Goal: Communication & Community: Answer question/provide support

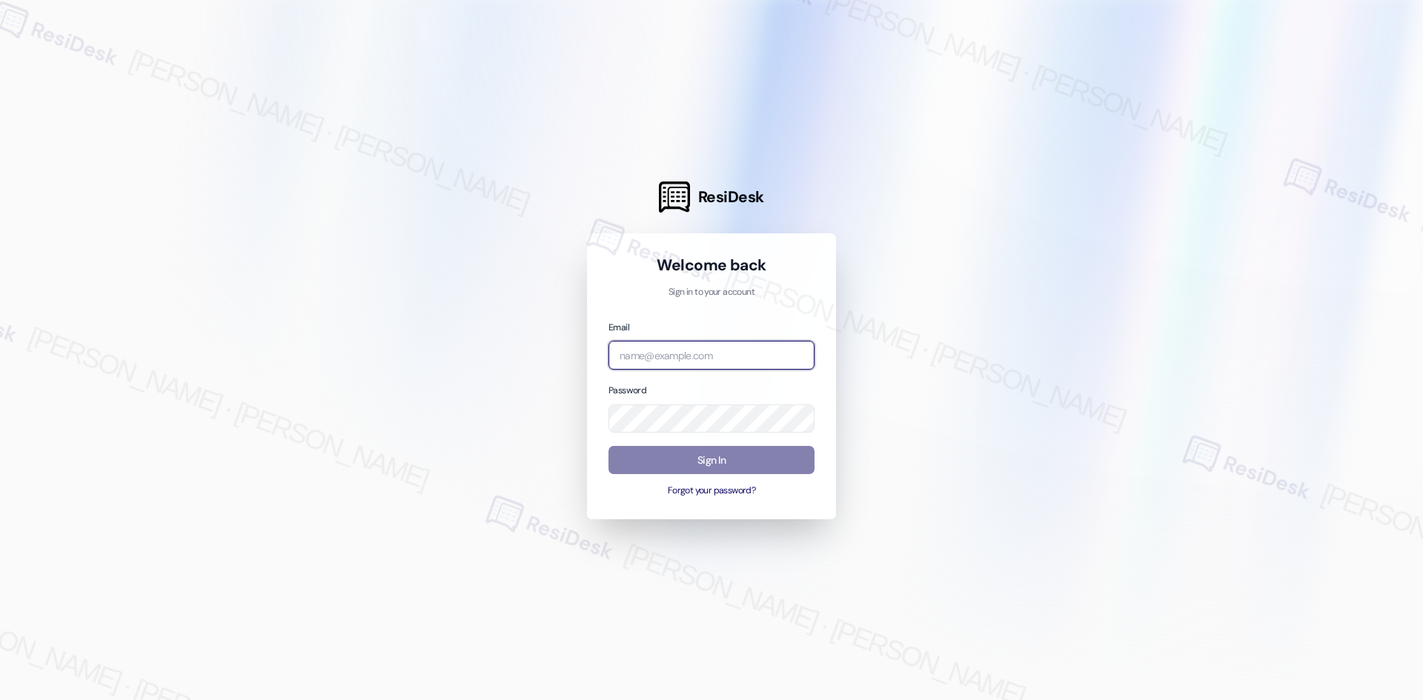
click at [716, 354] on input "email" at bounding box center [711, 355] width 206 height 29
type input "automated-surveys-asset_living-[PERSON_NAME].[PERSON_NAME].[PERSON_NAME]@asset_…"
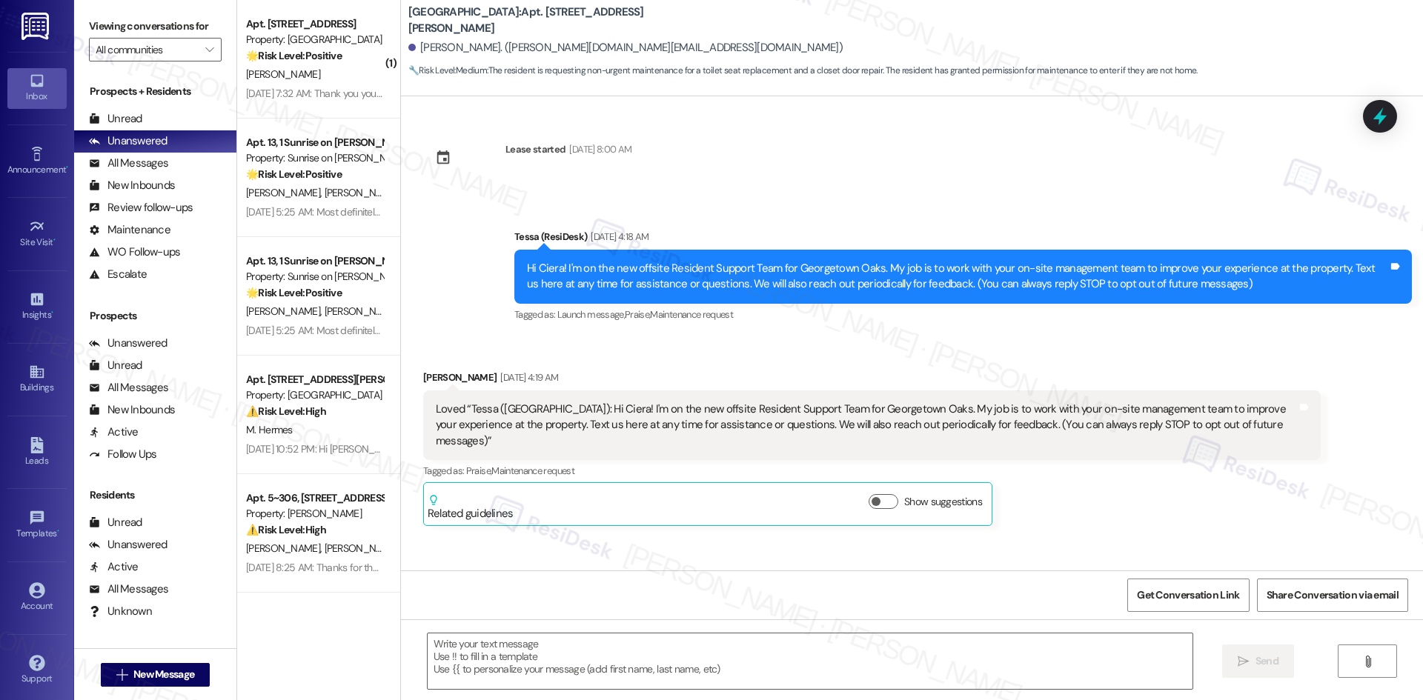
scroll to position [2583, 0]
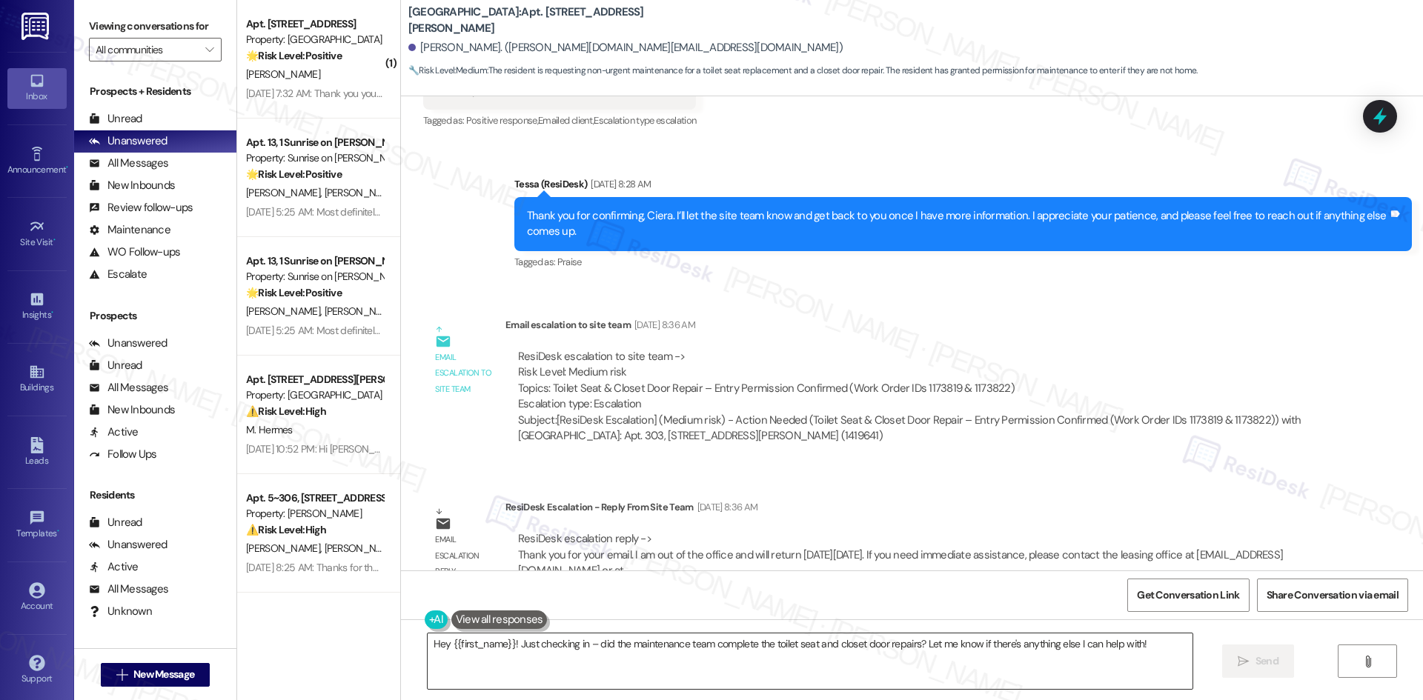
click at [428, 654] on textarea "Hey {{first_name}}! Just checking in – did the maintenance team complete the to…" at bounding box center [810, 662] width 765 height 56
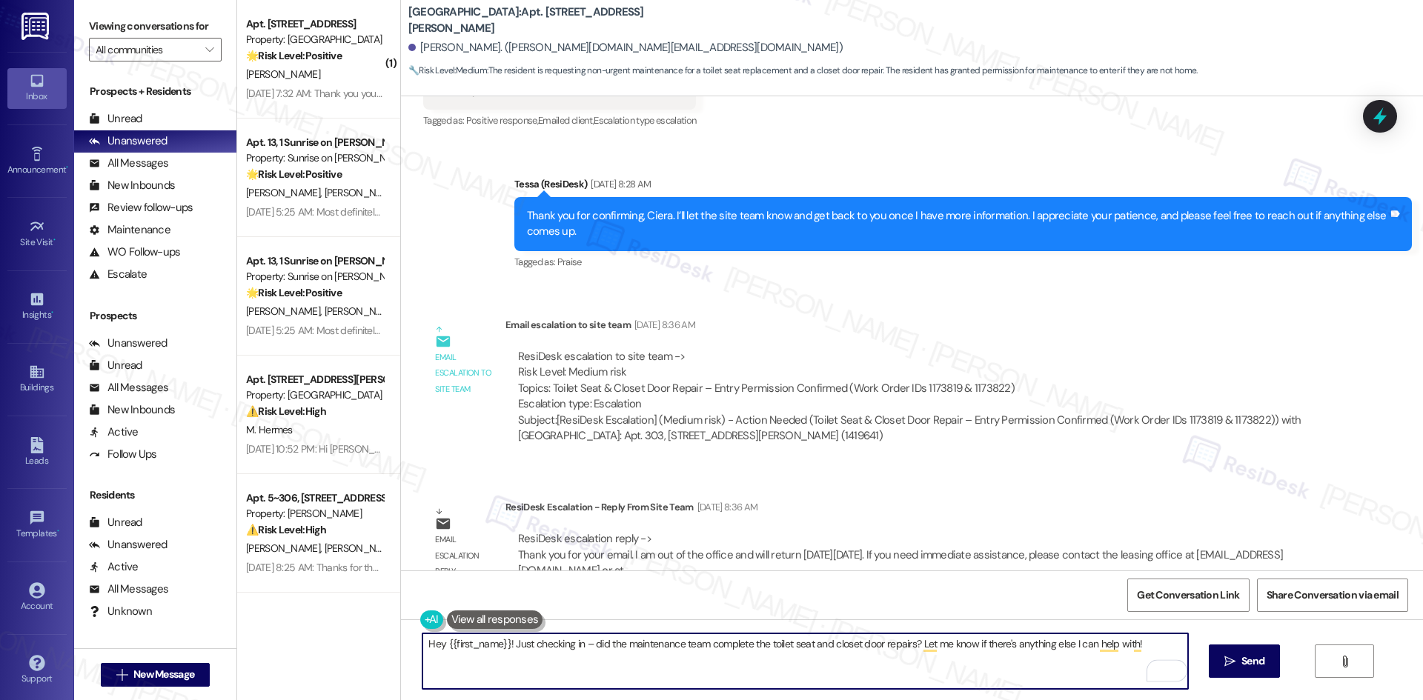
click at [425, 651] on textarea "Hey {{first_name}}! Just checking in – did the maintenance team complete the to…" at bounding box center [804, 662] width 765 height 56
type textarea "Hccccccccey {{first_name}}! Just checking in – did the maintenance team complet…"
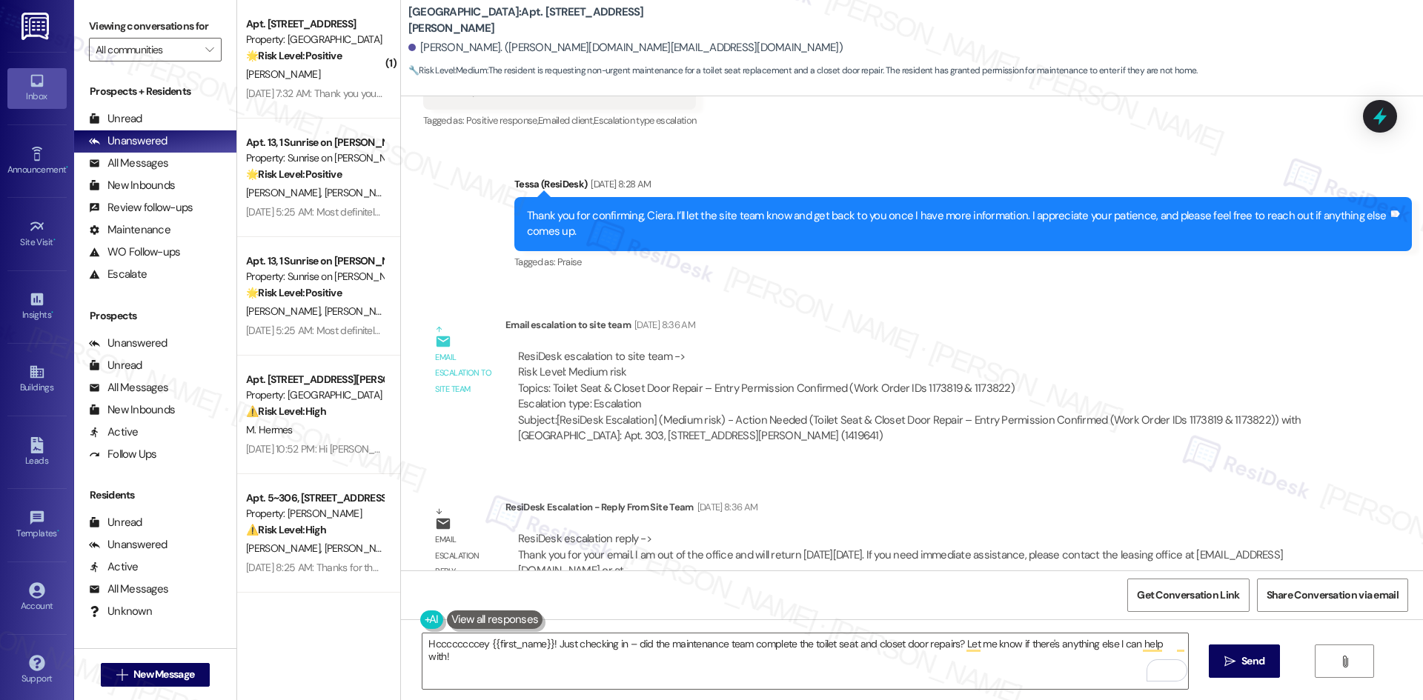
click at [1074, 453] on div "Lease started [DATE] 8:00 AM Announcement, sent via SMS Tessa (ResiDesk) [DATE]…" at bounding box center [912, 333] width 1022 height 474
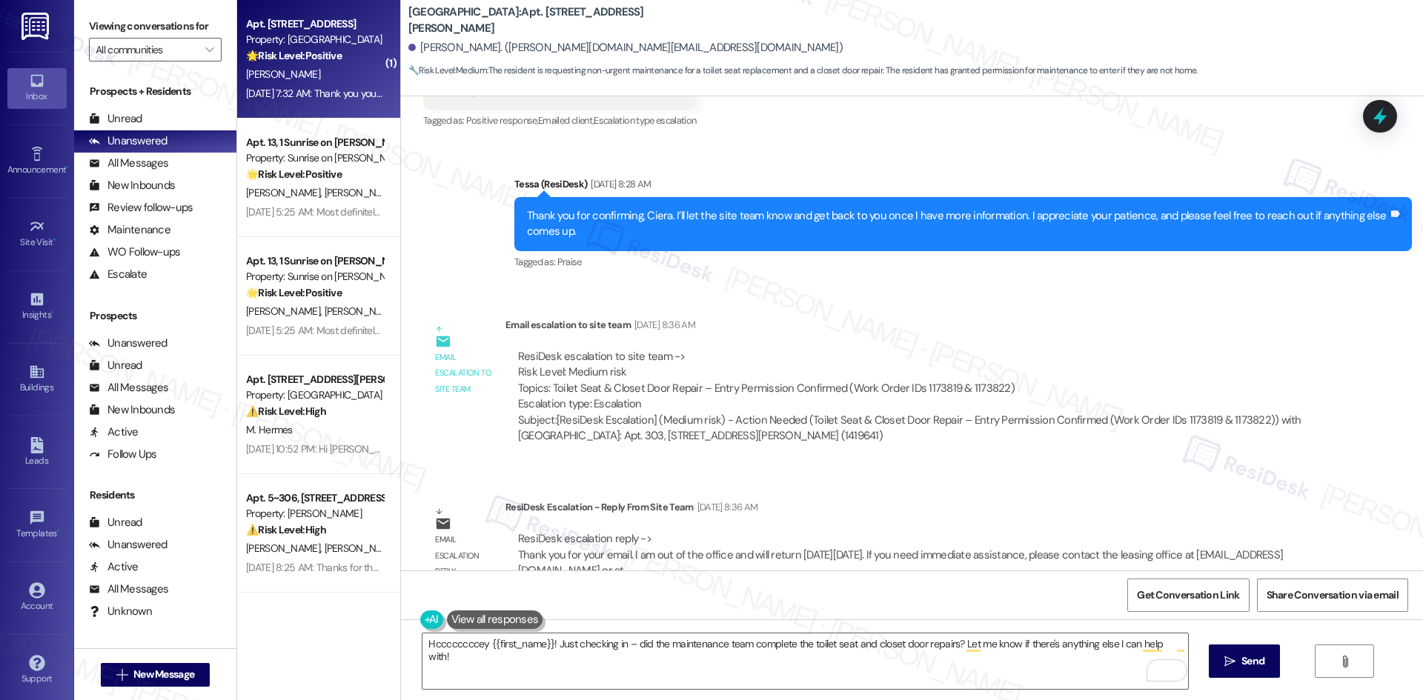
click at [362, 76] on div "[PERSON_NAME]" at bounding box center [315, 74] width 140 height 19
type textarea "Fetching suggested responses. Please feel free to read through the conversation…"
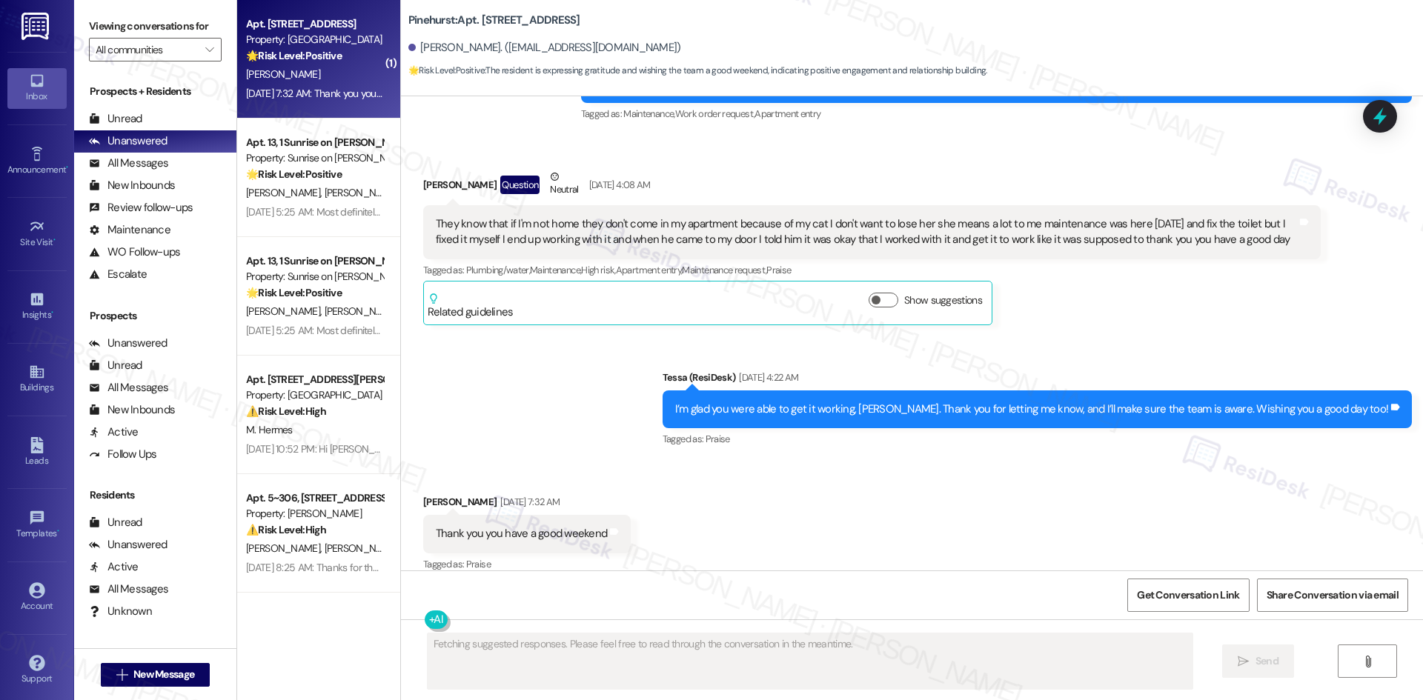
scroll to position [2264, 0]
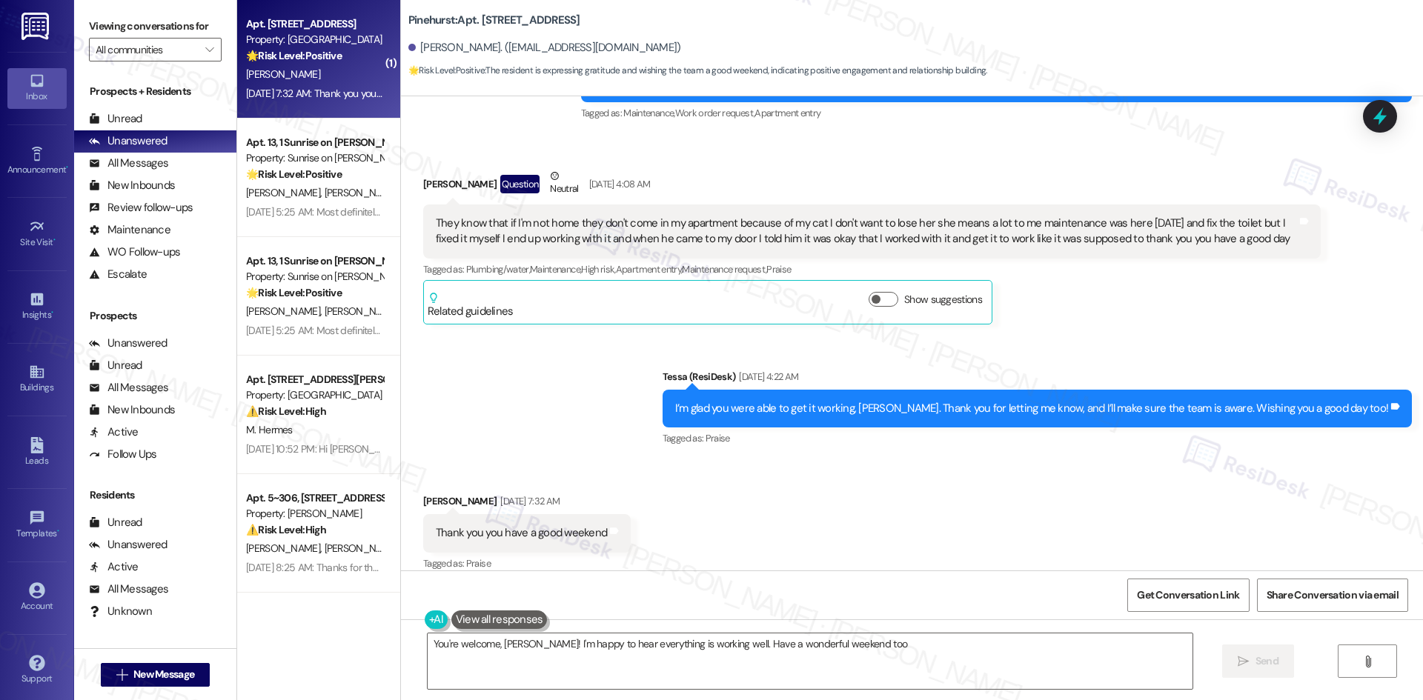
type textarea "You're welcome, [PERSON_NAME]! I'm happy to hear everything is working well. Ha…"
click at [169, 50] on input "All communities" at bounding box center [147, 50] width 102 height 24
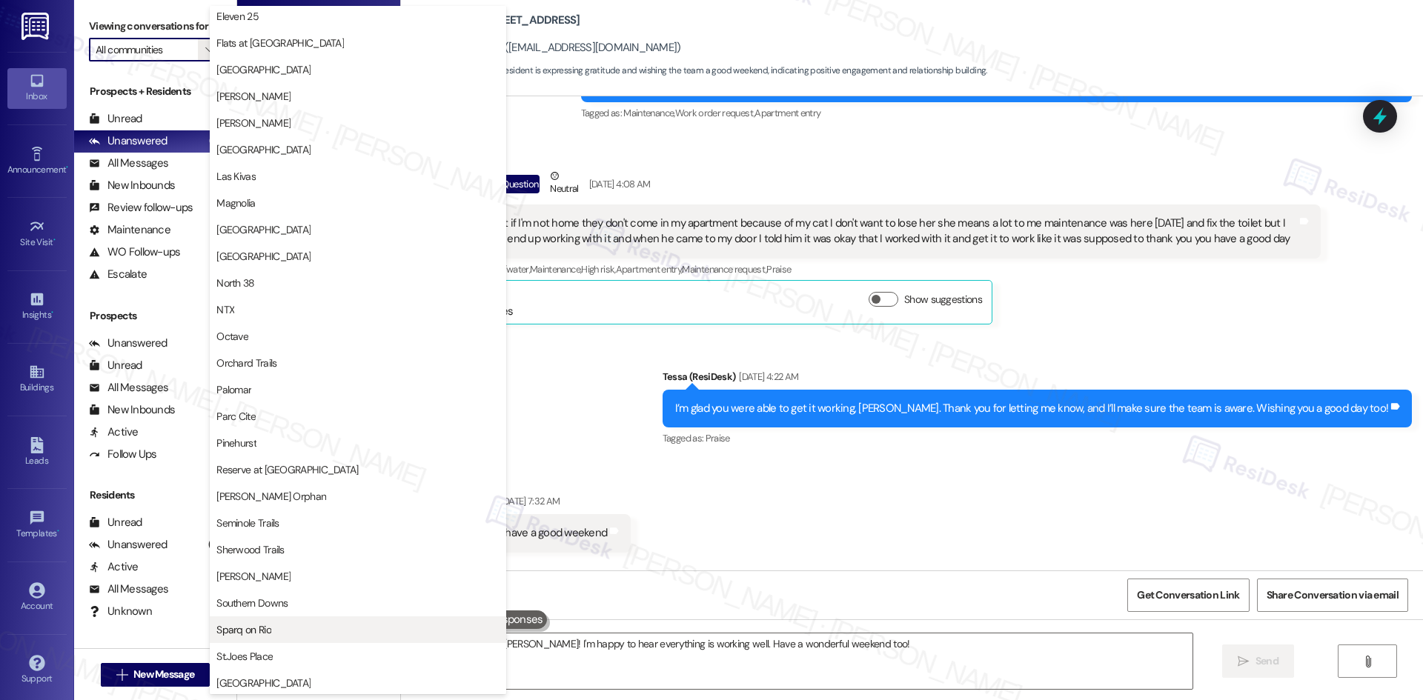
scroll to position [593, 0]
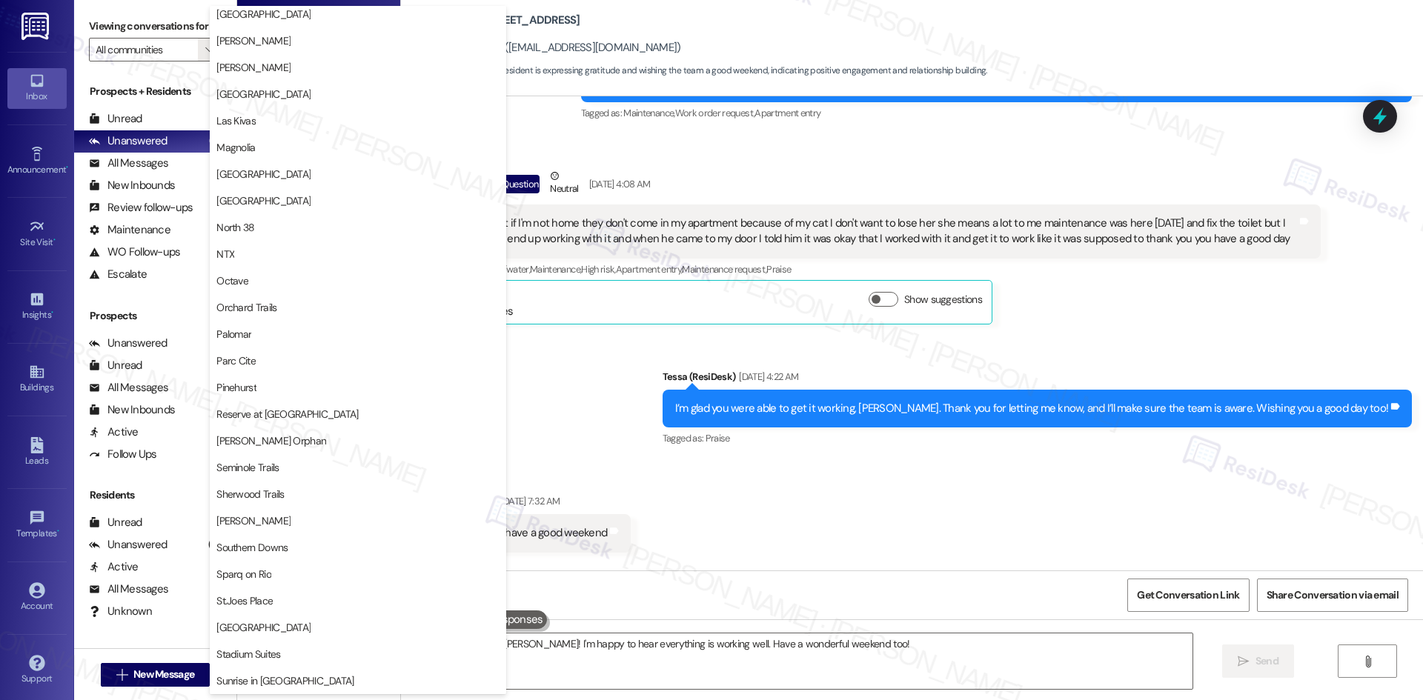
click at [737, 559] on div "Received via SMS [PERSON_NAME] [DATE] 7:32 AM Thank you you have a good weekend…" at bounding box center [912, 522] width 1022 height 125
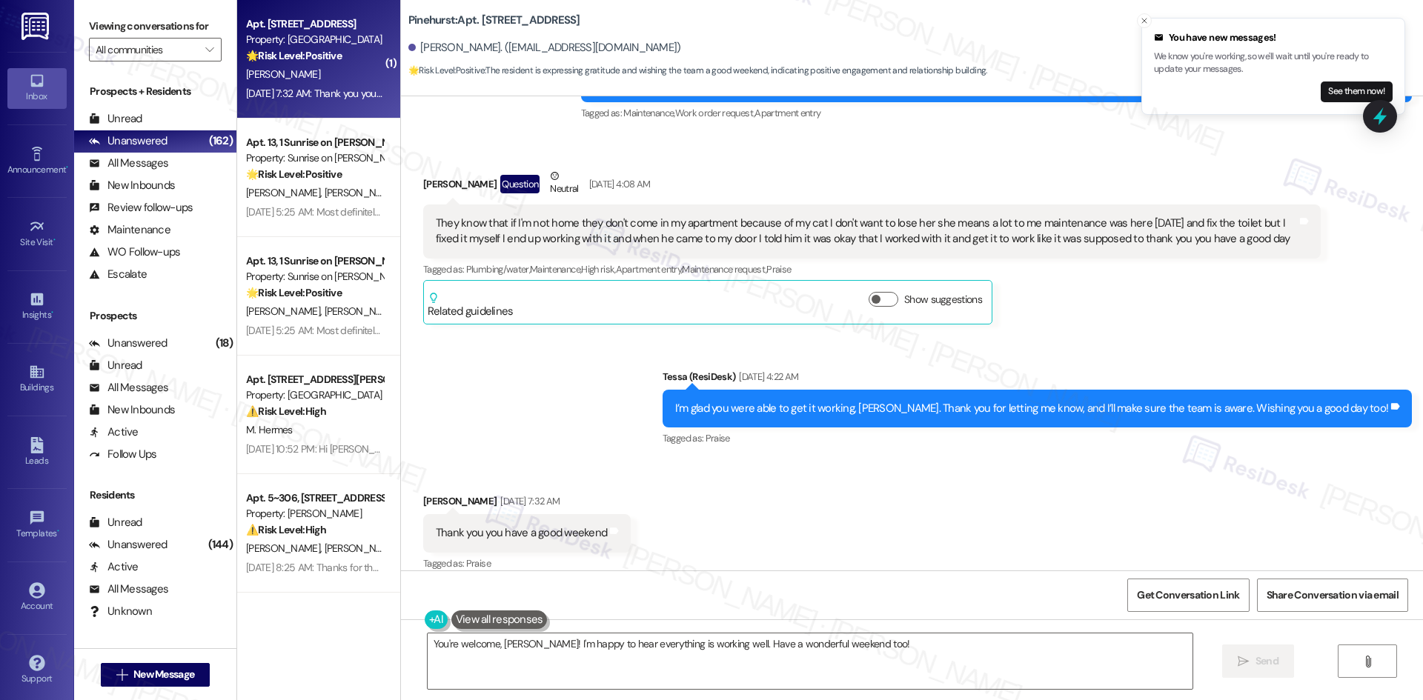
drag, startPoint x: 1350, startPoint y: 95, endPoint x: 1327, endPoint y: 94, distance: 23.0
click at [1349, 96] on button "See them now!" at bounding box center [1357, 92] width 72 height 21
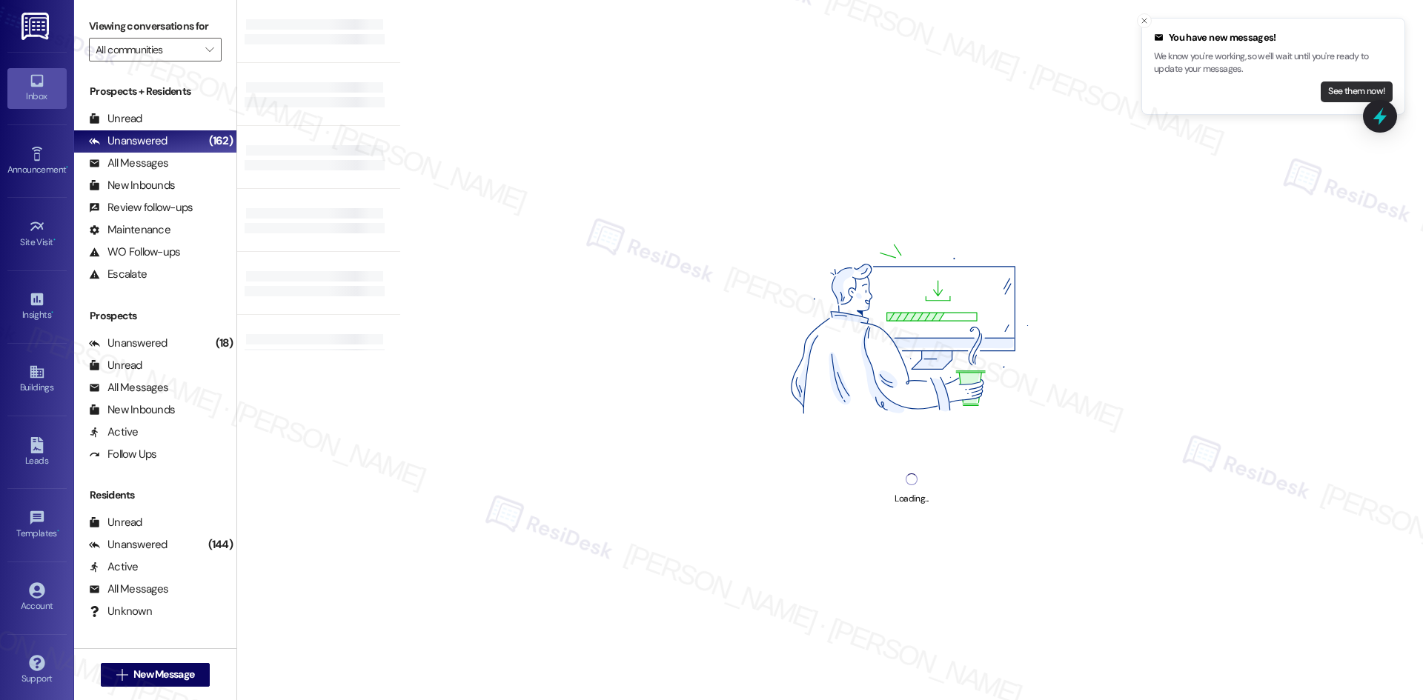
click at [1351, 89] on button "See them now!" at bounding box center [1357, 92] width 72 height 21
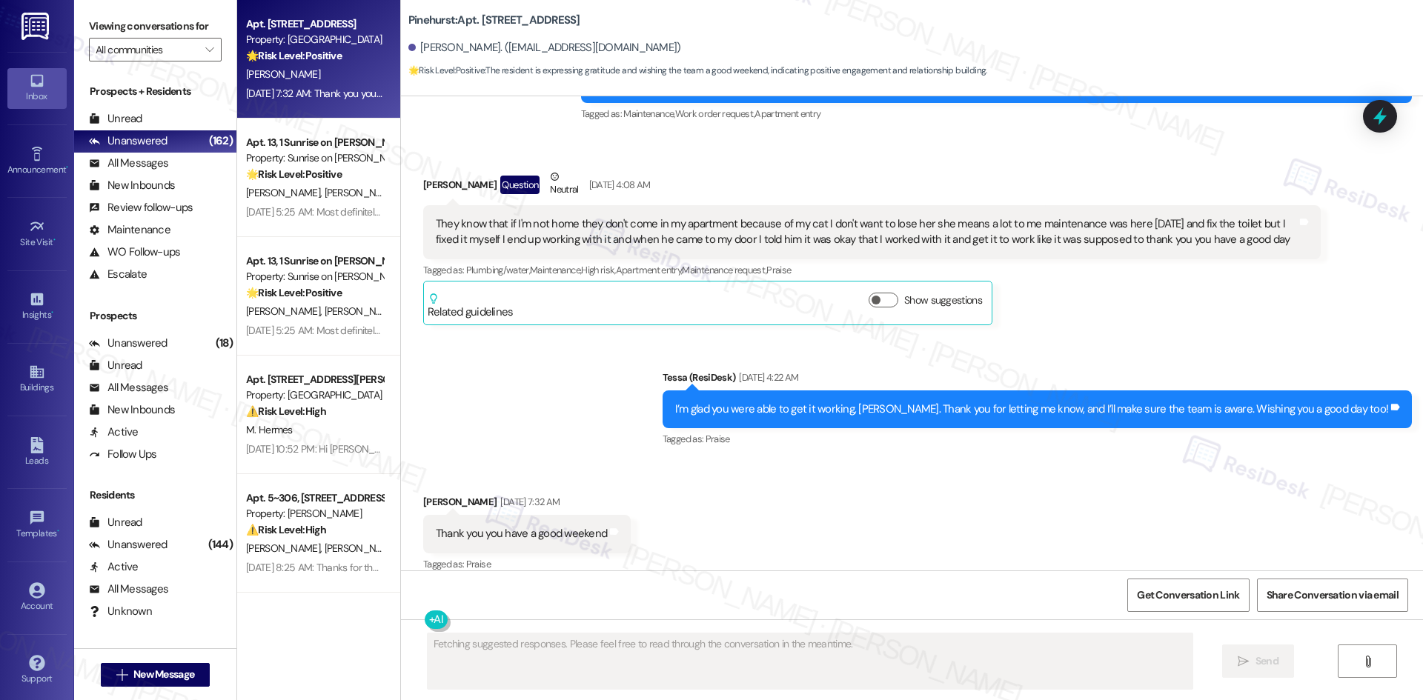
scroll to position [2264, 0]
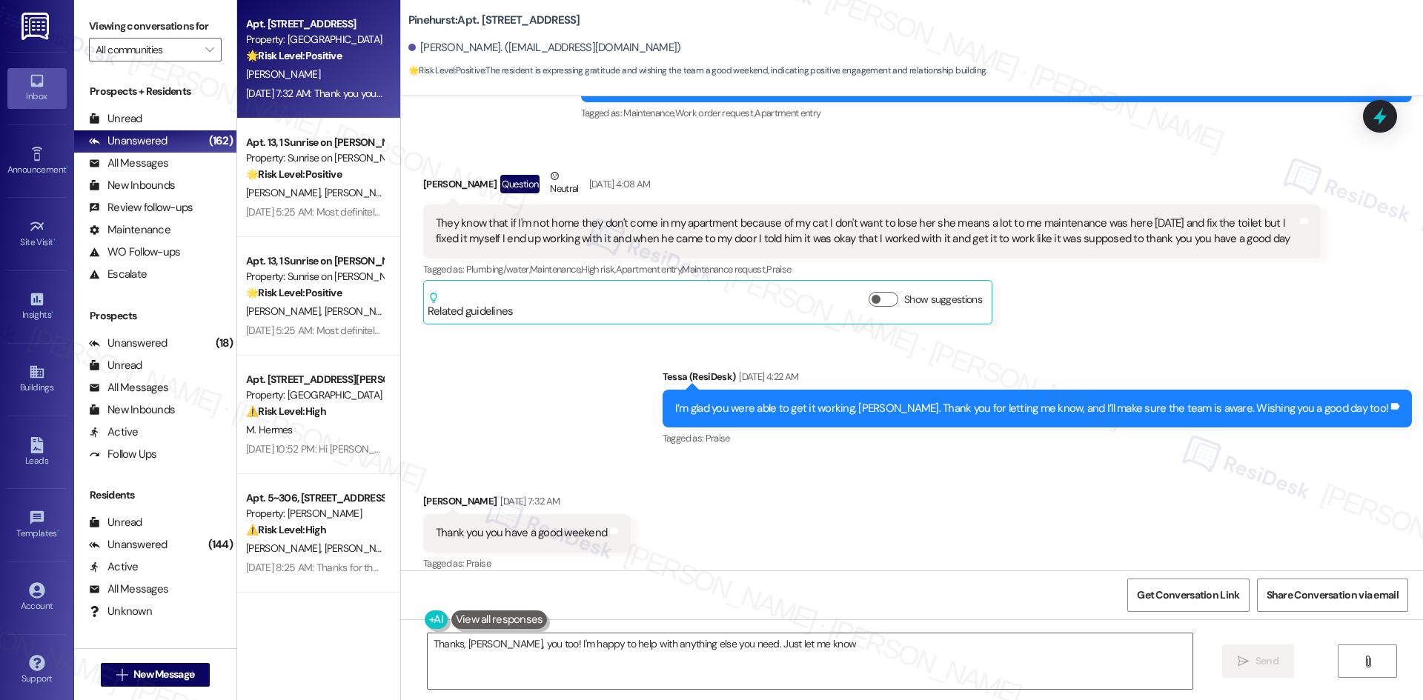
type textarea "Thanks, [PERSON_NAME], you too! I'm happy to help with anything else you need. …"
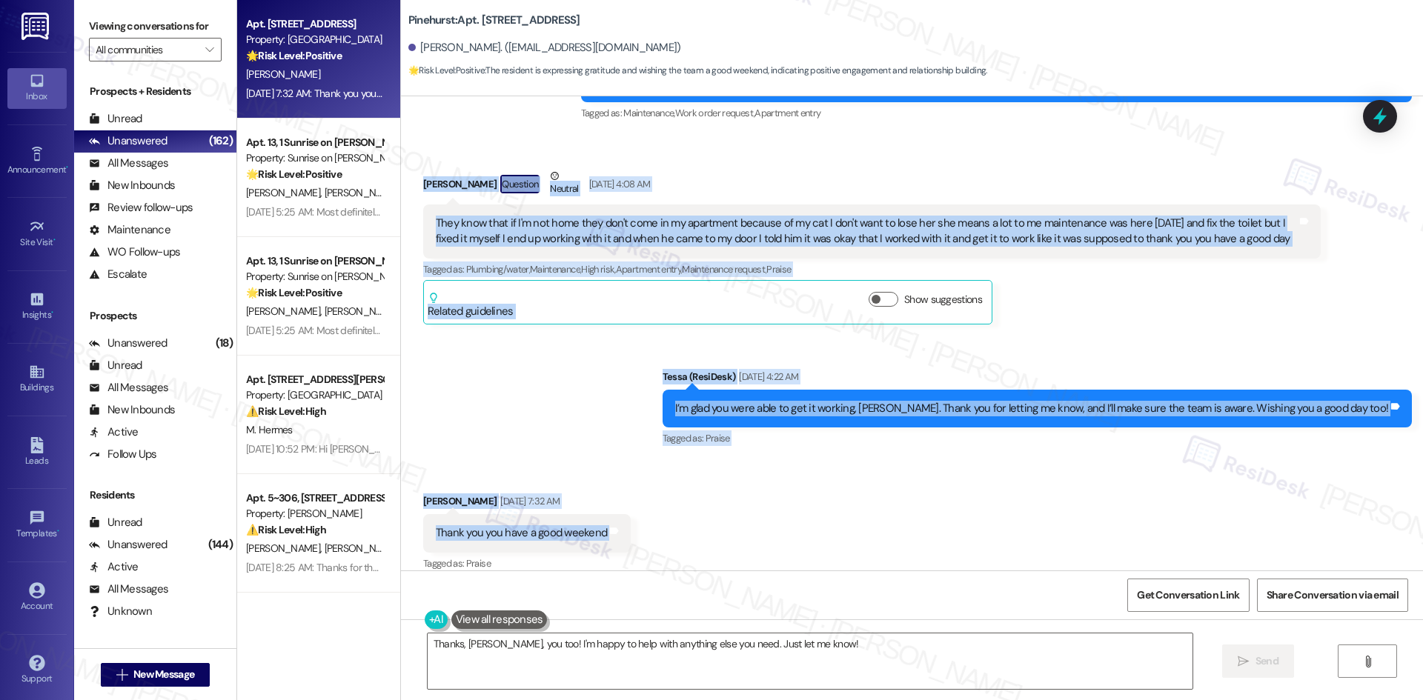
drag, startPoint x: 394, startPoint y: 156, endPoint x: 718, endPoint y: 517, distance: 486.0
click at [718, 517] on div "Lease started [DATE] 8:00 AM Announcement, sent via SMS Tessa (ResiDesk) [DATE]…" at bounding box center [912, 333] width 1022 height 474
click at [803, 529] on div "Received via SMS [PERSON_NAME] [DATE] 7:32 AM Thank you you have a good weekend…" at bounding box center [912, 522] width 1022 height 125
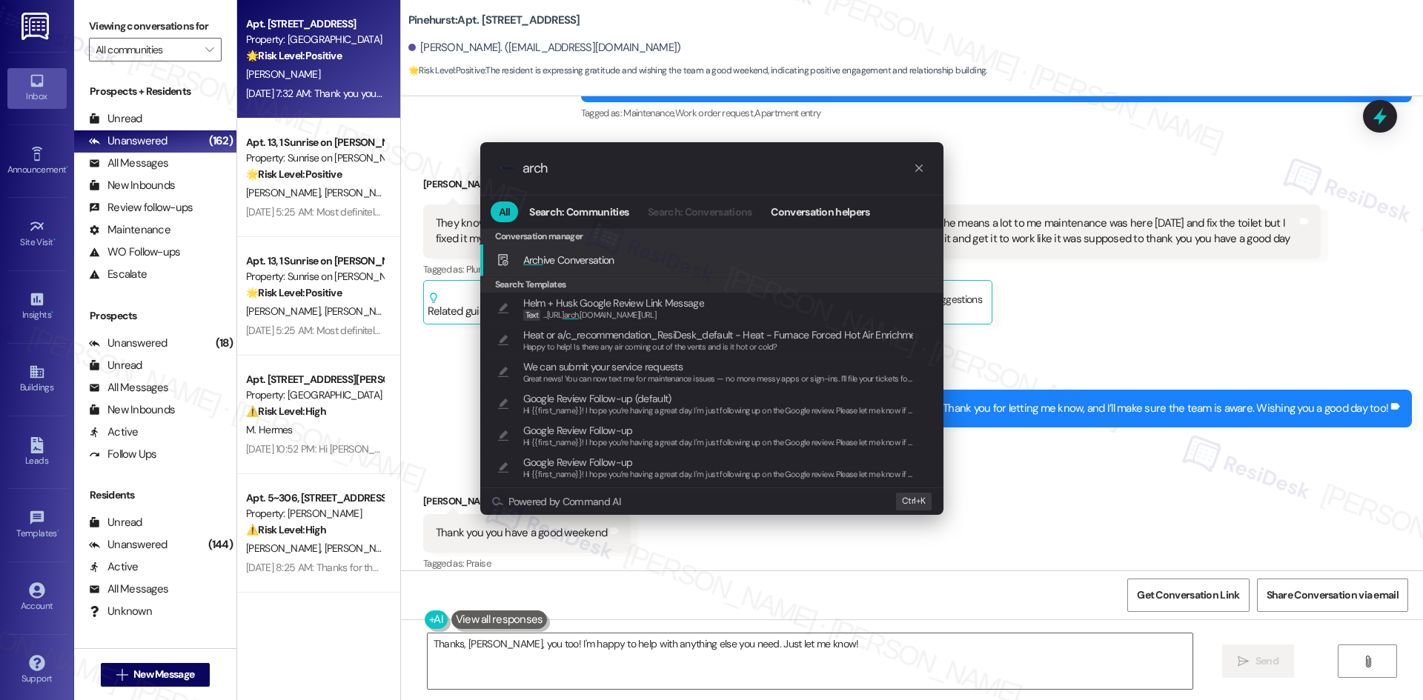
type input "arch"
click at [632, 265] on div "Arch ive Conversation Add shortcut" at bounding box center [714, 260] width 434 height 16
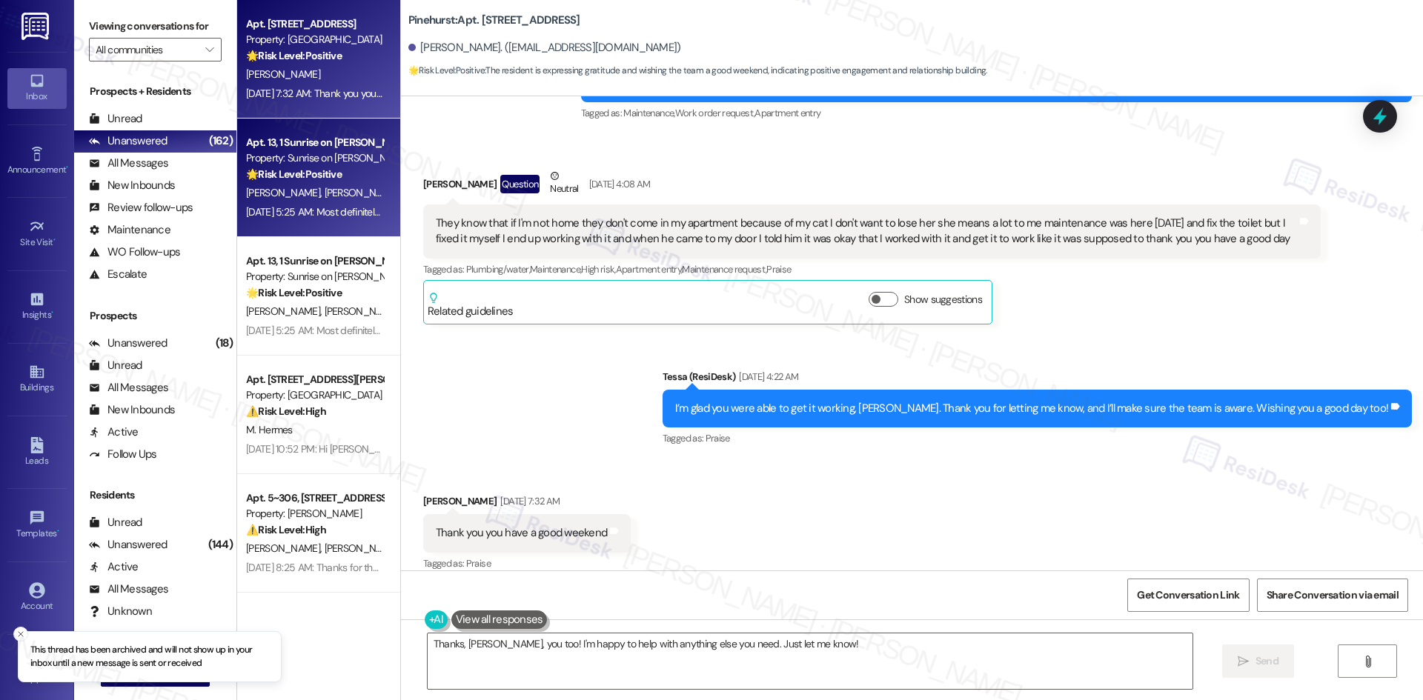
click at [279, 205] on div "[DATE] 5:25 AM: Most definitely, send it over [DATE] 5:25 AM: Most definitely, …" at bounding box center [340, 211] width 188 height 13
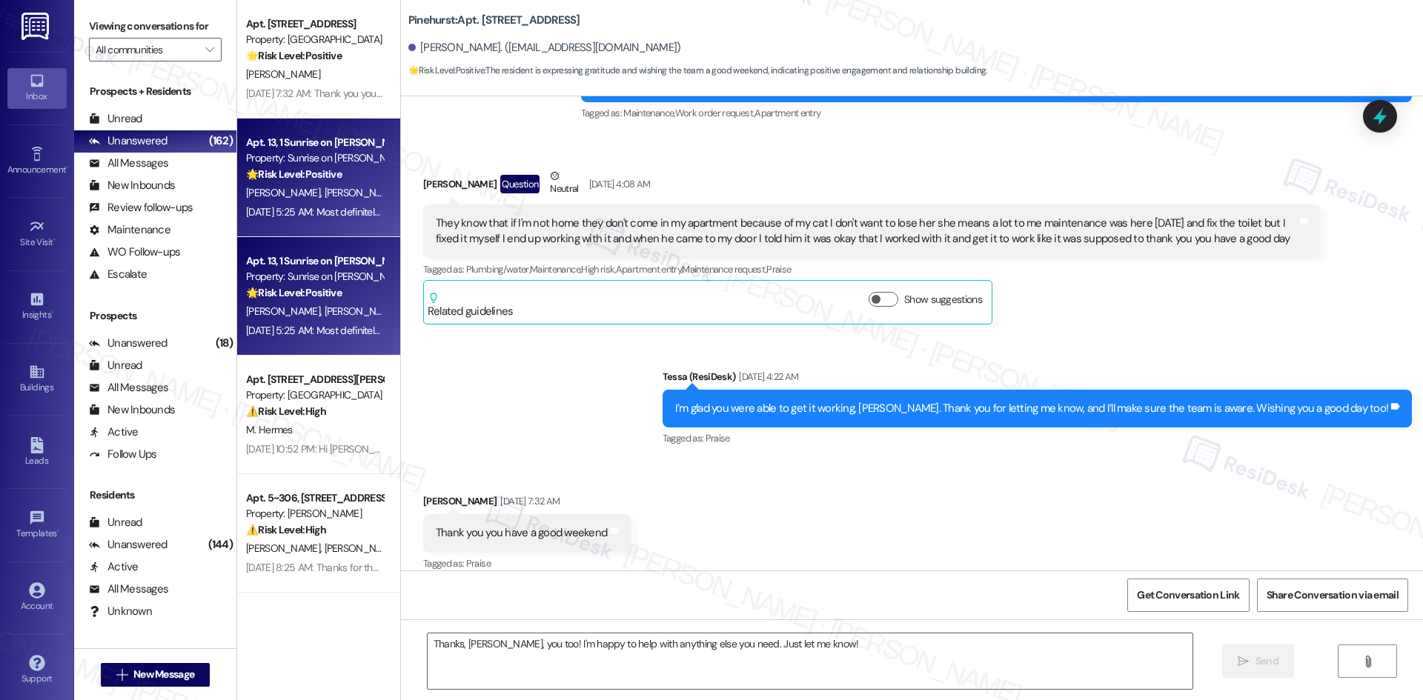
type textarea "Fetching suggested responses. Please feel free to read through the conversation…"
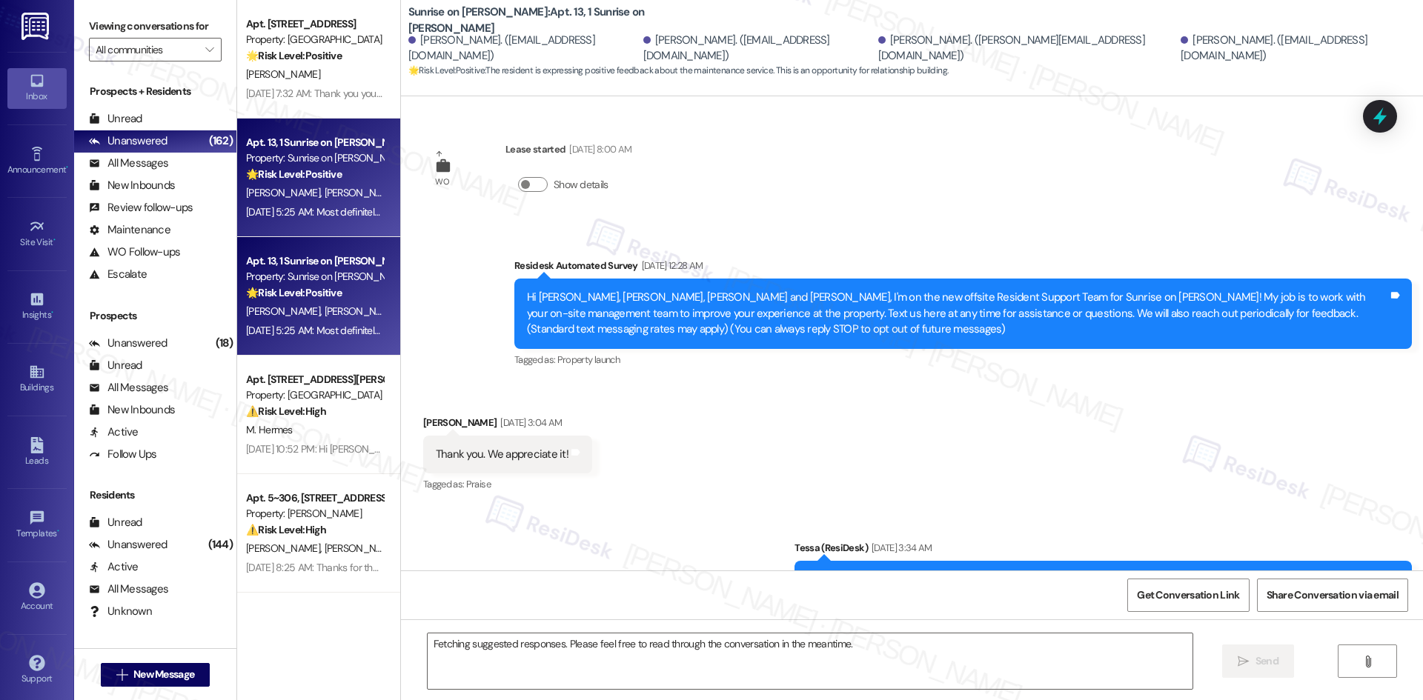
scroll to position [4054, 0]
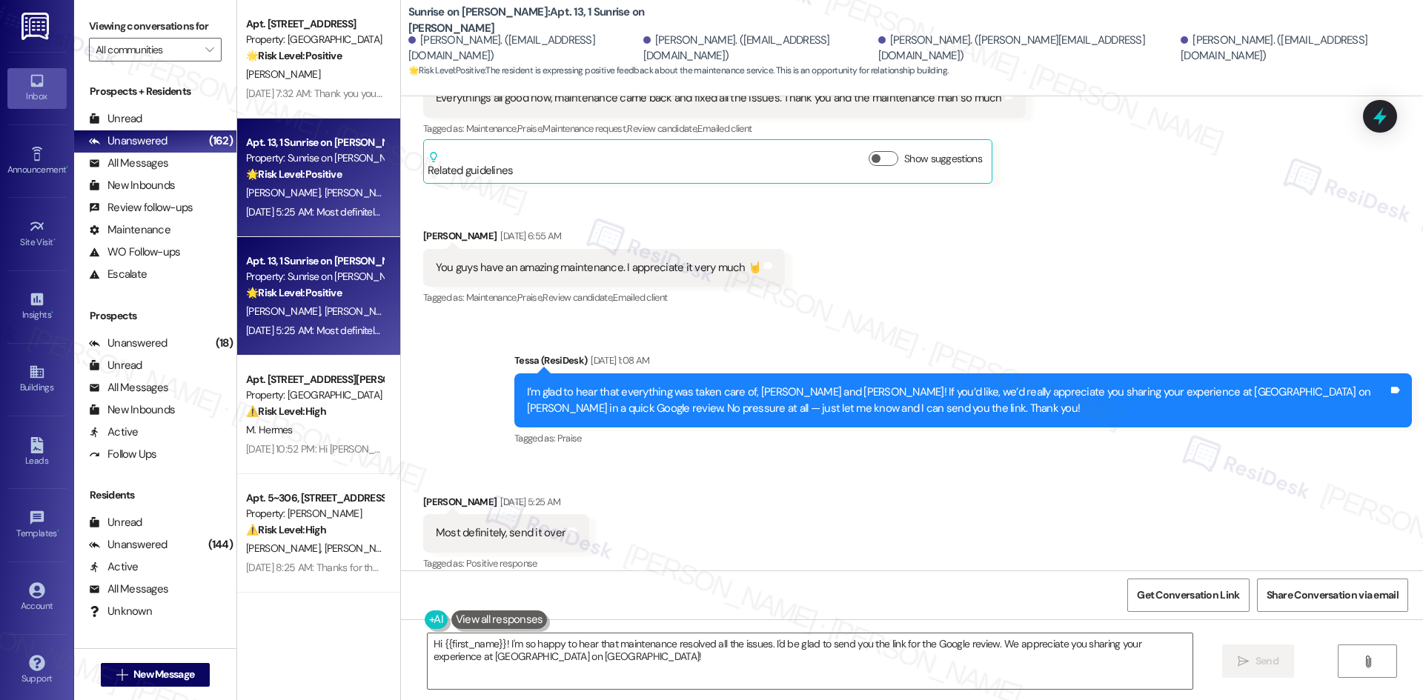
click at [469, 371] on div "Sent via SMS Tessa (ResiDesk) [DATE] 1:08 AM I’m glad to hear that everything w…" at bounding box center [912, 389] width 1022 height 141
click at [546, 663] on textarea "Hi {{first_name}}! I'm so happy to hear that maintenance resolved all the issue…" at bounding box center [810, 662] width 765 height 56
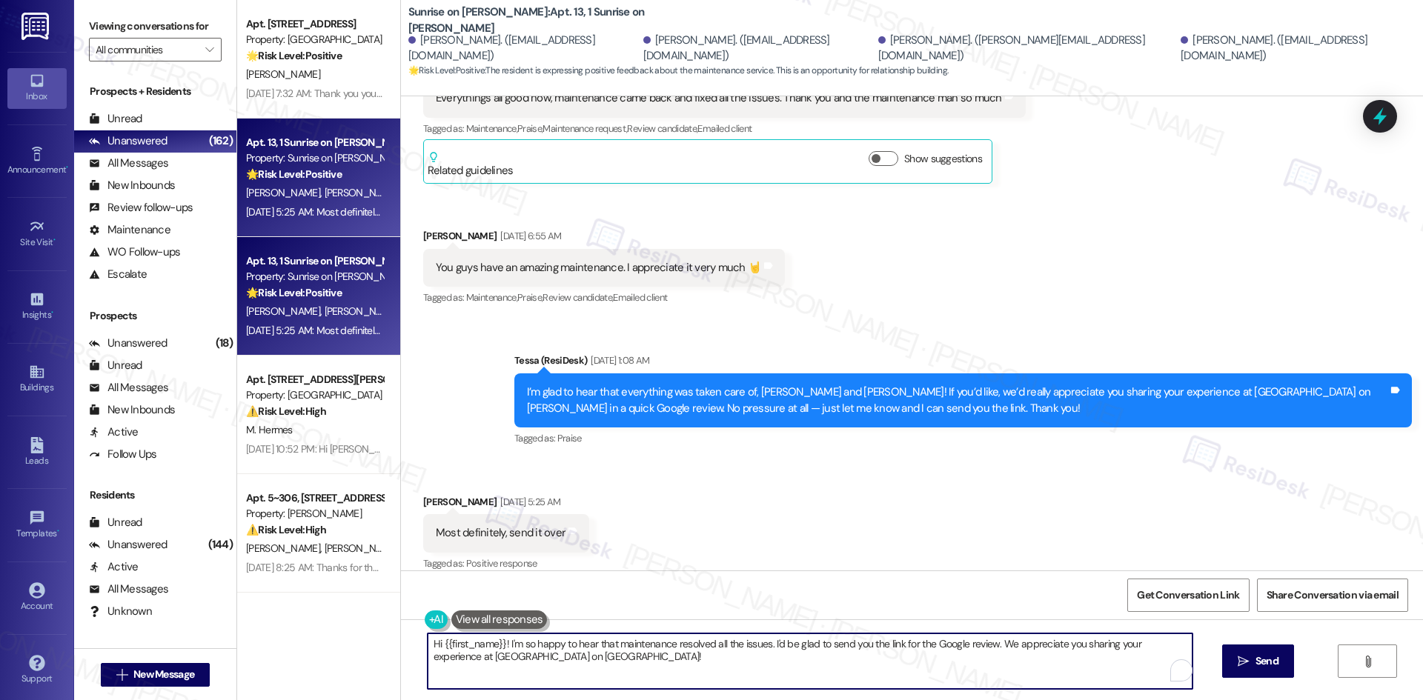
paste textarea "Thank you so much! Here's a quick link to leave us a review: {{google_review_li…"
type textarea "Thank you so much! Here's a quick link to leave us a review: {{google_review_li…"
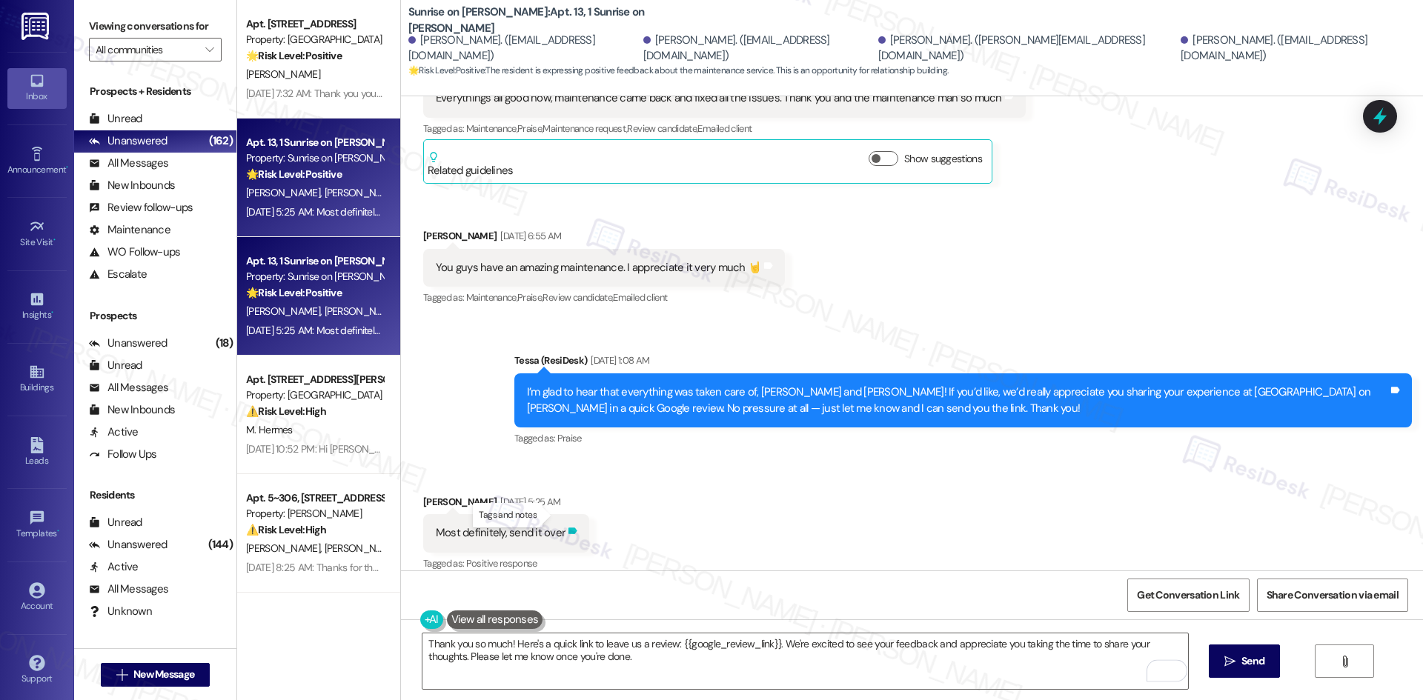
click at [568, 528] on icon at bounding box center [572, 531] width 9 height 7
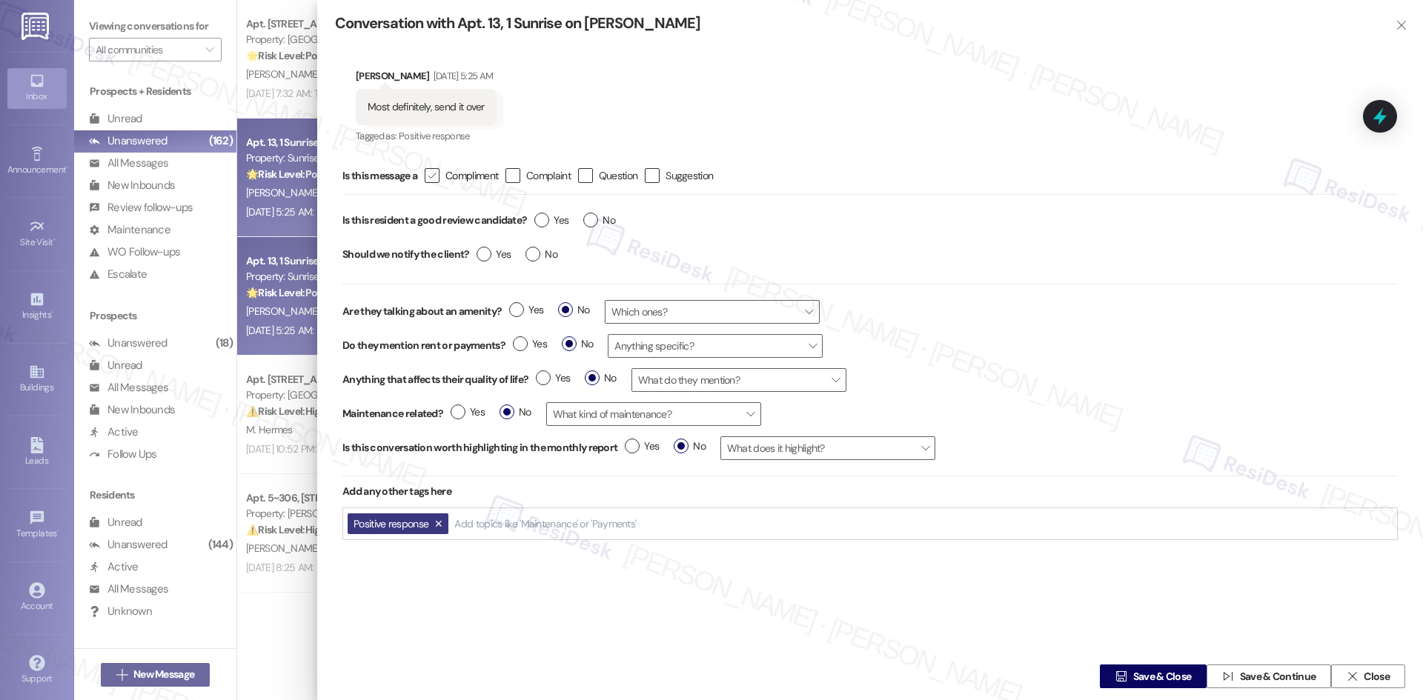
click at [430, 173] on icon "" at bounding box center [432, 176] width 10 height 16
click at [427, 173] on input " Compliment" at bounding box center [422, 176] width 10 height 10
checkbox input "true"
click at [543, 219] on label "Yes" at bounding box center [551, 221] width 34 height 16
click at [543, 219] on input "Yes" at bounding box center [551, 222] width 34 height 19
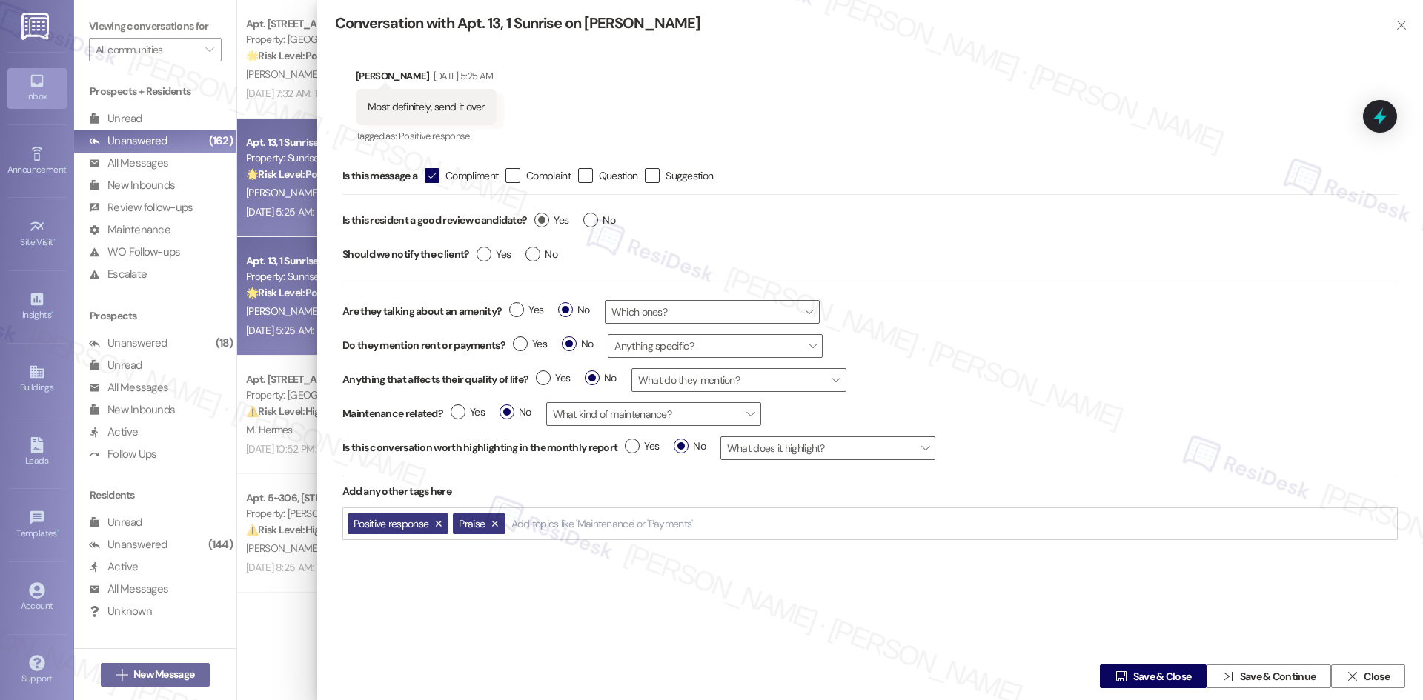
radio input "true"
click at [543, 219] on label "Yes" at bounding box center [551, 221] width 34 height 16
click at [543, 219] on input "Yes" at bounding box center [551, 222] width 34 height 19
click at [473, 256] on div "Yes No" at bounding box center [517, 256] width 96 height 34
click at [488, 256] on label "Yes" at bounding box center [494, 255] width 34 height 16
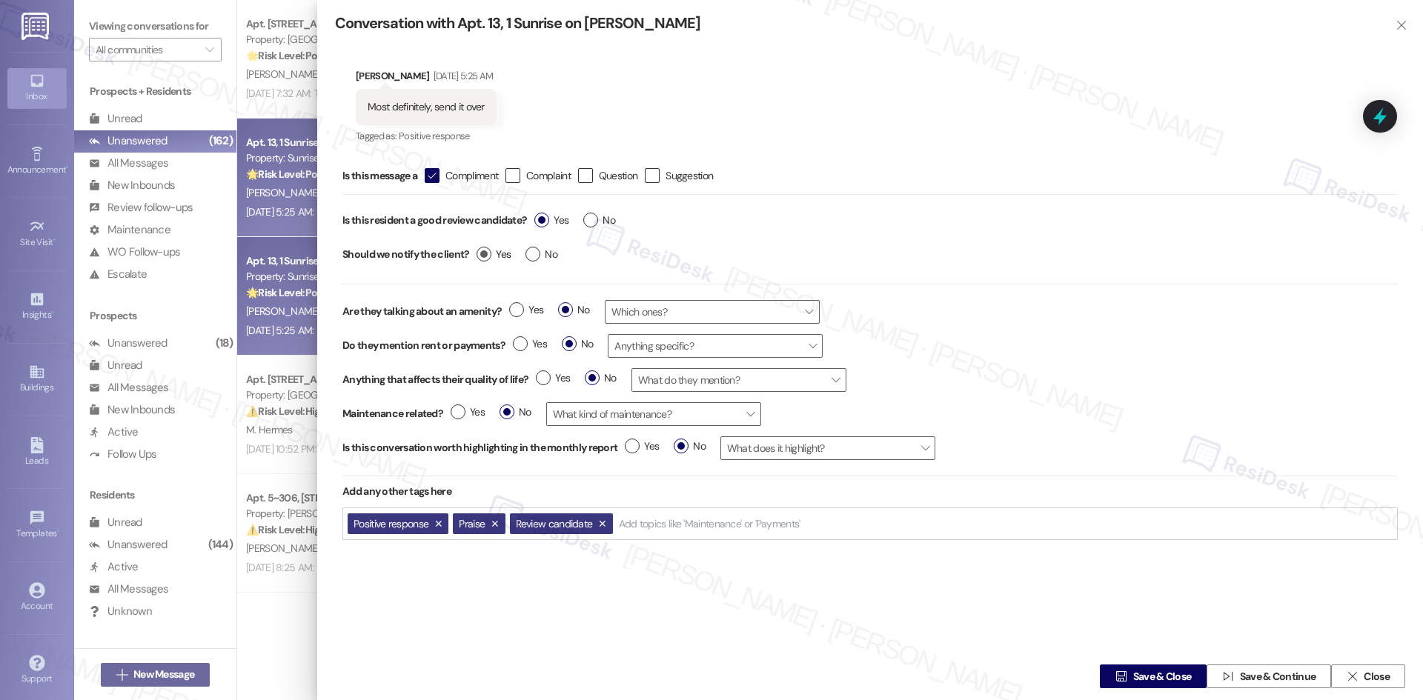
click at [488, 256] on input "Yes" at bounding box center [494, 256] width 34 height 19
radio input "true"
click at [1154, 674] on span "Save & Close" at bounding box center [1162, 677] width 59 height 16
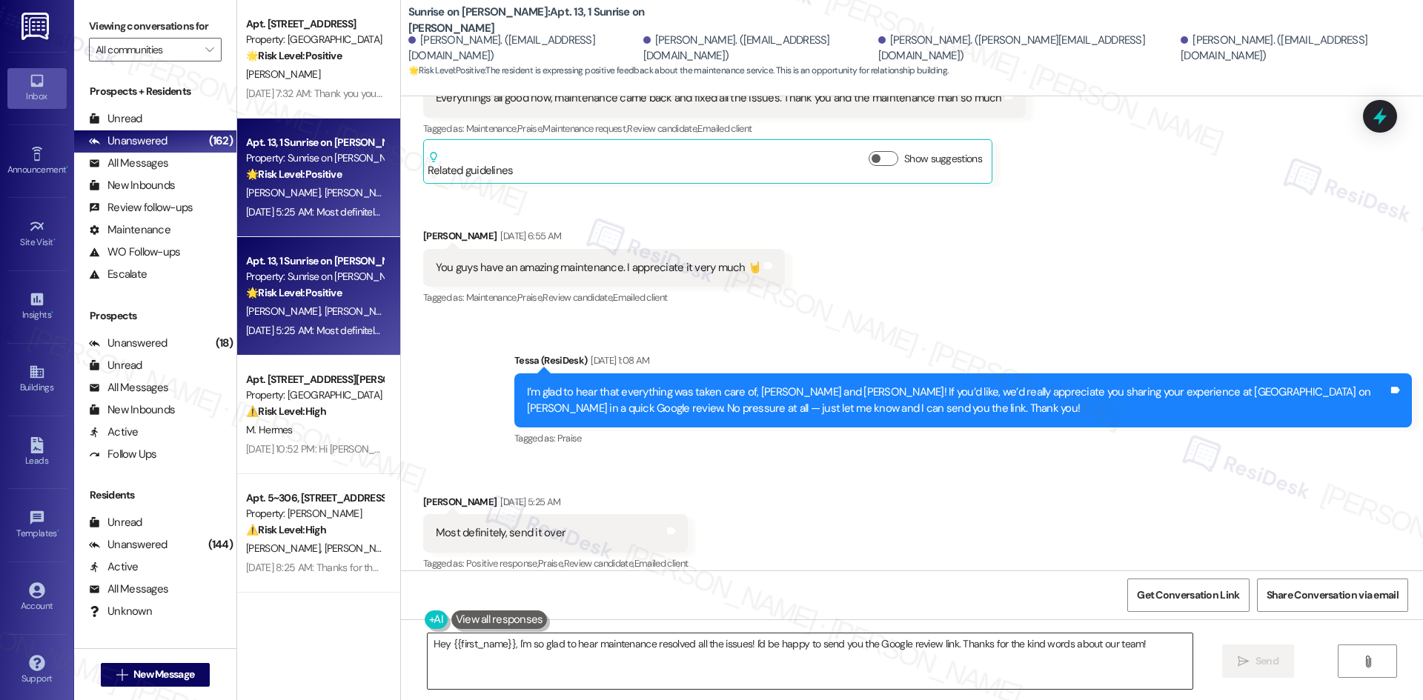
click at [732, 652] on textarea "Hey {{first_name}}, I'm so glad to hear maintenance resolved all the issues! I'…" at bounding box center [810, 662] width 765 height 56
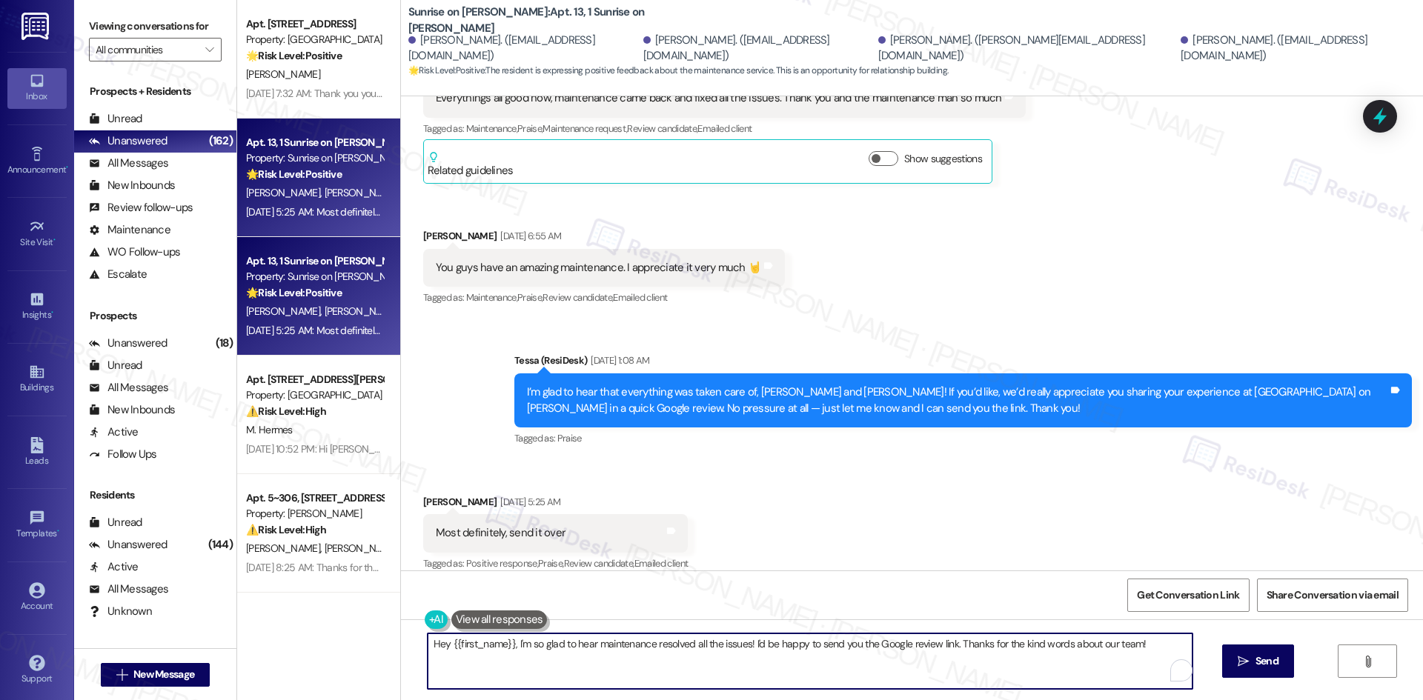
paste textarea "Thank you so much! Here's a quick link to leave us a review: {{google_review_li…"
click at [652, 671] on textarea "Thank you so much! Here's a quick link to leave us a review: {{google_review_li…" at bounding box center [804, 662] width 765 height 56
click at [670, 671] on textarea "Thank you so much! Here's a quick link to leave us a review: {{google_review_li…" at bounding box center [804, 662] width 765 height 56
click at [976, 671] on textarea "Thank you so much! Here's a quick link to leave us a review: {{google_review_li…" at bounding box center [804, 662] width 765 height 56
click at [983, 671] on textarea "Thank you so much! Here's a quick link to leave us a review: {{google_review_li…" at bounding box center [804, 662] width 765 height 56
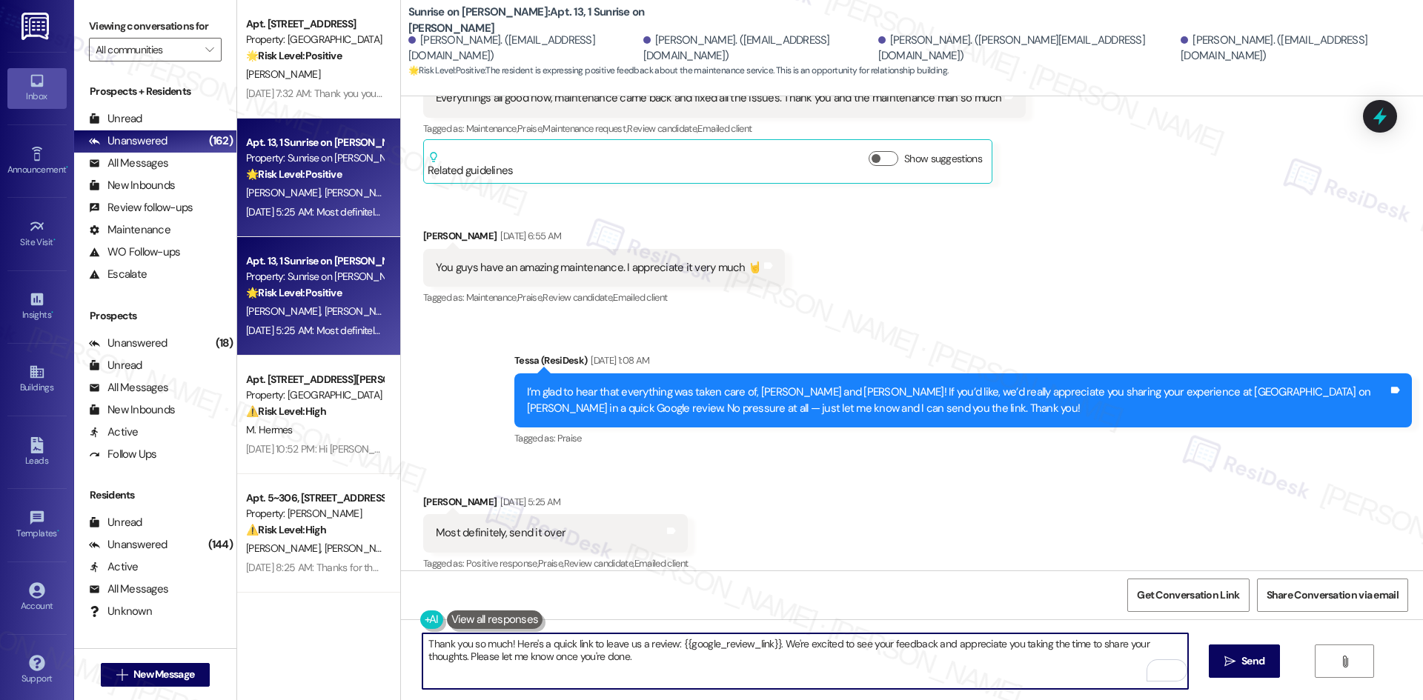
click at [590, 667] on textarea "Thank you so much! Here's a quick link to leave us a review: {{google_review_li…" at bounding box center [804, 662] width 765 height 56
click at [597, 661] on textarea "Thank you so much! Here's a quick link to leave us a review: {{google_review_li…" at bounding box center [804, 662] width 765 height 56
click at [584, 668] on textarea "Thank you so much! Here's a quick link to leave us a review: {{google_review_li…" at bounding box center [804, 662] width 765 height 56
type textarea "Thank you so much! Here's a quick link to leave us a review: {{google_review_li…"
click at [1247, 663] on span "Send" at bounding box center [1252, 662] width 23 height 16
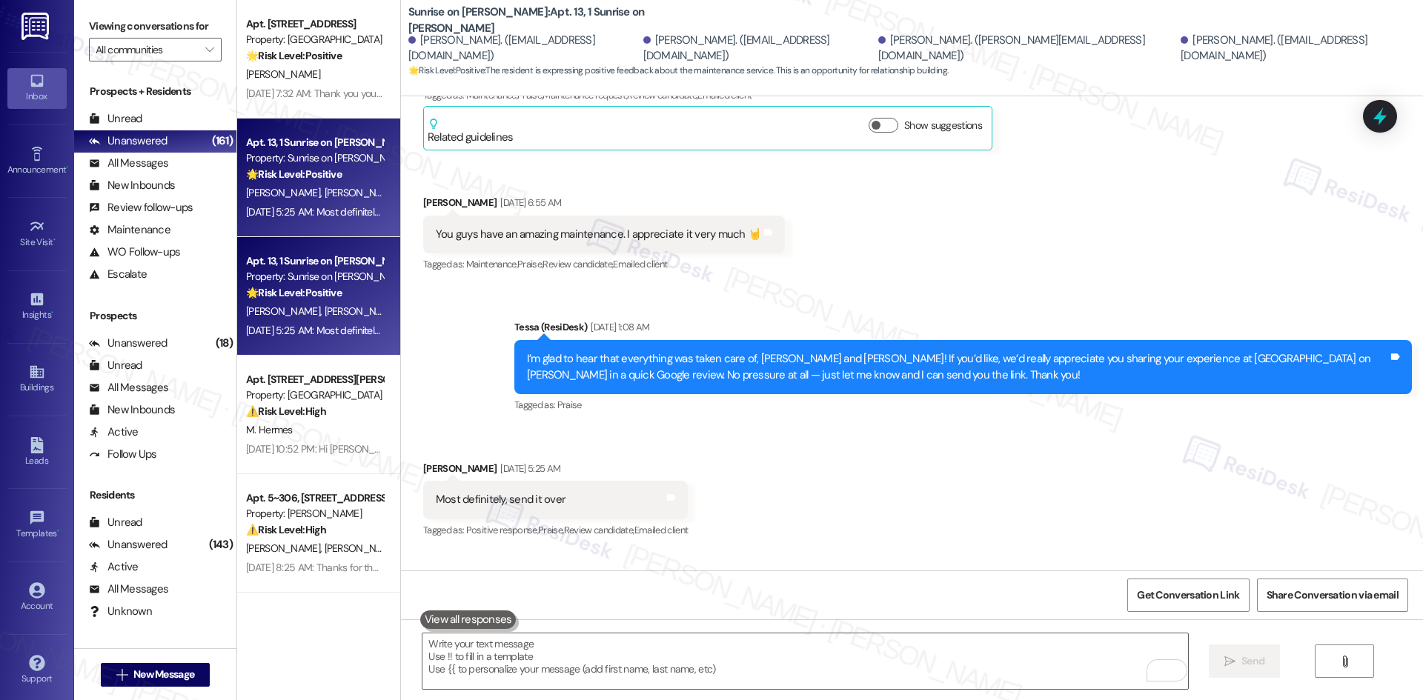
scroll to position [4173, 0]
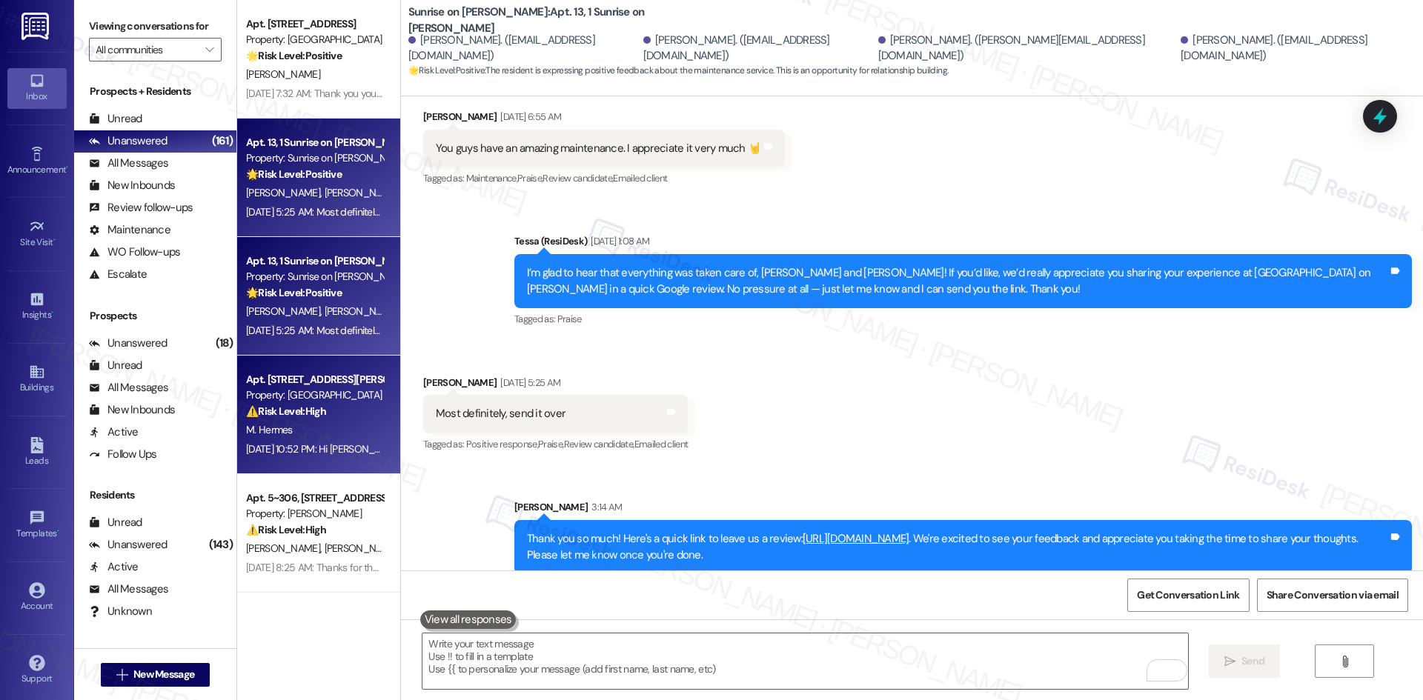
click at [293, 401] on div "Property: [GEOGRAPHIC_DATA]" at bounding box center [314, 396] width 137 height 16
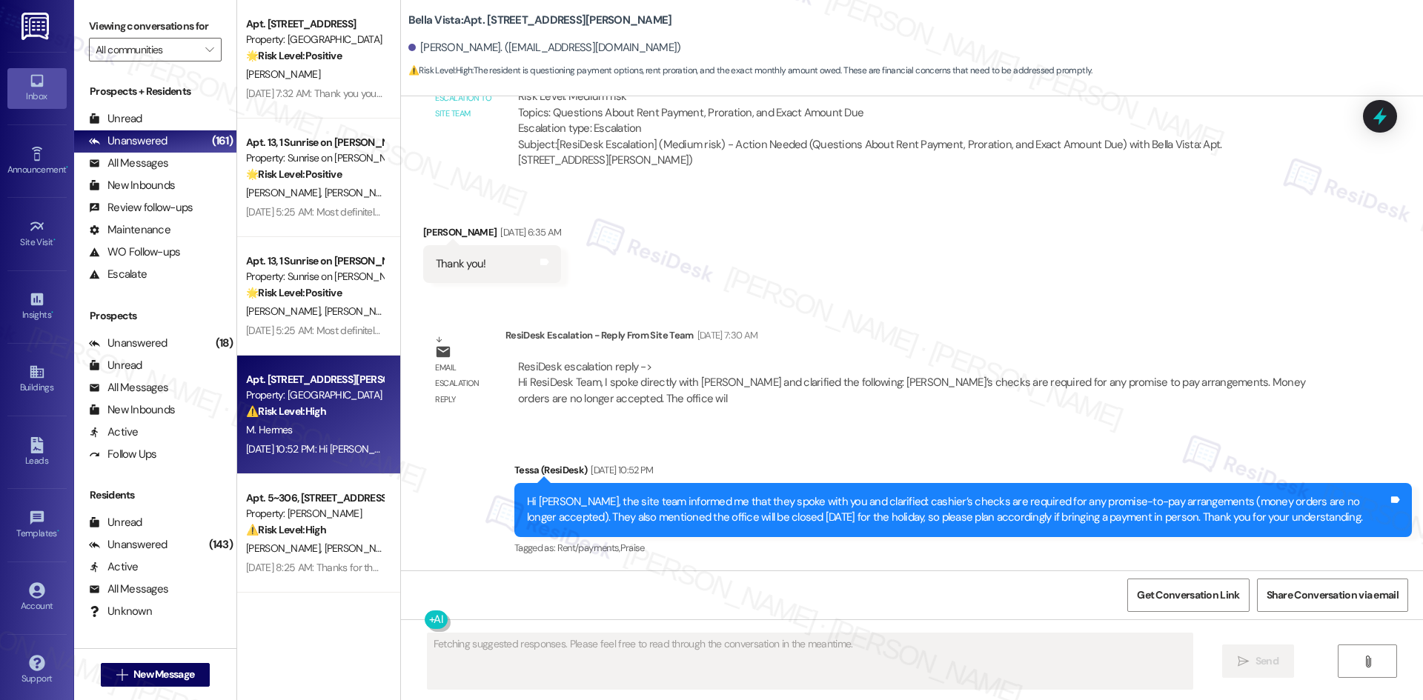
scroll to position [968, 0]
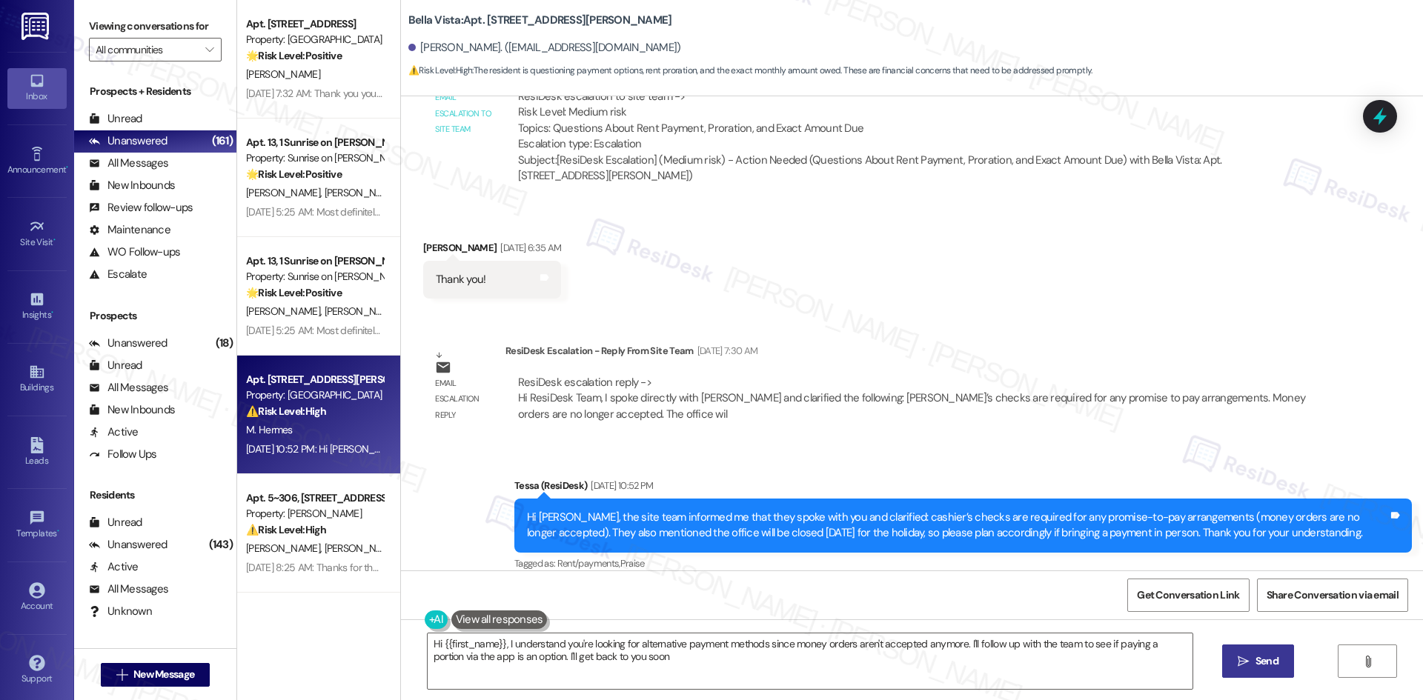
type textarea "Hi {{first_name}}, I understand you're looking for alternative payment methods …"
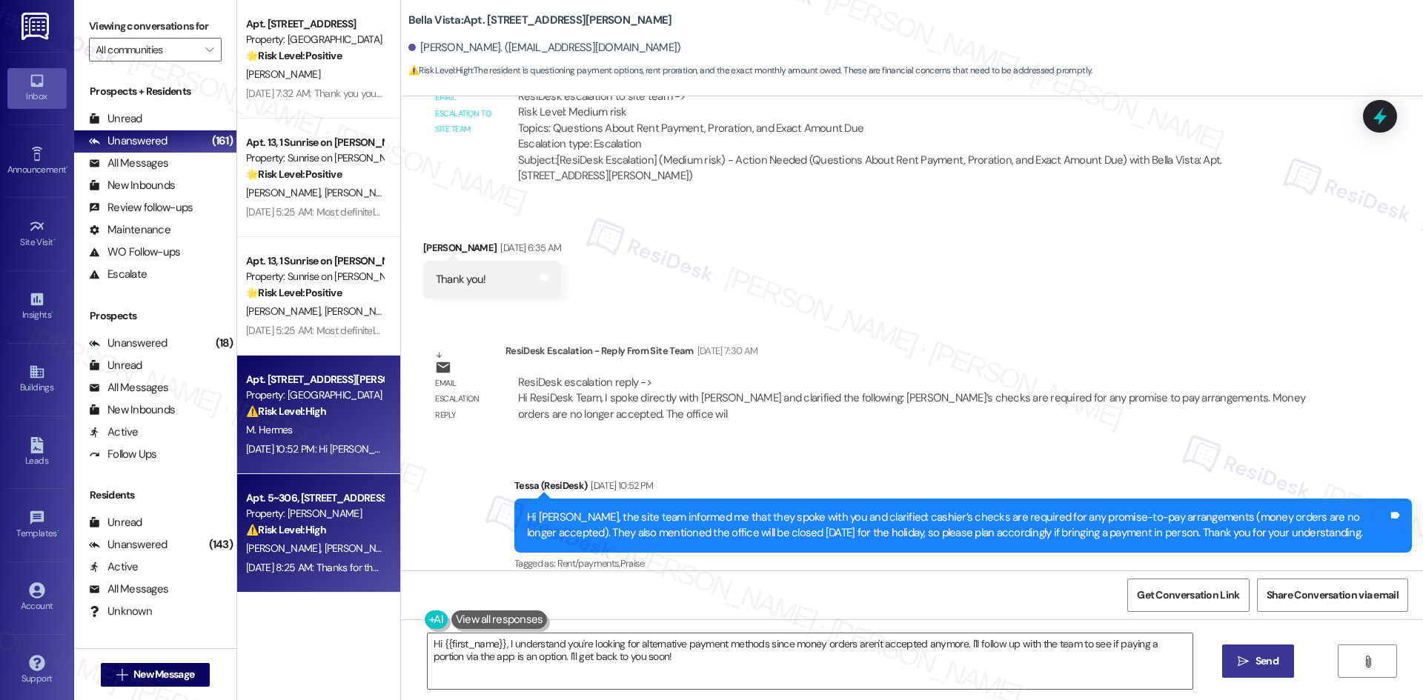
click at [298, 532] on strong "⚠️ Risk Level: High" at bounding box center [286, 529] width 80 height 13
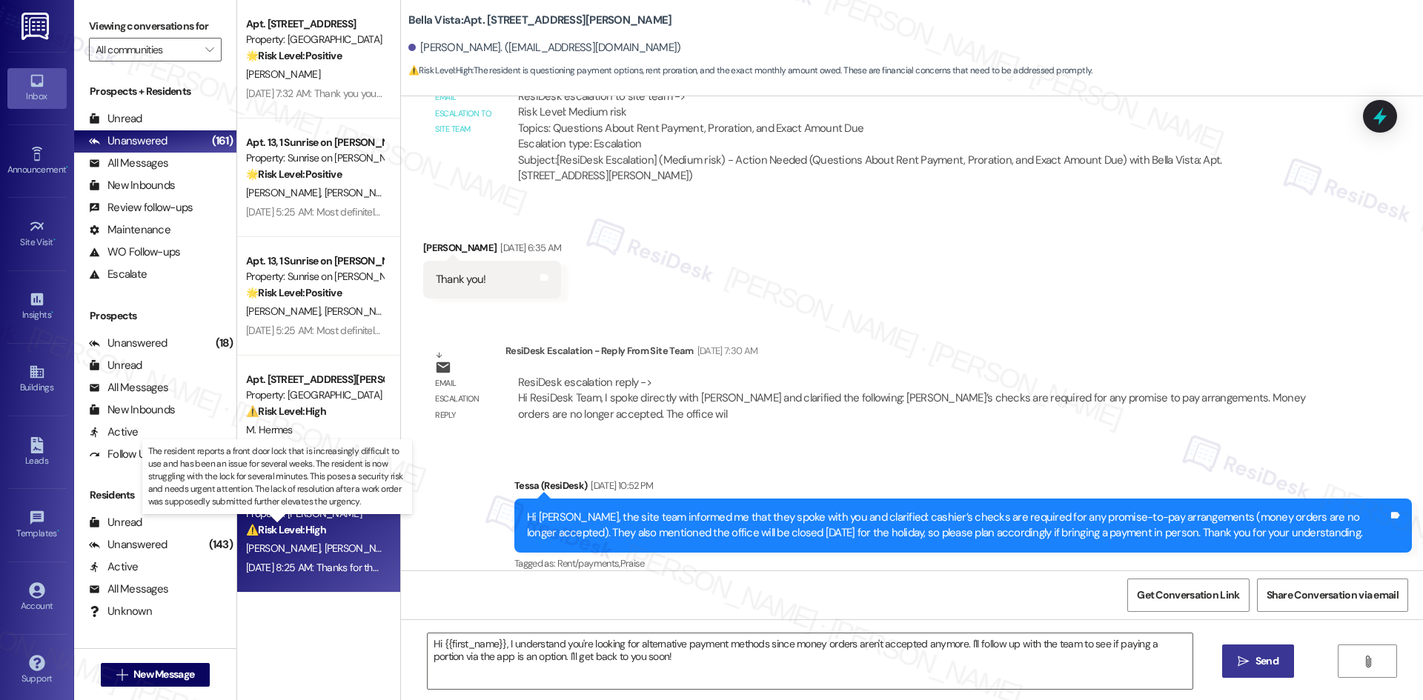
type textarea "Fetching suggested responses. Please feel free to read through the conversation…"
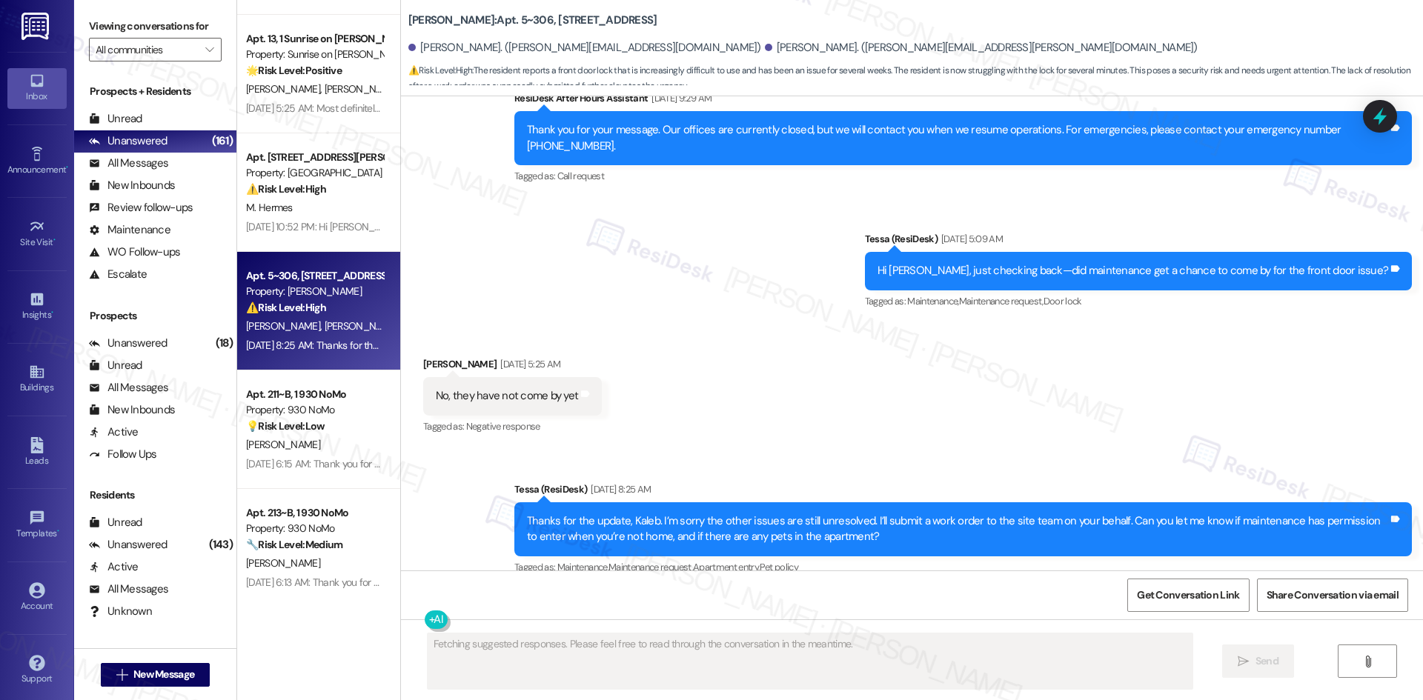
scroll to position [1189, 0]
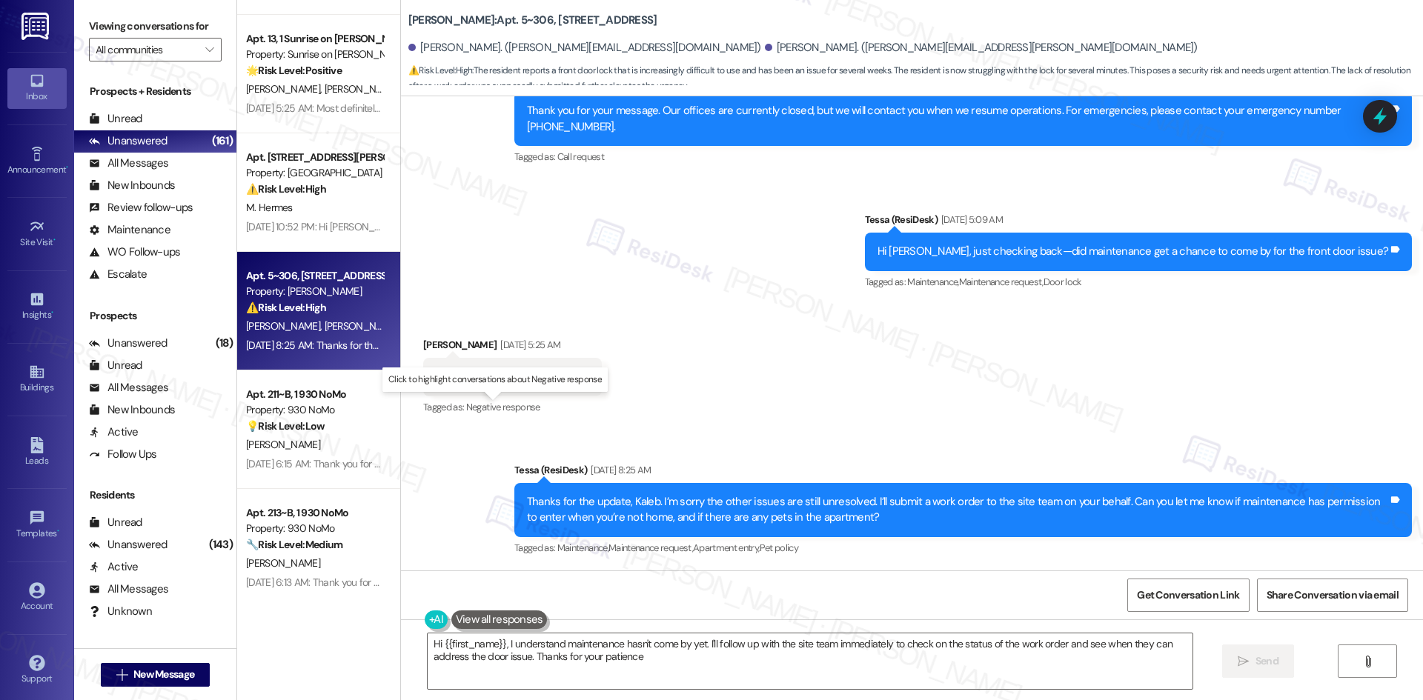
type textarea "Hi {{first_name}}, I understand maintenance hasn't come by yet. I'll follow up …"
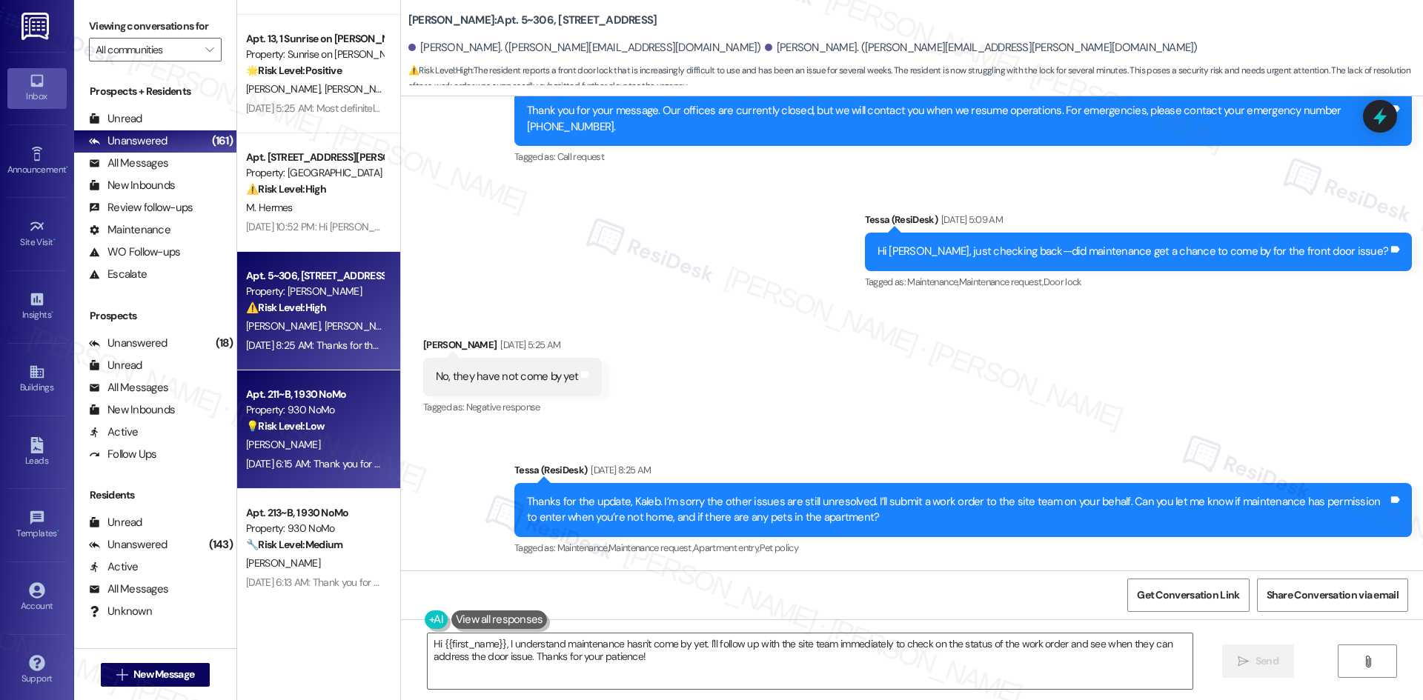
click at [312, 441] on div "[PERSON_NAME]" at bounding box center [315, 445] width 140 height 19
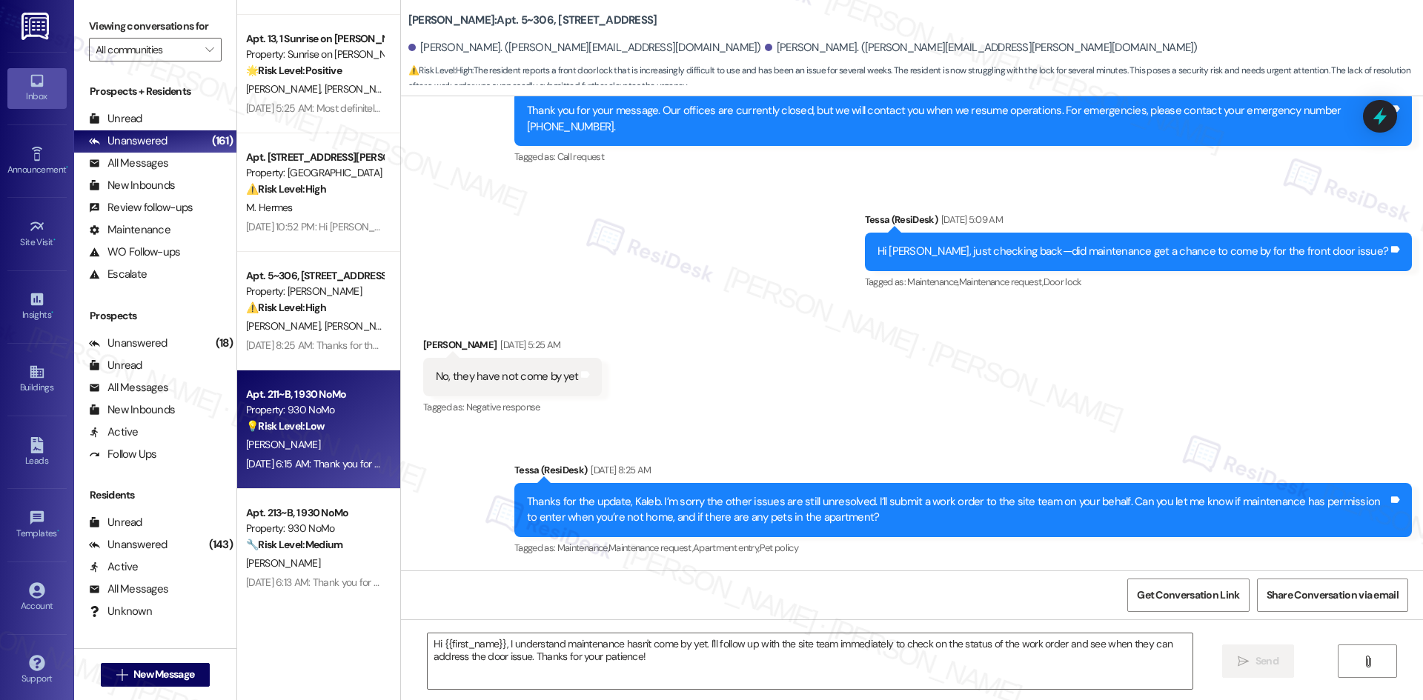
type textarea "Fetching suggested responses. Please feel free to read through the conversation…"
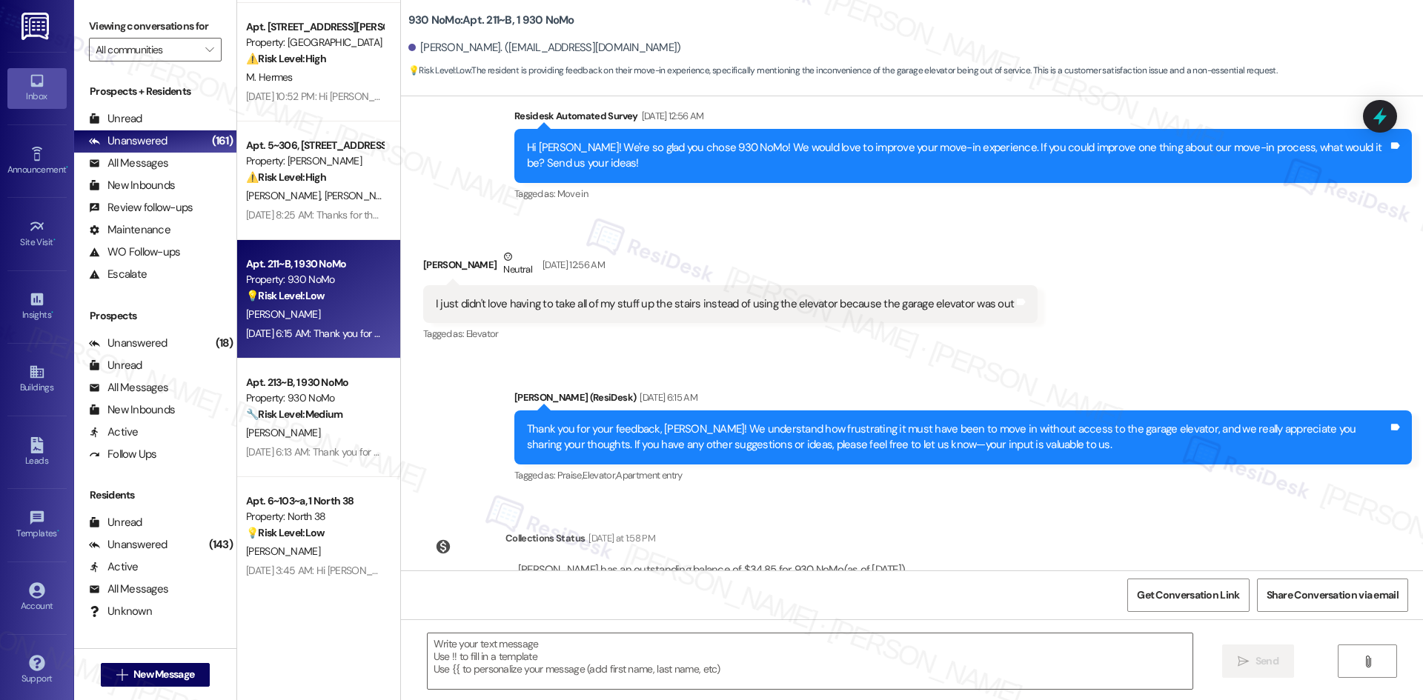
scroll to position [371, 0]
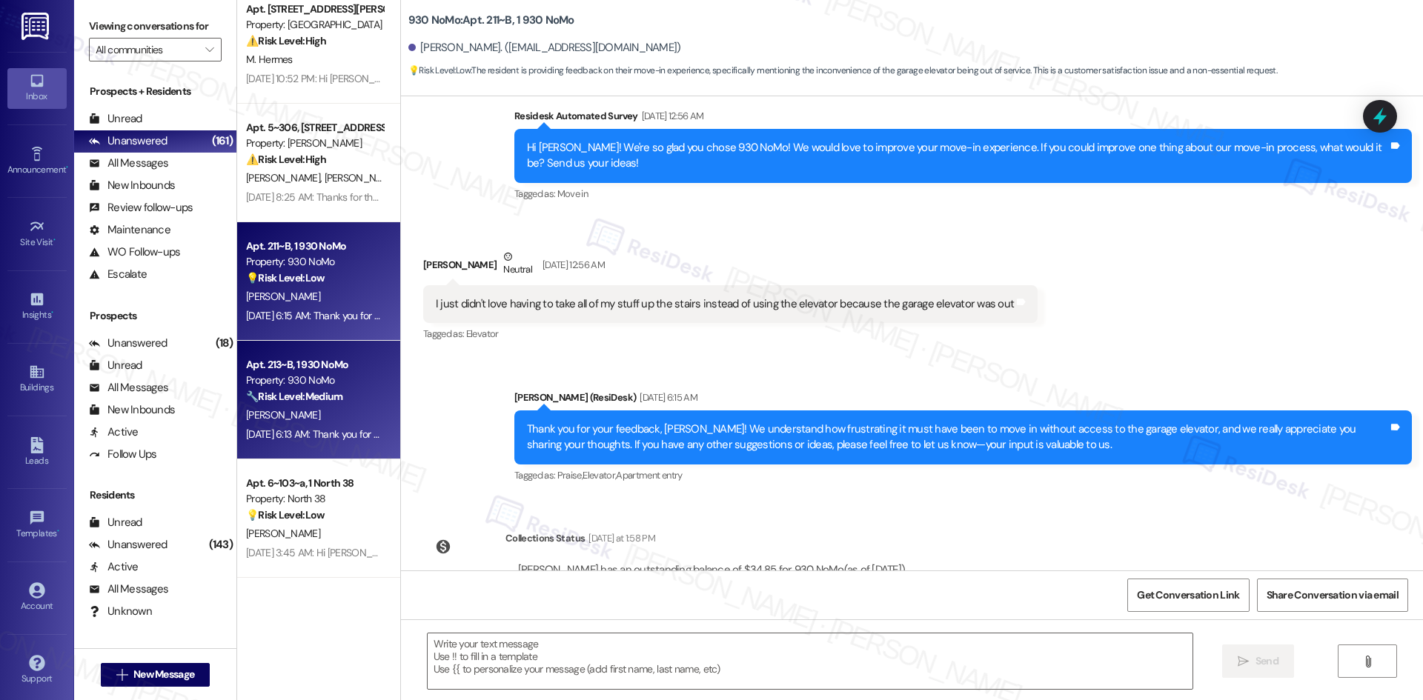
click at [269, 391] on strong "🔧 Risk Level: Medium" at bounding box center [294, 396] width 96 height 13
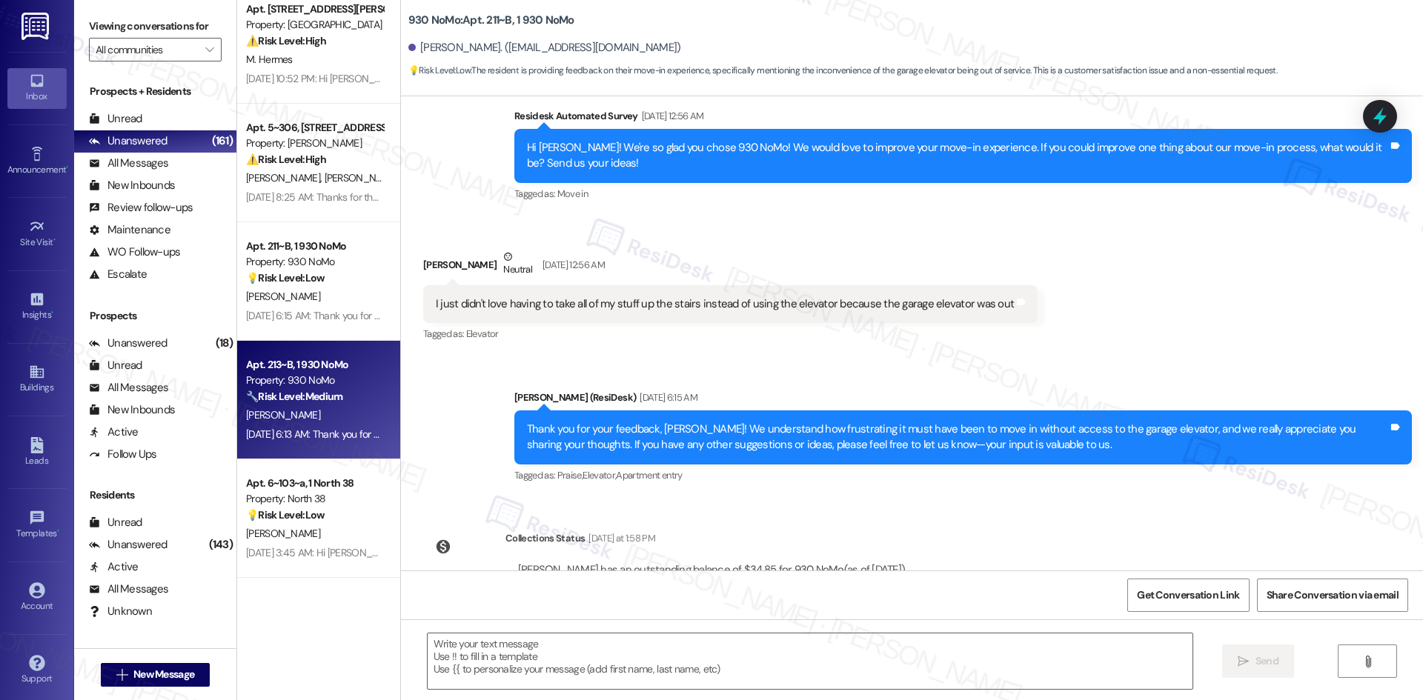
type textarea "Fetching suggested responses. Please feel free to read through the conversation…"
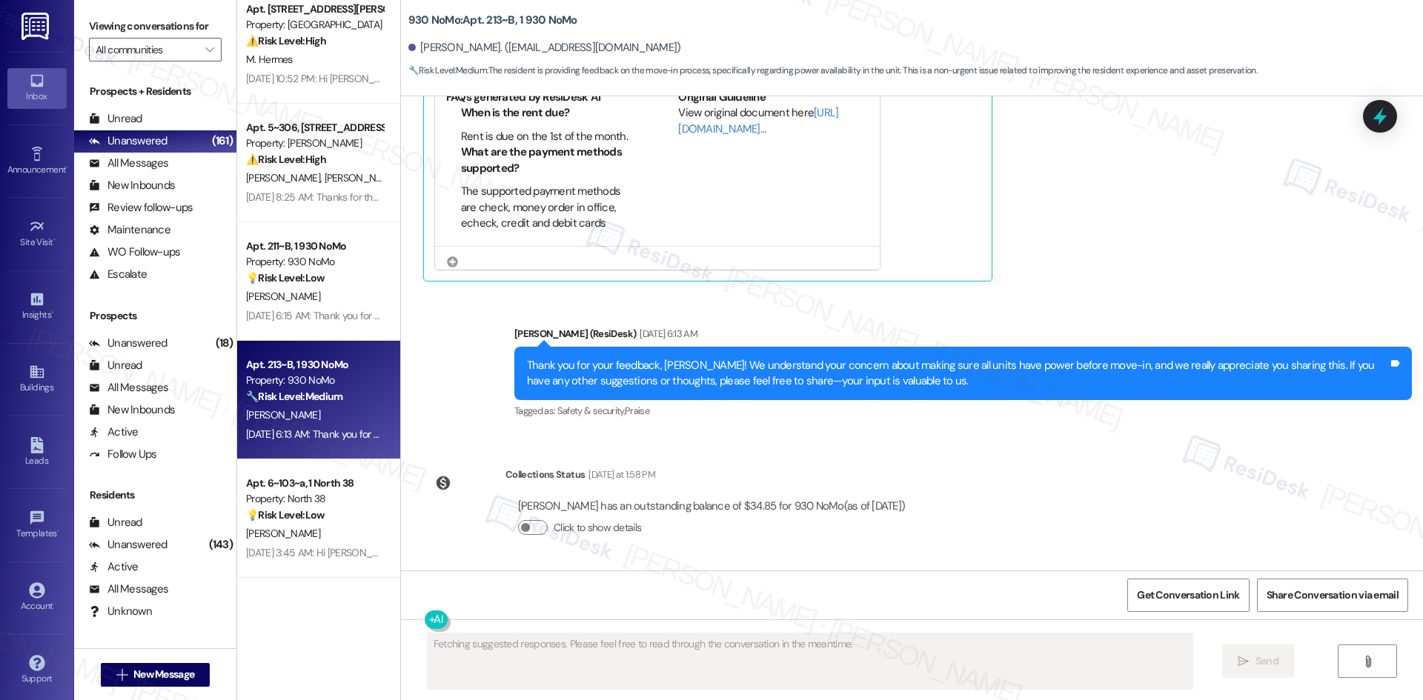
scroll to position [512, 0]
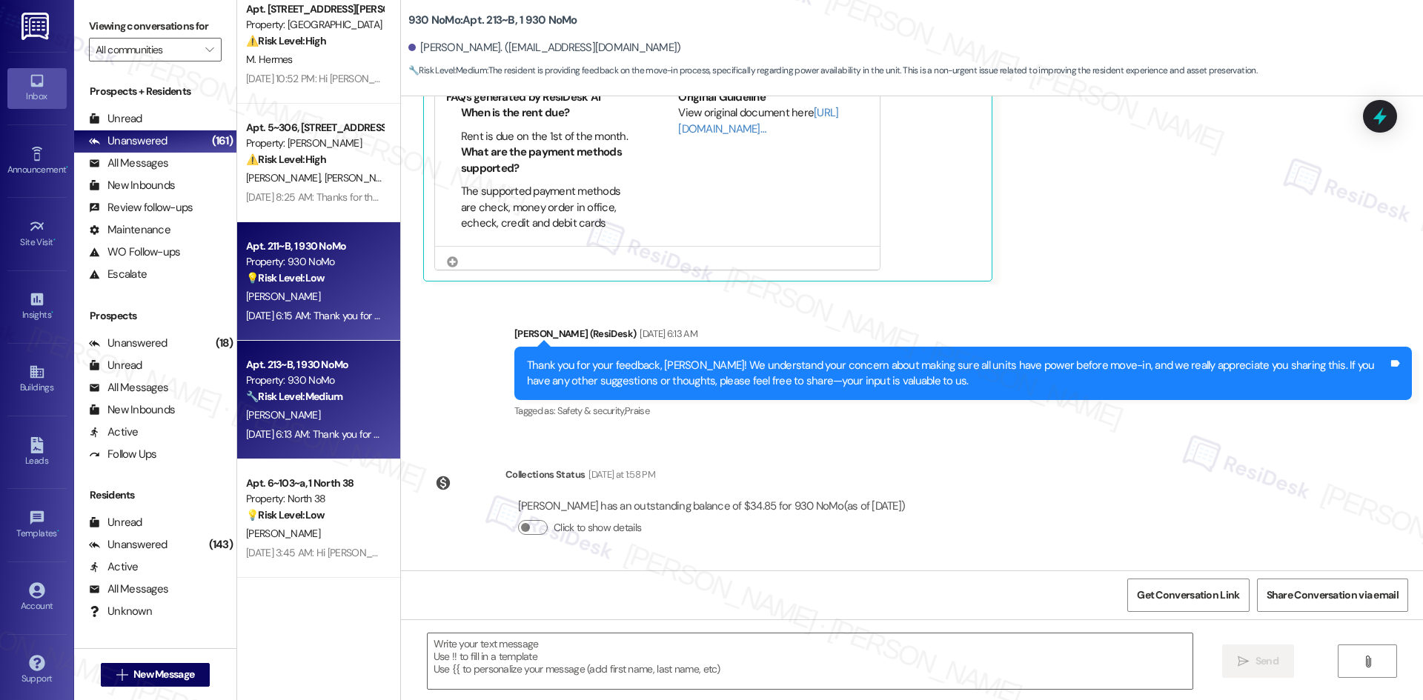
click at [328, 311] on div "[DATE] 6:15 AM: Thank you for your feedback, [PERSON_NAME]! We understand how f…" at bounding box center [929, 315] width 1367 height 13
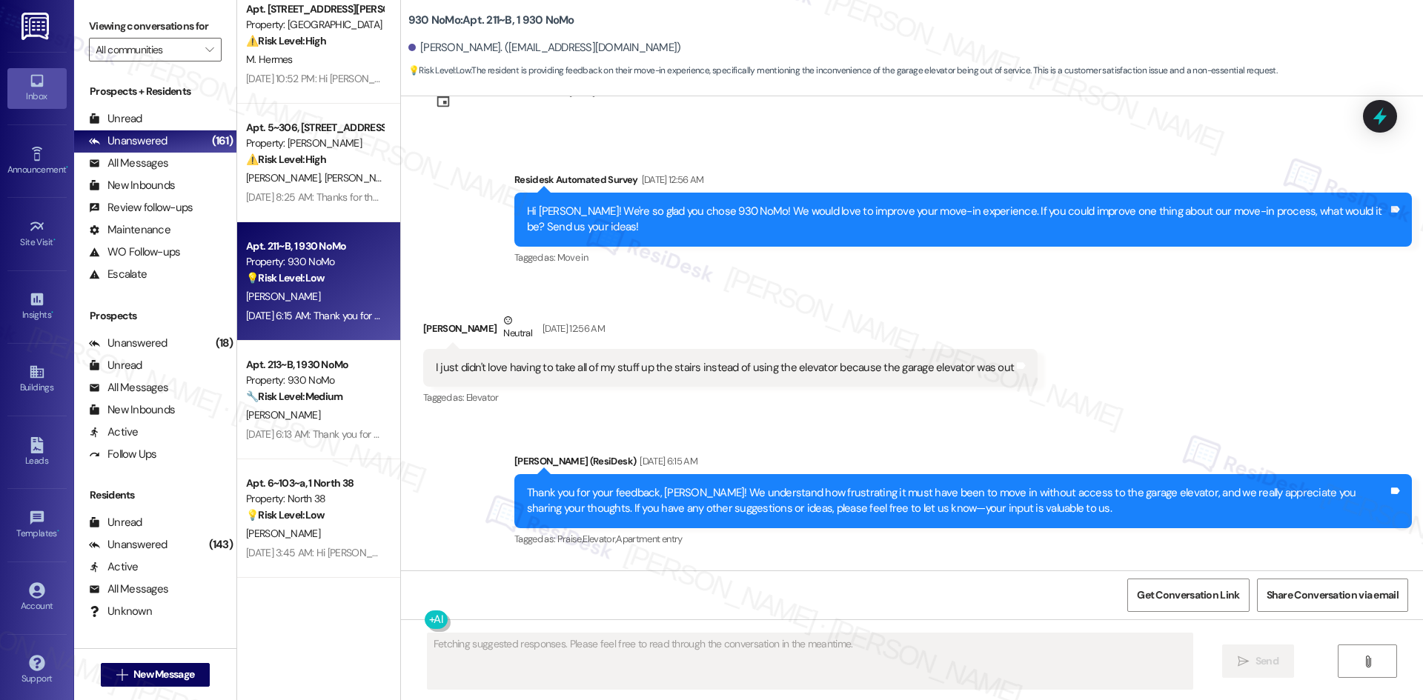
scroll to position [5171, 0]
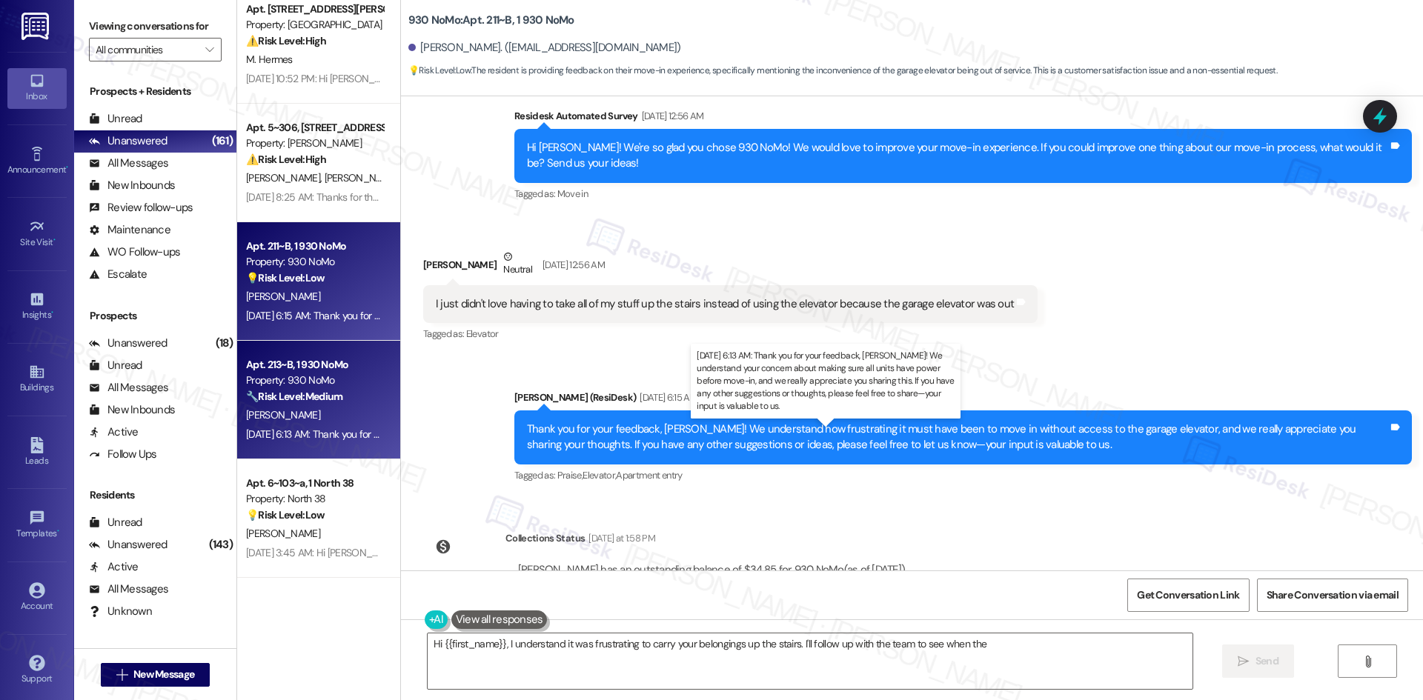
type textarea "Hi {{first_name}}, I understand it was frustrating to carry your belongings up …"
click at [291, 433] on div "[DATE] 6:13 AM: Thank you for your feedback, [PERSON_NAME]! We understand your …" at bounding box center [872, 434] width 1252 height 13
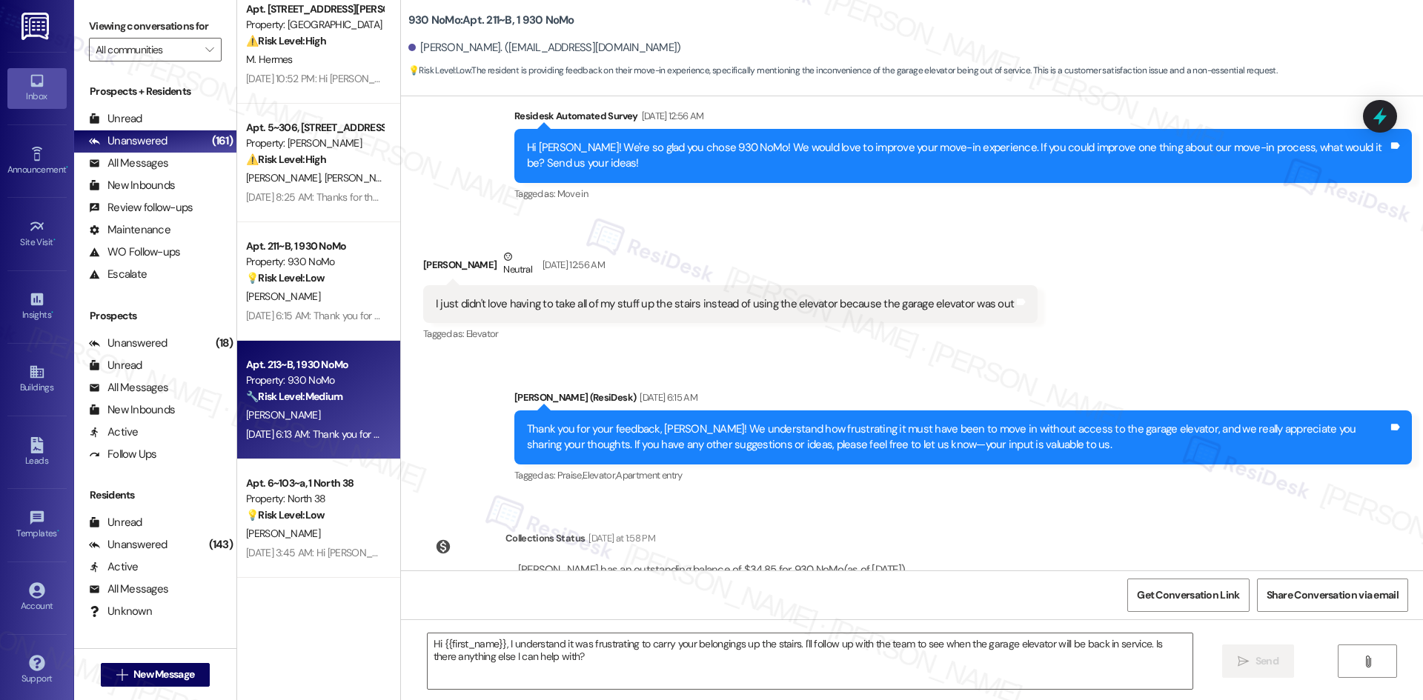
type textarea "Fetching suggested responses. Please feel free to read through the conversation…"
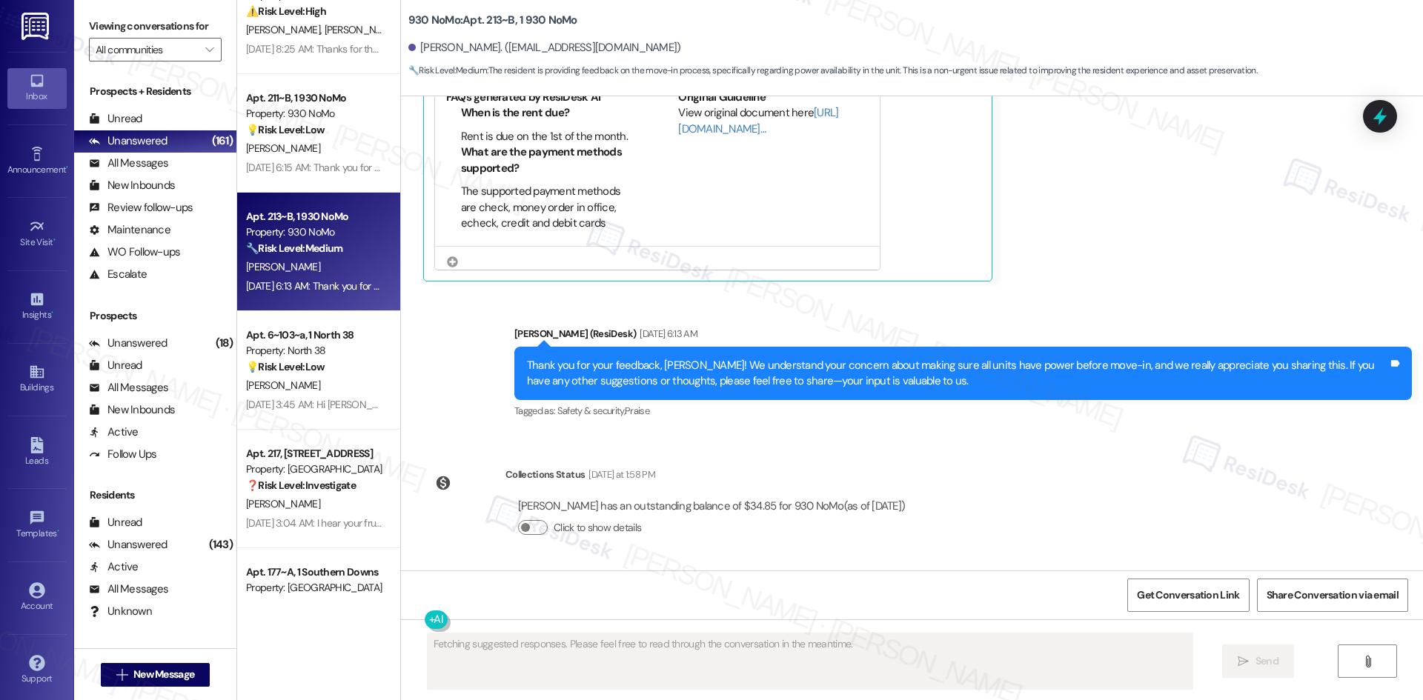
scroll to position [512, 0]
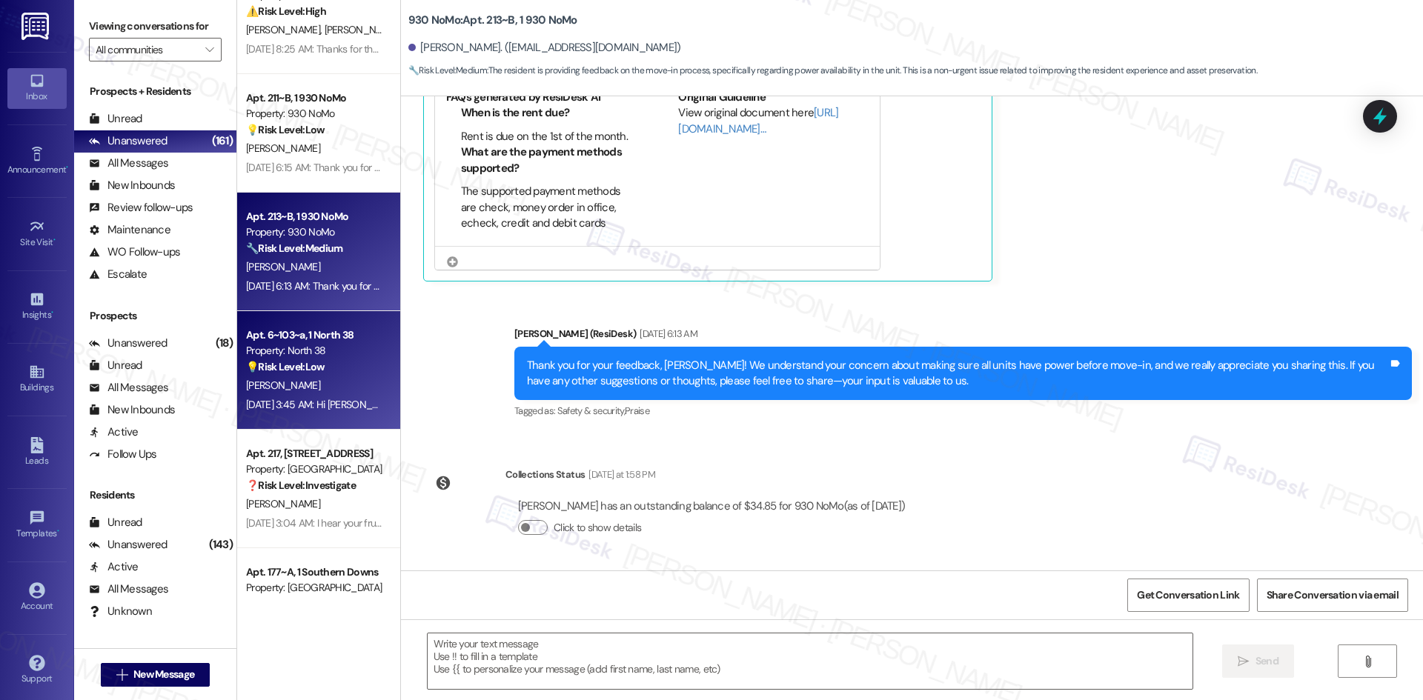
click at [310, 389] on div "[PERSON_NAME]" at bounding box center [315, 385] width 140 height 19
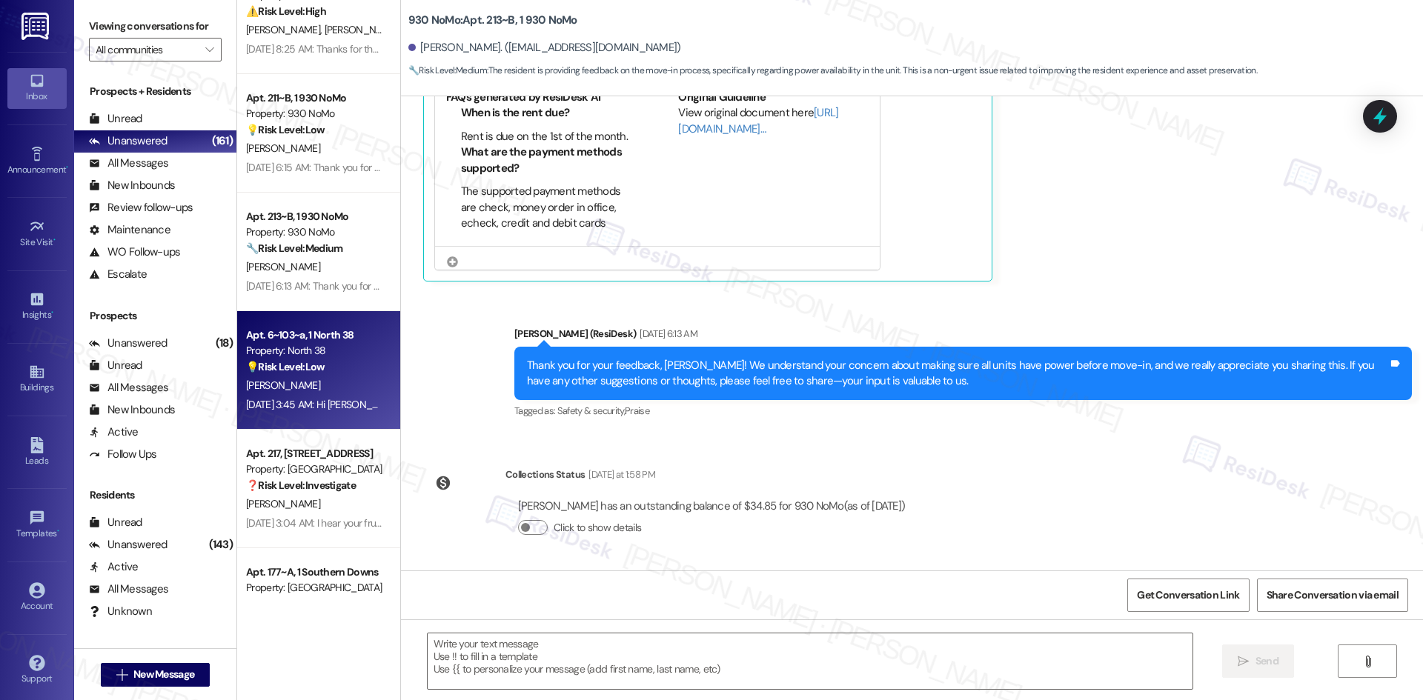
type textarea "Fetching suggested responses. Please feel free to read through the conversation…"
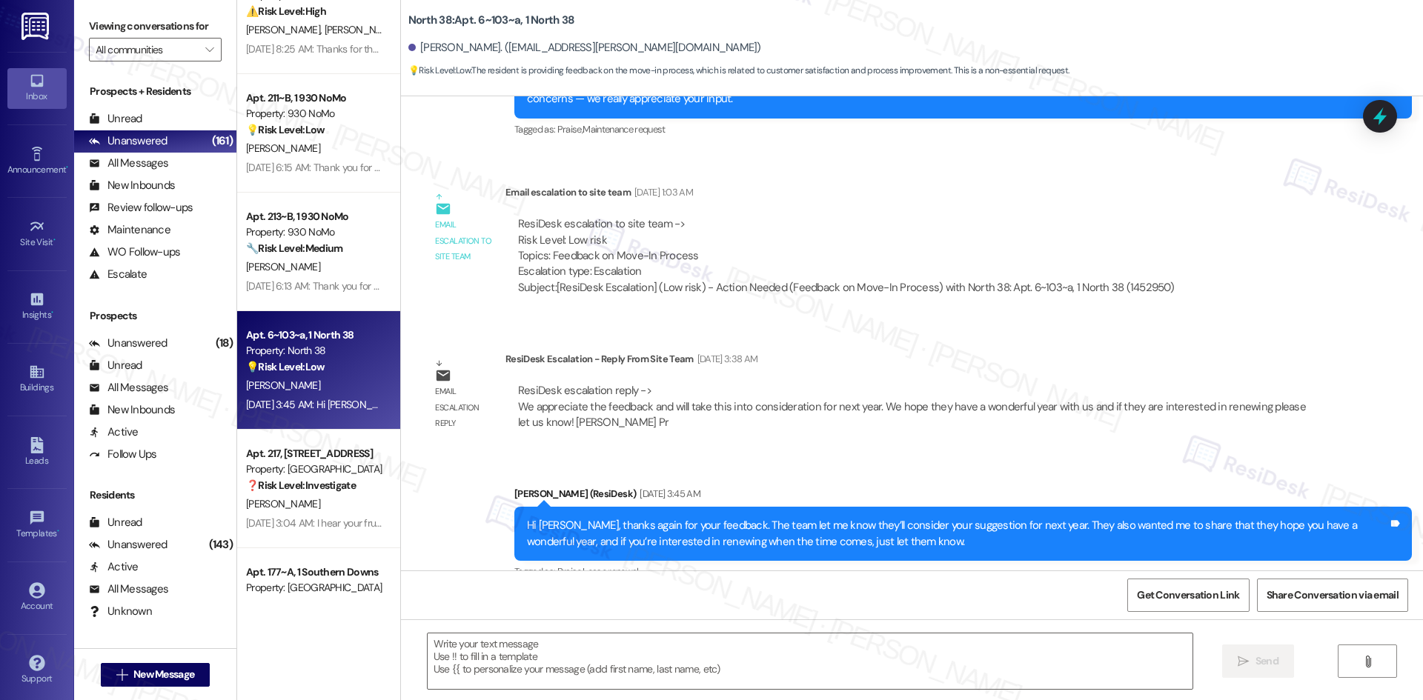
scroll to position [645, 0]
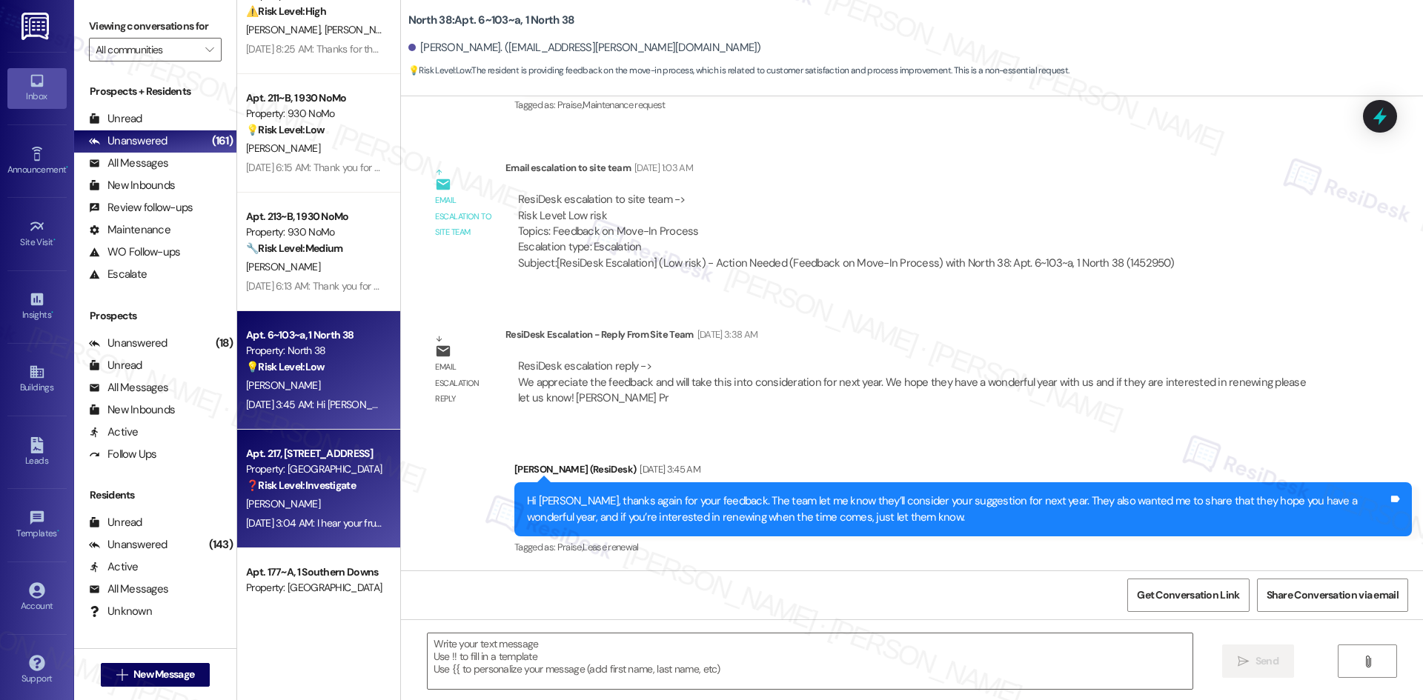
click at [285, 503] on div "[PERSON_NAME]" at bounding box center [315, 504] width 140 height 19
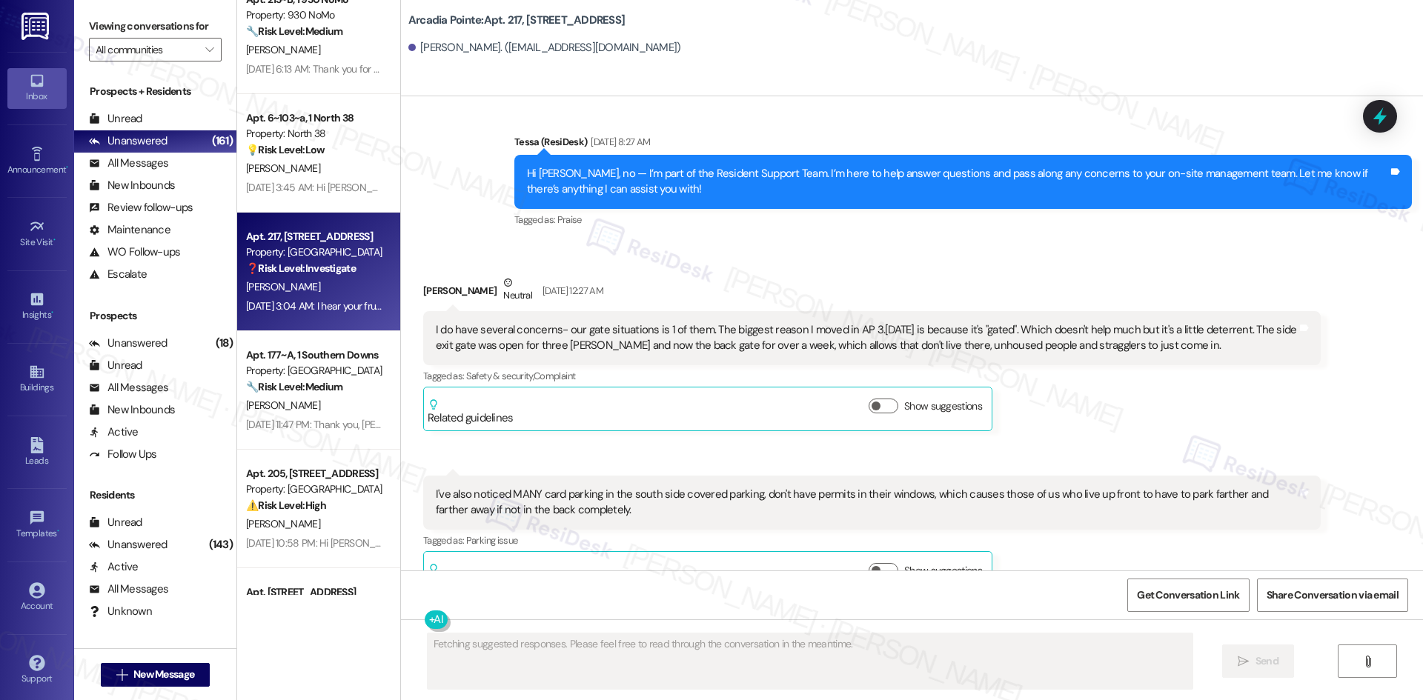
scroll to position [741, 0]
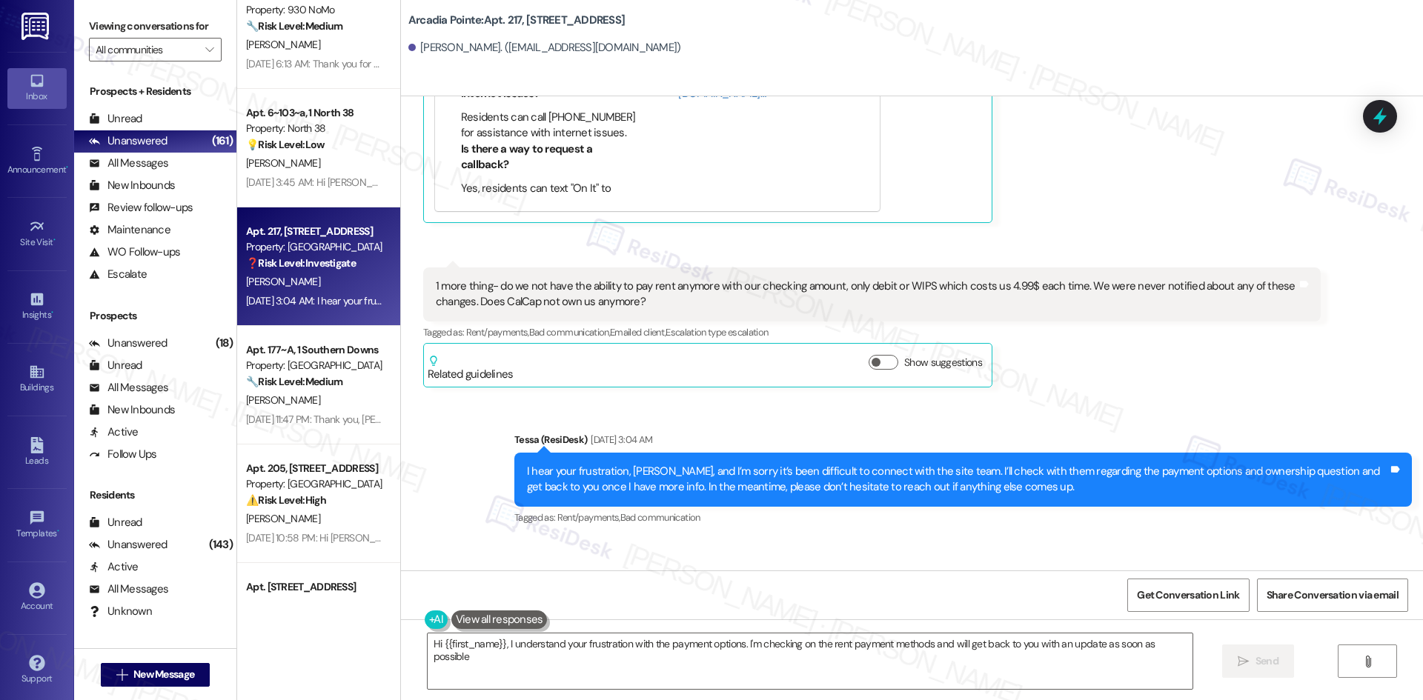
type textarea "Hi {{first_name}}, I understand your frustration with the payment options. I'm …"
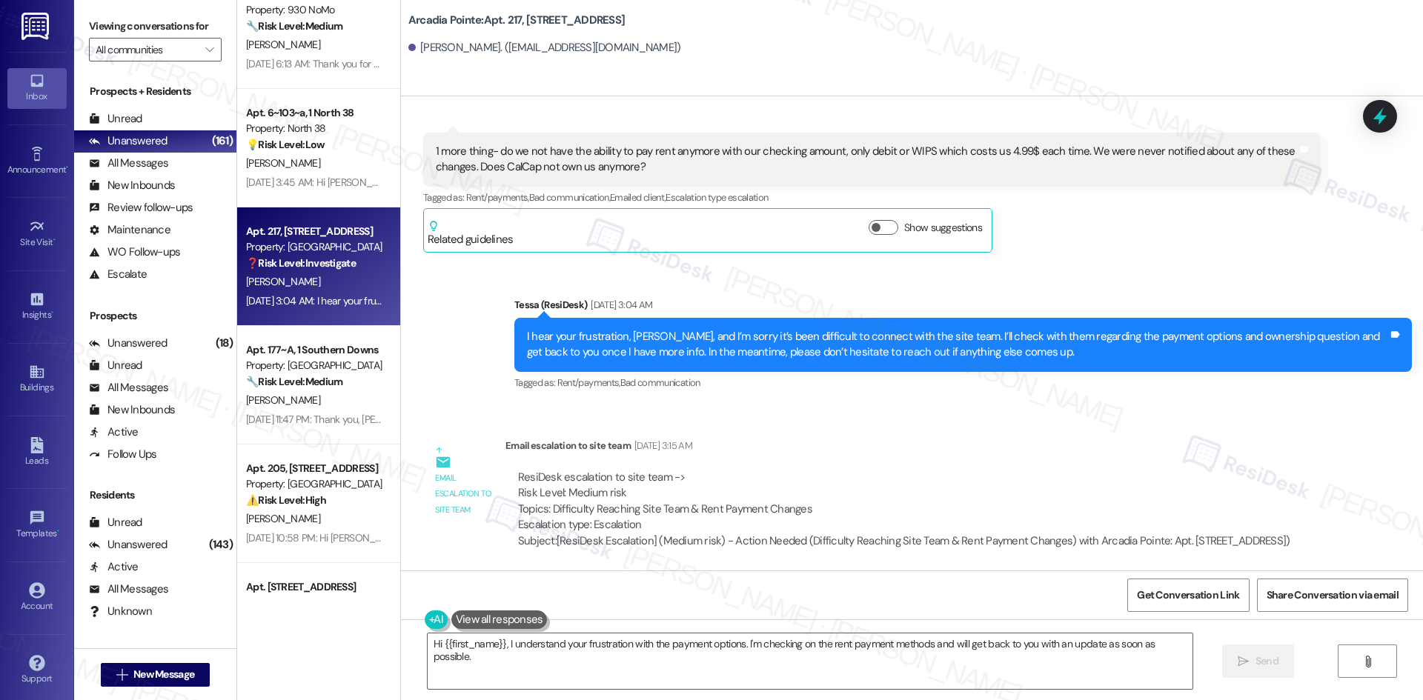
scroll to position [2329, 0]
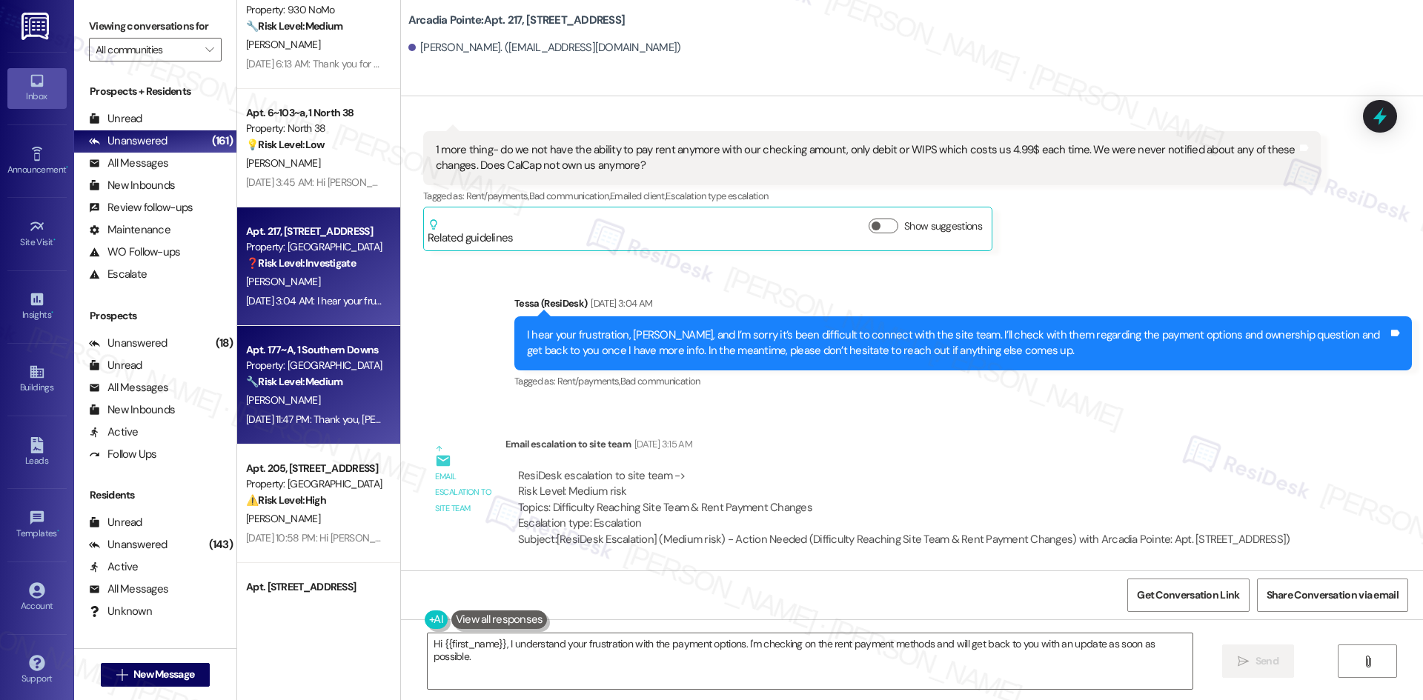
click at [302, 391] on div "[PERSON_NAME]" at bounding box center [315, 400] width 140 height 19
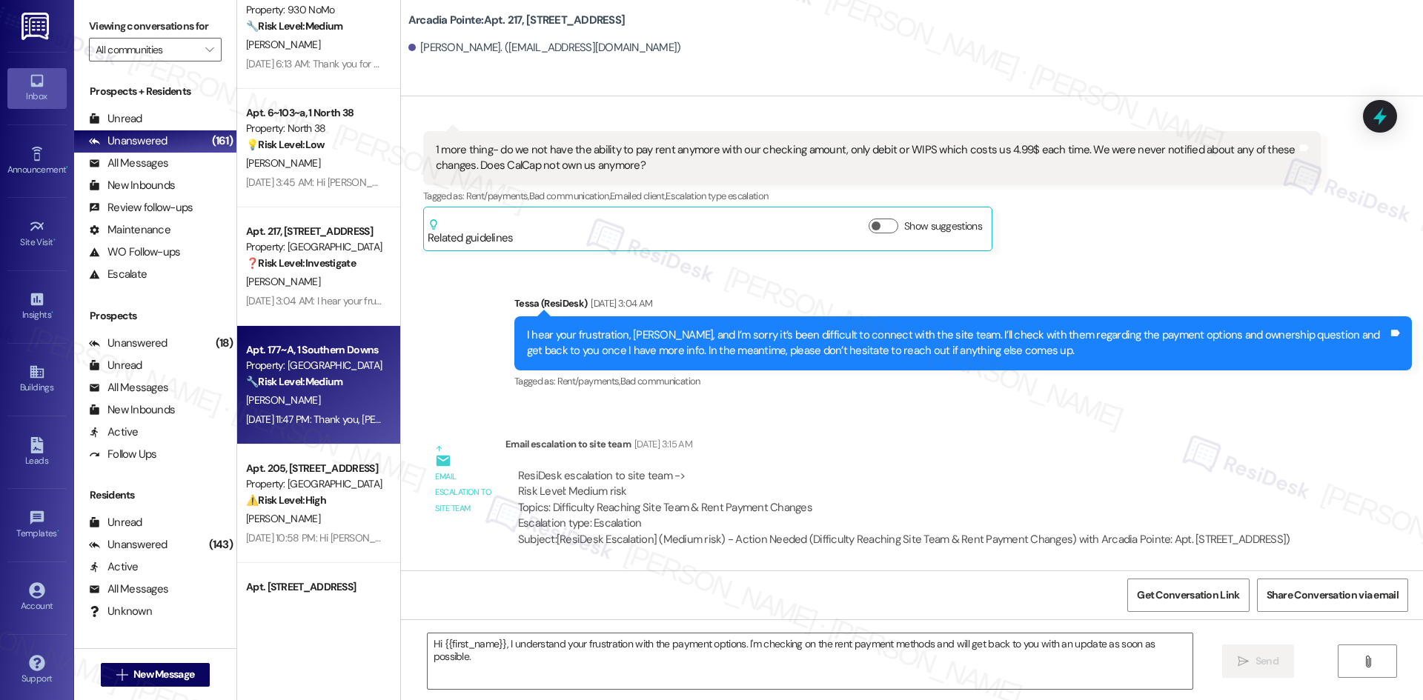
type textarea "Fetching suggested responses. Please feel free to read through the conversation…"
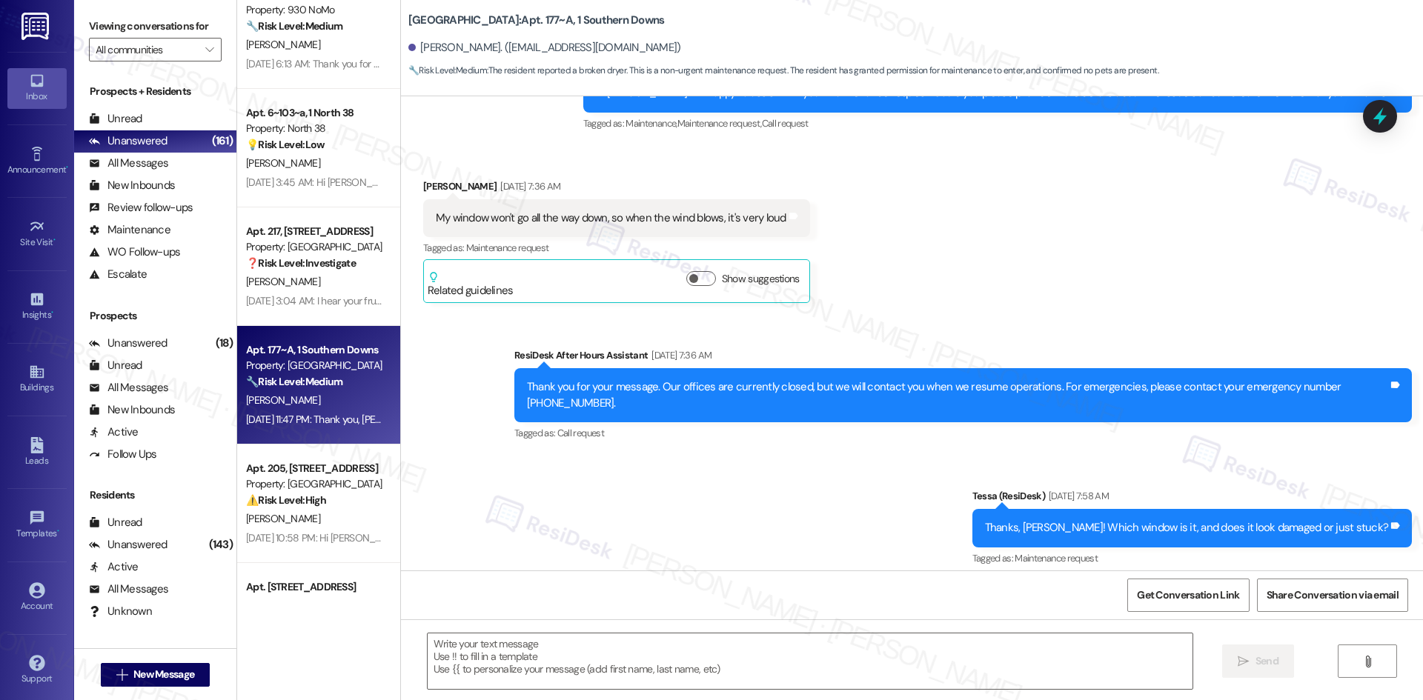
type textarea "Fetching suggested responses. Please feel free to read through the conversation…"
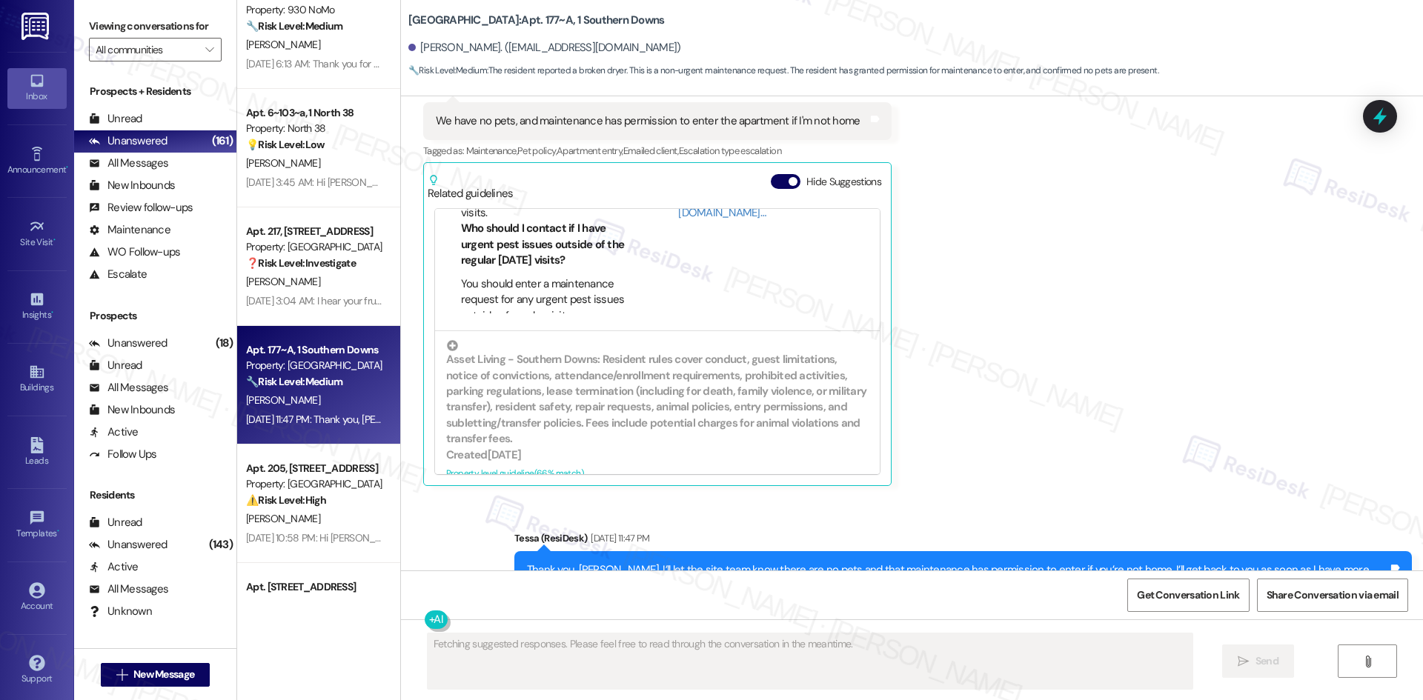
scroll to position [5488, 0]
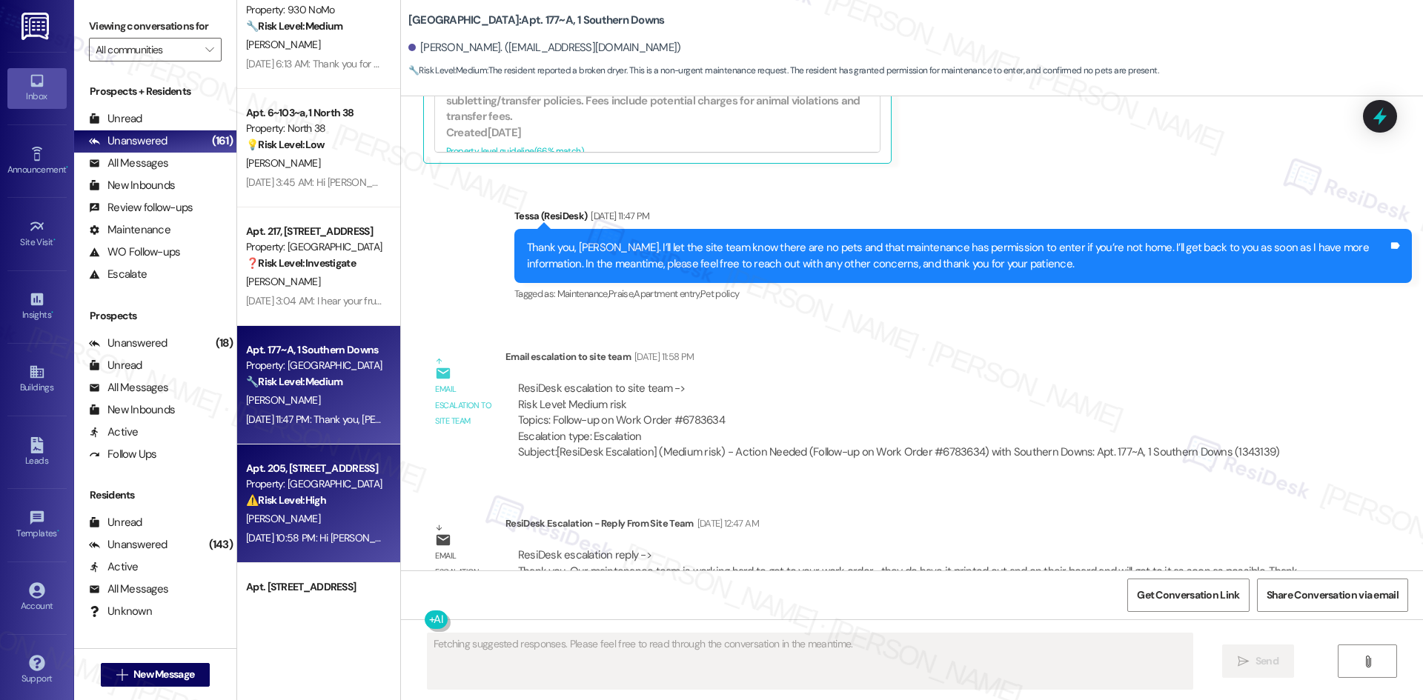
click at [277, 482] on div "Property: [GEOGRAPHIC_DATA]" at bounding box center [314, 485] width 137 height 16
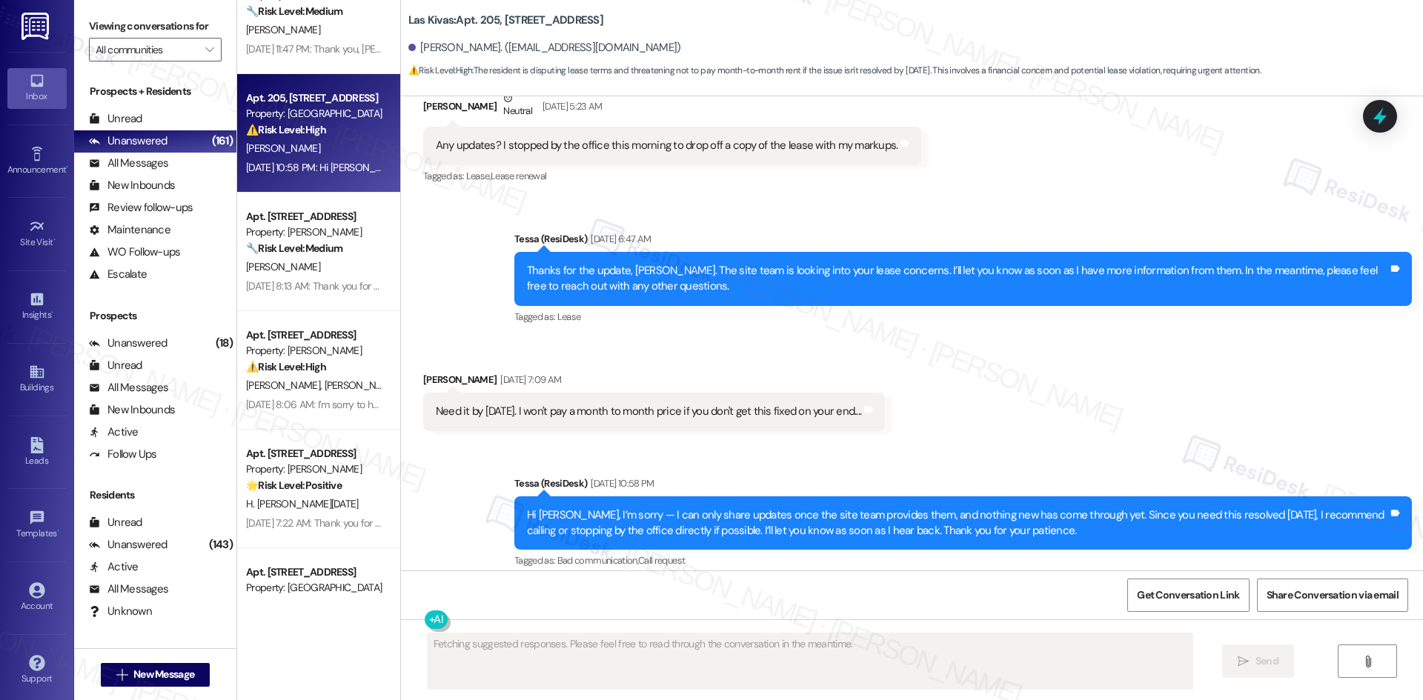
scroll to position [1662, 0]
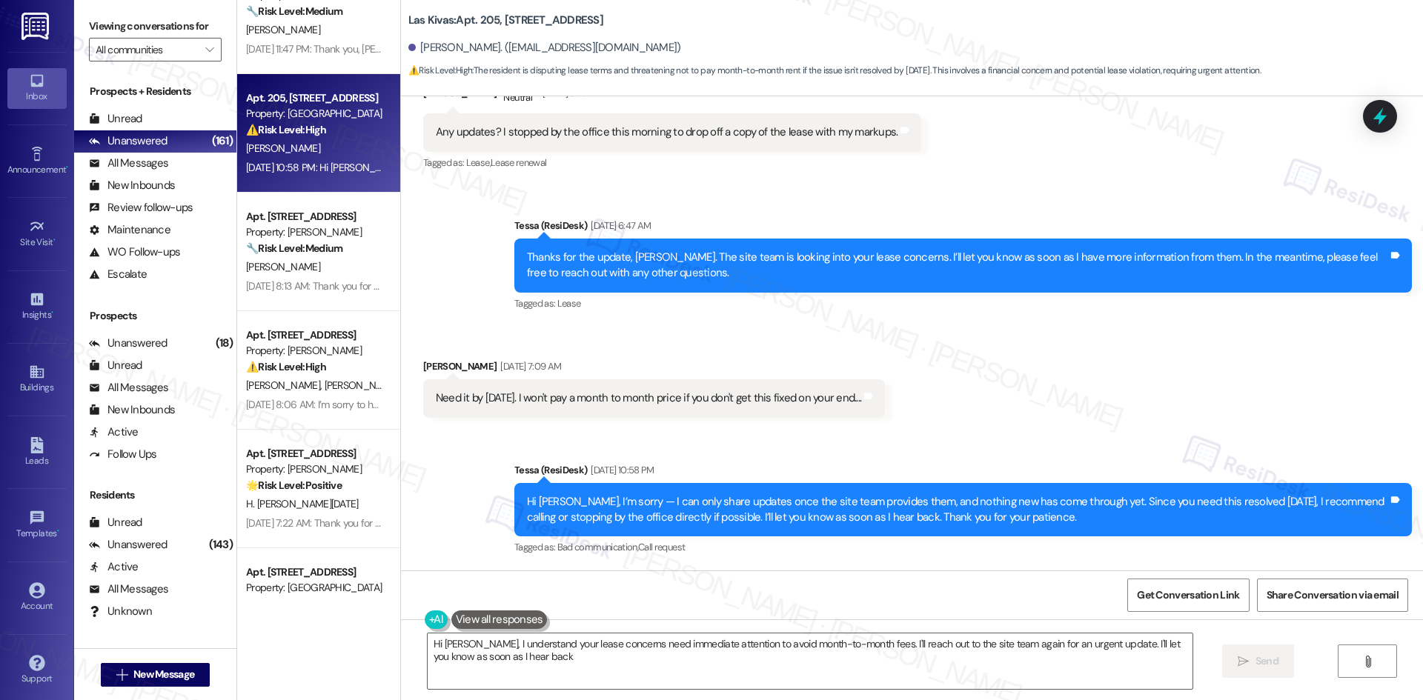
type textarea "Hi [PERSON_NAME], I understand your lease concerns need immediate attention to …"
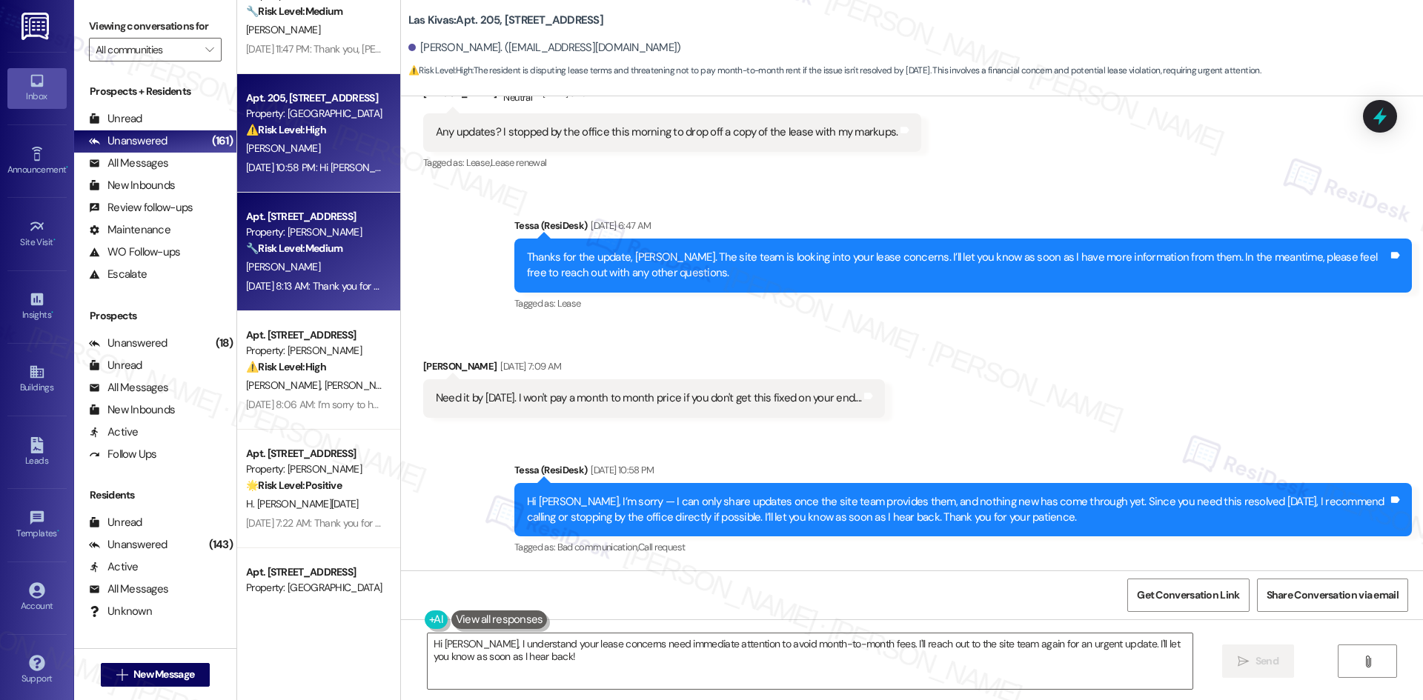
click at [253, 250] on strong "🔧 Risk Level: Medium" at bounding box center [294, 248] width 96 height 13
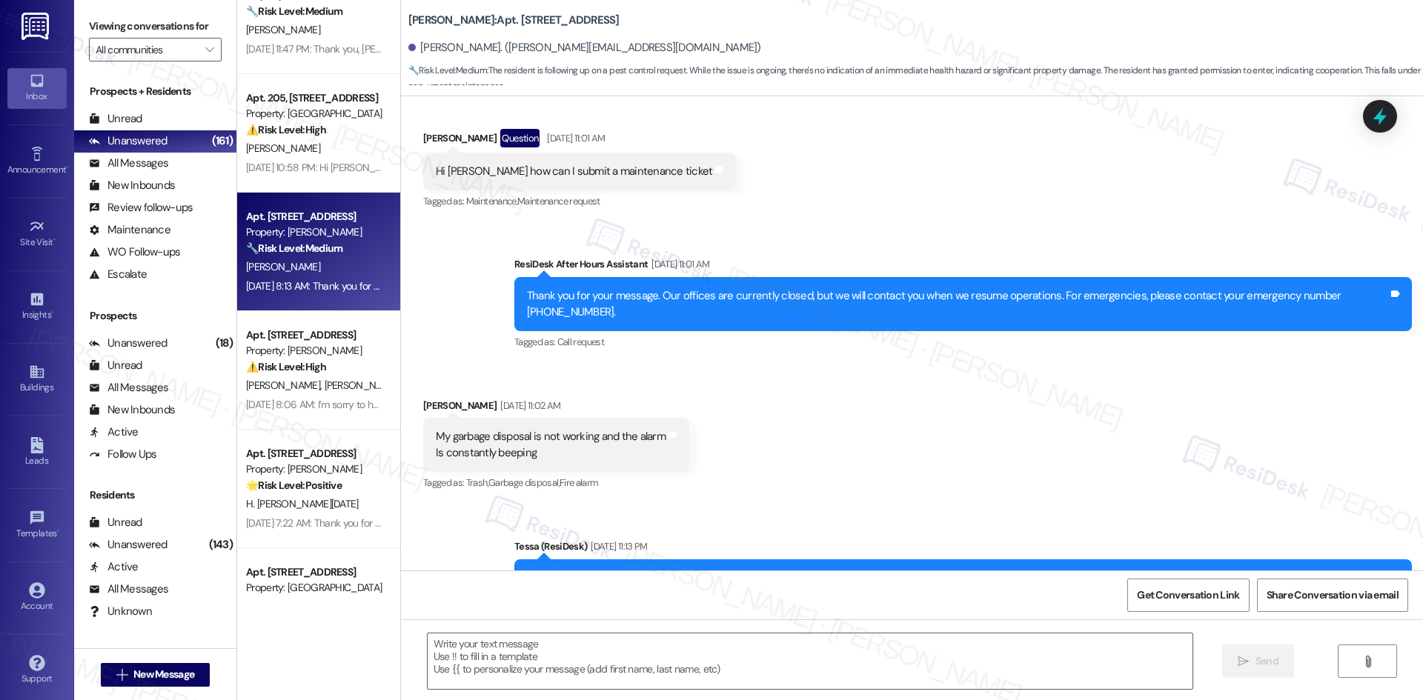
type textarea "Fetching suggested responses. Please feel free to read through the conversation…"
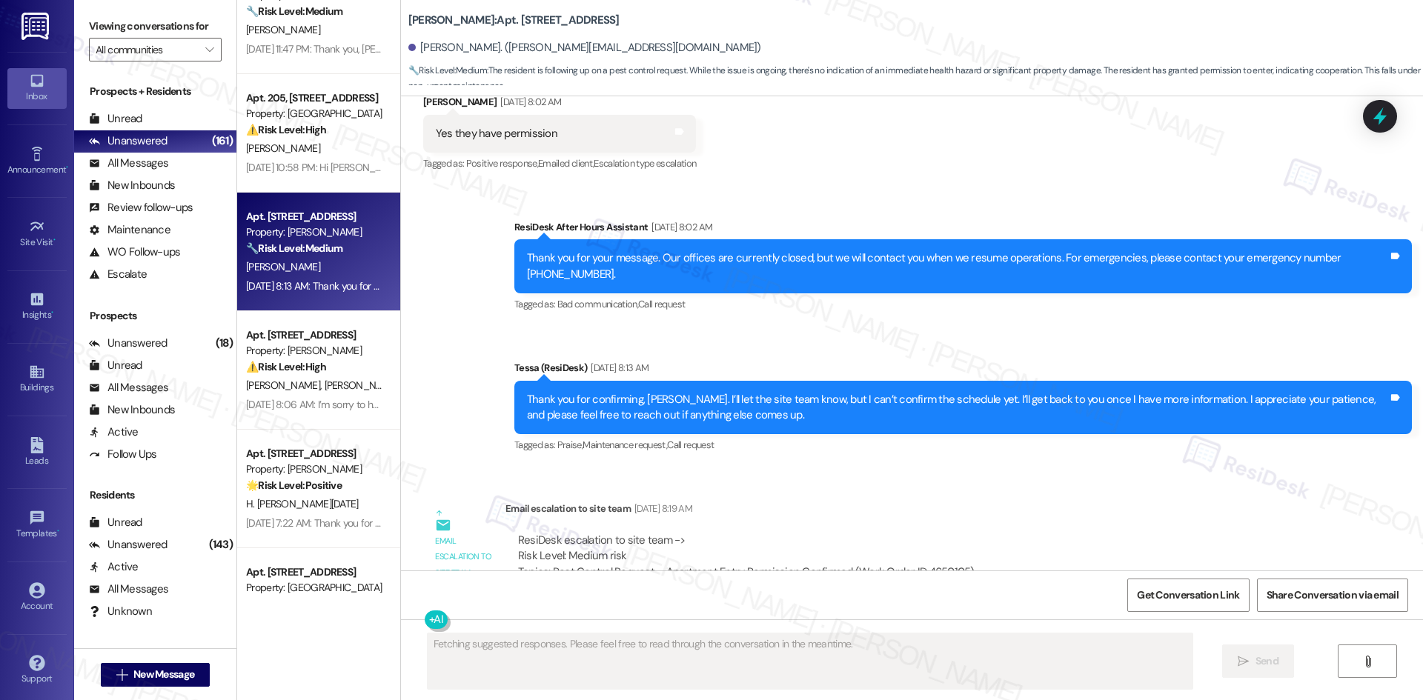
scroll to position [7503, 0]
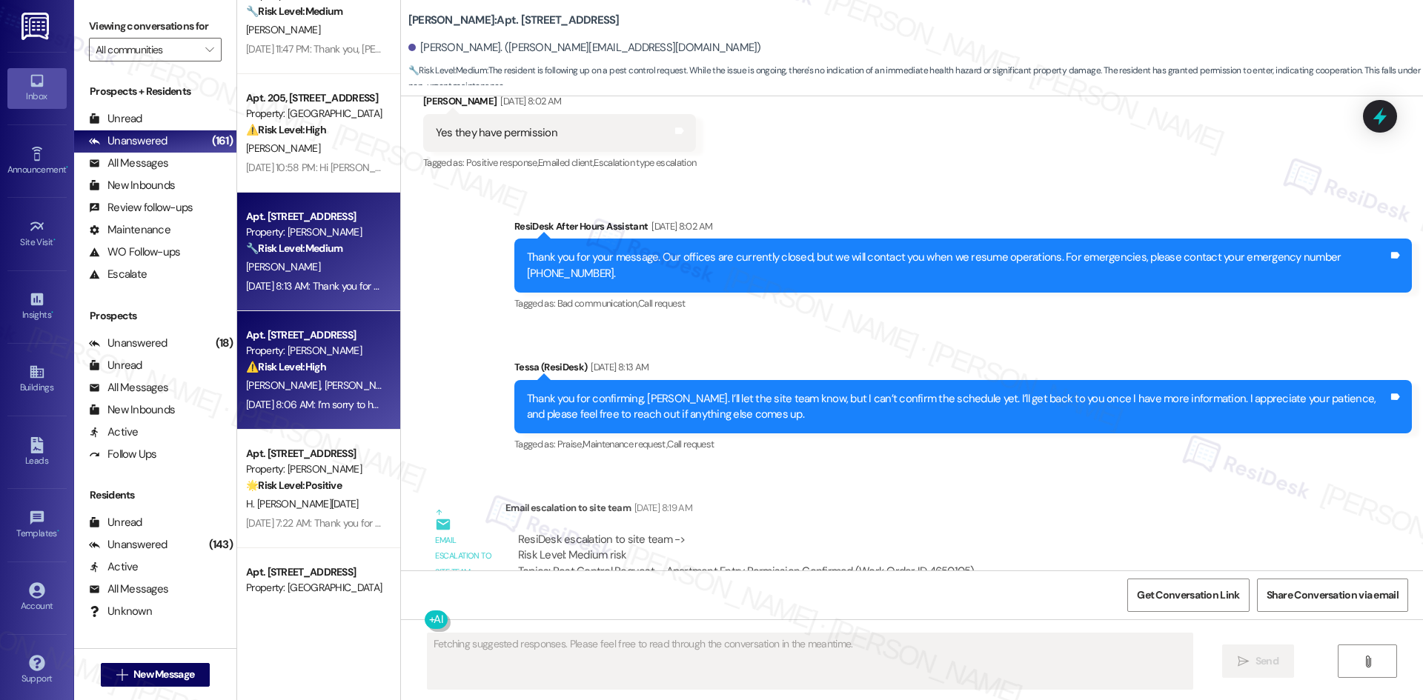
click at [354, 396] on div "[DATE] 8:06 AM: I’m sorry to hear the situation has gotten worse, [PERSON_NAME]…" at bounding box center [315, 405] width 140 height 19
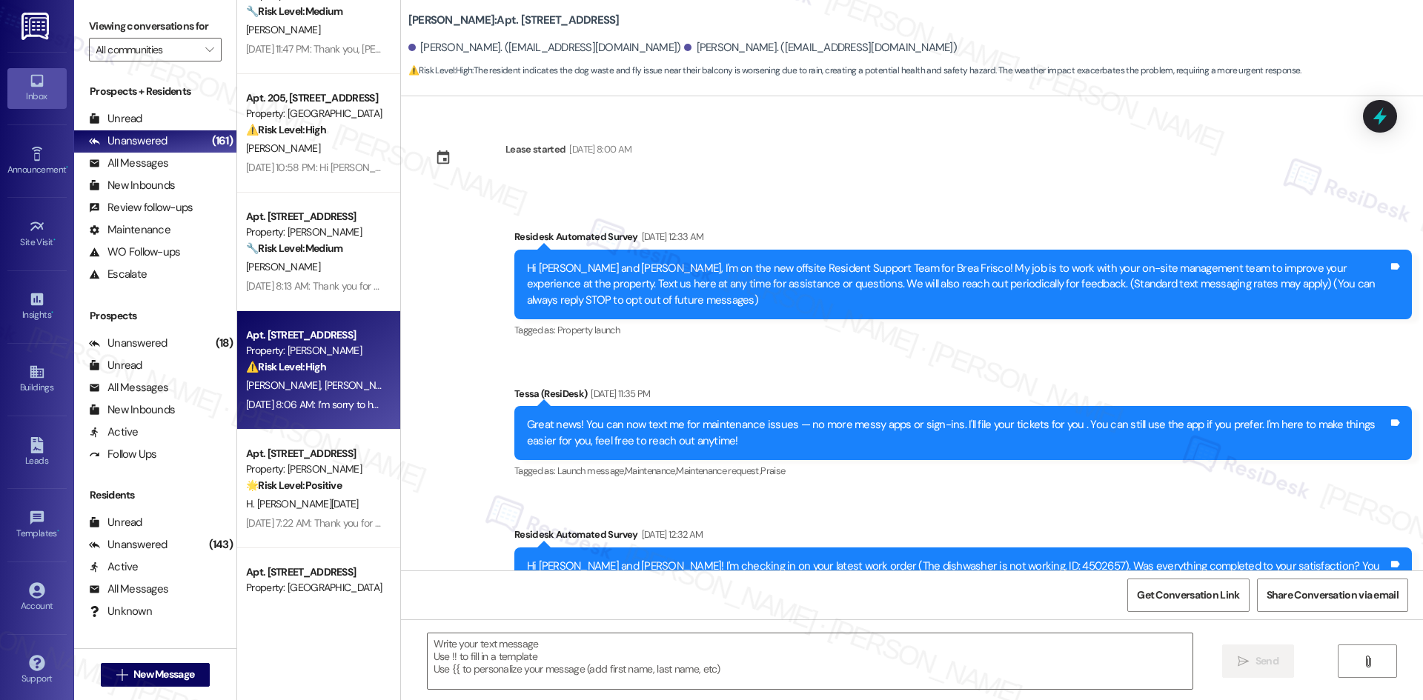
scroll to position [8682, 0]
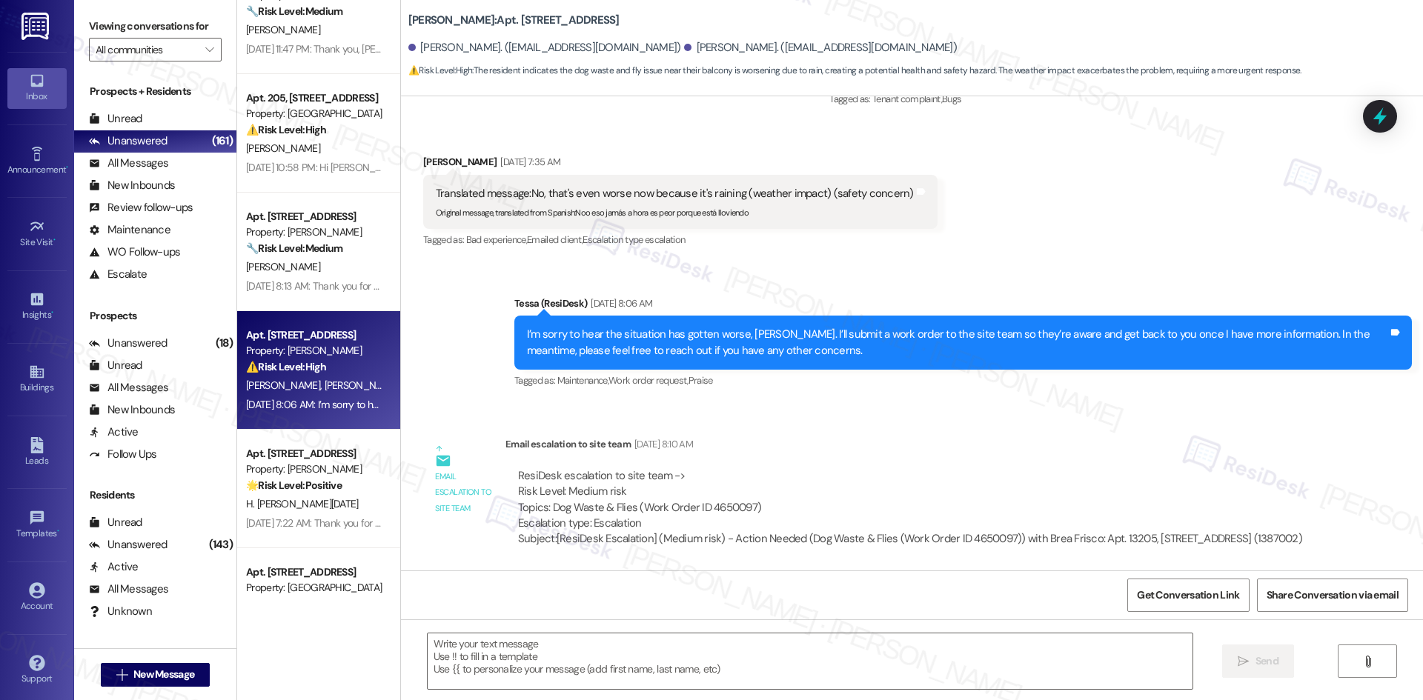
type textarea "Fetching suggested responses. Please feel free to read through the conversation…"
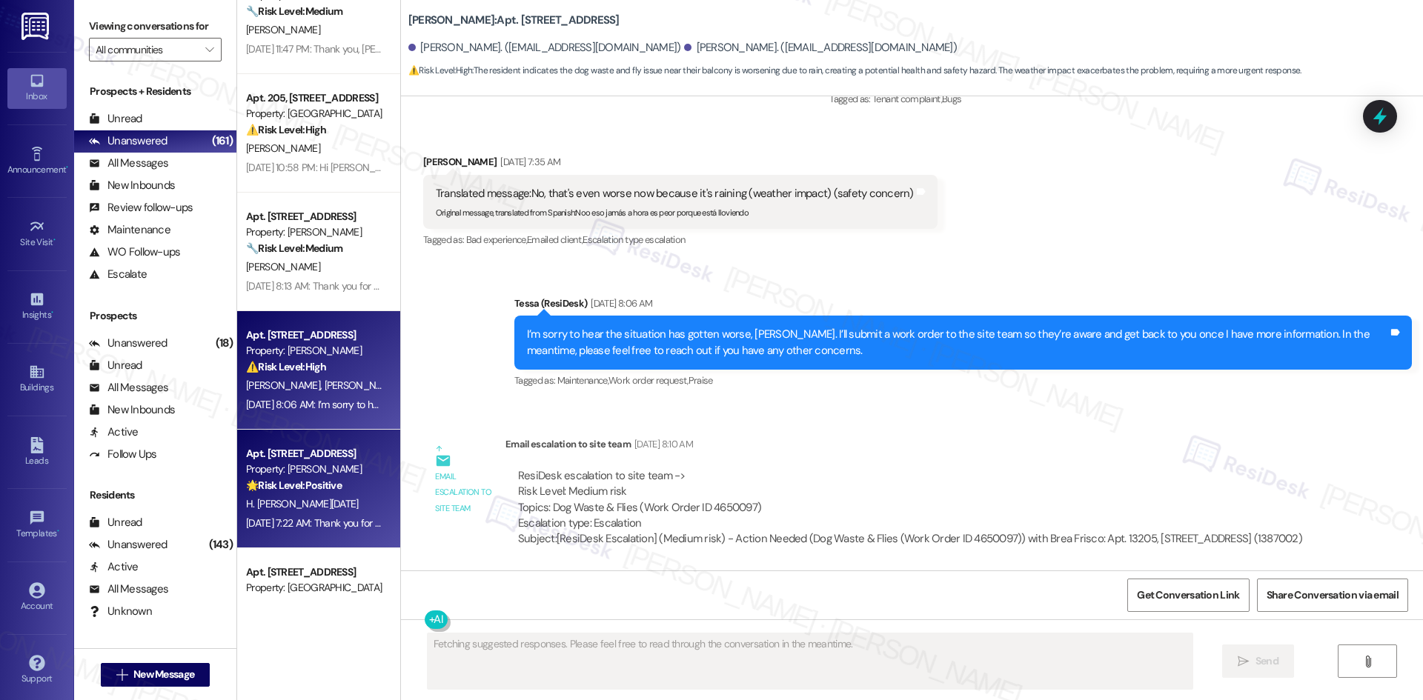
click at [345, 473] on div "Property: [PERSON_NAME]" at bounding box center [314, 470] width 137 height 16
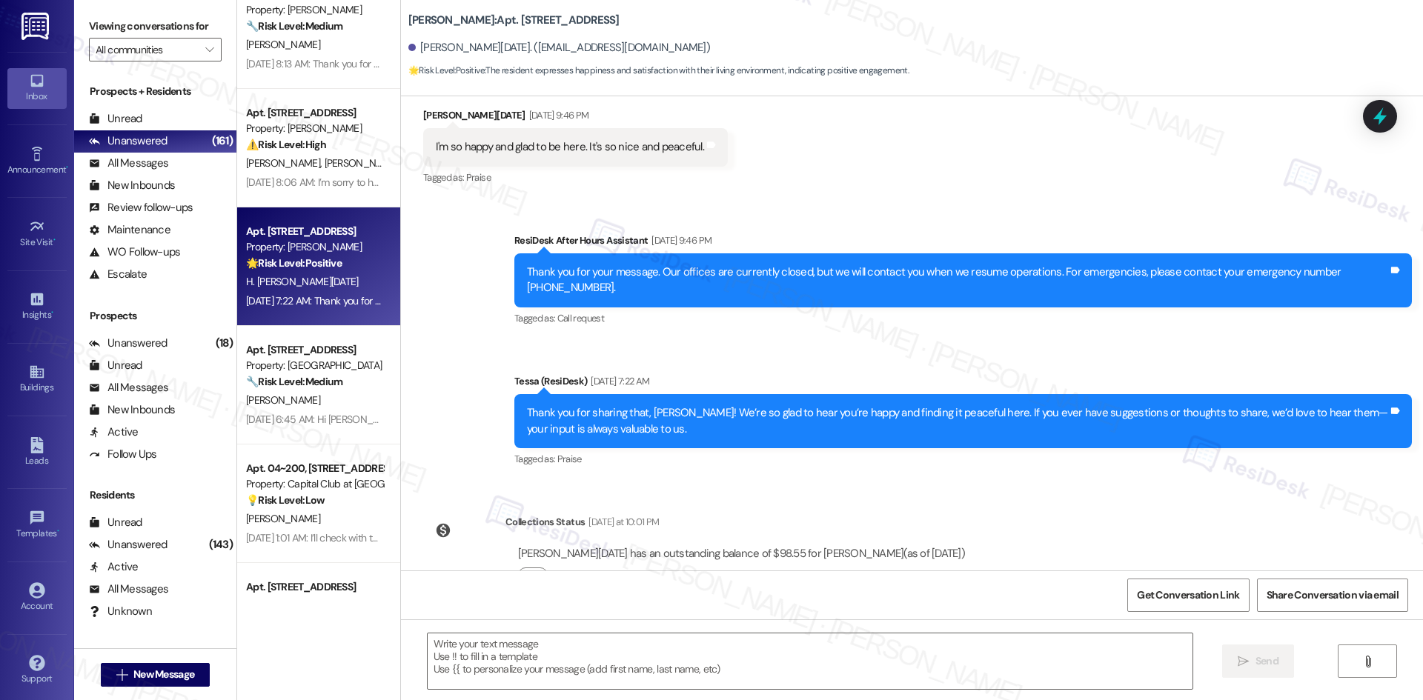
scroll to position [451, 0]
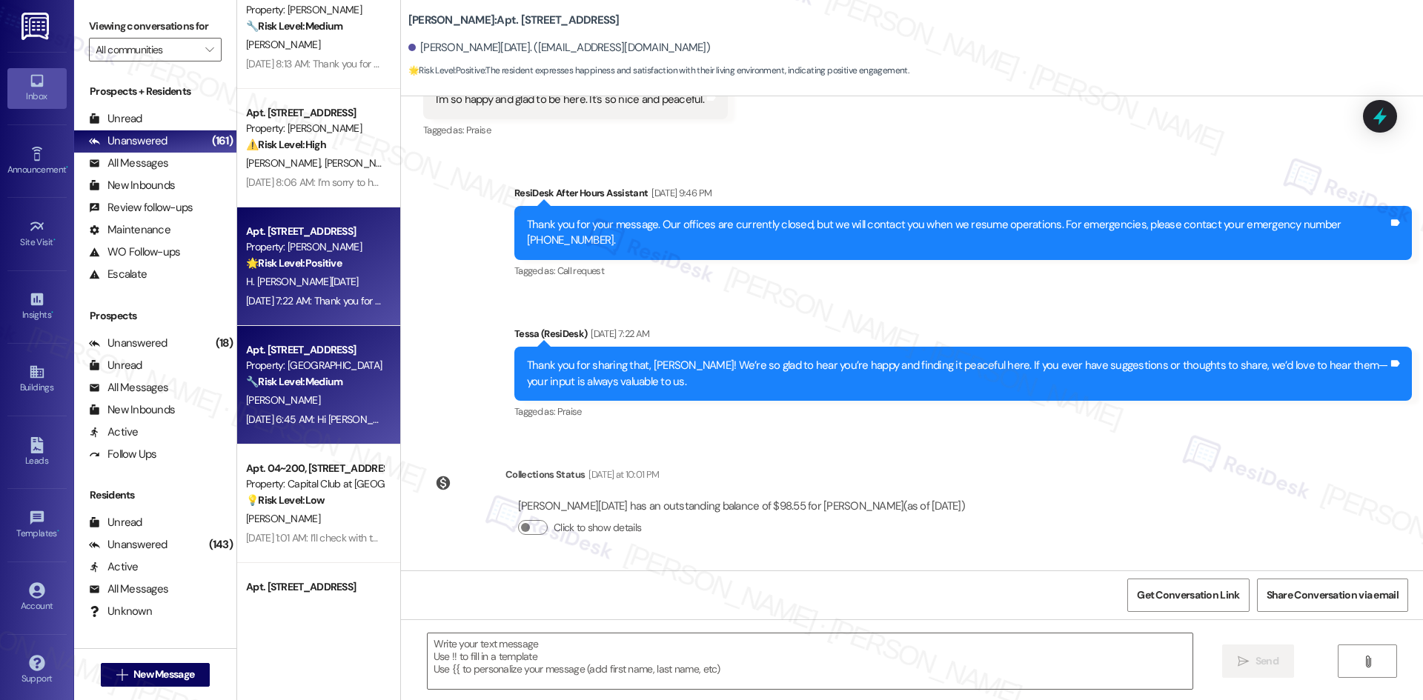
click at [281, 394] on div "[PERSON_NAME]" at bounding box center [315, 400] width 140 height 19
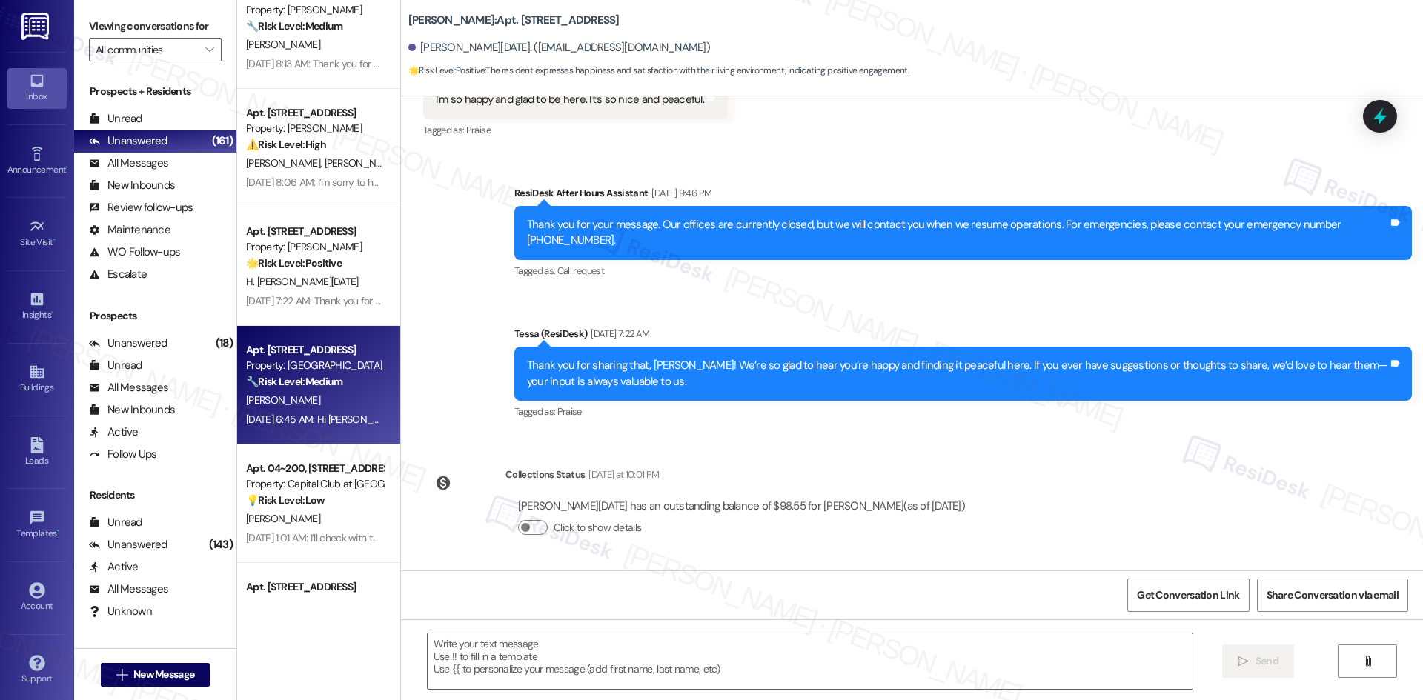
type textarea "Fetching suggested responses. Please feel free to read through the conversation…"
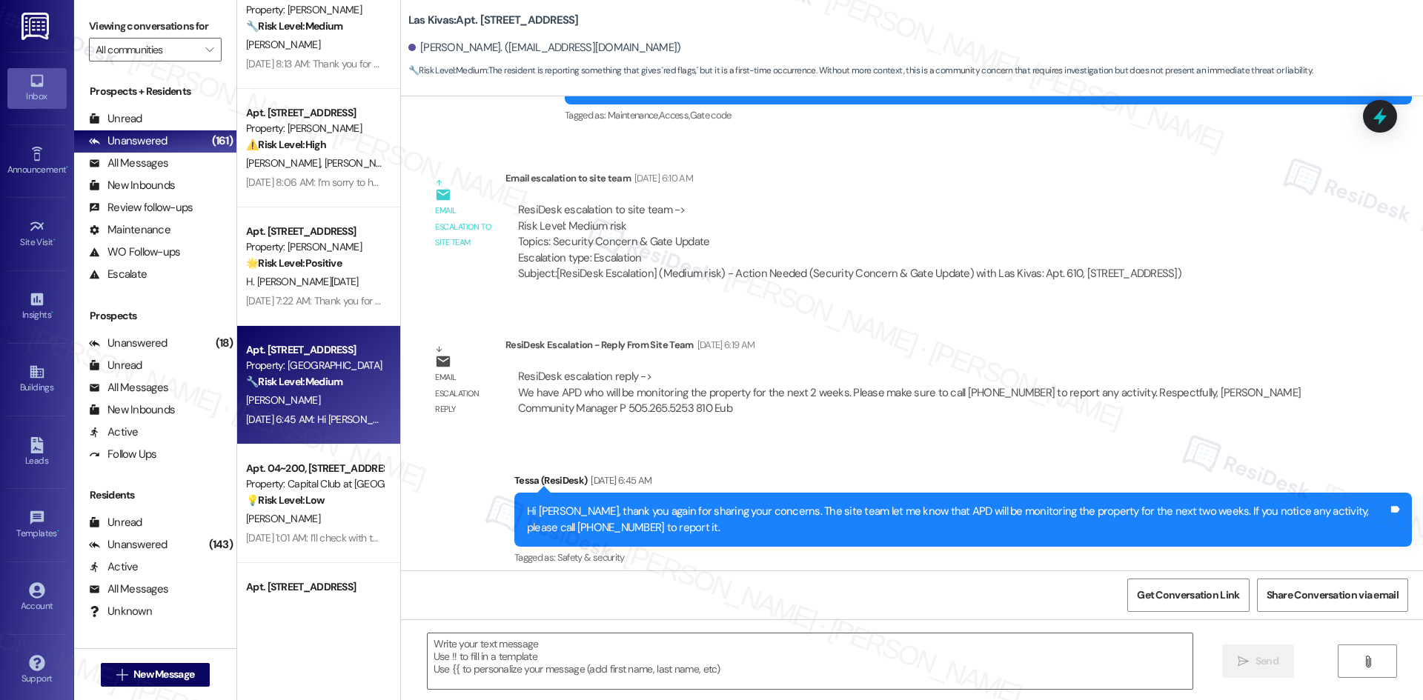
scroll to position [1032, 0]
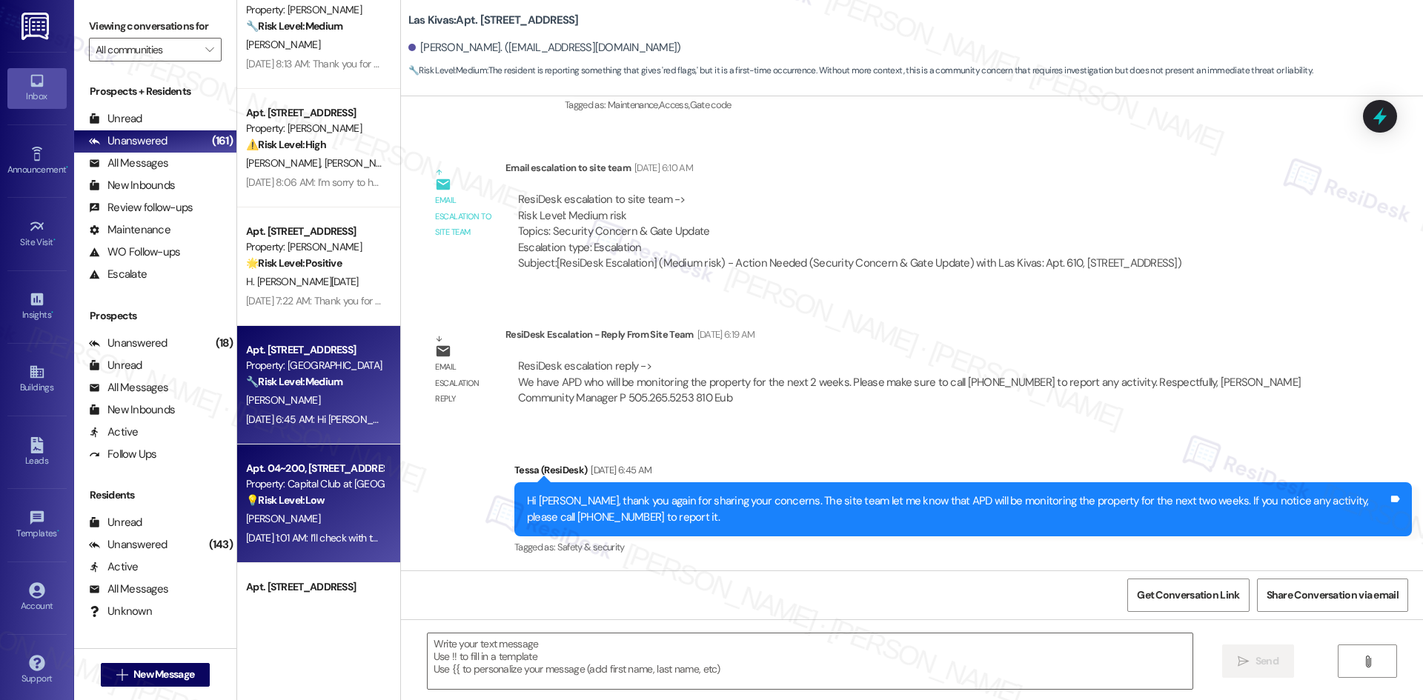
click at [307, 496] on strong "💡 Risk Level: Low" at bounding box center [285, 500] width 79 height 13
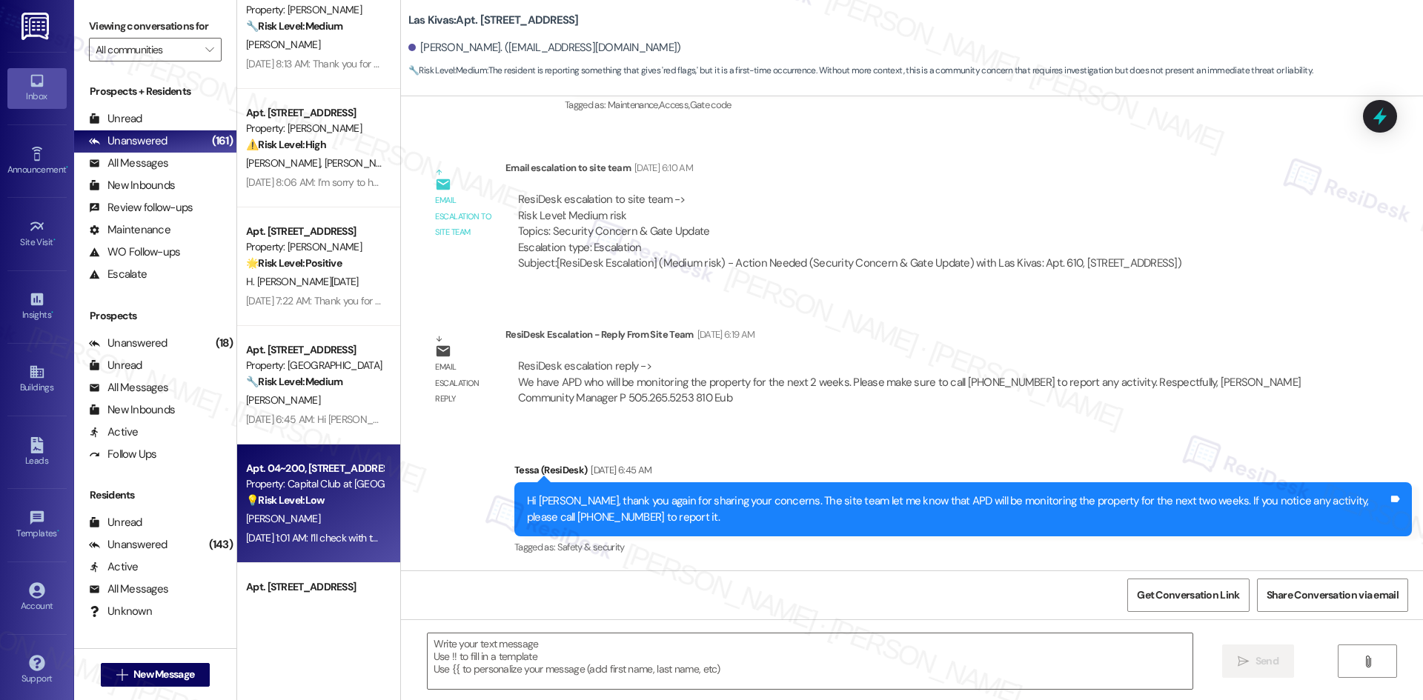
type textarea "Fetching suggested responses. Please feel free to read through the conversation…"
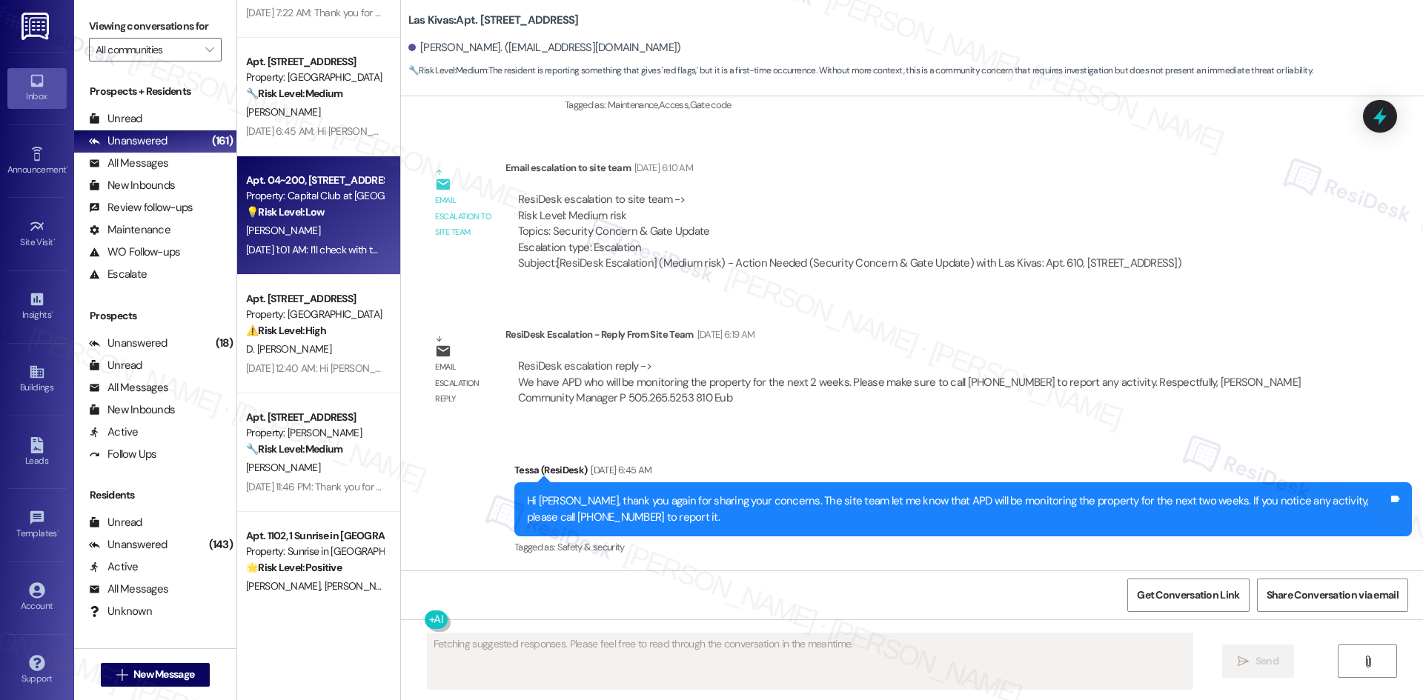
scroll to position [1630, 0]
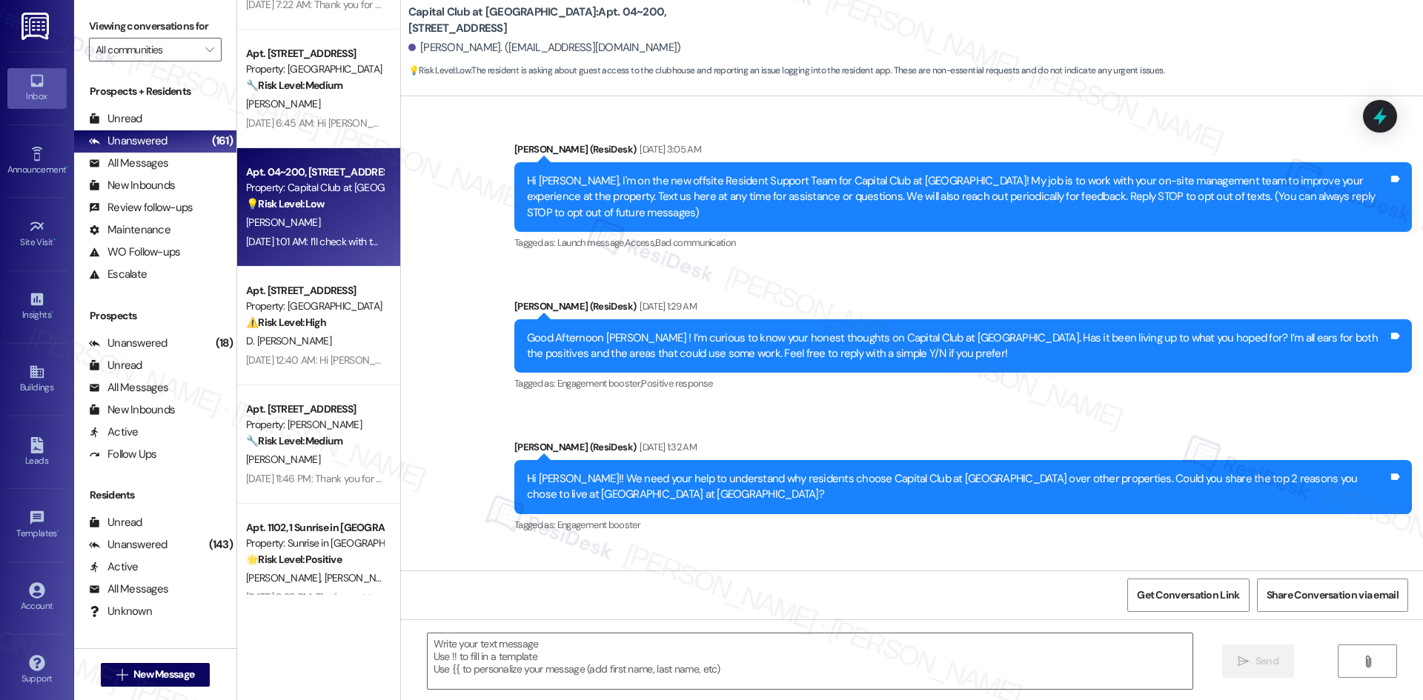
type textarea "Fetching suggested responses. Please feel free to read through the conversation…"
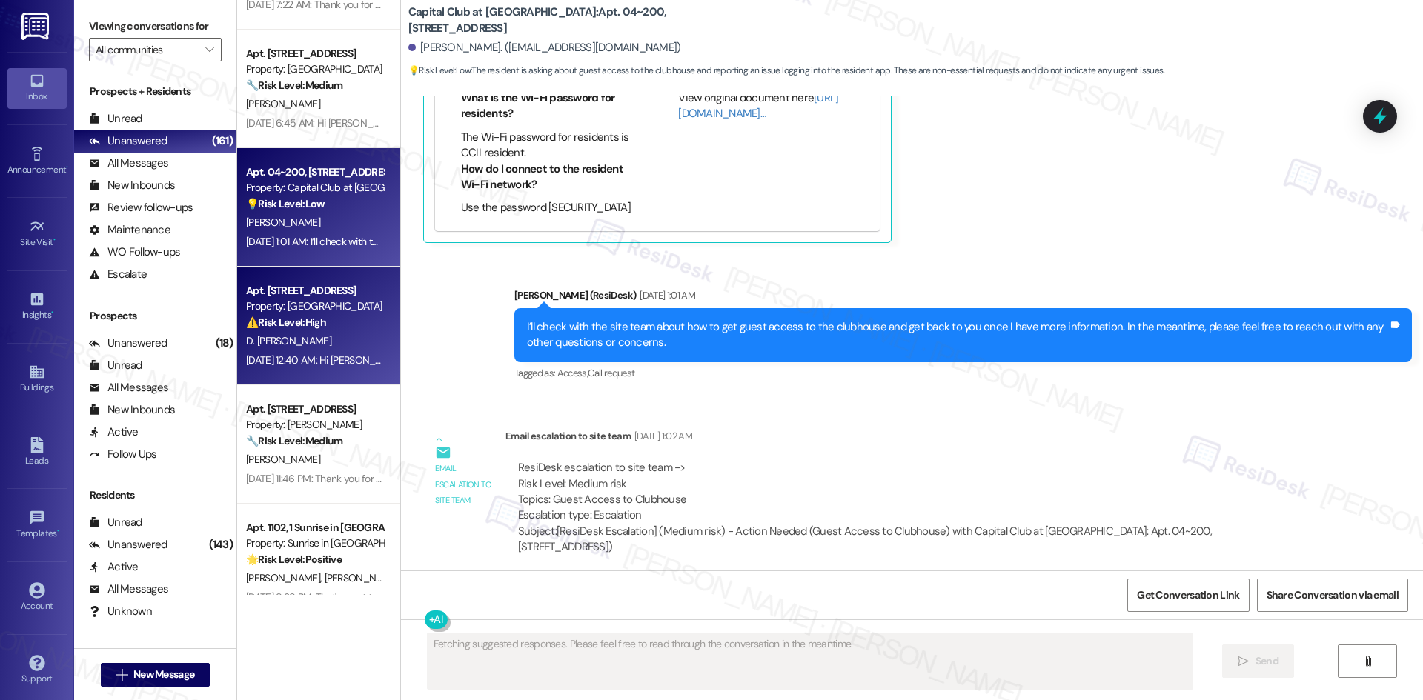
click at [245, 367] on div "[DATE] 12:40 AM: Hi [PERSON_NAME], I checked with the site team, and they confi…" at bounding box center [315, 360] width 140 height 19
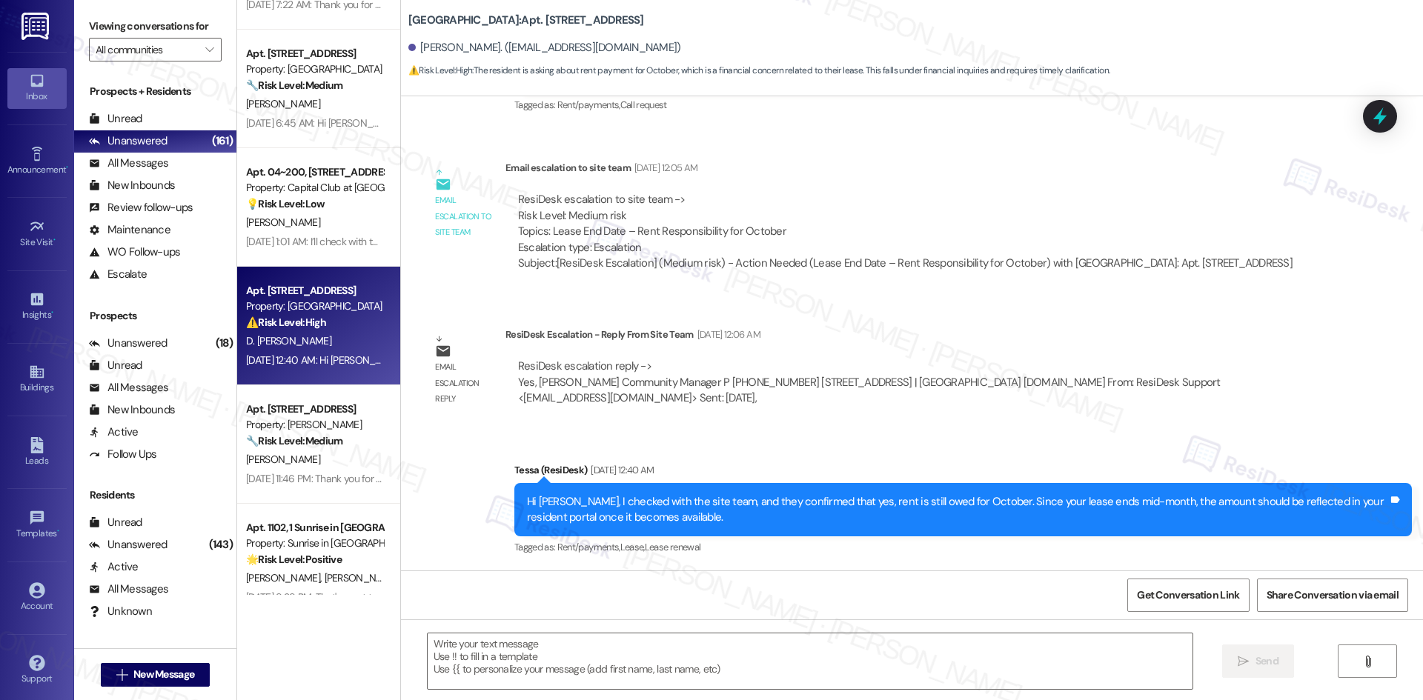
scroll to position [1218, 0]
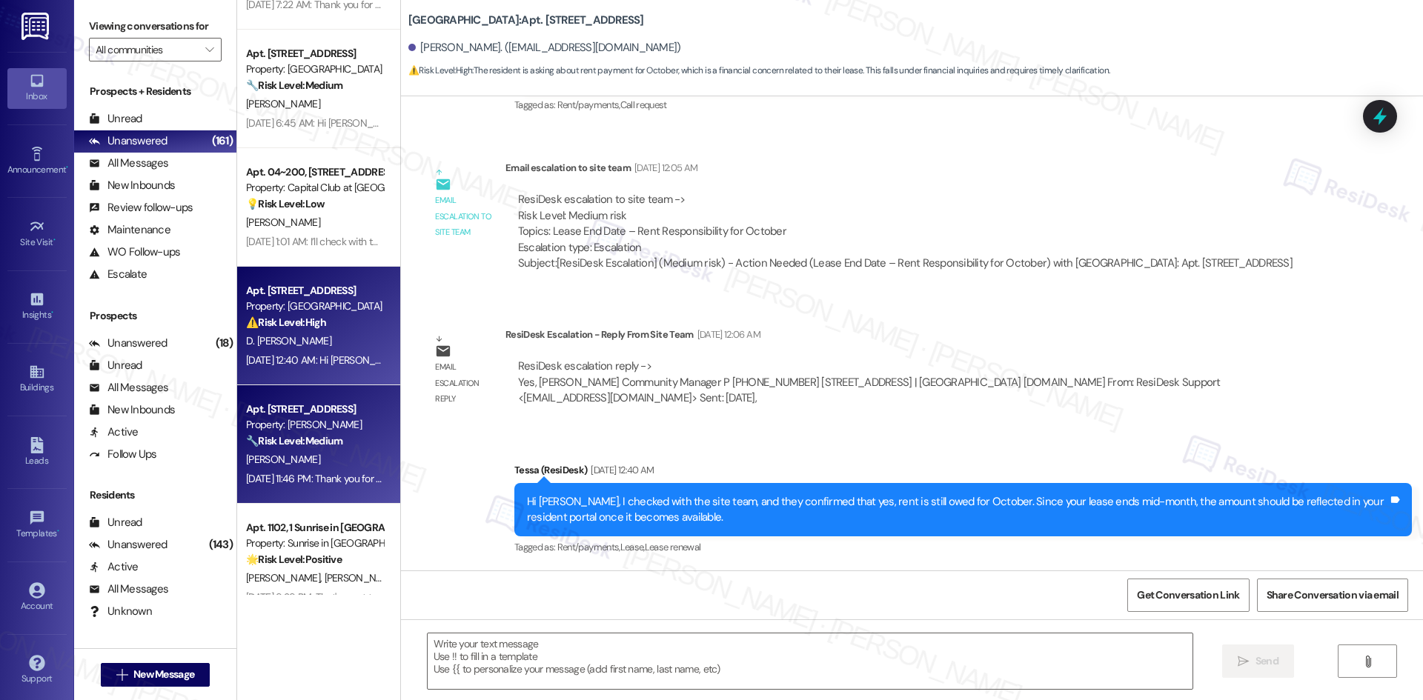
click at [304, 451] on div "[PERSON_NAME]" at bounding box center [315, 460] width 140 height 19
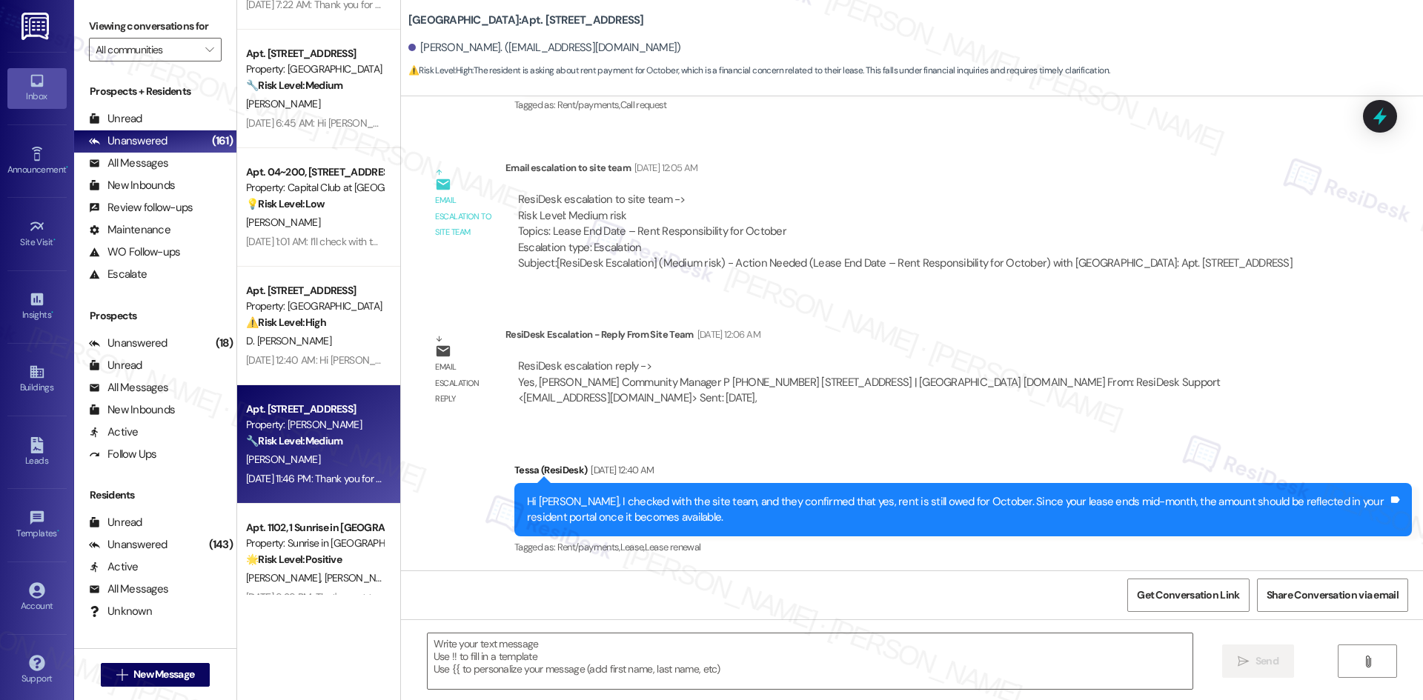
type textarea "Fetching suggested responses. Please feel free to read through the conversation…"
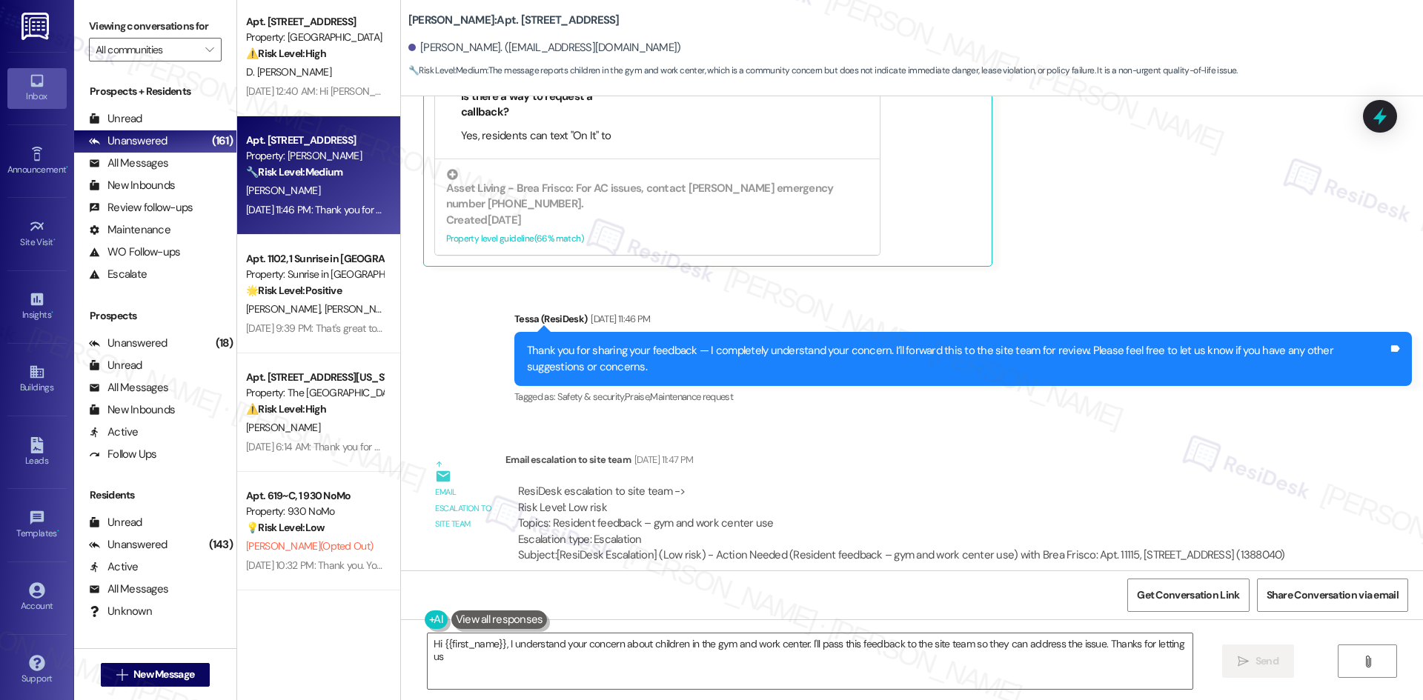
scroll to position [1927, 0]
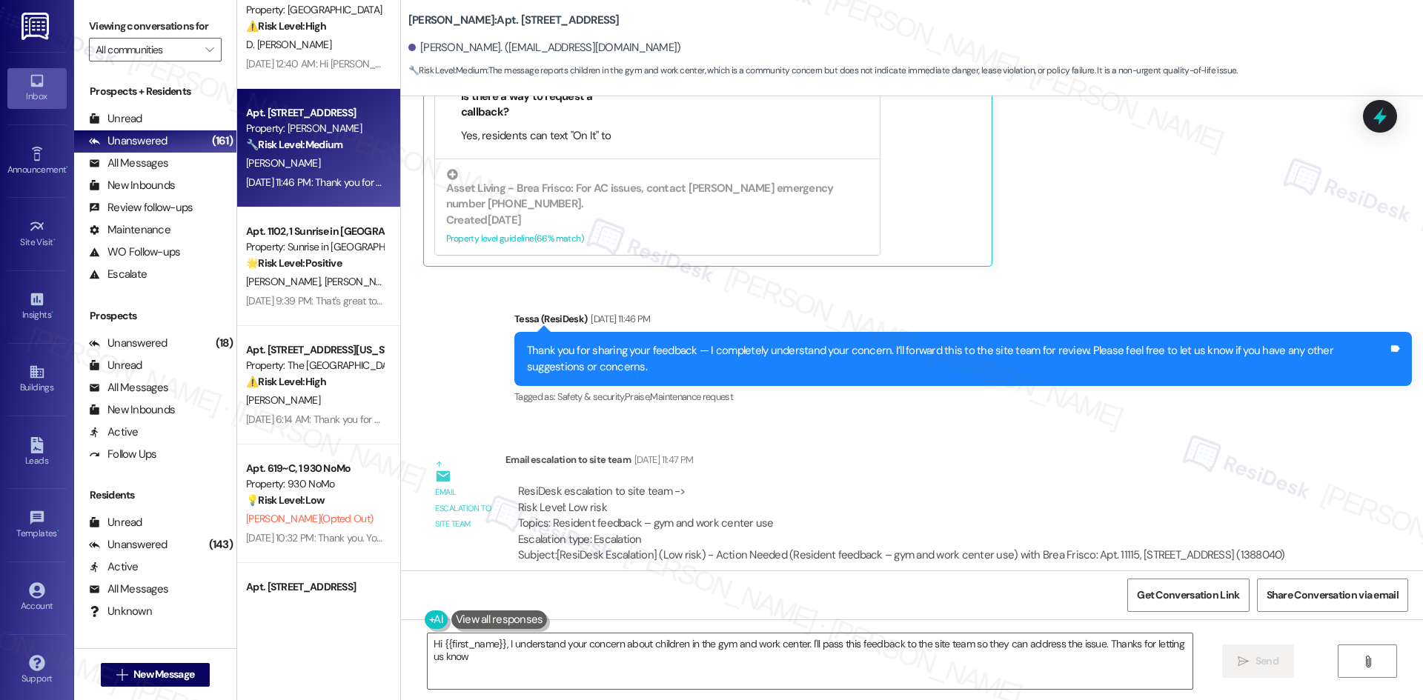
type textarea "Hi {{first_name}}, I understand your concern about children in the gym and work…"
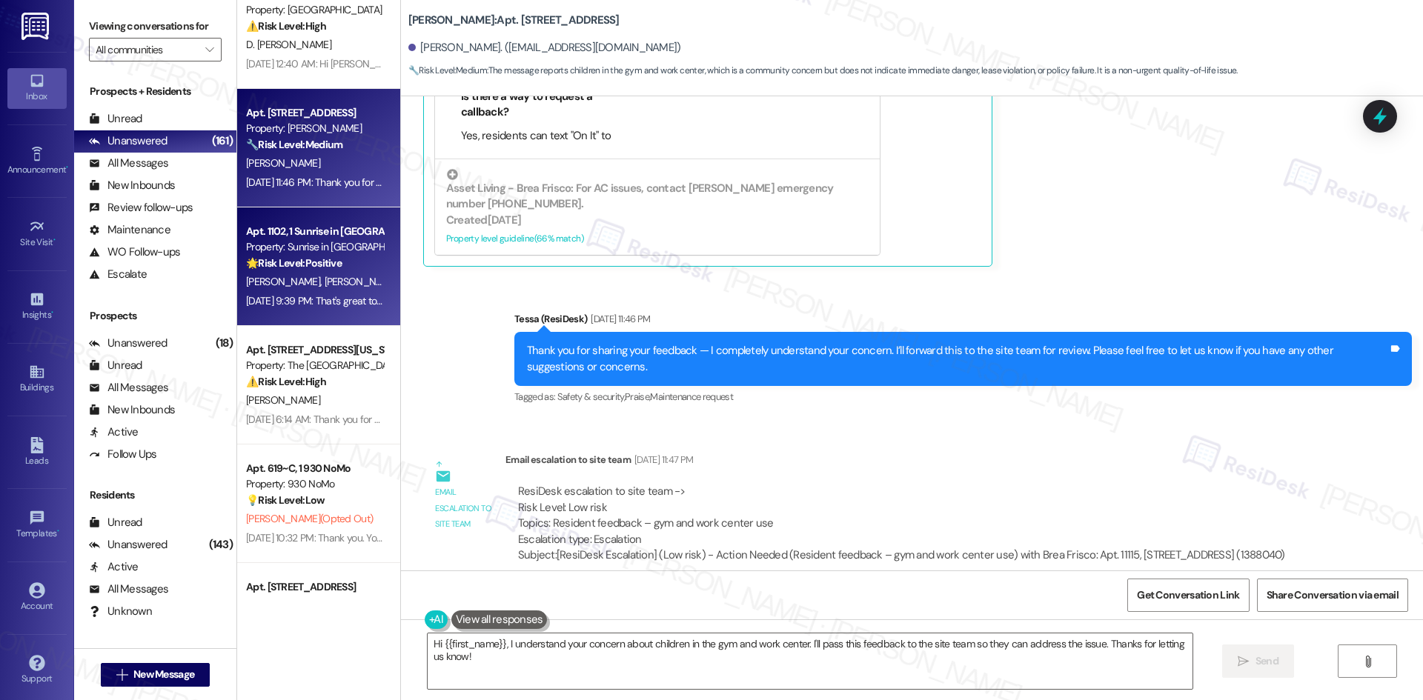
click at [324, 287] on span "[PERSON_NAME]" at bounding box center [361, 281] width 74 height 13
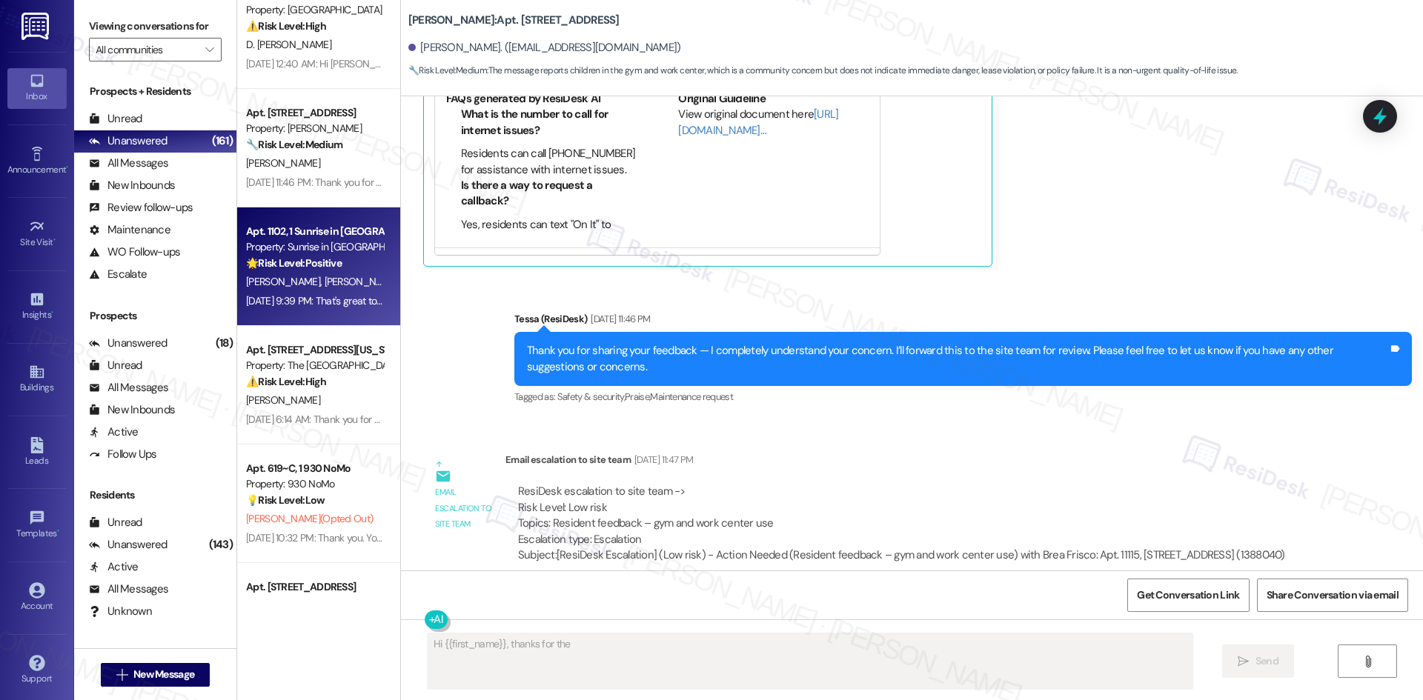
scroll to position [344, 0]
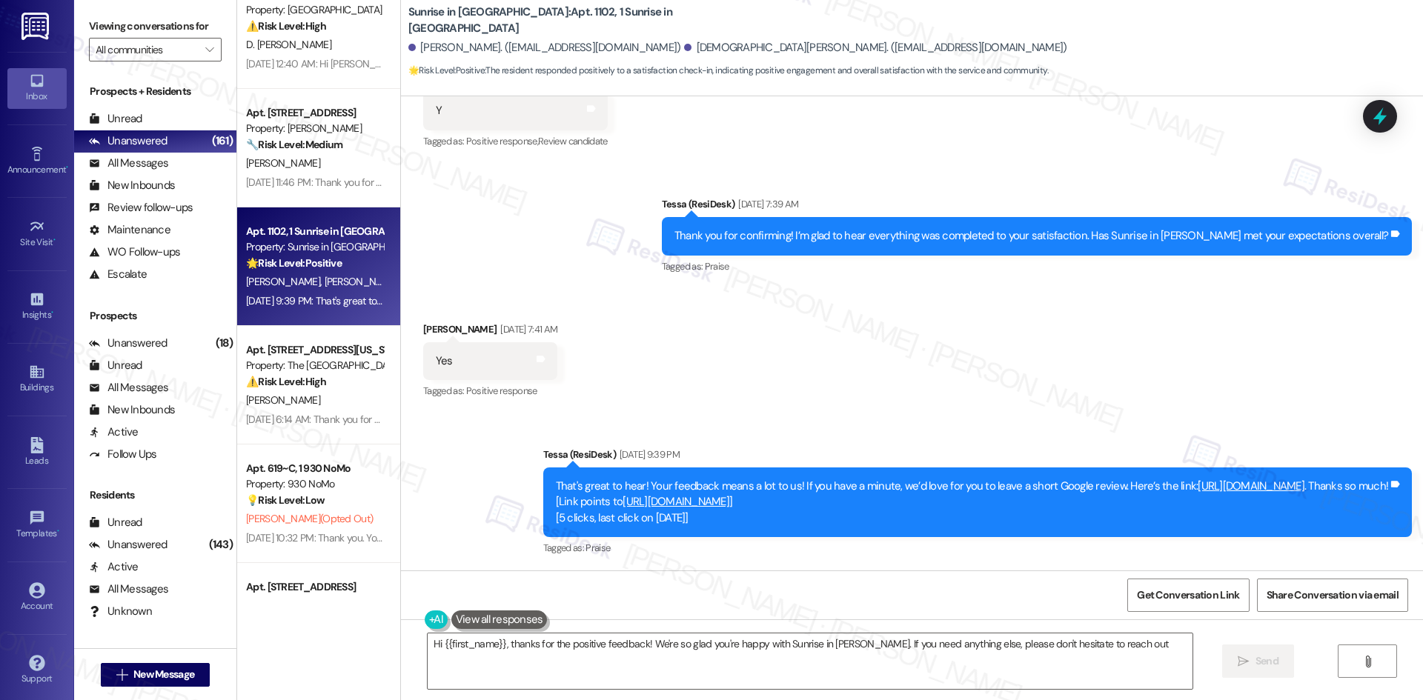
type textarea "Hi {{first_name}}, thanks for the positive feedback! We're so glad you're happy…"
click at [681, 363] on div "Received via SMS [PERSON_NAME] [DATE] 7:41 AM Yes Tags and notes Tagged as: Pos…" at bounding box center [912, 350] width 1022 height 125
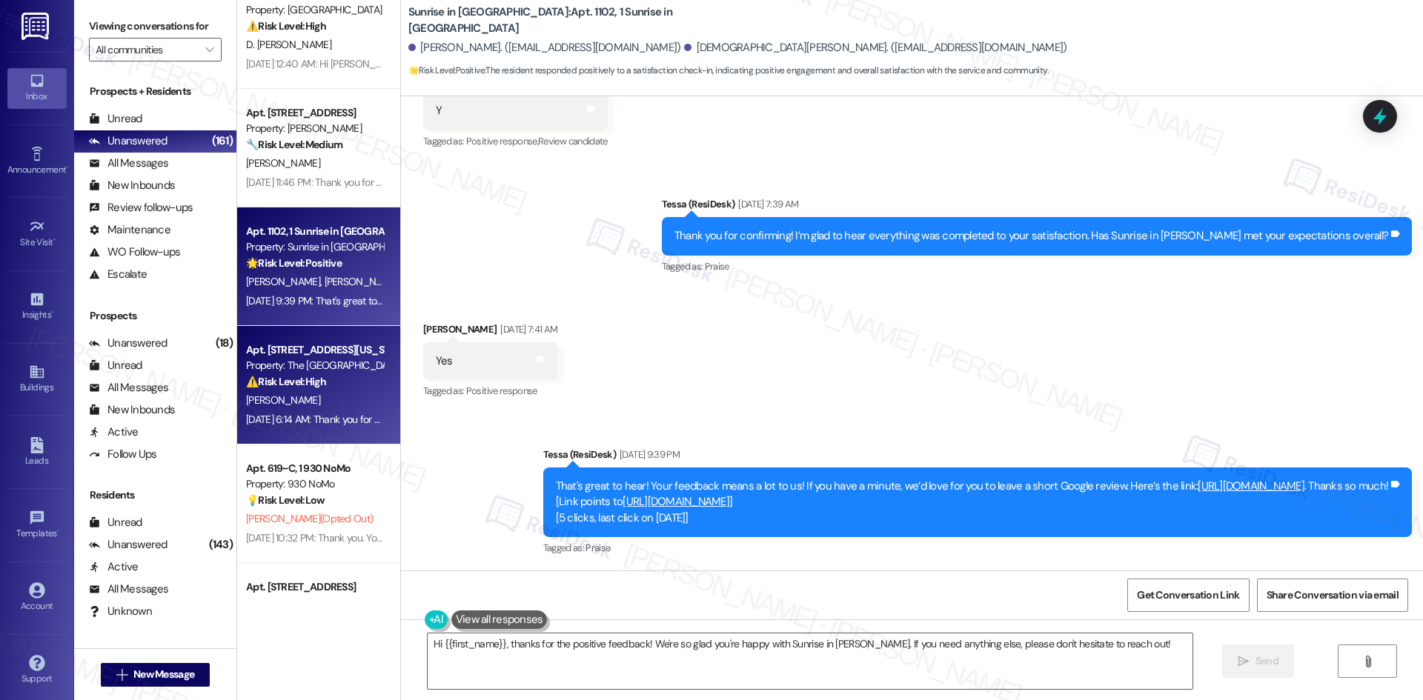
click at [268, 396] on div "[PERSON_NAME]" at bounding box center [315, 400] width 140 height 19
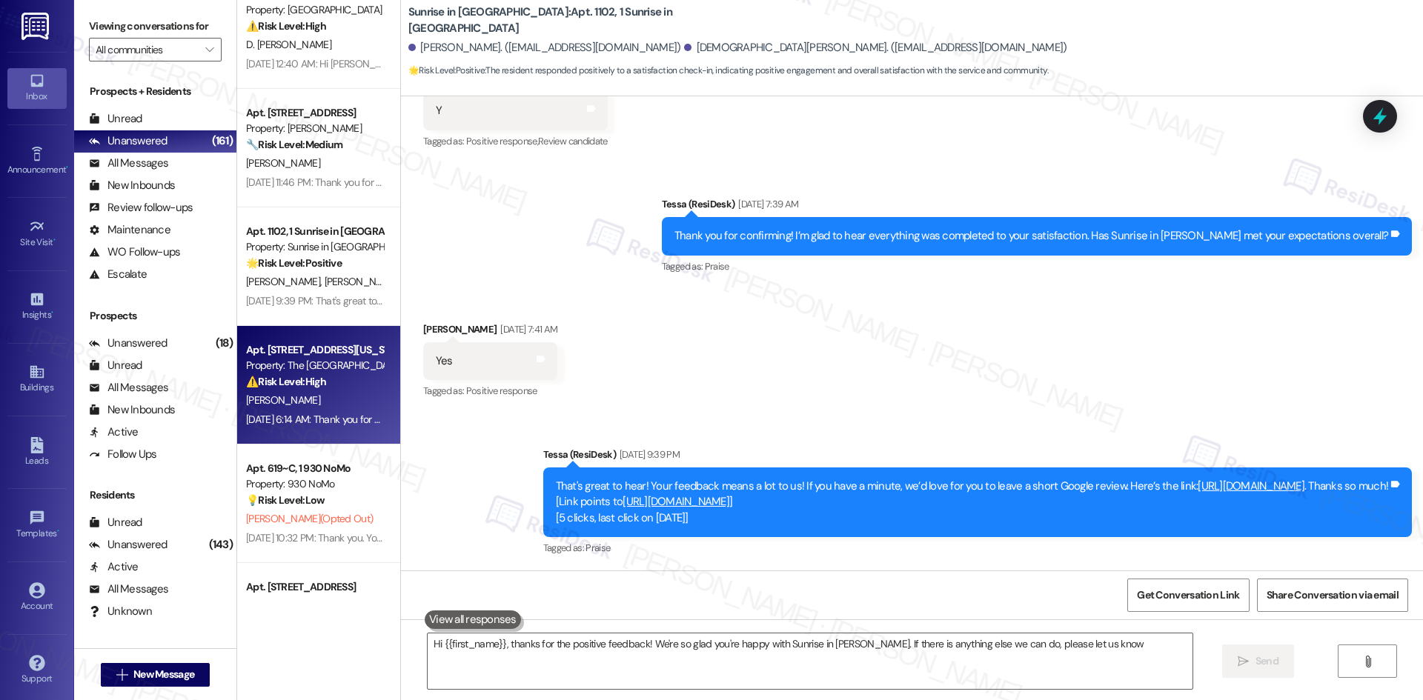
type textarea "Hi {{first_name}}, thanks for the positive feedback! We're so glad you're happy…"
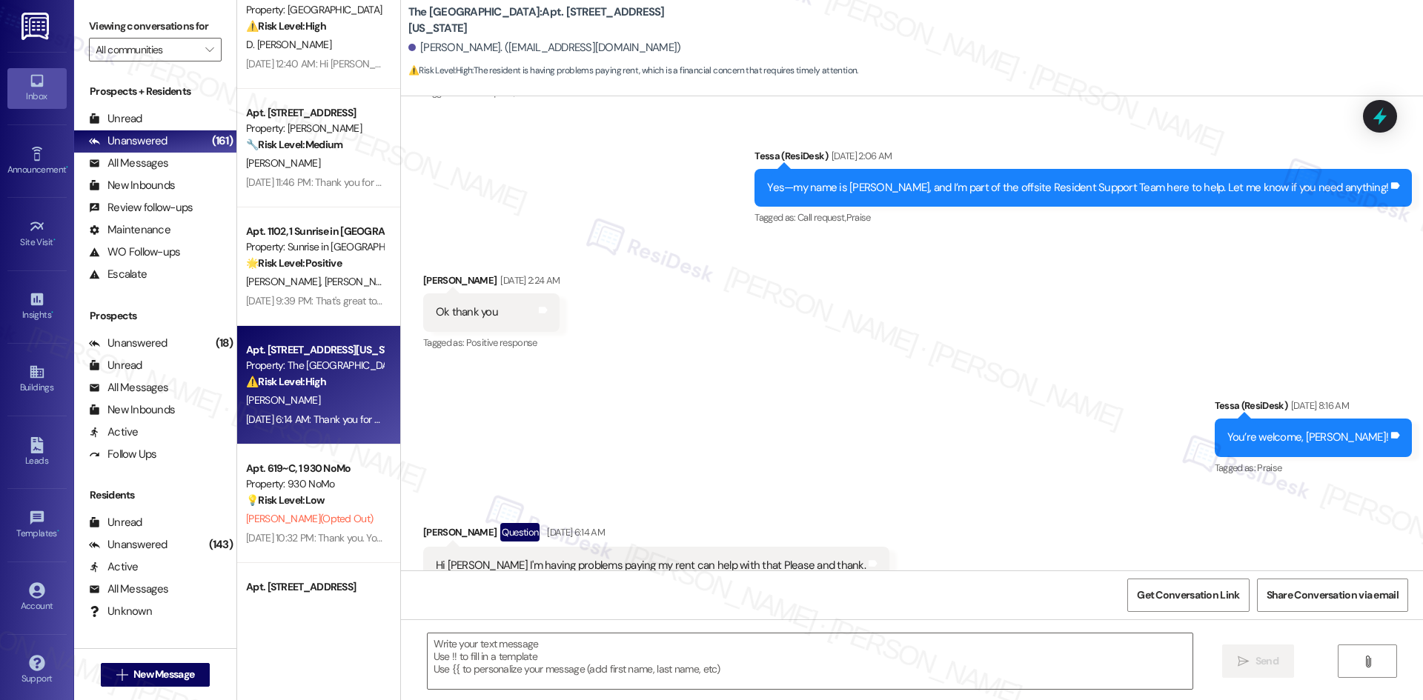
type textarea "Fetching suggested responses. Please feel free to read through the conversation…"
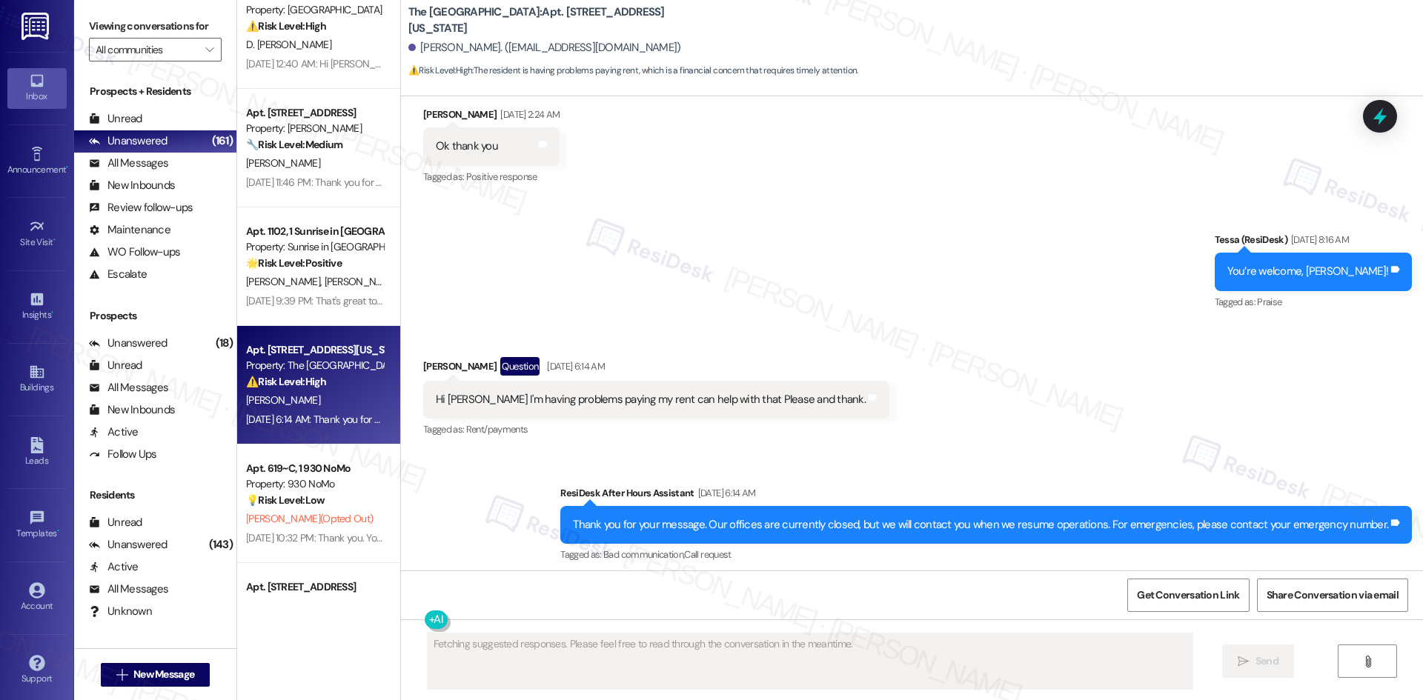
scroll to position [552, 0]
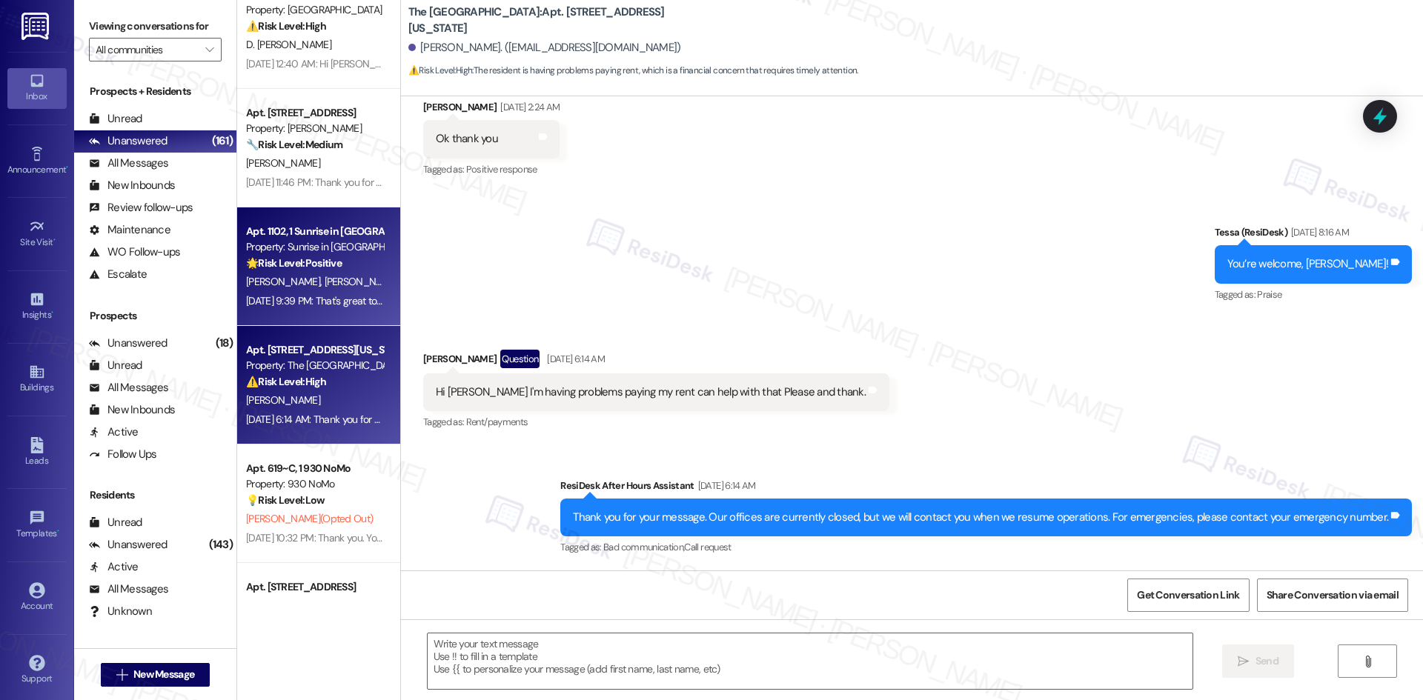
click at [307, 291] on div "[PERSON_NAME] [PERSON_NAME]" at bounding box center [315, 282] width 140 height 19
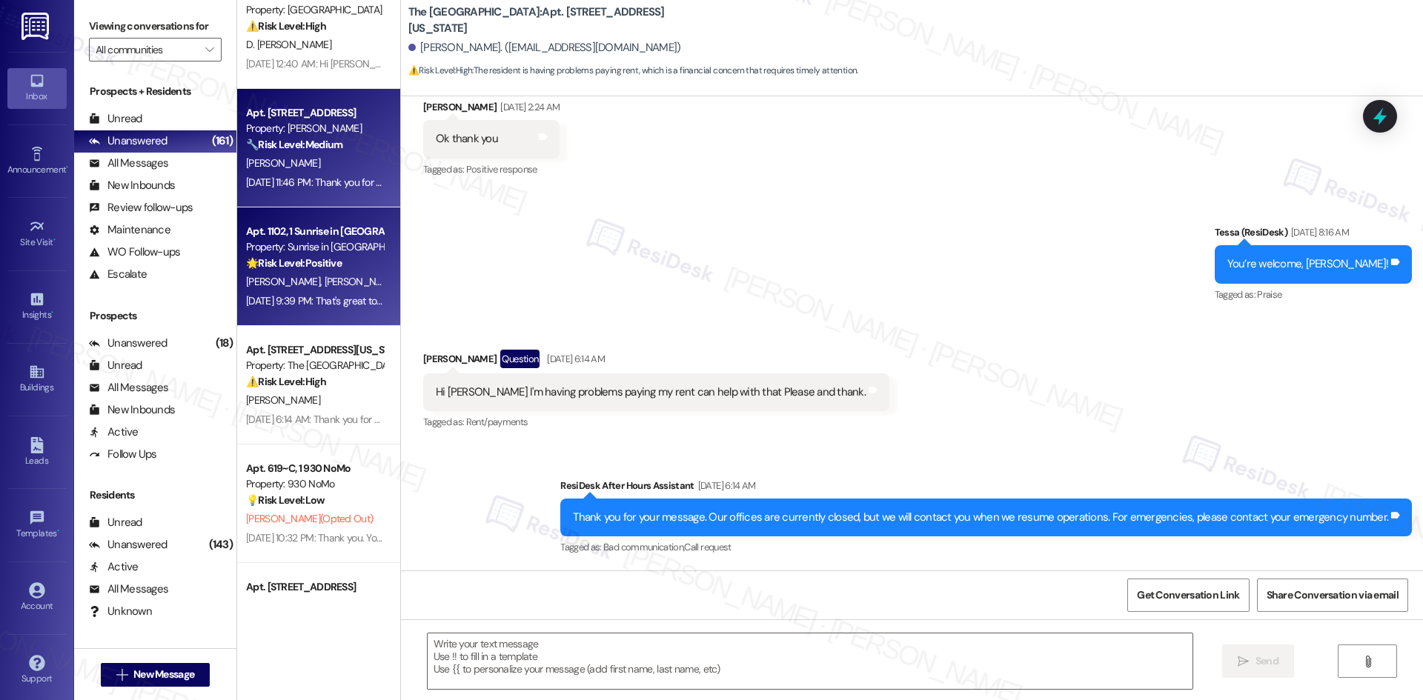
type textarea "Fetching suggested responses. Please feel free to read through the conversation…"
click at [282, 193] on div "Apt. [STREET_ADDRESS] Property: Brea Frisco 🔧 Risk Level: Medium The message re…" at bounding box center [318, 148] width 163 height 119
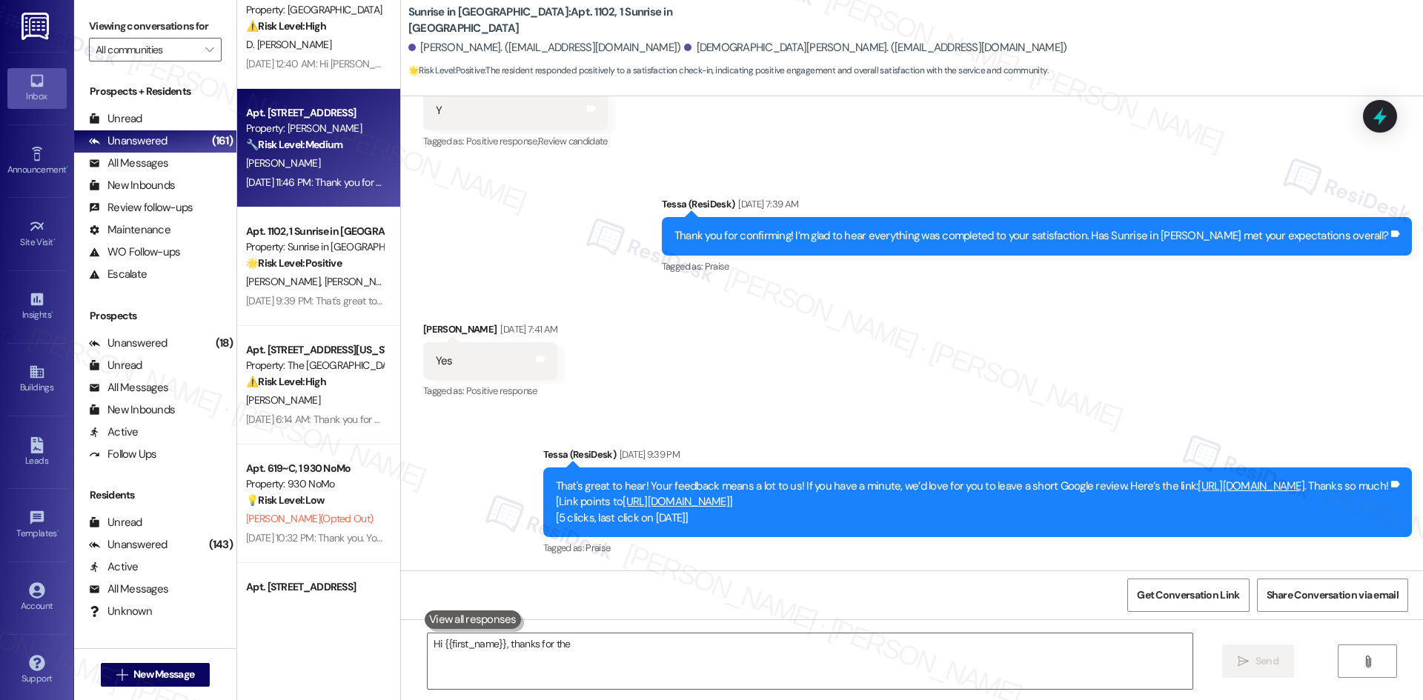
scroll to position [344, 0]
type textarea "Hi {{first_name}}, thanks for the positive feedback! We're so glad you're happy…"
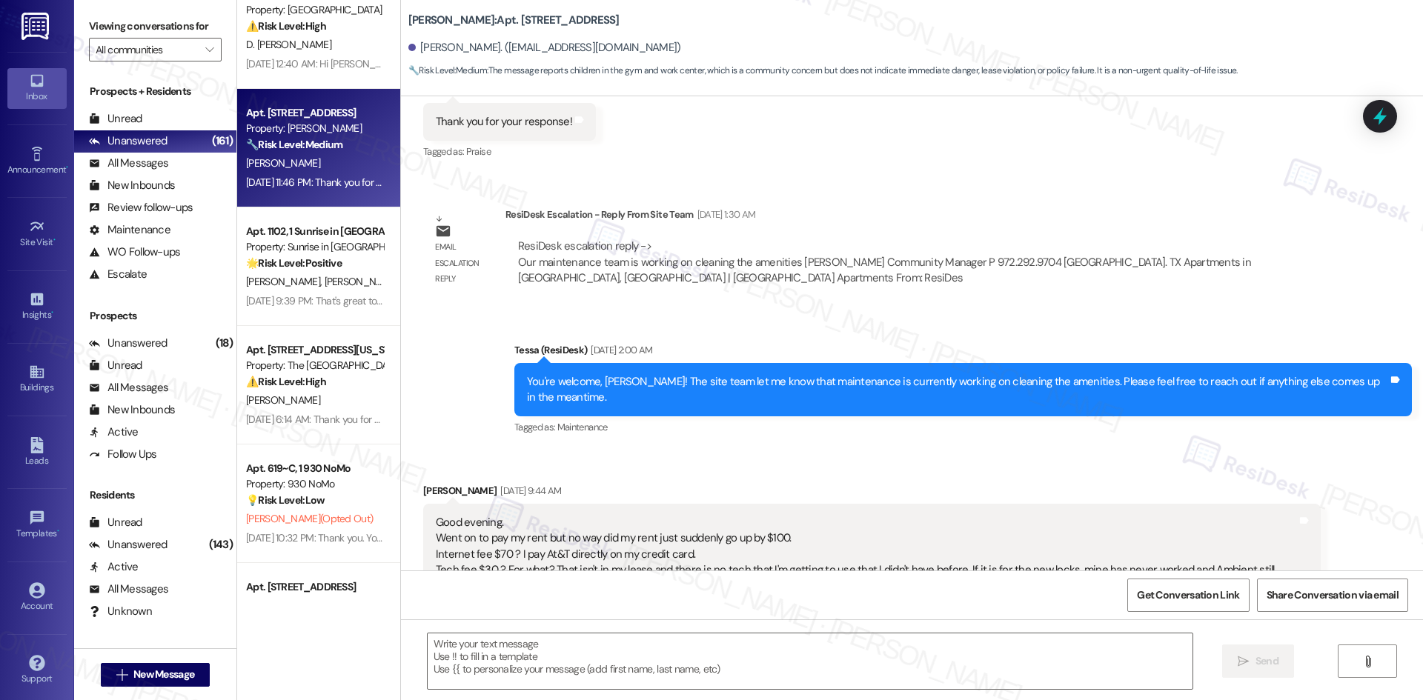
type textarea "Fetching suggested responses. Please feel free to read through the conversation…"
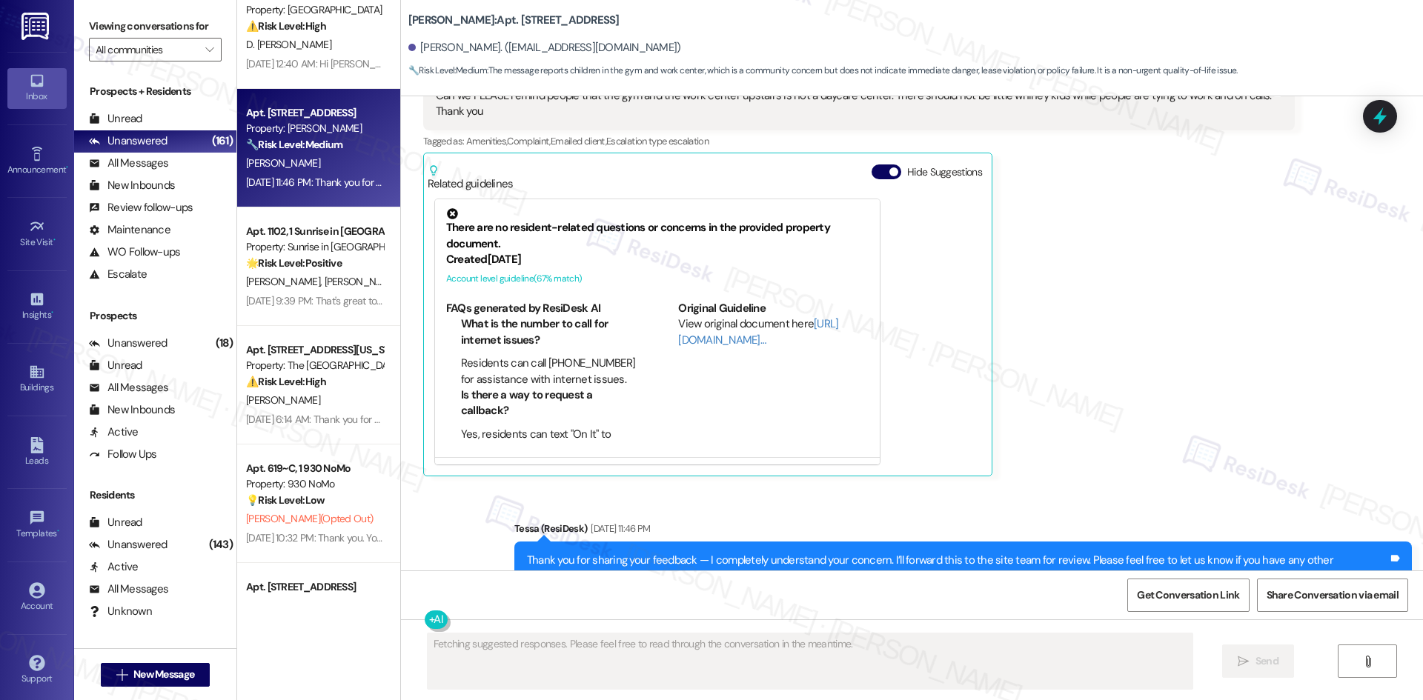
scroll to position [4327, 0]
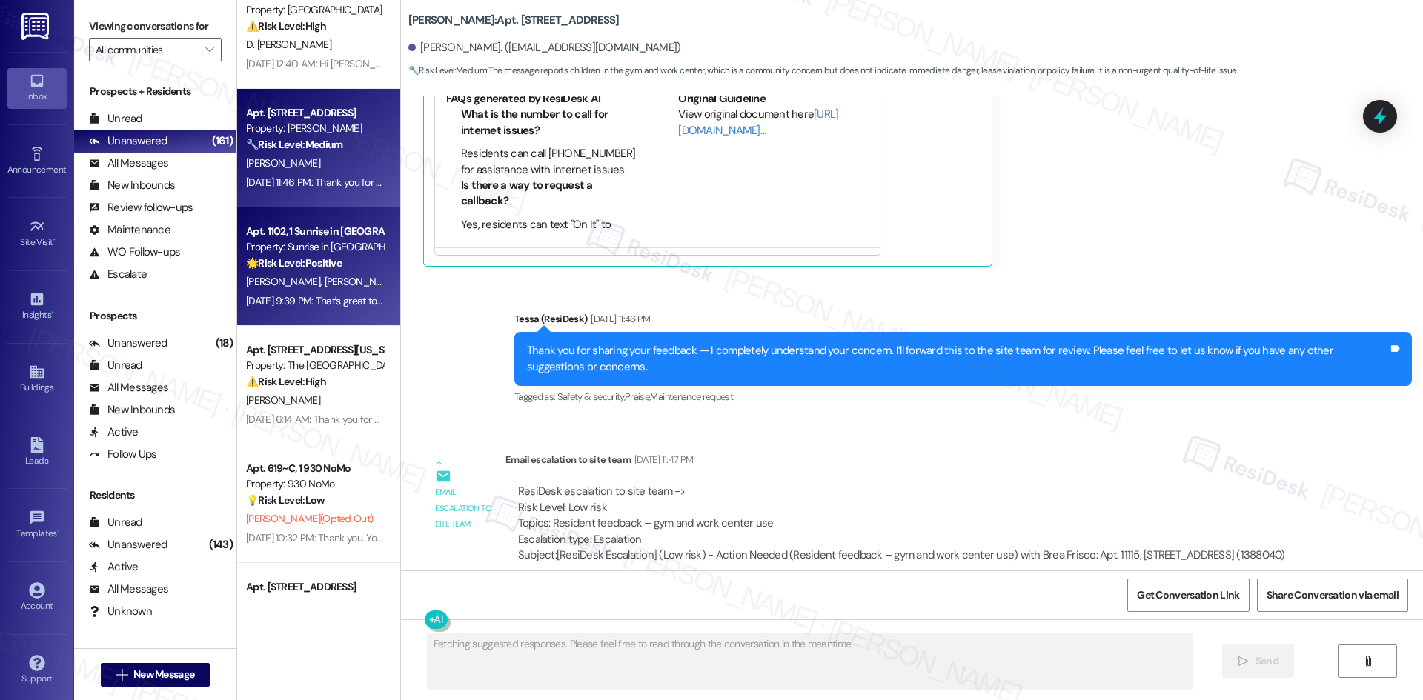
click at [324, 276] on span "[PERSON_NAME]" at bounding box center [361, 281] width 74 height 13
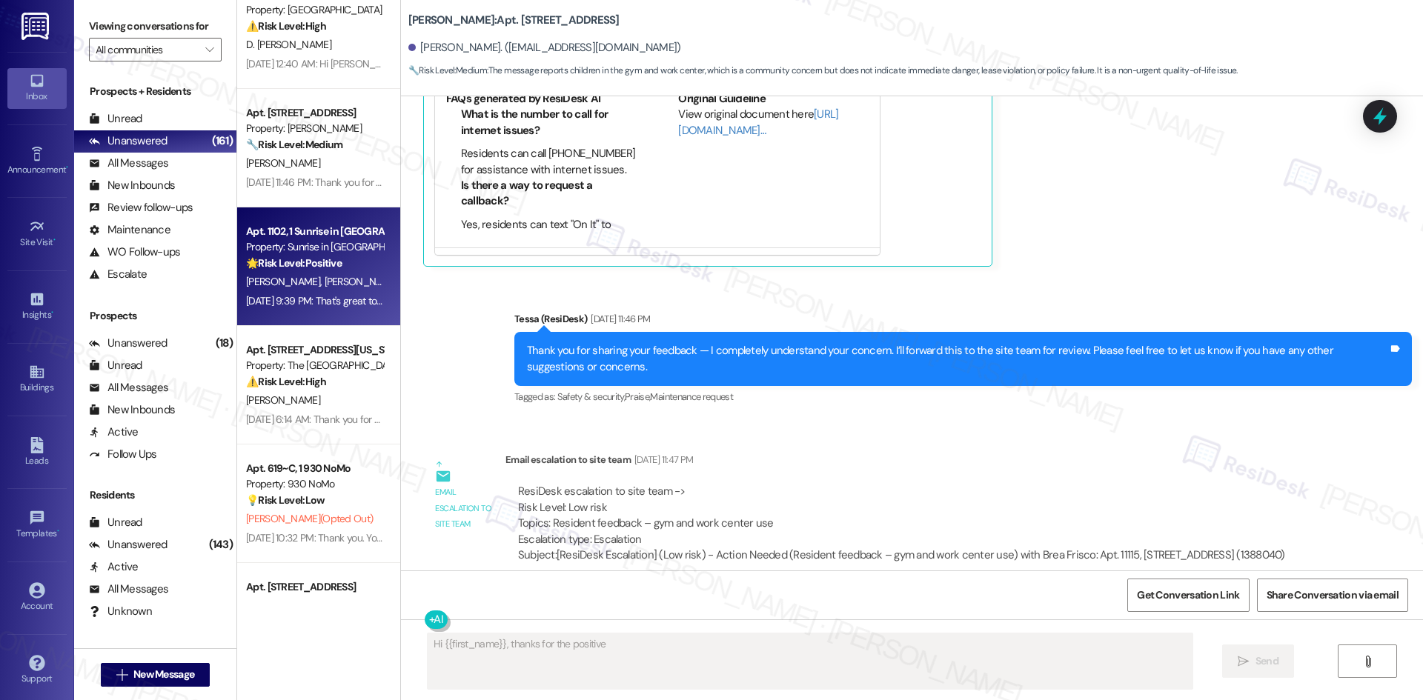
scroll to position [344, 0]
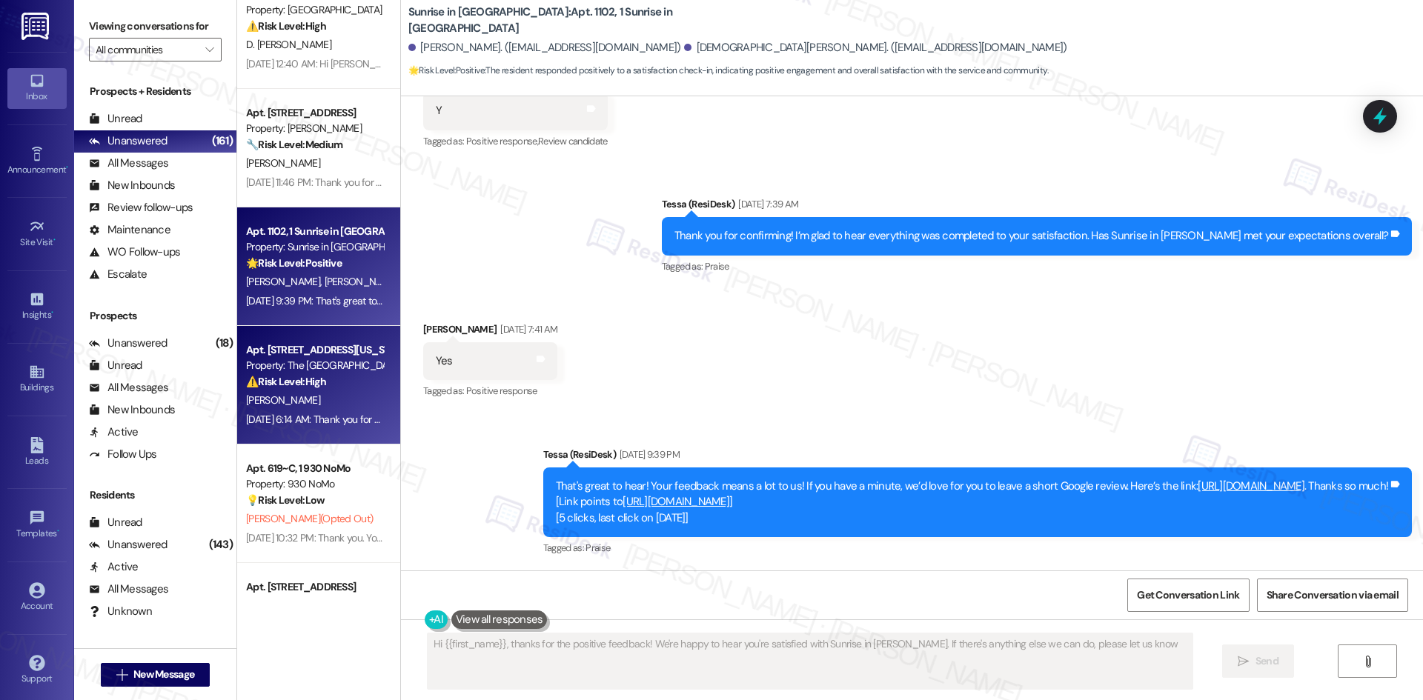
type textarea "Hi {{first_name}}, thanks for the positive feedback! We're happy to hear you're…"
click at [303, 411] on div "[DATE] 6:14 AM: Thank you for your message. Our offices are currently closed, b…" at bounding box center [315, 420] width 140 height 19
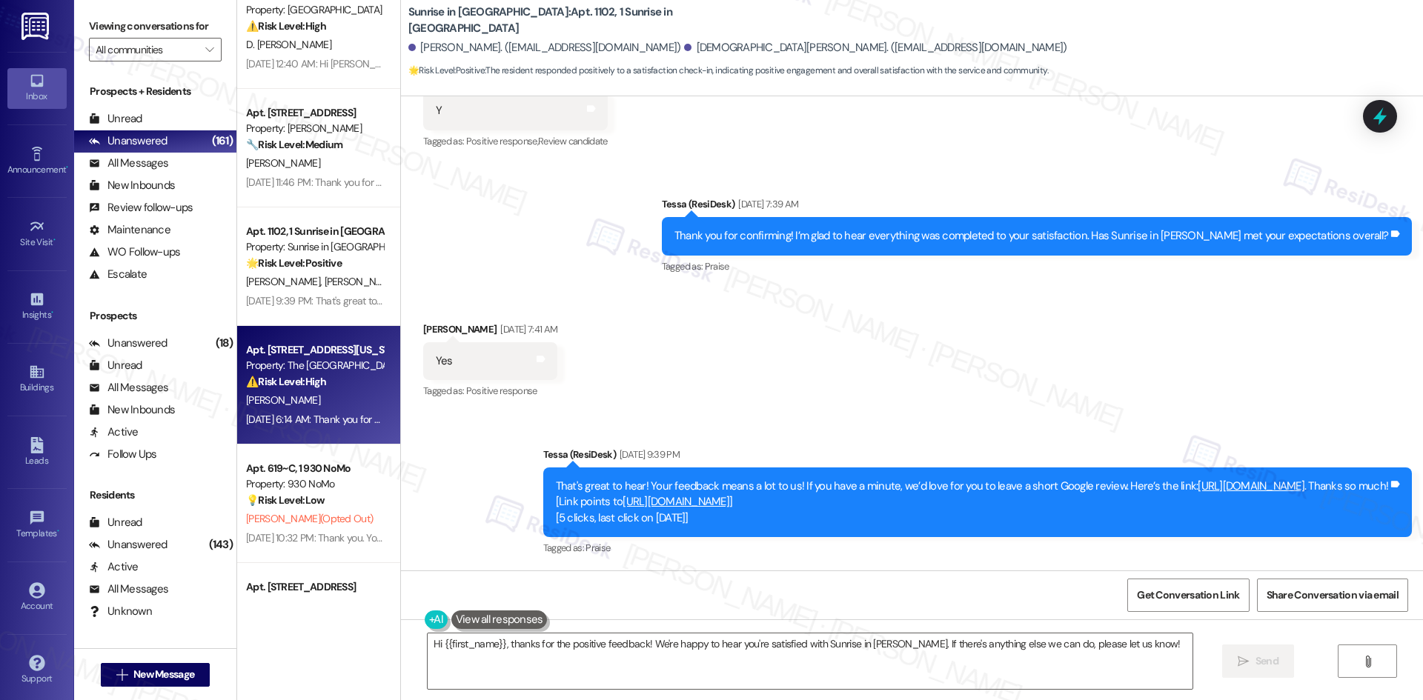
type textarea "Fetching suggested responses. Please feel free to read through the conversation…"
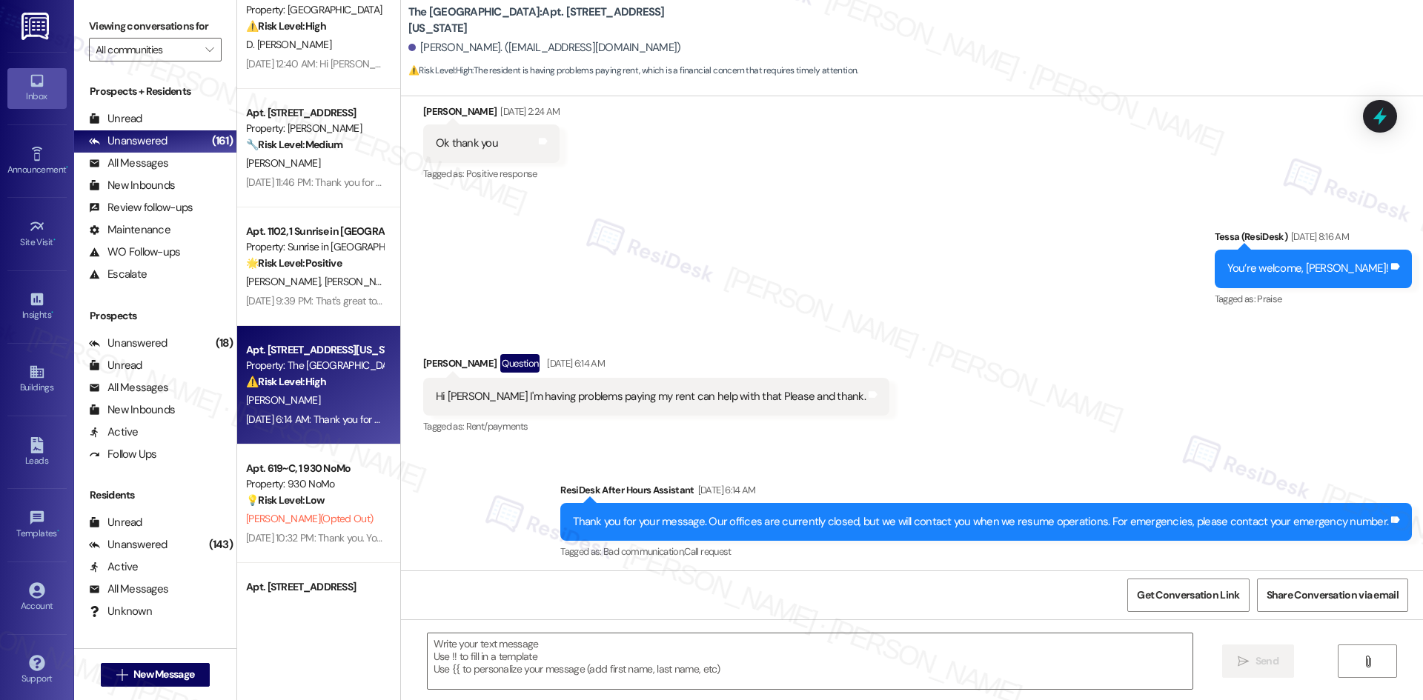
scroll to position [552, 0]
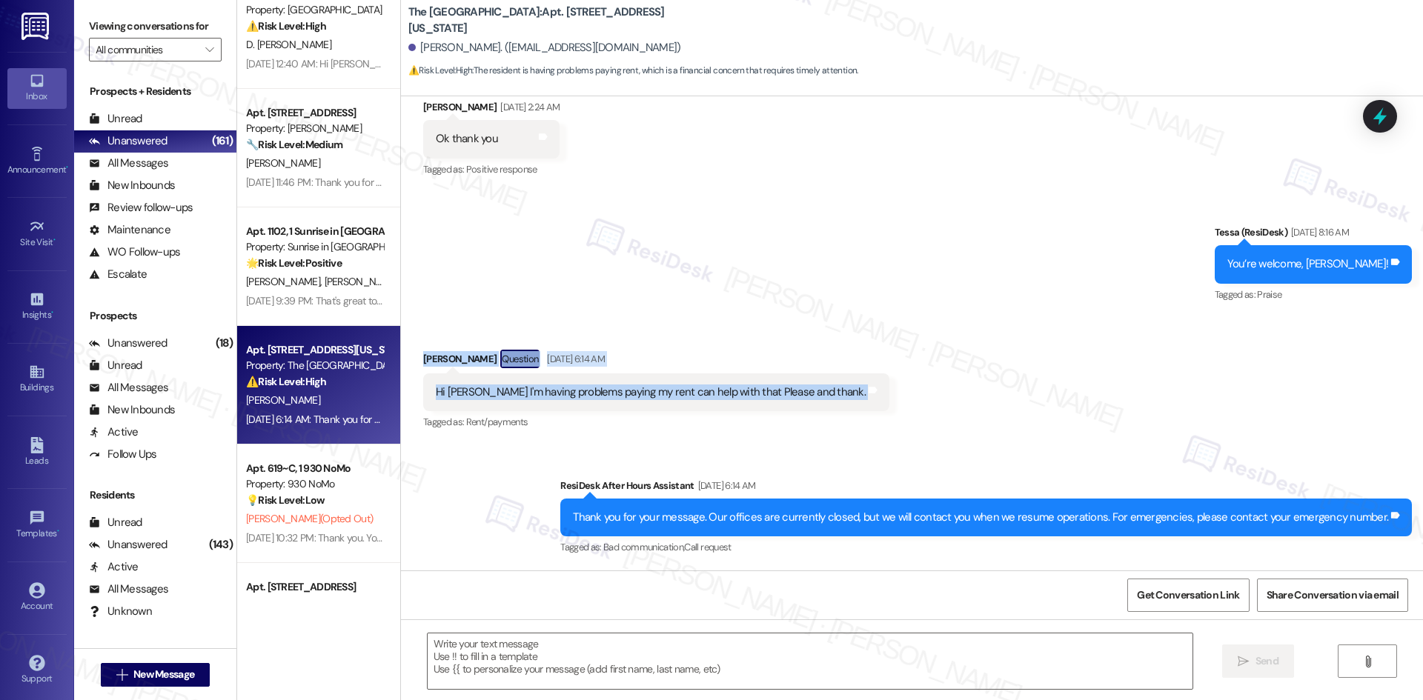
drag, startPoint x: 396, startPoint y: 349, endPoint x: 871, endPoint y: 399, distance: 477.6
click at [871, 399] on div "Received via SMS [PERSON_NAME] Question [DATE] 6:14 AM Hi [PERSON_NAME] I'm hav…" at bounding box center [912, 380] width 1022 height 128
copy div "[PERSON_NAME] Question [DATE] 6:14 AM Hi [PERSON_NAME] I'm having problems payi…"
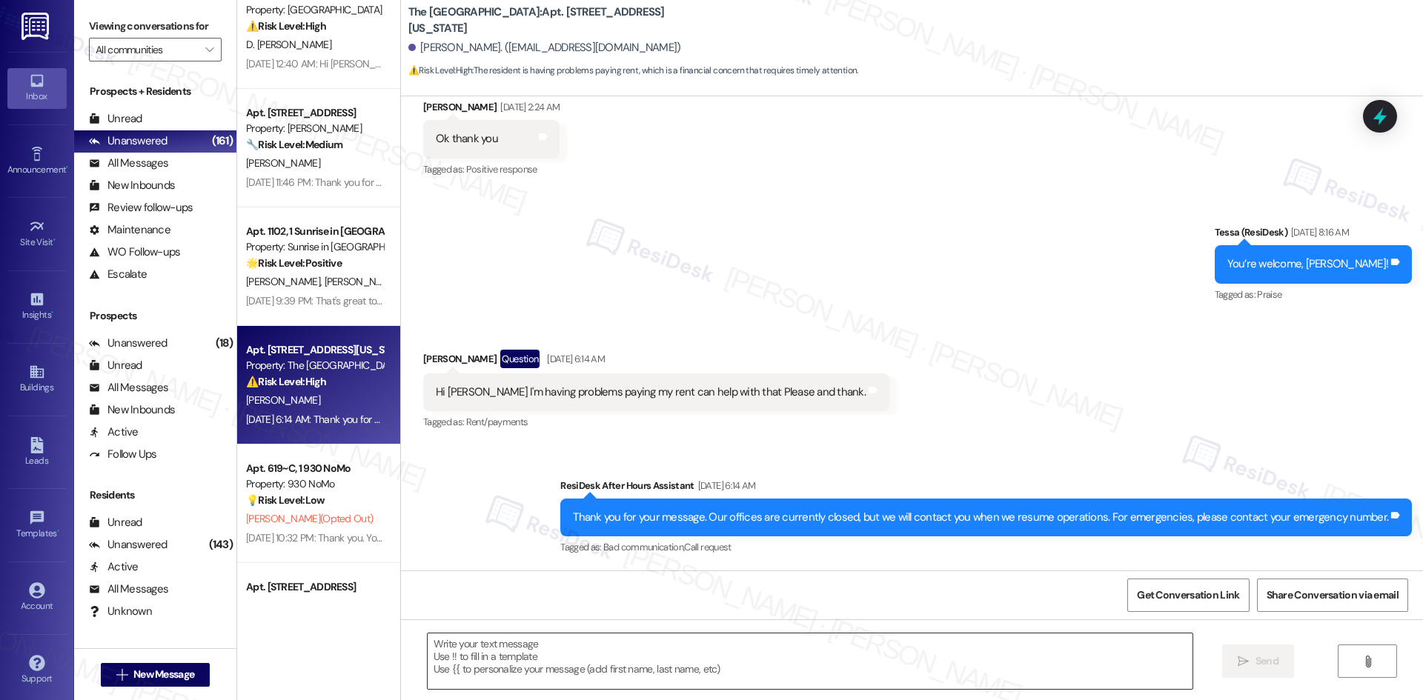
click at [613, 656] on textarea at bounding box center [810, 662] width 765 height 56
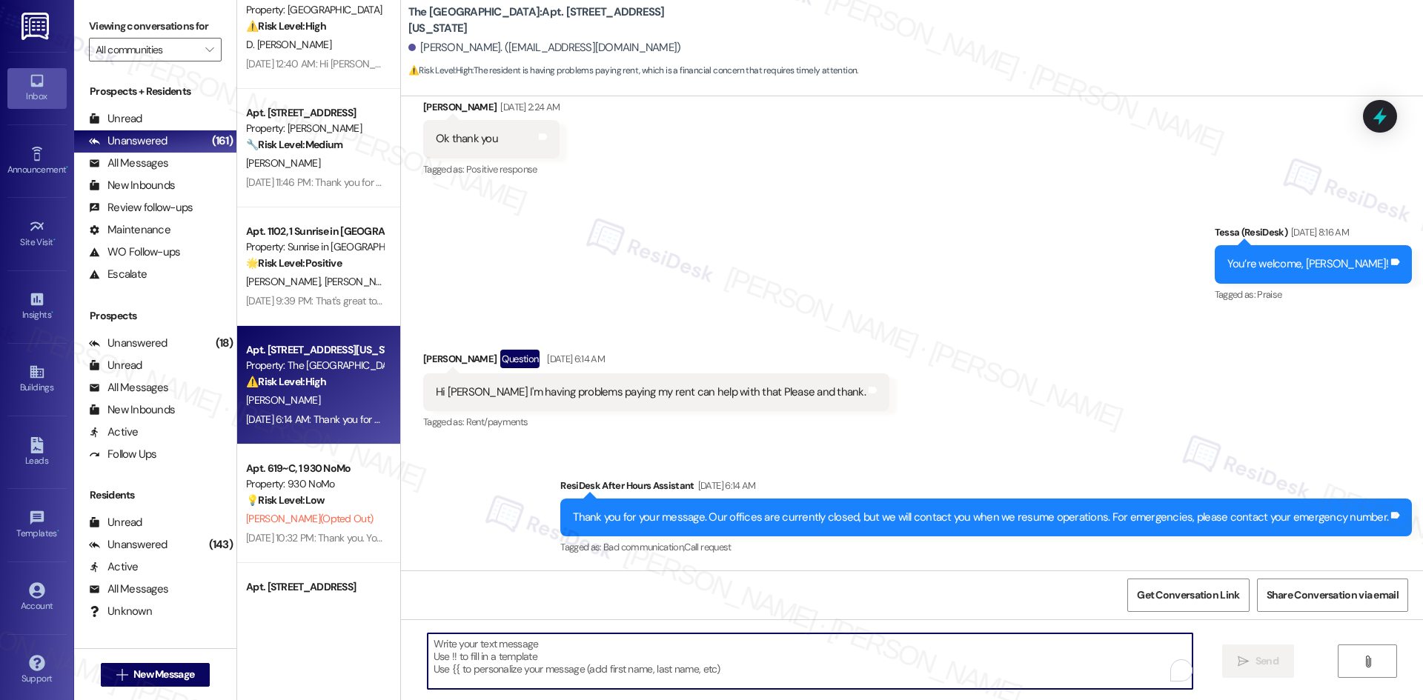
paste textarea "Hi [PERSON_NAME], thanks for reaching out. Can you share more about the issue y…"
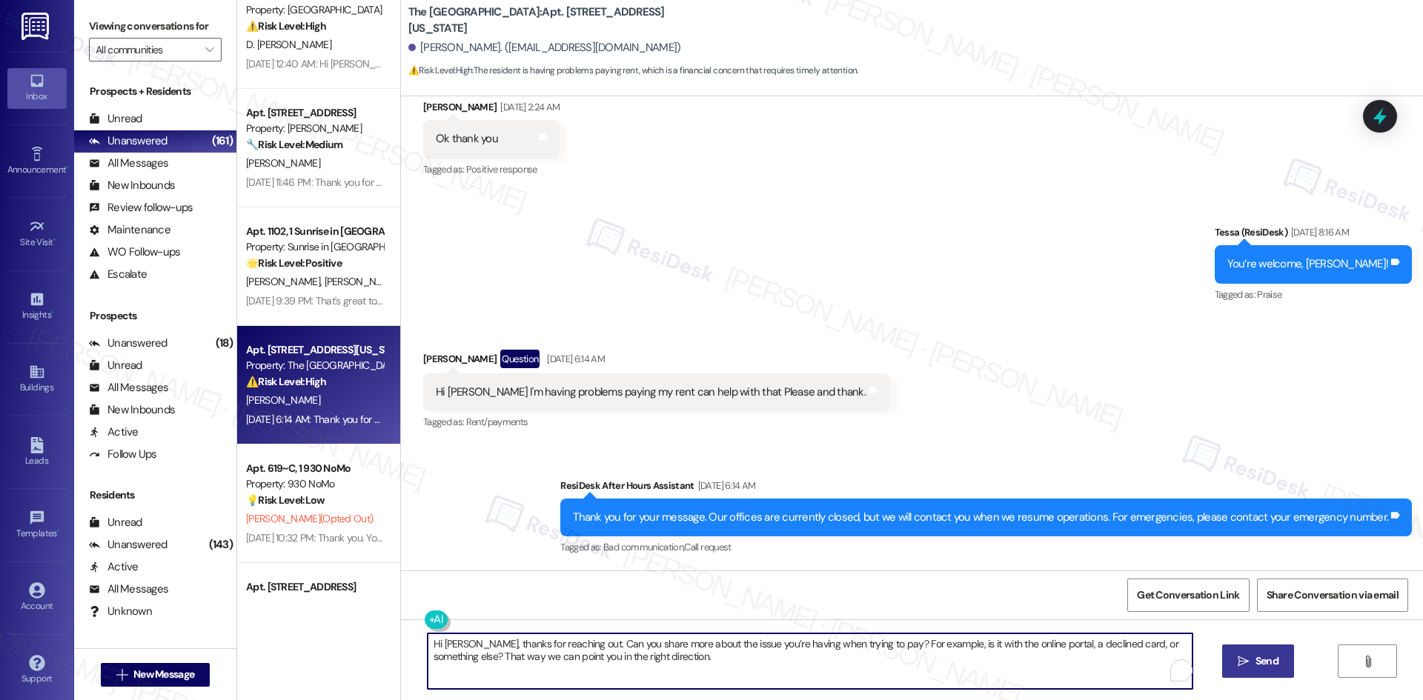
type textarea "Hi [PERSON_NAME], thanks for reaching out. Can you share more about the issue y…"
click at [1287, 662] on button " Send" at bounding box center [1258, 661] width 72 height 33
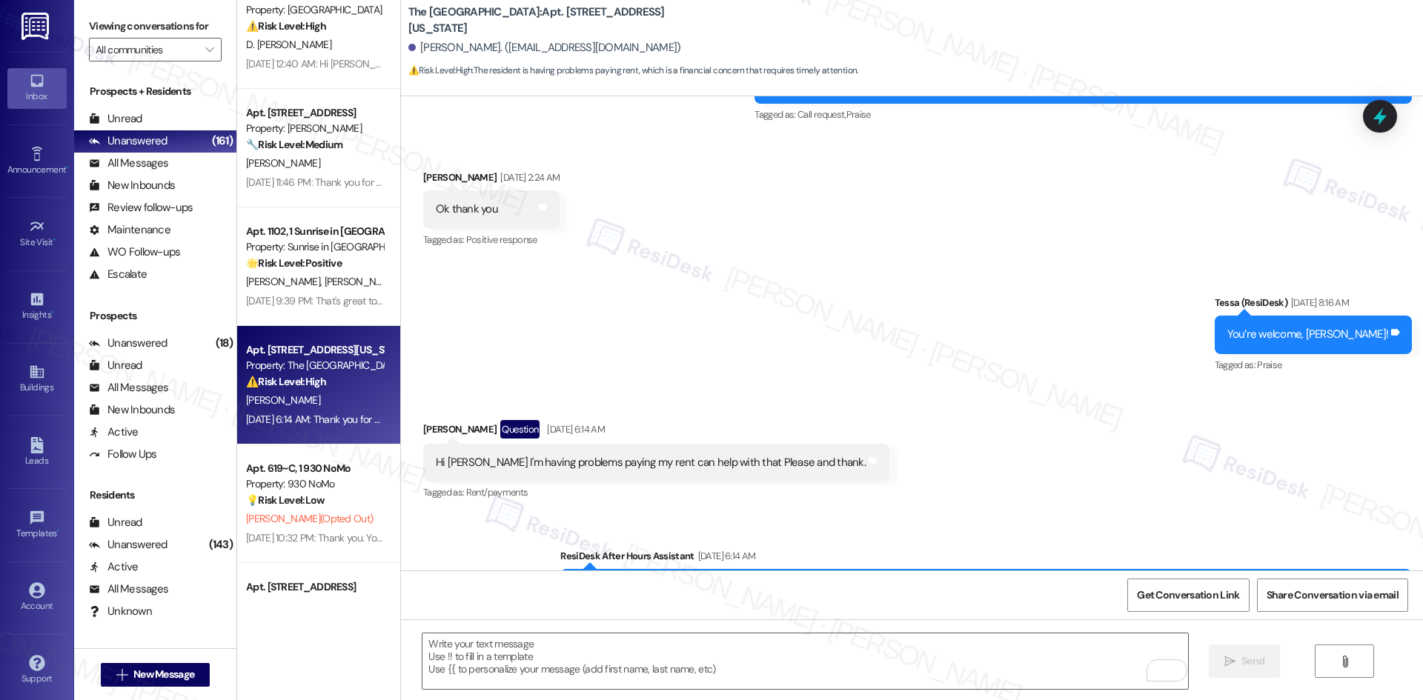
scroll to position [671, 0]
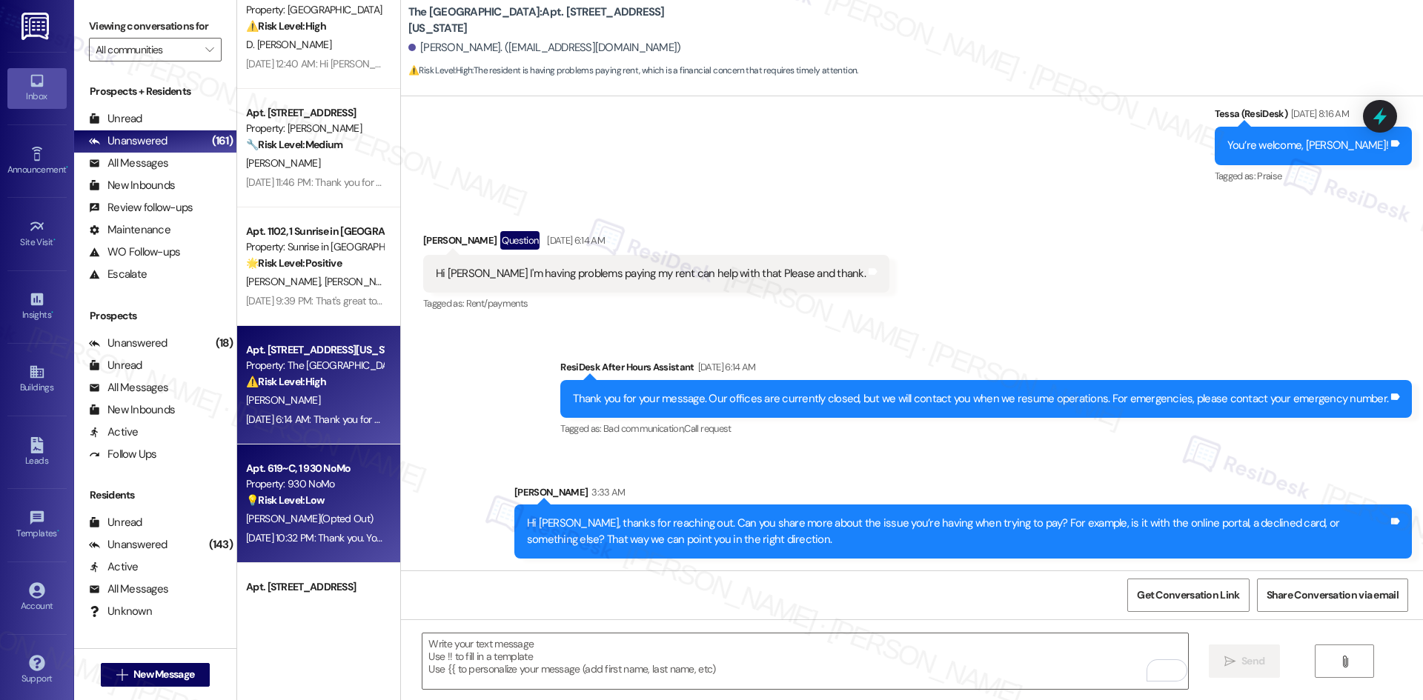
click at [311, 491] on div "Property: 930 NoMo" at bounding box center [314, 485] width 137 height 16
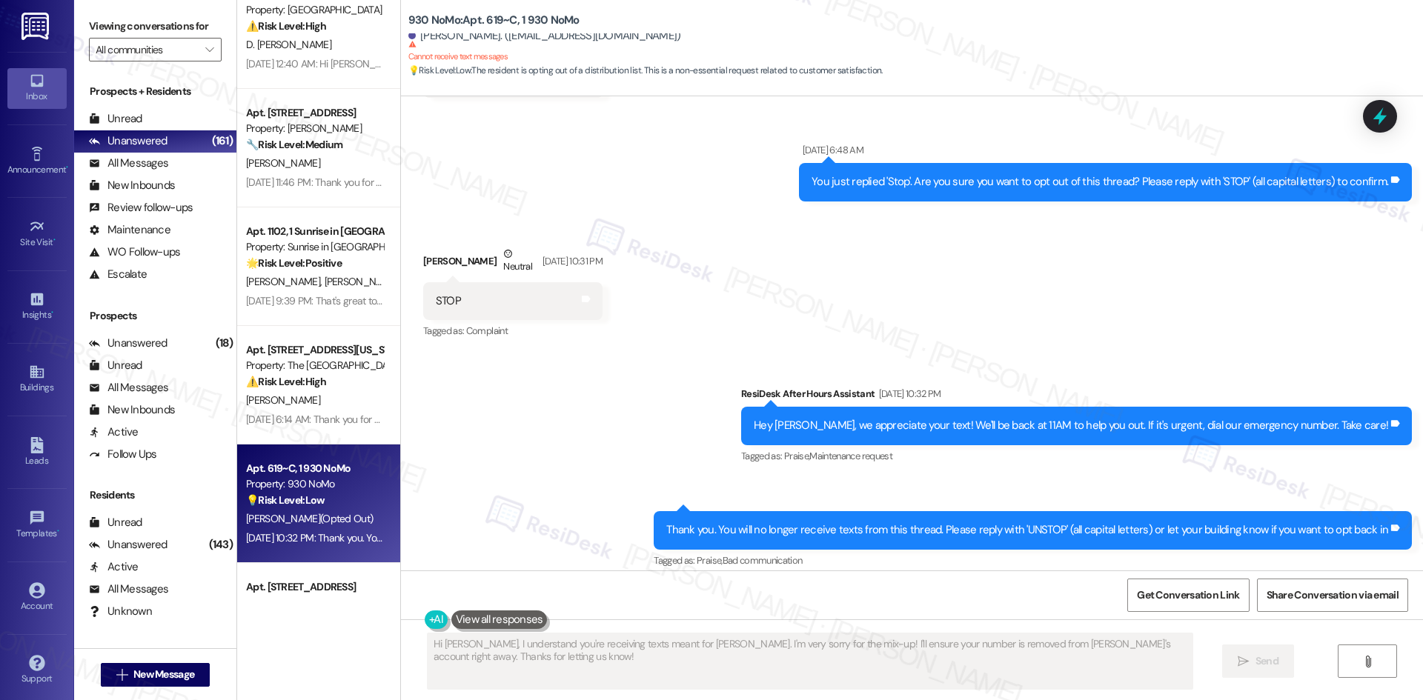
scroll to position [962, 0]
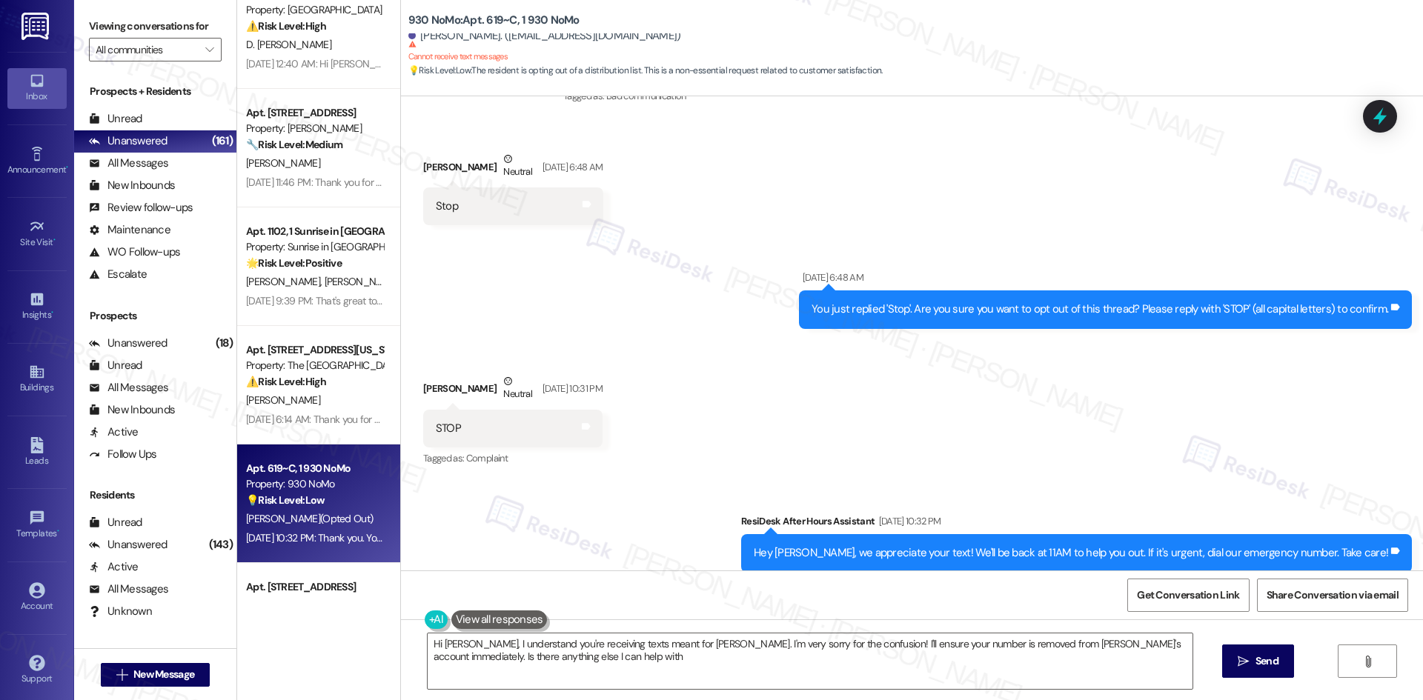
type textarea "Hi Terri, I understand you're receiving texts meant for Alexis. I'm very sorry …"
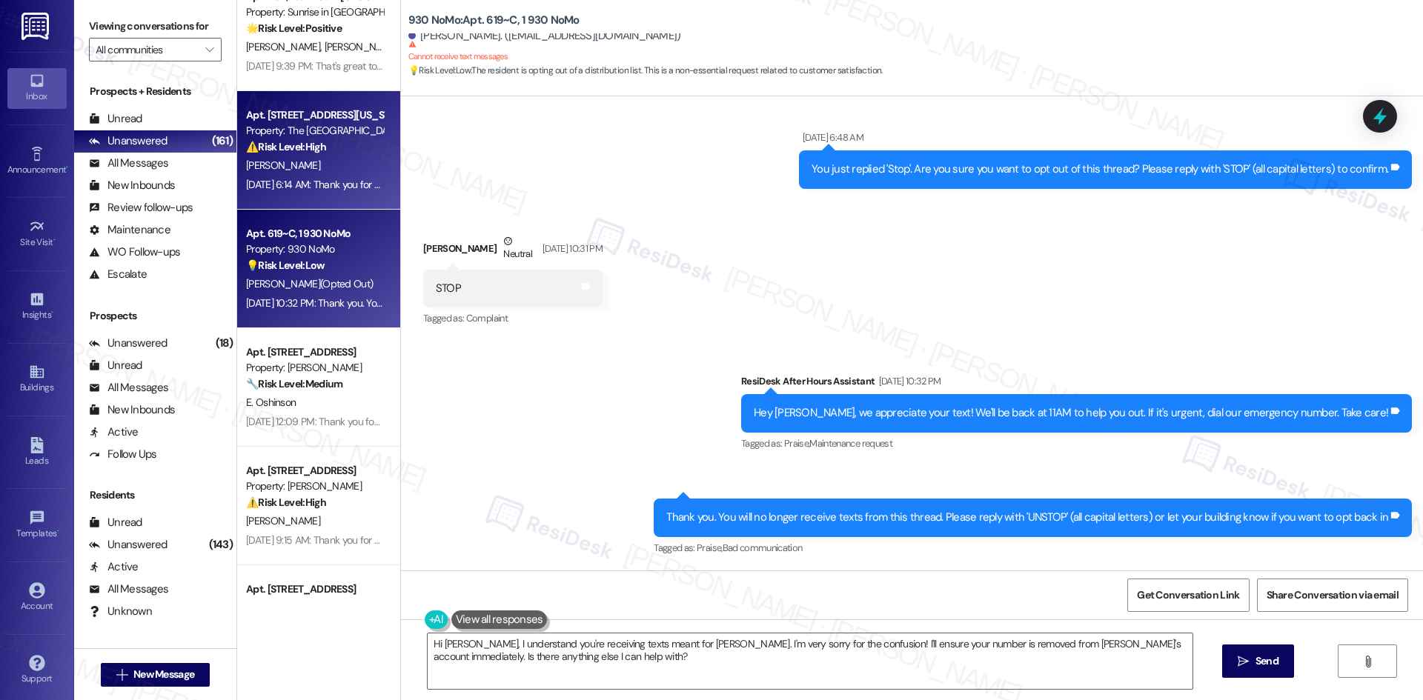
scroll to position [2223, 0]
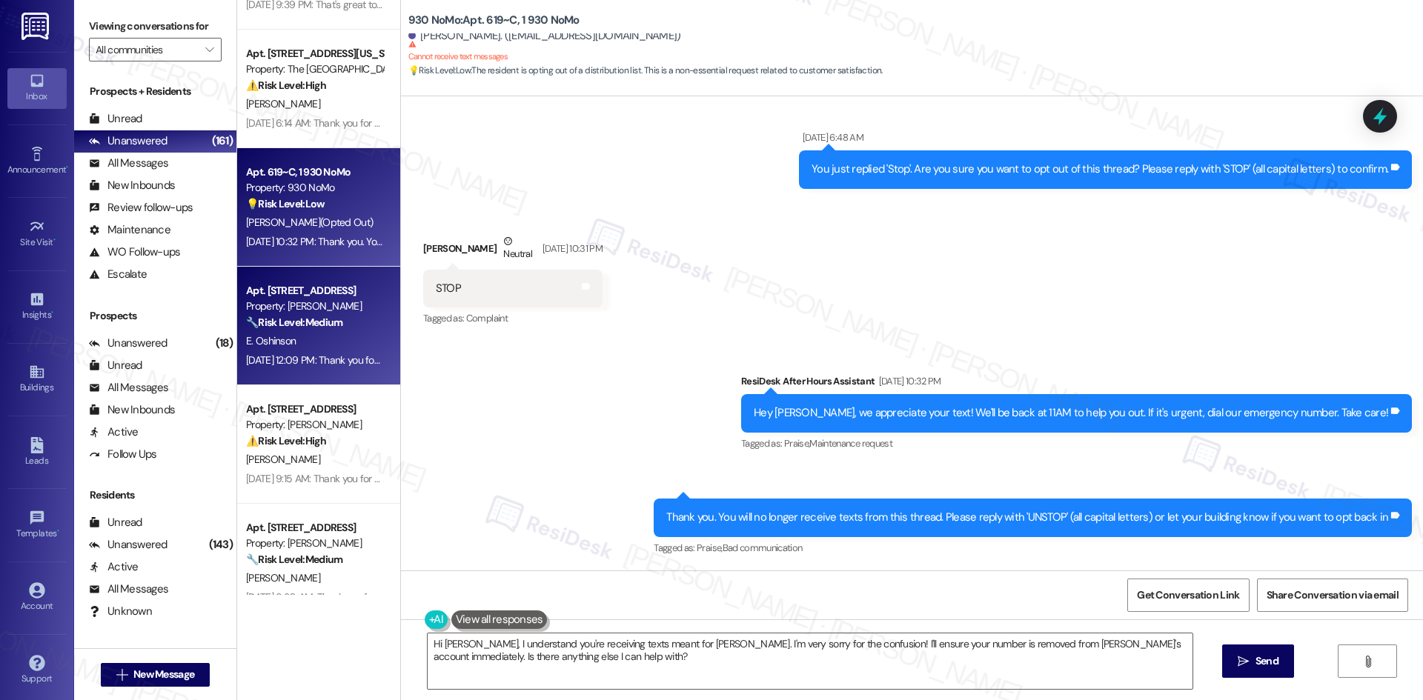
click at [296, 328] on strong "🔧 Risk Level: Medium" at bounding box center [294, 322] width 96 height 13
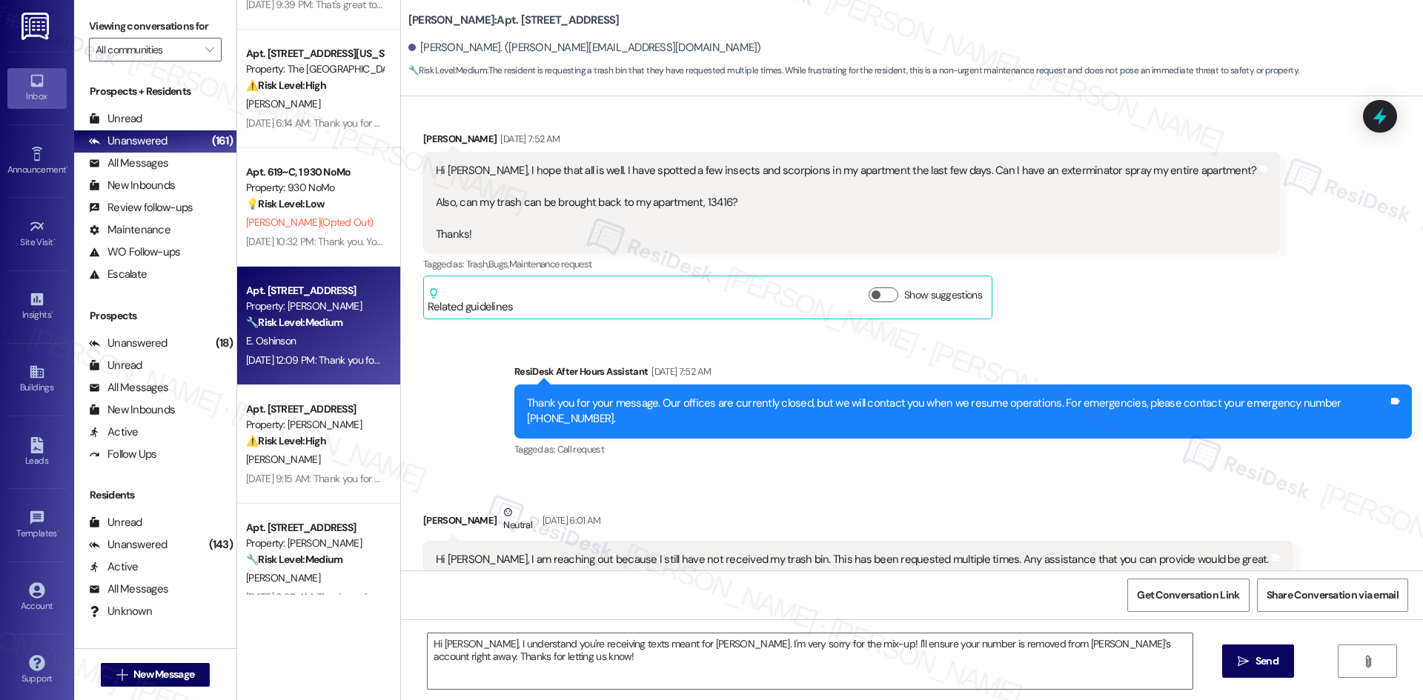
type textarea "Fetching suggested responses. Please feel free to read through the conversation…"
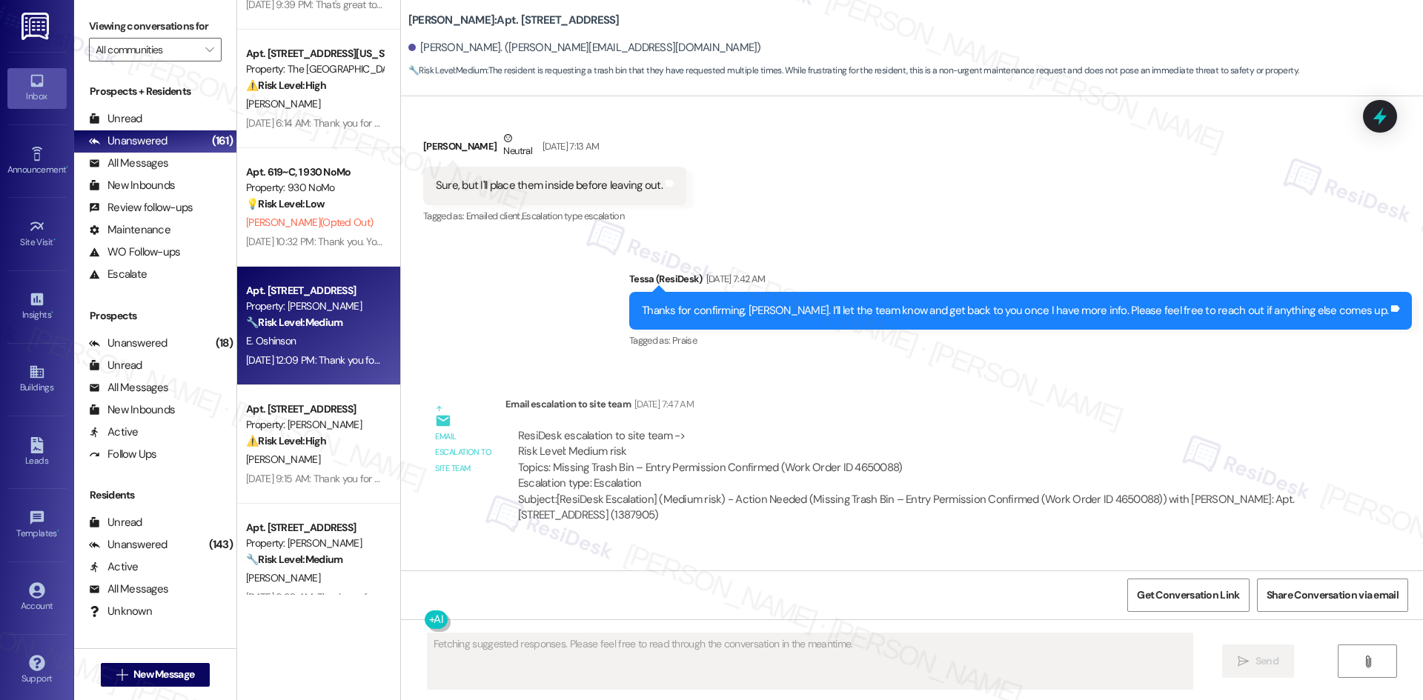
scroll to position [4095, 0]
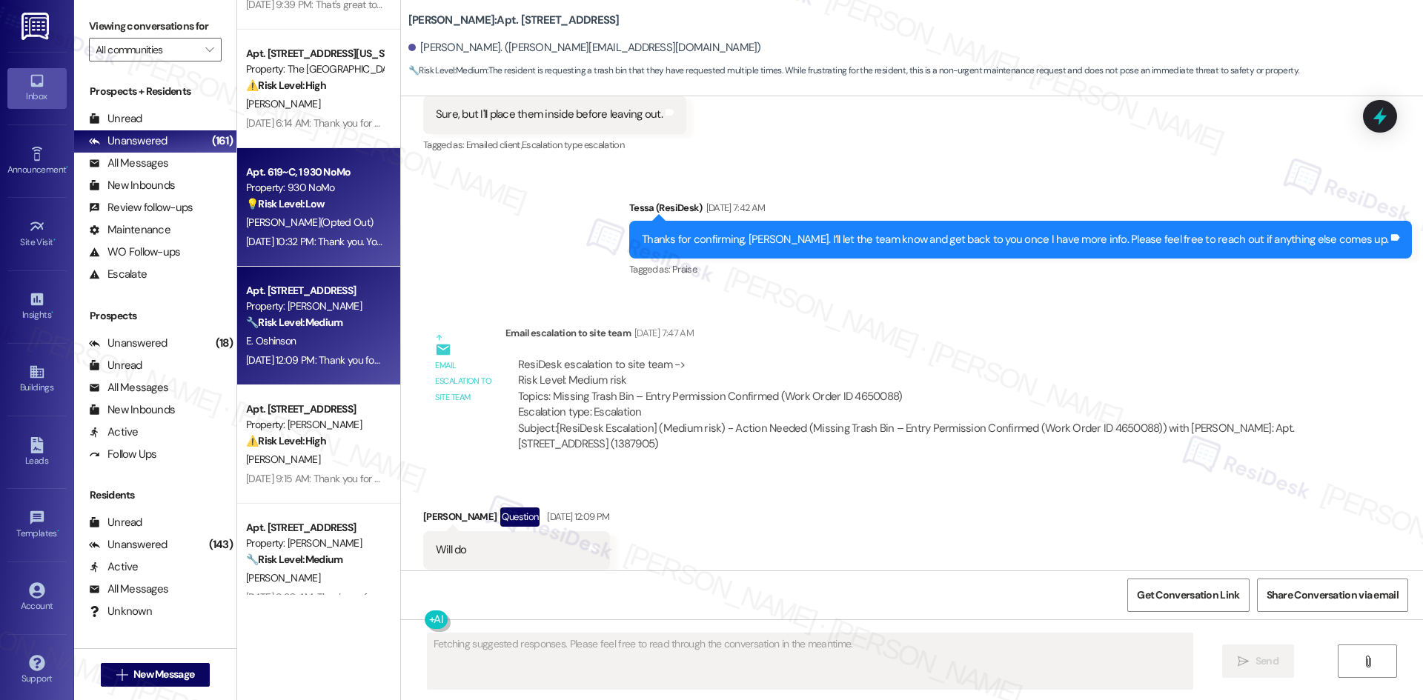
click at [317, 225] on span "A. Alston (Opted Out)" at bounding box center [309, 222] width 127 height 13
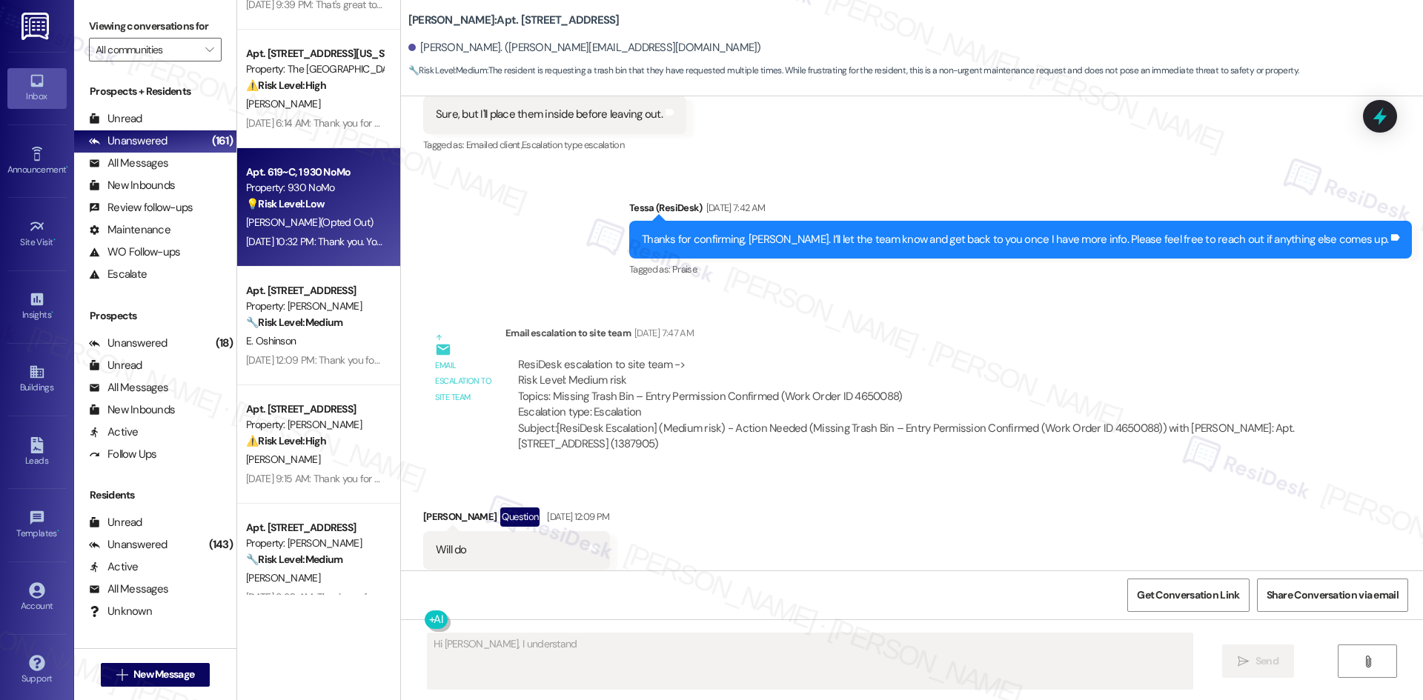
scroll to position [962, 0]
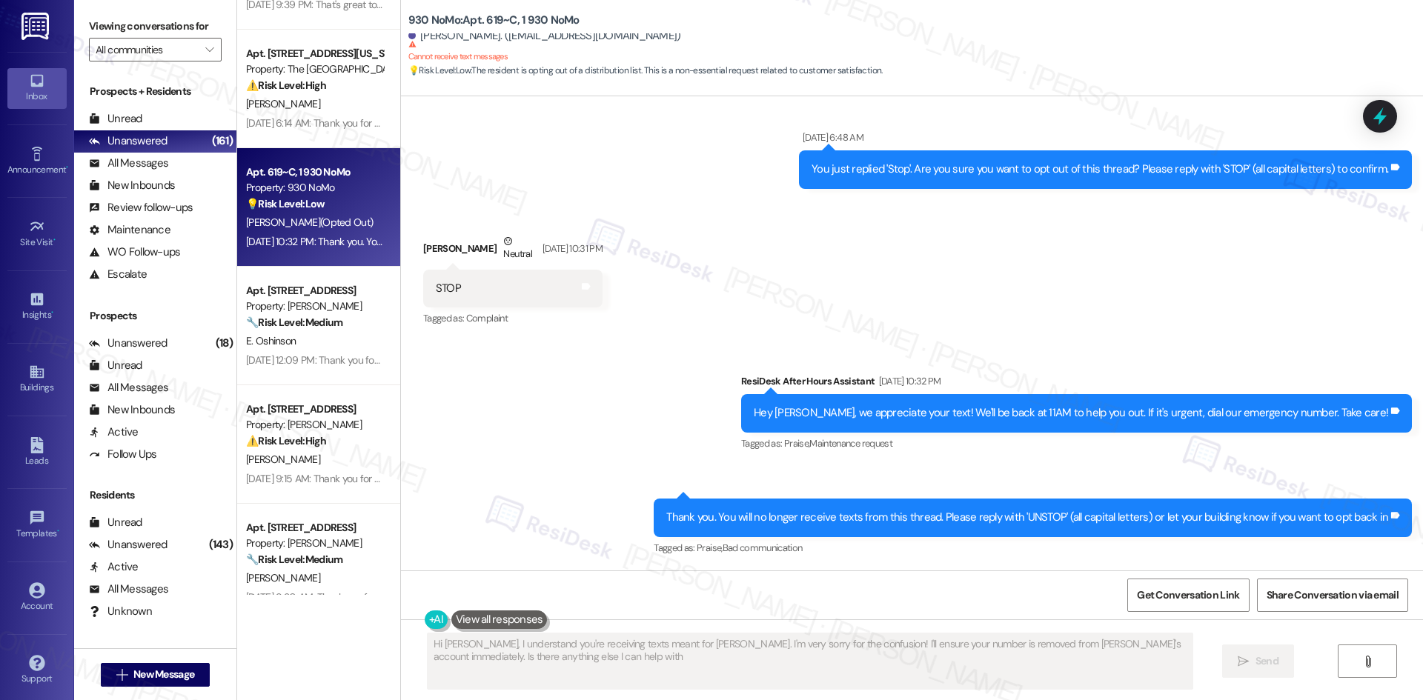
type textarea "Hi Terri, I understand you're receiving texts meant for Alexis. I'm very sorry …"
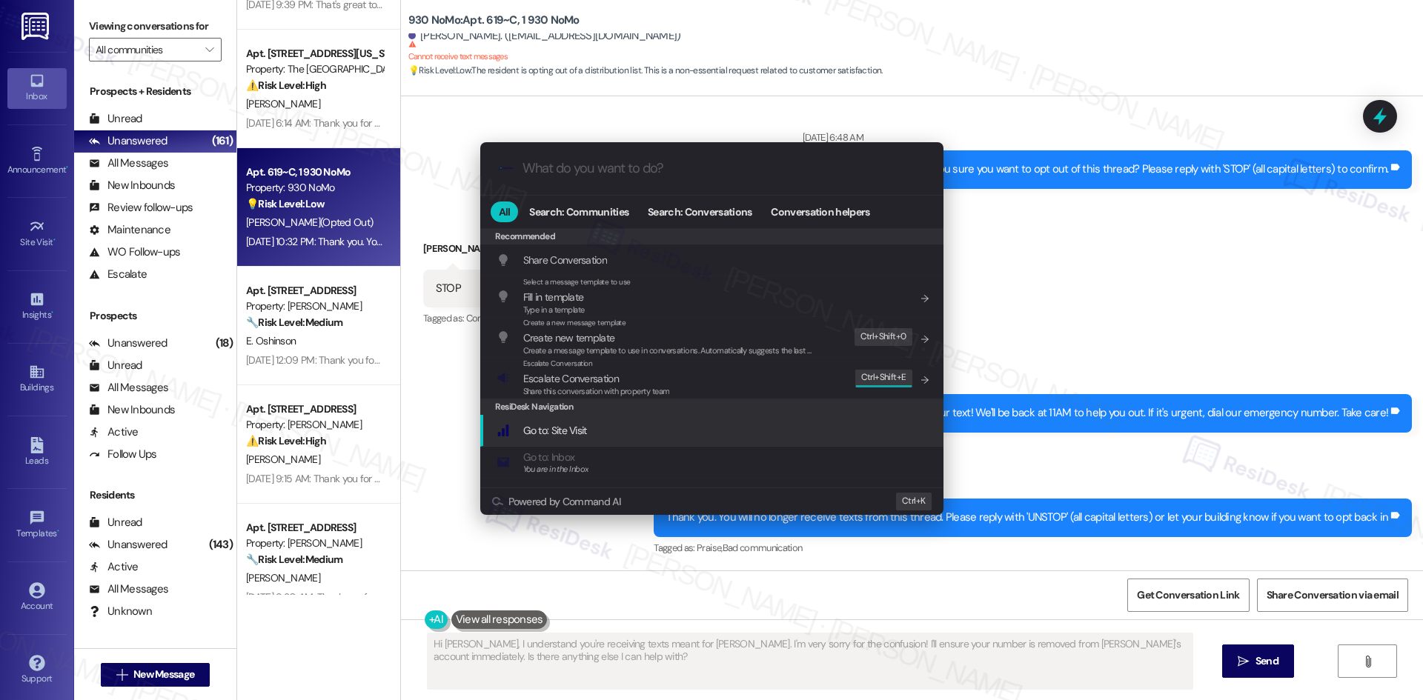
type input "a"
type textarea "Hi"
type input "ar"
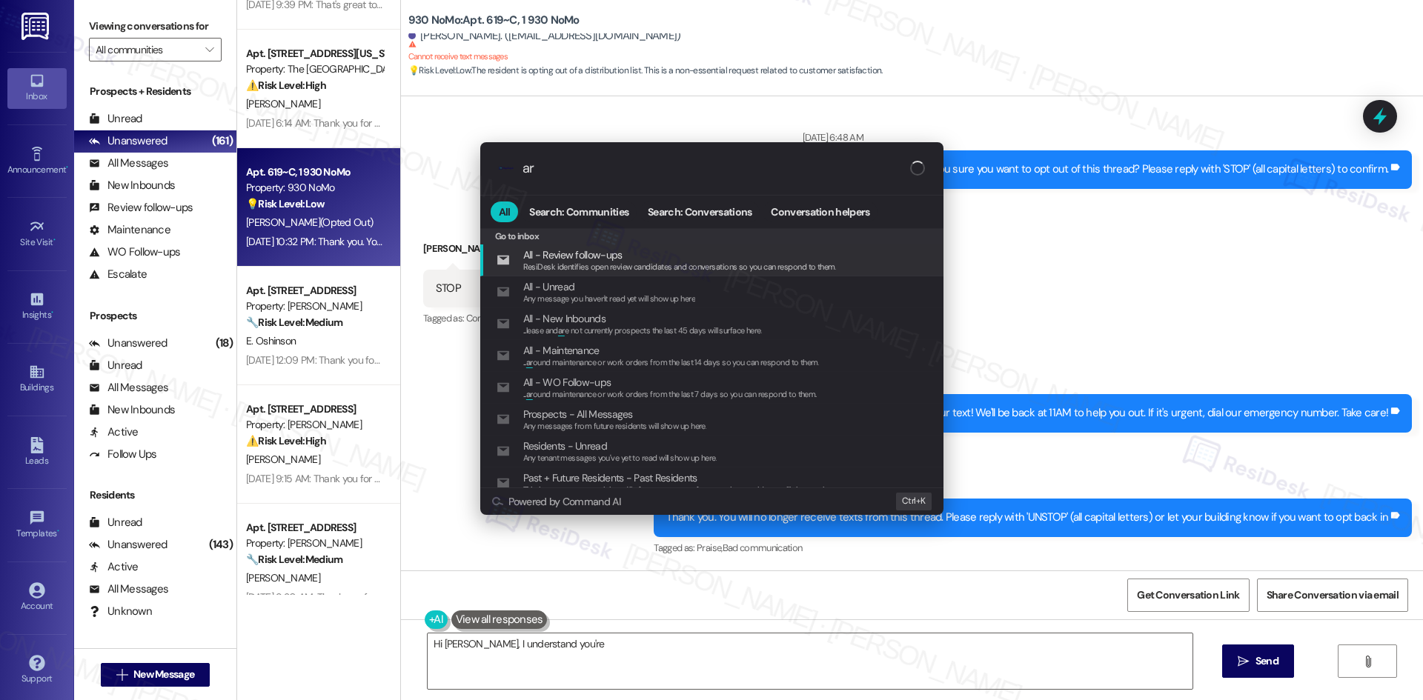
type textarea "Hi Terri, I understand you're receiving"
type input "arc"
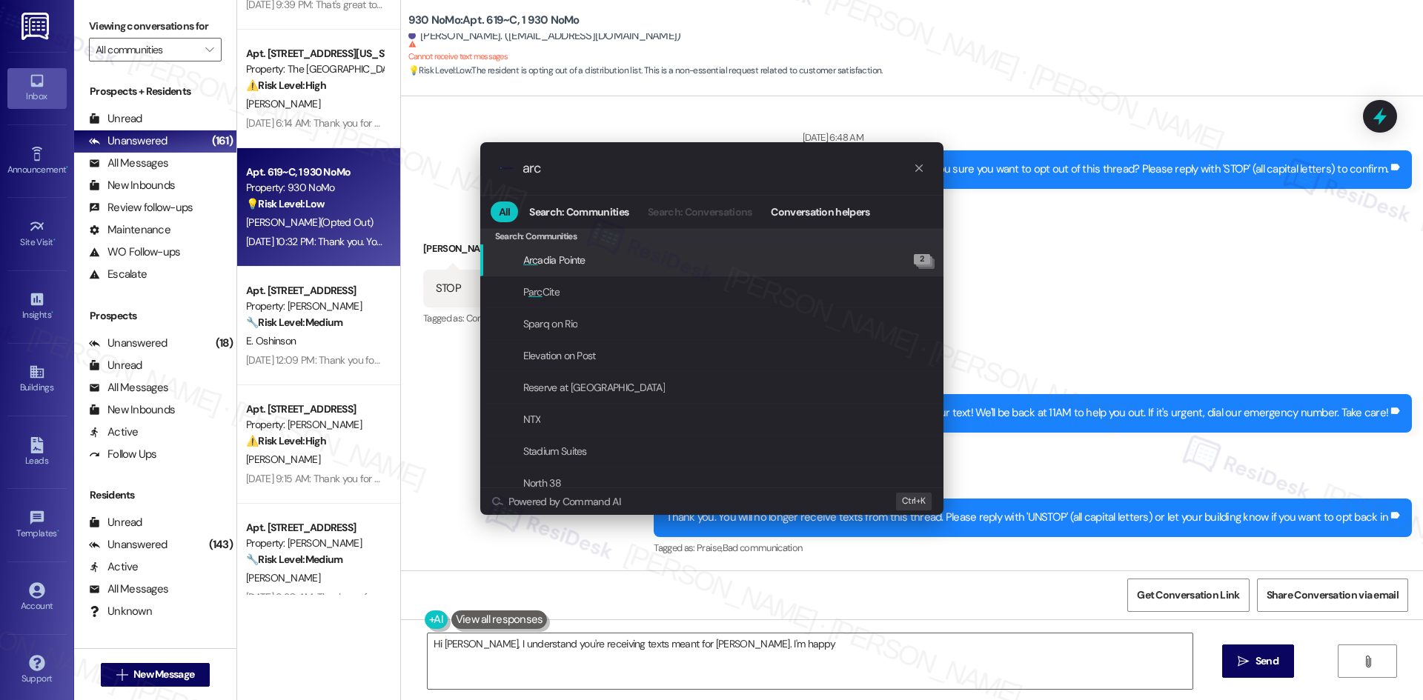
type textarea "Hi Terri, I understand you're receiving texts meant for Alexis. I'm happy to"
type input "arch"
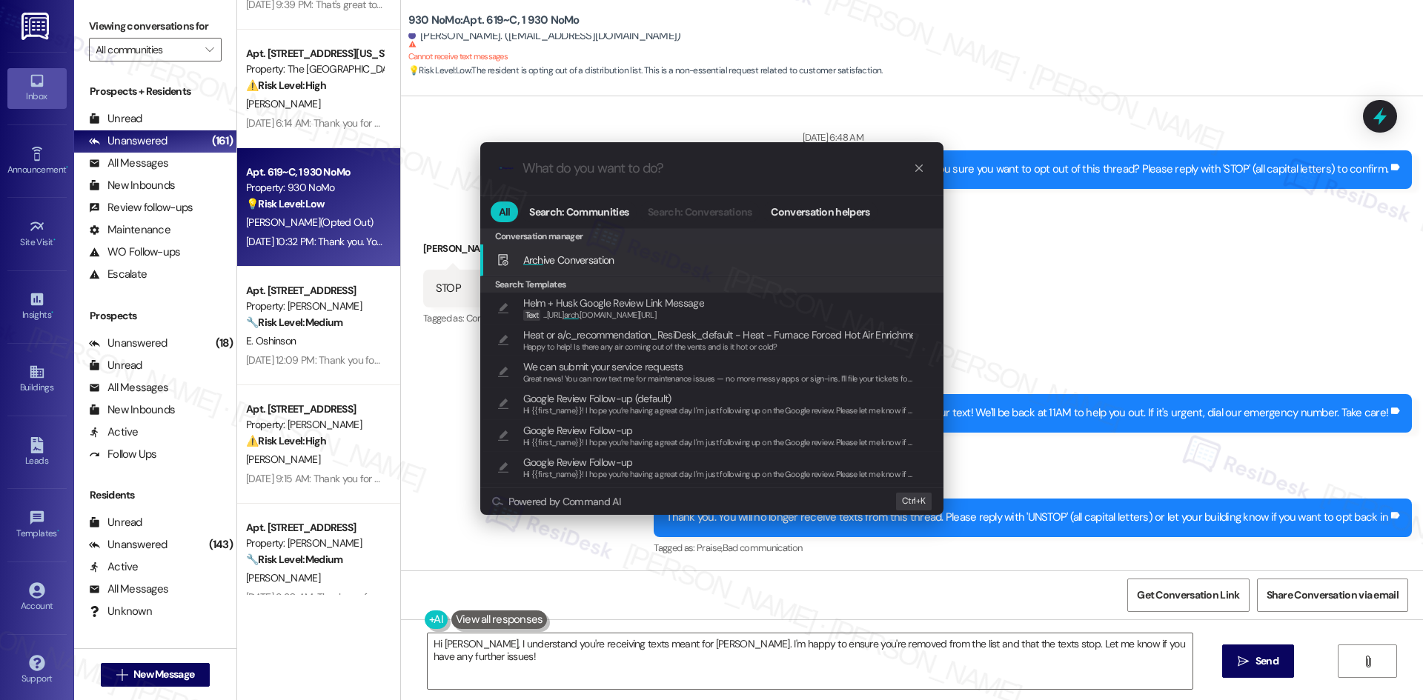
type textarea "Hi {{first_name}}! I hope you’re having a great day. I'm just following up on t…"
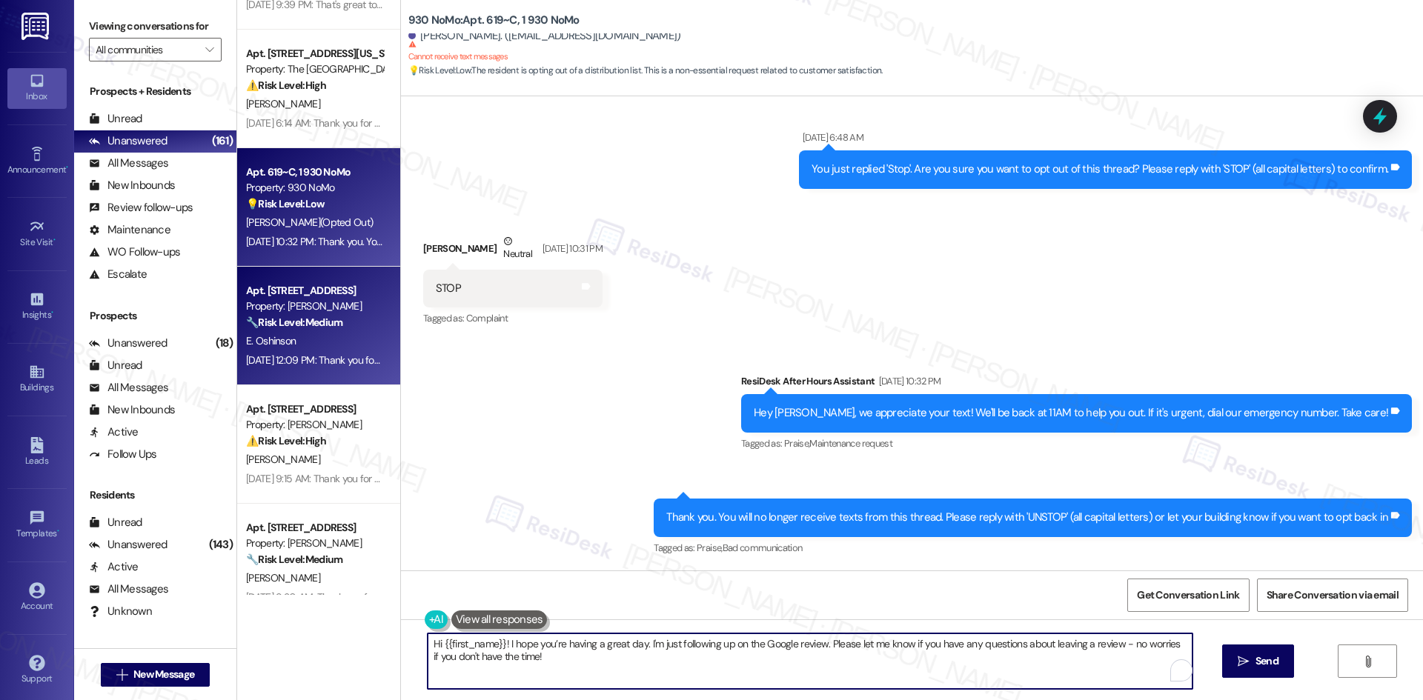
click at [301, 333] on div "E. Oshinson" at bounding box center [315, 341] width 140 height 19
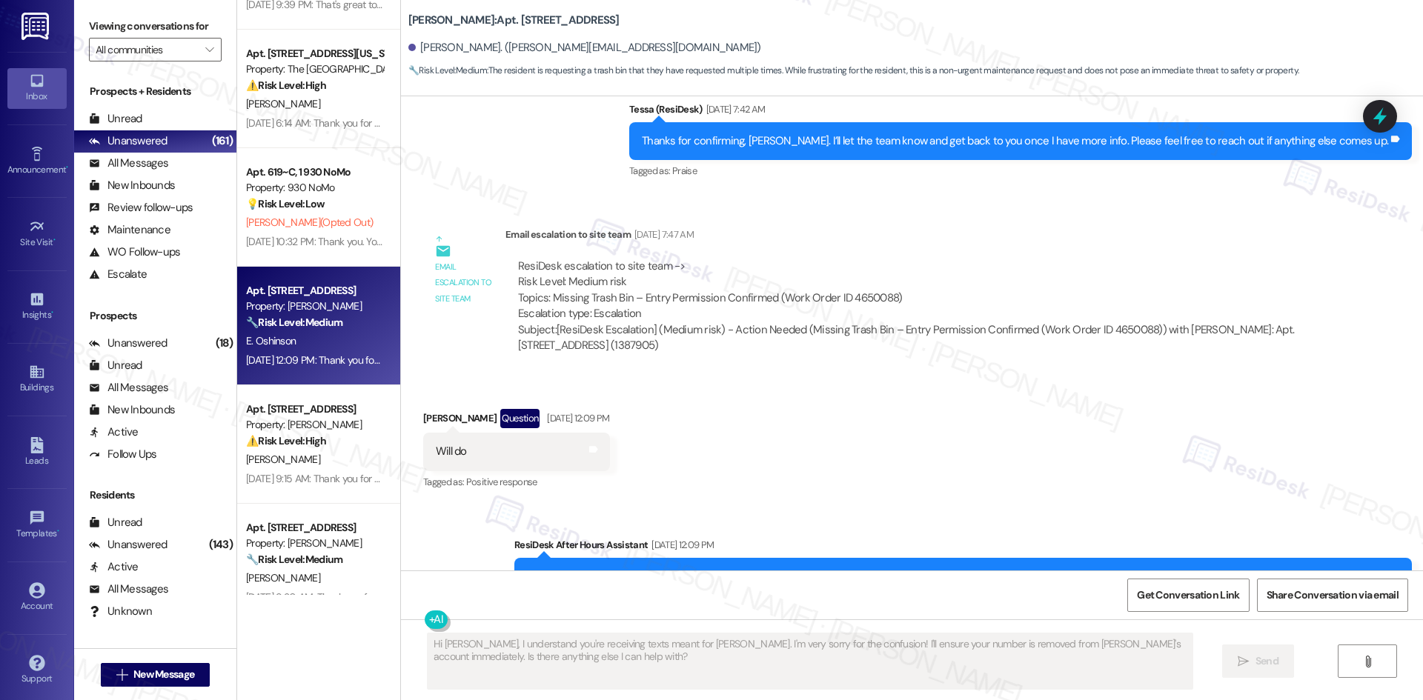
scroll to position [4373, 0]
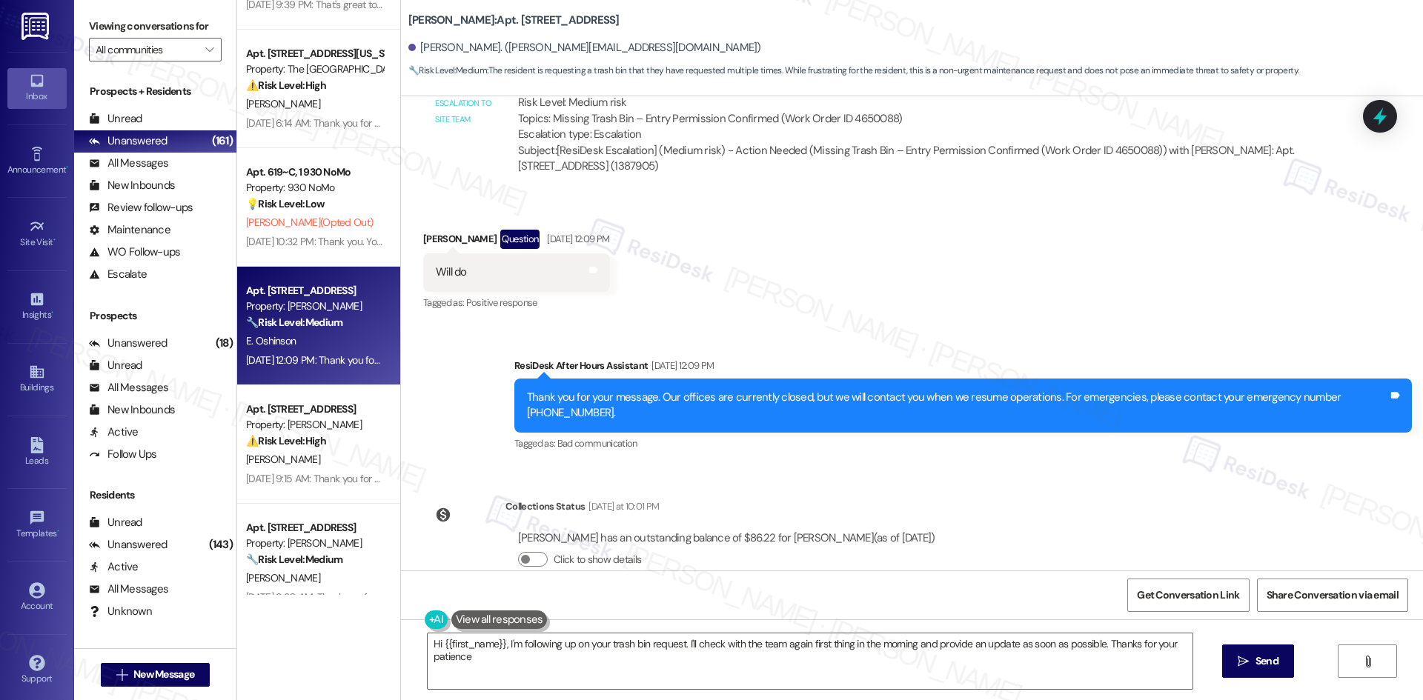
type textarea "Hi {{first_name}}, I'm following up on your trash bin request. I'll check with …"
click at [766, 266] on div "Received via SMS Elizabeth Oshinson Question Aug 30, 2025 at 12:09 PM Will do T…" at bounding box center [912, 260] width 1022 height 128
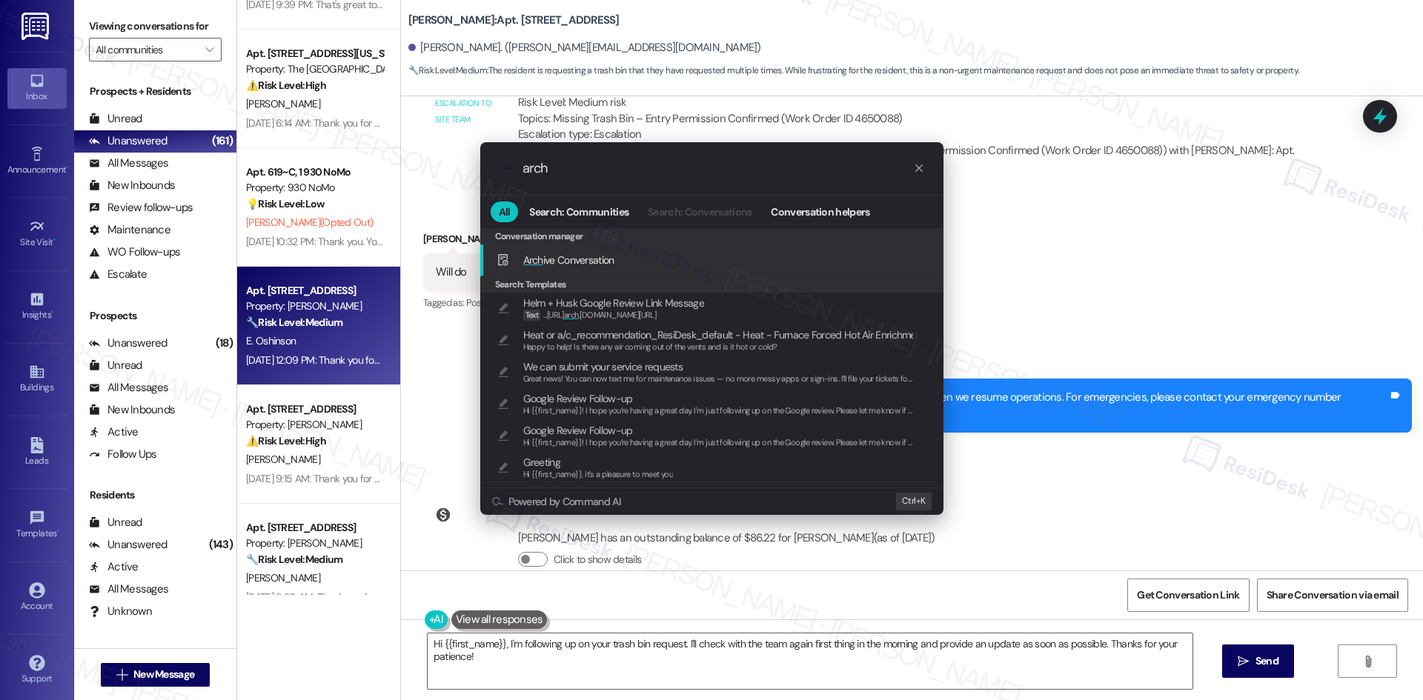
type input "arch"
click at [673, 258] on div "Arch ive Conversation Add shortcut" at bounding box center [714, 260] width 434 height 16
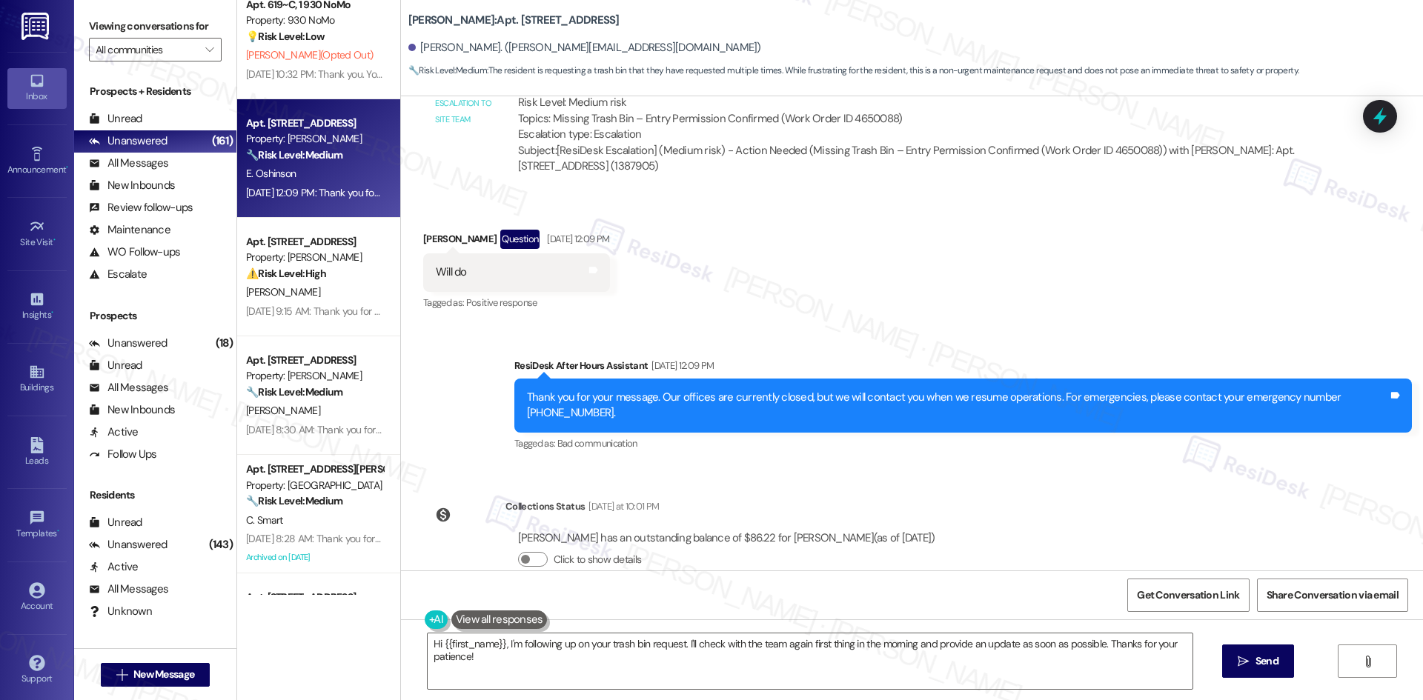
scroll to position [2446, 0]
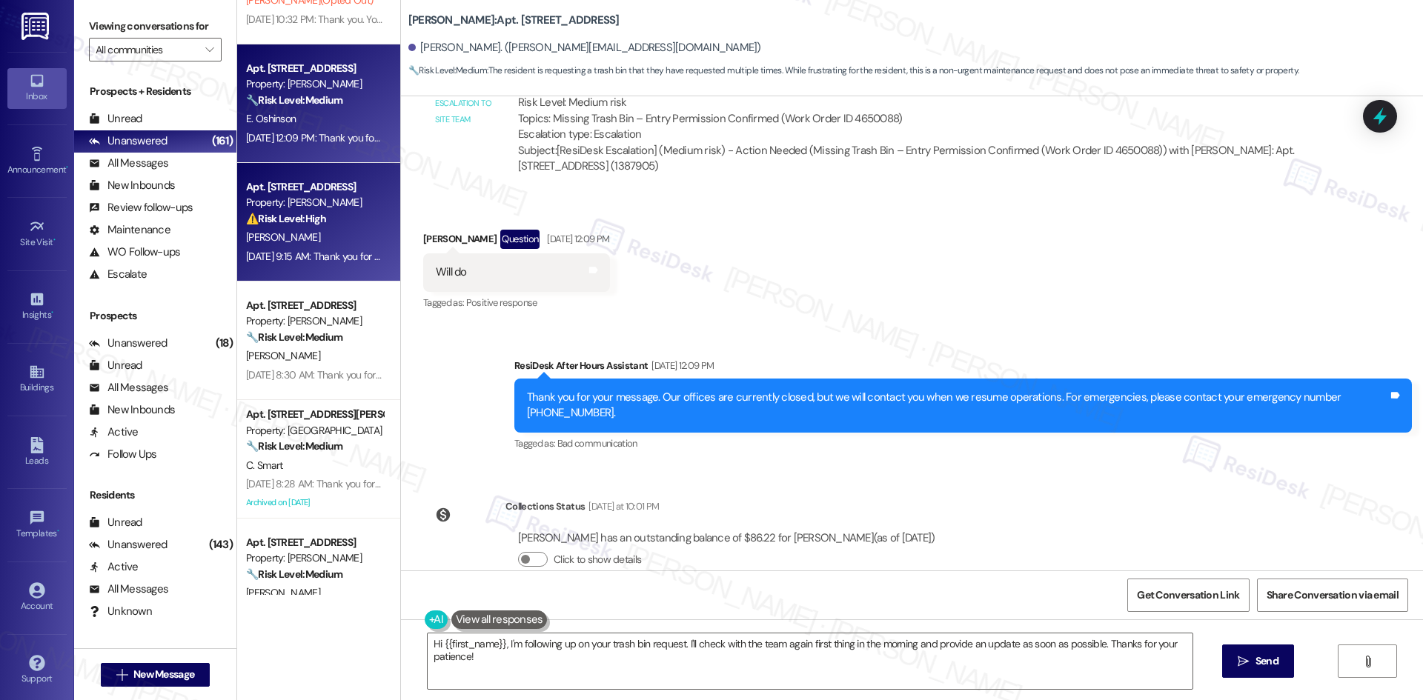
click at [291, 235] on div "S. Dean" at bounding box center [315, 237] width 140 height 19
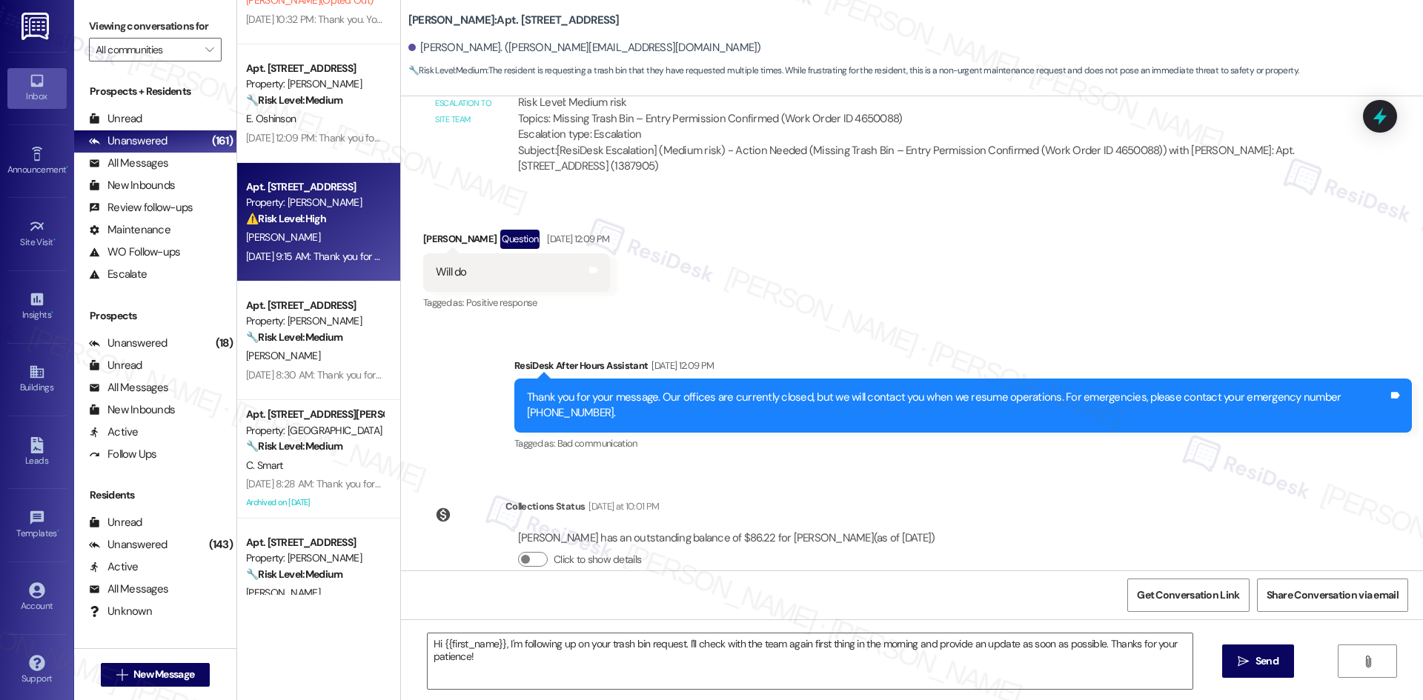
type textarea "Fetching suggested responses. Please feel free to read through the conversation…"
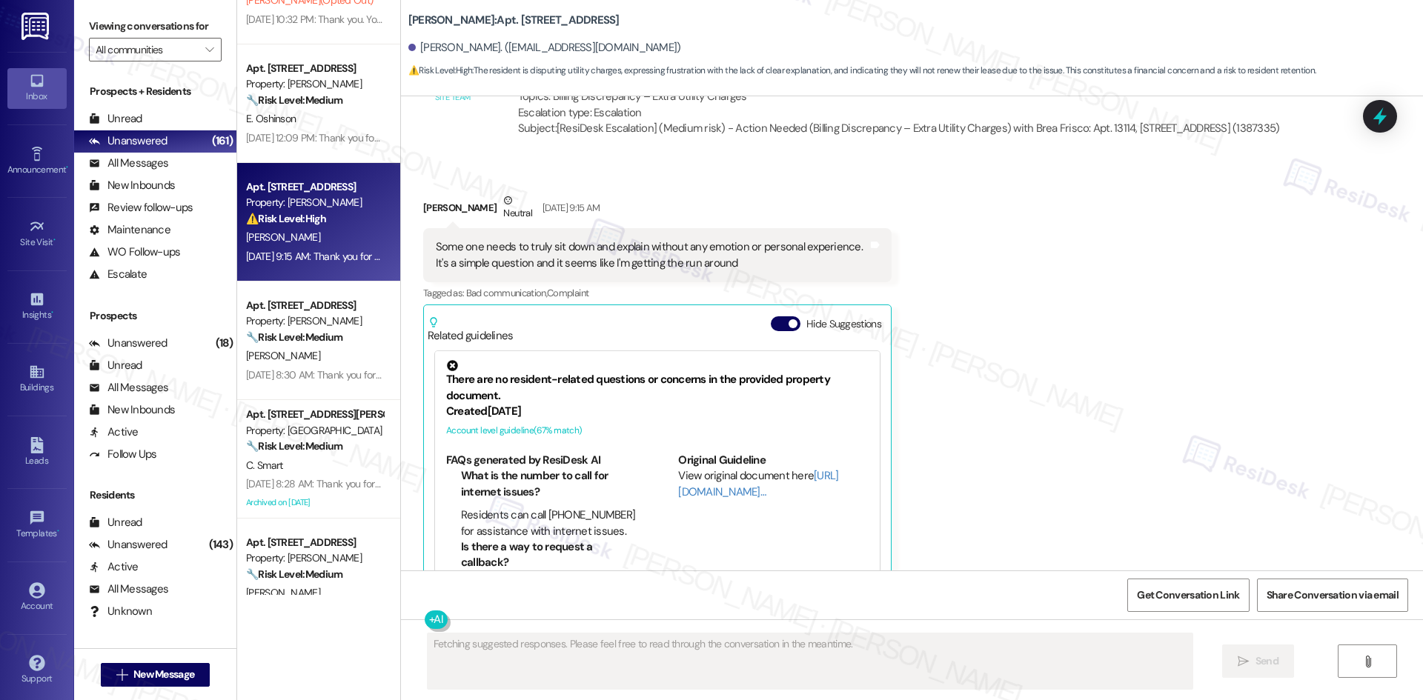
scroll to position [18282, 0]
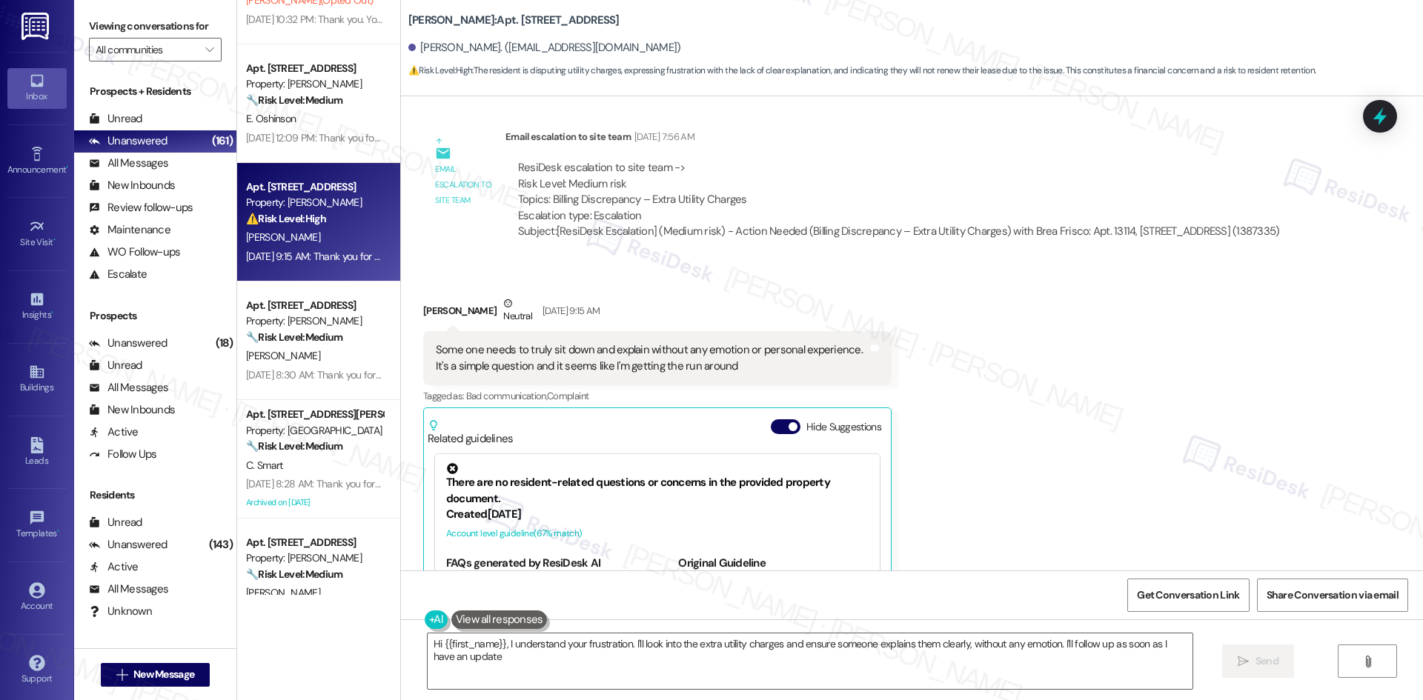
type textarea "Hi {{first_name}}, I understand your frustration. I'll look into the extra util…"
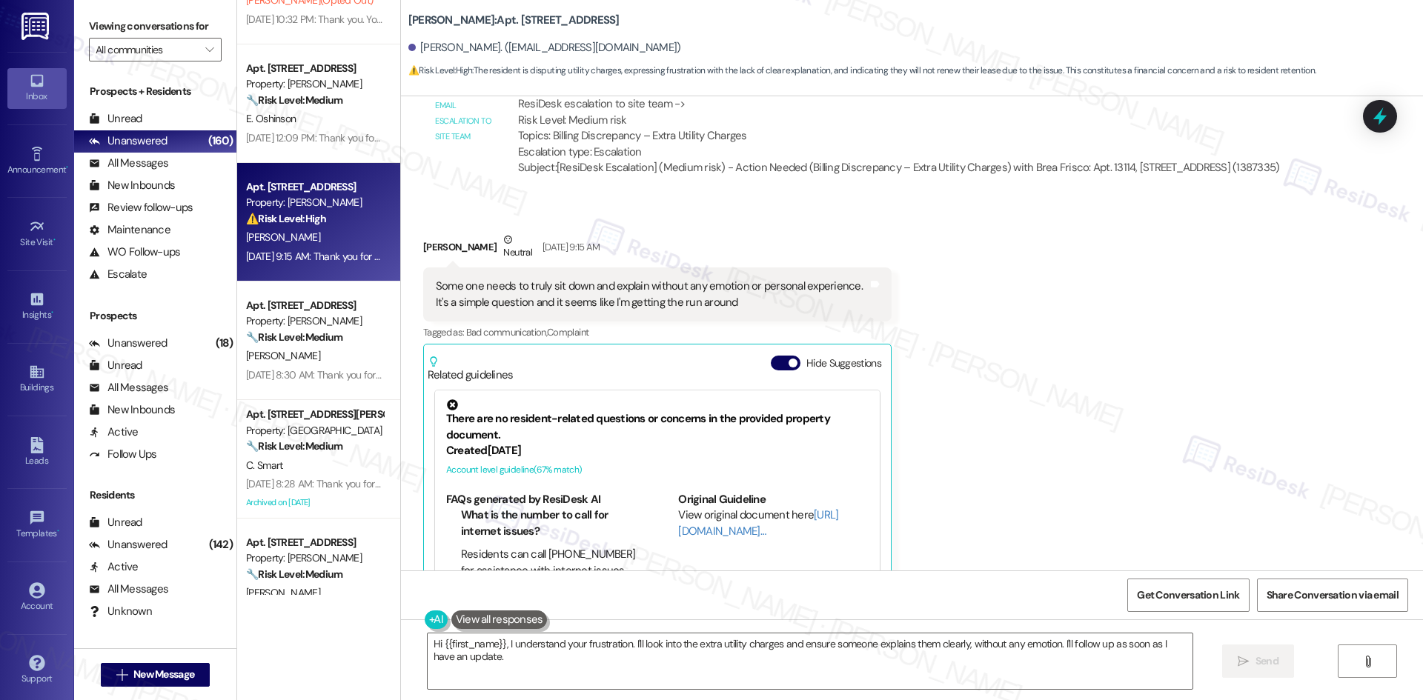
scroll to position [18356, 0]
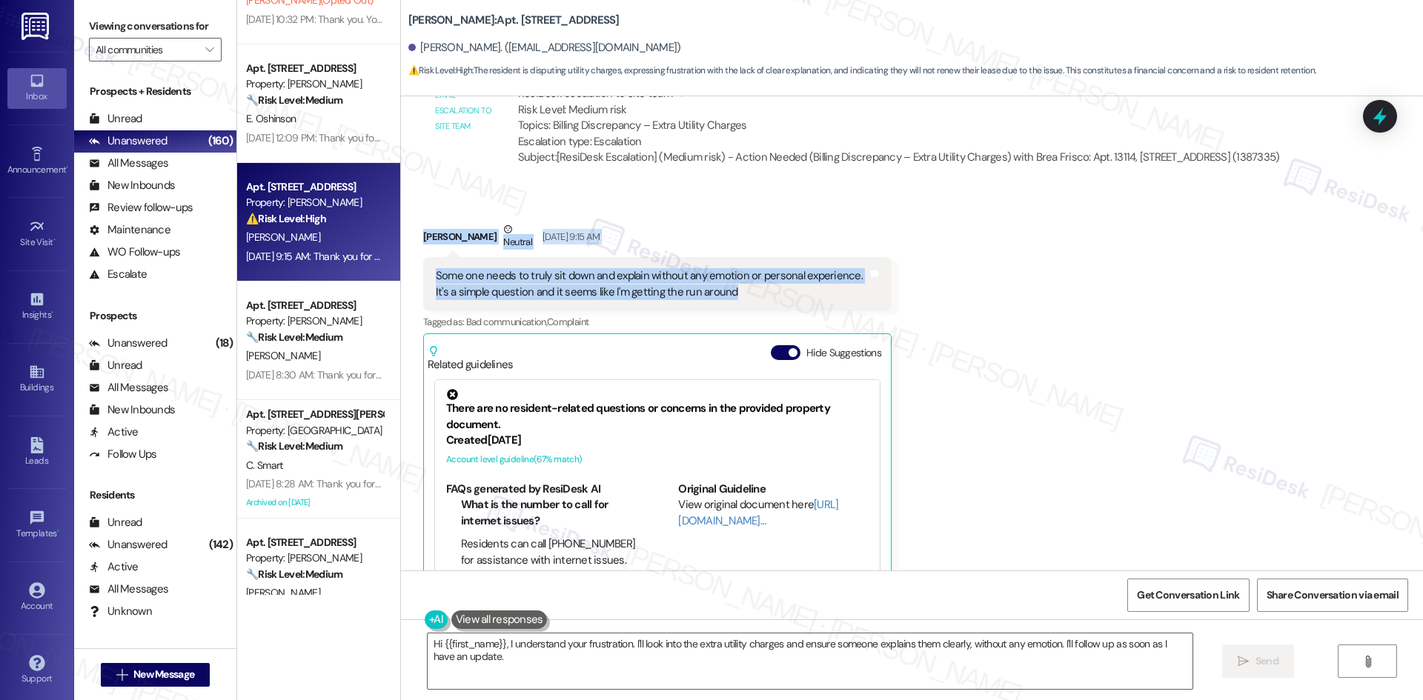
drag, startPoint x: 399, startPoint y: 146, endPoint x: 795, endPoint y: 225, distance: 403.6
click at [795, 225] on div "Received via SMS Sherri Dean Neutral Aug 30, 2025 at 9:15 AM Some one needs to …" at bounding box center [912, 428] width 1022 height 481
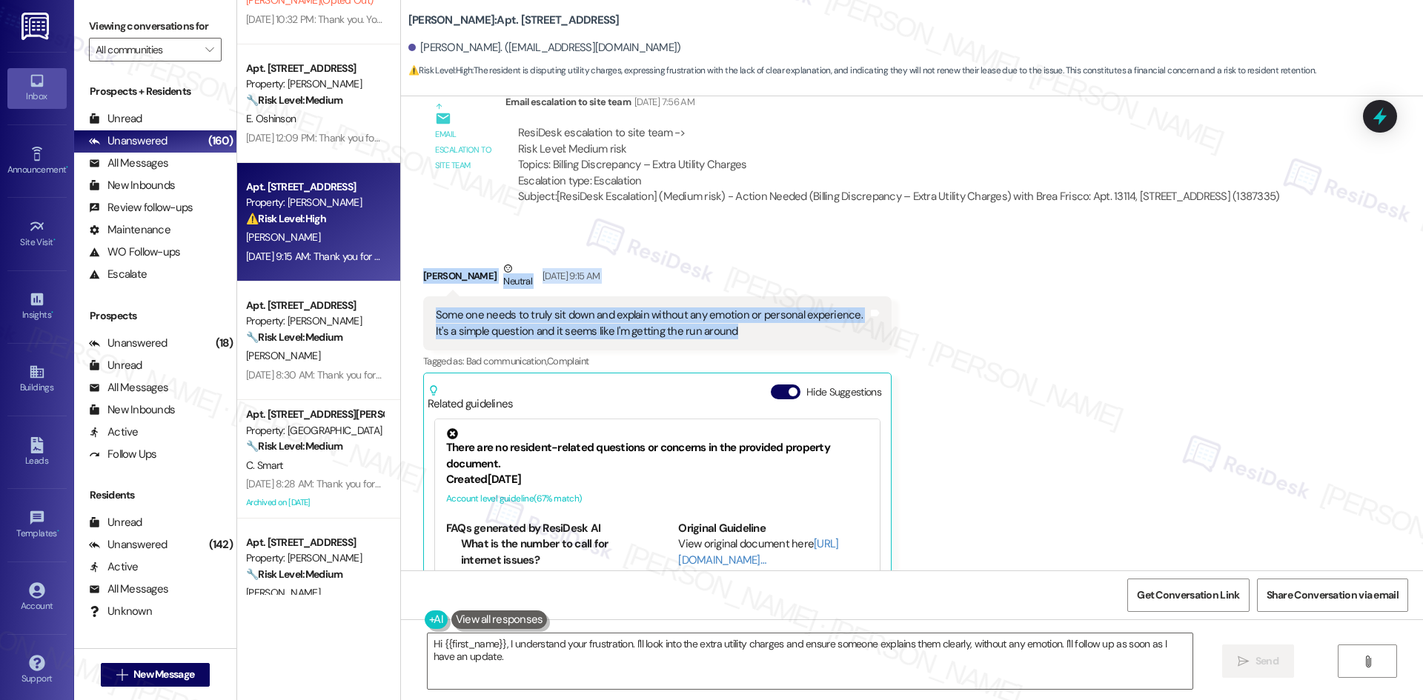
scroll to position [18134, 0]
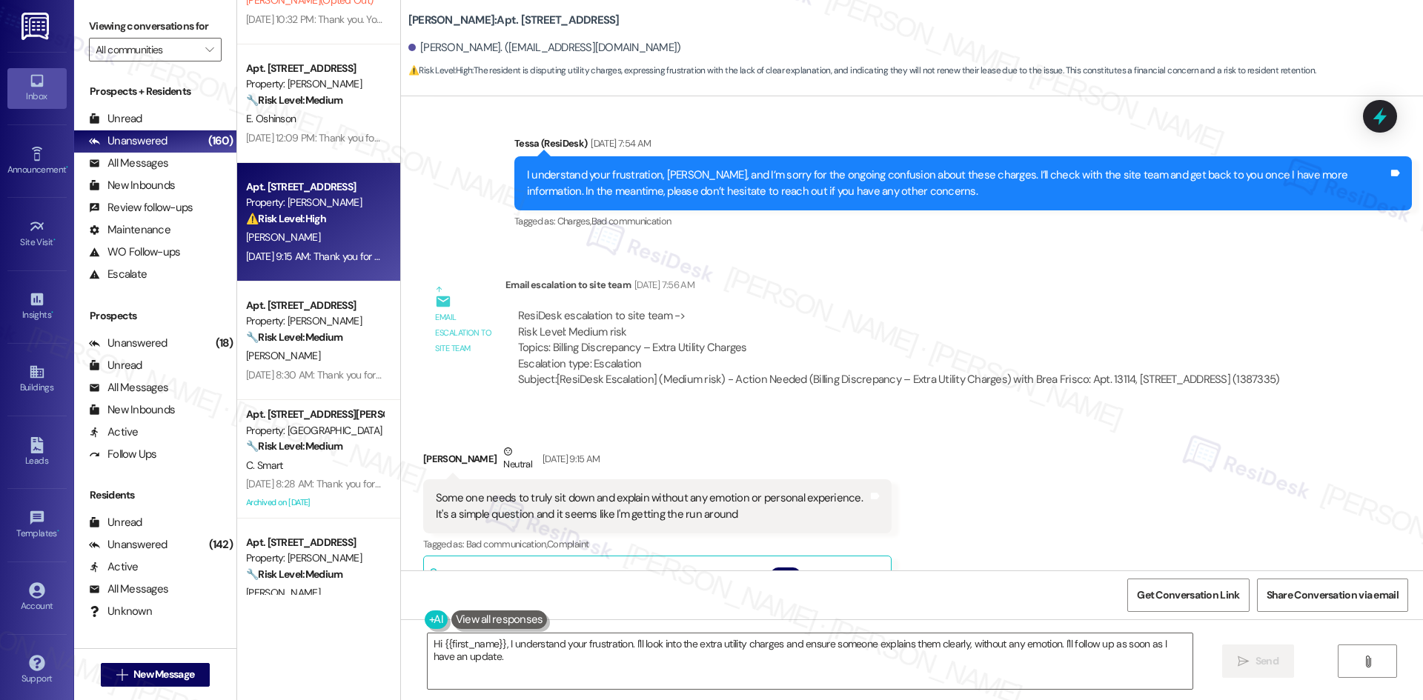
click at [417, 182] on div "Lease started May 01, 2025 at 8:00 AM Survey, sent via SMS Residesk Automated S…" at bounding box center [912, 333] width 1022 height 474
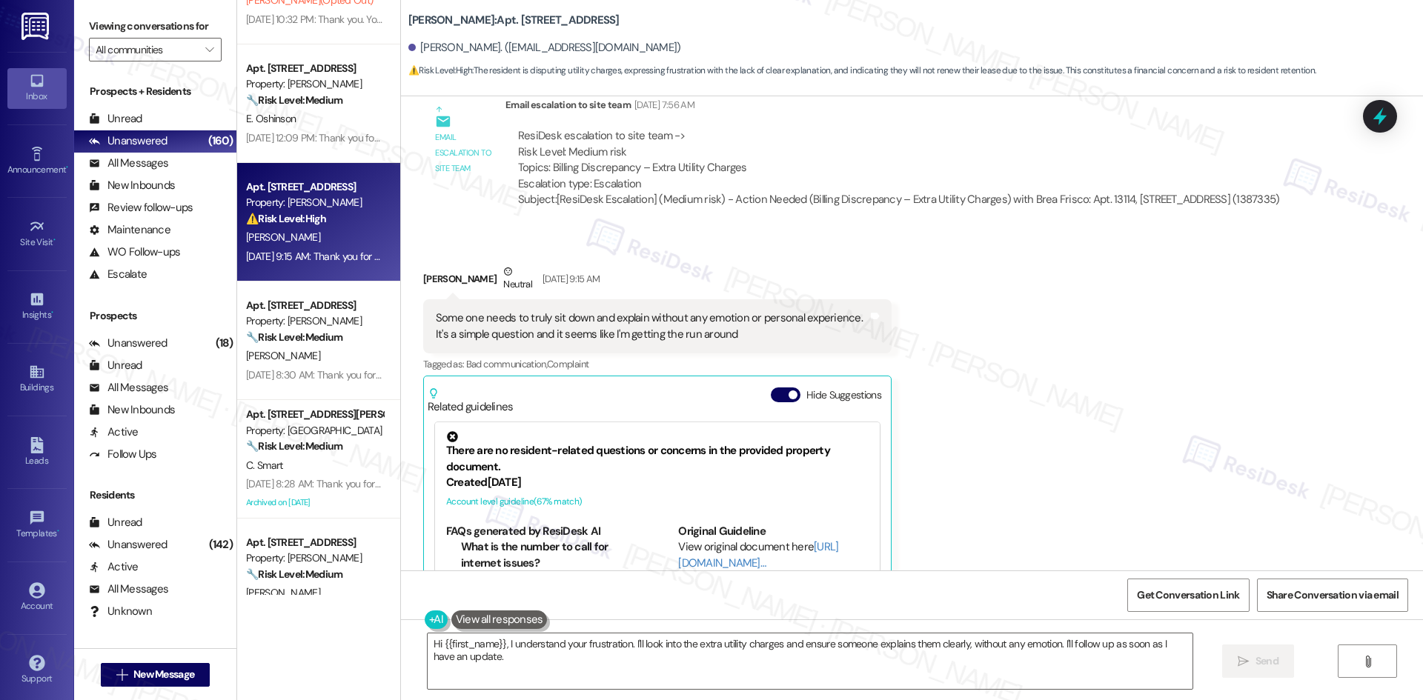
scroll to position [18282, 0]
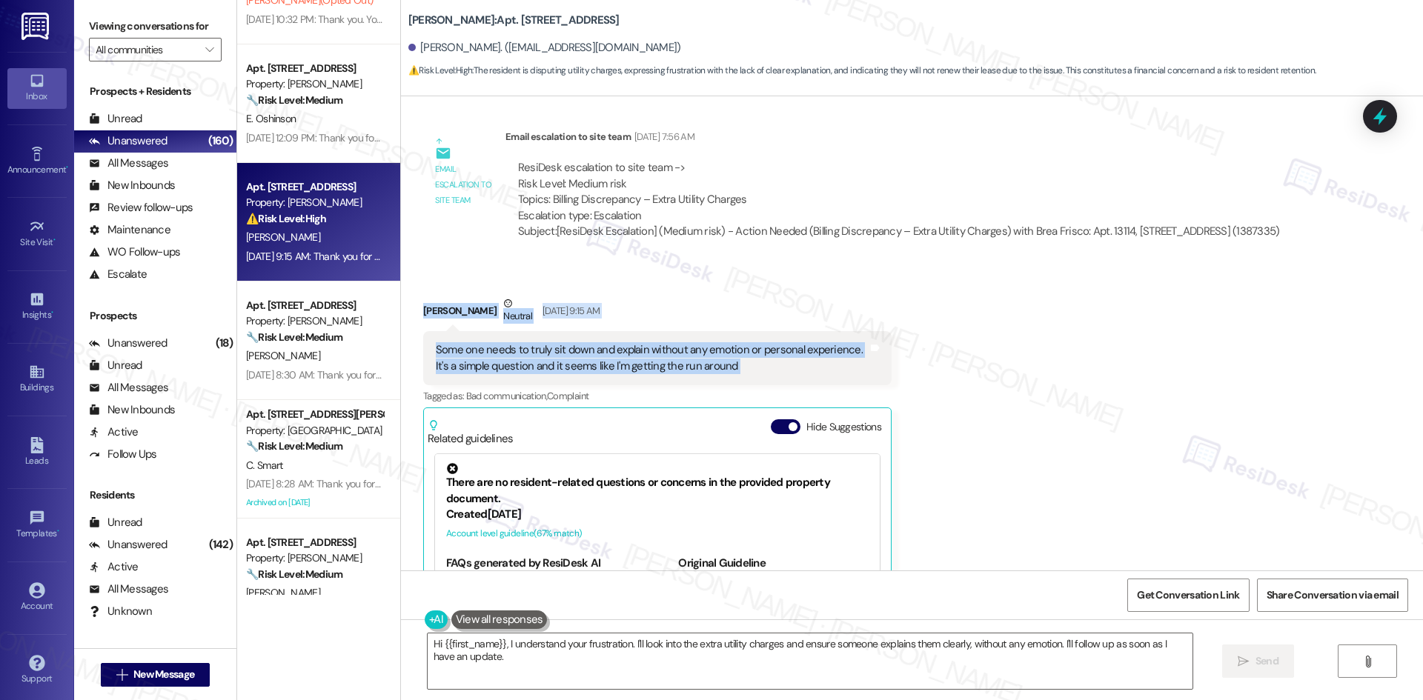
drag, startPoint x: 399, startPoint y: 219, endPoint x: 856, endPoint y: 293, distance: 462.6
click at [856, 293] on div "Received via SMS Sherri Dean Neutral Aug 30, 2025 at 9:15 AM Some one needs to …" at bounding box center [912, 502] width 1022 height 481
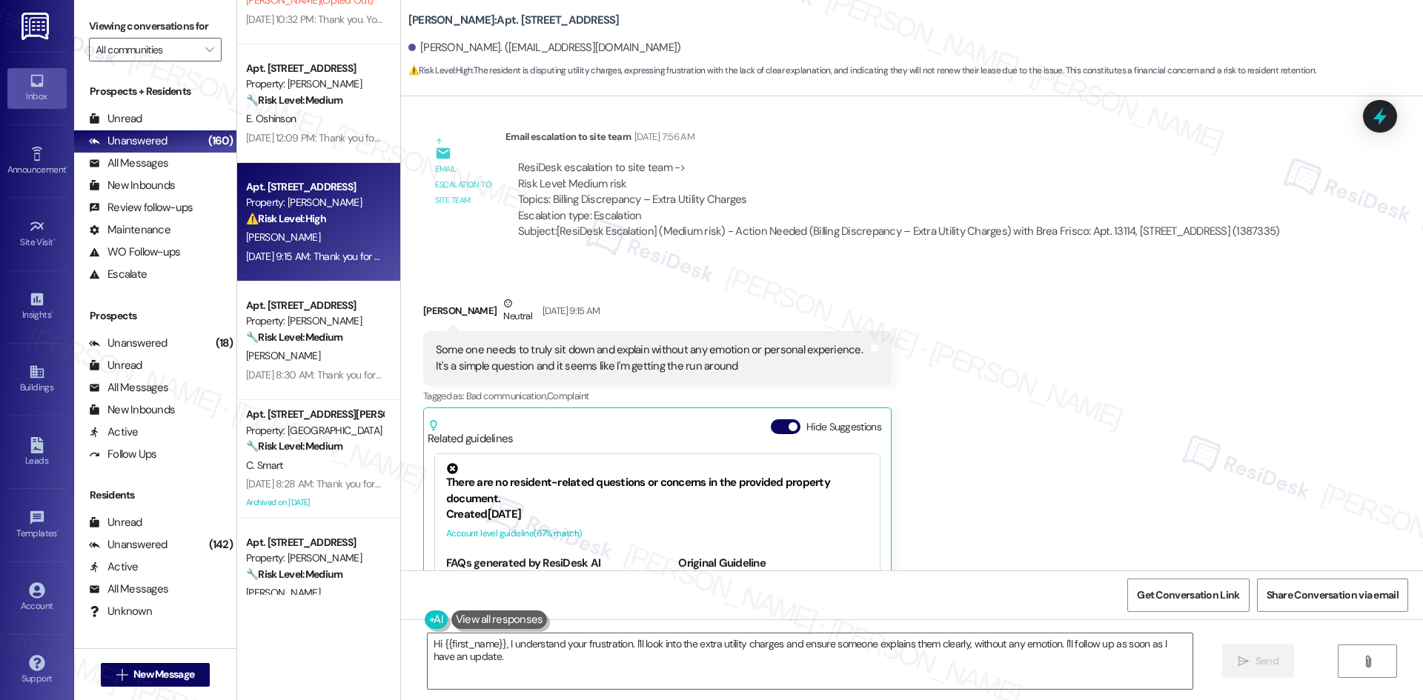
click at [1058, 312] on div "Received via SMS Sherri Dean Neutral Aug 30, 2025 at 9:15 AM Some one needs to …" at bounding box center [912, 502] width 1022 height 481
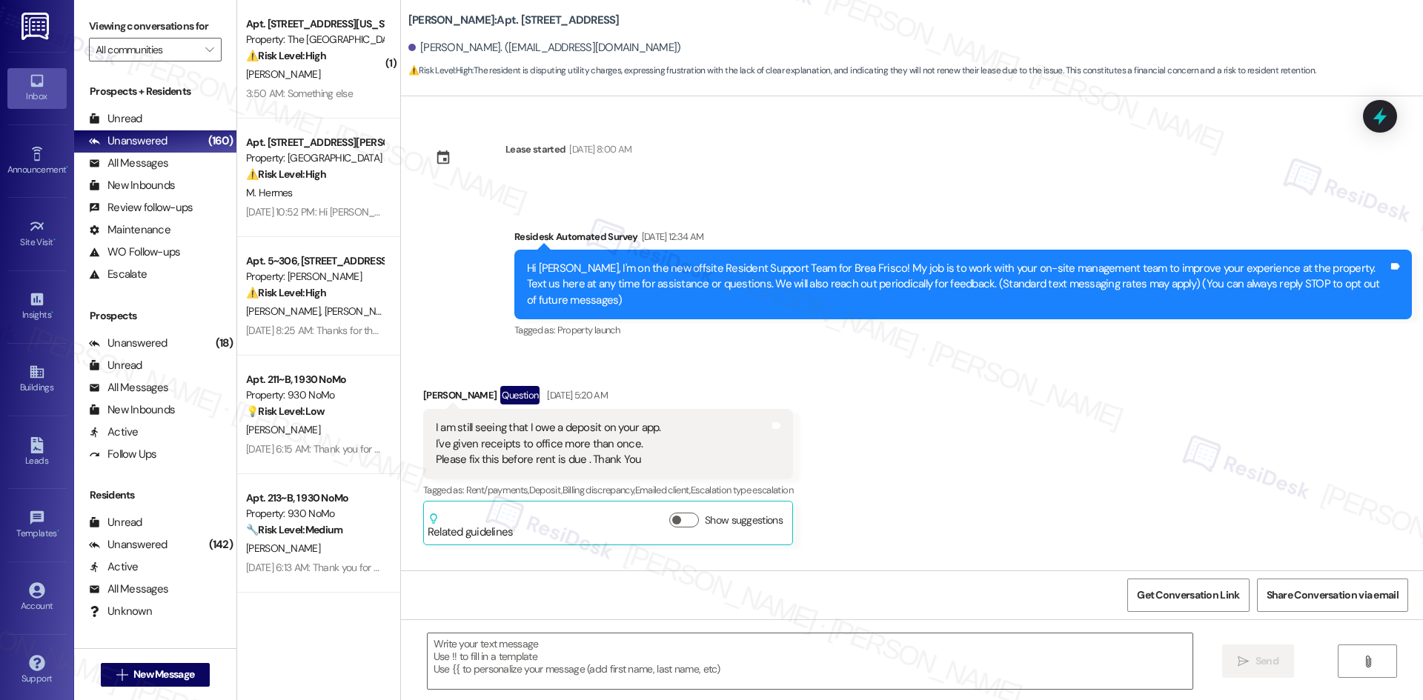
type textarea "Fetching suggested responses. Please feel free to read through the conversation…"
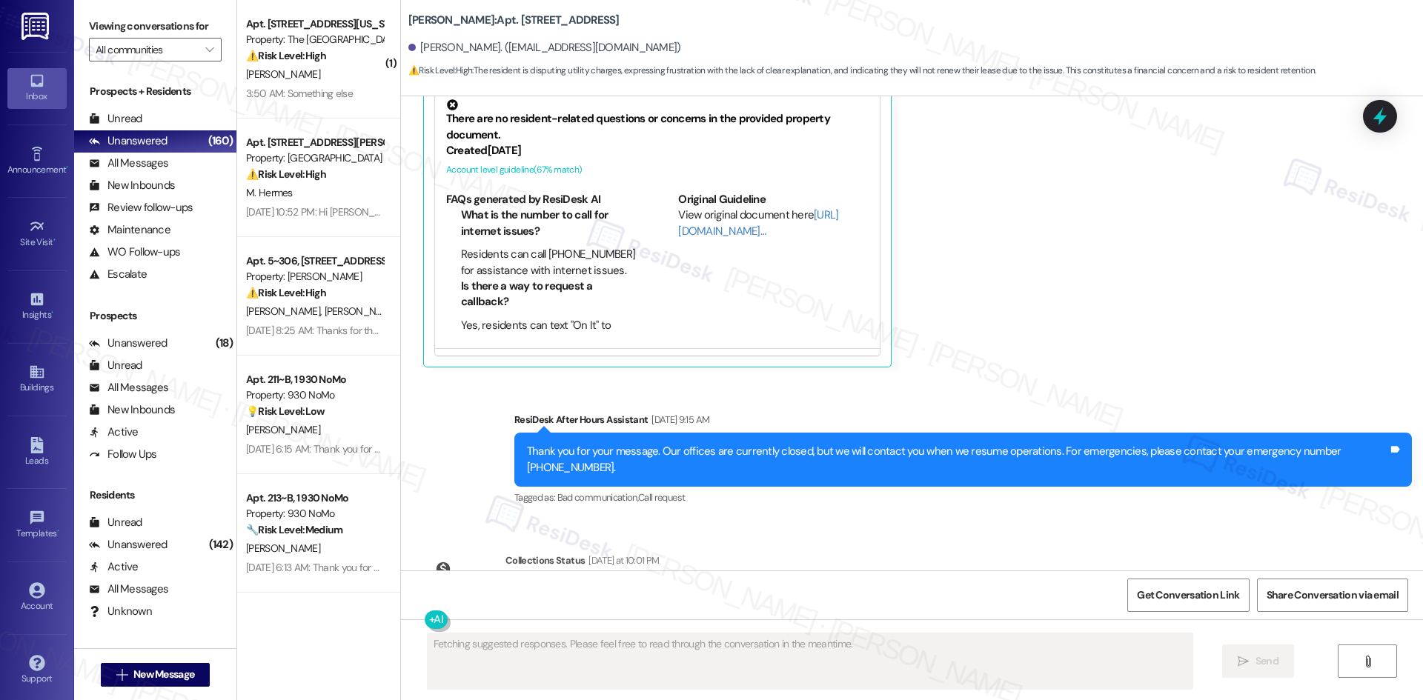
scroll to position [18653, 0]
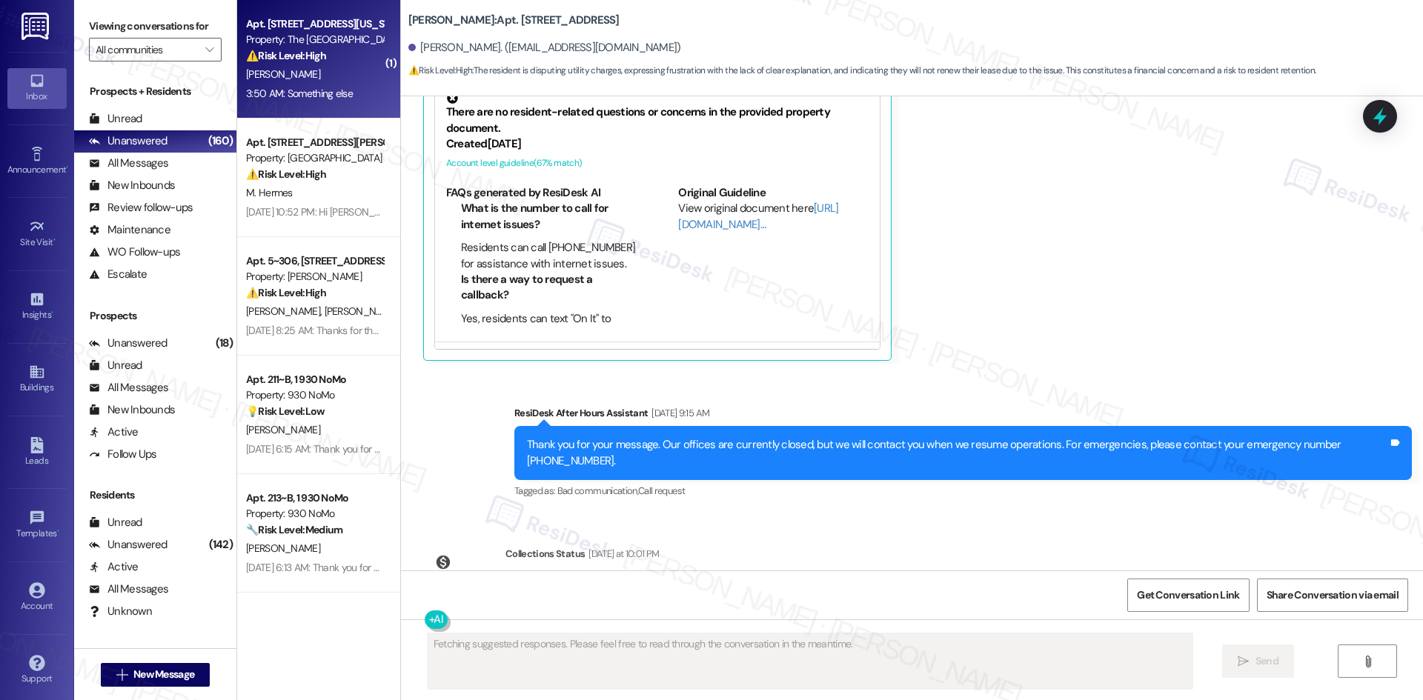
click at [268, 34] on div "Property: The [GEOGRAPHIC_DATA]" at bounding box center [314, 40] width 137 height 16
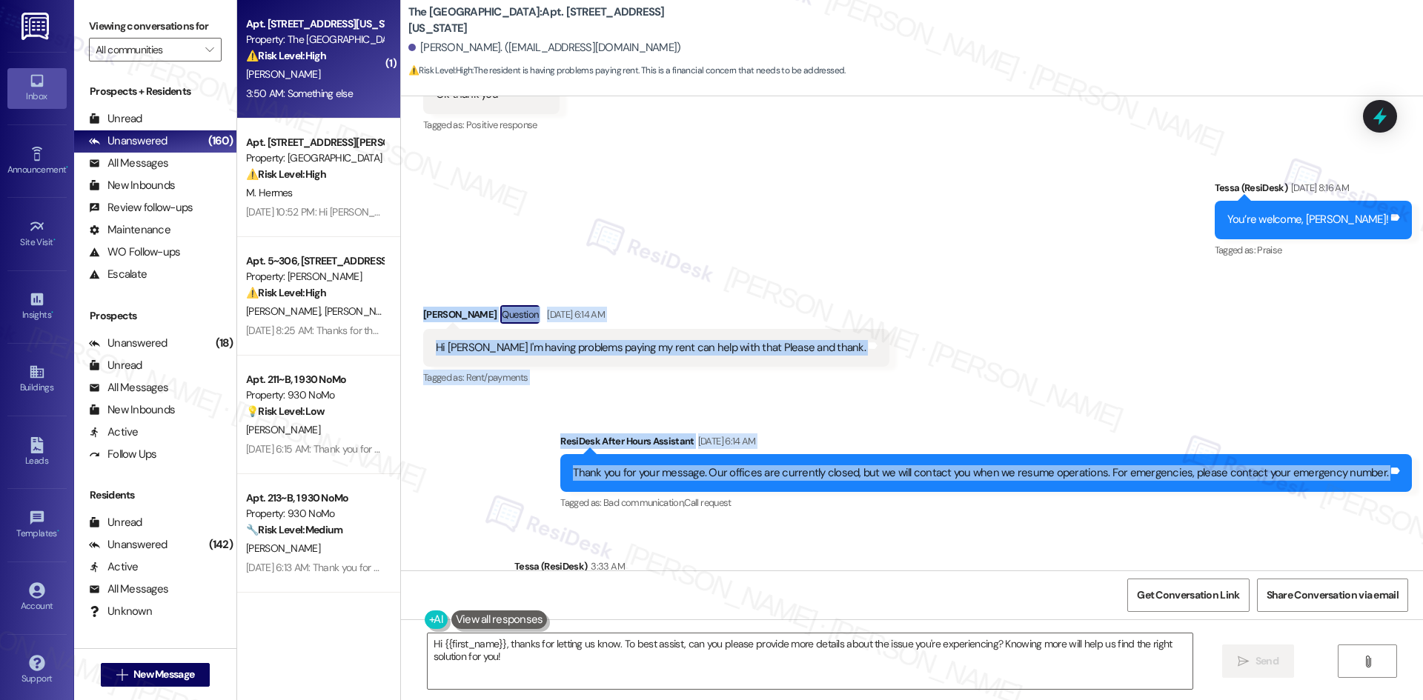
scroll to position [796, 0]
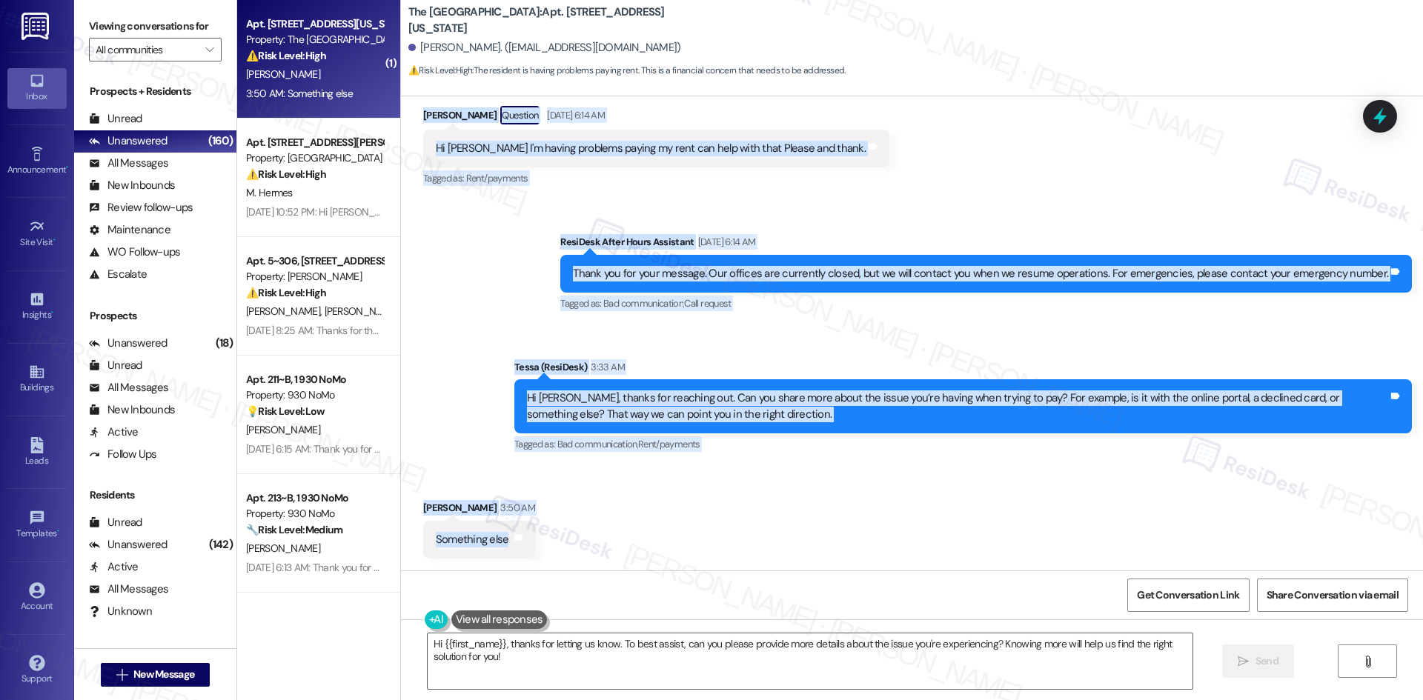
drag, startPoint x: 393, startPoint y: 305, endPoint x: 560, endPoint y: 534, distance: 283.7
click at [560, 534] on div "Lease started Dec 20, 2024 at 8:00 AM Announcement, sent via SMS Tessa (ResiDes…" at bounding box center [912, 333] width 1022 height 474
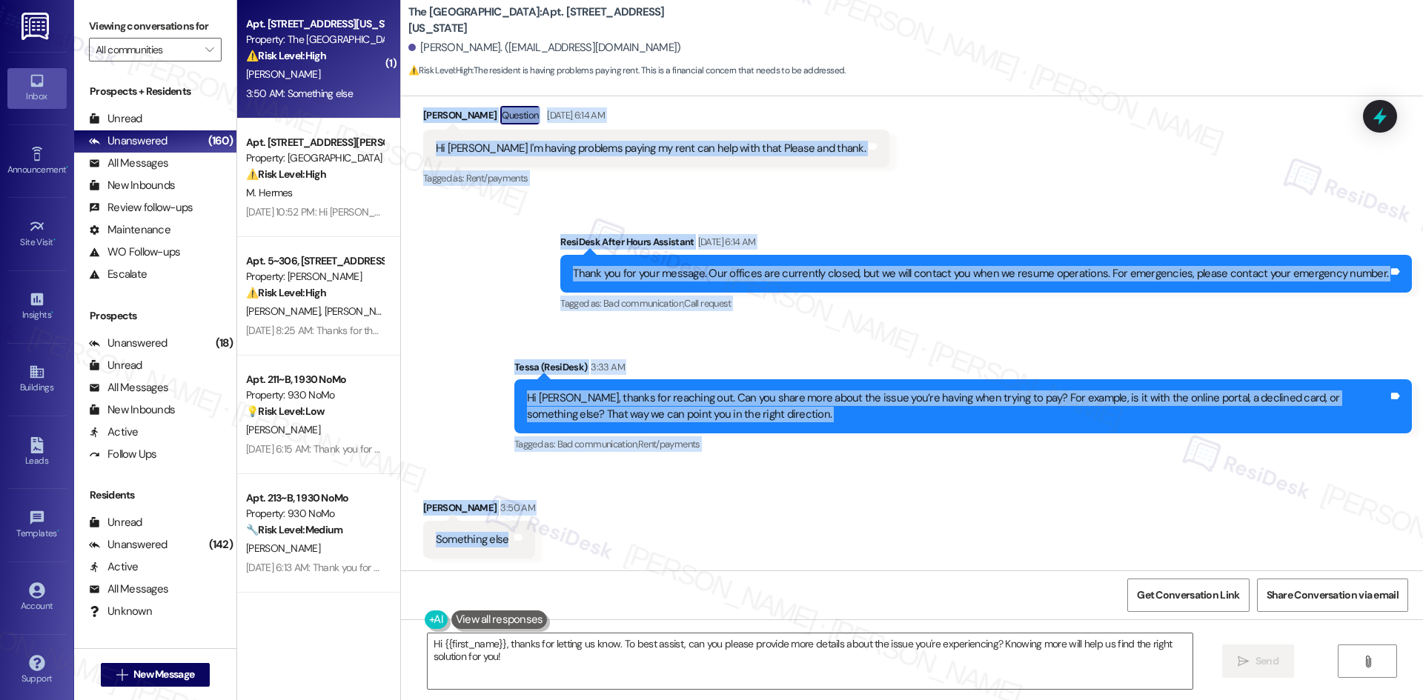
copy div "Ricky Mata Question Aug 31, 2025 at 6:14 AM Hi Tessa I'm having problems paying…"
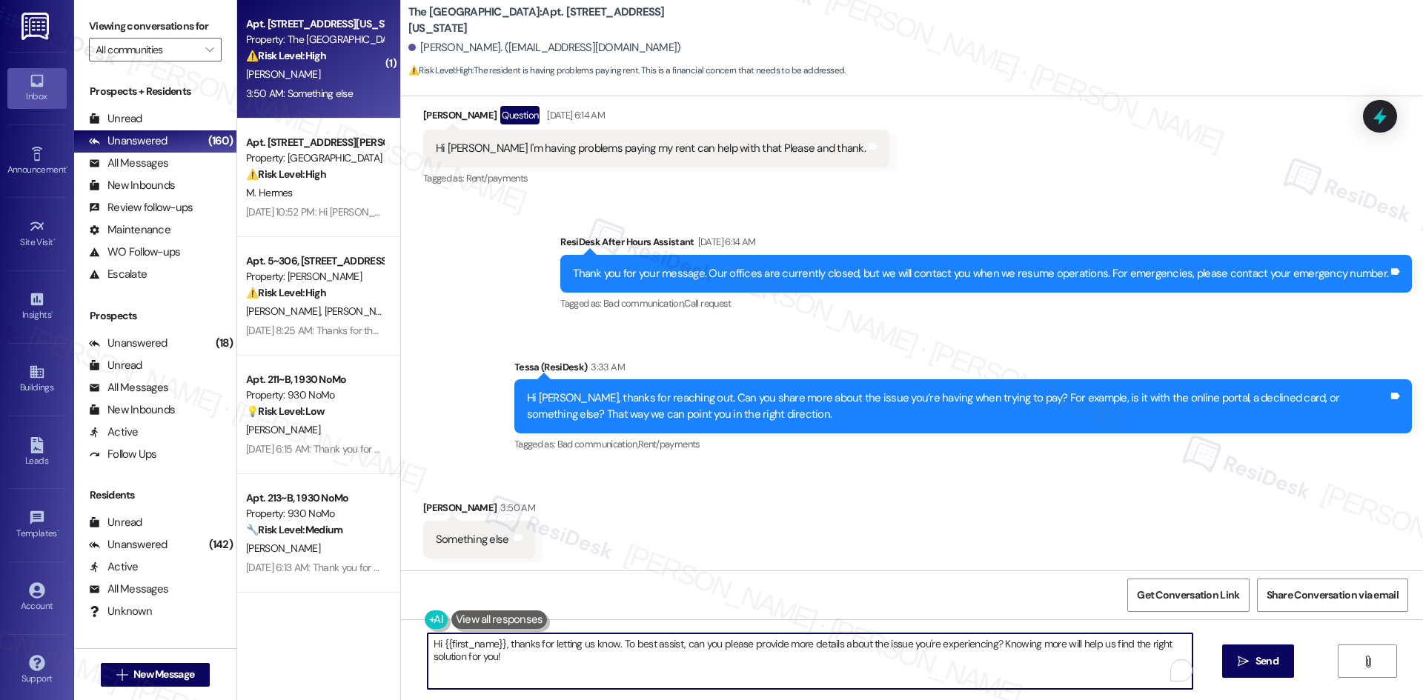
drag, startPoint x: 508, startPoint y: 677, endPoint x: 347, endPoint y: 629, distance: 167.7
click at [347, 629] on div "( 1 ) Apt. 256, 3450 W Missouri Ave Property: The Valencia ⚠️ Risk Level: High …" at bounding box center [830, 350] width 1186 height 700
paste textarea "Got it, thanks for letting me know. Can you tell me a bit more about what’s hap…"
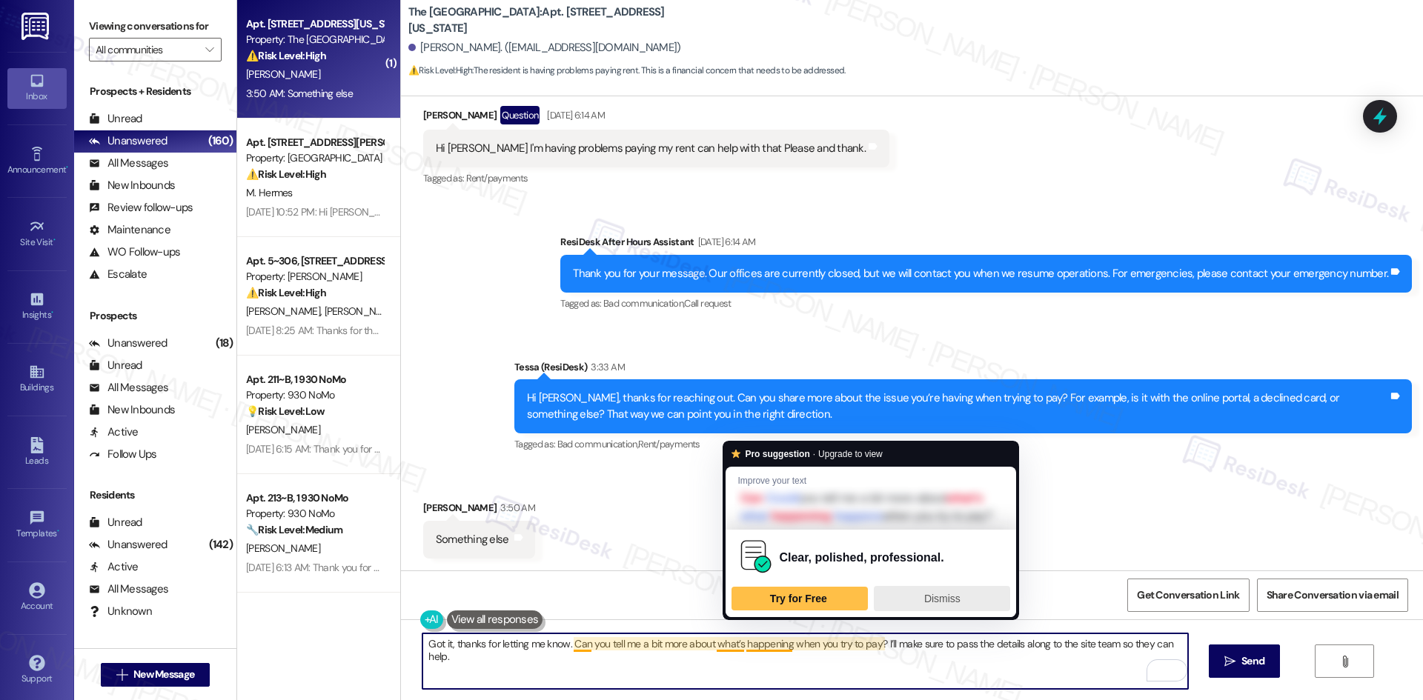
click at [946, 605] on span "Dismiss" at bounding box center [942, 599] width 36 height 12
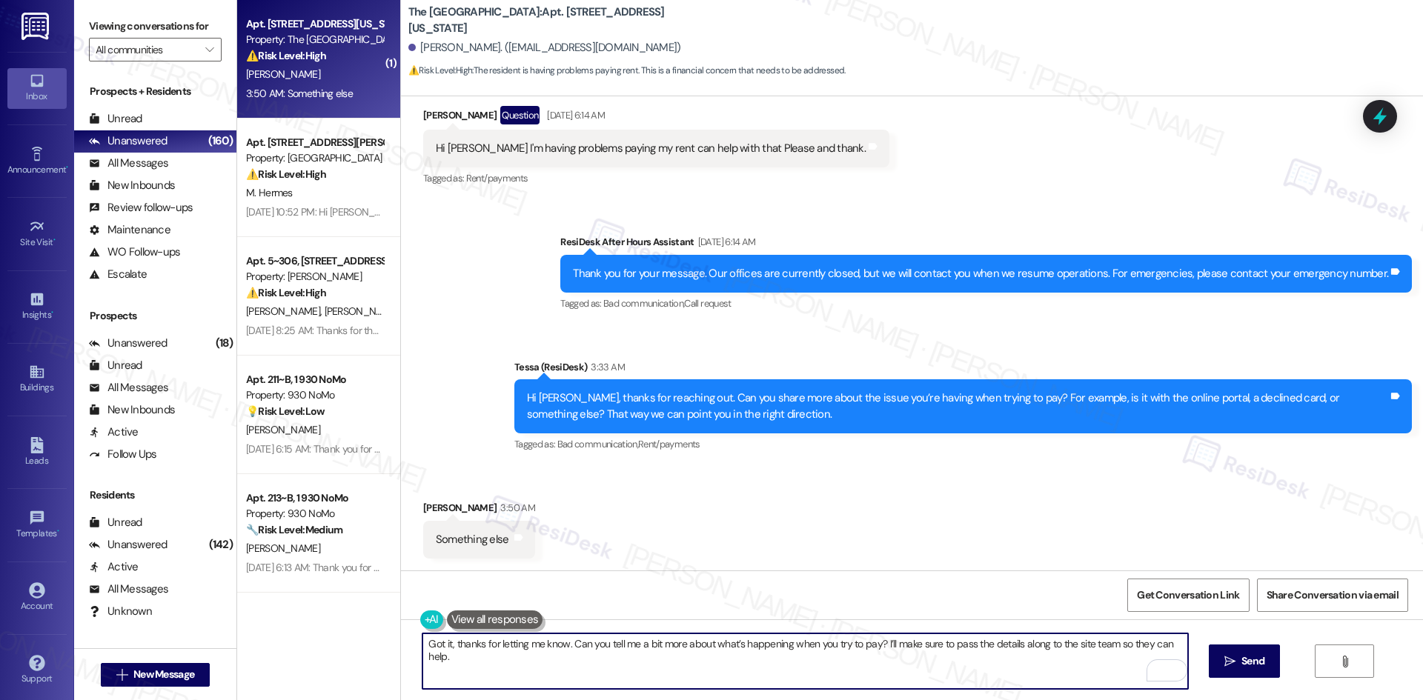
click at [920, 682] on textarea "Got it, thanks for letting me know. Can you tell me a bit more about what’s hap…" at bounding box center [804, 662] width 765 height 56
click at [678, 645] on textarea "Got it, thanks for letting me know. Can you tell me a bit more about what’s hap…" at bounding box center [804, 662] width 765 height 56
drag, startPoint x: 673, startPoint y: 646, endPoint x: 871, endPoint y: 648, distance: 197.9
click at [871, 648] on textarea "Got it, thanks for letting me know. Can you tell me a bit more about what’s hap…" at bounding box center [804, 662] width 765 height 56
click at [902, 671] on textarea "Got it, thanks for letting me know. Can you tell me a bit more about what’s hap…" at bounding box center [804, 662] width 765 height 56
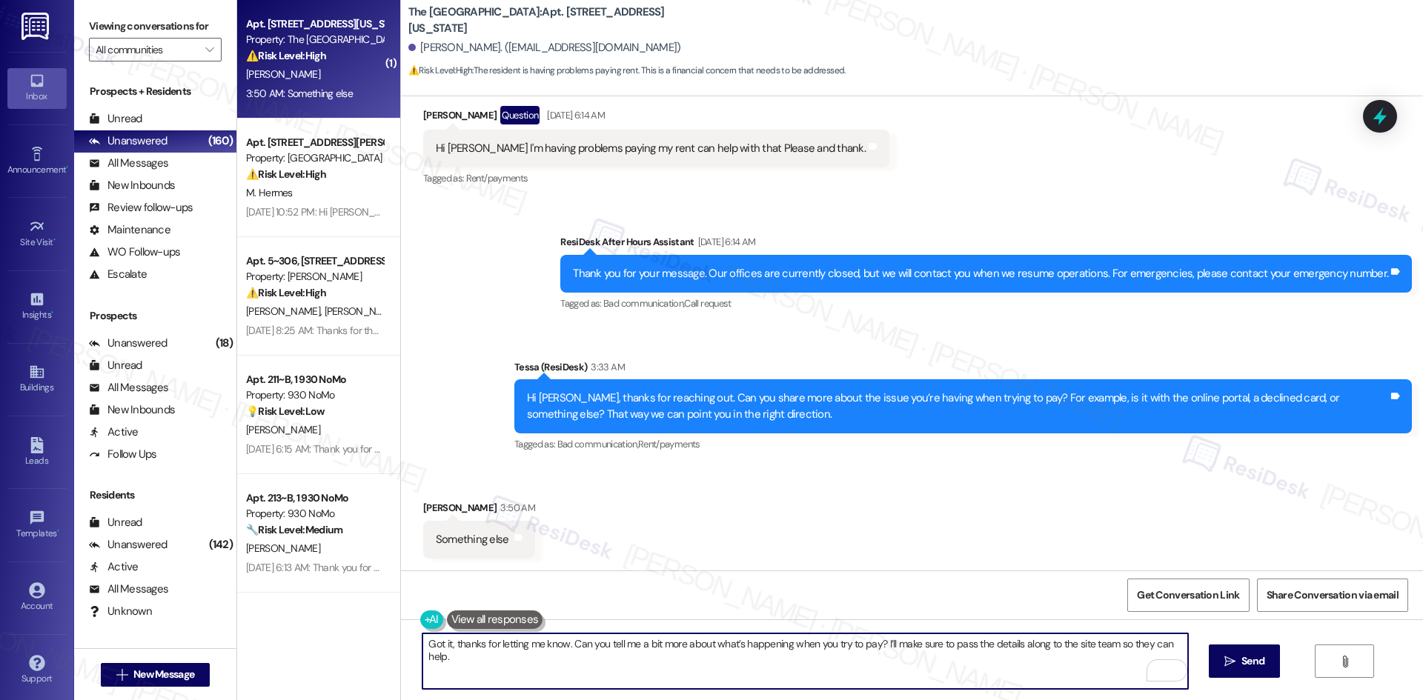
paste textarea "Would you like to share a few more details about the issue so I can relay it to…"
type textarea "Would you like to share a few more details about the issue so I can relay it to…"
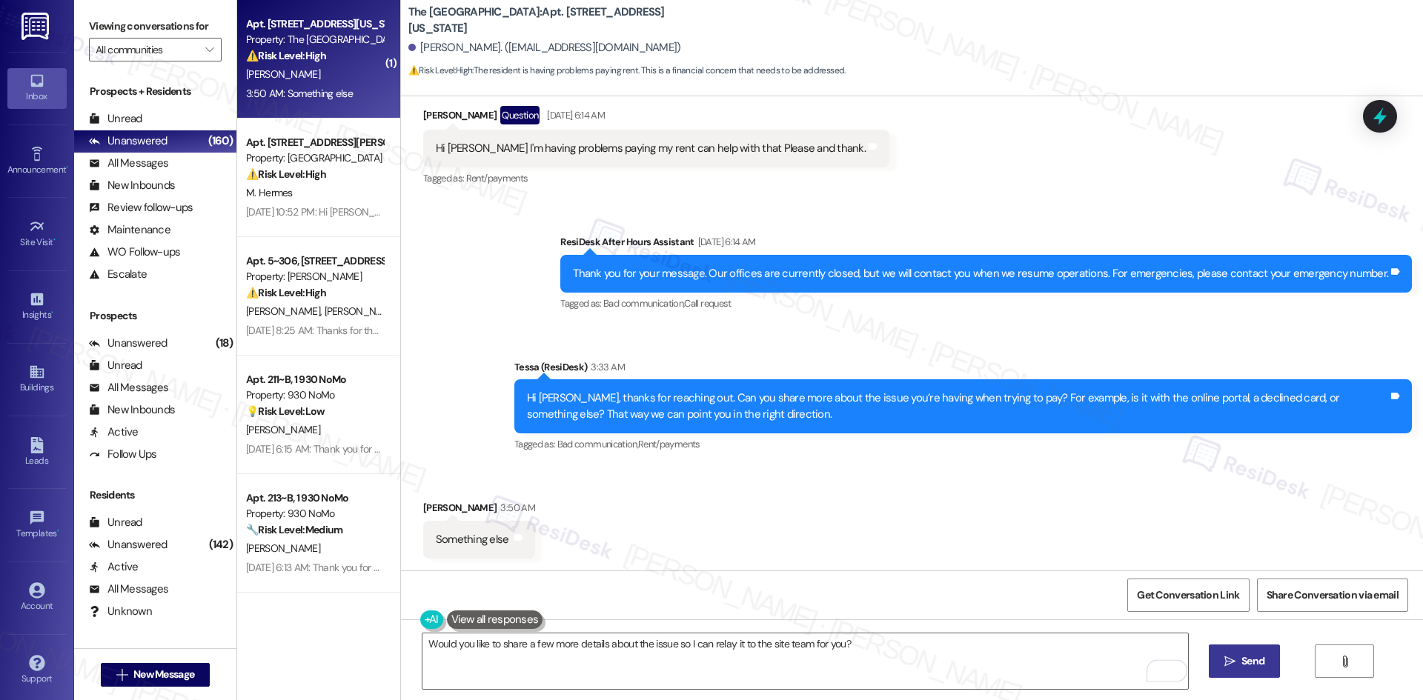
click at [1263, 662] on span "Send" at bounding box center [1252, 662] width 29 height 16
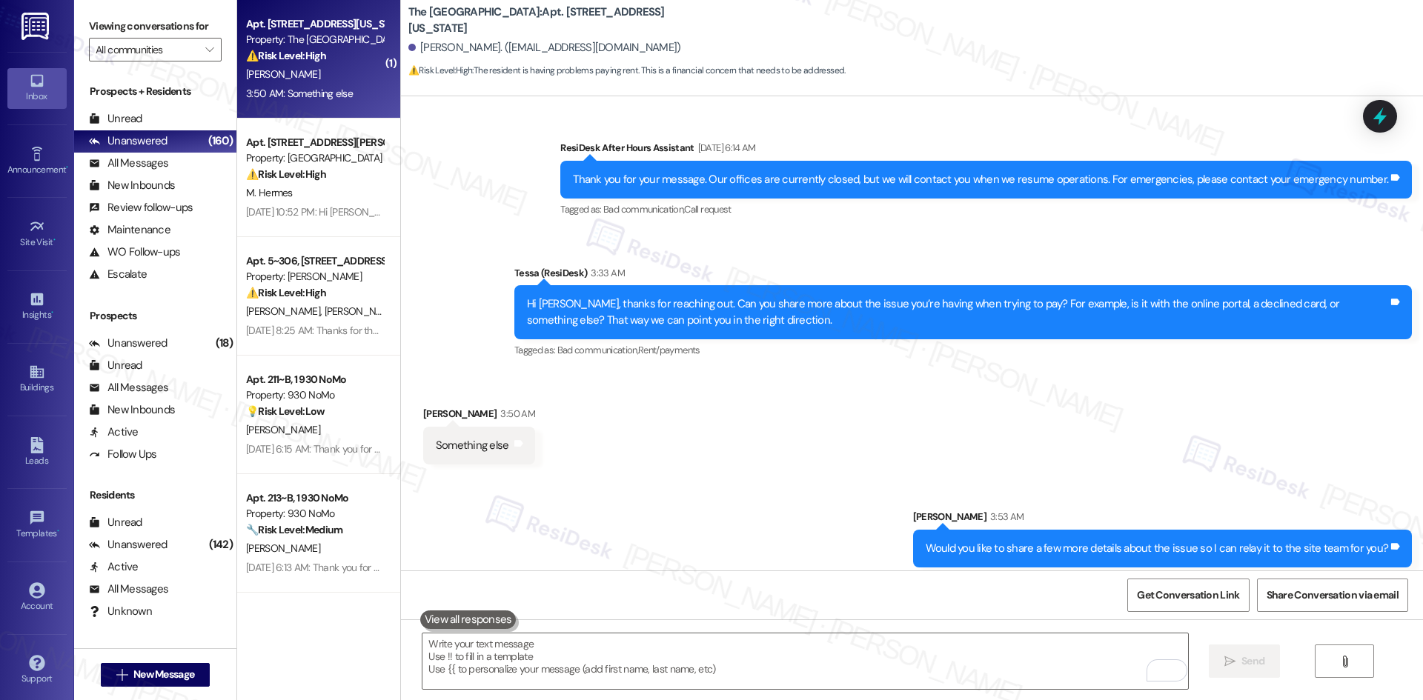
scroll to position [899, 0]
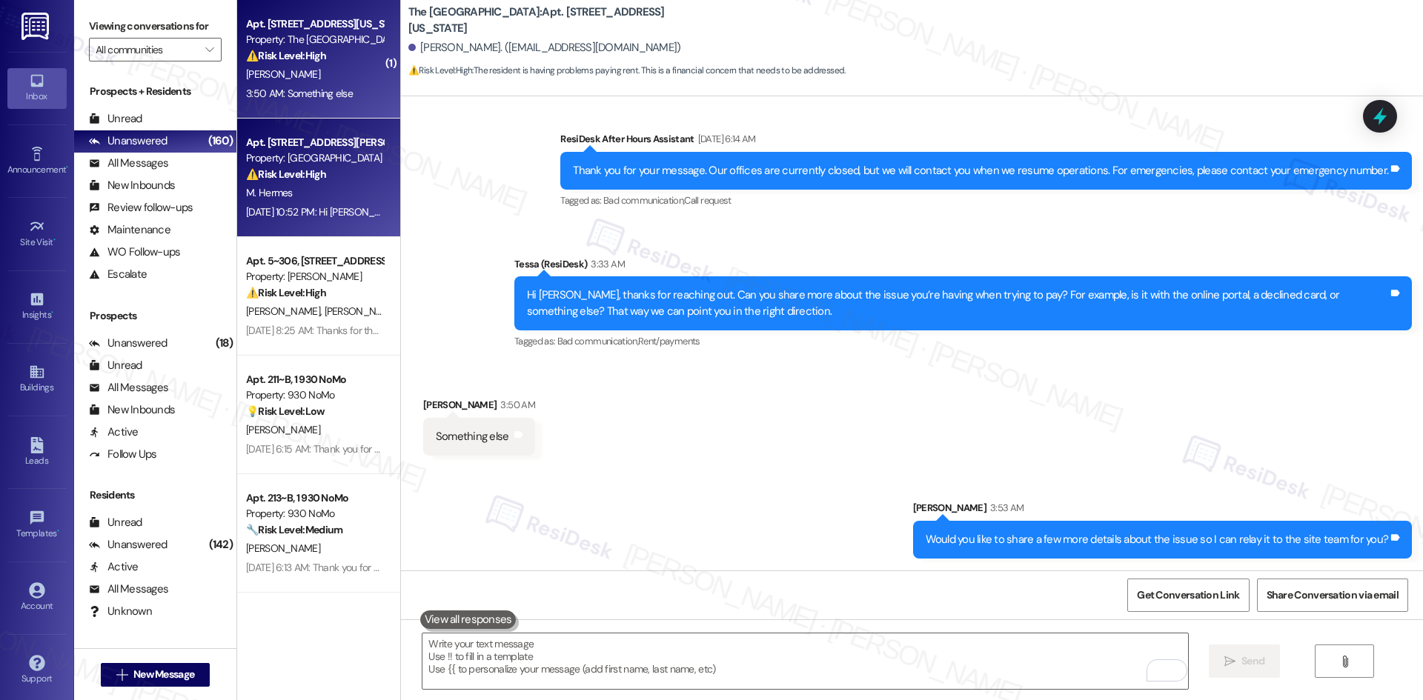
click at [276, 188] on span "M. Hermes" at bounding box center [269, 192] width 47 height 13
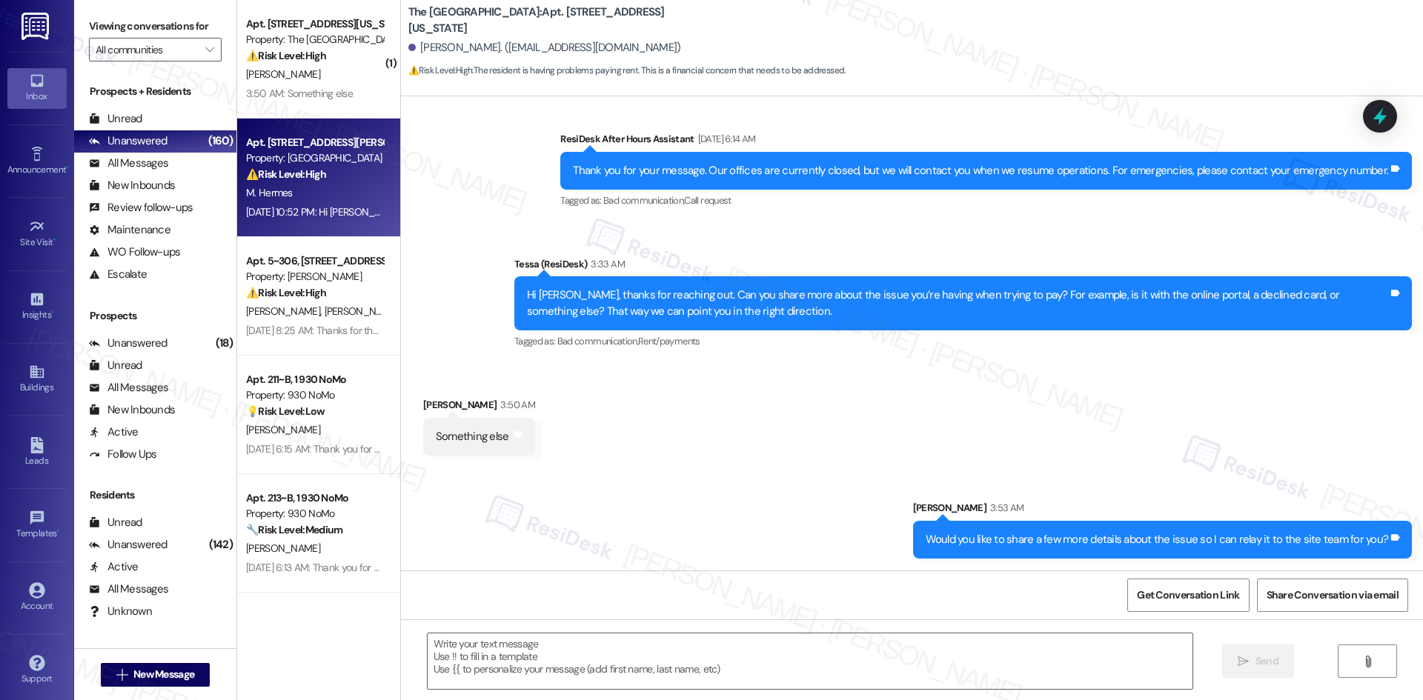
type textarea "Fetching suggested responses. Please feel free to read through the conversation…"
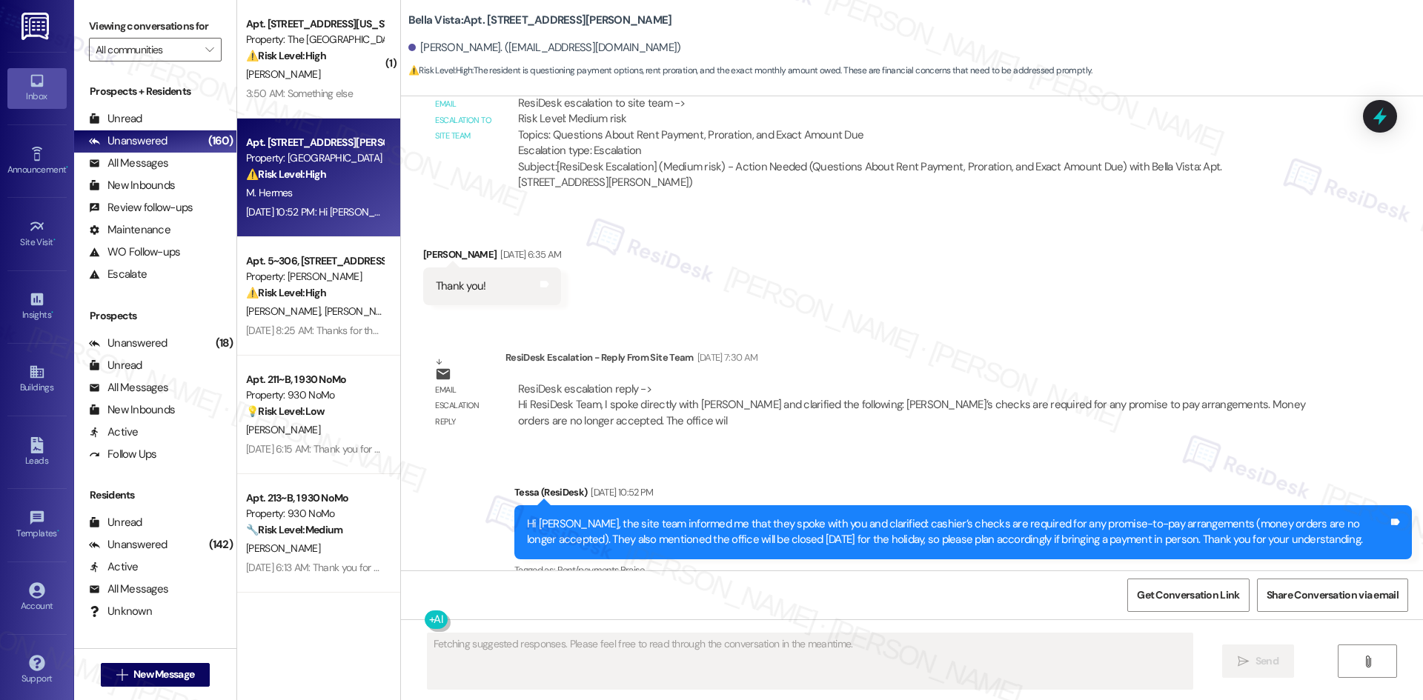
scroll to position [968, 0]
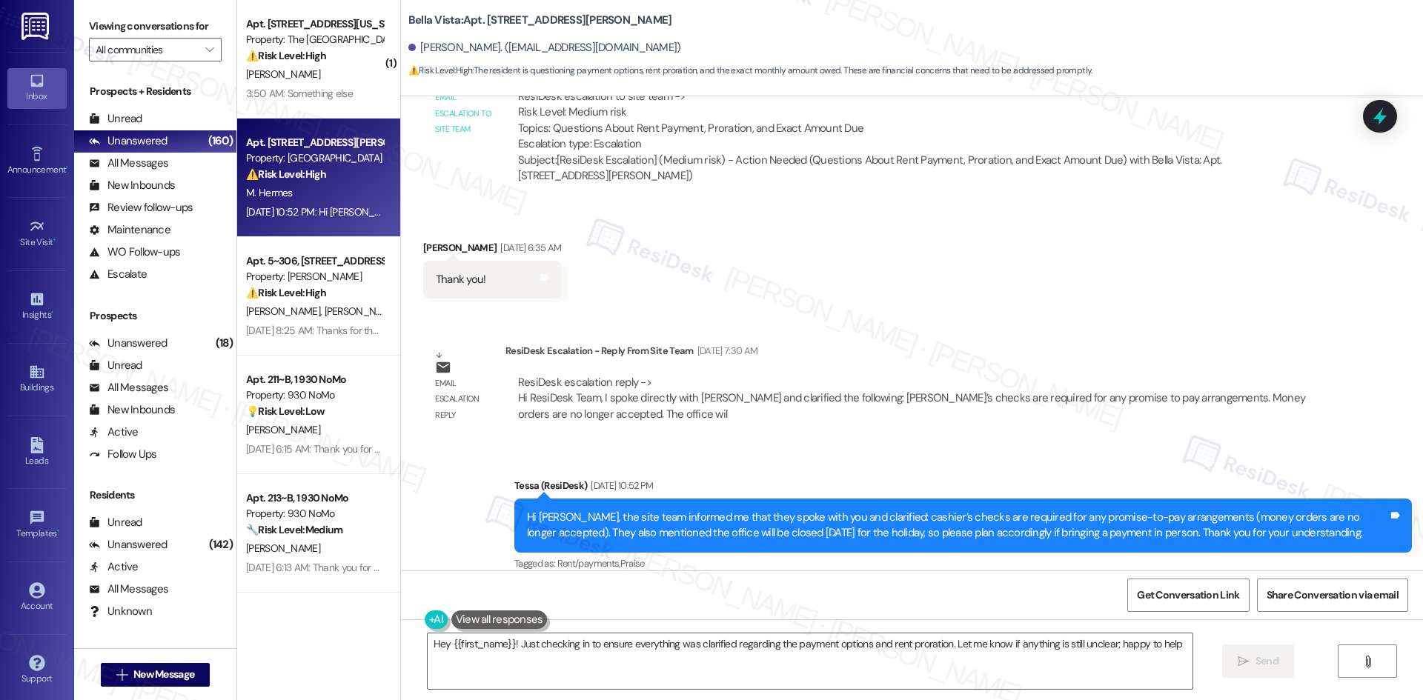
type textarea "Hey {{first_name}}! Just checking in to ensure everything was clarified regardi…"
click at [863, 234] on div "Received via SMS Megan Hermes Aug 29, 2025 at 6:35 AM Thank you! Tags and notes" at bounding box center [912, 258] width 1022 height 103
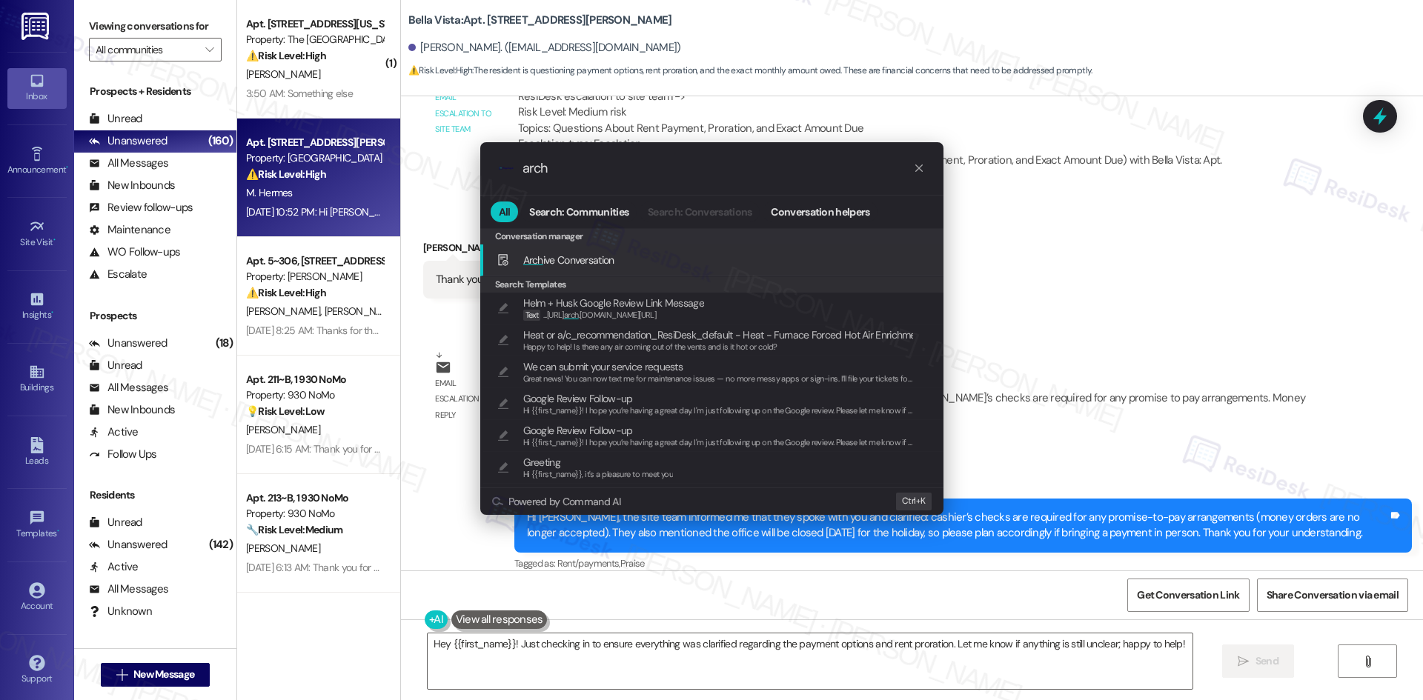
type input "arch"
click at [630, 248] on div "Arch ive Conversation Add shortcut" at bounding box center [711, 261] width 463 height 32
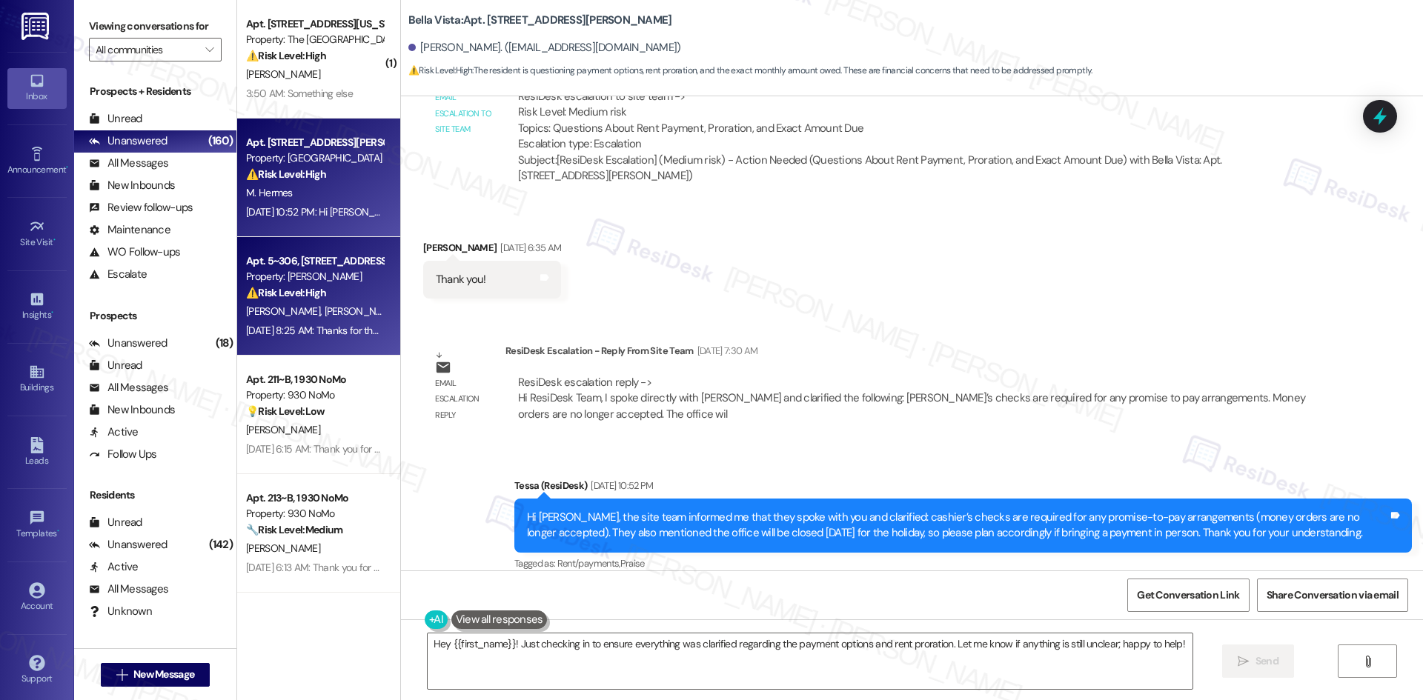
click at [285, 294] on strong "⚠️ Risk Level: High" at bounding box center [286, 292] width 80 height 13
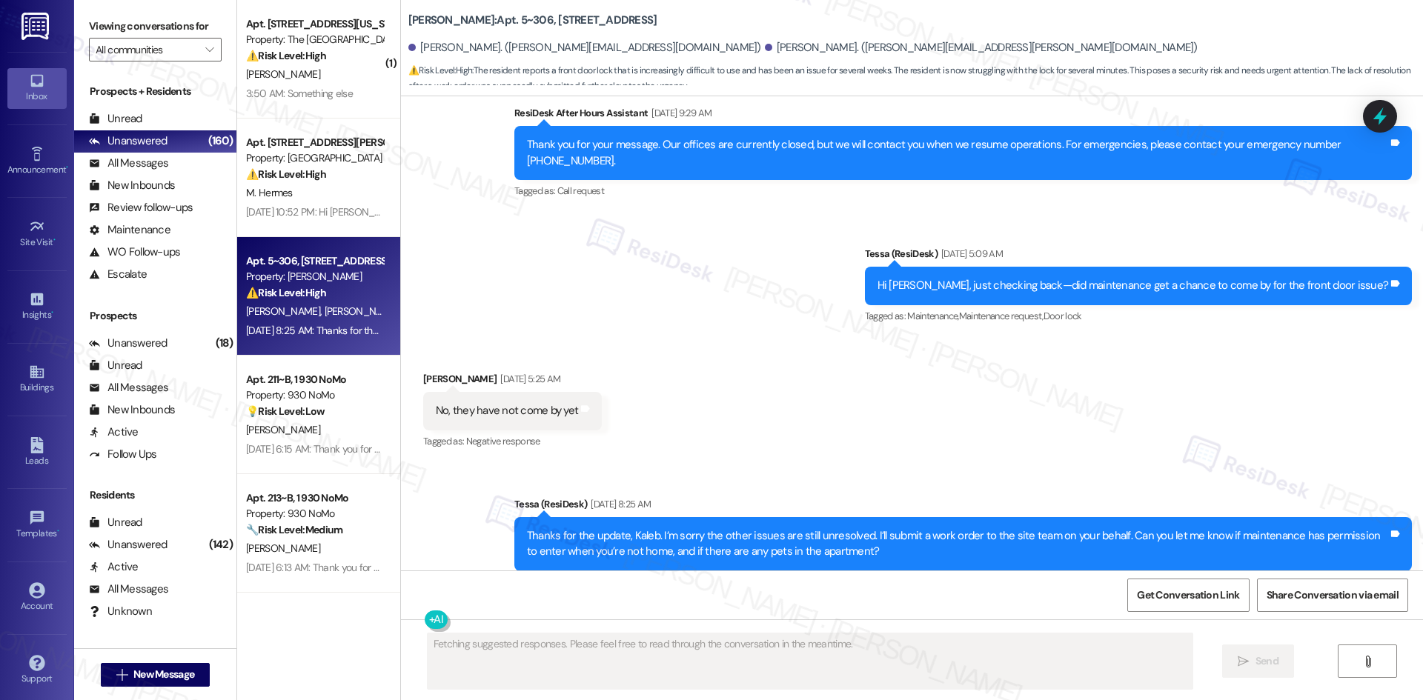
scroll to position [1189, 0]
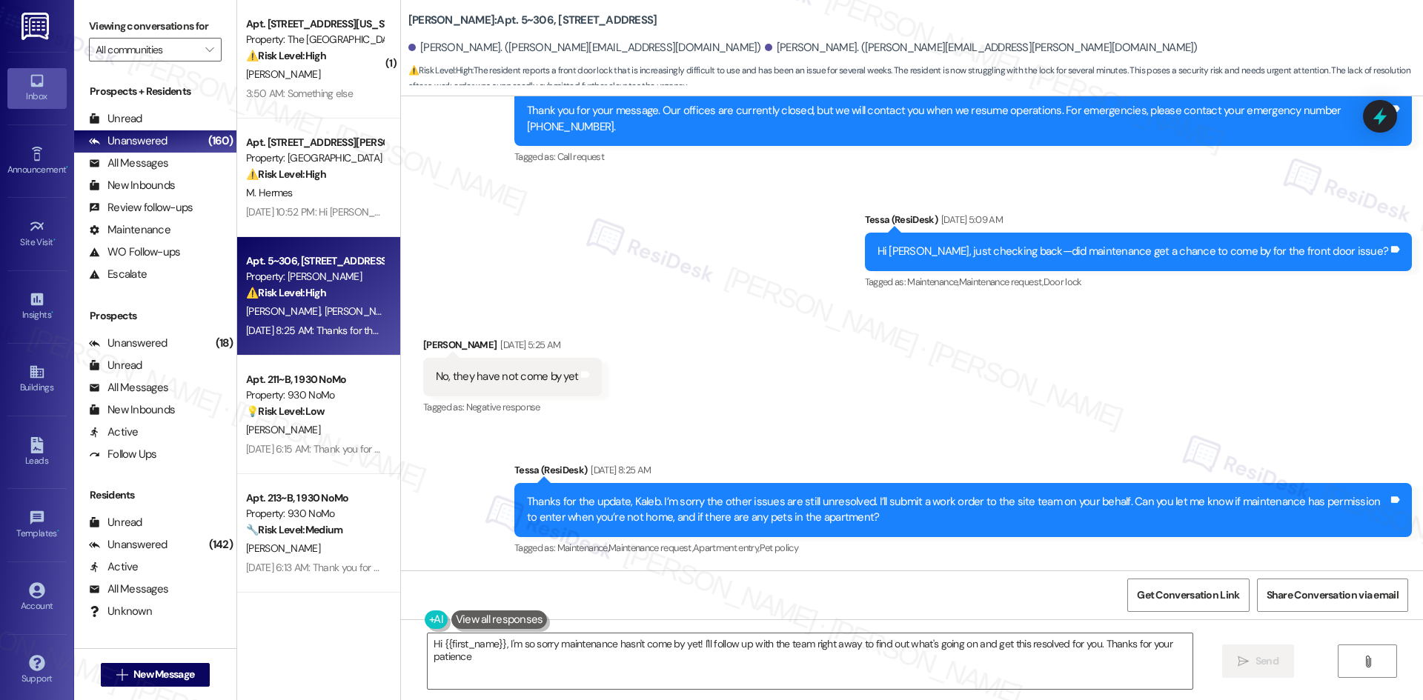
type textarea "Hi {{first_name}}, I'm so sorry maintenance hasn't come by yet! I'll follow up …"
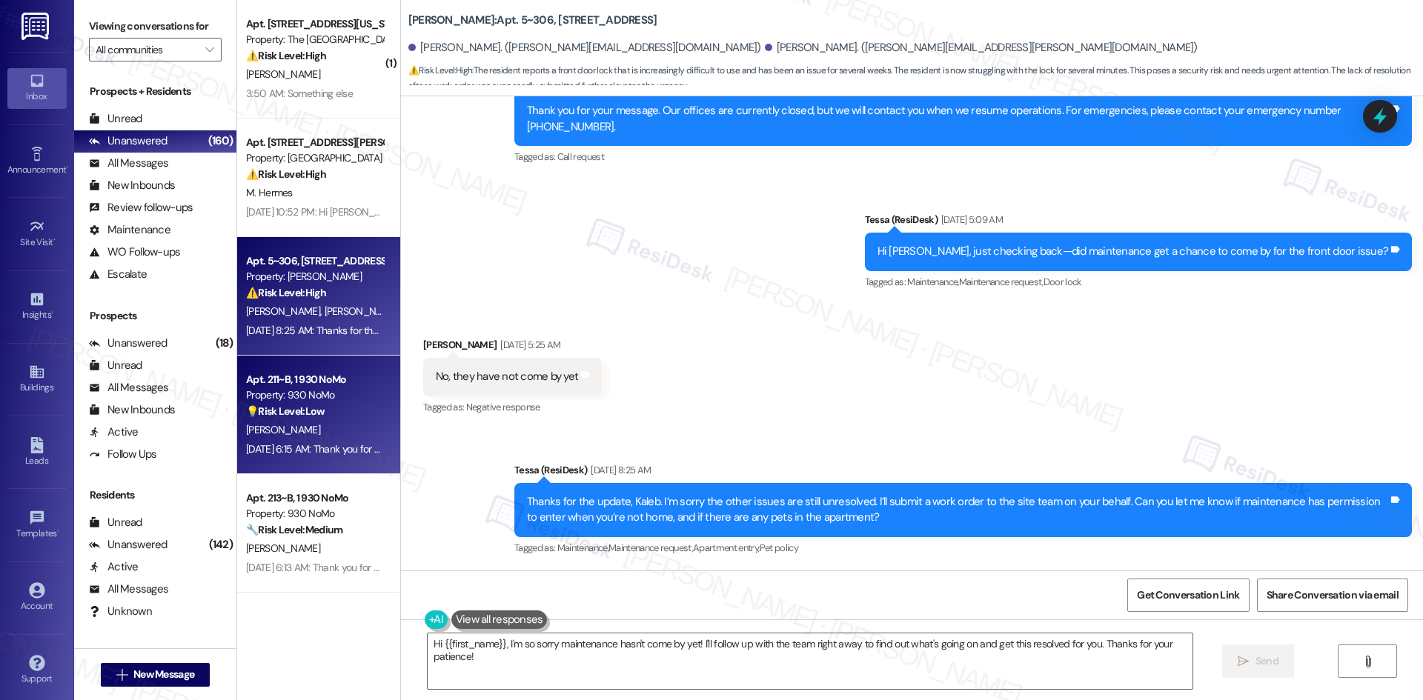
click at [308, 428] on div "[PERSON_NAME]" at bounding box center [315, 430] width 140 height 19
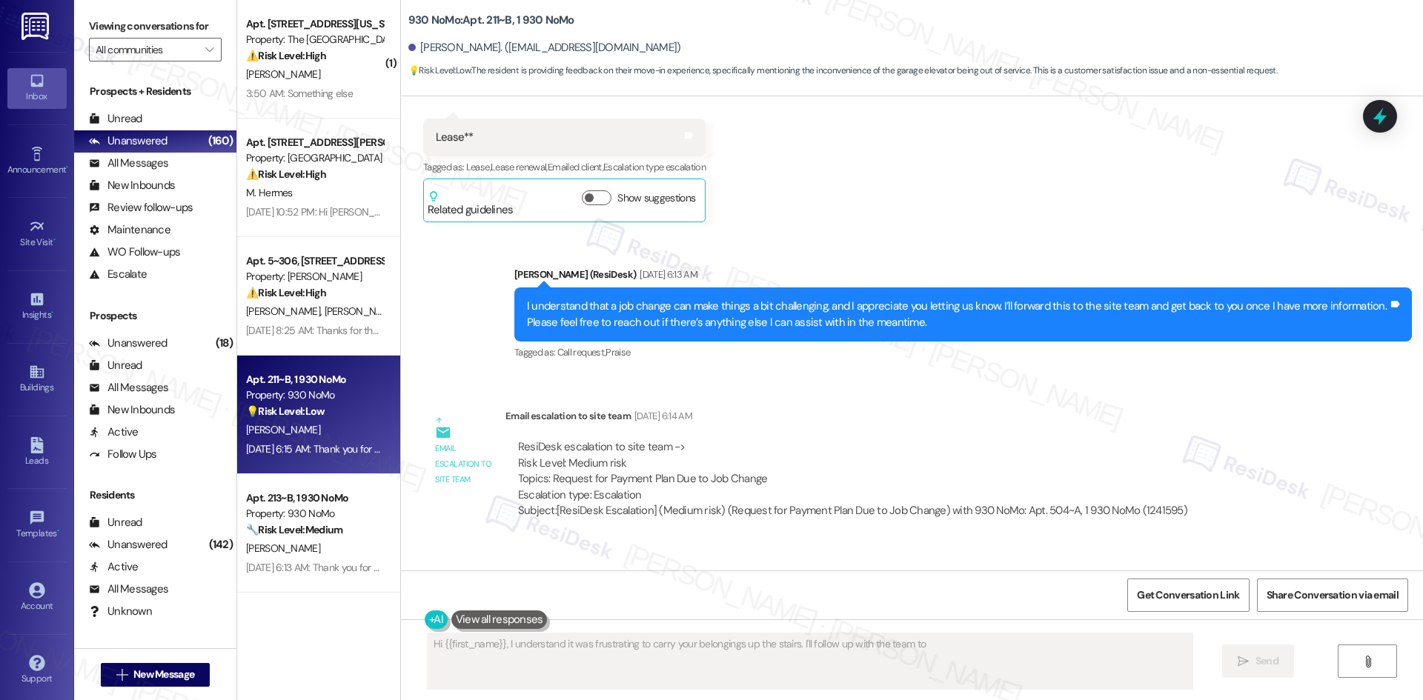
type textarea "Hi {{first_name}}, I understand it was frustrating to carry your belongings up …"
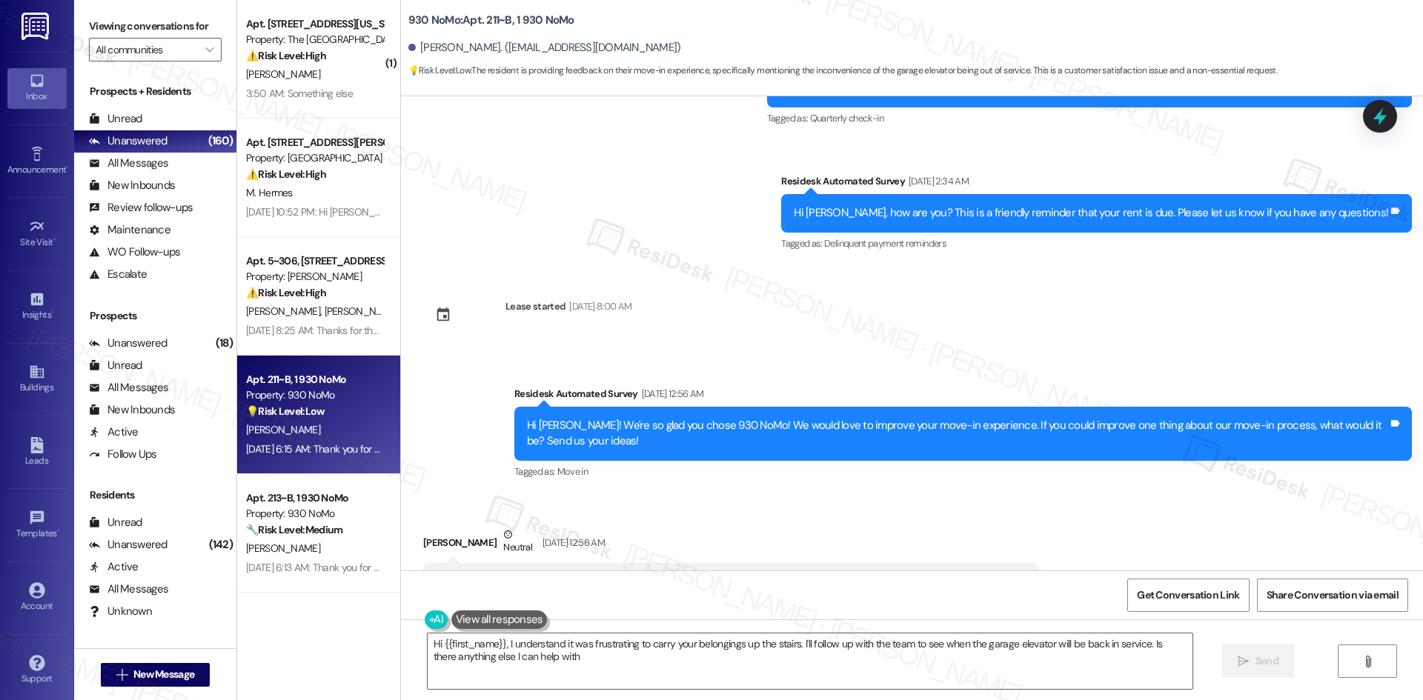
type textarea "Hi {{first_name}}, I understand it was frustrating to carry your belongings up …"
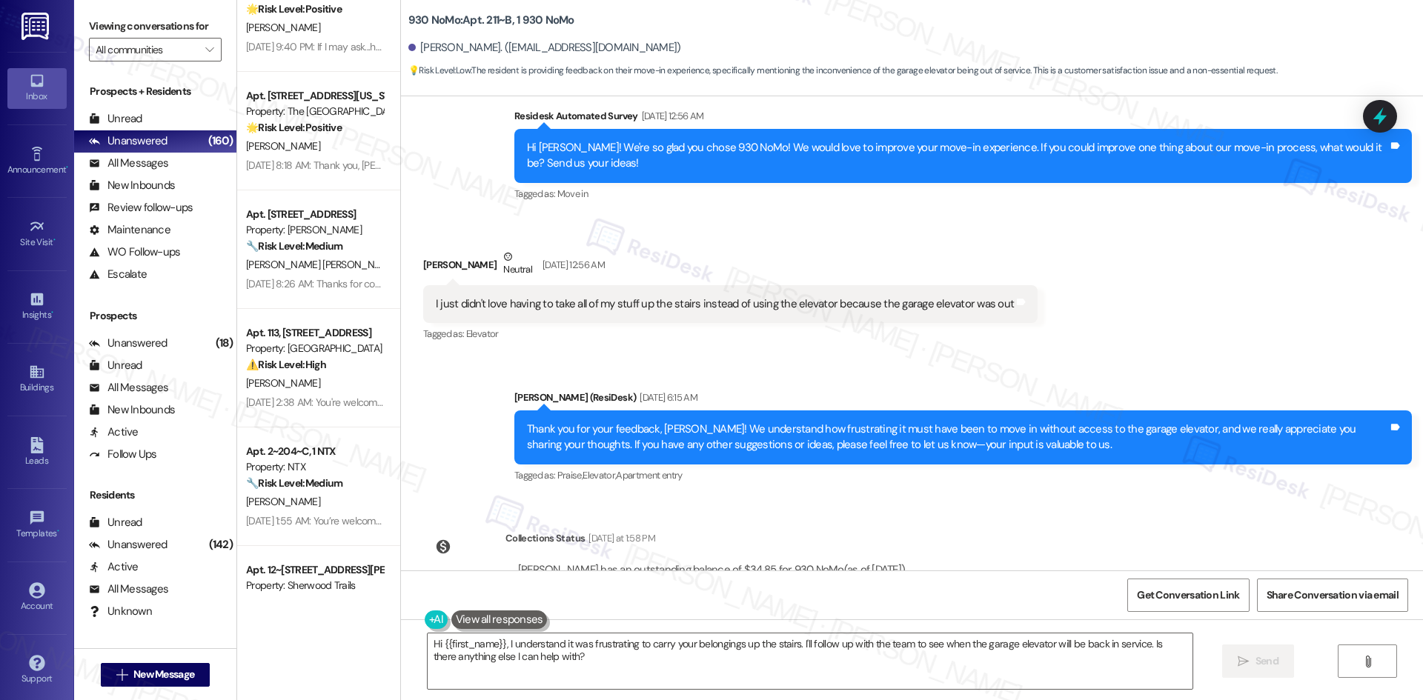
scroll to position [5452, 0]
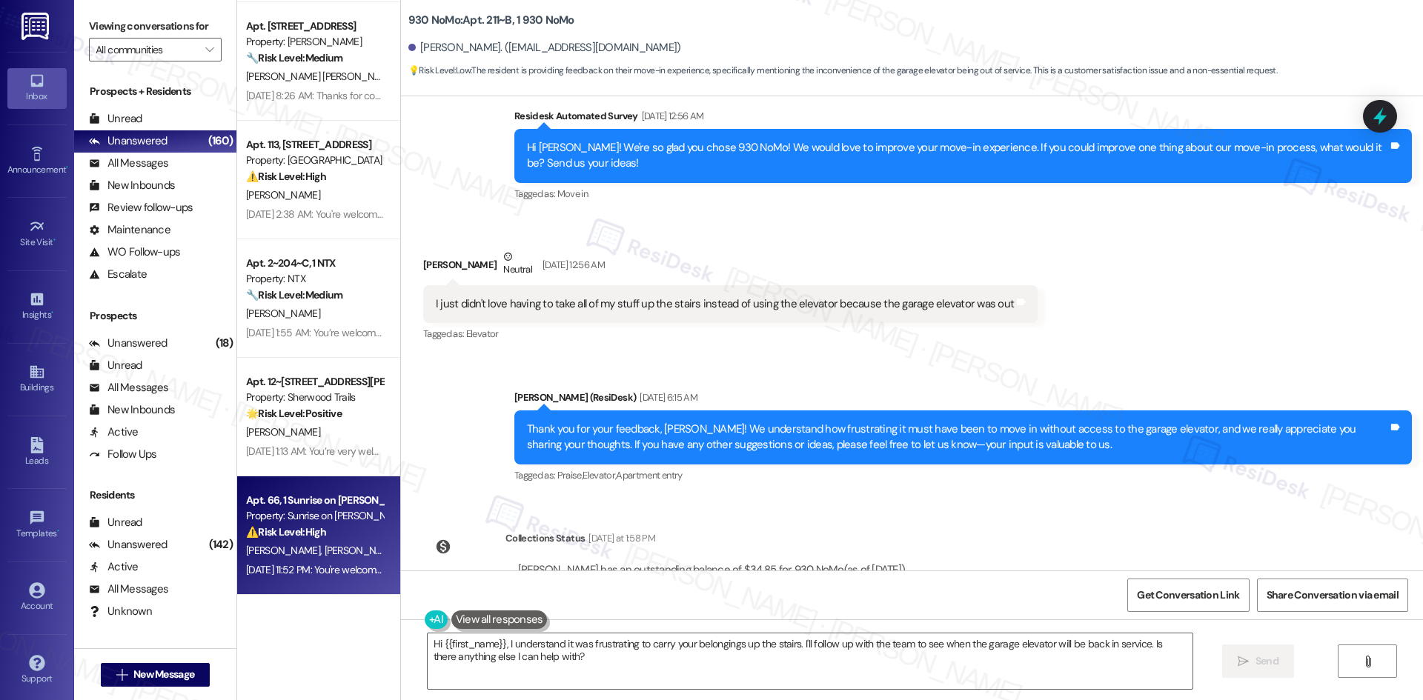
click at [277, 582] on div "Apt. 66, 1 Sunrise on Bethany Property: Sunrise on Bethany ⚠️ Risk Level: High …" at bounding box center [318, 536] width 163 height 119
type textarea "Hi {{first_name}}, I understand it was frustrating to carry your belongings up …"
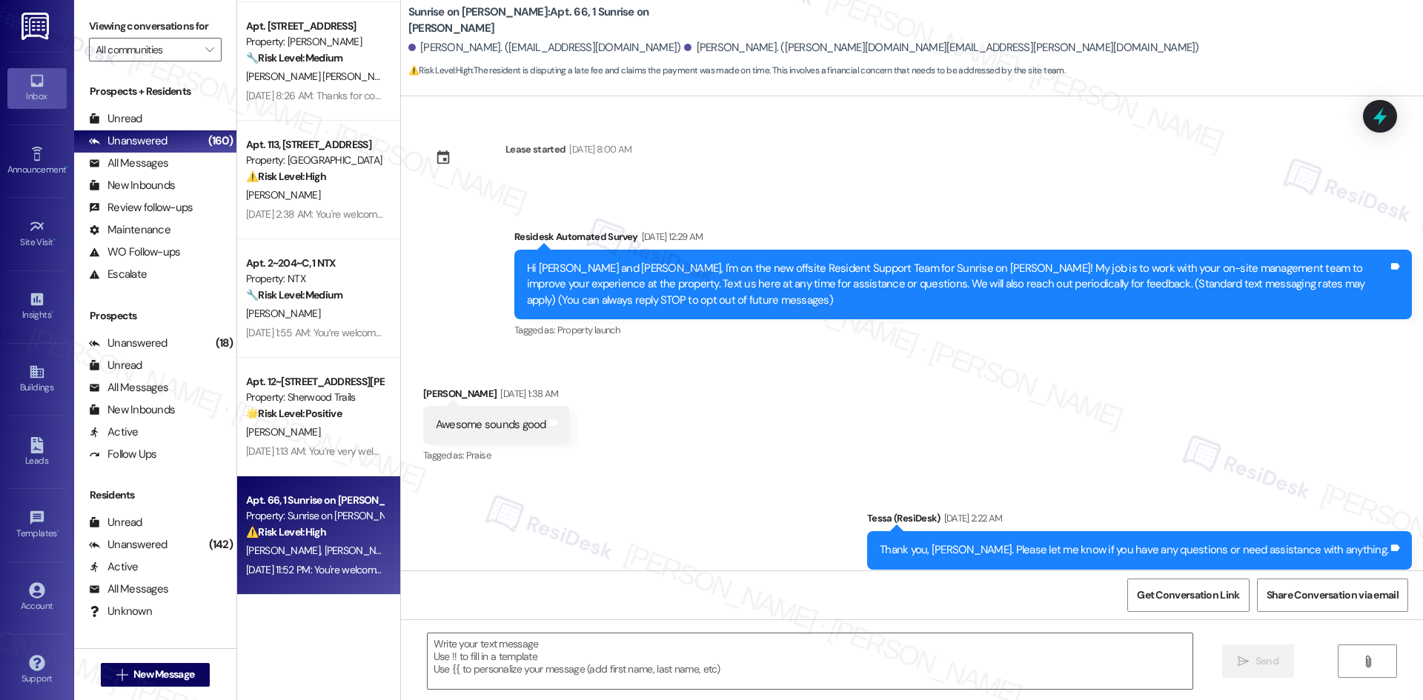
scroll to position [13239, 0]
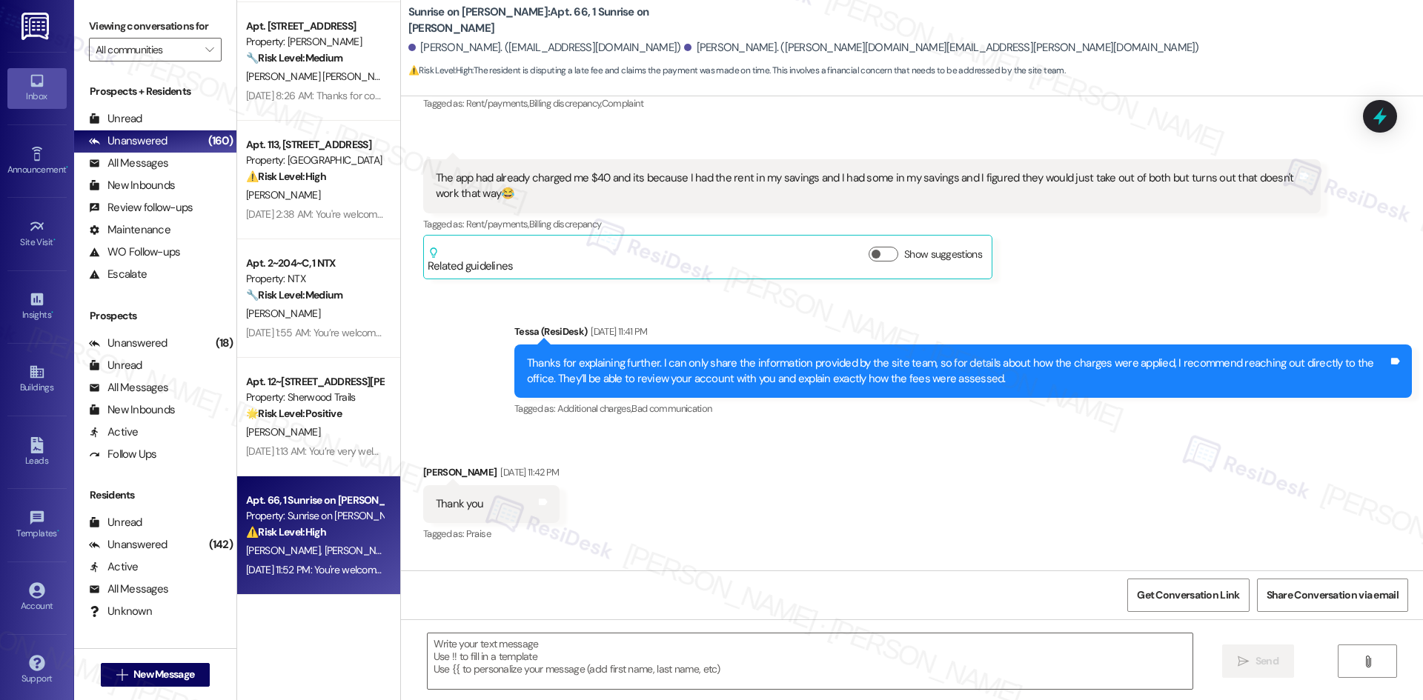
type textarea "Fetching suggested responses. Please feel free to read through the conversation…"
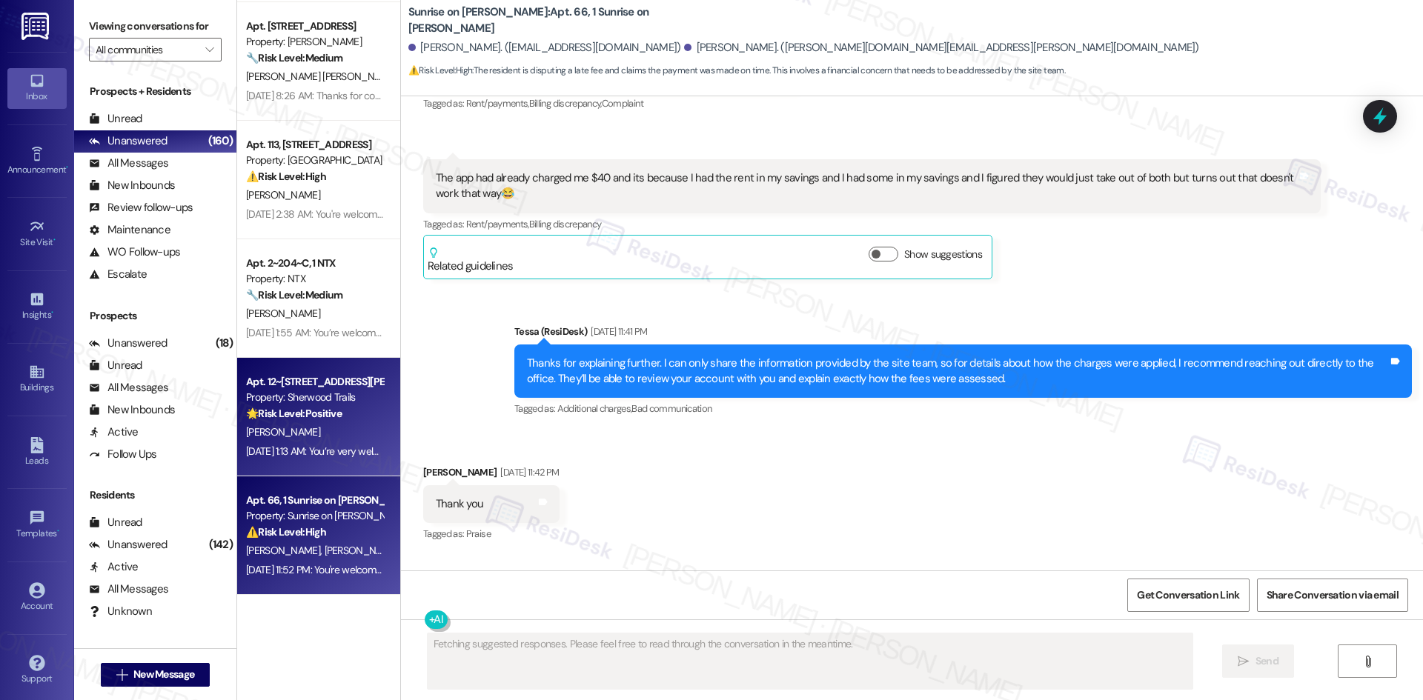
click at [303, 434] on div "E. Jones" at bounding box center [315, 432] width 140 height 19
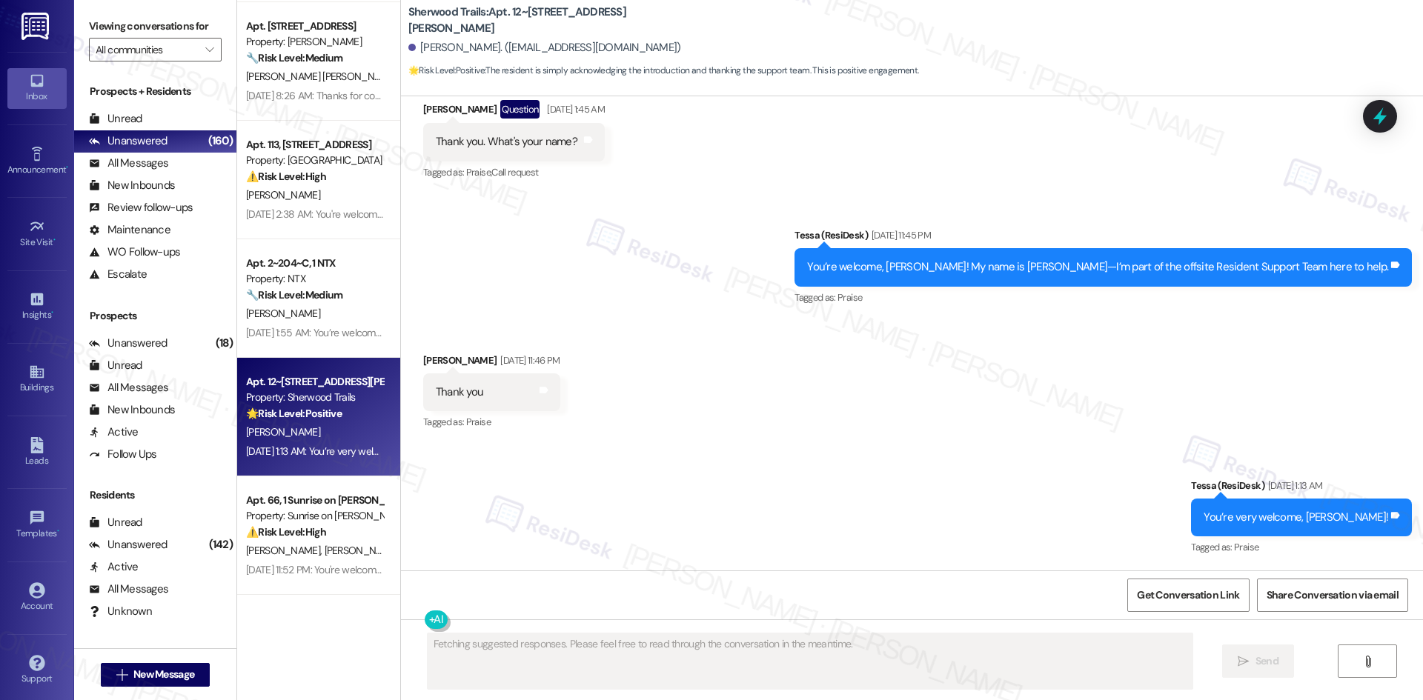
scroll to position [286, 0]
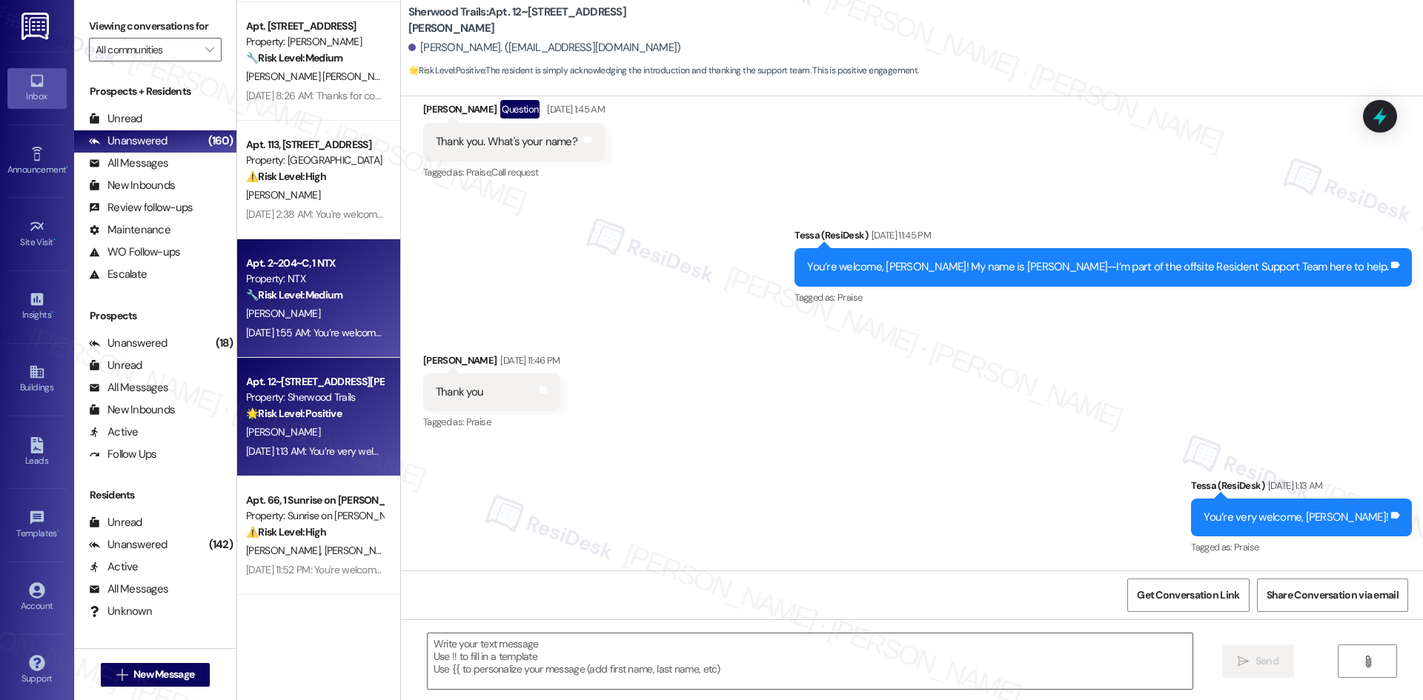
click at [283, 314] on span "A. Lekwauwa" at bounding box center [283, 313] width 74 height 13
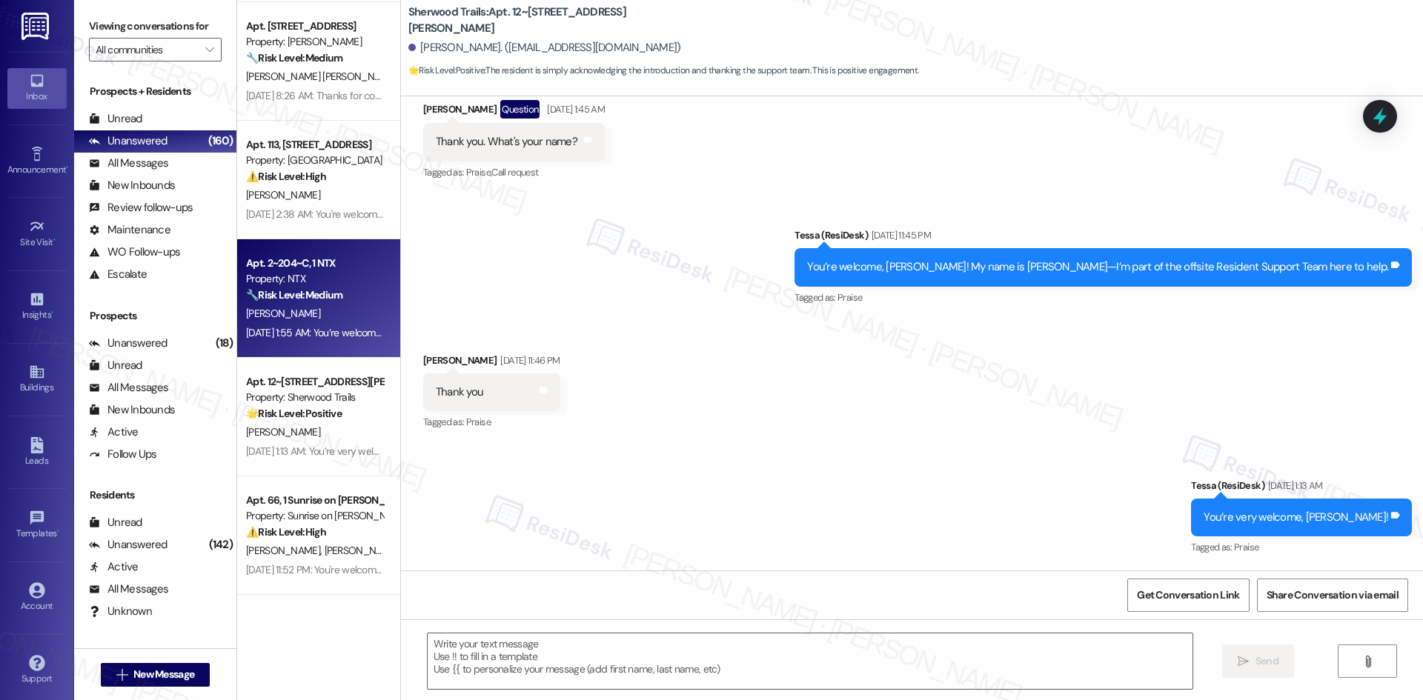
type textarea "Fetching suggested responses. Please feel free to read through the conversation…"
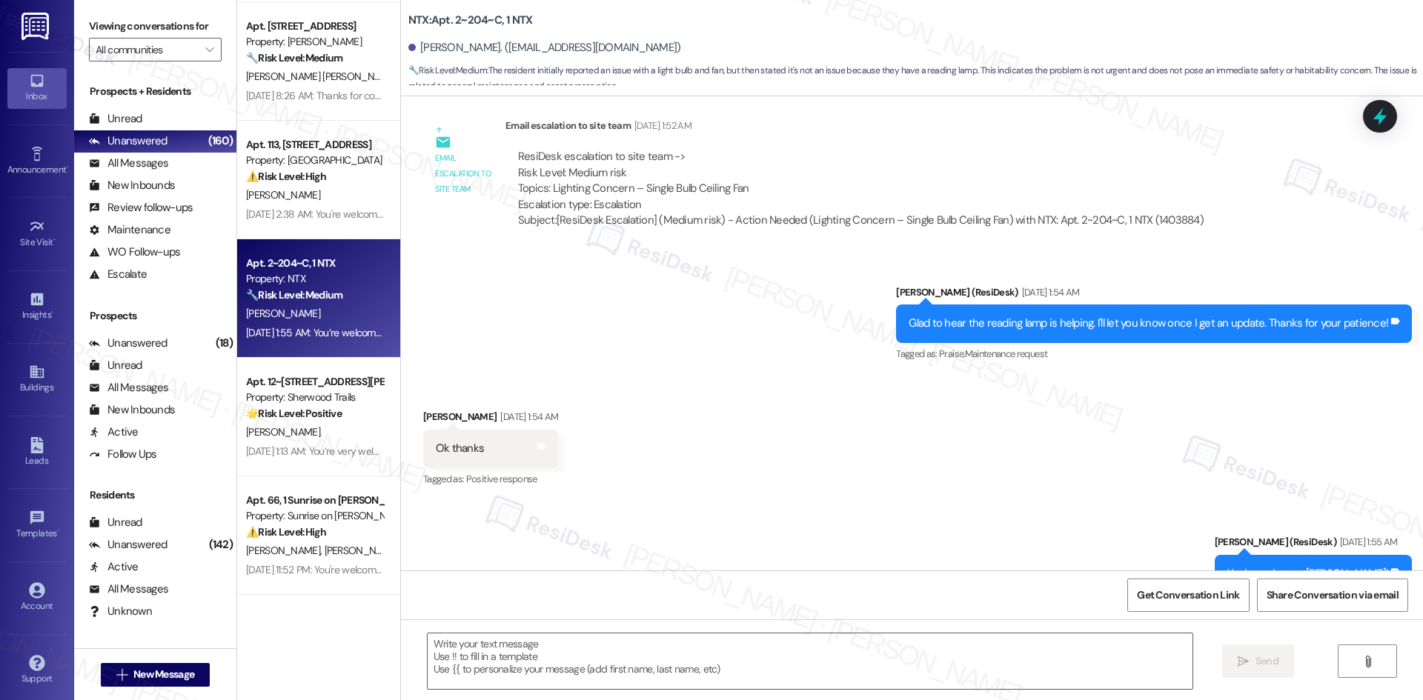
scroll to position [5521, 0]
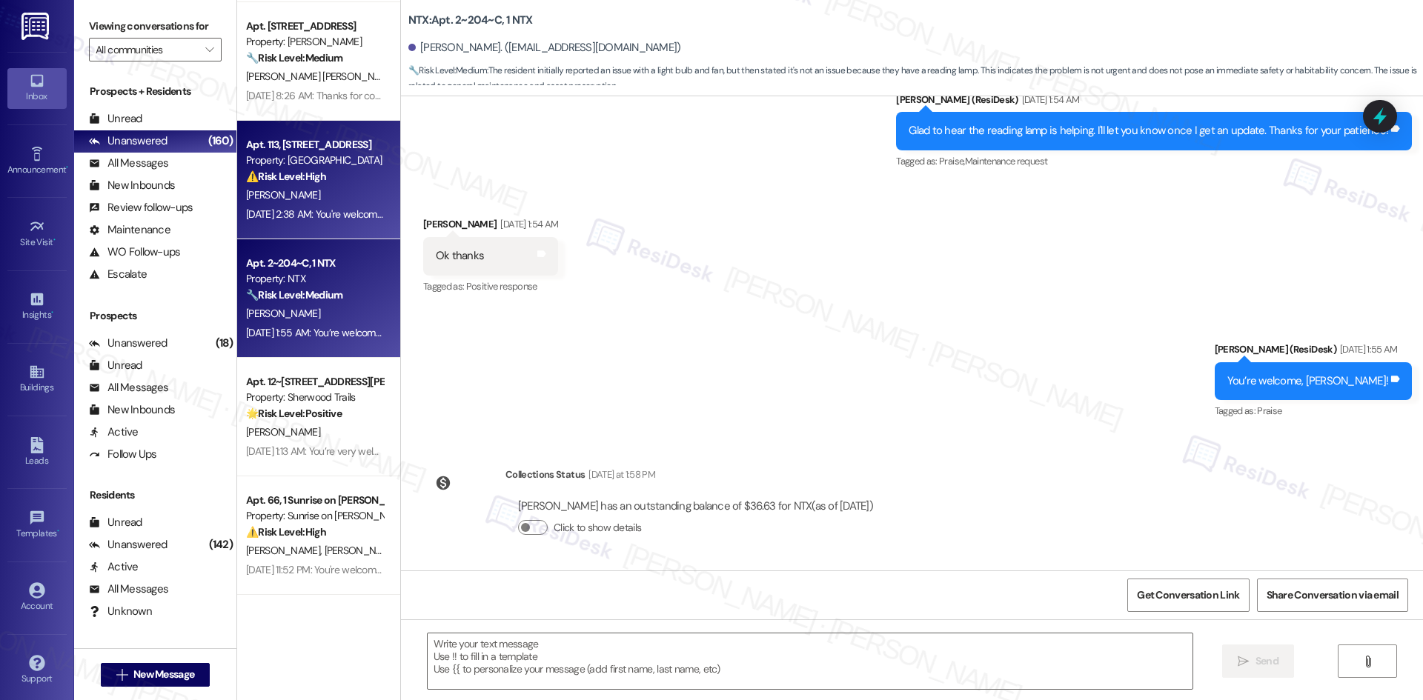
click at [262, 202] on div "V. Brady" at bounding box center [315, 195] width 140 height 19
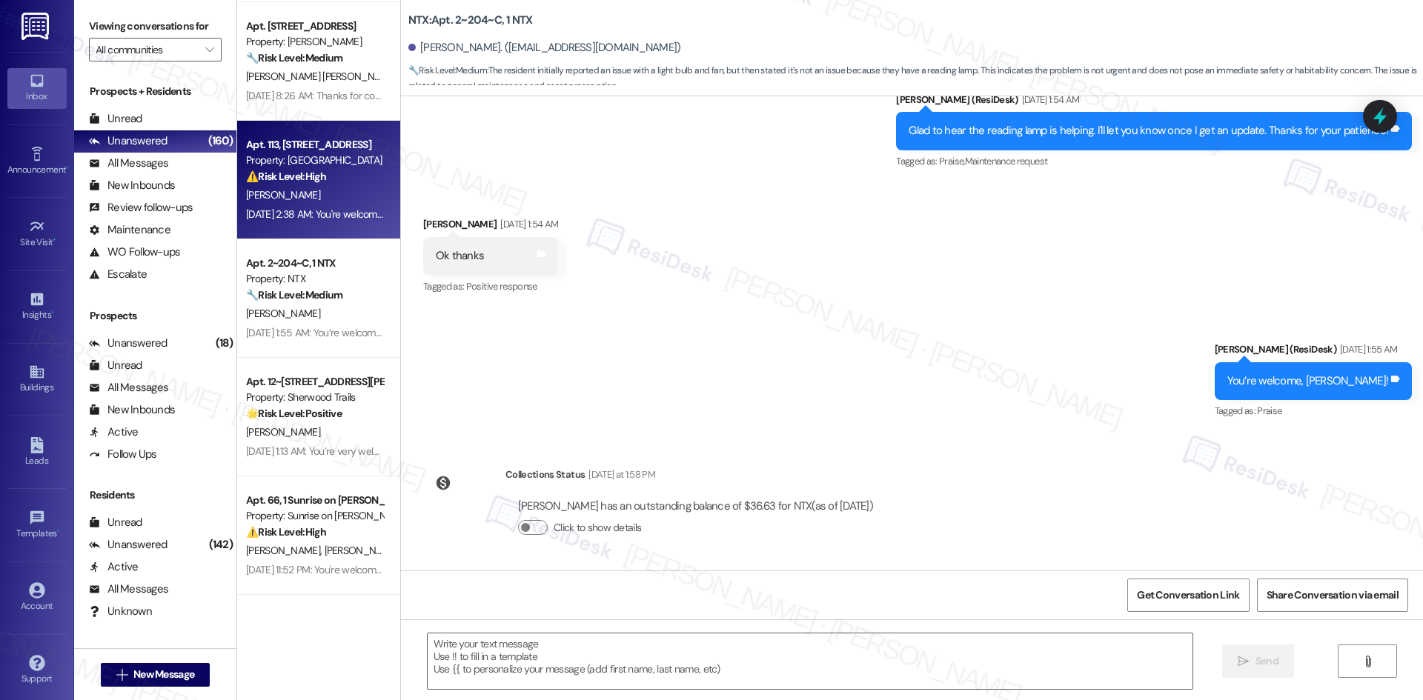
type textarea "Fetching suggested responses. Please feel free to read through the conversation…"
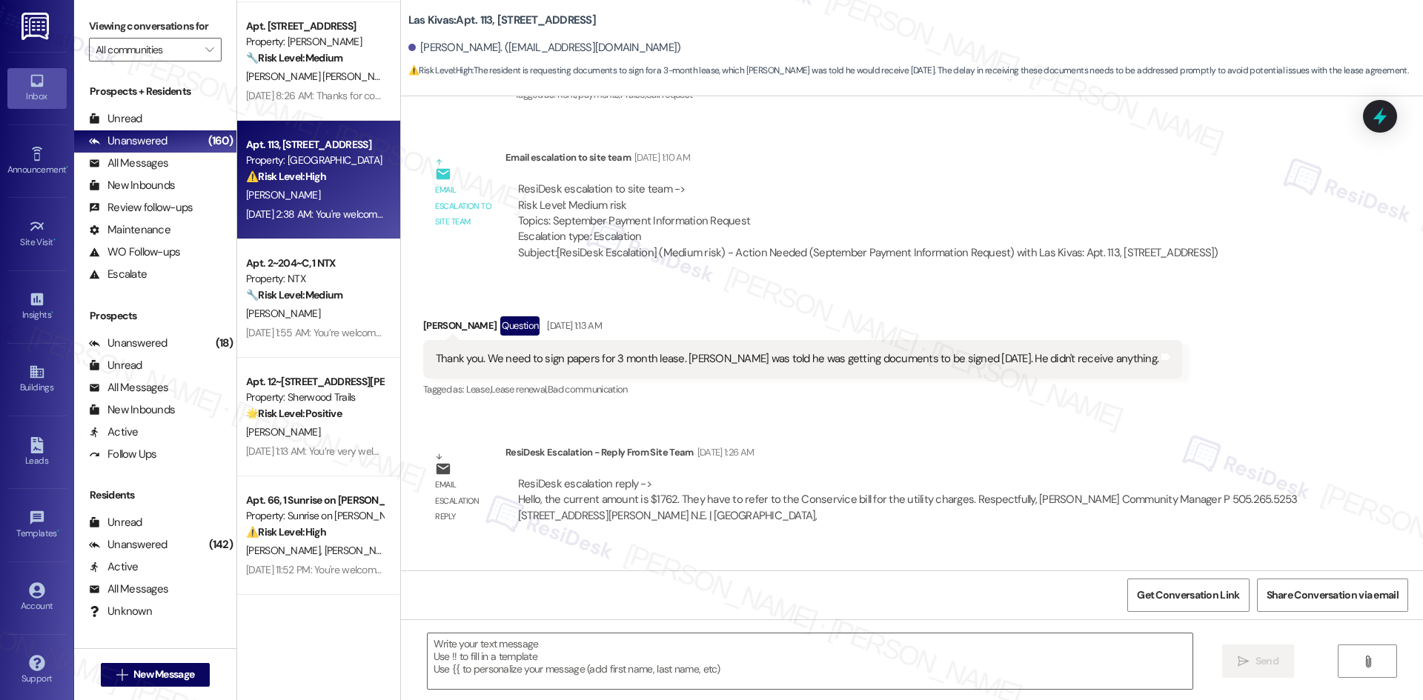
type textarea "Fetching suggested responses. Please feel free to read through the conversation…"
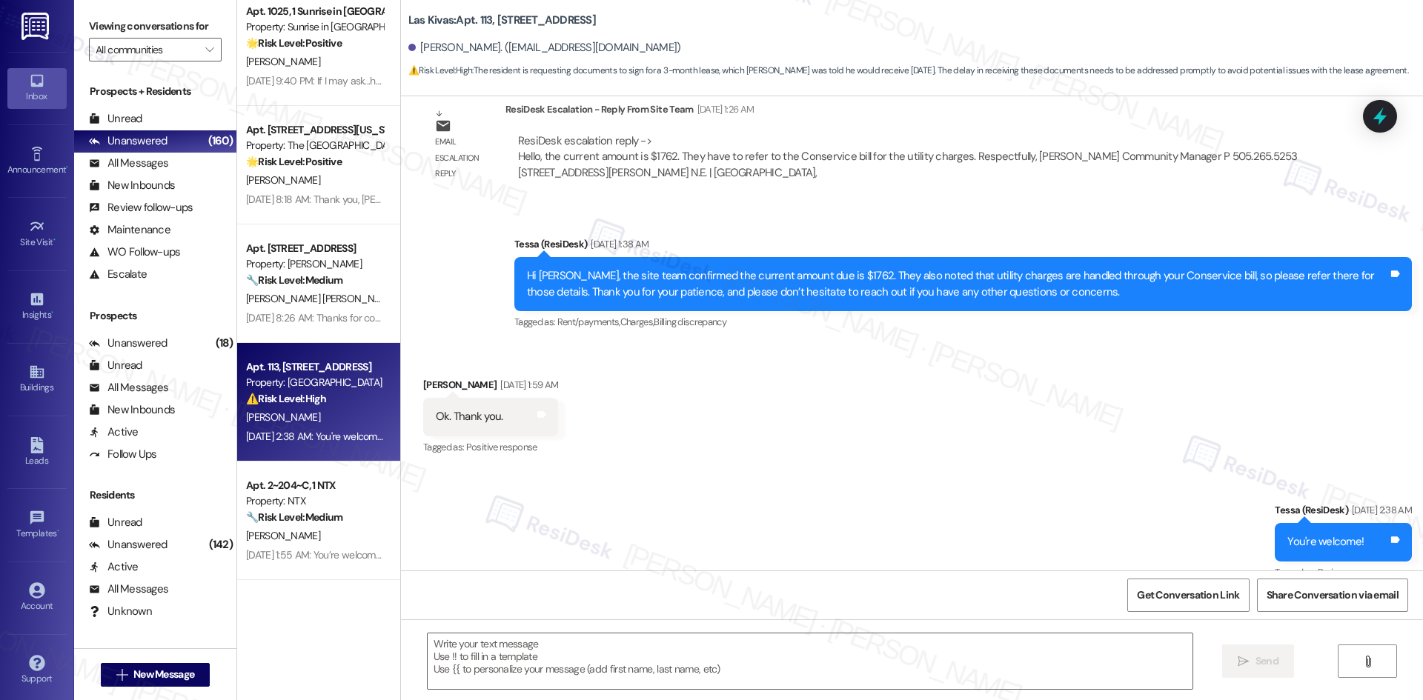
scroll to position [795, 0]
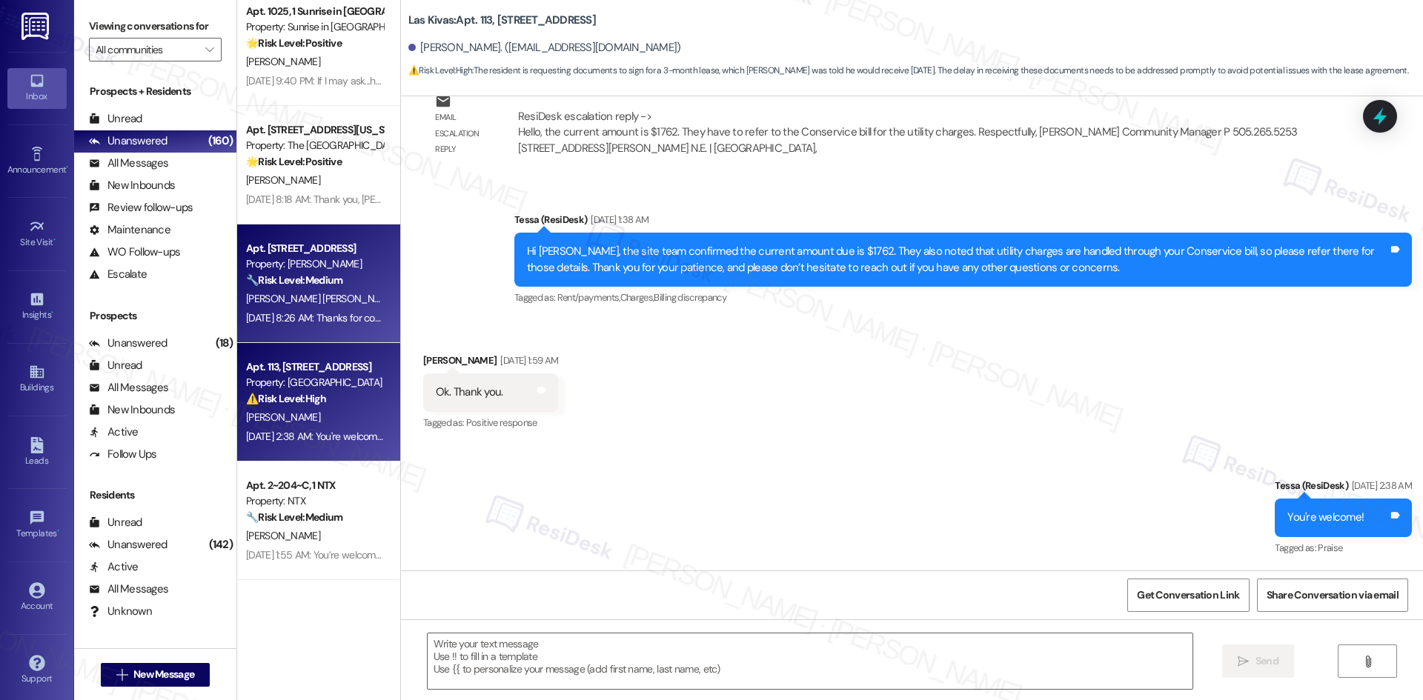
click at [313, 279] on strong "🔧 Risk Level: Medium" at bounding box center [294, 279] width 96 height 13
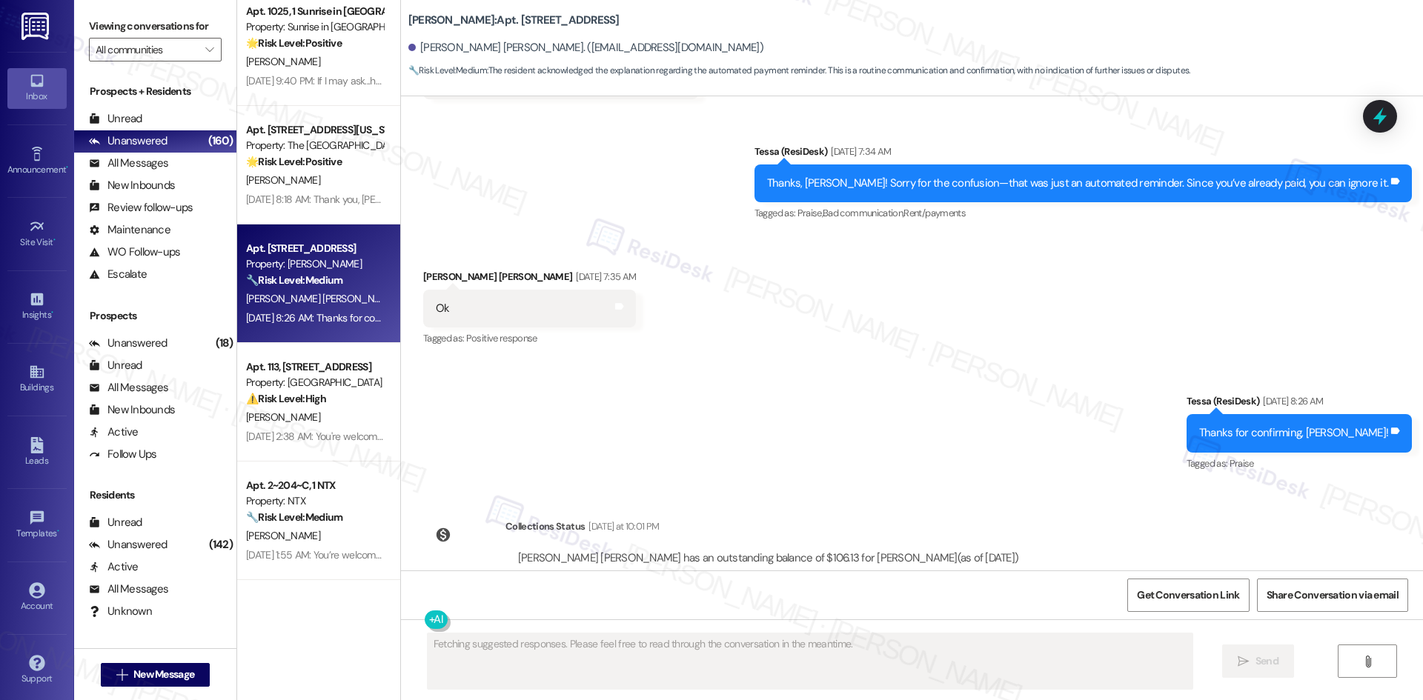
scroll to position [1300, 0]
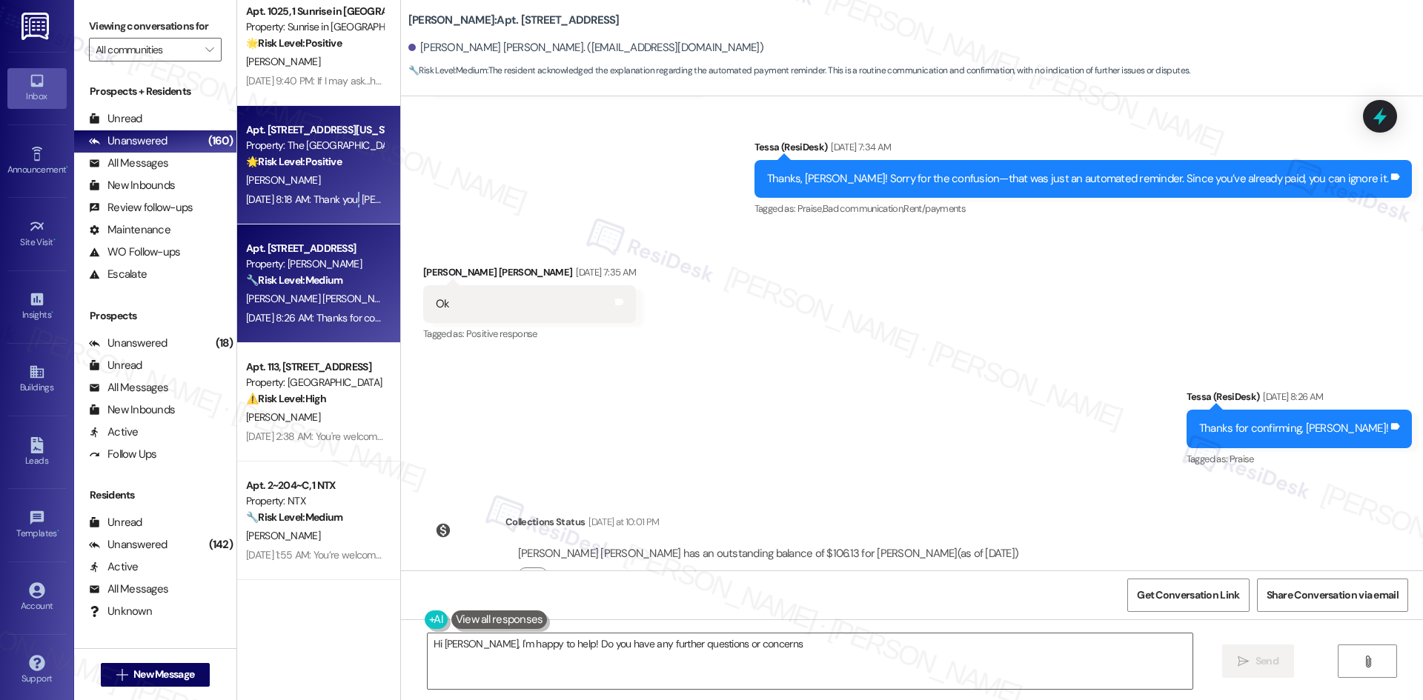
type textarea "Hi David, I'm happy to help! Do you have any further questions or concerns"
click at [343, 205] on div "Aug 29, 2025 at 8:18 AM: Thank you, Malaquias—I appreciate the warm welcome! Au…" at bounding box center [315, 199] width 140 height 19
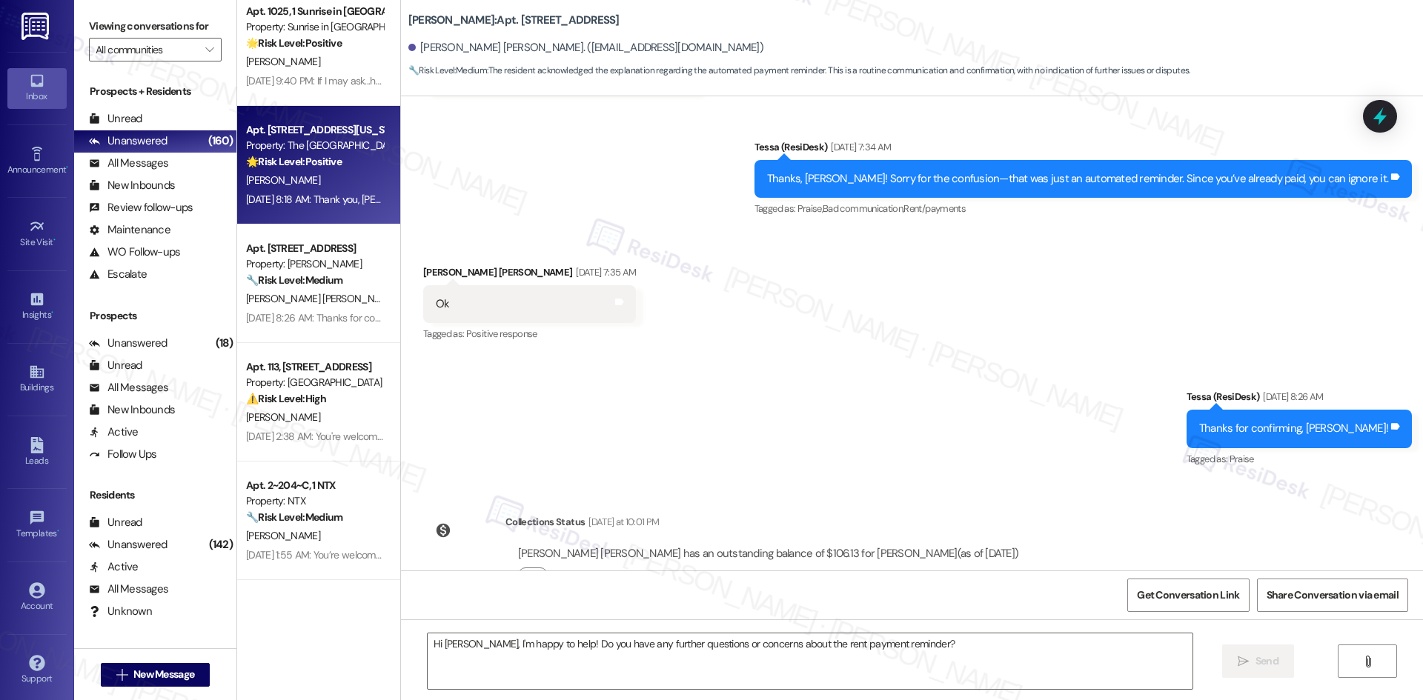
type textarea "Fetching suggested responses. Please feel free to read through the conversation…"
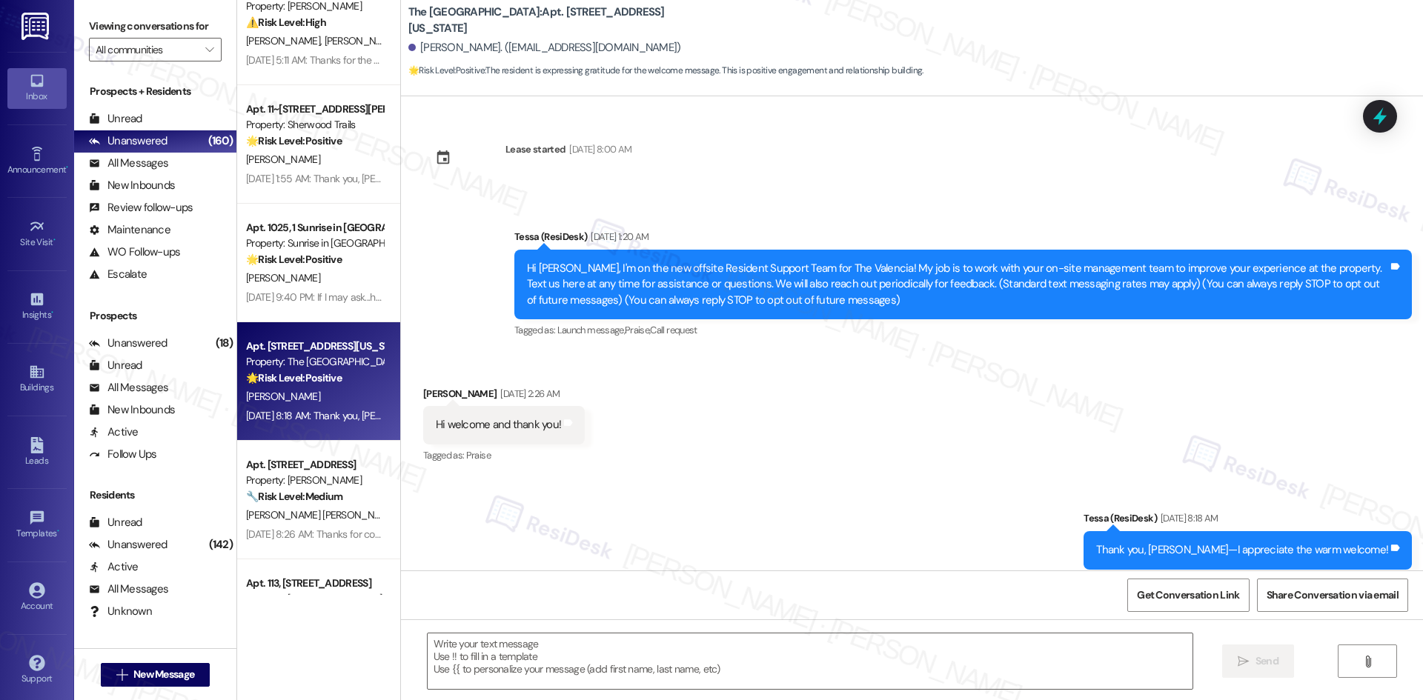
scroll to position [5008, 0]
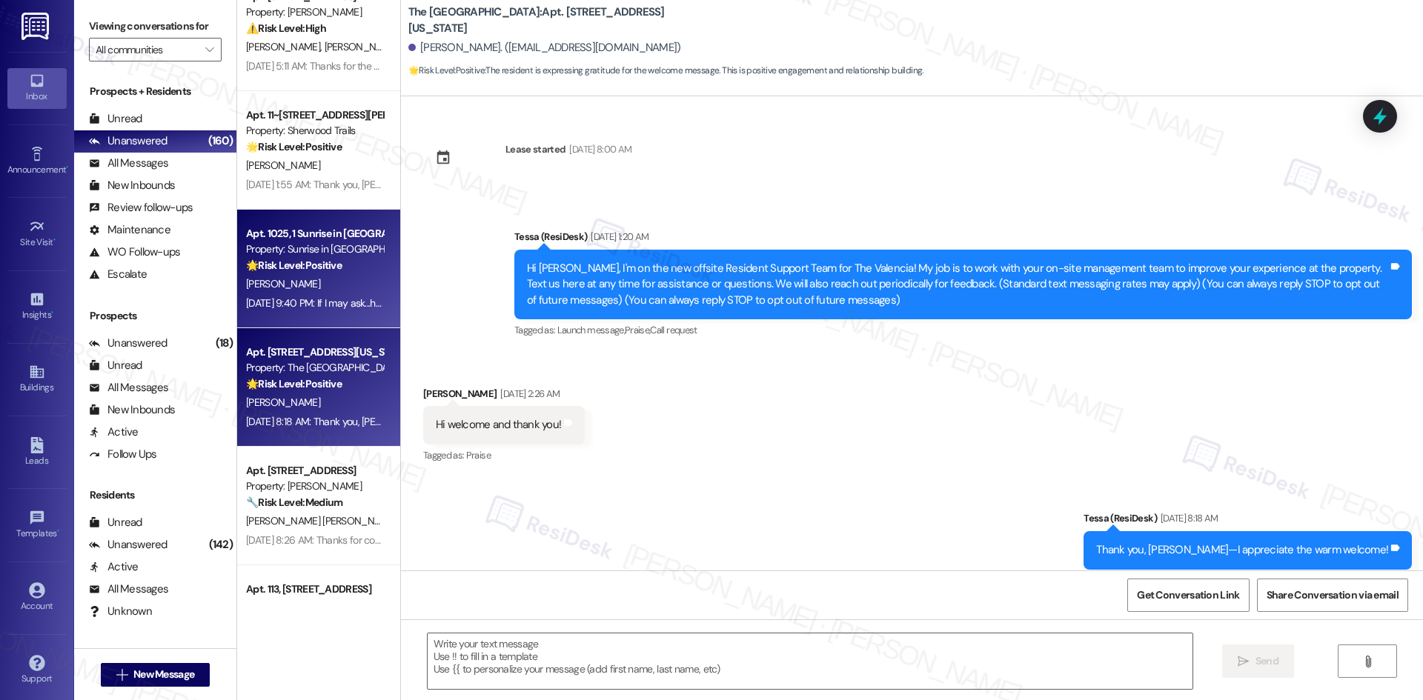
click at [288, 292] on div "L. Brendemuhl" at bounding box center [315, 284] width 140 height 19
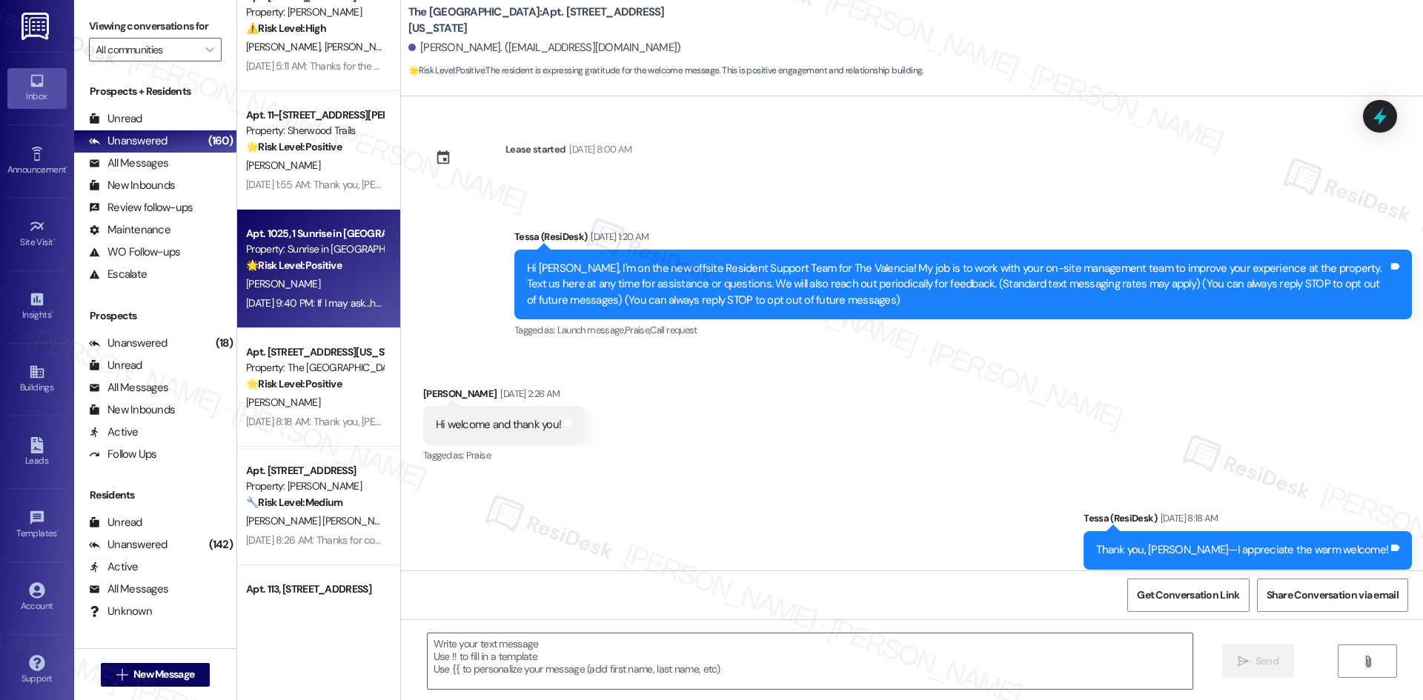
type textarea "Fetching suggested responses. Please feel free to read through the conversation…"
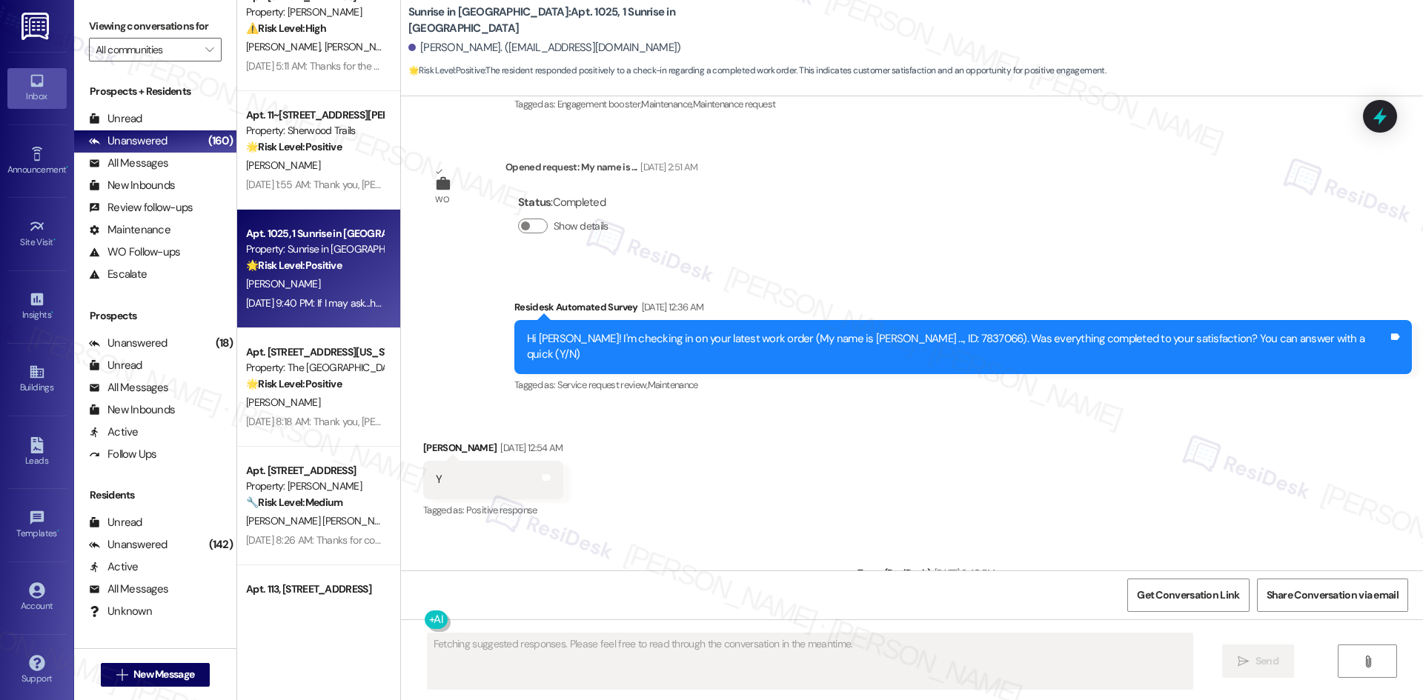
scroll to position [511, 0]
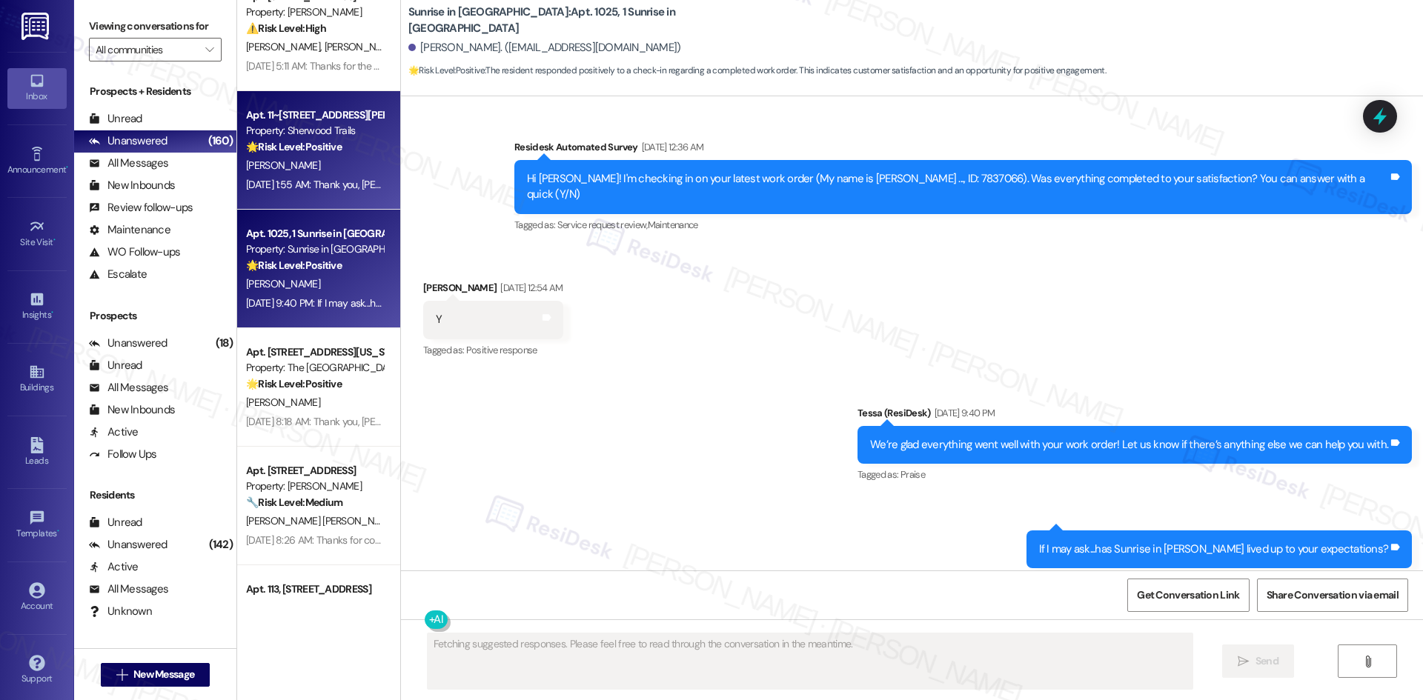
click at [262, 103] on div "Apt. 11~1122, 10401 Brockington Road Property: Sherwood Trails 🌟 Risk Level: Po…" at bounding box center [318, 150] width 163 height 119
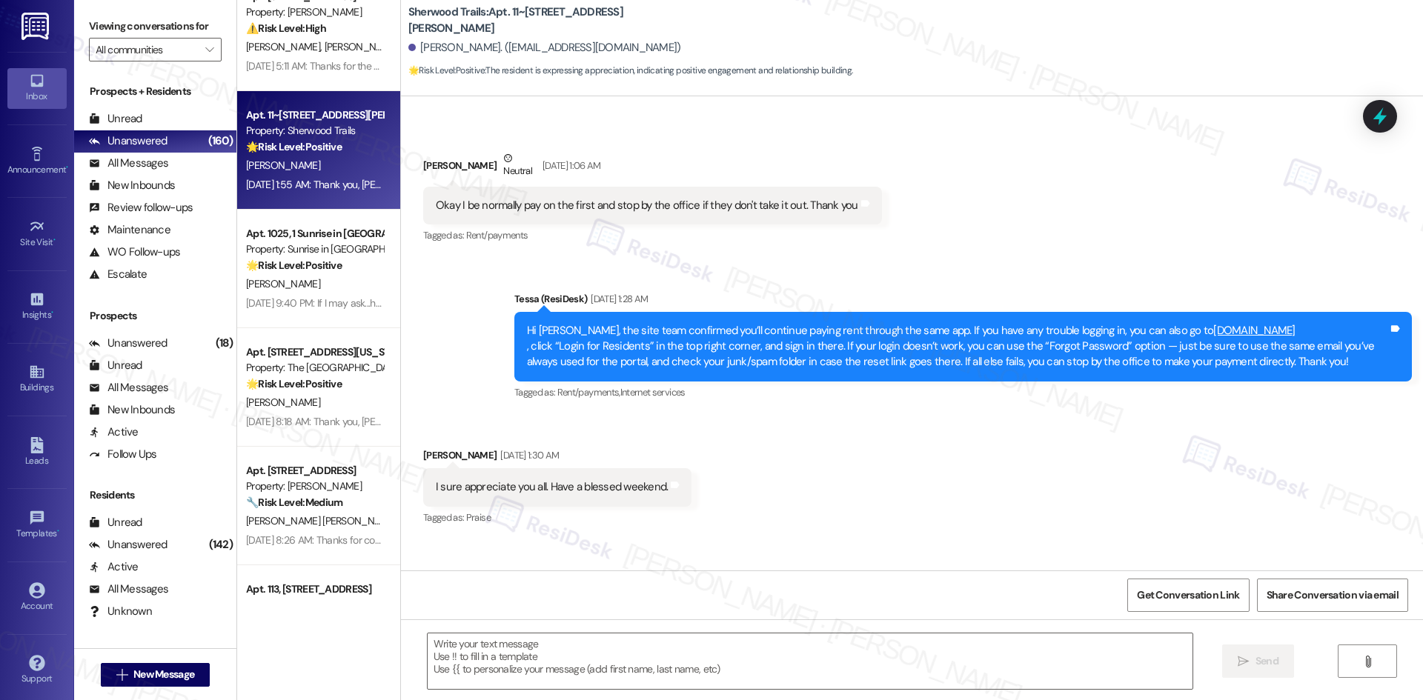
scroll to position [1072, 0]
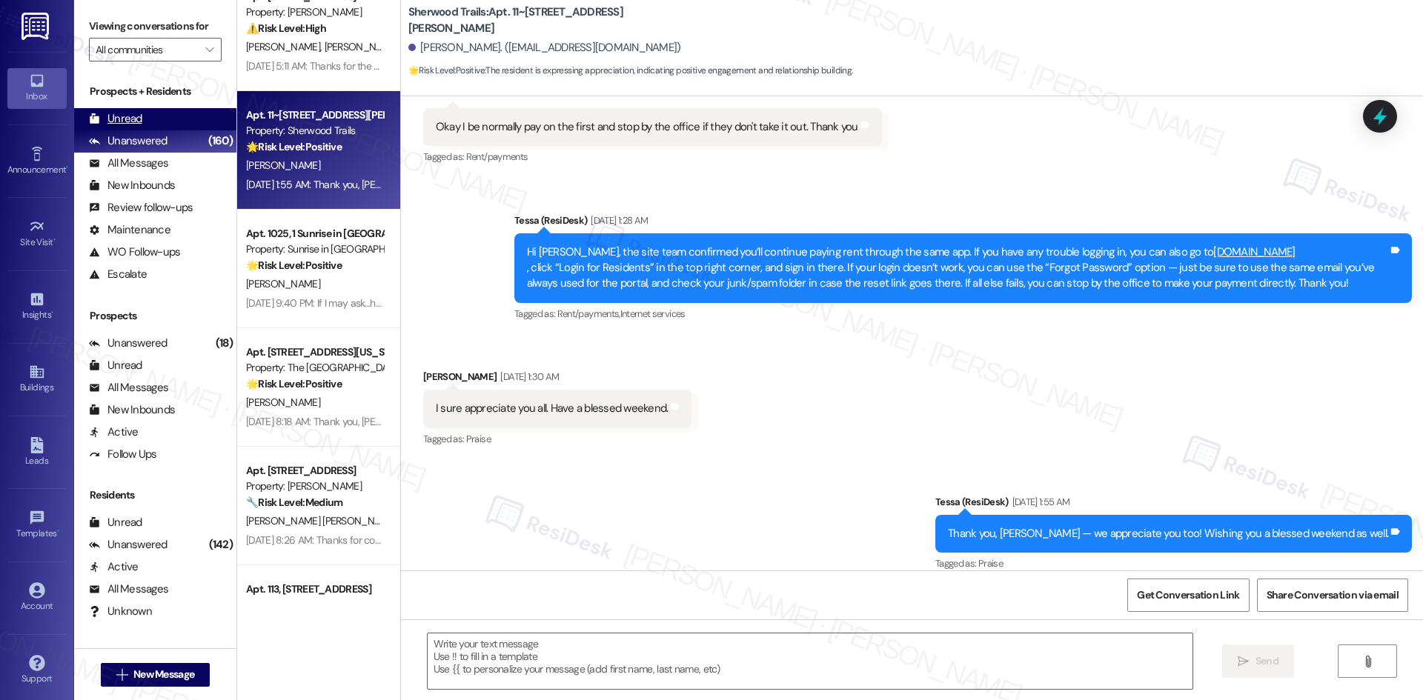
click at [140, 119] on div "Unread" at bounding box center [115, 119] width 53 height 16
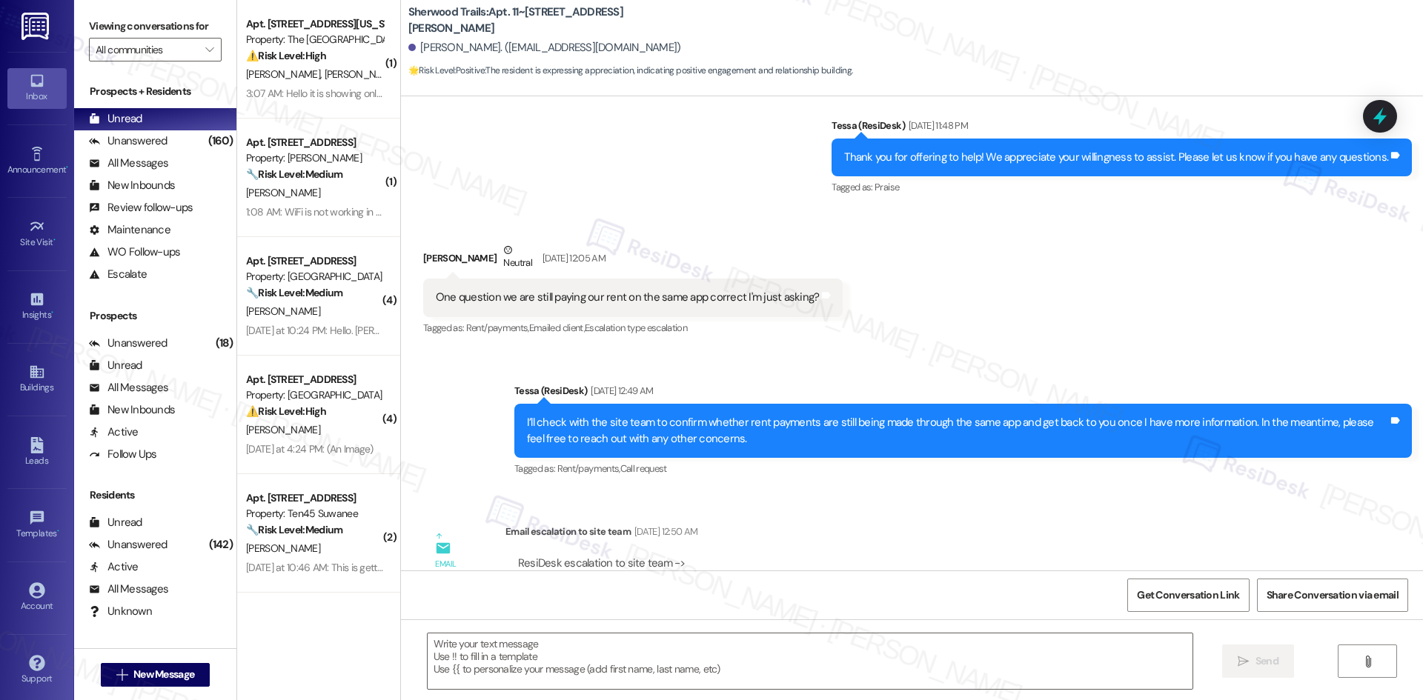
type textarea "Fetching suggested responses. Please feel free to read through the conversation…"
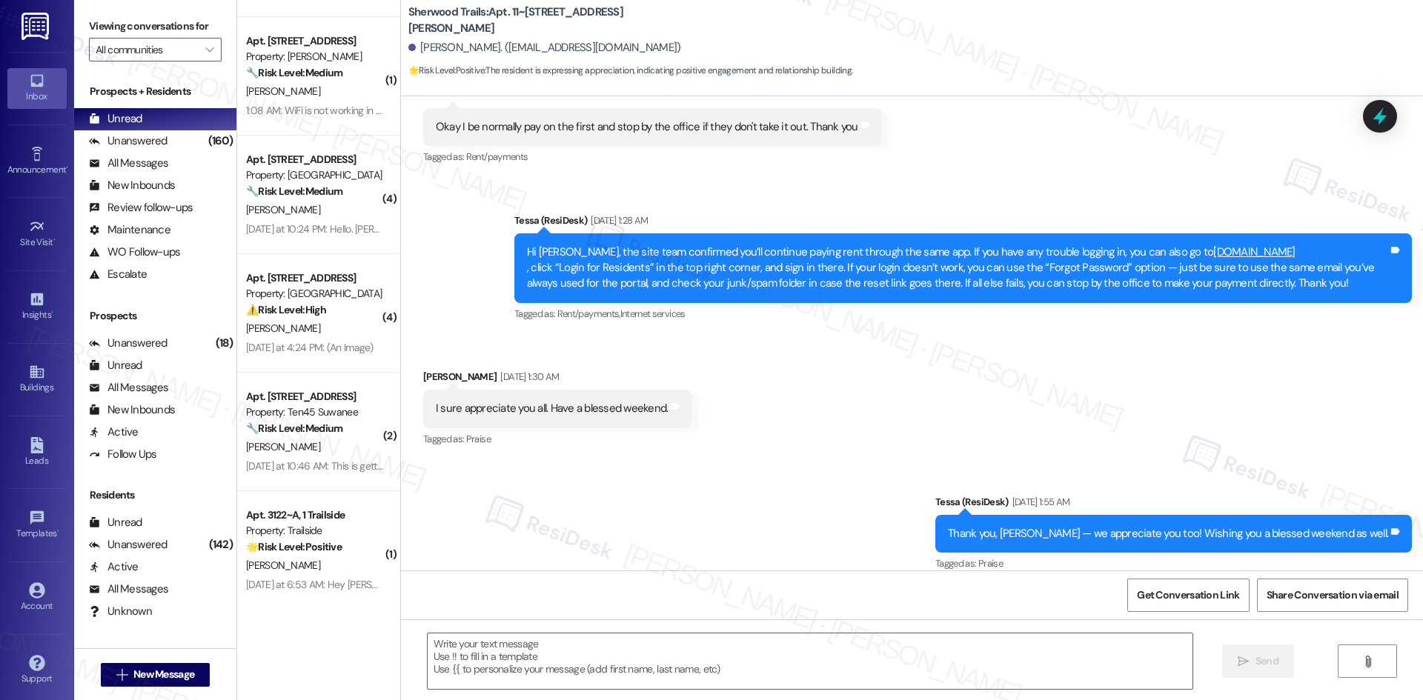
scroll to position [0, 0]
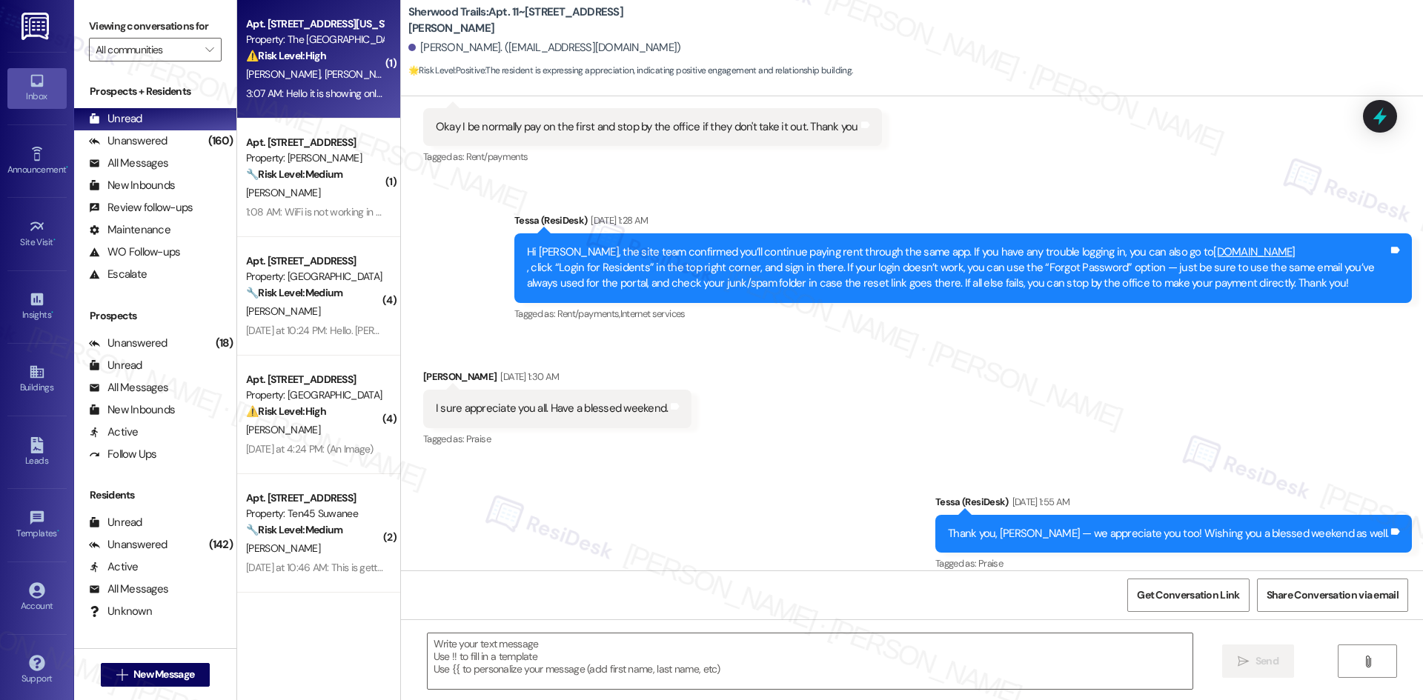
click at [333, 49] on div "⚠️ Risk Level: High The resident is reporting a financial issue related to thei…" at bounding box center [314, 56] width 137 height 16
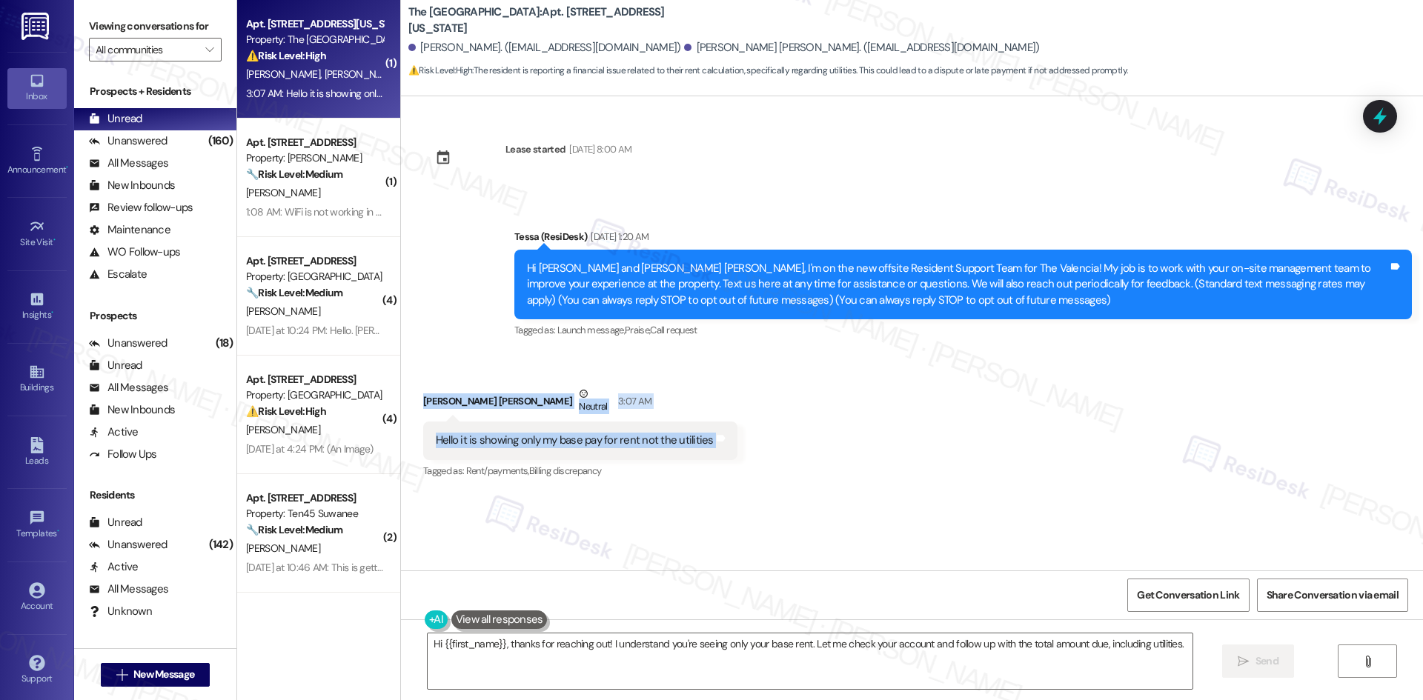
drag, startPoint x: 394, startPoint y: 384, endPoint x: 746, endPoint y: 432, distance: 355.3
click at [746, 445] on div "Received via SMS Dulce Magdalena Angulo Neutral 3:07 AM Hello it is showing onl…" at bounding box center [912, 423] width 1022 height 141
copy div "Dulce Magdalena Angulo Neutral 3:07 AM Hello it is showing only my base pay for…"
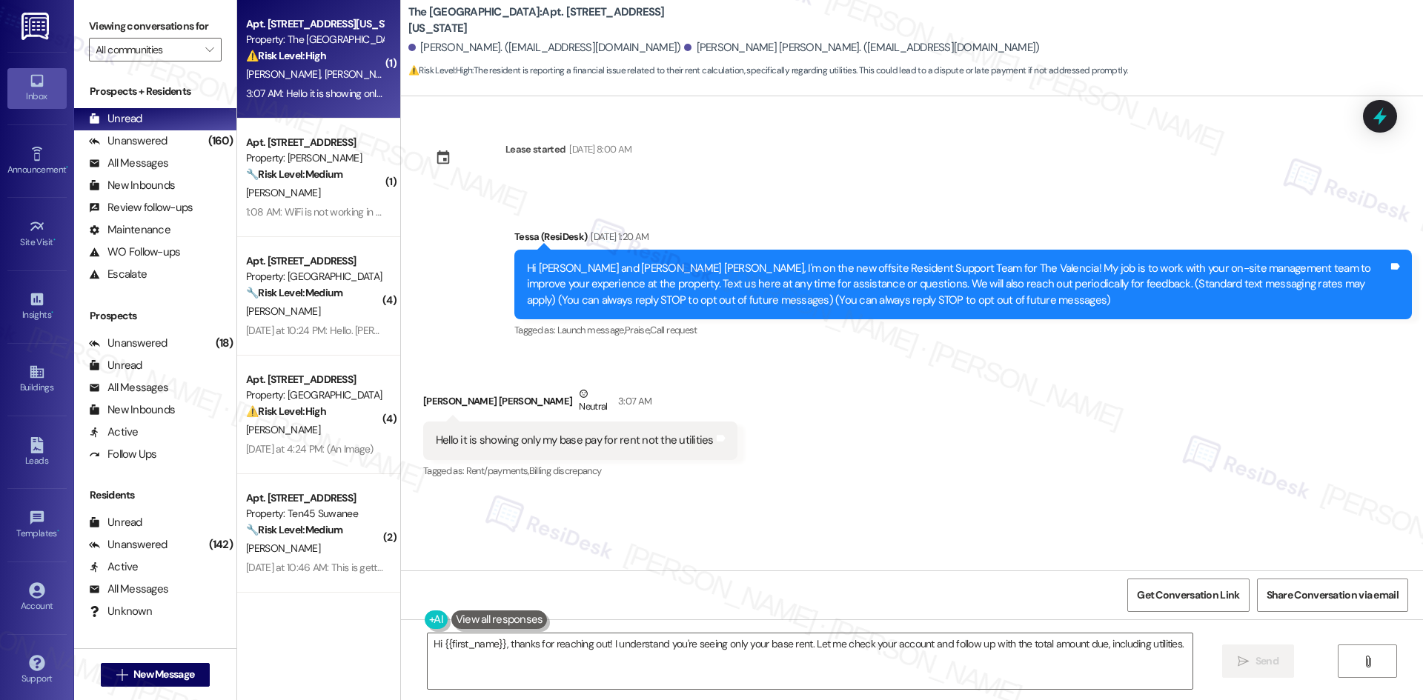
drag, startPoint x: 535, startPoint y: 345, endPoint x: 508, endPoint y: 365, distance: 34.4
click at [534, 348] on div "Announcement, sent via SMS Tessa (ResiDesk) Aug 29, 2025 at 1:20 AM Hi Angel an…" at bounding box center [963, 285] width 920 height 135
click at [631, 640] on textarea "Hi {{first_name}}, thanks for reaching out! I understand you're seeing only you…" at bounding box center [810, 662] width 765 height 56
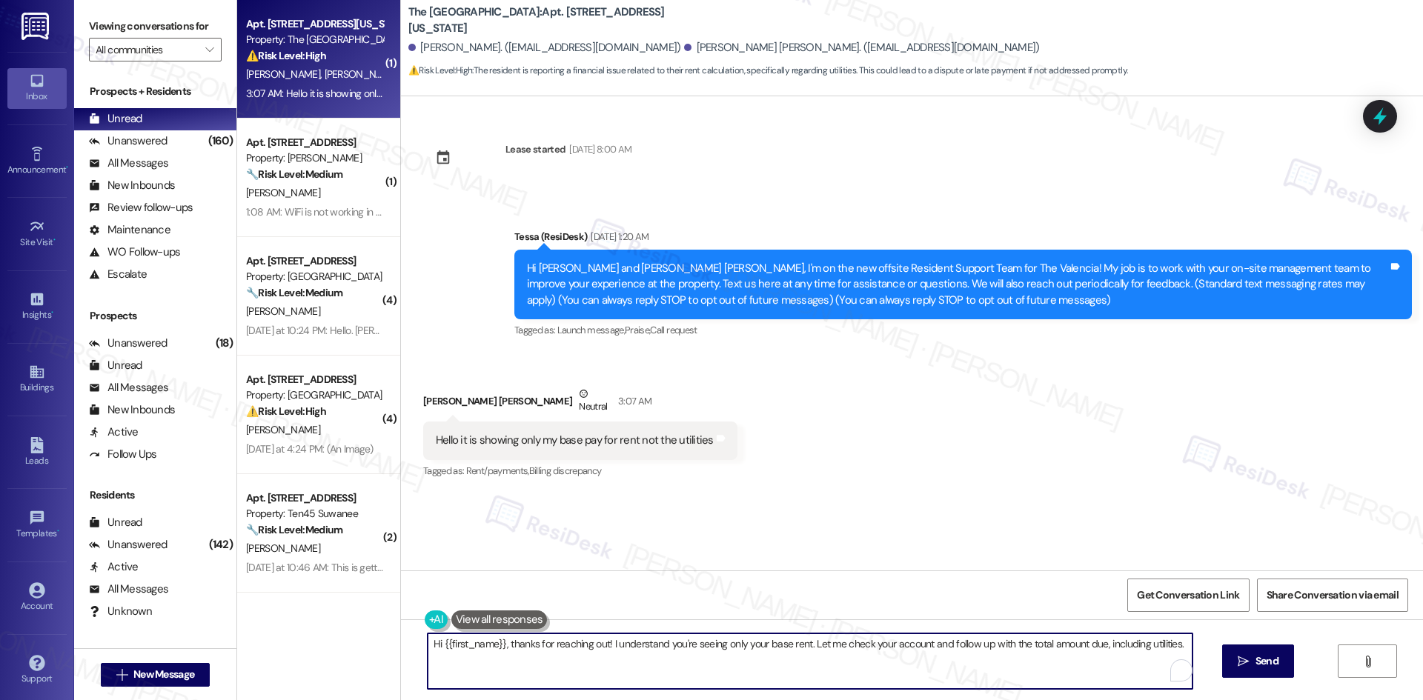
paste textarea "Thanks for letting me know, Dulce. I’ll check in with the site team about why o…"
type textarea "Thanks for letting me know, Dulce. I’ll check in with the site team about why o…"
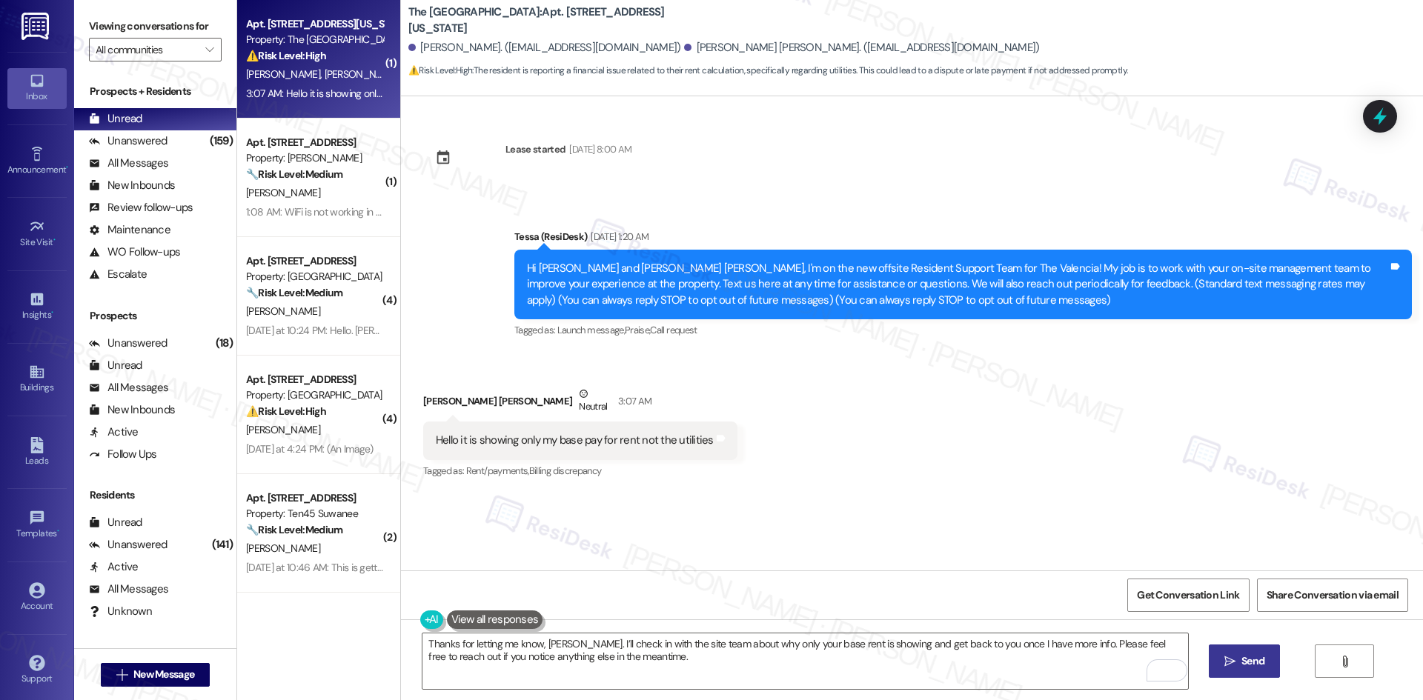
click at [1258, 666] on span "Send" at bounding box center [1252, 662] width 23 height 16
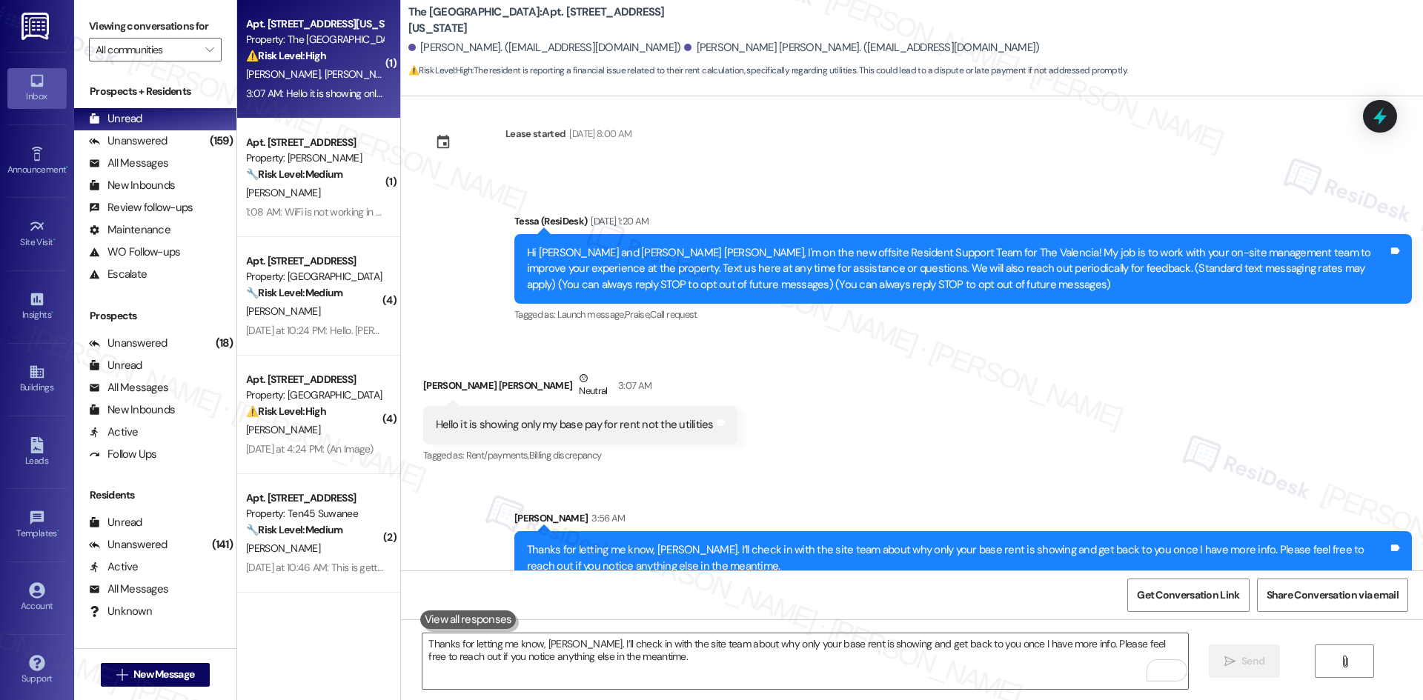
scroll to position [42, 0]
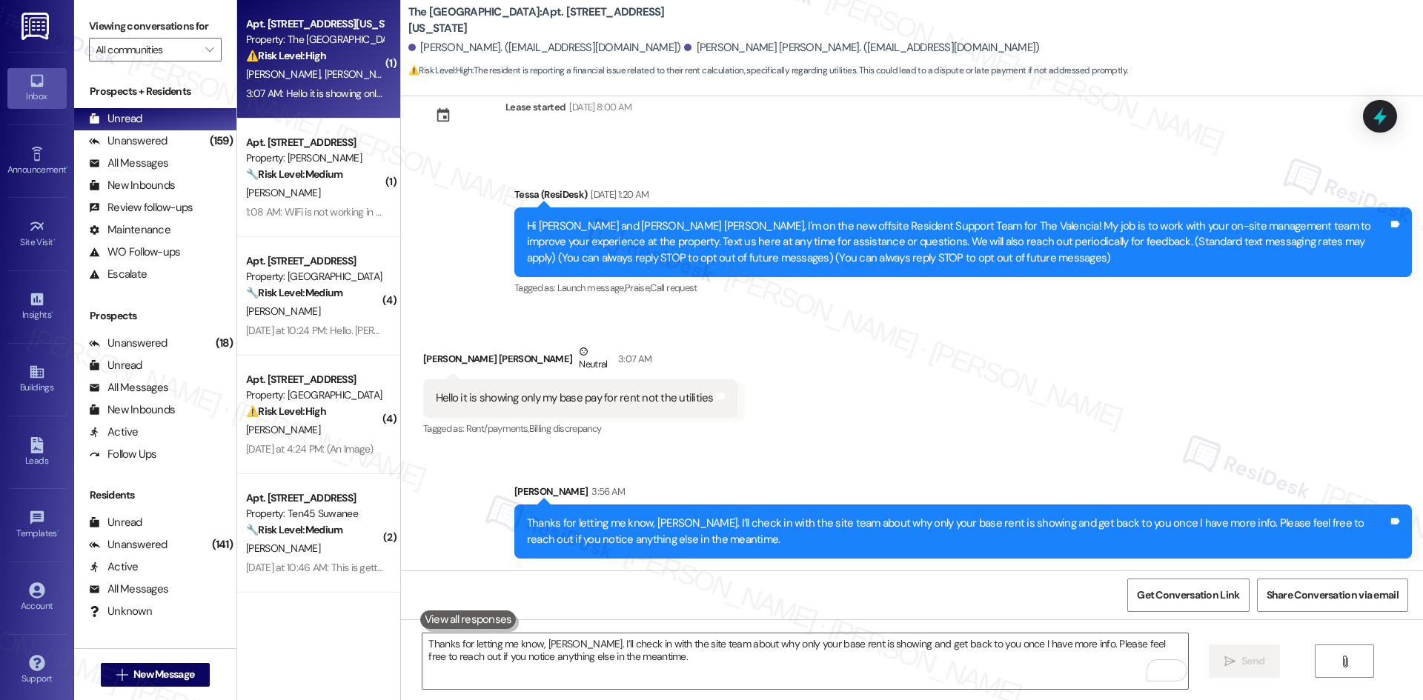
click at [1008, 448] on div "Received via SMS Dulce [PERSON_NAME] Neutral 3:07 AM Hello it is showing only m…" at bounding box center [912, 381] width 1022 height 141
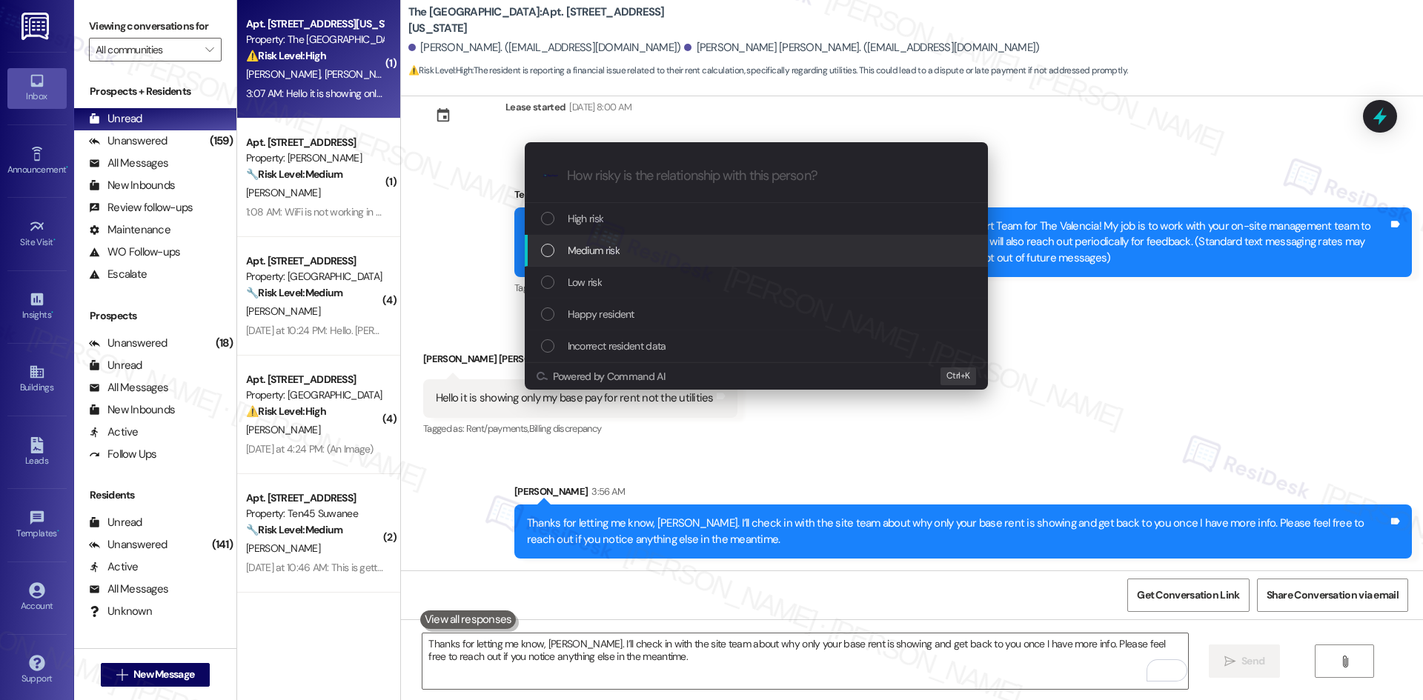
click at [593, 252] on span "Medium risk" at bounding box center [594, 250] width 52 height 16
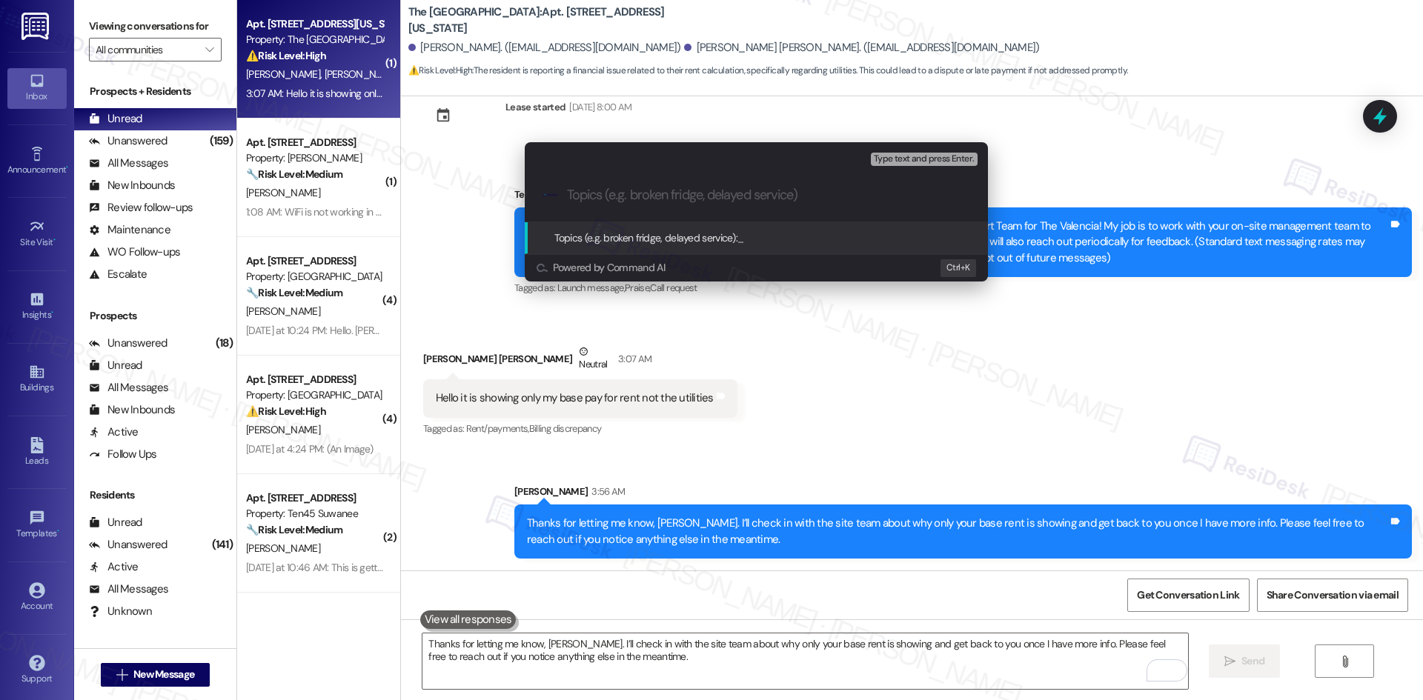
click at [710, 194] on input "Topics (e.g. broken fridge, delayed service)" at bounding box center [768, 196] width 402 height 16
paste input "Rent Payment Showing Base Rent Only"
type input "Rent Payment Showing Base Rent Only"
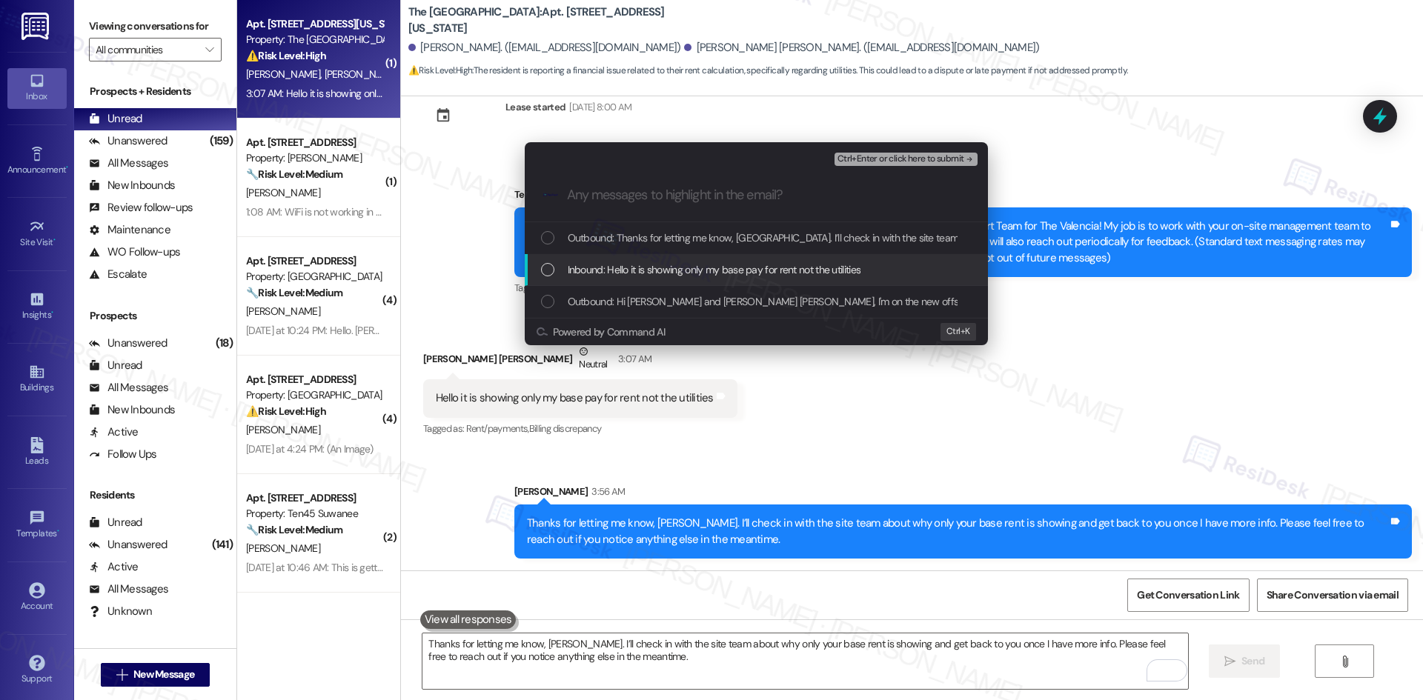
drag, startPoint x: 711, startPoint y: 269, endPoint x: 742, endPoint y: 250, distance: 35.6
click at [712, 268] on span "Inbound: Hello it is showing only my base pay for rent not the utilities" at bounding box center [714, 270] width 293 height 16
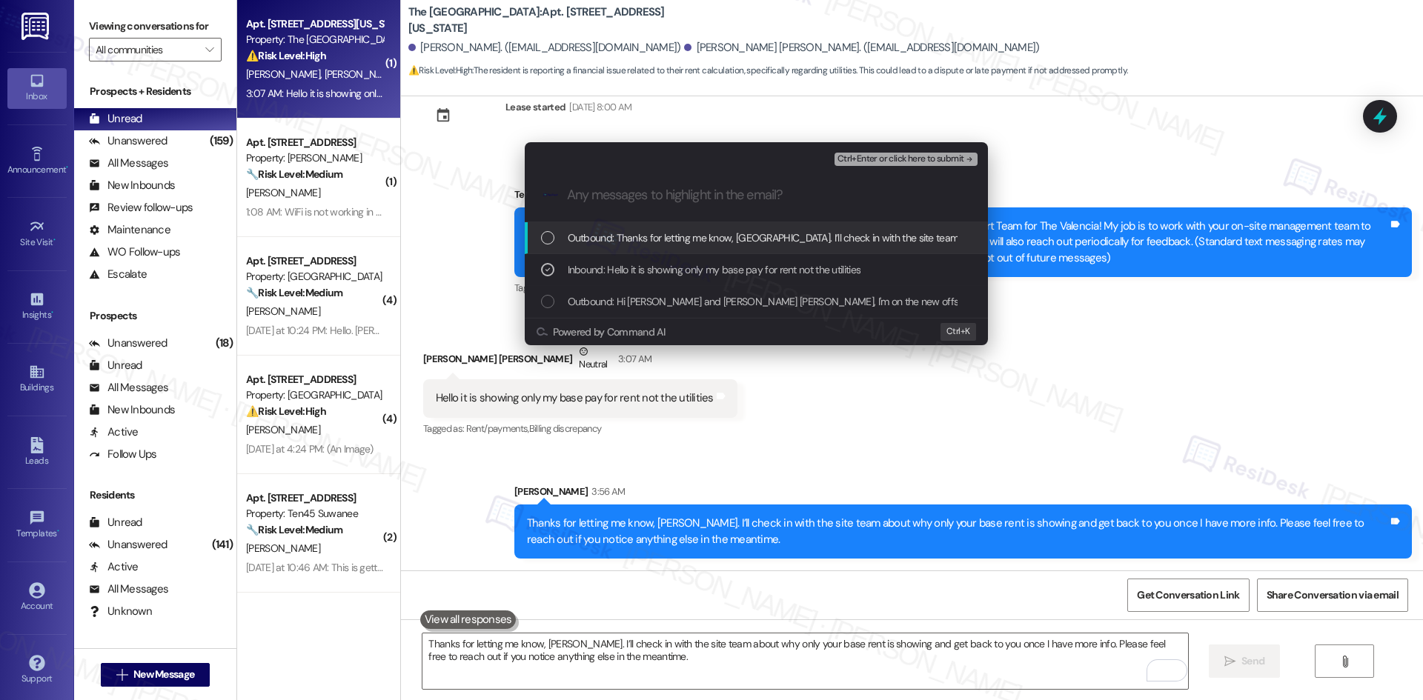
click at [910, 154] on span "Ctrl+Enter or click here to submit" at bounding box center [900, 159] width 127 height 10
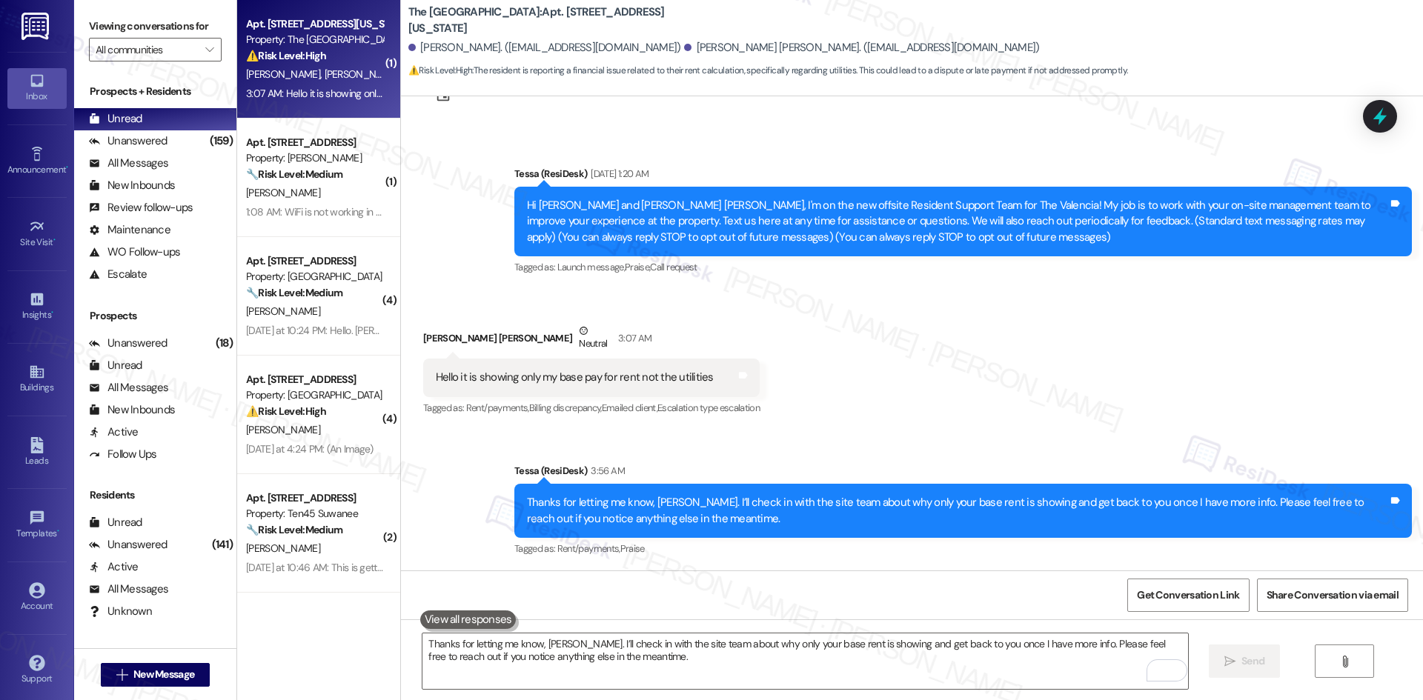
scroll to position [64, 0]
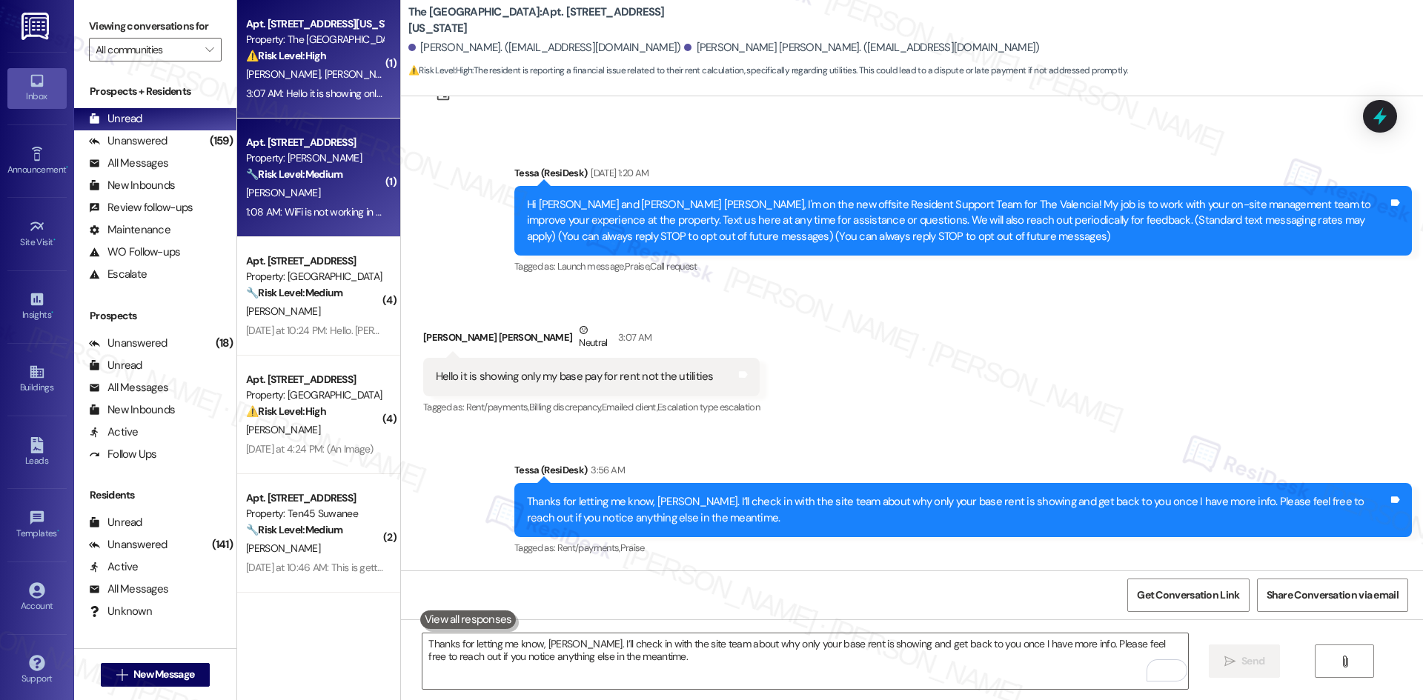
click at [331, 201] on div "[PERSON_NAME]" at bounding box center [315, 193] width 140 height 19
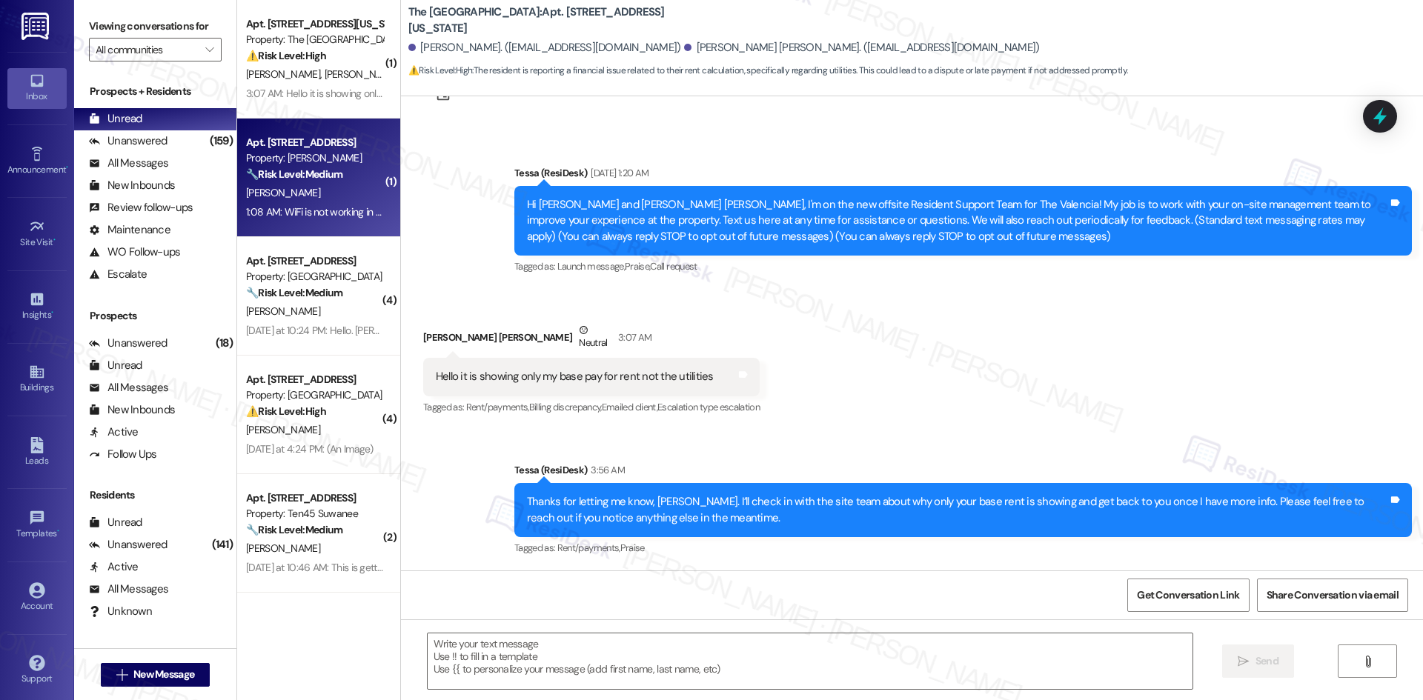
type textarea "Fetching suggested responses. Please feel free to read through the conversation…"
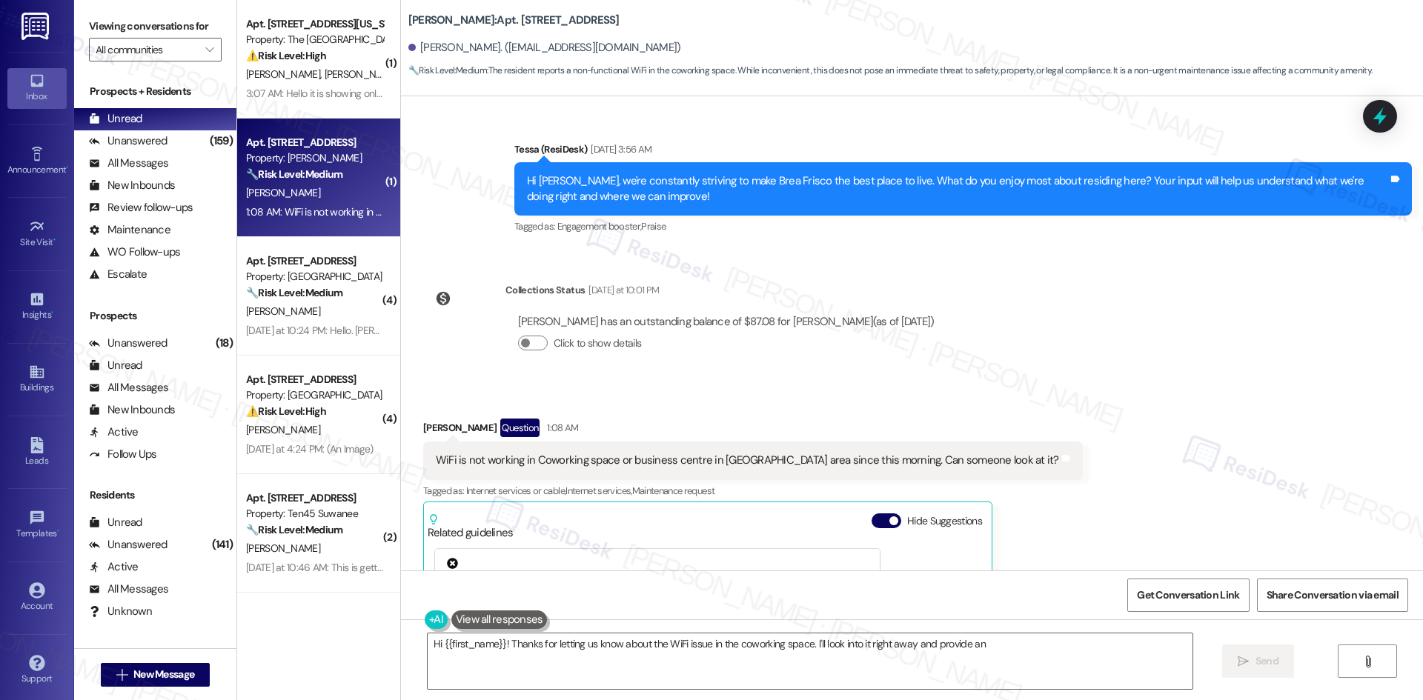
scroll to position [8980, 0]
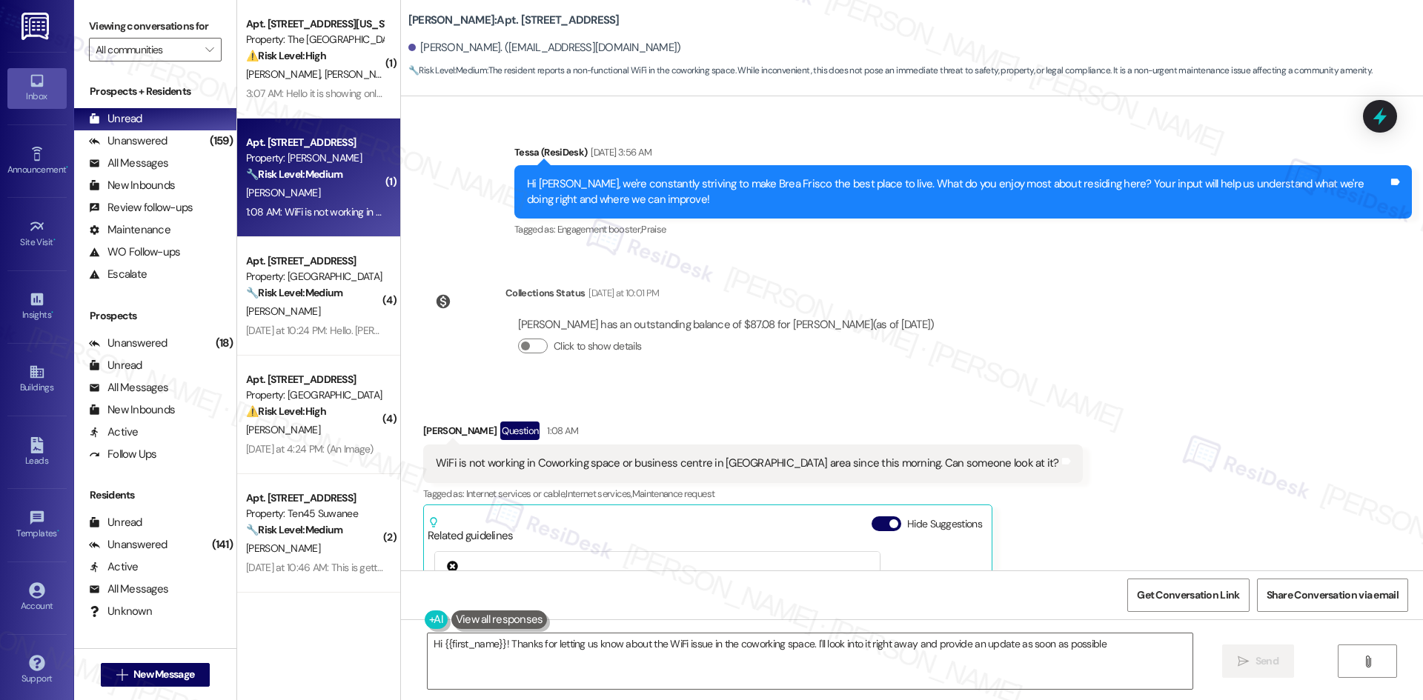
type textarea "Hi {{first_name}}! Thanks for letting us know about the WiFi issue in the cowor…"
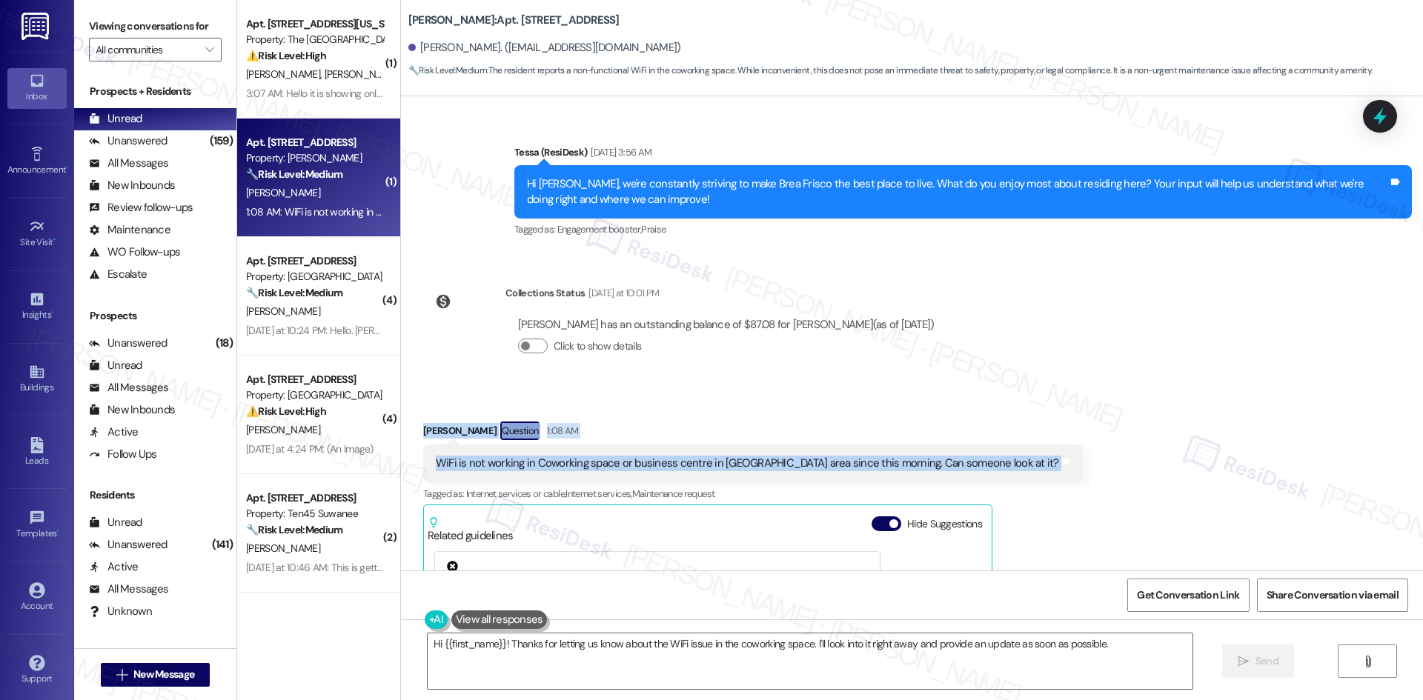
drag, startPoint x: 399, startPoint y: 364, endPoint x: 1181, endPoint y: 408, distance: 783.1
click at [1181, 408] on div "Received via SMS Priya Ranjan Kumar Question 1:08 AM WiFi is not working in Cow…" at bounding box center [912, 614] width 1022 height 452
copy div "Priya Ranjan Kumar Question 1:08 AM WiFi is not working in Coworking space or b…"
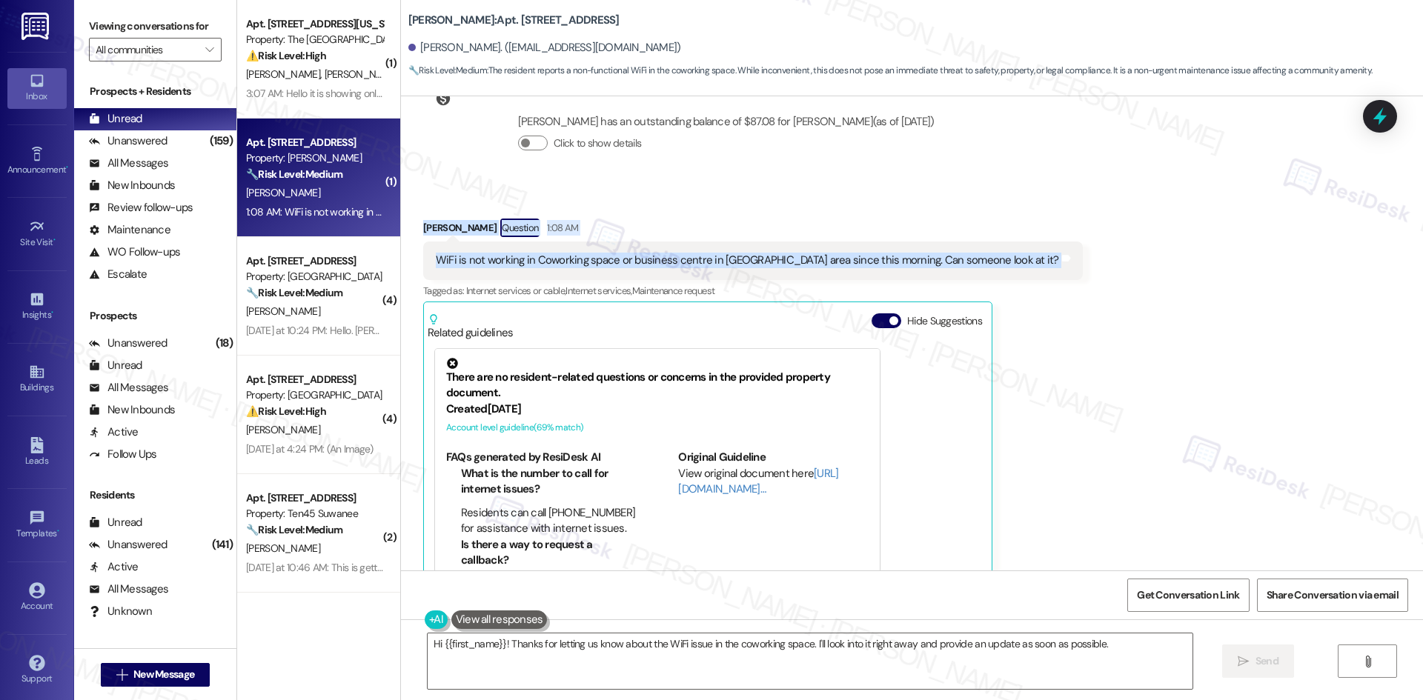
scroll to position [9202, 0]
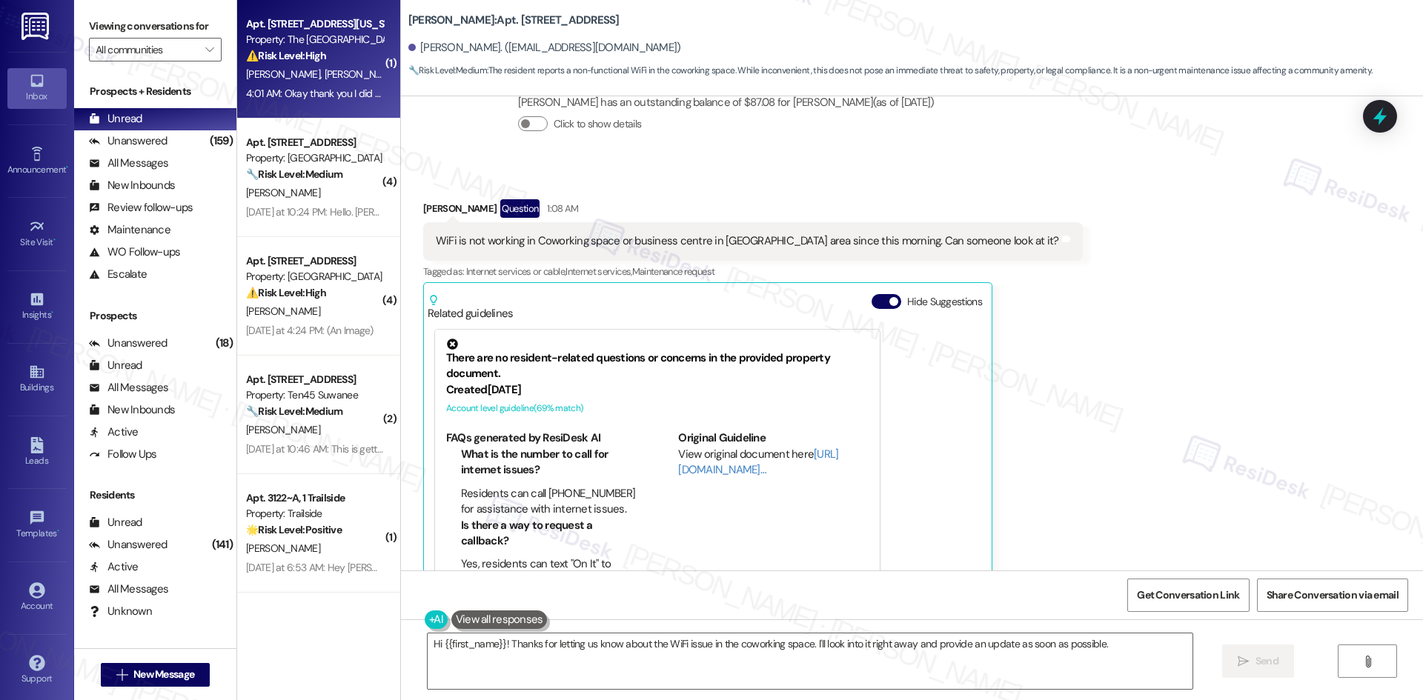
click at [324, 81] on span "[PERSON_NAME]" at bounding box center [361, 73] width 74 height 13
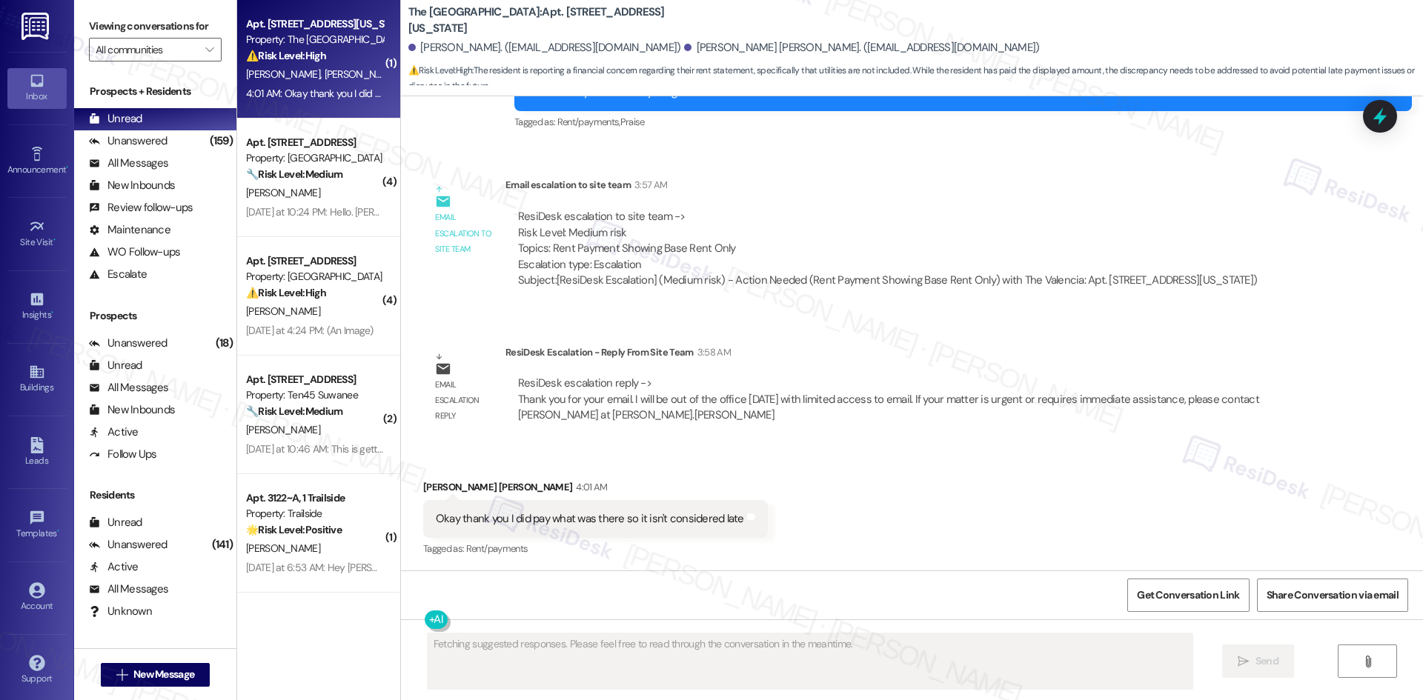
scroll to position [491, 0]
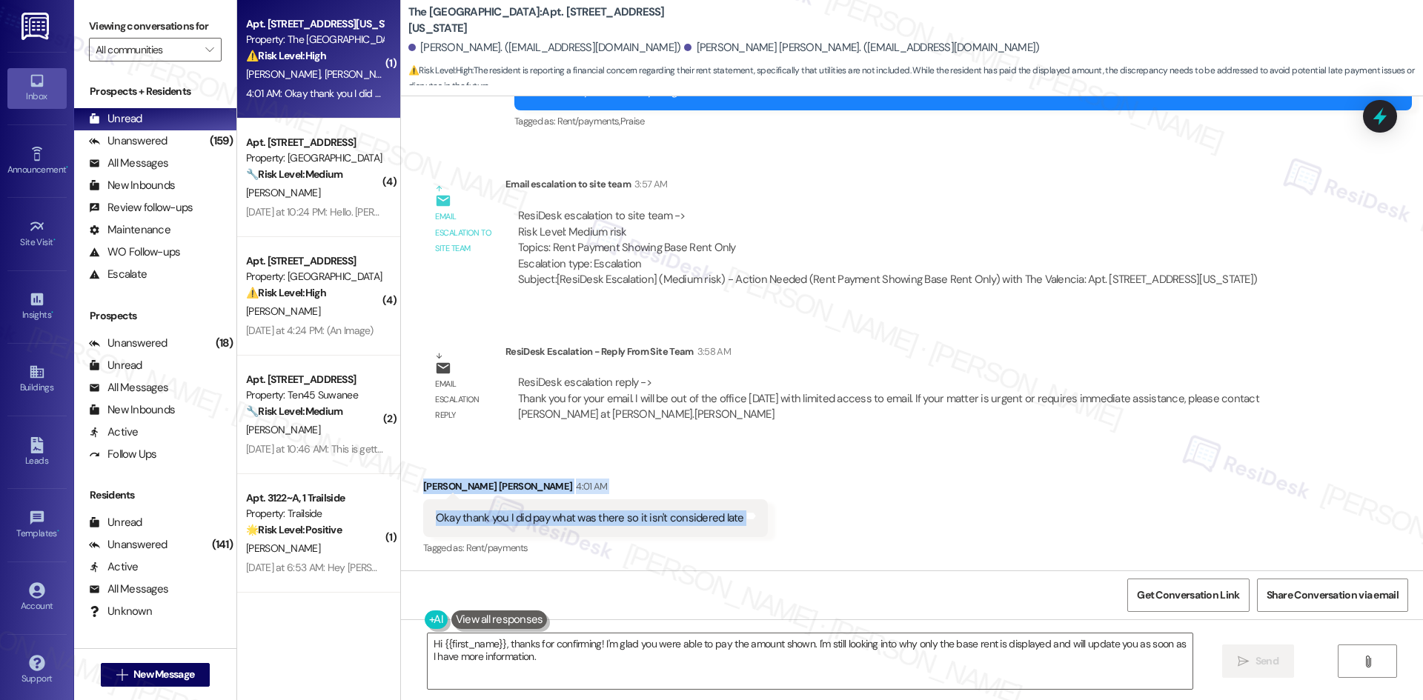
drag, startPoint x: 402, startPoint y: 479, endPoint x: 797, endPoint y: 508, distance: 395.3
click at [797, 508] on div "Received via SMS Dulce Magdalena Angulo 4:01 AM Okay thank you I did pay what w…" at bounding box center [912, 507] width 1022 height 125
copy div "Dulce Magdalena Angulo 4:01 AM Okay thank you I did pay what was there so it is…"
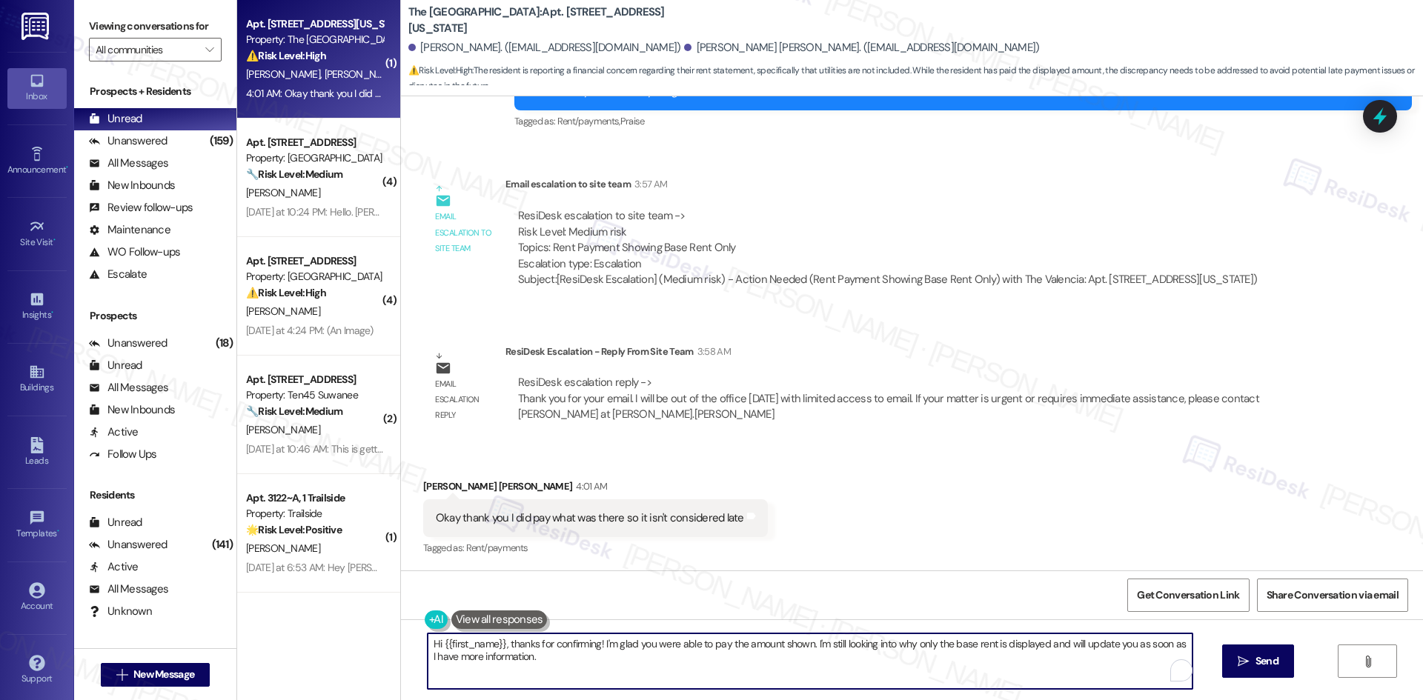
drag, startPoint x: 801, startPoint y: 641, endPoint x: 152, endPoint y: 641, distance: 649.2
click at [152, 641] on div "Viewing conversations for All communities  Prospects + Residents Unread (0) Un…" at bounding box center [748, 350] width 1349 height 700
paste textarea "Thanks for confirming, Dulce."
drag, startPoint x: 557, startPoint y: 640, endPoint x: 616, endPoint y: 653, distance: 60.6
click at [621, 652] on textarea "Thanks for confirming, Dulce. I'm still looking into why only the base rent is …" at bounding box center [804, 662] width 765 height 56
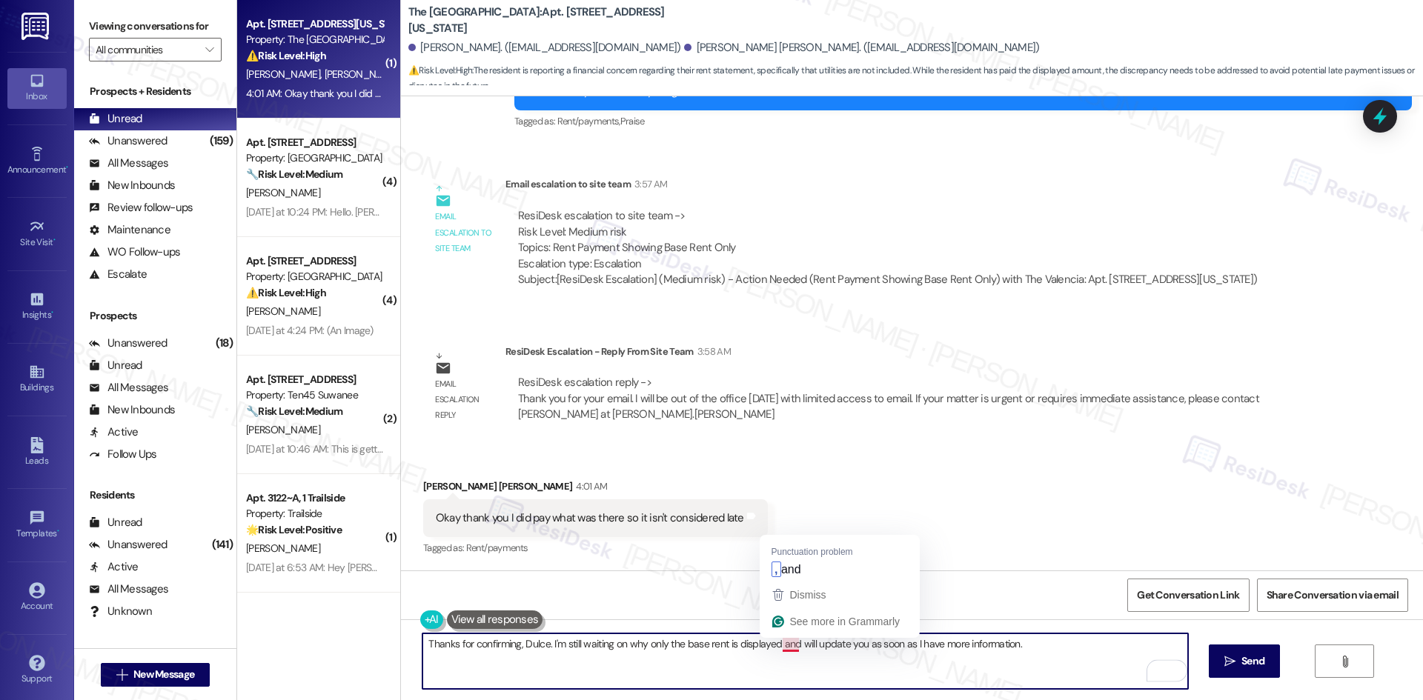
click at [785, 644] on textarea "Thanks for confirming, Dulce. I'm still waiting on why only the base rent is di…" at bounding box center [804, 662] width 765 height 56
click at [777, 646] on textarea "Thanks for confirming, Dulce. I'm still waiting on why only the base rent is di…" at bounding box center [804, 662] width 765 height 56
click at [615, 643] on textarea "Thanks for confirming, Dulce. I'm still waiting on why only the base rent is di…" at bounding box center [804, 662] width 765 height 56
click at [701, 534] on div "Okay thank you I did pay what was there so it isn't considered late Tags and no…" at bounding box center [595, 519] width 345 height 38
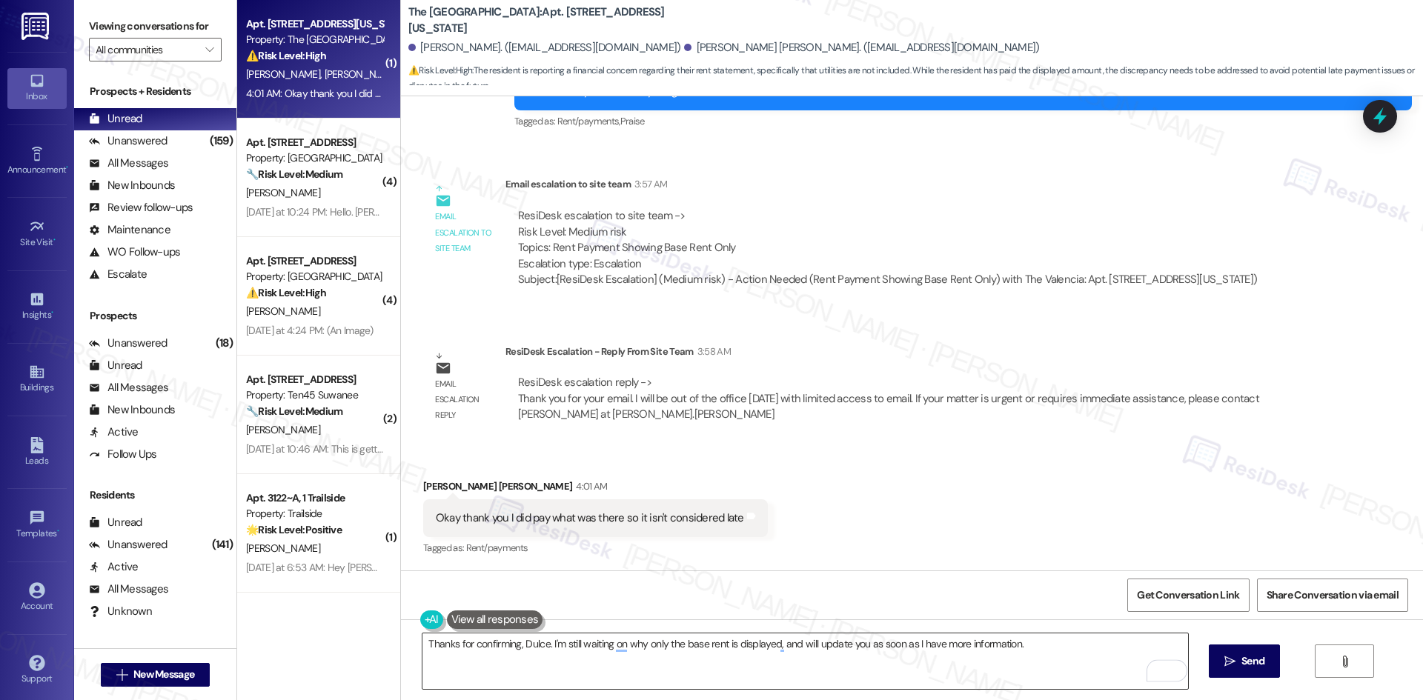
click at [620, 643] on textarea "Thanks for confirming, Dulce. I'm still waiting on why only the base rent is di…" at bounding box center [804, 662] width 765 height 56
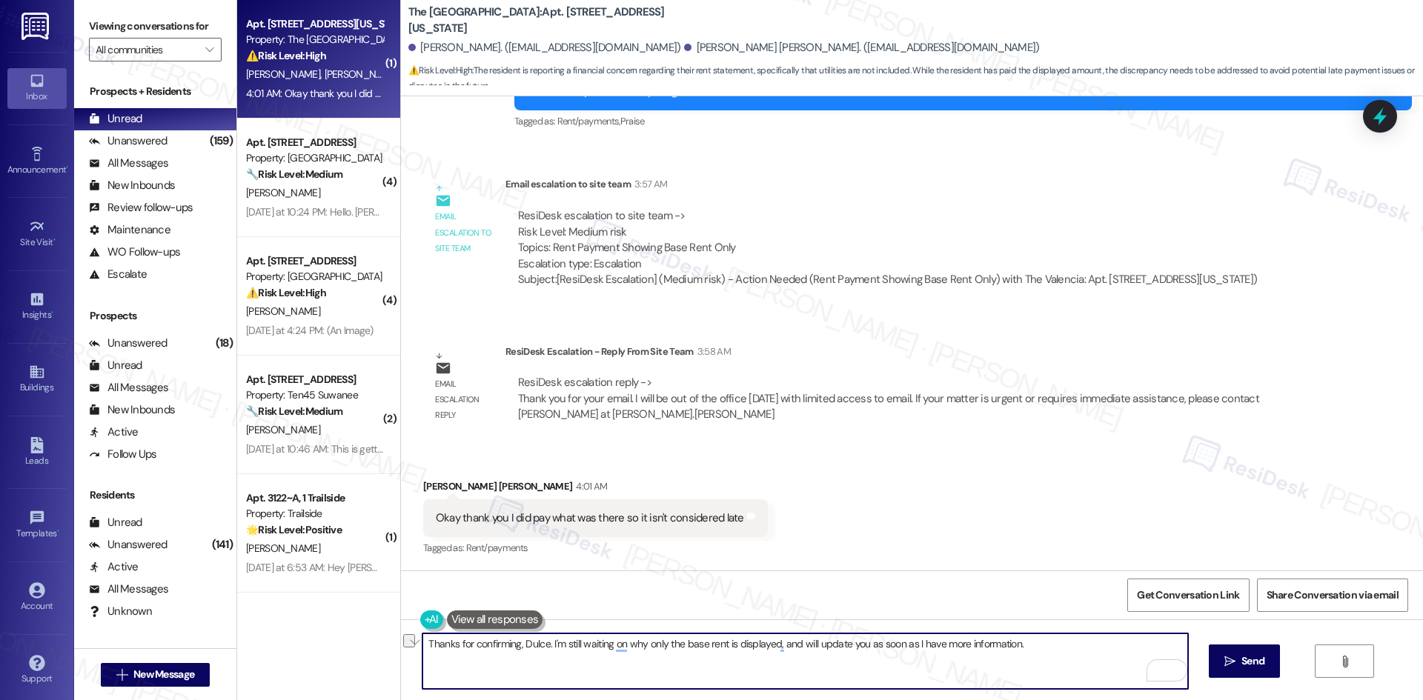
drag, startPoint x: 620, startPoint y: 643, endPoint x: 769, endPoint y: 658, distance: 149.8
click at [769, 658] on textarea "Thanks for confirming, Dulce. I'm still waiting on why only the base rent is di…" at bounding box center [804, 662] width 765 height 56
click at [626, 645] on textarea "Thanks for confirming, Dulce. I'm still waiting on site team, and will update y…" at bounding box center [804, 662] width 765 height 56
click at [820, 658] on textarea "Thanks for confirming, Dulce. I'm still waiting on the site team, and will upda…" at bounding box center [804, 662] width 765 height 56
click at [920, 660] on textarea "Thanks for confirming, Dulce. I'm still waiting on the site team, and will upda…" at bounding box center [804, 662] width 765 height 56
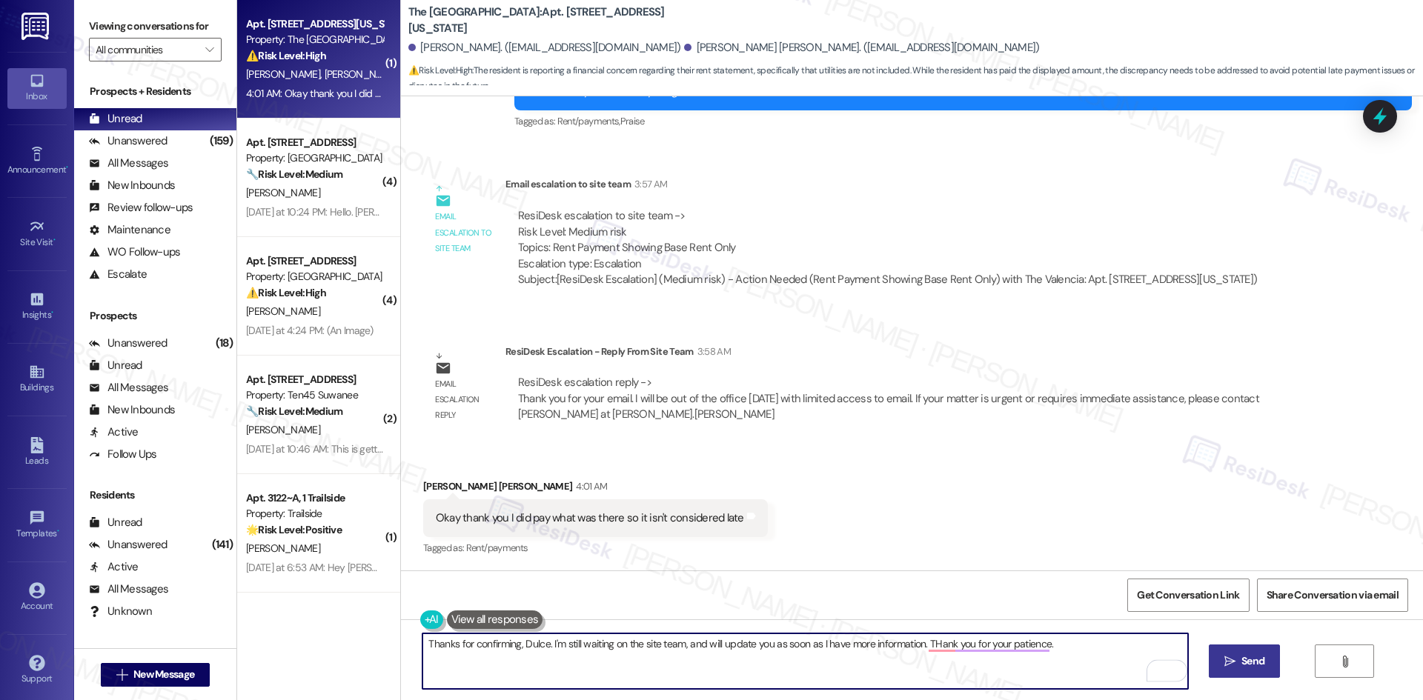
type textarea "Thanks for confirming, Dulce. I'm still waiting on the site team, and will upda…"
click at [1270, 652] on button " Send" at bounding box center [1245, 661] width 72 height 33
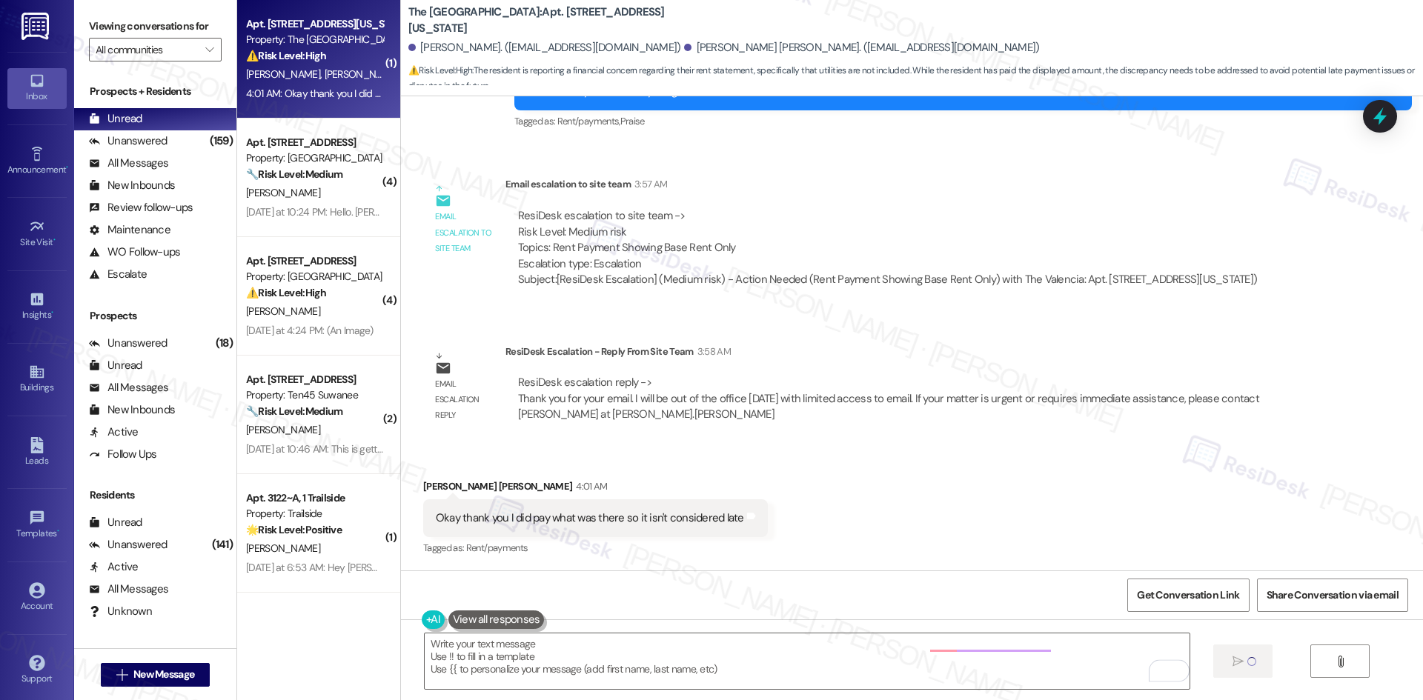
scroll to position [490, 0]
click at [978, 643] on div " Send " at bounding box center [912, 675] width 1022 height 111
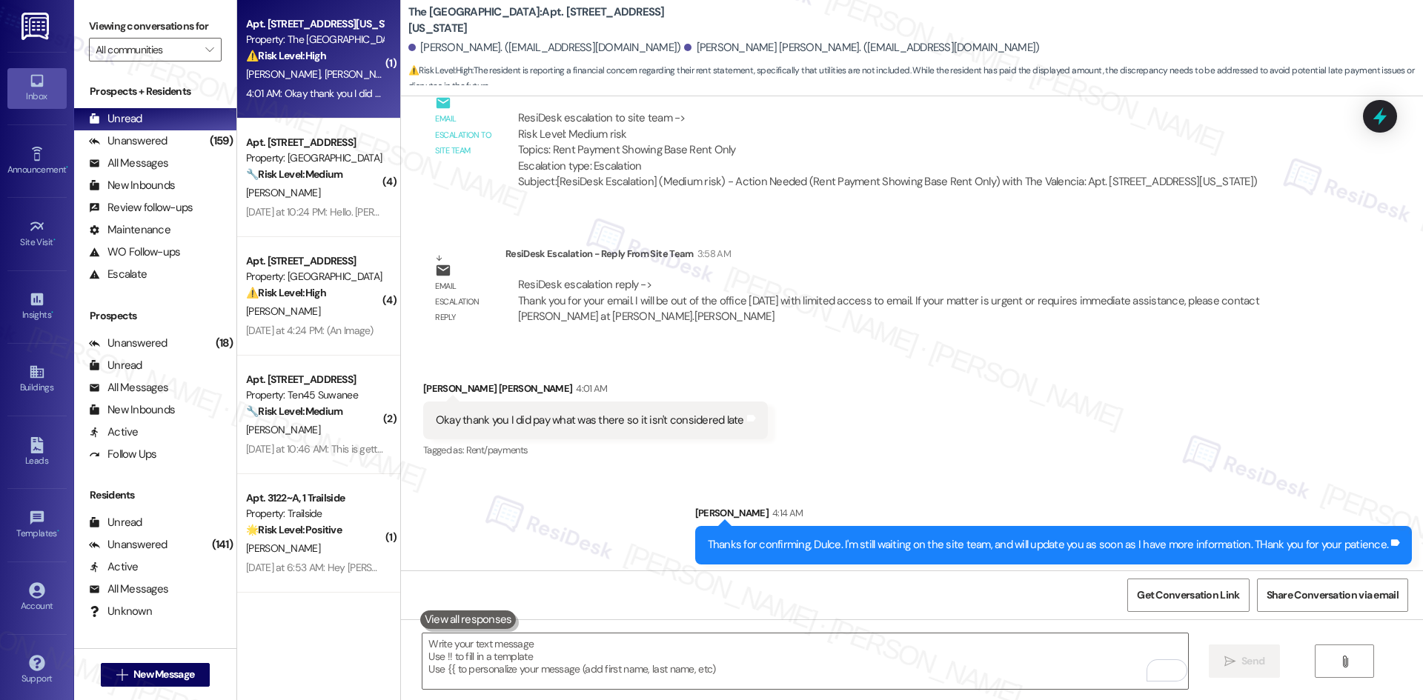
scroll to position [594, 0]
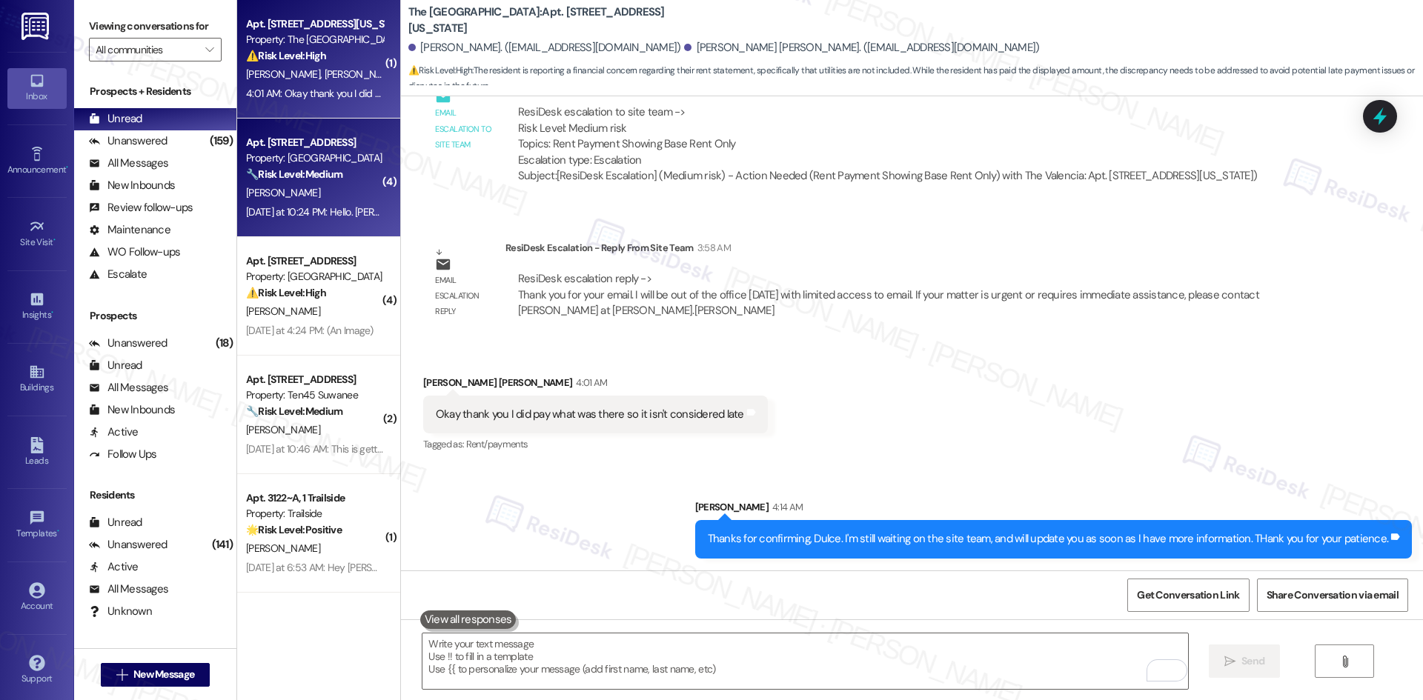
click at [295, 150] on div "Property: [GEOGRAPHIC_DATA]" at bounding box center [314, 158] width 137 height 16
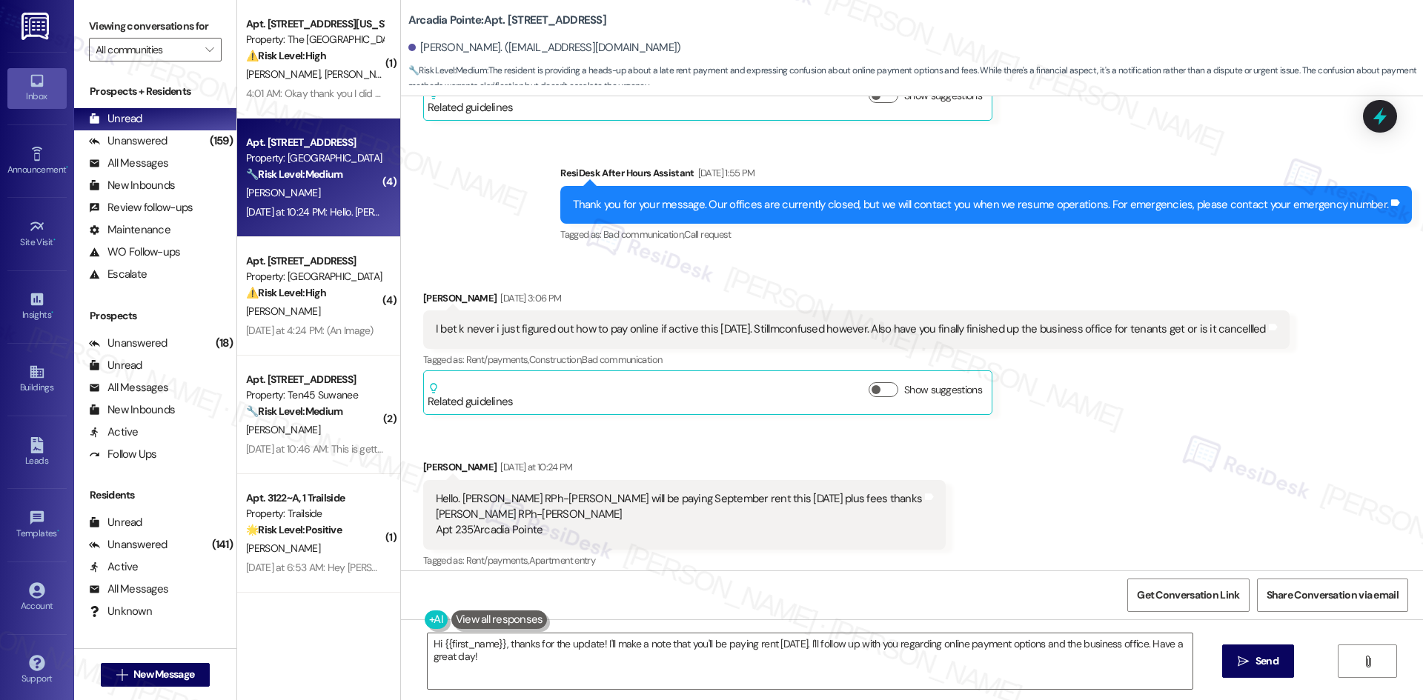
scroll to position [591, 0]
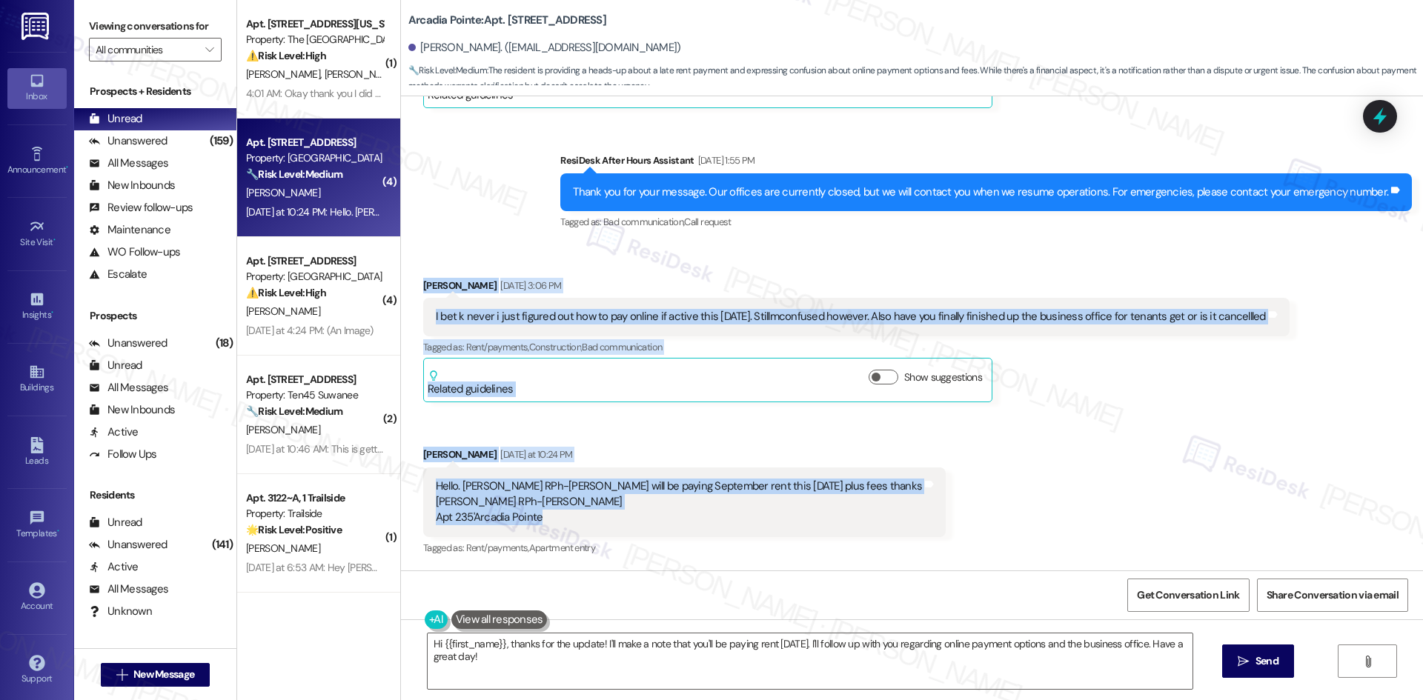
drag, startPoint x: 422, startPoint y: 289, endPoint x: 774, endPoint y: 513, distance: 417.2
click at [774, 513] on div "Received via SMS Eric Smith Aug 30, 2025 at 3:06 PM I bet k never i just figure…" at bounding box center [912, 408] width 1022 height 326
copy div "Eric Smith Aug 30, 2025 at 3:06 PM I bet k never i just figured out how to pay …"
click at [822, 280] on div "Eric Smith Aug 30, 2025 at 3:06 PM" at bounding box center [856, 288] width 866 height 21
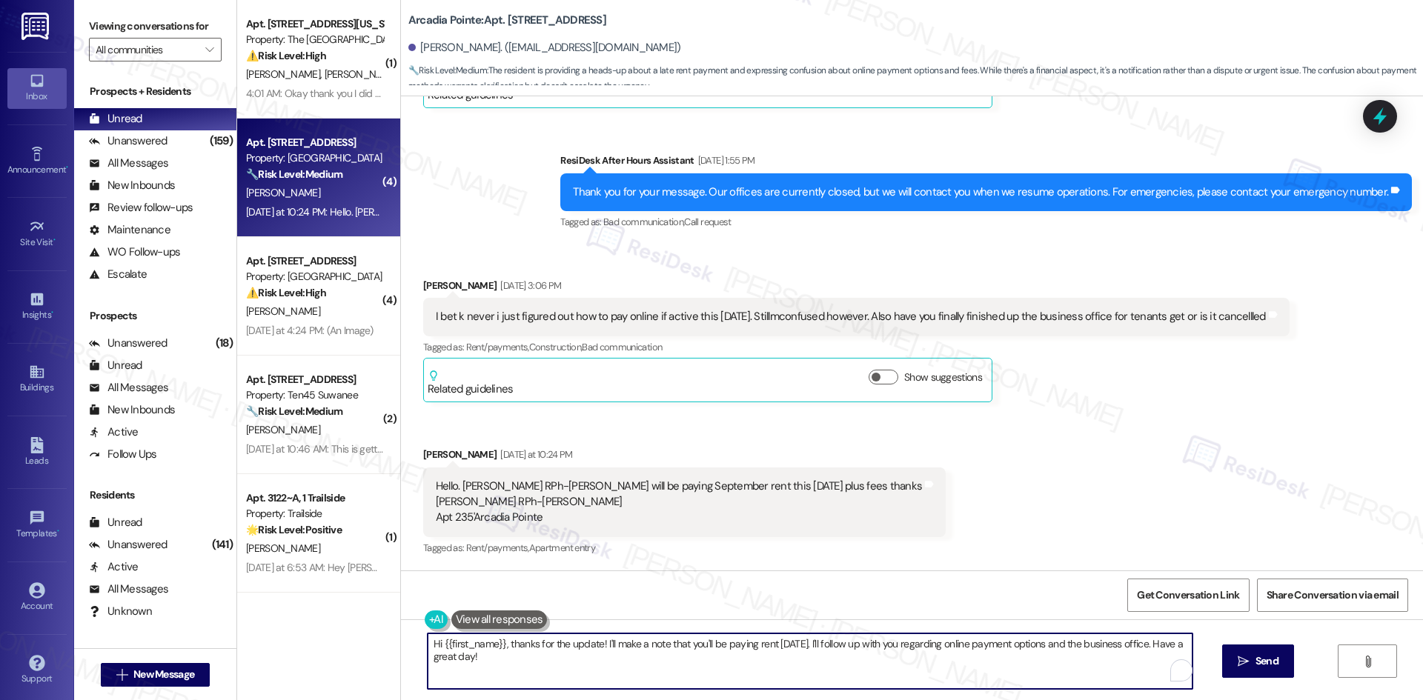
click at [634, 676] on textarea "Hi {{first_name}}, thanks for the update! I'll make a note that you'll be payin…" at bounding box center [810, 662] width 765 height 56
paste textarea "Thanks for the update, Eric. I’ll let the site team know about your plan to pay…"
type textarea "Thanks for the update, Eric. I’ll let the site team know about your plan to pay…"
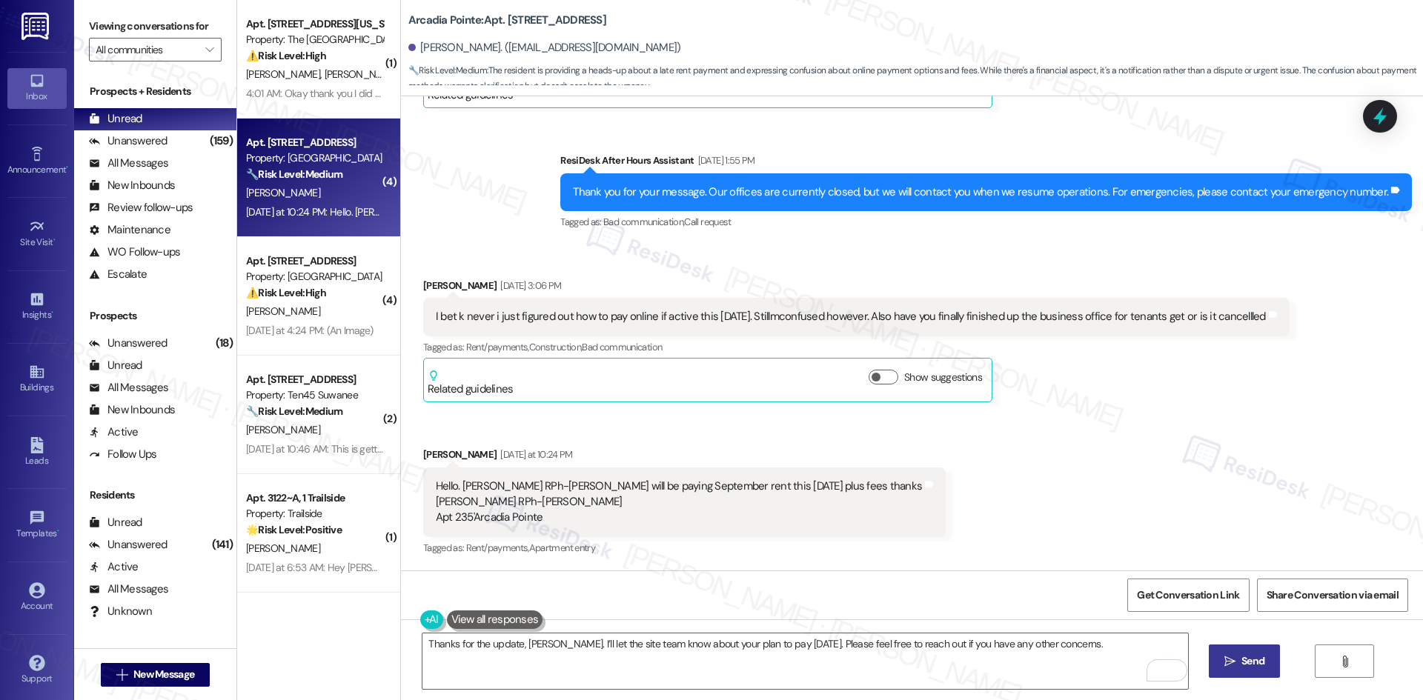
click at [1266, 666] on span "Send" at bounding box center [1252, 662] width 29 height 16
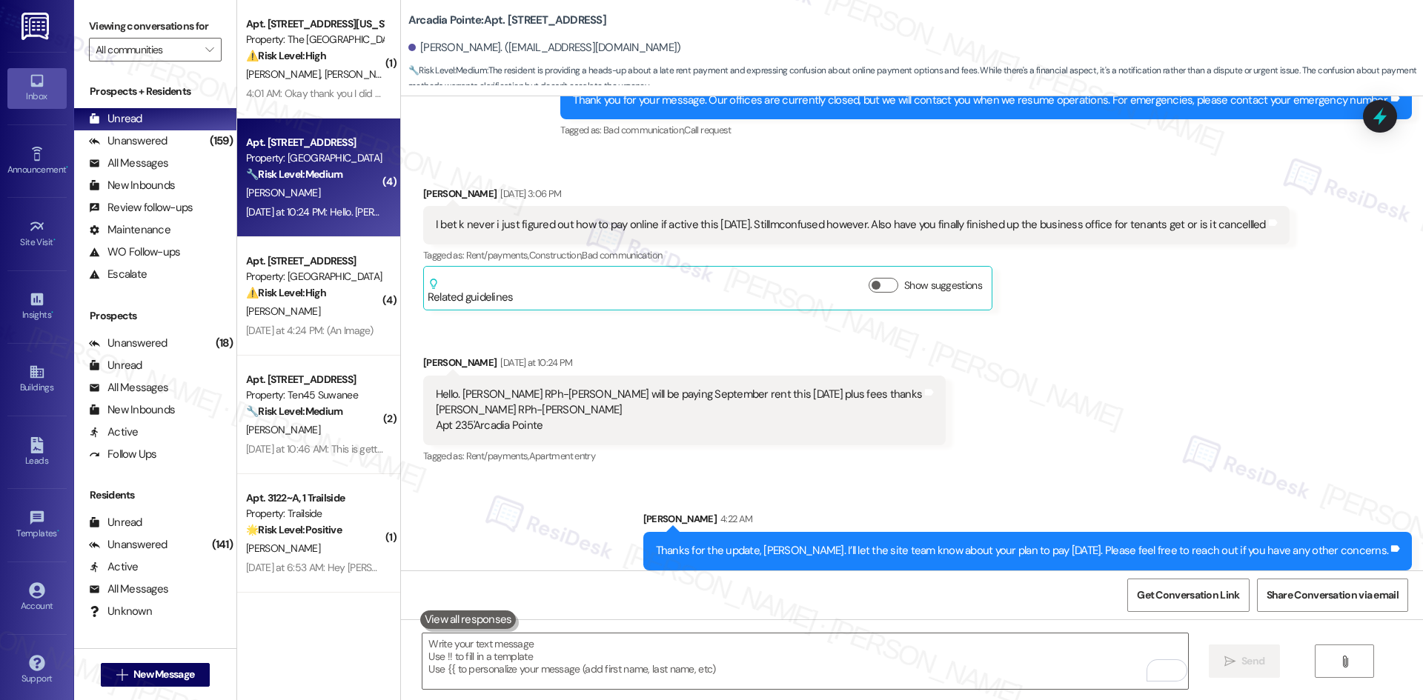
scroll to position [694, 0]
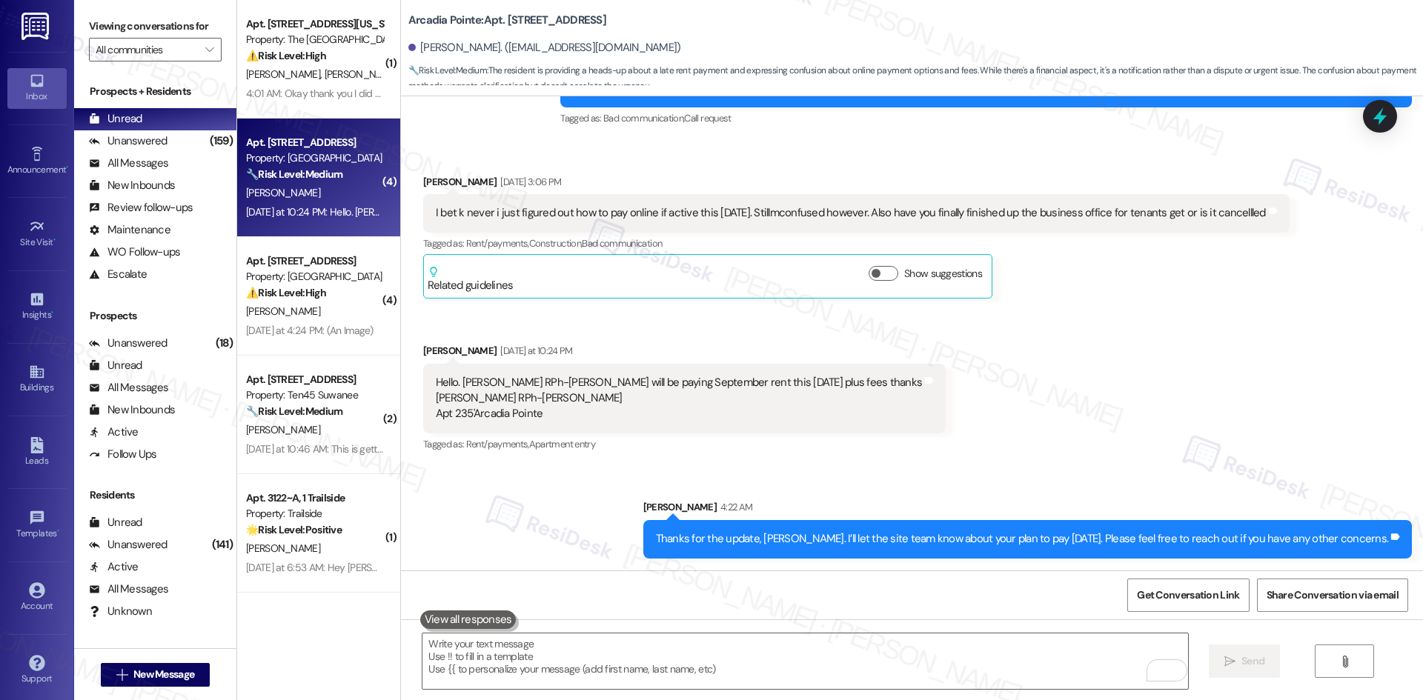
click at [1121, 442] on div "Received via SMS Eric Smith Aug 30, 2025 at 3:06 PM I bet k never i just figure…" at bounding box center [912, 304] width 1022 height 326
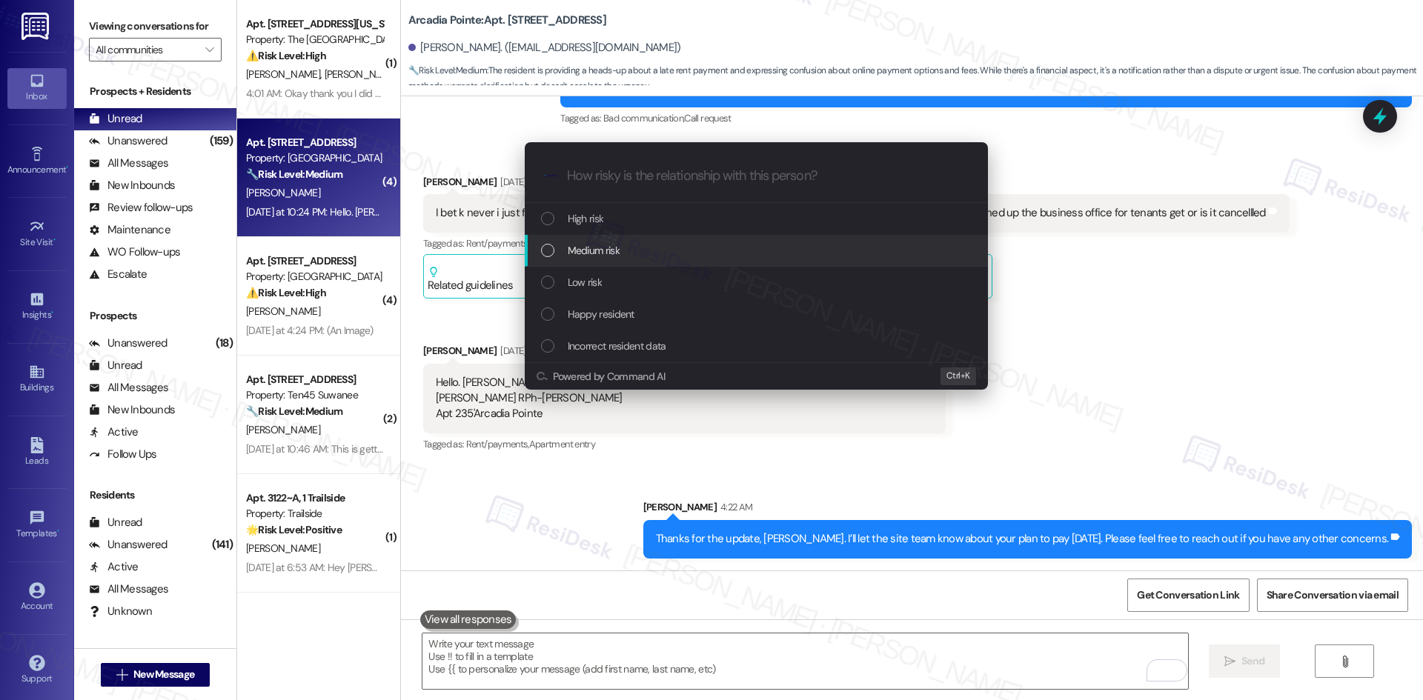
click at [617, 245] on span "Medium risk" at bounding box center [594, 250] width 52 height 16
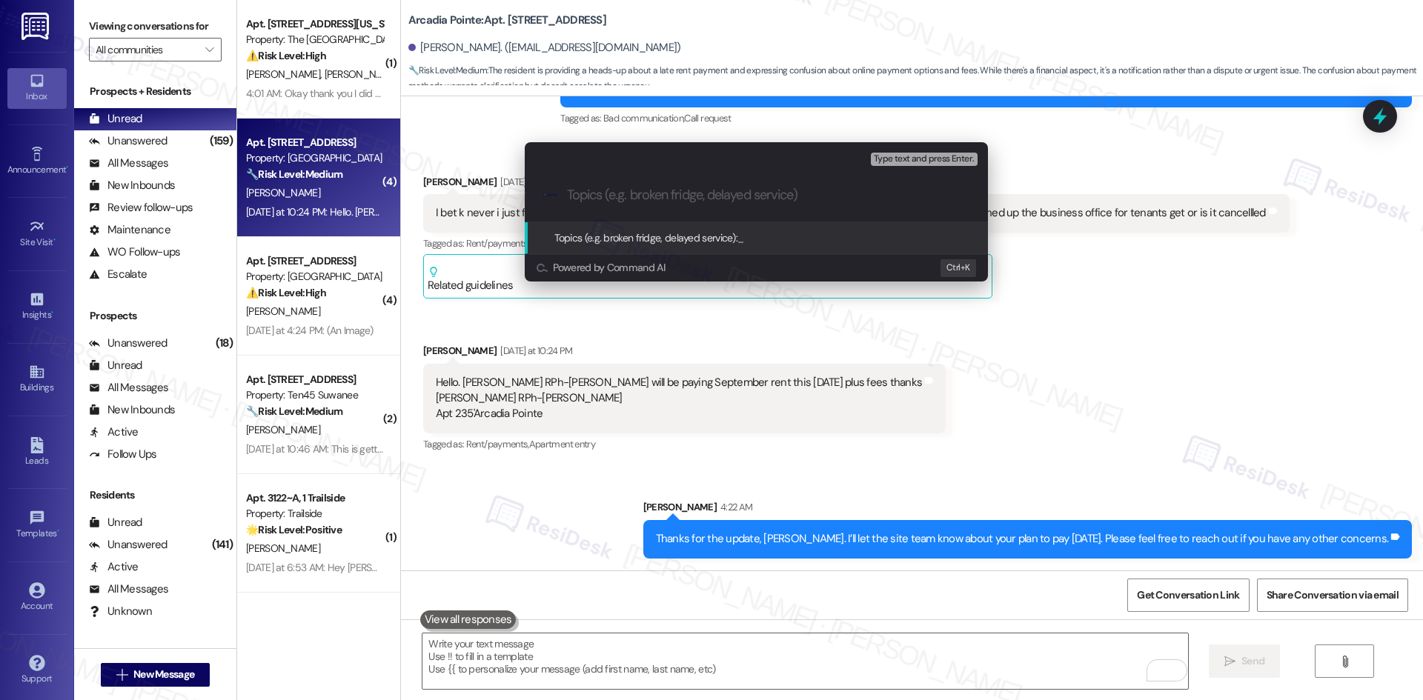
click at [666, 188] on div ".cls-1{fill:#0a055f;}.cls-2{fill:#0cc4c4;} resideskLogoBlueOrange" at bounding box center [756, 195] width 463 height 53
click at [614, 191] on input "Topics (e.g. broken fridge, delayed service)" at bounding box center [768, 196] width 402 height 16
paste input "Rent Payment Plan & Business Office Inquiry"
type input "Rent Payment Plan & Business Office Inquiry"
click at [925, 155] on span "Type text and press Enter." at bounding box center [924, 159] width 100 height 10
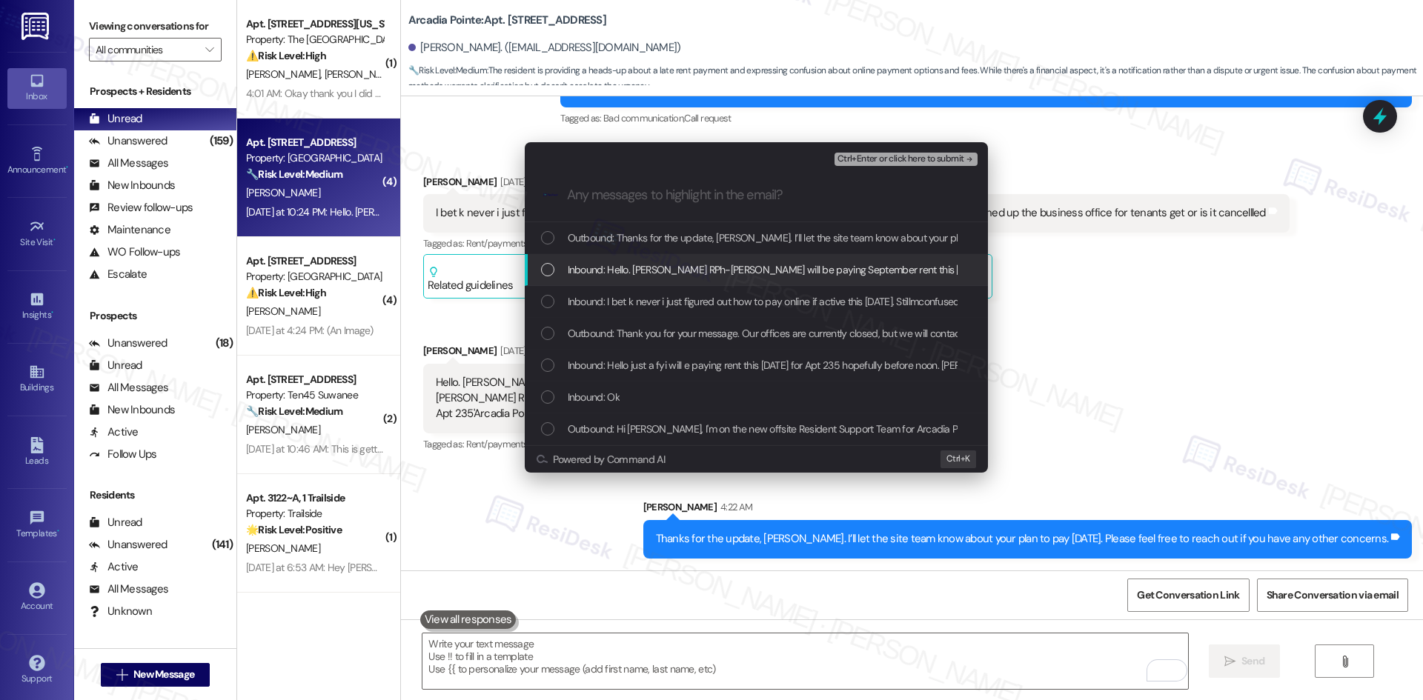
click at [830, 267] on span "Inbound: Hello. Eric L Smith RPh-ret will be paying September rent this coming …" at bounding box center [949, 270] width 763 height 16
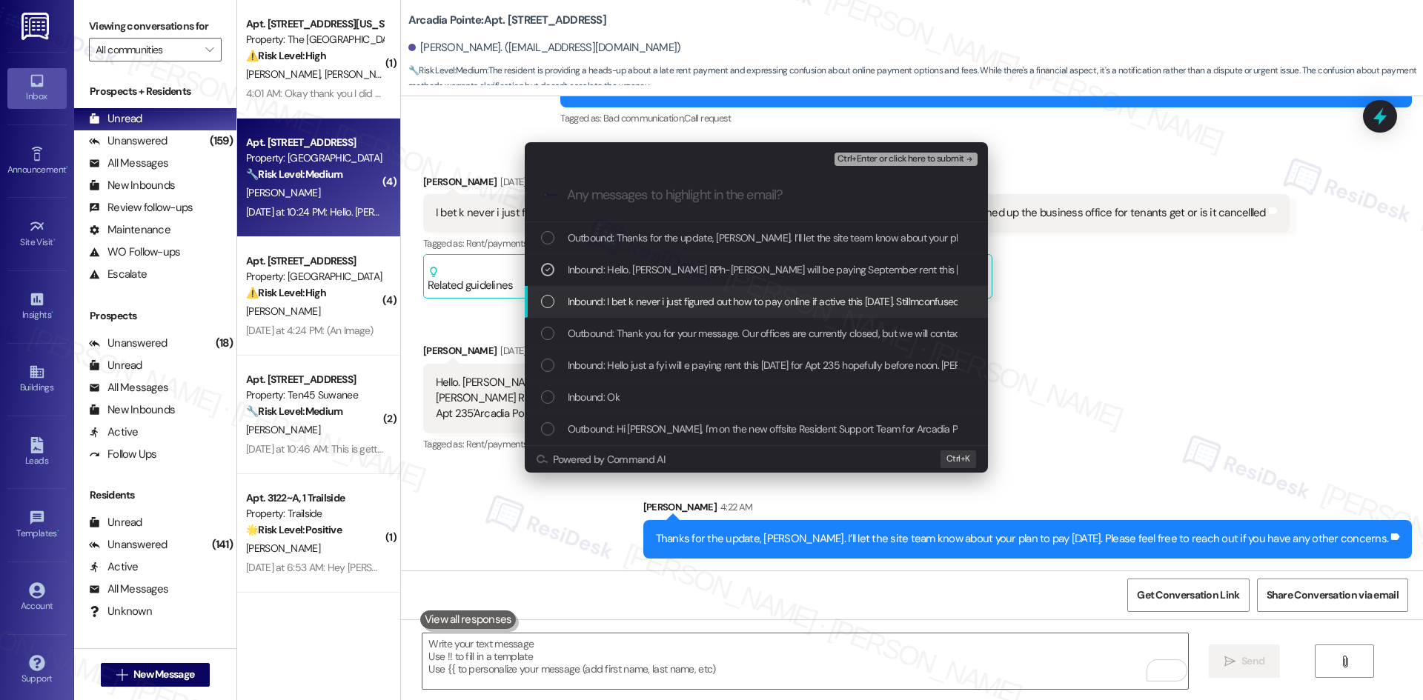
drag, startPoint x: 824, startPoint y: 304, endPoint x: 901, endPoint y: 244, distance: 97.7
click at [825, 304] on span "Inbound: I bet k never i just figured out how to pay online if active this next…" at bounding box center [965, 301] width 794 height 16
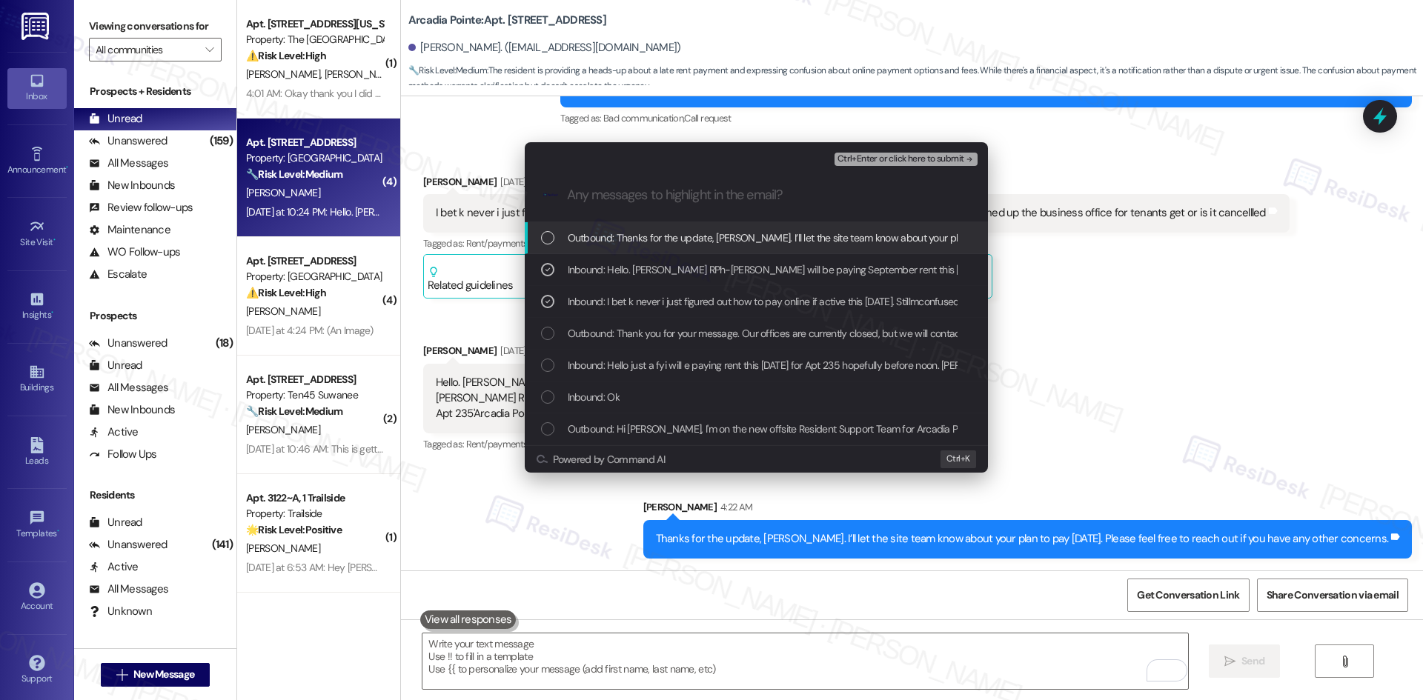
click at [972, 154] on icon "remove-block-ctrl+enter-or click here to submit" at bounding box center [969, 159] width 10 height 10
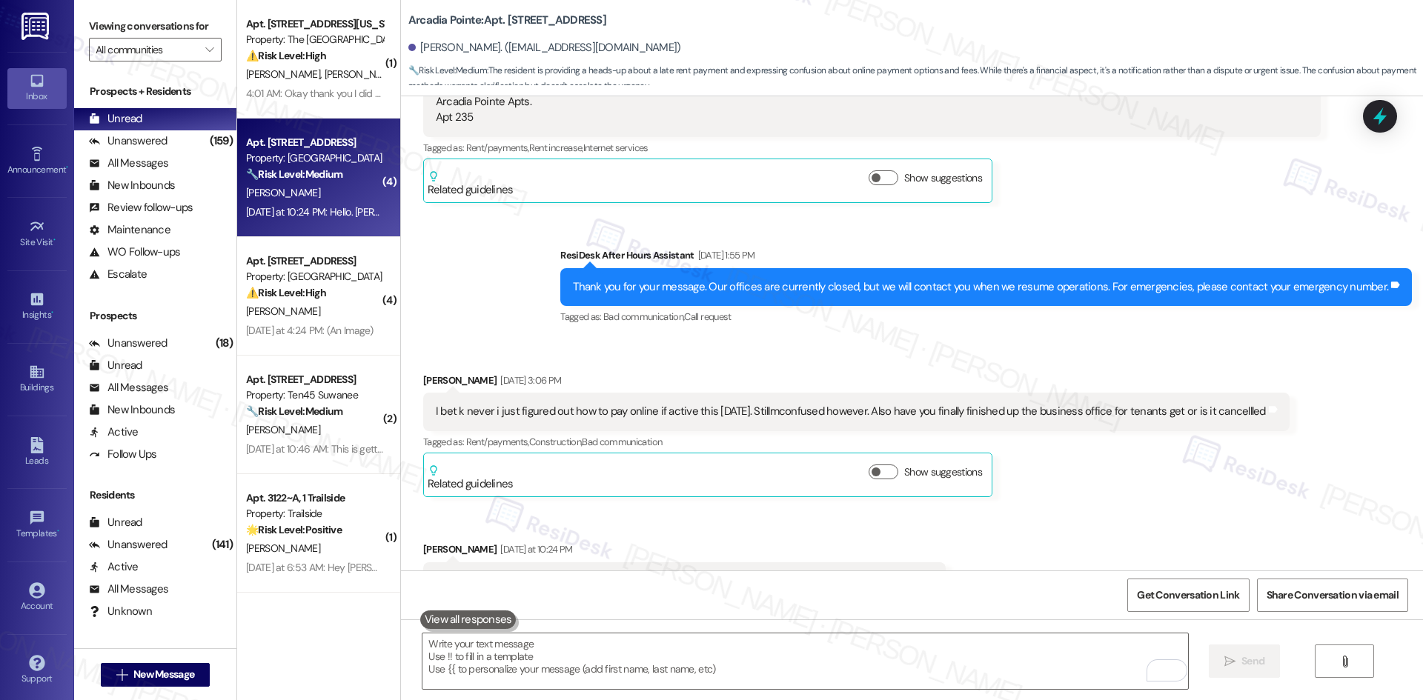
scroll to position [716, 0]
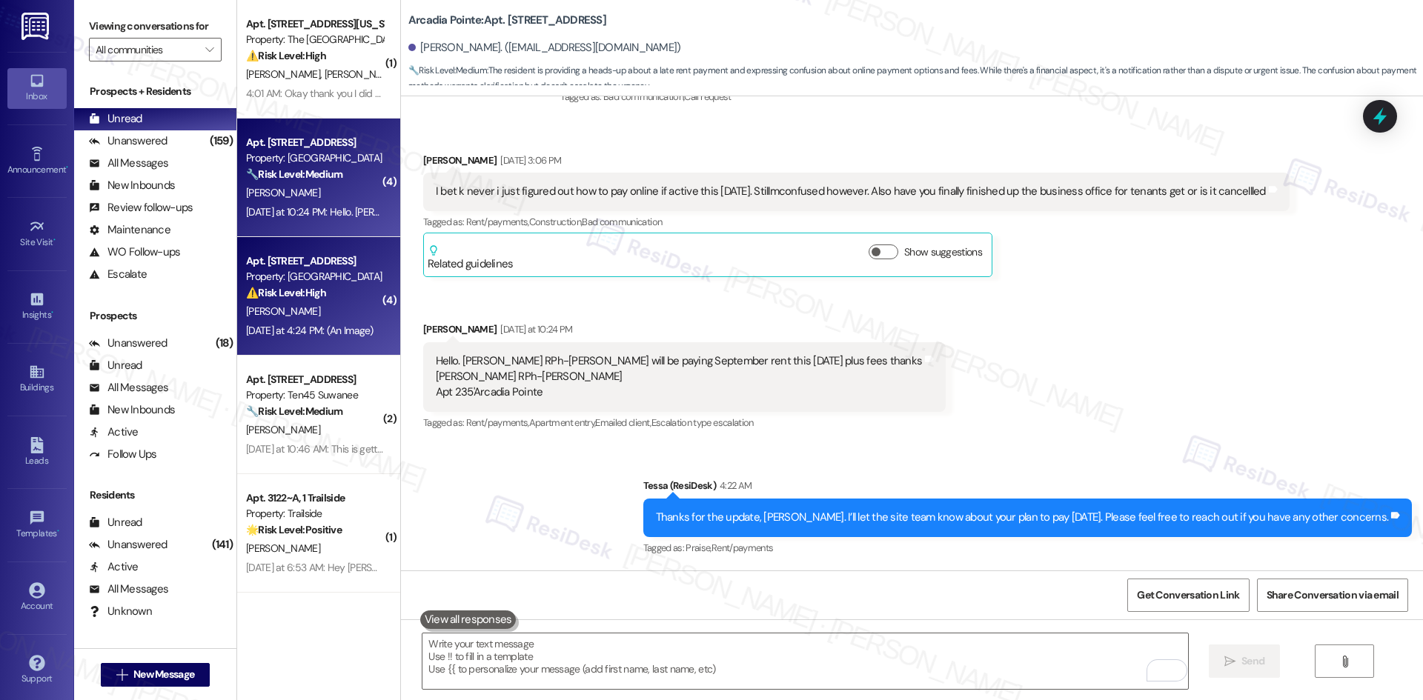
click at [280, 328] on div "Yesterday at 4:24 PM: (An Image) Yesterday at 4:24 PM: (An Image)" at bounding box center [309, 330] width 127 height 13
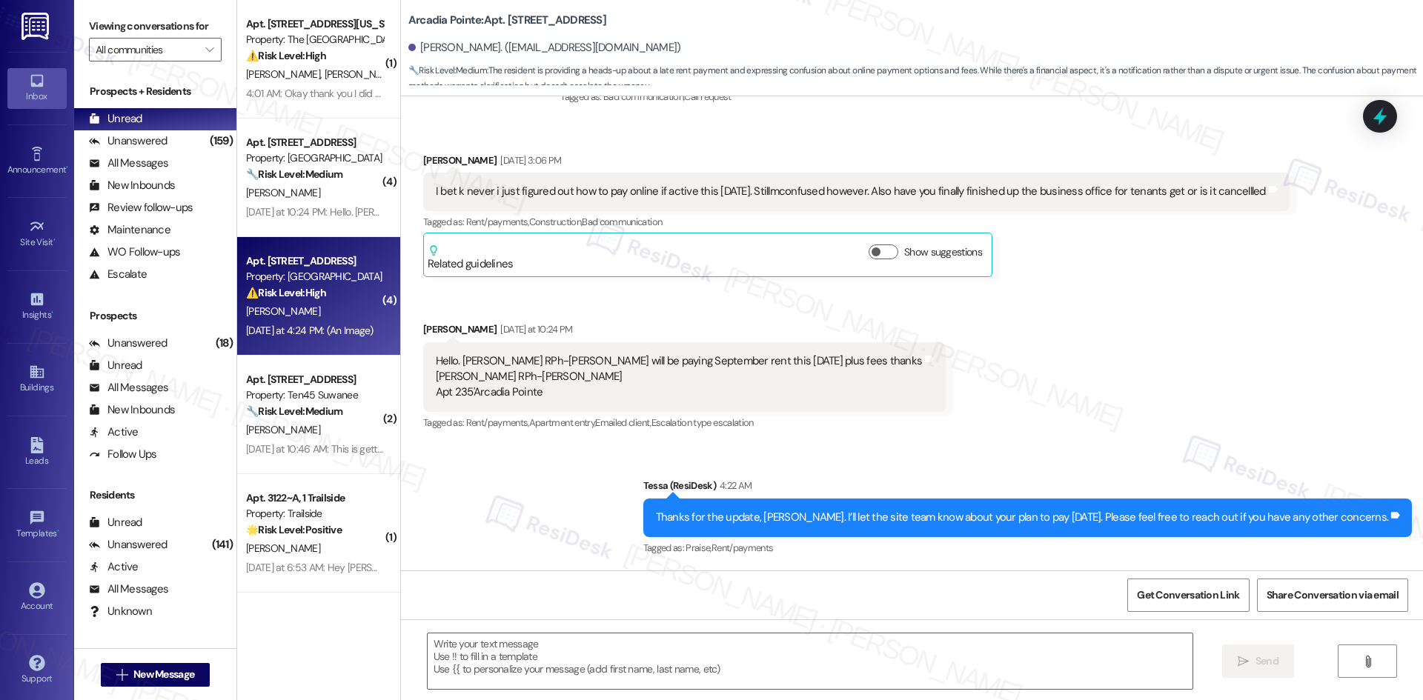
type textarea "Fetching suggested responses. Please feel free to read through the conversation…"
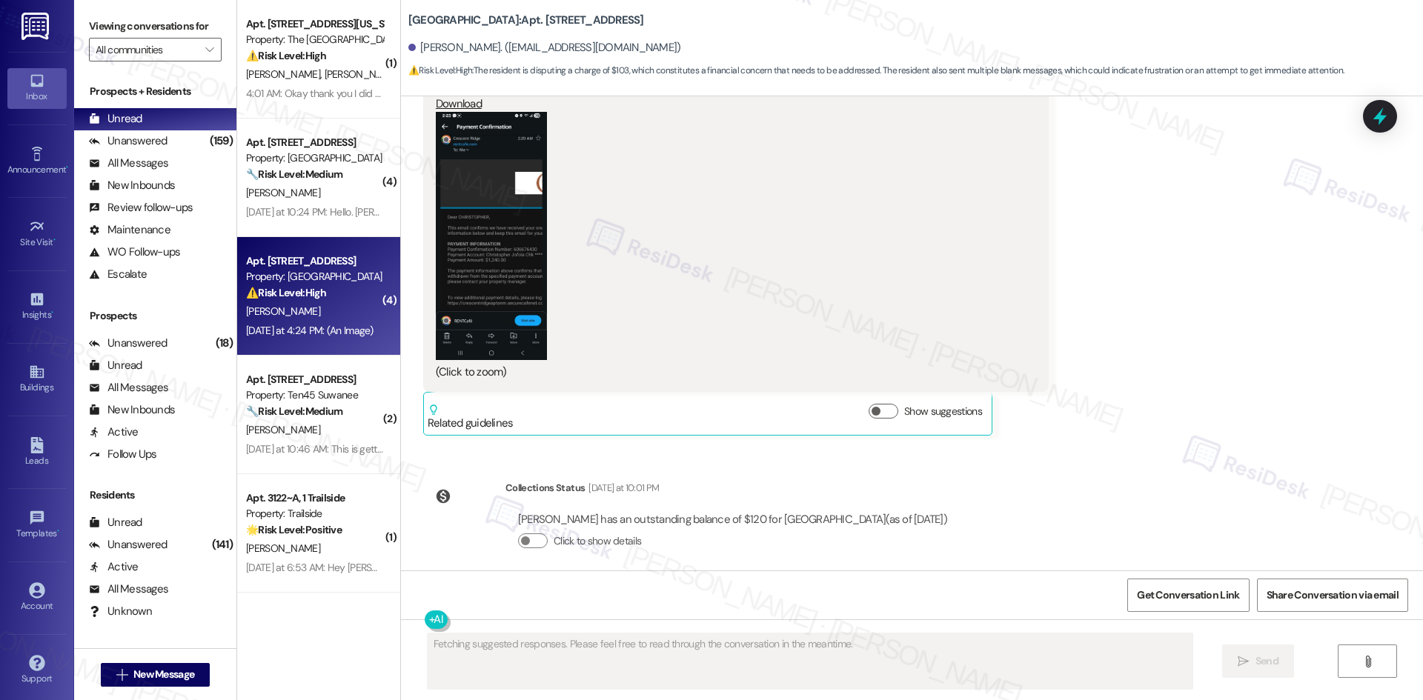
scroll to position [2077, 0]
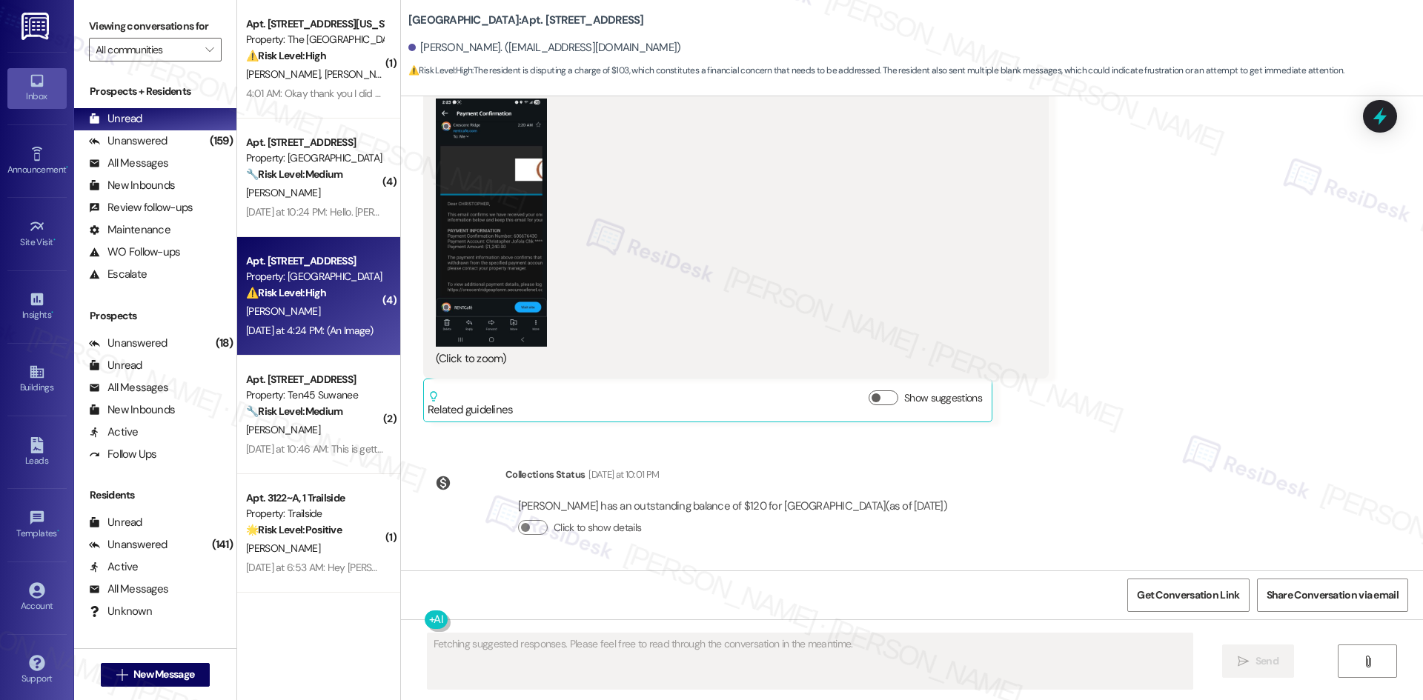
click at [511, 261] on button "Zoom image" at bounding box center [491, 223] width 111 height 248
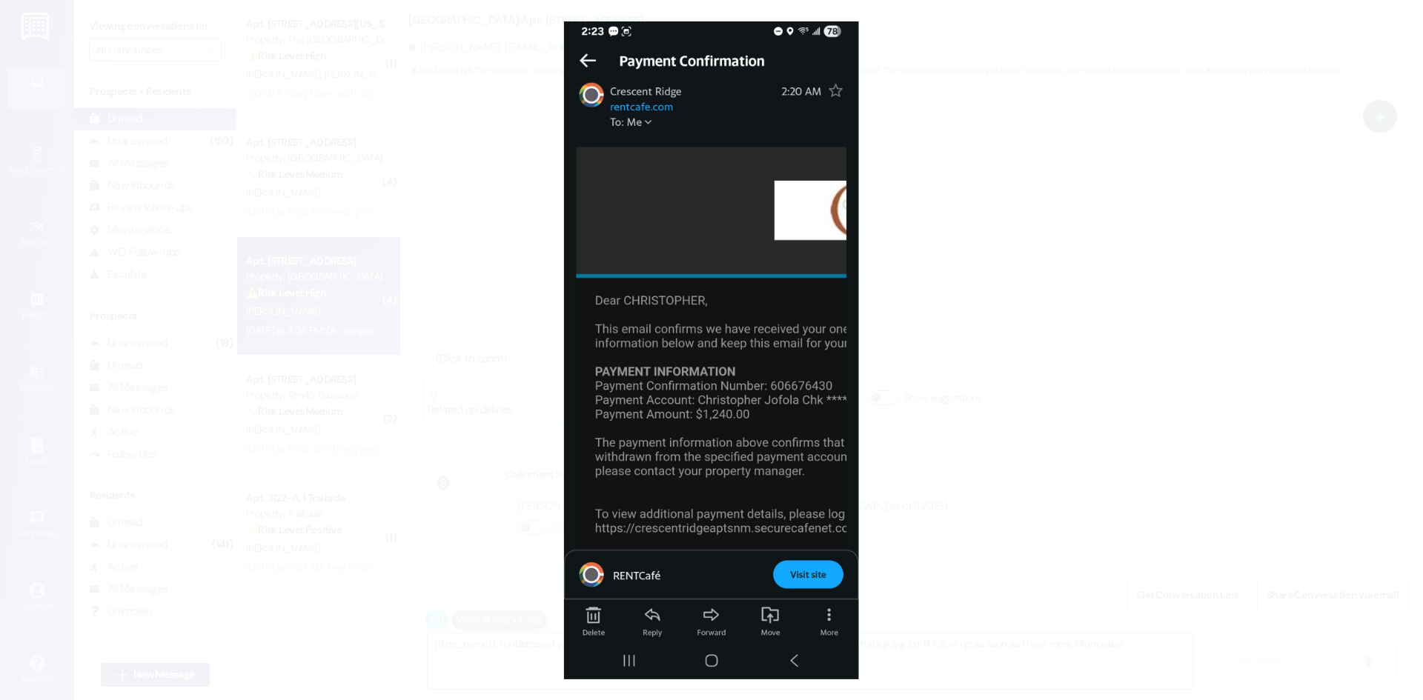
type textarea "{{first_name}}, I understand you're seeing an extra charge. Let me look into yo…"
click at [973, 385] on button "Unzoom image" at bounding box center [711, 350] width 1423 height 700
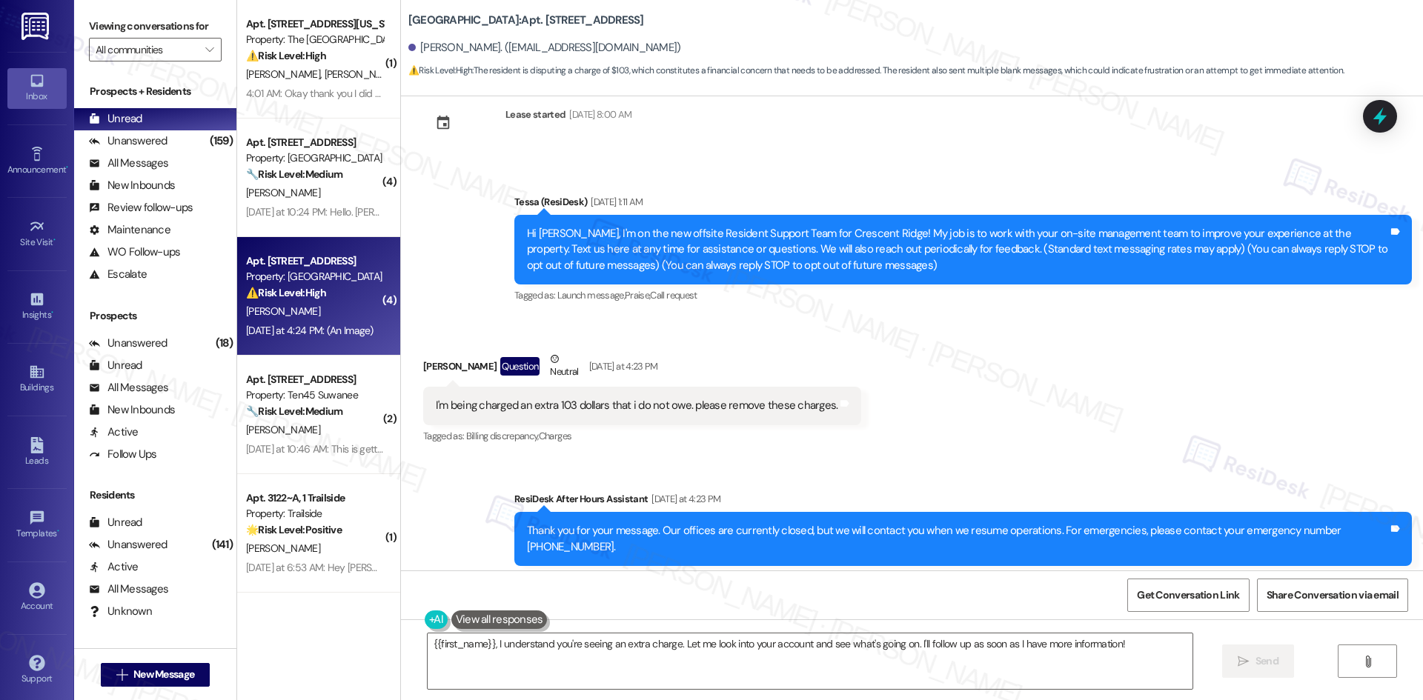
scroll to position [0, 0]
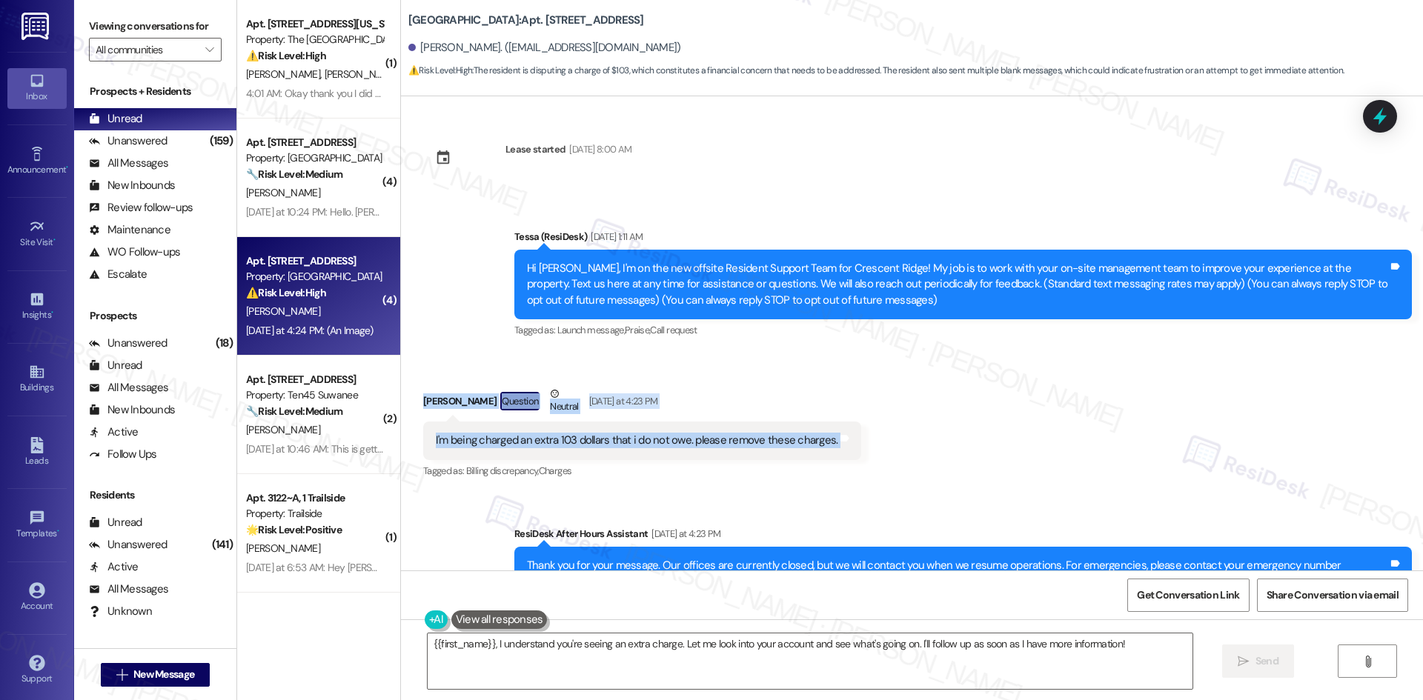
drag, startPoint x: 518, startPoint y: 411, endPoint x: 910, endPoint y: 452, distance: 394.2
click at [969, 441] on div "Received via SMS Christopher Jojola Question Neutral Yesterday at 4:23 PM I'm b…" at bounding box center [912, 423] width 1022 height 141
copy div "Christopher Jojola Question Neutral Yesterday at 4:23 PM I'm being charged an e…"
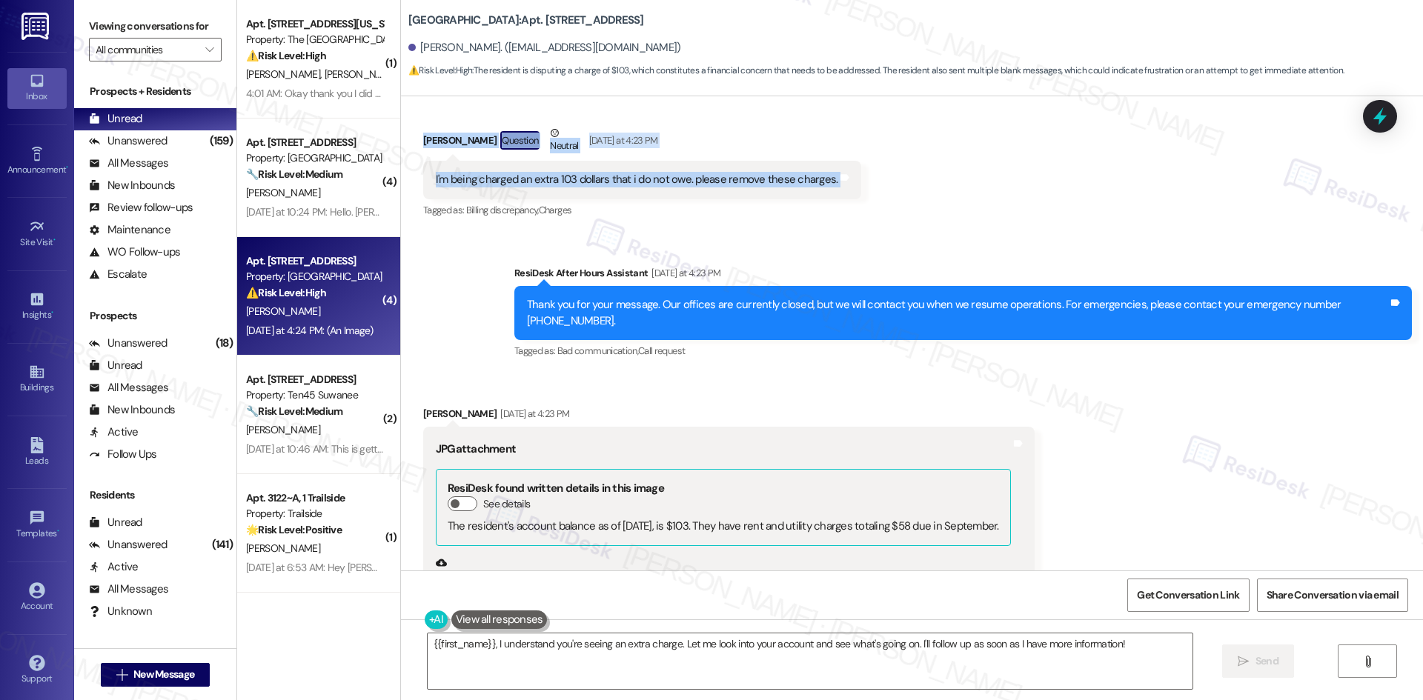
scroll to position [296, 0]
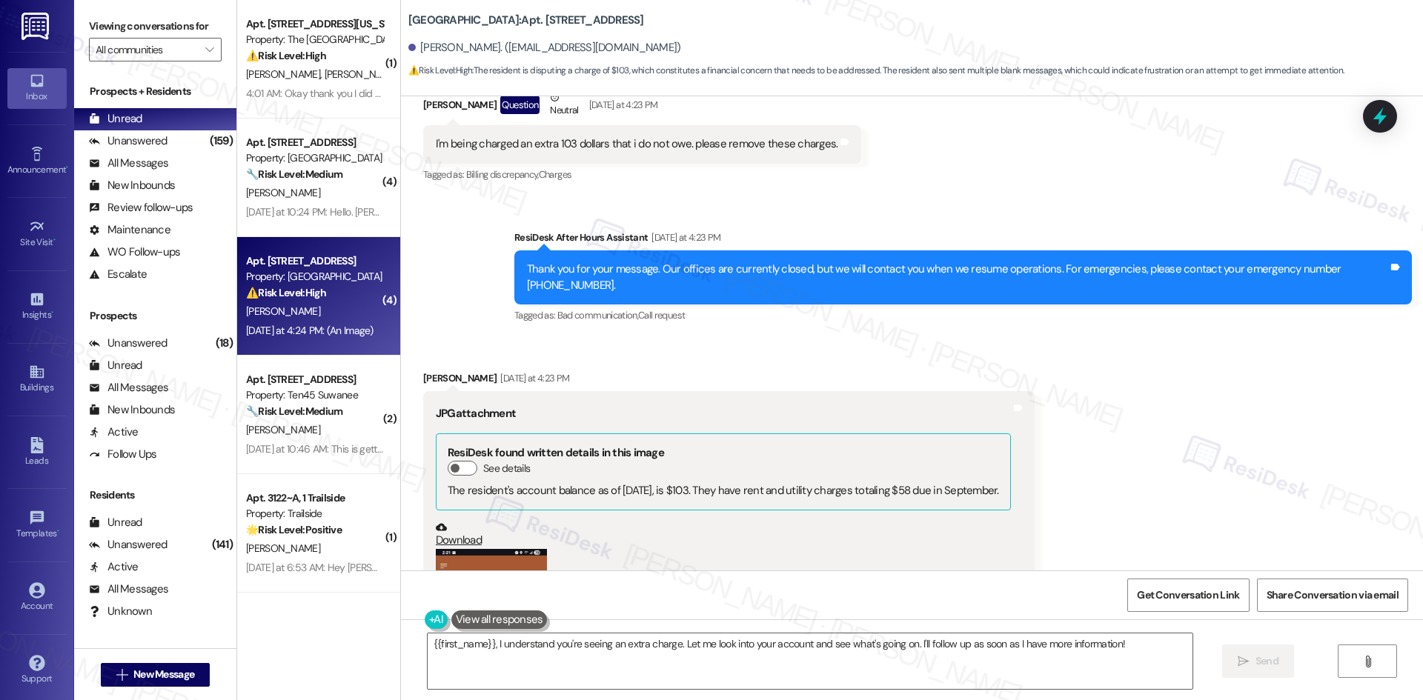
drag, startPoint x: 462, startPoint y: 669, endPoint x: 771, endPoint y: 319, distance: 466.8
click at [771, 319] on div "Tagged as: Bad communication , Click to highlight conversations about Bad commu…" at bounding box center [962, 315] width 897 height 21
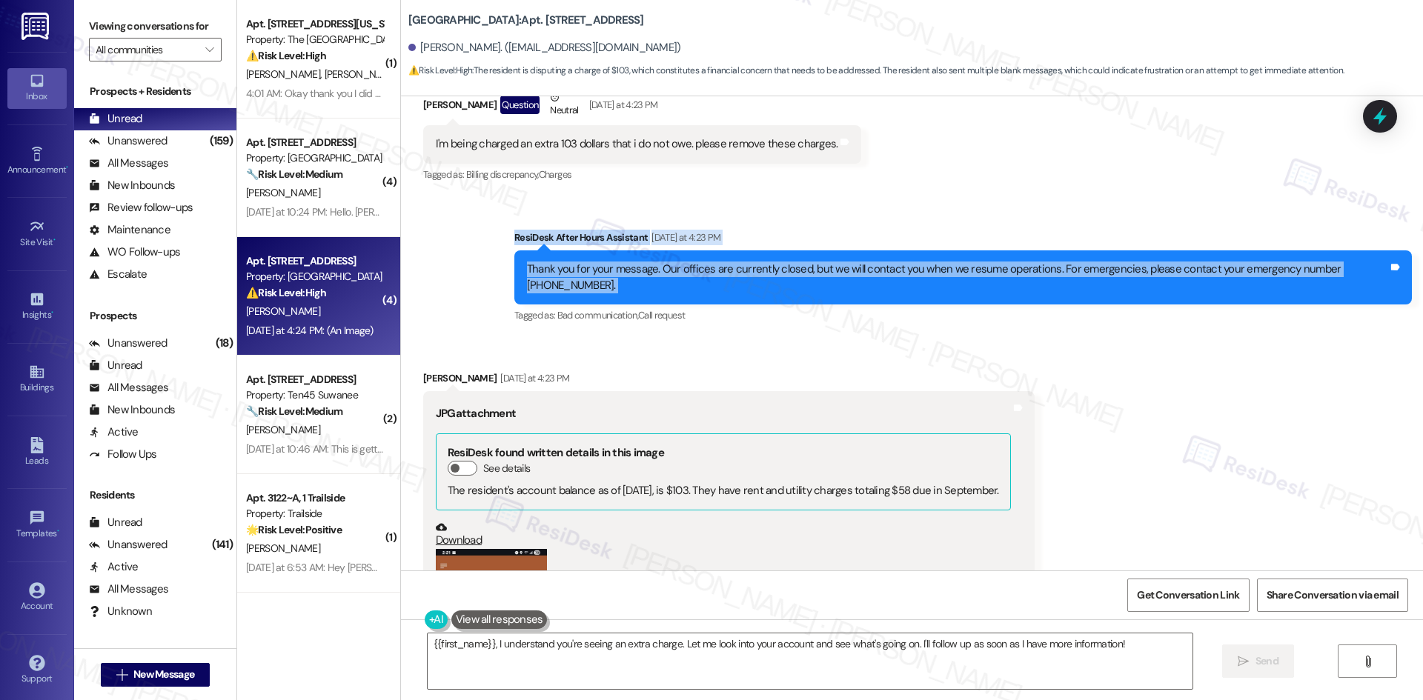
drag, startPoint x: 461, startPoint y: 222, endPoint x: 1238, endPoint y: 275, distance: 778.5
click at [1370, 298] on div "Sent via SMS ResiDesk After Hours Assistant Yesterday at 4:23 PM Thank you for …" at bounding box center [912, 266] width 1022 height 141
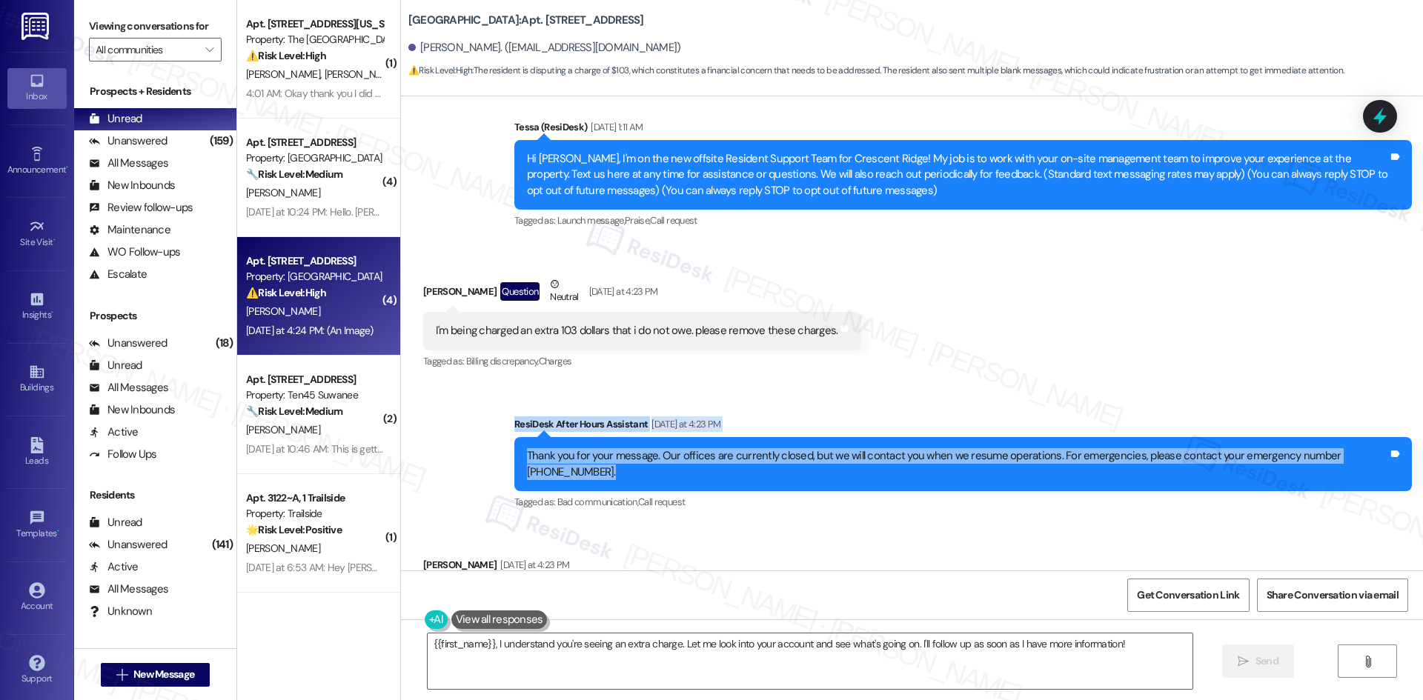
scroll to position [74, 0]
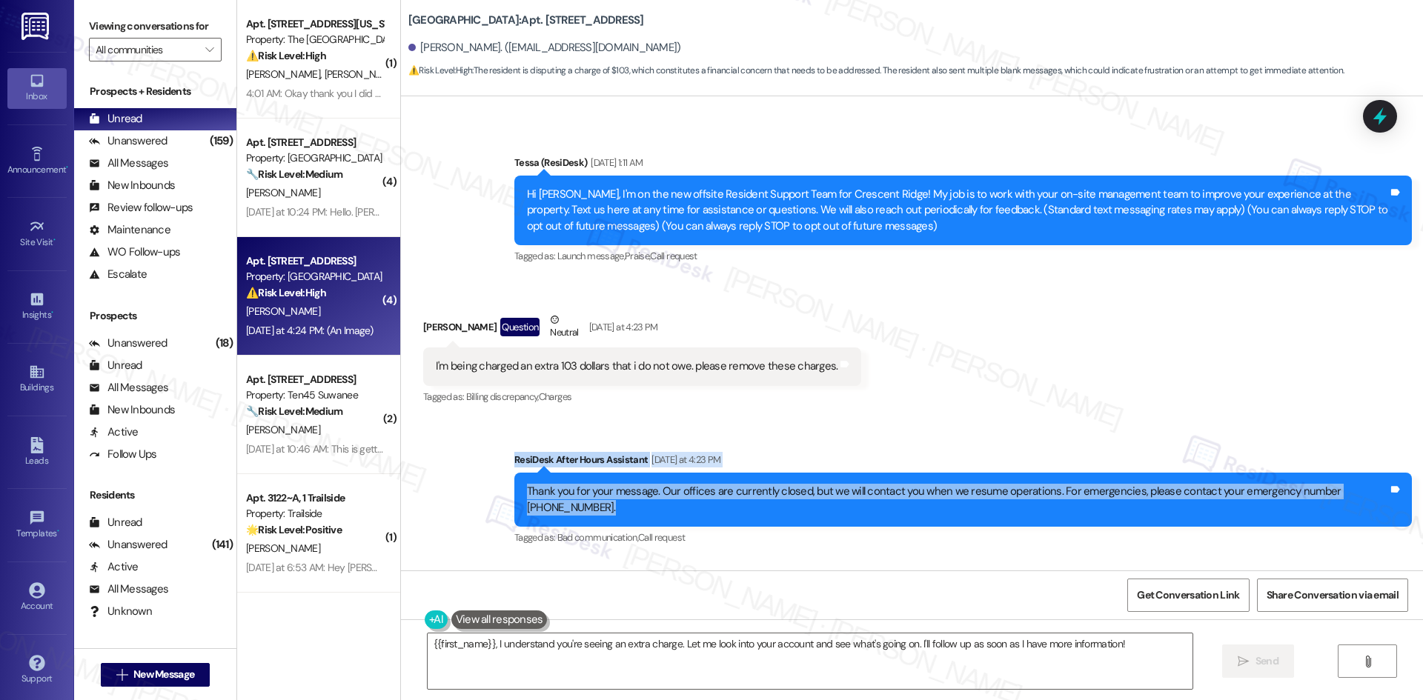
drag, startPoint x: 408, startPoint y: 310, endPoint x: 911, endPoint y: 336, distance: 503.9
click at [874, 336] on div "Received via SMS Christopher Jojola Question Neutral Yesterday at 4:23 PM I'm b…" at bounding box center [912, 349] width 1022 height 141
click at [910, 336] on div "Received via SMS Christopher Jojola Question Neutral Yesterday at 4:23 PM I'm b…" at bounding box center [912, 349] width 1022 height 141
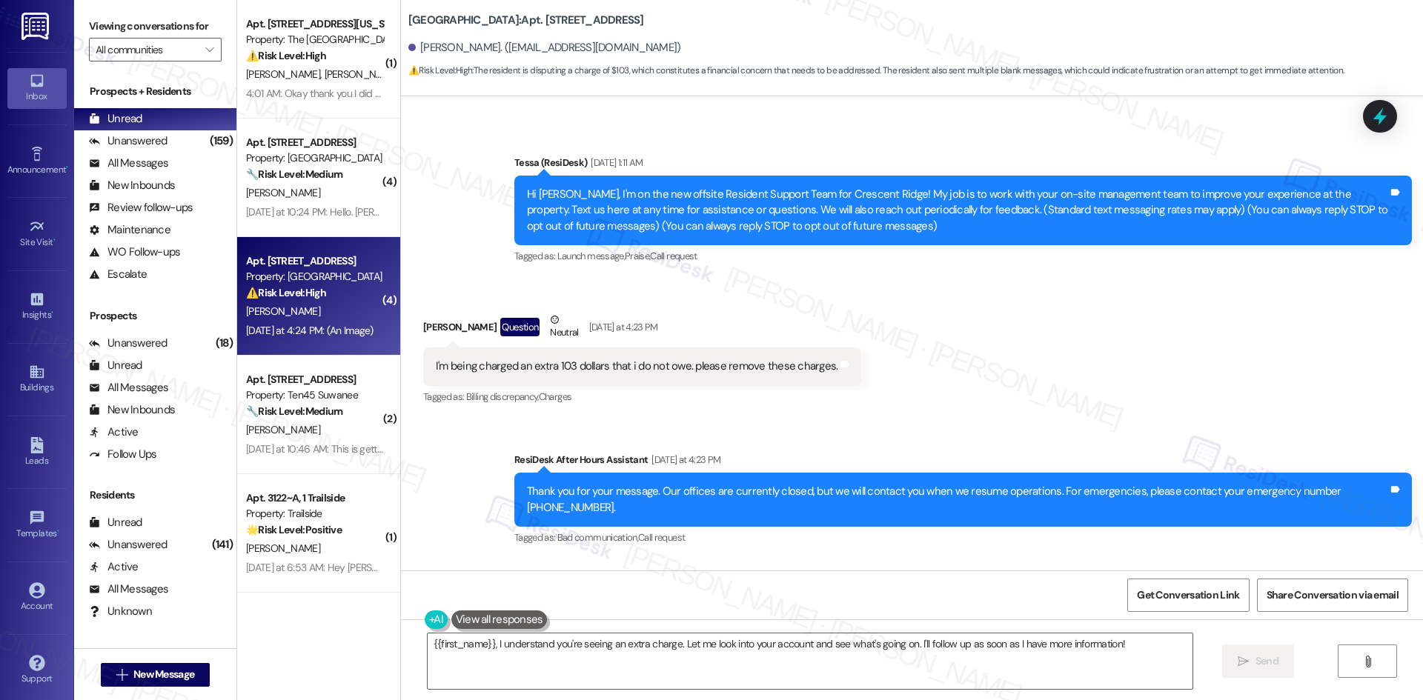
click at [875, 371] on div "Received via SMS Christopher Jojola Question Neutral Yesterday at 4:23 PM I'm b…" at bounding box center [912, 349] width 1022 height 141
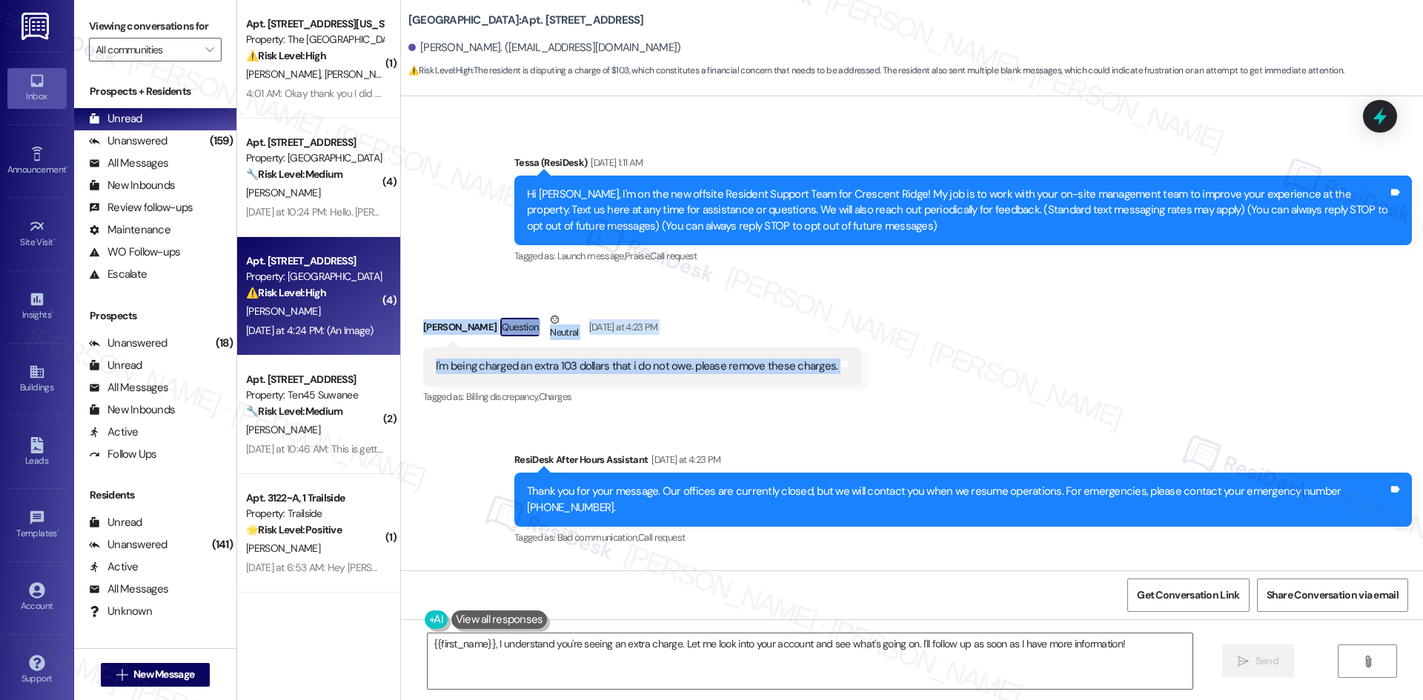
drag, startPoint x: 406, startPoint y: 325, endPoint x: 975, endPoint y: 370, distance: 571.0
click at [975, 370] on div "Received via SMS Christopher Jojola Question Neutral Yesterday at 4:23 PM I'm b…" at bounding box center [912, 349] width 1022 height 141
drag, startPoint x: 975, startPoint y: 370, endPoint x: 962, endPoint y: 358, distance: 17.8
click at [975, 368] on div "Received via SMS Christopher Jojola Question Neutral Yesterday at 4:23 PM I'm b…" at bounding box center [912, 349] width 1022 height 141
copy div "Christopher Jojola Question Neutral Yesterday at 4:23 PM I'm being charged an e…"
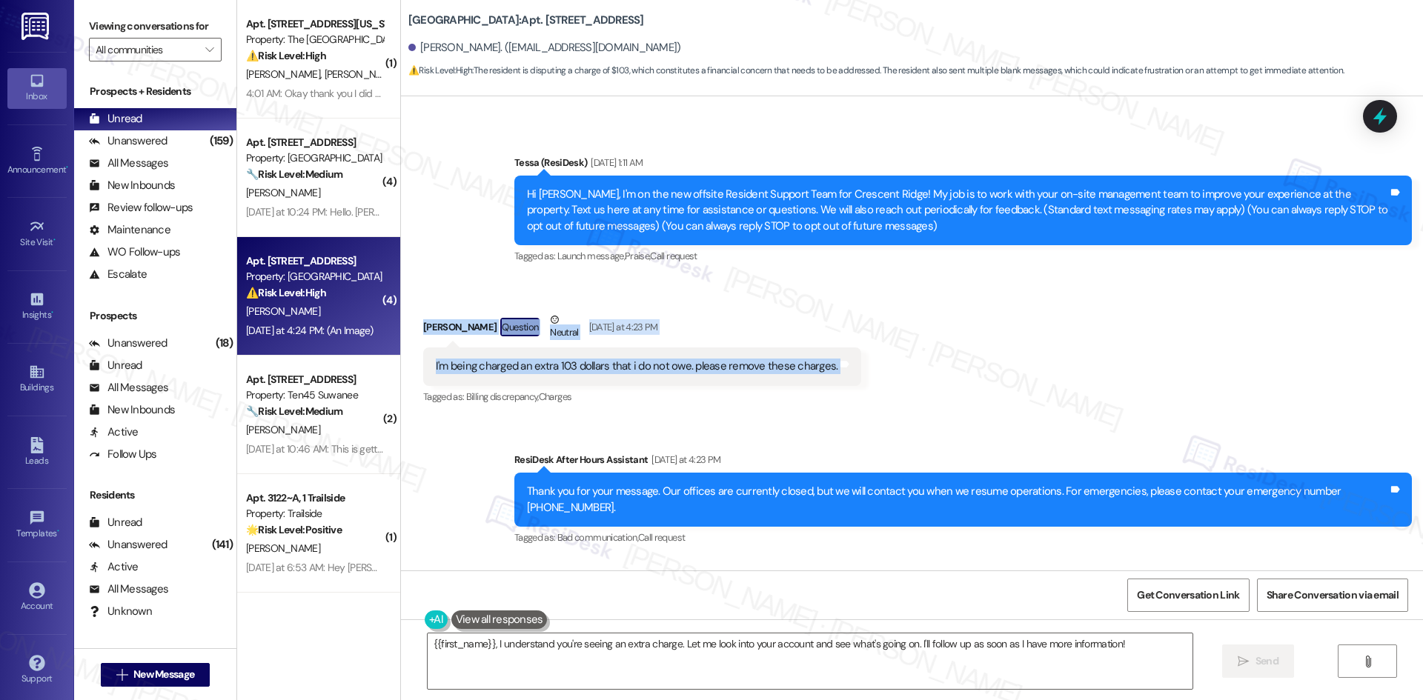
click at [916, 385] on div "Received via SMS Christopher Jojola Question Neutral Yesterday at 4:23 PM I'm b…" at bounding box center [912, 349] width 1022 height 141
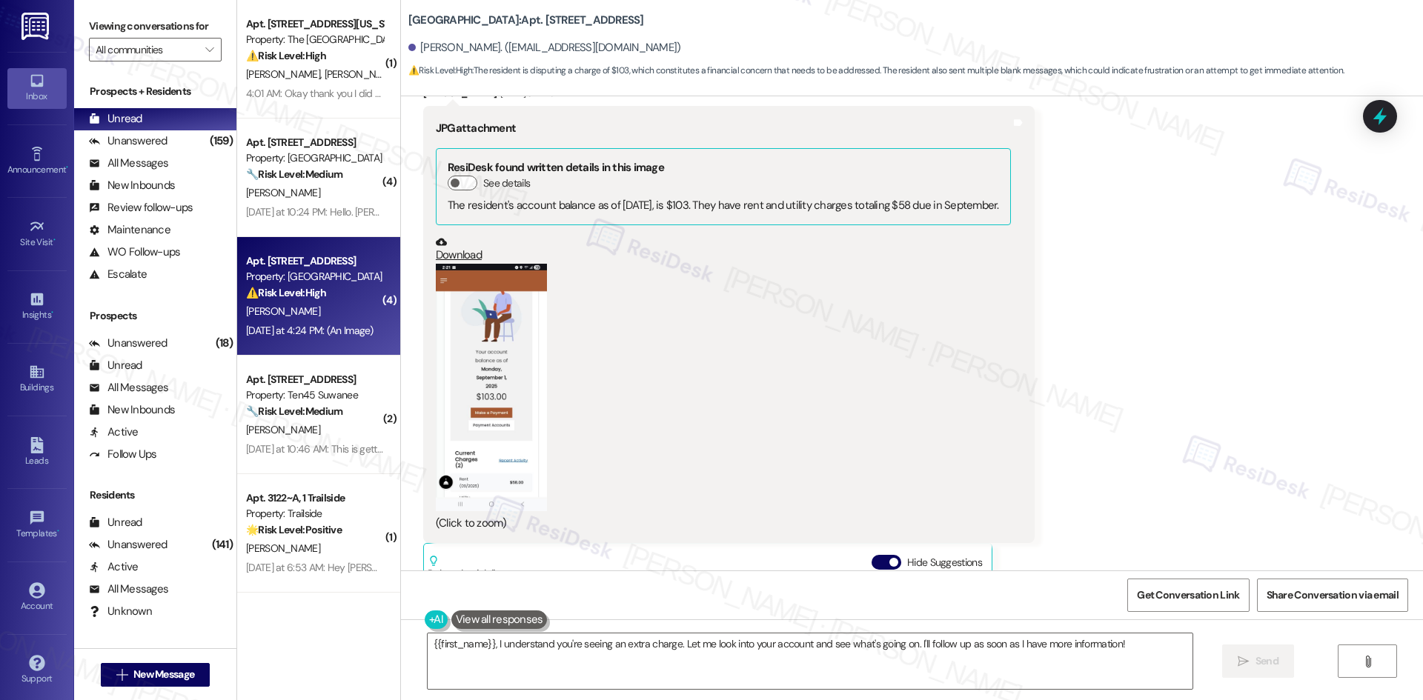
scroll to position [593, 0]
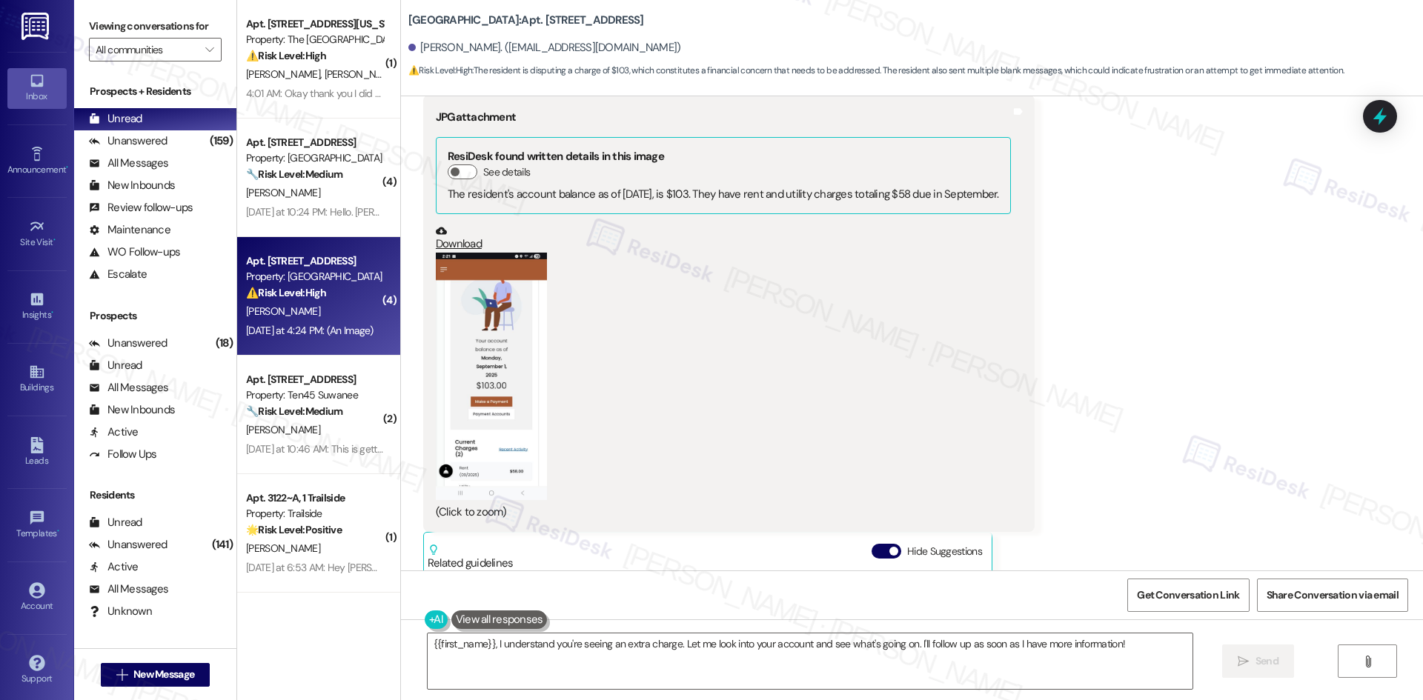
click at [508, 404] on button "Zoom image" at bounding box center [491, 377] width 111 height 248
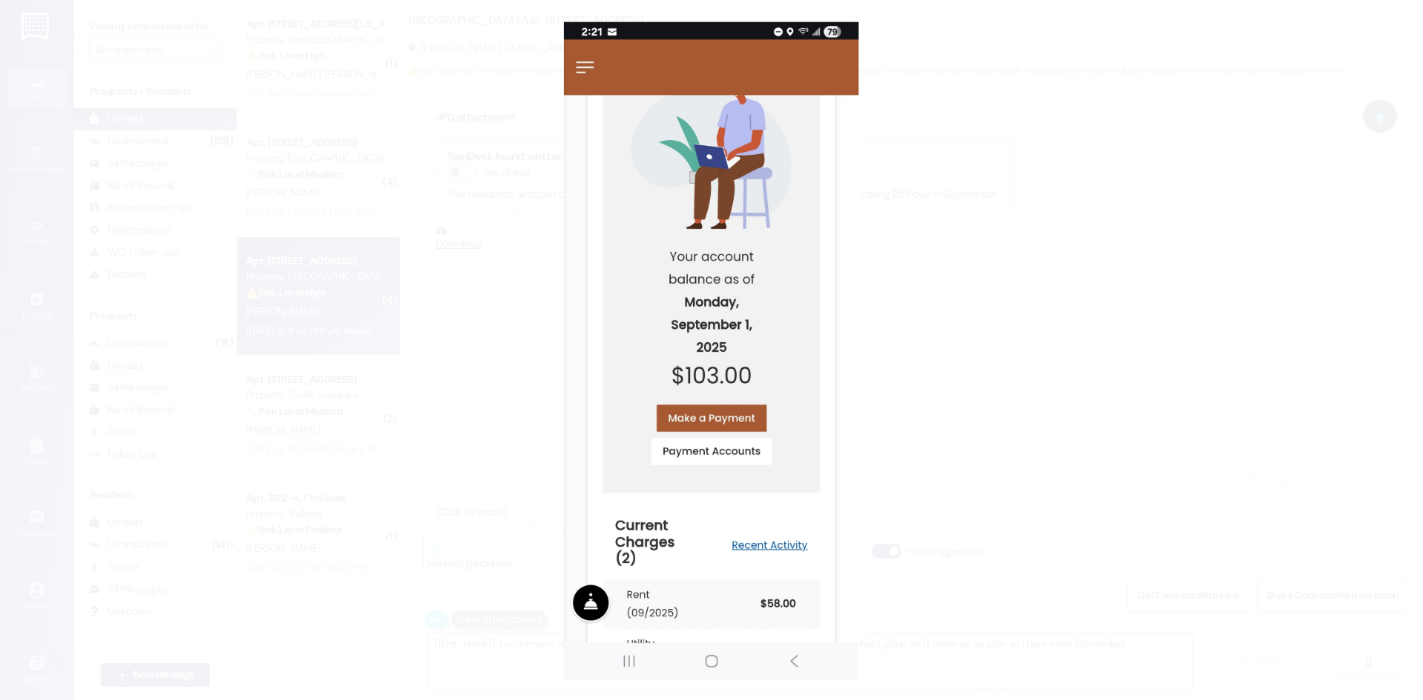
click at [1290, 430] on button "Unzoom image" at bounding box center [711, 350] width 1423 height 700
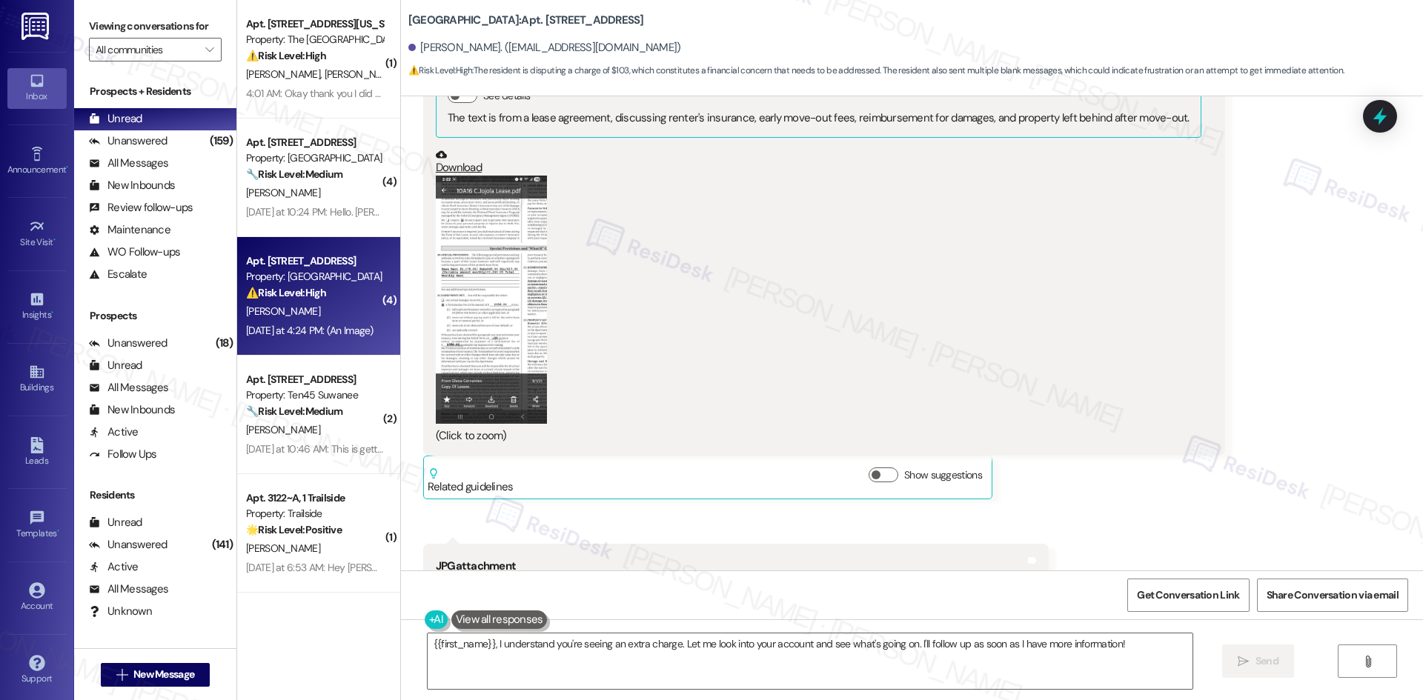
scroll to position [1482, 0]
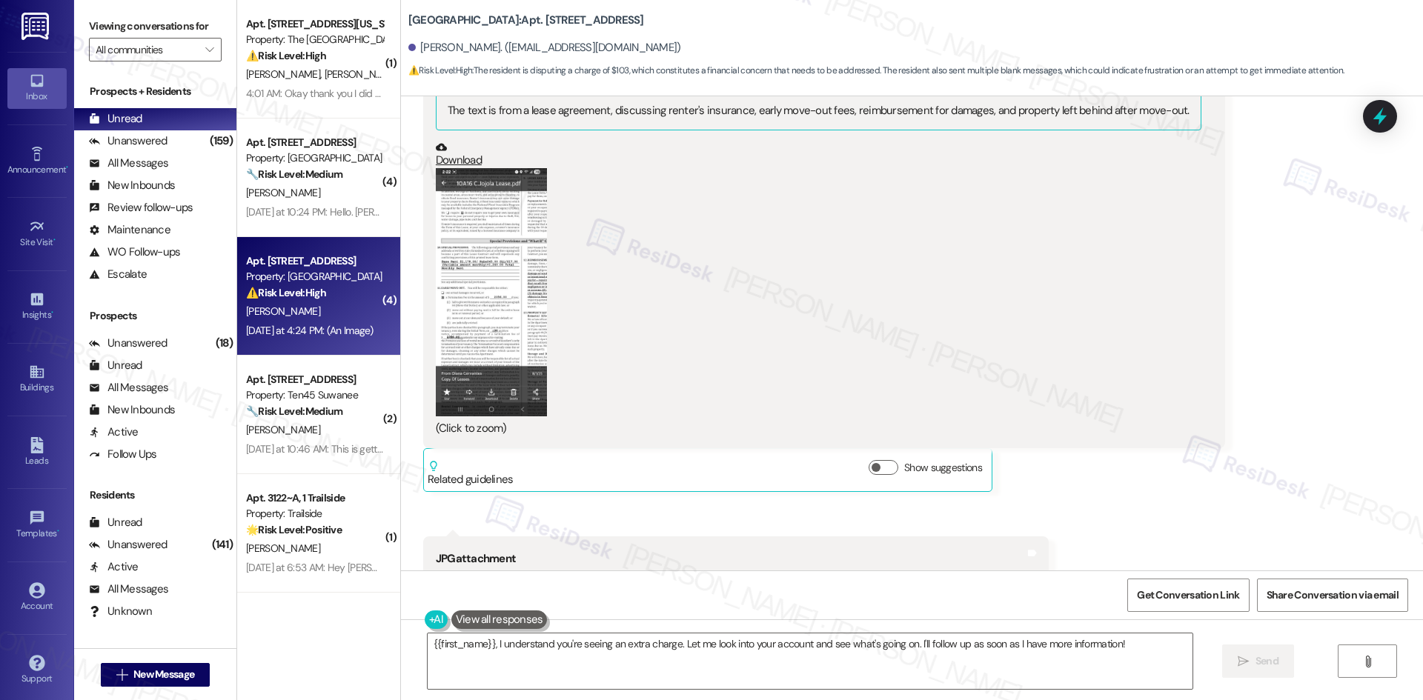
click at [471, 313] on button "Zoom image" at bounding box center [491, 292] width 111 height 248
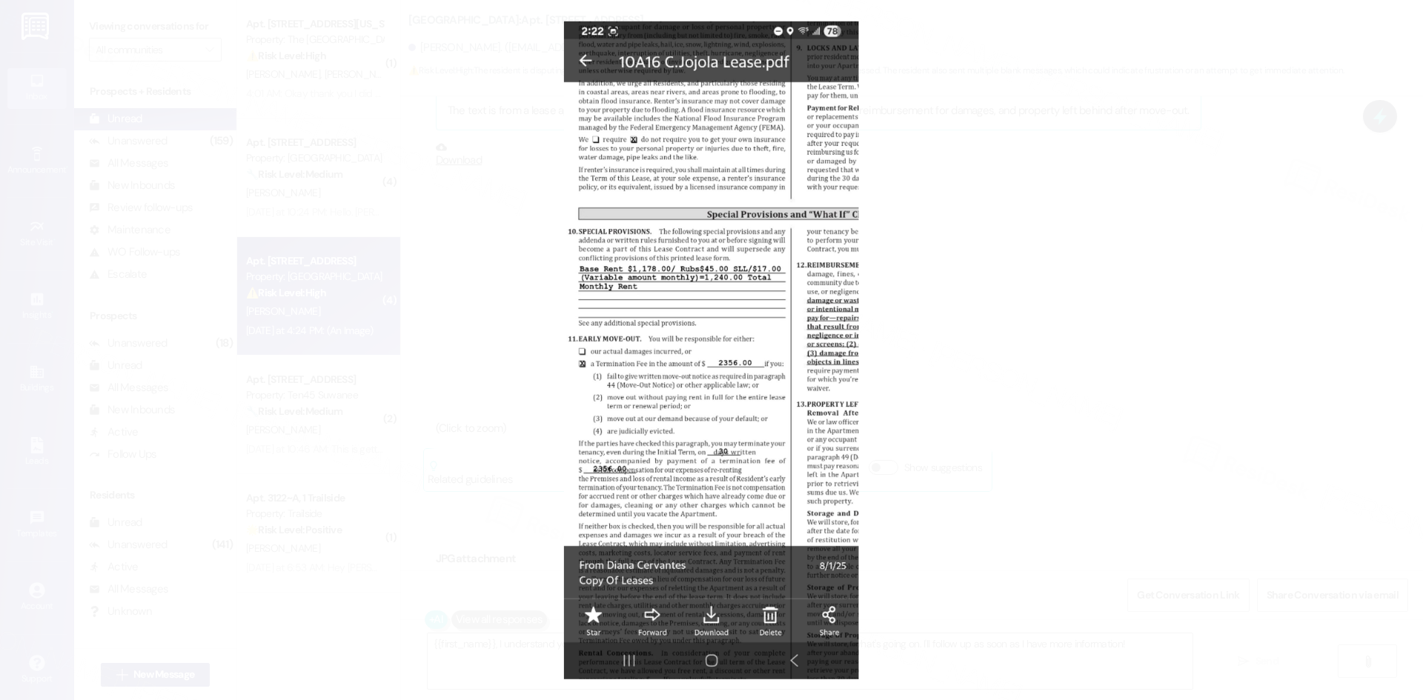
drag, startPoint x: 996, startPoint y: 282, endPoint x: 983, endPoint y: 311, distance: 31.8
click at [996, 283] on button "Unzoom image" at bounding box center [711, 350] width 1423 height 700
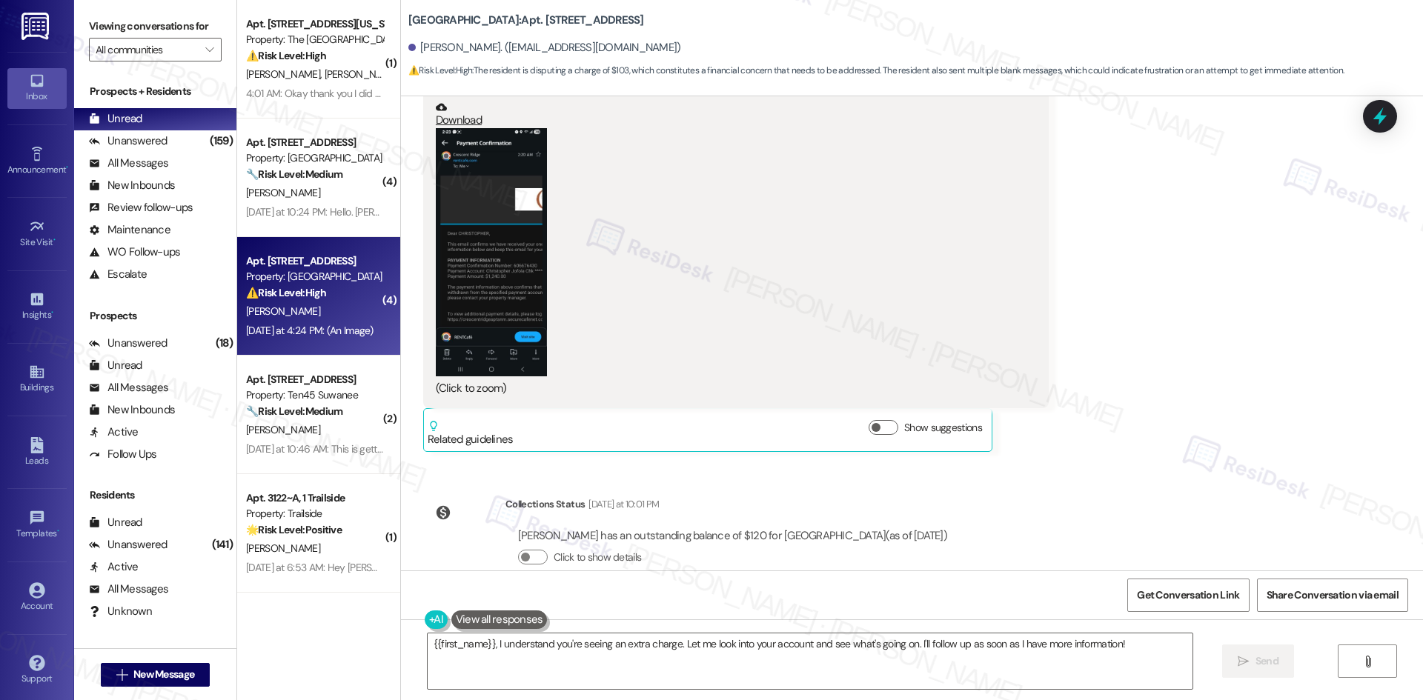
scroll to position [2077, 0]
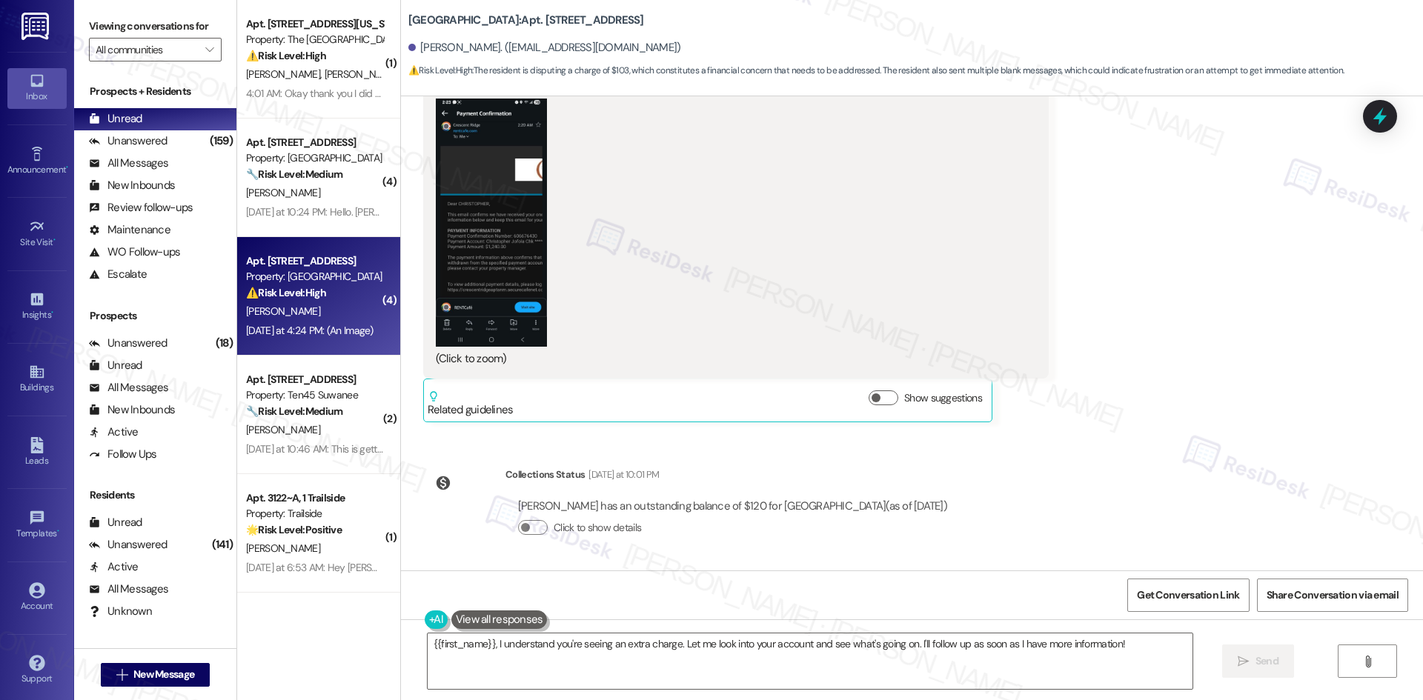
click at [486, 265] on button "Zoom image" at bounding box center [491, 223] width 111 height 248
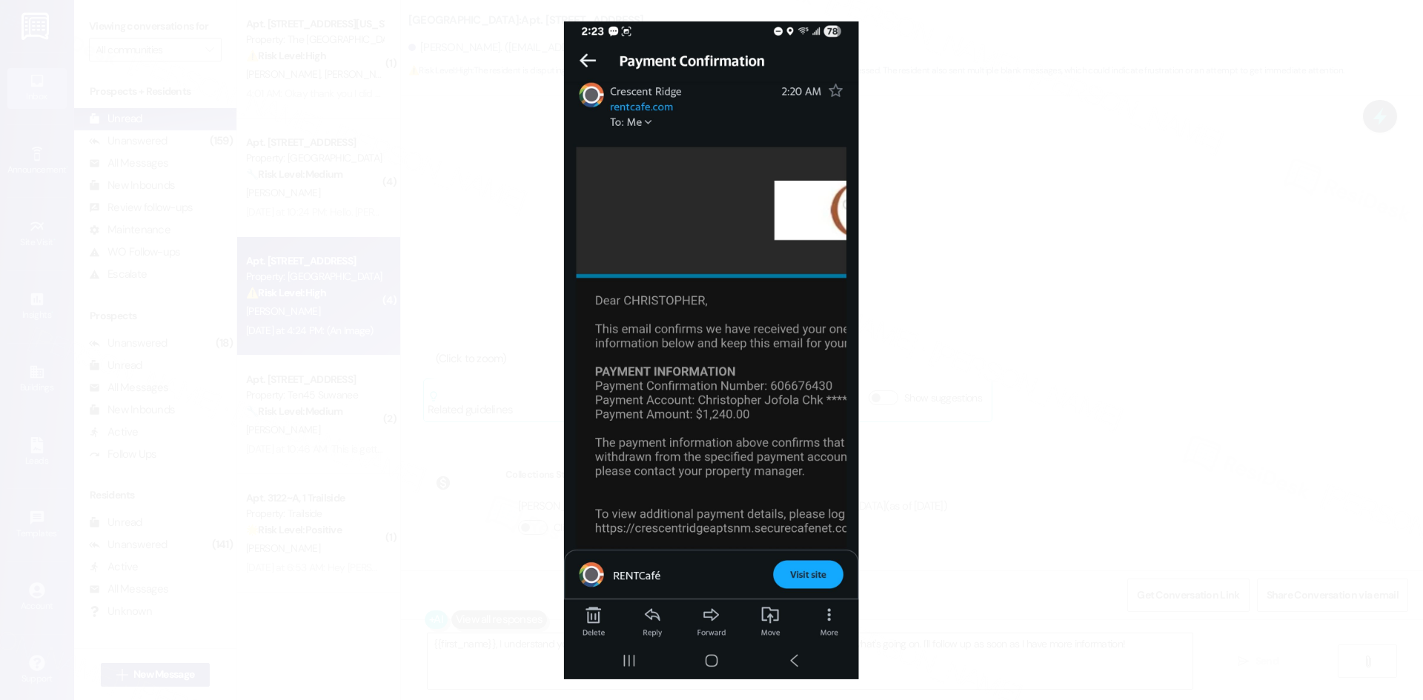
click at [1146, 323] on button "Unzoom image" at bounding box center [711, 350] width 1423 height 700
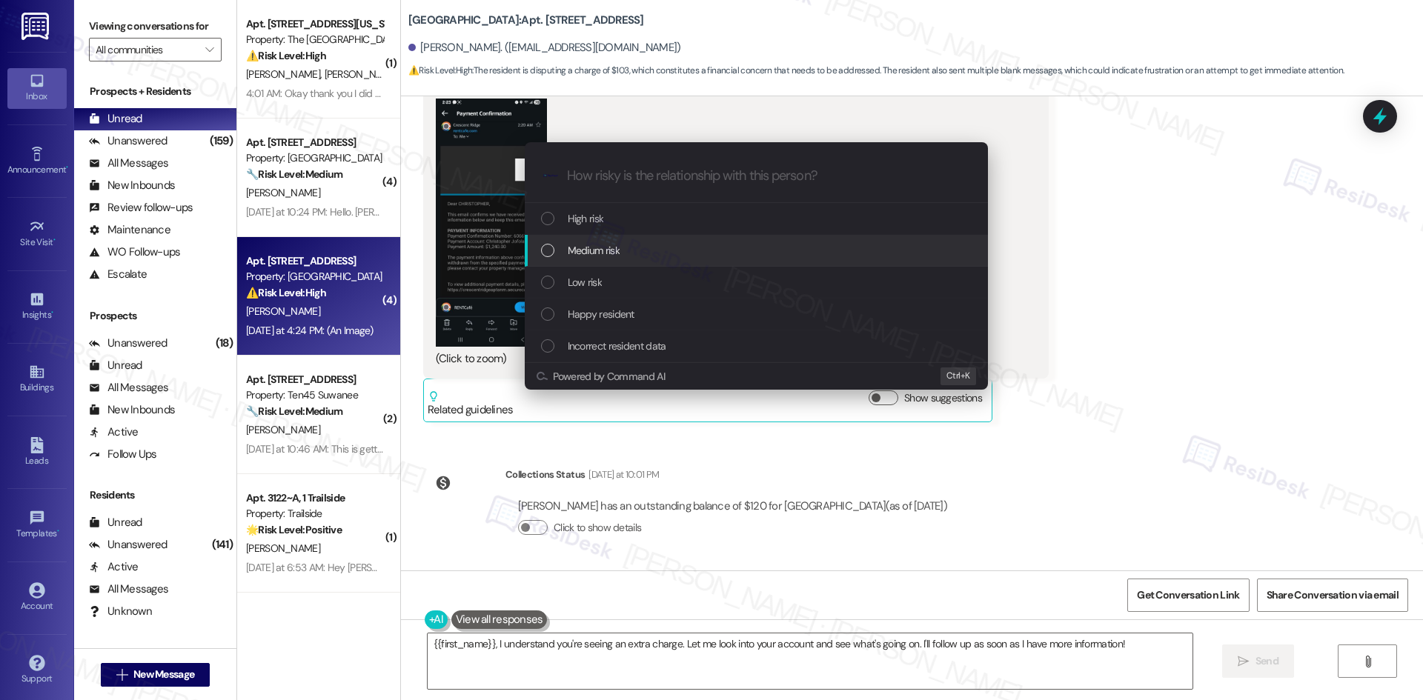
click at [751, 249] on div "Medium risk" at bounding box center [758, 250] width 434 height 16
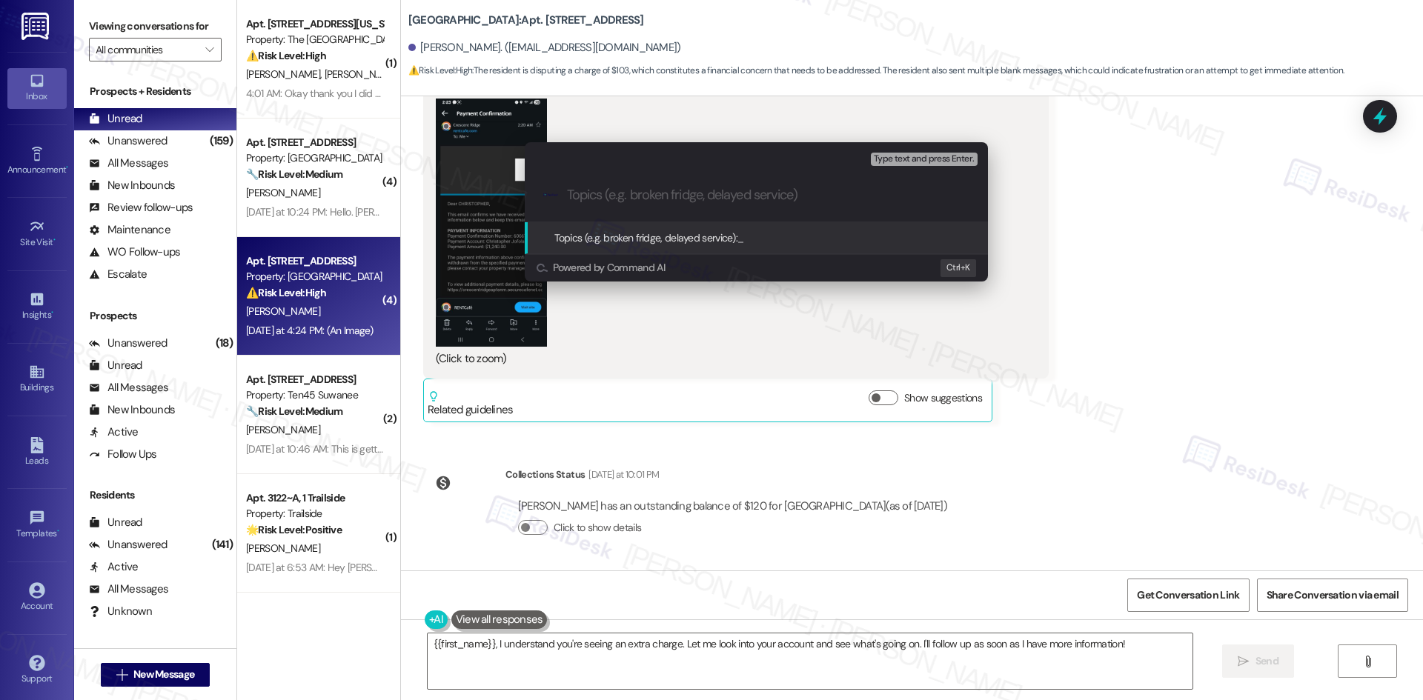
drag, startPoint x: 1245, startPoint y: 364, endPoint x: 1071, endPoint y: 403, distance: 178.5
click at [1241, 364] on div "Escalate Conversation Medium risk Topics (e.g. broken fridge, delayed service) …" at bounding box center [711, 350] width 1423 height 700
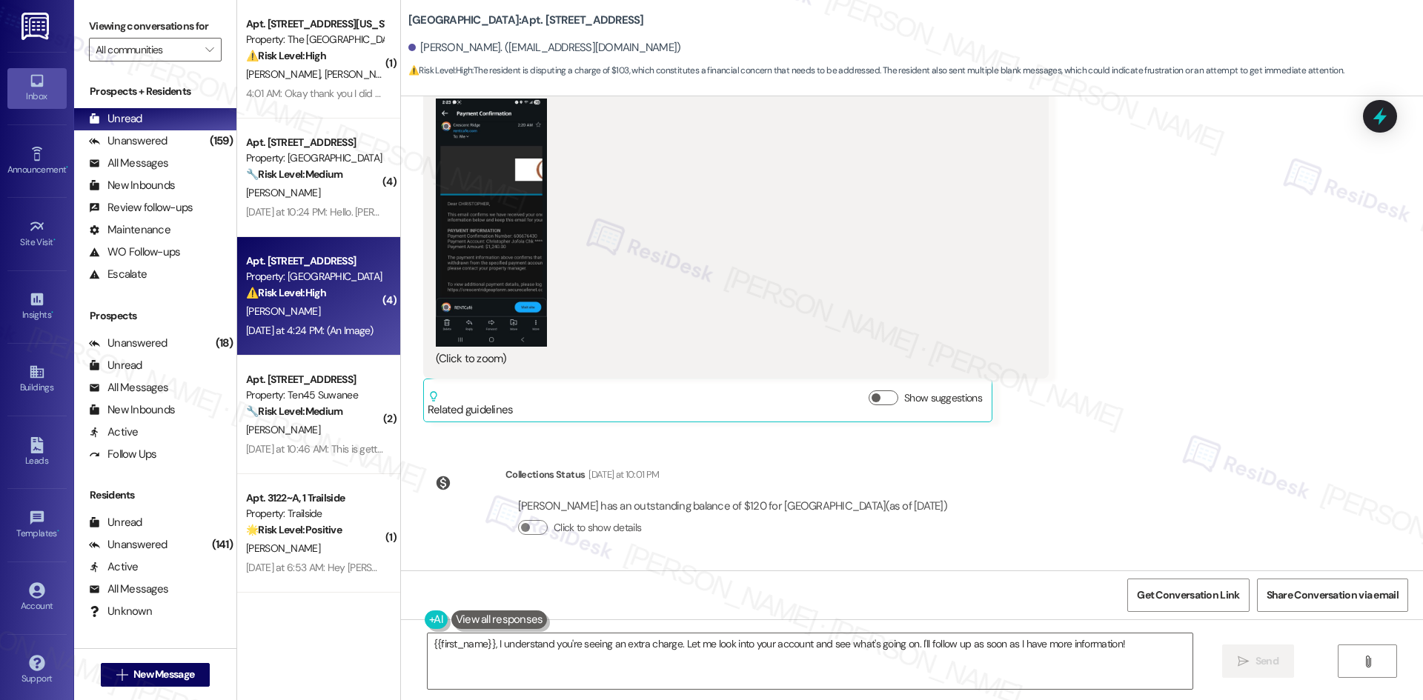
click at [1143, 477] on div "Lease started Aug 01, 2025 at 8:00 AM Announcement, sent via SMS Tessa (ResiDes…" at bounding box center [912, 333] width 1022 height 474
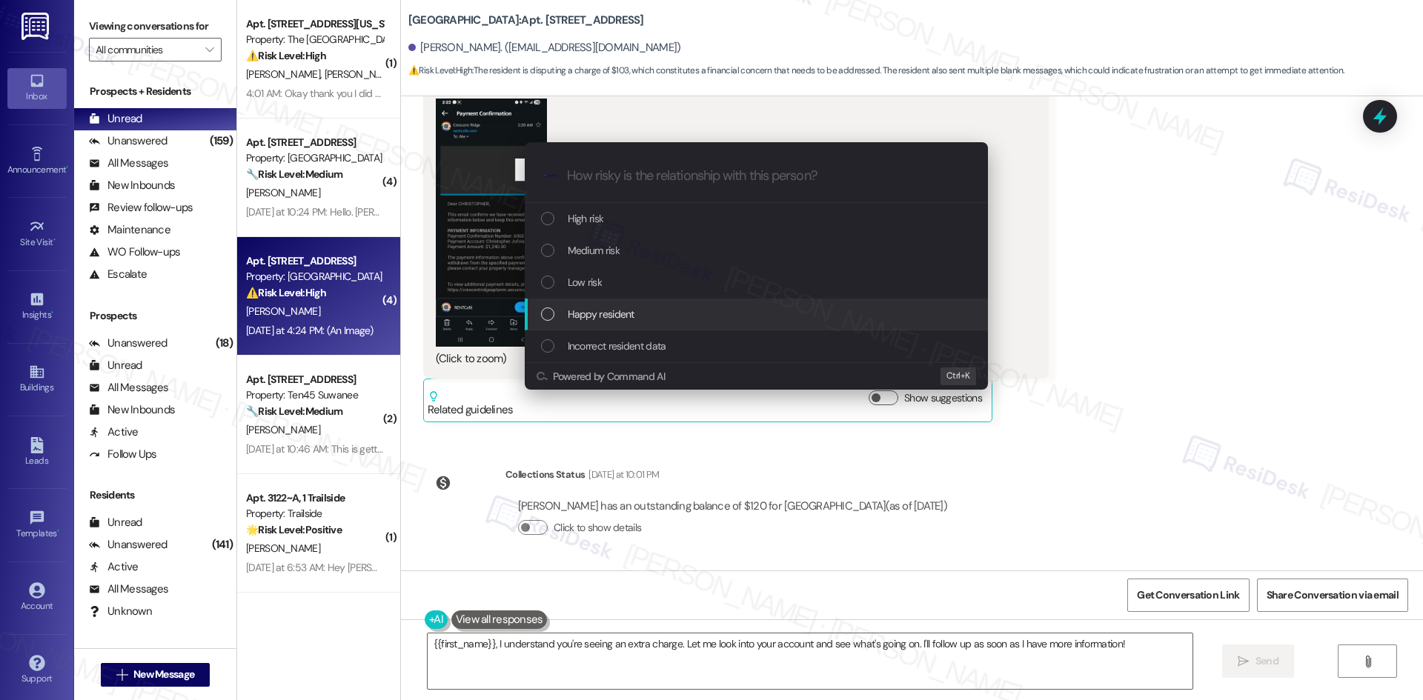
click at [1114, 305] on div "Escalate Conversation How risky is the relationship with this person? Topics (e…" at bounding box center [711, 350] width 1423 height 700
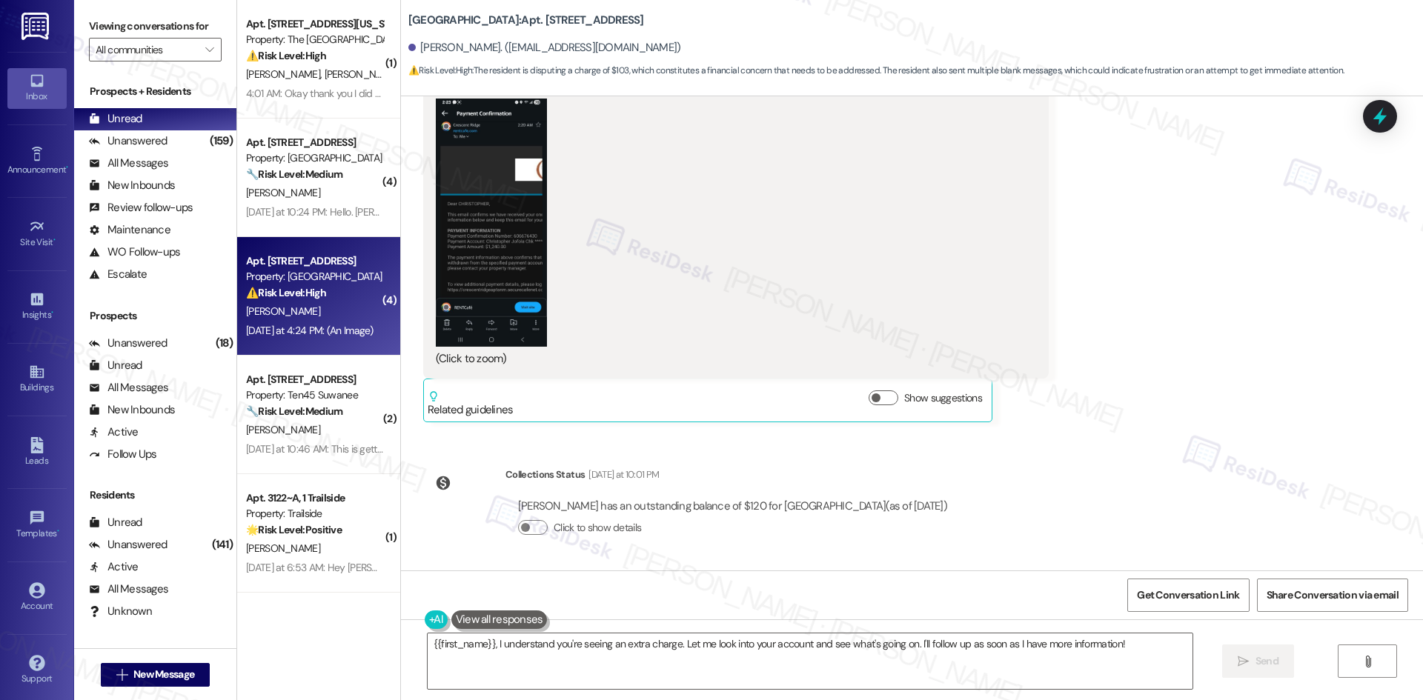
drag, startPoint x: 1201, startPoint y: 267, endPoint x: 1192, endPoint y: 273, distance: 10.7
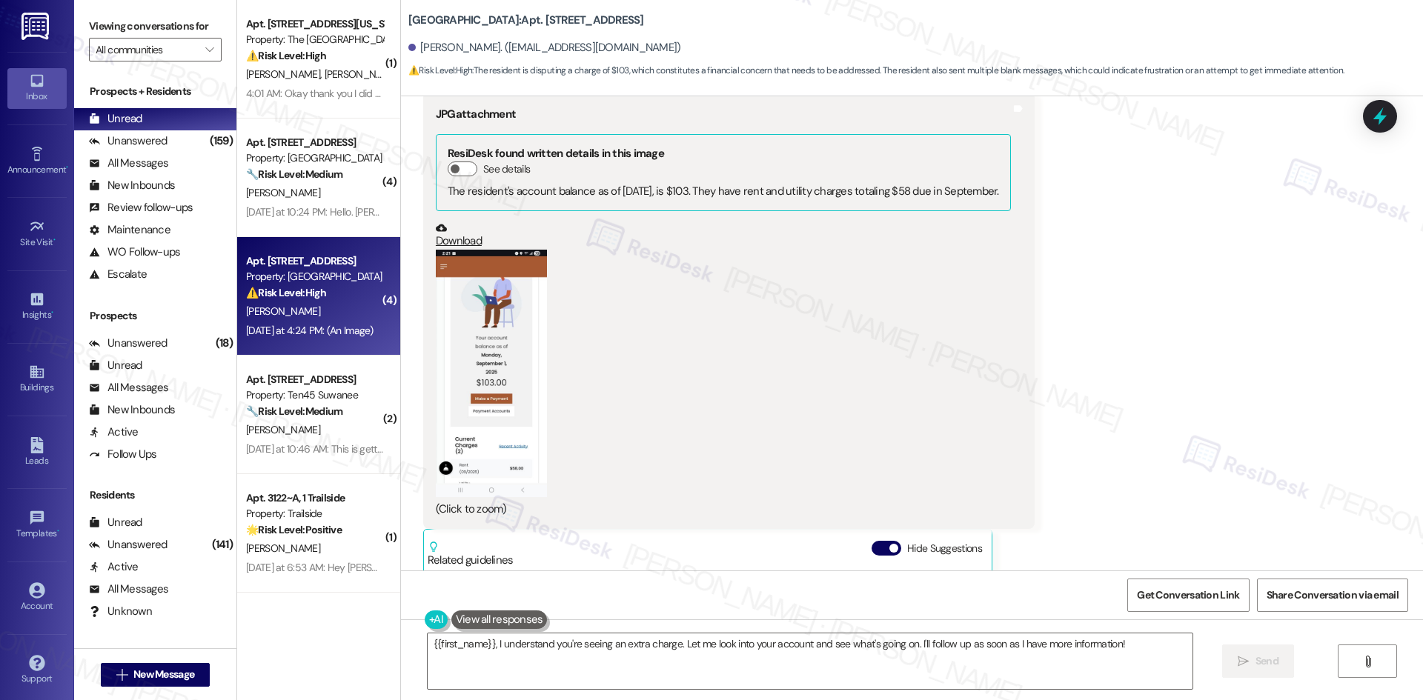
scroll to position [595, 0]
click at [498, 413] on button "Zoom image" at bounding box center [491, 374] width 111 height 248
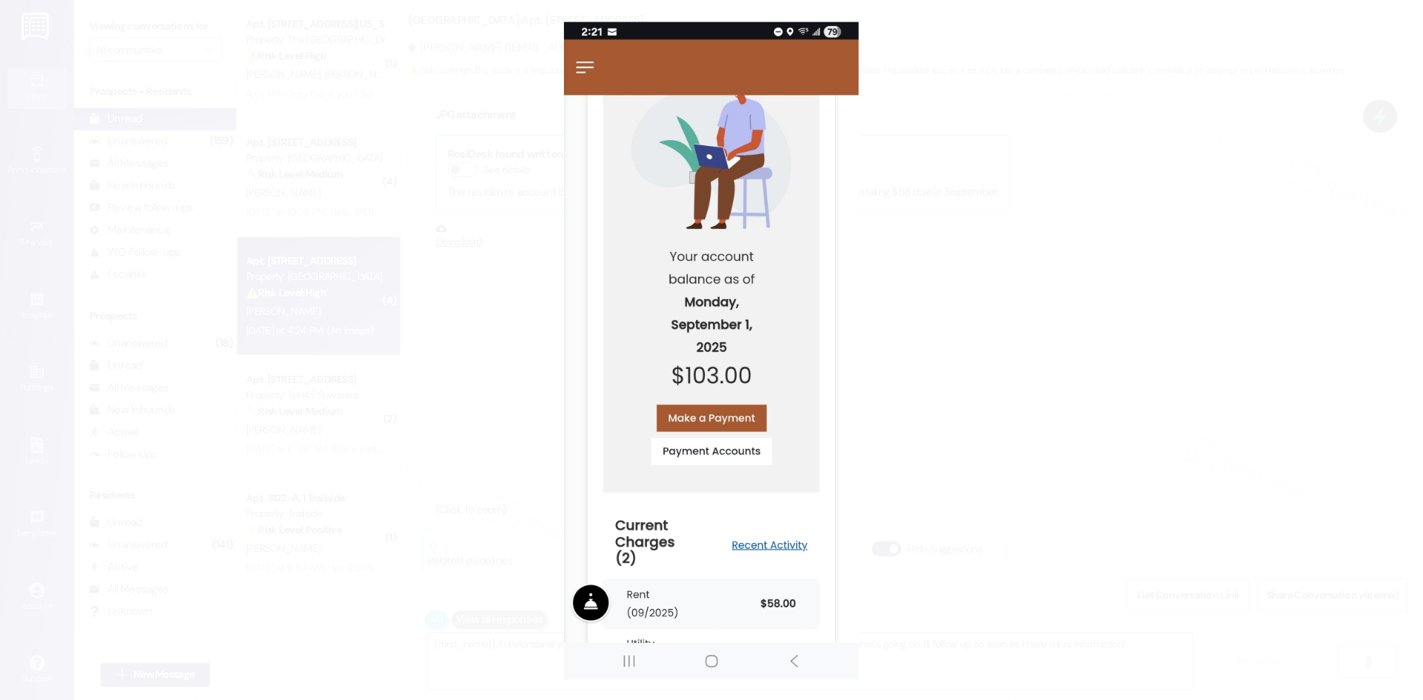
click at [1044, 402] on button "Unzoom image" at bounding box center [711, 350] width 1423 height 700
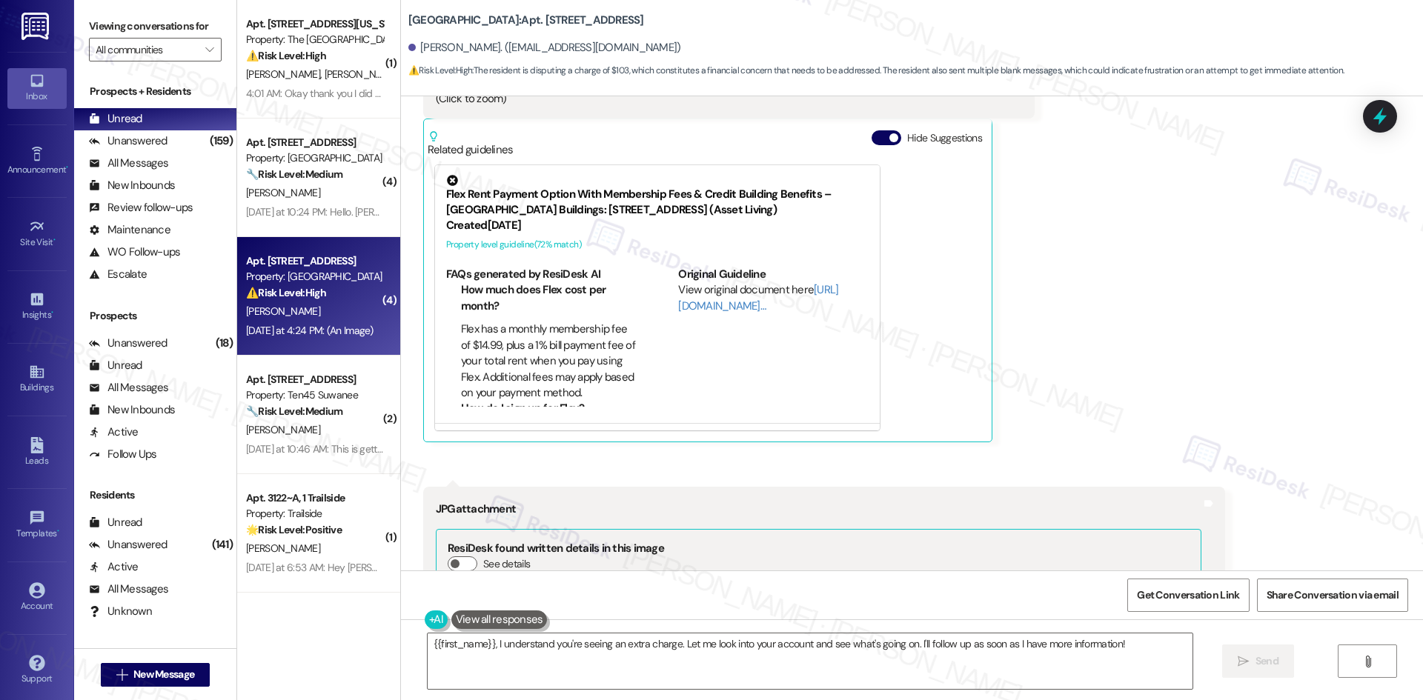
scroll to position [1262, 0]
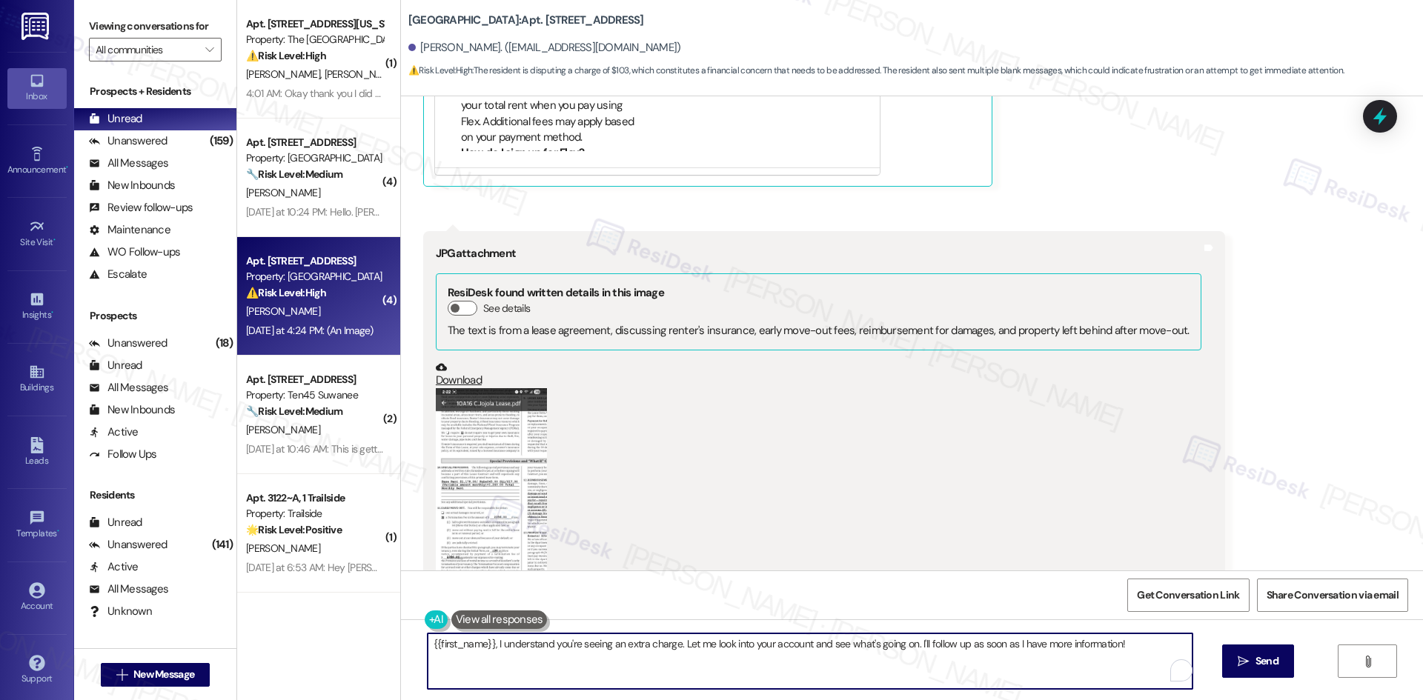
click at [791, 663] on textarea "{{first_name}}, I understand you're seeing an extra charge. Let me look into yo…" at bounding box center [810, 662] width 765 height 56
paste textarea "Thanks for letting me know, Christopher. I’ll check with the site team about th…"
type textarea "Thanks for letting me know, Christopher. I’ll check with the site team about th…"
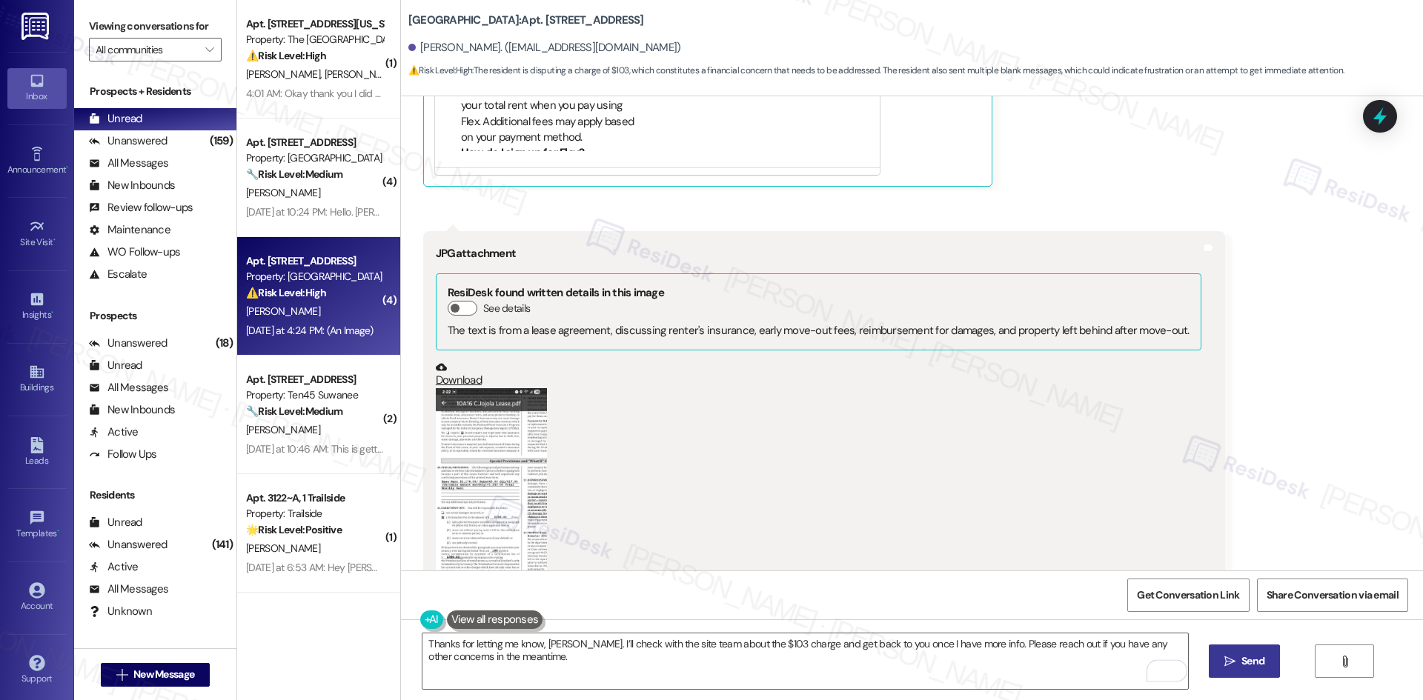
click at [1252, 655] on span "Send" at bounding box center [1252, 662] width 23 height 16
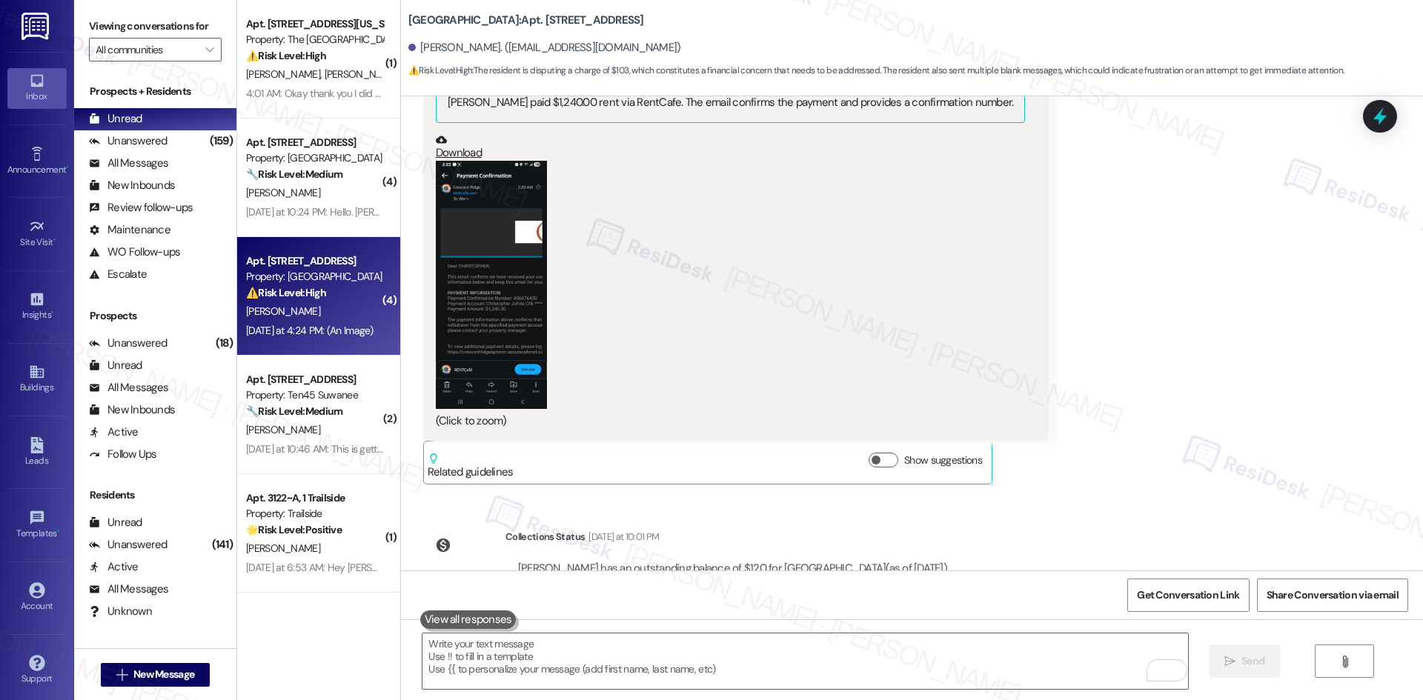
scroll to position [2197, 0]
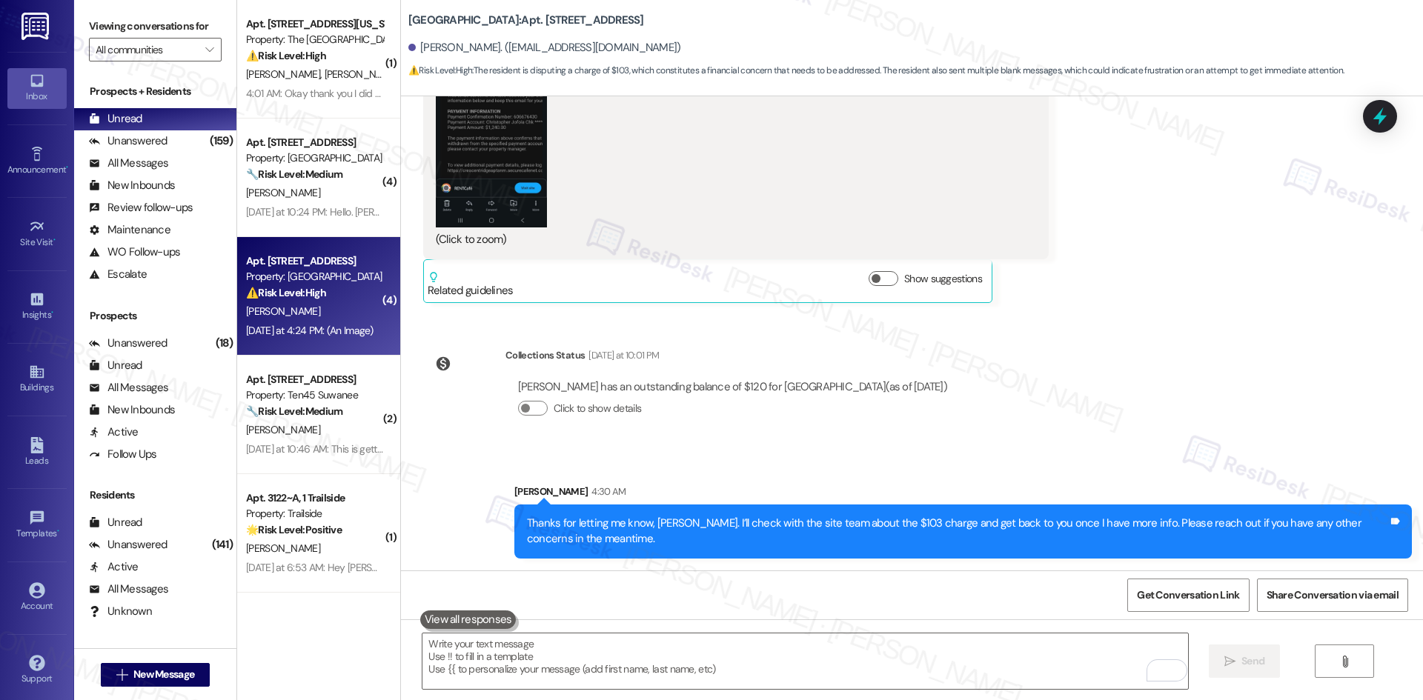
click at [1234, 389] on div "Lease started Aug 01, 2025 at 8:00 AM Announcement, sent via SMS Tessa (ResiDes…" at bounding box center [912, 333] width 1022 height 474
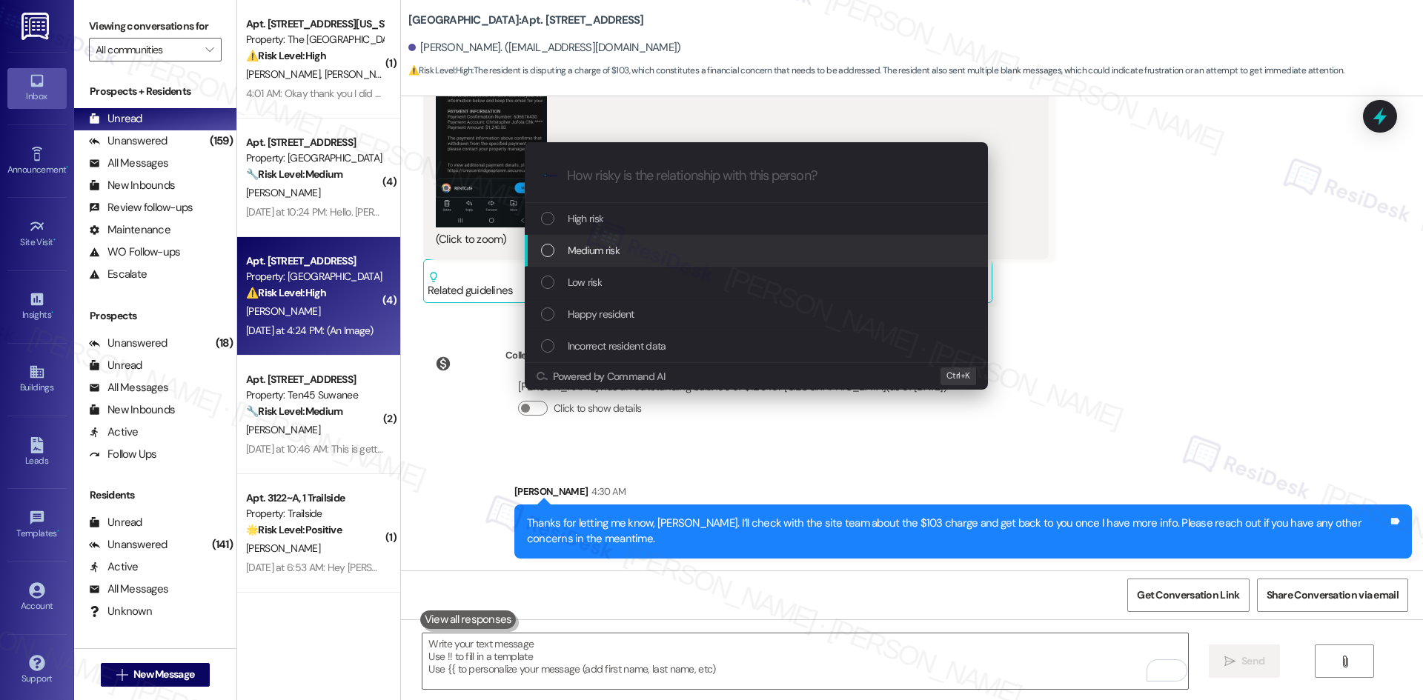
click at [591, 253] on span "Medium risk" at bounding box center [594, 250] width 52 height 16
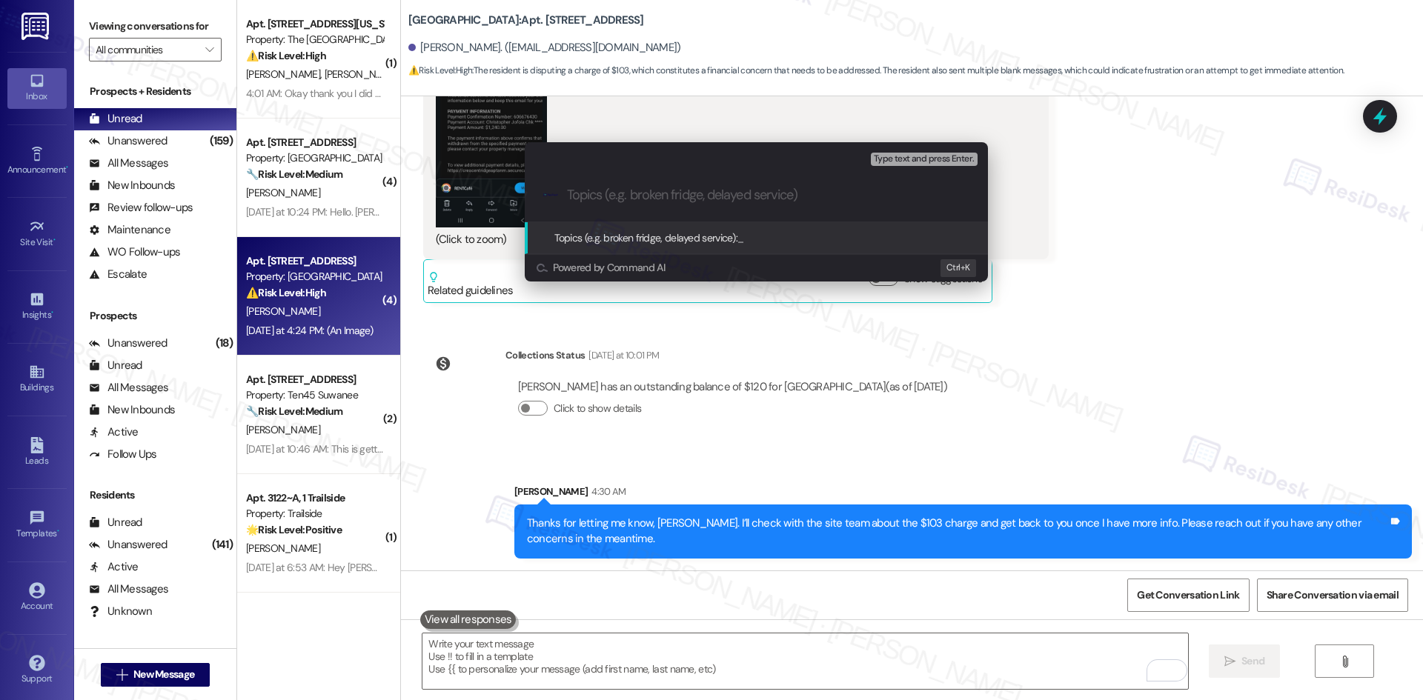
click at [685, 199] on input "Topics (e.g. broken fridge, delayed service)" at bounding box center [768, 196] width 402 height 16
paste input "Disputed Extra Rent Charge"
type input "Disputed Extra Rent Charge"
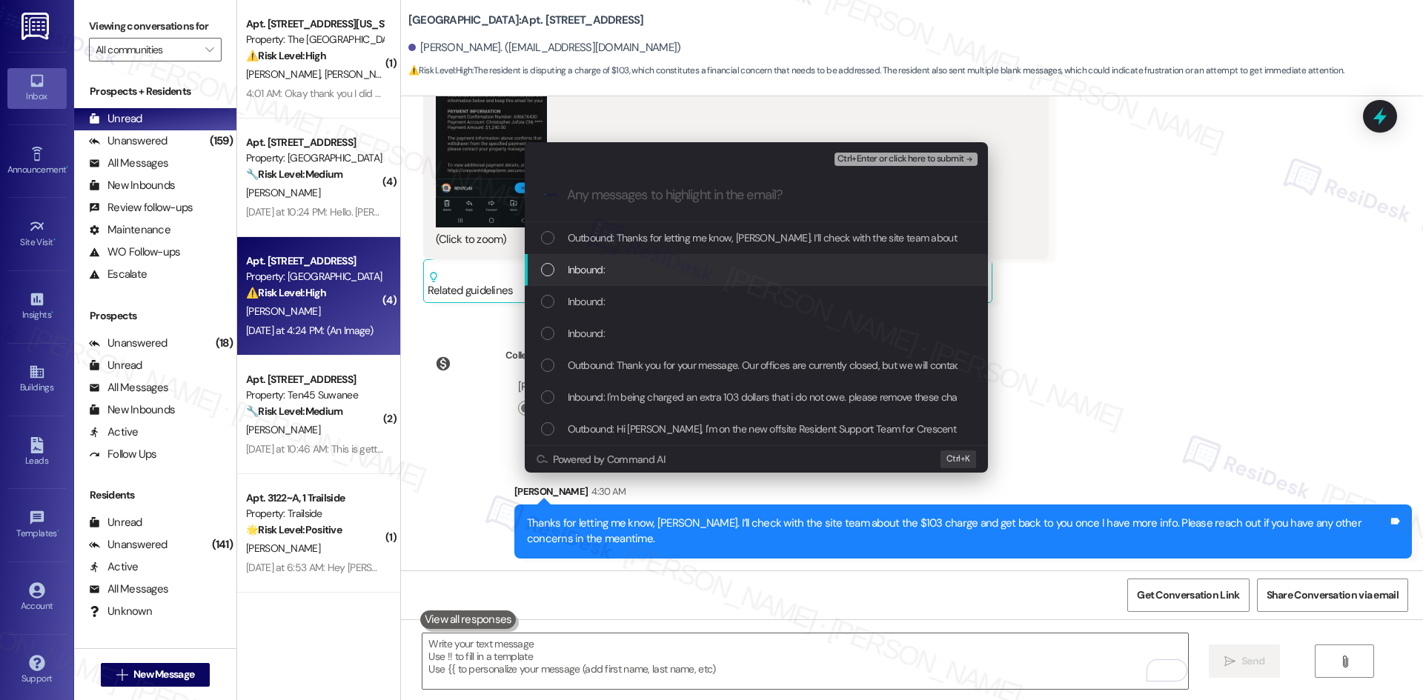
click at [695, 255] on div "Inbound:" at bounding box center [756, 270] width 463 height 32
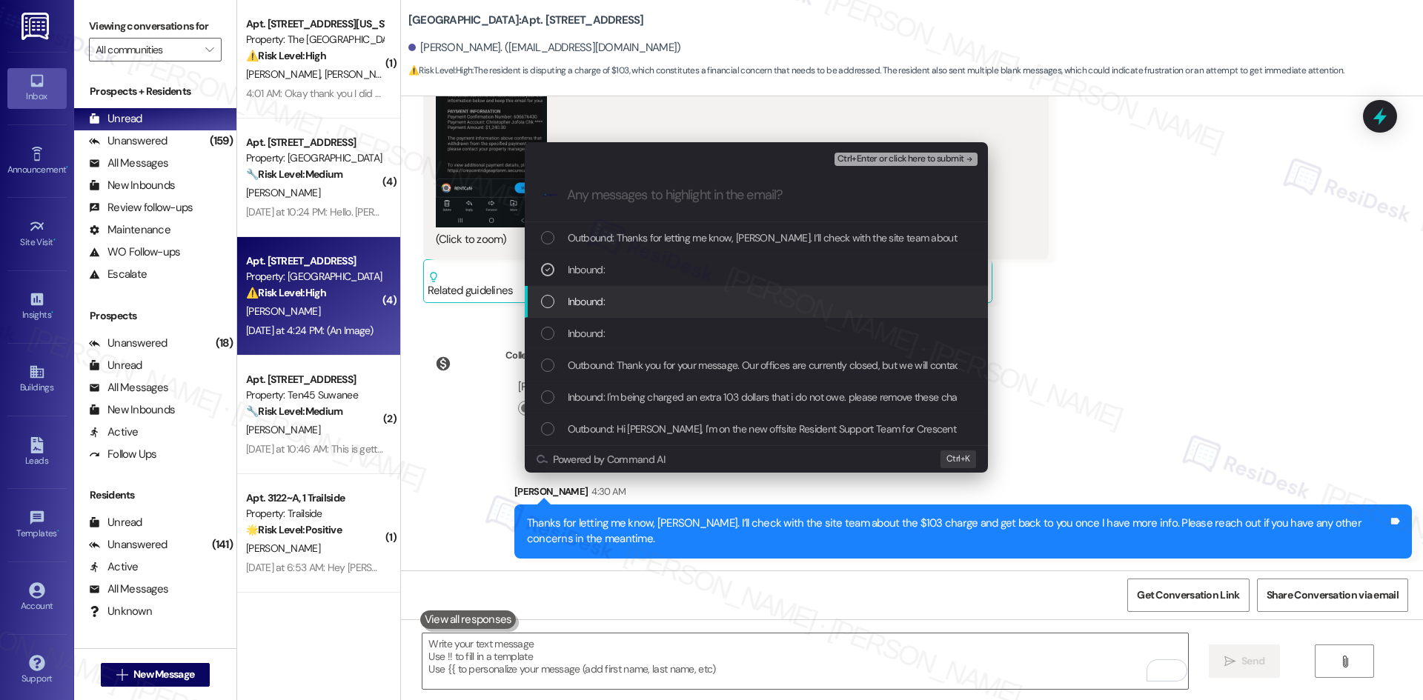
click at [677, 296] on div "Inbound:" at bounding box center [758, 301] width 434 height 16
click at [673, 319] on div "Inbound:" at bounding box center [756, 334] width 463 height 32
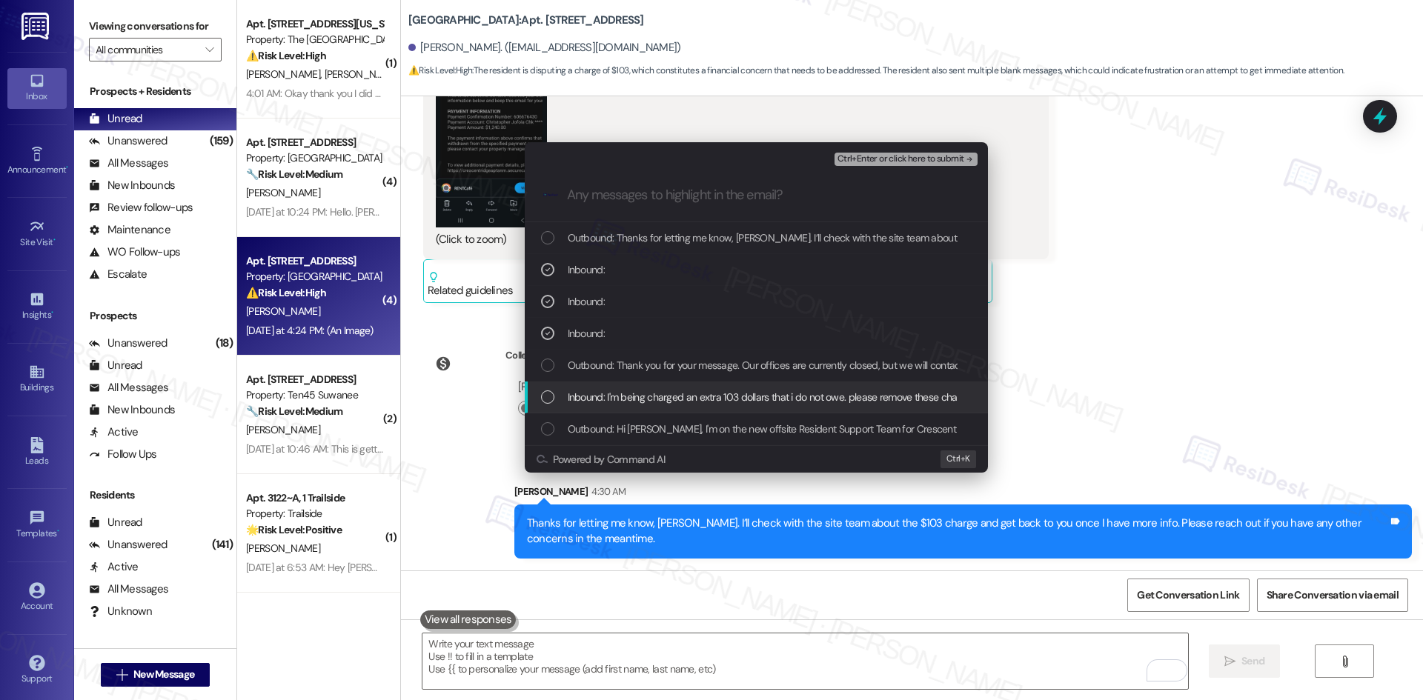
click at [720, 389] on span "Inbound: I'm being charged an extra 103 dollars that i do not owe. please remov…" at bounding box center [773, 397] width 411 height 16
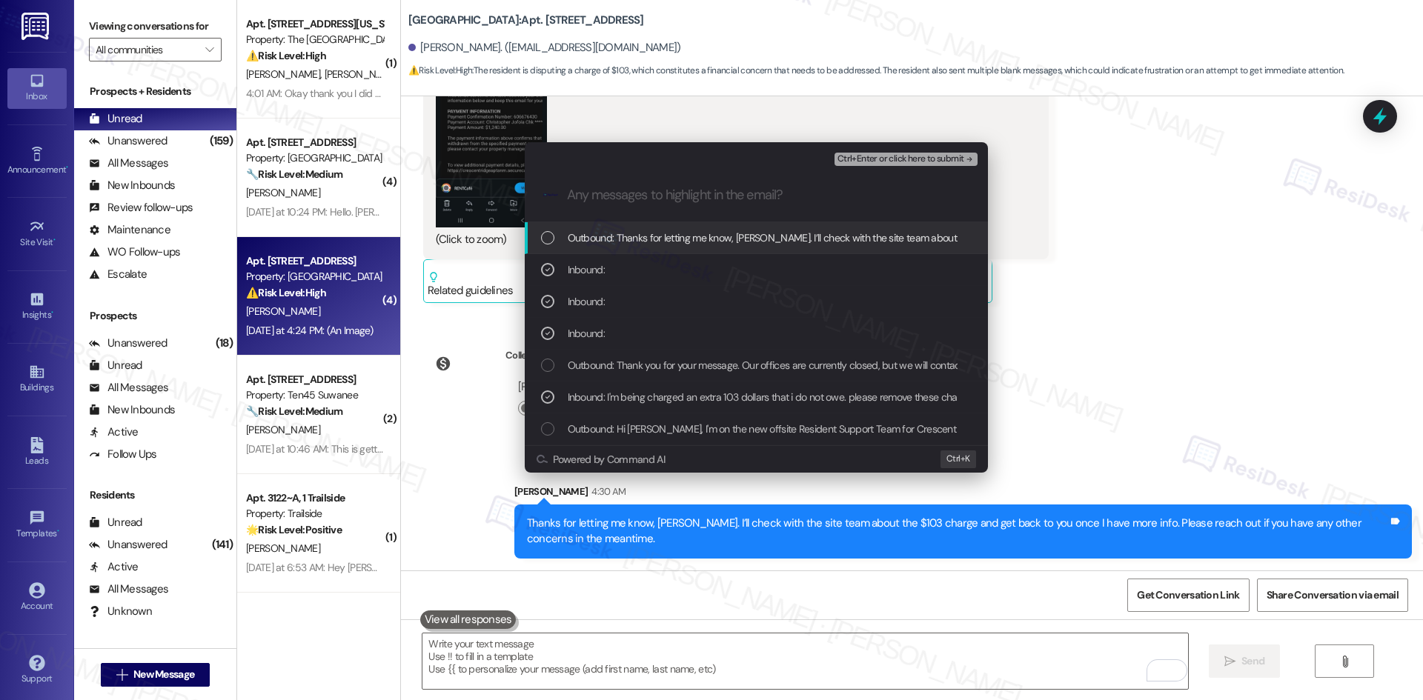
click at [951, 155] on span "Ctrl+Enter or click here to submit" at bounding box center [900, 159] width 127 height 10
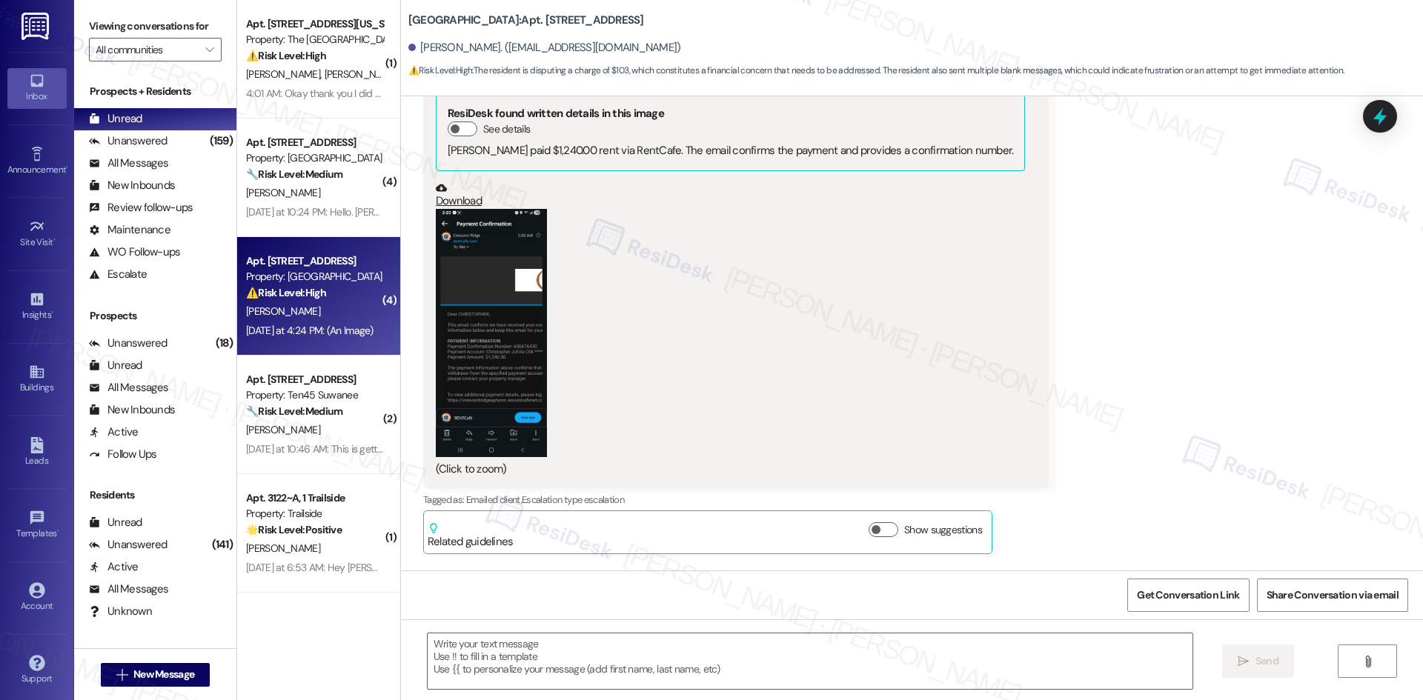
type textarea "Fetching suggested responses. Please feel free to read through the conversation…"
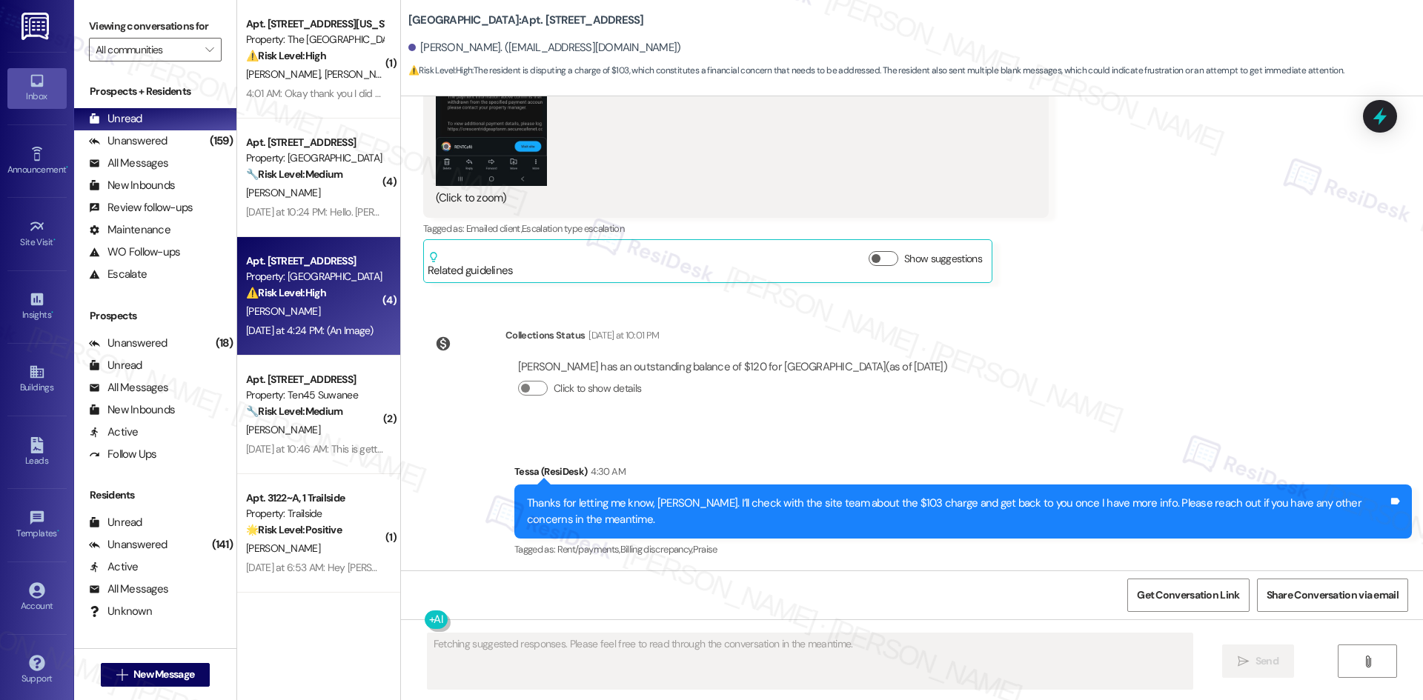
scroll to position [2240, 0]
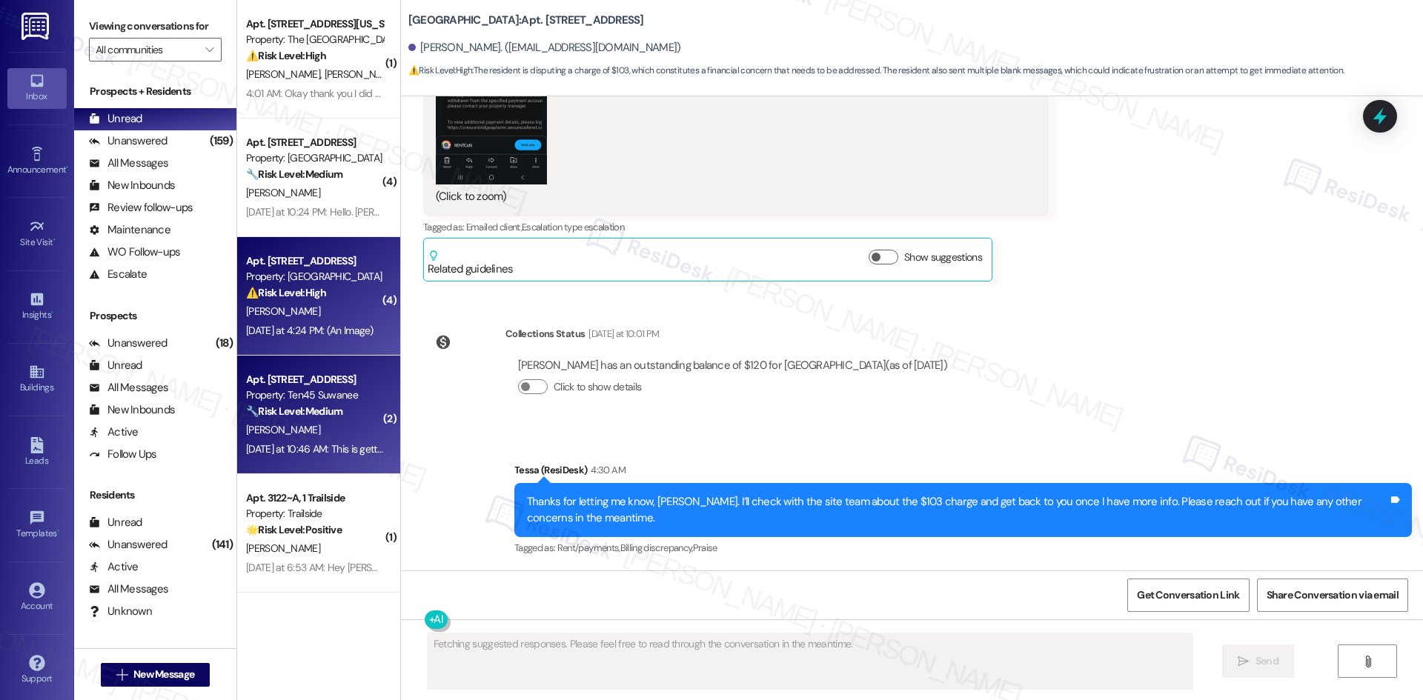
click at [312, 408] on strong "🔧 Risk Level: Medium" at bounding box center [294, 411] width 96 height 13
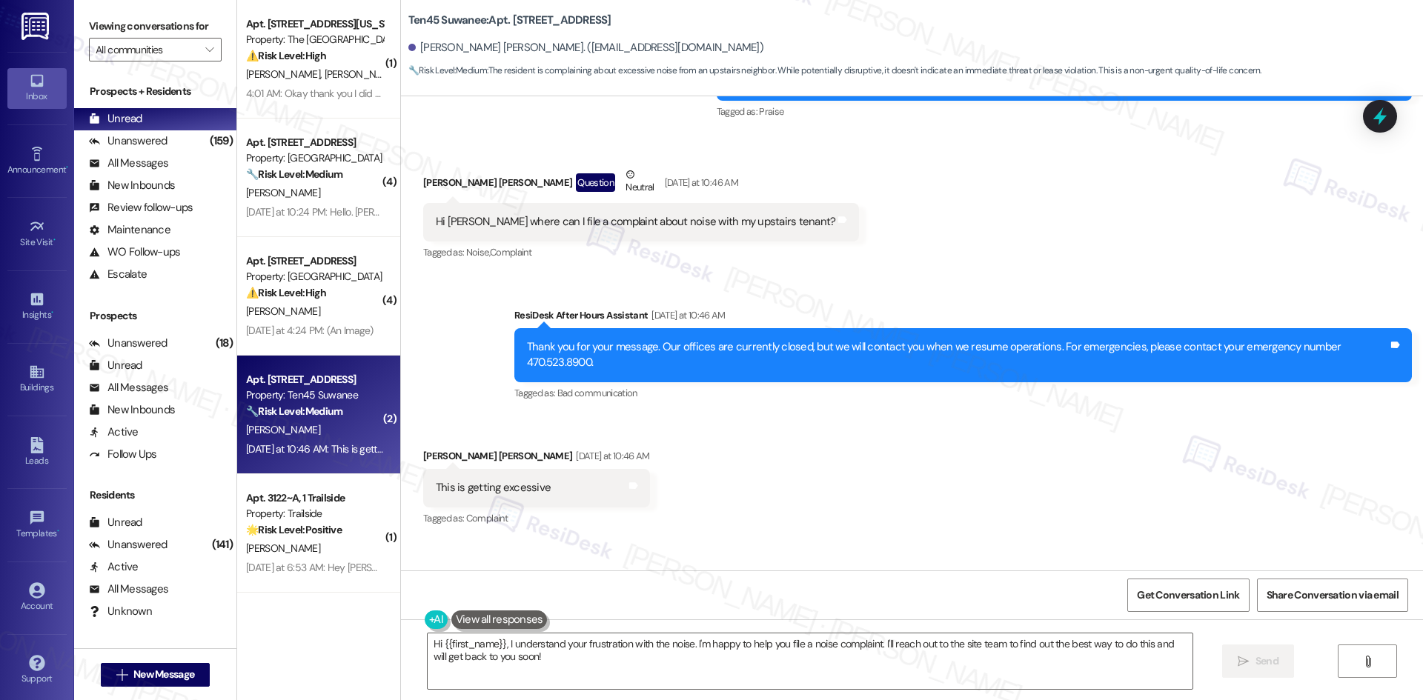
scroll to position [4479, 0]
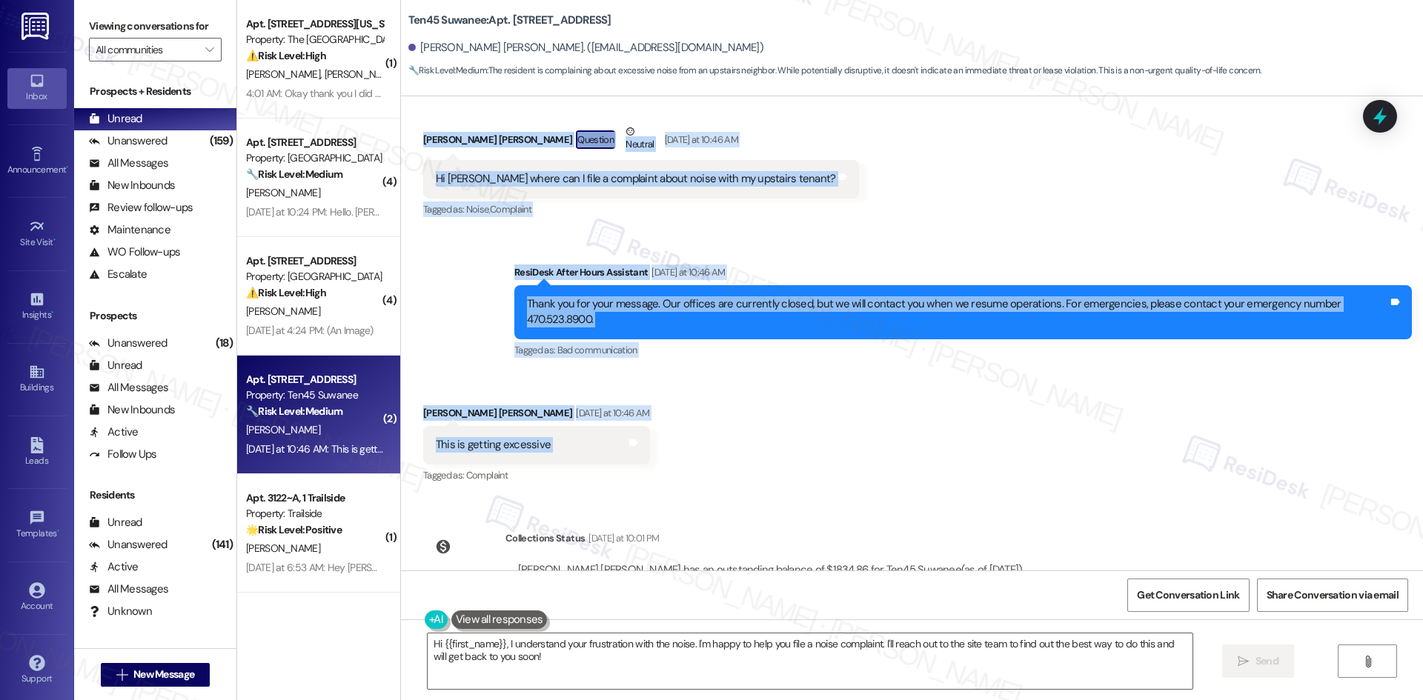
drag, startPoint x: 410, startPoint y: 174, endPoint x: 694, endPoint y: 373, distance: 346.4
click at [694, 373] on div "Lease started Sep 19, 2024 at 8:00 AM Survey, sent via SMS Residesk Automated S…" at bounding box center [912, 333] width 1022 height 474
copy div "Email escalation to site team Email escalation to site team Jul 30, 2025 at 12:…"
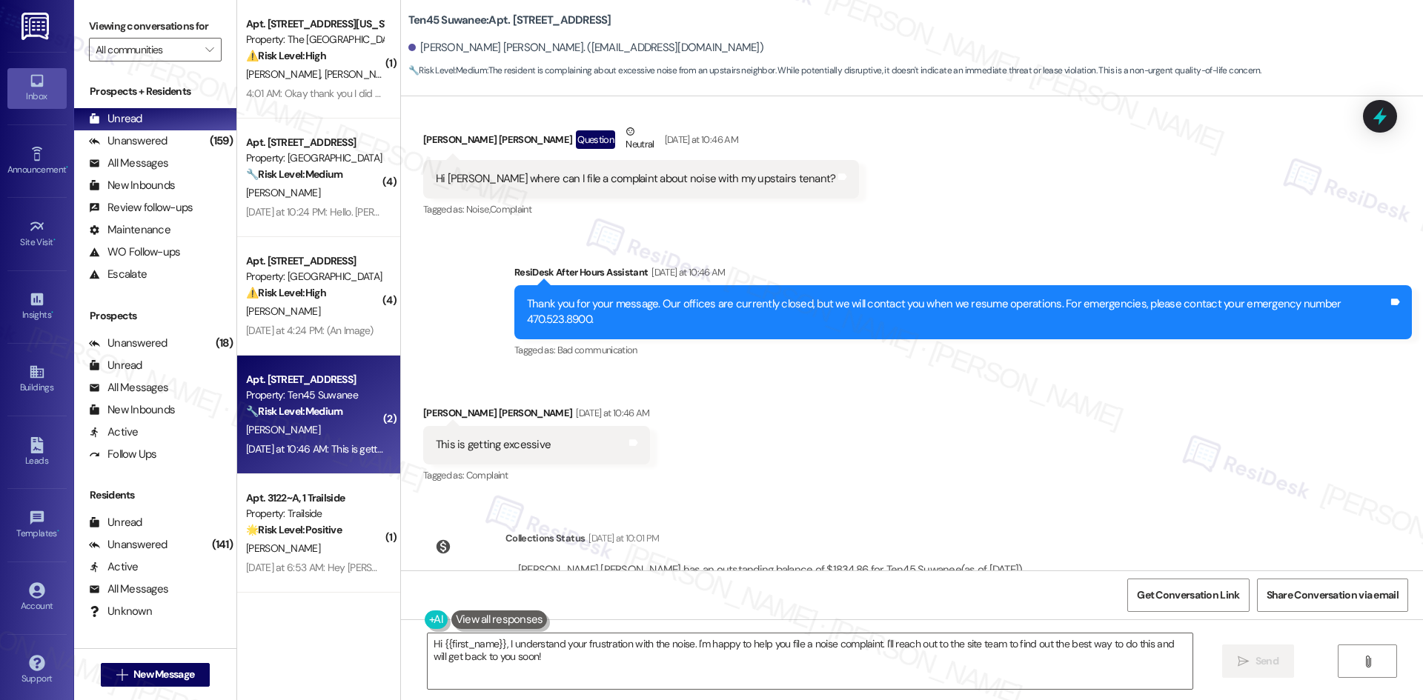
click at [875, 446] on div "Lease started Sep 19, 2024 at 8:00 AM Survey, sent via SMS Residesk Automated S…" at bounding box center [912, 333] width 1022 height 474
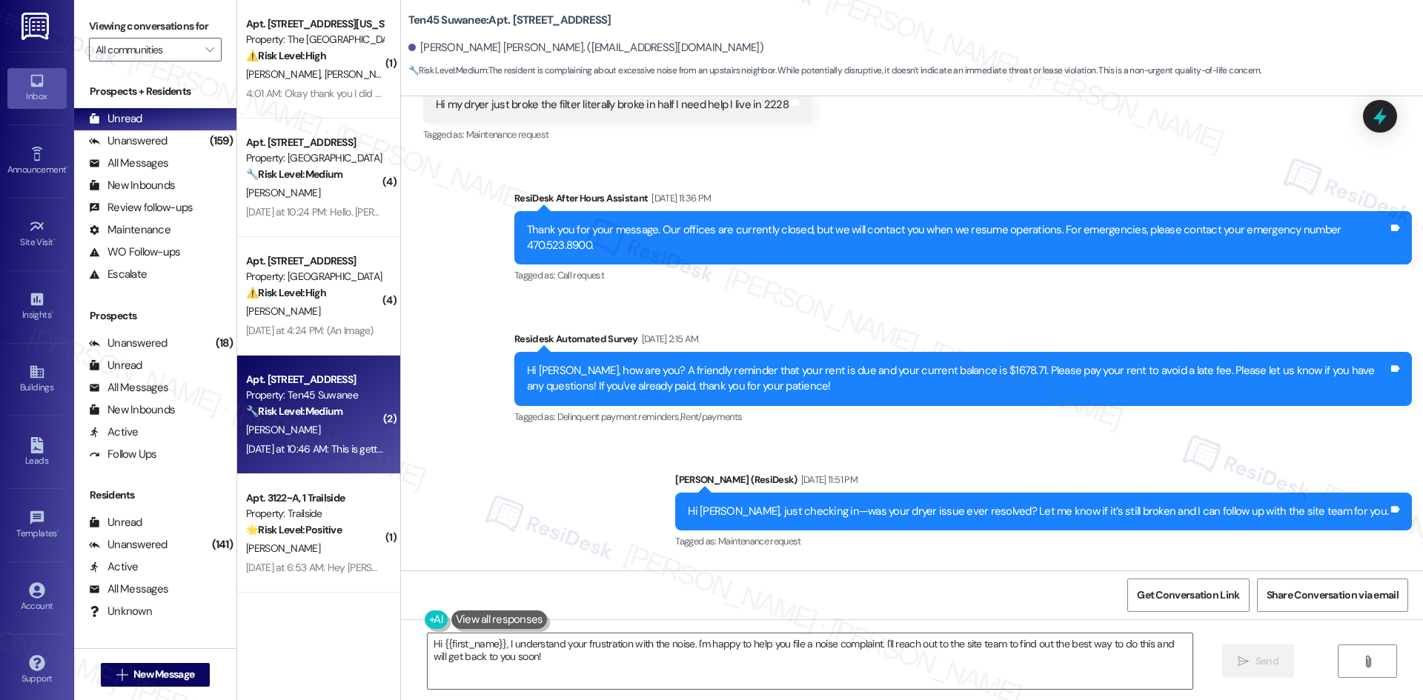
scroll to position [889, 0]
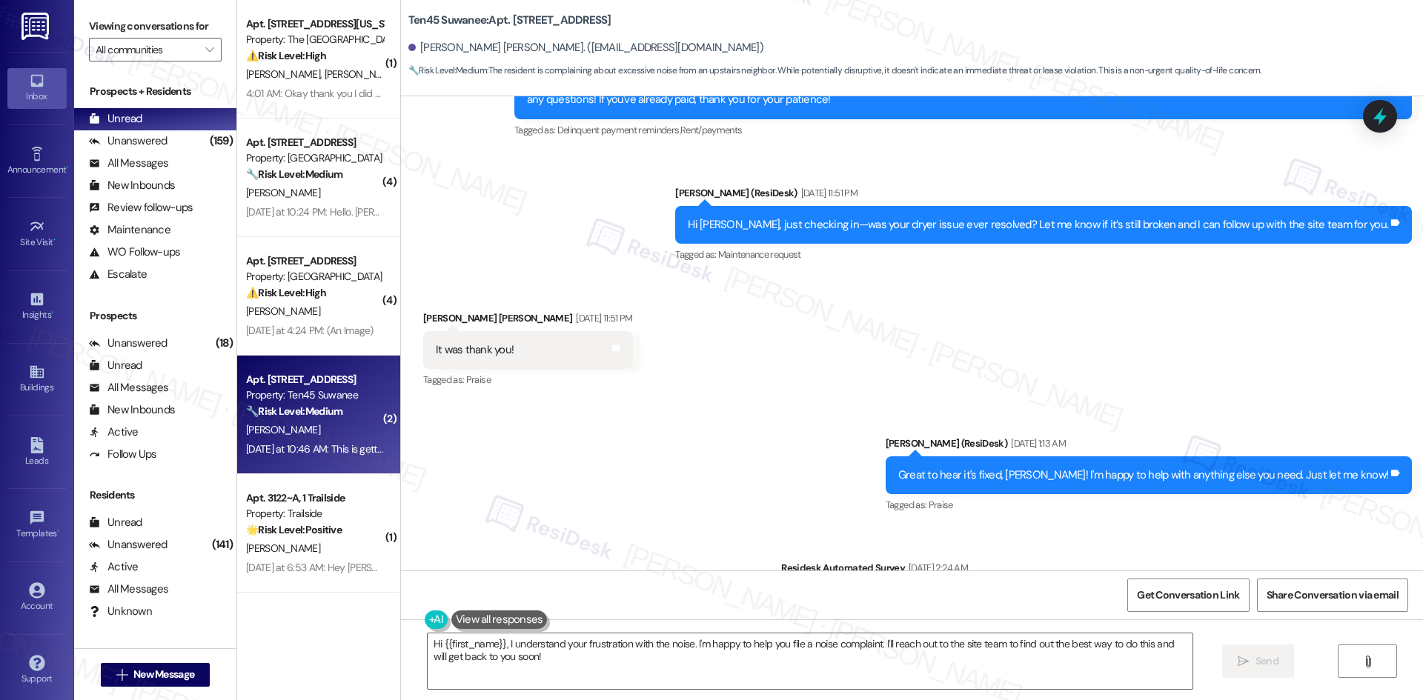
click at [1416, 210] on div "Sent via SMS Sarah (ResiDesk) Jun 16, 2025 at 11:51 PM Hi Jae, just checking in…" at bounding box center [1043, 225] width 759 height 103
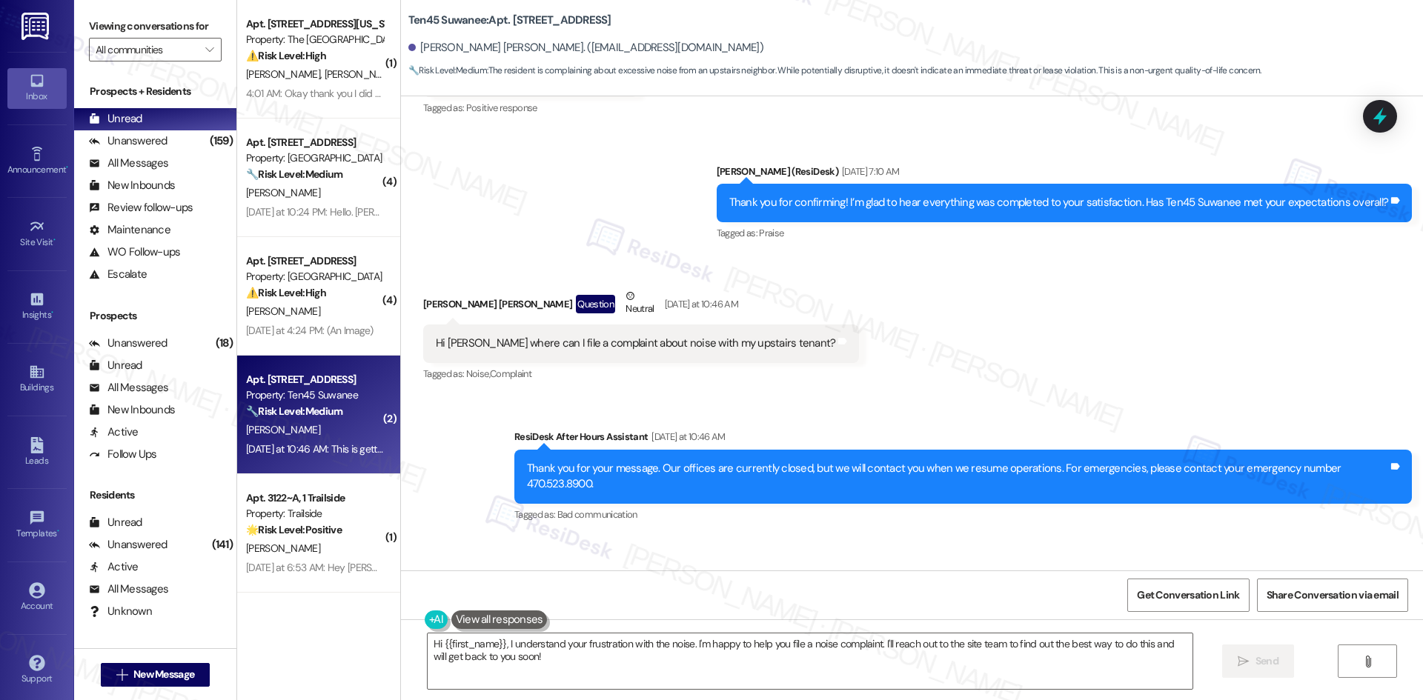
scroll to position [4256, 0]
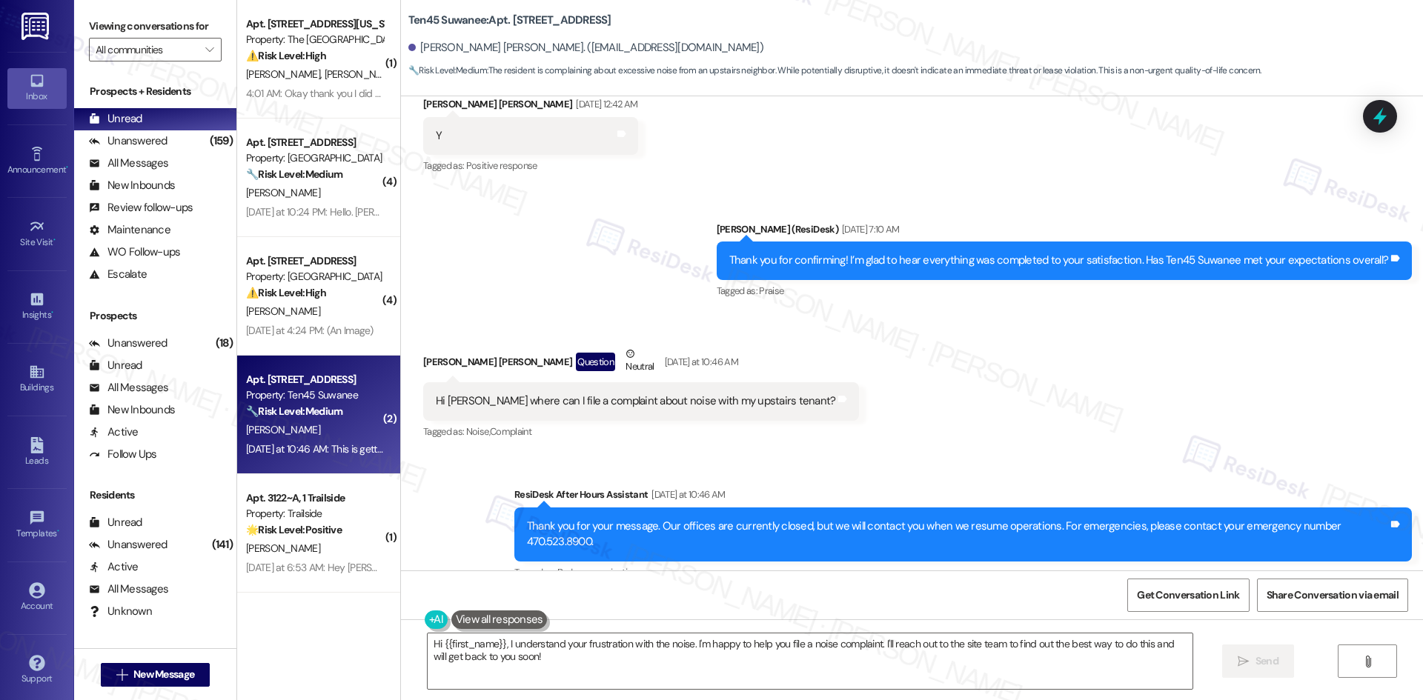
click at [890, 390] on div "Received via SMS Jae Yeon Jeong Question Neutral Yesterday at 10:46 AM Hi Sarah…" at bounding box center [912, 383] width 1022 height 141
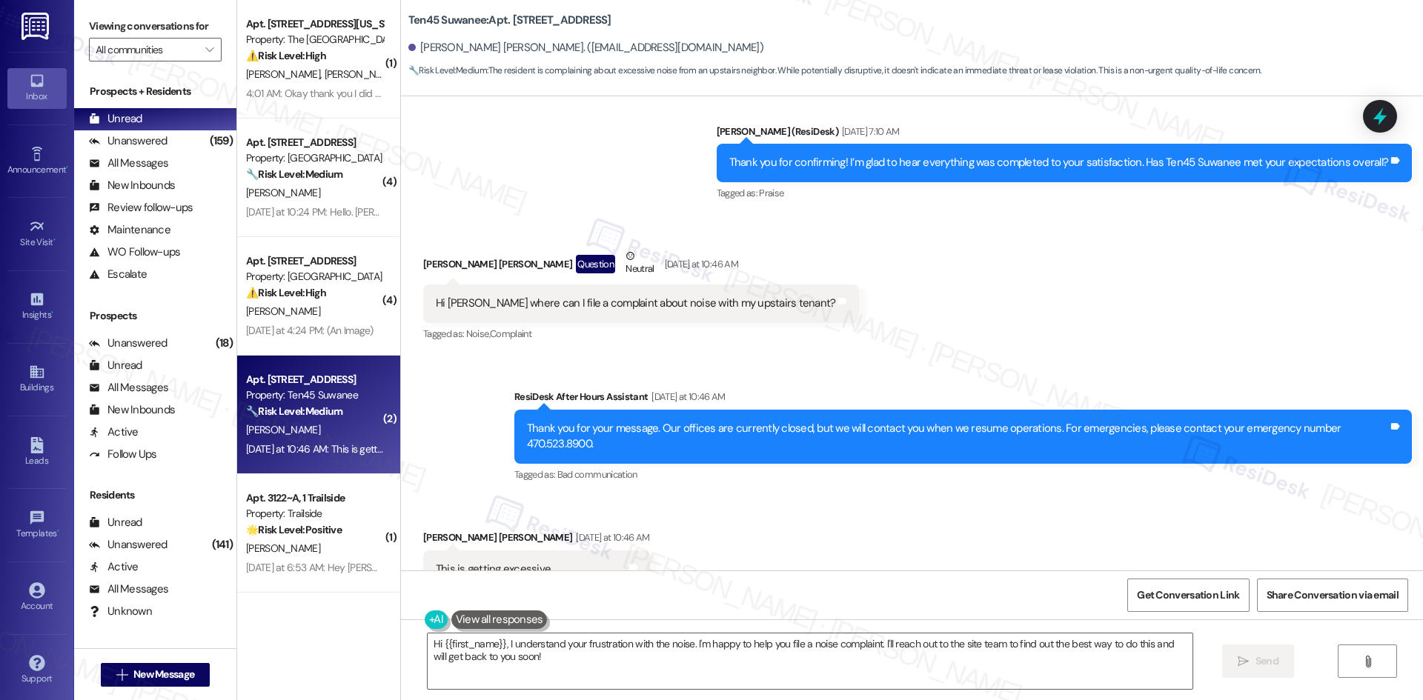
scroll to position [4330, 0]
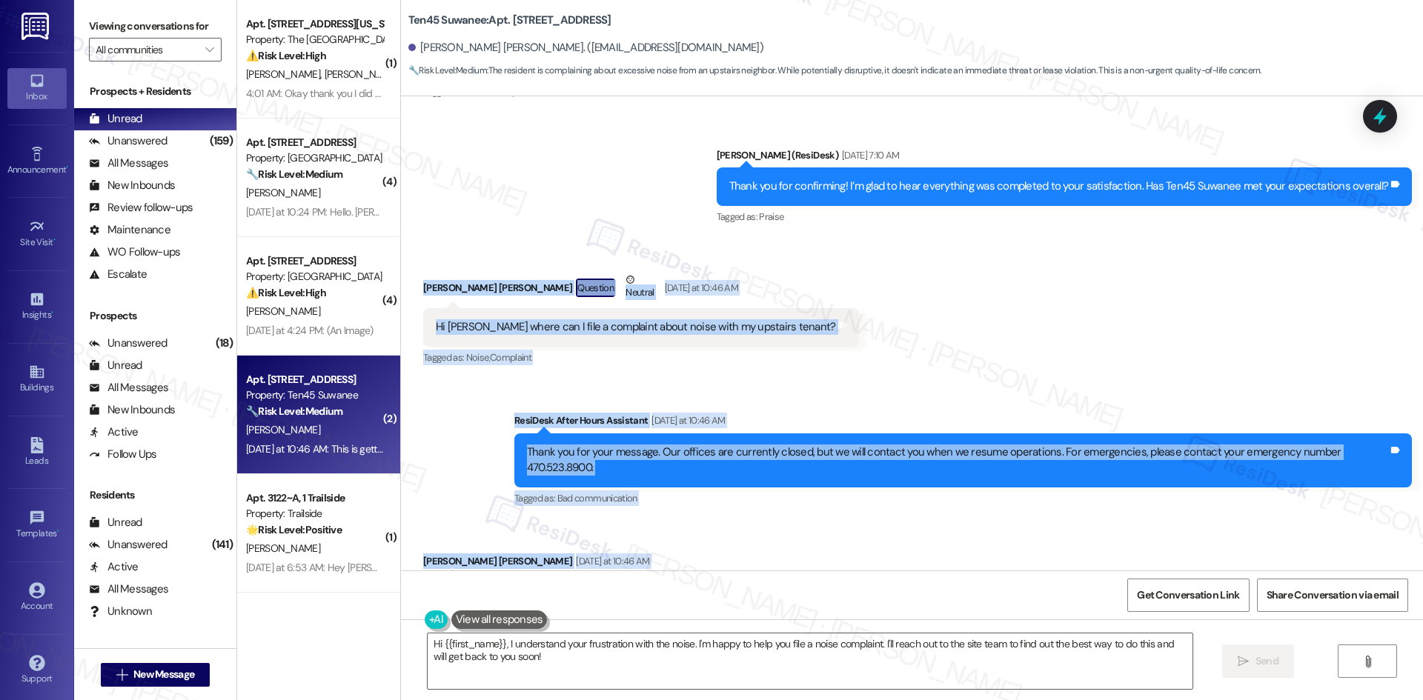
drag, startPoint x: 402, startPoint y: 230, endPoint x: 617, endPoint y: 534, distance: 372.2
click at [617, 534] on div "Lease started Sep 19, 2024 at 8:00 AM Survey, sent via SMS Residesk Automated S…" at bounding box center [912, 333] width 1022 height 474
copy div "Jae Yeon Jeong Question Neutral Yesterday at 10:46 AM Hi Sarah where can I file…"
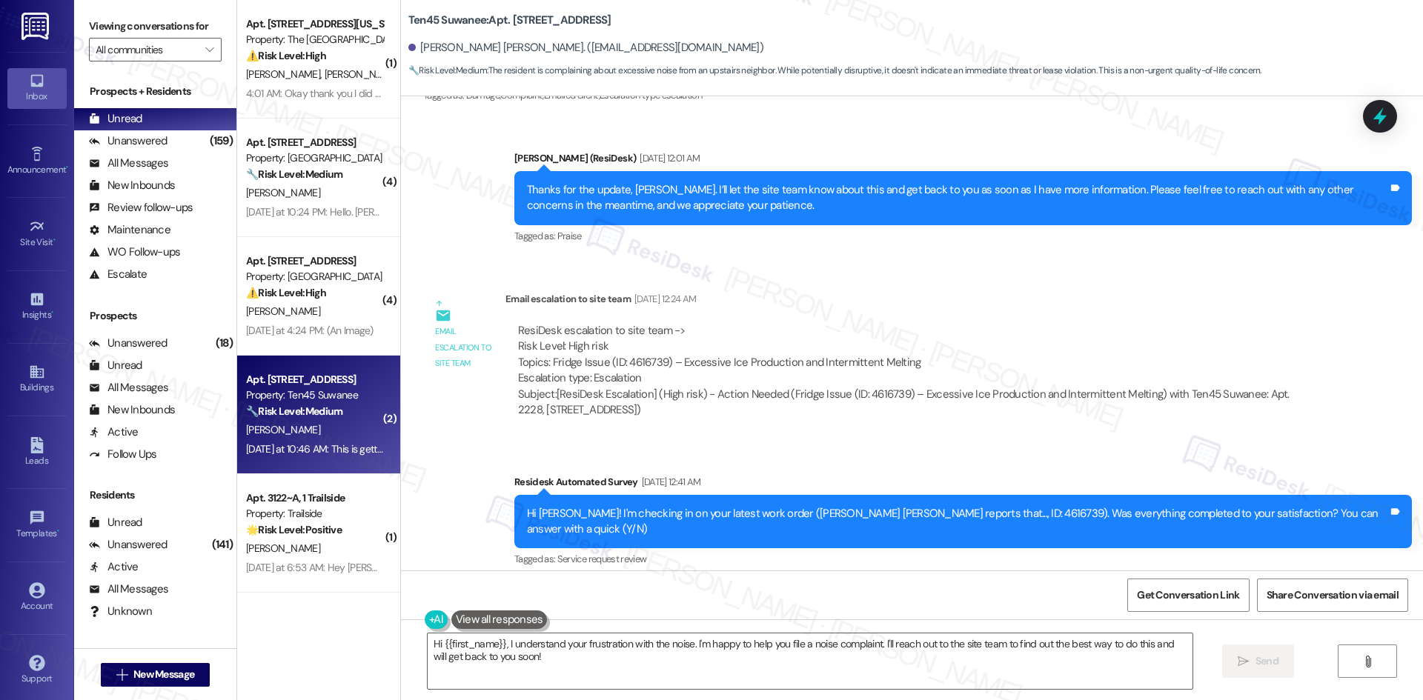
click at [782, 291] on div "Email escalation to site team Jul 30, 2025 at 12:24 AM" at bounding box center [912, 301] width 815 height 21
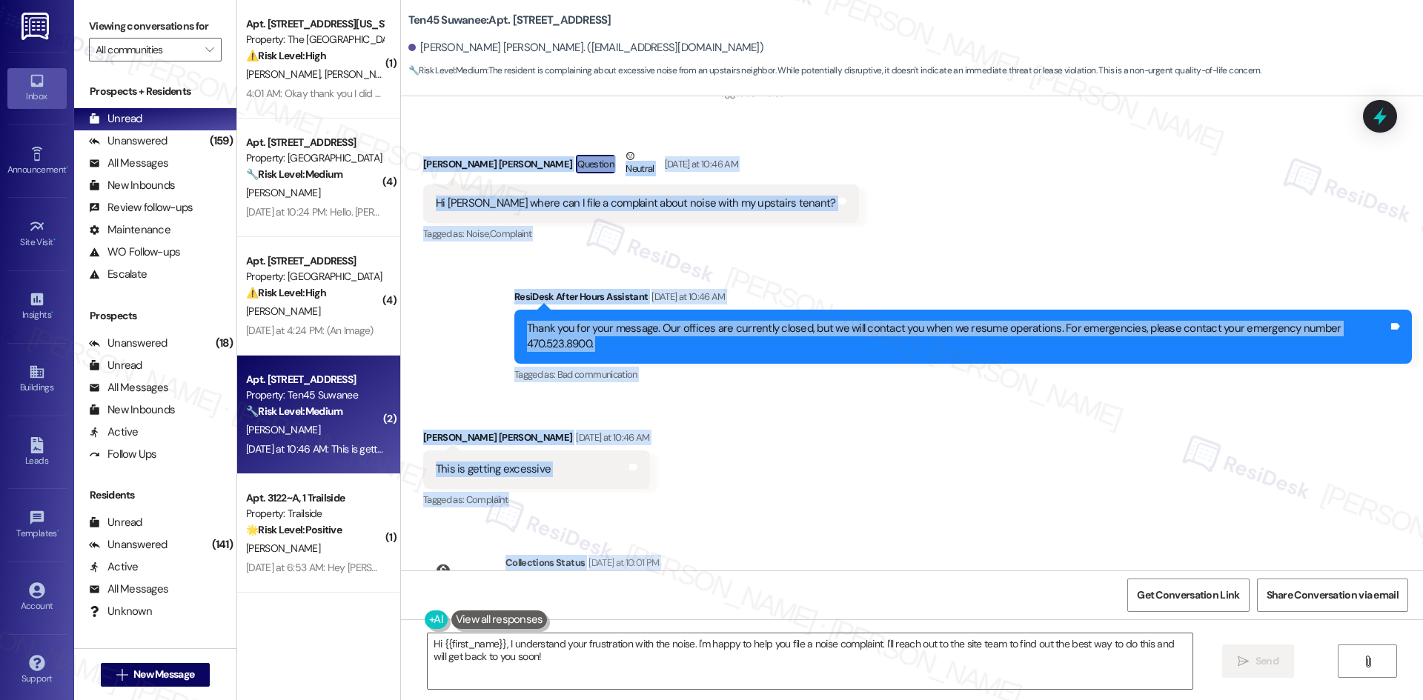
scroll to position [4479, 0]
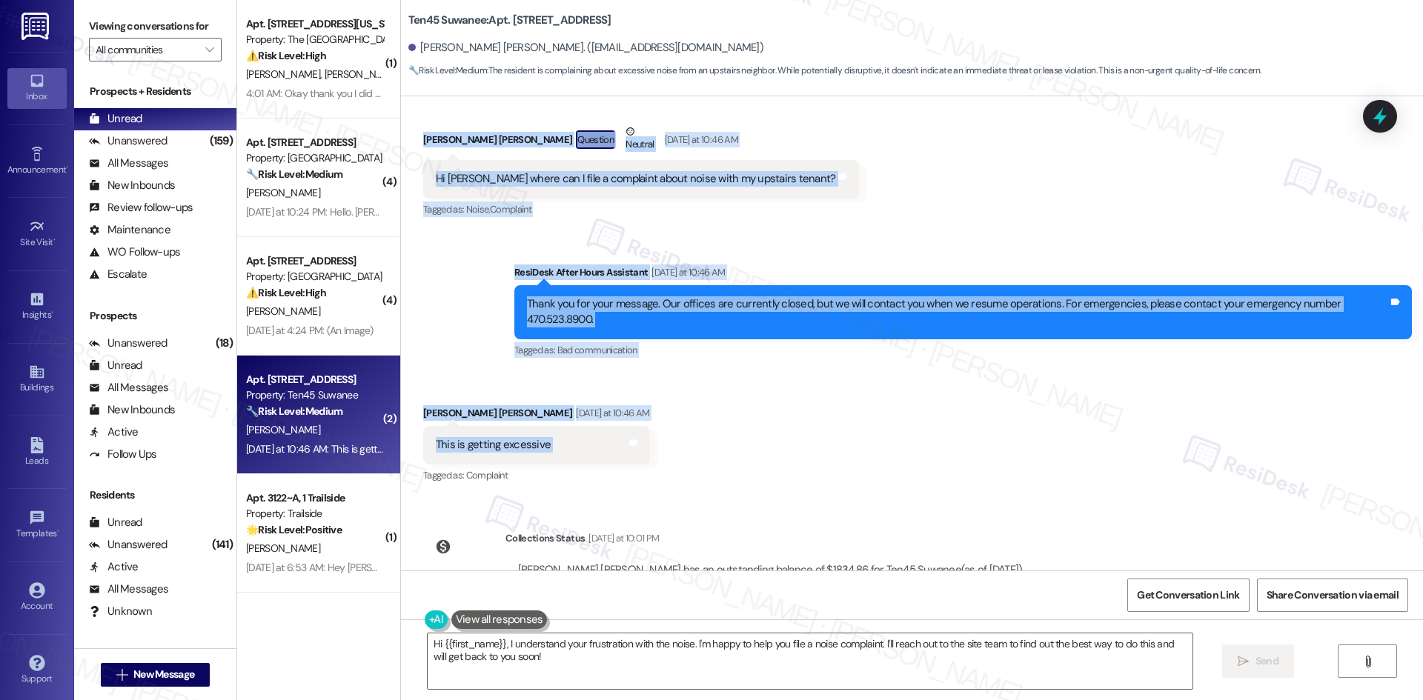
drag, startPoint x: 406, startPoint y: 230, endPoint x: 637, endPoint y: 367, distance: 268.8
click at [637, 367] on div "Lease started Sep 19, 2024 at 8:00 AM Survey, sent via SMS Residesk Automated S…" at bounding box center [912, 333] width 1022 height 474
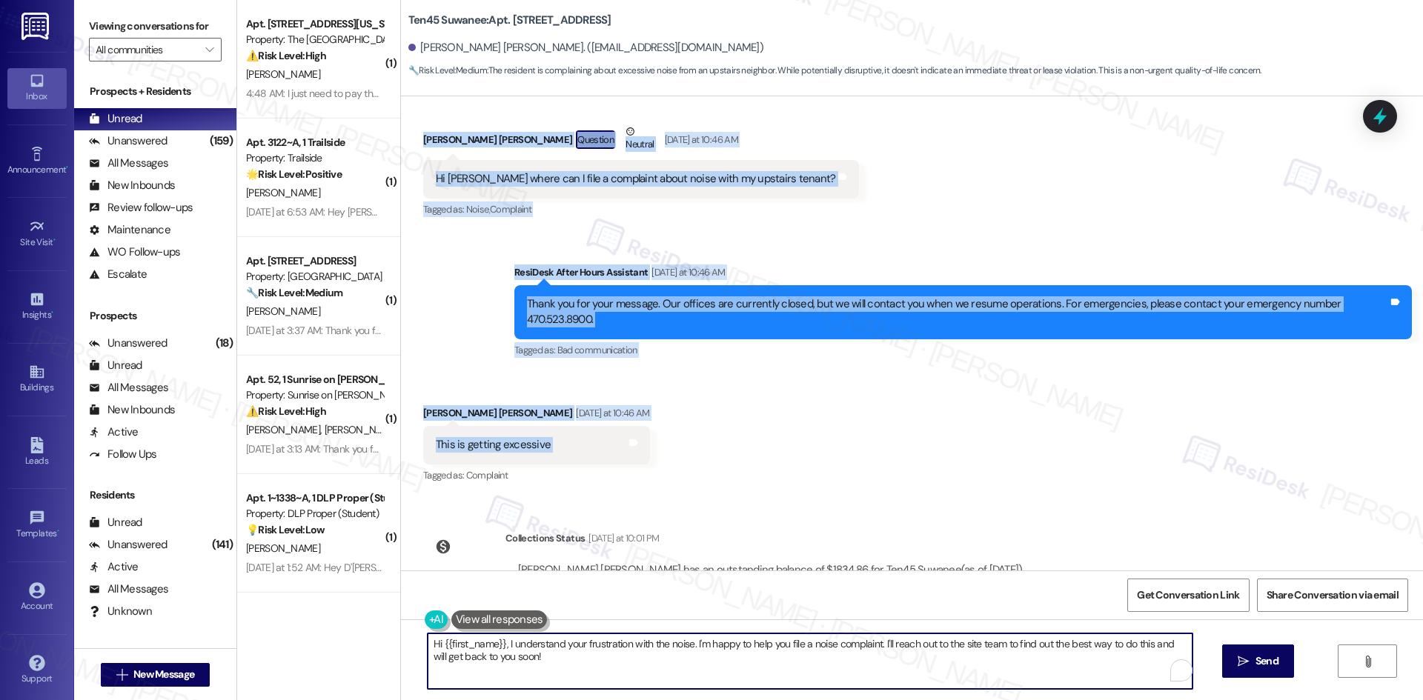
click at [708, 667] on textarea "Hi {{first_name}}, I understand your frustration with the noise. I'm happy to h…" at bounding box center [810, 662] width 765 height 56
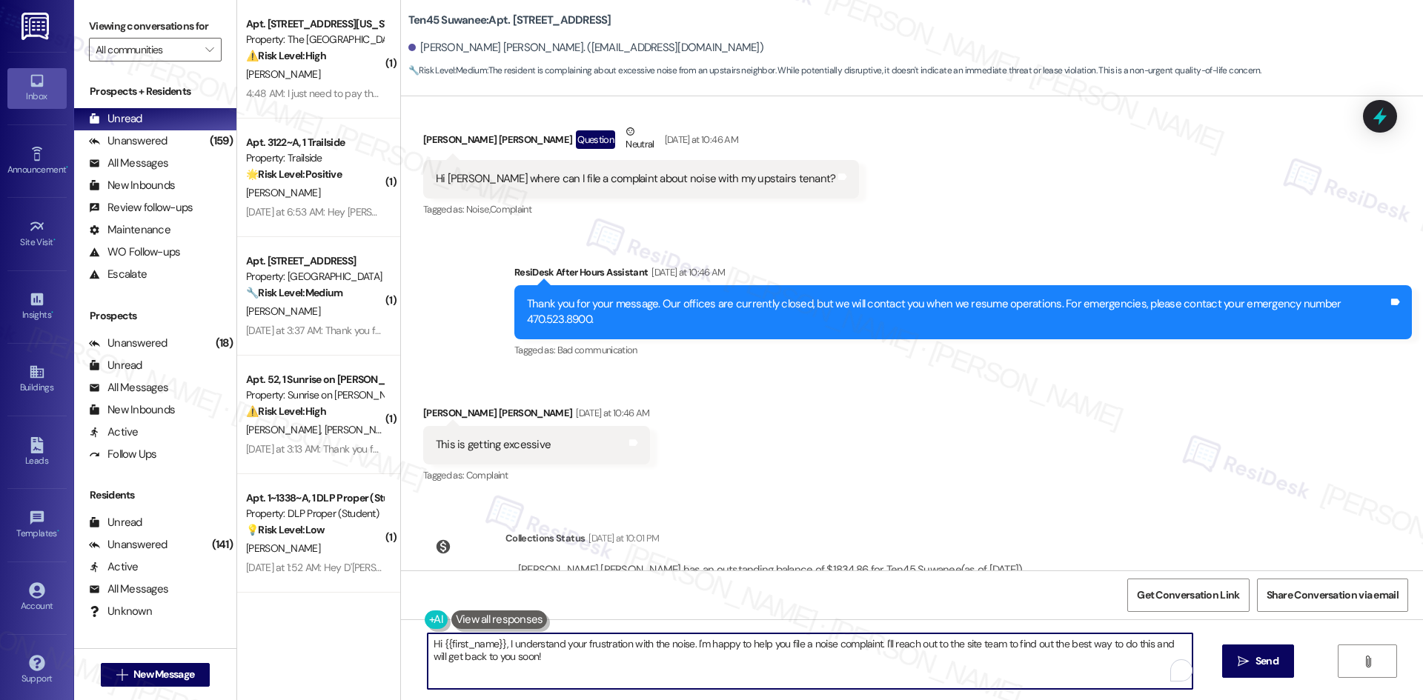
paste textarea "acknowledge concern advise I will inform/check with the site team and get back …"
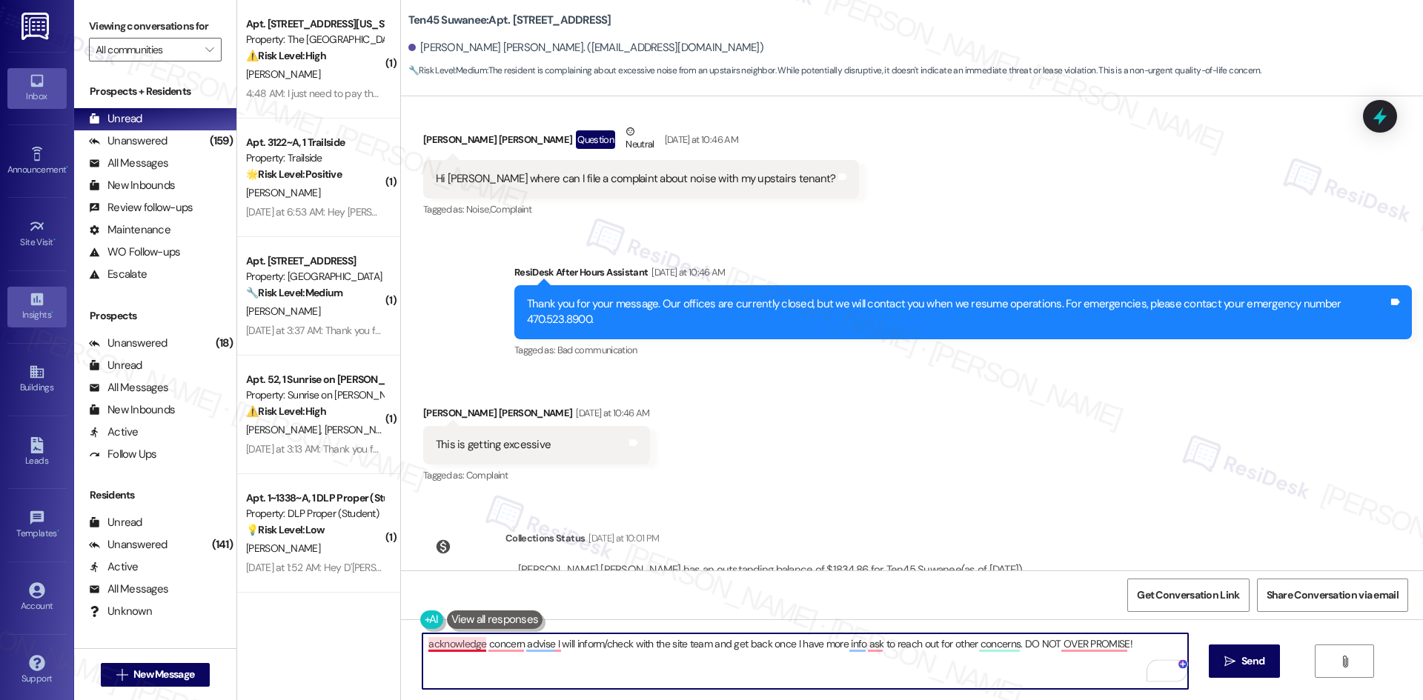
type textarea "acknowledge concern advise I will inform/check with the site team and get back …"
click at [624, 670] on textarea "acknowledge concern advise I will inform/check with the site team and get back …" at bounding box center [804, 662] width 765 height 56
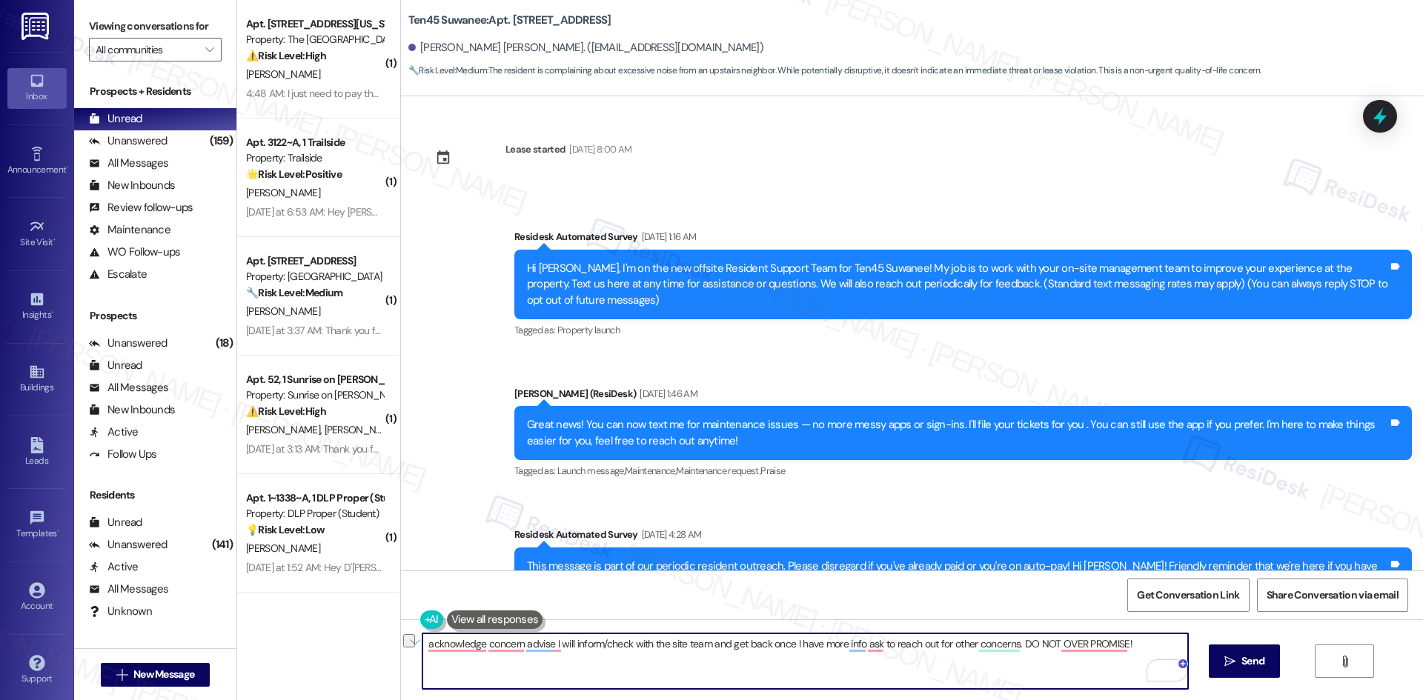
scroll to position [4479, 0]
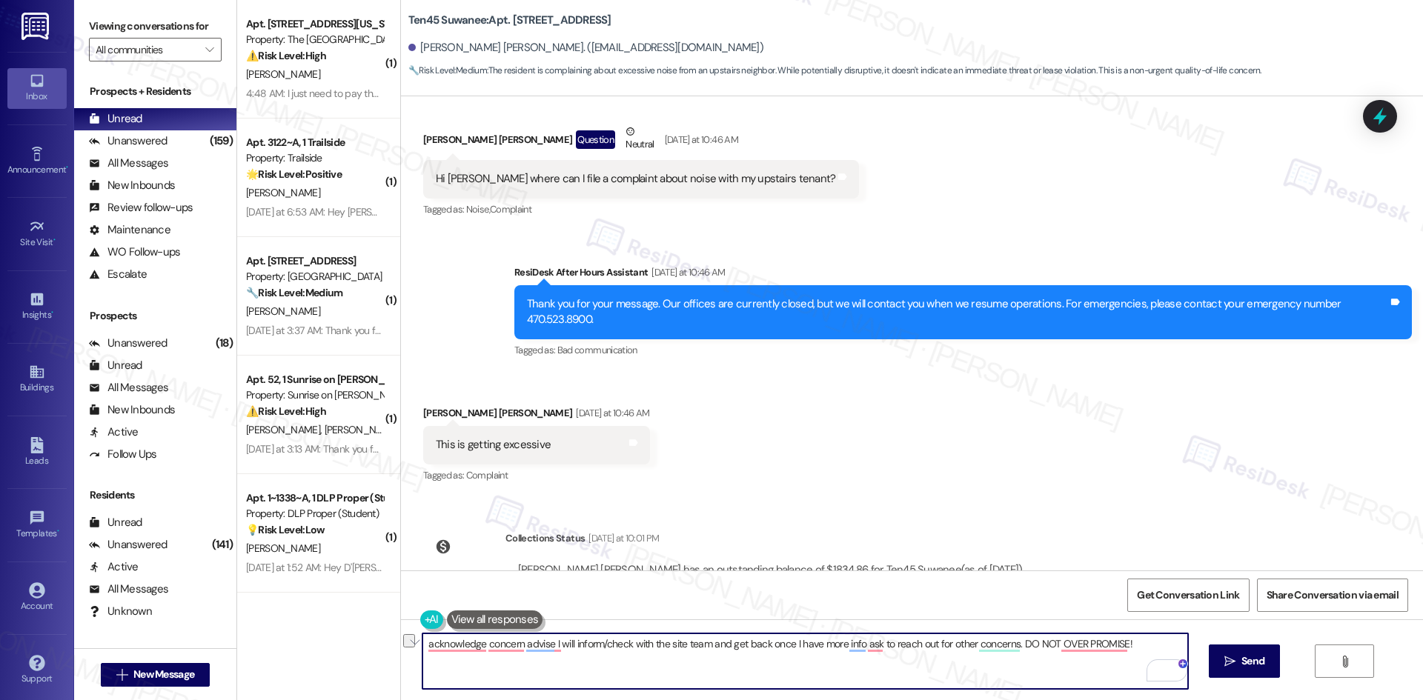
click at [589, 665] on textarea "acknowledge concern advise I will inform/check with the site team and get back …" at bounding box center [804, 662] width 765 height 56
click at [597, 671] on textarea "acknowledge concern advise I will inform/check with the site team and get back …" at bounding box center [804, 662] width 765 height 56
click at [1029, 671] on textarea "acknowledge concern advise I will inform/check with the site team and get back …" at bounding box center [804, 662] width 765 height 56
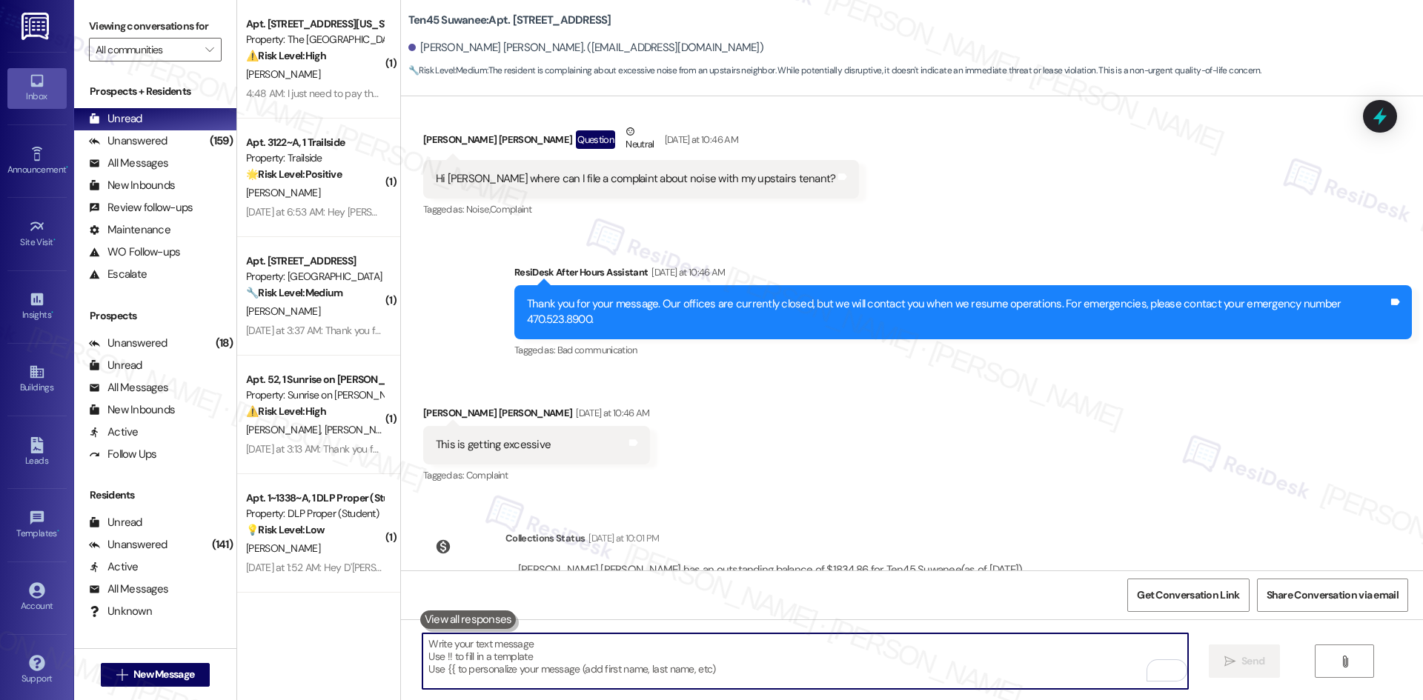
drag, startPoint x: 512, startPoint y: 673, endPoint x: 516, endPoint y: 666, distance: 7.6
click at [512, 672] on textarea "To enrich screen reader interactions, please activate Accessibility in Grammarl…" at bounding box center [804, 662] width 765 height 56
paste textarea "I’m sorry you’ve been dealing with this, Jae Yeon. I’ll share your concern abou…"
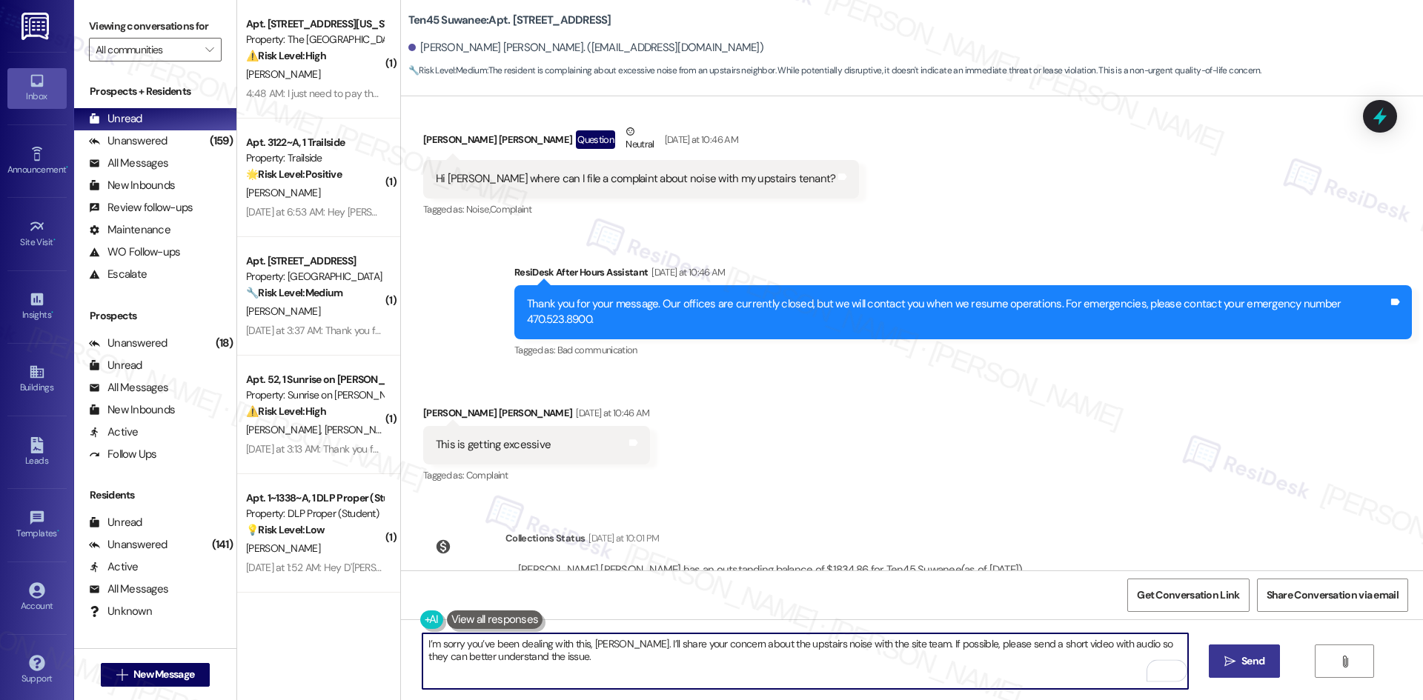
type textarea "I’m sorry you’ve been dealing with this, Jae Yeon. I’ll share your concern abou…"
click at [1252, 660] on span "Send" at bounding box center [1252, 662] width 23 height 16
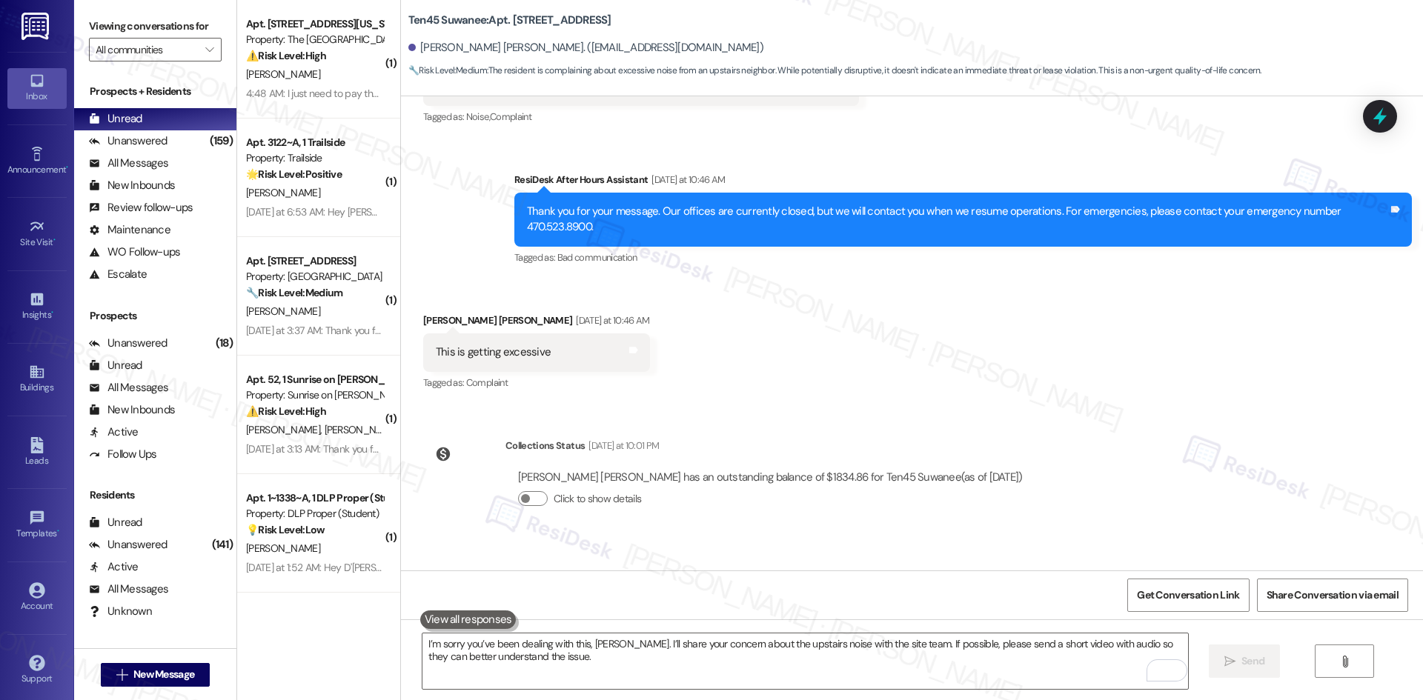
scroll to position [4598, 0]
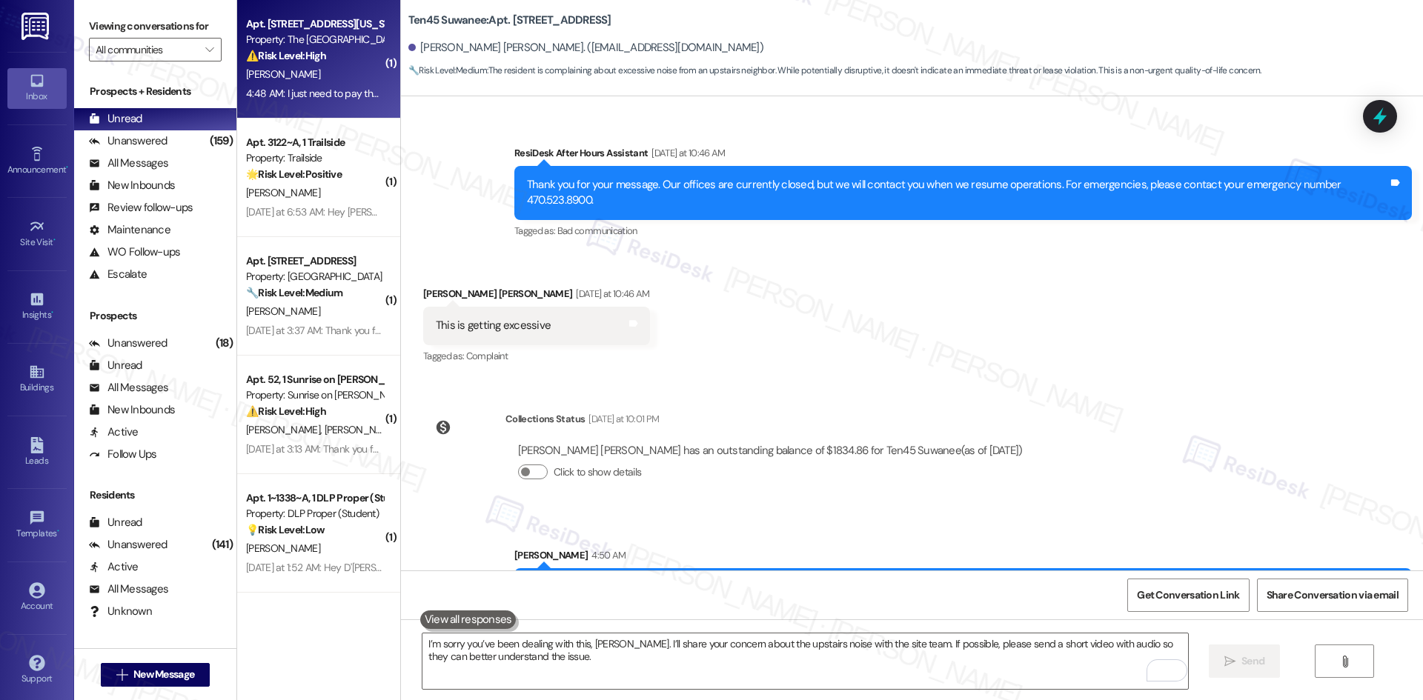
click at [330, 67] on div "[PERSON_NAME]" at bounding box center [315, 74] width 140 height 19
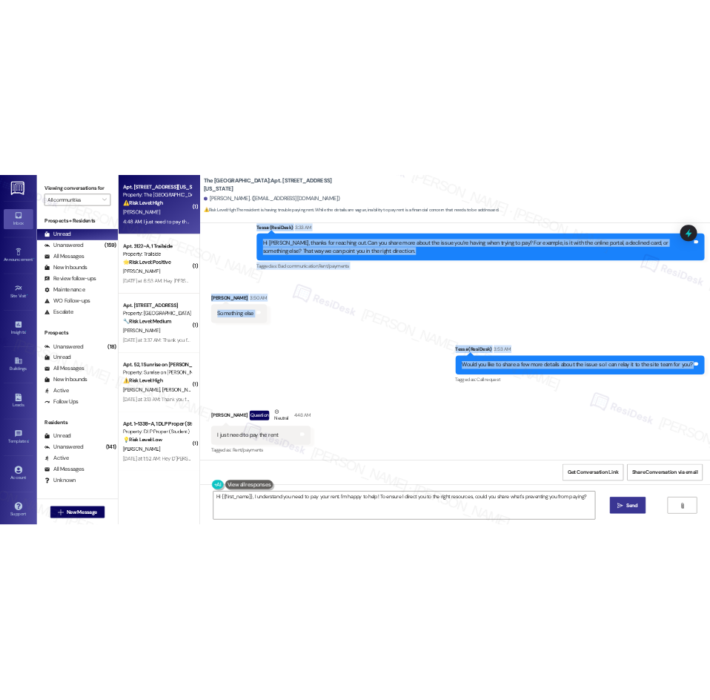
scroll to position [1062, 0]
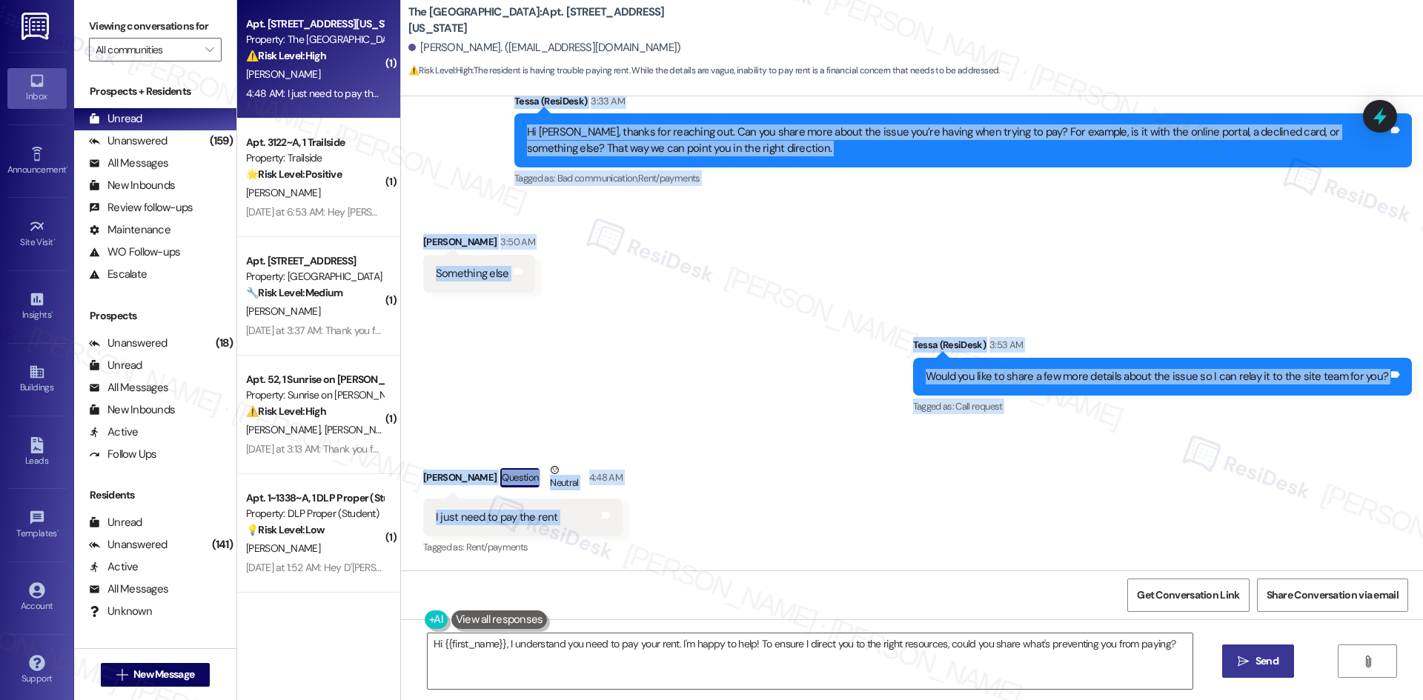
drag, startPoint x: 396, startPoint y: 210, endPoint x: 646, endPoint y: 522, distance: 399.2
click at [646, 522] on div "Lease started [DATE] 8:00 AM Announcement, sent via SMS Tessa (ResiDesk) [DATE]…" at bounding box center [912, 333] width 1022 height 474
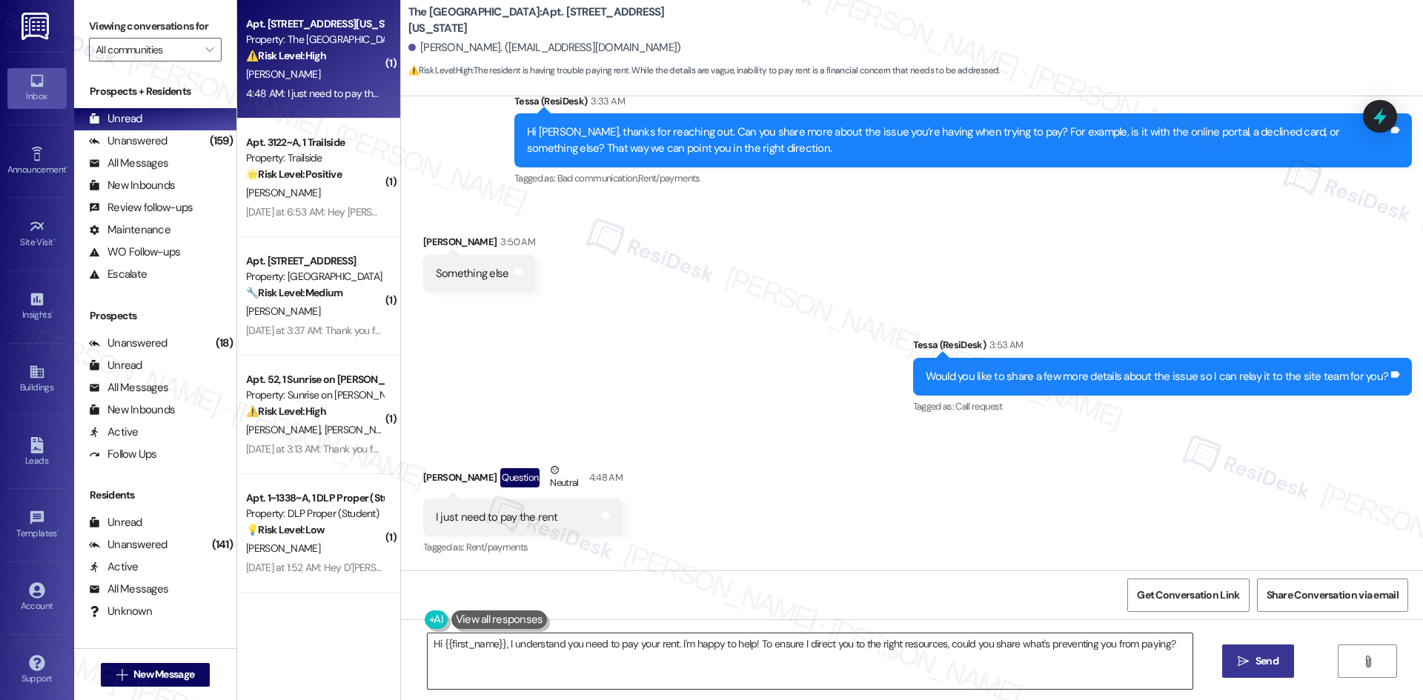
click at [1148, 668] on textarea "Hi {{first_name}}, I understand you need to pay your rent. I'm happy to help! T…" at bounding box center [810, 662] width 765 height 56
click at [621, 437] on div "Received via SMS Ricky Mata Question Neutral 4:48 AM I just need to pay the ren…" at bounding box center [912, 499] width 1022 height 141
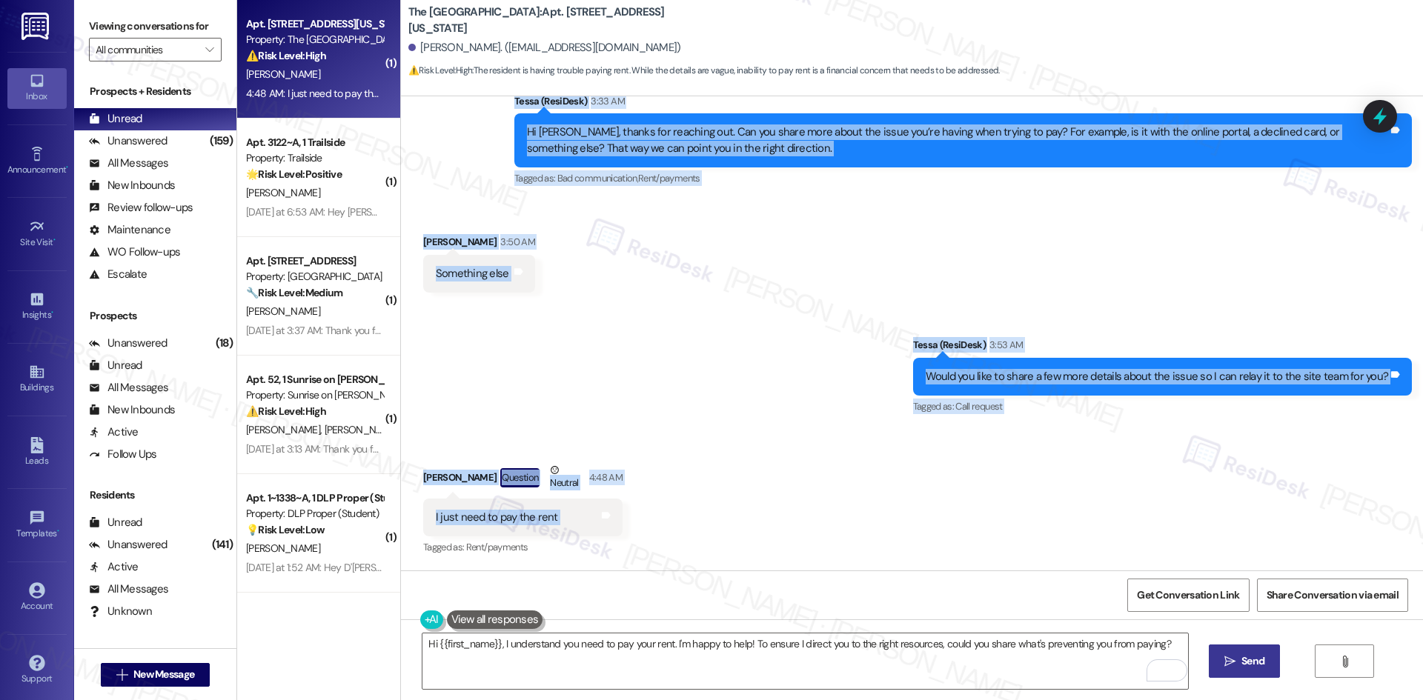
drag, startPoint x: 394, startPoint y: 285, endPoint x: 592, endPoint y: 531, distance: 316.8
click at [592, 531] on div "Lease started [DATE] 8:00 AM Announcement, sent via SMS Tessa (ResiDesk) [DATE]…" at bounding box center [912, 333] width 1022 height 474
copy div "Lorem Ipsu Dolorsit Ame 10, 6981 co 9:05 AD El Seddo E't incidi utlabore etdolo…"
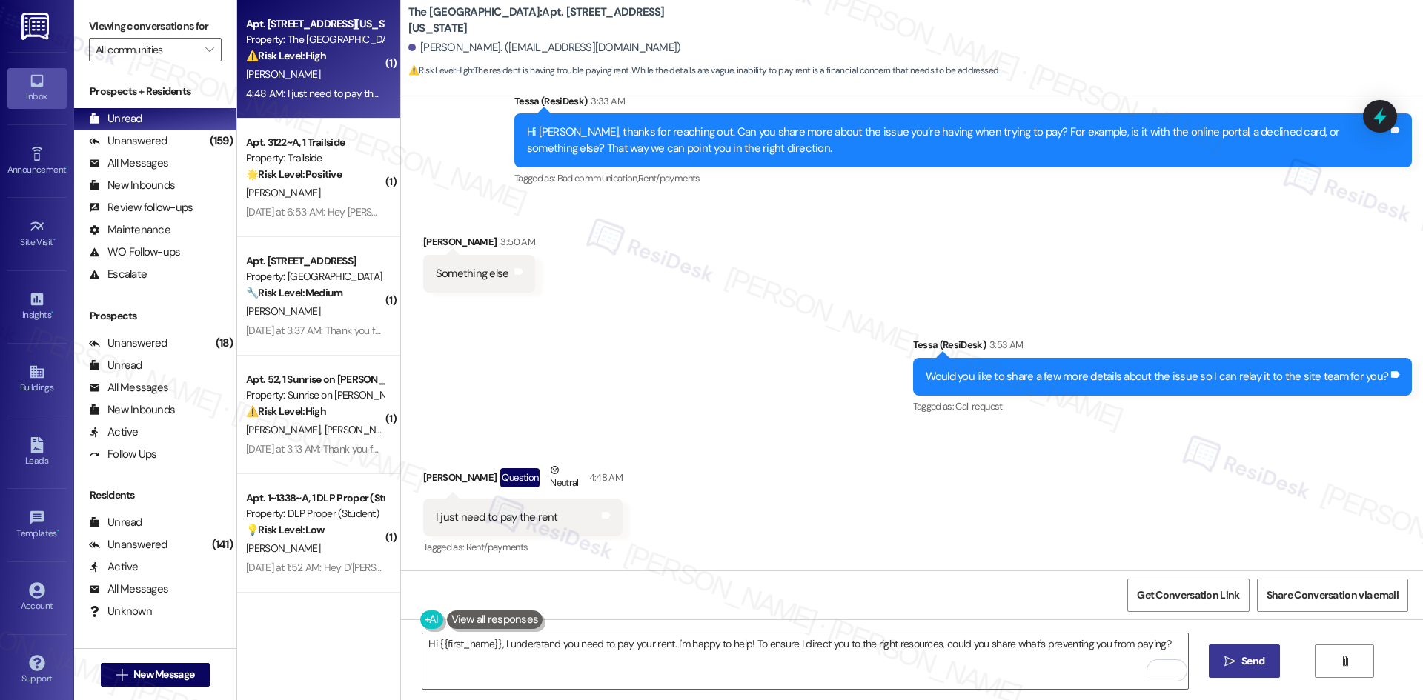
click at [693, 577] on div "Get Conversation Link Share Conversation via email" at bounding box center [912, 595] width 1022 height 49
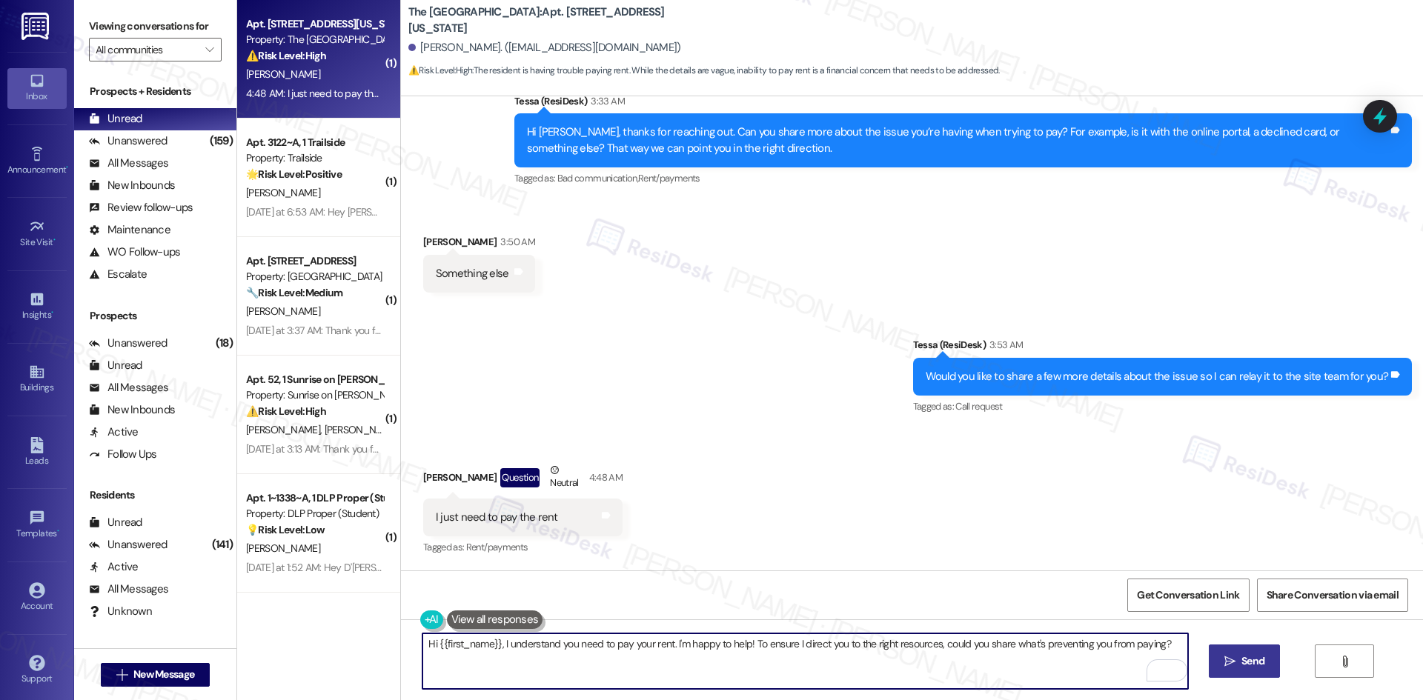
drag, startPoint x: 813, startPoint y: 674, endPoint x: 905, endPoint y: 674, distance: 91.9
click at [814, 674] on textarea "Hi {{first_name}}, I understand you need to pay your rent. I'm happy to help! T…" at bounding box center [804, 662] width 765 height 56
paste textarea "I understand, Ricky. Can you tell me what I should share with the site team abo…"
type textarea "I understand, Ricky. Can you tell me what I should share with the site team abo…"
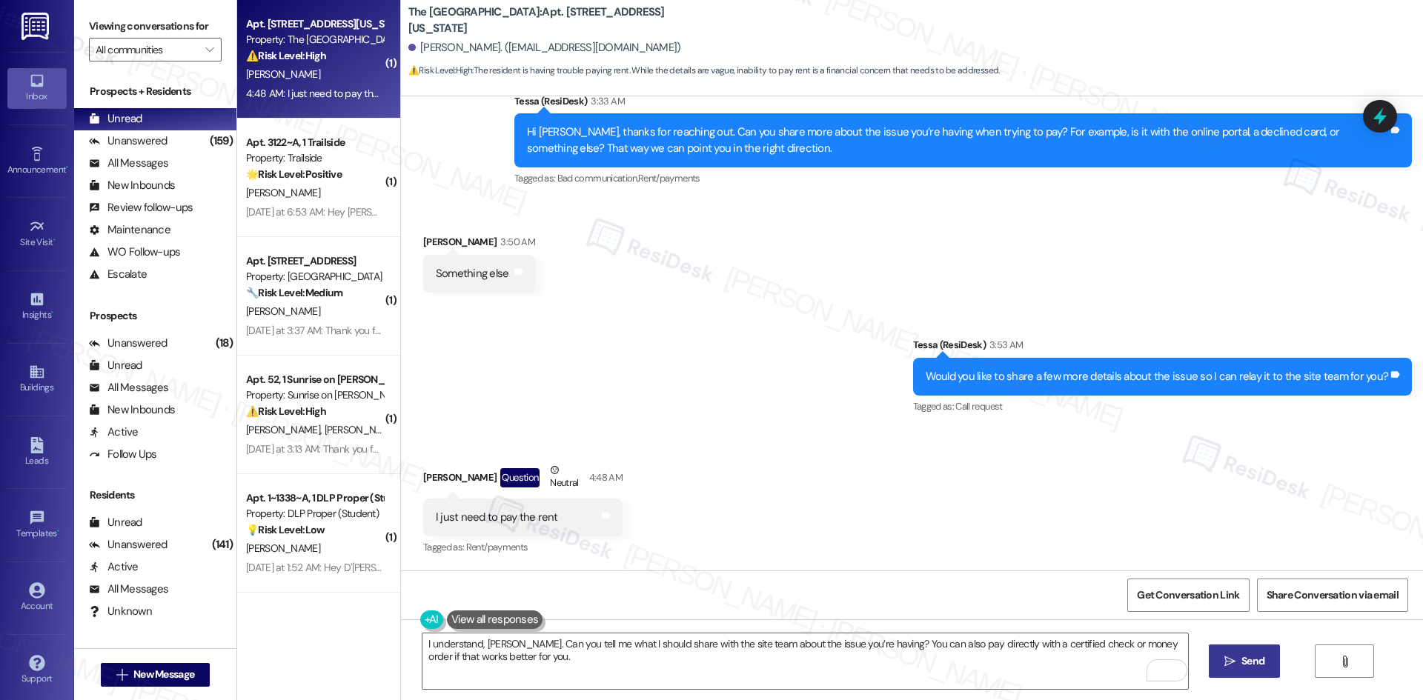
drag, startPoint x: 1287, startPoint y: 653, endPoint x: 1272, endPoint y: 660, distance: 16.6
click at [1272, 660] on div "I understand, Ricky. Can you tell me what I should share with the site team abo…" at bounding box center [912, 675] width 1022 height 111
click at [1250, 660] on span "Send" at bounding box center [1252, 662] width 23 height 16
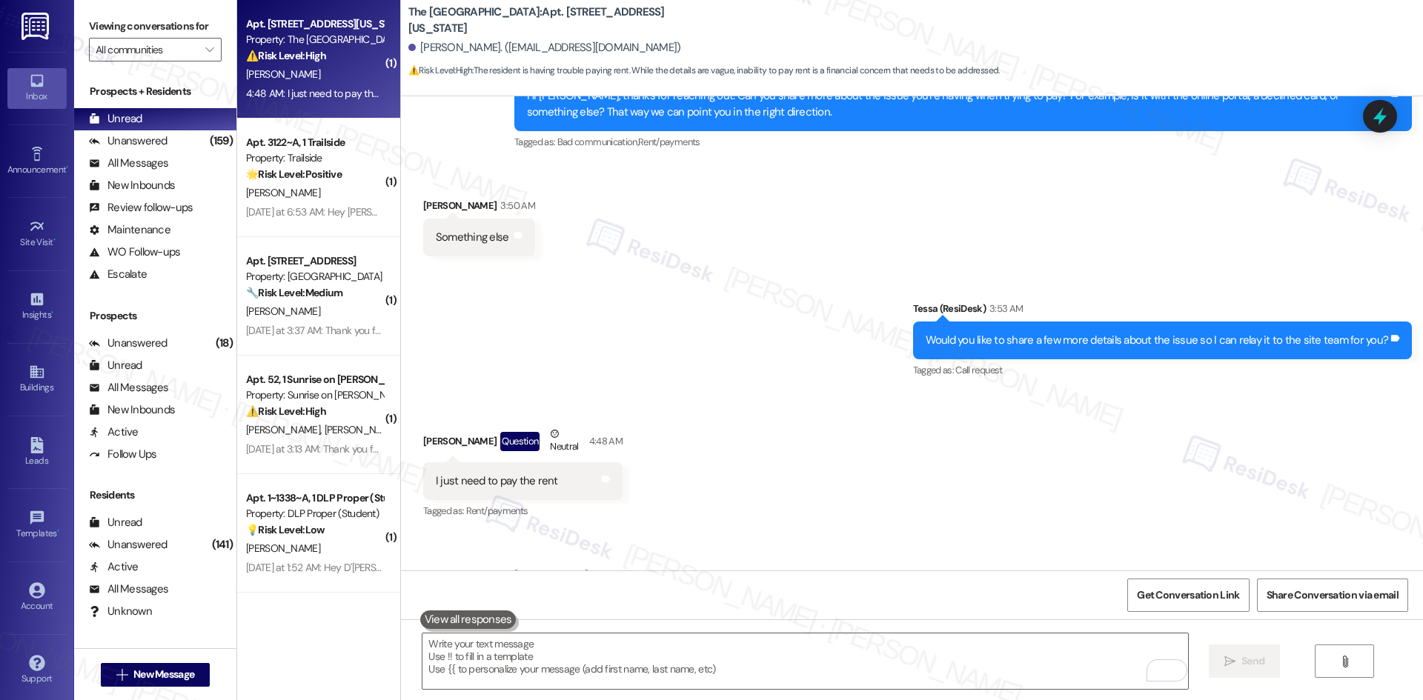
scroll to position [1181, 0]
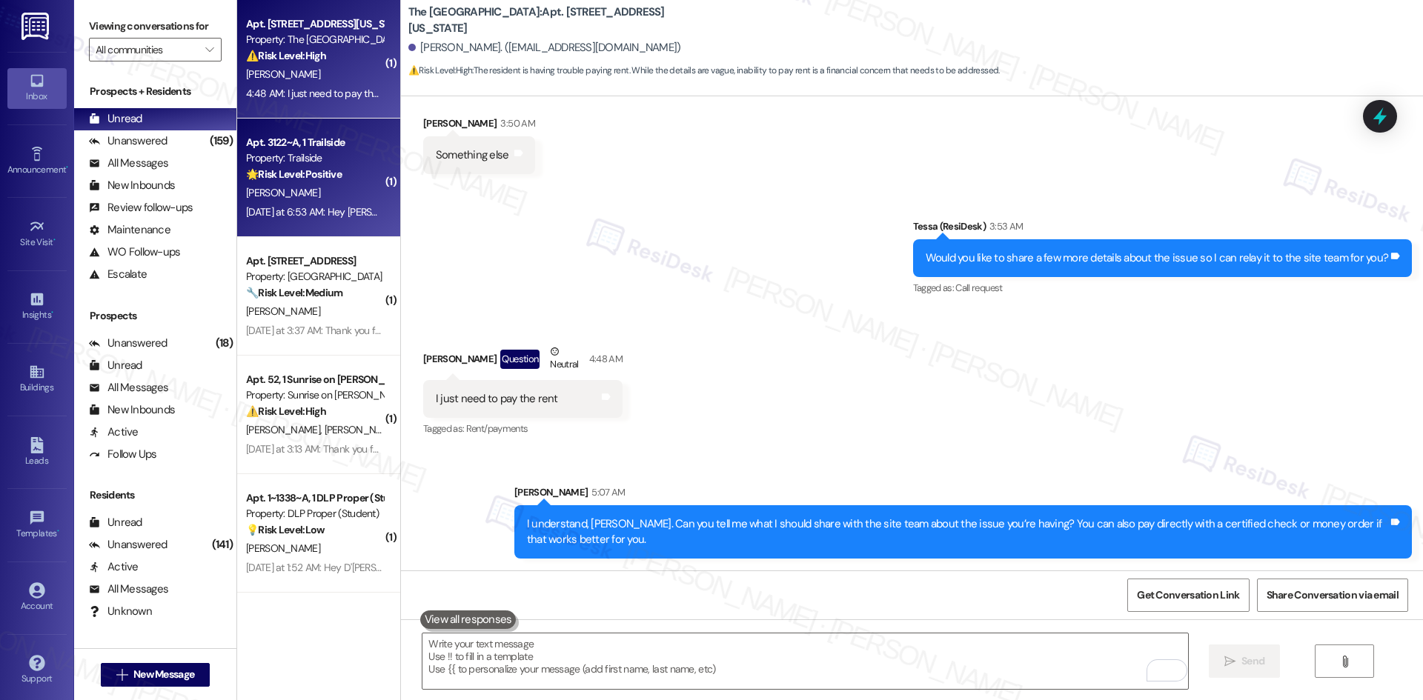
click at [302, 222] on div "Apt. 3122~A, 1 Trailside Property: Trailside 🌟 Risk Level: Positive The message…" at bounding box center [318, 178] width 163 height 119
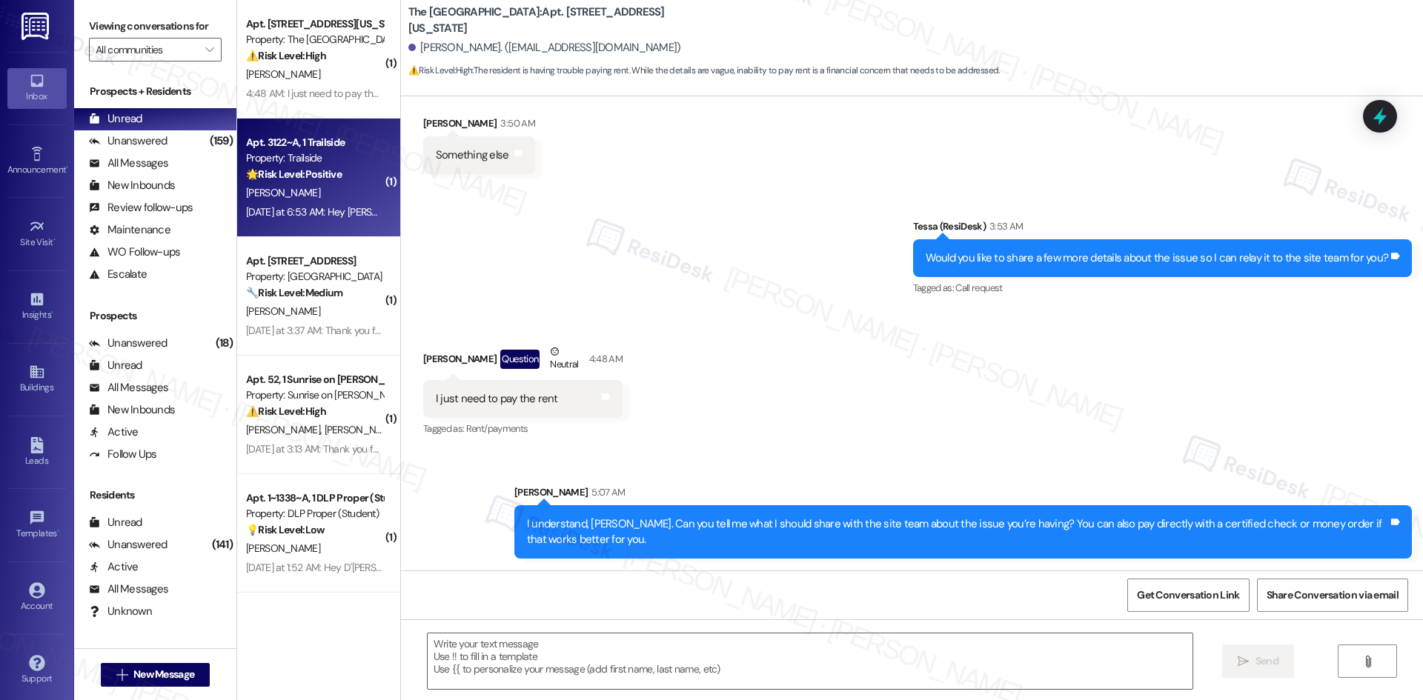
type textarea "Fetching suggested responses. Please feel free to read through the conversation…"
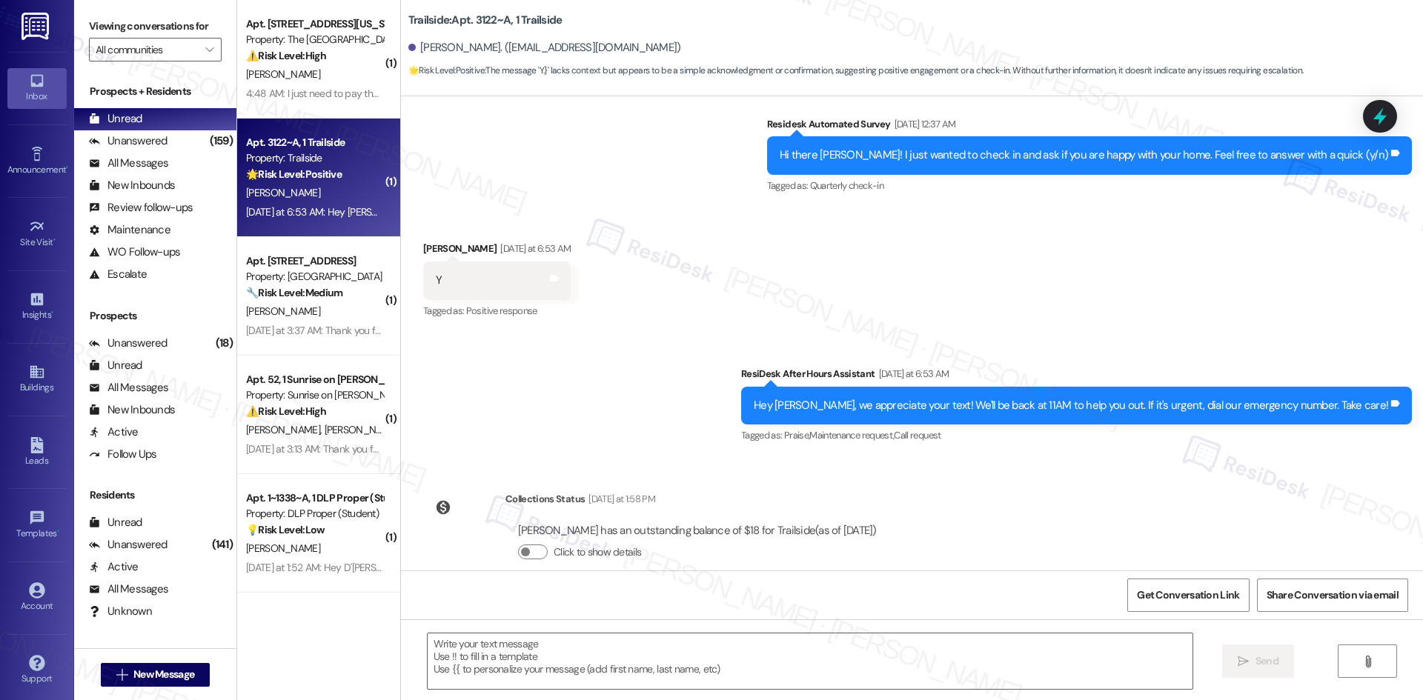
scroll to position [1855, 0]
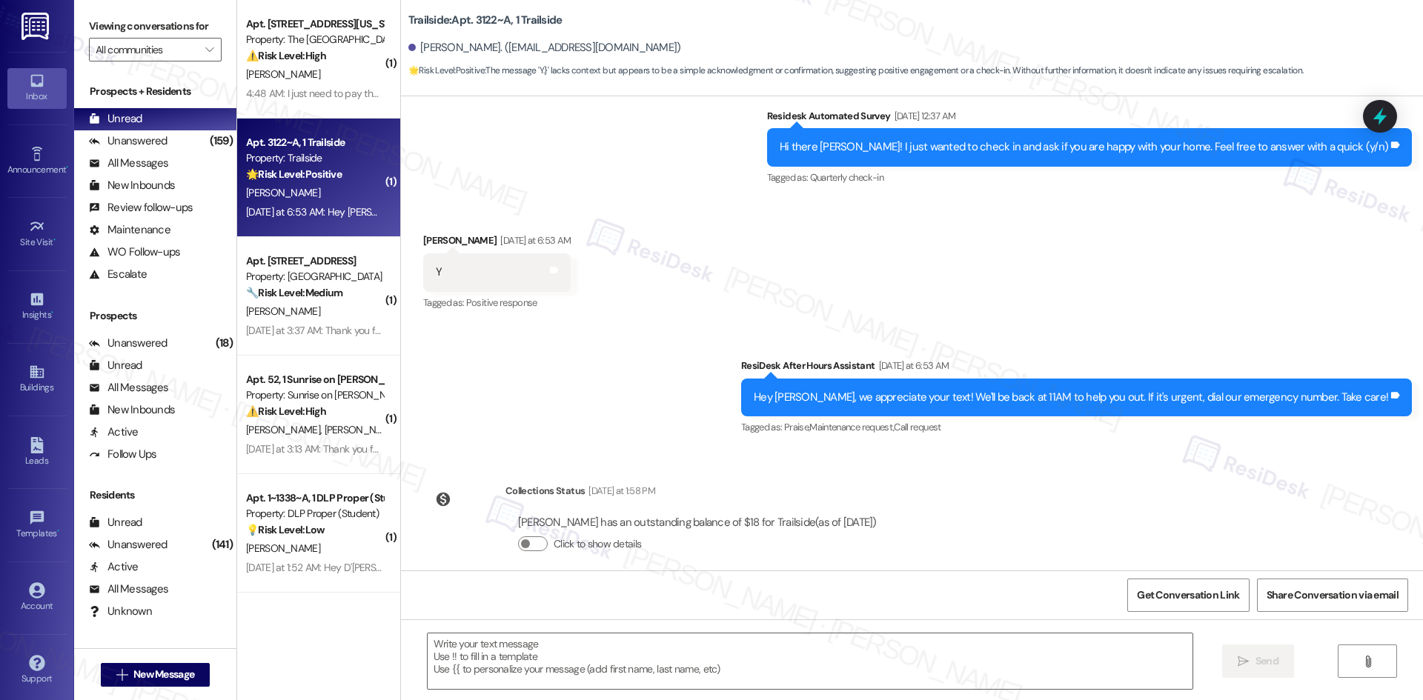
click at [601, 364] on div "Sent via SMS ResiDesk After Hours Assistant Yesterday at 6:53 AM Hey Jayvon, we…" at bounding box center [912, 387] width 1022 height 125
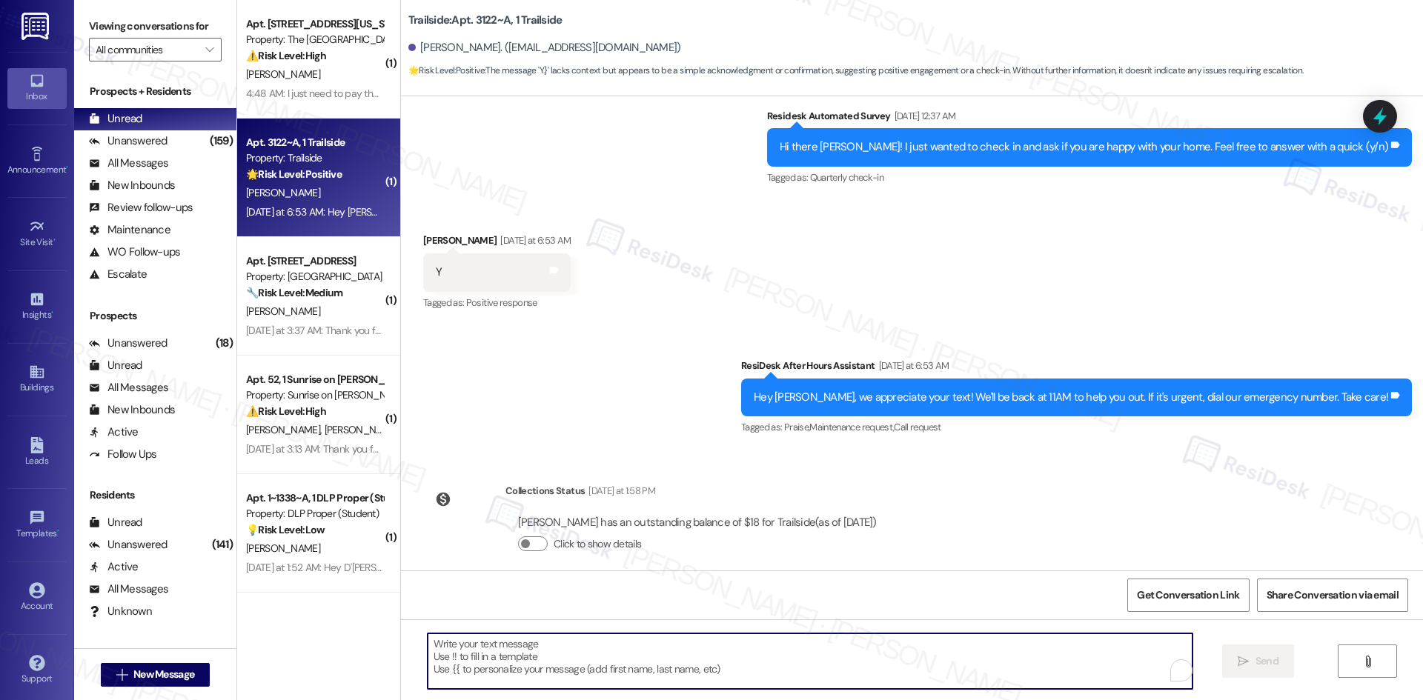
click at [704, 641] on textarea "To enrich screen reader interactions, please activate Accessibility in Grammarl…" at bounding box center [810, 662] width 765 height 56
paste textarea "I'm glad you are satisfied with your home, {{first_name}}! We’d really apprecia…"
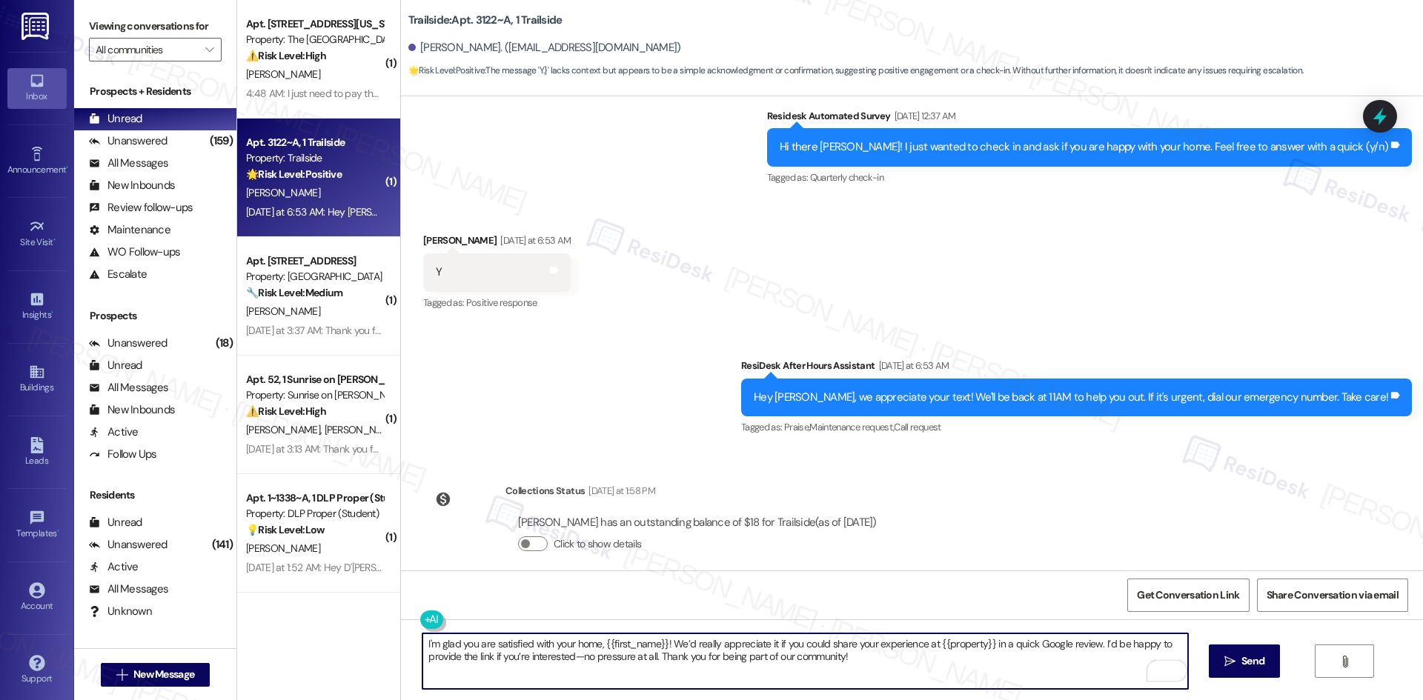
type textarea "I'm glad you are satisfied with your home, {{first_name}}! We’d really apprecia…"
click at [1247, 666] on span "Send" at bounding box center [1252, 662] width 23 height 16
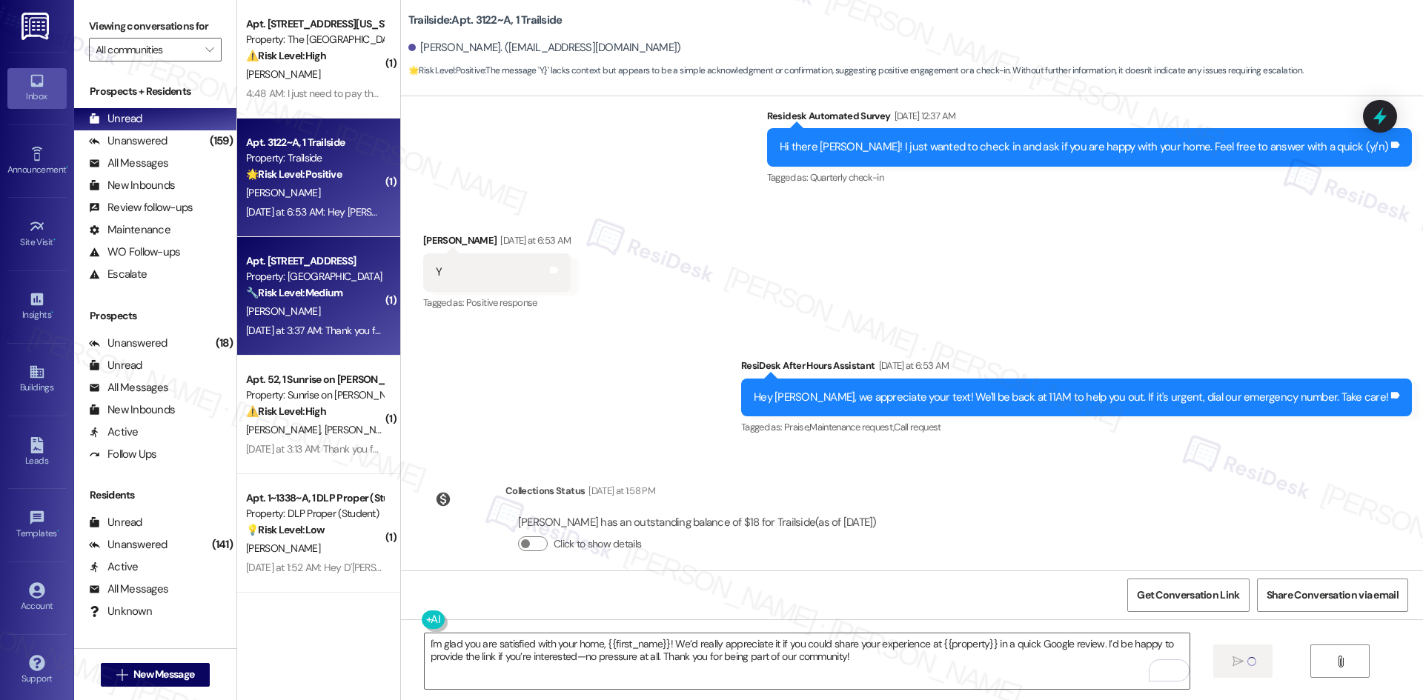
click at [296, 322] on div "Yesterday at 3:37 AM: Thank you for your message. Our offices are currently clo…" at bounding box center [315, 331] width 140 height 19
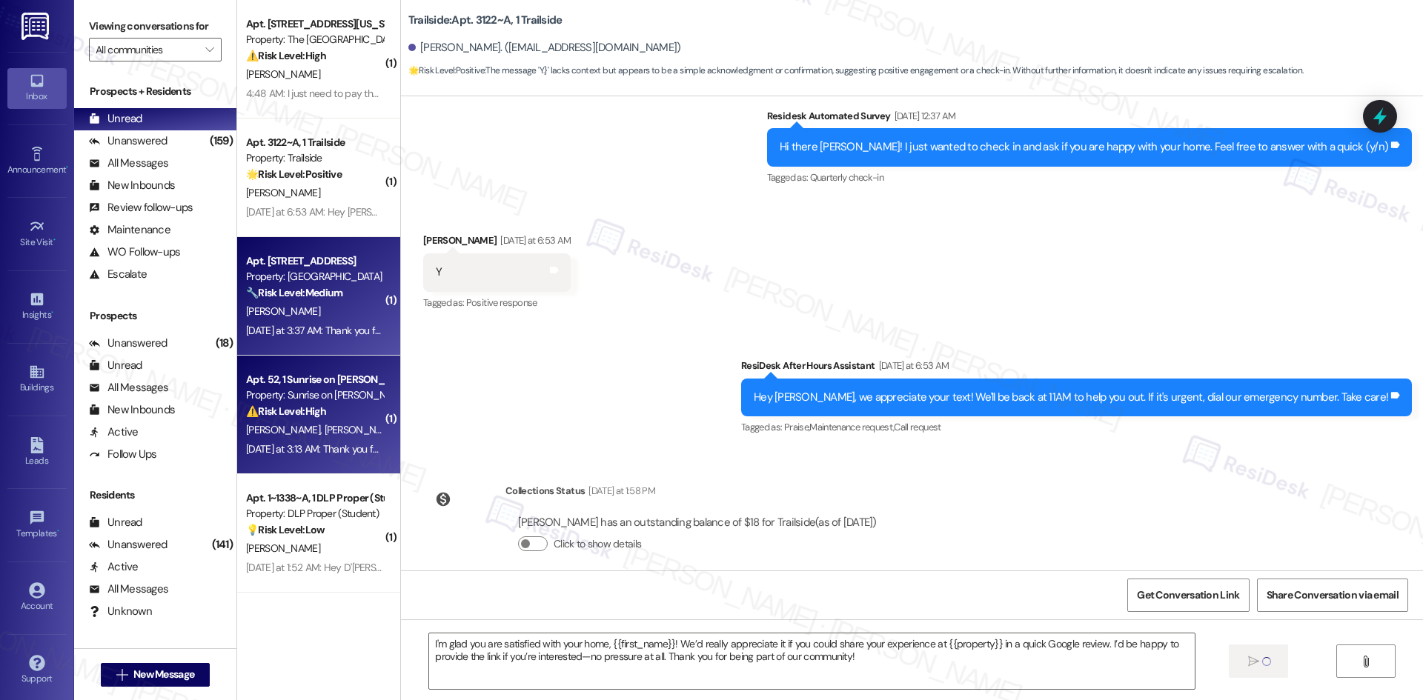
type textarea "Fetching suggested responses. Please feel free to read through the conversation…"
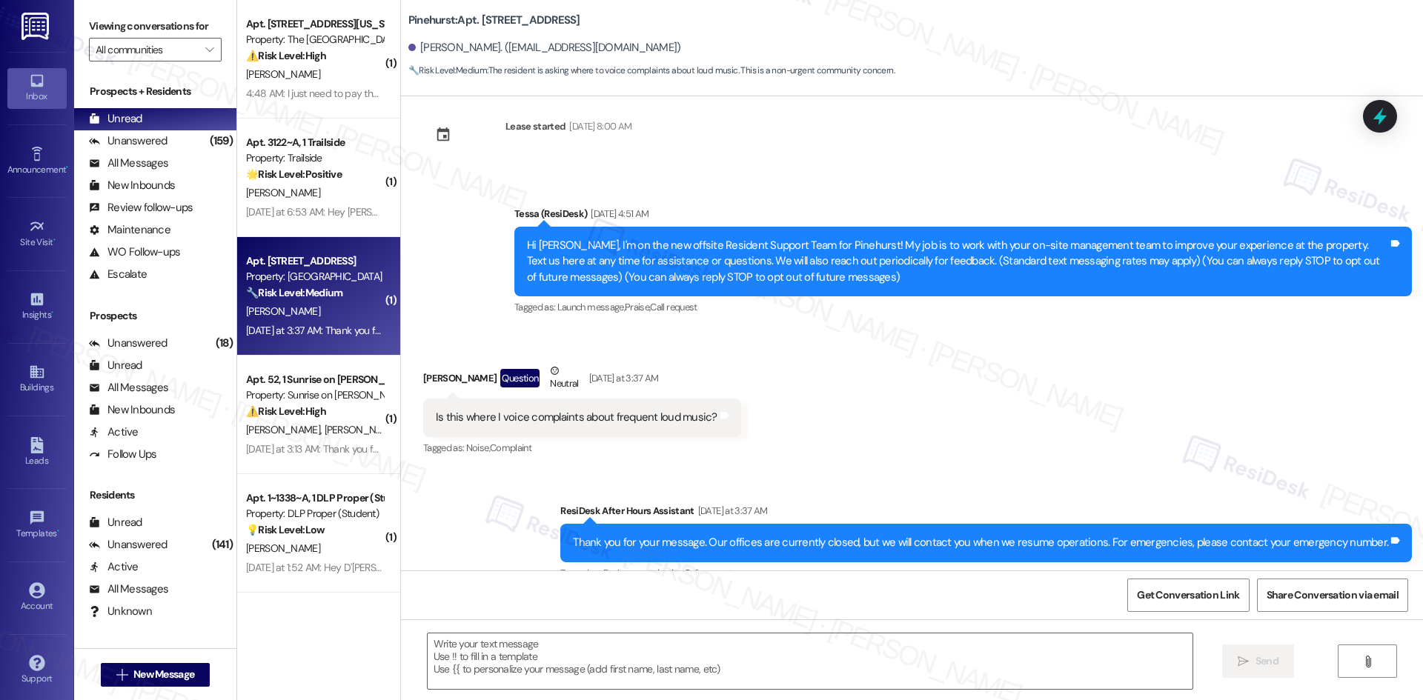
scroll to position [48, 0]
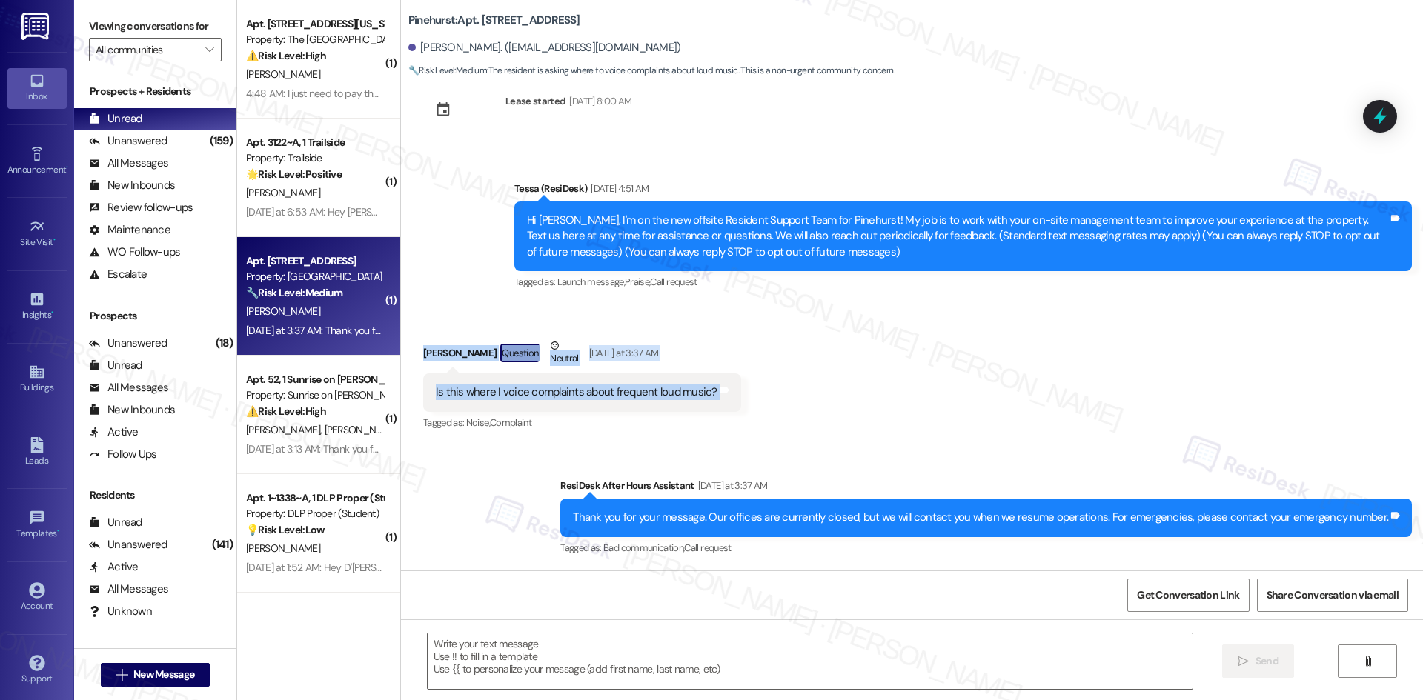
drag, startPoint x: 403, startPoint y: 342, endPoint x: 767, endPoint y: 388, distance: 366.7
click at [767, 388] on div "Received via SMS Edie Crawford Question Neutral Yesterday at 3:37 AM Is this wh…" at bounding box center [912, 375] width 1022 height 141
copy div "Edie Crawford Question Neutral Yesterday at 3:37 AM Is this where I voice compl…"
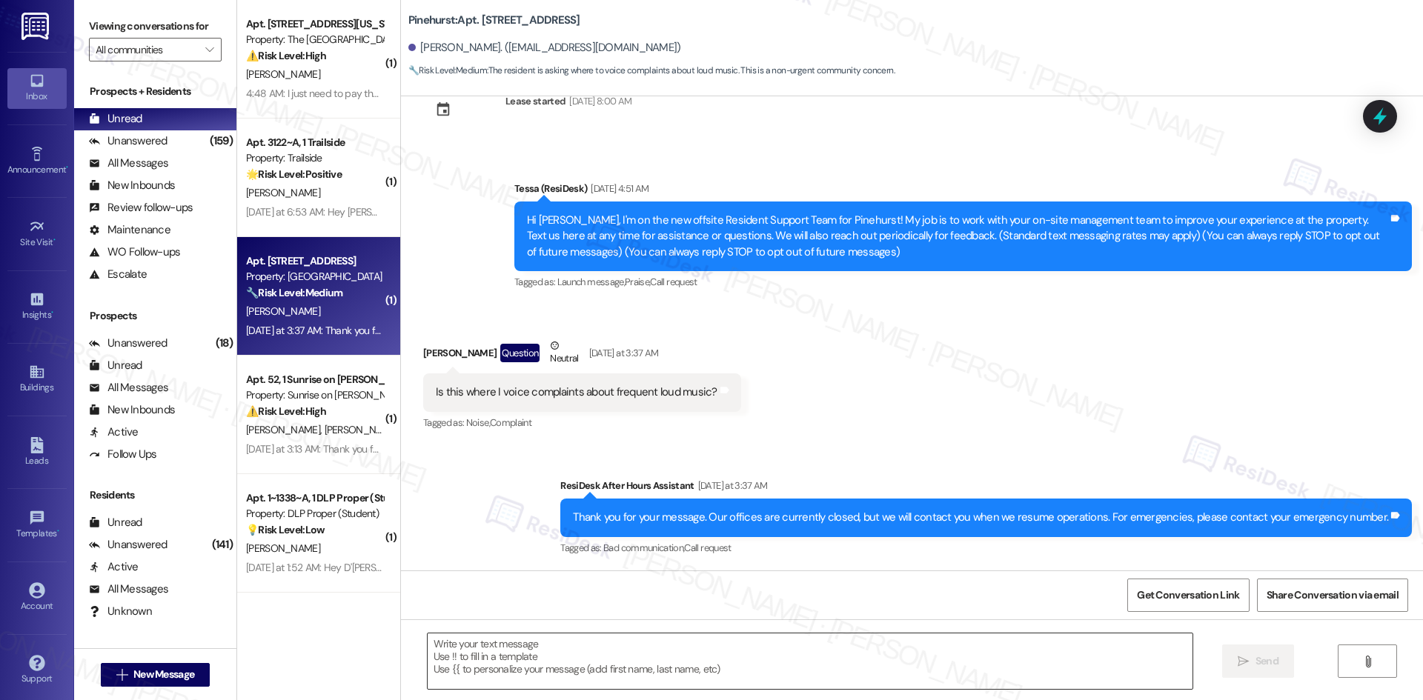
click at [631, 661] on textarea at bounding box center [810, 662] width 765 height 56
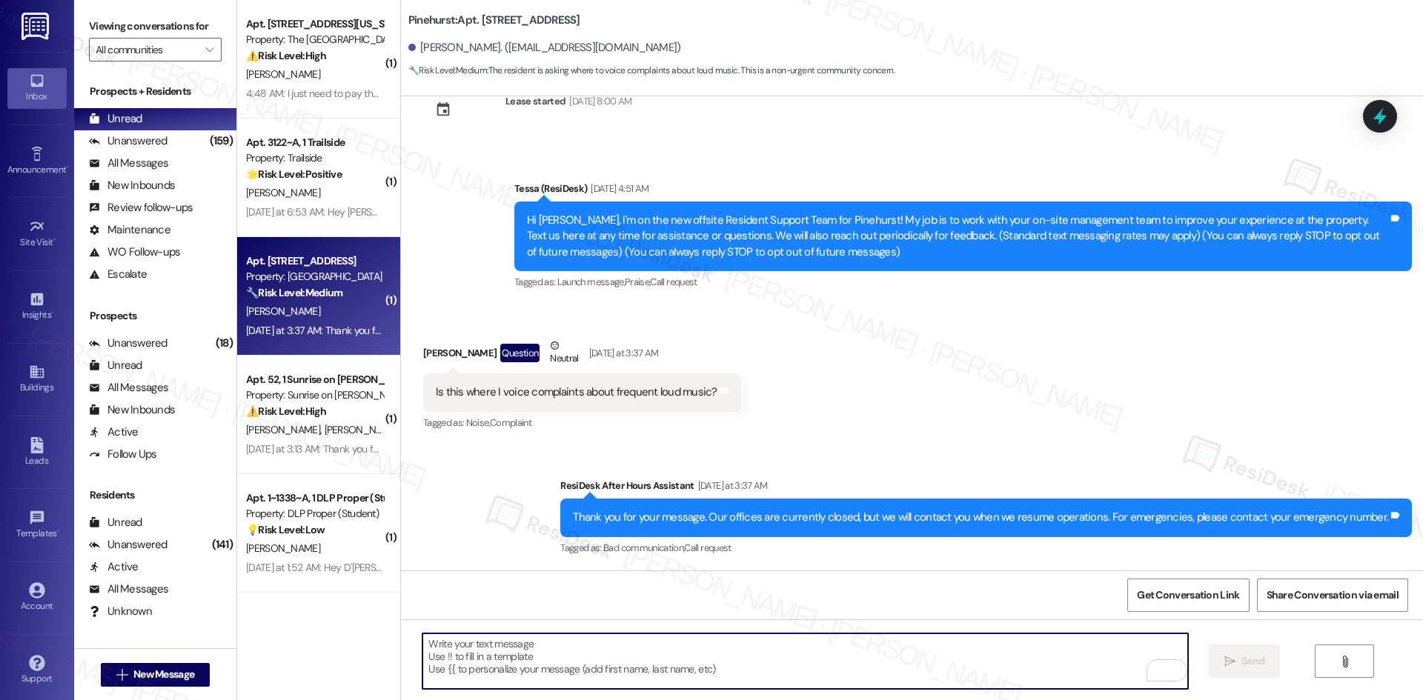
paste textarea "Yes, you can share your complaints here. Please let me know more about the loud…"
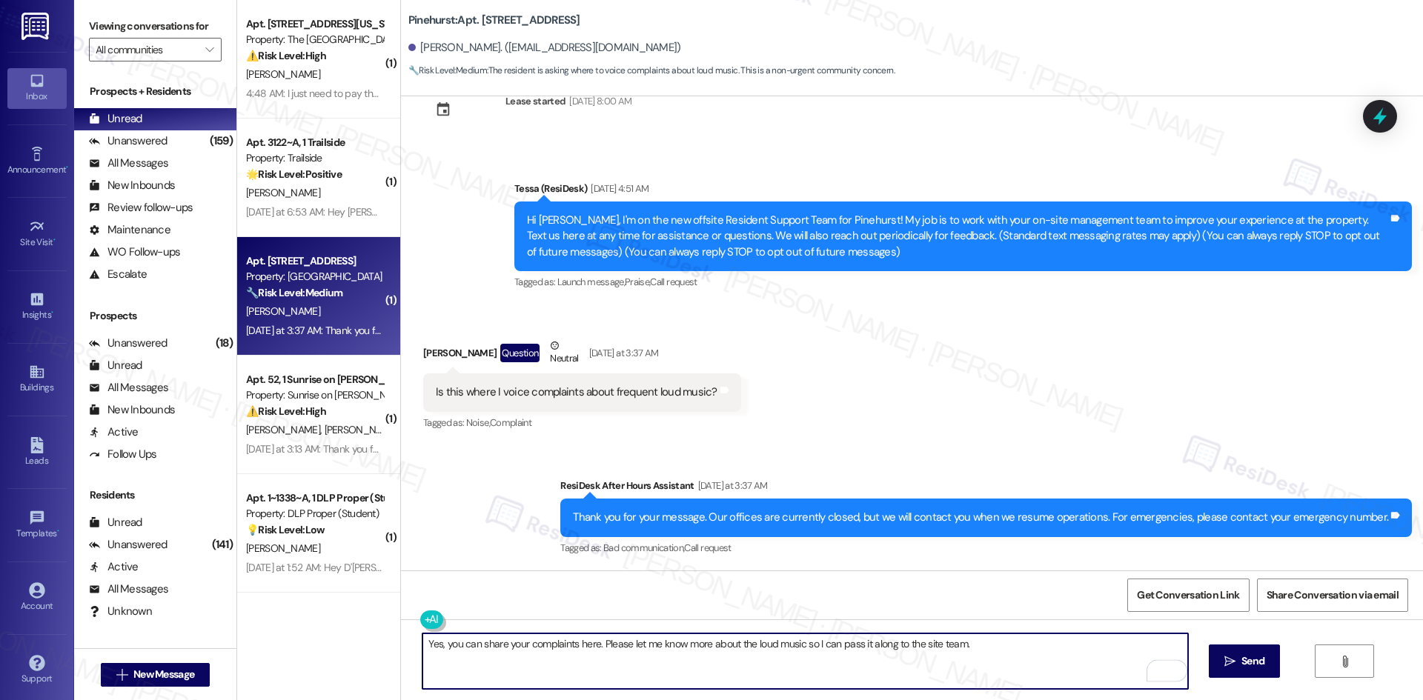
type textarea "Yes, you can share your complaints here. Please let me know more about the loud…"
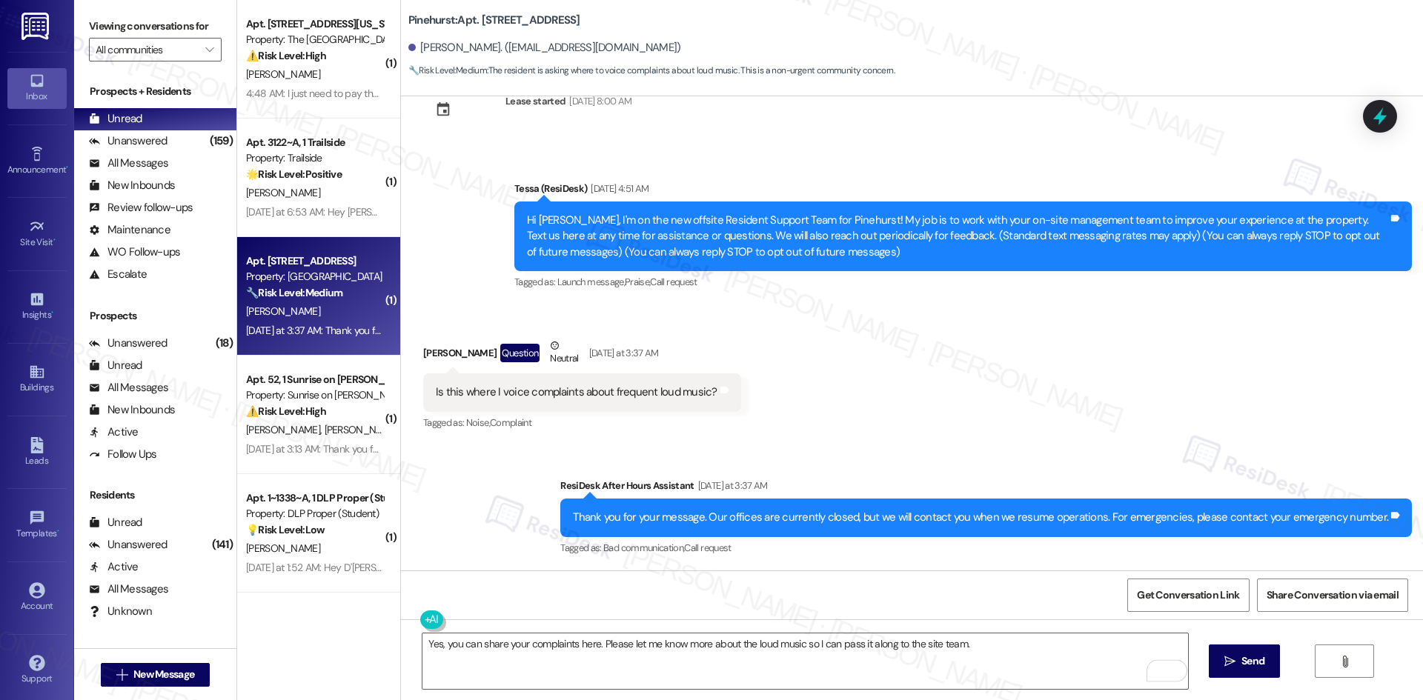
click at [1259, 669] on span "Send" at bounding box center [1252, 662] width 23 height 16
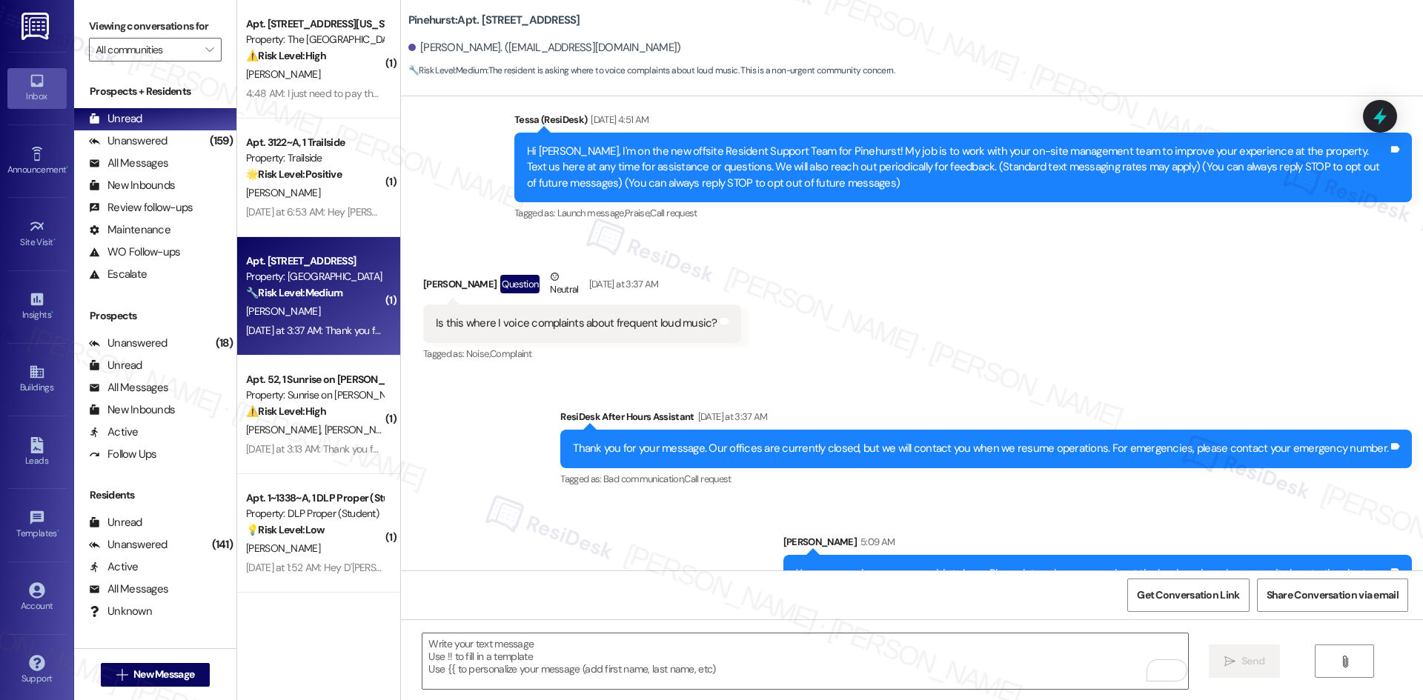
scroll to position [151, 0]
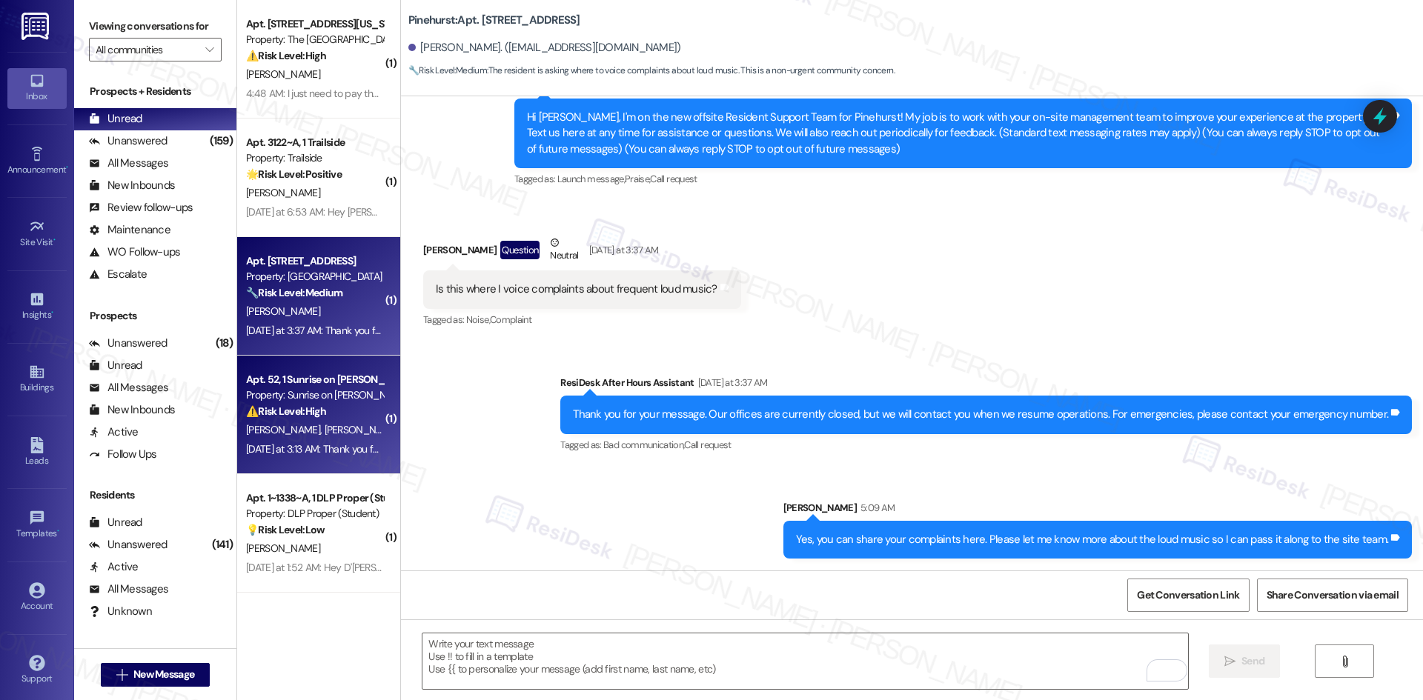
click at [309, 414] on strong "⚠️ Risk Level: High" at bounding box center [286, 411] width 80 height 13
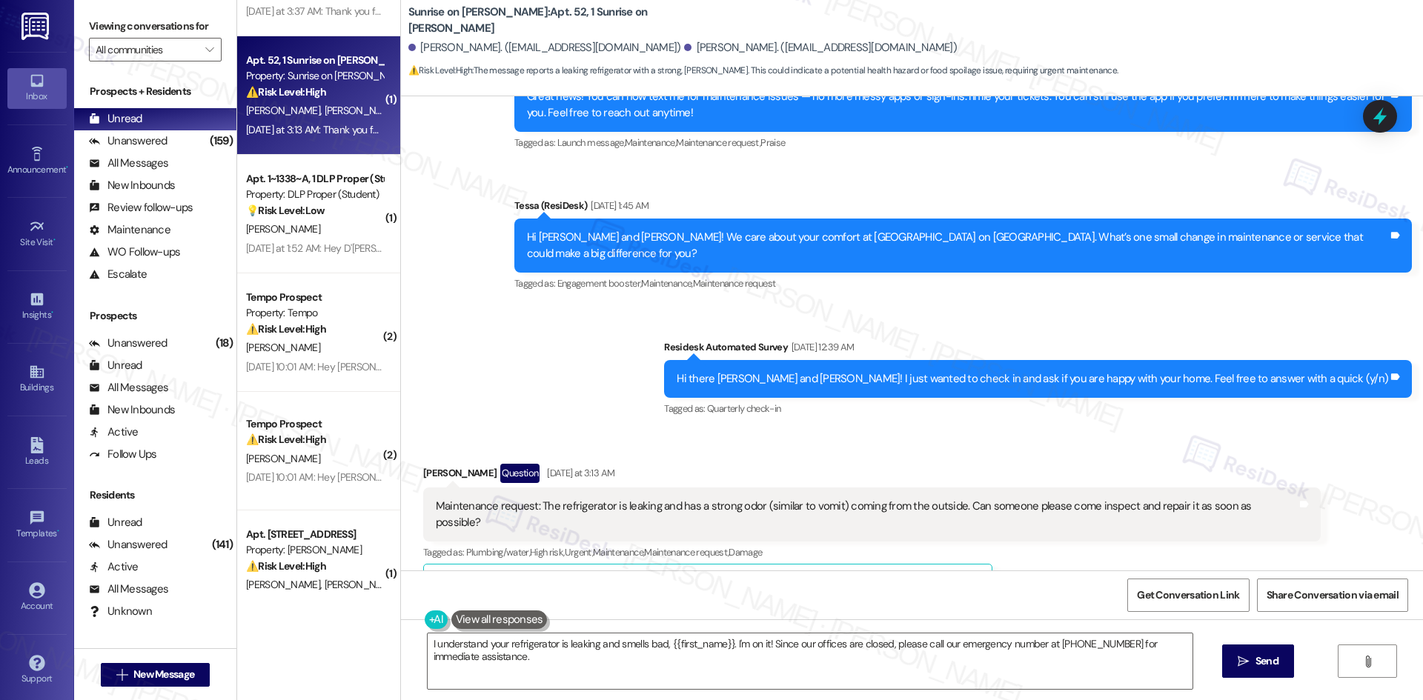
scroll to position [225, 0]
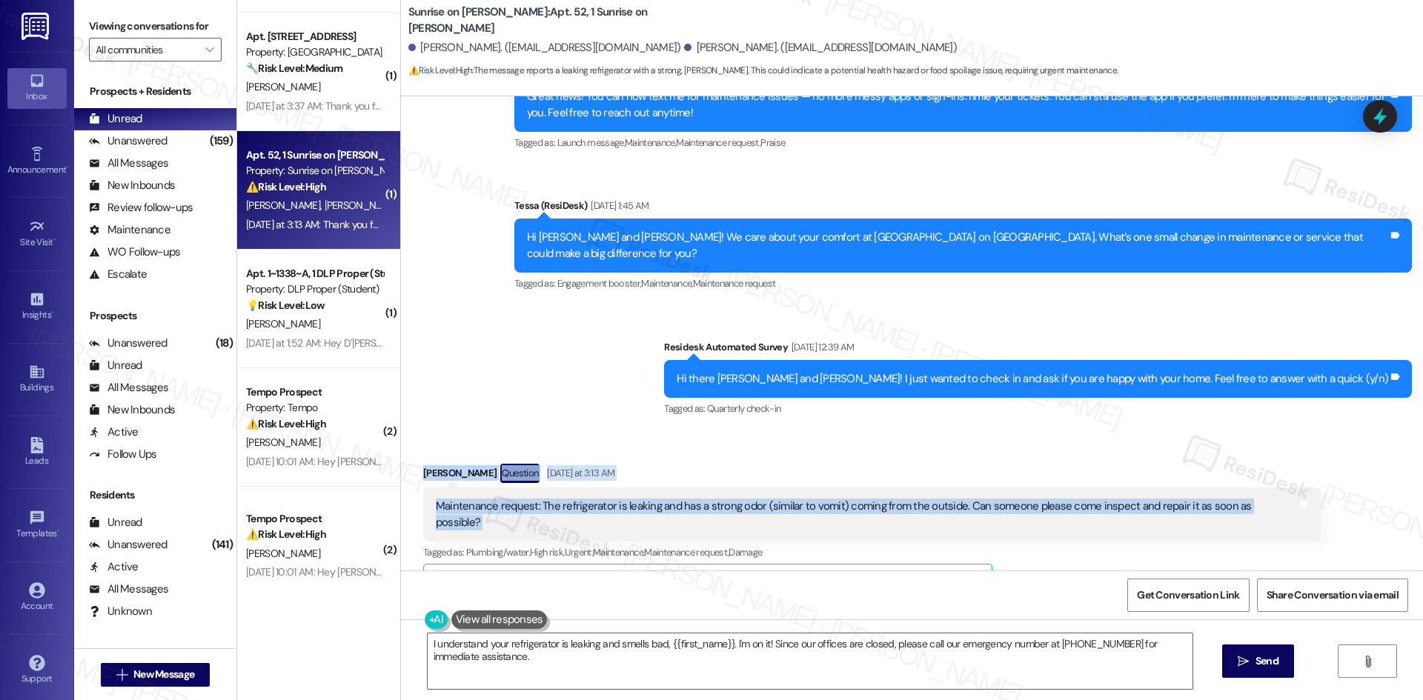
drag, startPoint x: 413, startPoint y: 452, endPoint x: 1288, endPoint y: 488, distance: 876.0
click at [1291, 494] on div "Received via SMS Josefina Acuna Question Yesterday at 3:13 AM Maintenance reque…" at bounding box center [872, 676] width 920 height 446
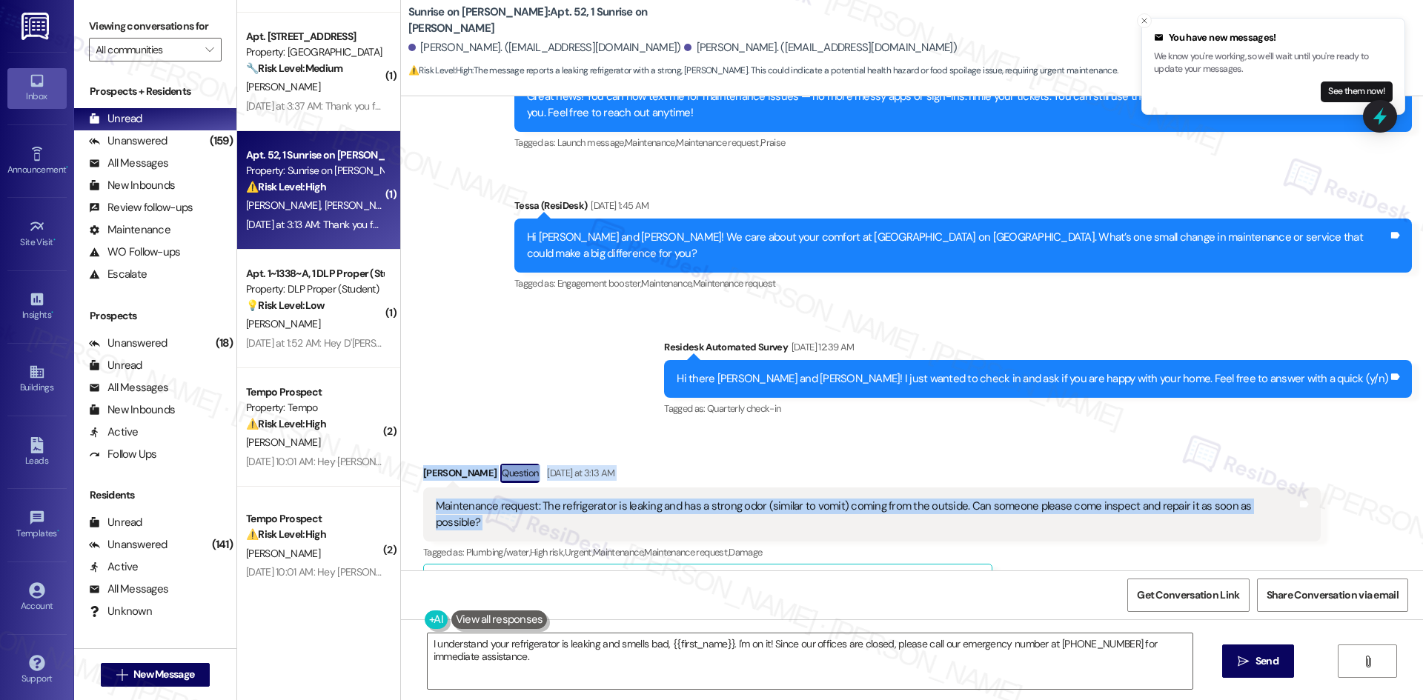
copy div "Josefina Acuna Question Yesterday at 3:13 AM Maintenance request: The refrigera…"
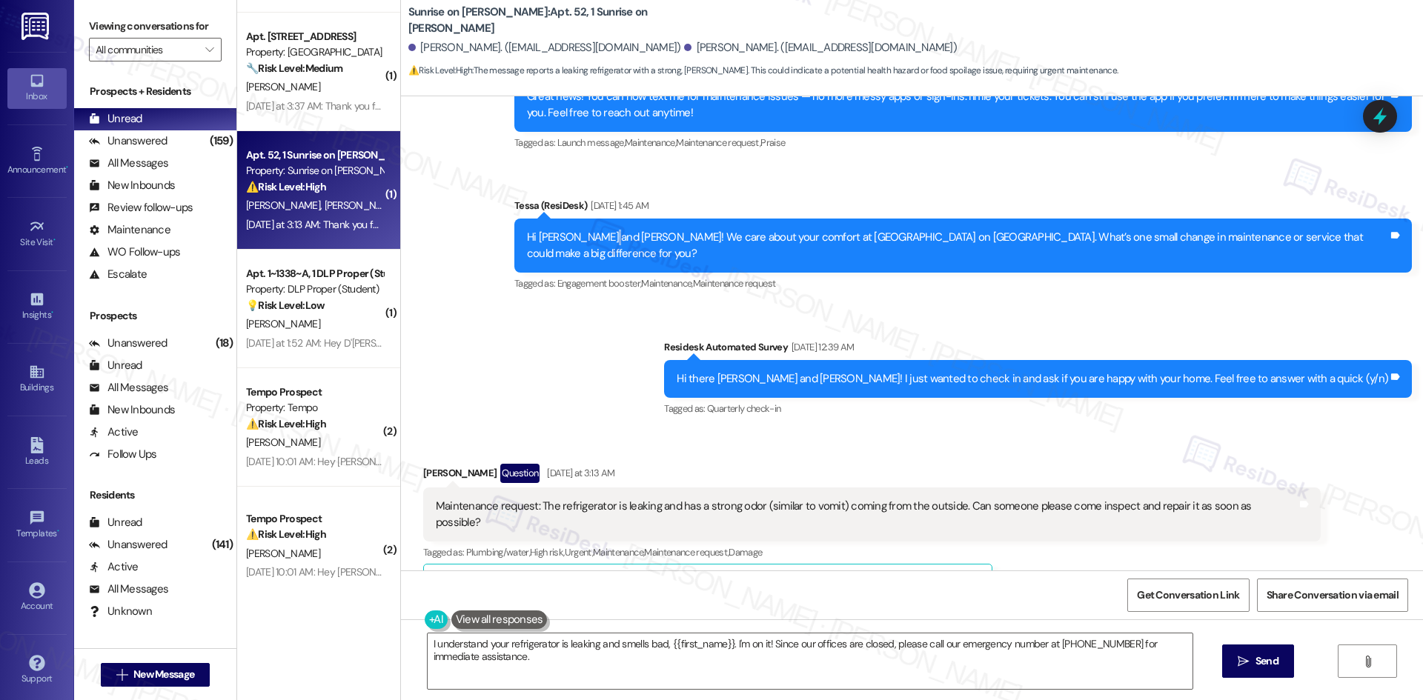
click at [675, 256] on div "Hi Alejandro and Josefina! We care about your comfort at Sunrise on Bethany. Wh…" at bounding box center [962, 246] width 897 height 54
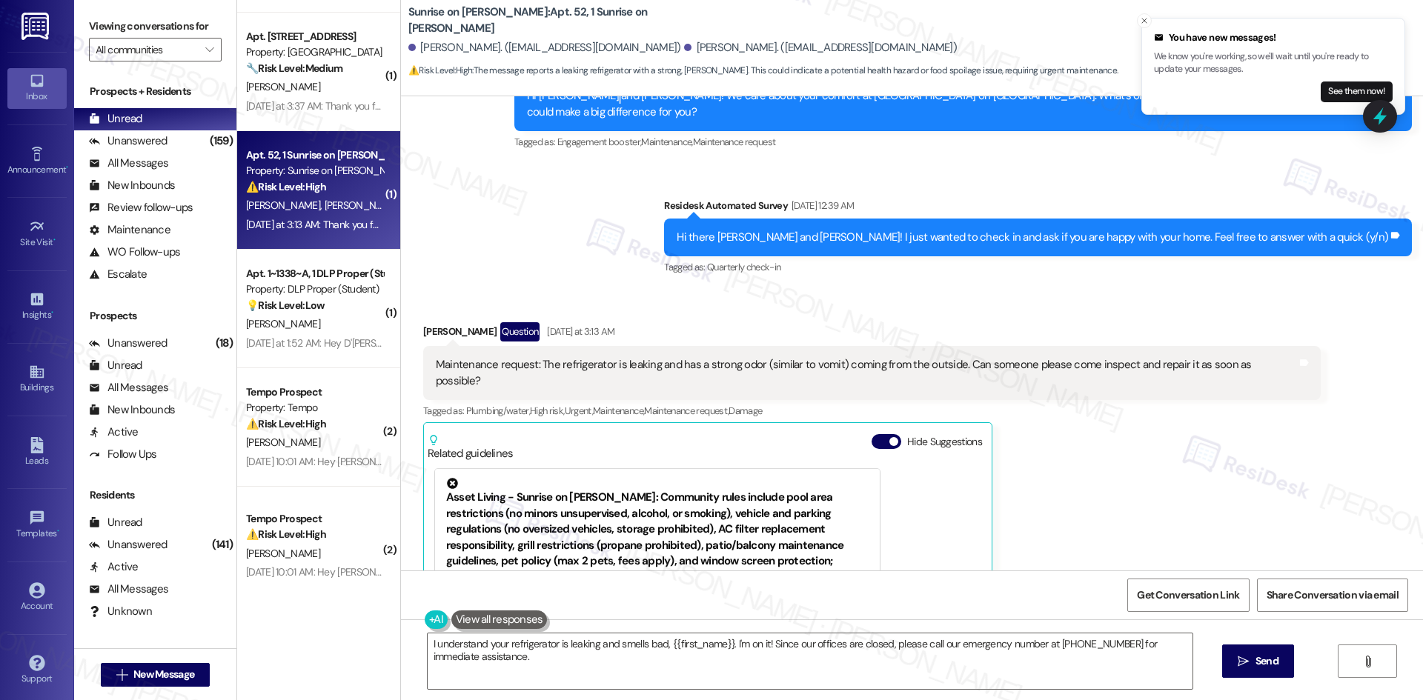
scroll to position [906, 0]
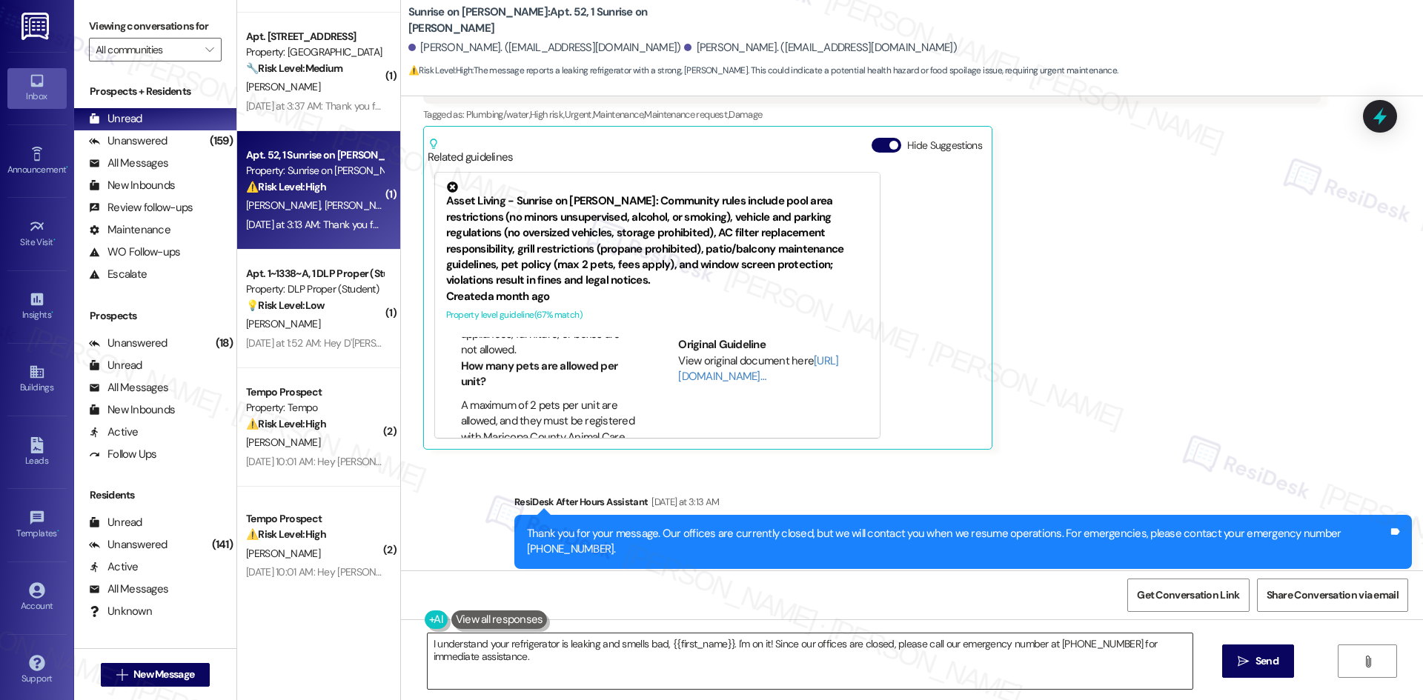
drag, startPoint x: 685, startPoint y: 665, endPoint x: 700, endPoint y: 659, distance: 16.0
click at [688, 665] on textarea "I understand your refrigerator is leaking and smells bad, {{first_name}}. I'm o…" at bounding box center [810, 662] width 765 height 56
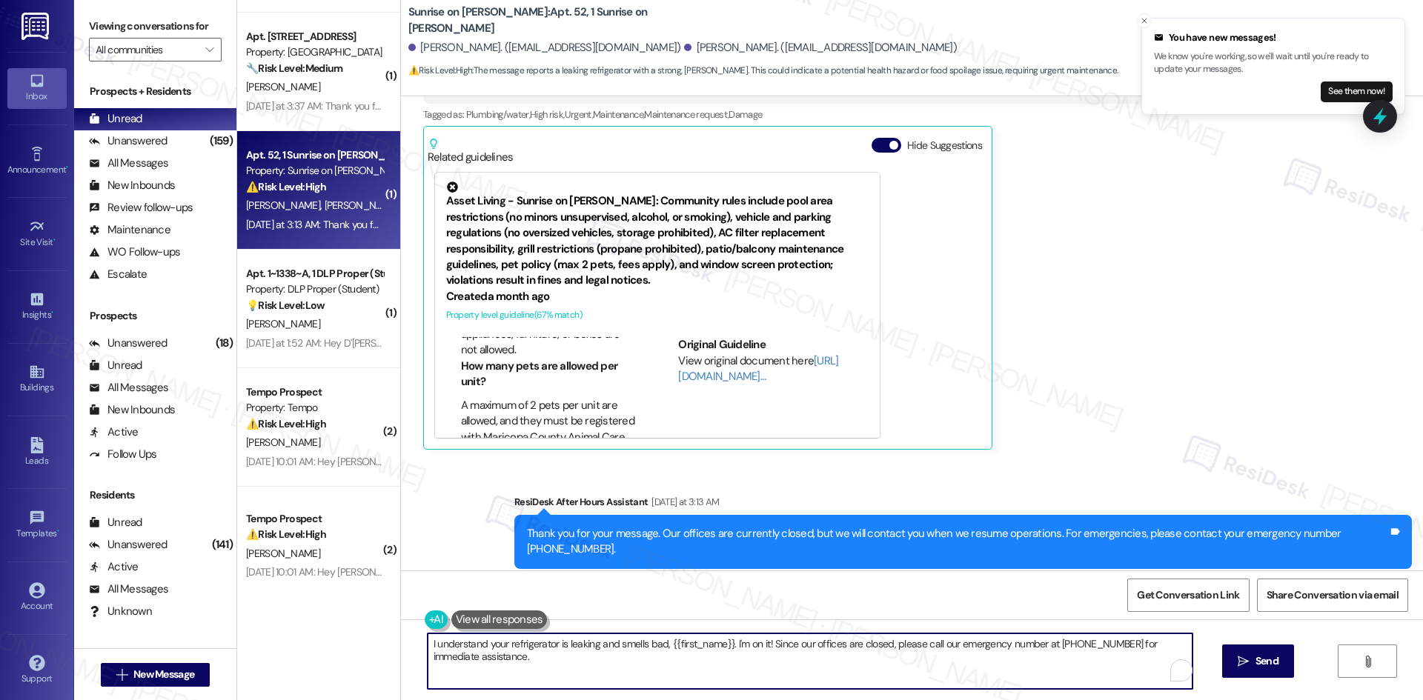
paste textarea "’m sorry you’re dealing with this, Josefina. I’ll submit a work order to the si…"
type textarea "I’m sorry you’re dealing with this, Josefina. I’ll submit a work order to the s…"
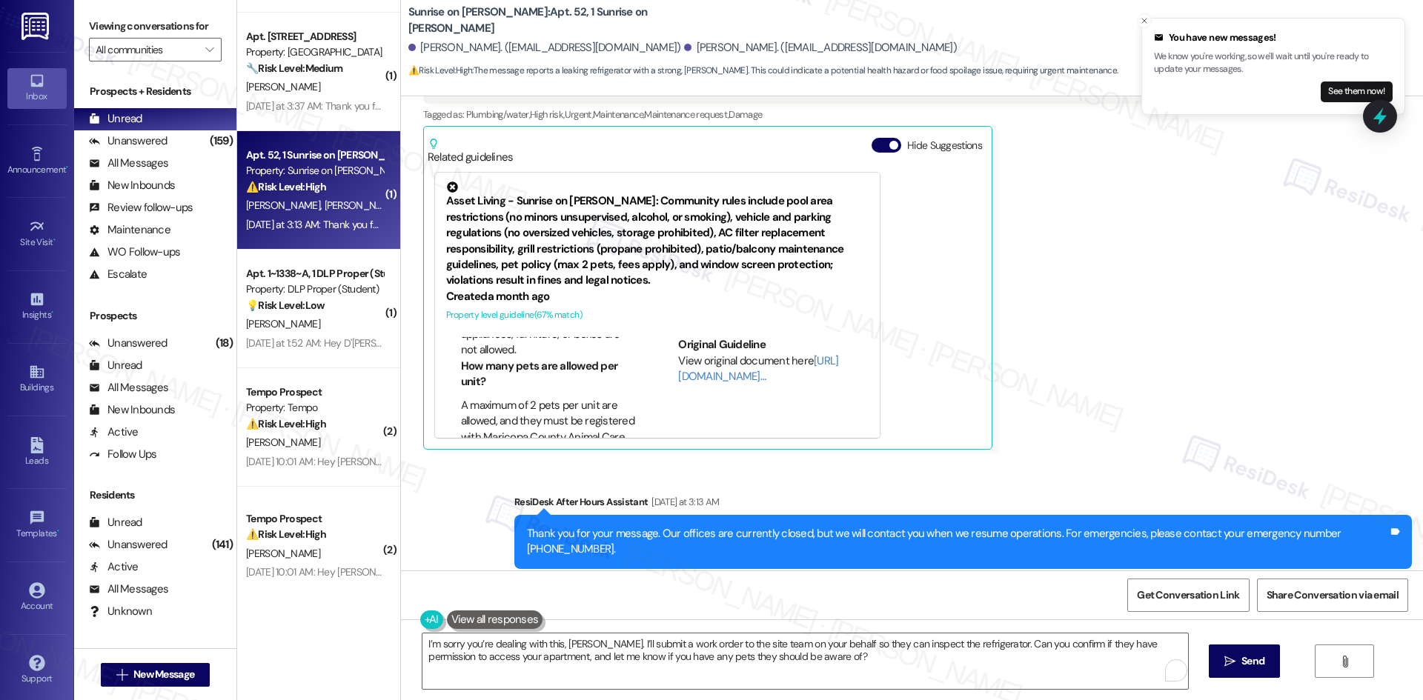
click at [1244, 660] on span " Send" at bounding box center [1244, 662] width 47 height 16
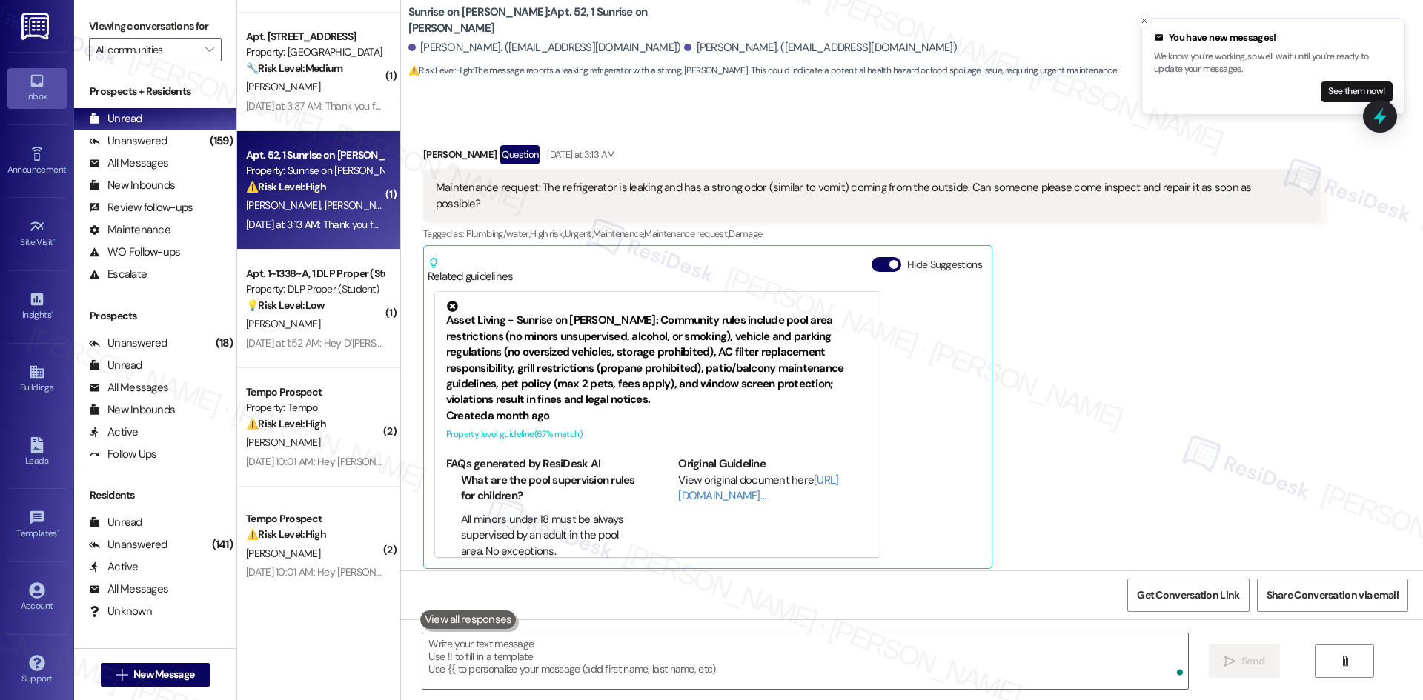
scroll to position [765, 0]
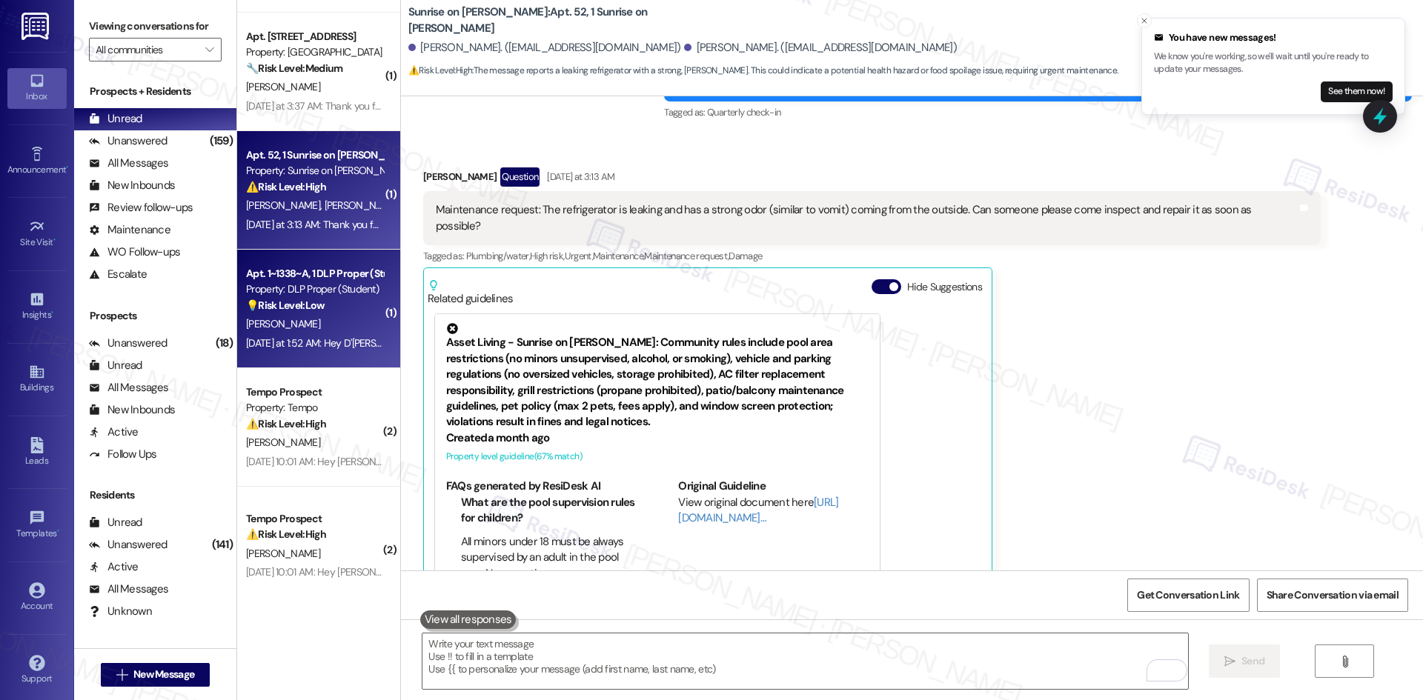
click at [320, 354] on div "Apt. 1~1338~A, 1 DLP Proper (Student) Property: DLP Proper (Student) 💡 Risk Lev…" at bounding box center [318, 309] width 163 height 119
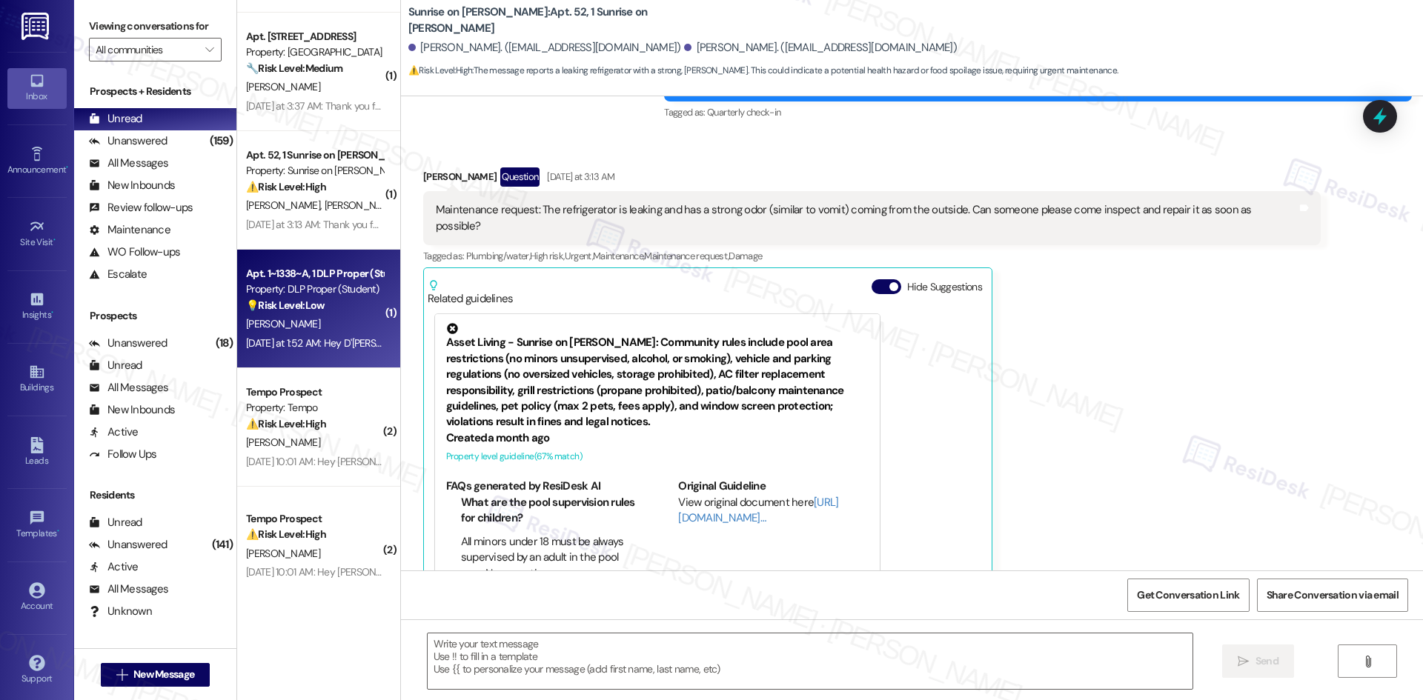
type textarea "Fetching suggested responses. Please feel free to read through the conversation…"
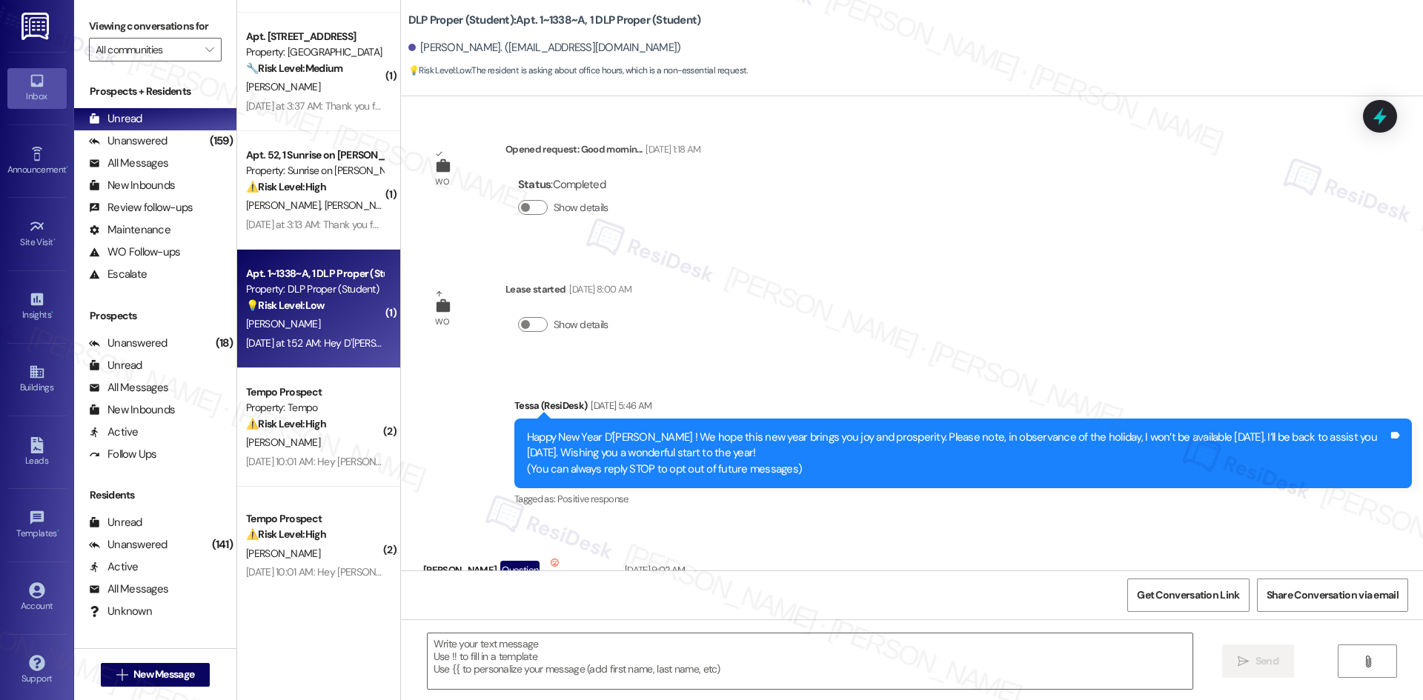
scroll to position [11014, 0]
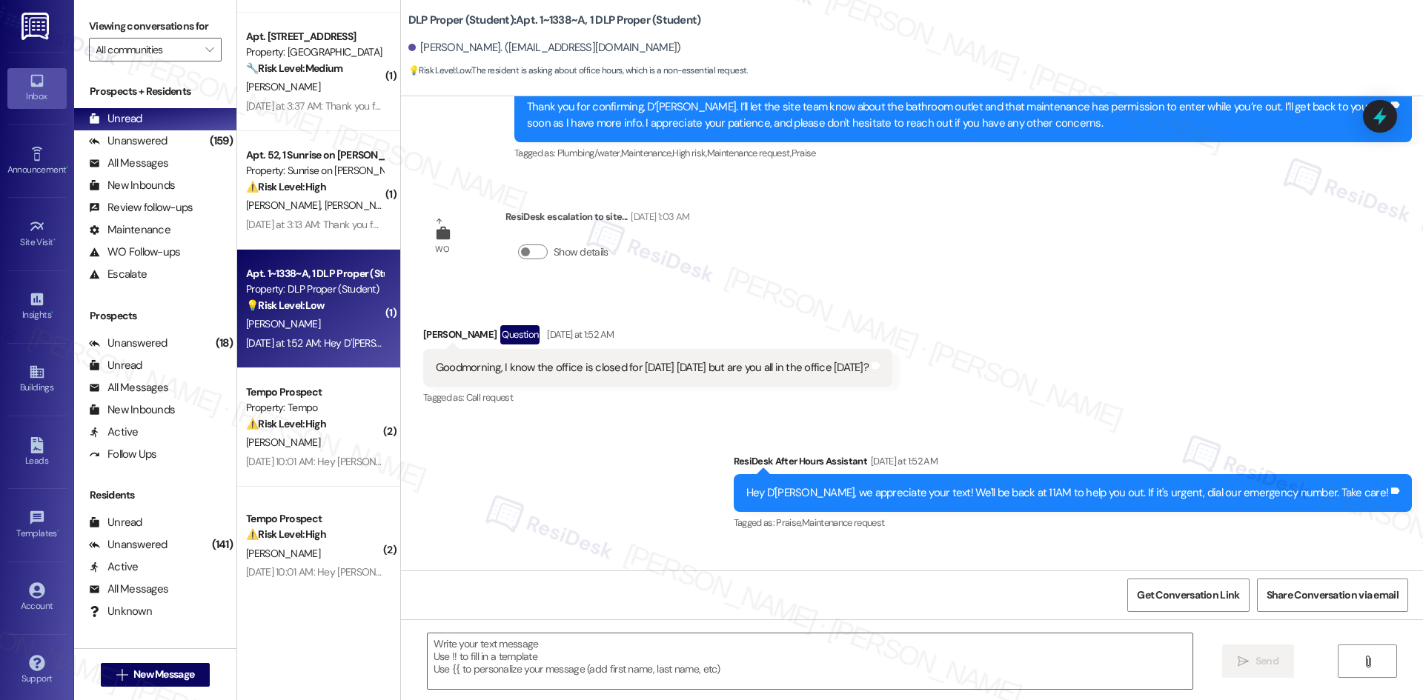
type textarea "Fetching suggested responses. Please feel free to read through the conversation…"
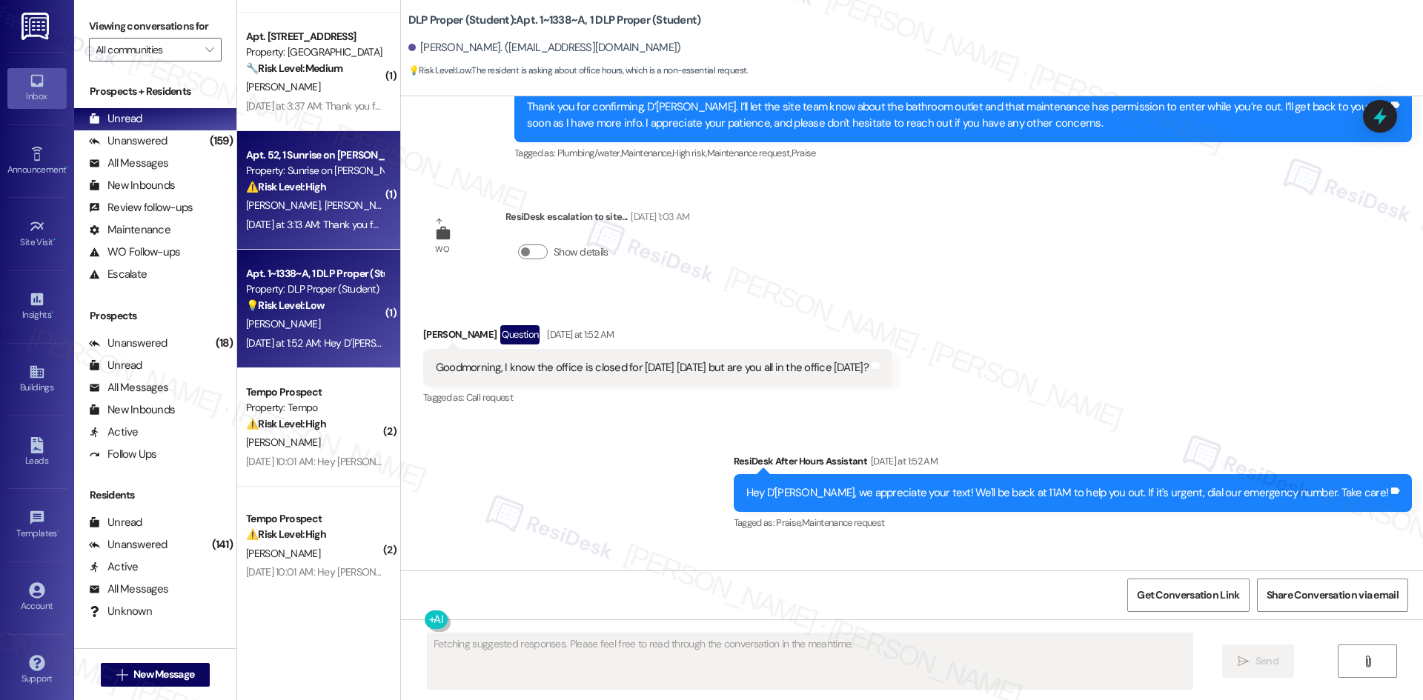
click at [296, 196] on div "J. Acuna A. Gutierrez" at bounding box center [315, 205] width 140 height 19
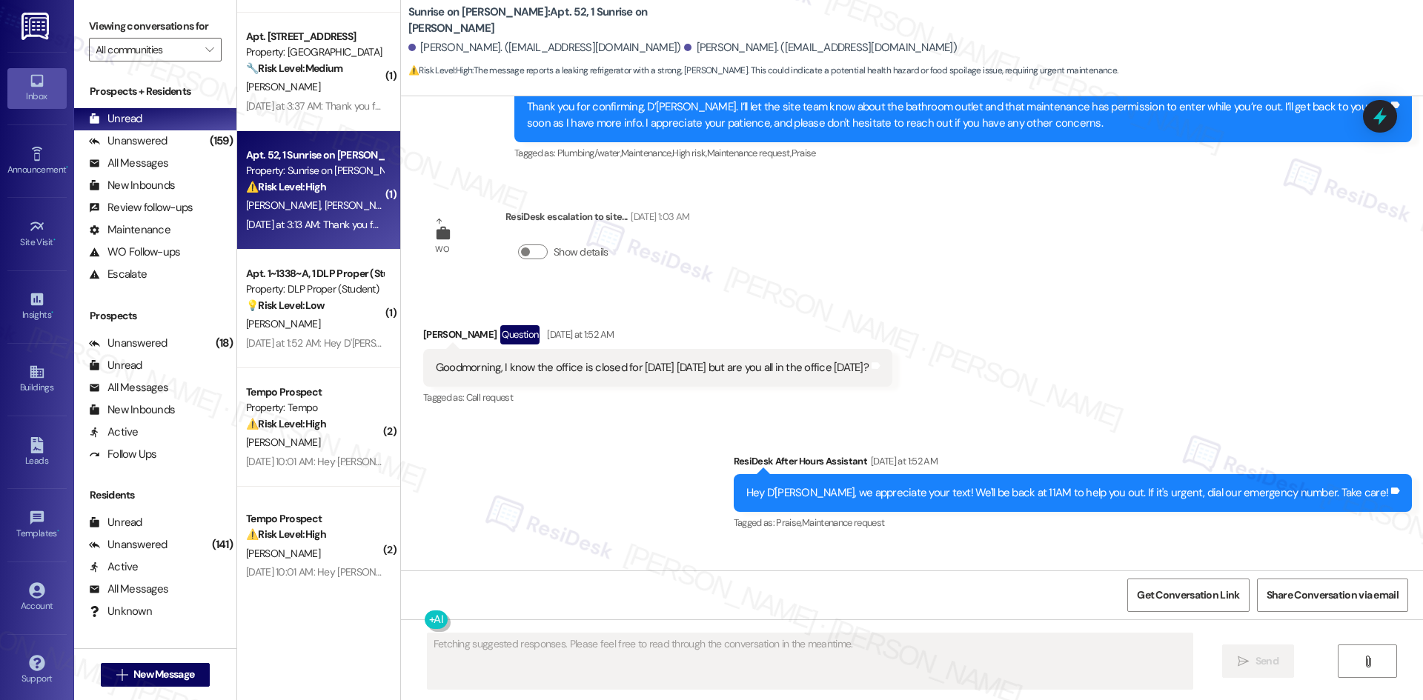
scroll to position [1048, 0]
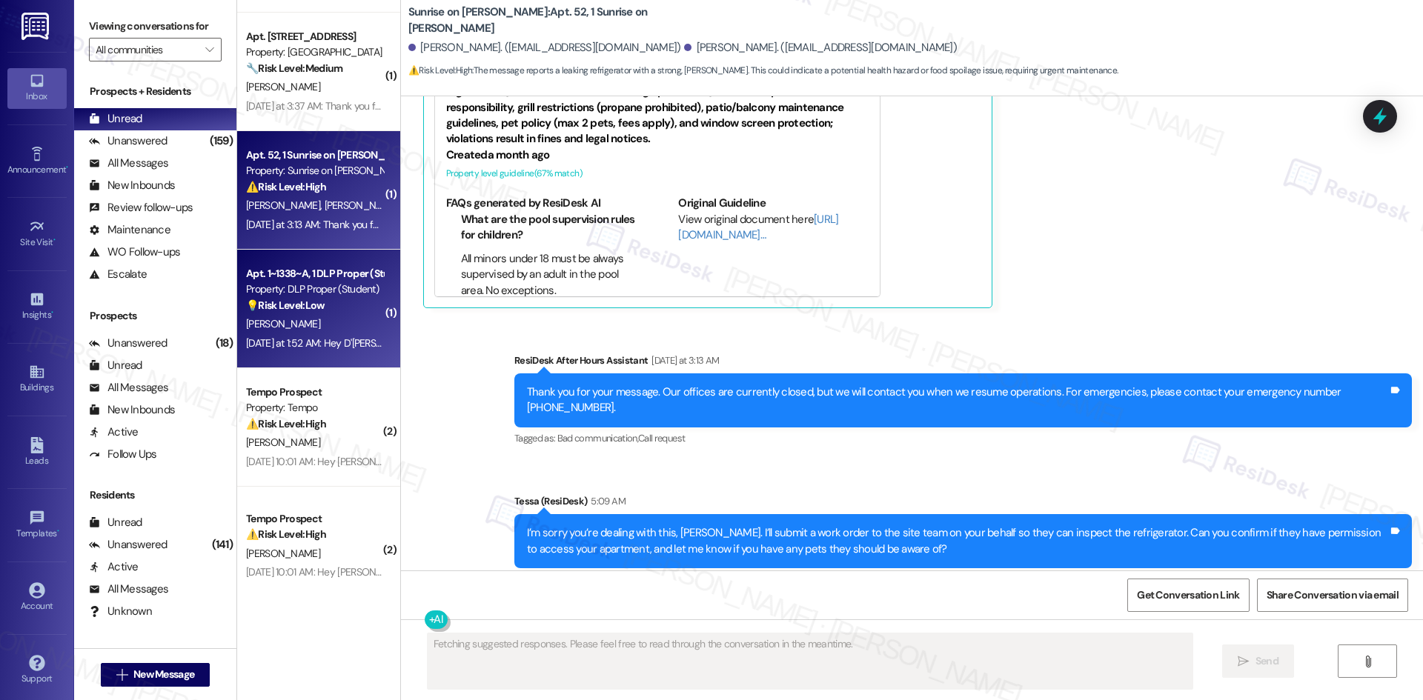
click at [332, 342] on div "Yesterday at 1:52 AM: Hey D'Erica, we appreciate your text! We'll be back at 11…" at bounding box center [581, 342] width 671 height 13
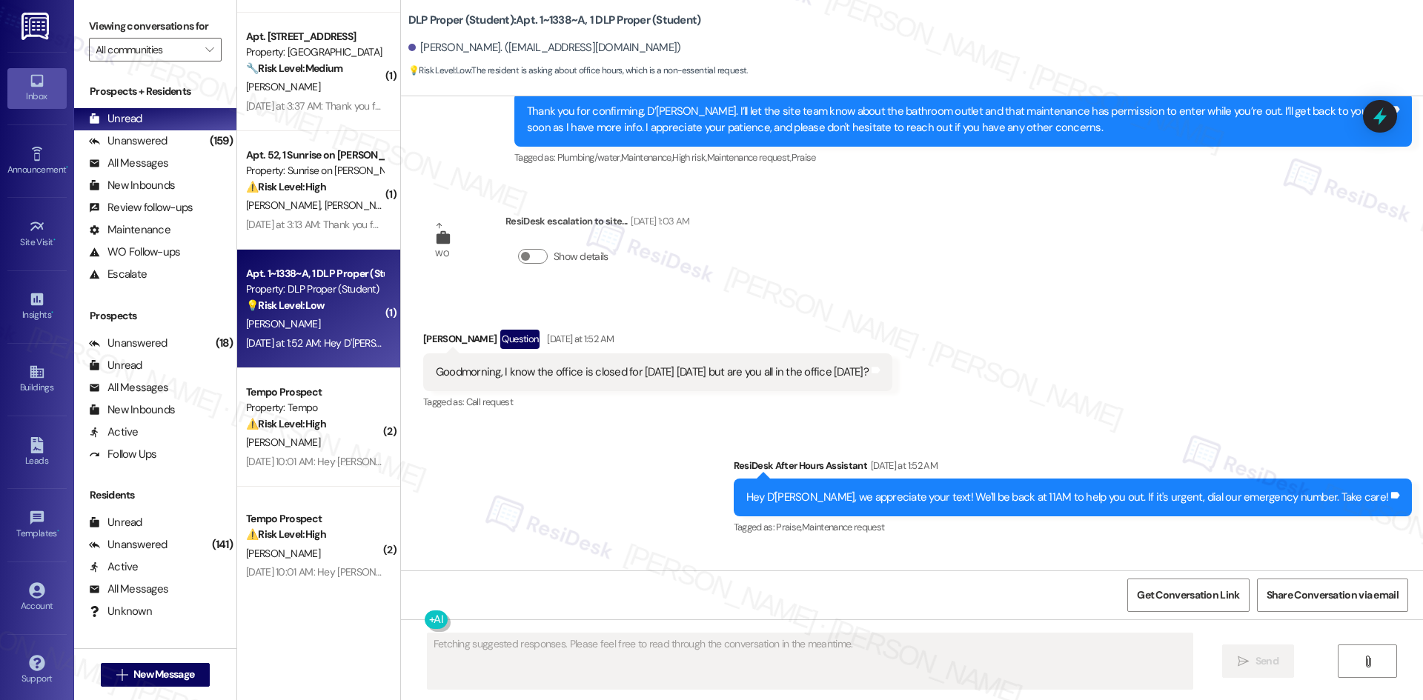
scroll to position [11014, 0]
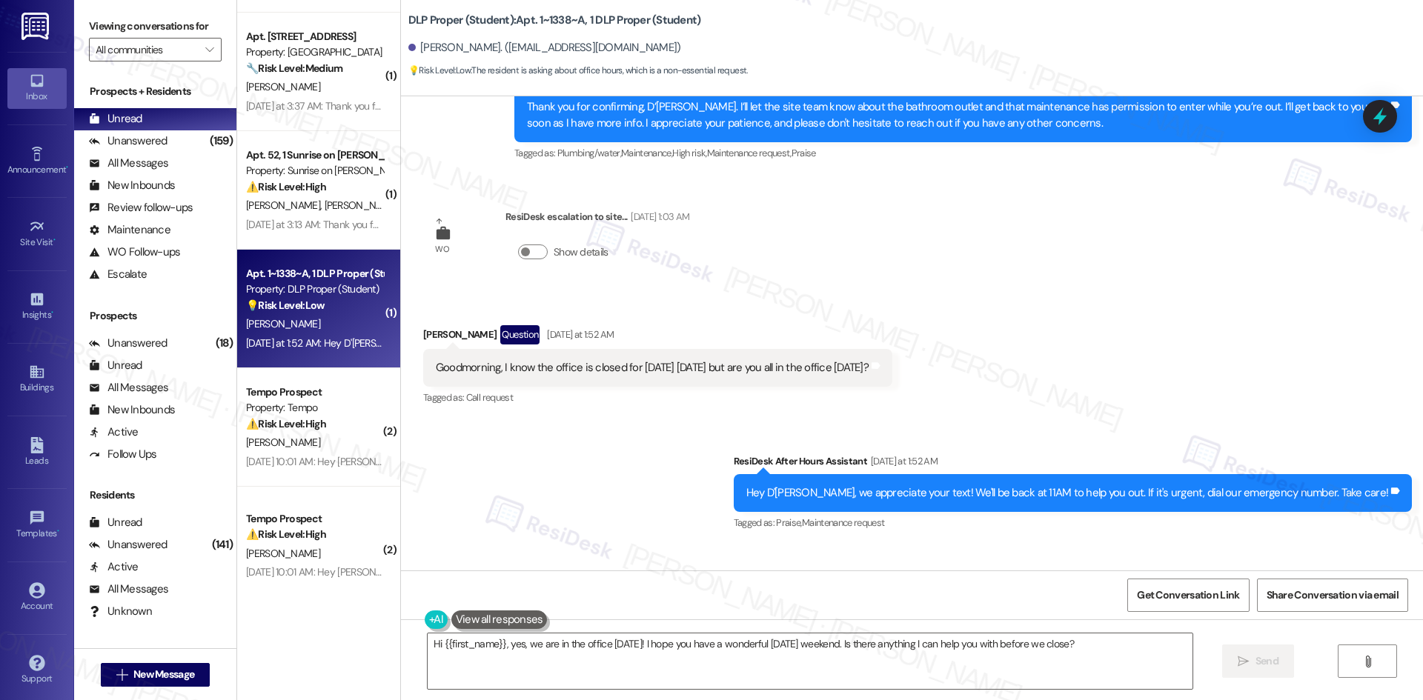
click at [411, 292] on div "Received via SMS D'Erica Gardner Question Yesterday at 1:52 AM Goodmorning, I k…" at bounding box center [912, 356] width 1022 height 128
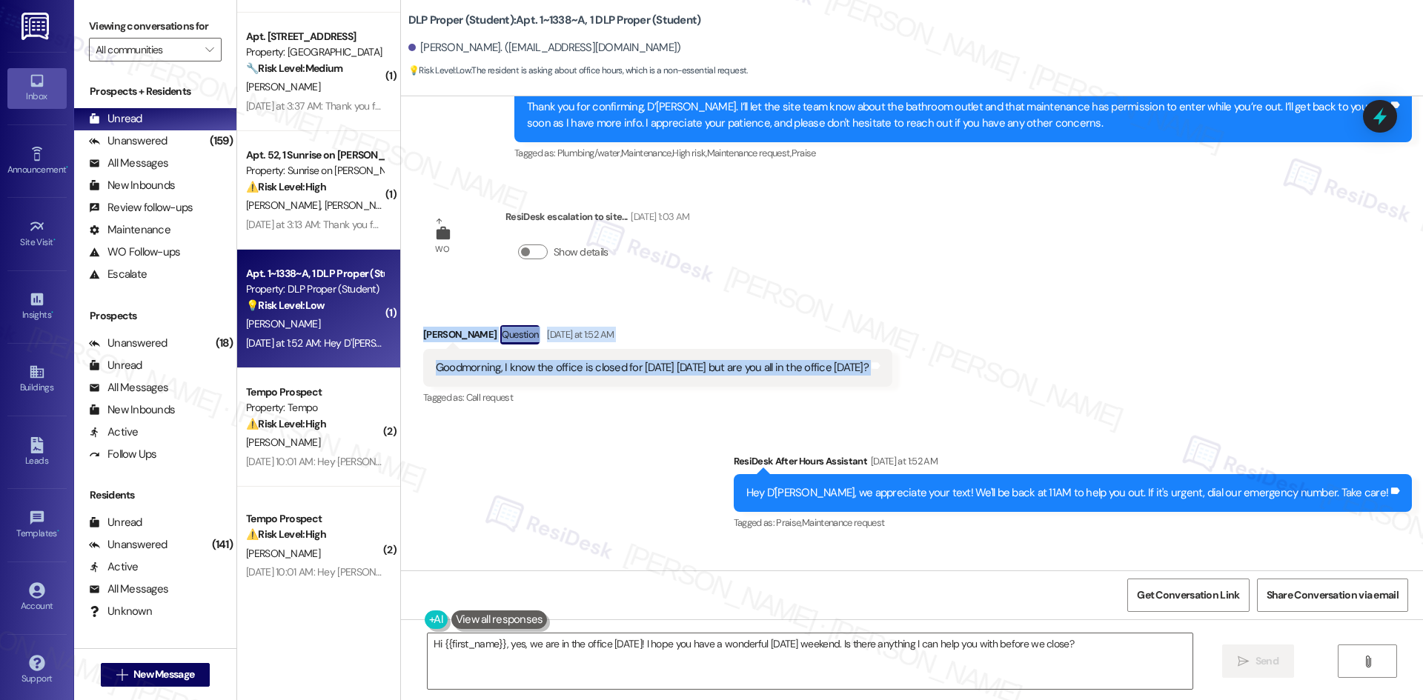
drag, startPoint x: 414, startPoint y: 222, endPoint x: 958, endPoint y: 250, distance: 545.5
click at [957, 292] on div "Received via SMS D'Erica Gardner Question Yesterday at 1:52 AM Goodmorning, I k…" at bounding box center [912, 356] width 1022 height 128
copy div "D'Erica Gardner Question Yesterday at 1:52 AM Goodmorning, I know the office is…"
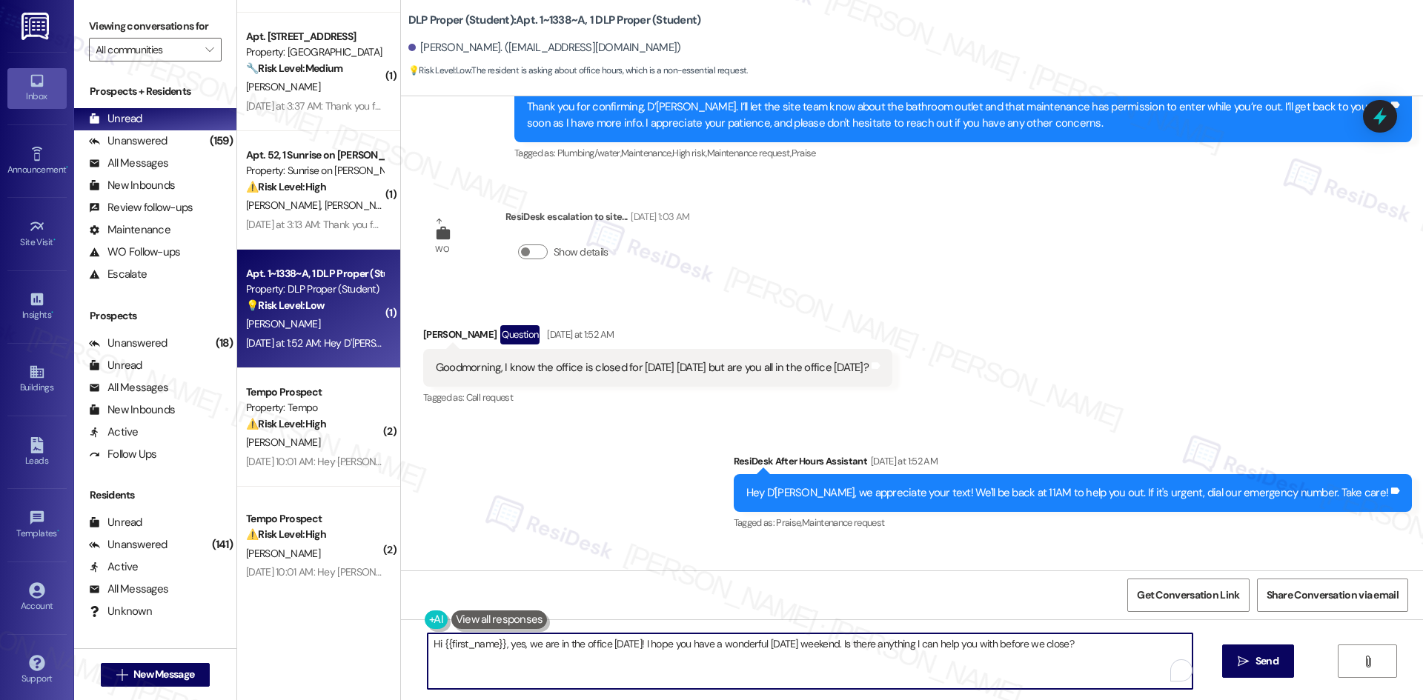
drag, startPoint x: 1098, startPoint y: 637, endPoint x: 448, endPoint y: 675, distance: 651.0
click at [192, 635] on div "Viewing conversations for All communities  Prospects + Residents Unread (0) Un…" at bounding box center [748, 350] width 1349 height 700
paste textarea "Thanks for checking in. I believe the office was closed yesterday for the holid…"
type textarea "Thanks for checking in. I believe the office was closed yesterday for the holid…"
click at [1263, 659] on span "Send" at bounding box center [1252, 662] width 23 height 16
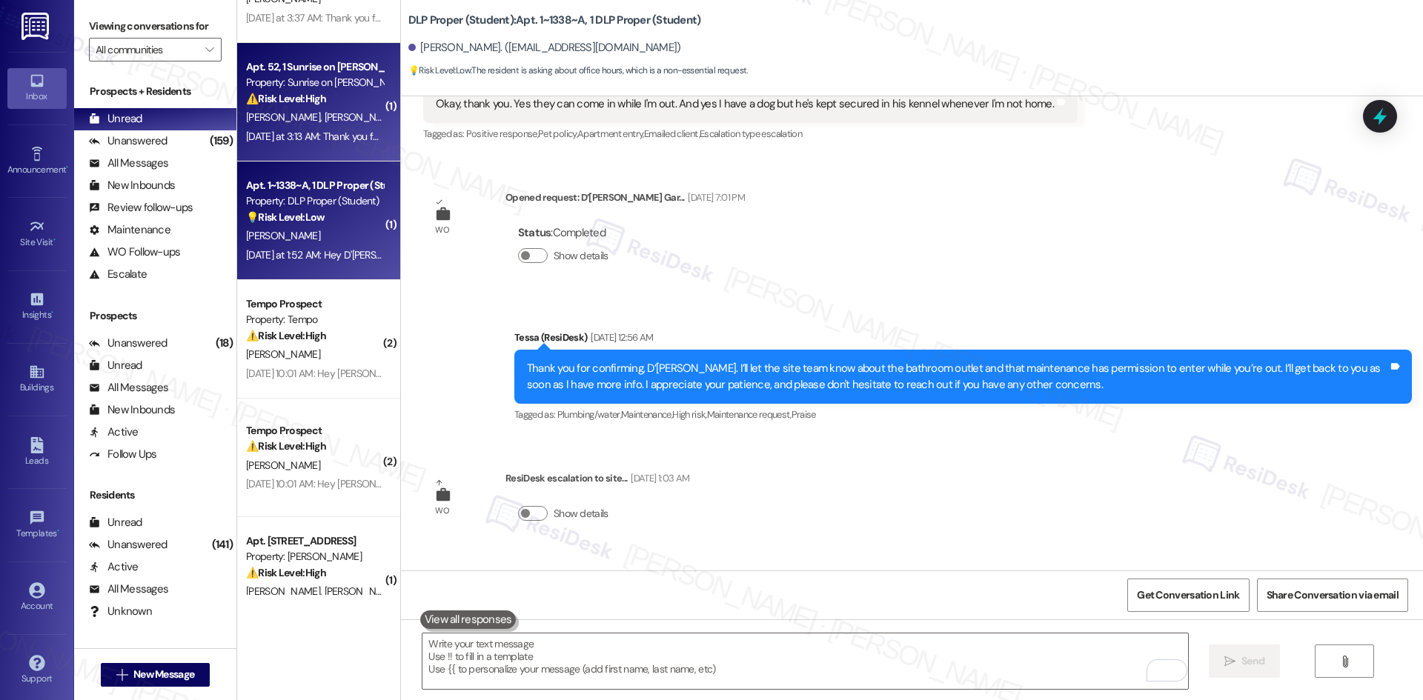
scroll to position [521, 0]
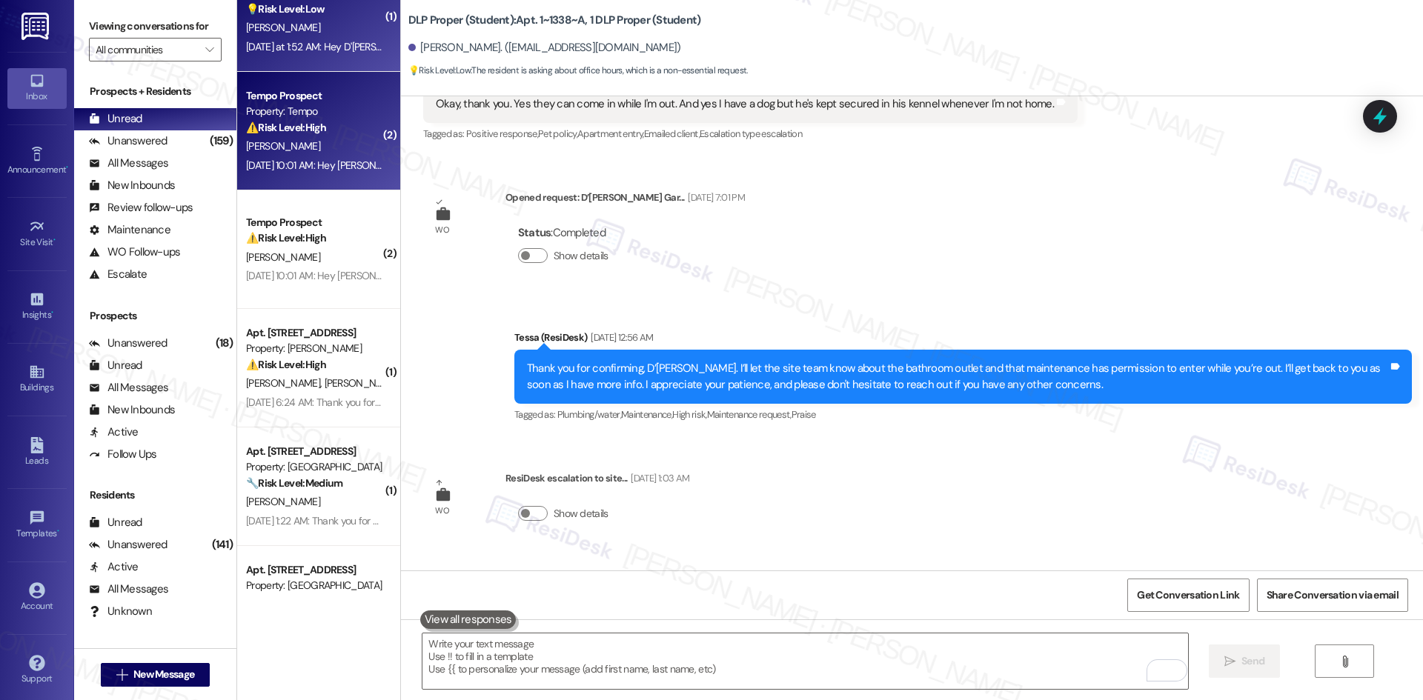
click at [310, 171] on div "Aug 31, 2025 at 10:01 AM: Hey Matthew, we appreciate your text! We'll be back a…" at bounding box center [574, 165] width 657 height 13
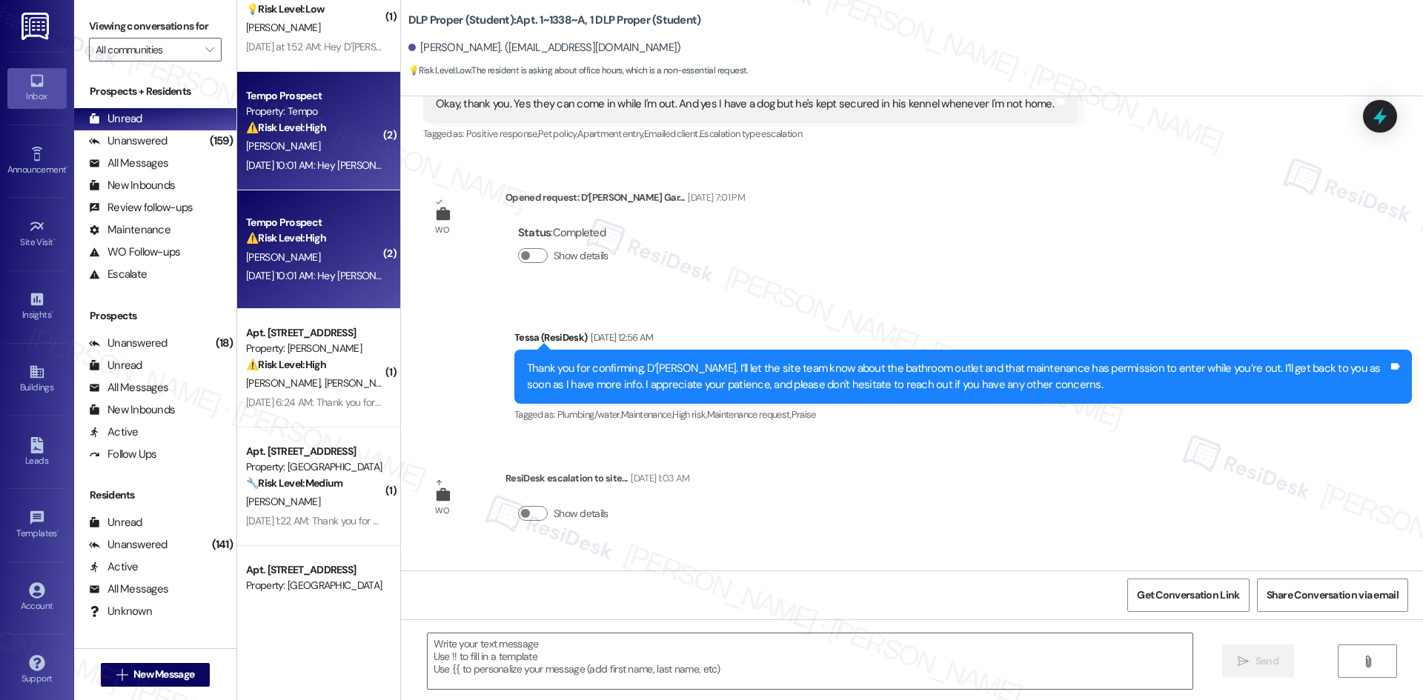
type textarea "Fetching suggested responses. Please feel free to read through the conversation…"
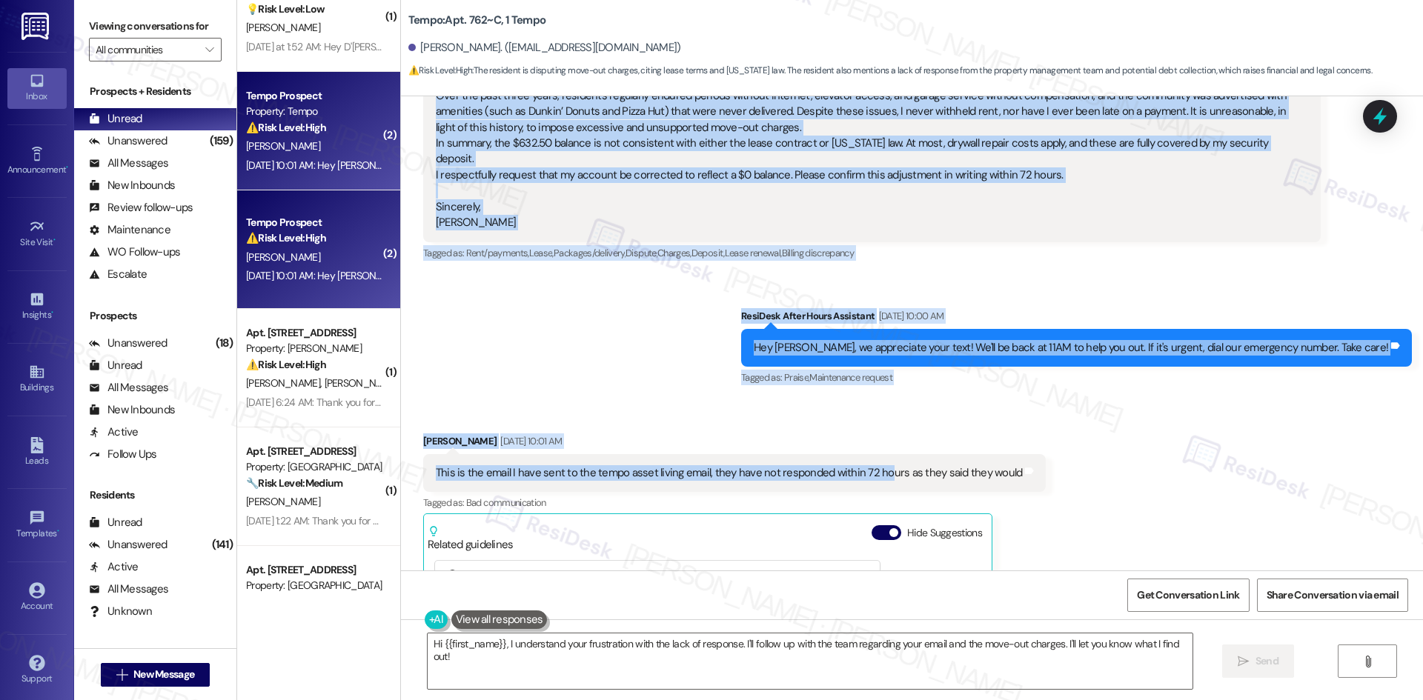
scroll to position [7267, 0]
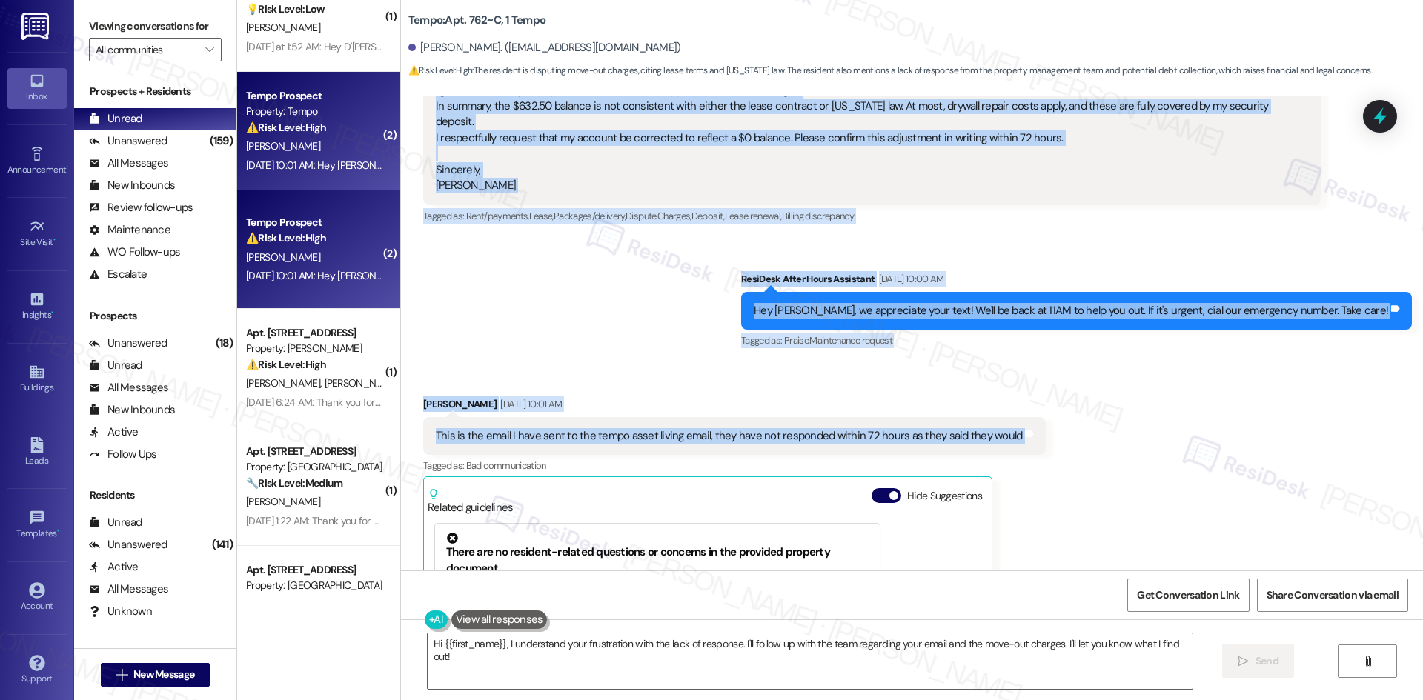
drag, startPoint x: 506, startPoint y: 224, endPoint x: 1052, endPoint y: 391, distance: 570.6
click at [1052, 391] on div "WO Opened request: Whenever we... Nov 15, 2022 at 10:52 PM Status : Completed S…" at bounding box center [912, 333] width 1022 height 474
copy div "Sarah (ResiDesk) Aug 19, 2025 at 11:59 PM I understand your concern about the $…"
drag, startPoint x: 497, startPoint y: 266, endPoint x: 499, endPoint y: 294, distance: 28.2
click at [498, 268] on div "Sent via SMS ResiDesk After Hours Assistant Aug 31, 2025 at 10:00 AM Hey Matthe…" at bounding box center [912, 300] width 1022 height 125
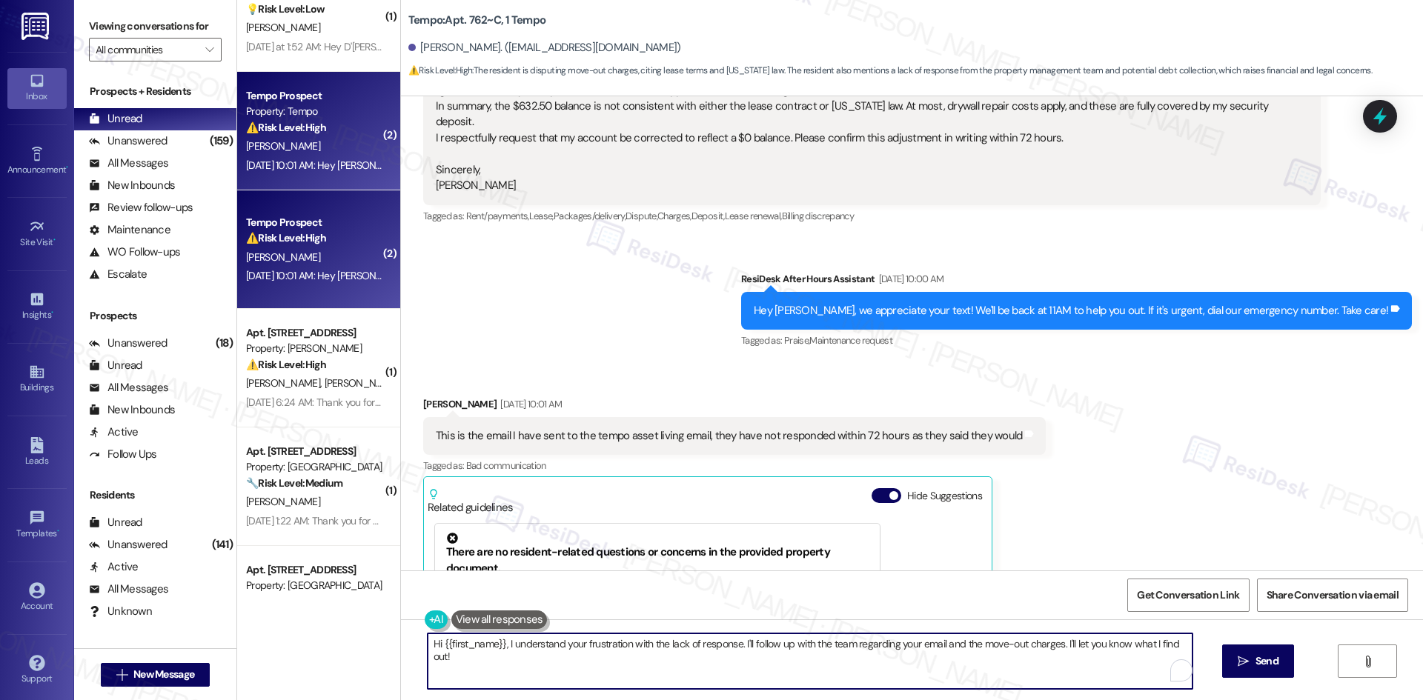
click at [558, 670] on textarea "Hi {{first_name}}, I understand your frustration with the lack of response. I'l…" at bounding box center [810, 662] width 765 height 56
paste textarea "I understand your frustration, Matthew, and I’m sorry you haven’t received a re…"
type textarea "I understand your frustration, Matthew, and I’m sorry you haven’t received a re…"
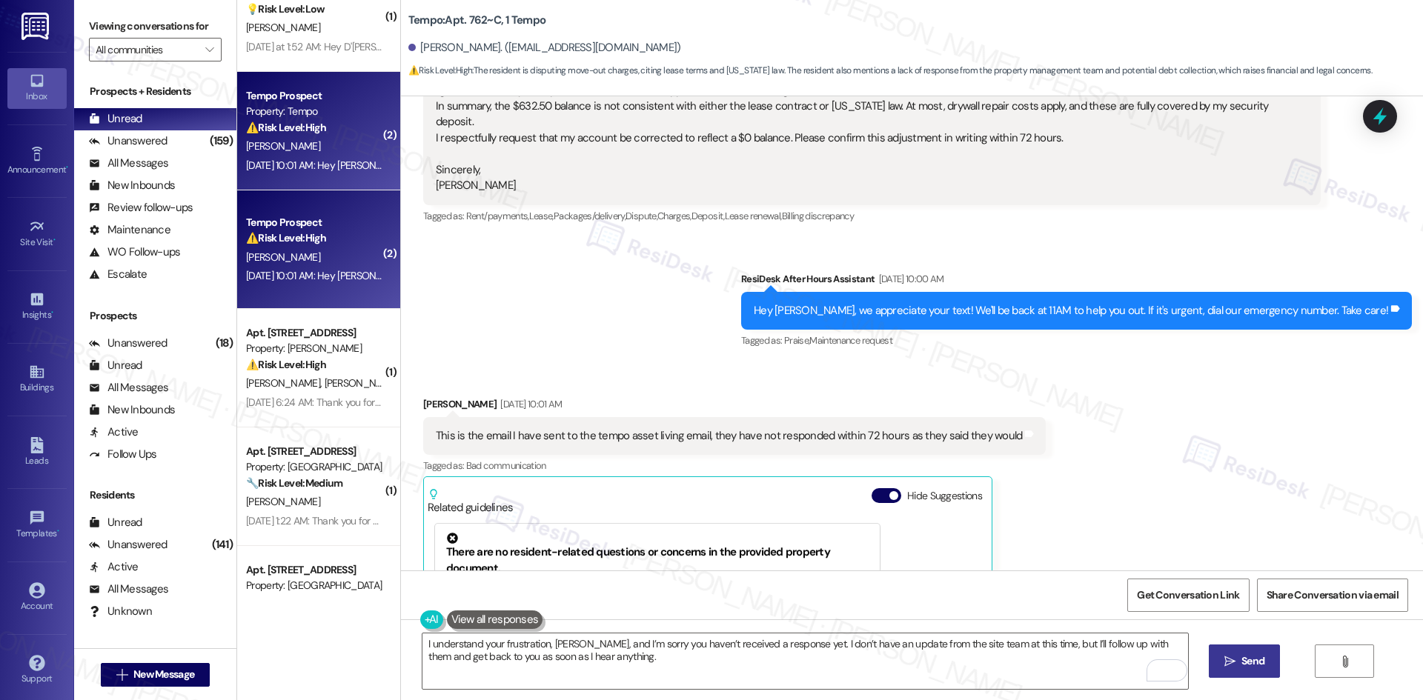
click at [1234, 661] on span " Send" at bounding box center [1244, 662] width 47 height 16
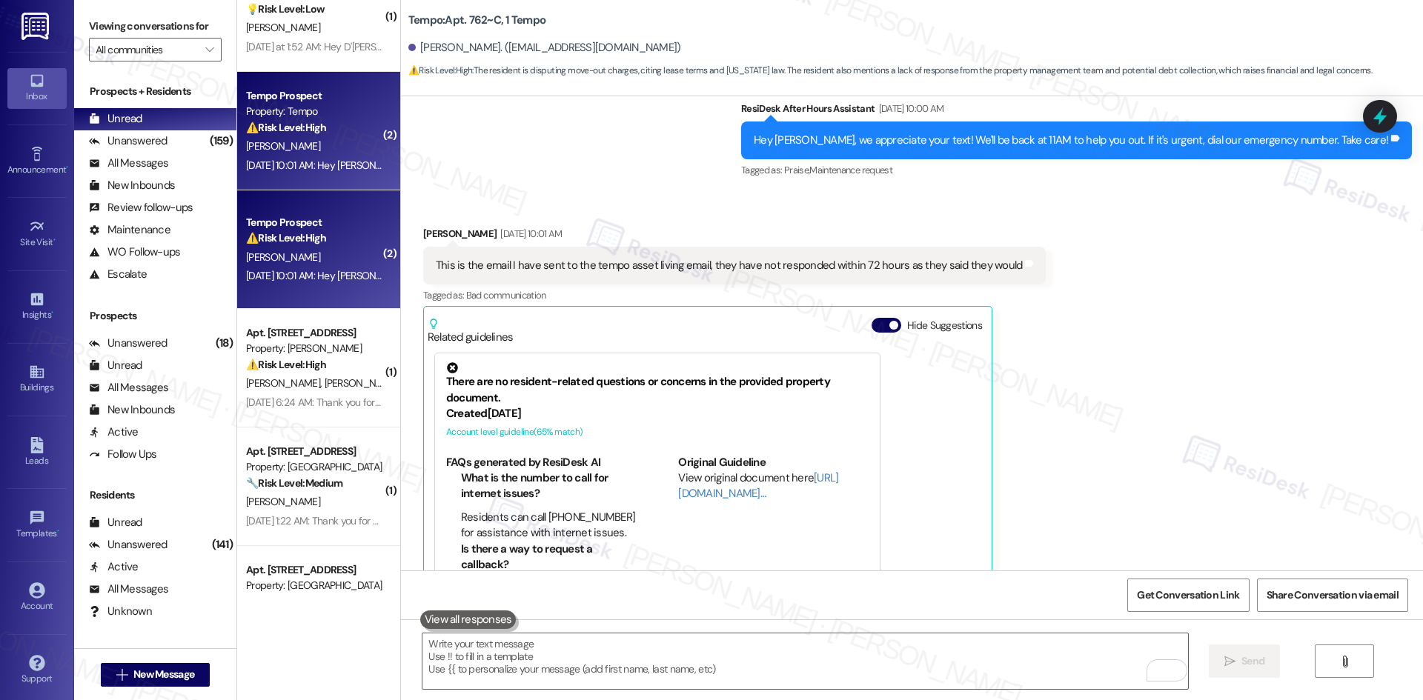
scroll to position [7682, 0]
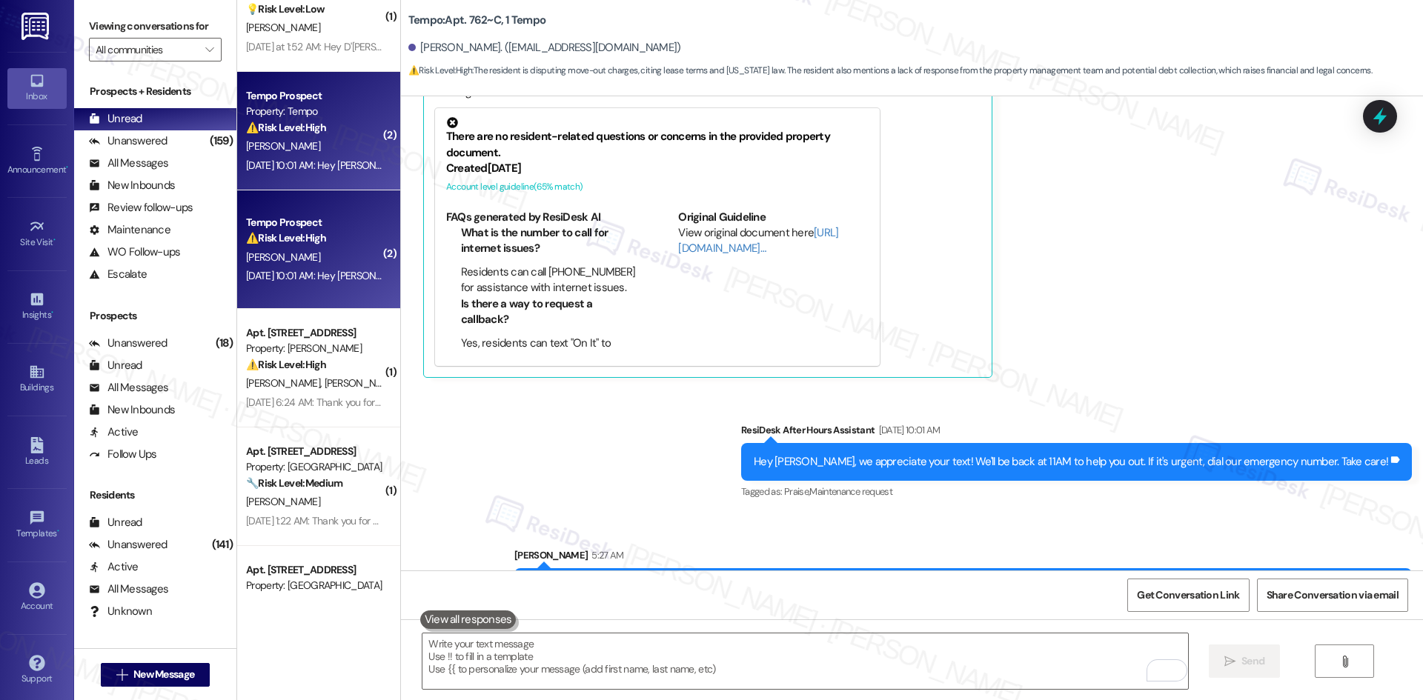
click at [1116, 471] on div "Sent via SMS ResiDesk After Hours Assistant Aug 31, 2025 at 10:01 AM Hey Matthe…" at bounding box center [912, 511] width 1022 height 245
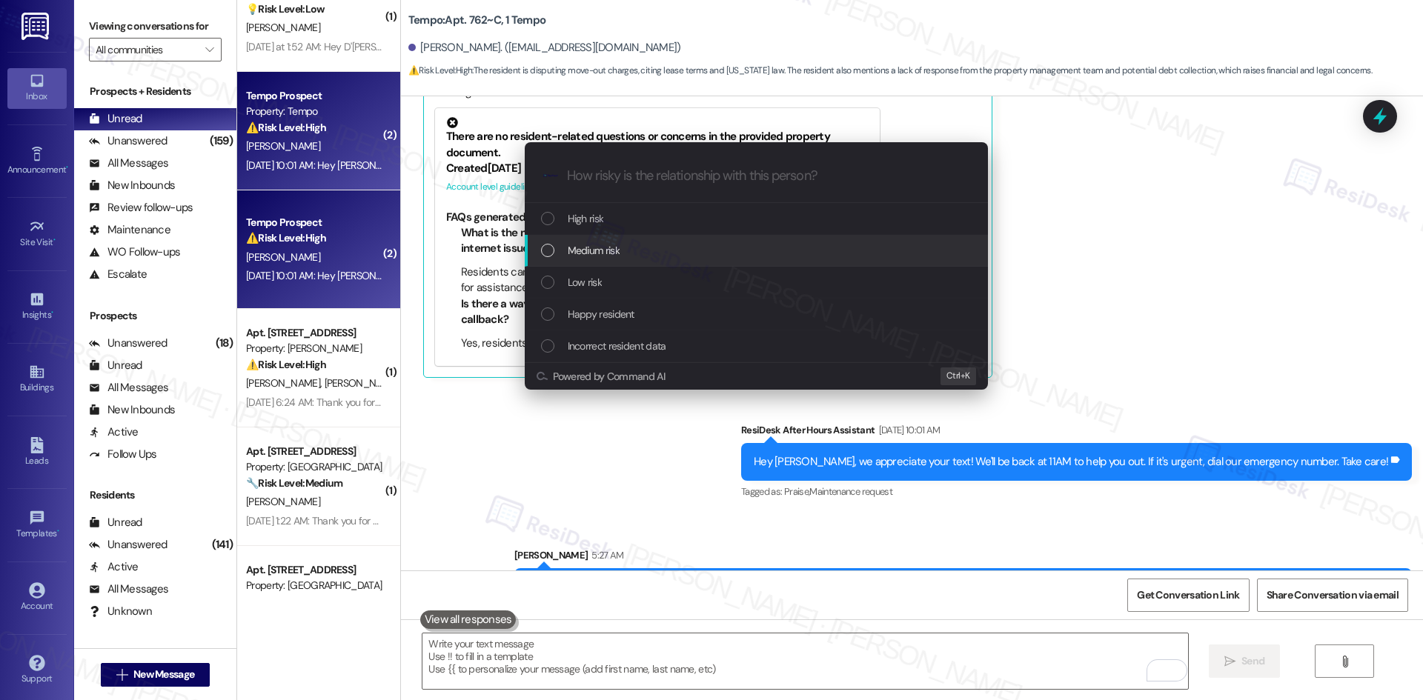
click at [699, 262] on div "Medium risk" at bounding box center [756, 251] width 463 height 32
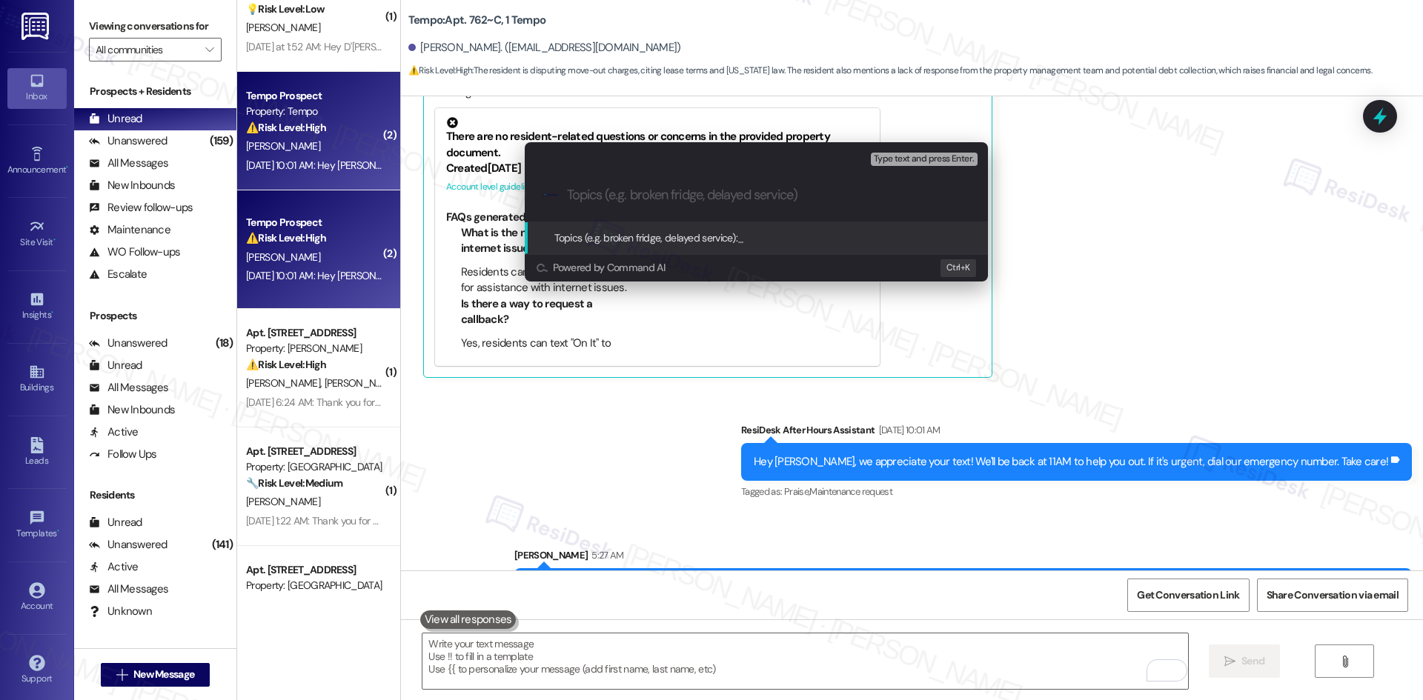
click at [649, 193] on input "Topics (e.g. broken fridge, delayed service)" at bounding box center [768, 196] width 402 height 16
paste input "Dispute of Move-Out Charges"
type input "Dispute of Move-Out Charges"
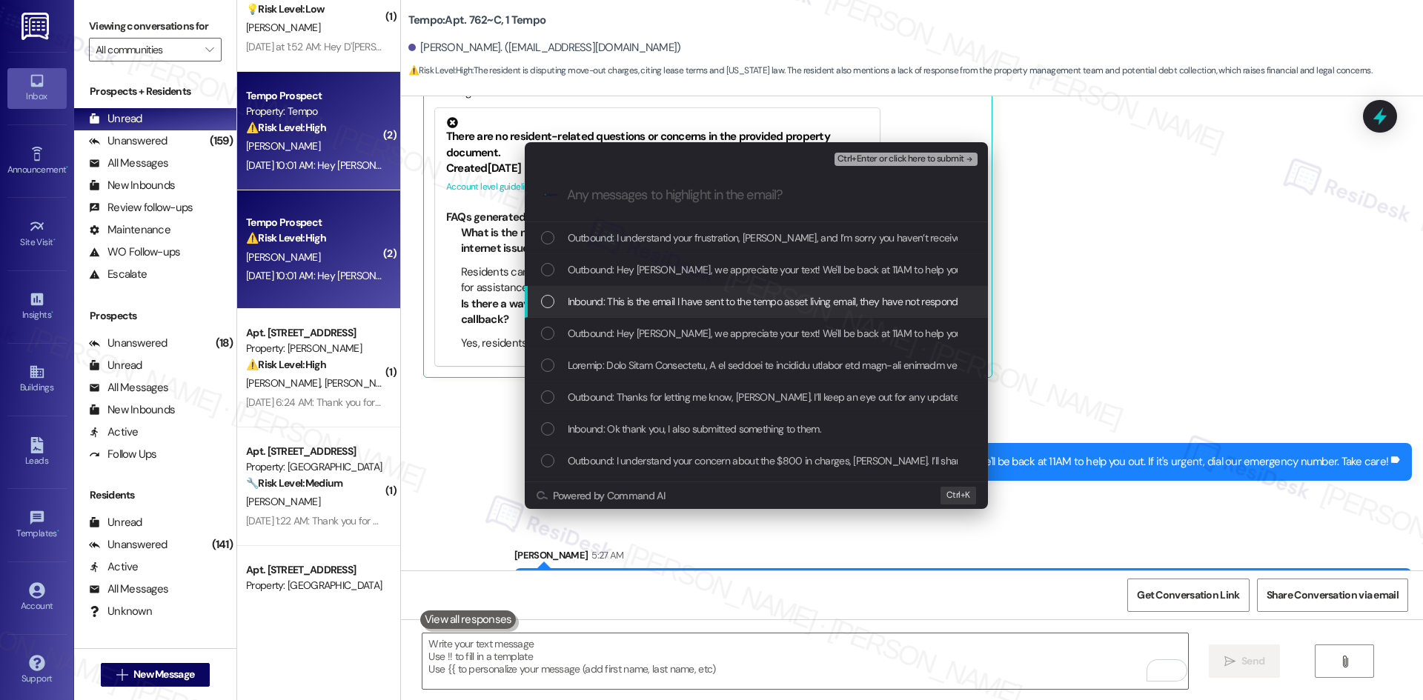
click at [777, 299] on span "Inbound: This is the email I have sent to the tempo asset living email, they ha…" at bounding box center [855, 301] width 574 height 16
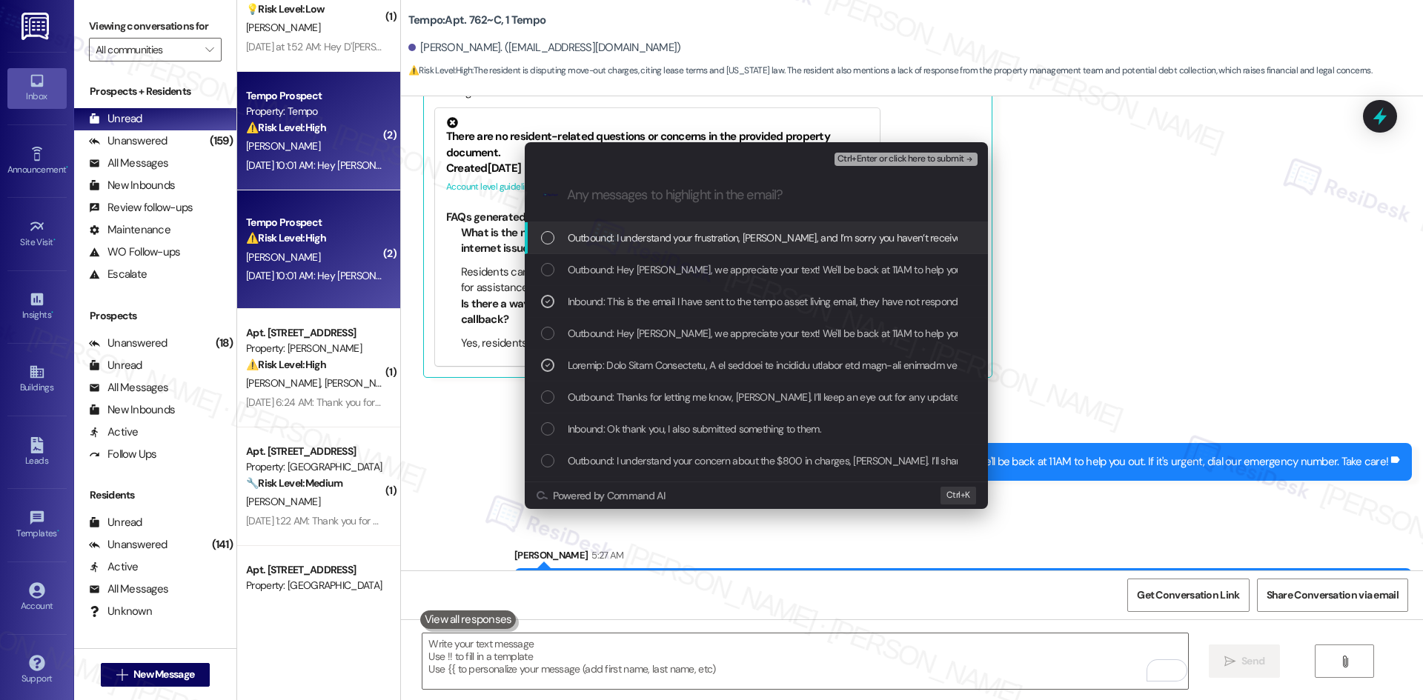
click at [959, 156] on span "Ctrl+Enter or click here to submit" at bounding box center [900, 159] width 127 height 10
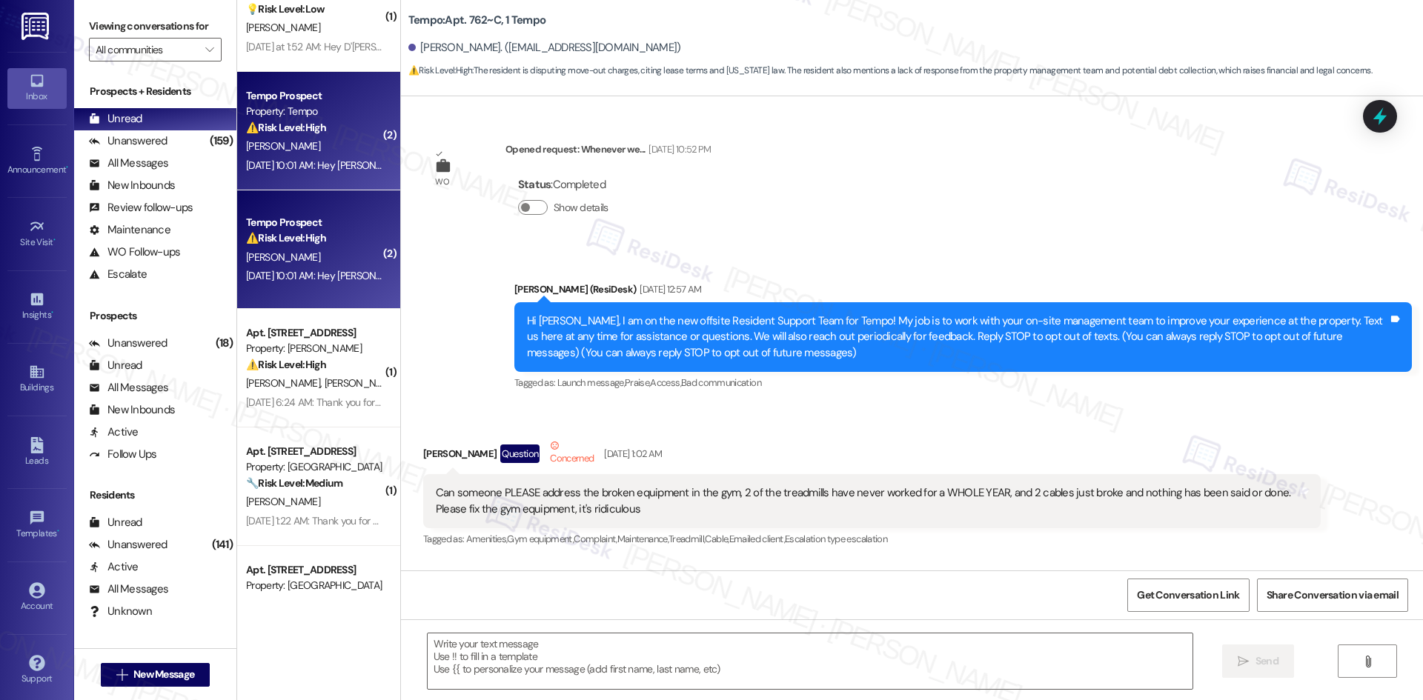
type textarea "Fetching suggested responses. Please feel free to read through the conversation…"
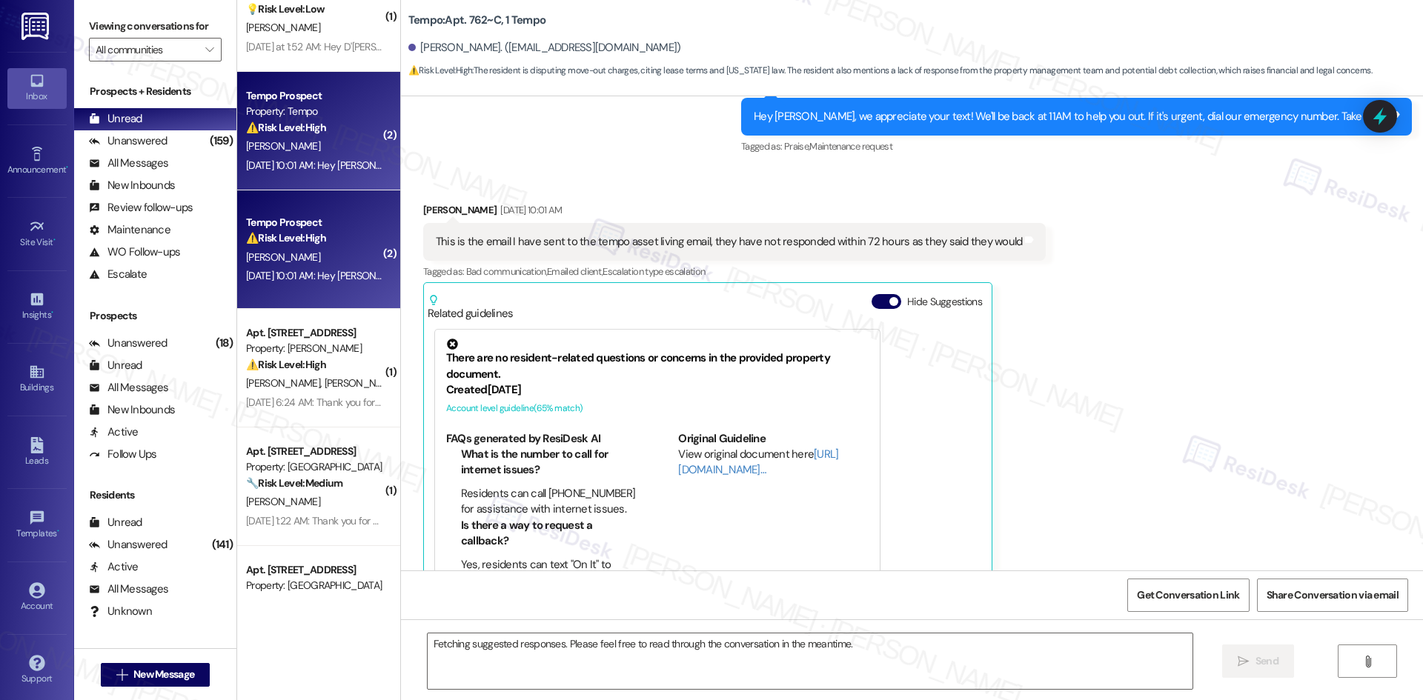
scroll to position [7437, 0]
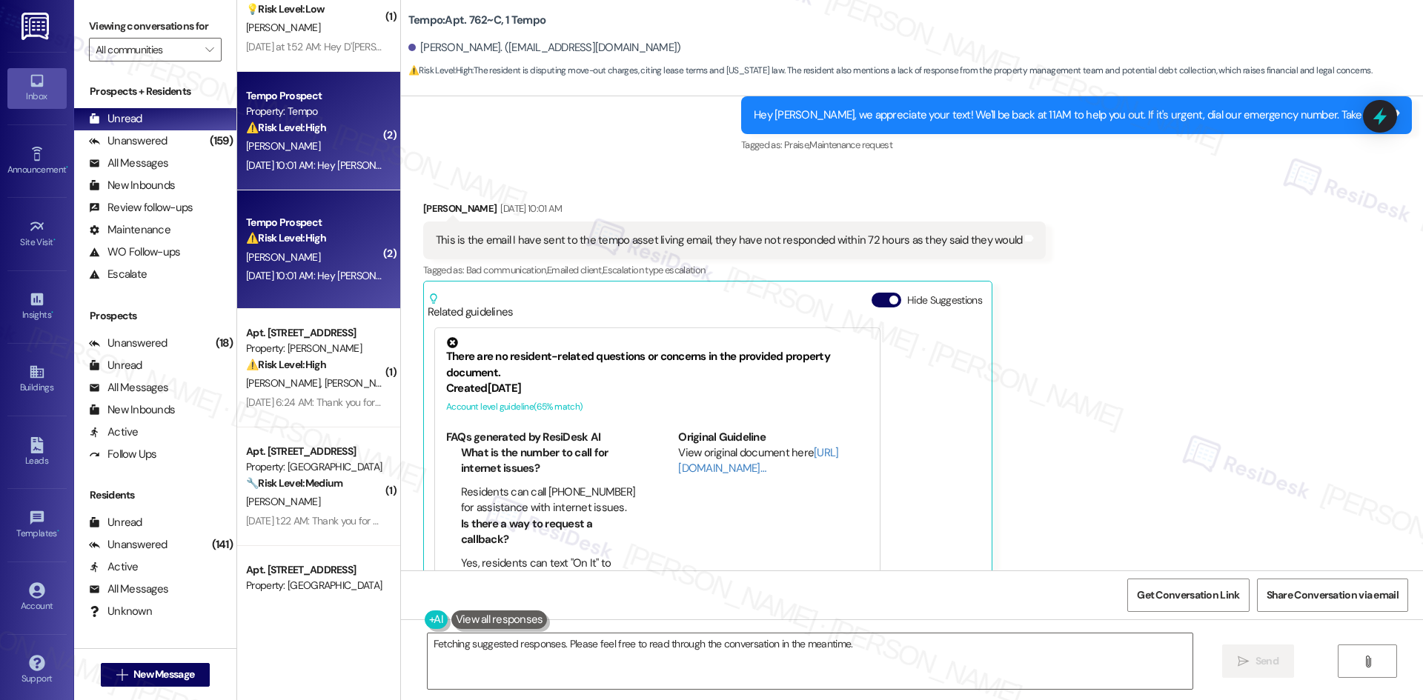
scroll to position [7407, 0]
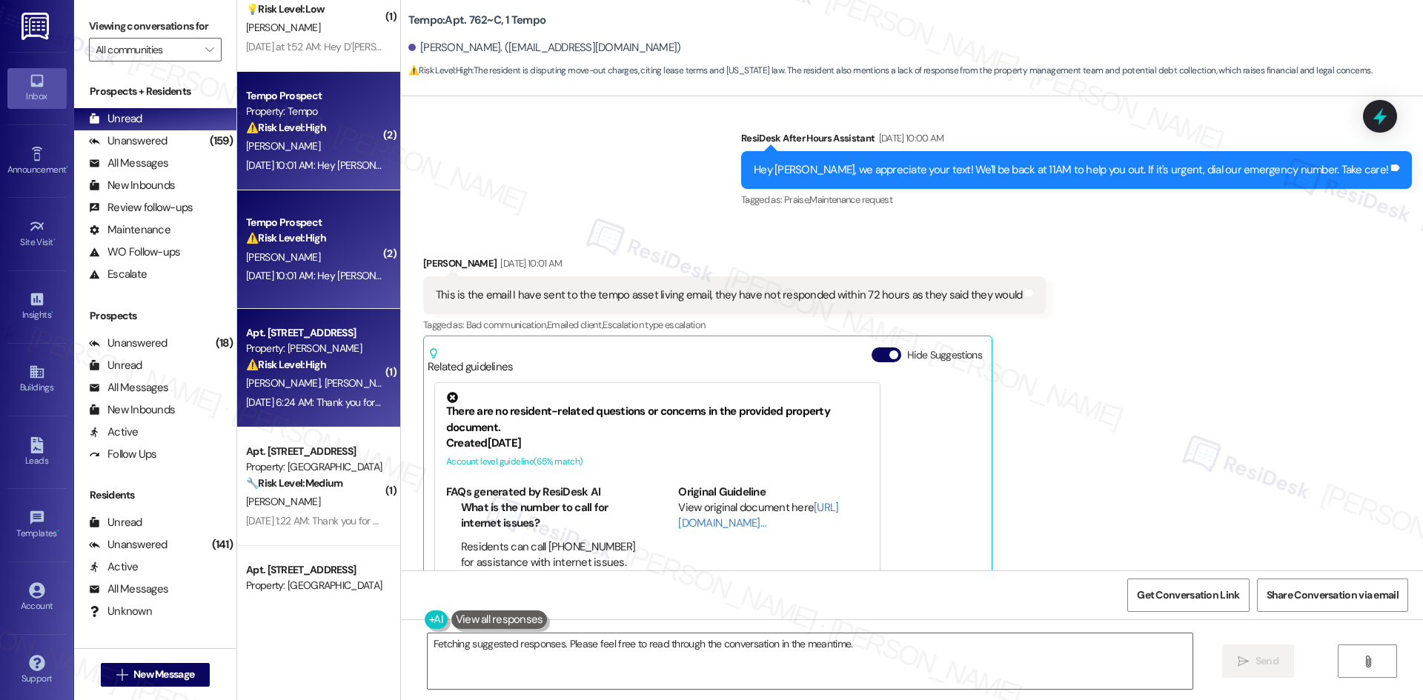
click at [320, 394] on div "Aug 31, 2025 at 6:24 AM: Thank you for your message. Our offices are currently …" at bounding box center [315, 403] width 140 height 19
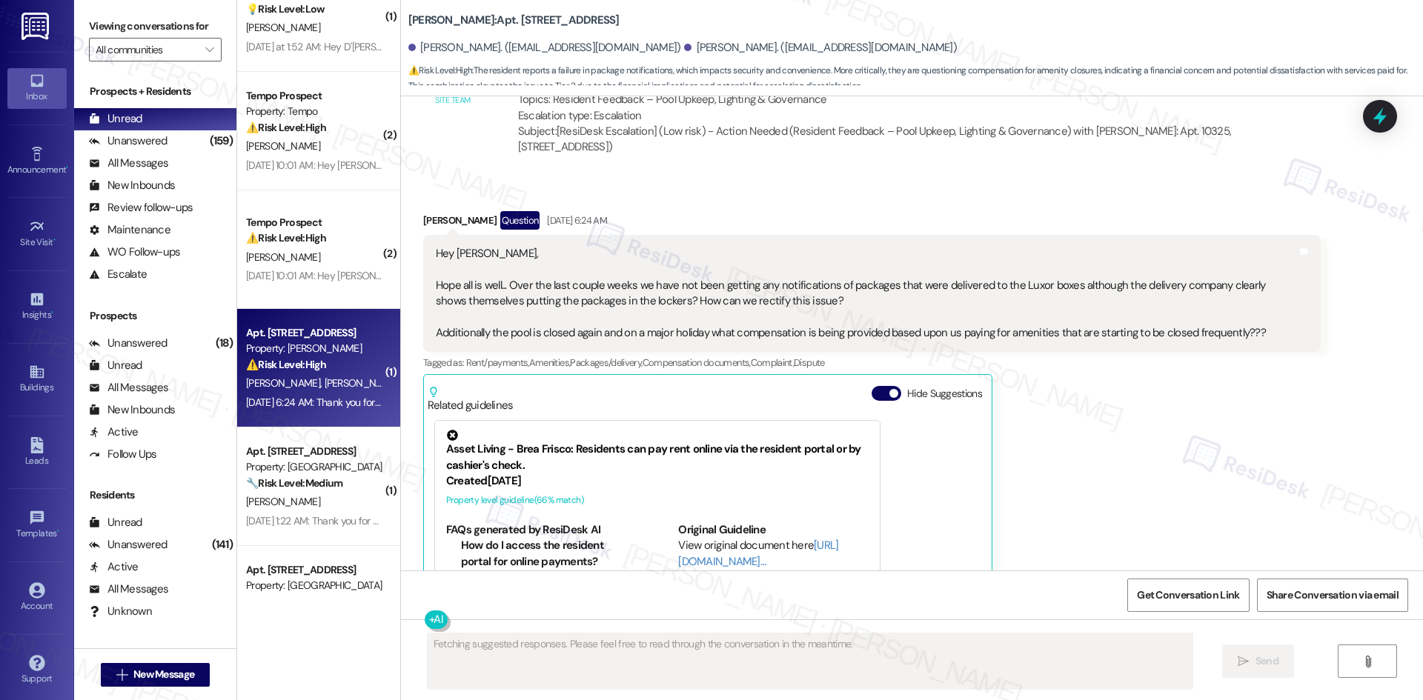
scroll to position [2523, 0]
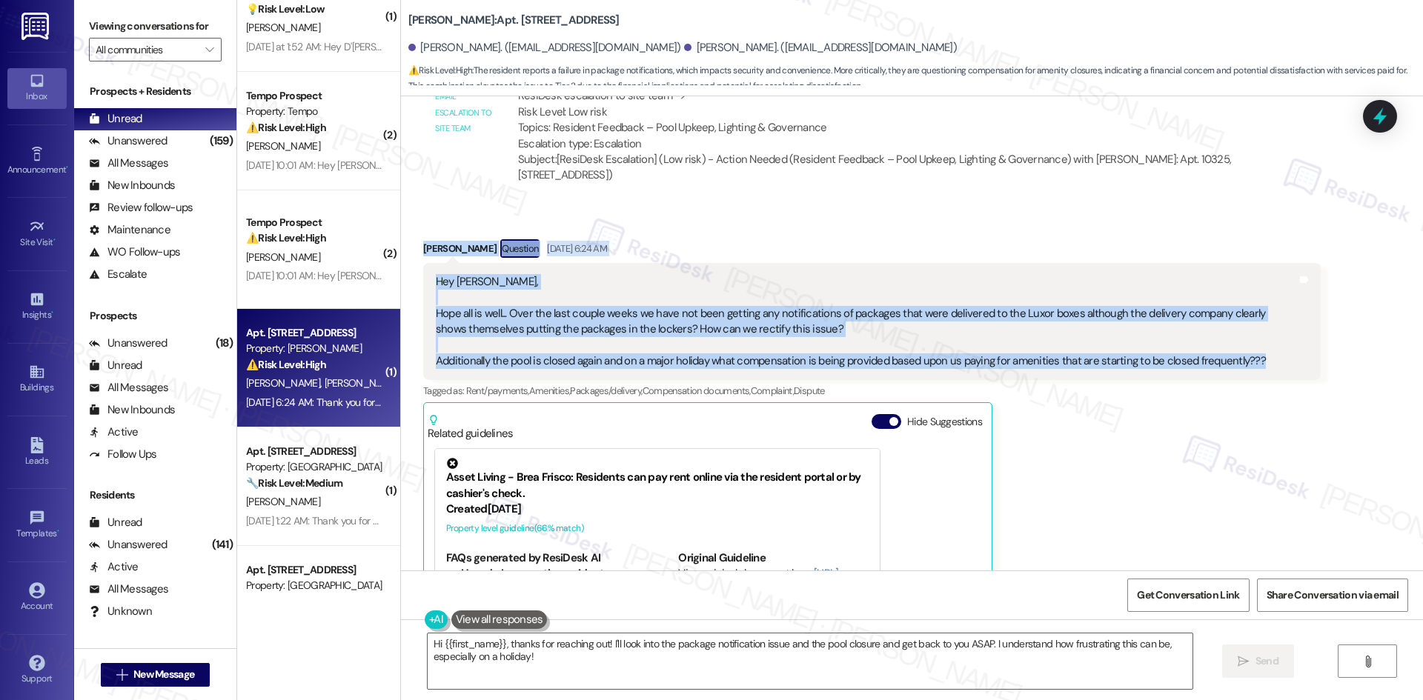
drag, startPoint x: 399, startPoint y: 240, endPoint x: 1286, endPoint y: 358, distance: 894.2
click at [1286, 358] on div "Received via SMS Kevin Harper Question Aug 31, 2025 at 6:24 AM Hey Tessa, Hope …" at bounding box center [912, 471] width 1022 height 531
copy div "Kevin Harper Question Aug 31, 2025 at 6:24 AM Hey Tessa, Hope all is well... Ov…"
click at [775, 229] on div "Received via SMS Kevin Harper Question Aug 31, 2025 at 6:24 AM Hey Tessa, Hope …" at bounding box center [872, 482] width 920 height 509
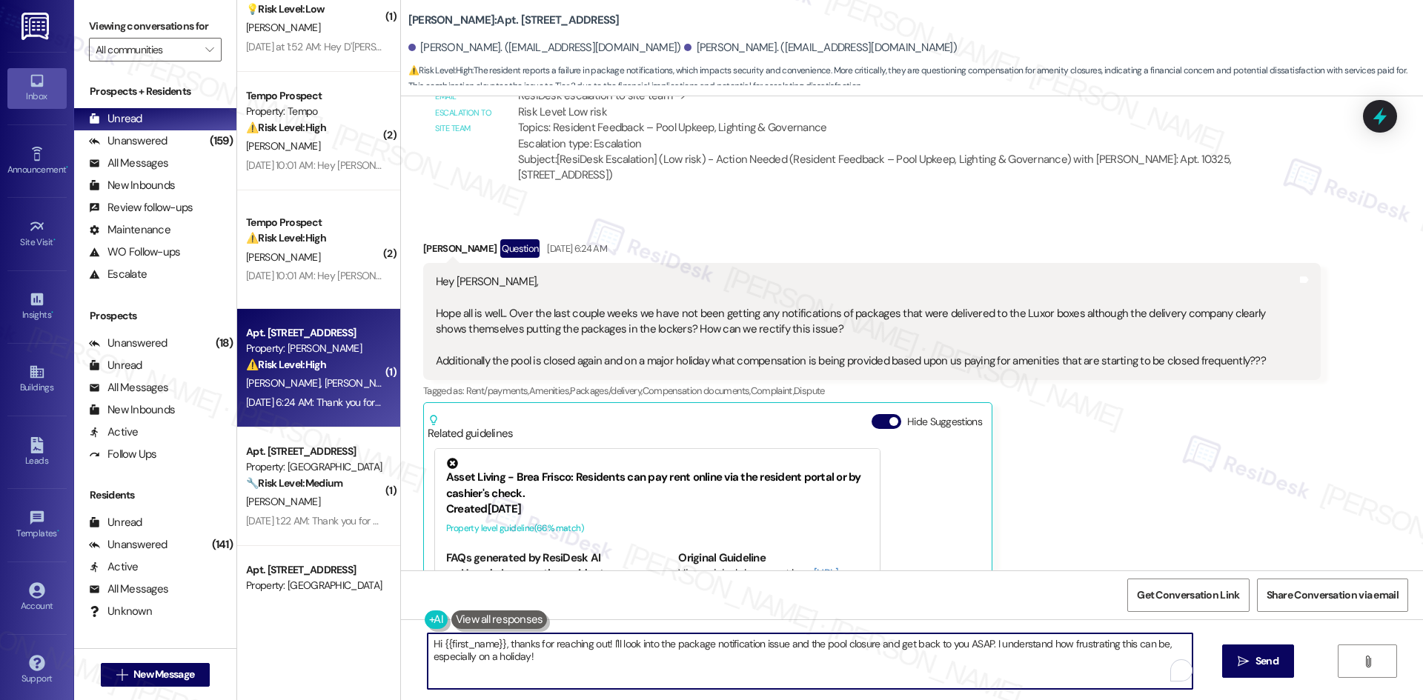
click at [847, 651] on textarea "Hi {{first_name}}, thanks for reaching out! I'll look into the package notifica…" at bounding box center [810, 662] width 765 height 56
paste textarea "Thanks for reaching out, Kevin. I’ll share your concerns about the Luxor packag…"
type textarea "Thanks for reaching out, Kevin. I’ll share your concerns about the Luxor packag…"
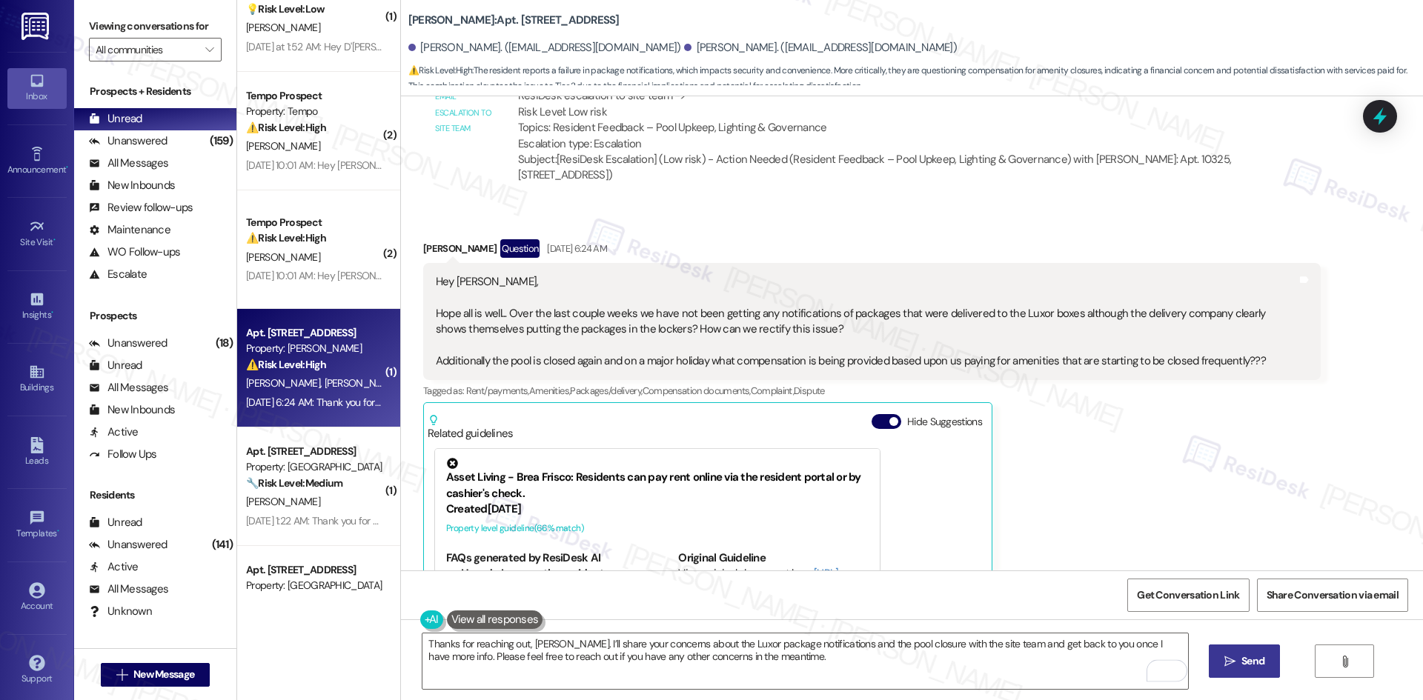
click at [1251, 655] on span "Send" at bounding box center [1252, 662] width 23 height 16
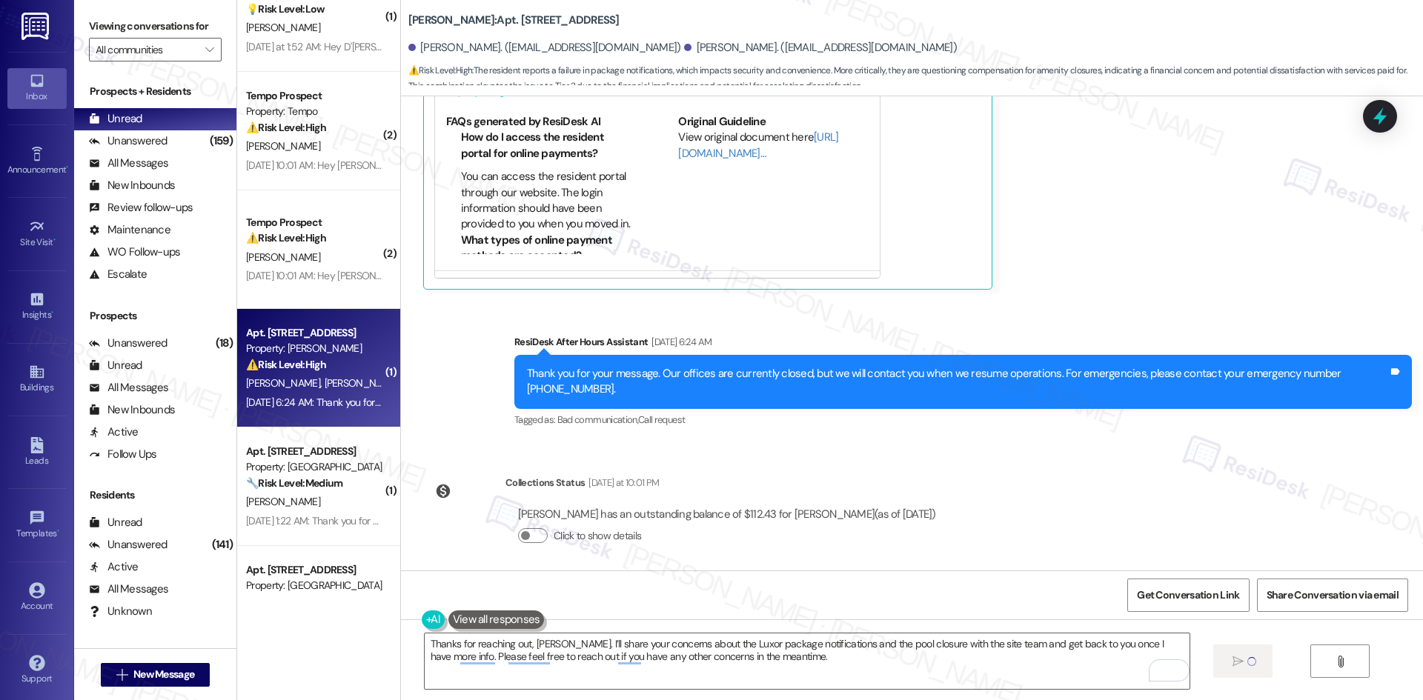
scroll to position [2968, 0]
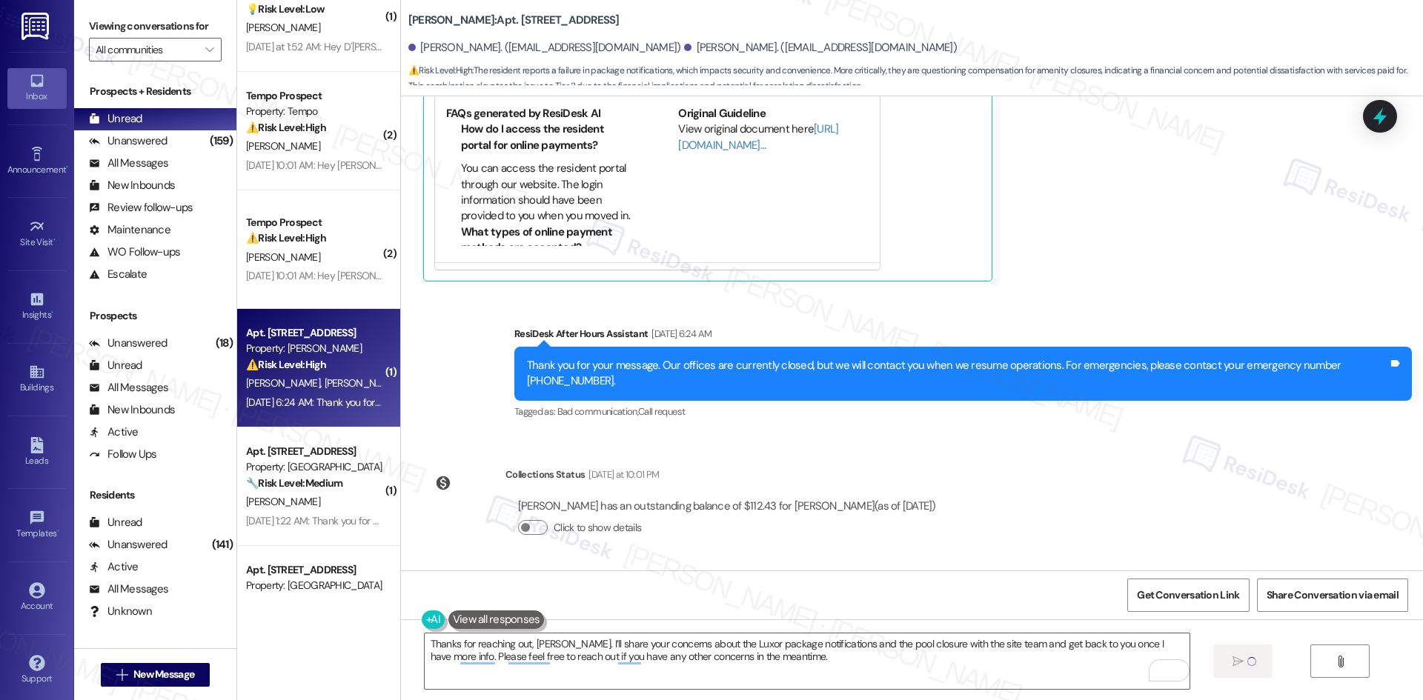
click at [1151, 321] on div "Sent via SMS ResiDesk After Hours Assistant Aug 31, 2025 at 6:24 AM Thank you f…" at bounding box center [963, 374] width 920 height 119
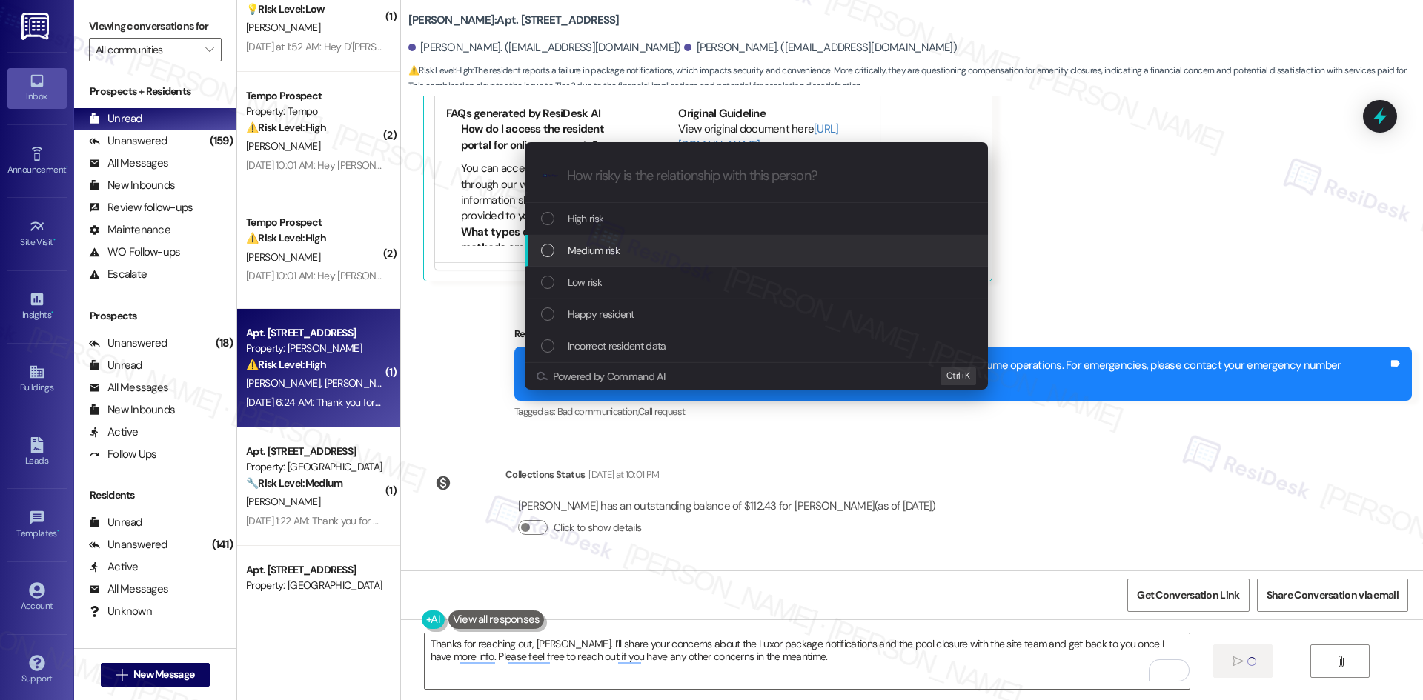
click at [690, 248] on div "Medium risk" at bounding box center [758, 250] width 434 height 16
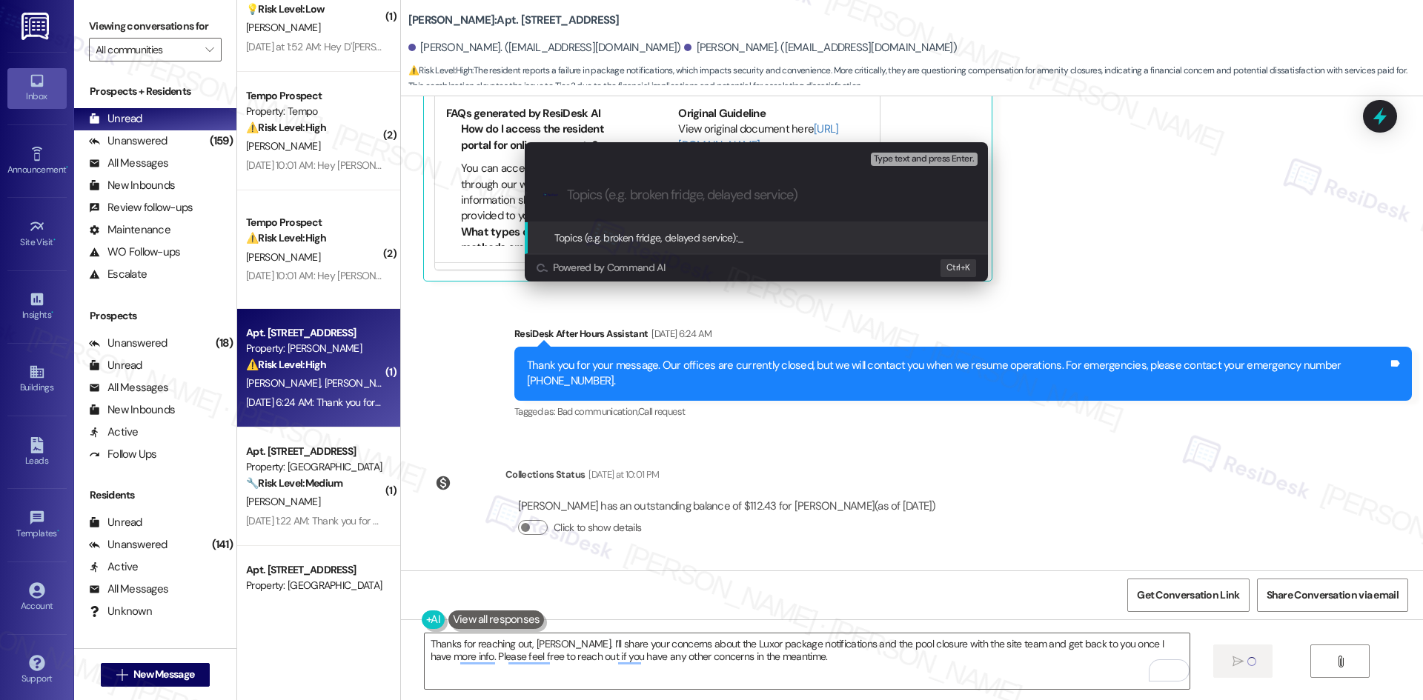
click at [644, 190] on input "Topics (e.g. broken fridge, delayed service)" at bounding box center [768, 196] width 402 height 16
paste input "Package Notification Issues & Pool Closure Concern"
type input "Package Notification Issues & Pool Closure Concern"
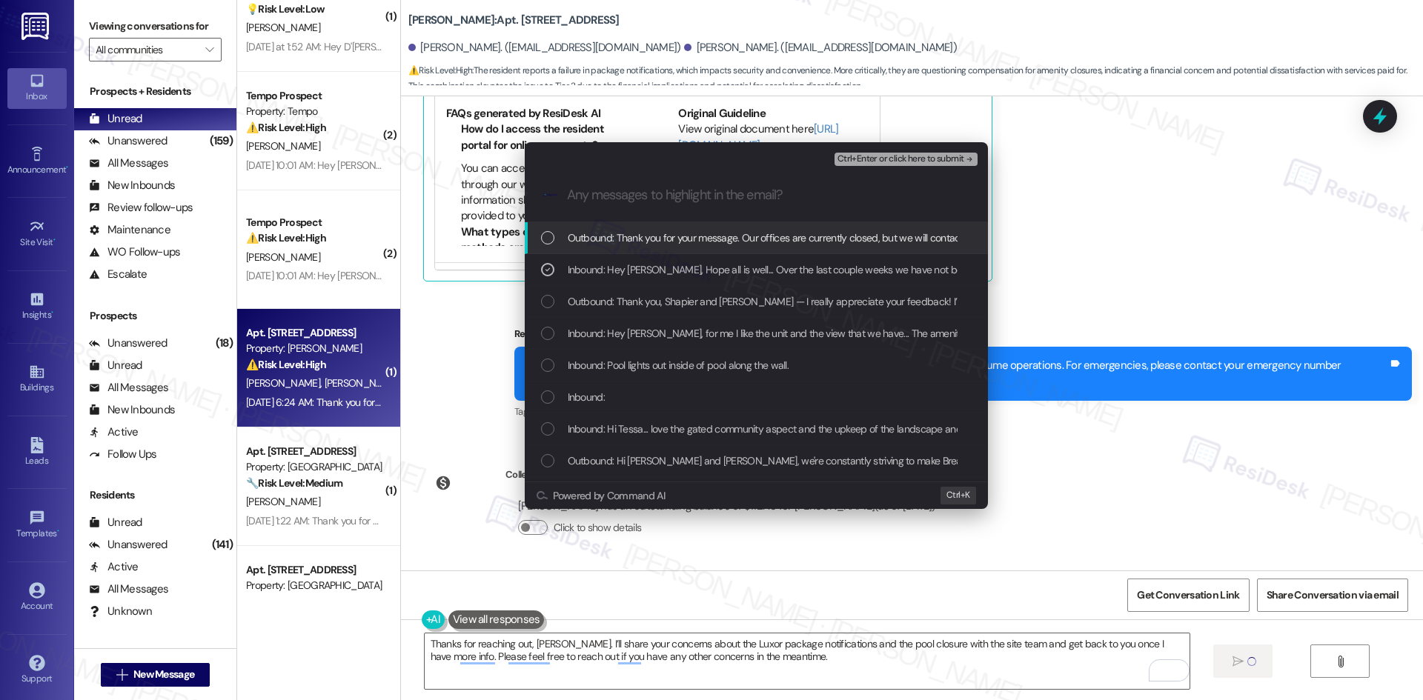
click at [946, 159] on span "Ctrl+Enter or click here to submit" at bounding box center [900, 159] width 127 height 10
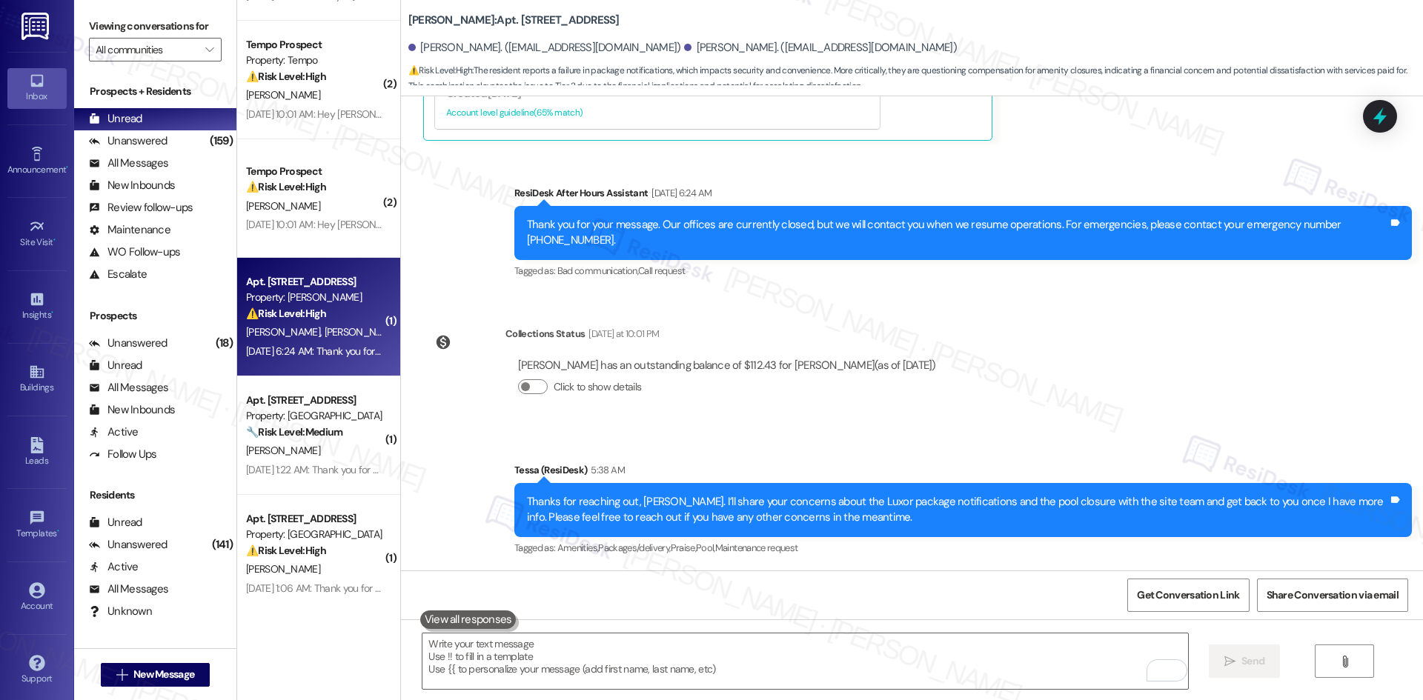
scroll to position [817, 0]
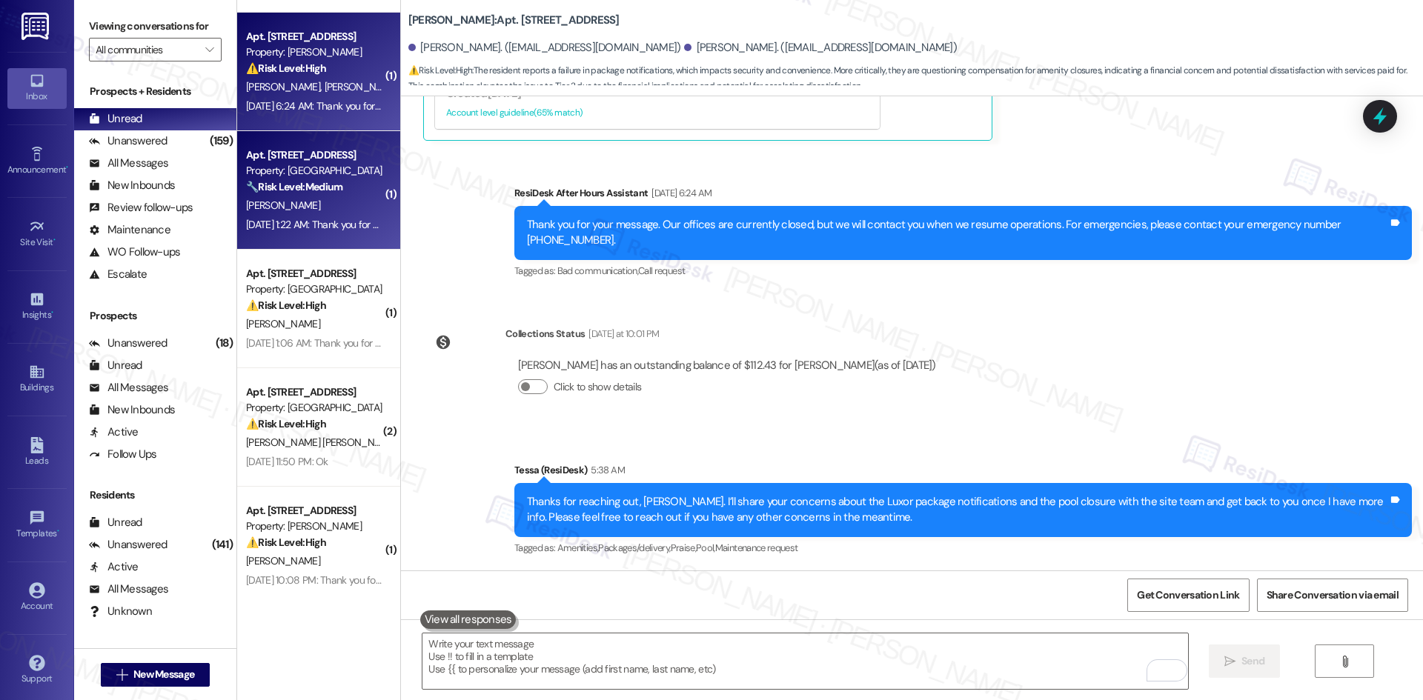
click at [312, 182] on strong "🔧 Risk Level: Medium" at bounding box center [294, 186] width 96 height 13
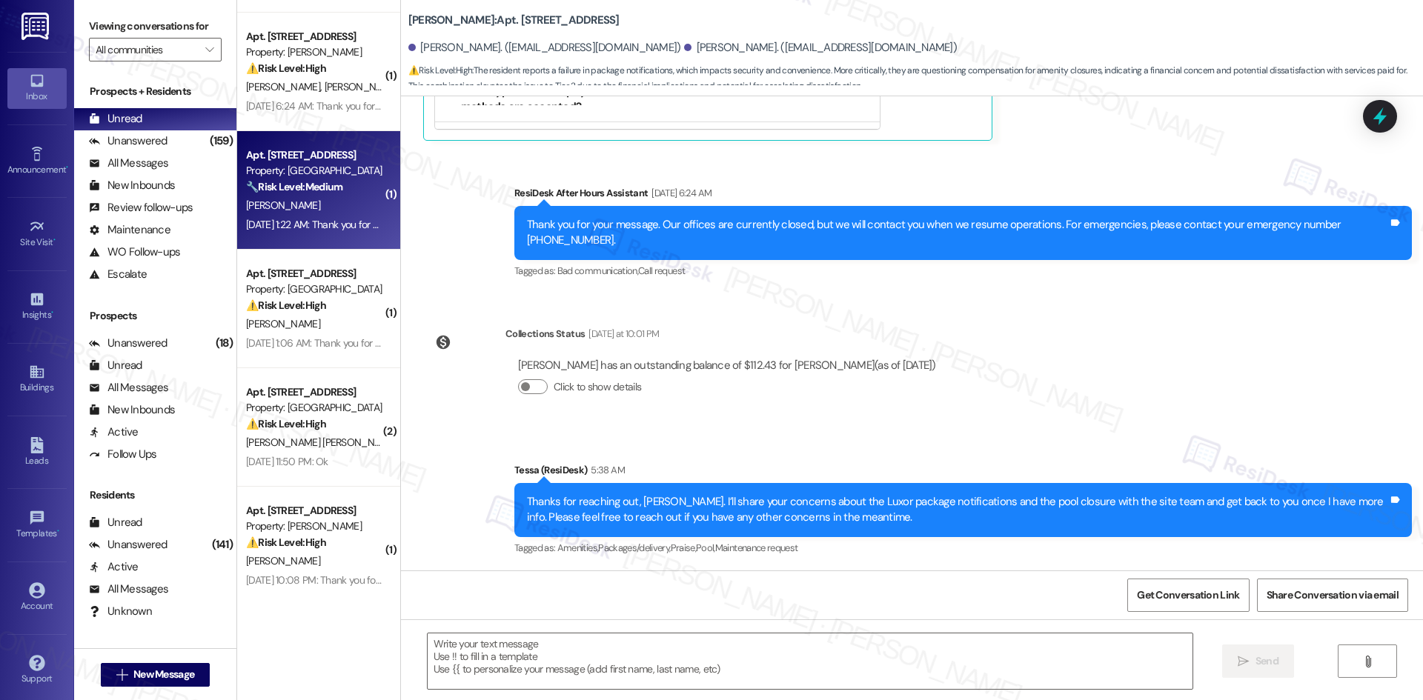
type textarea "Fetching suggested responses. Please feel free to read through the conversation…"
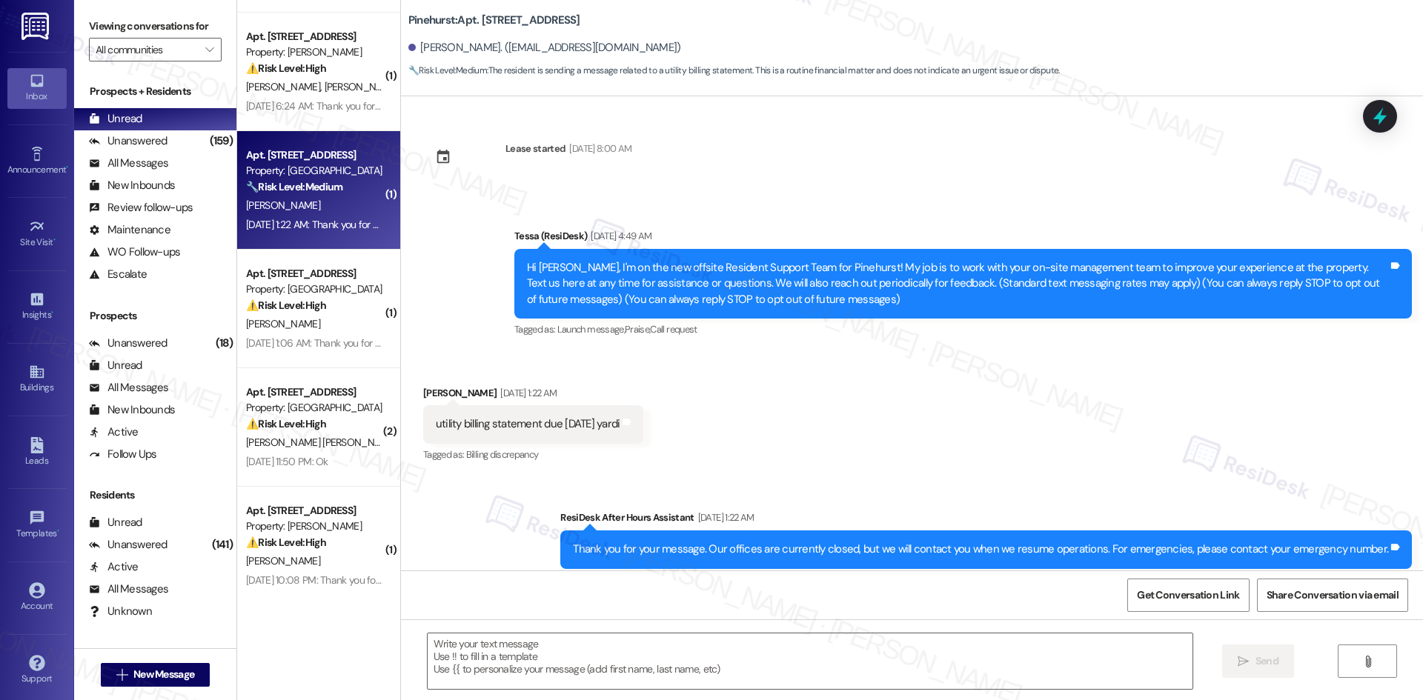
scroll to position [0, 0]
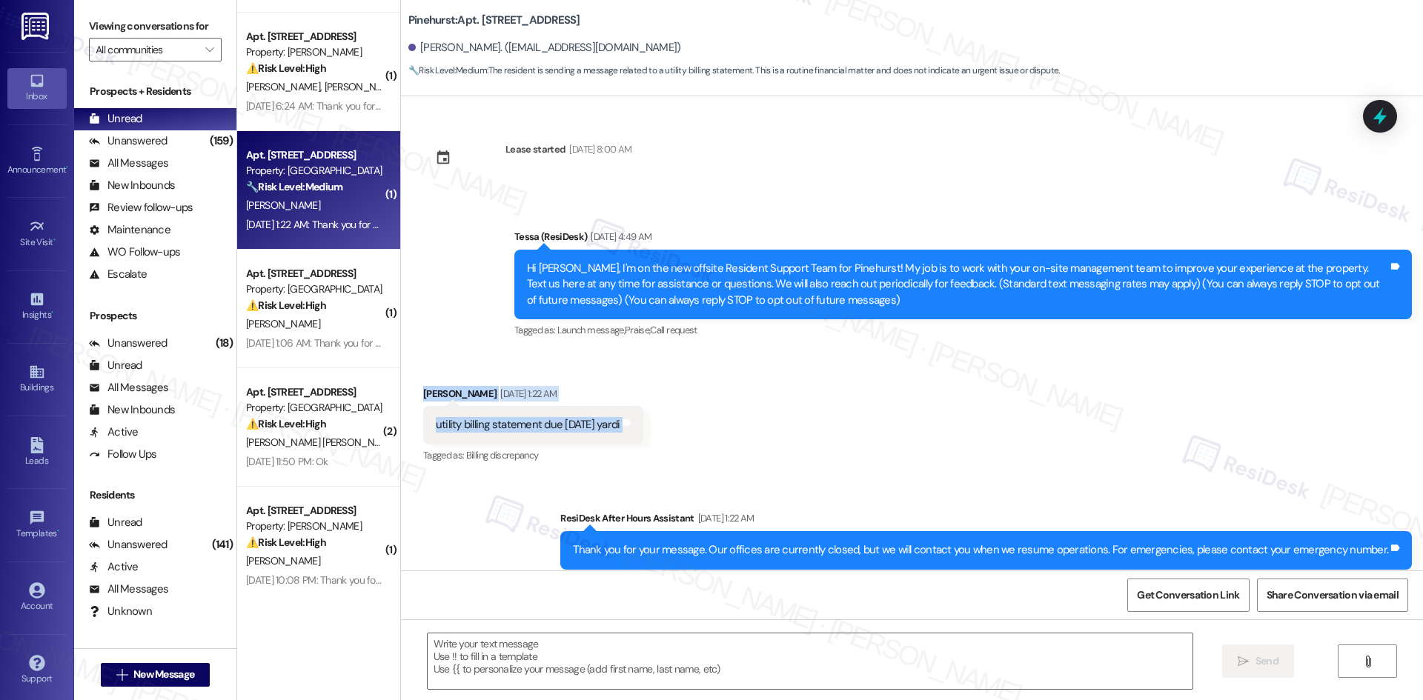
drag, startPoint x: 432, startPoint y: 392, endPoint x: 714, endPoint y: 429, distance: 284.8
click at [714, 429] on div "Received via SMS James Gardner Aug 31, 2025 at 1:22 AM utility billing statemen…" at bounding box center [912, 415] width 1022 height 125
copy div "James Gardner Aug 31, 2025 at 1:22 AM utility billing statement due sept 2025 y…"
drag, startPoint x: 623, startPoint y: 365, endPoint x: 598, endPoint y: 357, distance: 25.8
click at [622, 365] on div "Received via SMS James Gardner Aug 31, 2025 at 1:22 AM utility billing statemen…" at bounding box center [912, 415] width 1022 height 125
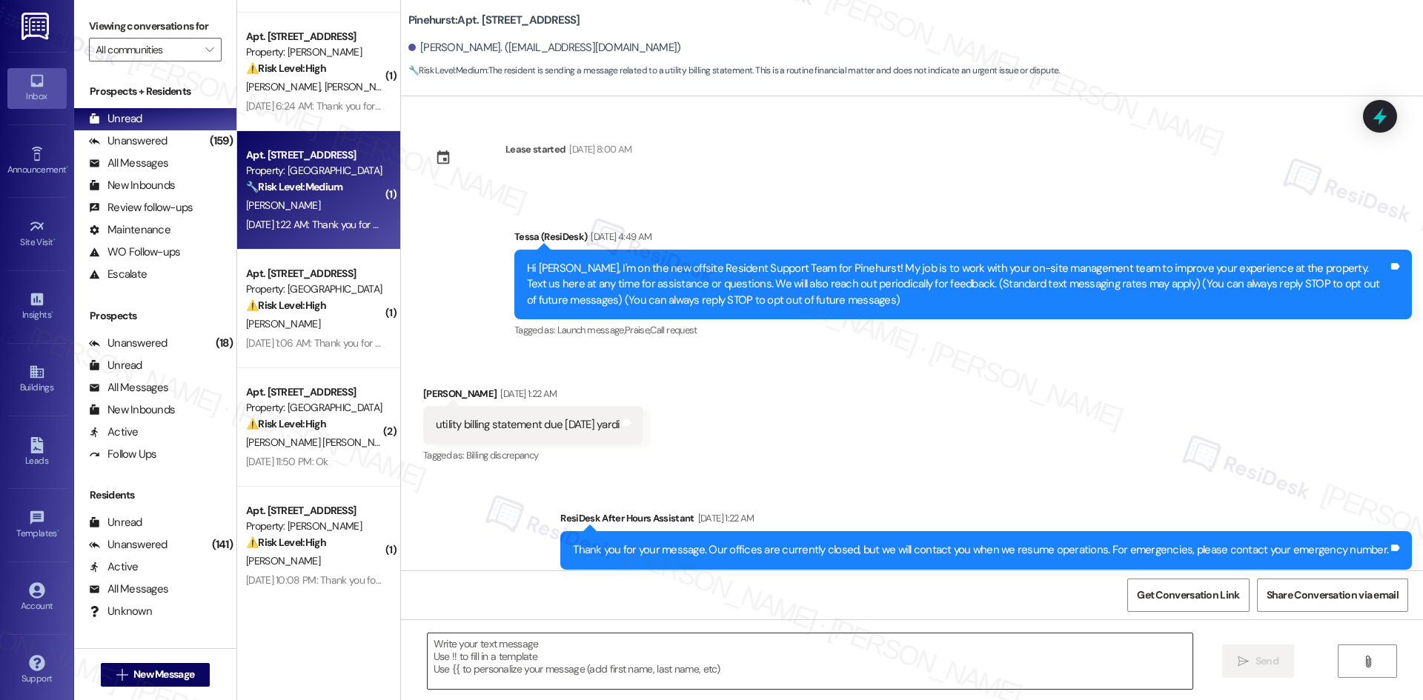
click at [705, 672] on textarea at bounding box center [810, 662] width 765 height 56
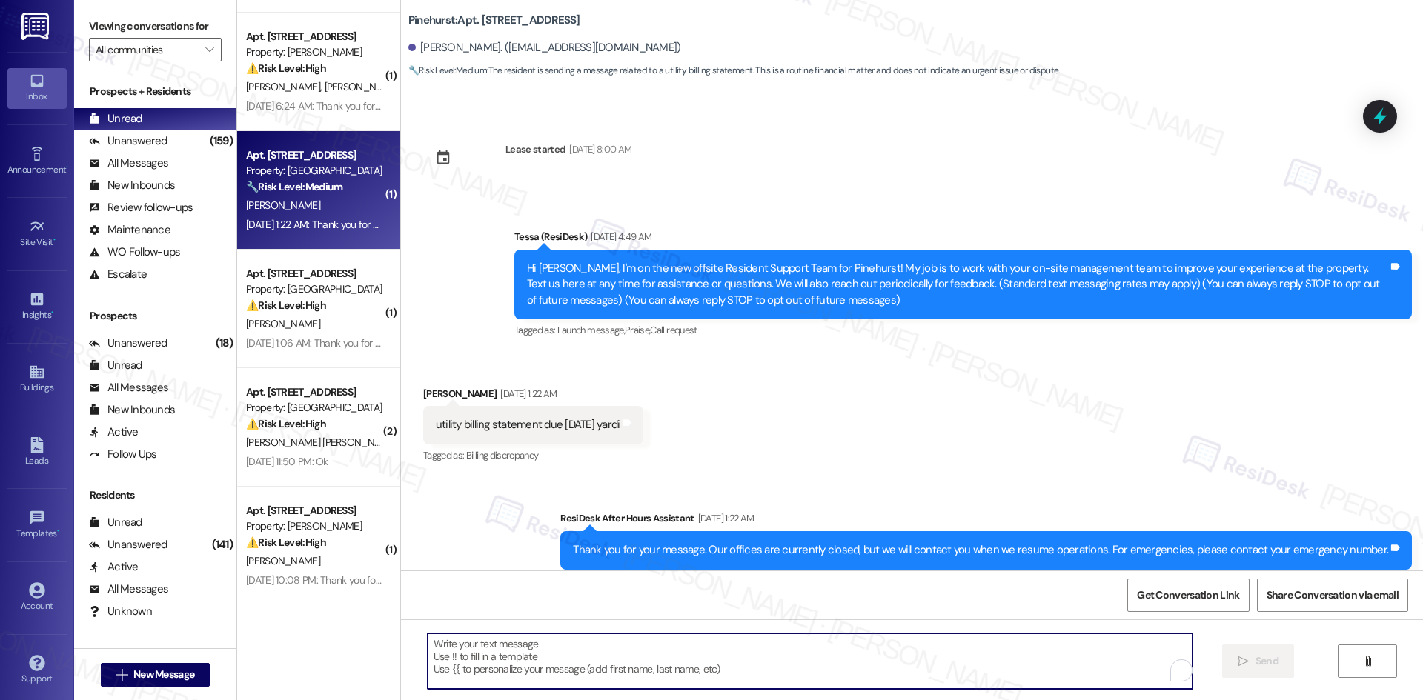
paste textarea "Thanks for reaching out, James. I’ll check with the site team about your Septem…"
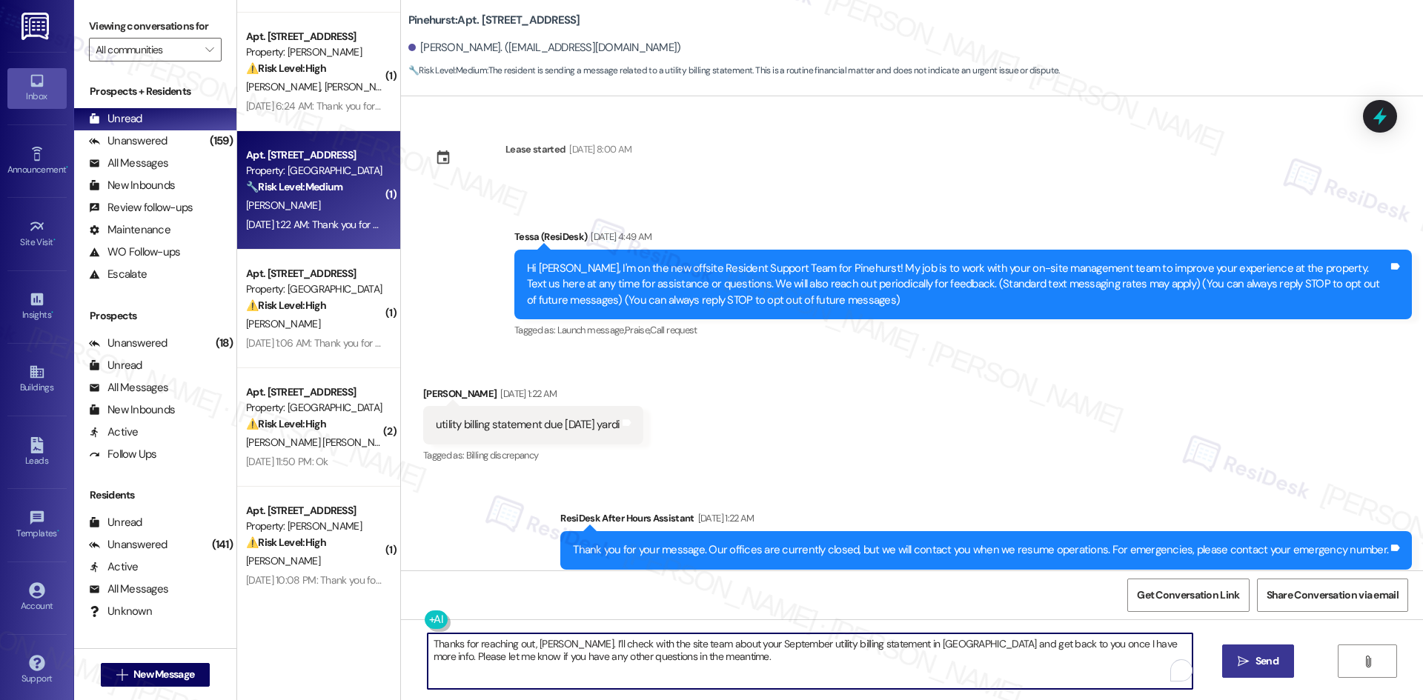
type textarea "Thanks for reaching out, James. I’ll check with the site team about your Septem…"
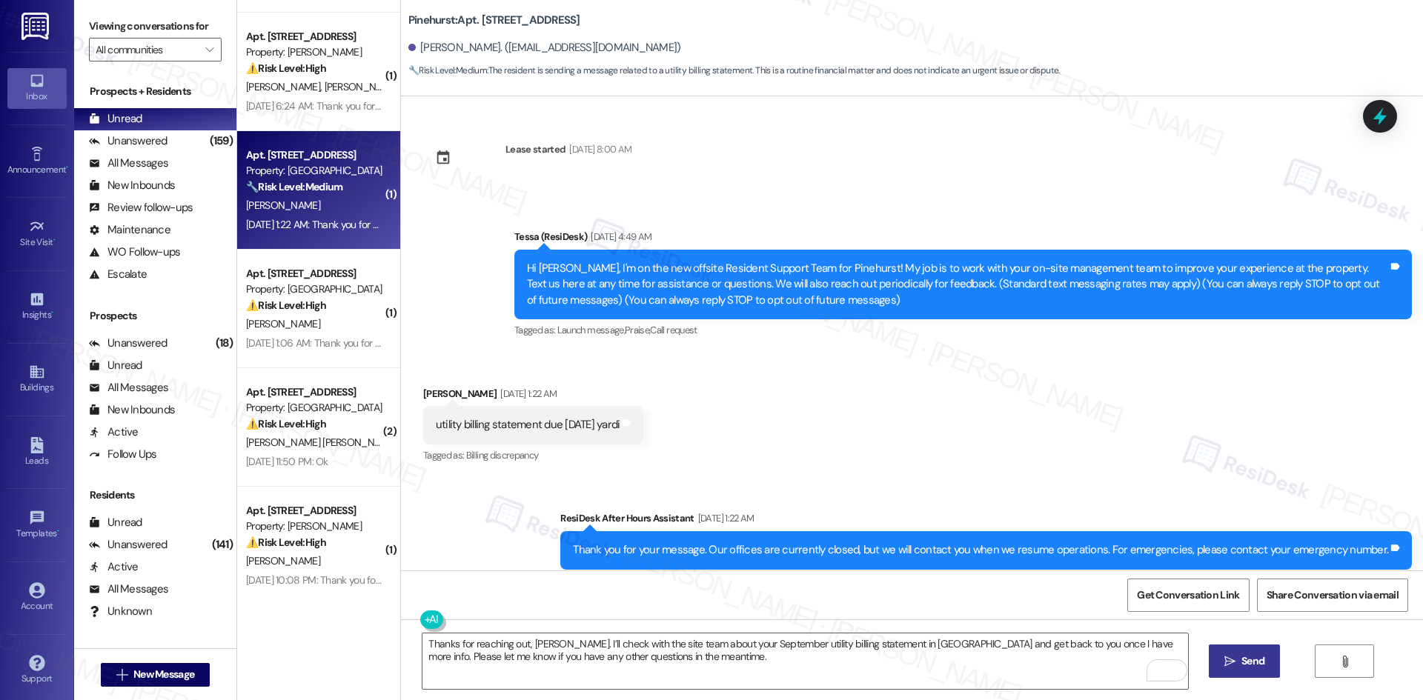
drag, startPoint x: 1249, startPoint y: 654, endPoint x: 1233, endPoint y: 654, distance: 15.6
click at [1250, 654] on span "Send" at bounding box center [1252, 662] width 23 height 16
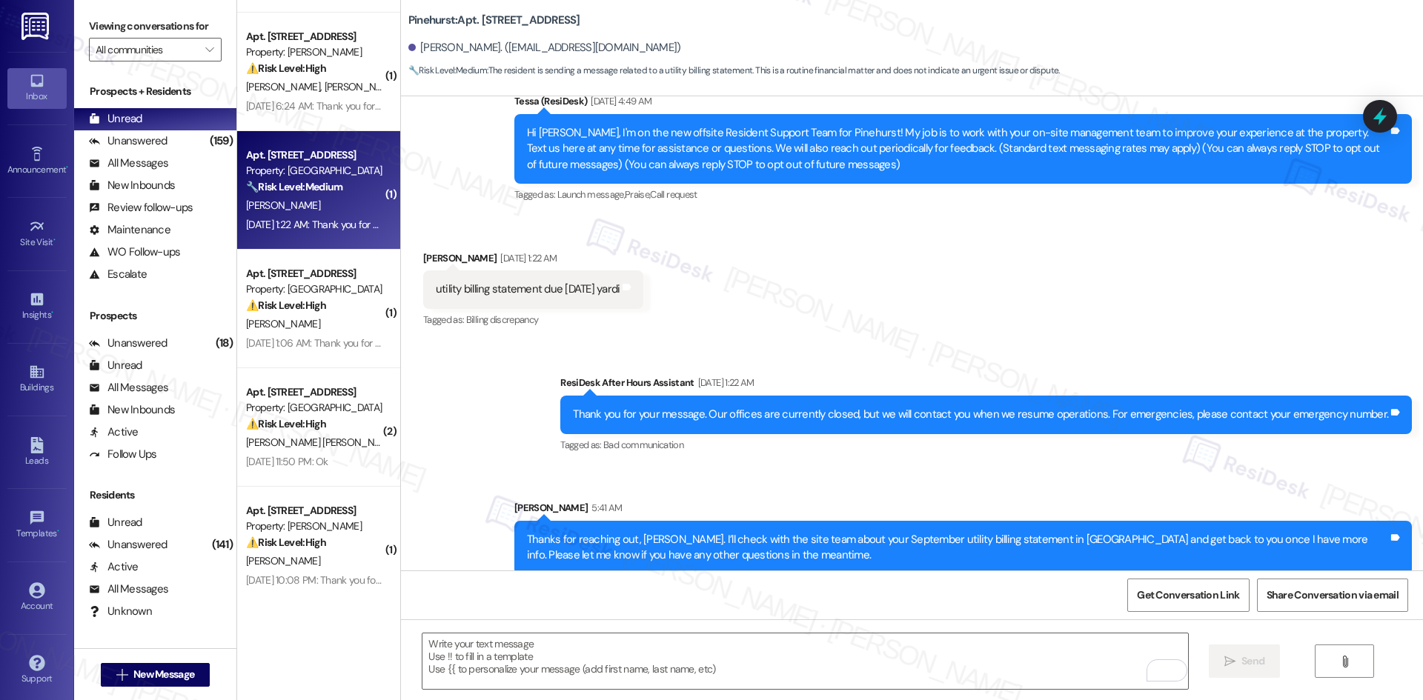
scroll to position [152, 0]
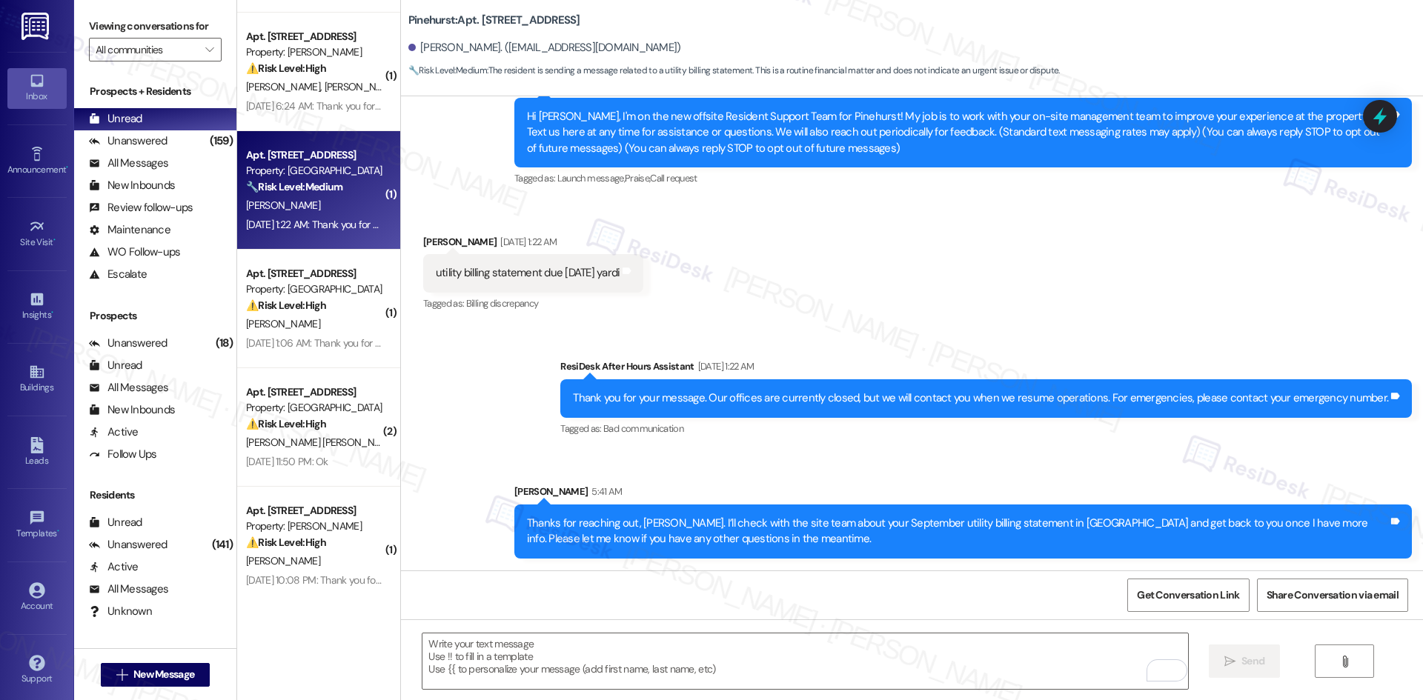
click at [1005, 257] on div "Received via SMS James Gardner Aug 31, 2025 at 1:22 AM utility billing statemen…" at bounding box center [912, 263] width 1022 height 125
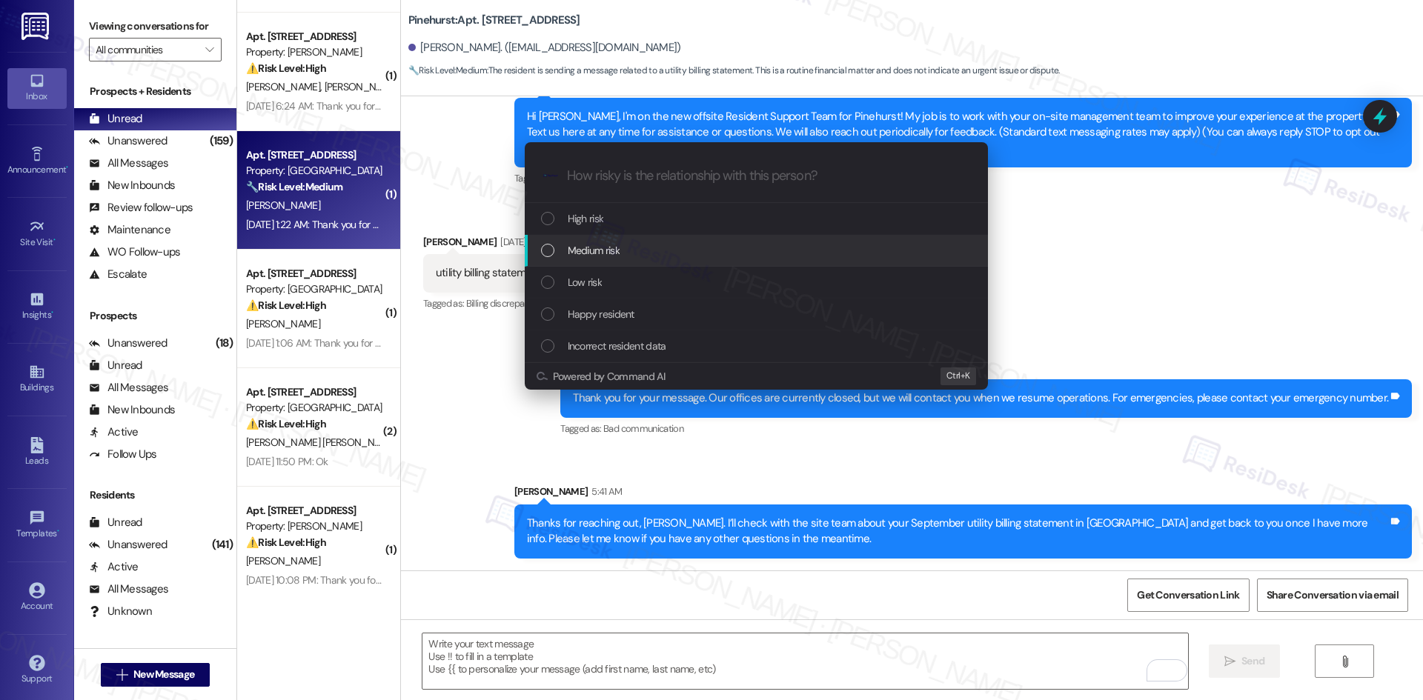
click at [740, 250] on div "Medium risk" at bounding box center [758, 250] width 434 height 16
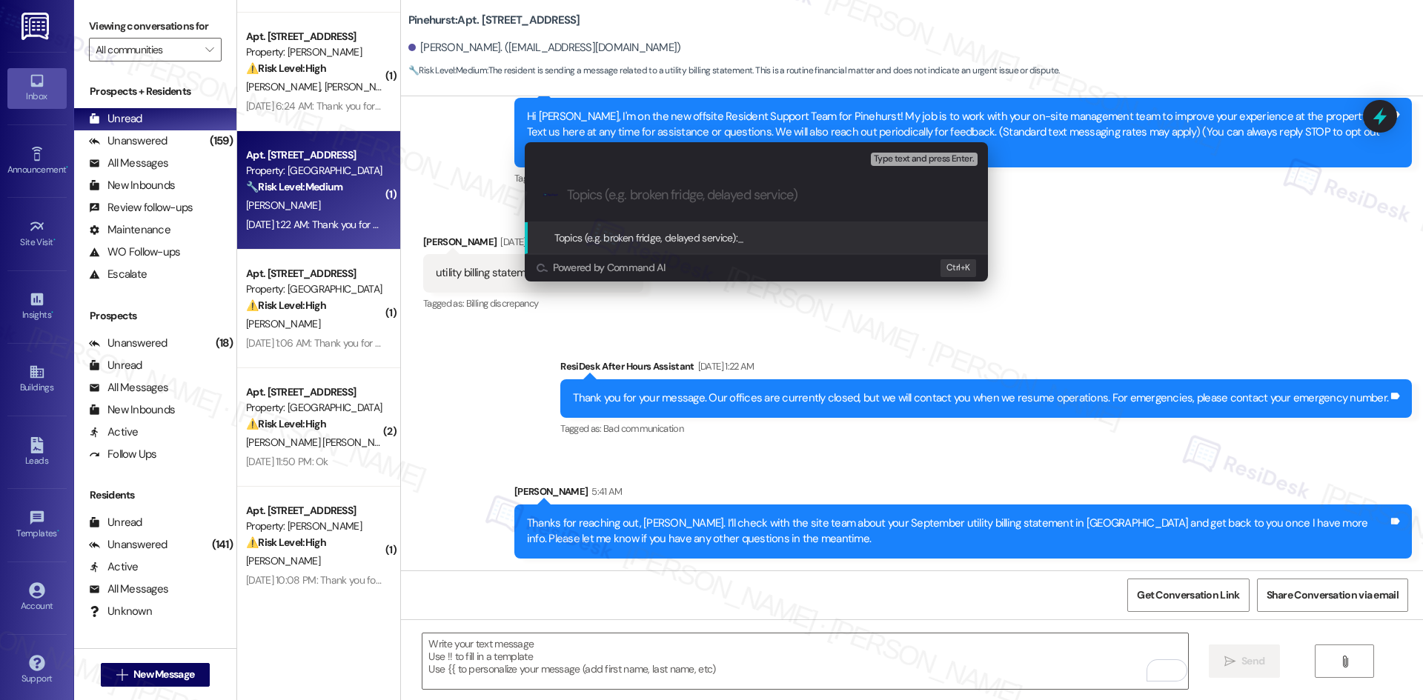
click at [689, 189] on input "Topics (e.g. broken fridge, delayed service)" at bounding box center [768, 196] width 402 height 16
paste input "Request for September 2025 Utility Billing Statement"
type input "Request for September 2025 Utility Billing Statement"
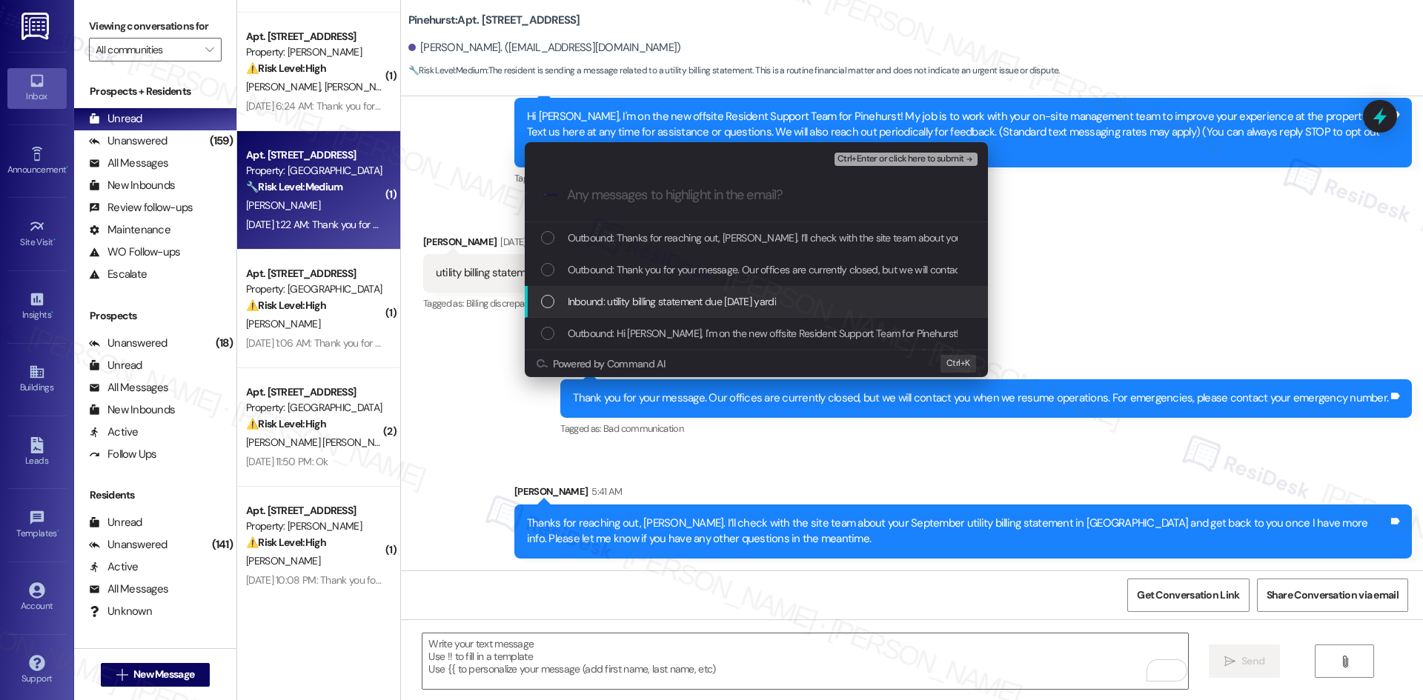
click at [686, 299] on span "Inbound: utility billing statement due sept 2025 yardi" at bounding box center [672, 301] width 208 height 16
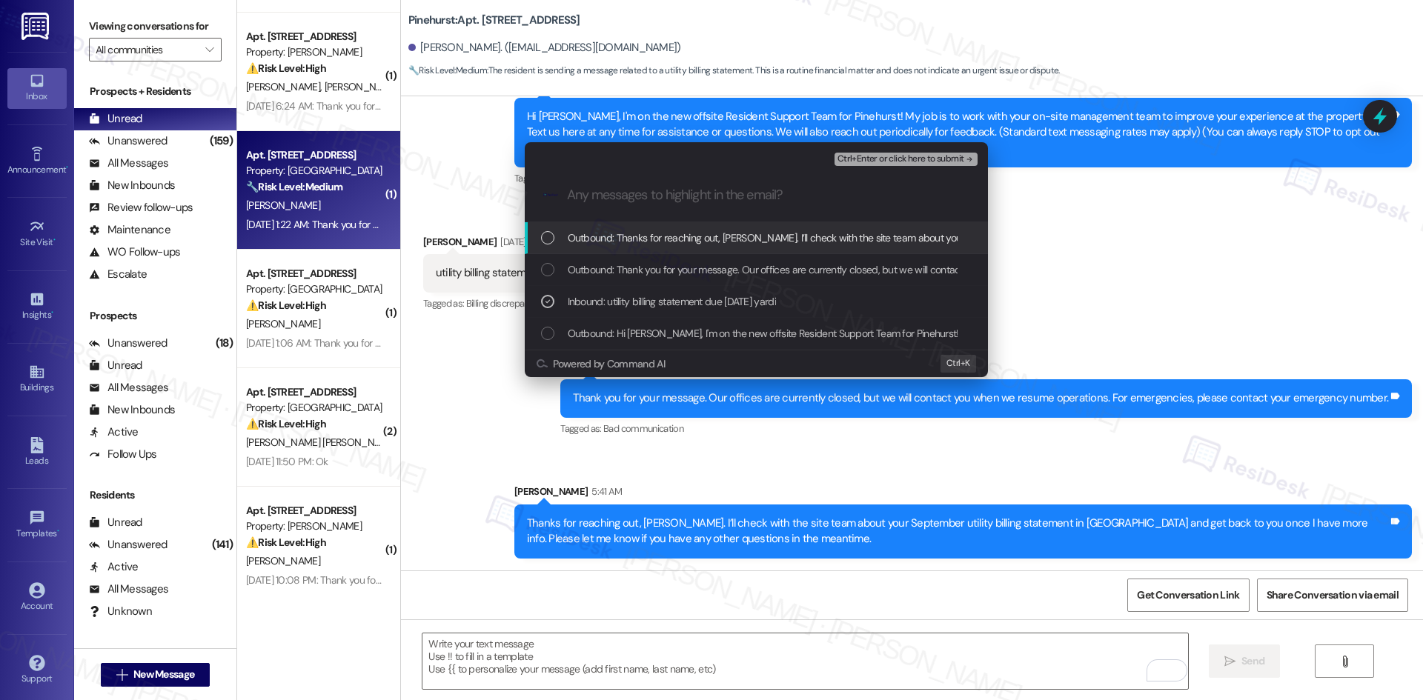
click at [944, 156] on span "Ctrl+Enter or click here to submit" at bounding box center [900, 159] width 127 height 10
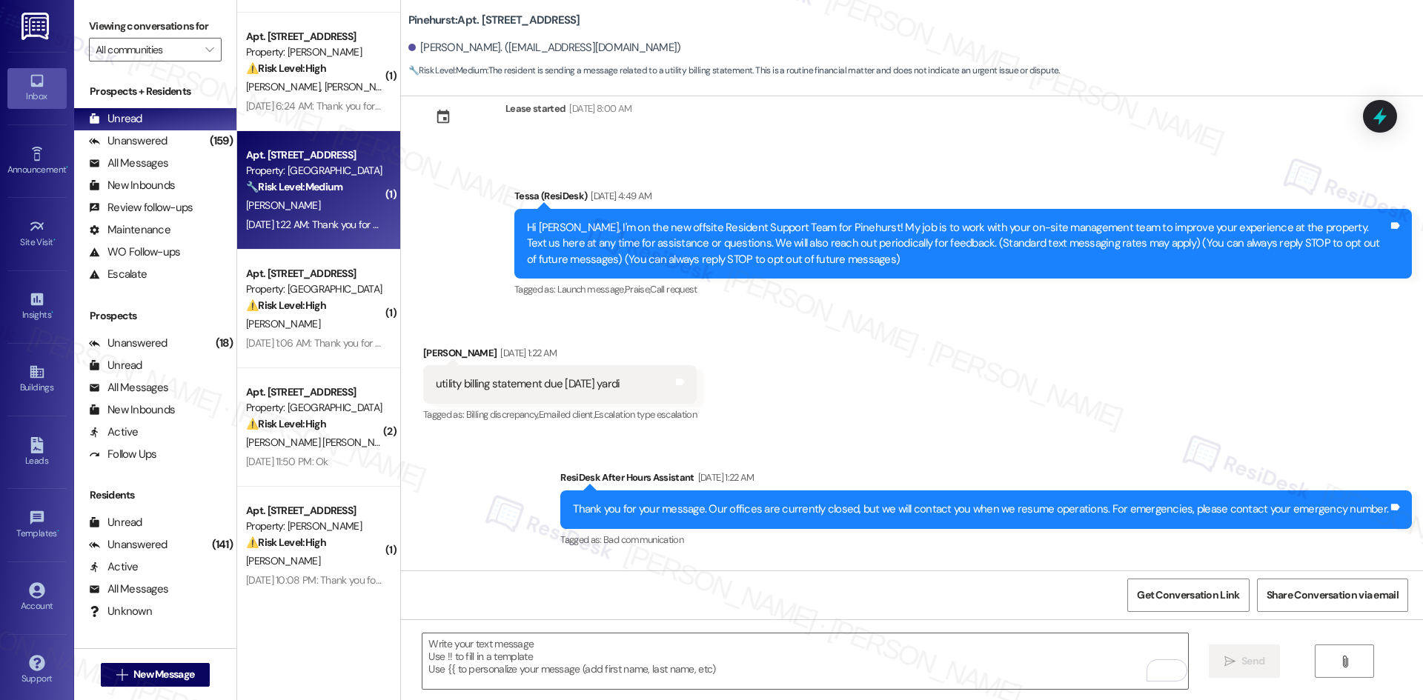
scroll to position [173, 0]
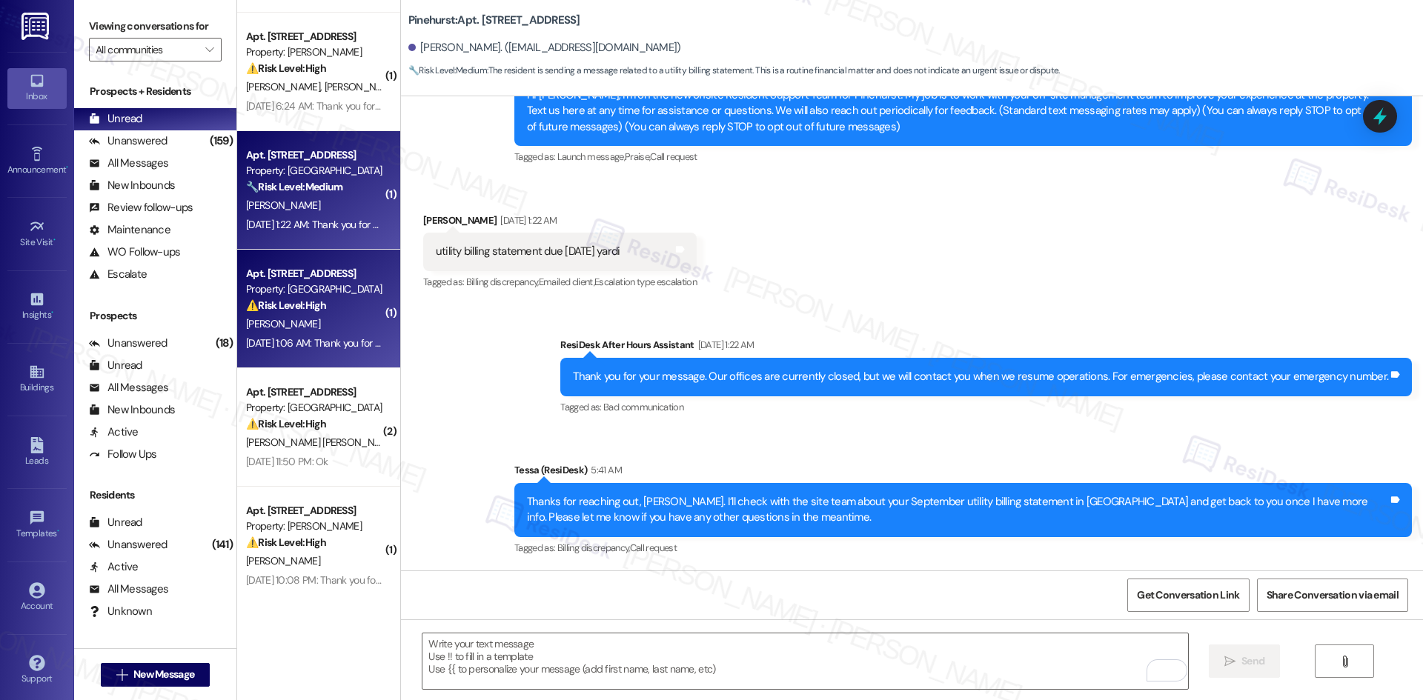
click at [304, 315] on div "C. Mcintosh" at bounding box center [315, 324] width 140 height 19
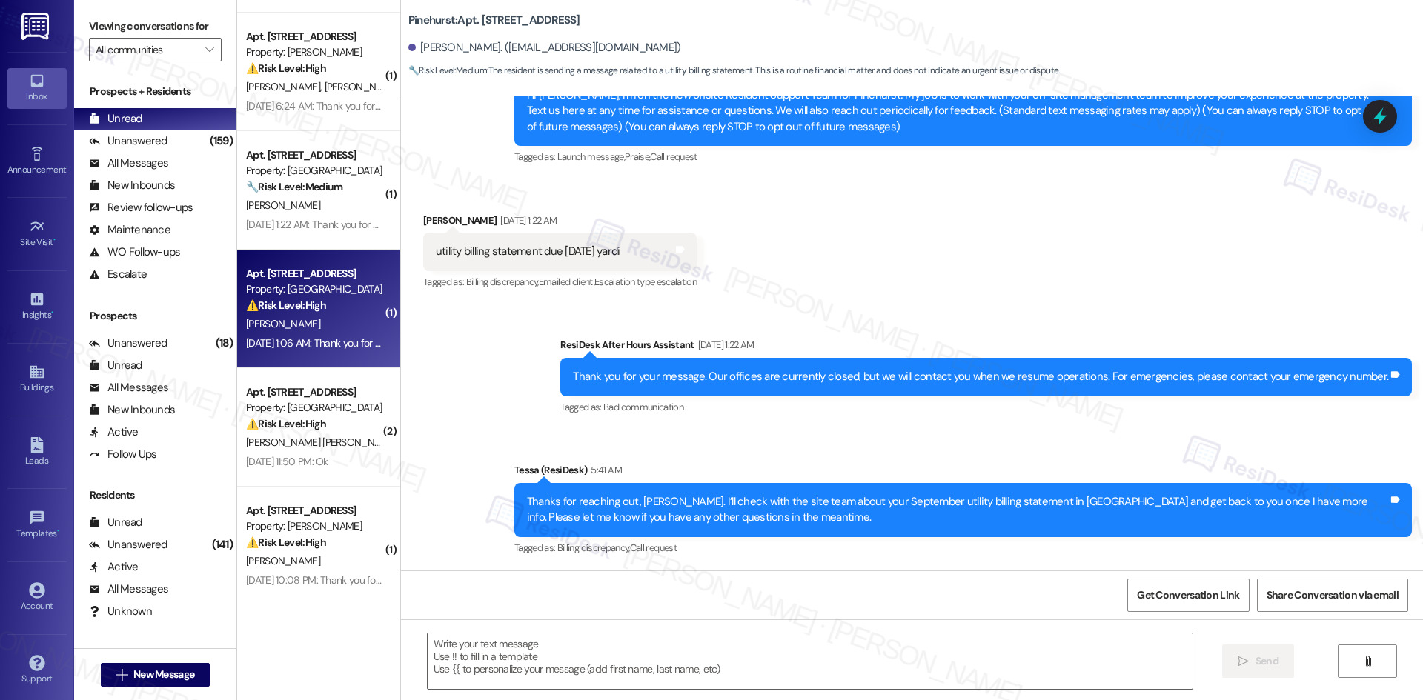
type textarea "Fetching suggested responses. Please feel free to read through the conversation…"
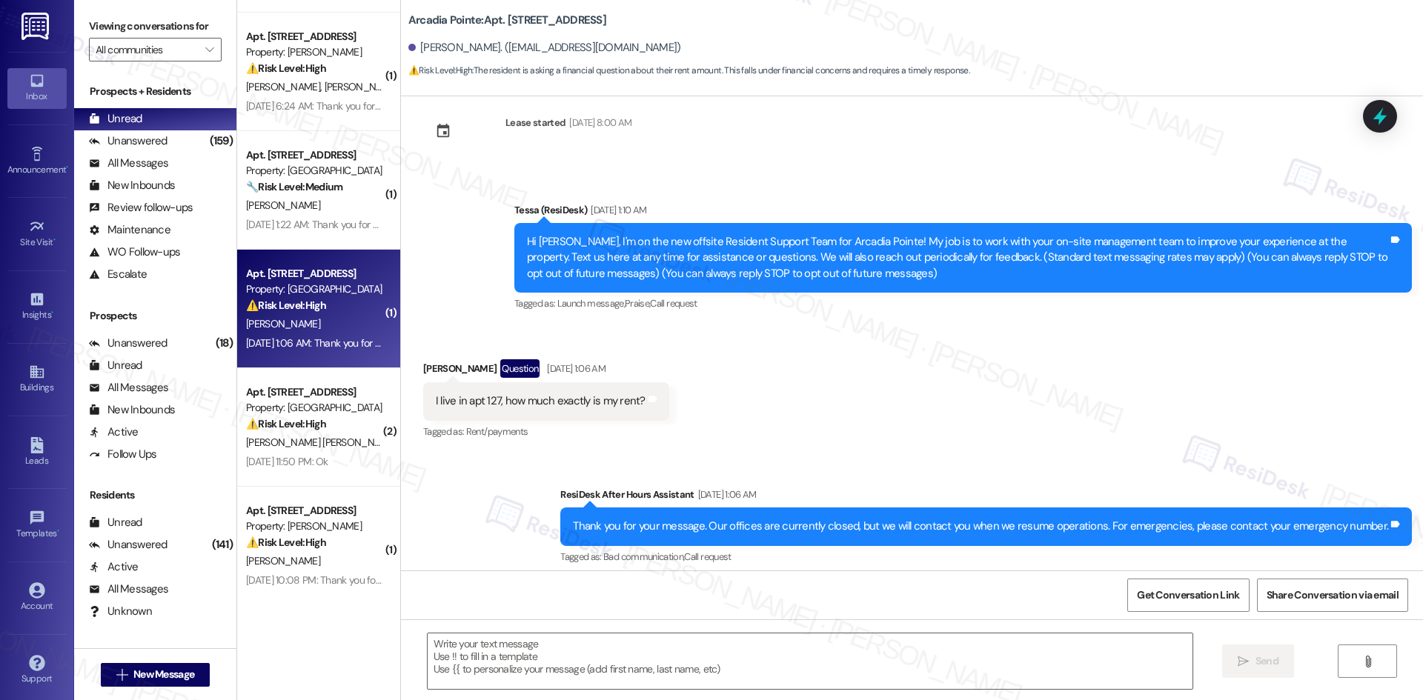
scroll to position [172, 0]
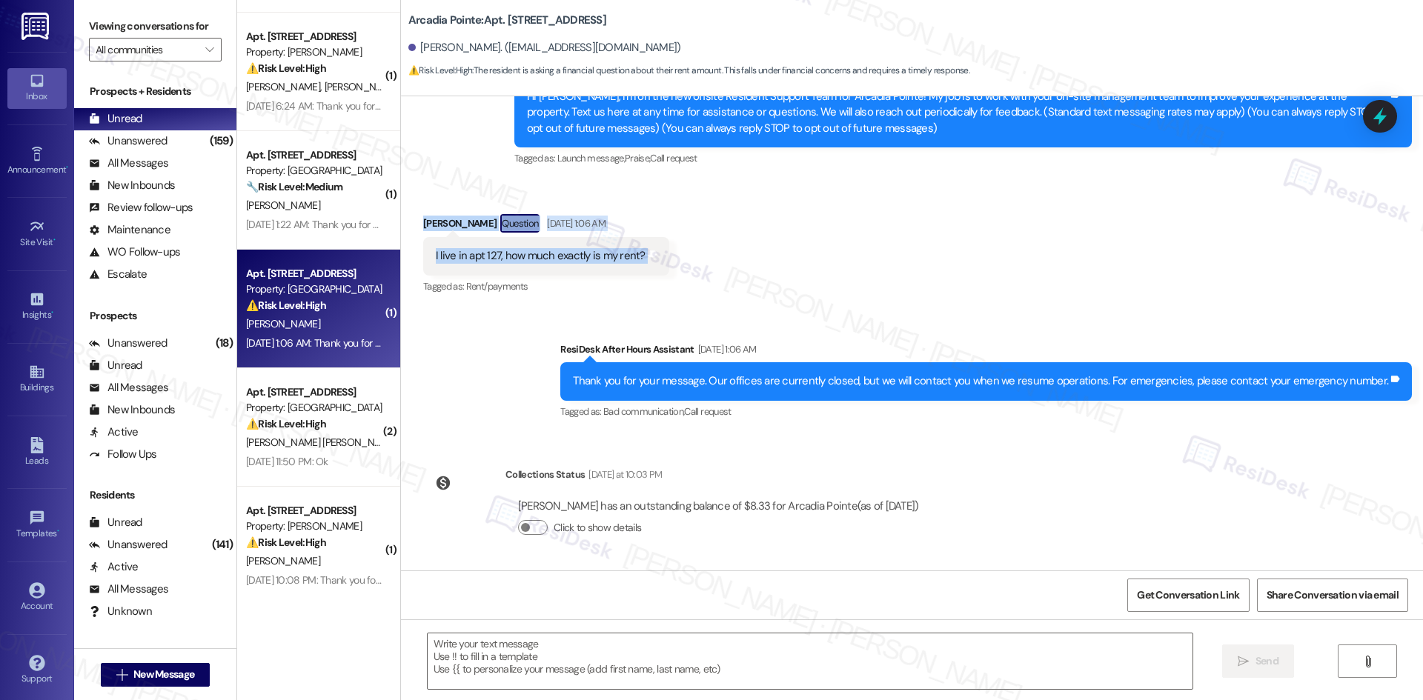
drag, startPoint x: 399, startPoint y: 212, endPoint x: 724, endPoint y: 271, distance: 329.8
click at [724, 271] on div "Received via SMS Christopher Mcintosh Question Aug 31, 2025 at 1:06 AM I live i…" at bounding box center [912, 245] width 1022 height 128
copy div "Christopher Mcintosh Question Aug 31, 2025 at 1:06 AM I live in apt 127, how mu…"
click at [812, 278] on div "Received via SMS Christopher Mcintosh Question Aug 31, 2025 at 1:06 AM I live i…" at bounding box center [912, 245] width 1022 height 128
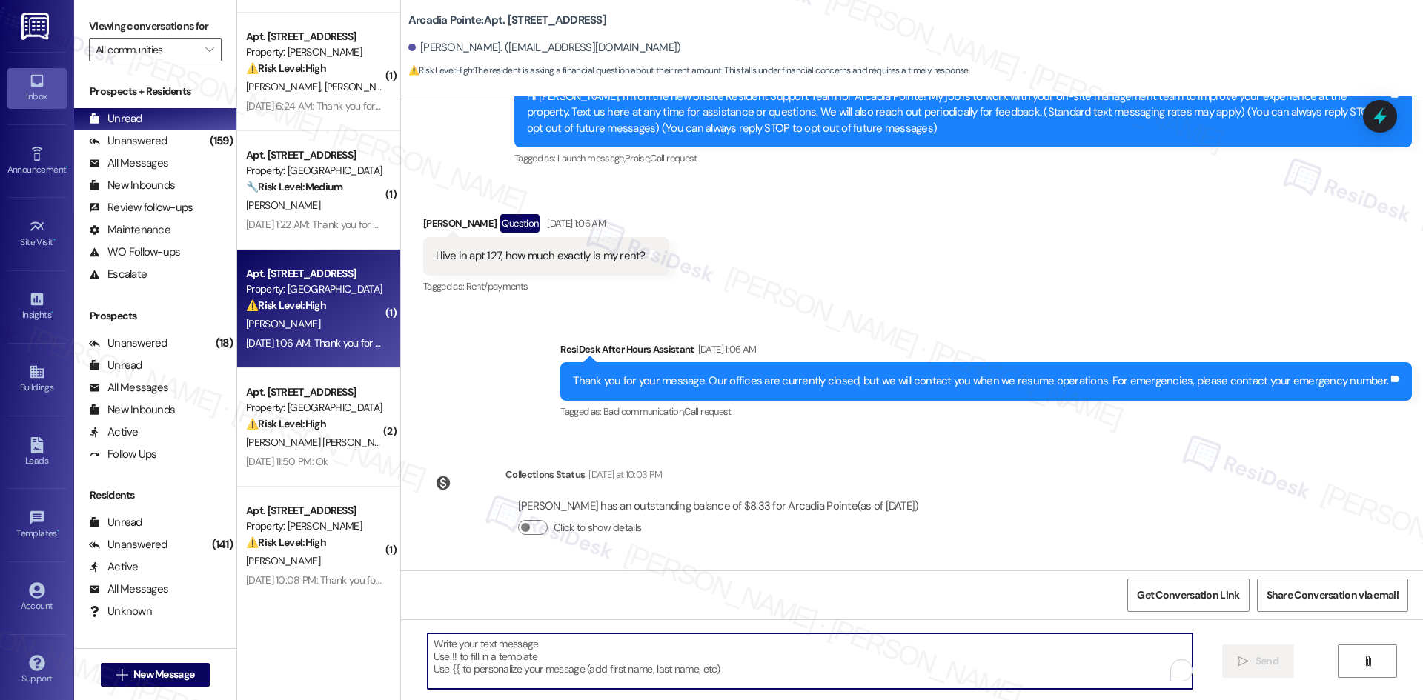
click at [720, 654] on textarea "To enrich screen reader interactions, please activate Accessibility in Grammarl…" at bounding box center [810, 662] width 765 height 56
paste textarea "Thanks for reaching out, Christopher. I’ll confirm the exact rent amount for Ap…"
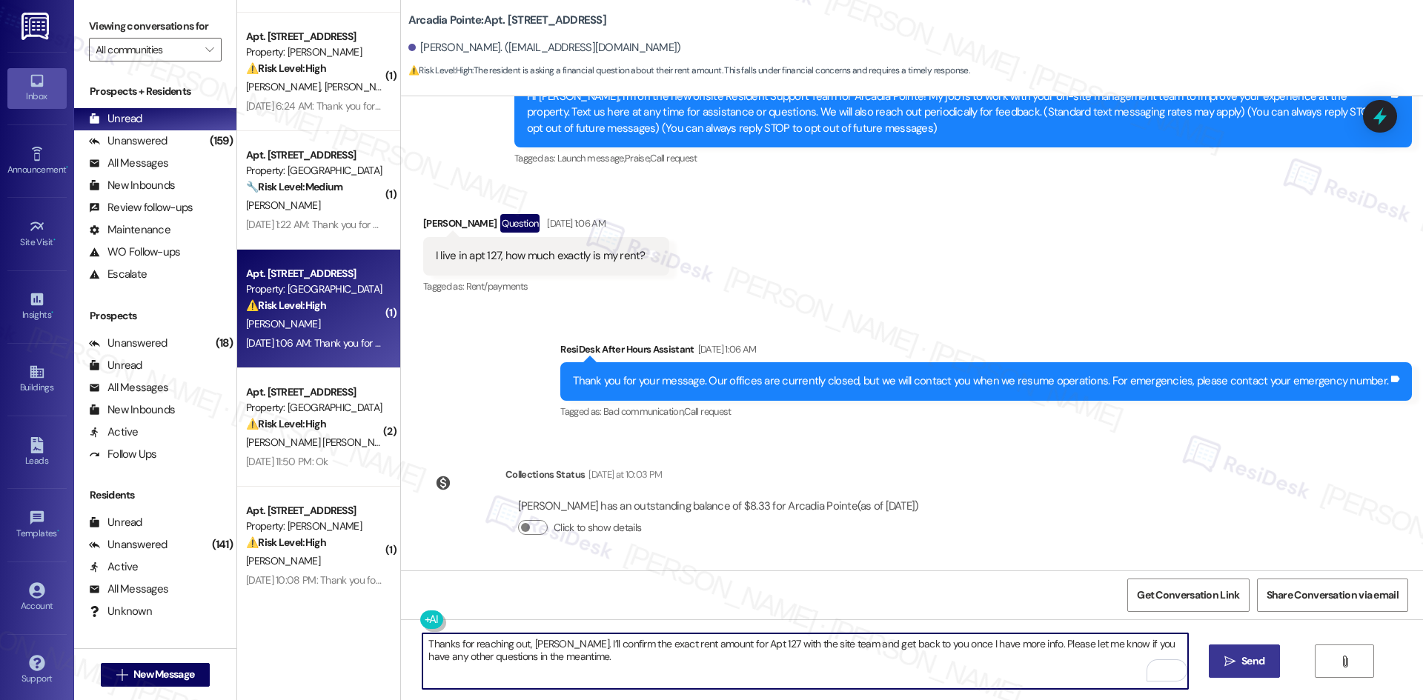
type textarea "Thanks for reaching out, Christopher. I’ll confirm the exact rent amount for Ap…"
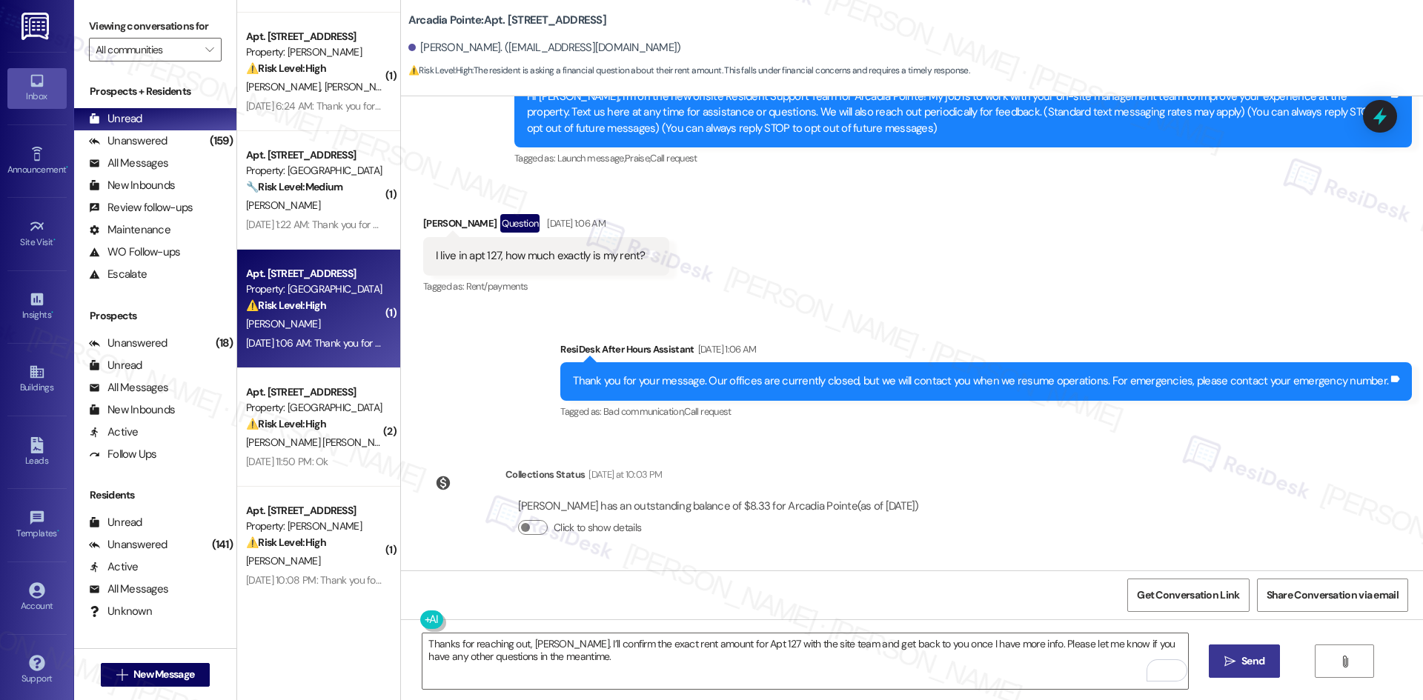
click at [1247, 662] on span "Send" at bounding box center [1252, 662] width 23 height 16
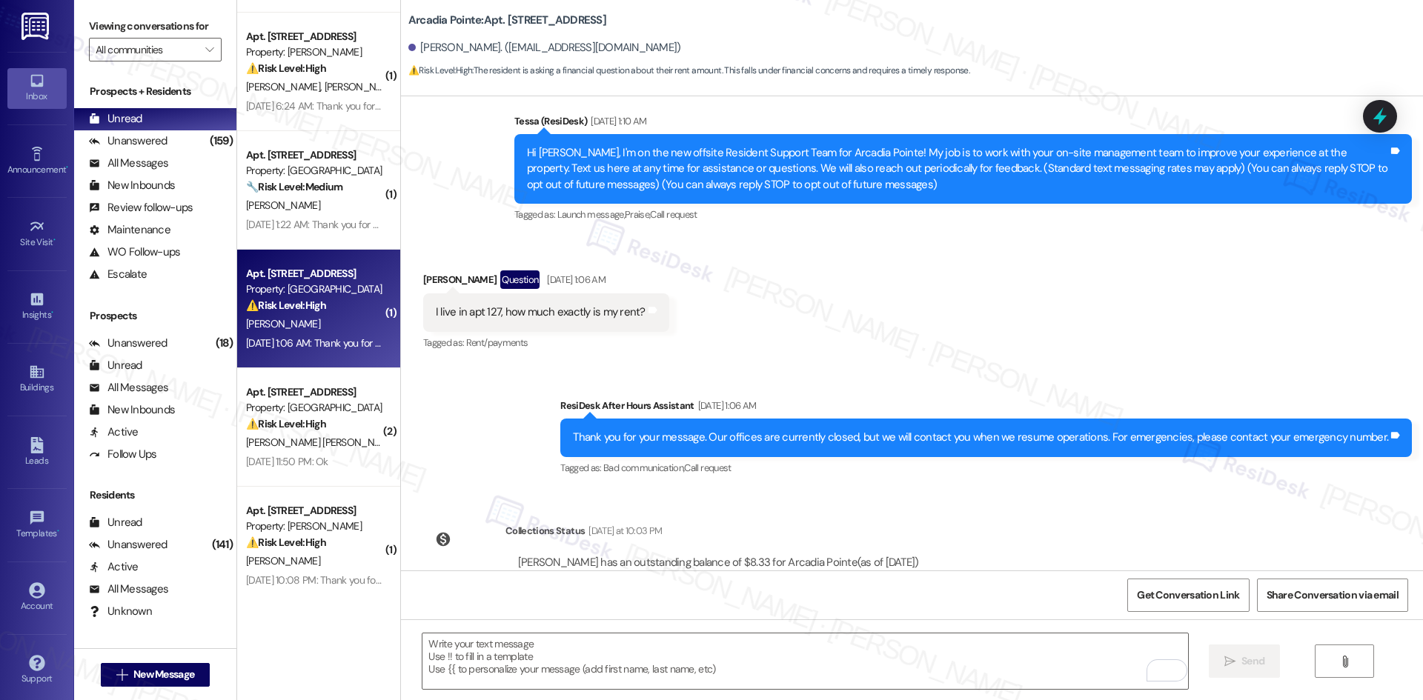
scroll to position [291, 0]
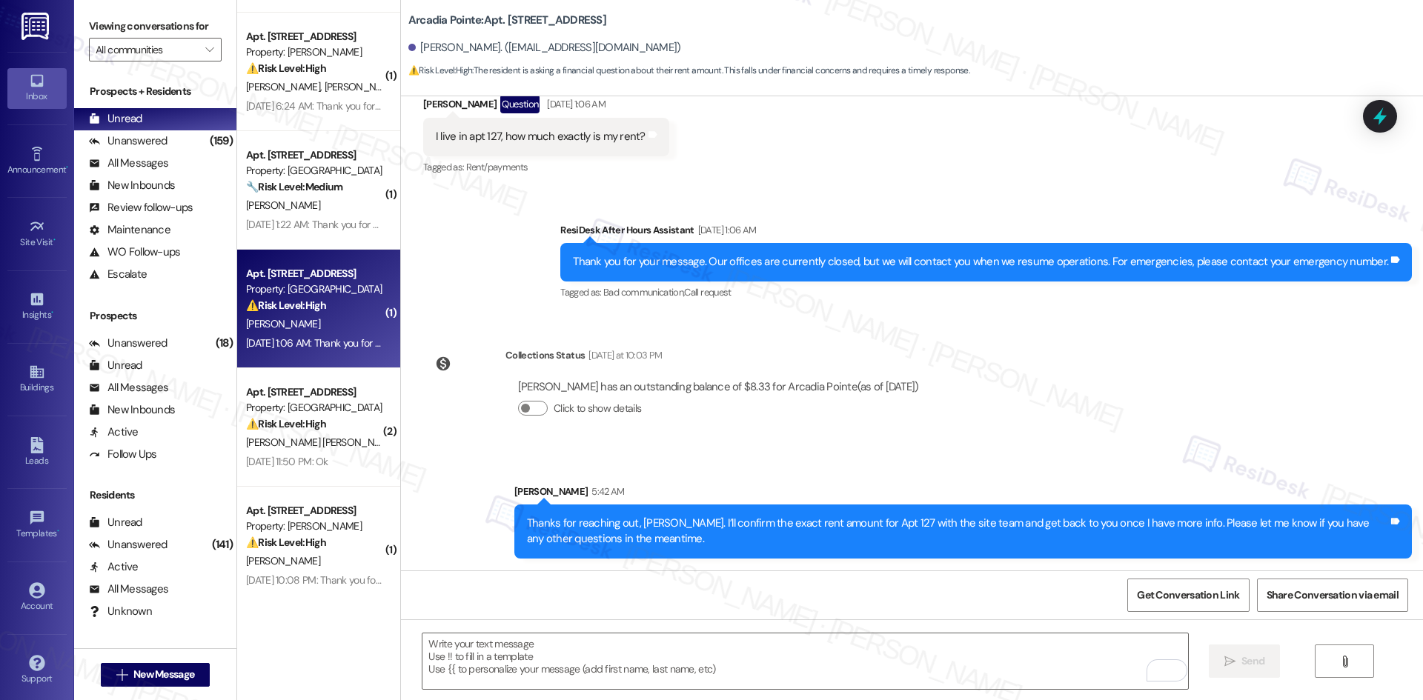
click at [1078, 419] on div "Lease started Aug 17, 2025 at 8:00 AM Announcement, sent via SMS Tessa (ResiDes…" at bounding box center [912, 333] width 1022 height 474
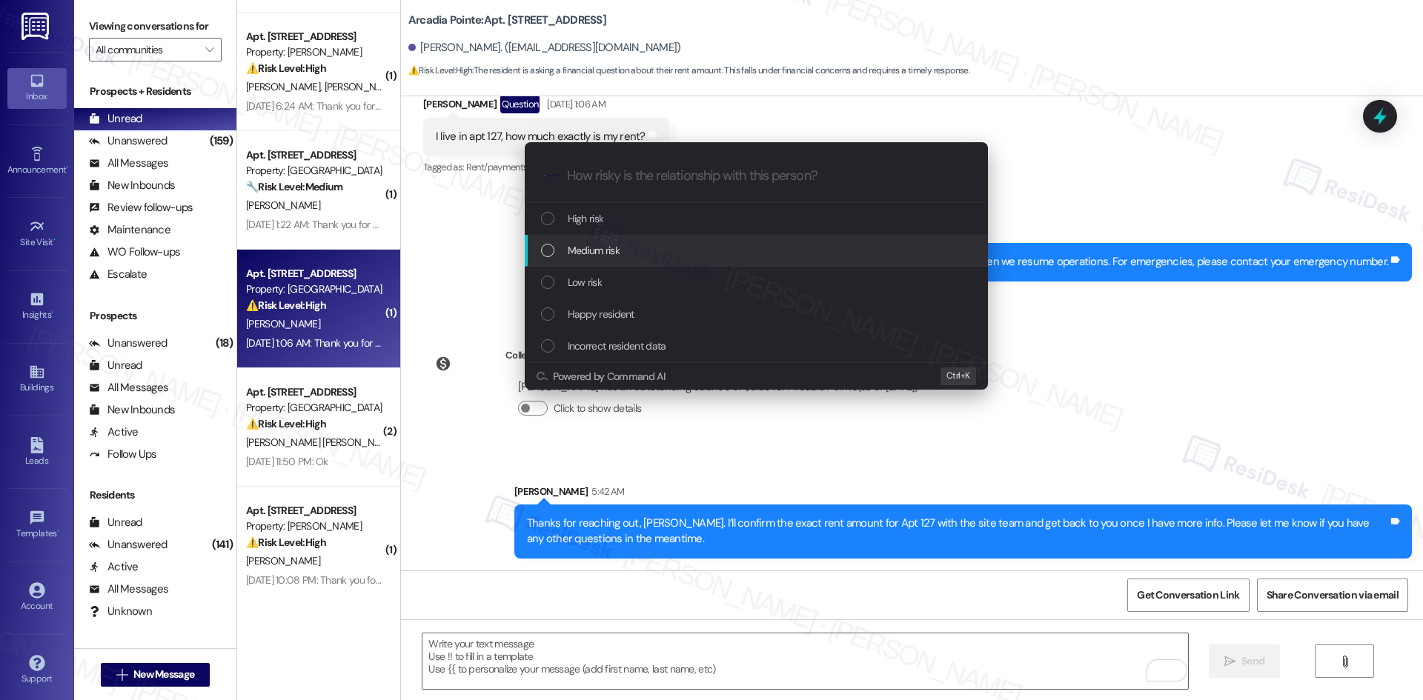
click at [621, 247] on div "Medium risk" at bounding box center [758, 250] width 434 height 16
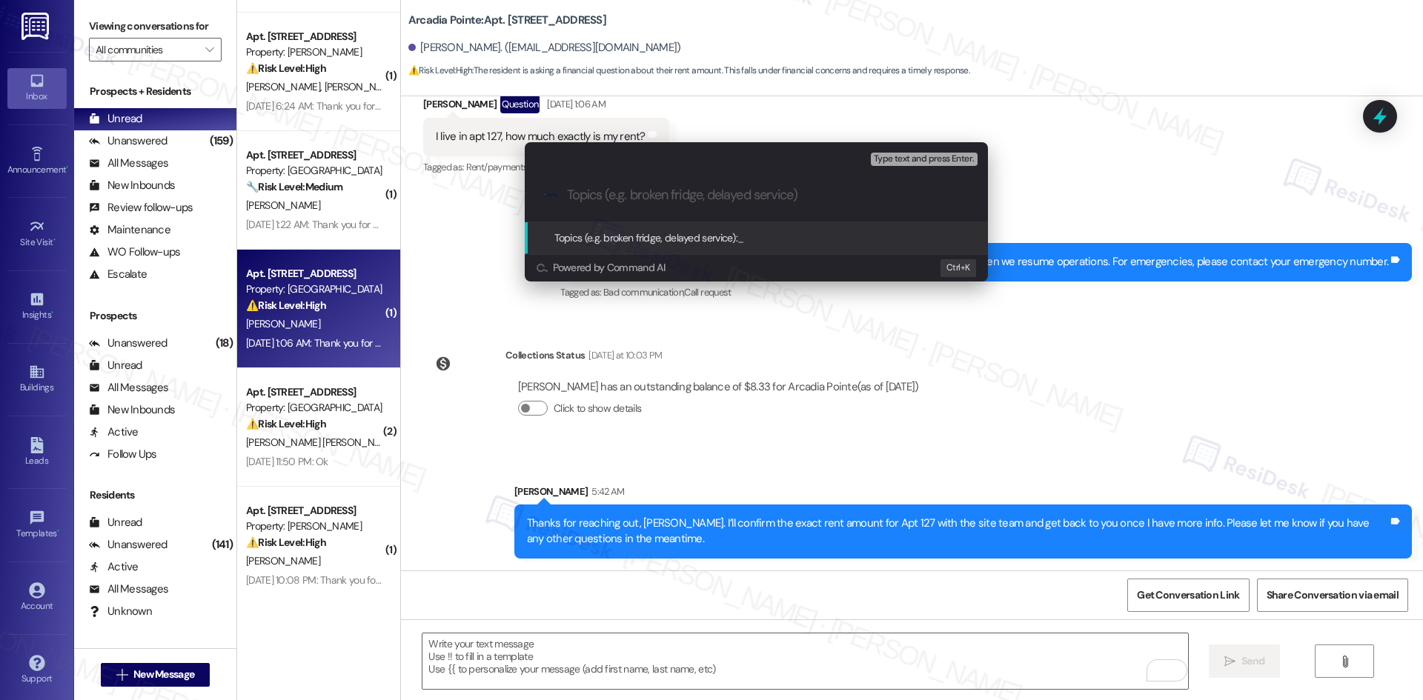
click at [618, 184] on div ".cls-1{fill:#0a055f;}.cls-2{fill:#0cc4c4;} resideskLogoBlueOrange" at bounding box center [756, 195] width 463 height 53
click at [616, 208] on div ".cls-1{fill:#0a055f;}.cls-2{fill:#0cc4c4;} resideskLogoBlueOrange" at bounding box center [756, 195] width 463 height 53
click at [614, 188] on input "Topics (e.g. broken fridge, delayed service)" at bounding box center [768, 196] width 402 height 16
paste input "Request for Rent Amount – Apt 127"
type input "Request for Rent Amount – Apt 127"
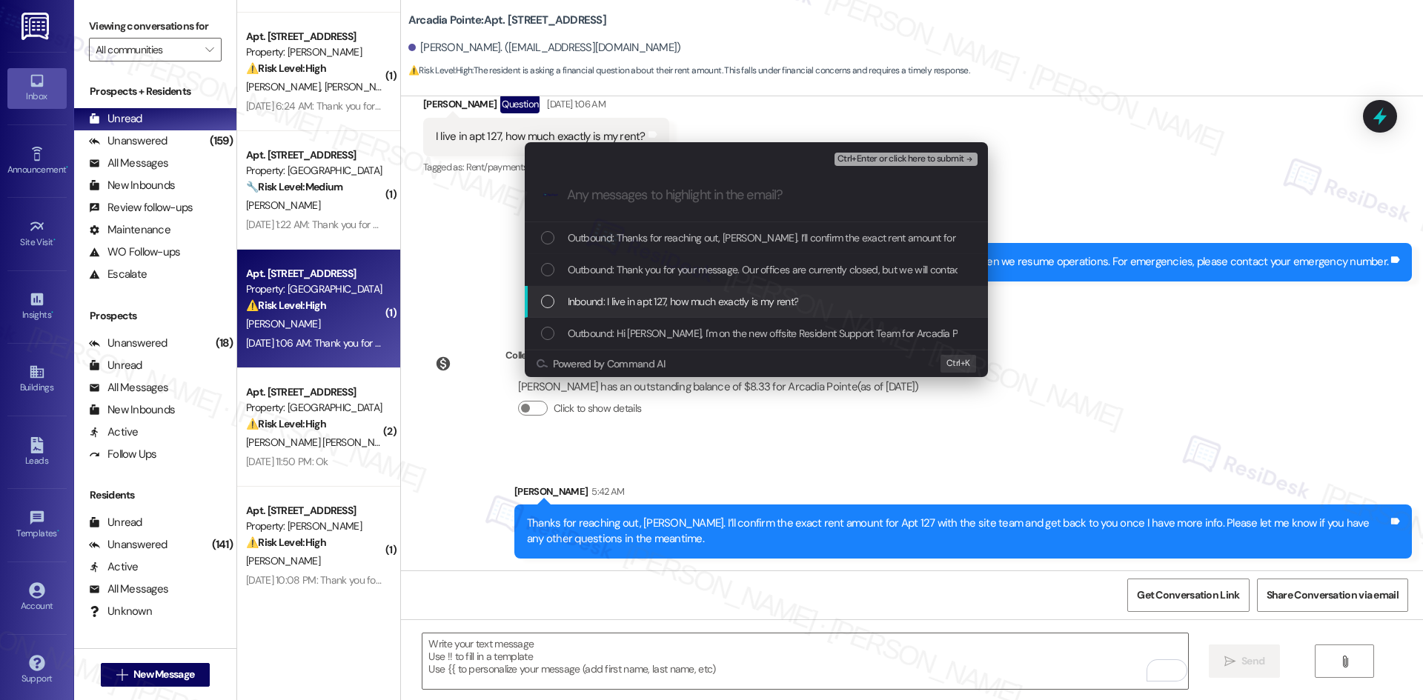
click at [658, 306] on span "Inbound: I live in apt 127, how much exactly is my rent?" at bounding box center [683, 301] width 231 height 16
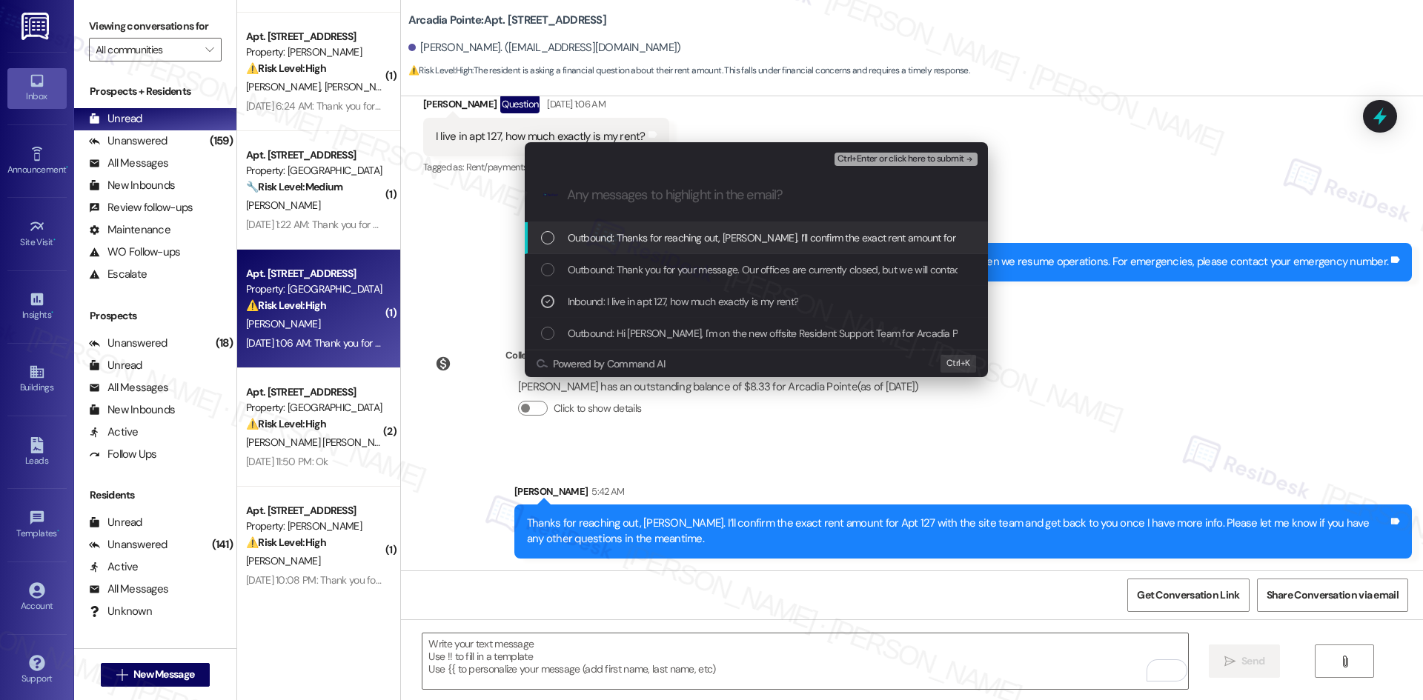
click at [954, 157] on span "Ctrl+Enter or click here to submit" at bounding box center [900, 159] width 127 height 10
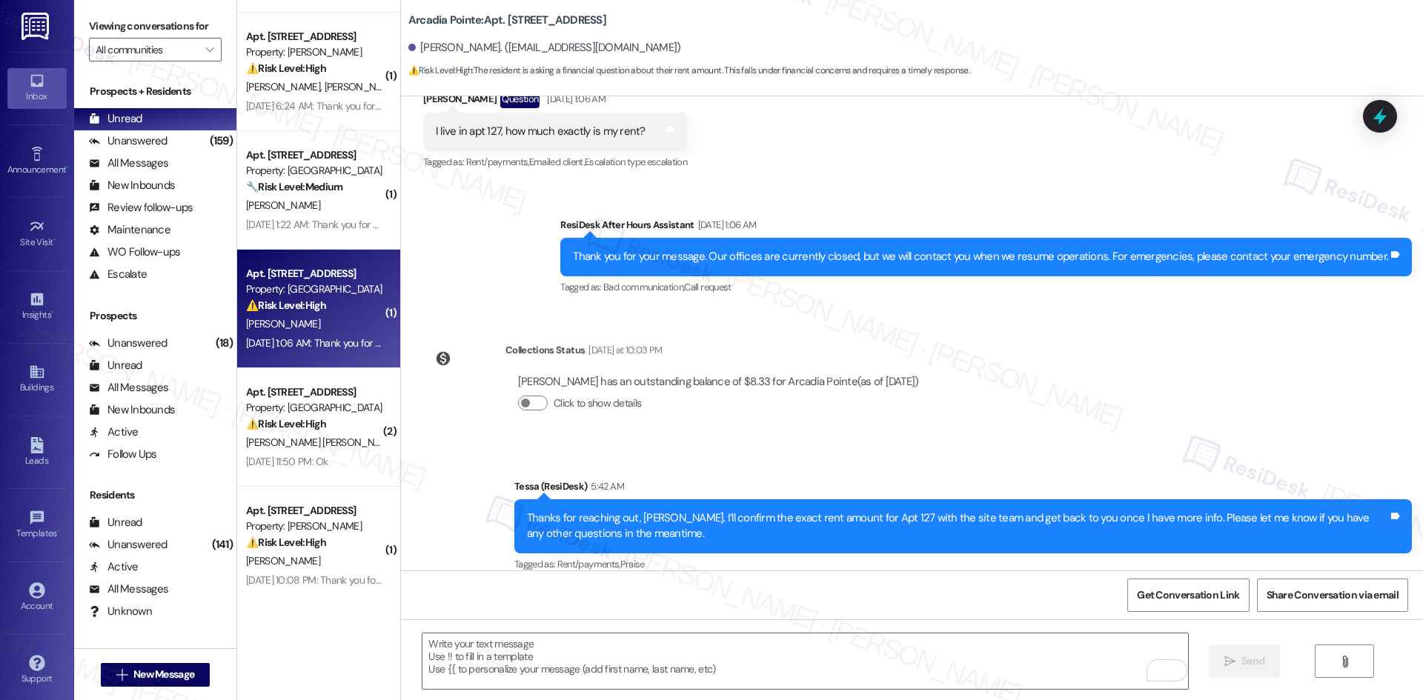
scroll to position [313, 0]
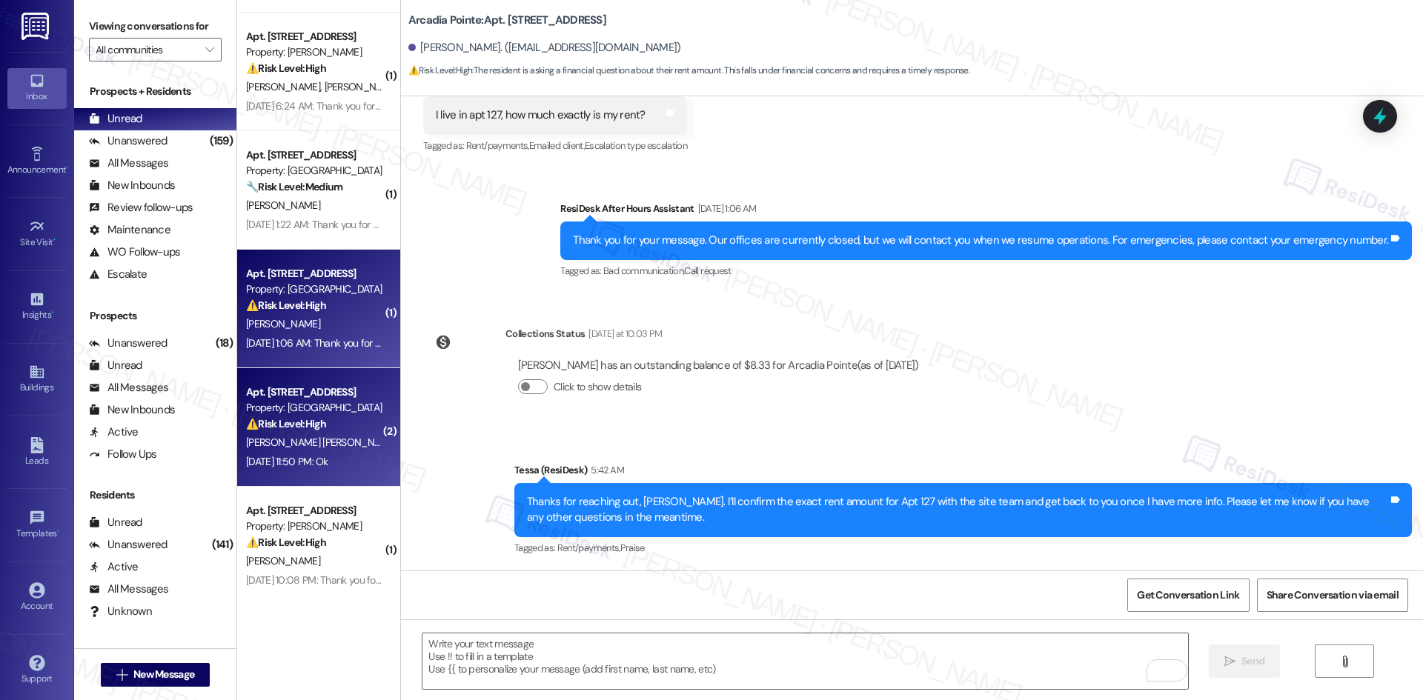
click at [337, 423] on div "⚠️ Risk Level: High The resident reports lost apartment keys. This requires urg…" at bounding box center [314, 425] width 137 height 16
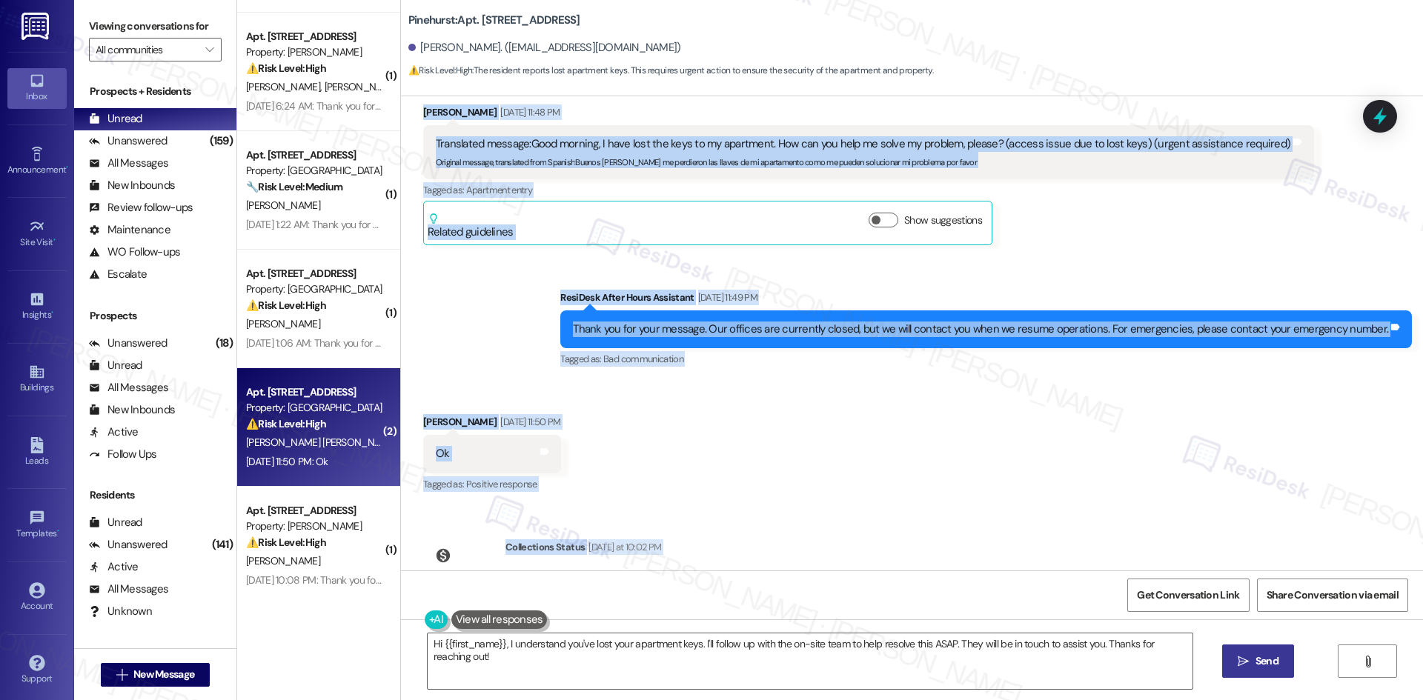
scroll to position [1146, 0]
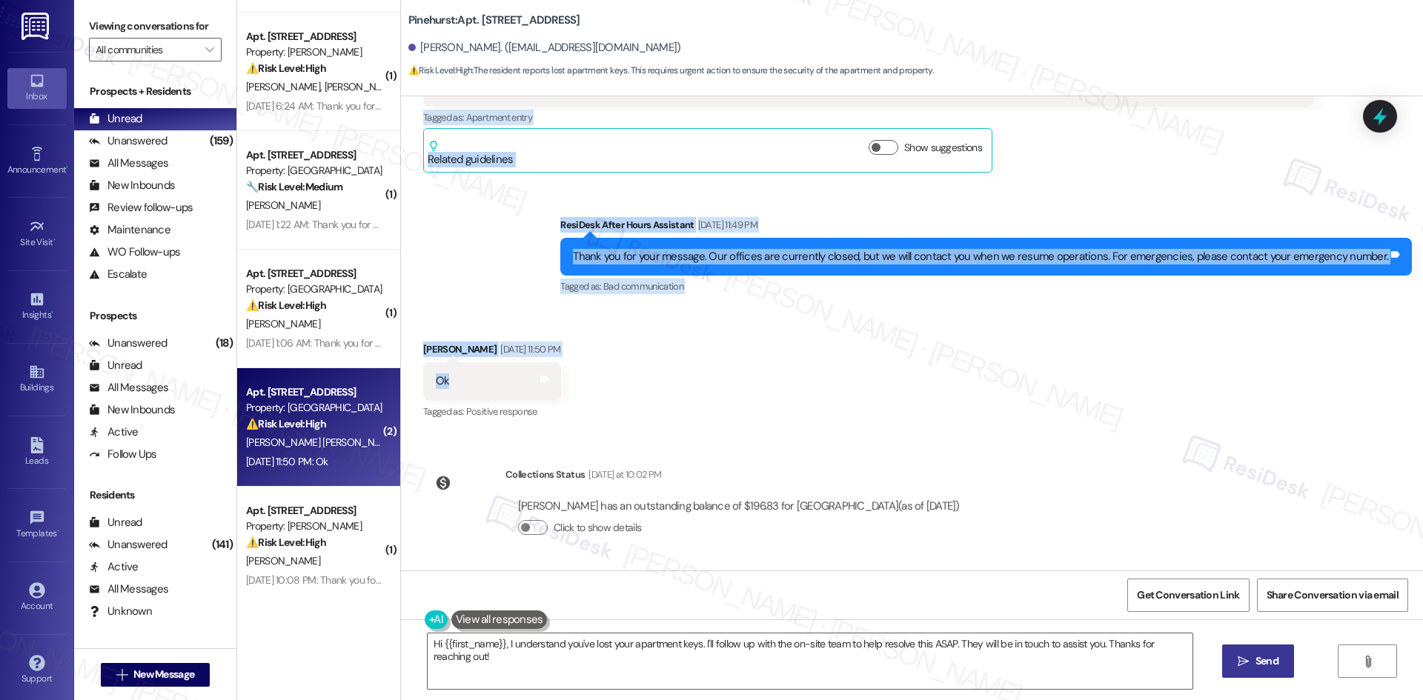
drag, startPoint x: 399, startPoint y: 170, endPoint x: 503, endPoint y: 383, distance: 237.0
click at [503, 383] on div "Lease started May 08, 2025 at 8:00 AM Announcement, sent via SMS Tessa (ResiDes…" at bounding box center [912, 333] width 1022 height 474
copy div "Delnia Quinones Sotolongo Aug 30, 2025 at 11:48 PM Translated message: Good mor…"
click at [711, 322] on div "Received via SMS Delnia Quinones Sotolongo Aug 30, 2025 at 11:50 PM Ok Tags and…" at bounding box center [912, 370] width 1022 height 125
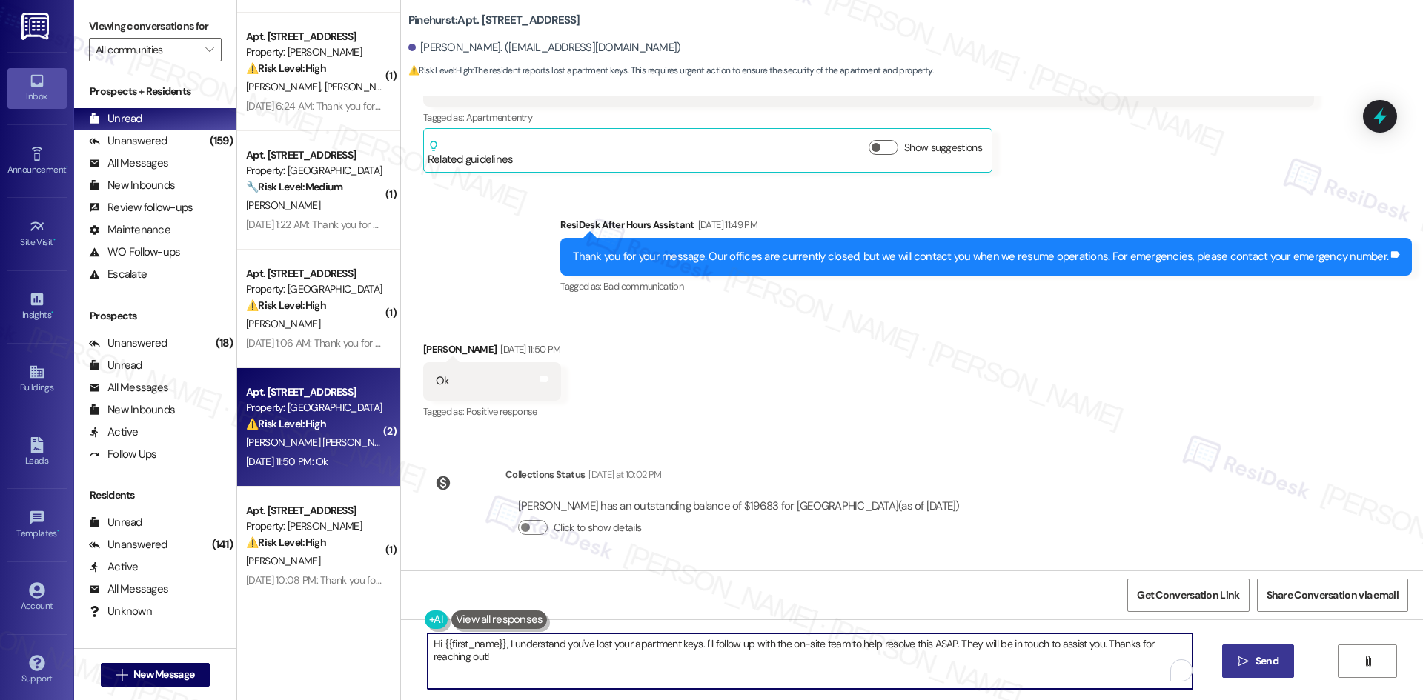
click at [601, 669] on textarea "Hi {{first_name}}, I understand you've lost your apartment keys. I'll follow up…" at bounding box center [810, 662] width 765 height 56
drag, startPoint x: 537, startPoint y: 664, endPoint x: 399, endPoint y: 641, distance: 139.7
click at [401, 641] on div "Hi {{first_name}}, I understand you've lost your apartment keys. I'll follow up…" at bounding box center [912, 675] width 1022 height 111
paste textarea "Delnia, I just wanted to check back in — were you able to get help with the los…"
type textarea "Hi Delnia, I just wanted to check back in — were you able to get help with the …"
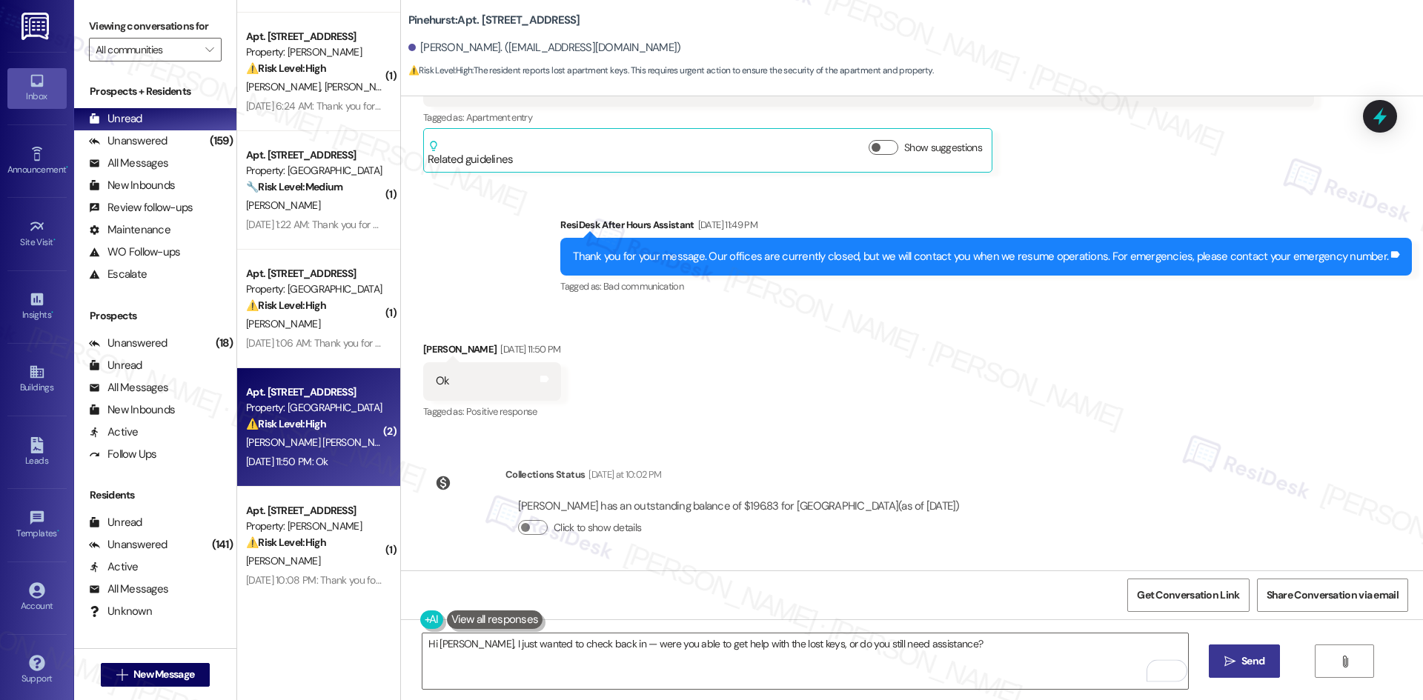
click at [1257, 671] on button " Send" at bounding box center [1245, 661] width 72 height 33
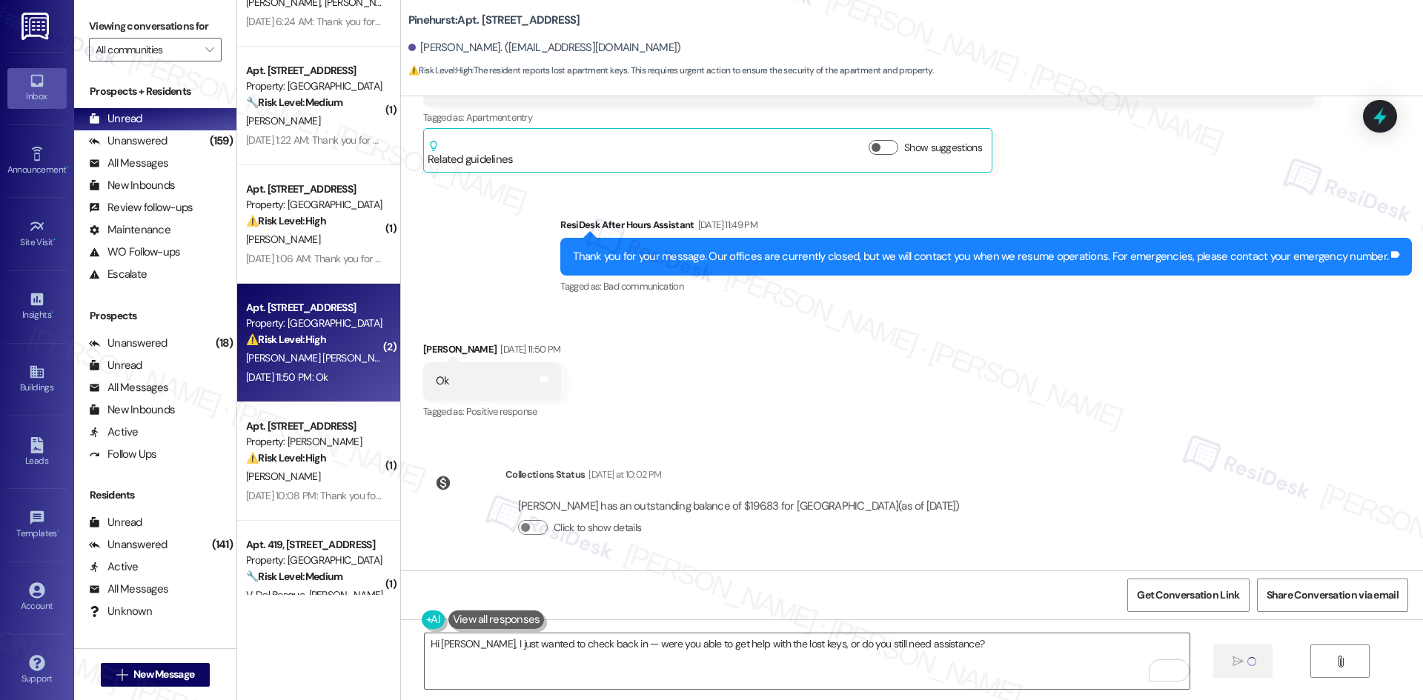
scroll to position [966, 0]
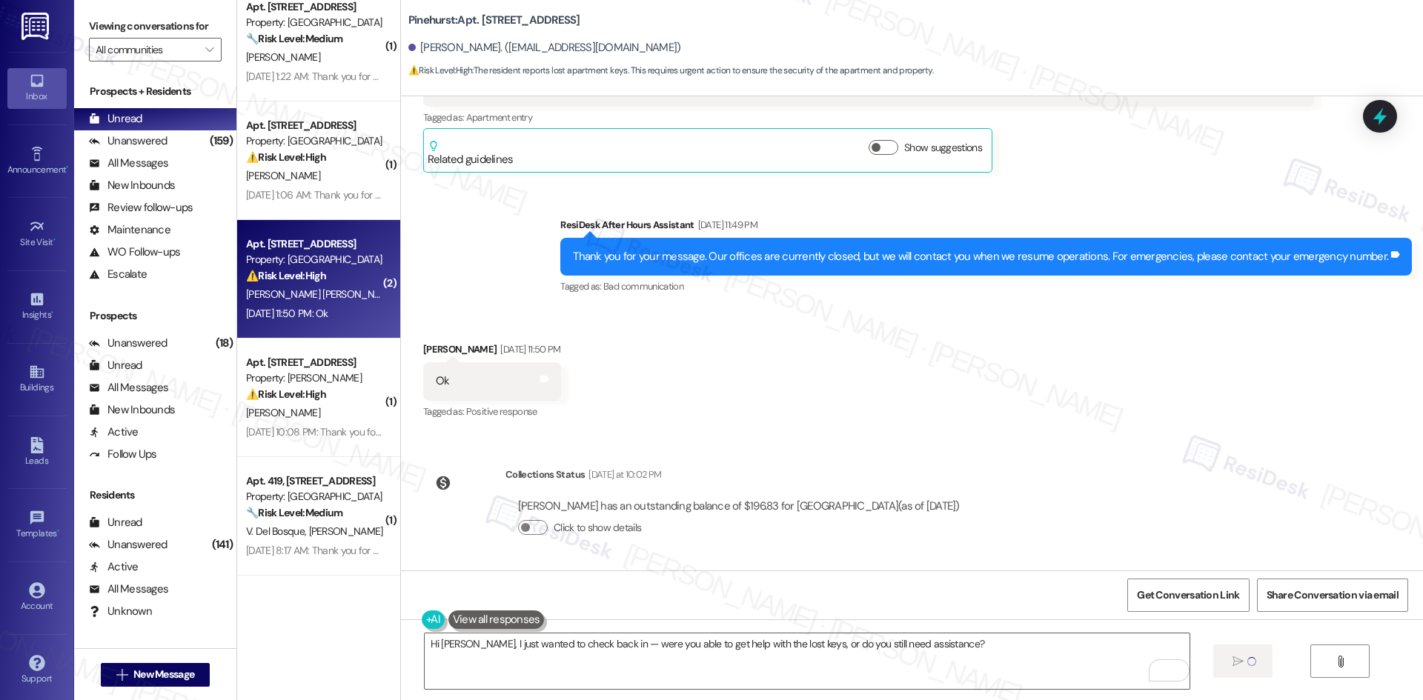
click at [1025, 425] on div "Received via SMS Delnia Quinones Sotolongo Aug 30, 2025 at 11:50 PM Ok Tags and…" at bounding box center [912, 370] width 1022 height 125
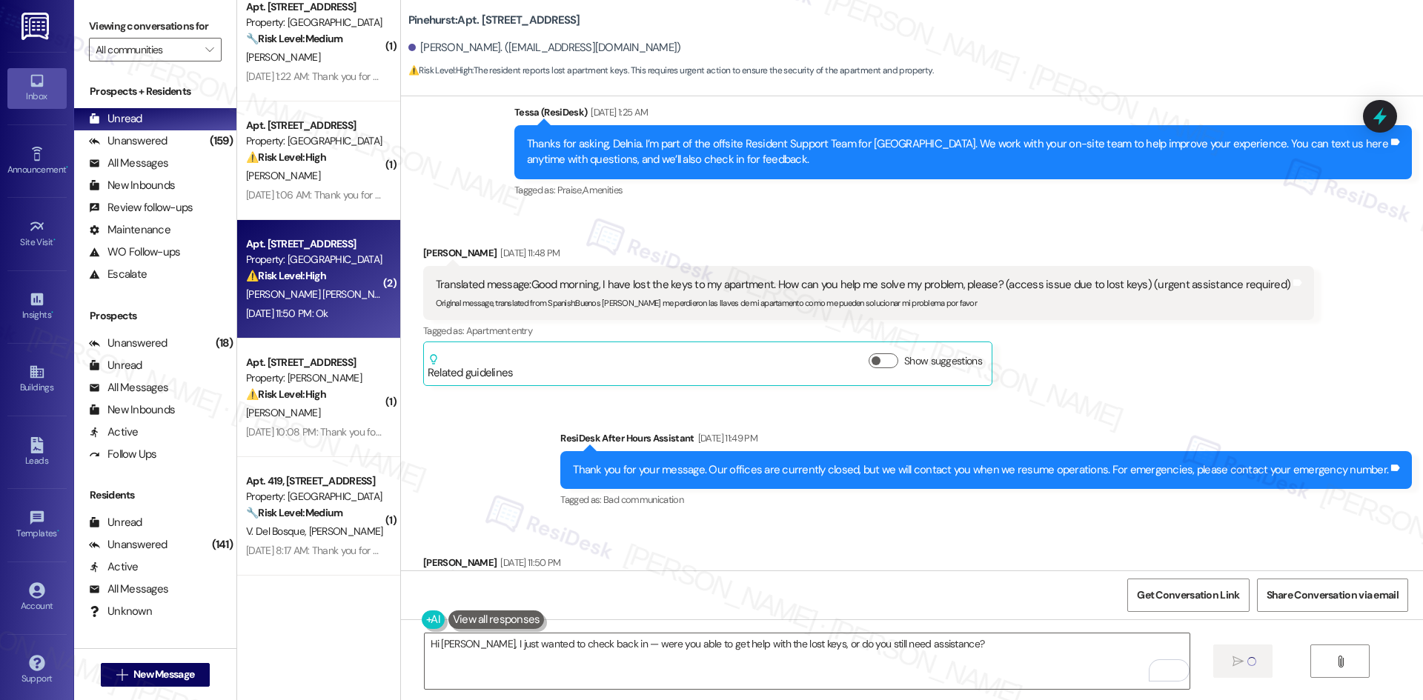
scroll to position [1146, 0]
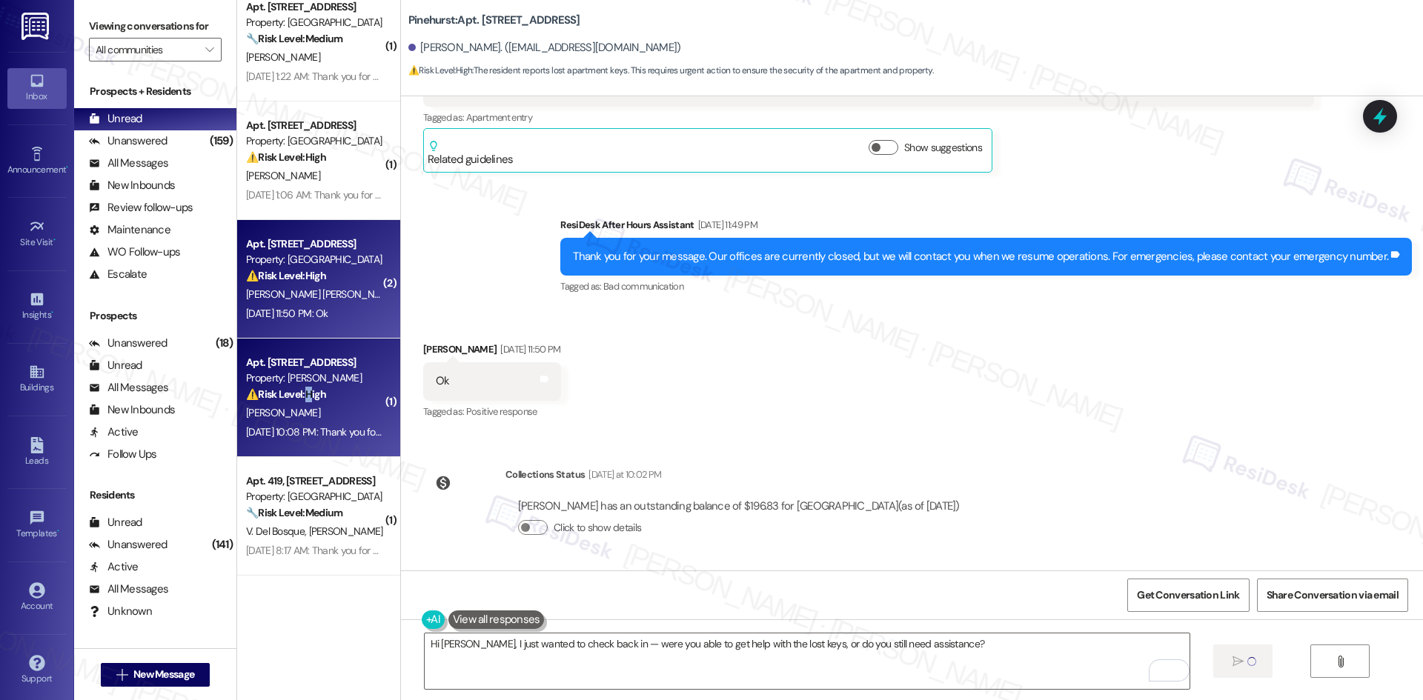
click at [302, 394] on strong "⚠️ Risk Level: High" at bounding box center [286, 394] width 80 height 13
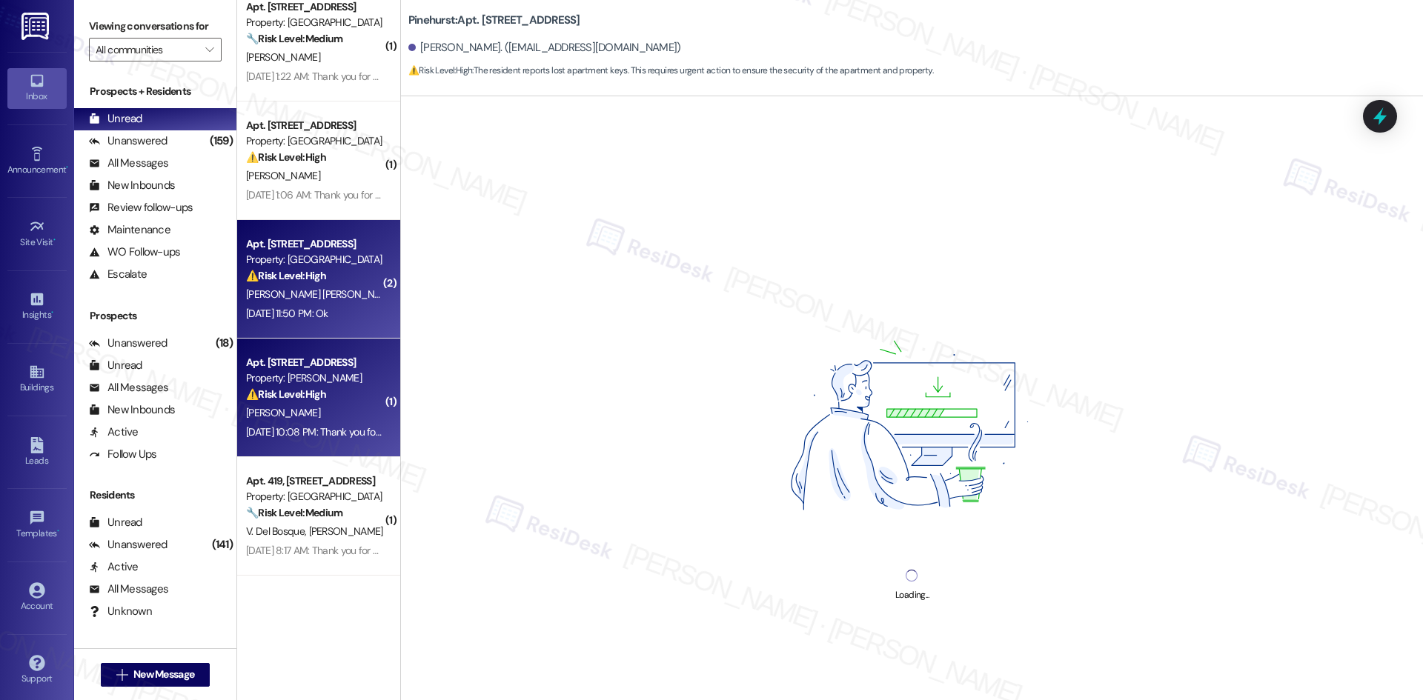
click at [317, 291] on span "D. Quinones Sotolongo" at bounding box center [321, 294] width 150 height 13
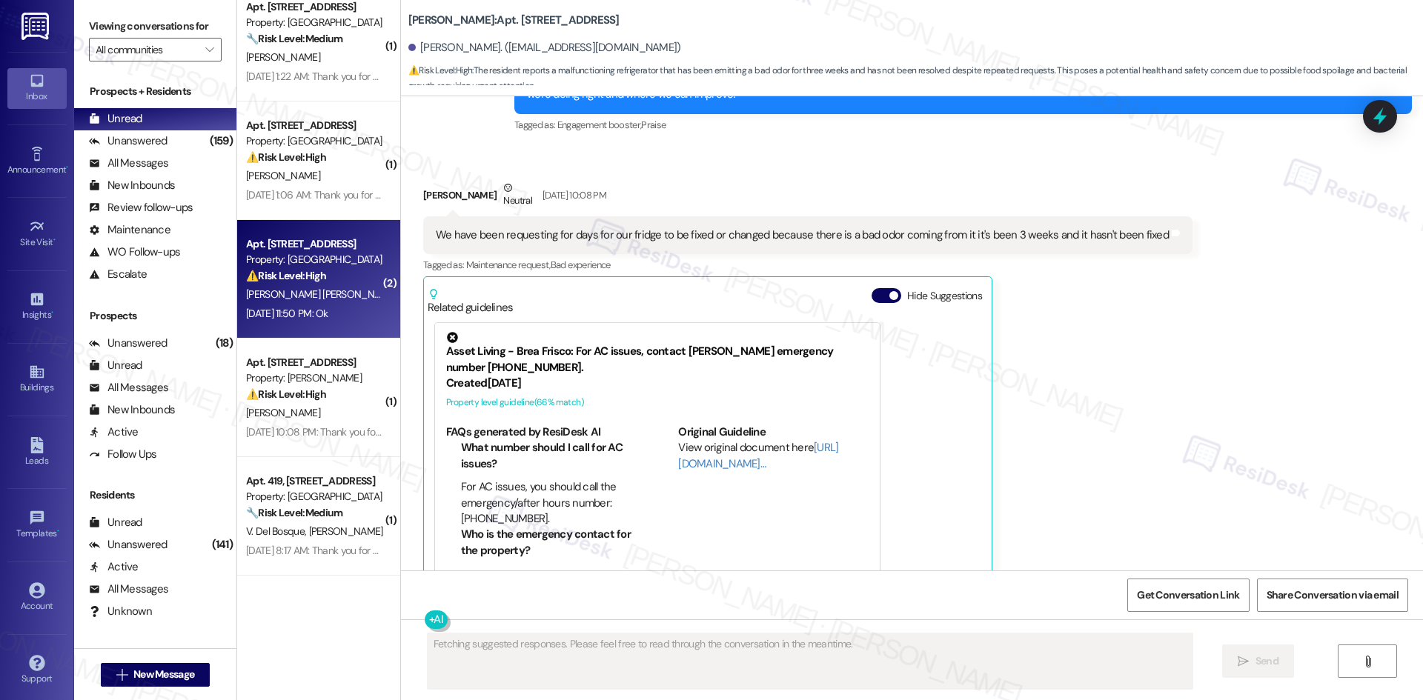
scroll to position [3359, 0]
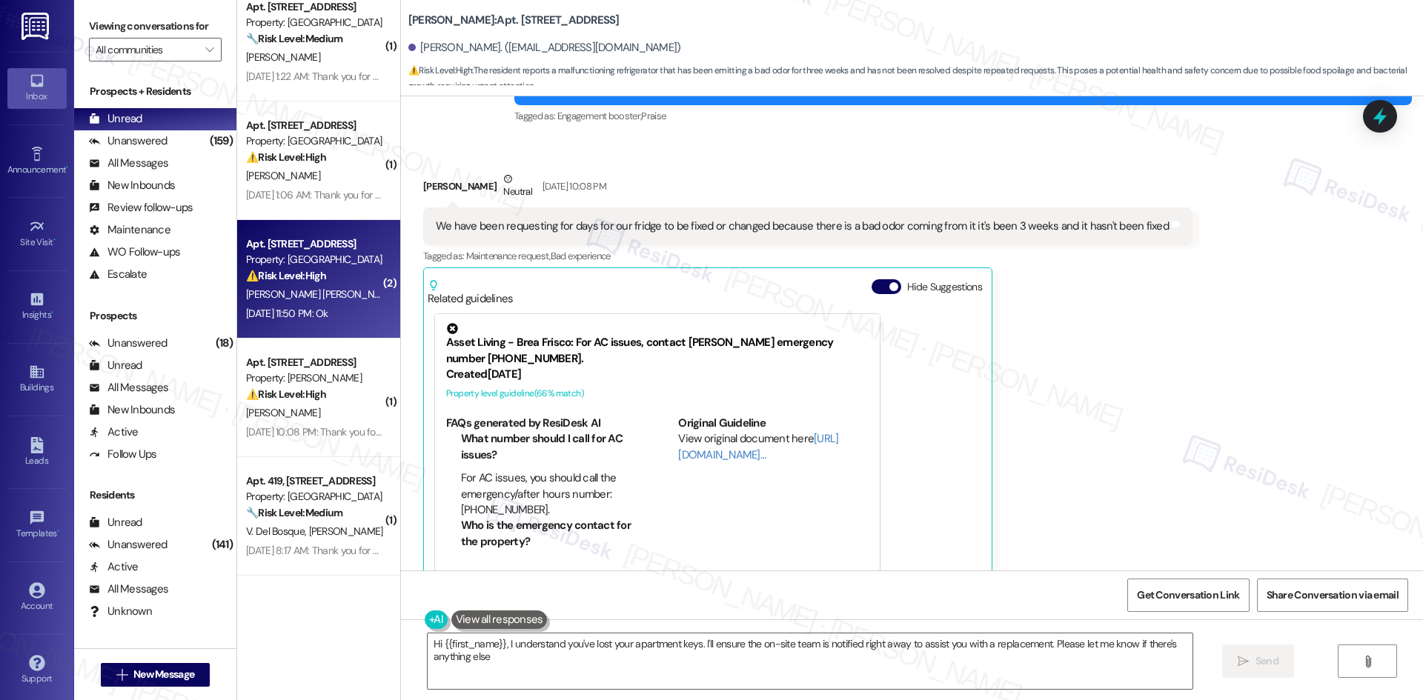
type textarea "Hi {{first_name}}, I understand you've lost your apartment keys. I'll ensure th…"
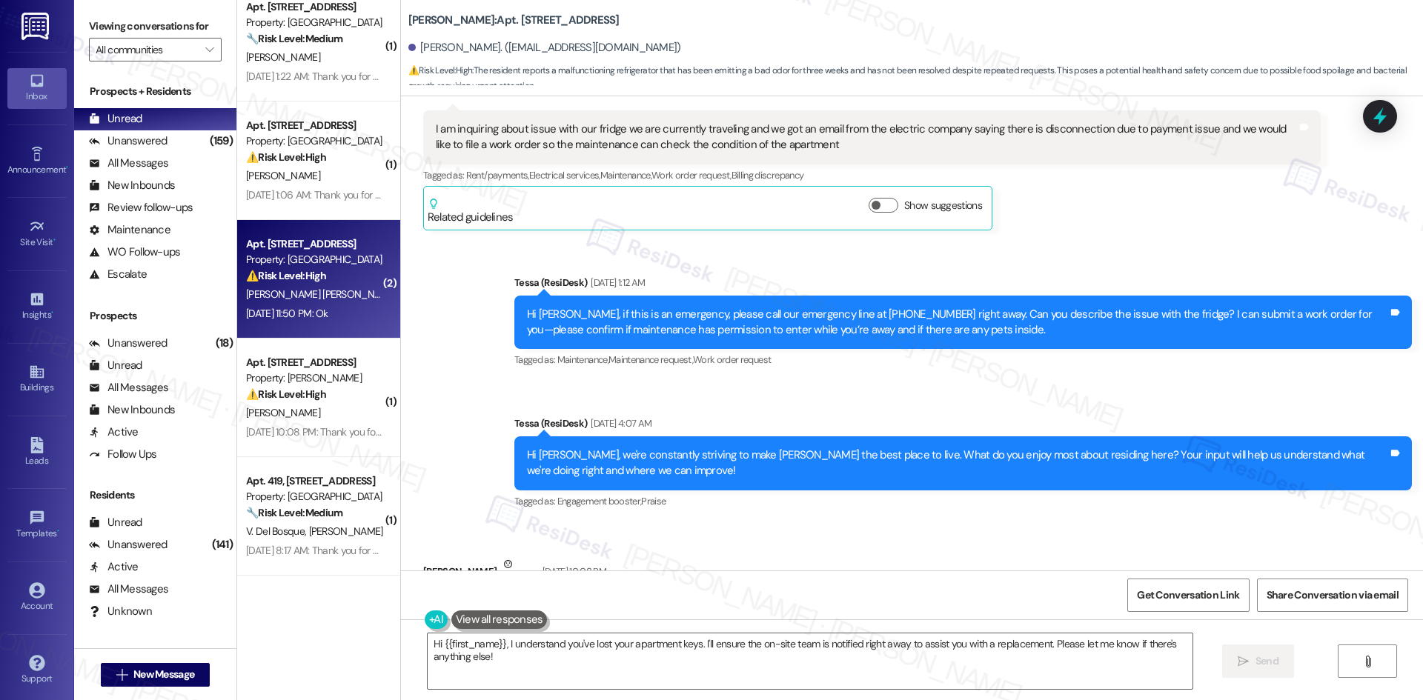
scroll to position [2970, 0]
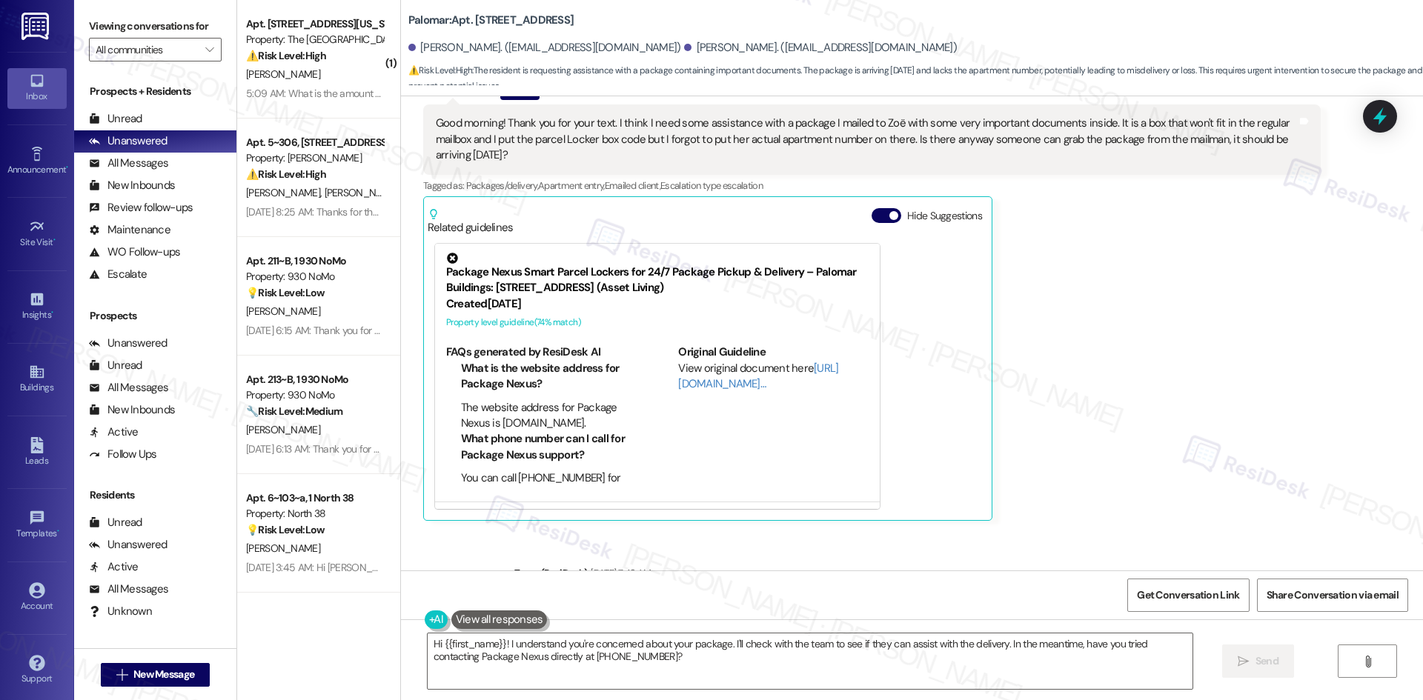
scroll to position [36, 0]
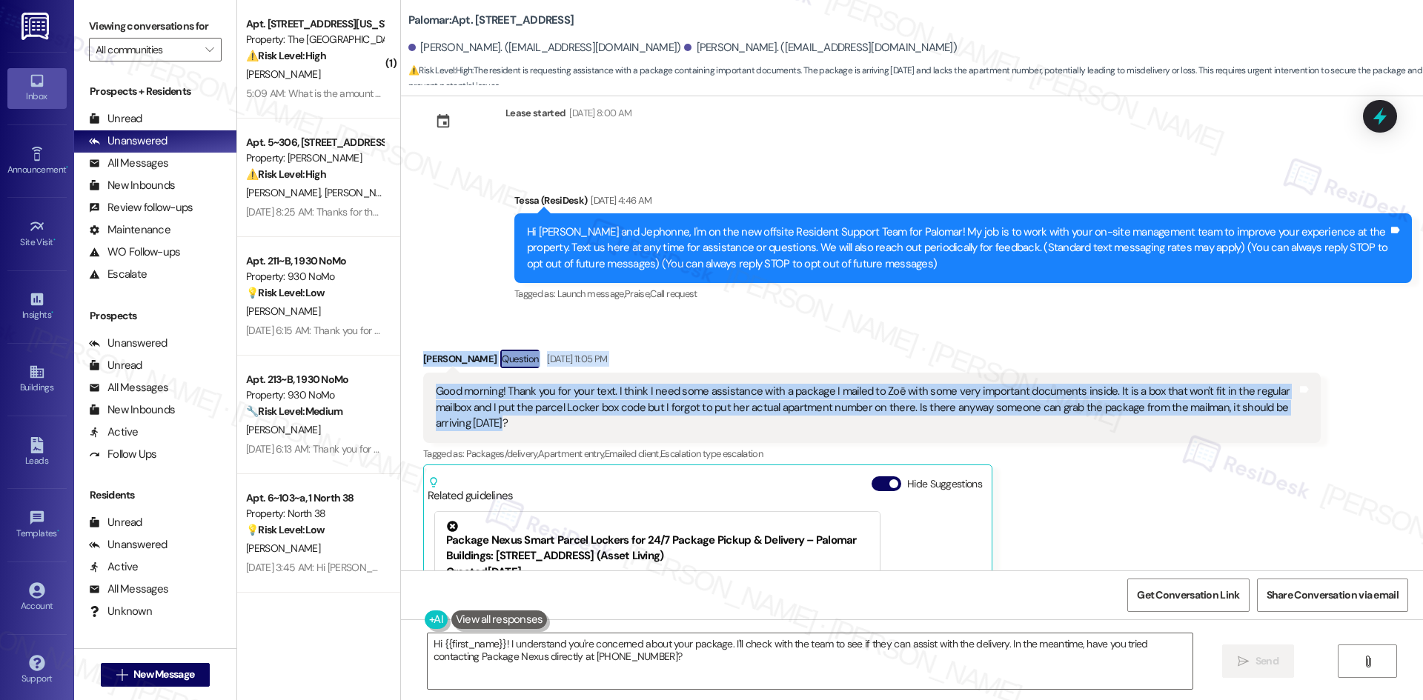
drag, startPoint x: 390, startPoint y: 351, endPoint x: 538, endPoint y: 428, distance: 167.4
click at [538, 428] on div "Received via SMS [PERSON_NAME] Question [DATE] 11:05 PM Good morning! Thank you…" at bounding box center [912, 558] width 1022 height 484
copy div "[PERSON_NAME] Question [DATE] 11:05 PM Good morning! Thank you for your text. I…"
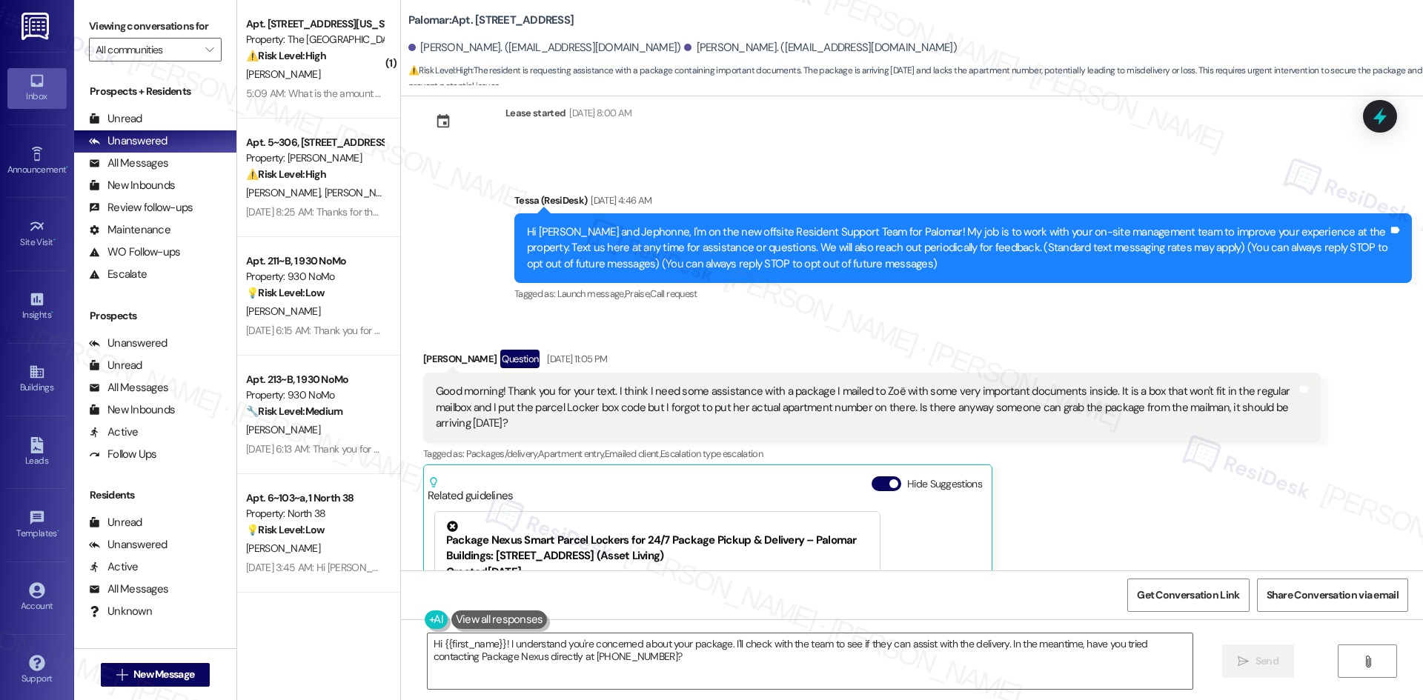
click at [1030, 476] on div "[PERSON_NAME] Question [DATE] 11:05 PM Good morning! Thank you for your text. I…" at bounding box center [871, 569] width 897 height 439
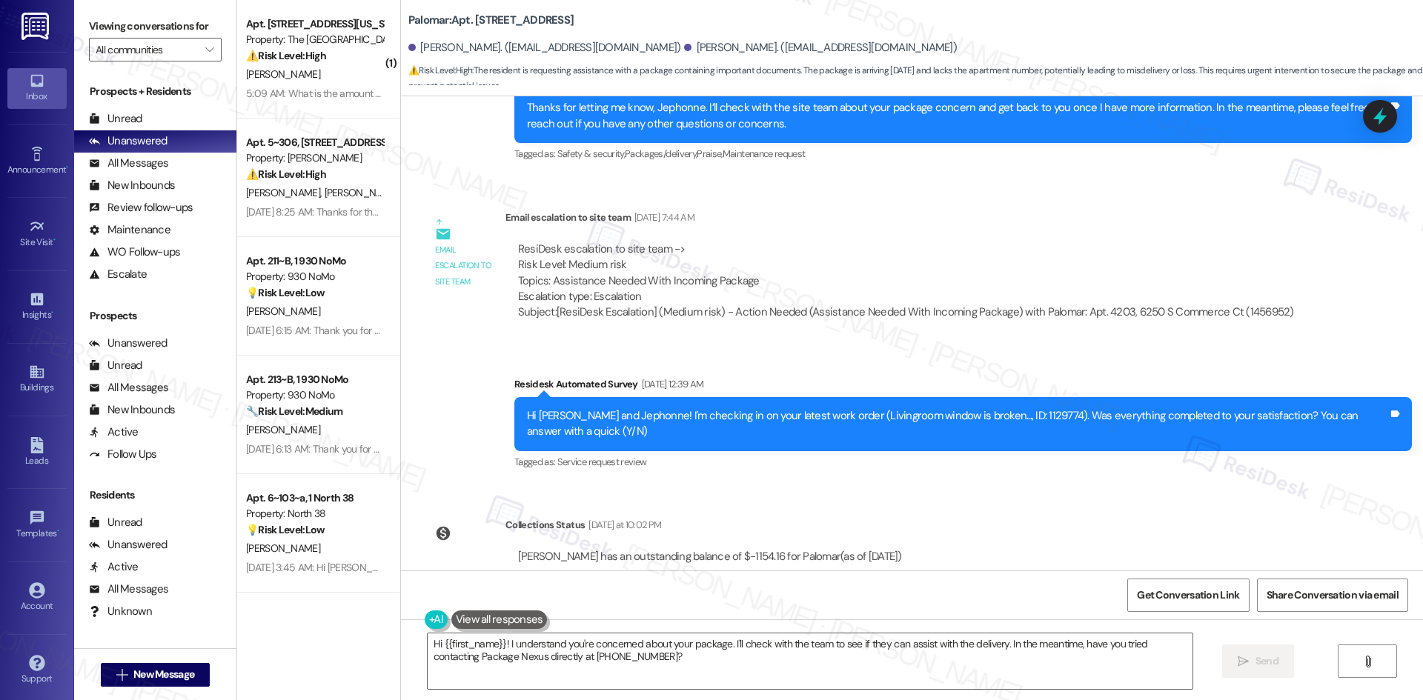
scroll to position [555, 0]
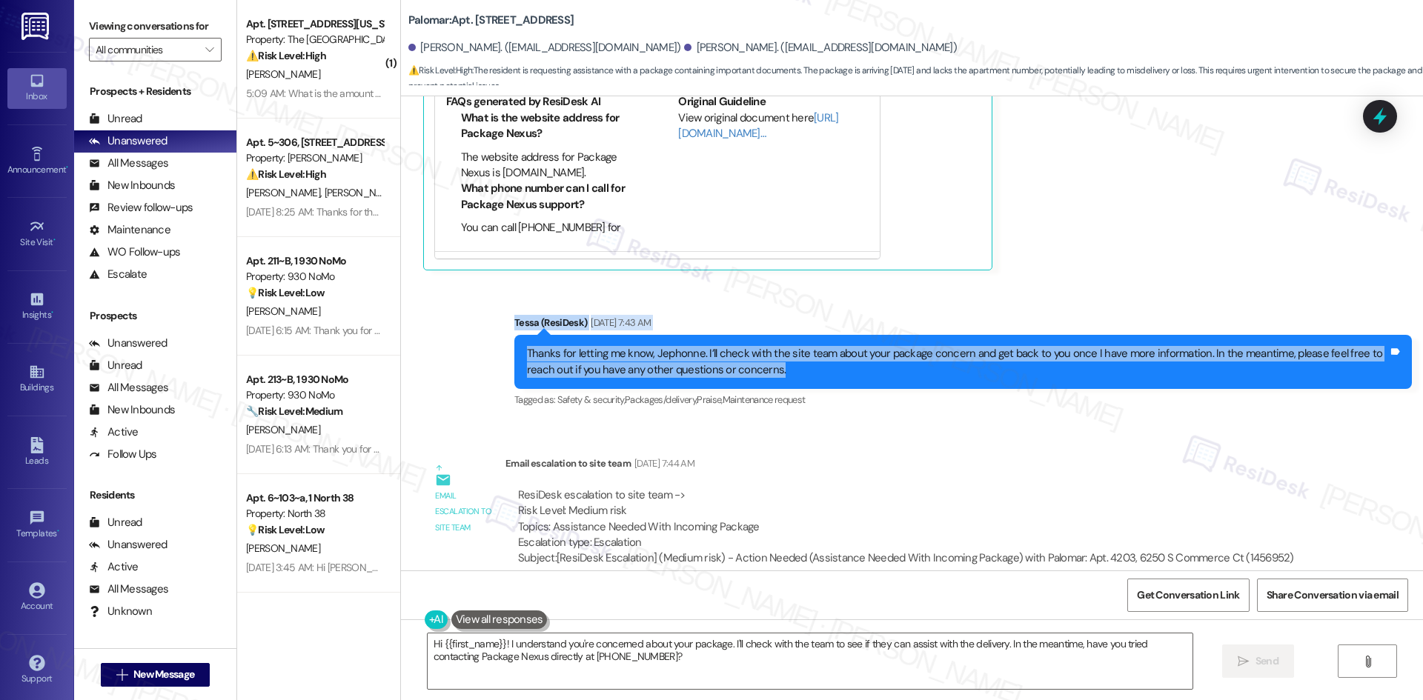
drag, startPoint x: 469, startPoint y: 303, endPoint x: 902, endPoint y: 369, distance: 437.8
click at [902, 369] on div "Sent via SMS Tessa (ResiDesk) [DATE] 7:43 AM Thanks for letting me know, Jephon…" at bounding box center [912, 352] width 1022 height 141
copy div "Tessa (ResiDesk) [DATE] 7:43 AM Thanks for letting me know, Jephonne. I’ll chec…"
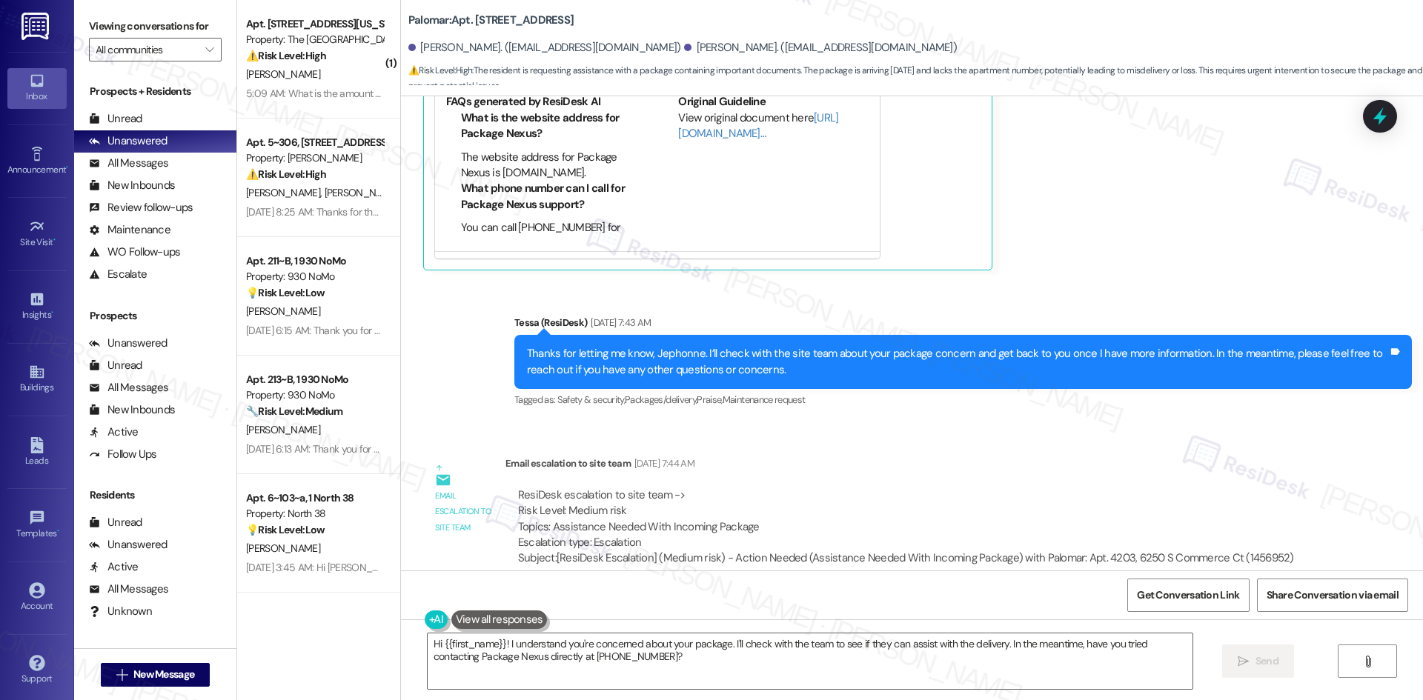
click at [1293, 256] on div "[PERSON_NAME] Question [DATE] 11:05 PM Good morning! Thank you for your text. I…" at bounding box center [871, 50] width 897 height 439
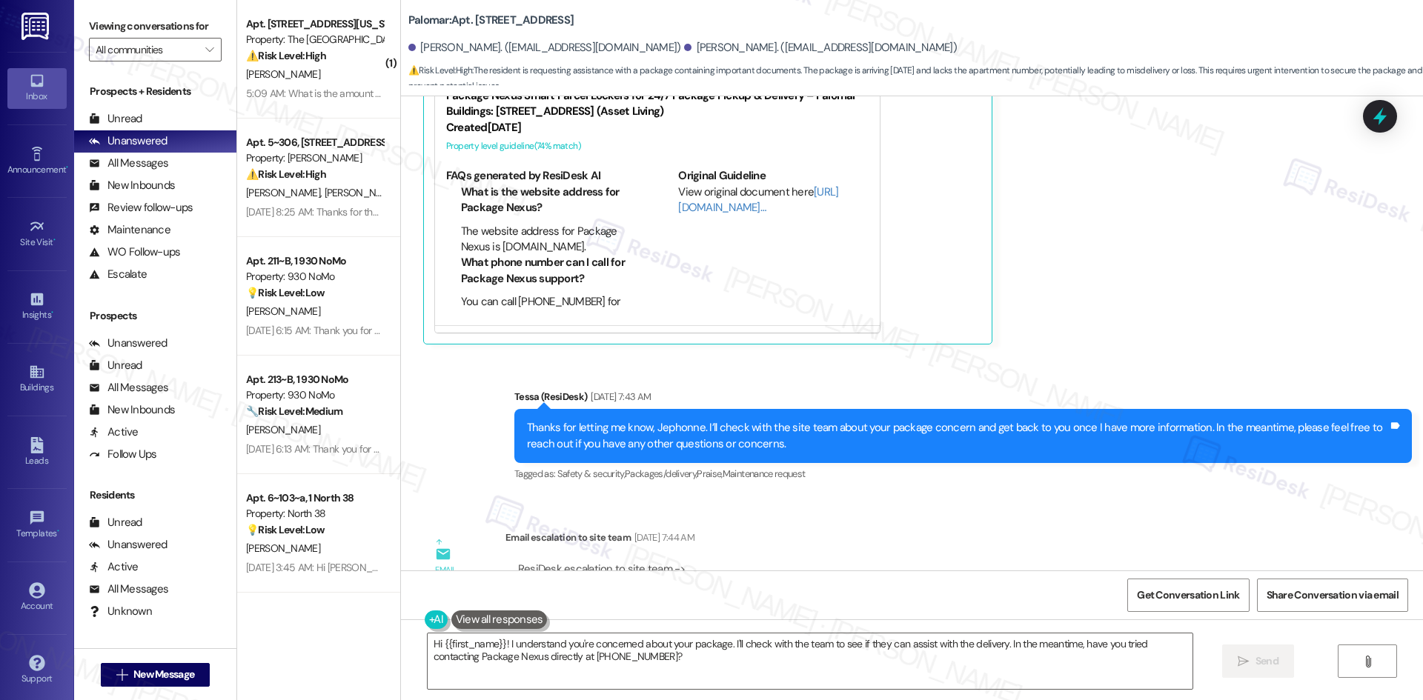
scroll to position [852, 0]
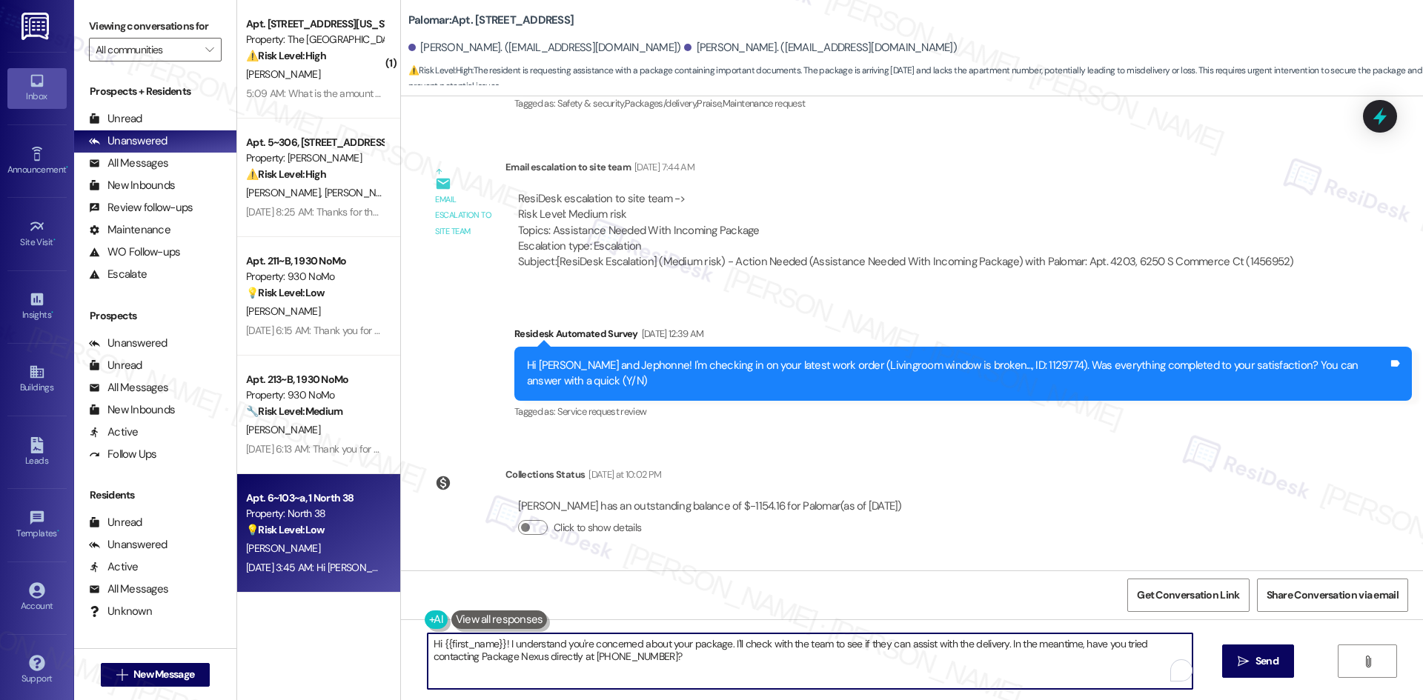
drag, startPoint x: 683, startPoint y: 667, endPoint x: 285, endPoint y: 571, distance: 409.5
click at [285, 571] on div "( 1 ) Apt. 256, [STREET_ADDRESS][US_STATE] Property: The Valencia ⚠️ Risk Level…" at bounding box center [830, 350] width 1186 height 700
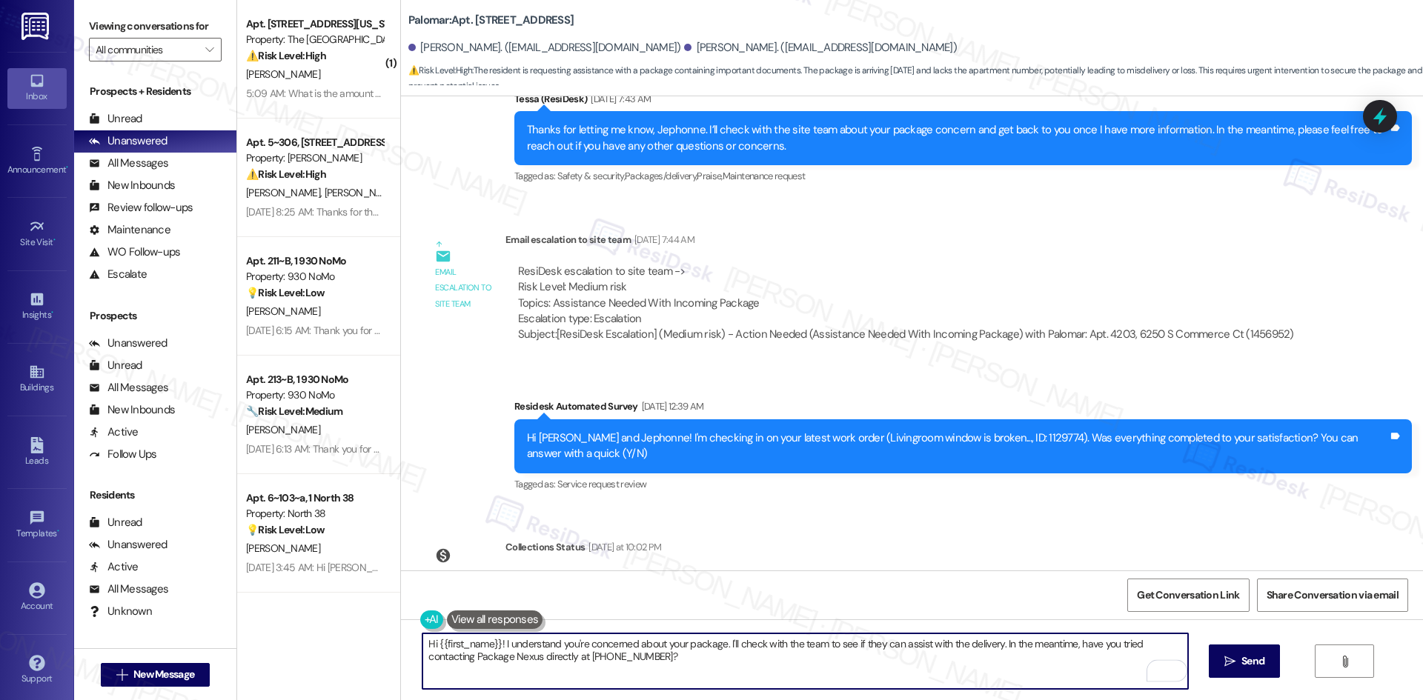
scroll to position [777, 0]
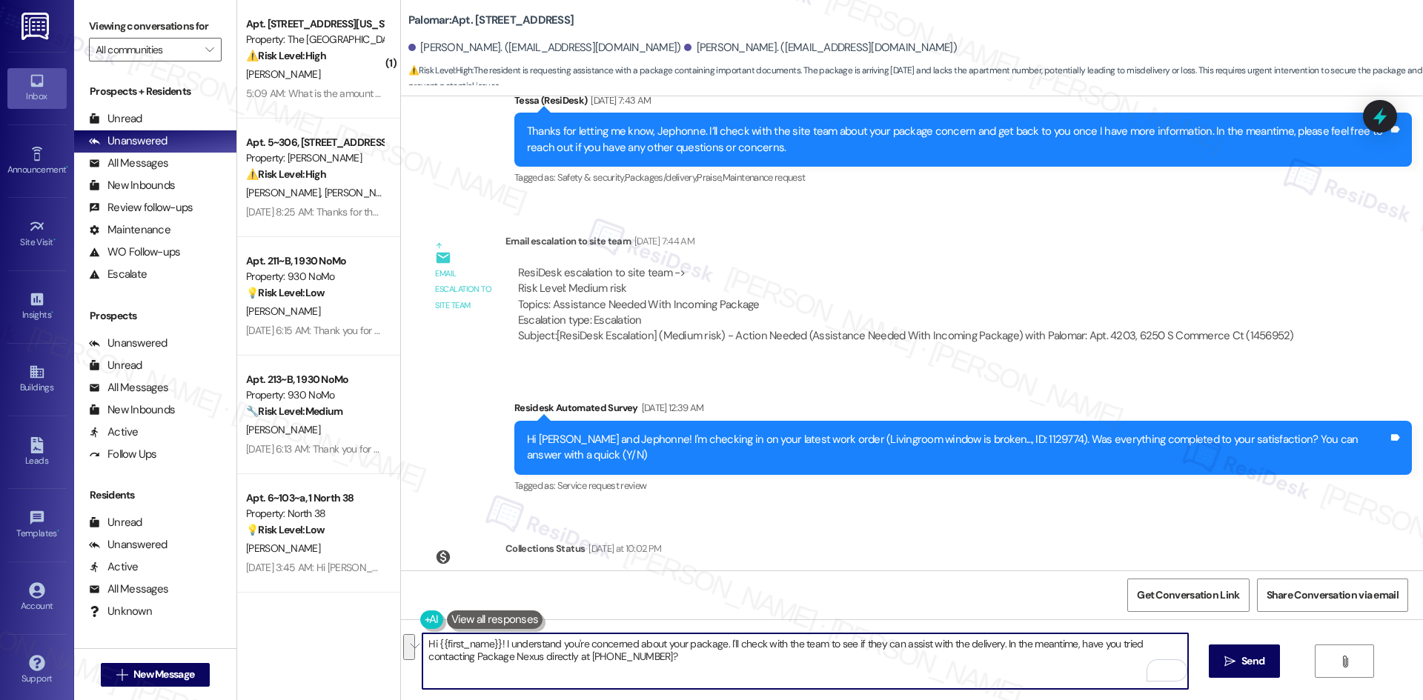
paste textarea "Jephonne, the site team mentioned they can try to catch the mail carrier, and u…"
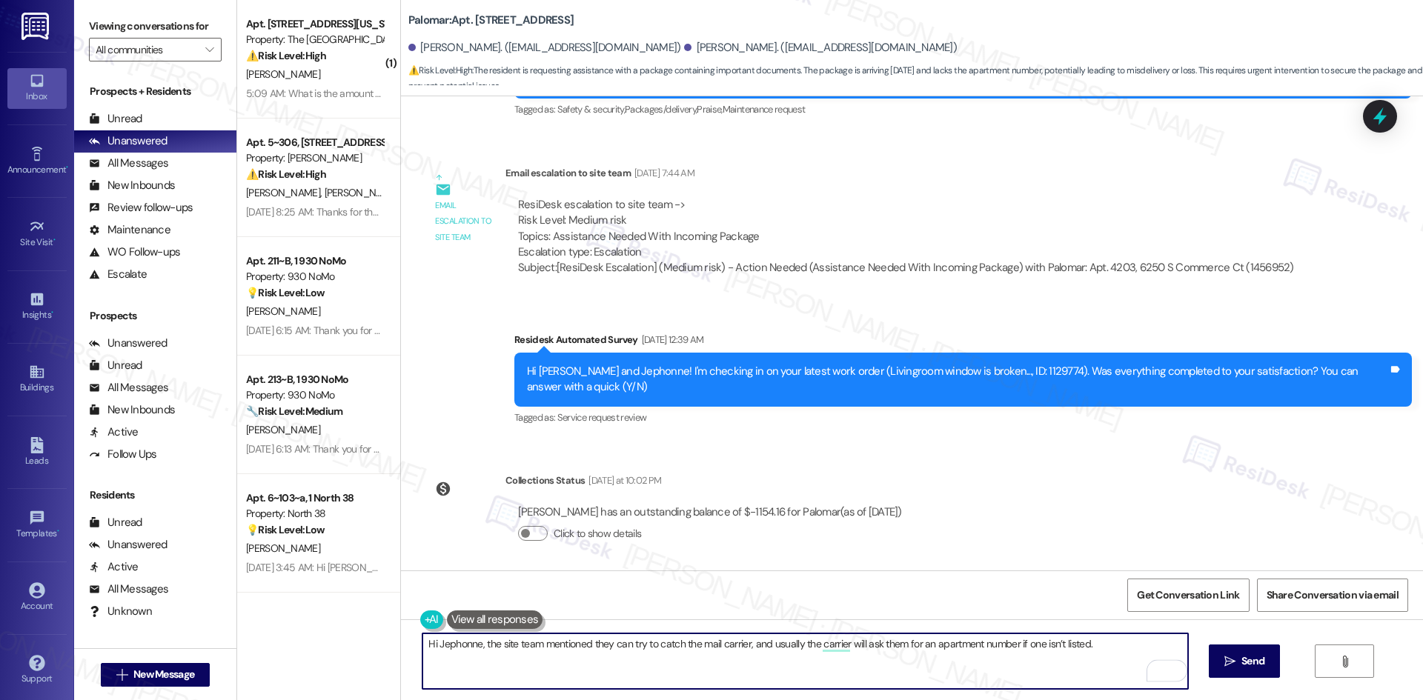
scroll to position [852, 0]
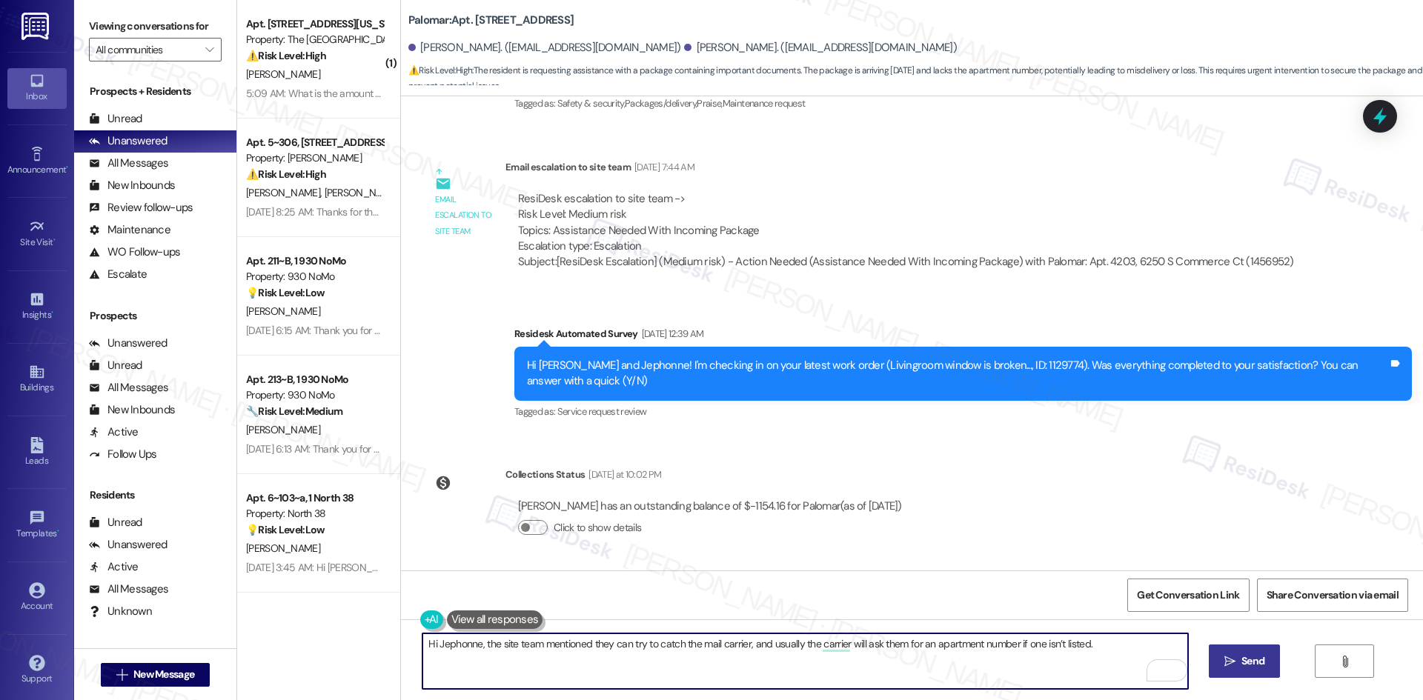
type textarea "Hi Jephonne, the site team mentioned they can try to catch the mail carrier, an…"
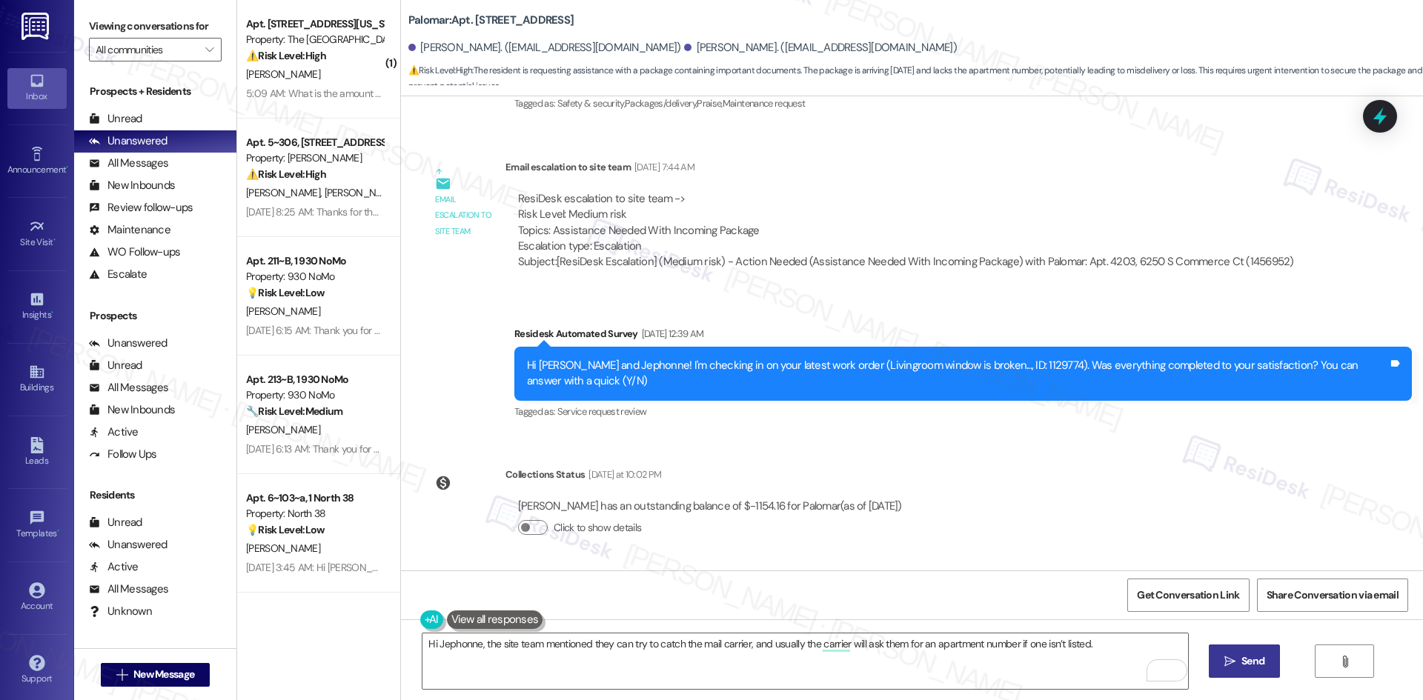
click at [1261, 669] on span "Send" at bounding box center [1252, 662] width 23 height 16
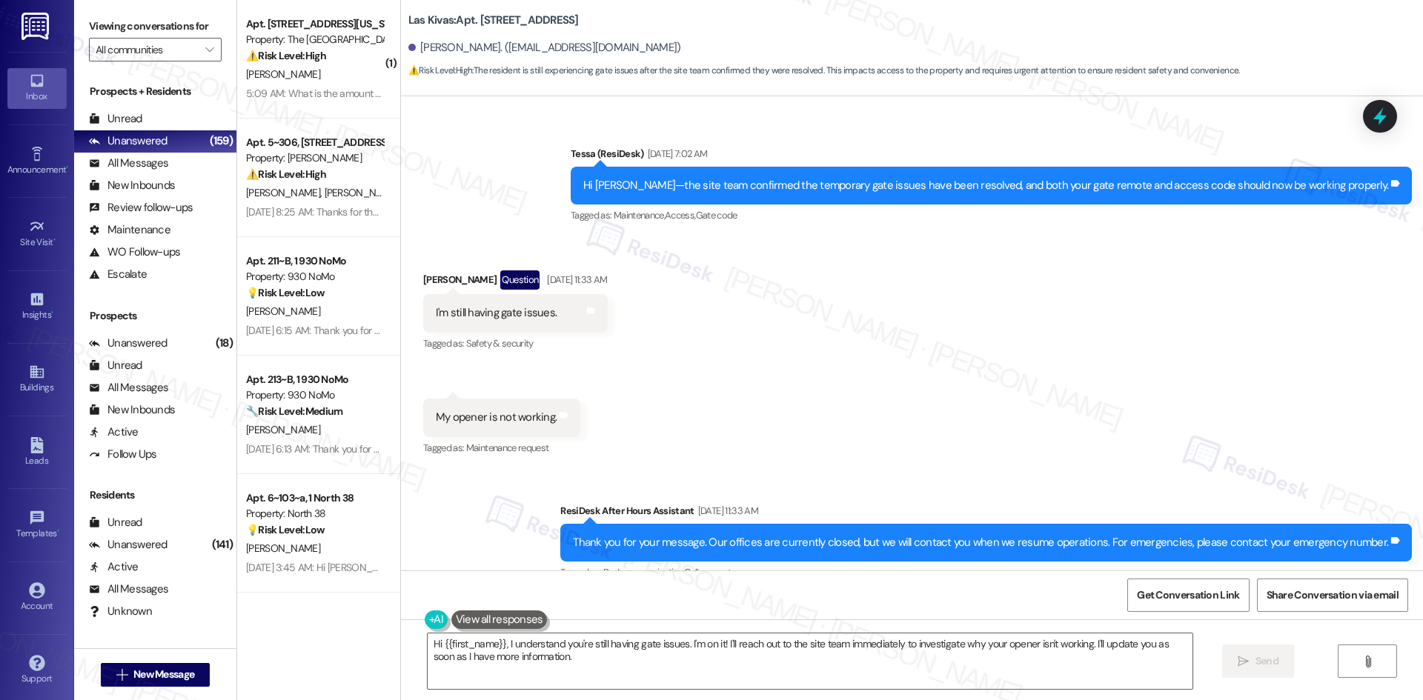
scroll to position [1101, 0]
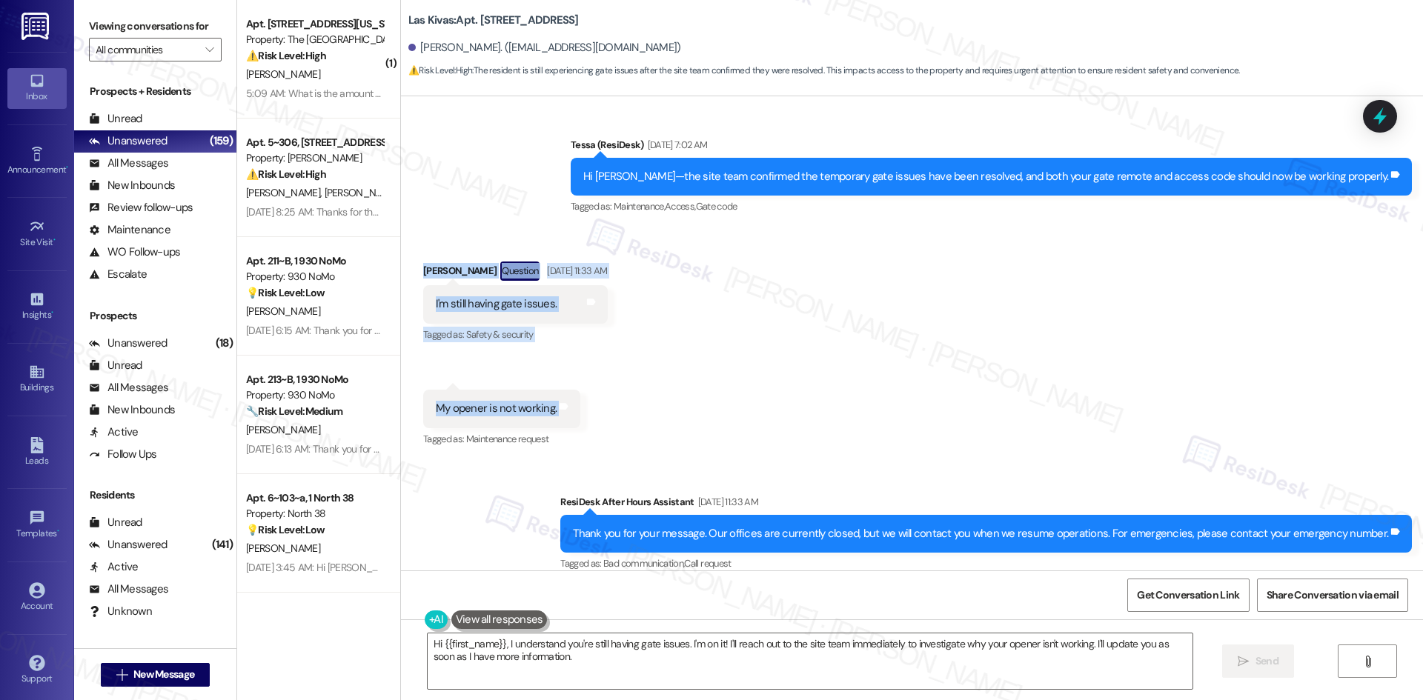
drag, startPoint x: 407, startPoint y: 251, endPoint x: 616, endPoint y: 397, distance: 254.9
click at [616, 397] on div "Received via SMS [PERSON_NAME] Question [DATE] 11:33 AM I'm still having gate i…" at bounding box center [912, 344] width 1022 height 233
copy div "[PERSON_NAME] Question [DATE] 11:33 AM I'm still having gate issues. Tags and n…"
click at [764, 365] on div "Received via SMS [PERSON_NAME] Question [DATE] 11:33 AM I'm still having gate i…" at bounding box center [912, 344] width 1022 height 233
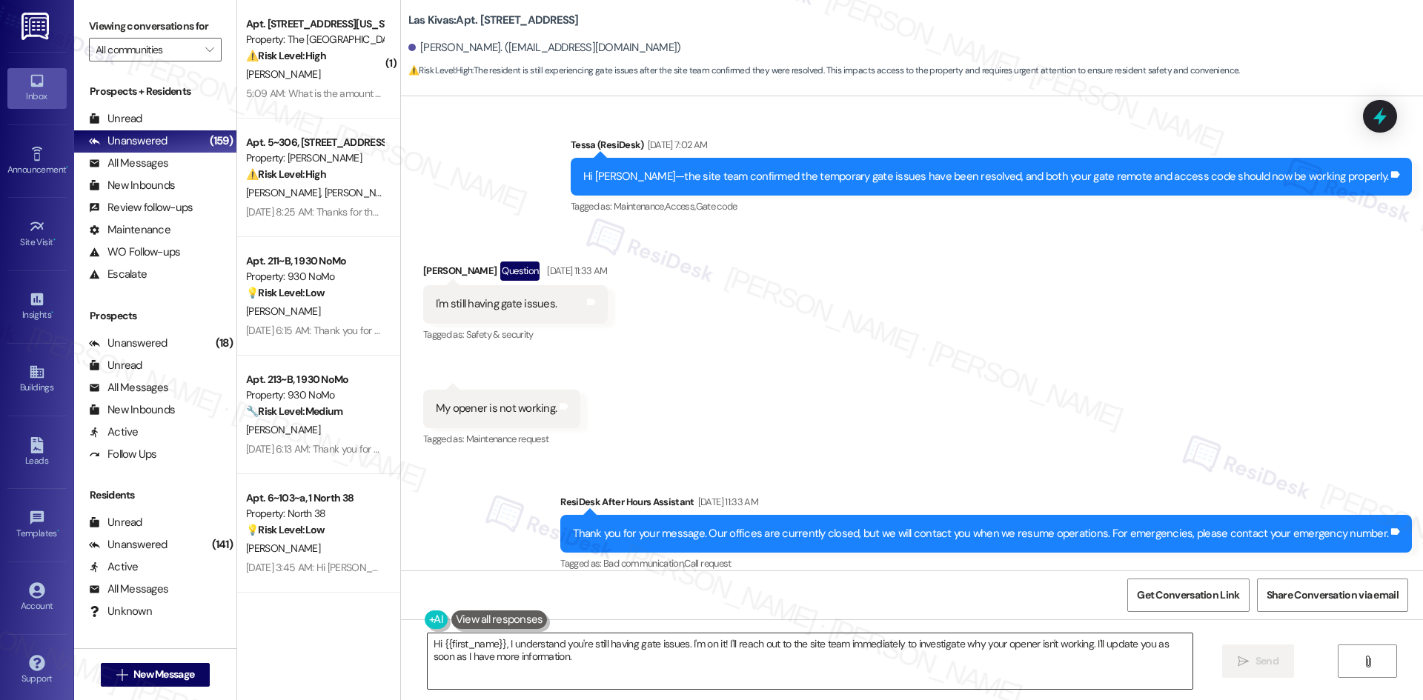
click at [727, 671] on textarea "Hi {{first_name}}, I understand you're still having gate issues. I'm on it! I'l…" at bounding box center [810, 662] width 765 height 56
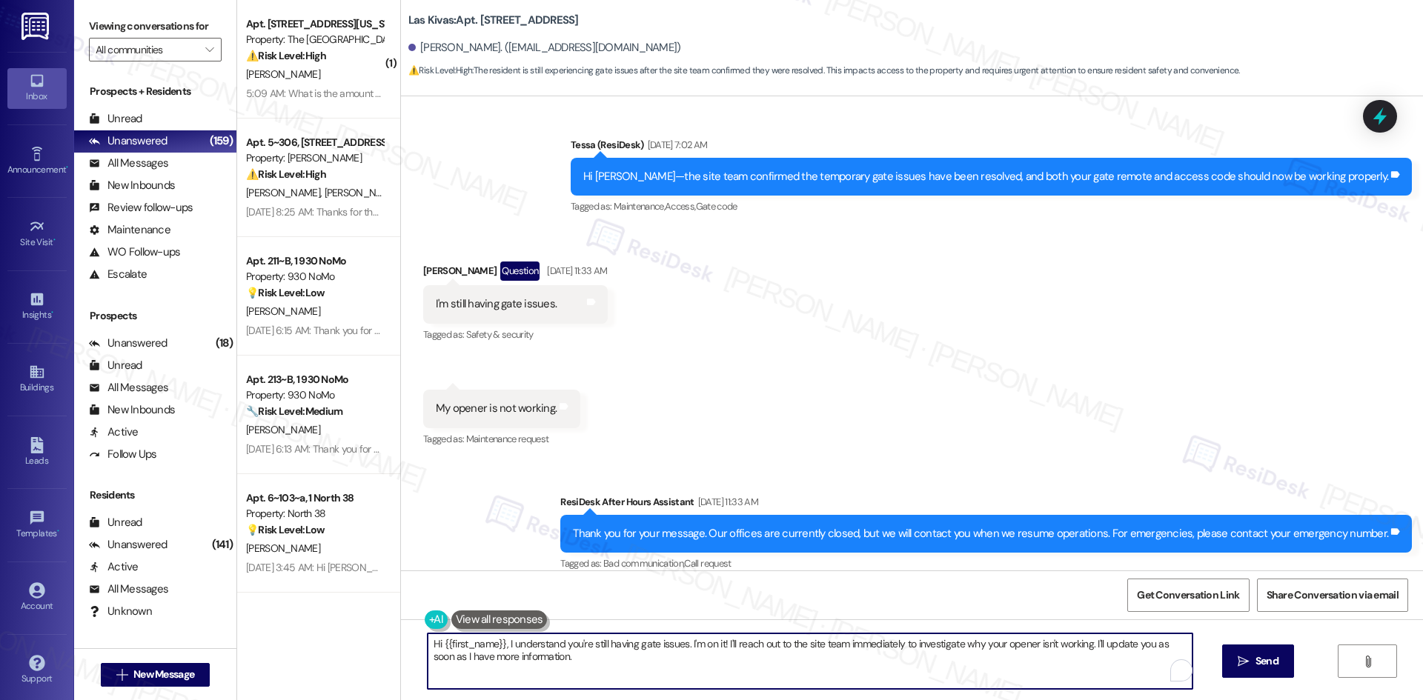
paste textarea "Thanks for letting me know, [PERSON_NAME]. I’ll share your concern about the ga…"
type textarea "Thanks for letting me know, [PERSON_NAME]. I’ll share your concern about the ga…"
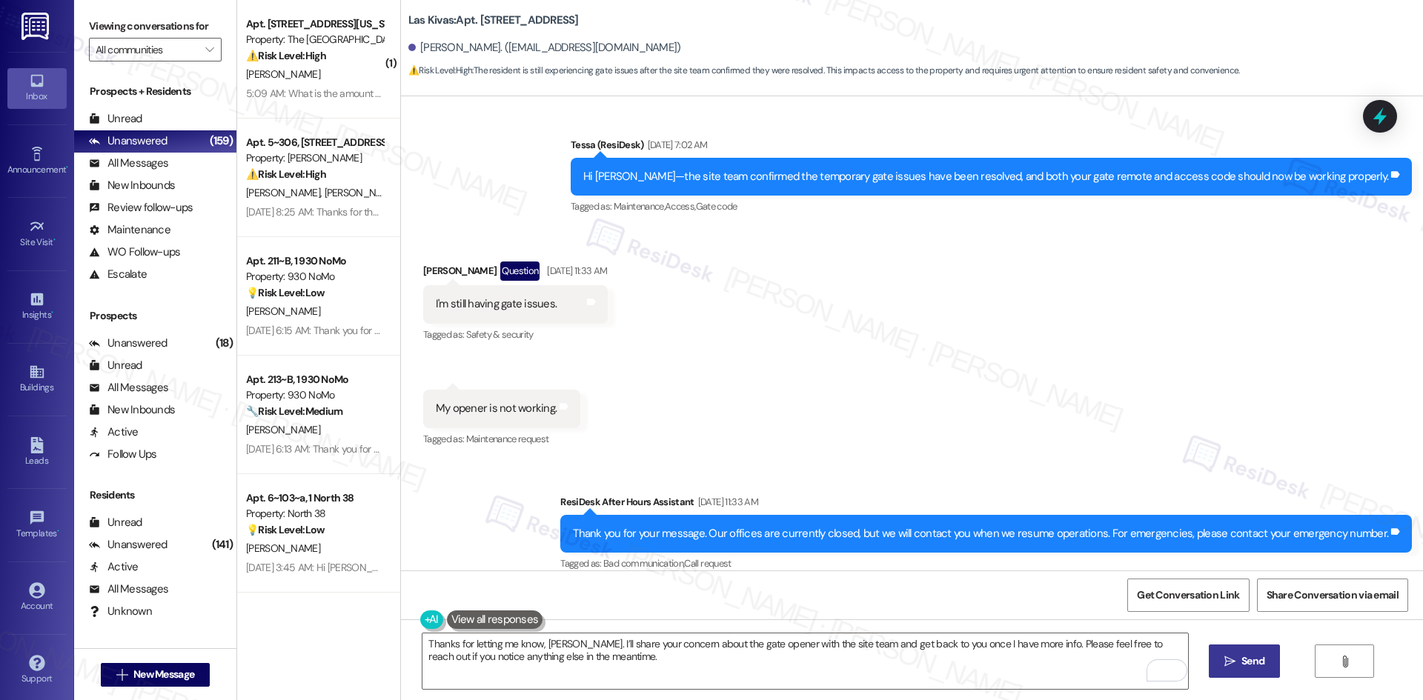
click at [1242, 659] on span "Send" at bounding box center [1252, 662] width 23 height 16
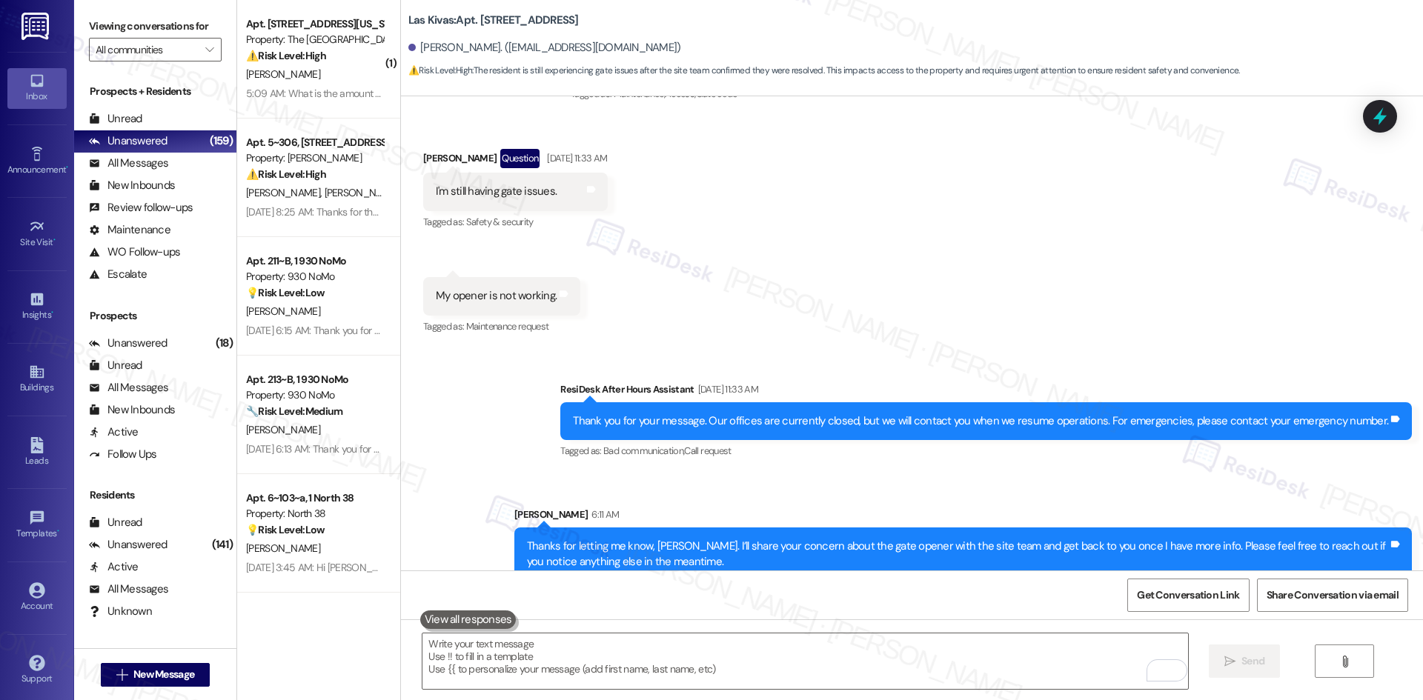
scroll to position [1221, 0]
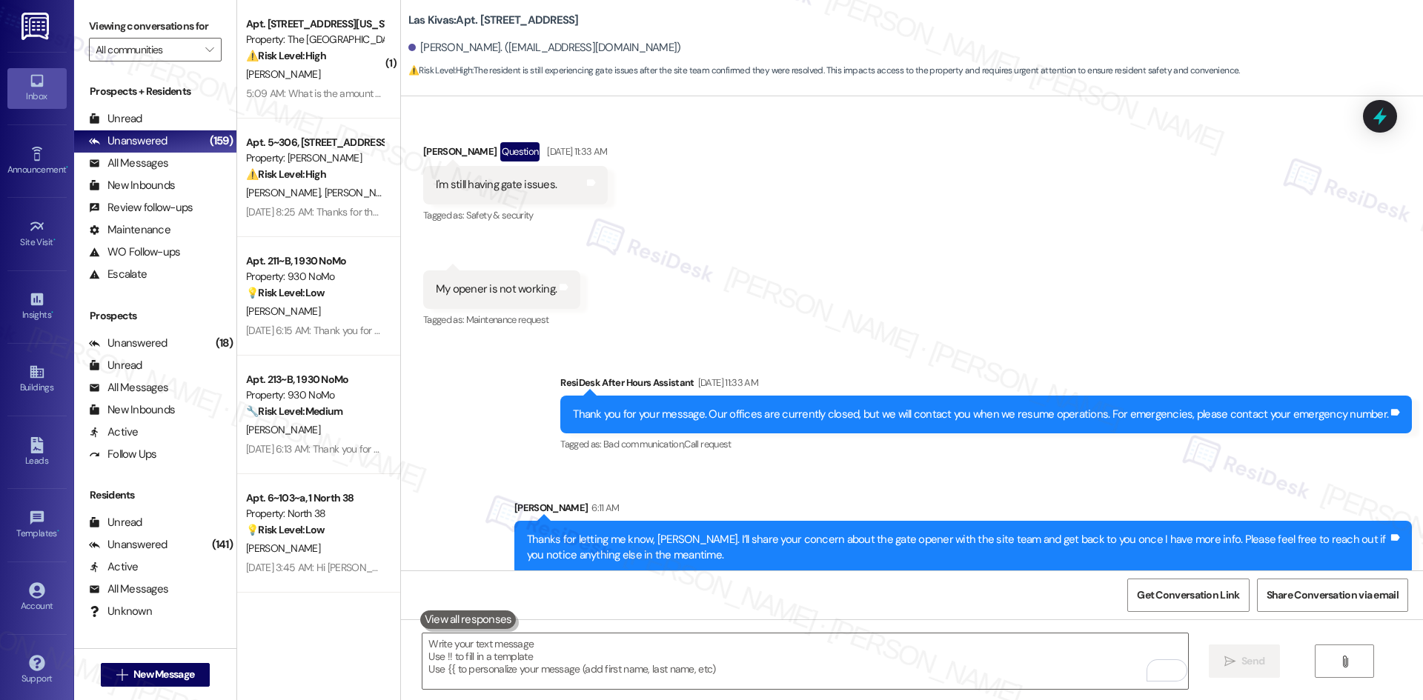
click at [915, 342] on div "Sent via SMS ResiDesk After Hours Assistant [DATE] 11:33 AM Thank you for your …" at bounding box center [912, 464] width 1022 height 245
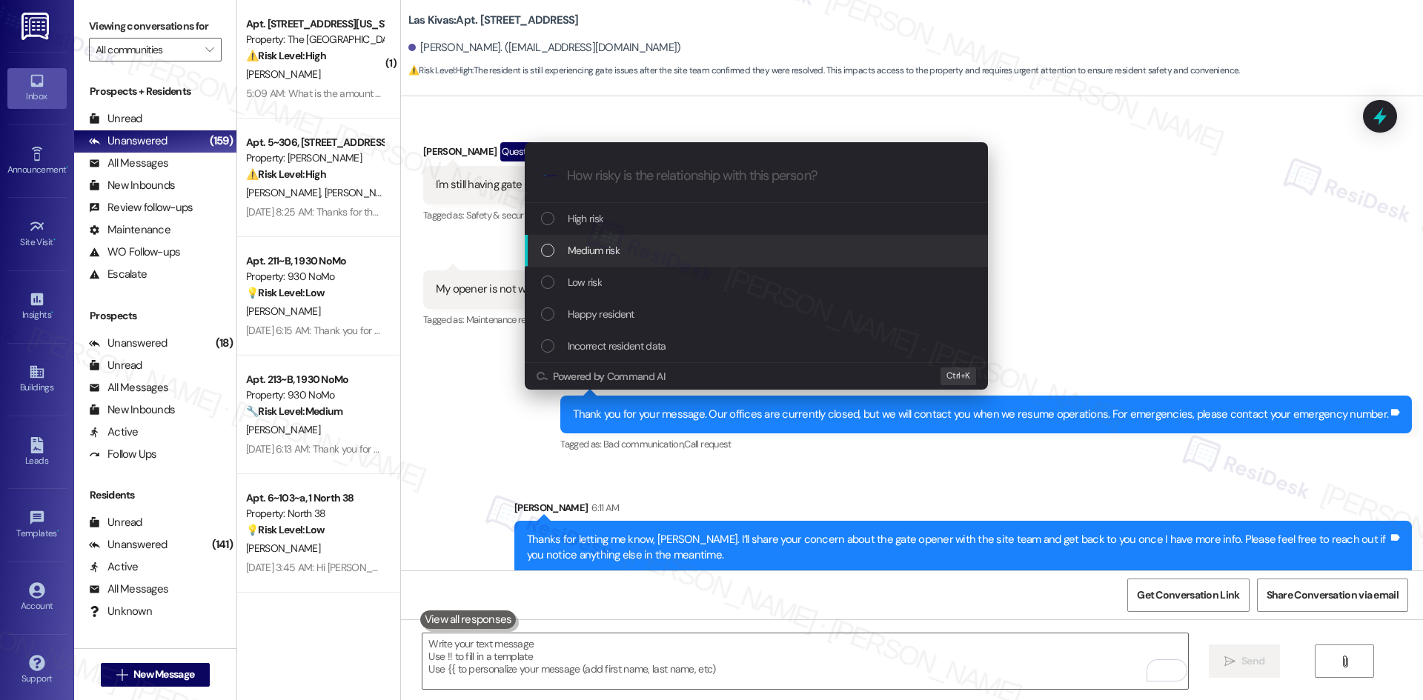
click at [625, 253] on div "Medium risk" at bounding box center [758, 250] width 434 height 16
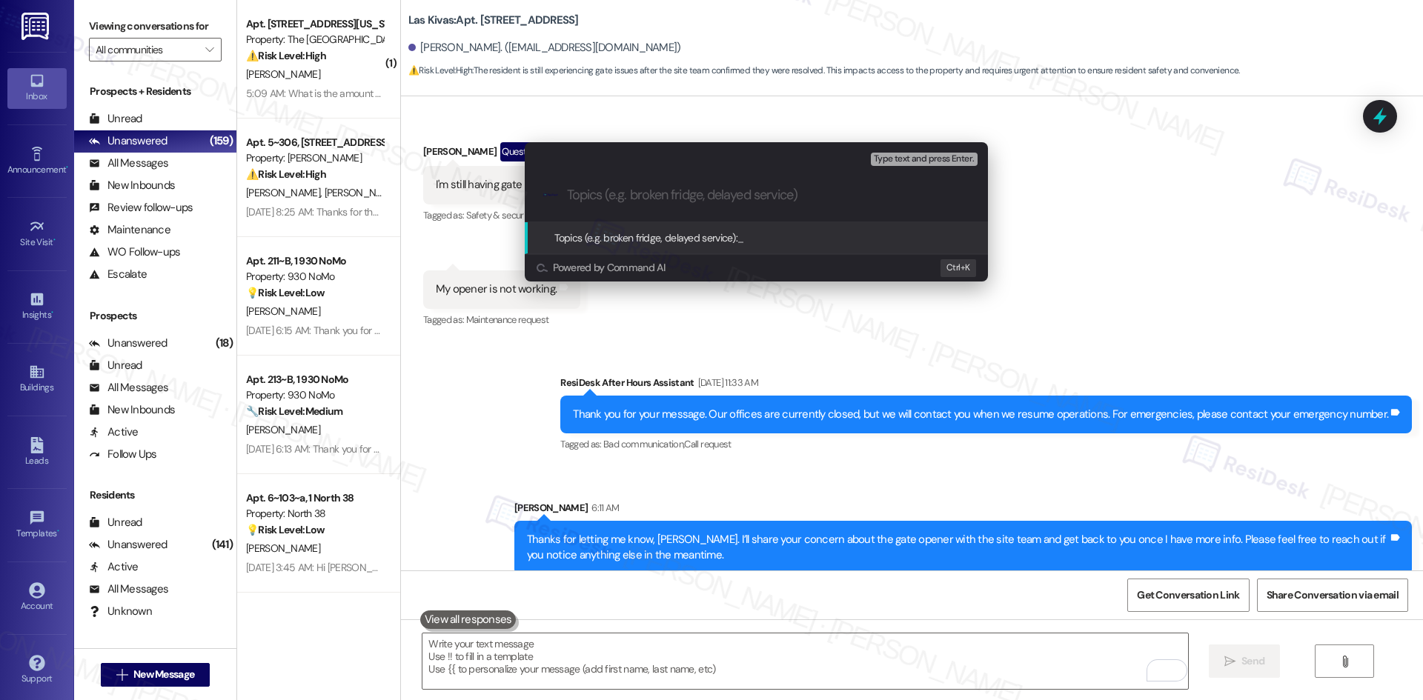
click at [683, 194] on input "Topics (e.g. broken fridge, delayed service)" at bounding box center [768, 196] width 402 height 16
paste input "Gate Opener Not Working"
type input "Gate Opener Not Working"
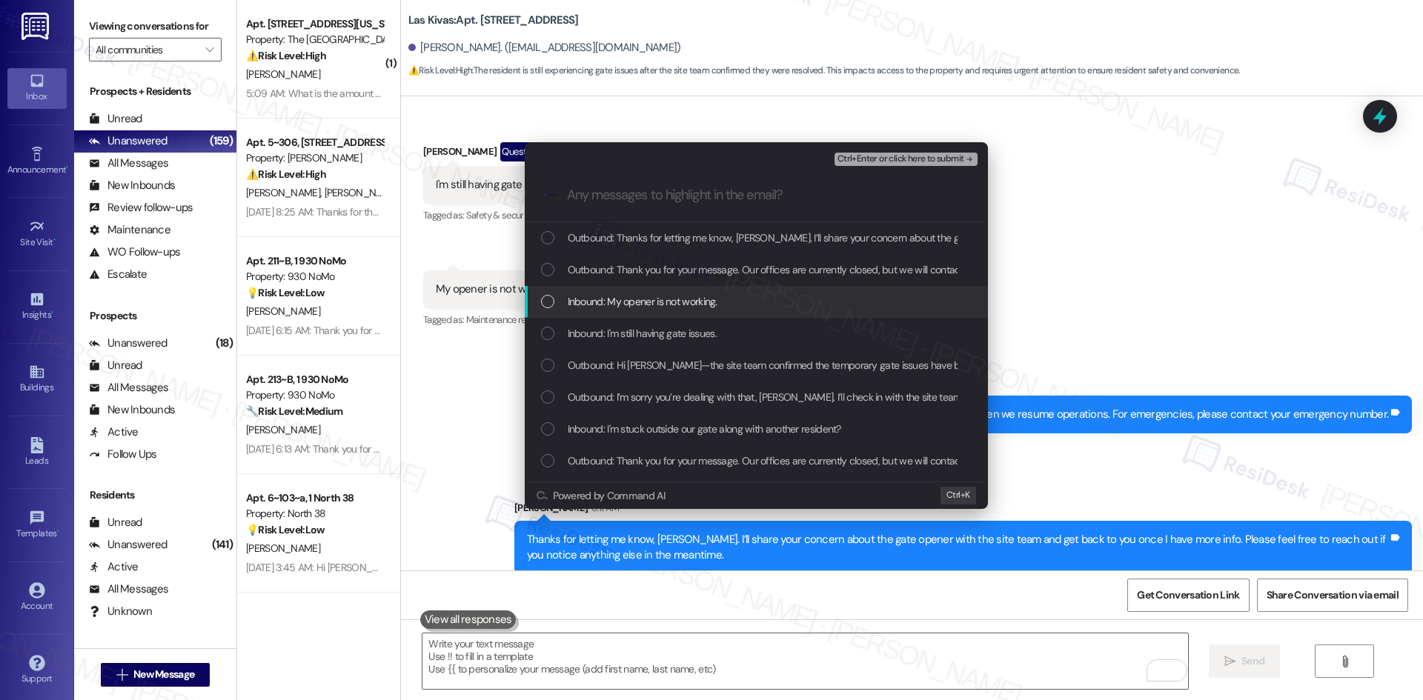
click at [715, 296] on span "Inbound: My opener is not working." at bounding box center [643, 301] width 150 height 16
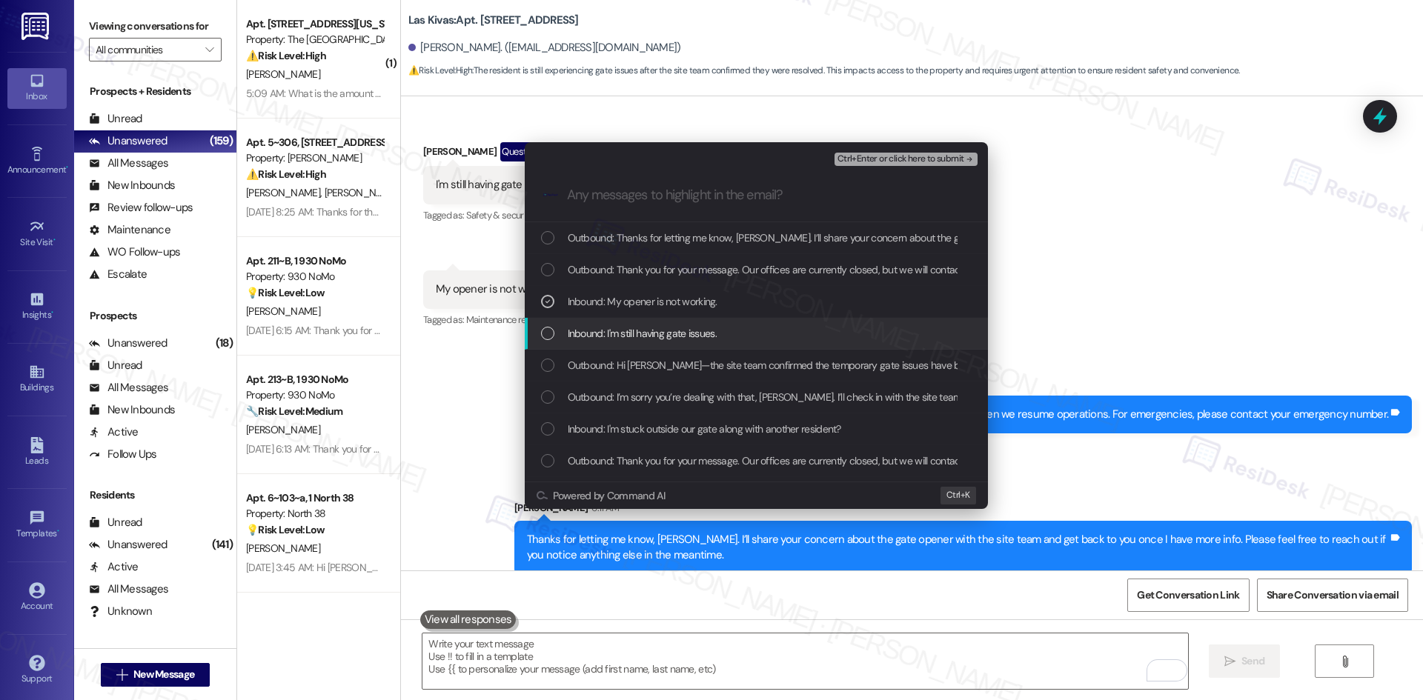
click at [714, 335] on span "Inbound: I'm still having gate issues." at bounding box center [642, 333] width 149 height 16
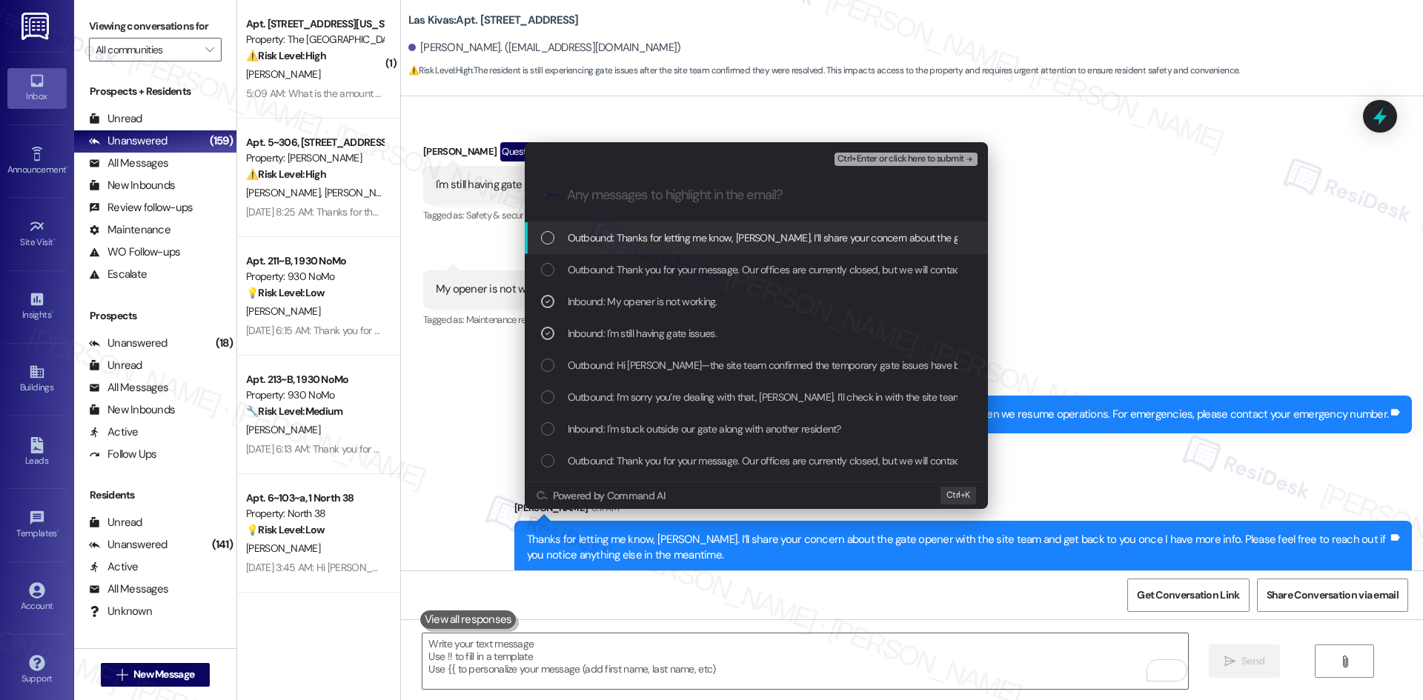
click at [970, 165] on button "Ctrl+Enter or click here to submit" at bounding box center [905, 159] width 143 height 13
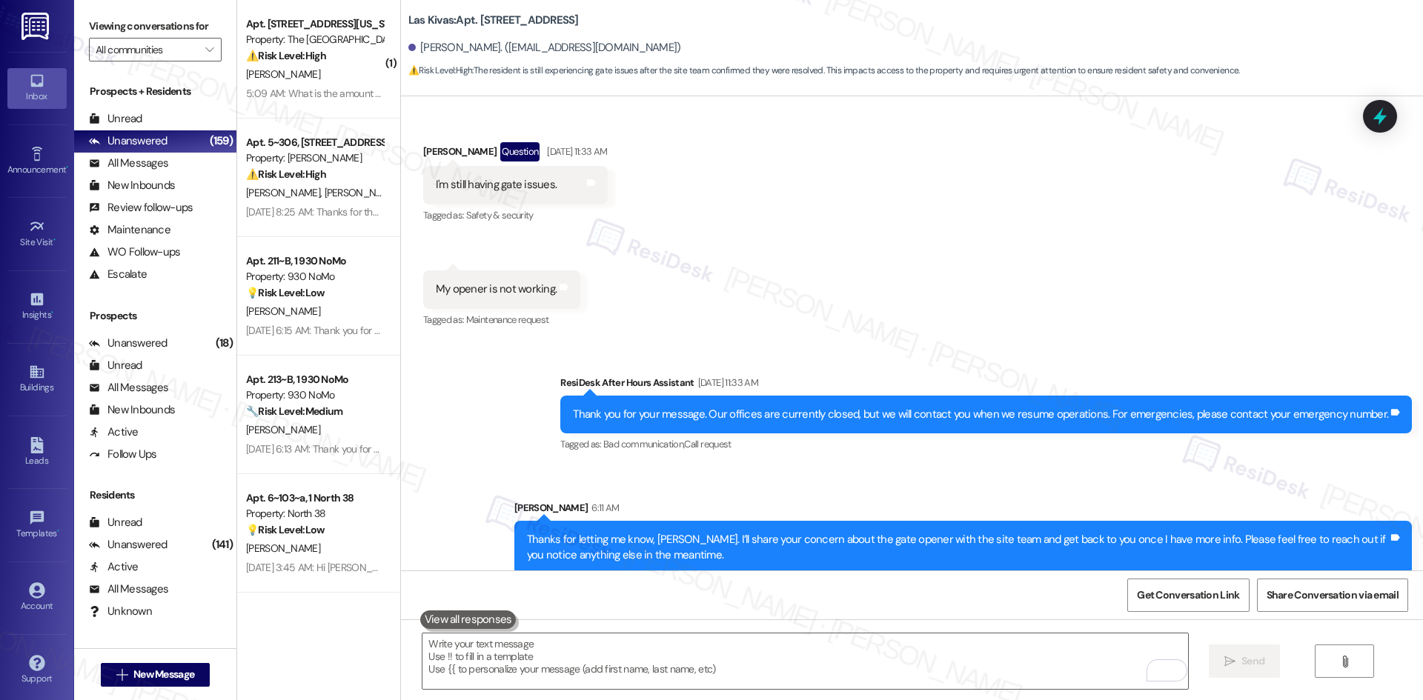
click at [966, 156] on div "Received via SMS [PERSON_NAME] Question [DATE] 11:33 AM I'm still having gate i…" at bounding box center [912, 225] width 1022 height 233
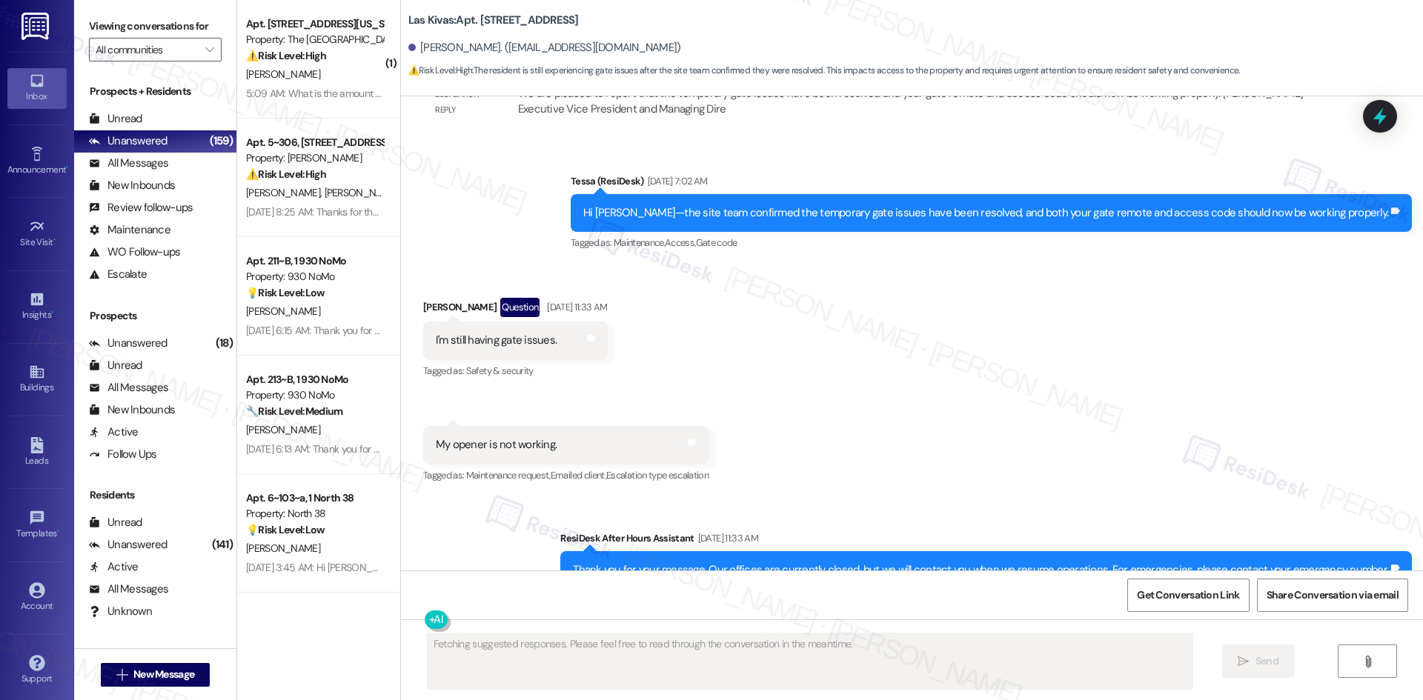
scroll to position [1243, 0]
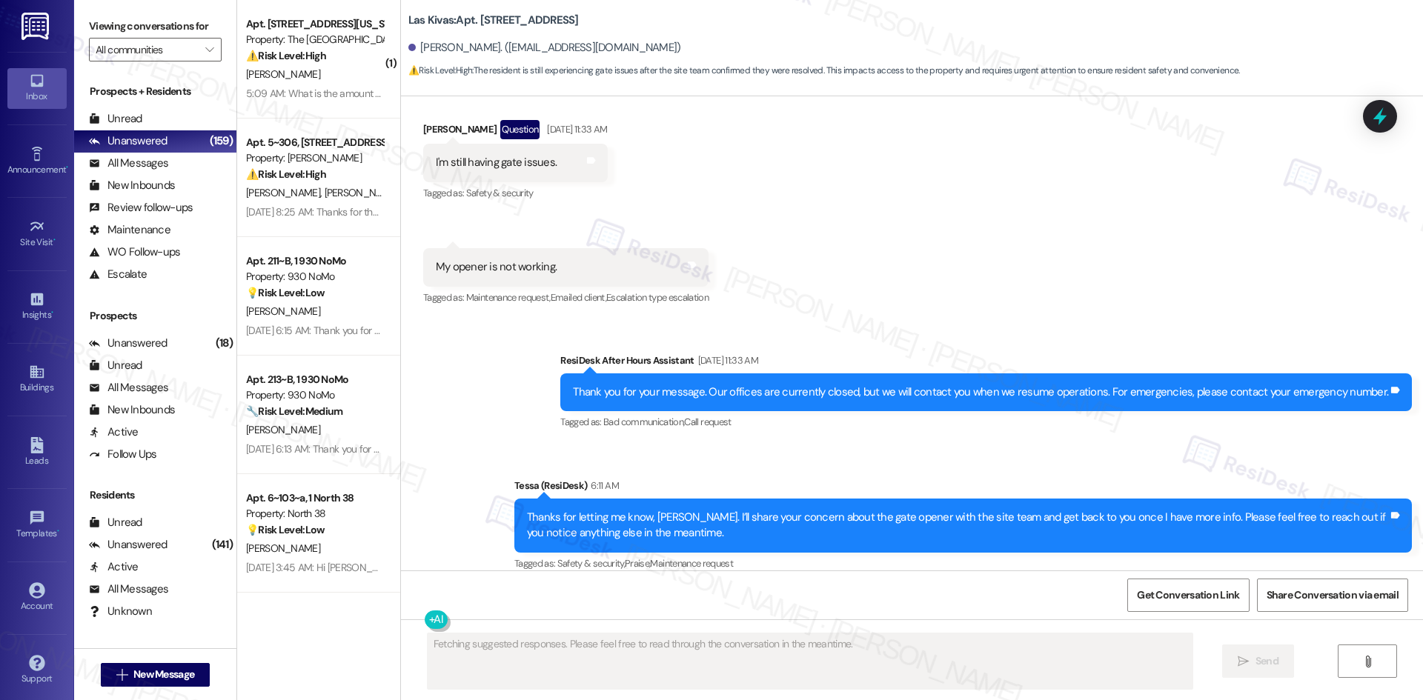
click at [1127, 319] on div "Sent via SMS ResiDesk After Hours Assistant [DATE] 11:33 AM Thank you for your …" at bounding box center [912, 452] width 1022 height 266
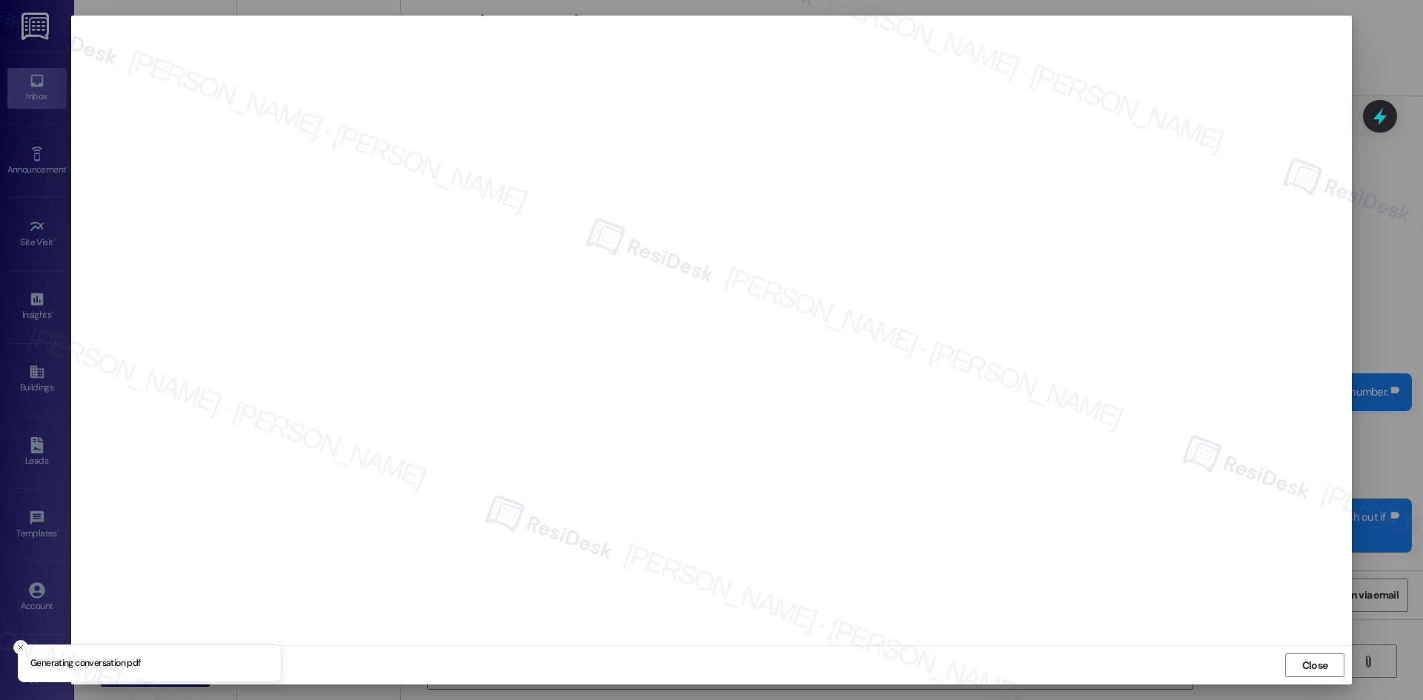
type textarea "Hi {{first_name}}, I understand you're still having issues with your gate opene…"
click at [1306, 666] on span "Close" at bounding box center [1315, 666] width 26 height 16
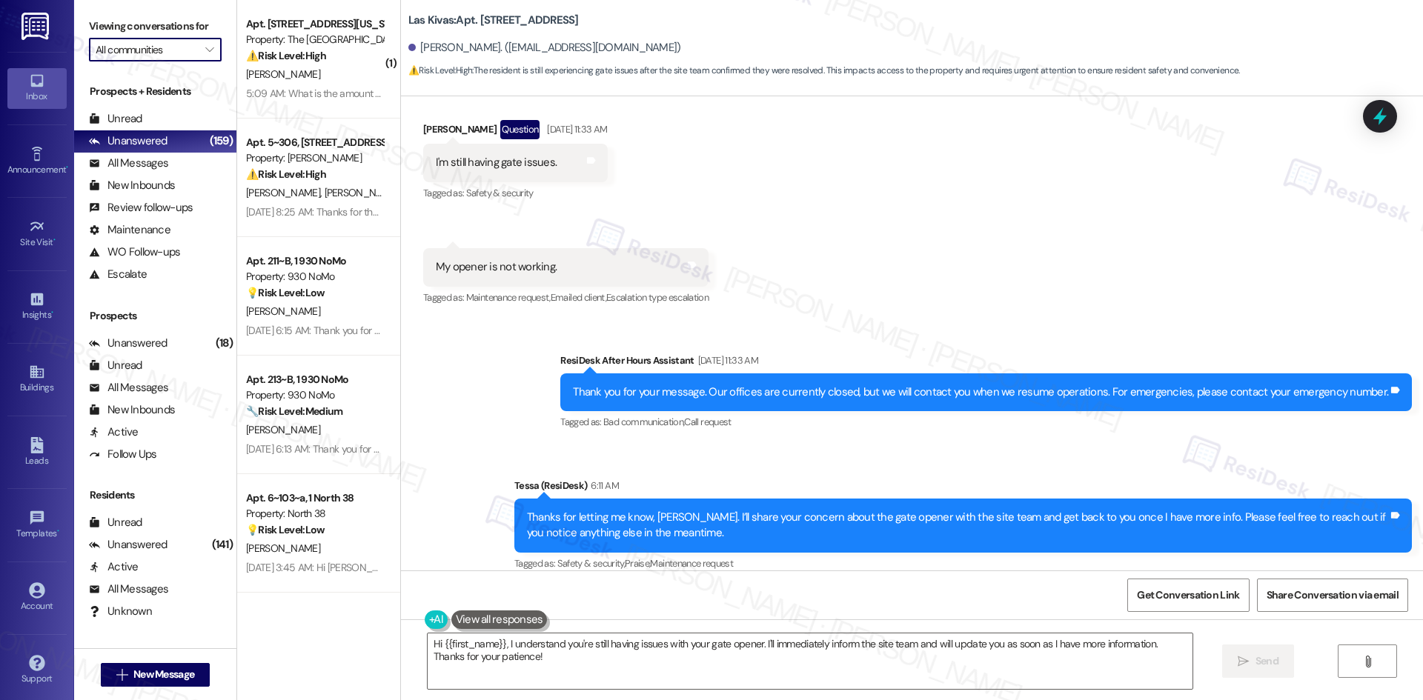
click at [174, 48] on input "All communities" at bounding box center [147, 50] width 102 height 24
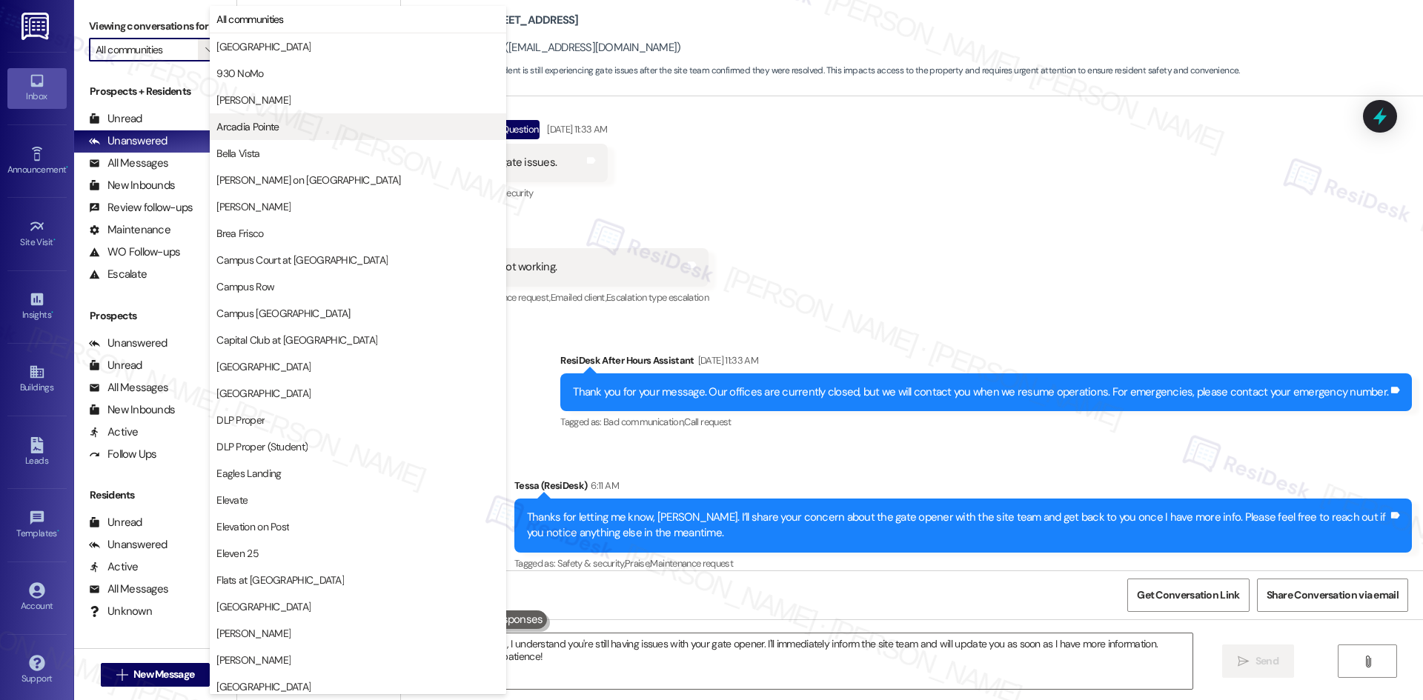
click at [308, 132] on span "Arcadia Pointe" at bounding box center [357, 126] width 283 height 15
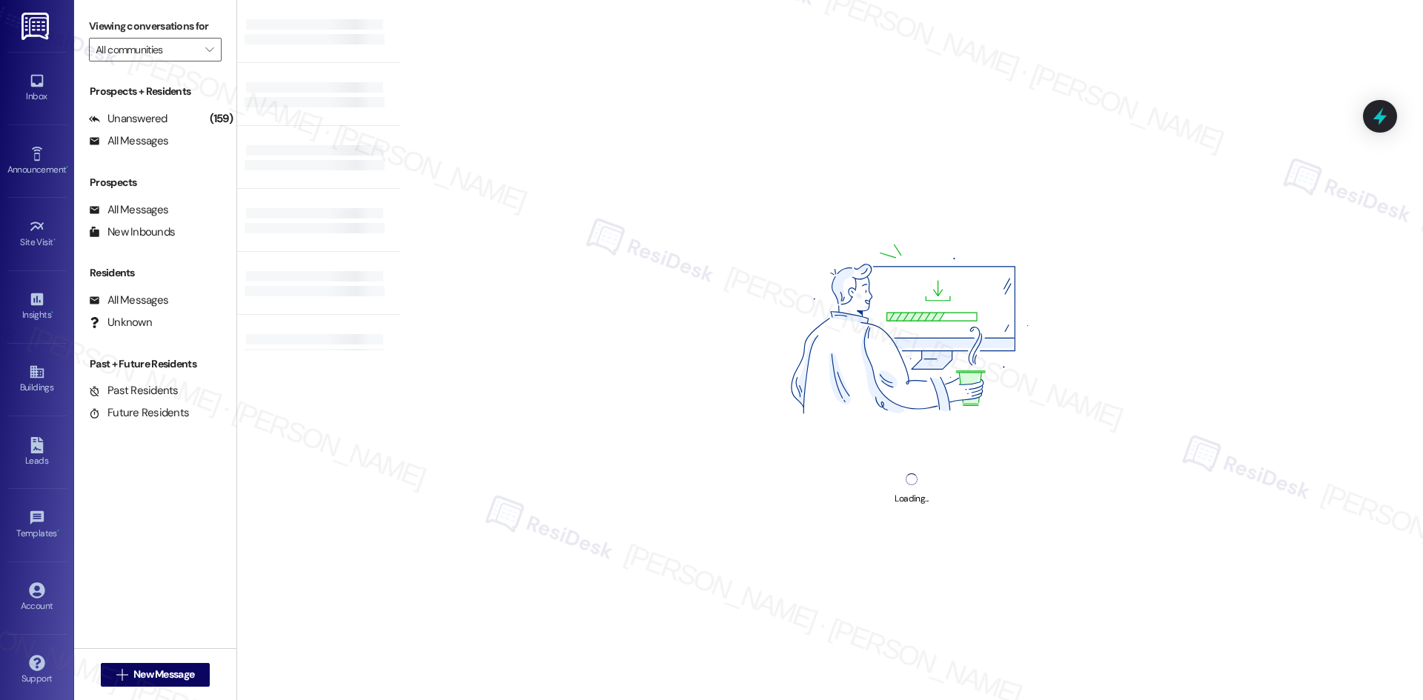
type input "Arcadia Pointe"
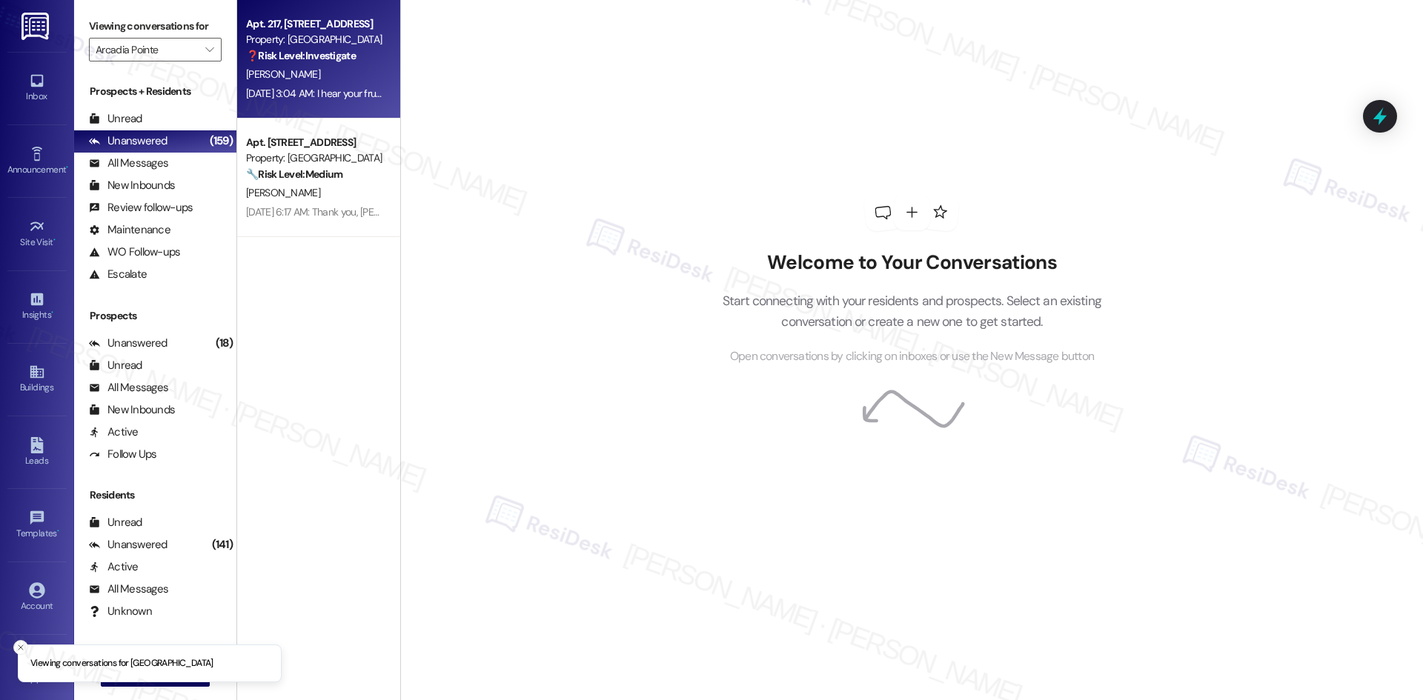
click at [299, 67] on div "[PERSON_NAME]" at bounding box center [315, 74] width 140 height 19
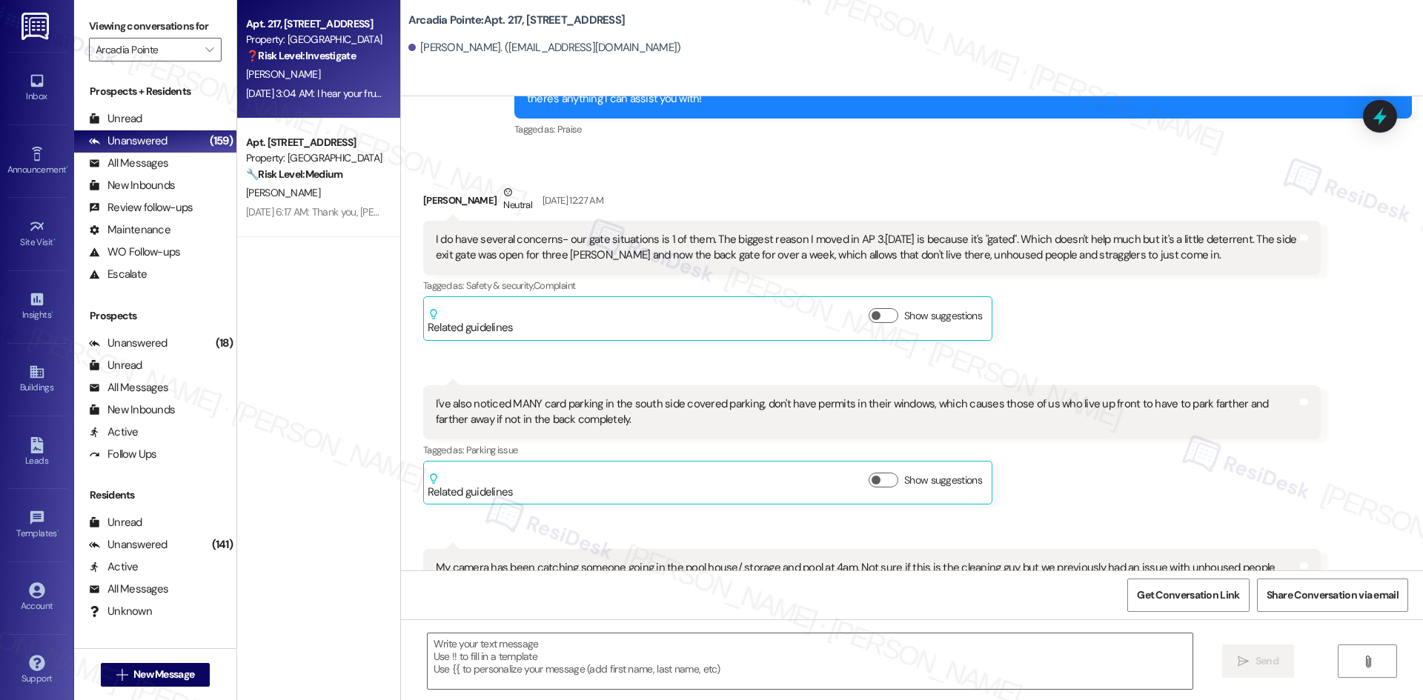
type textarea "Fetching suggested responses. Please feel free to read through the conversation…"
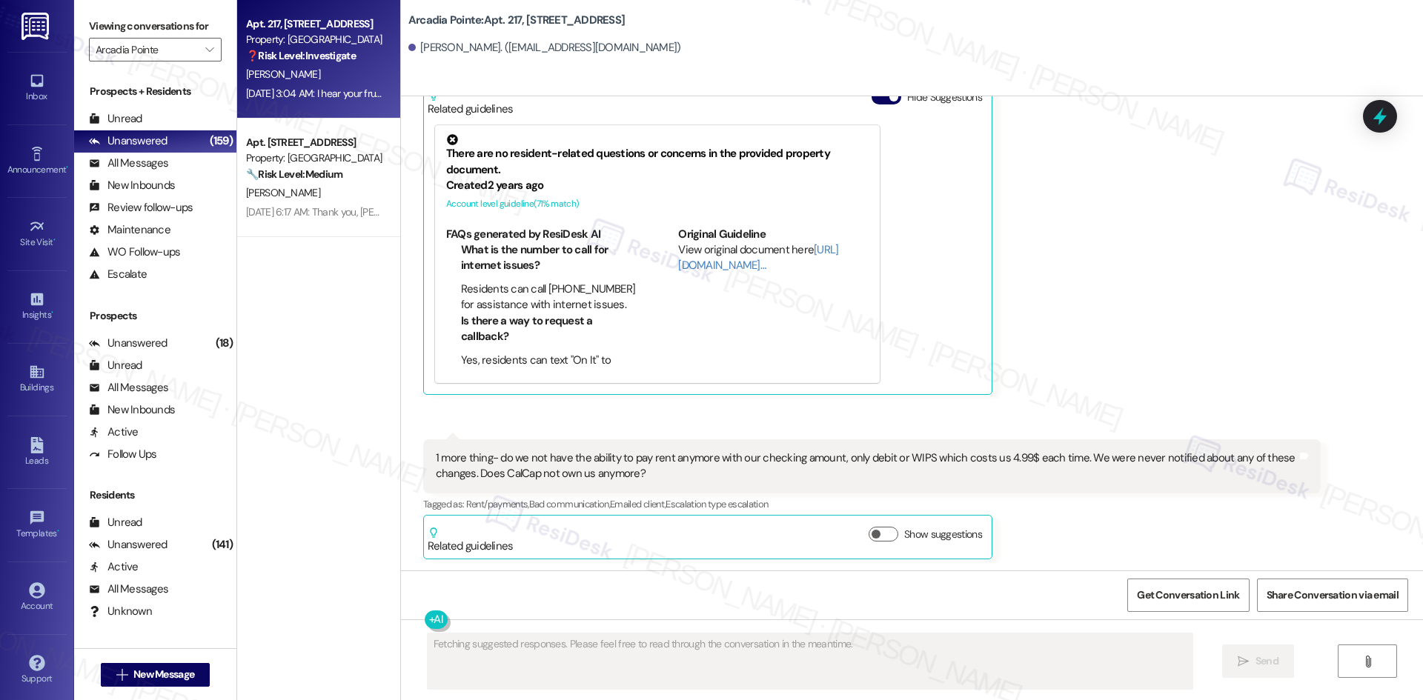
scroll to position [2329, 0]
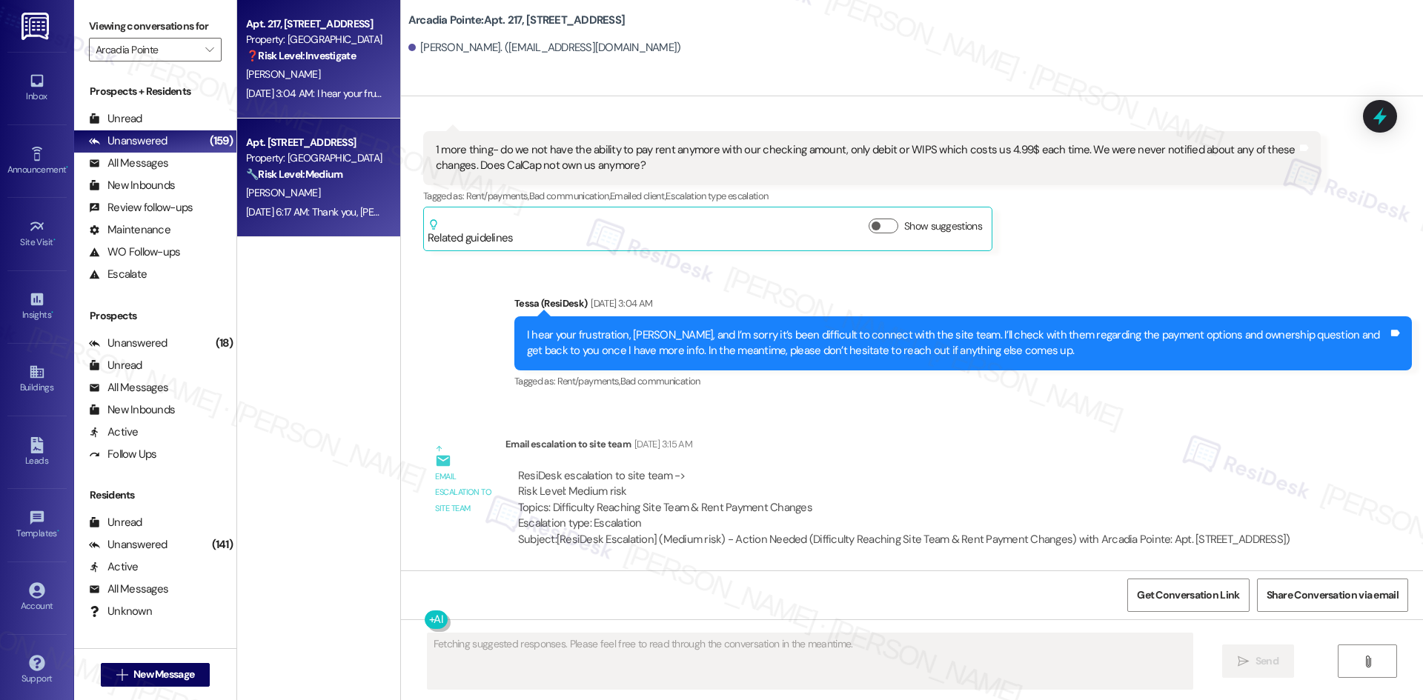
click at [335, 199] on div "[PERSON_NAME]" at bounding box center [315, 193] width 140 height 19
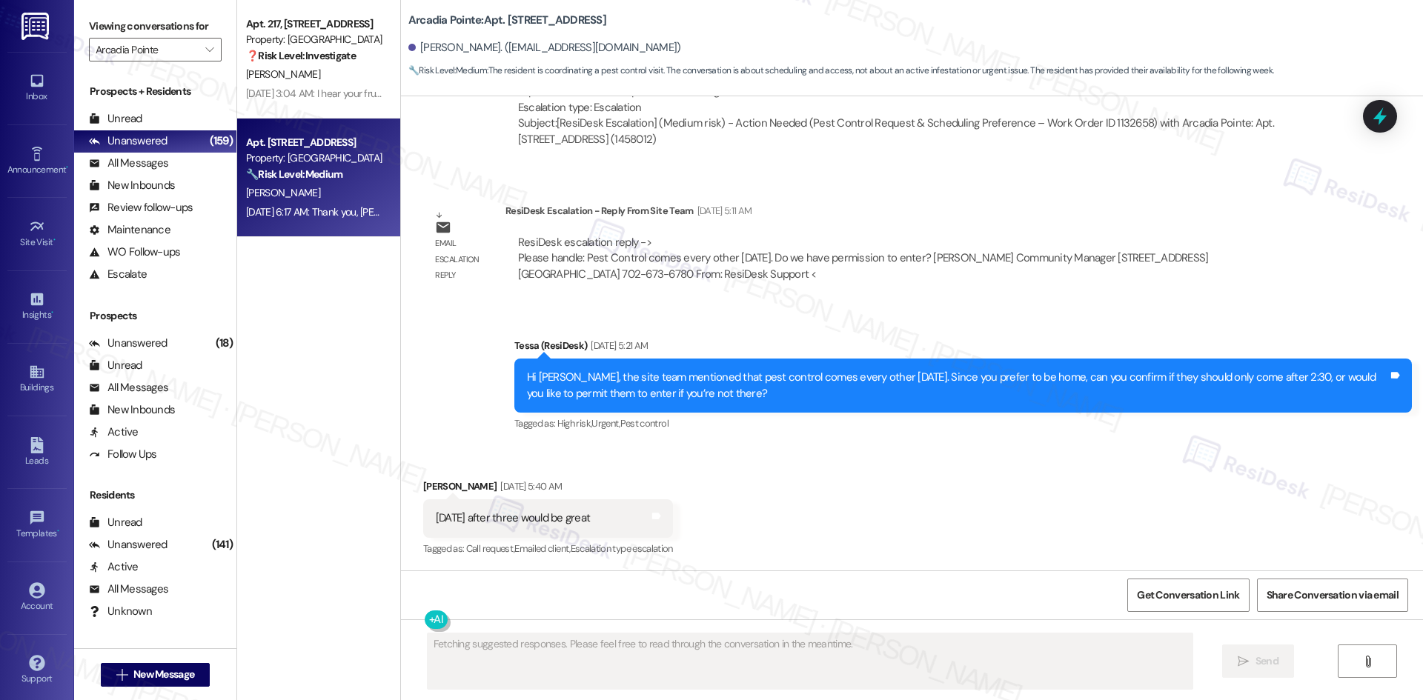
scroll to position [1529, 0]
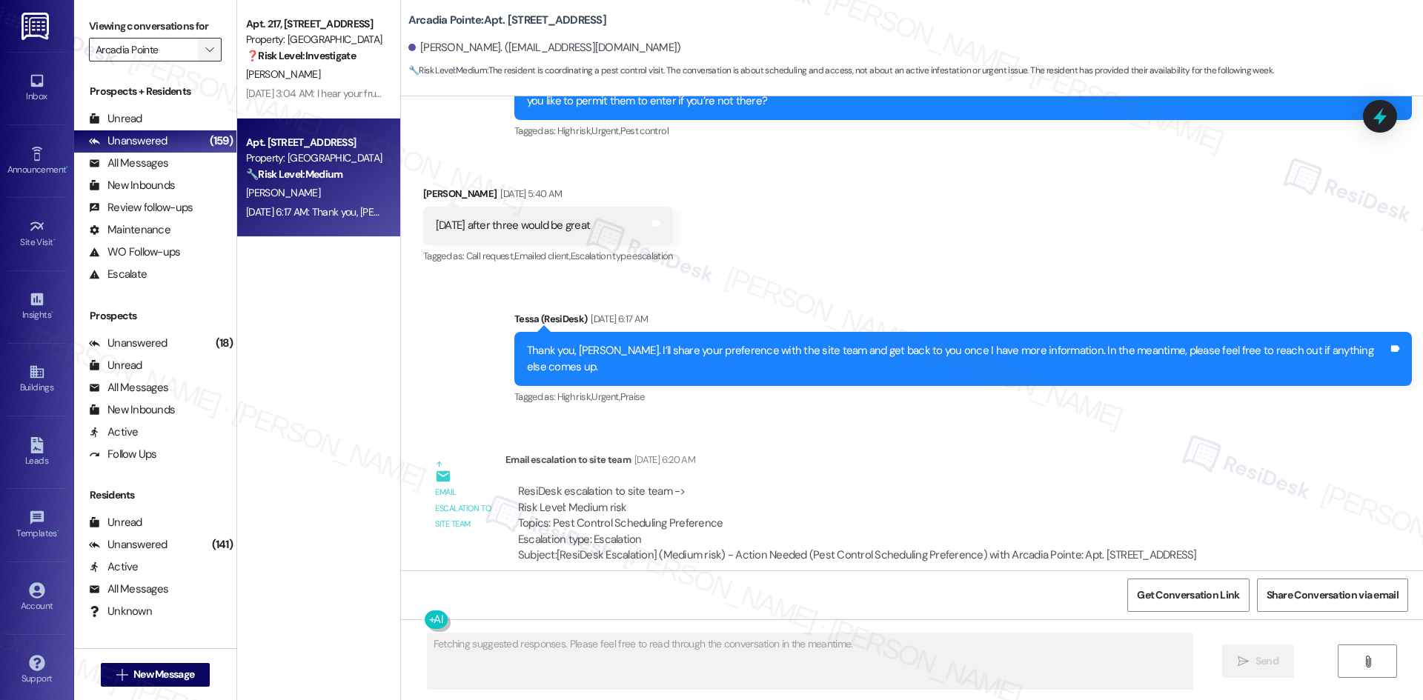
click at [205, 47] on icon "" at bounding box center [209, 50] width 8 height 12
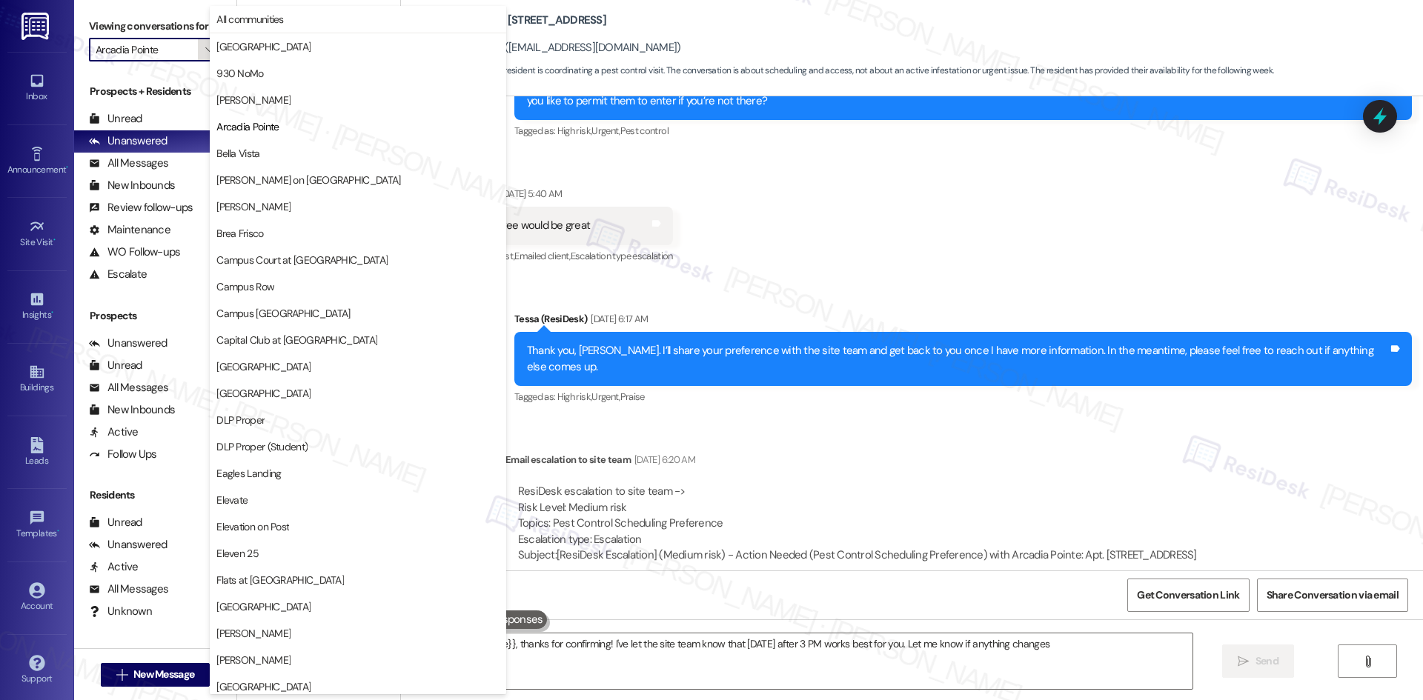
type textarea "Hey {{first_name}}, thanks for confirming! I've let the site team know that [DA…"
click at [259, 147] on span "Bella Vista" at bounding box center [237, 153] width 43 height 15
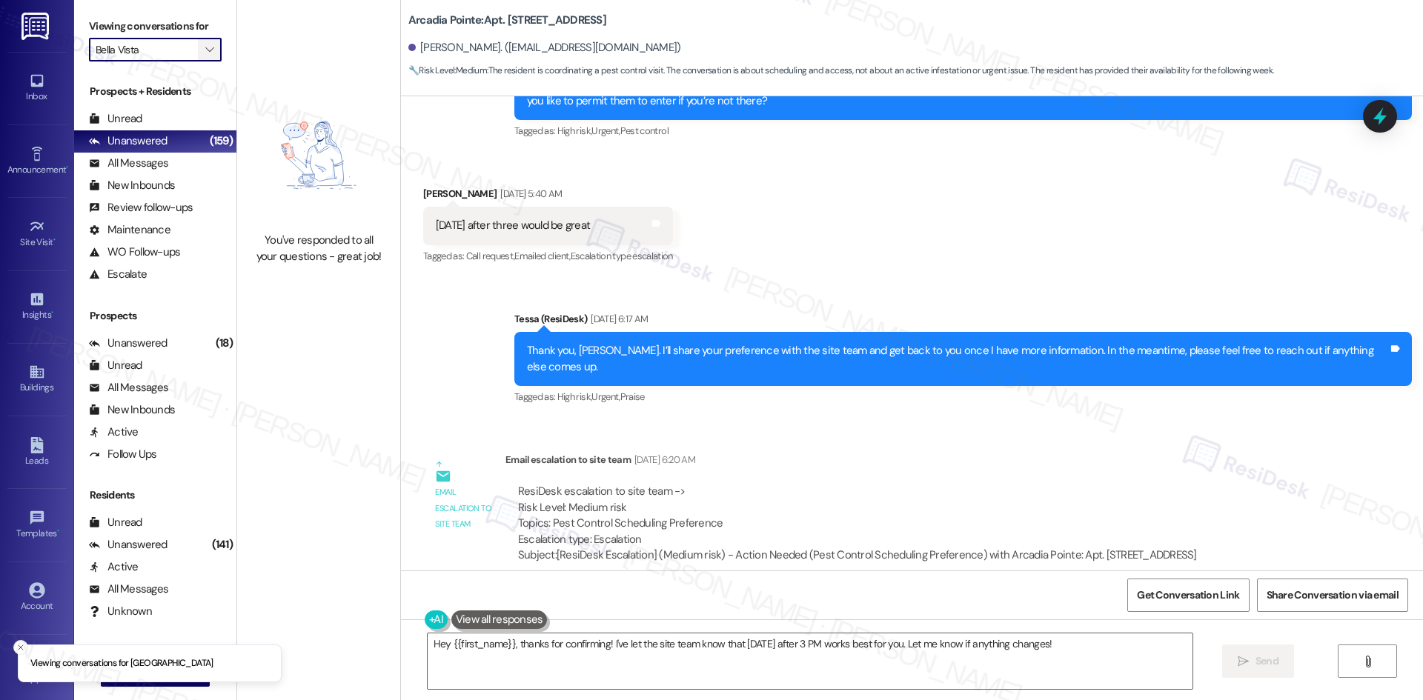
click at [198, 43] on button "" at bounding box center [210, 50] width 24 height 24
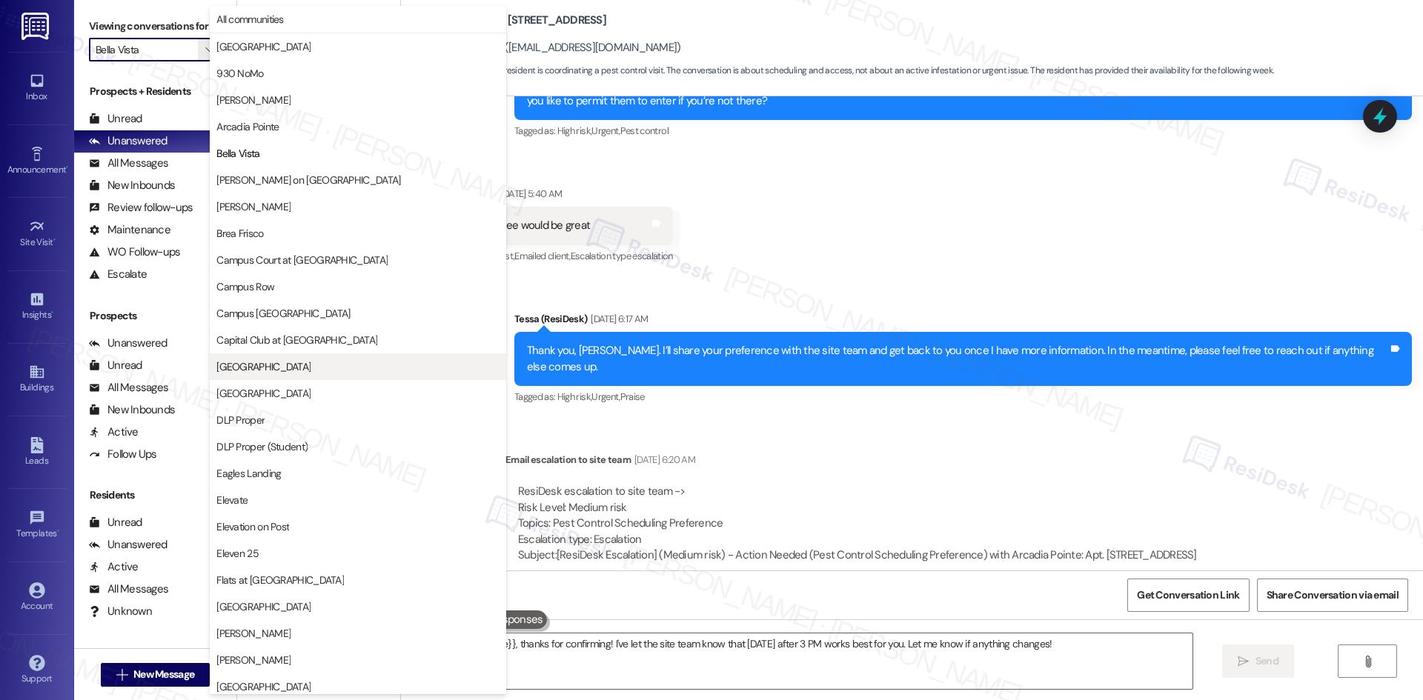
click at [331, 374] on button "[GEOGRAPHIC_DATA]" at bounding box center [358, 367] width 296 height 27
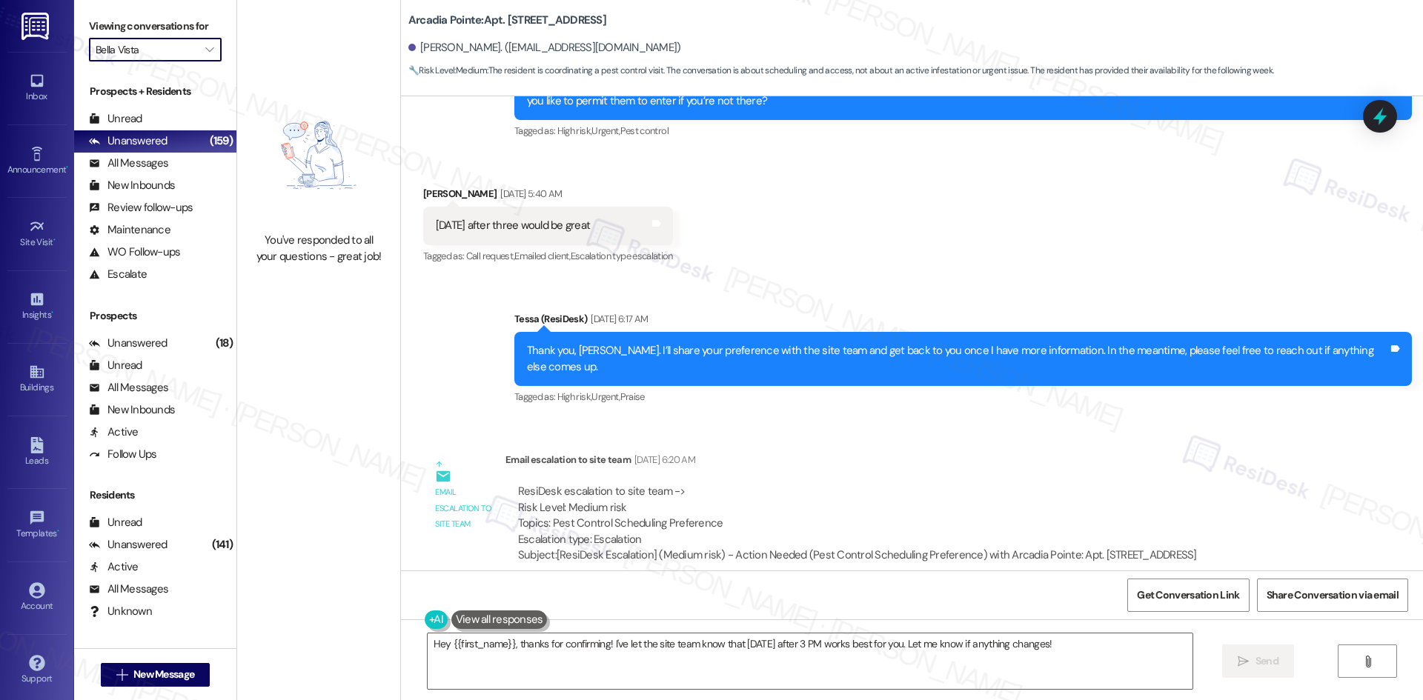
type input "[GEOGRAPHIC_DATA]"
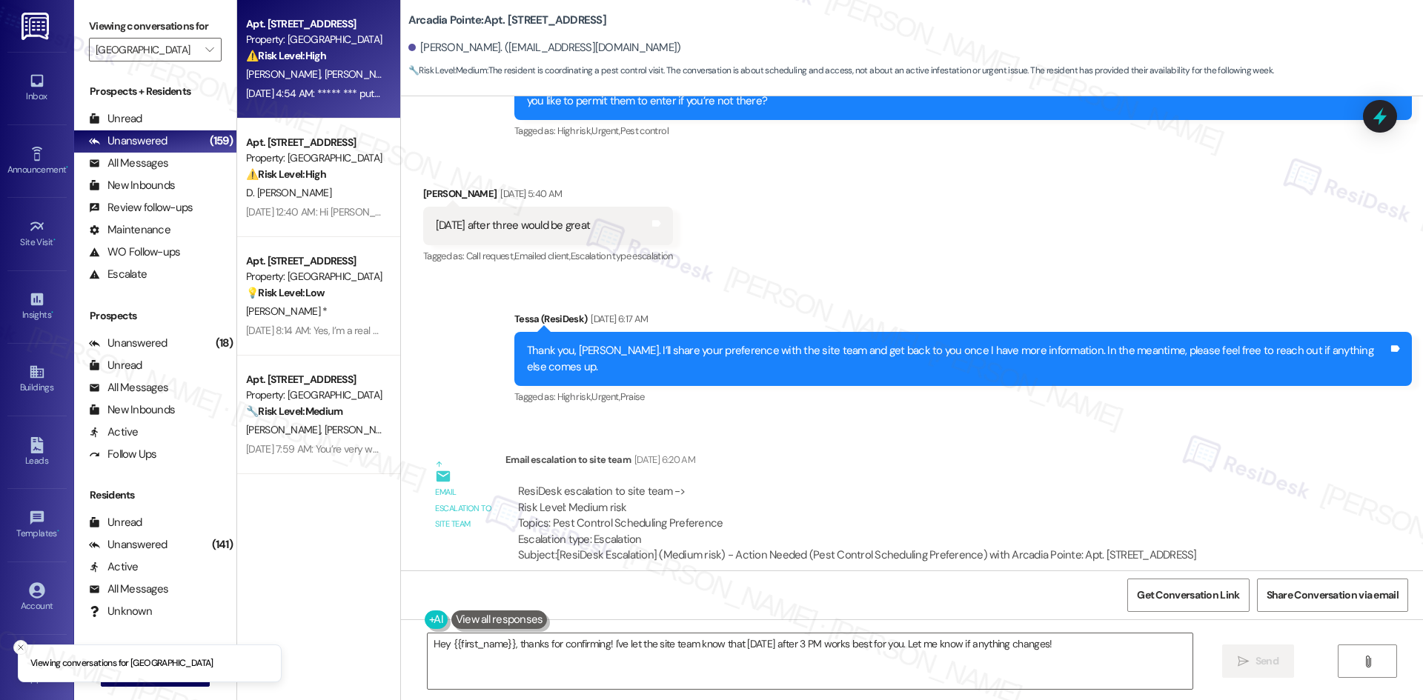
click at [324, 95] on div "[DATE] 4:54 AM: ***** *** putos [DATE] 4:54 AM: ***** *** putos" at bounding box center [315, 93] width 138 height 13
type textarea "Fetching suggested responses. Please feel free to read through the conversation…"
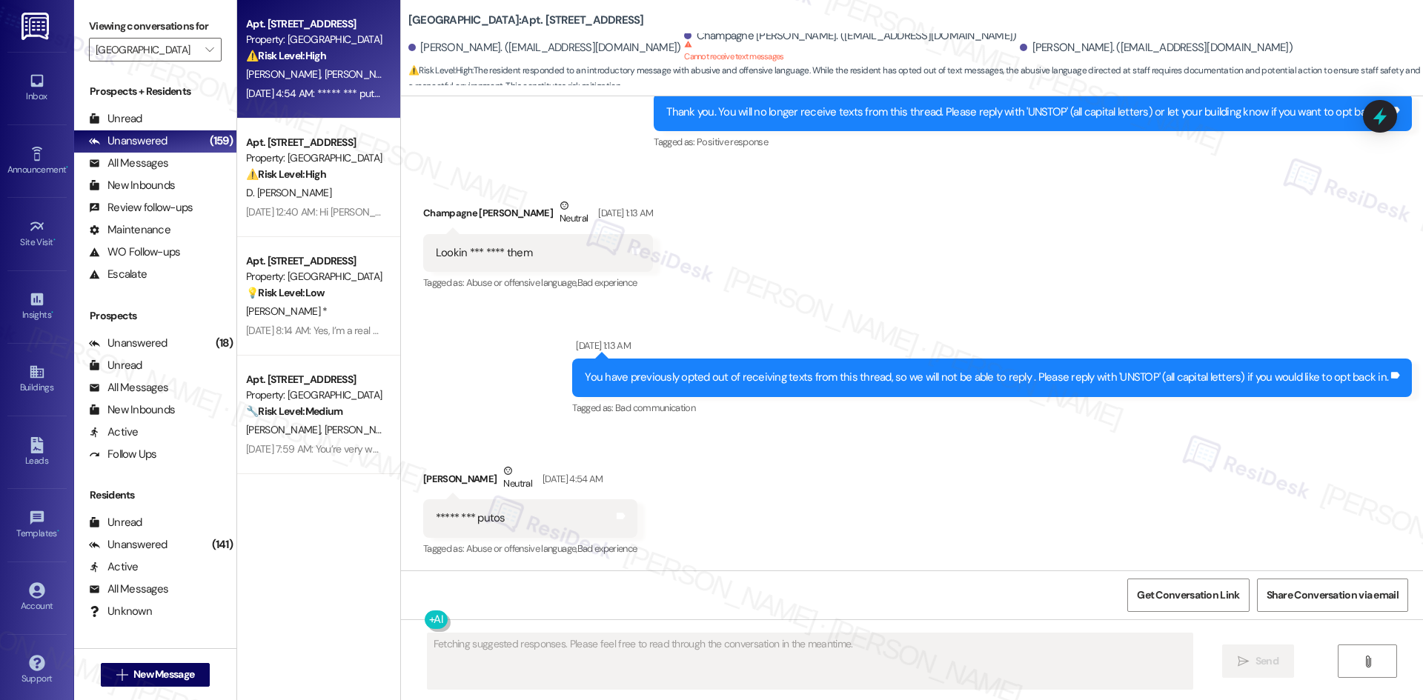
scroll to position [433, 0]
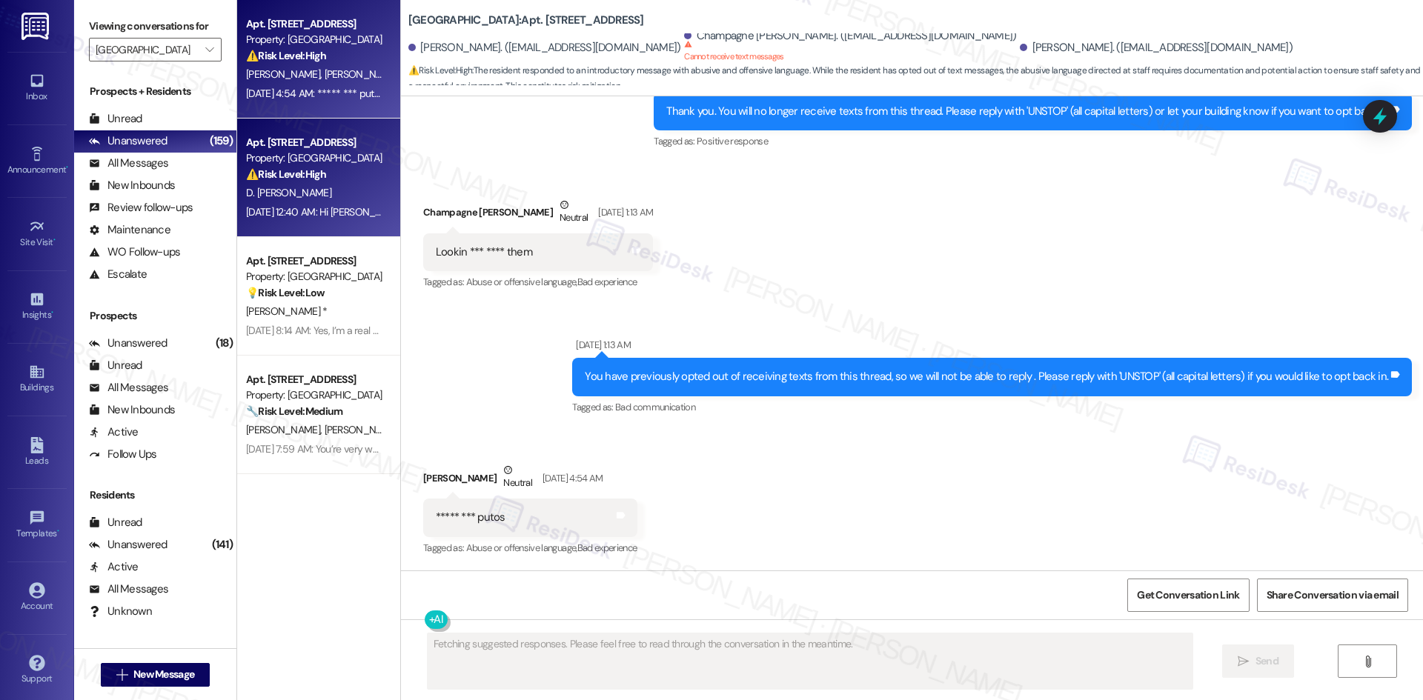
click at [299, 213] on div "[DATE] 12:40 AM: Hi [PERSON_NAME], I checked with the site team, and they confi…" at bounding box center [764, 211] width 1037 height 13
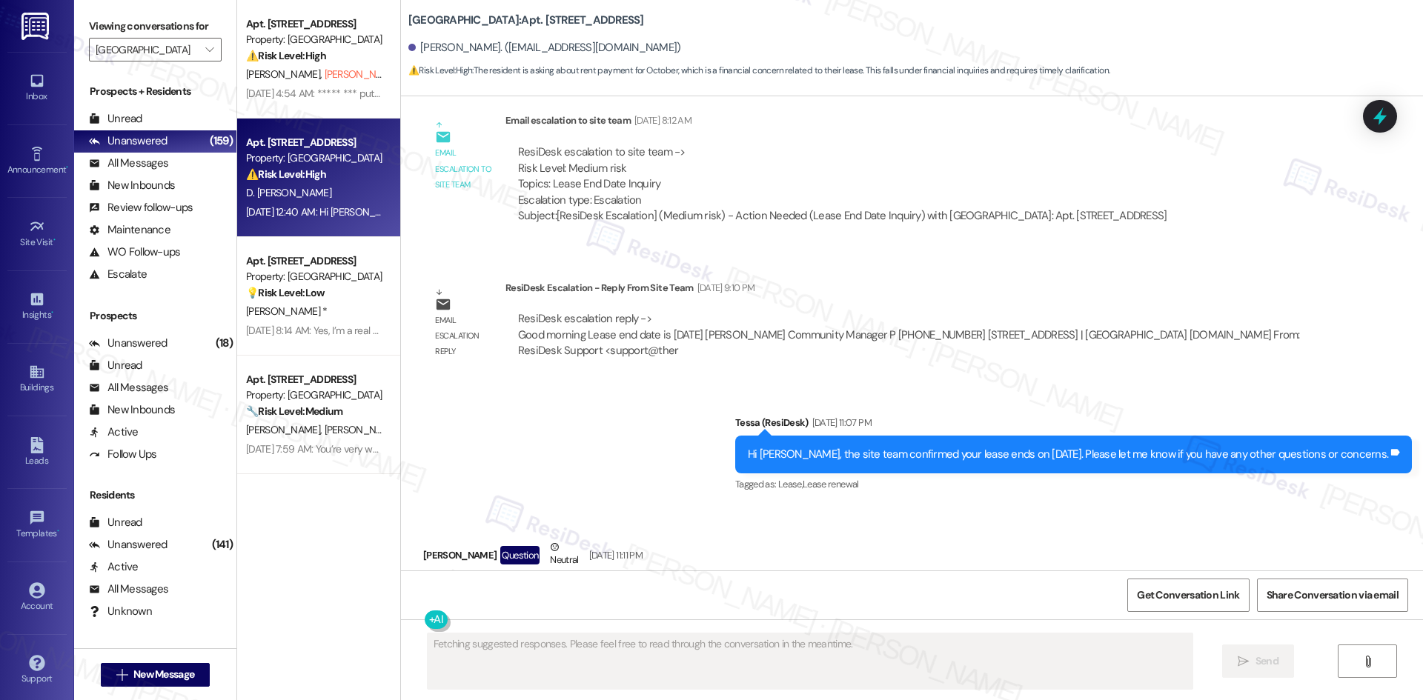
scroll to position [618, 0]
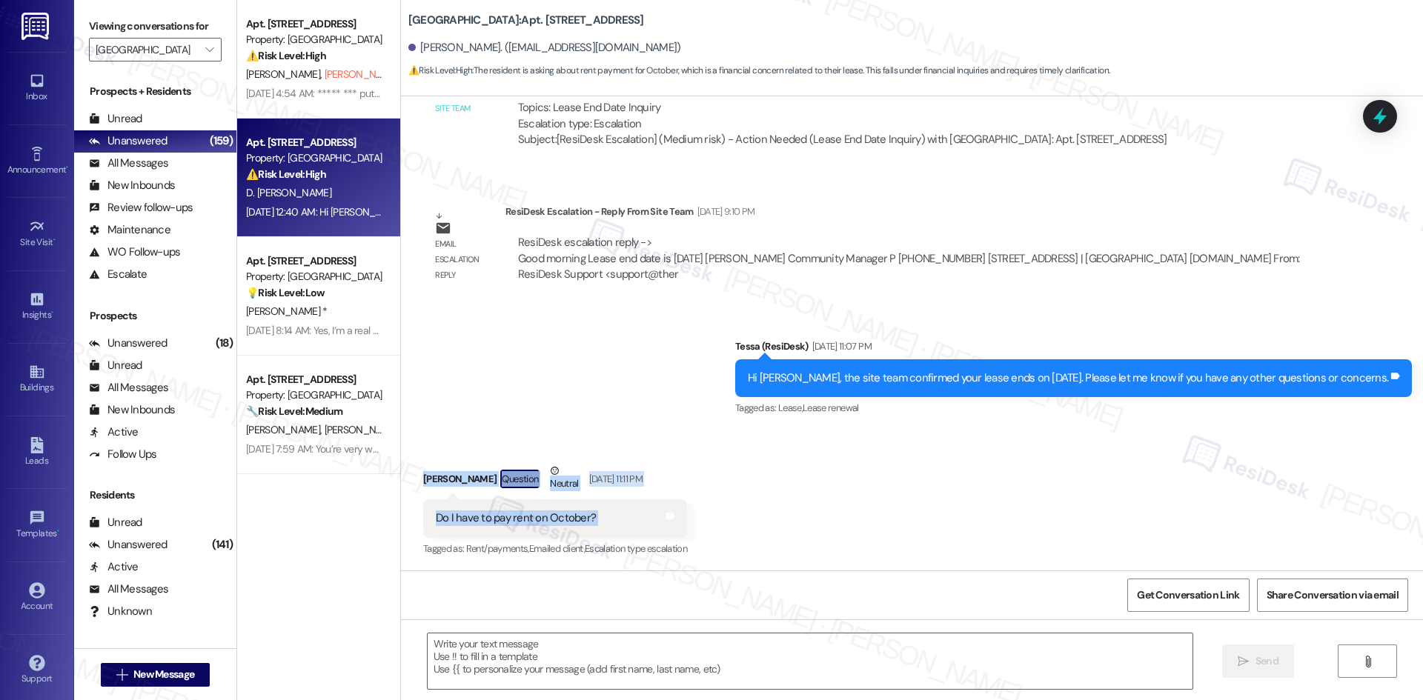
drag, startPoint x: 409, startPoint y: 462, endPoint x: 623, endPoint y: 536, distance: 225.9
click at [623, 536] on div "Received via SMS [PERSON_NAME] Question Neutral [DATE] 11:11 PM Do I have to pa…" at bounding box center [555, 511] width 286 height 119
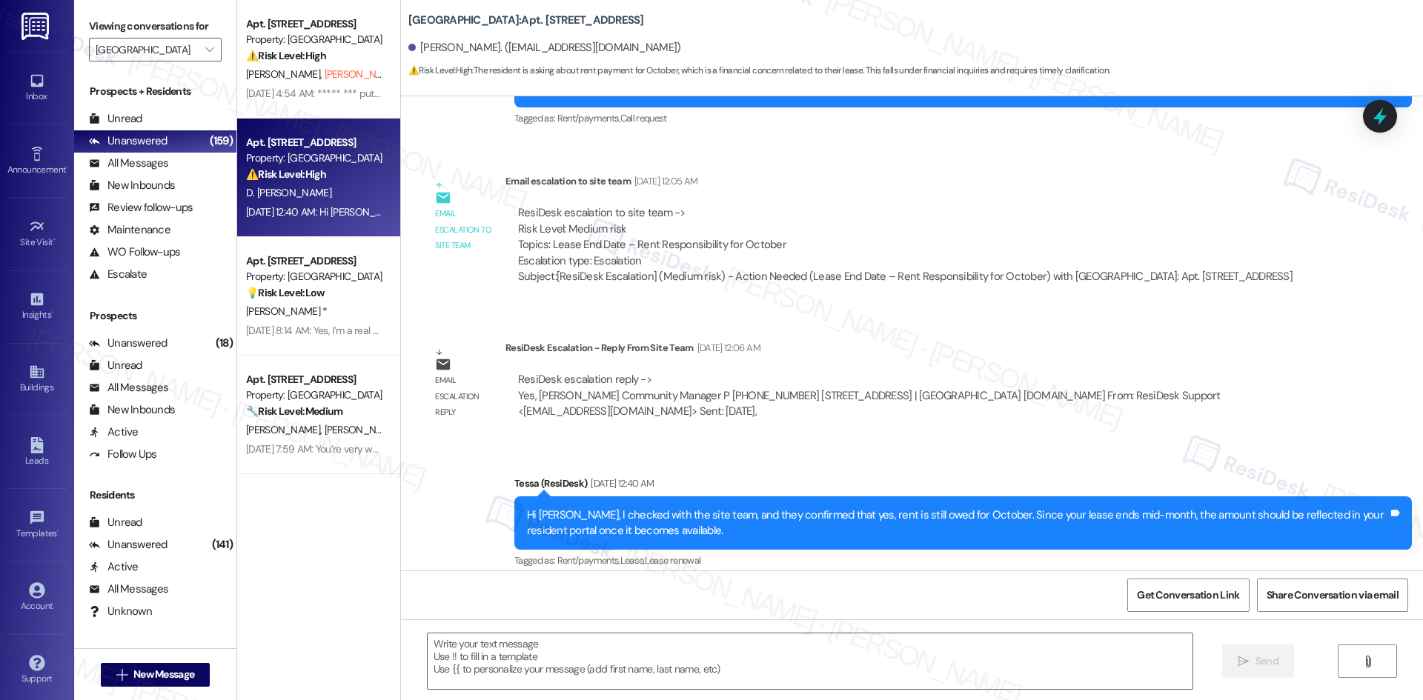
scroll to position [1218, 0]
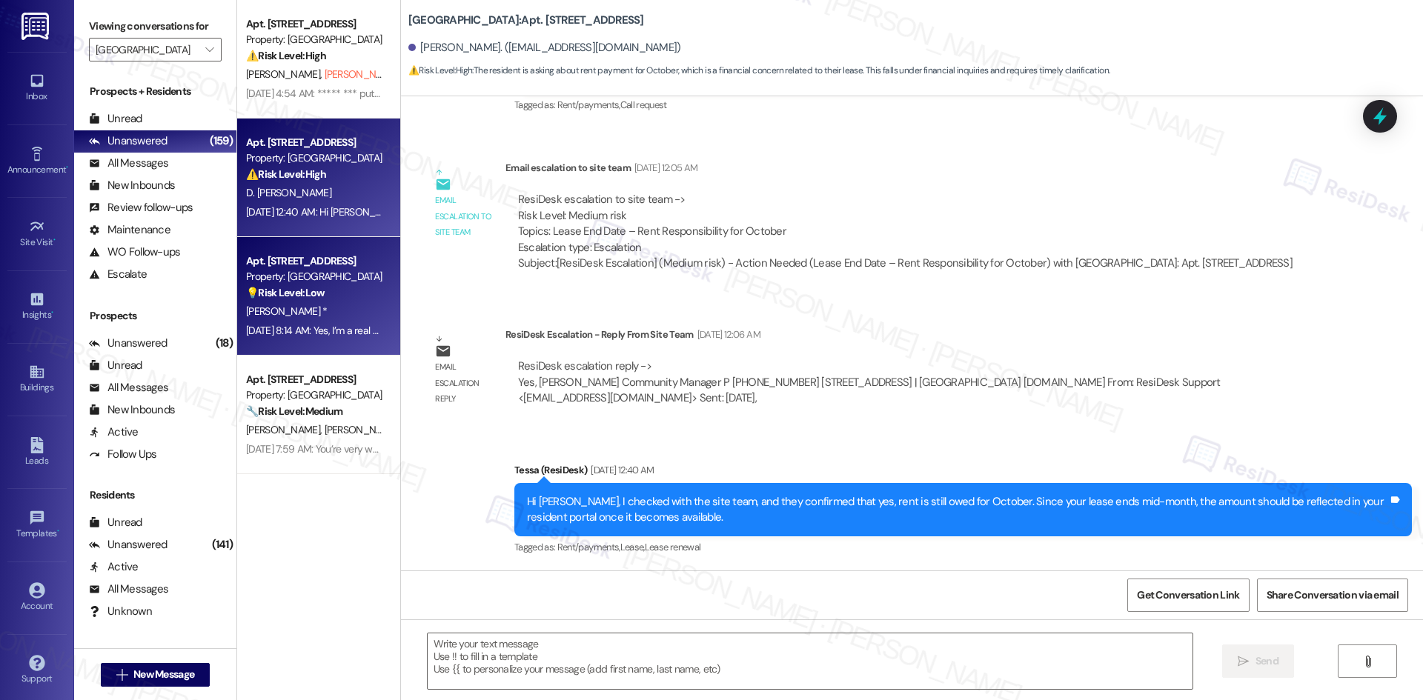
click at [346, 279] on div "Property: [GEOGRAPHIC_DATA]" at bounding box center [314, 277] width 137 height 16
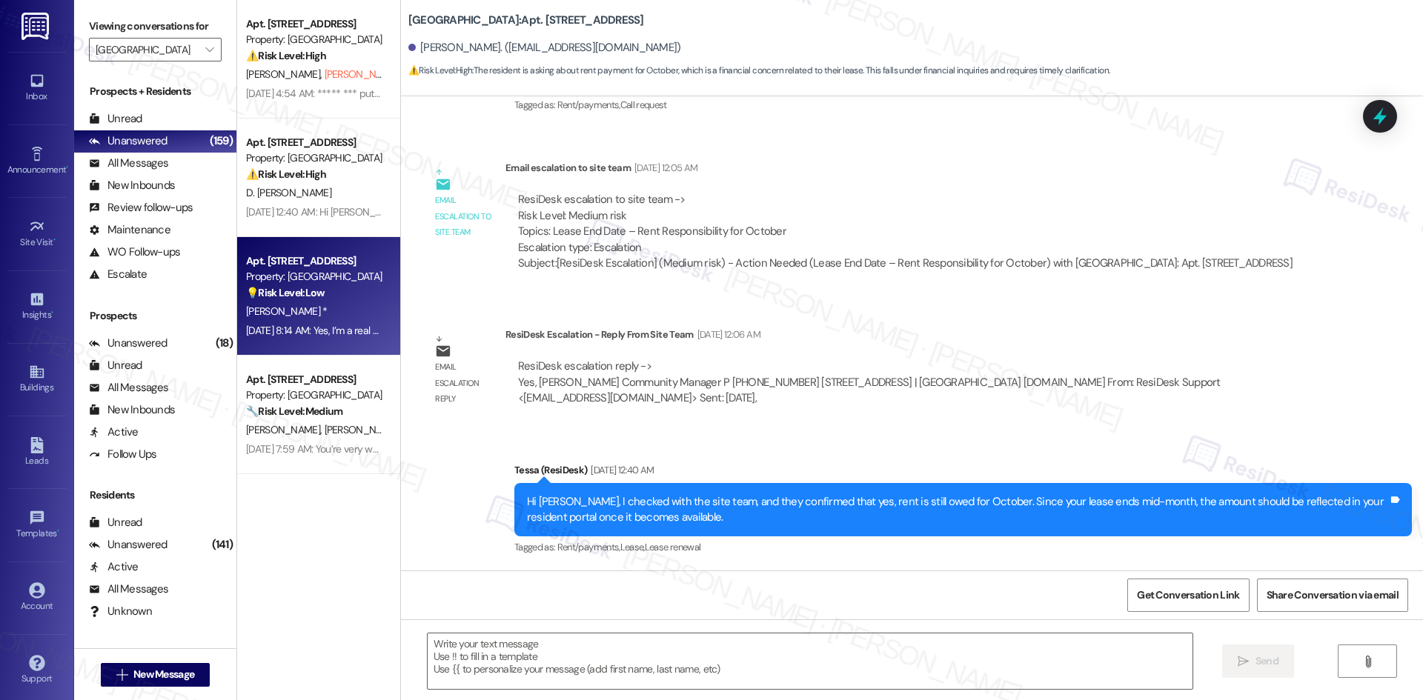
type textarea "Fetching suggested responses. Please feel free to read through the conversation…"
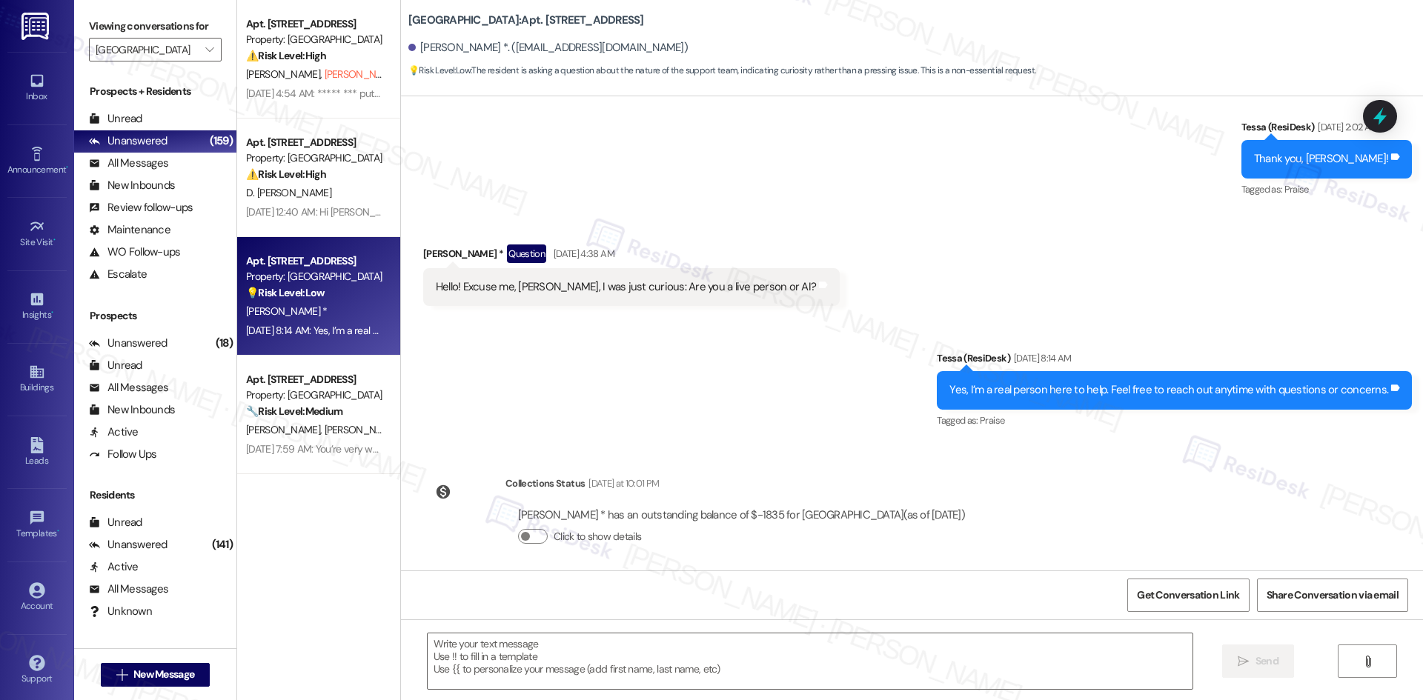
scroll to position [400, 0]
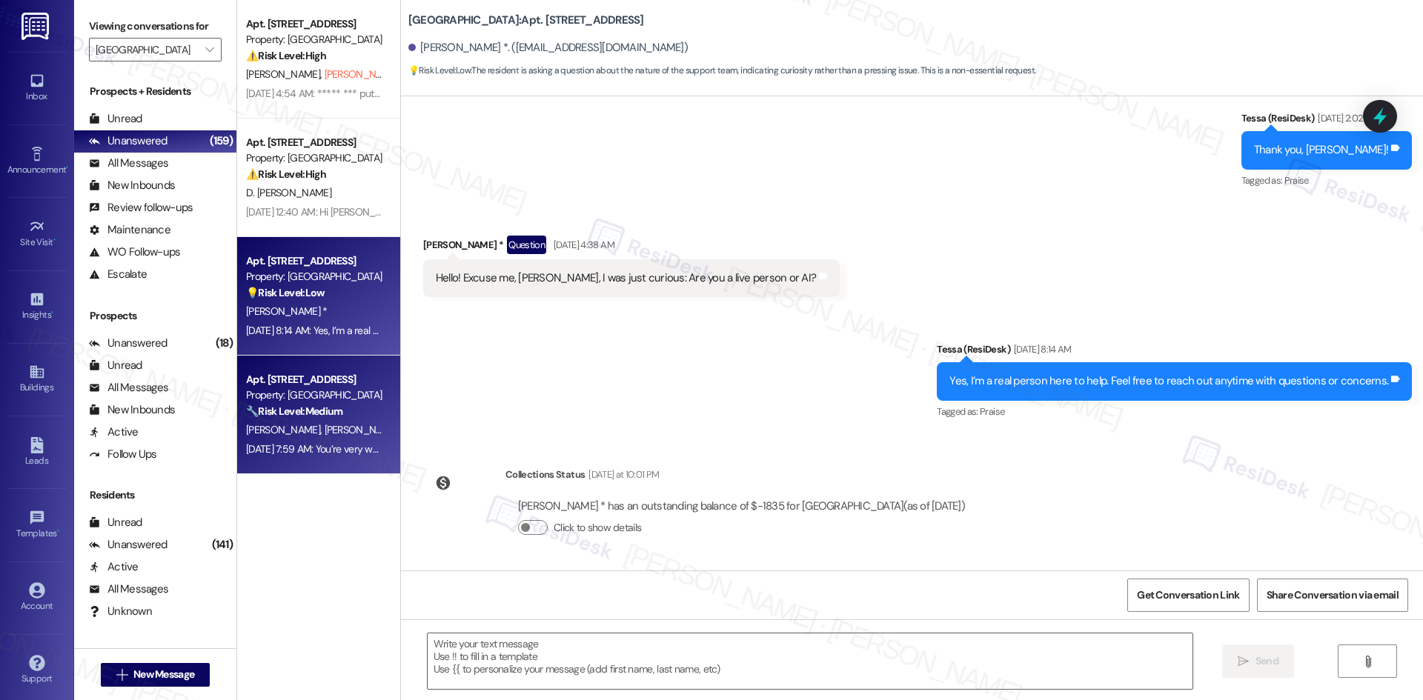
click at [333, 397] on div "Property: [GEOGRAPHIC_DATA]" at bounding box center [314, 396] width 137 height 16
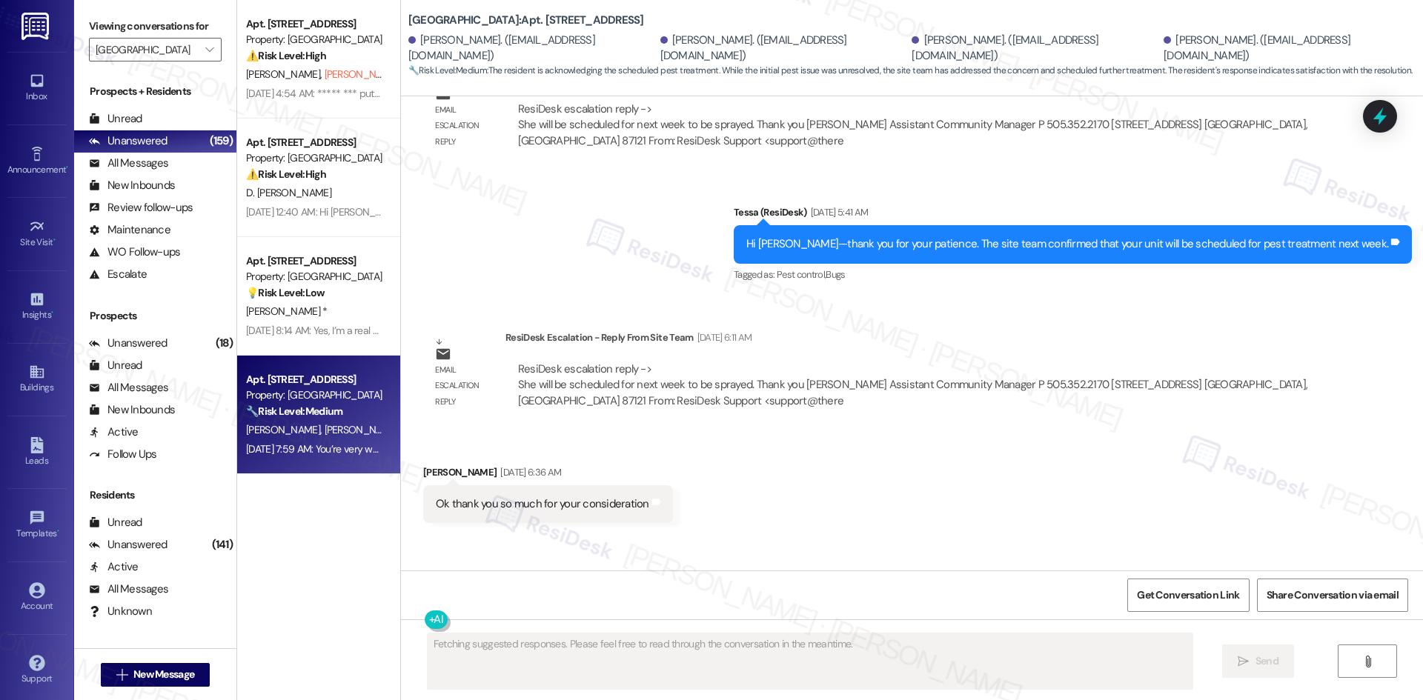
scroll to position [1360, 0]
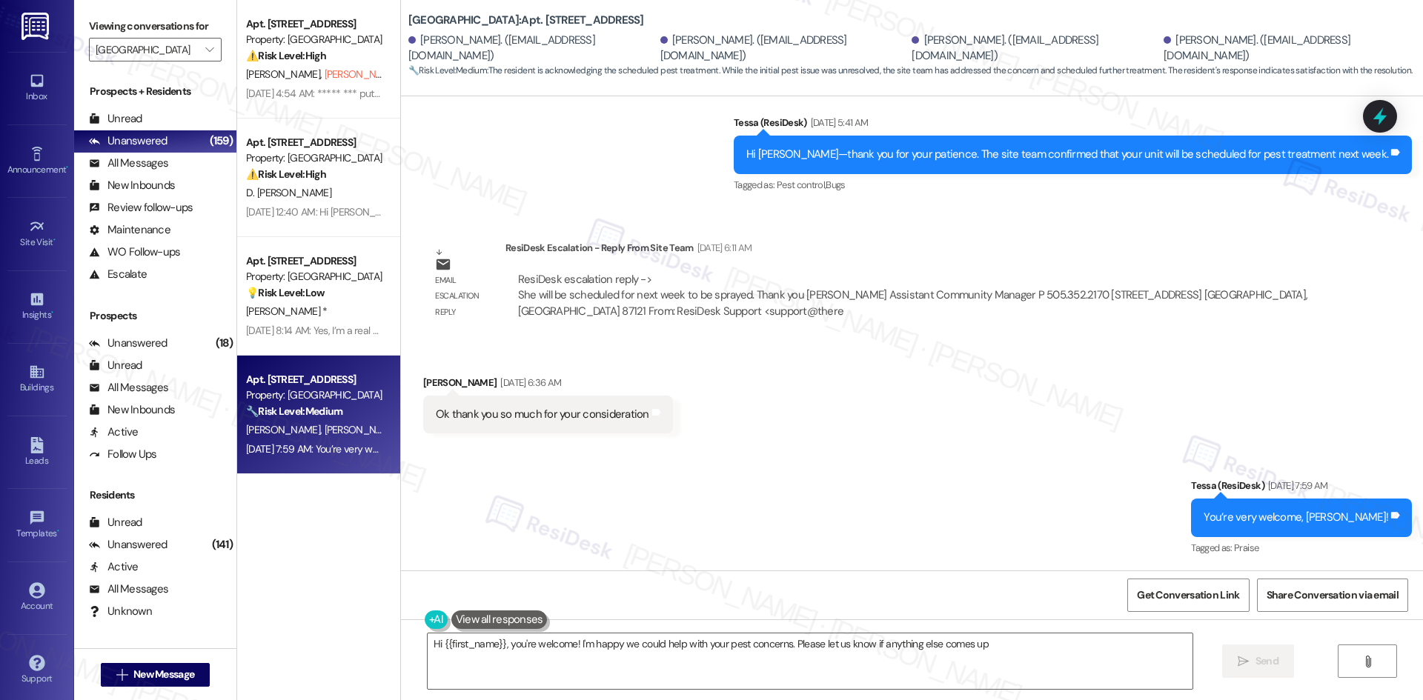
type textarea "Hi {{first_name}}, you're welcome! I'm happy we could help with your pest conce…"
click at [176, 48] on input "[GEOGRAPHIC_DATA]" at bounding box center [147, 50] width 102 height 24
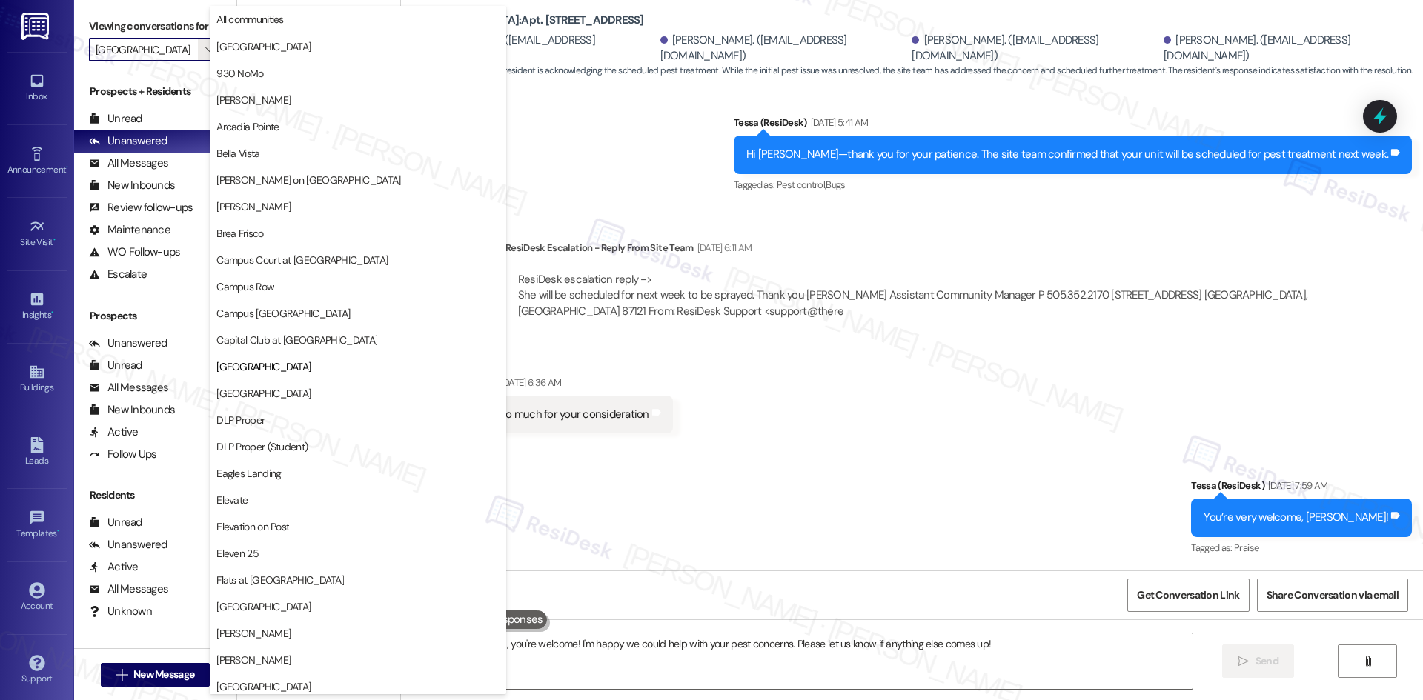
scroll to position [241, 0]
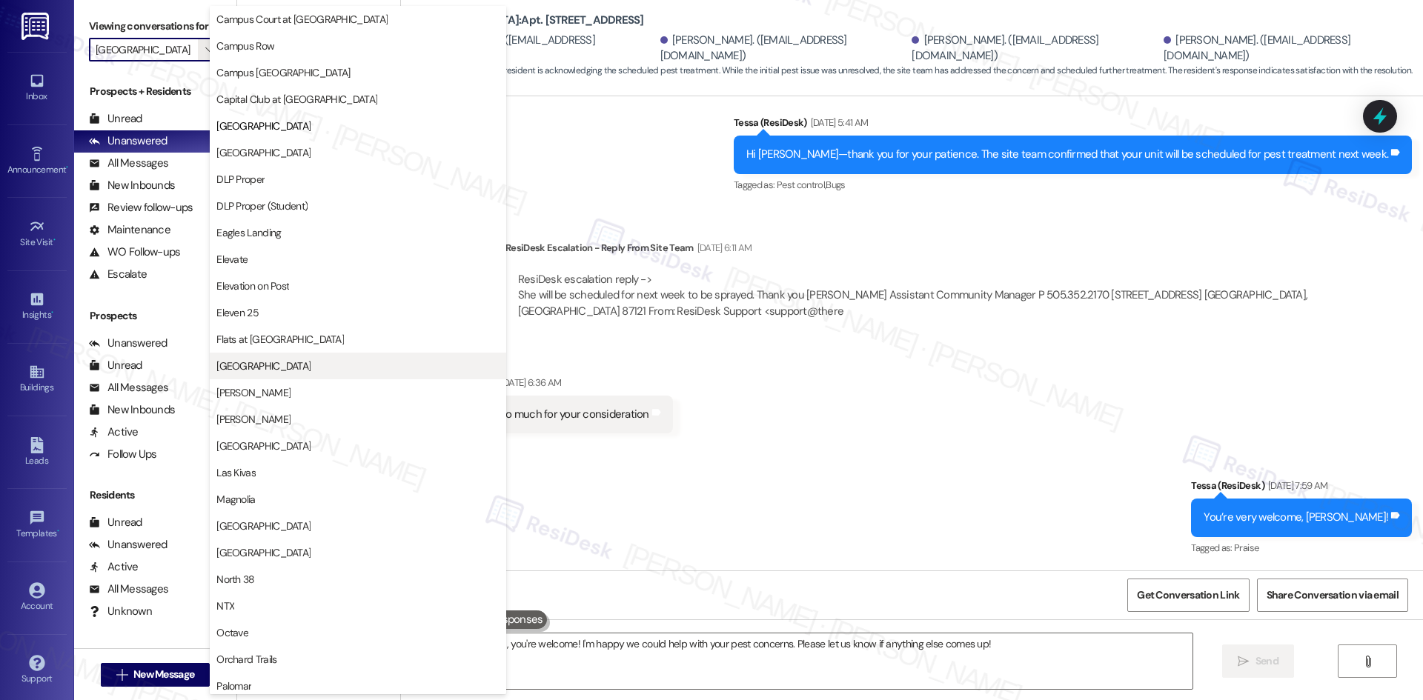
click at [340, 360] on span "[GEOGRAPHIC_DATA]" at bounding box center [357, 366] width 283 height 15
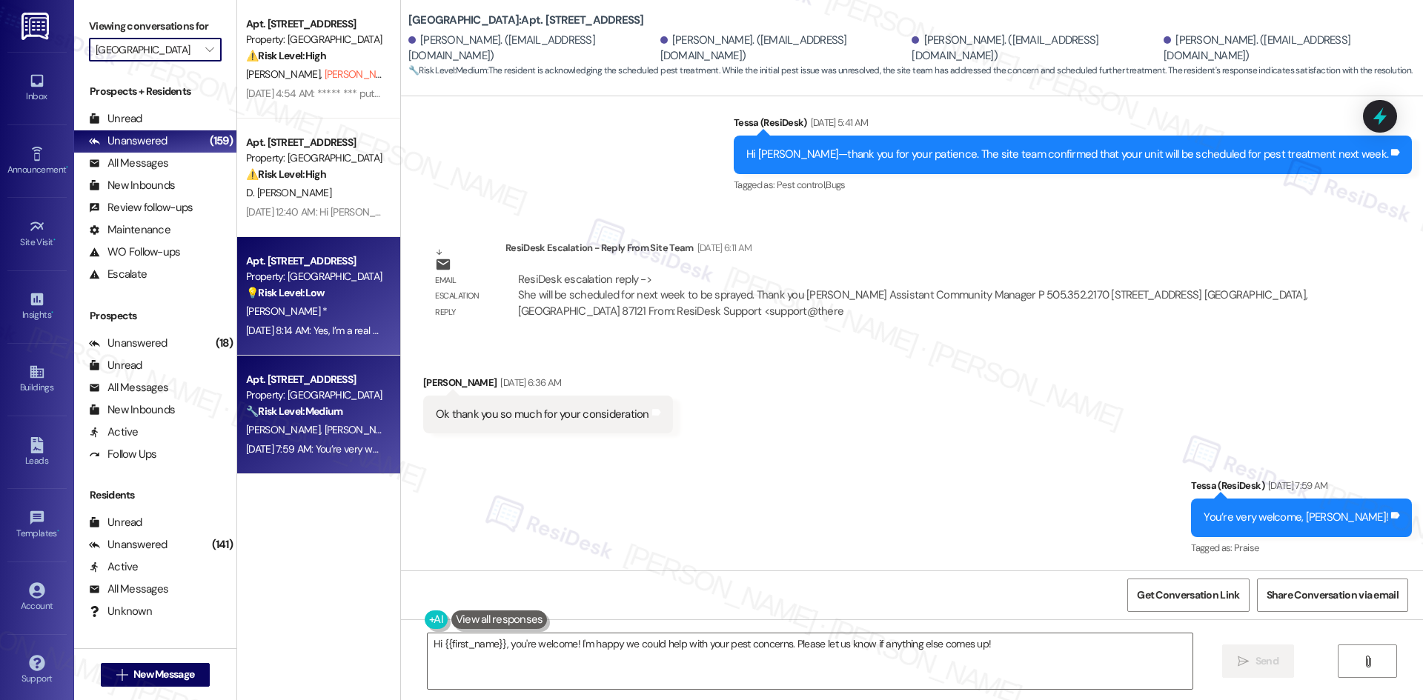
type input "[GEOGRAPHIC_DATA]"
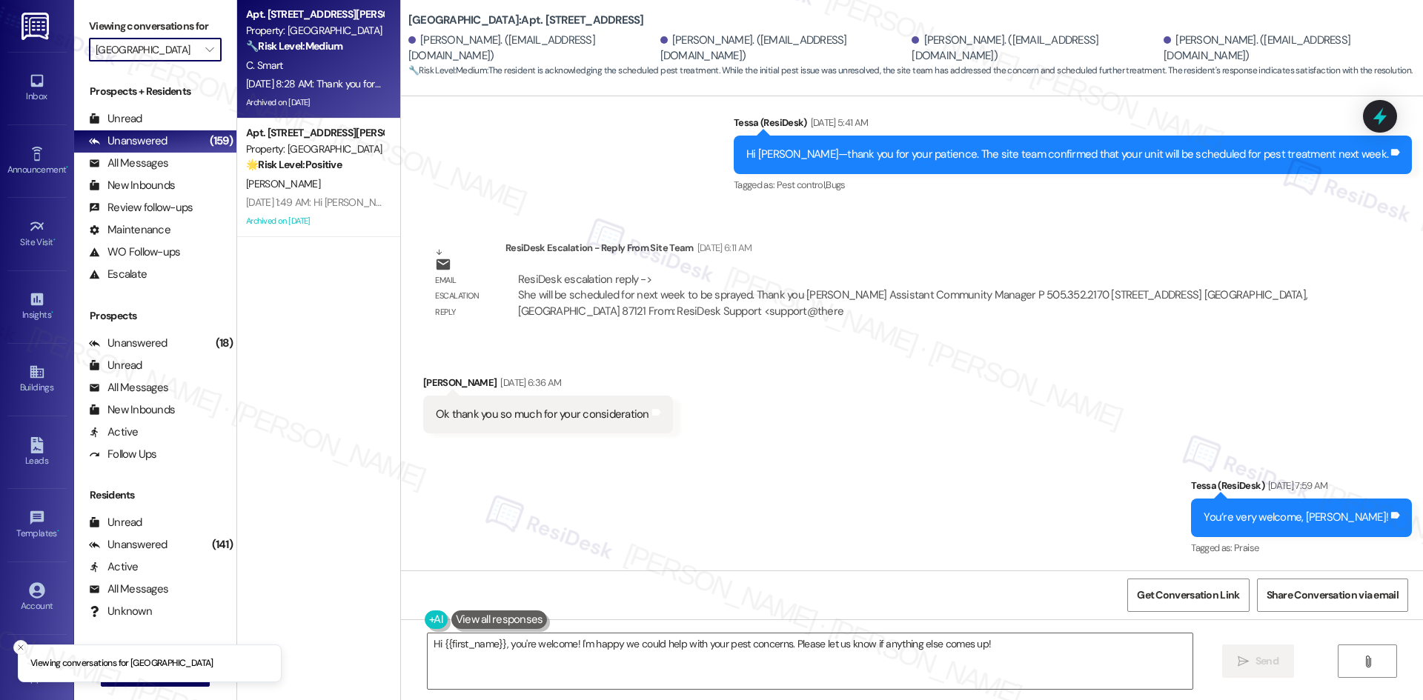
click at [331, 85] on div "Aug 30, 2025 at 8:28 AM: Thank you for confirming, Ciera. I’ll let the site tea…" at bounding box center [733, 83] width 975 height 13
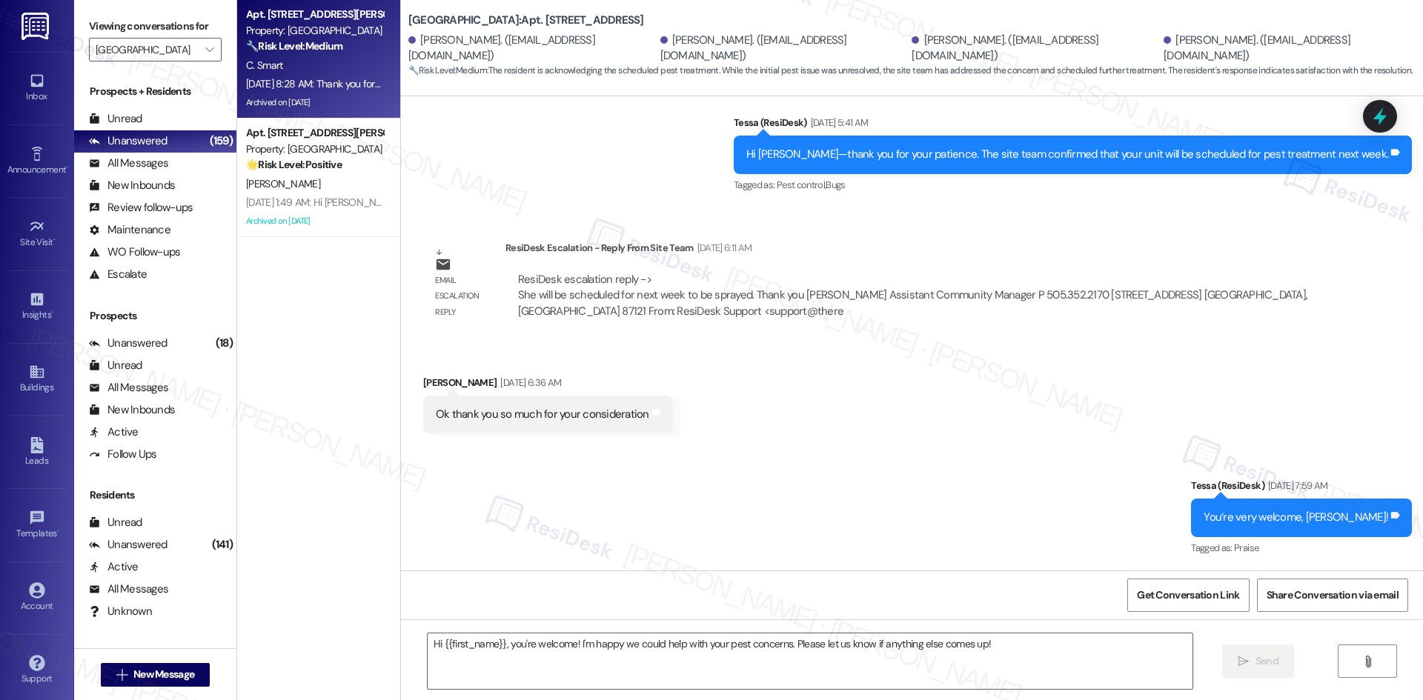
type textarea "Fetching suggested responses. Please feel free to read through the conversation…"
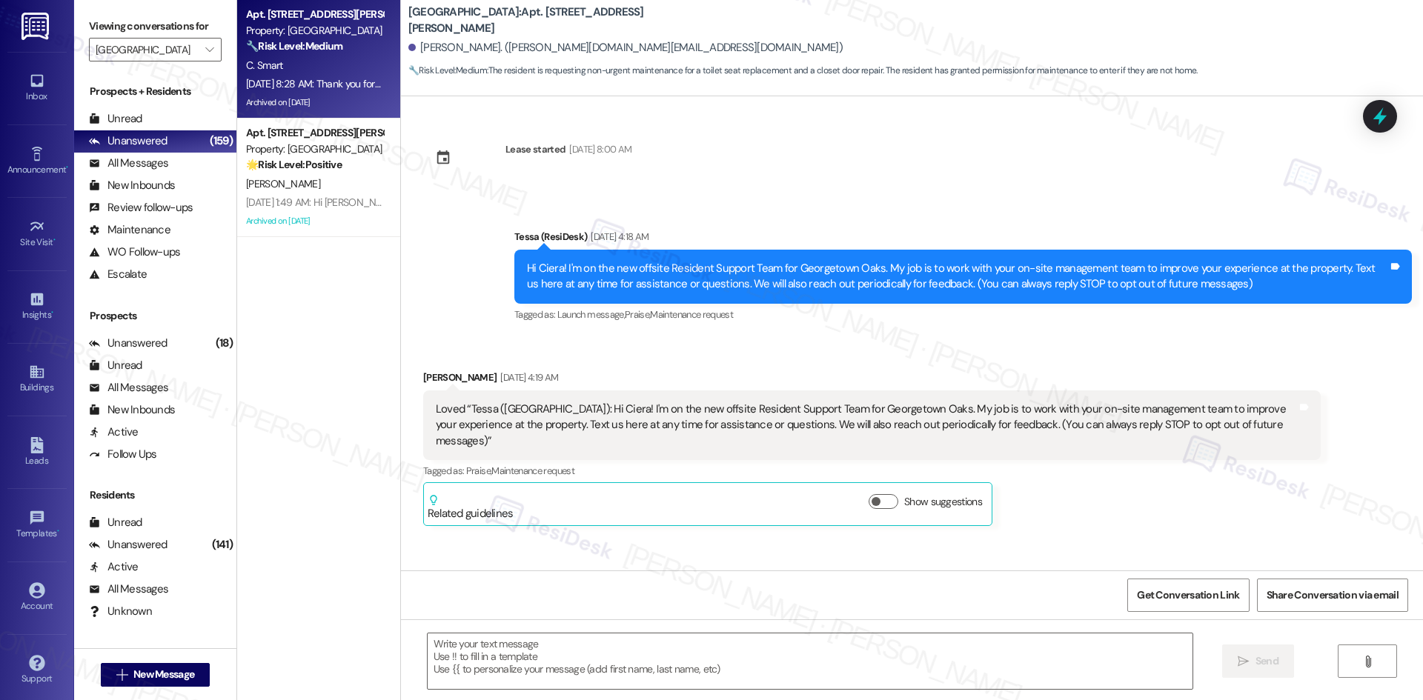
scroll to position [2583, 0]
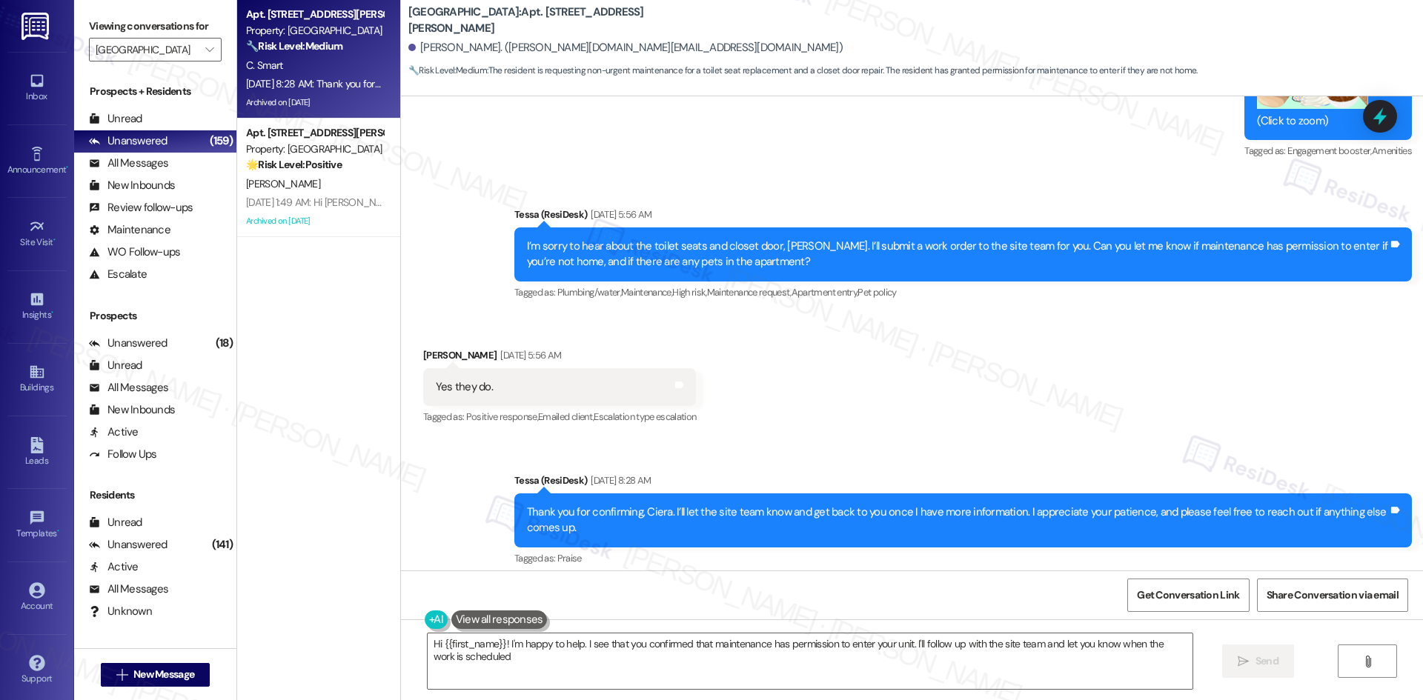
type textarea "Hi {{first_name}}! I'm happy to help. I see that you confirmed that maintenance…"
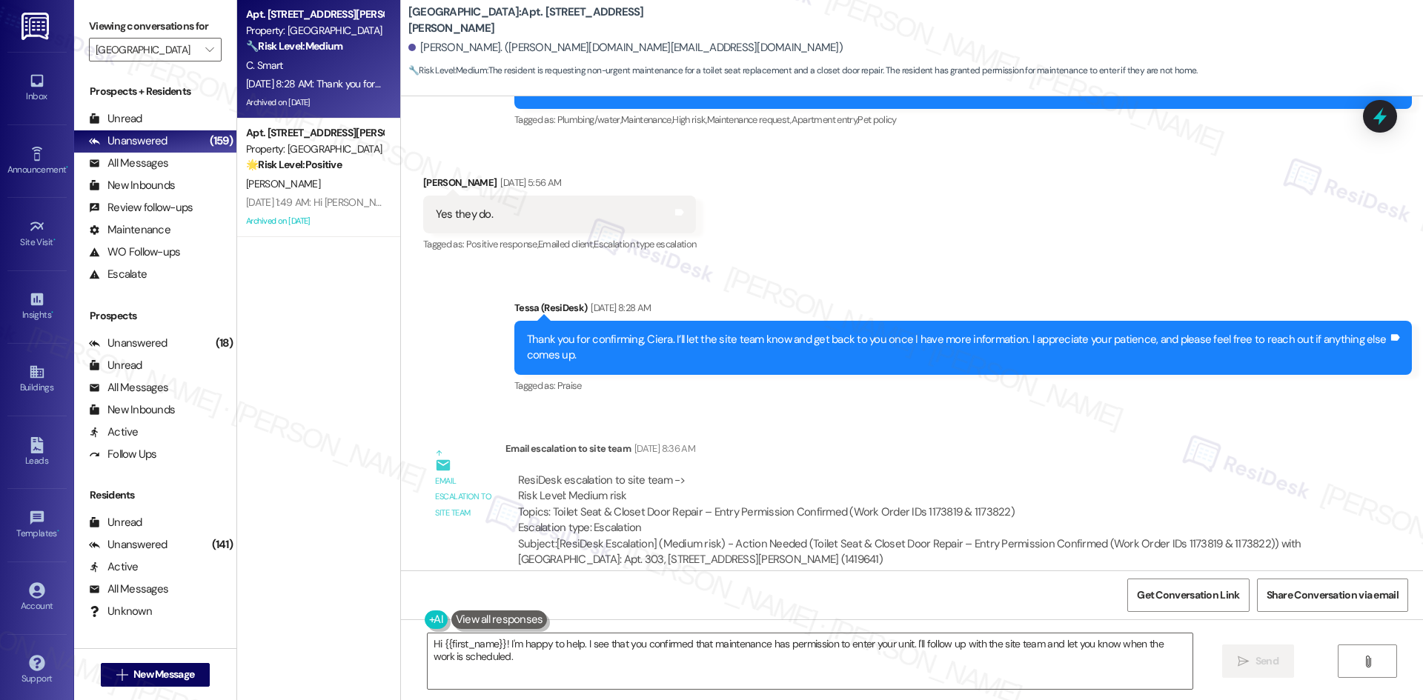
scroll to position [2509, 0]
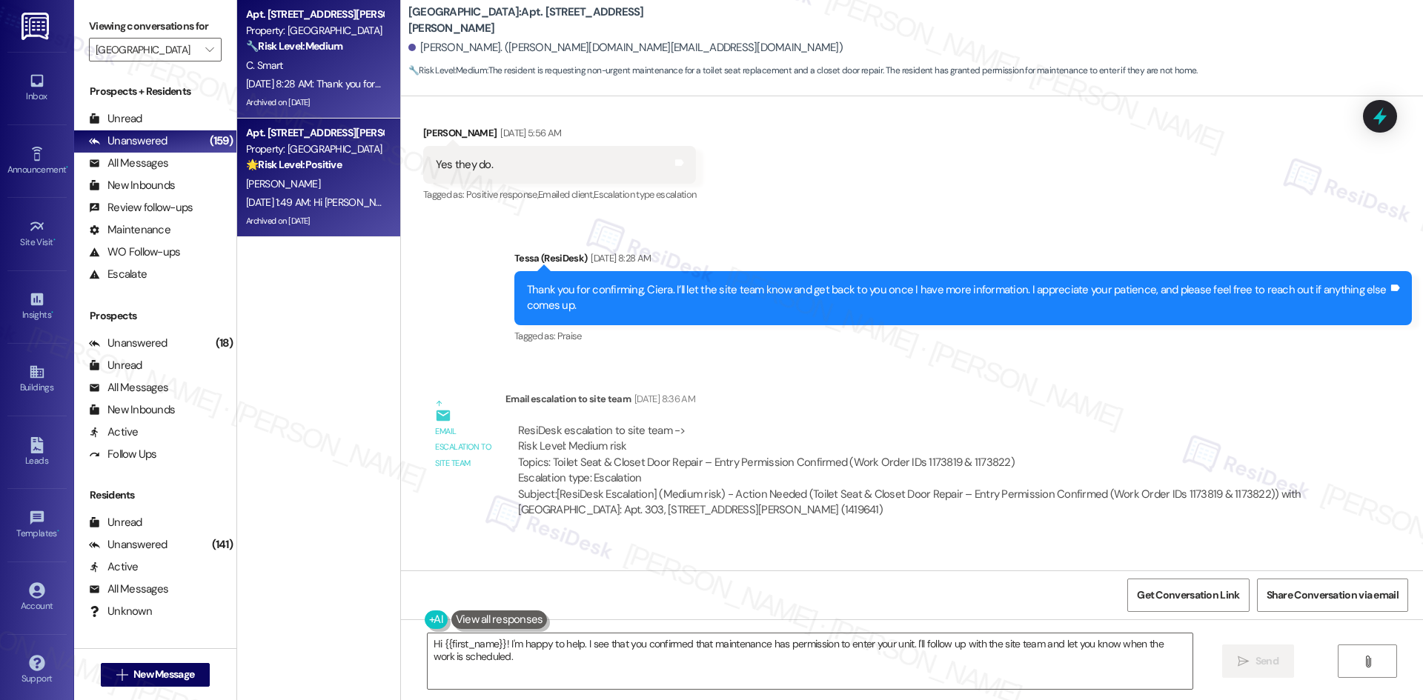
click at [336, 177] on div "F. Henderson" at bounding box center [315, 184] width 140 height 19
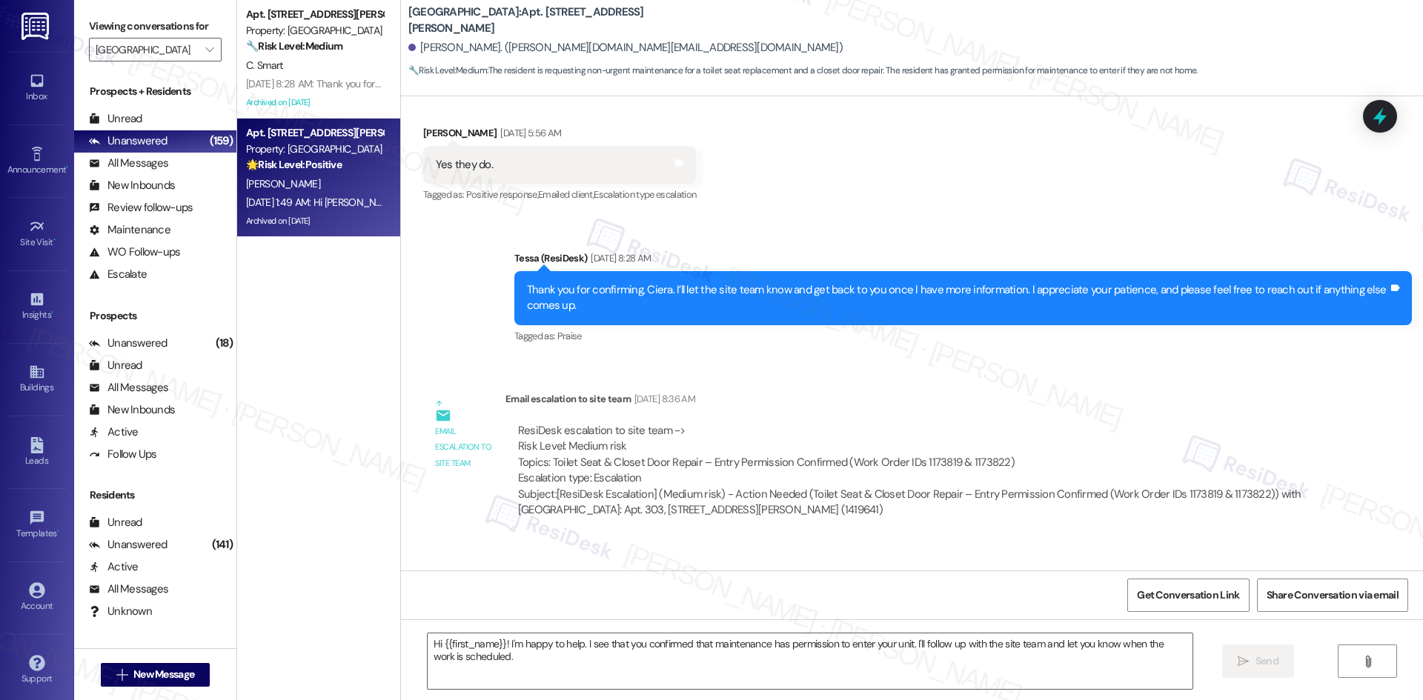
type textarea "Fetching suggested responses. Please feel free to read through the conversation…"
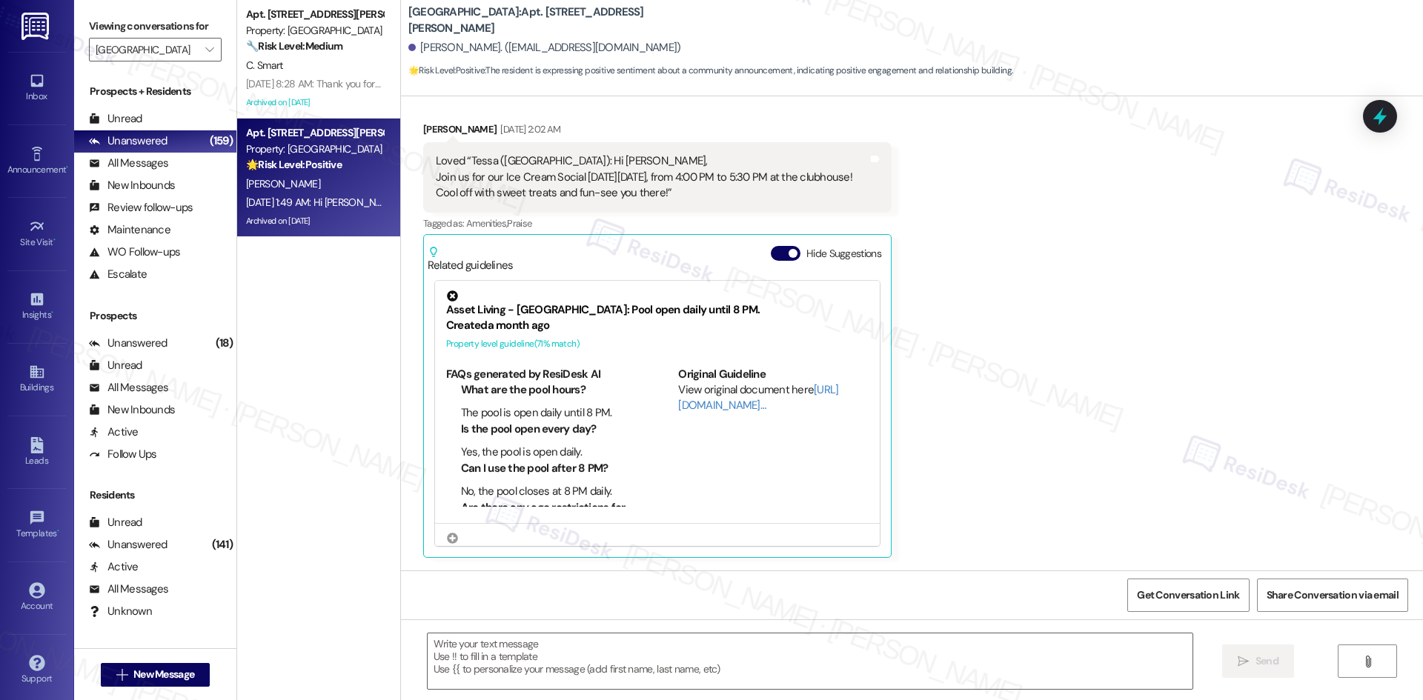
type textarea "Fetching suggested responses. Please feel free to read through the conversation…"
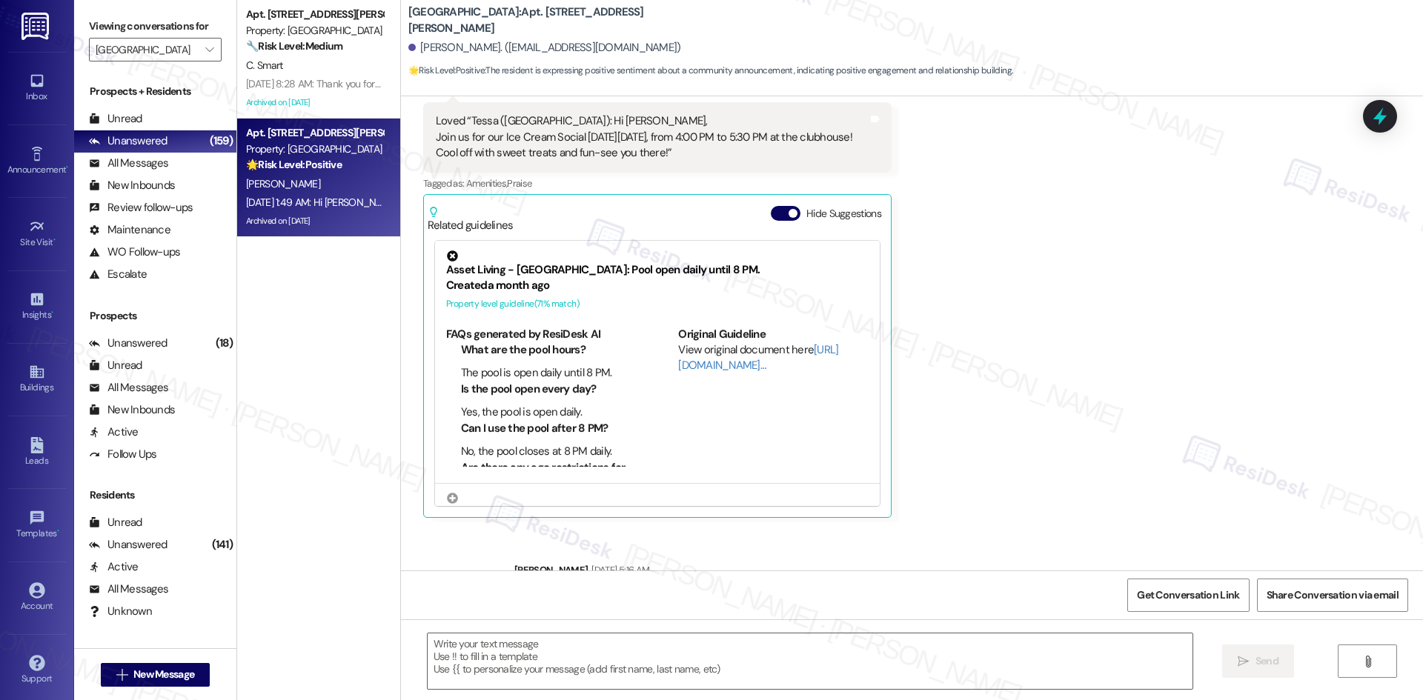
scroll to position [1035, 0]
click at [177, 56] on input "[GEOGRAPHIC_DATA]" at bounding box center [147, 50] width 102 height 24
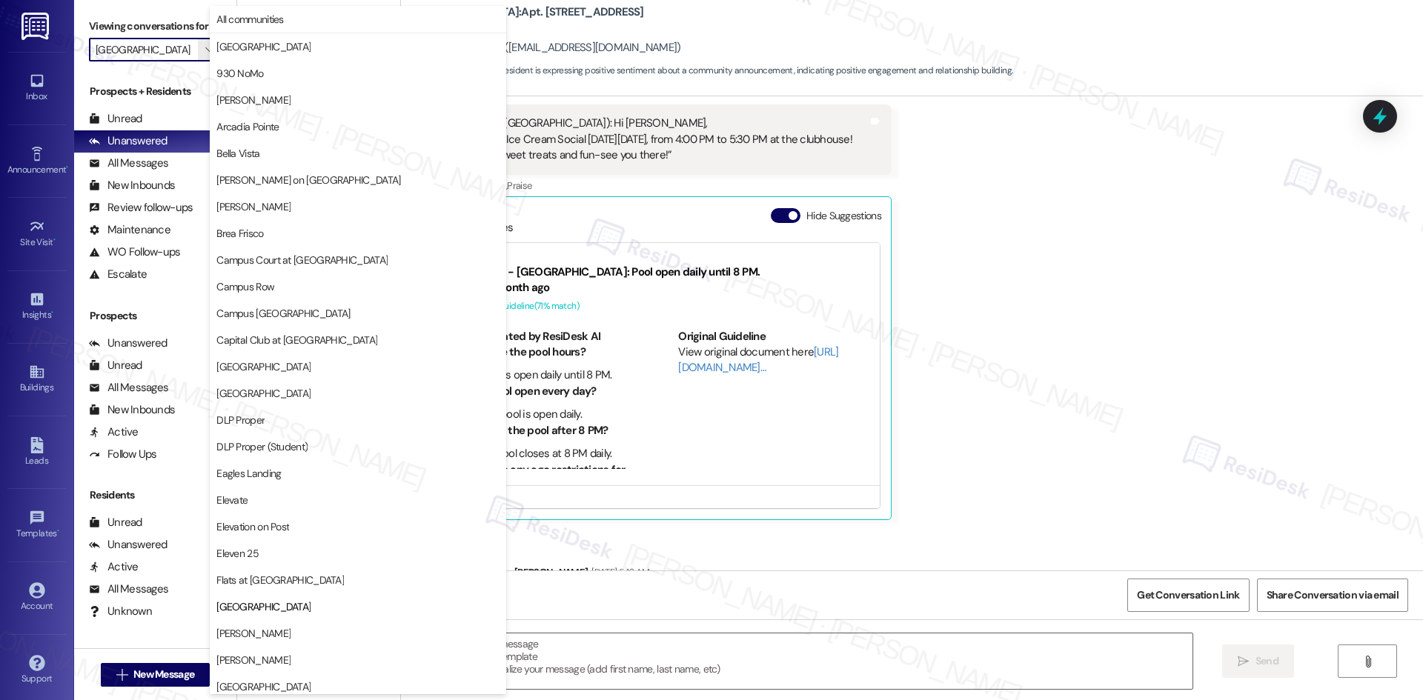
scroll to position [508, 0]
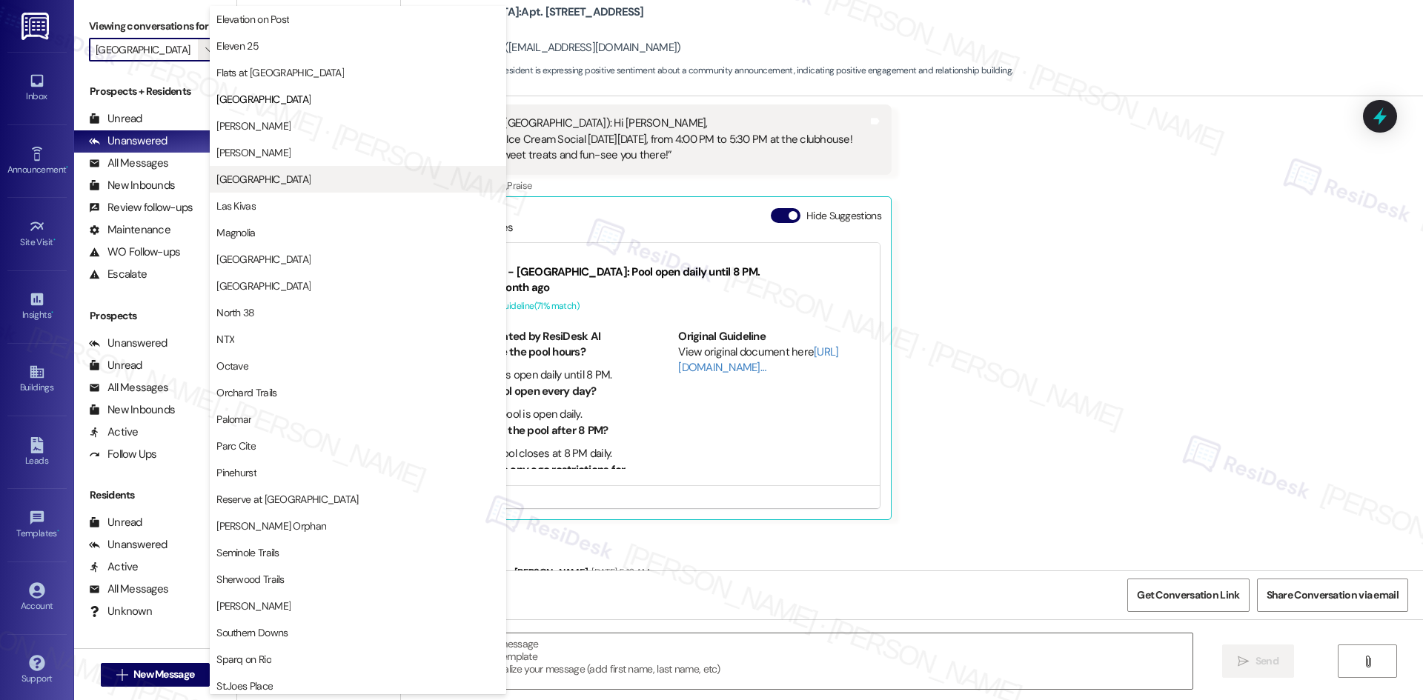
click at [289, 178] on span "[GEOGRAPHIC_DATA]" at bounding box center [357, 179] width 283 height 15
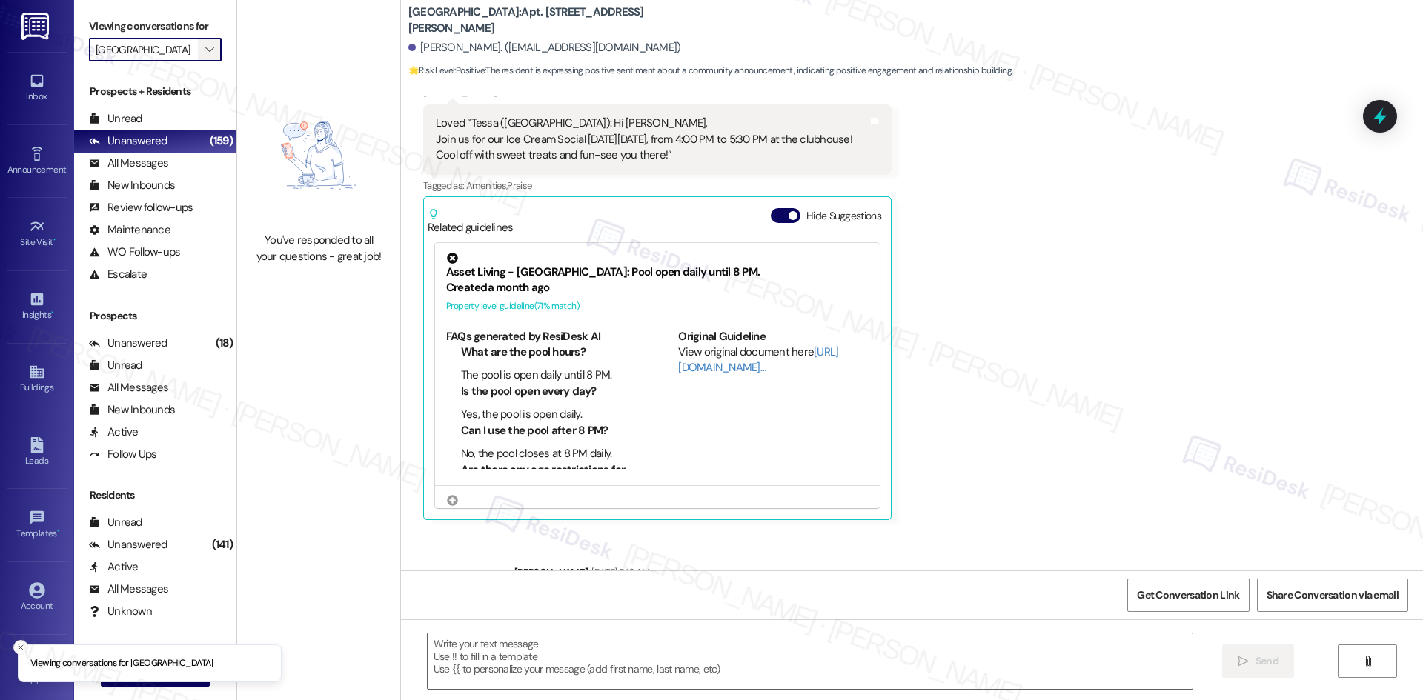
click at [198, 49] on button "" at bounding box center [210, 50] width 24 height 24
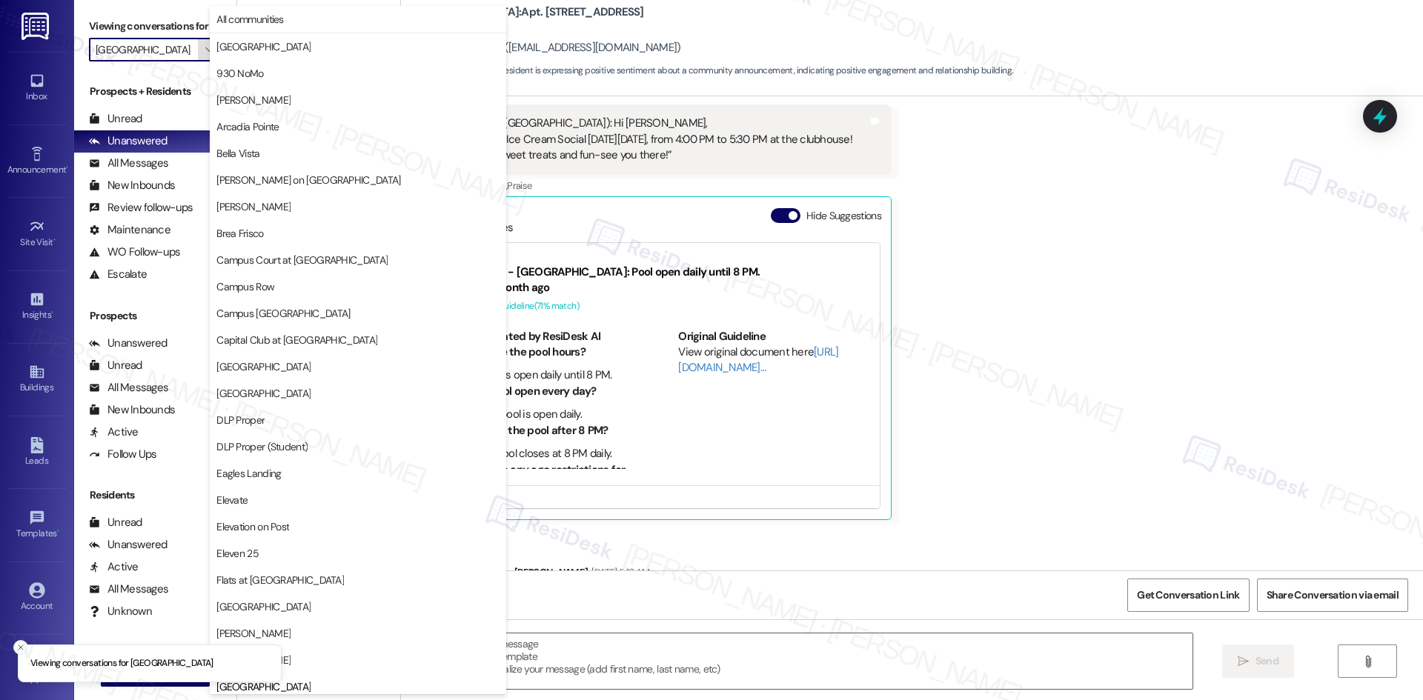
scroll to position [508, 0]
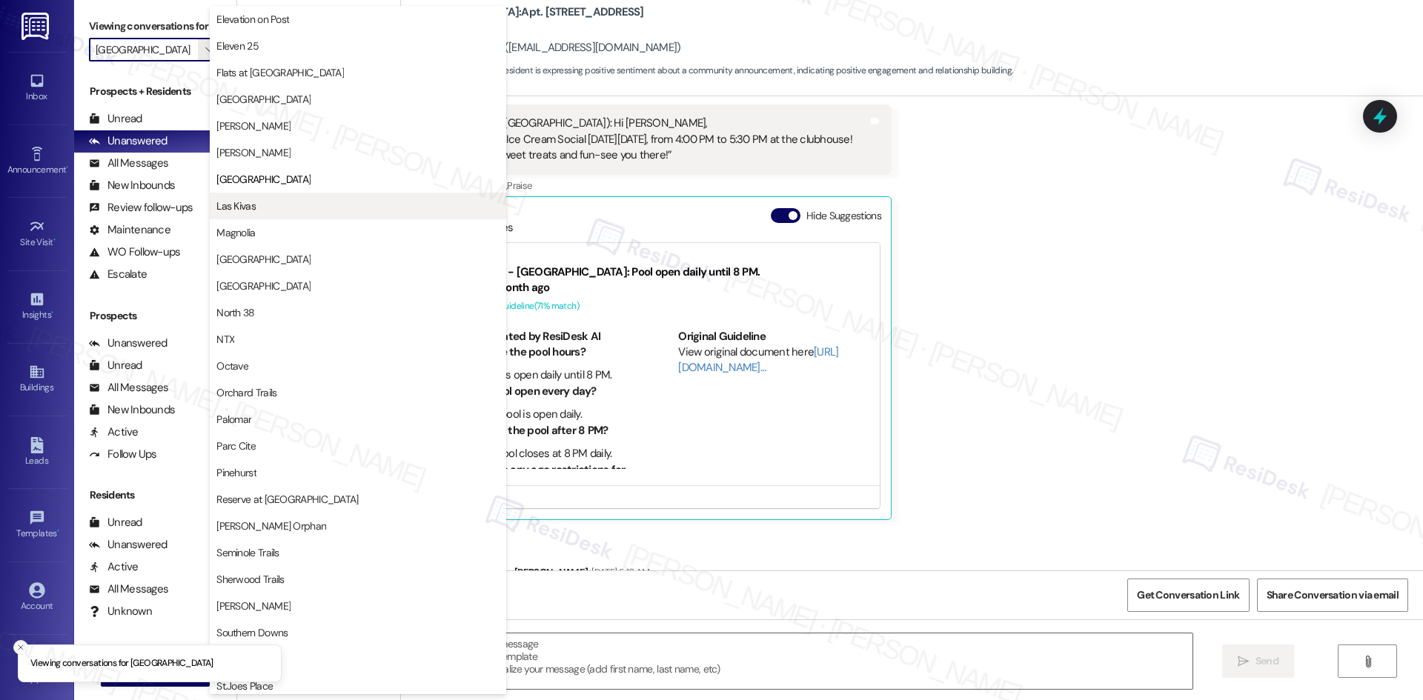
click at [253, 211] on span "Las Kivas" at bounding box center [235, 206] width 39 height 15
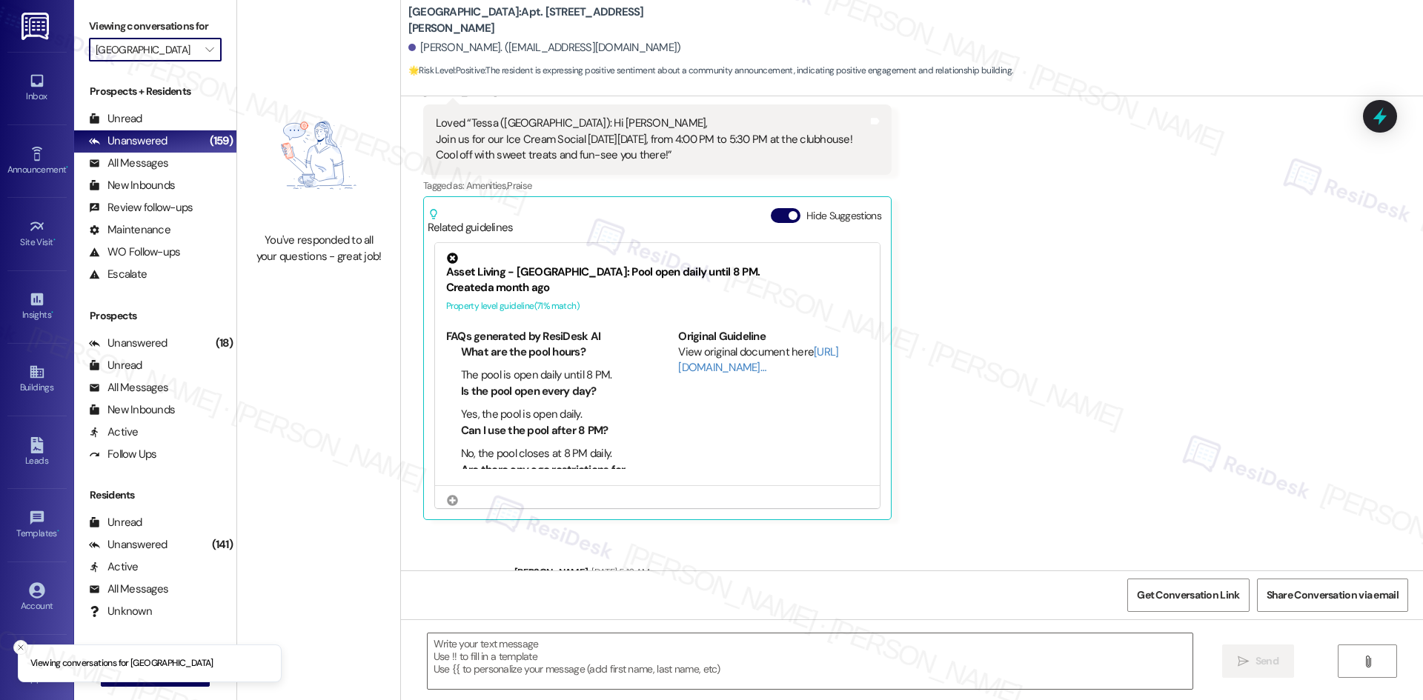
type input "Las Kivas"
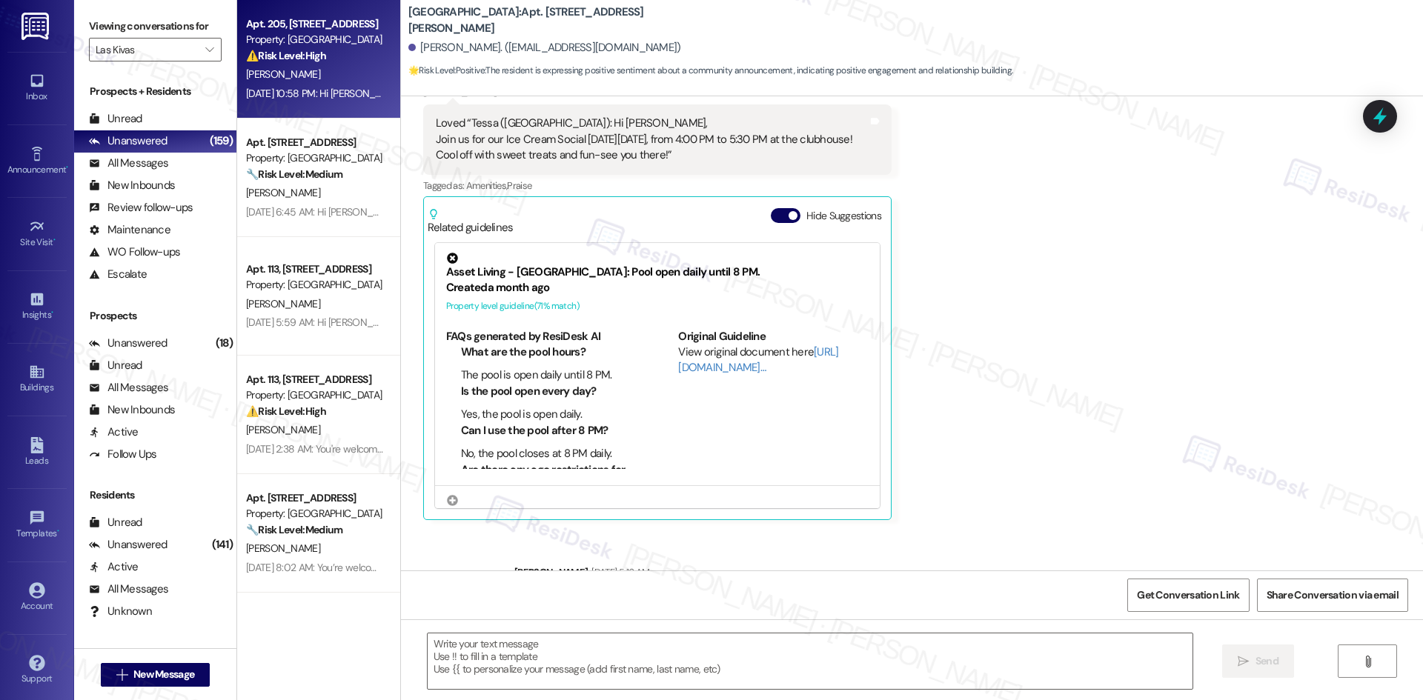
click at [315, 78] on div "C. Aguilar" at bounding box center [315, 74] width 140 height 19
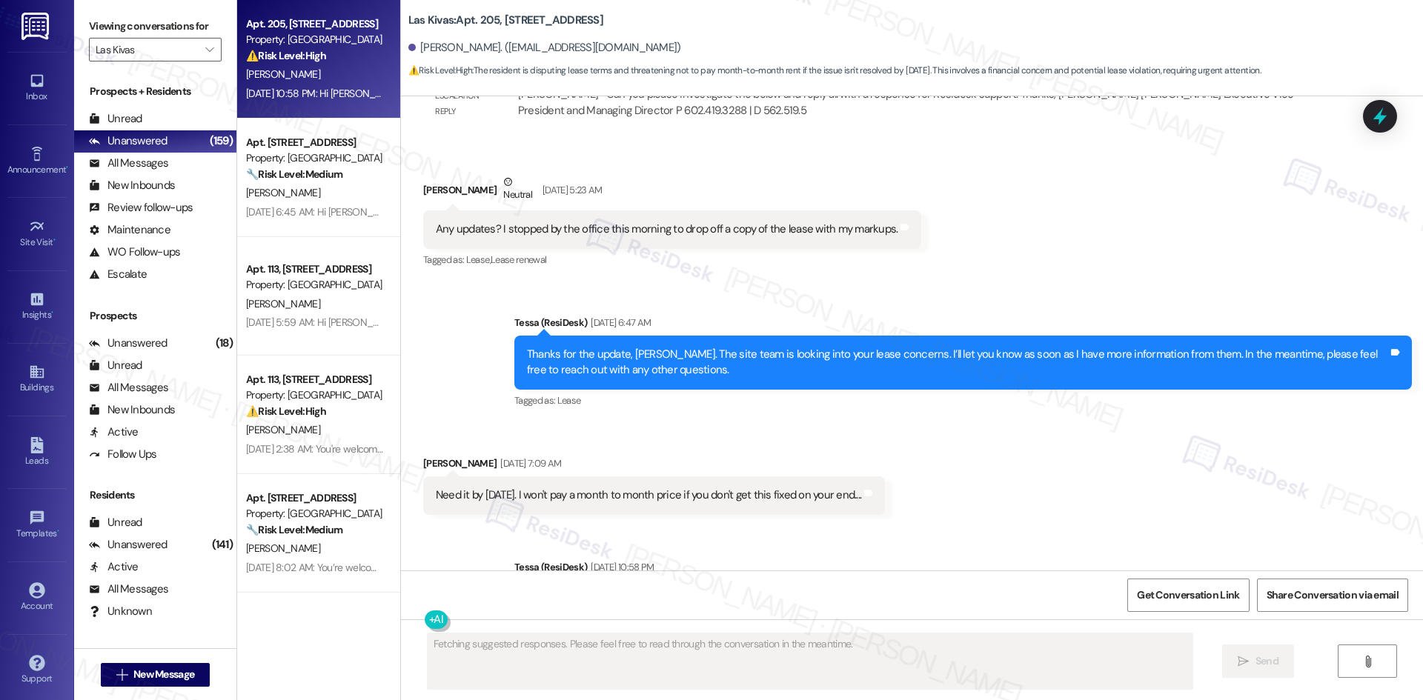
scroll to position [1662, 0]
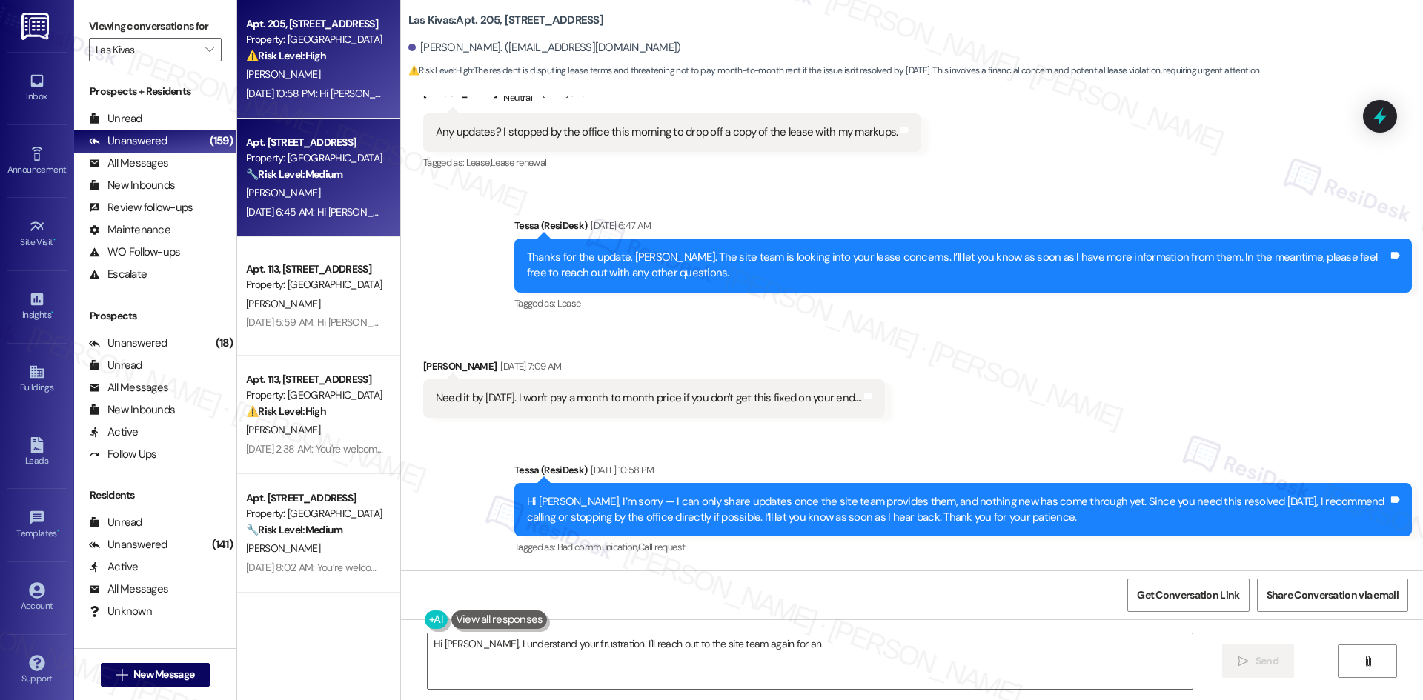
type textarea "Hi Carlos, I understand your frustration. I'll reach out to the site team again…"
click at [295, 182] on div "🔧 Risk Level: Medium The resident is reporting something that gives 'red flags,…" at bounding box center [314, 175] width 137 height 16
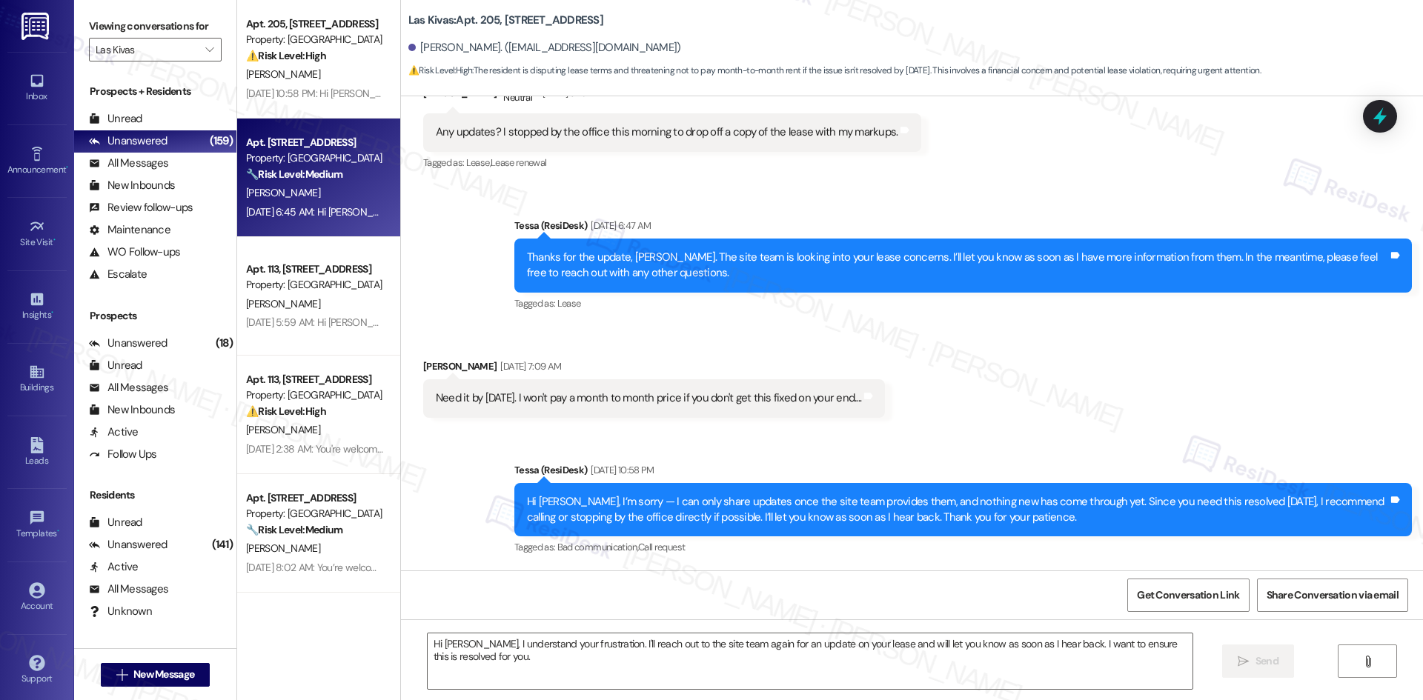
type textarea "Fetching suggested responses. Please feel free to read through the conversation…"
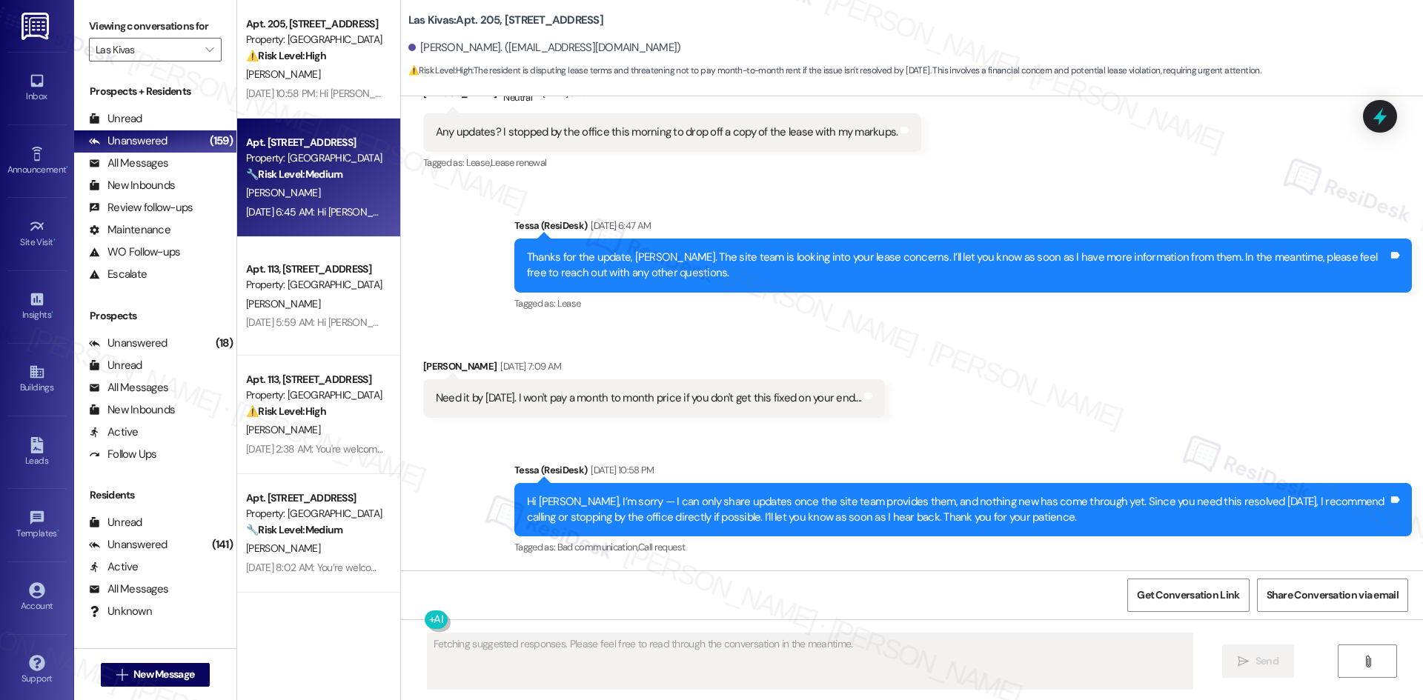
scroll to position [1032, 0]
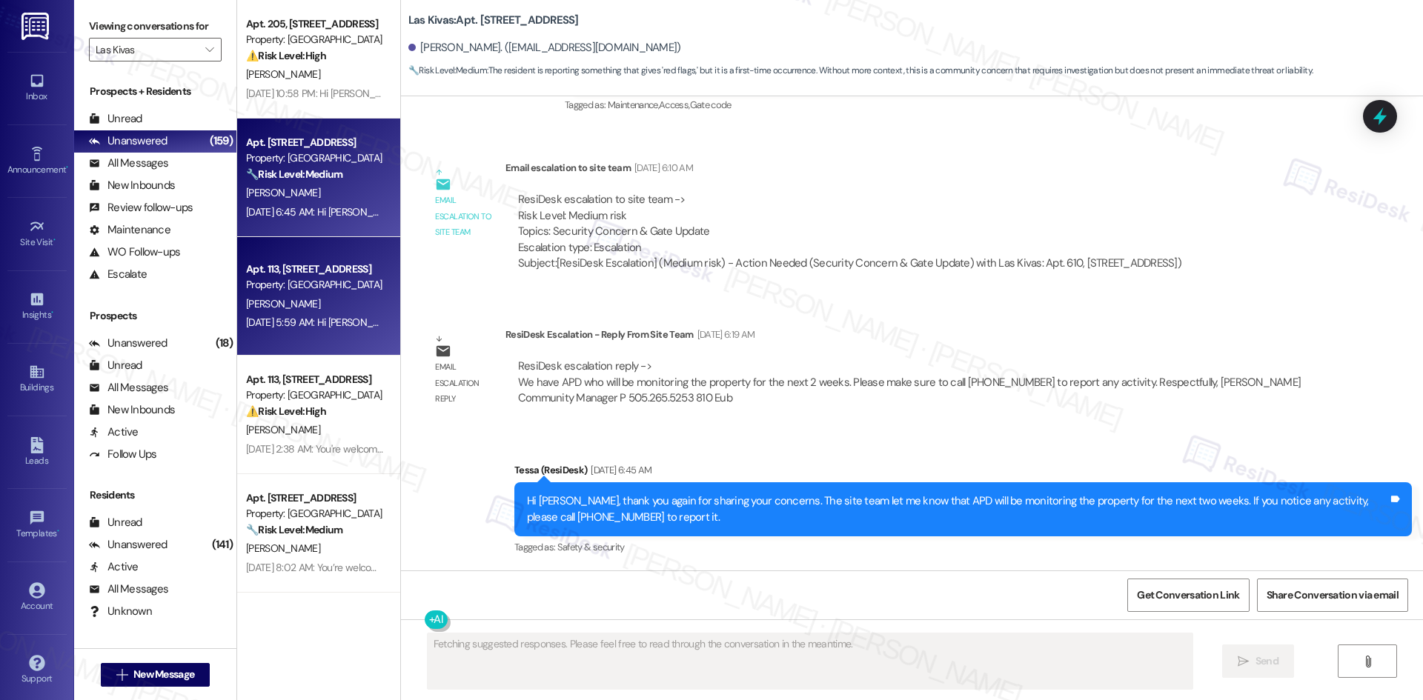
click at [317, 321] on div "Aug 30, 2025 at 5:59 AM: Hi Elroy, this isn’t spam—I’m part of the offsite Resi…" at bounding box center [754, 322] width 1017 height 13
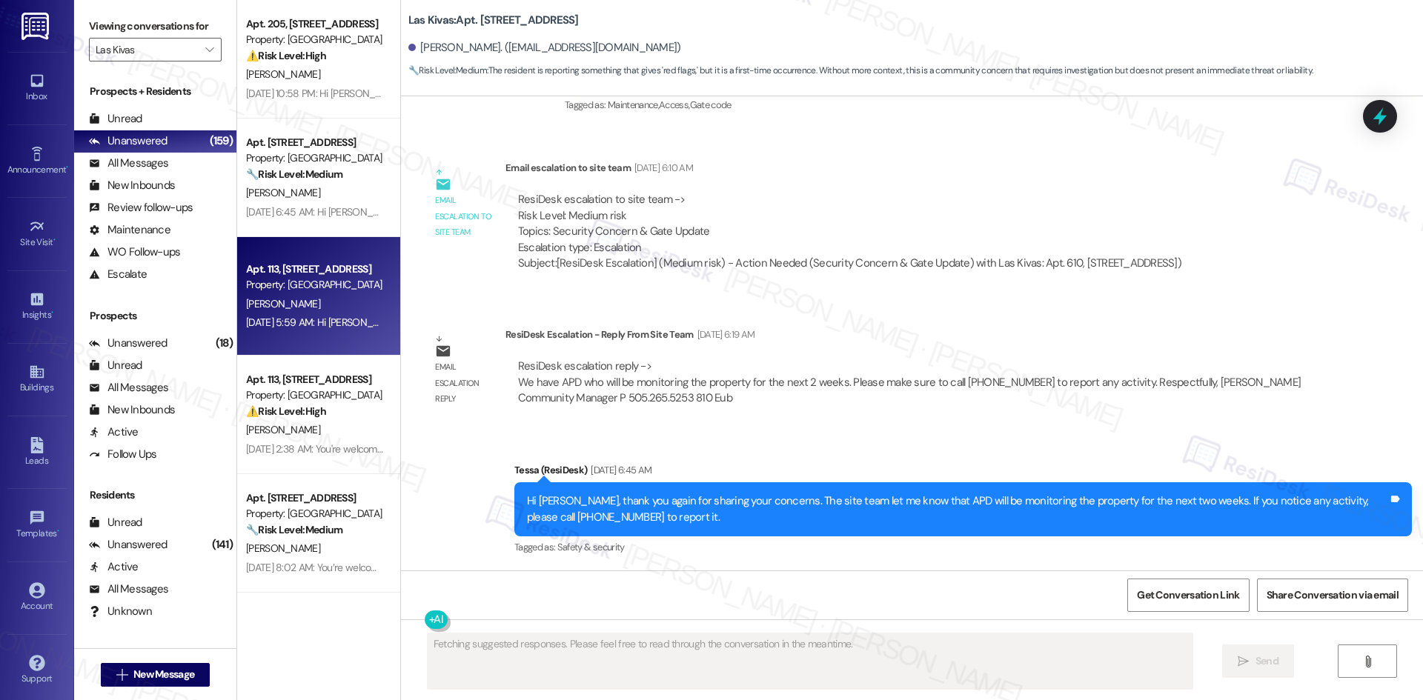
scroll to position [0, 0]
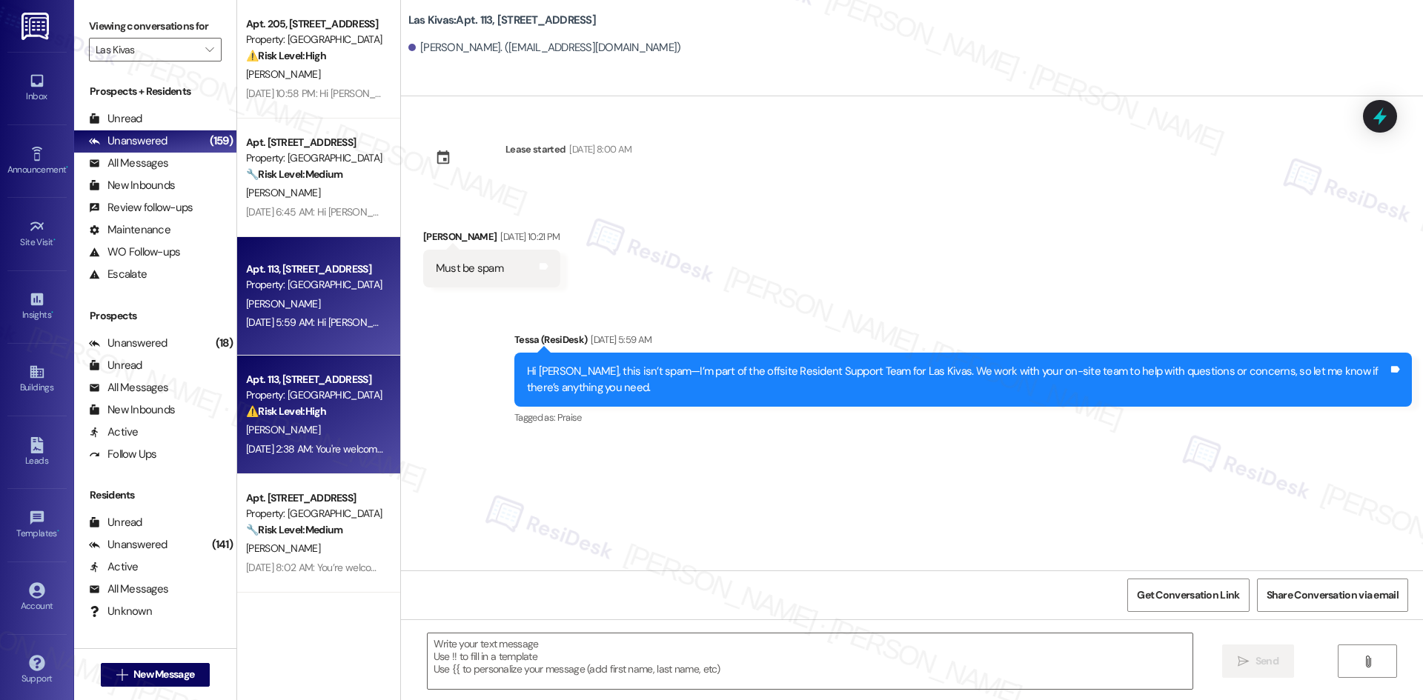
click at [333, 428] on div "V. Brady" at bounding box center [315, 430] width 140 height 19
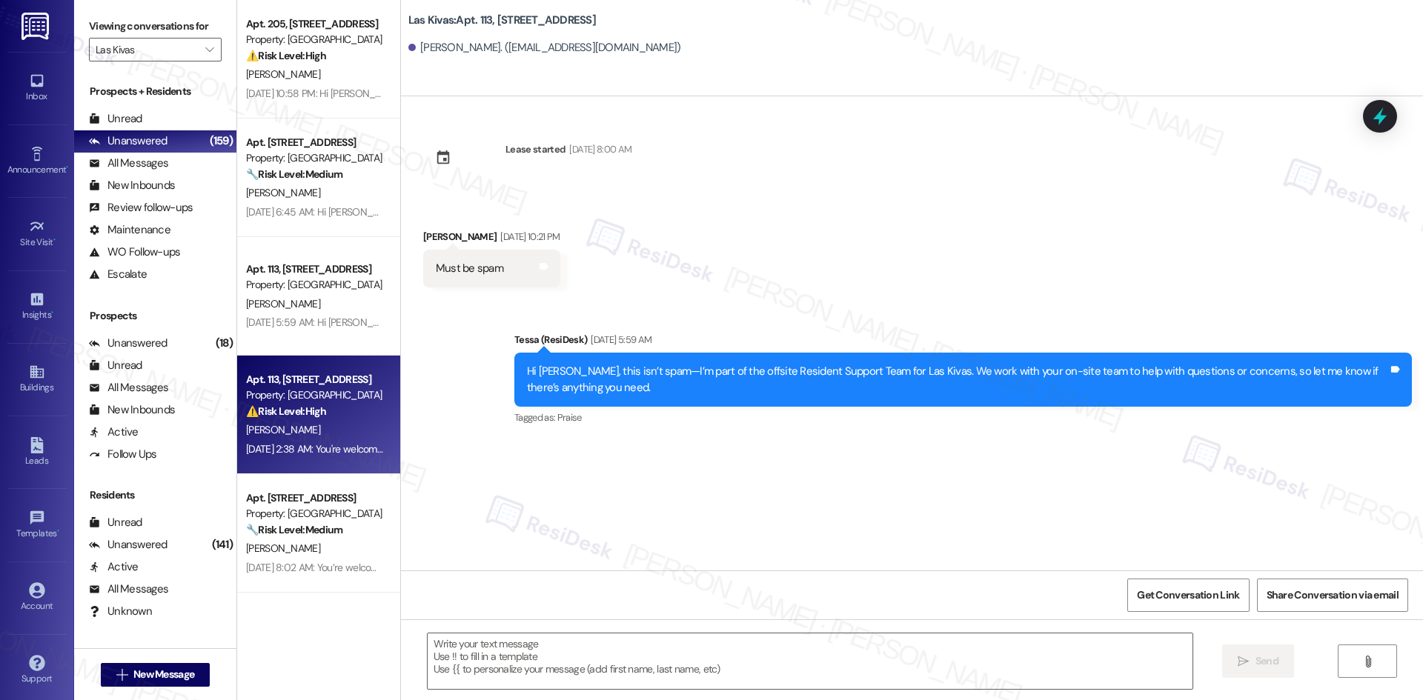
type textarea "Fetching suggested responses. Please feel free to read through the conversation…"
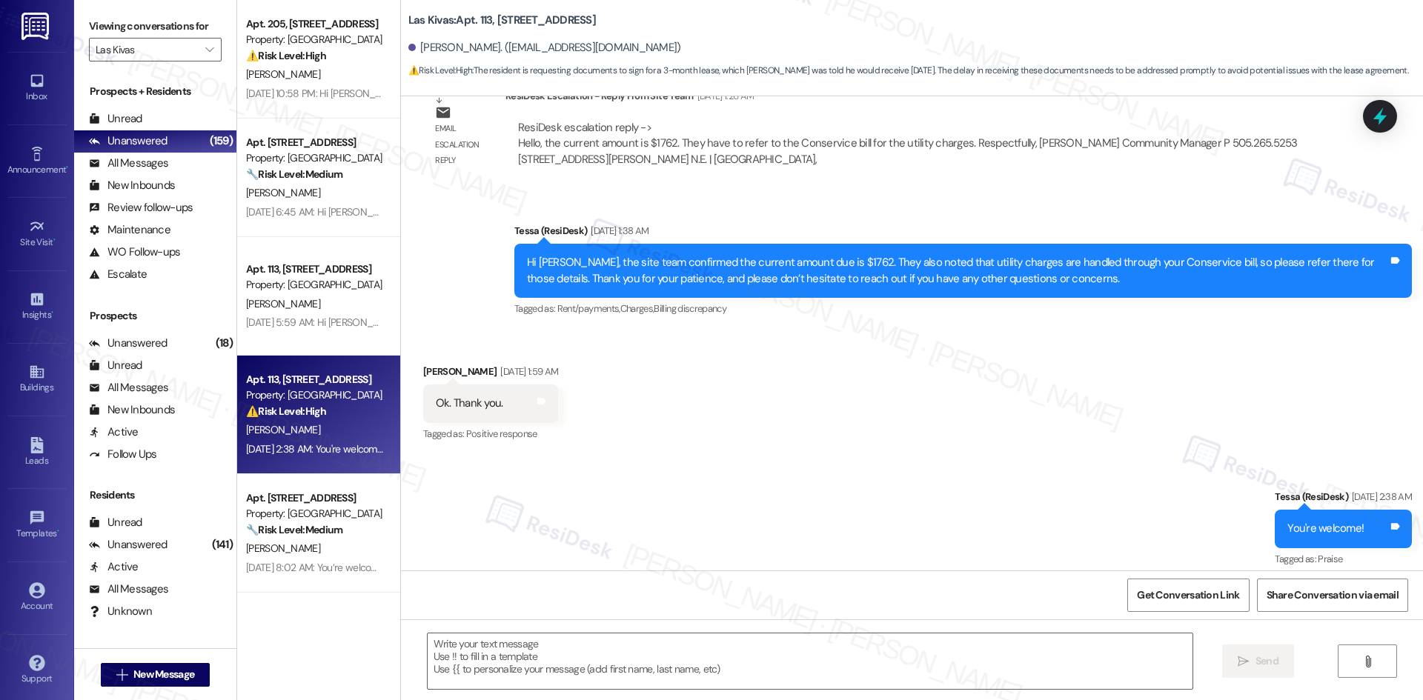
scroll to position [795, 0]
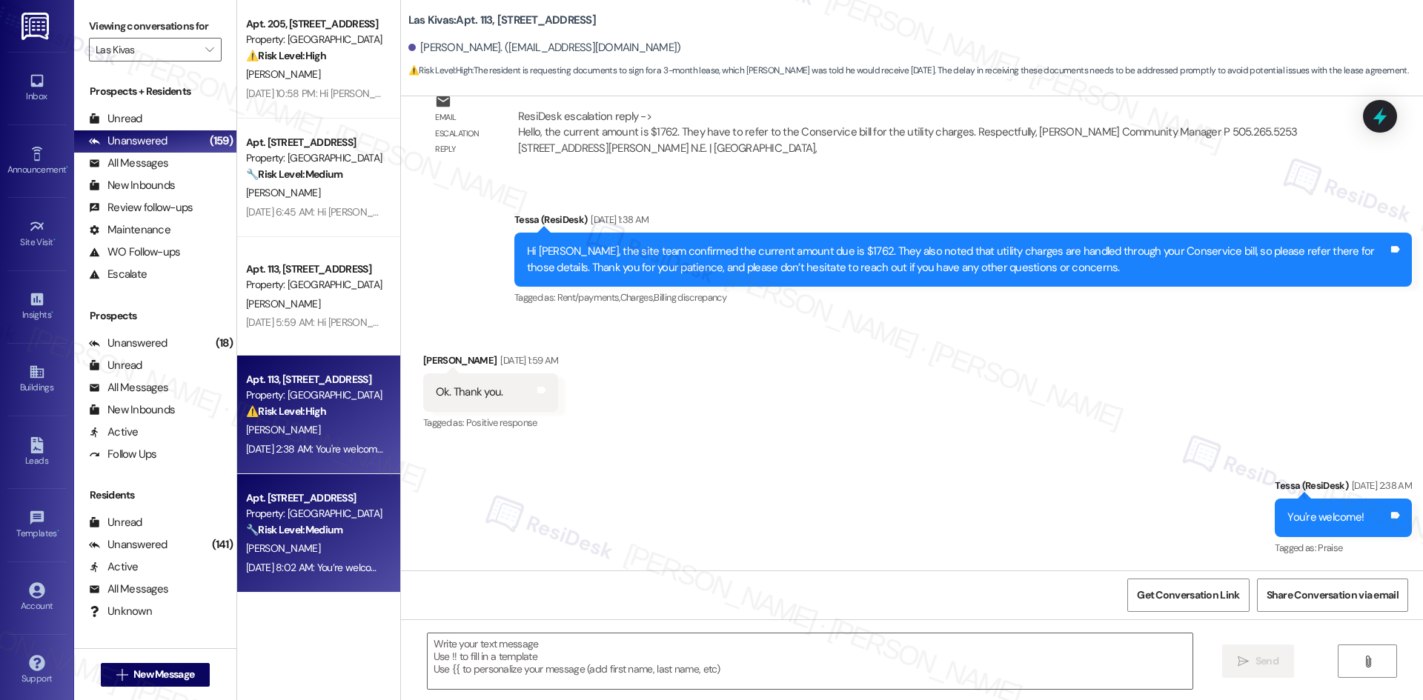
click at [271, 507] on div "Property: Las Kivas" at bounding box center [314, 514] width 137 height 16
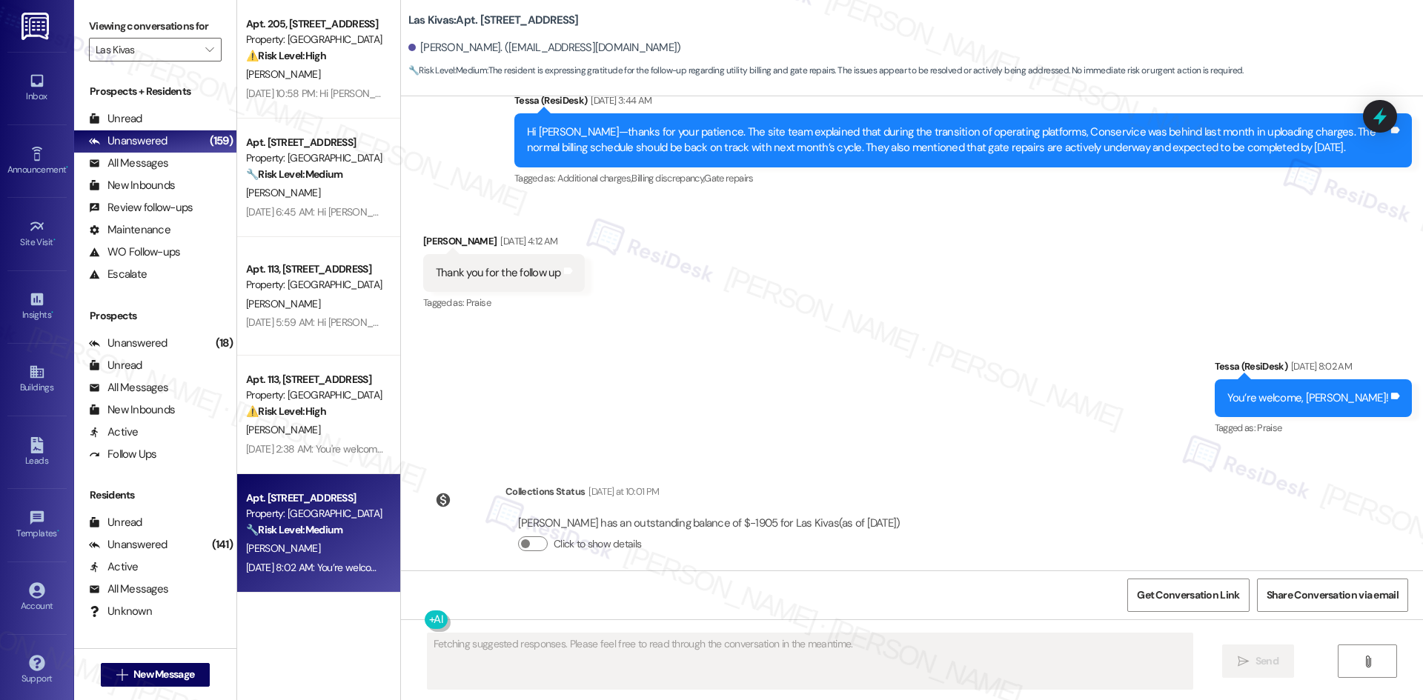
scroll to position [2170, 0]
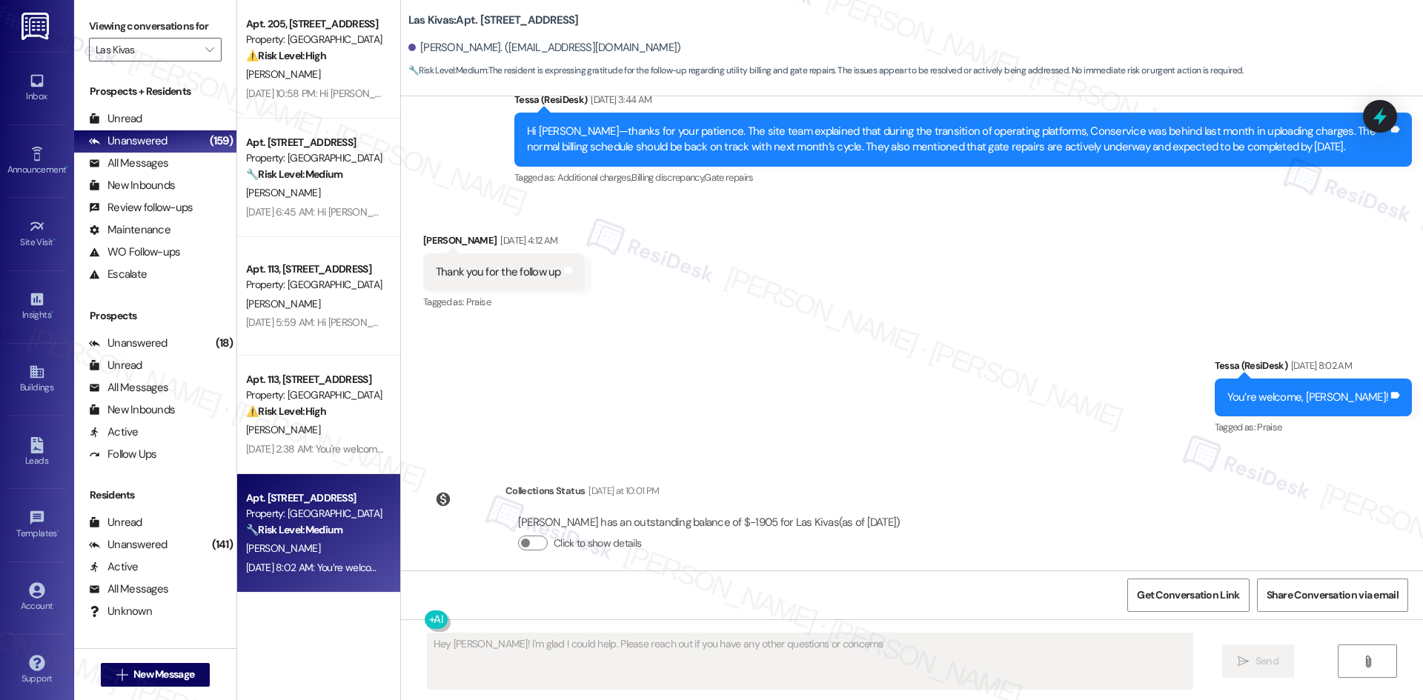
type textarea "Hey Phillip! I'm glad I could help. Please reach out if you have any other ques…"
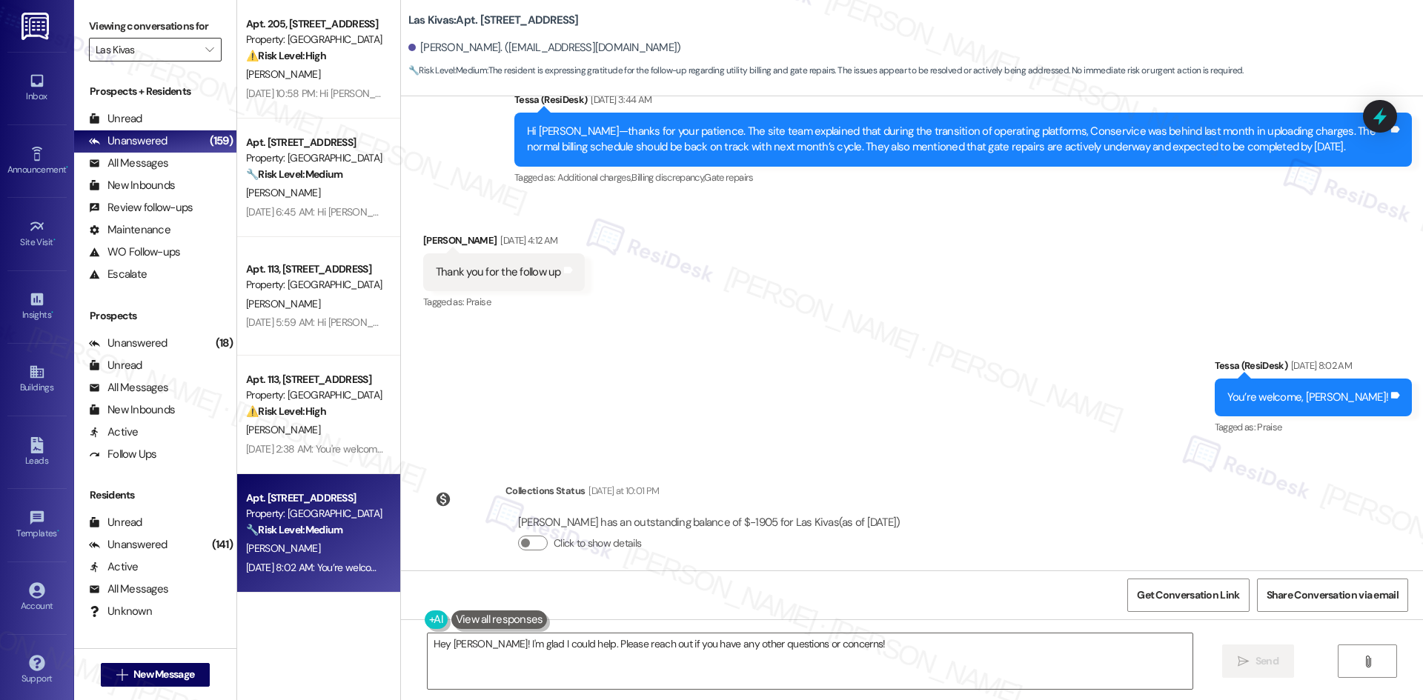
click at [150, 49] on input "Las Kivas" at bounding box center [147, 50] width 102 height 24
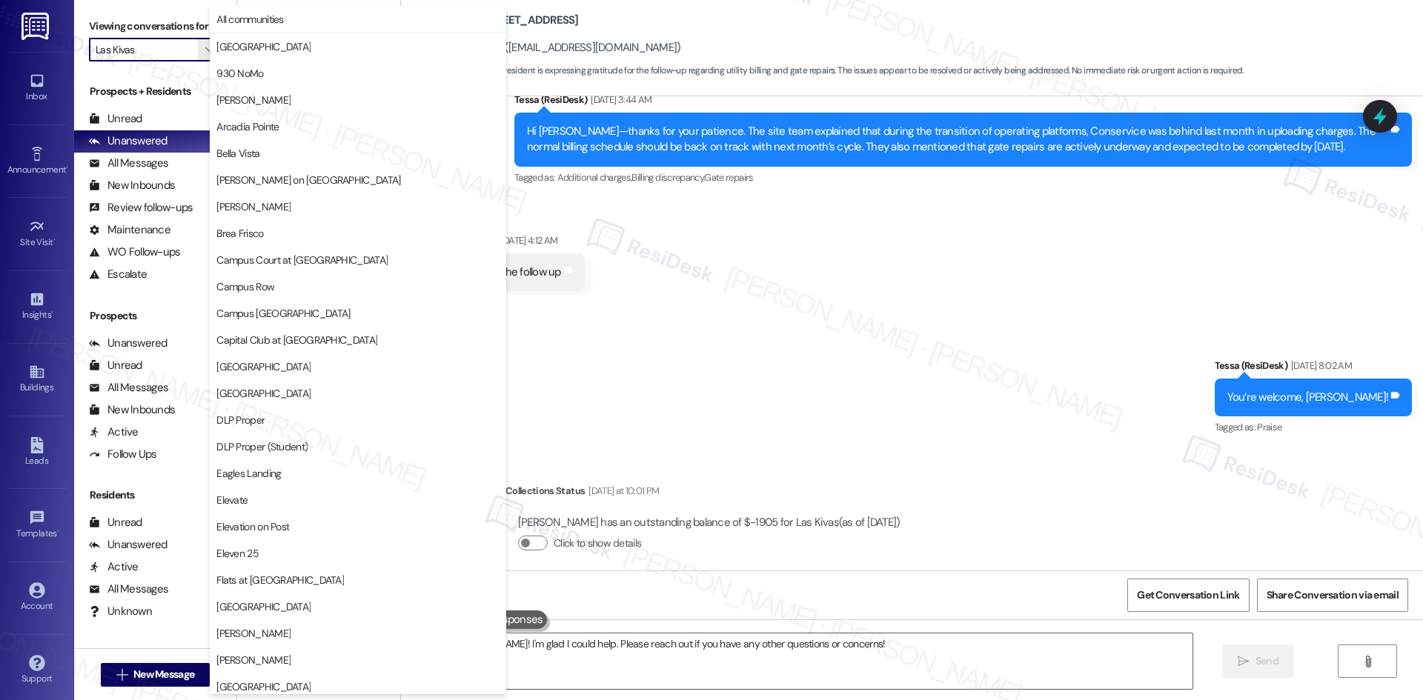
scroll to position [508, 0]
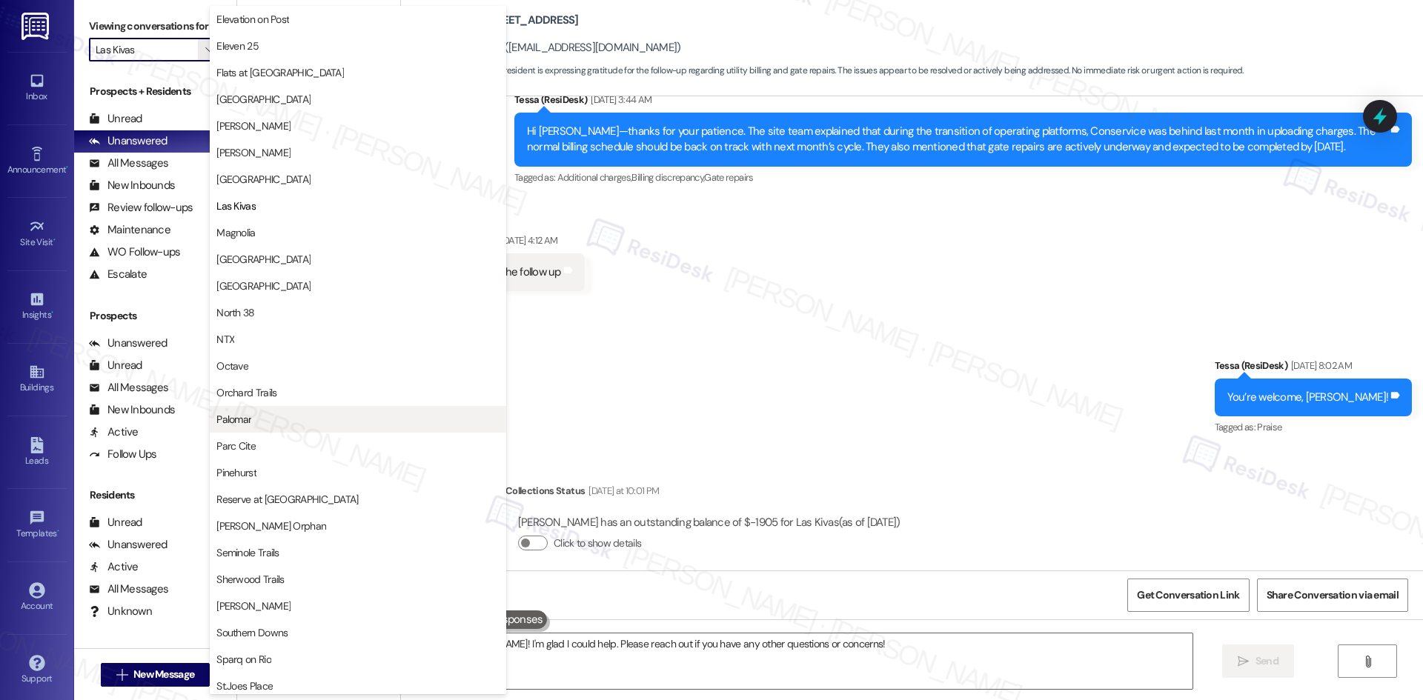
click at [281, 417] on span "Palomar" at bounding box center [357, 419] width 283 height 15
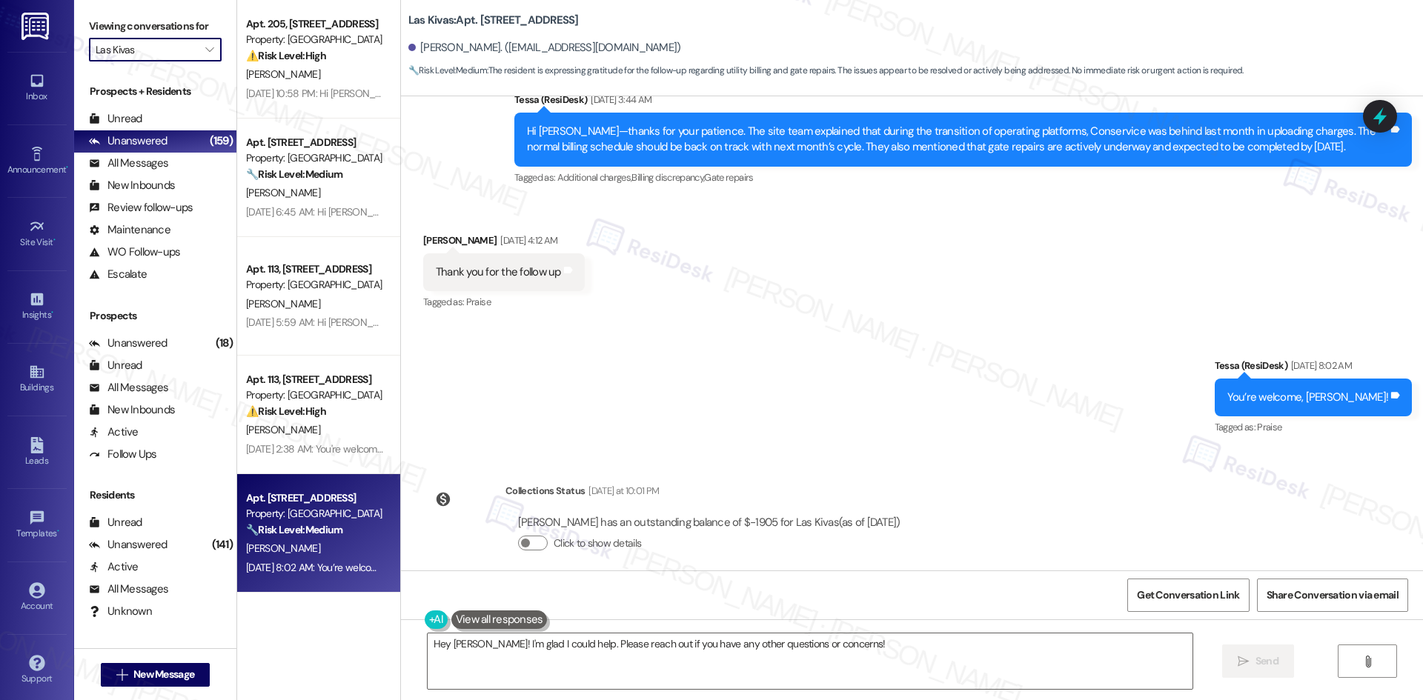
type input "Palomar"
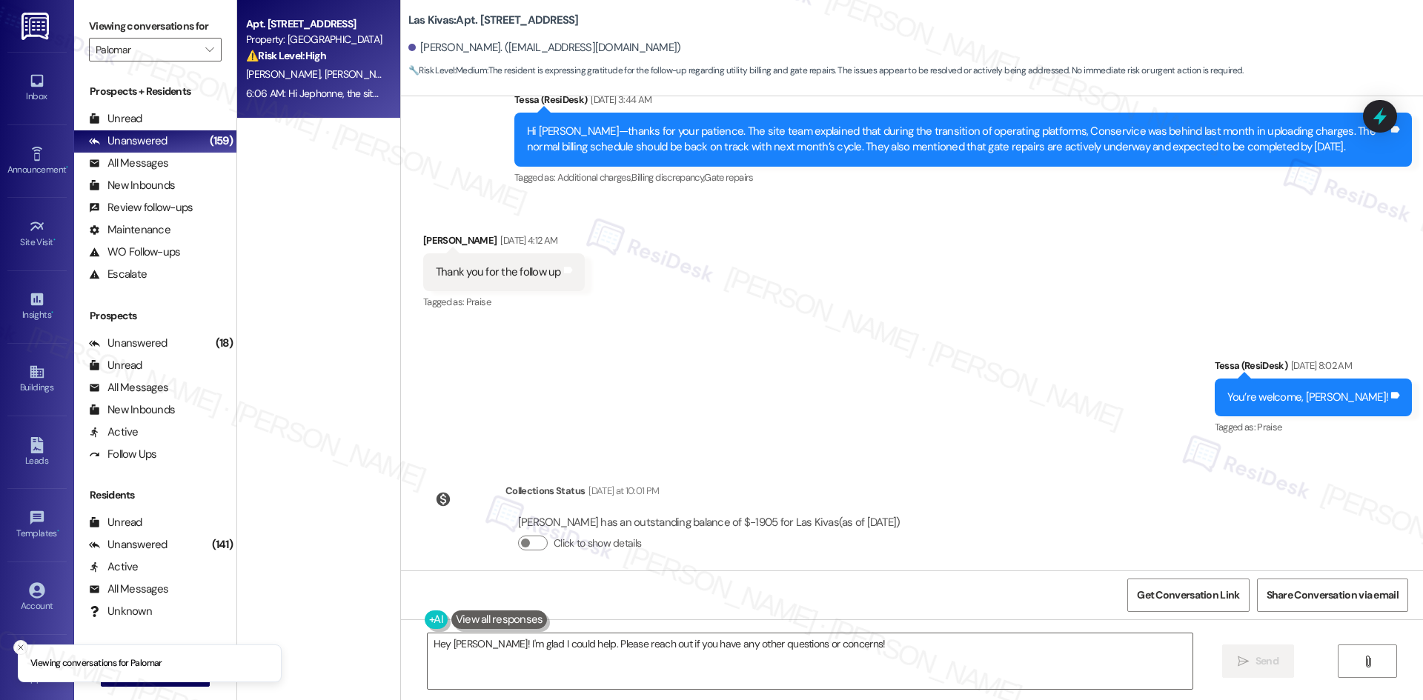
click at [322, 85] on div "6:06 AM: Hi Jephonne, the site team mentioned they can try to catch the mail ca…" at bounding box center [315, 93] width 140 height 19
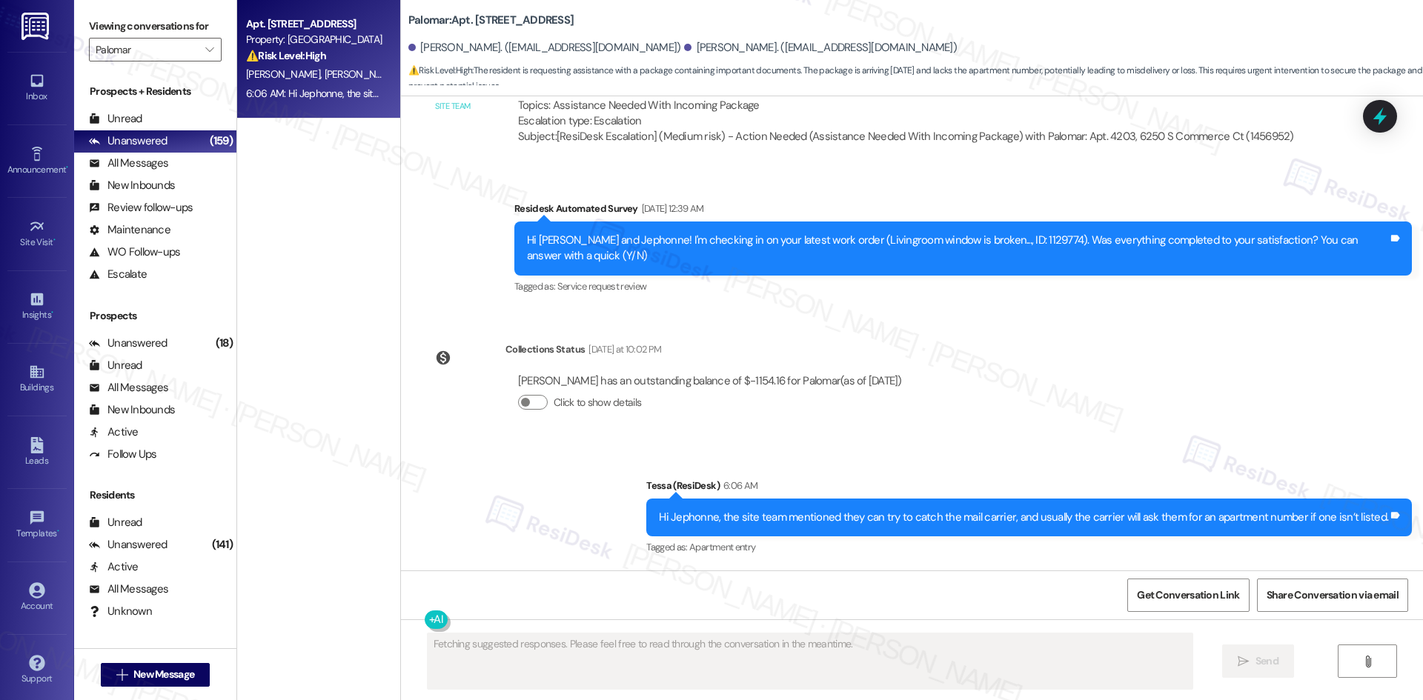
scroll to position [977, 0]
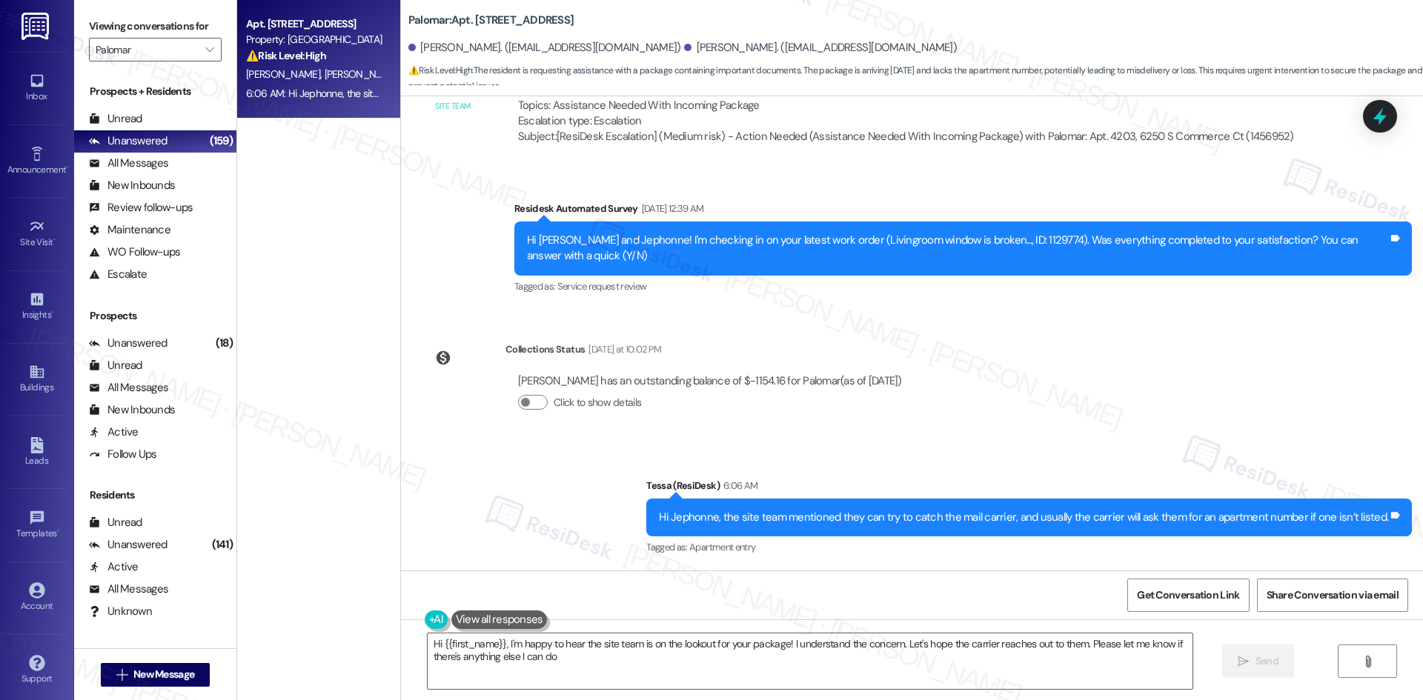
type textarea "Hi {{first_name}}, I'm happy to hear the site team is on the lookout for your p…"
click at [167, 51] on input "Palomar" at bounding box center [147, 50] width 102 height 24
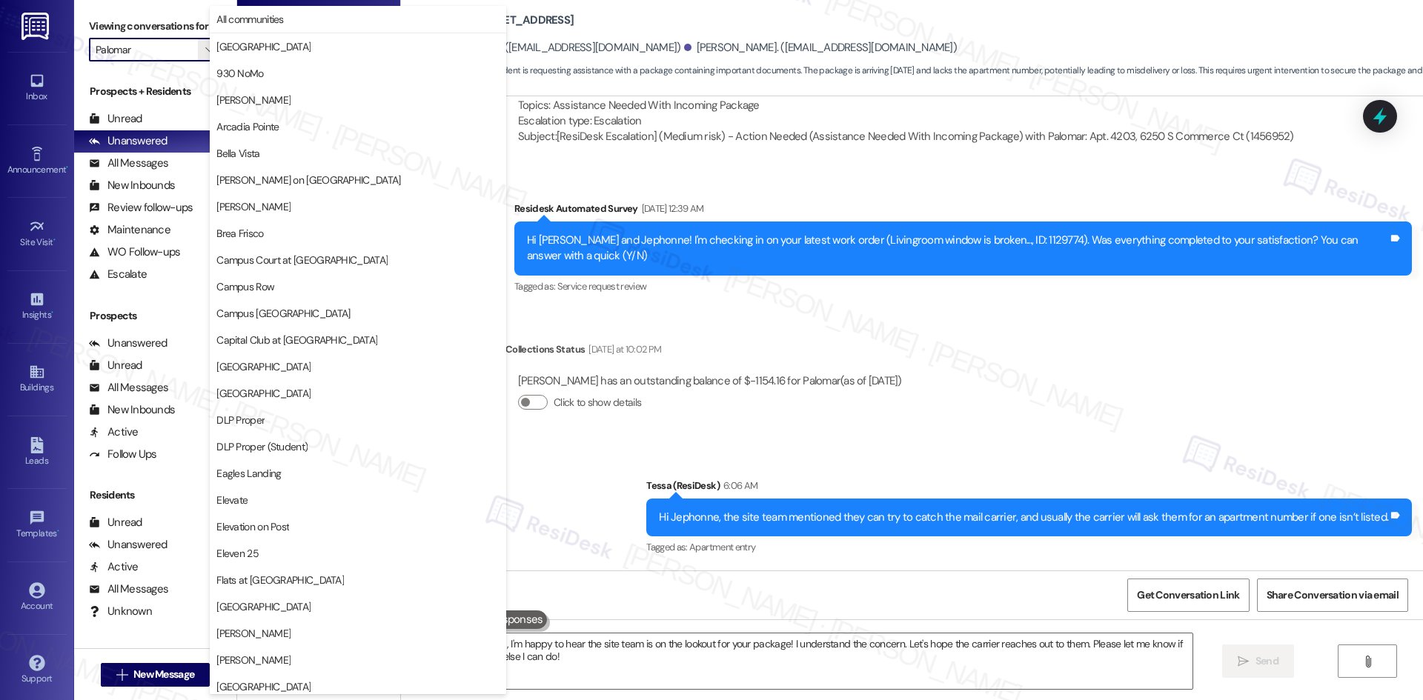
scroll to position [774, 0]
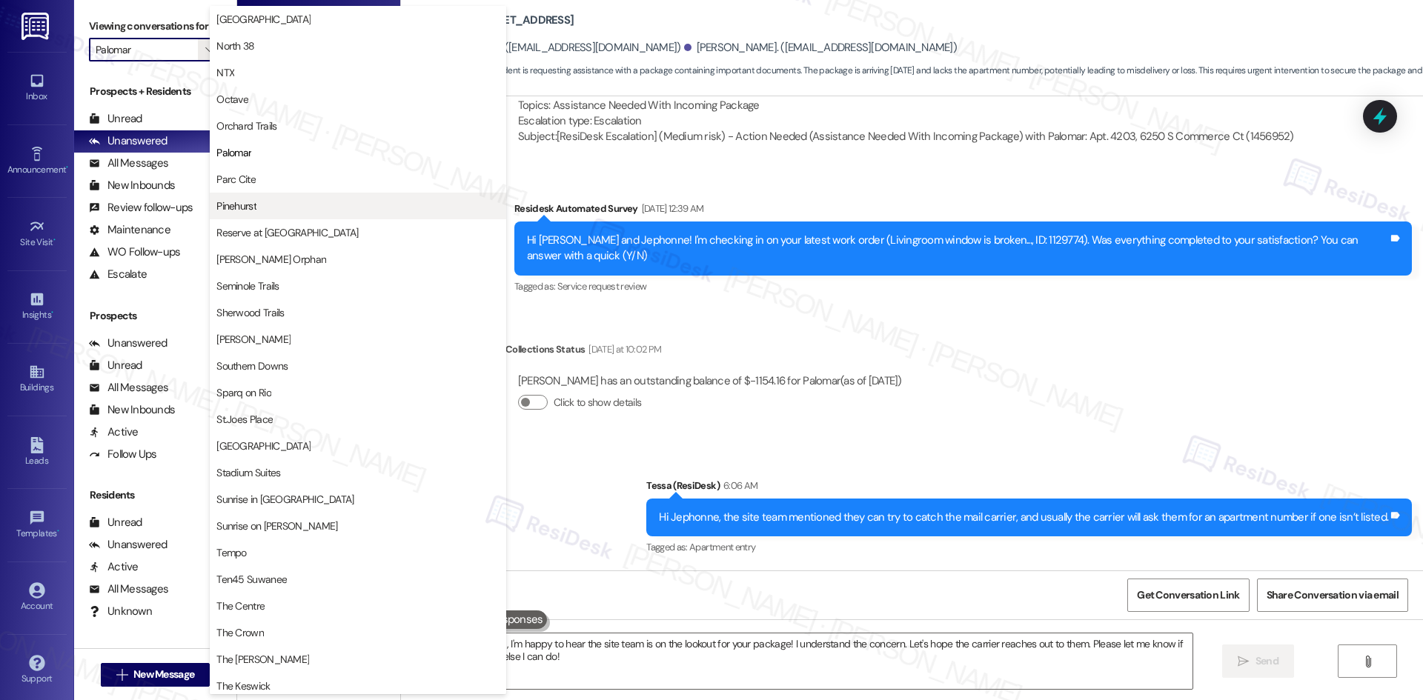
click at [276, 202] on span "Pinehurst" at bounding box center [357, 206] width 283 height 15
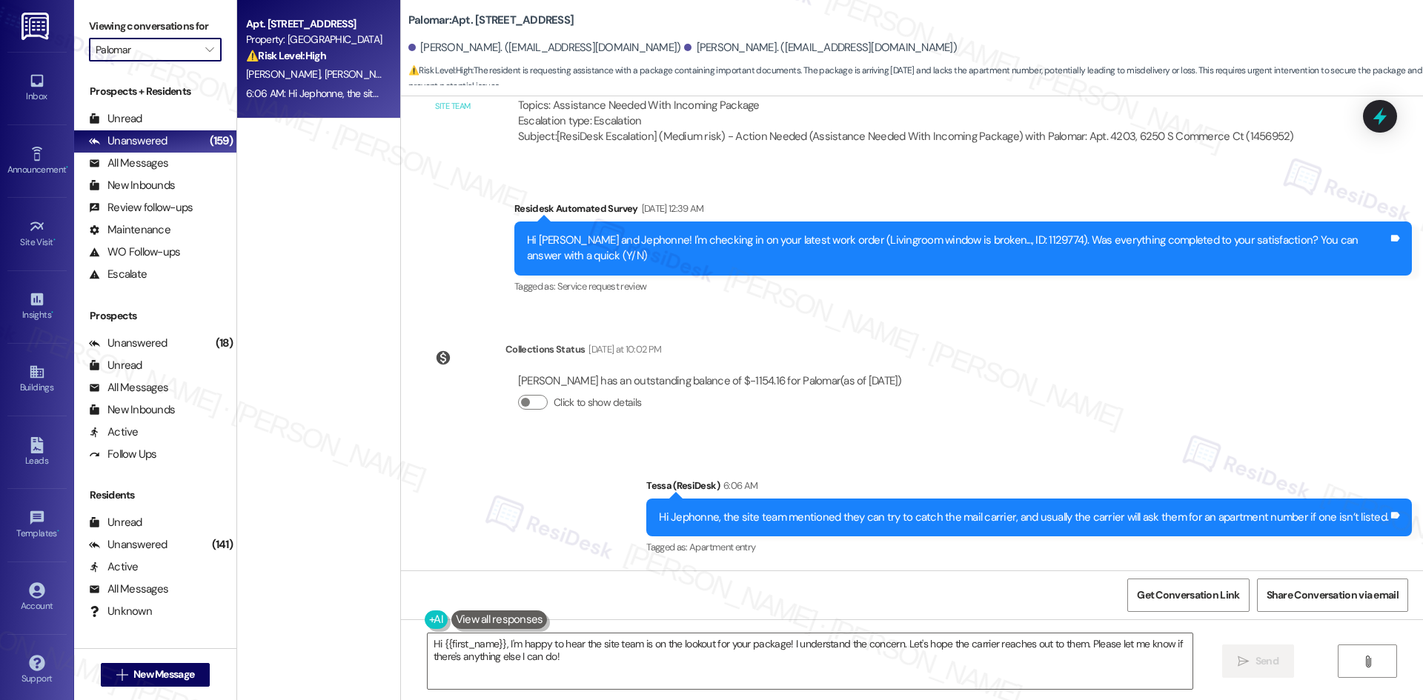
type input "Pinehurst"
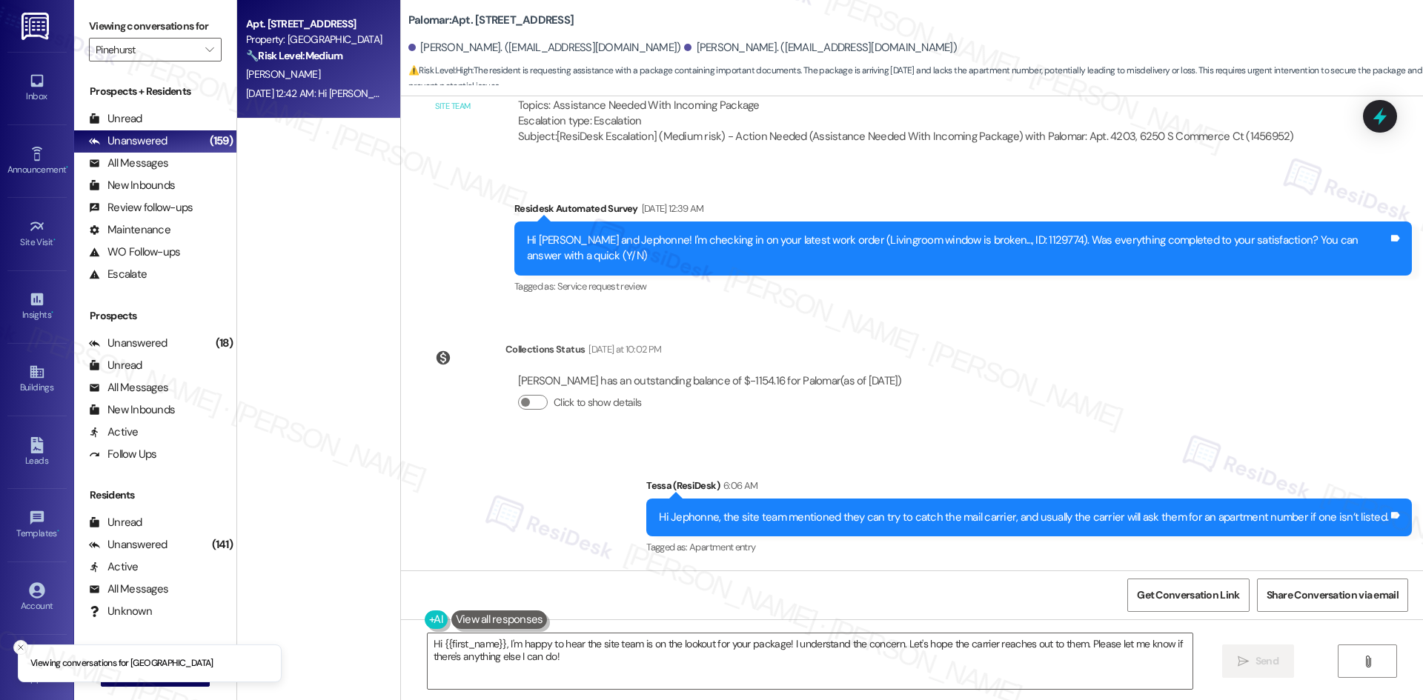
click at [351, 70] on div "J. Moore" at bounding box center [315, 74] width 140 height 19
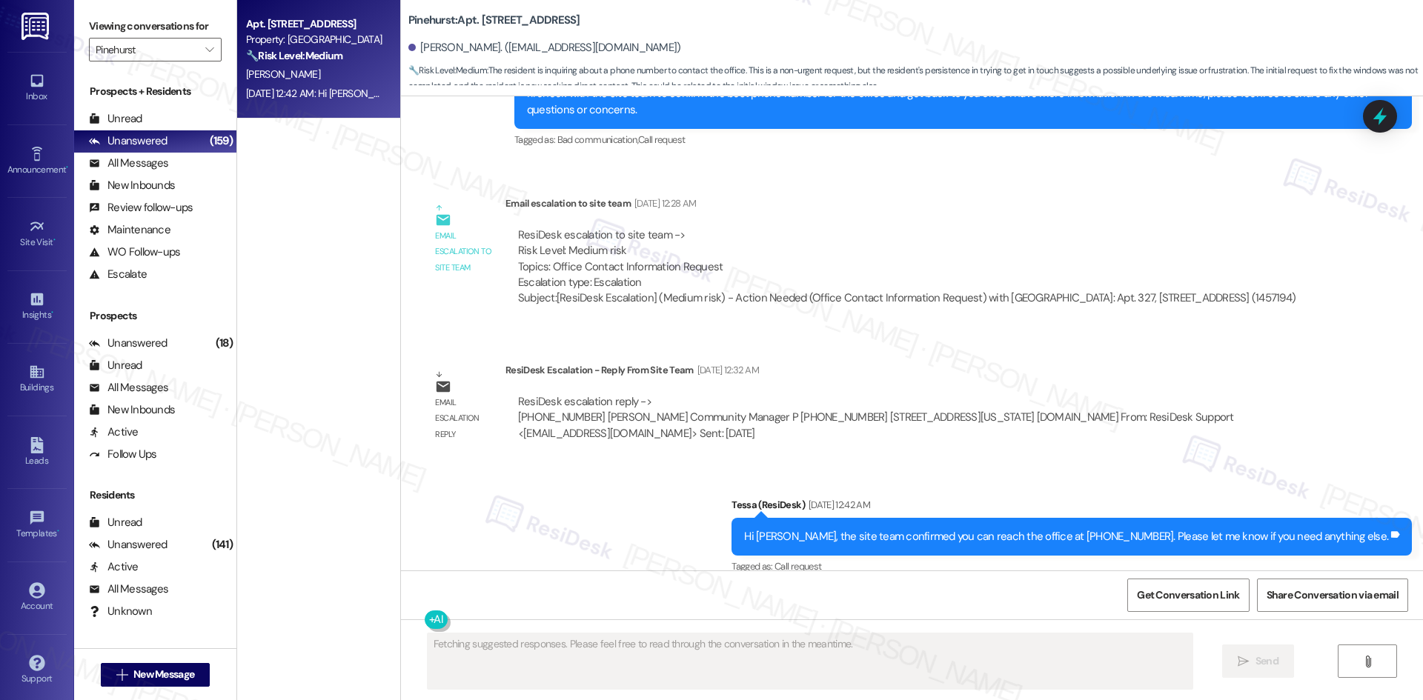
scroll to position [4560, 0]
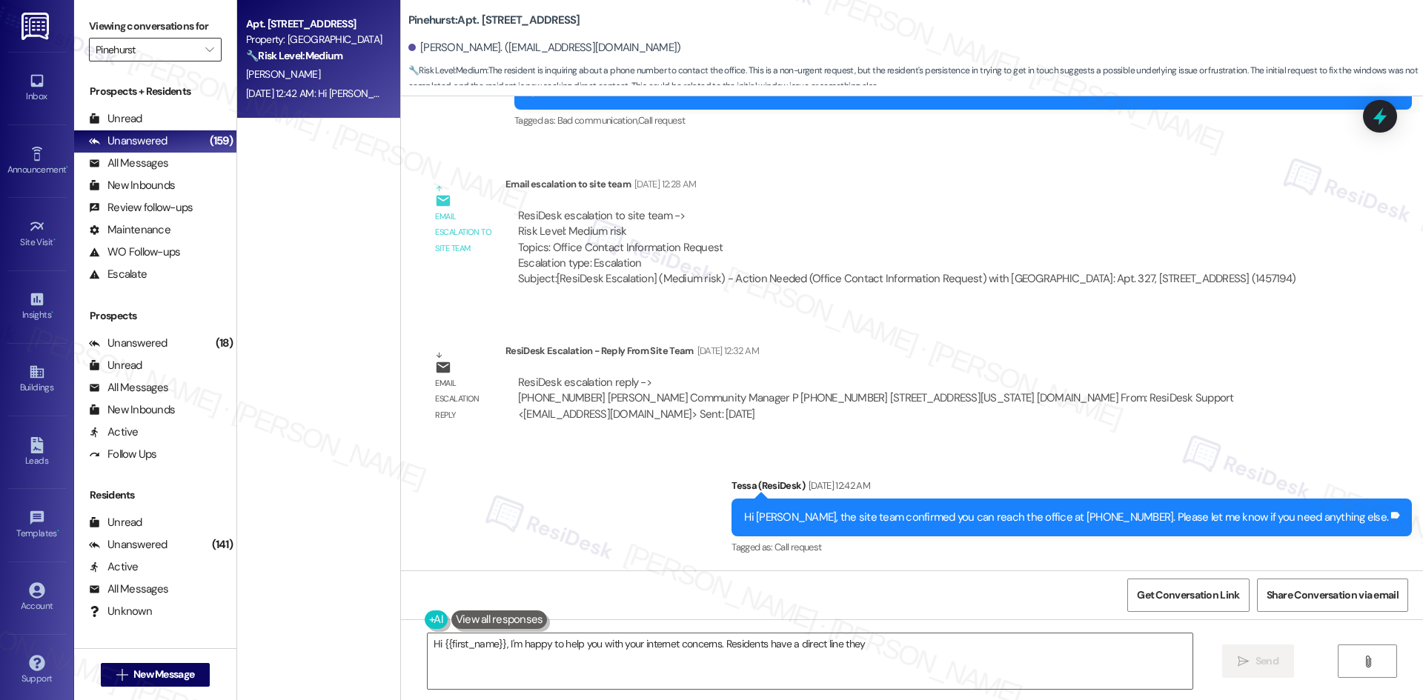
click at [159, 53] on input "Pinehurst" at bounding box center [147, 50] width 102 height 24
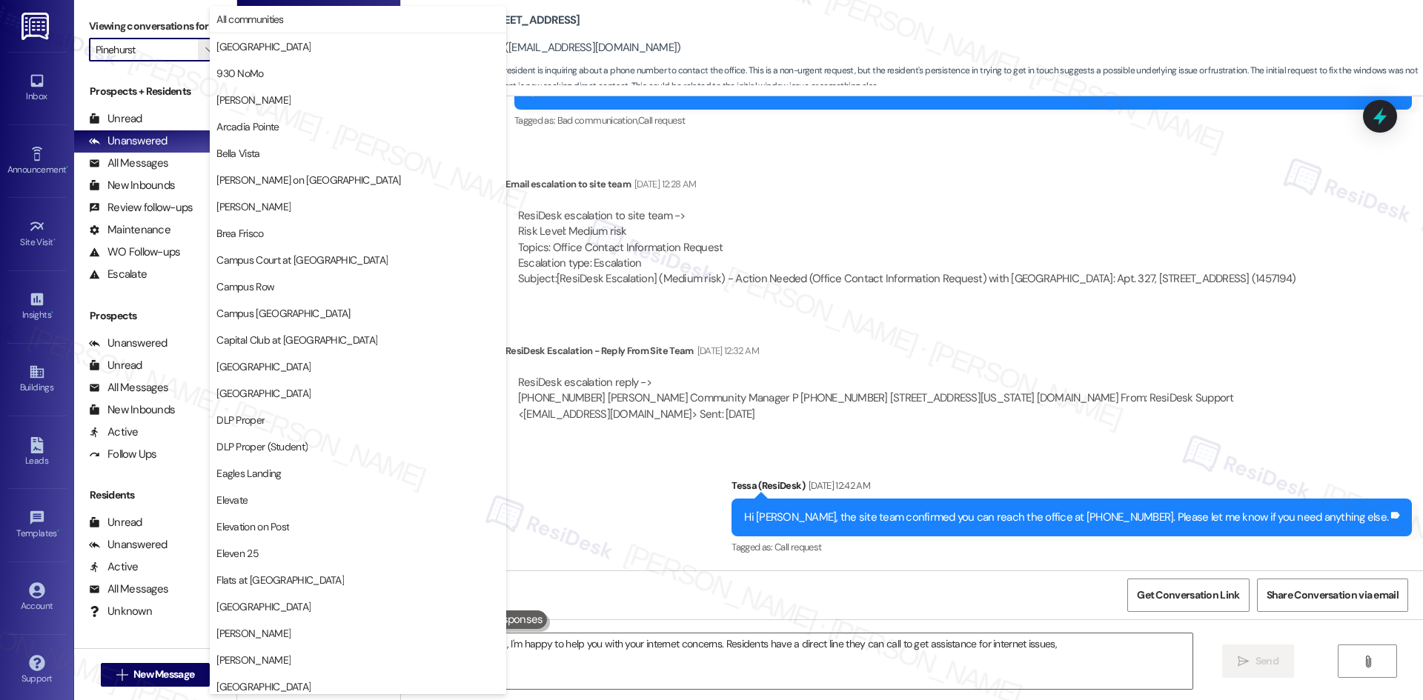
scroll to position [774, 0]
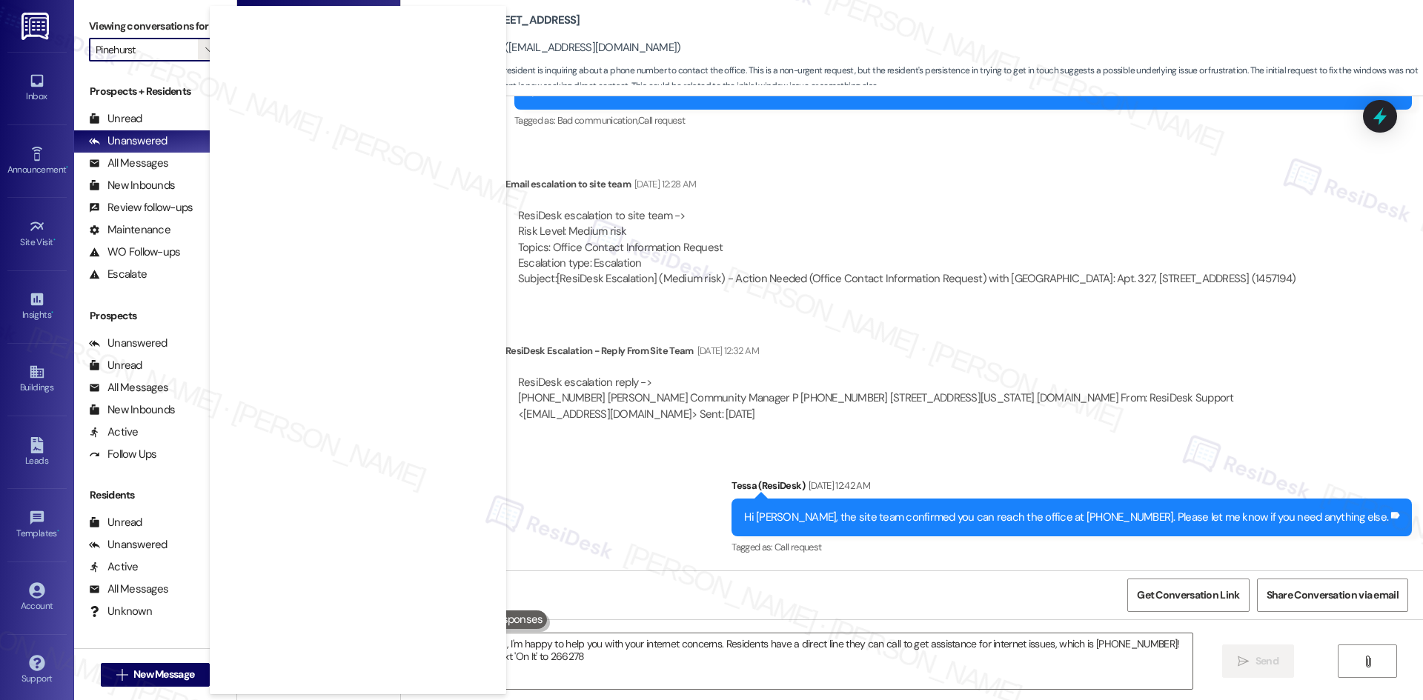
type textarea "Hi {{first_name}}, I'm happy to help you with your internet concerns. Residents…"
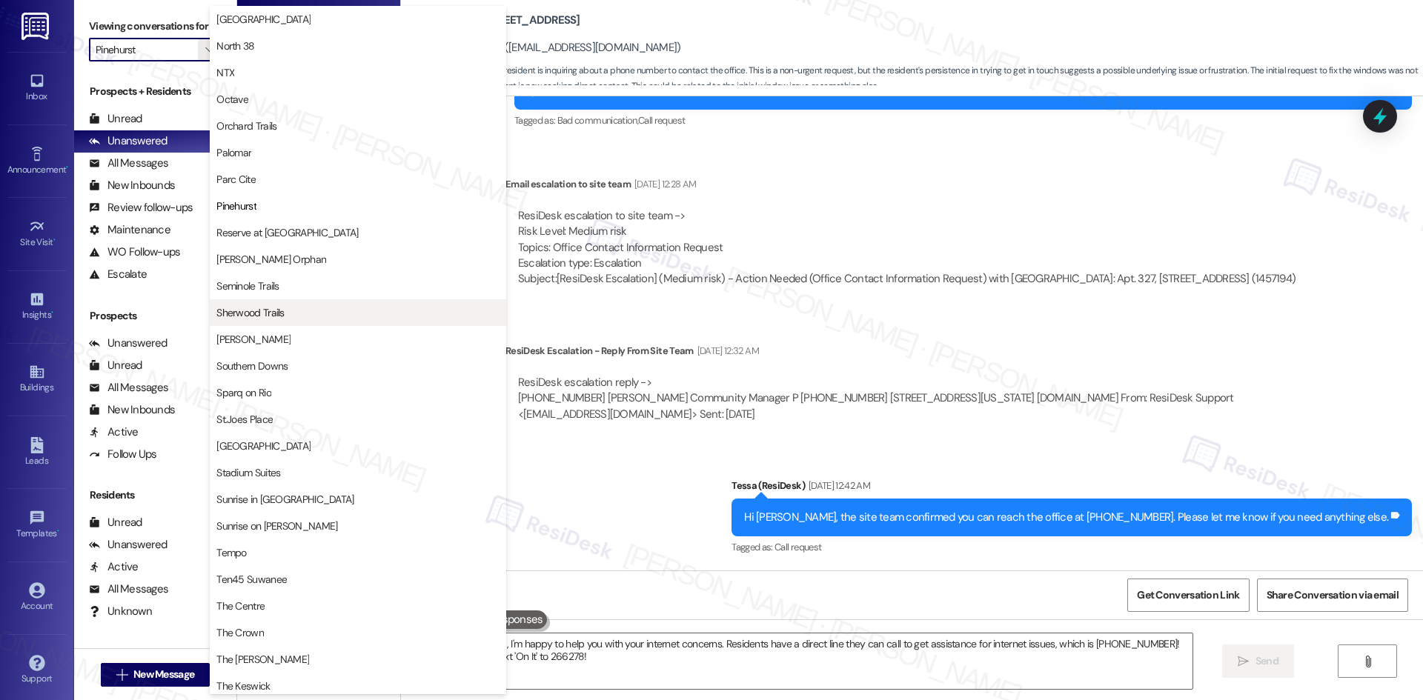
click at [295, 313] on span "Sherwood Trails" at bounding box center [357, 312] width 283 height 15
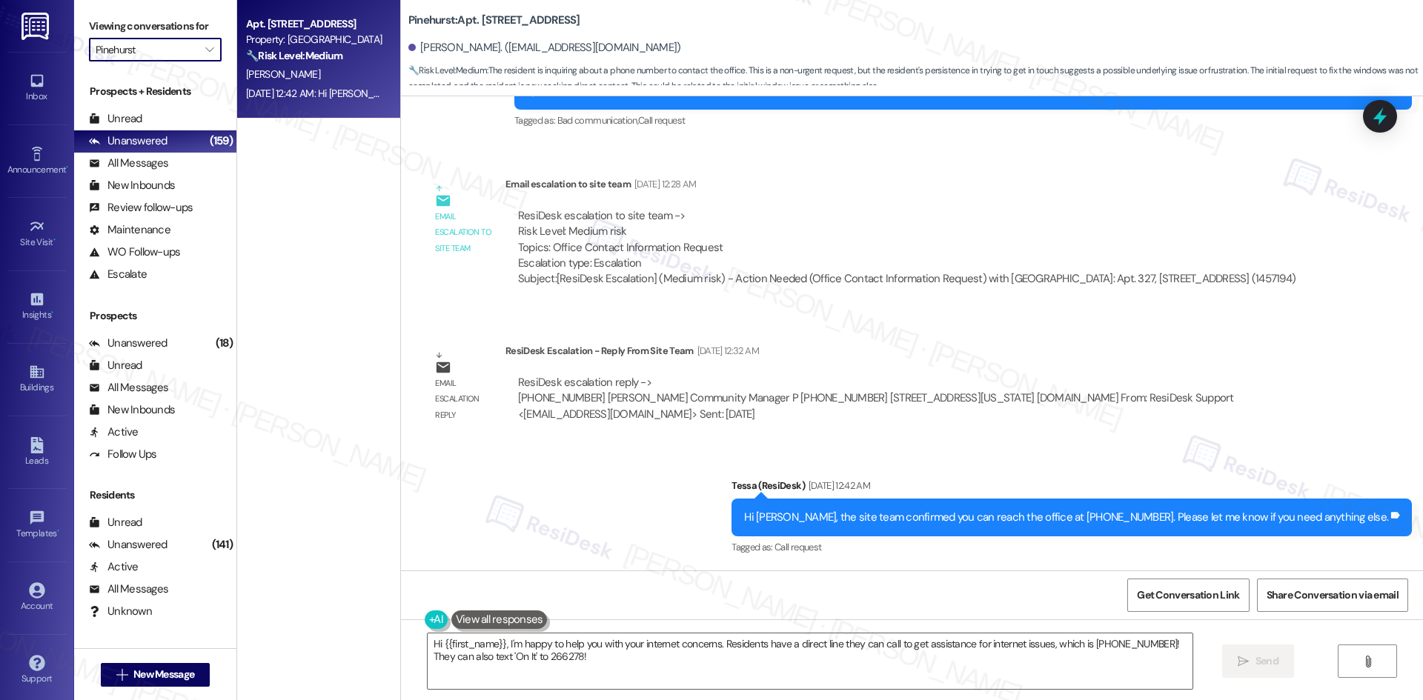
type input "Sherwood Trails"
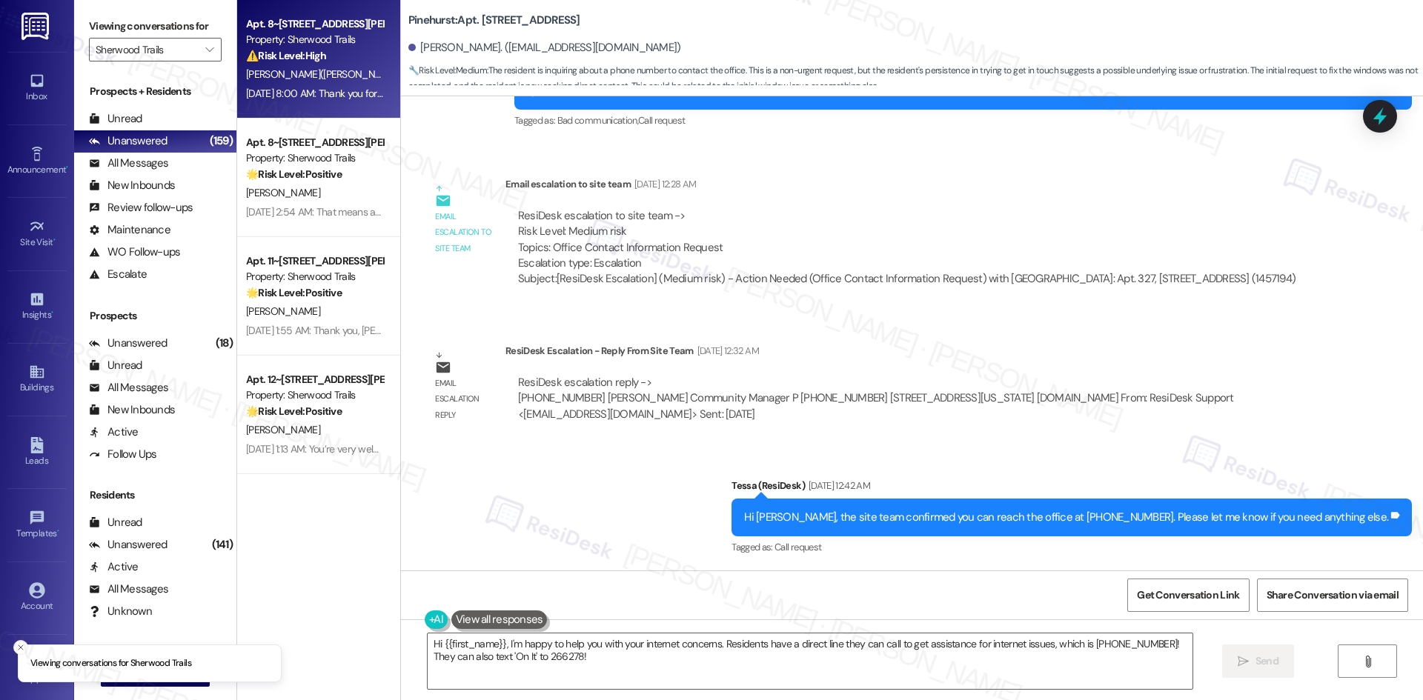
click at [319, 89] on div "Aug 28, 2025 at 8:00 AM: Thank you for your message. Our offices are currently …" at bounding box center [804, 93] width 1117 height 13
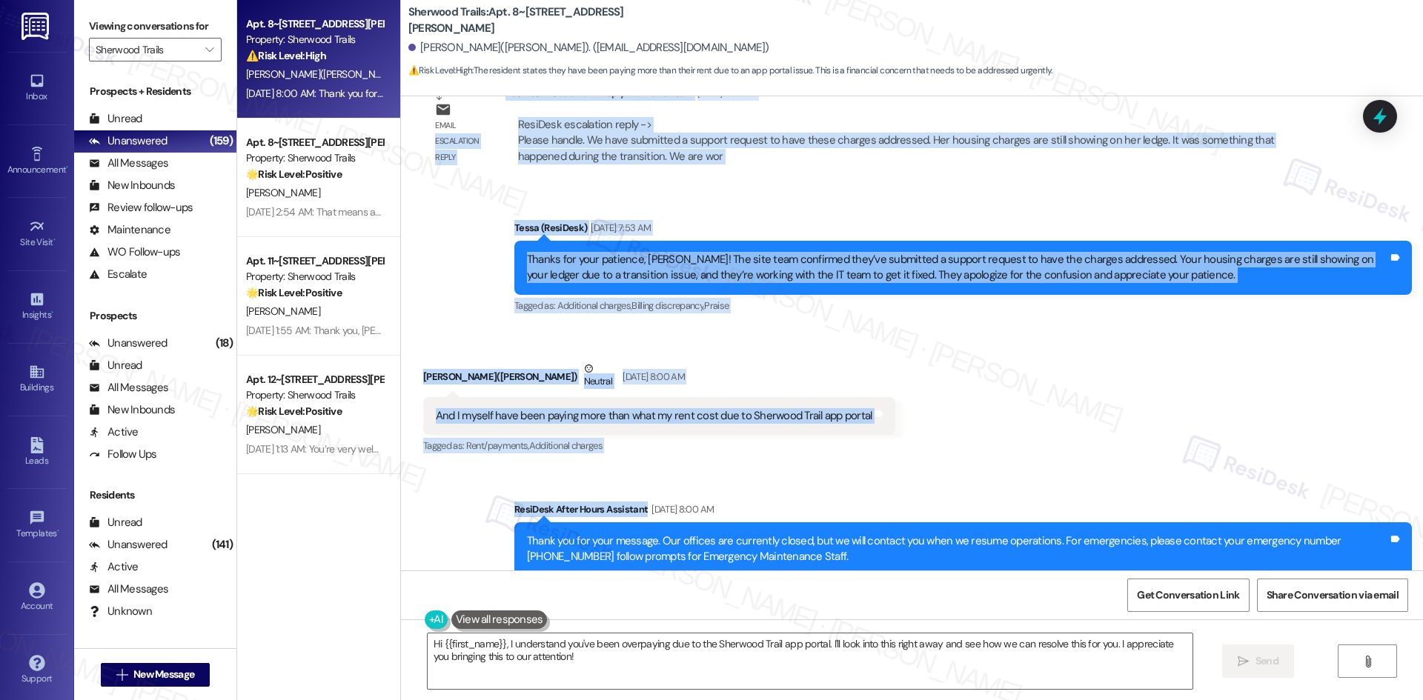
scroll to position [1134, 0]
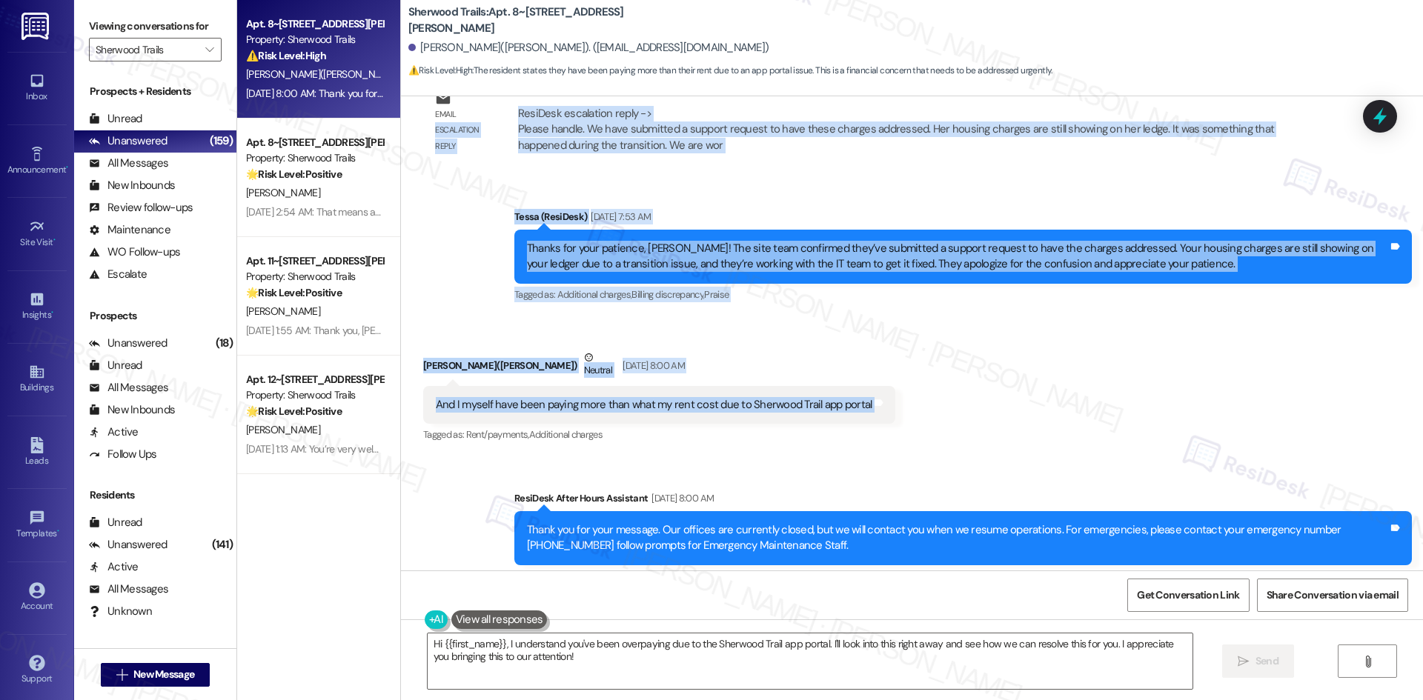
drag, startPoint x: 623, startPoint y: 376, endPoint x: 958, endPoint y: 394, distance: 336.2
click at [958, 394] on div "Lease started Oct 01, 2024 at 8:00 AM Announcement, sent via SMS Tessa (ResiDes…" at bounding box center [912, 333] width 1022 height 474
copy div "escalation reply ResiDesk Escalation - Reply From Site Team Aug 28, 2025 at 7:3…"
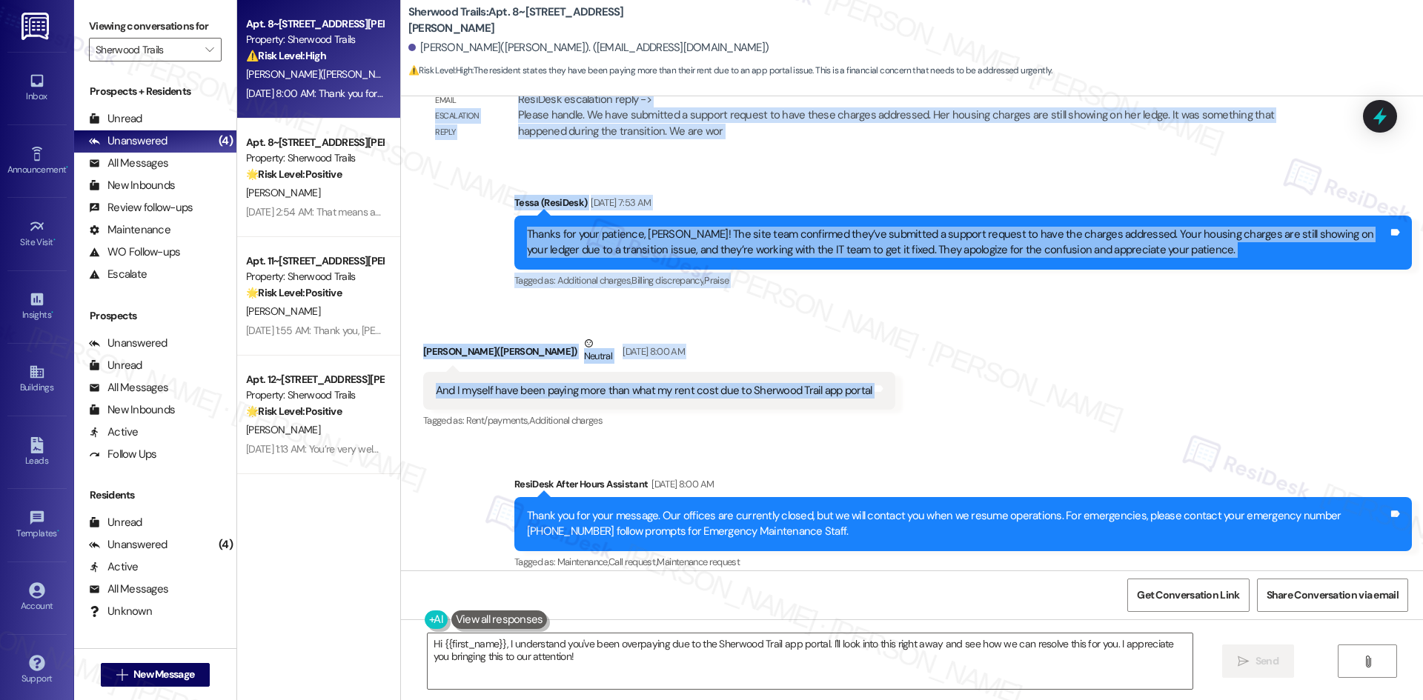
scroll to position [1060, 0]
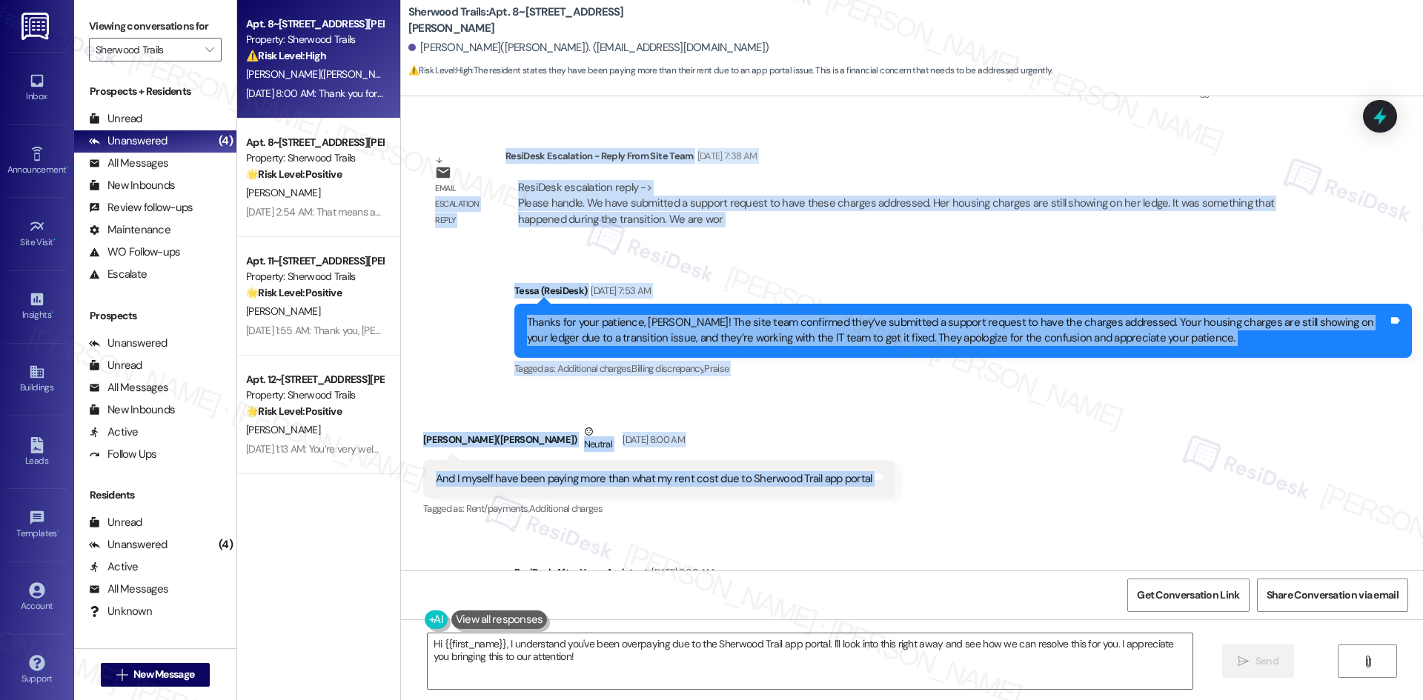
click at [491, 265] on div "Sent via SMS Tessa (ResiDesk) Aug 28, 2025 at 7:53 AM Thanks for your patience,…" at bounding box center [912, 320] width 1022 height 141
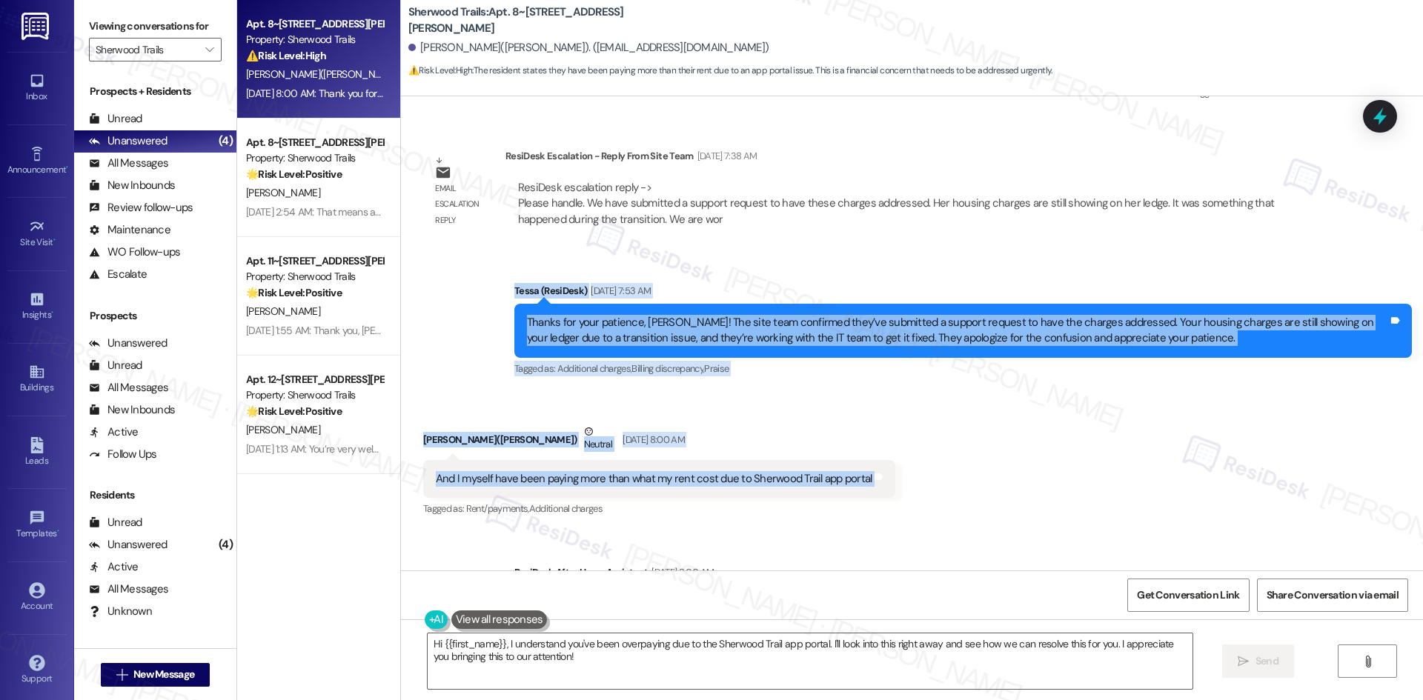
drag, startPoint x: 488, startPoint y: 268, endPoint x: 796, endPoint y: 485, distance: 376.9
click at [946, 470] on div "Lease started Oct 01, 2024 at 8:00 AM Announcement, sent via SMS Tessa (ResiDes…" at bounding box center [912, 333] width 1022 height 474
copy div "Tessa (ResiDesk) Aug 28, 2025 at 7:53 AM Thanks for your patience, Felicia! The…"
click at [1038, 391] on div "Received via SMS Felicia Luckette(Jha) Neutral Aug 28, 2025 at 8:00 AM And I my…" at bounding box center [912, 461] width 1022 height 141
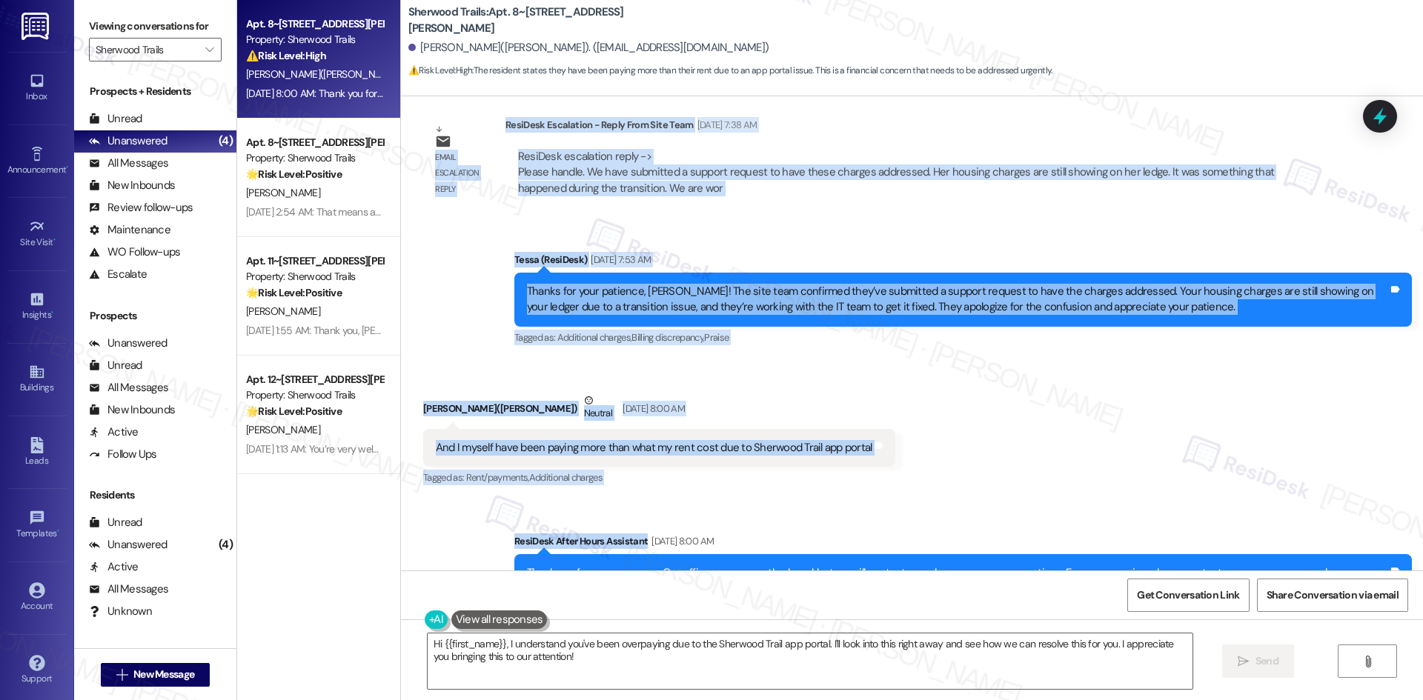
scroll to position [1134, 0]
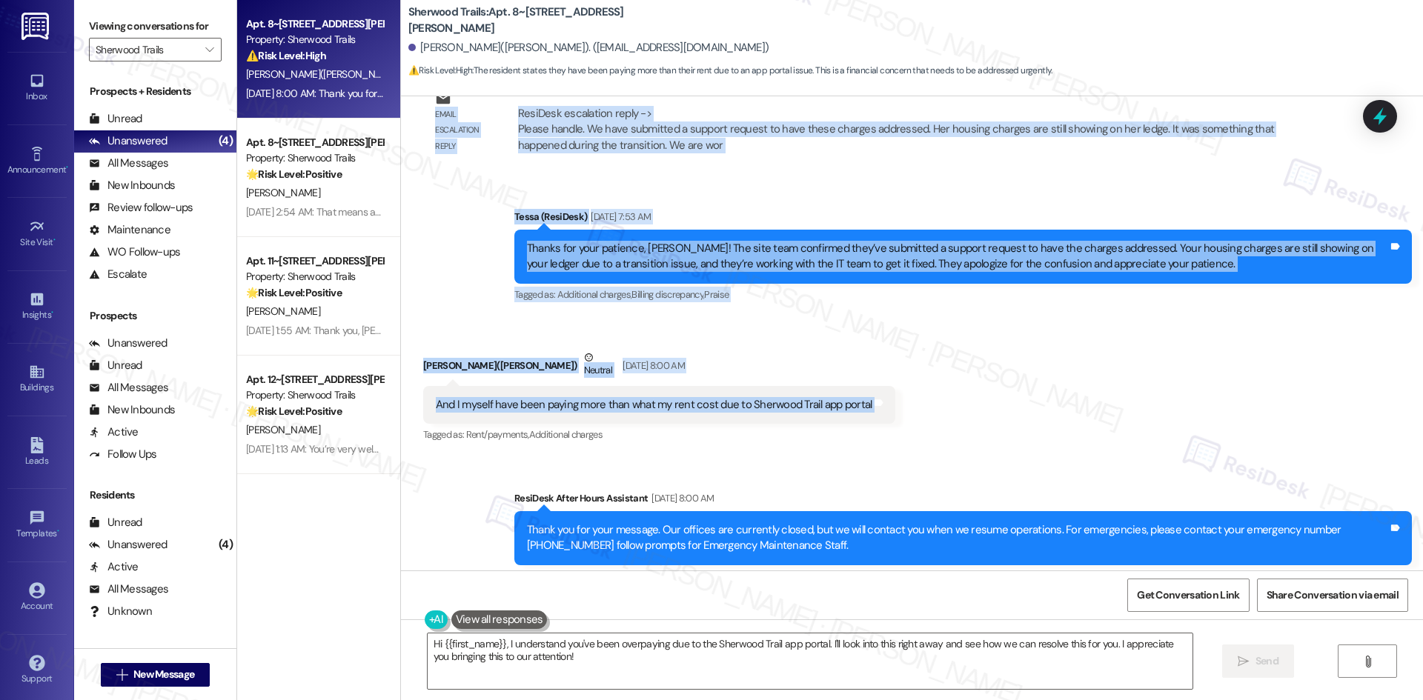
drag, startPoint x: 586, startPoint y: 342, endPoint x: 888, endPoint y: 399, distance: 307.0
click at [888, 399] on div "Lease started Oct 01, 2024 at 8:00 AM Announcement, sent via SMS Tessa (ResiDes…" at bounding box center [912, 333] width 1022 height 474
copy div "Tessa (ResiDesk) Aug 28, 2025 at 5:45 AM I understand your concern about the ch…"
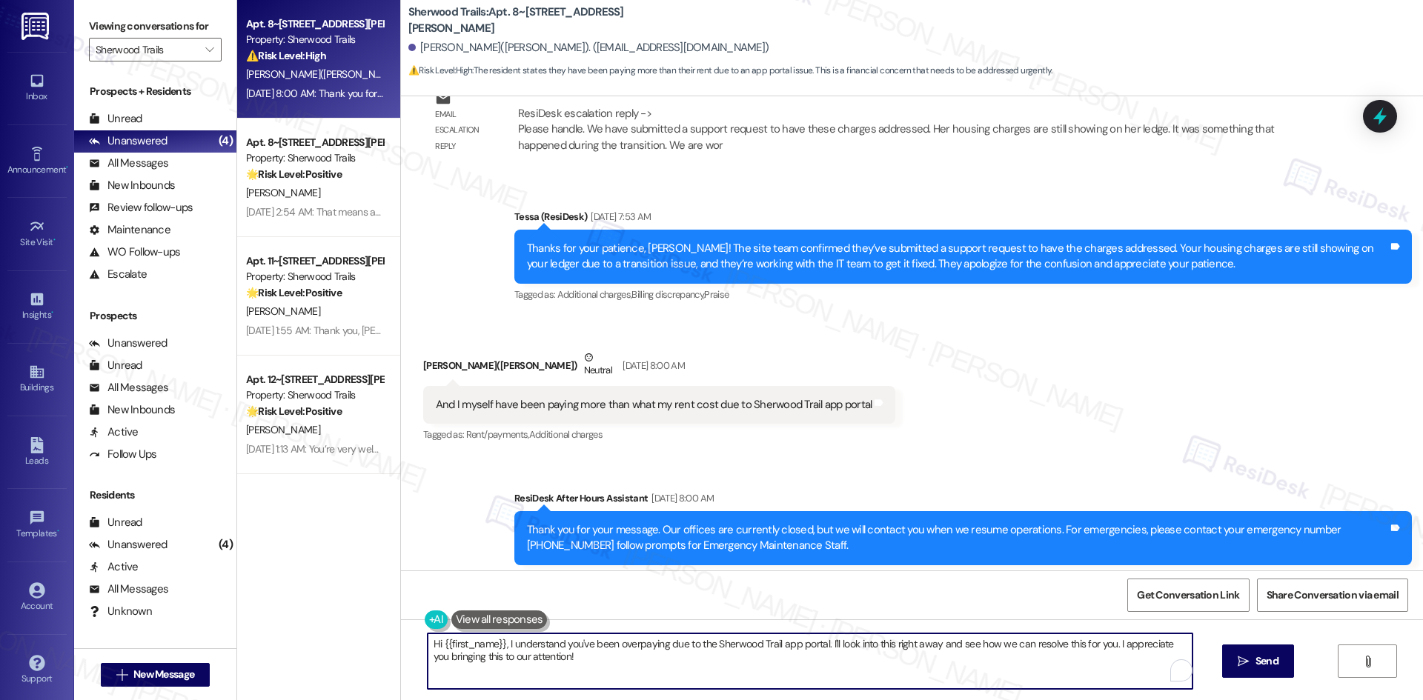
drag, startPoint x: 594, startPoint y: 671, endPoint x: 396, endPoint y: 634, distance: 202.2
click at [419, 638] on div "Hi {{first_name}}, I understand you've been overpaying due to the Sherwood Trai…" at bounding box center [802, 661] width 766 height 57
paste textarea "I’m sorry you’ve been dealing with this, Felicia. Can you share a few details a…"
type textarea "I’m sorry you’ve been dealing with this, Felicia. Can you share a few details a…"
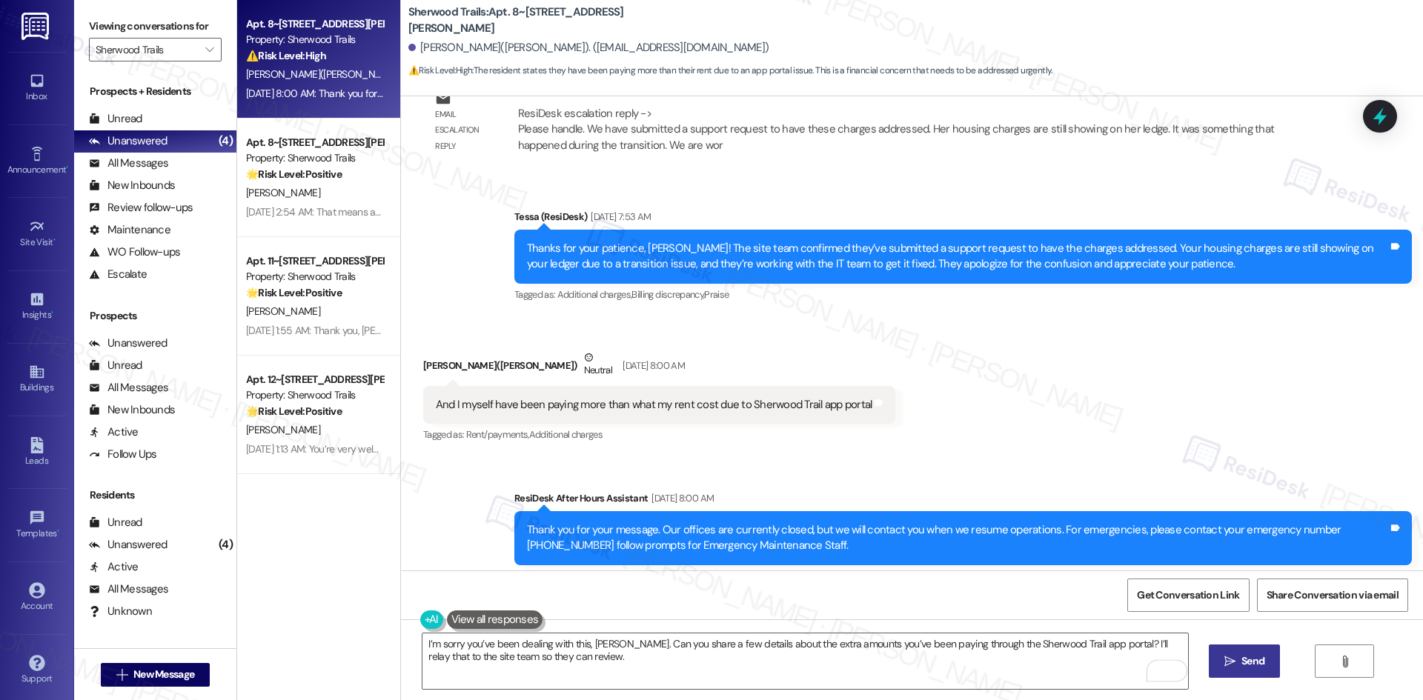
drag, startPoint x: 1229, startPoint y: 667, endPoint x: 1214, endPoint y: 659, distance: 17.6
click at [1226, 666] on icon "" at bounding box center [1229, 662] width 11 height 12
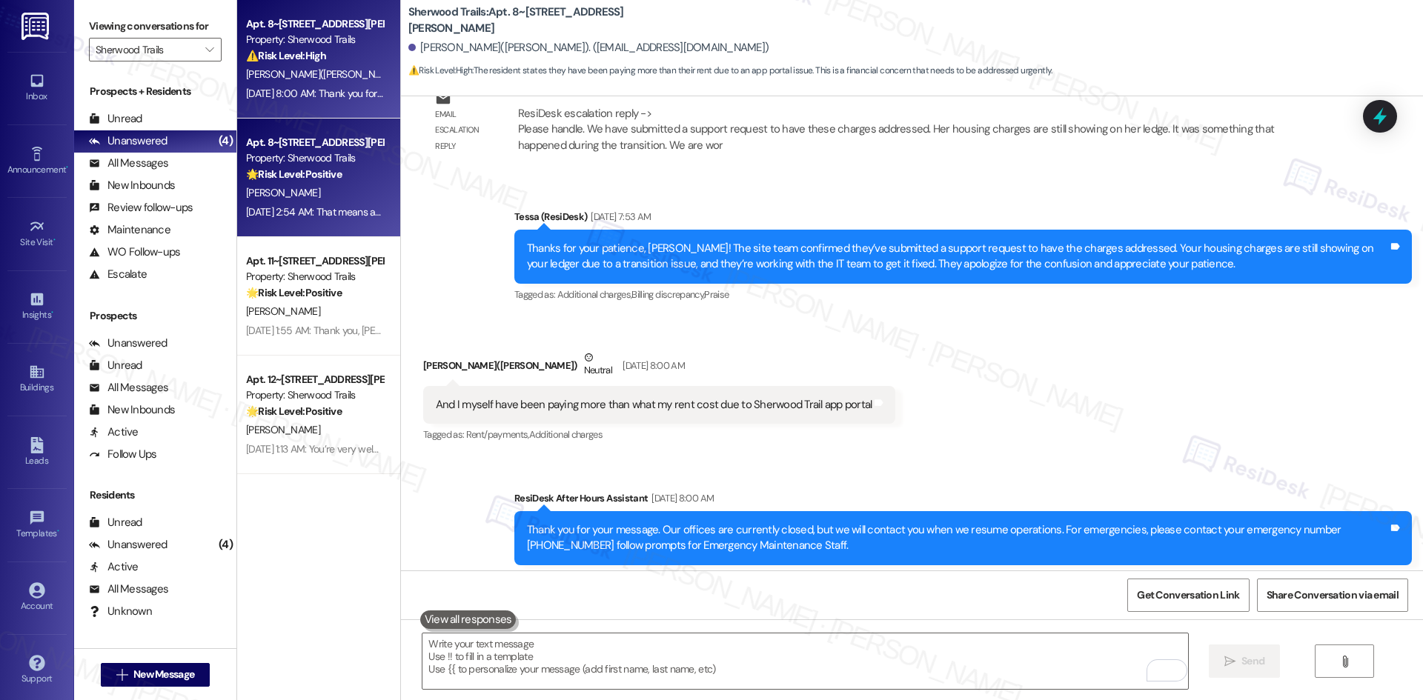
click at [288, 202] on div "A. Weber" at bounding box center [315, 193] width 140 height 19
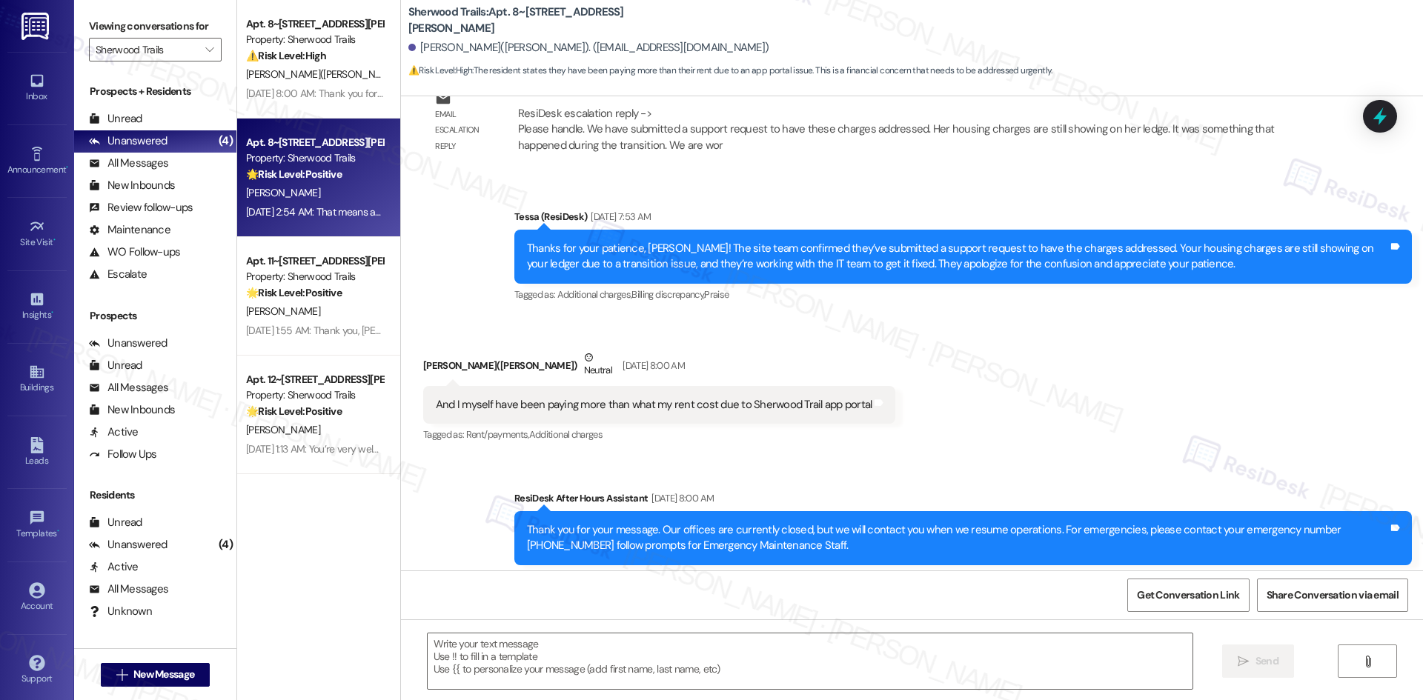
type textarea "Fetching suggested responses. Please feel free to read through the conversation…"
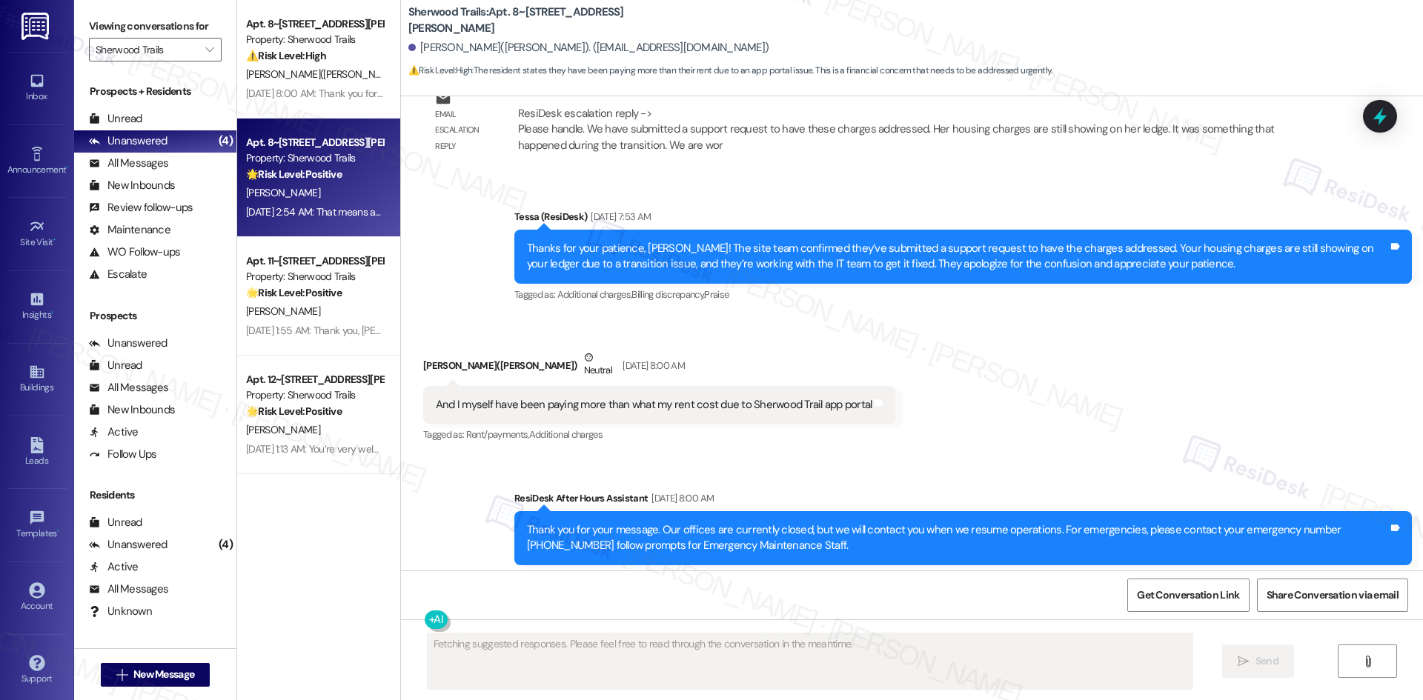
scroll to position [669, 0]
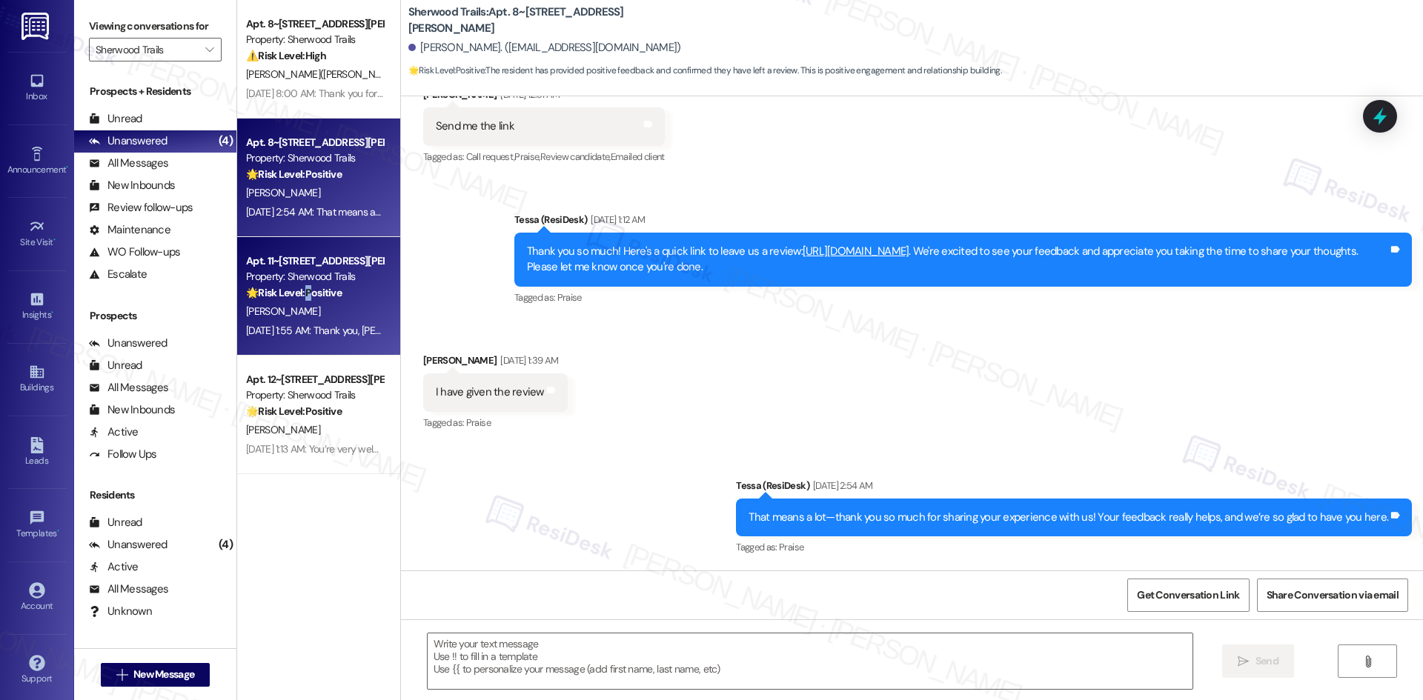
click at [302, 301] on div "🌟 Risk Level: Positive The resident is expressing appreciation, indicating posi…" at bounding box center [314, 293] width 137 height 16
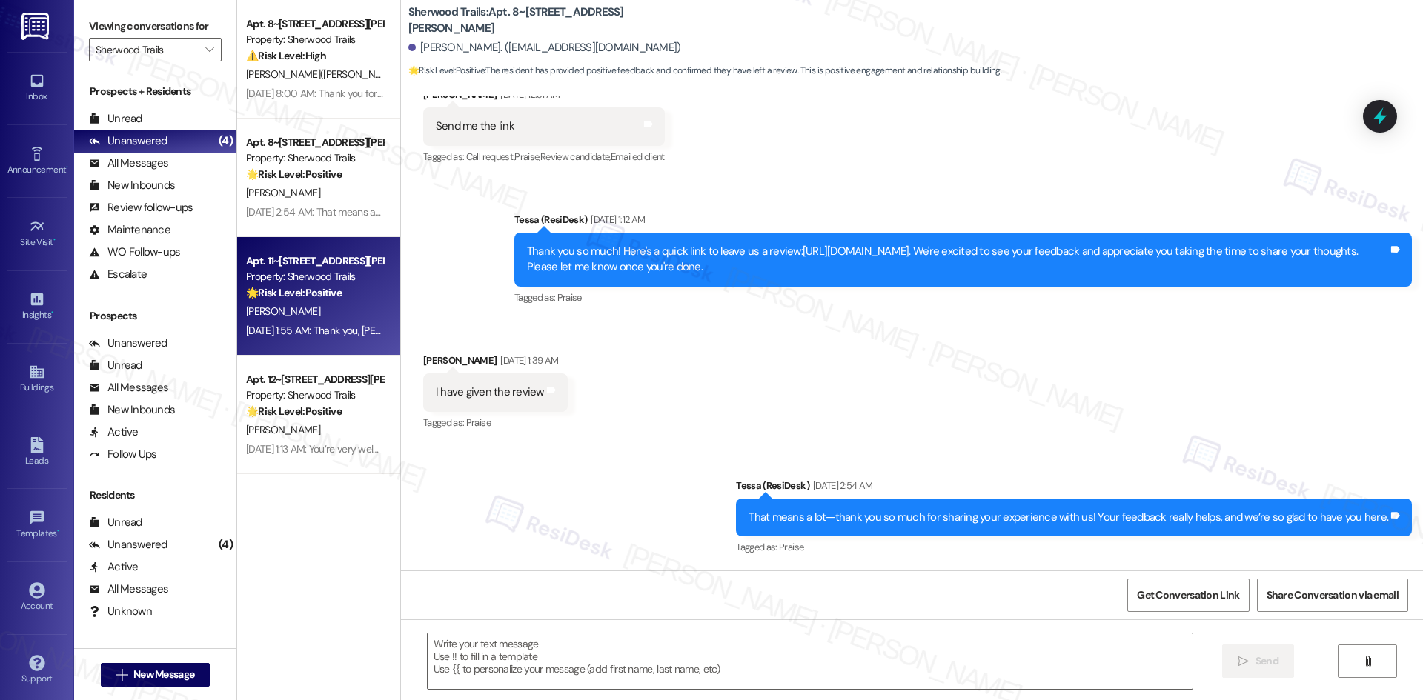
type textarea "Fetching suggested responses. Please feel free to read through the conversation…"
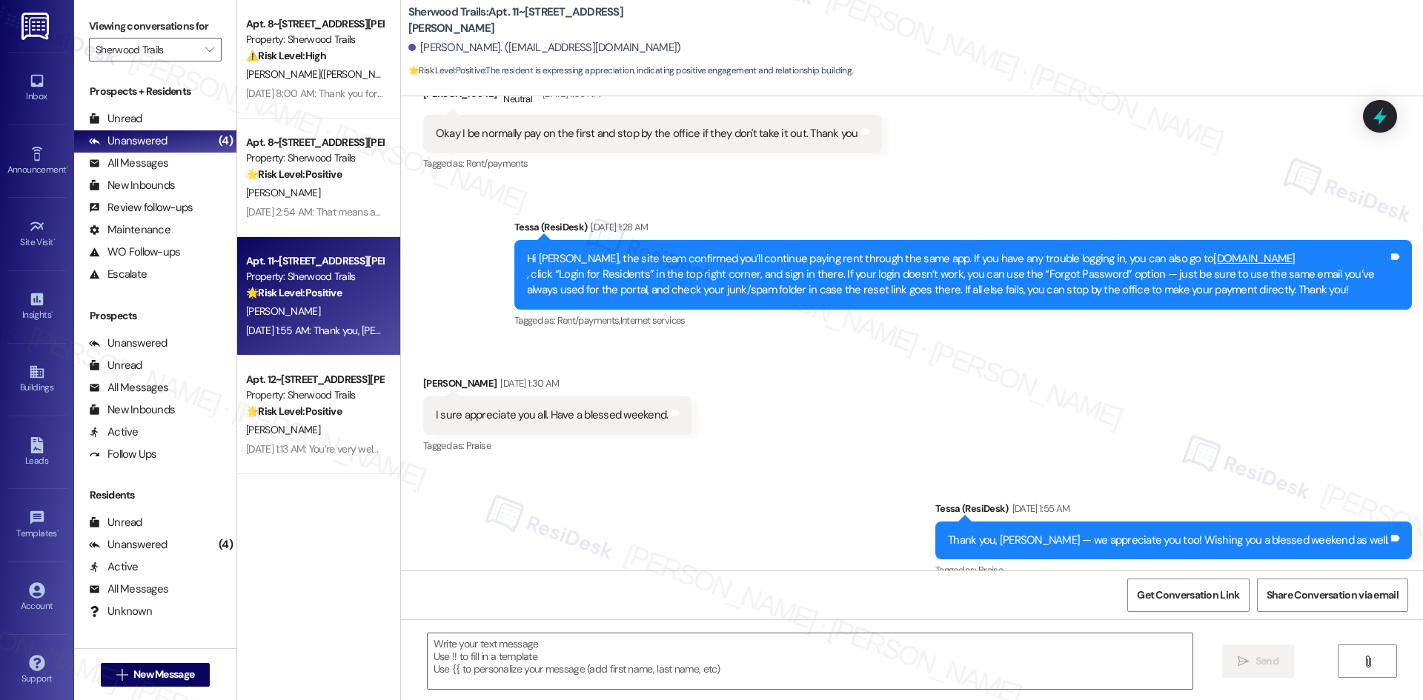
scroll to position [1072, 0]
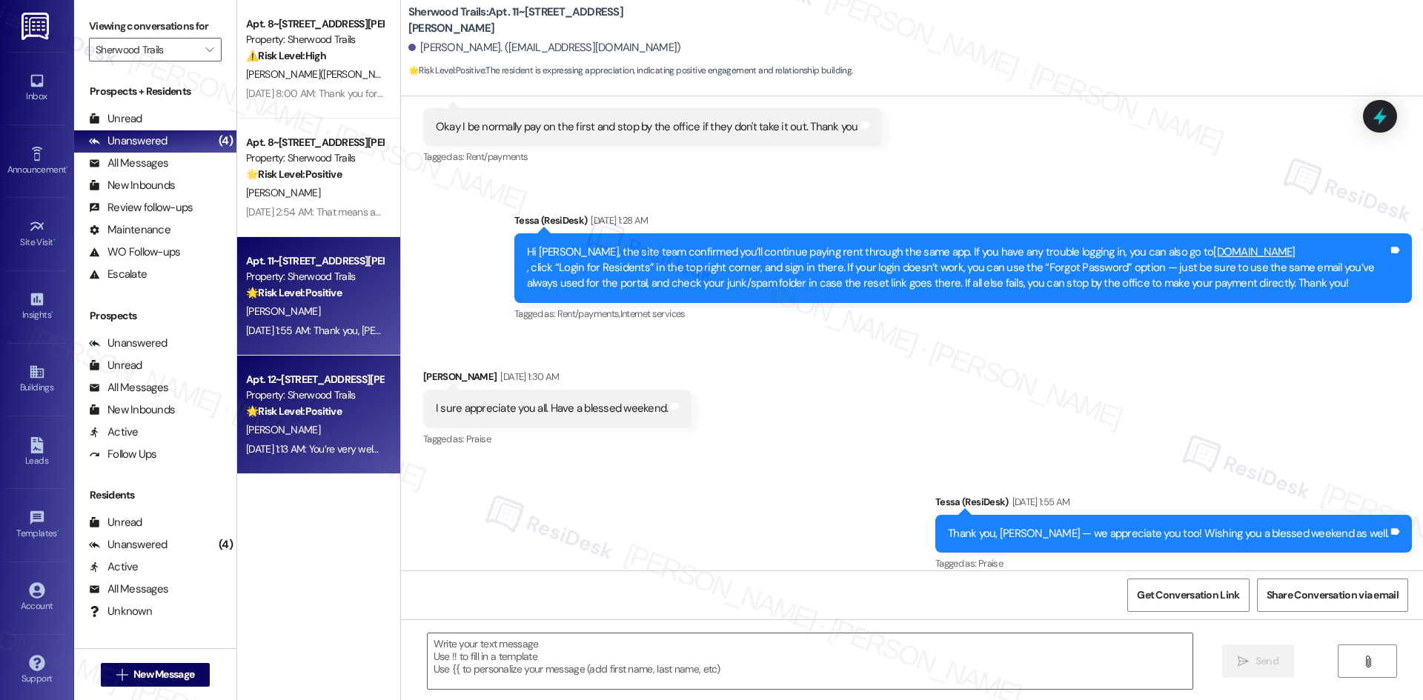
click at [296, 425] on div "E. Jones" at bounding box center [315, 430] width 140 height 19
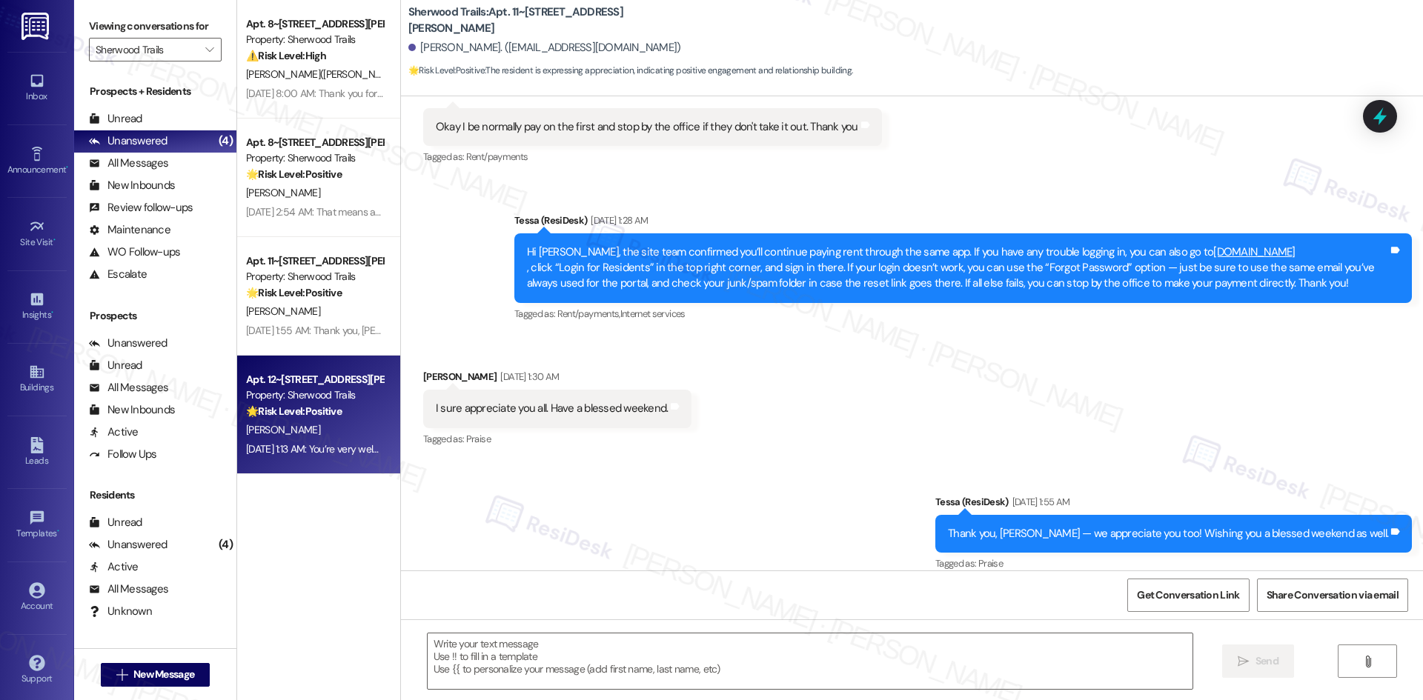
type textarea "Fetching suggested responses. Please feel free to read through the conversation…"
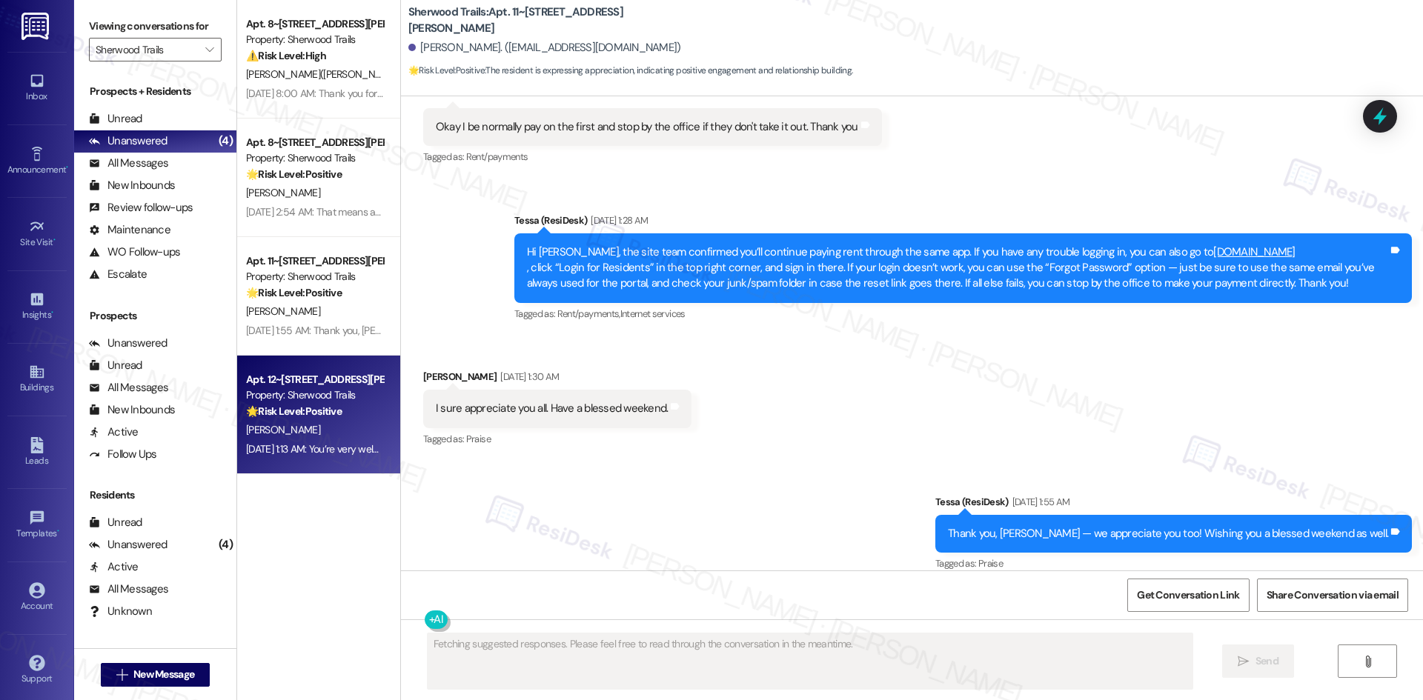
scroll to position [286, 0]
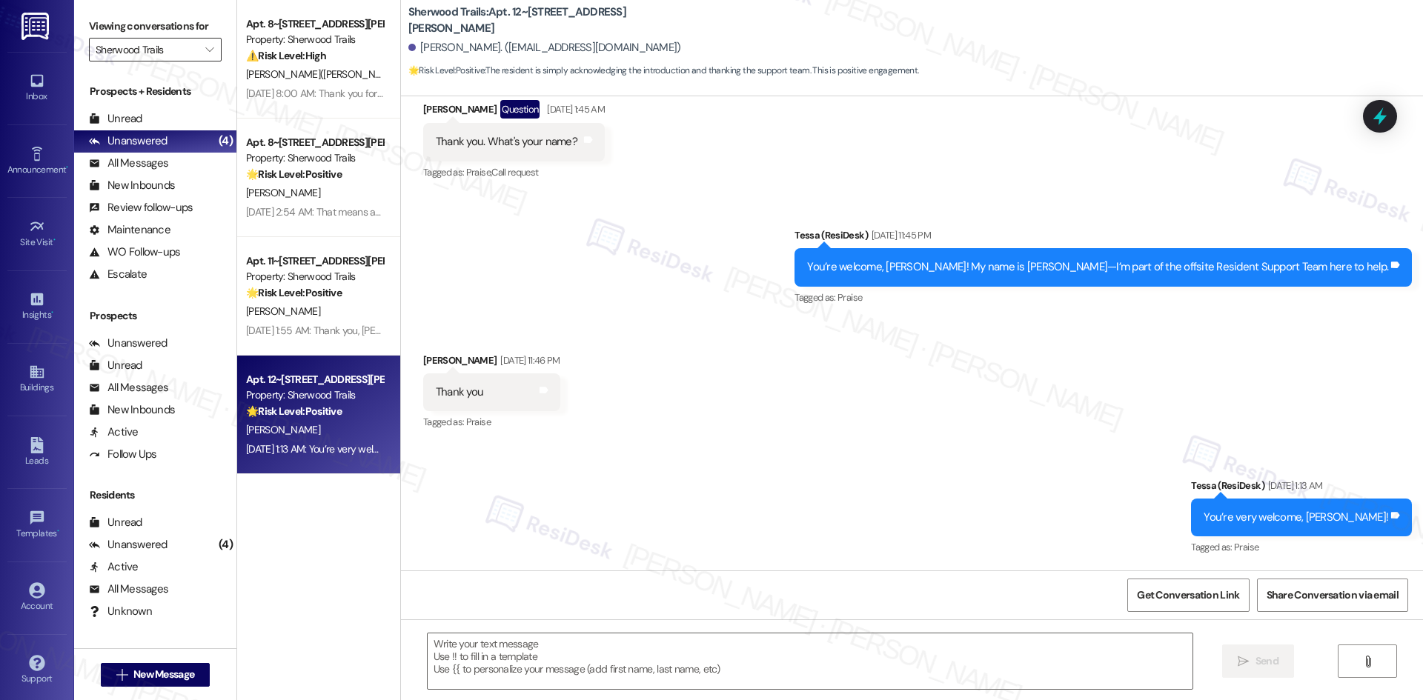
click at [157, 44] on input "Sherwood Trails" at bounding box center [147, 50] width 102 height 24
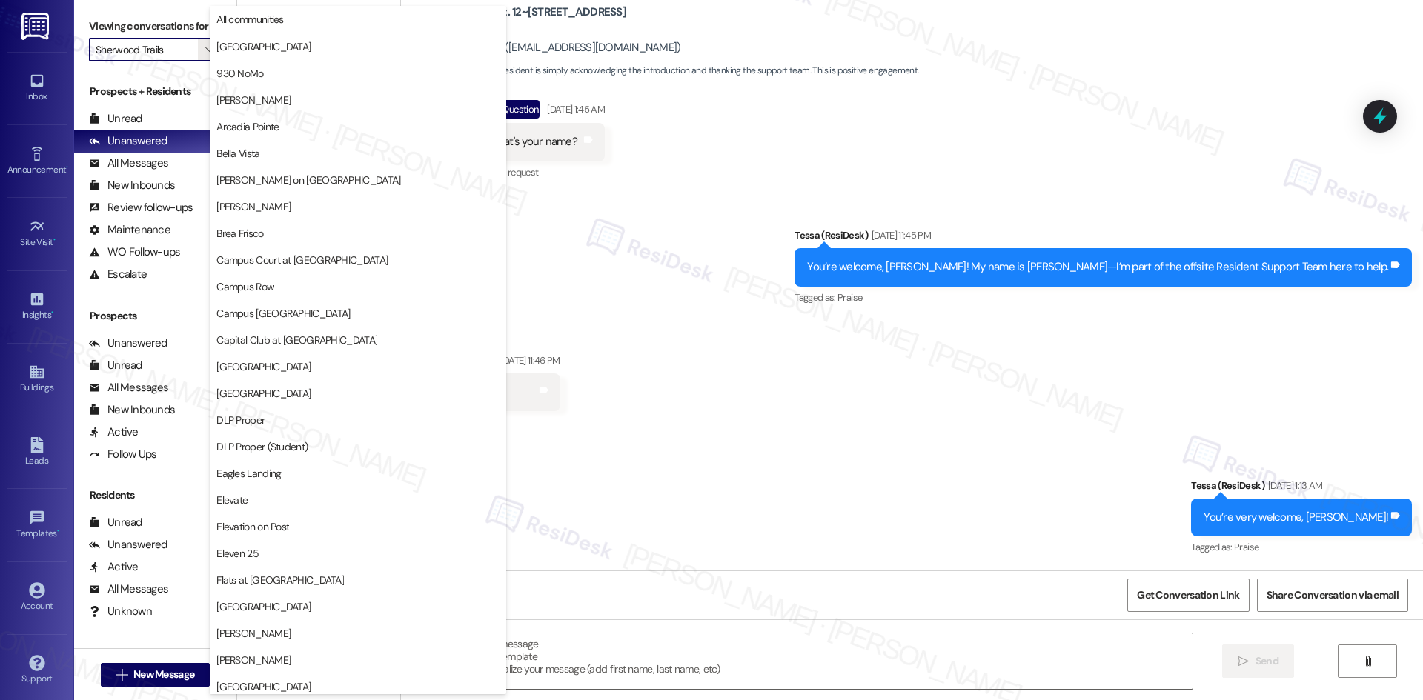
scroll to position [1033, 0]
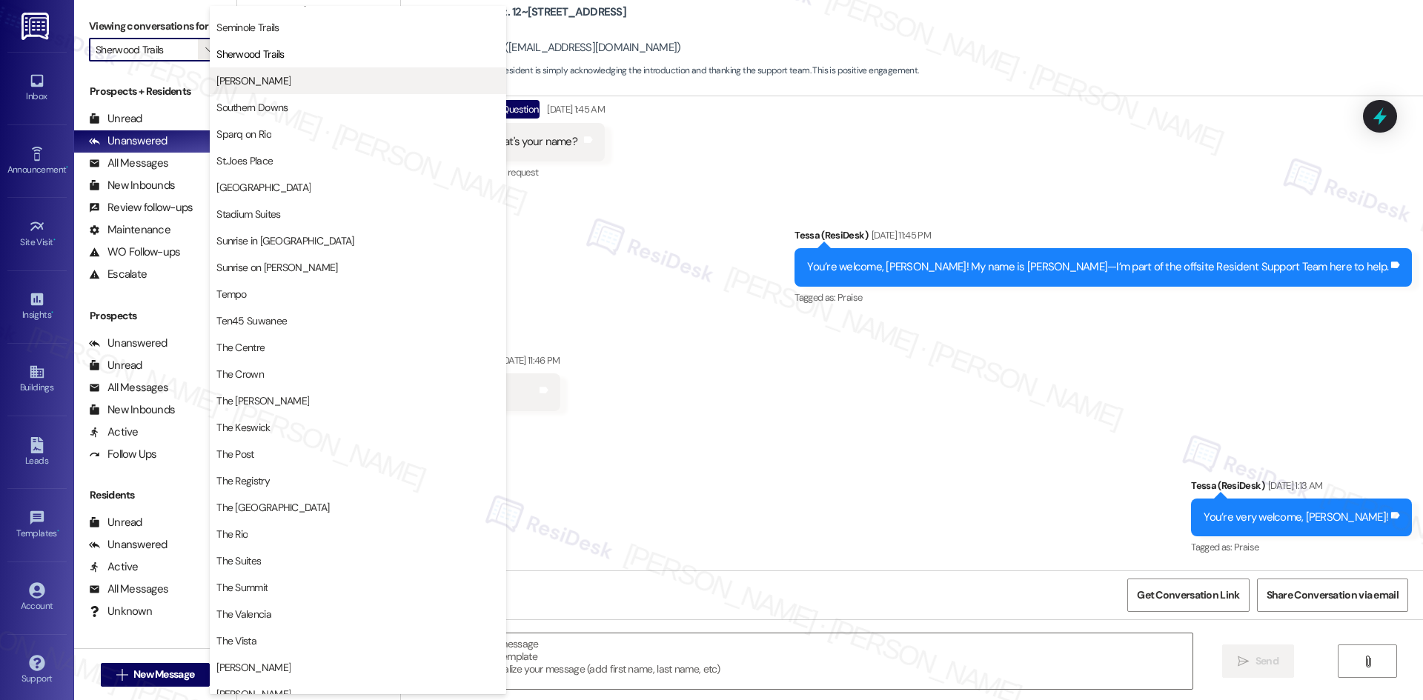
click at [291, 82] on span "Solano Belleair" at bounding box center [357, 80] width 283 height 15
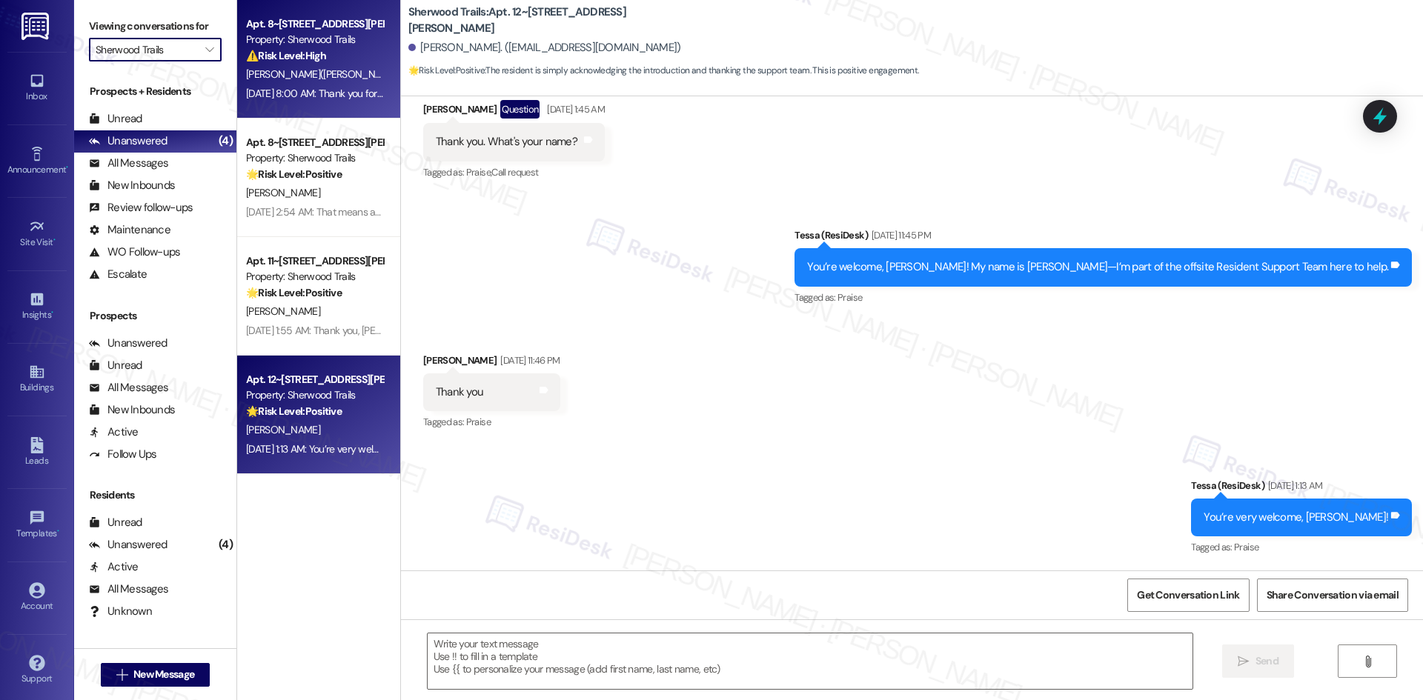
type input "Solano Belleair"
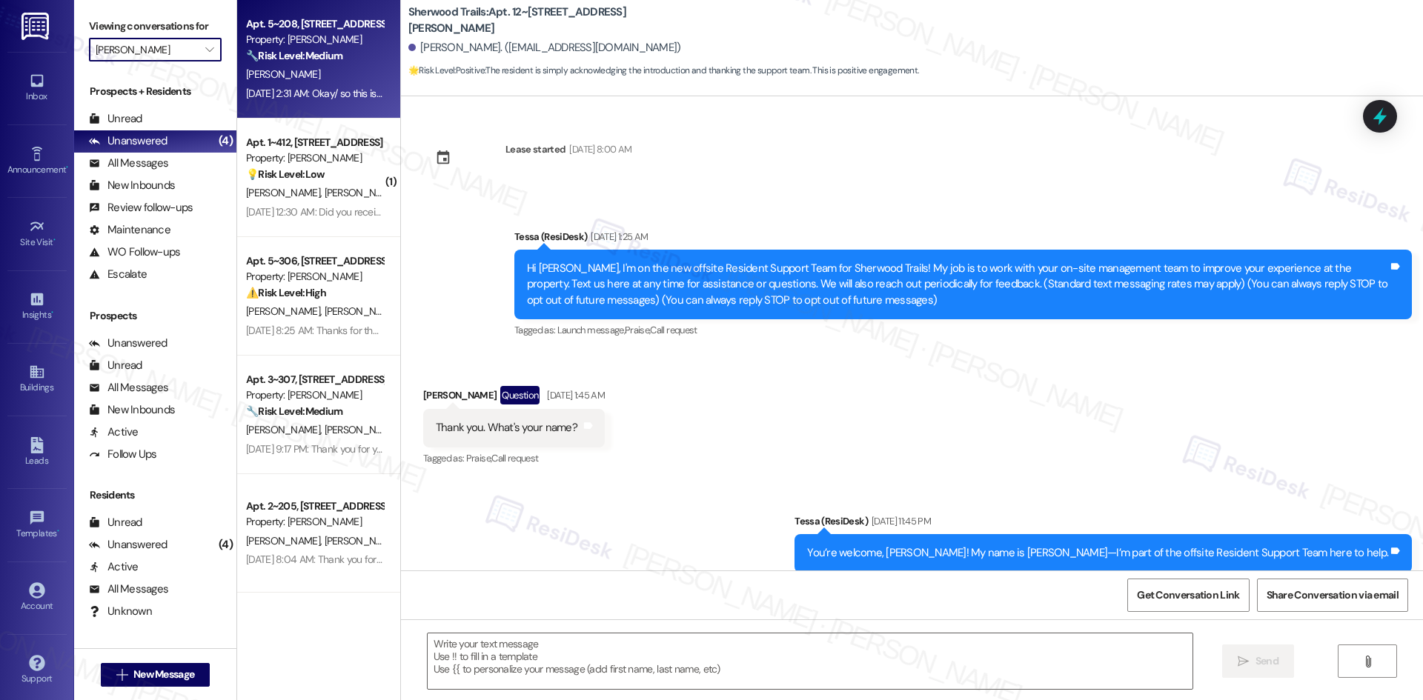
click at [264, 79] on span "E. Akwara" at bounding box center [283, 73] width 74 height 13
type textarea "Fetching suggested responses. Please feel free to read through the conversation…"
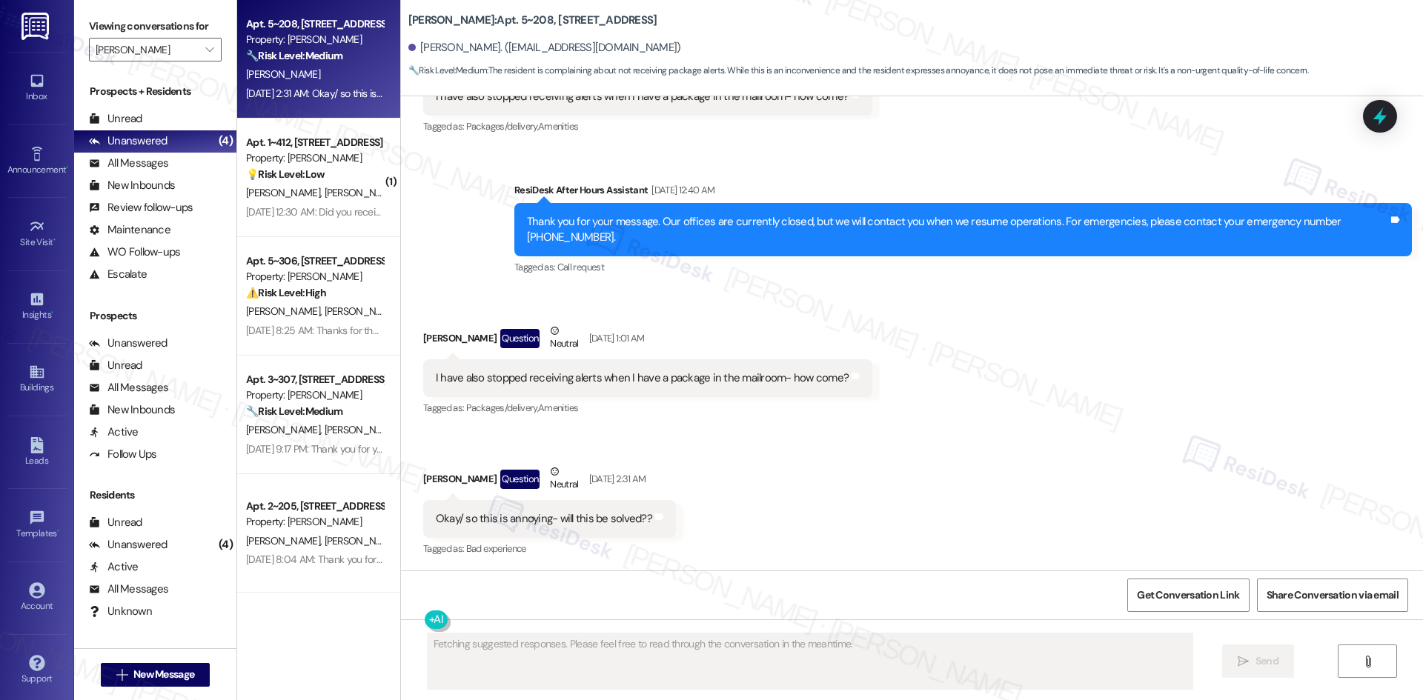
scroll to position [1555, 0]
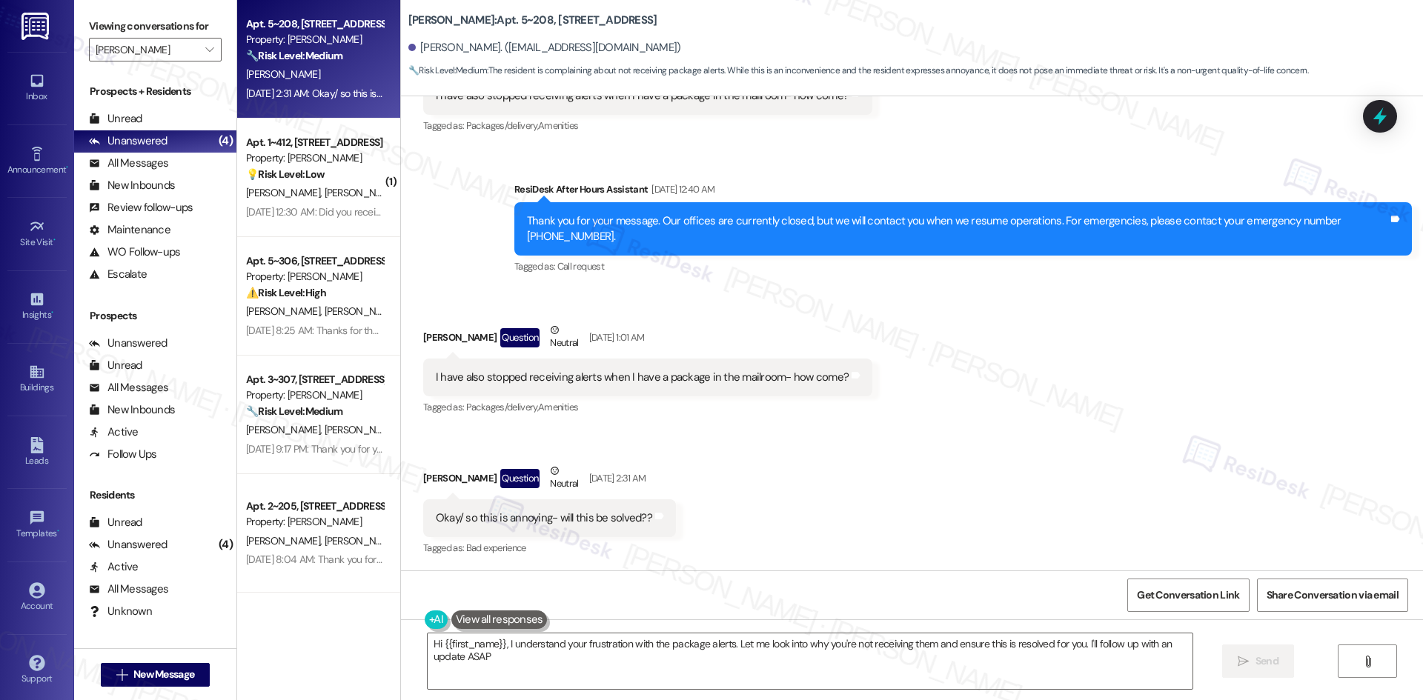
type textarea "Hi {{first_name}}, I understand your frustration with the package alerts. Let m…"
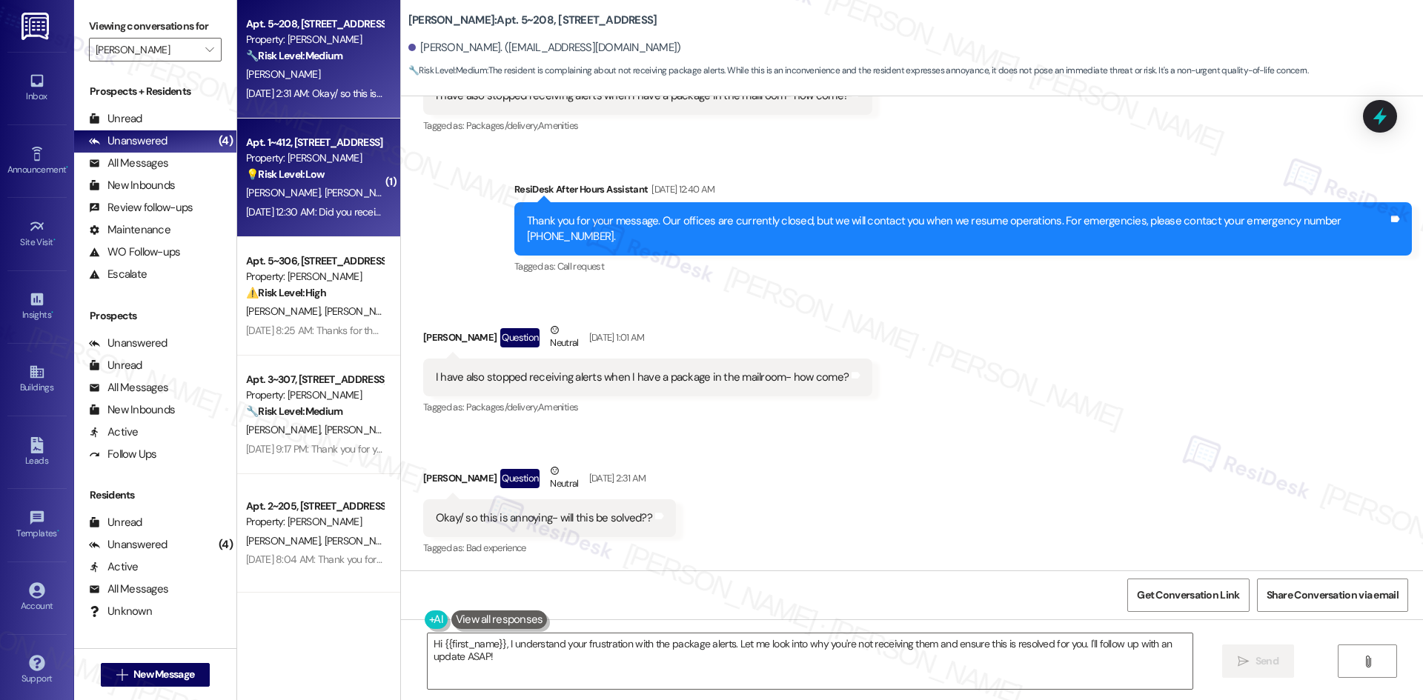
click at [332, 208] on div "Aug 26, 2025 at 12:30 AM: Did you receive that last message? Aug 26, 2025 at 12…" at bounding box center [357, 211] width 222 height 13
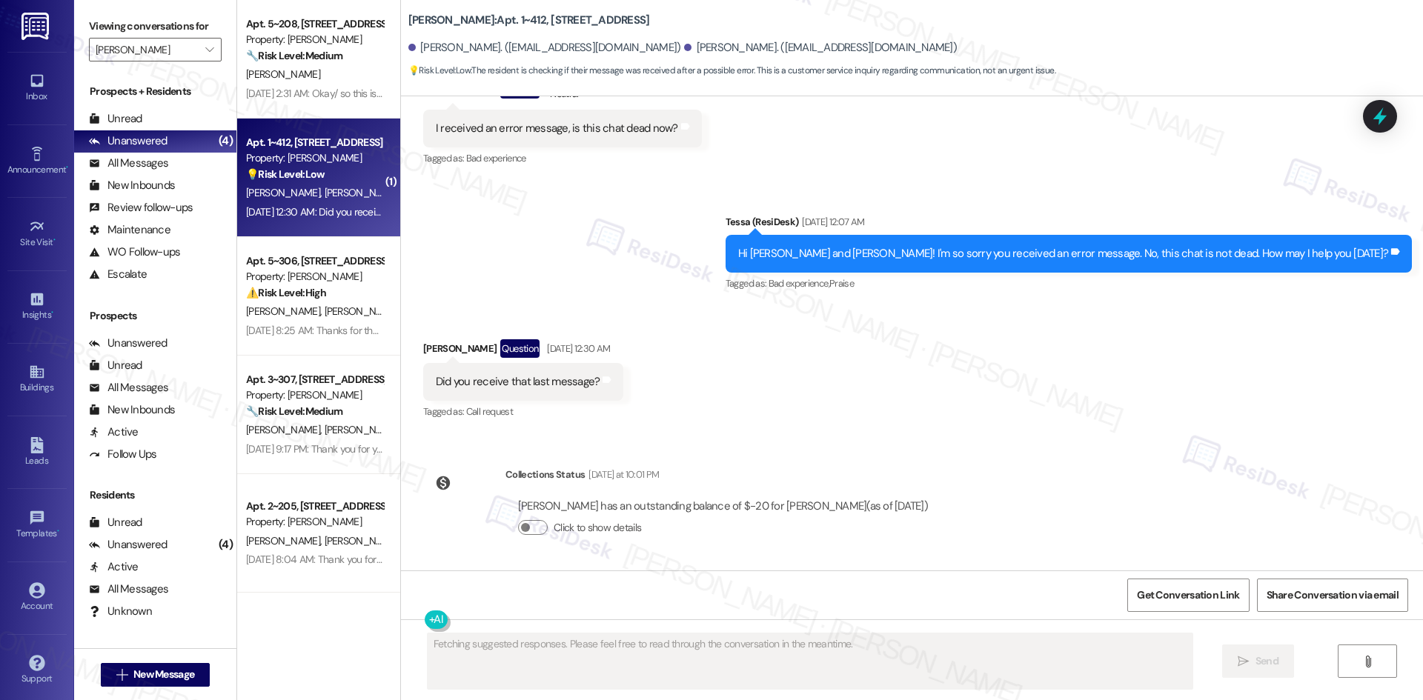
scroll to position [962, 0]
type textarea "Hi {{first_name}}, yes, I received your last message. How can I help you today?"
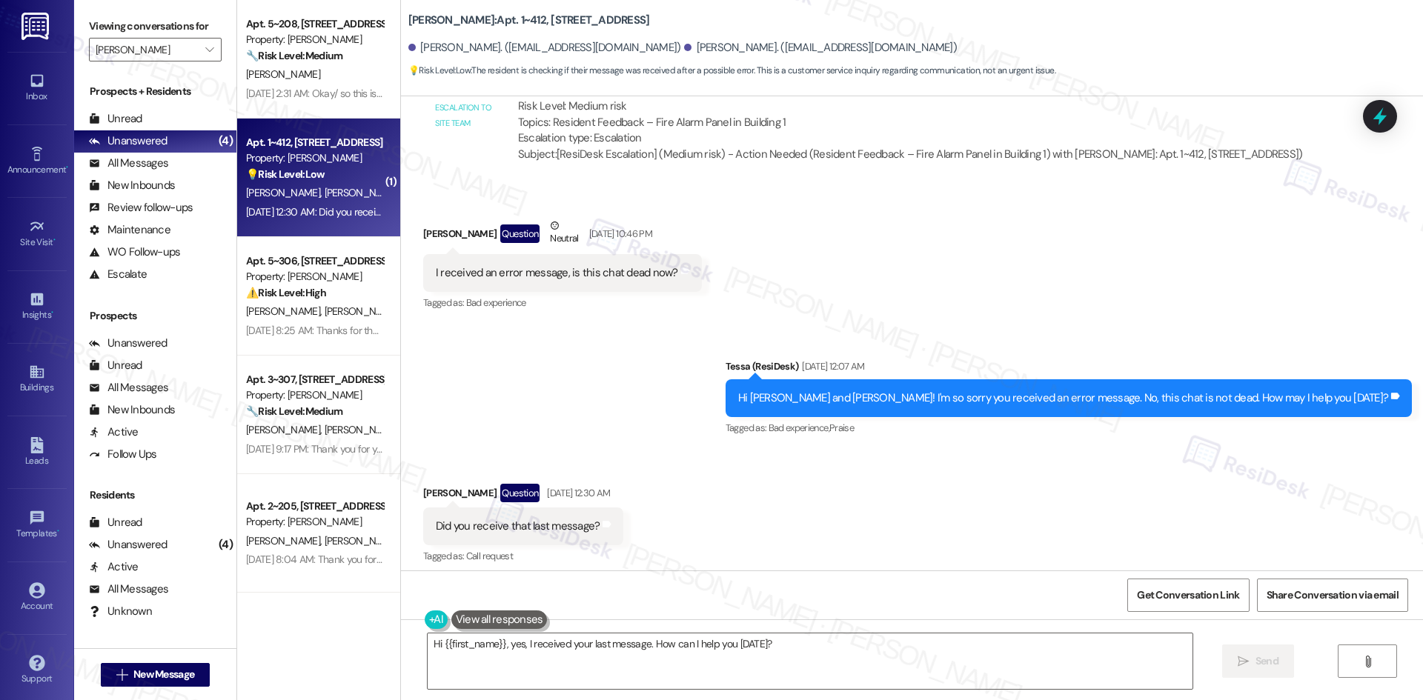
scroll to position [814, 0]
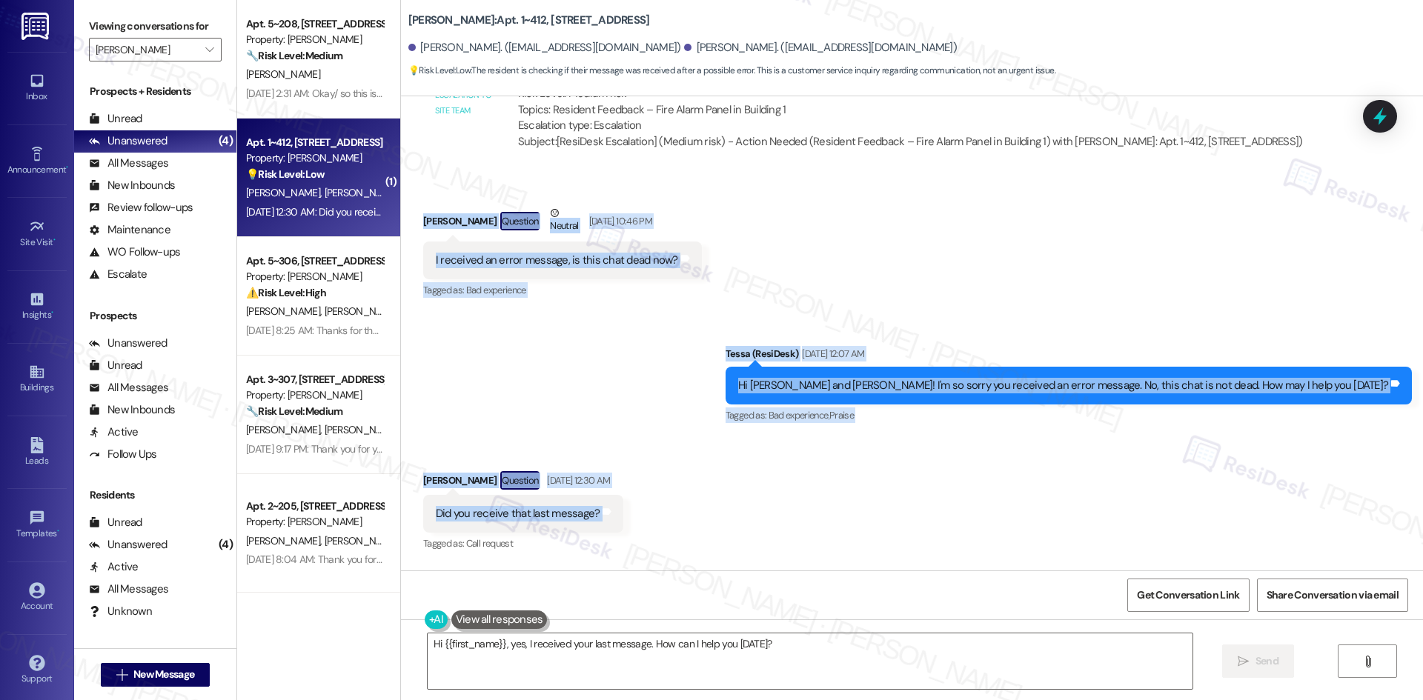
drag, startPoint x: 412, startPoint y: 241, endPoint x: 682, endPoint y: 520, distance: 387.8
click at [682, 520] on div "Lease started Jul 16, 2025 at 8:00 AM Survey, sent via SMS Residesk Automated S…" at bounding box center [912, 333] width 1022 height 474
copy div "Amy Williams Question Neutral Aug 25, 2025 at 10:46 PM I received an error mess…"
click at [763, 463] on div "Received via SMS Amy Williams Question Aug 26, 2025 at 12:30 AM Did you receive…" at bounding box center [912, 502] width 1022 height 128
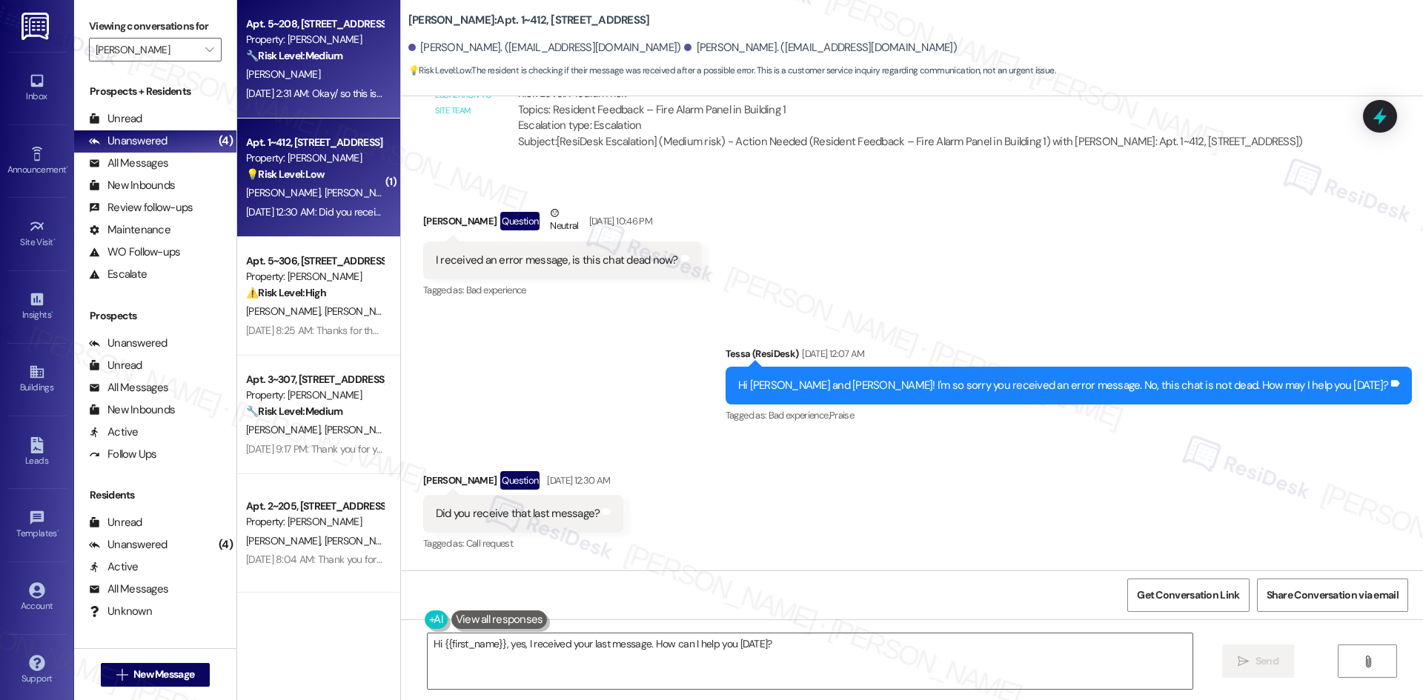
click at [308, 84] on div "Aug 26, 2025 at 2:31 AM: Okay/ so this is annoying- will this be solved?? Aug 2…" at bounding box center [315, 93] width 140 height 19
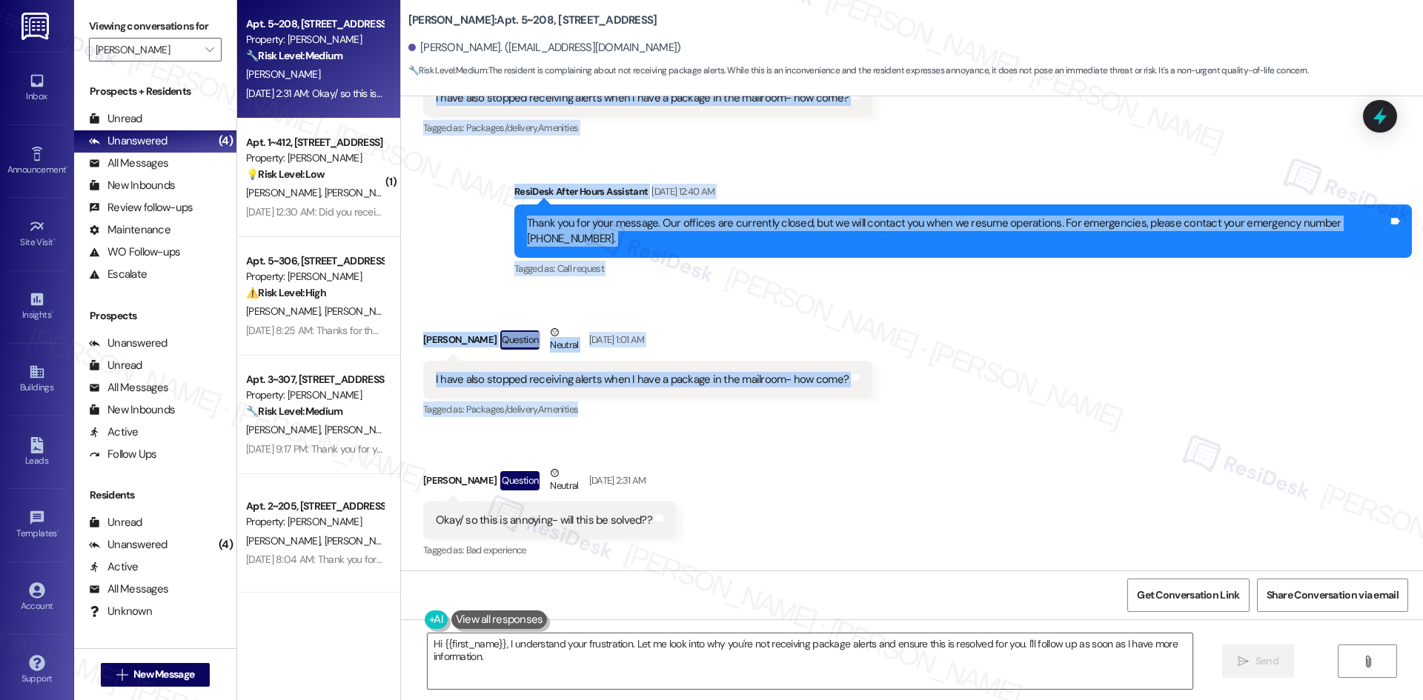
scroll to position [1555, 0]
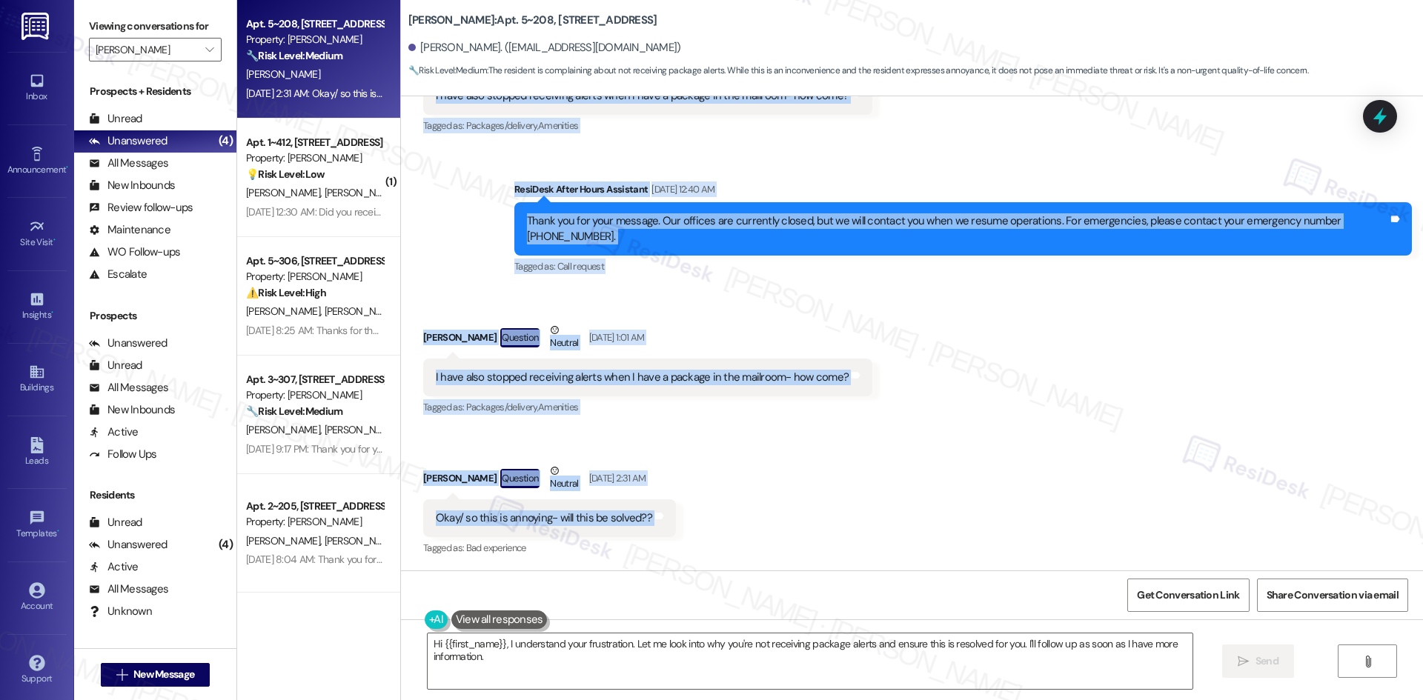
drag, startPoint x: 402, startPoint y: 272, endPoint x: 699, endPoint y: 517, distance: 384.3
click at [699, 517] on div "Lease started Aug 07, 2025 at 8:00 AM Survey, sent via SMS Residesk Automated S…" at bounding box center [912, 333] width 1022 height 474
copy div "Elsie Akwara Question Neutral Aug 24, 2025 at 12:40 AM I have also stopped rece…"
click at [584, 293] on div "Received via SMS Elsie Akwara Question Neutral Aug 26, 2025 at 1:01 AM I have a…" at bounding box center [912, 430] width 1022 height 282
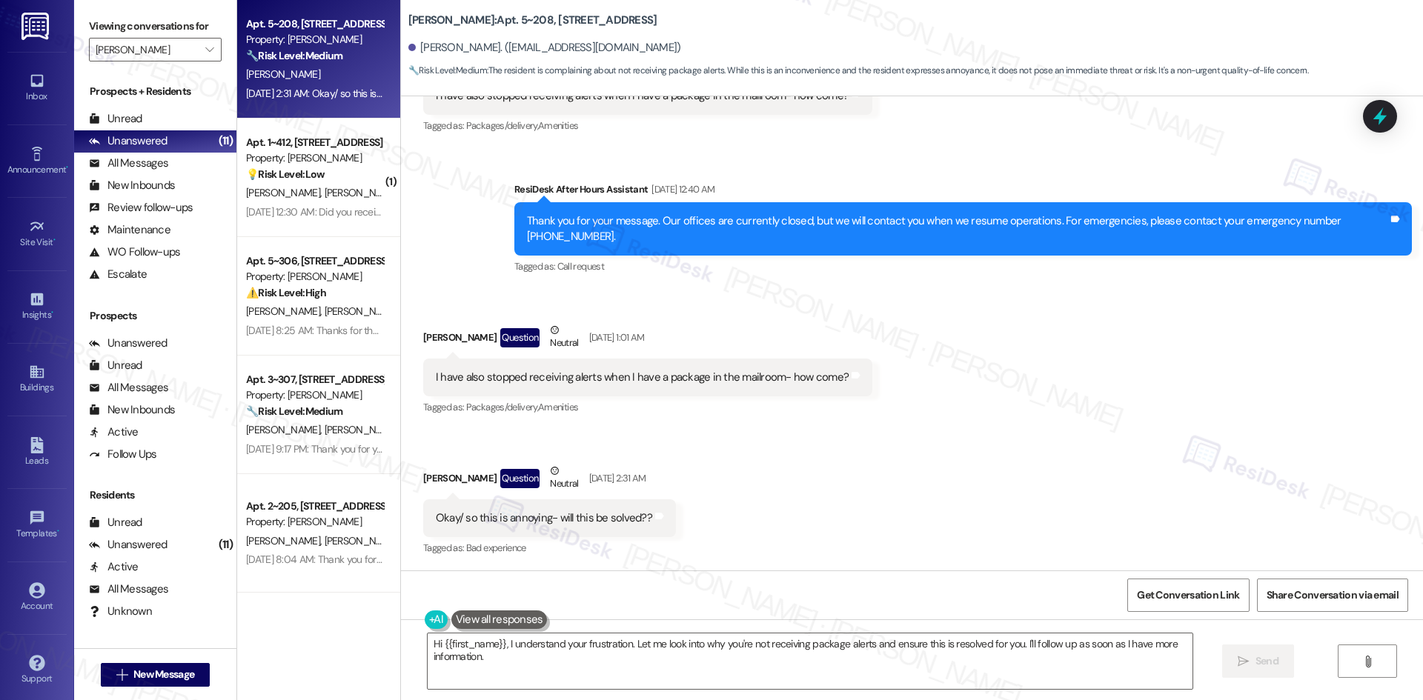
drag, startPoint x: 825, startPoint y: 524, endPoint x: 794, endPoint y: 531, distance: 31.3
click at [825, 524] on div "Received via SMS Elsie Akwara Question Neutral Aug 26, 2025 at 1:01 AM I have a…" at bounding box center [912, 430] width 1022 height 282
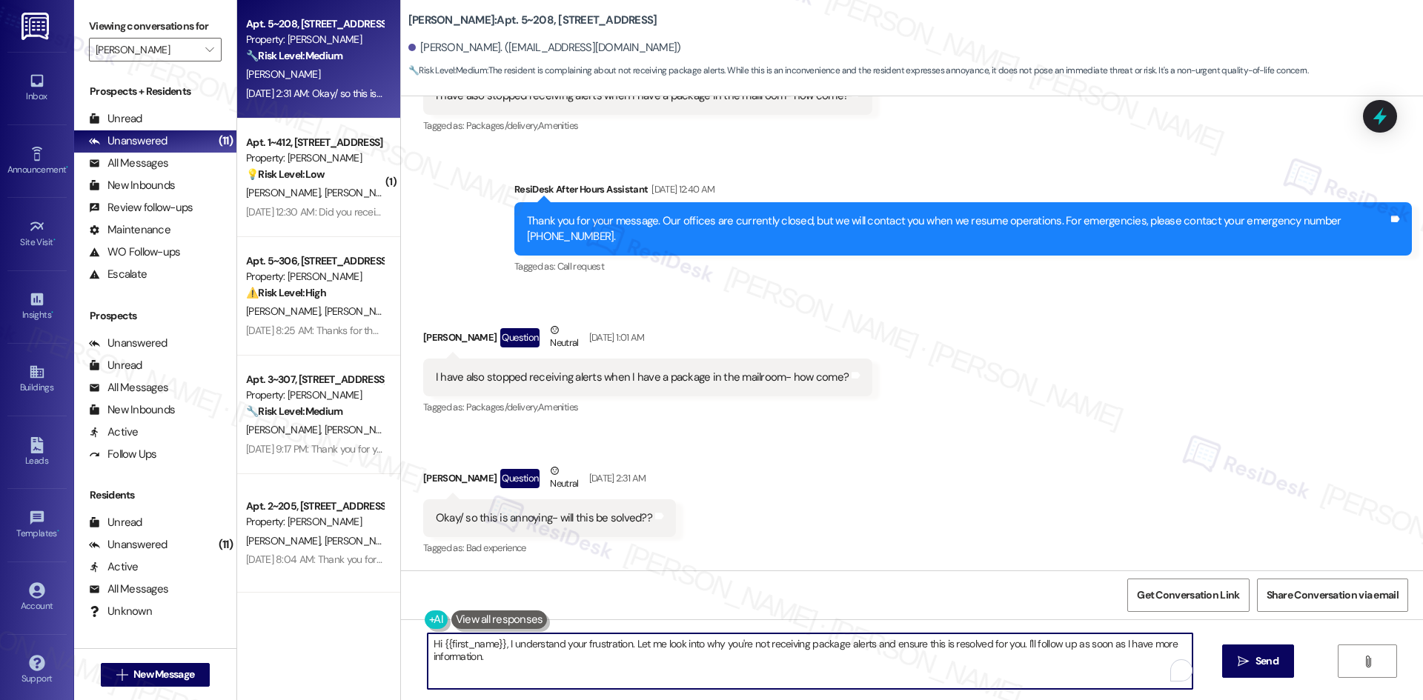
drag, startPoint x: 524, startPoint y: 671, endPoint x: 365, endPoint y: 631, distance: 163.6
click at [365, 631] on div "Apt. 5~208, 1632 Clearwater Largo Rd Property: Solano Belleair 🔧 Risk Level: Me…" at bounding box center [830, 350] width 1186 height 700
paste textarea "Elsie, I just wanted to check back in — are you still having issues with not re…"
type textarea "Hi Elsie, I just wanted to check back in — are you still having issues with not…"
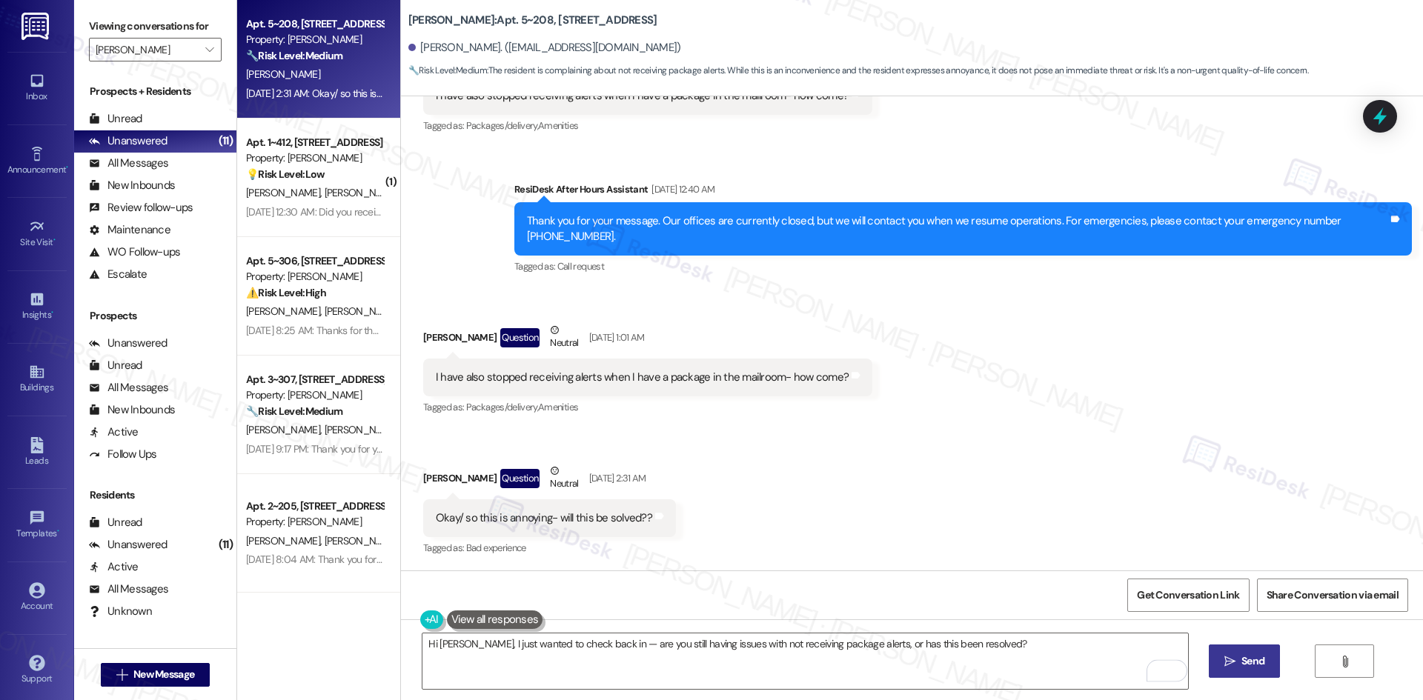
click at [1238, 652] on button " Send" at bounding box center [1245, 661] width 72 height 33
click at [1019, 425] on div "Received via SMS Elsie Akwara Question Neutral Aug 26, 2025 at 1:01 AM I have a…" at bounding box center [912, 430] width 1022 height 282
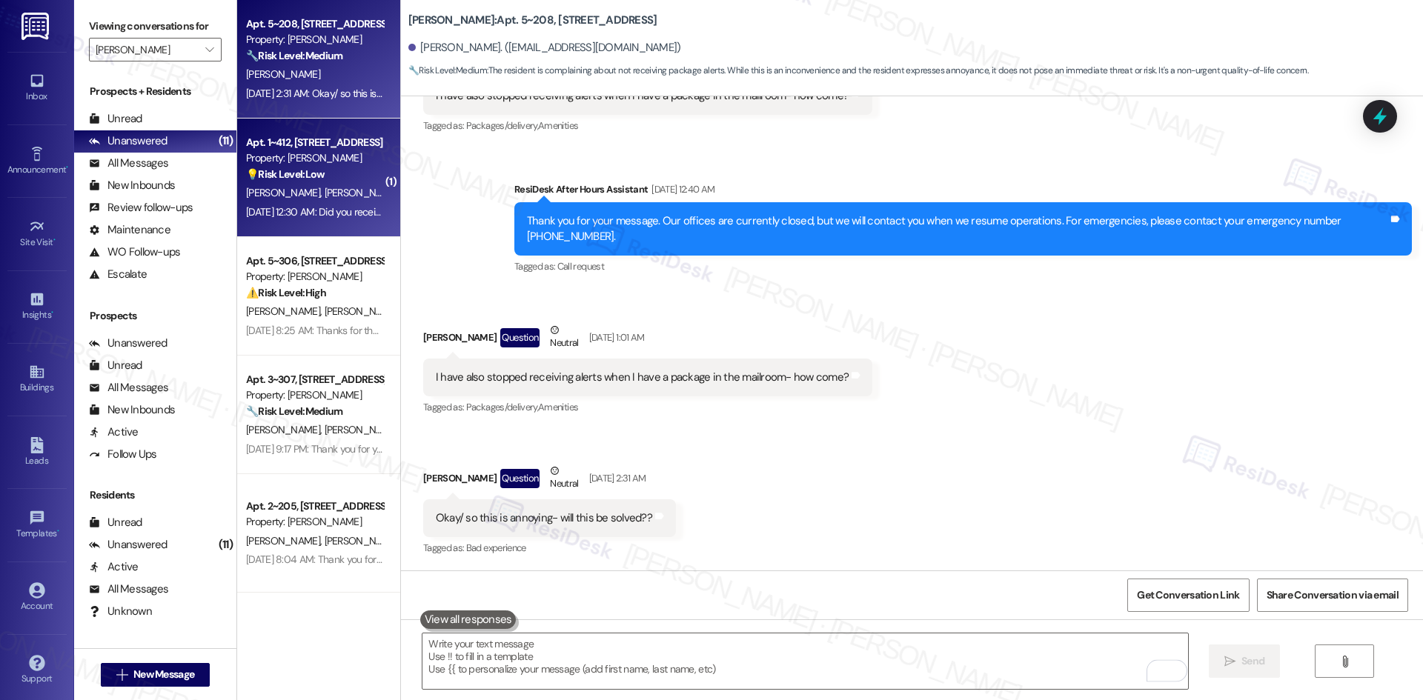
click at [305, 208] on div "Aug 26, 2025 at 12:30 AM: Did you receive that last message? Aug 26, 2025 at 12…" at bounding box center [357, 211] width 222 height 13
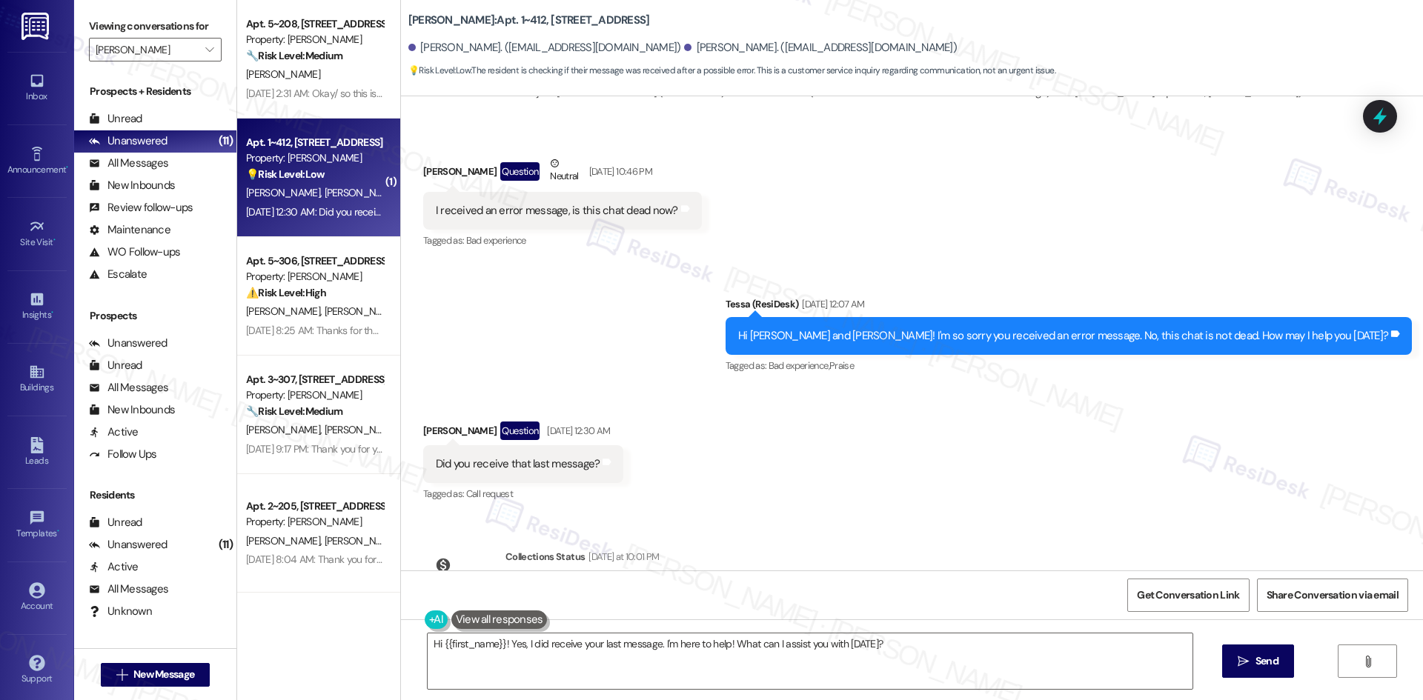
scroll to position [888, 0]
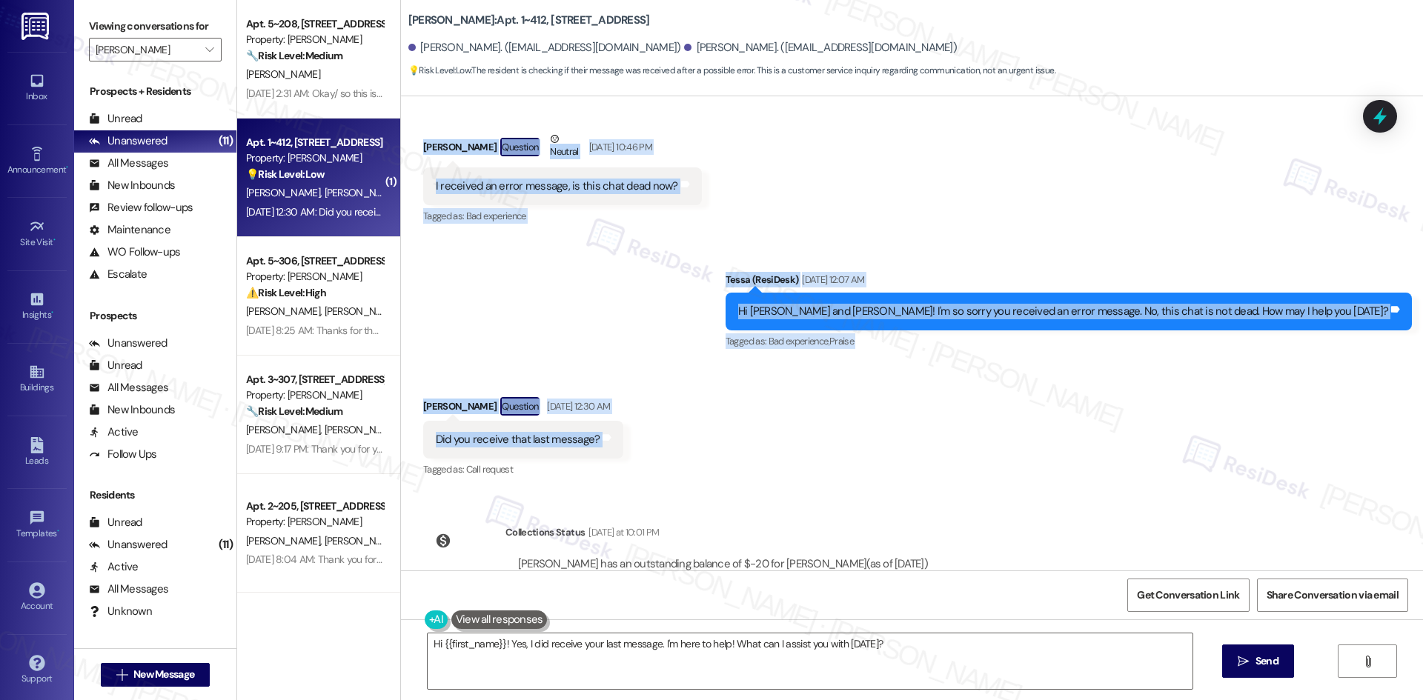
drag, startPoint x: 410, startPoint y: 162, endPoint x: 667, endPoint y: 458, distance: 392.4
click at [667, 458] on div "Lease started Jul 16, 2025 at 8:00 AM Survey, sent via SMS Residesk Automated S…" at bounding box center [912, 333] width 1022 height 474
copy div "Amy Williams Question Neutral Aug 25, 2025 at 10:46 PM I received an error mess…"
click at [680, 331] on div "Sent via SMS Tessa (ResiDesk) Aug 26, 2025 at 12:07 AM Hi Ryan and Amy! I'm so …" at bounding box center [912, 301] width 1022 height 125
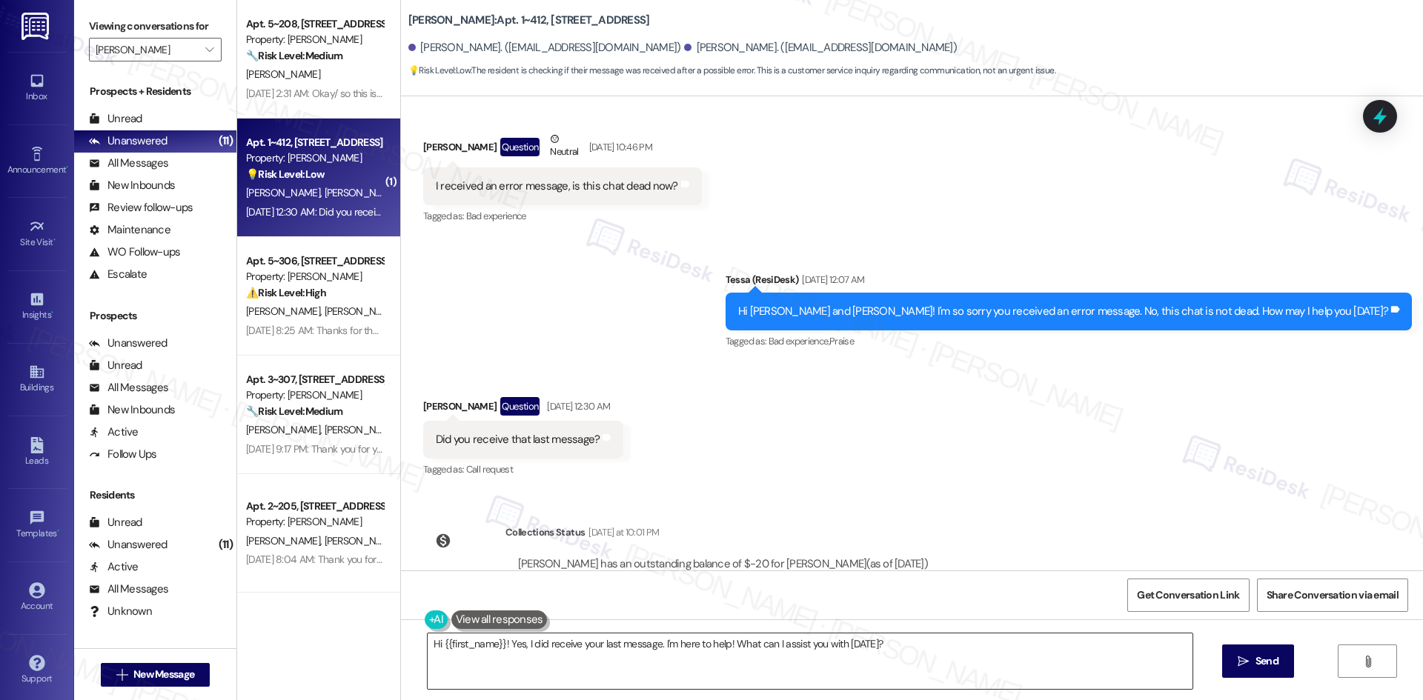
click at [677, 663] on textarea "Hi {{first_name}}! Yes, I did receive your last message. I'm here to help! What…" at bounding box center [810, 662] width 765 height 56
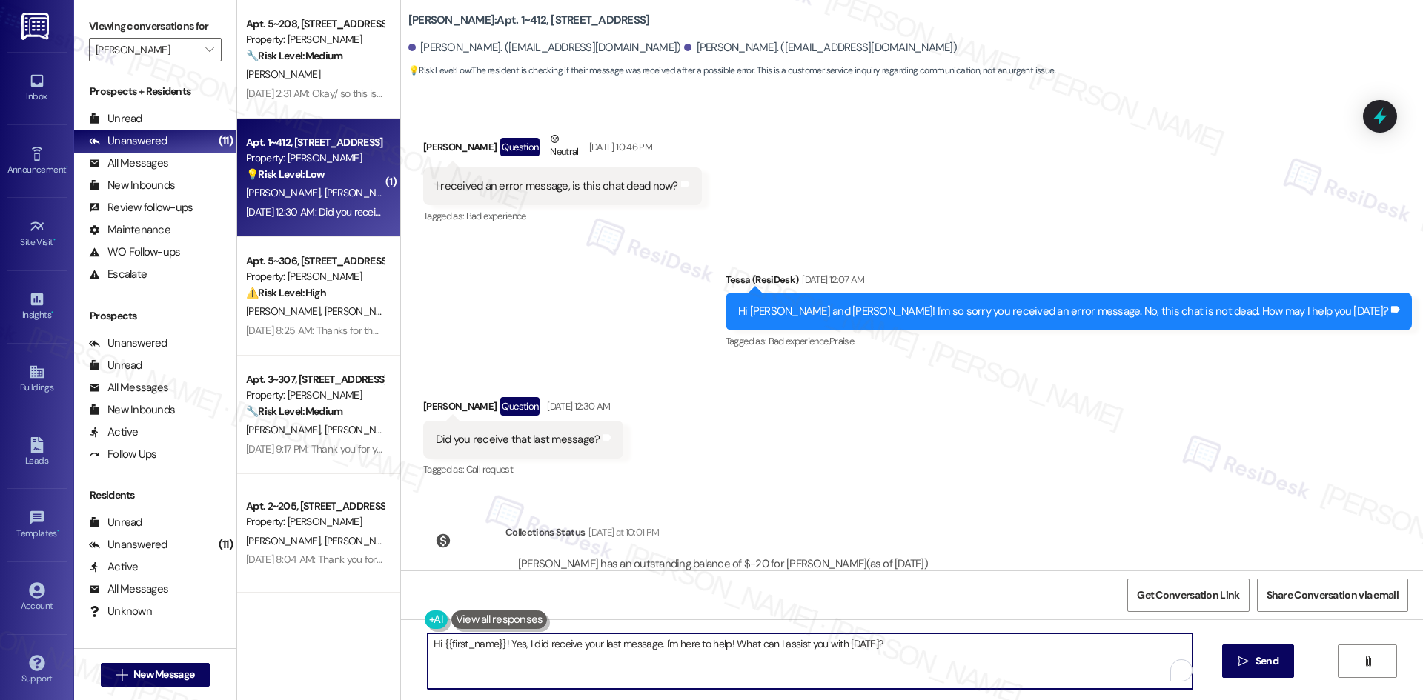
paste textarea "I’m sorry again about the earlier error message, Amy. Just checking back — is e…"
type textarea "I’m sorry again about the earlier error message, Amy. Just checking back — is e…"
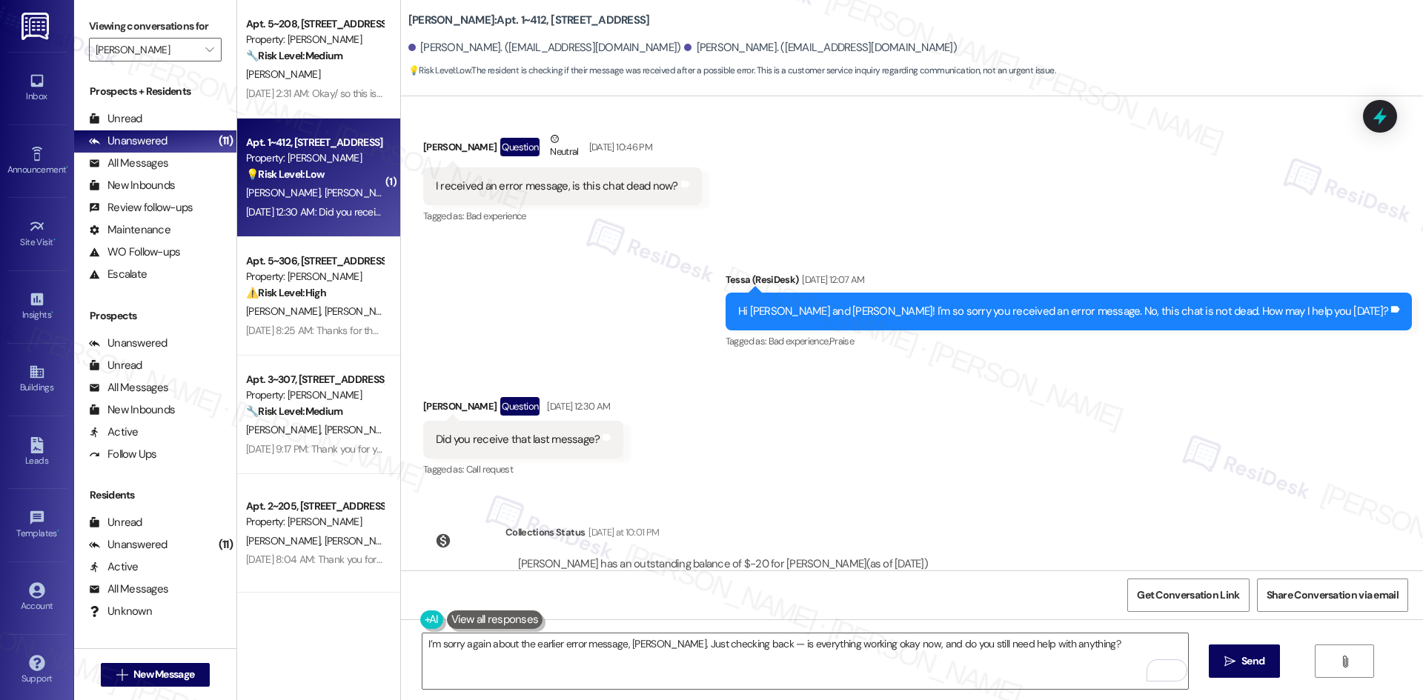
click at [1298, 658] on div "I’m sorry again about the earlier error message, Amy. Just checking back — is e…" at bounding box center [912, 675] width 1022 height 111
drag, startPoint x: 1262, startPoint y: 668, endPoint x: 1218, endPoint y: 680, distance: 45.3
click at [1258, 668] on span "Send" at bounding box center [1252, 662] width 23 height 16
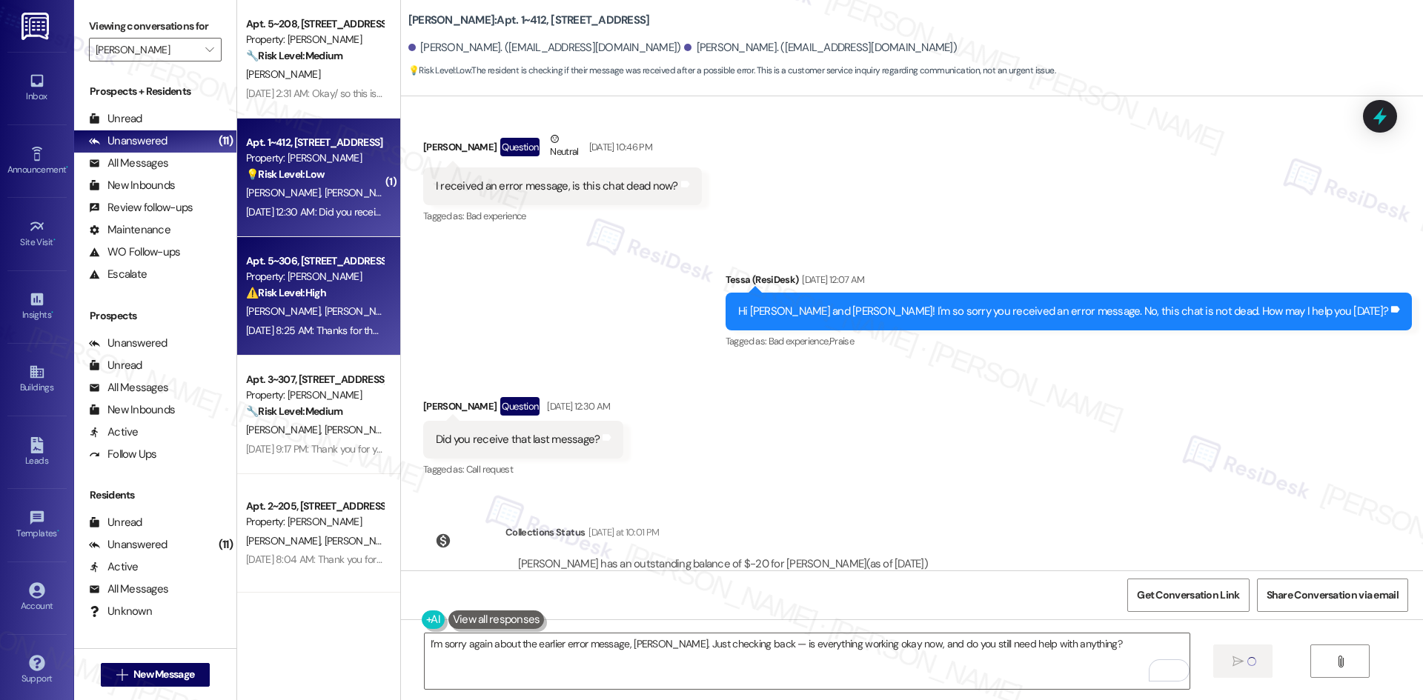
click at [316, 325] on div "Aug 30, 2025 at 8:25 AM: Thanks for the update, Kaleb. I’m sorry the other issu…" at bounding box center [832, 330] width 1172 height 13
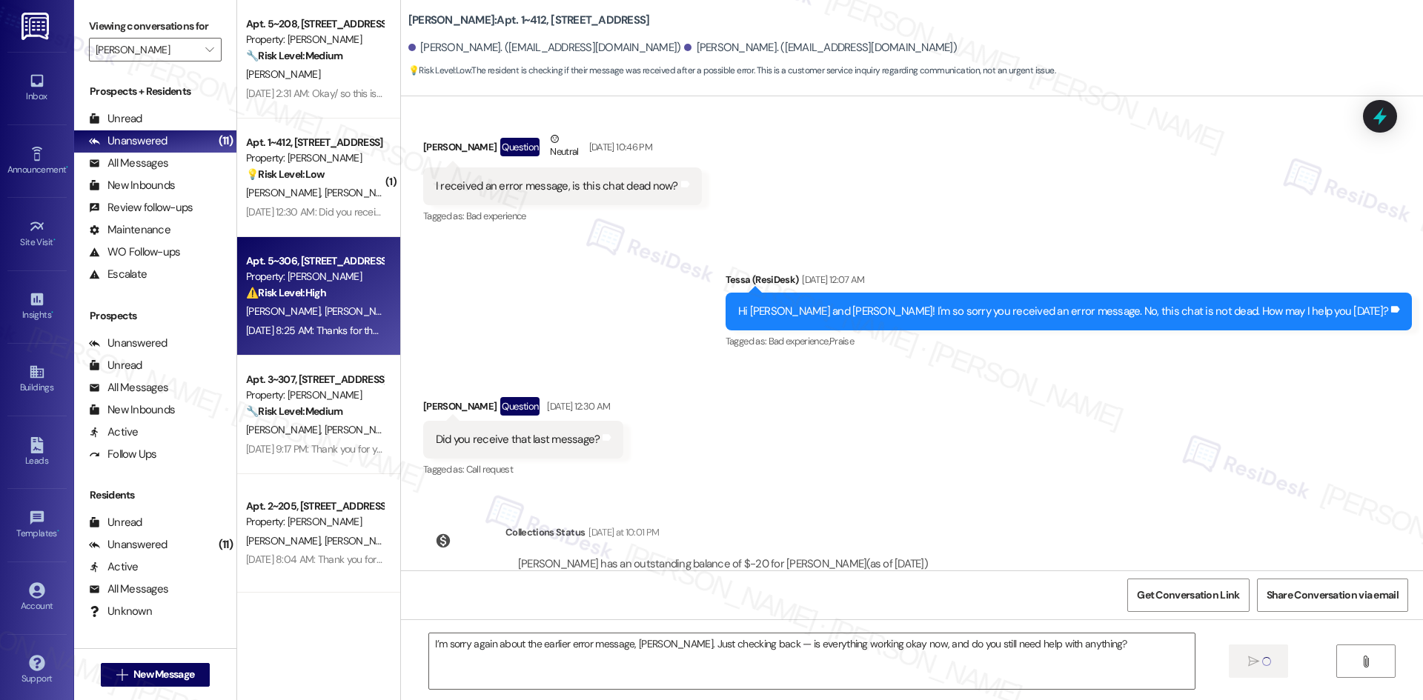
type textarea "Fetching suggested responses. Please feel free to read through the conversation…"
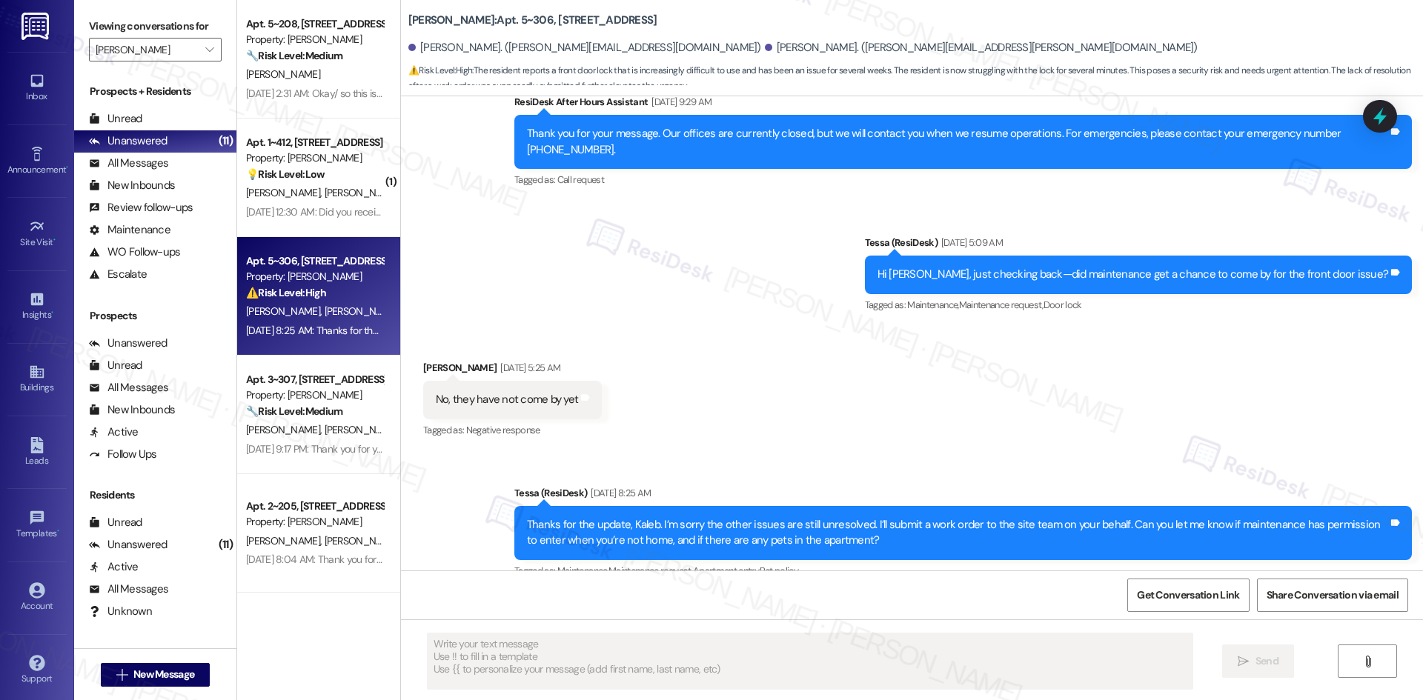
scroll to position [1189, 0]
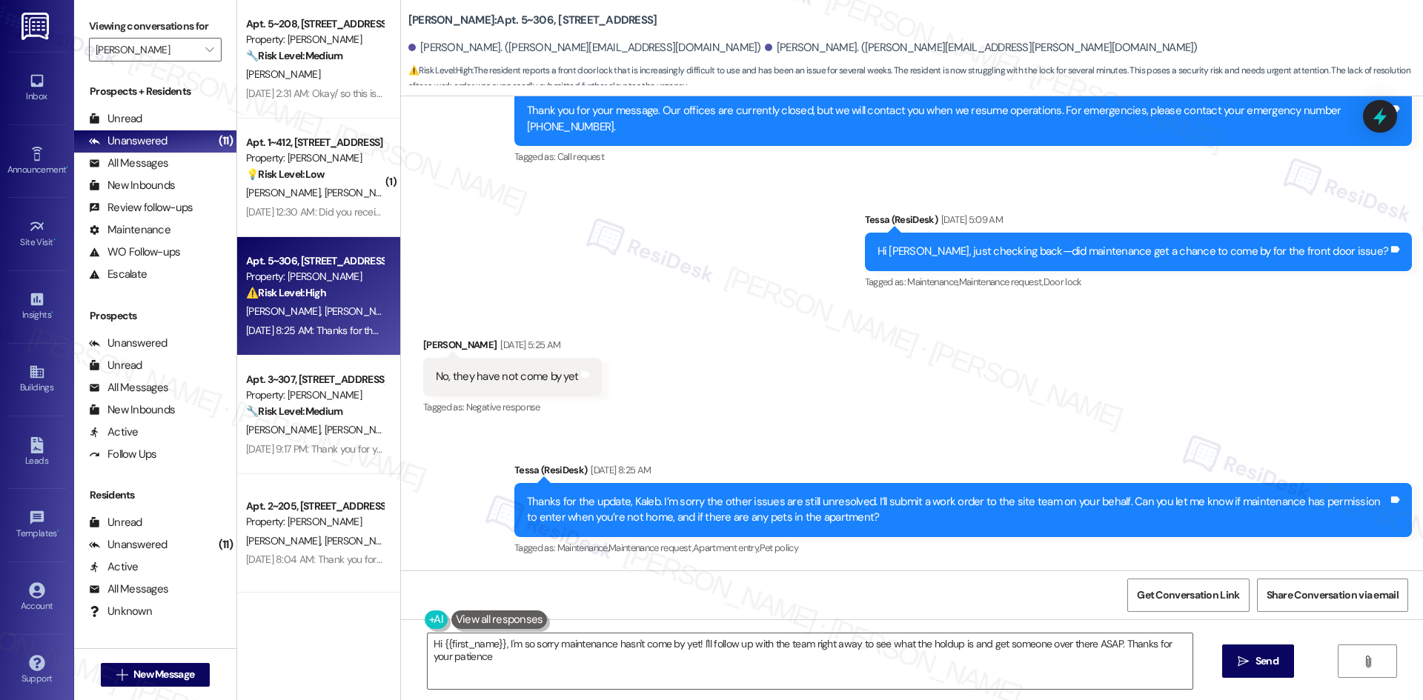
type textarea "Hi {{first_name}}, I'm so sorry maintenance hasn't come by yet! I'll follow up …"
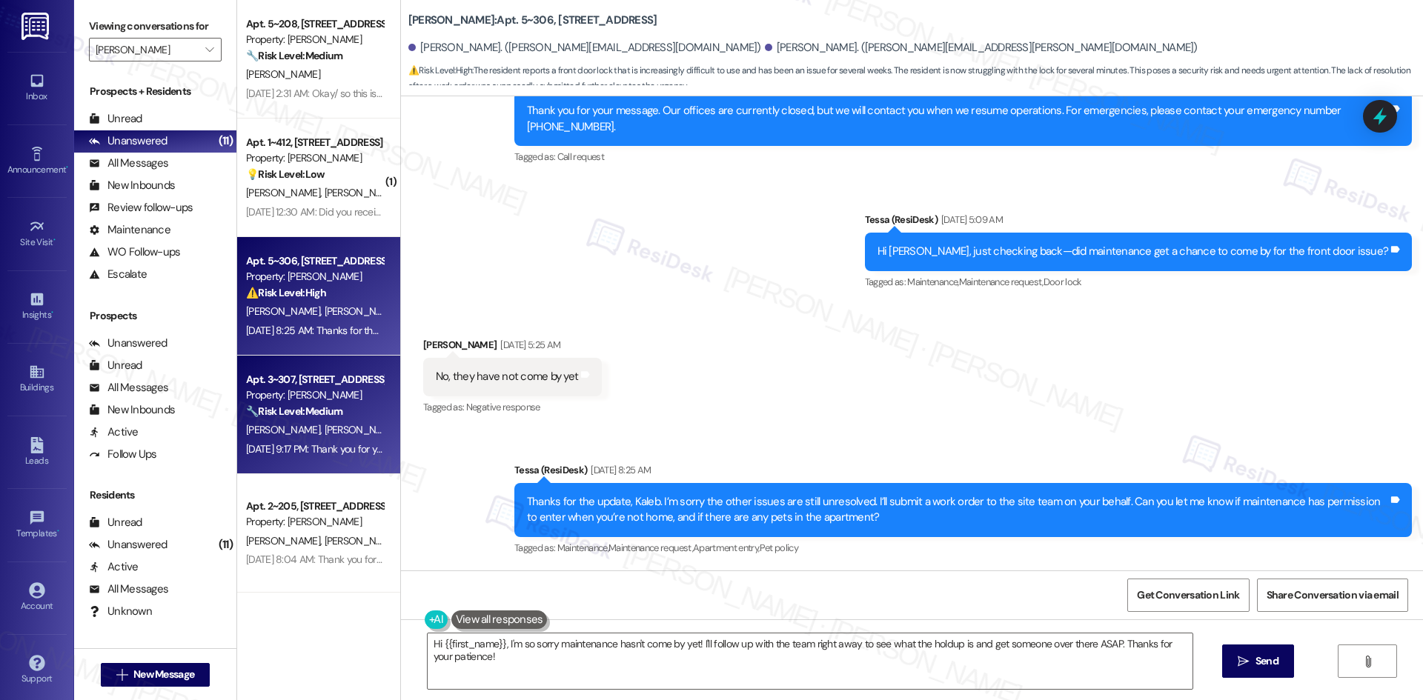
click at [317, 444] on div "Aug 25, 2025 at 9:17 PM: Thank you for your message. Our offices are currently …" at bounding box center [693, 448] width 894 height 13
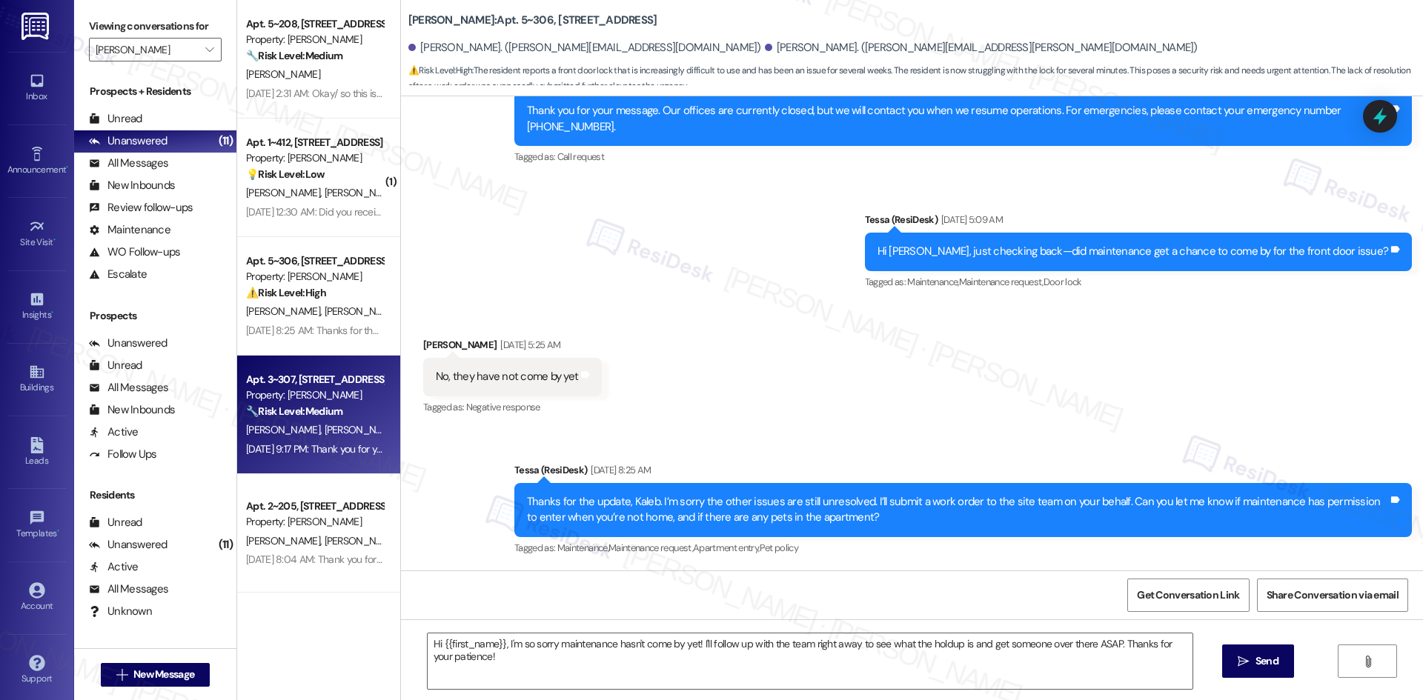
type textarea "Fetching suggested responses. Please feel free to read through the conversation…"
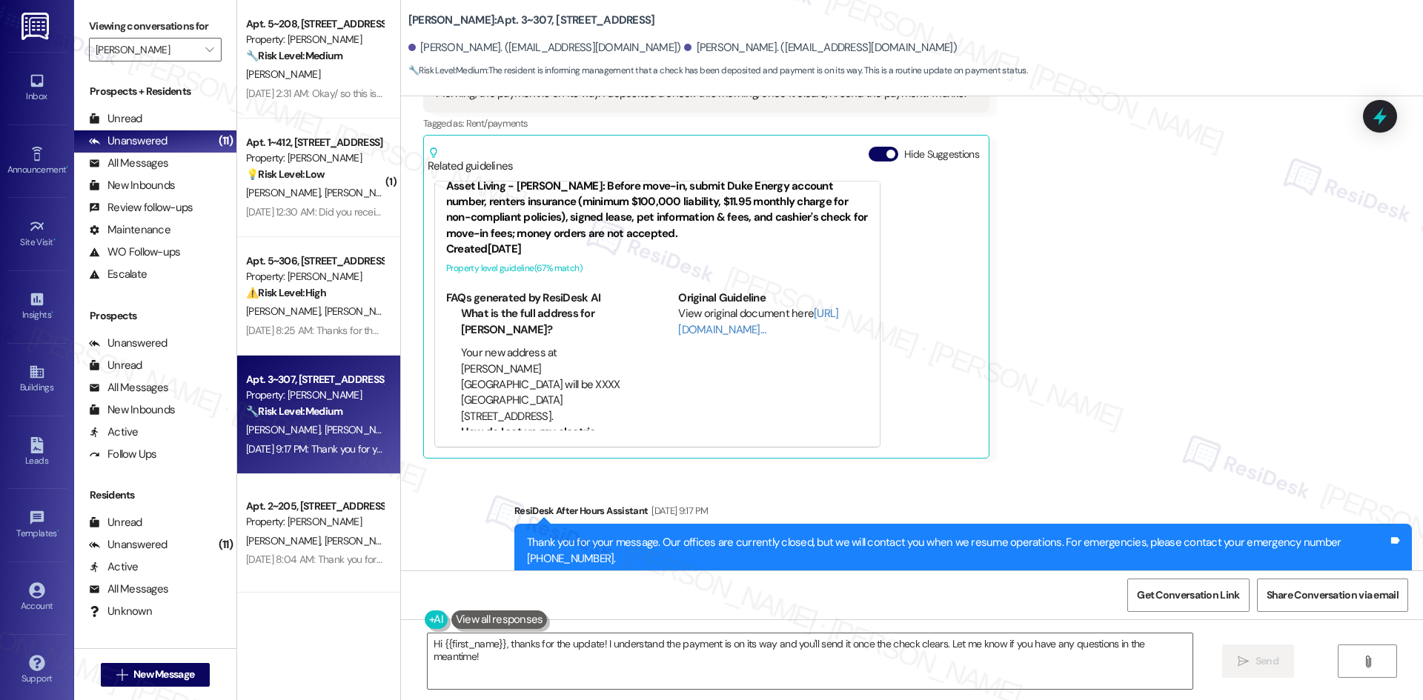
scroll to position [3191, 0]
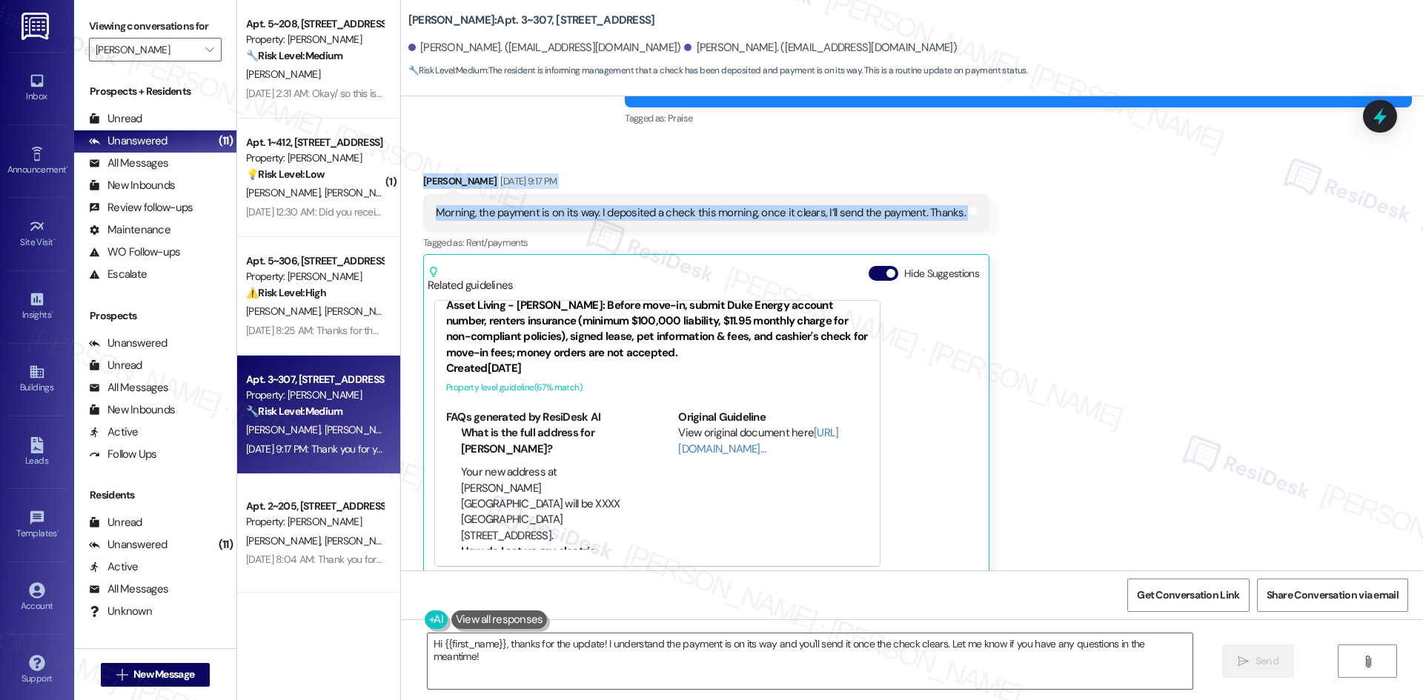
drag, startPoint x: 434, startPoint y: 196, endPoint x: 1079, endPoint y: 216, distance: 645.8
click at [1079, 216] on div "Received via SMS David Braun Aug 25, 2025 at 9:17 PM Morning, the payment is on…" at bounding box center [912, 364] width 1022 height 449
copy div "David Braun Aug 25, 2025 at 9:17 PM Morning, the payment is on its way. I depos…"
click at [724, 150] on div "Received via SMS David Braun Aug 25, 2025 at 9:17 PM Morning, the payment is on…" at bounding box center [912, 364] width 1022 height 449
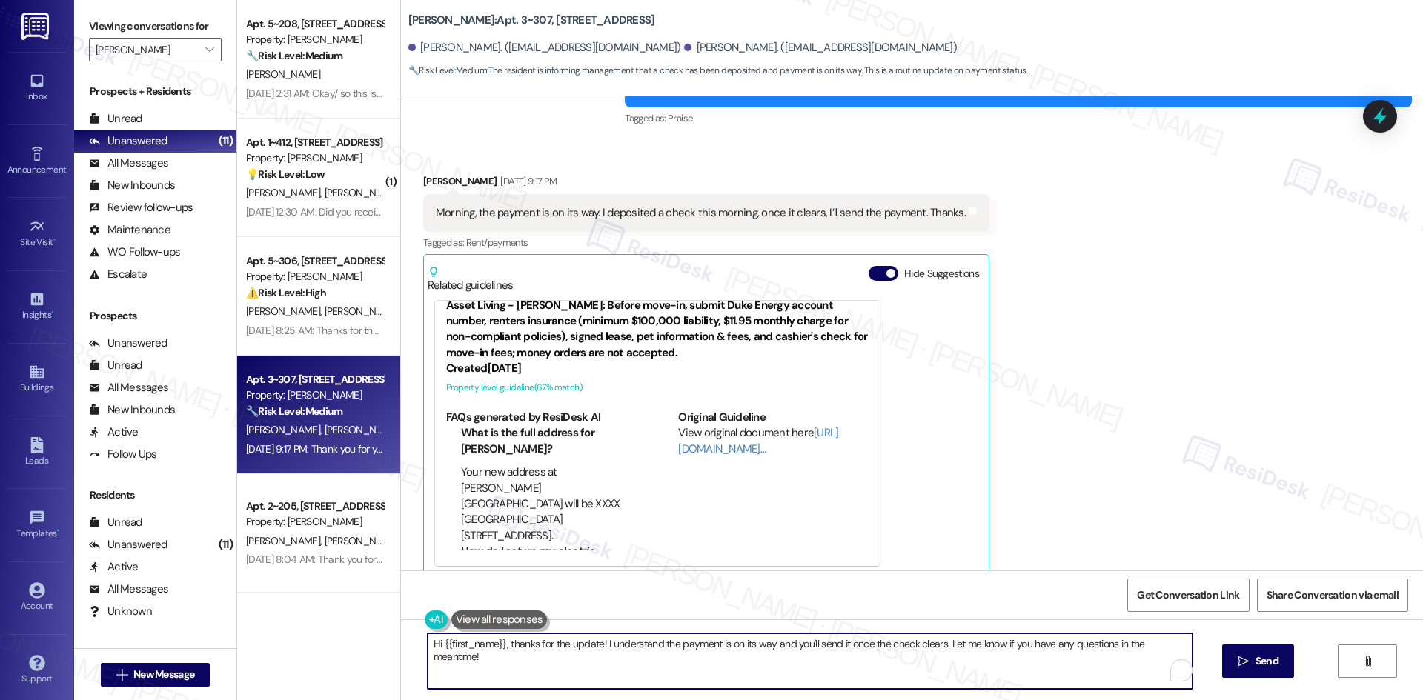
click at [644, 668] on textarea "Hi {{first_name}}, thanks for the update! I understand the payment is on its wa…" at bounding box center [810, 662] width 765 height 56
paste textarea "Thank you for the update, David! We appreciate it. If you have any questions or…"
type textarea "Thank you for the update, David! We appreciate it. If you have any questions or…"
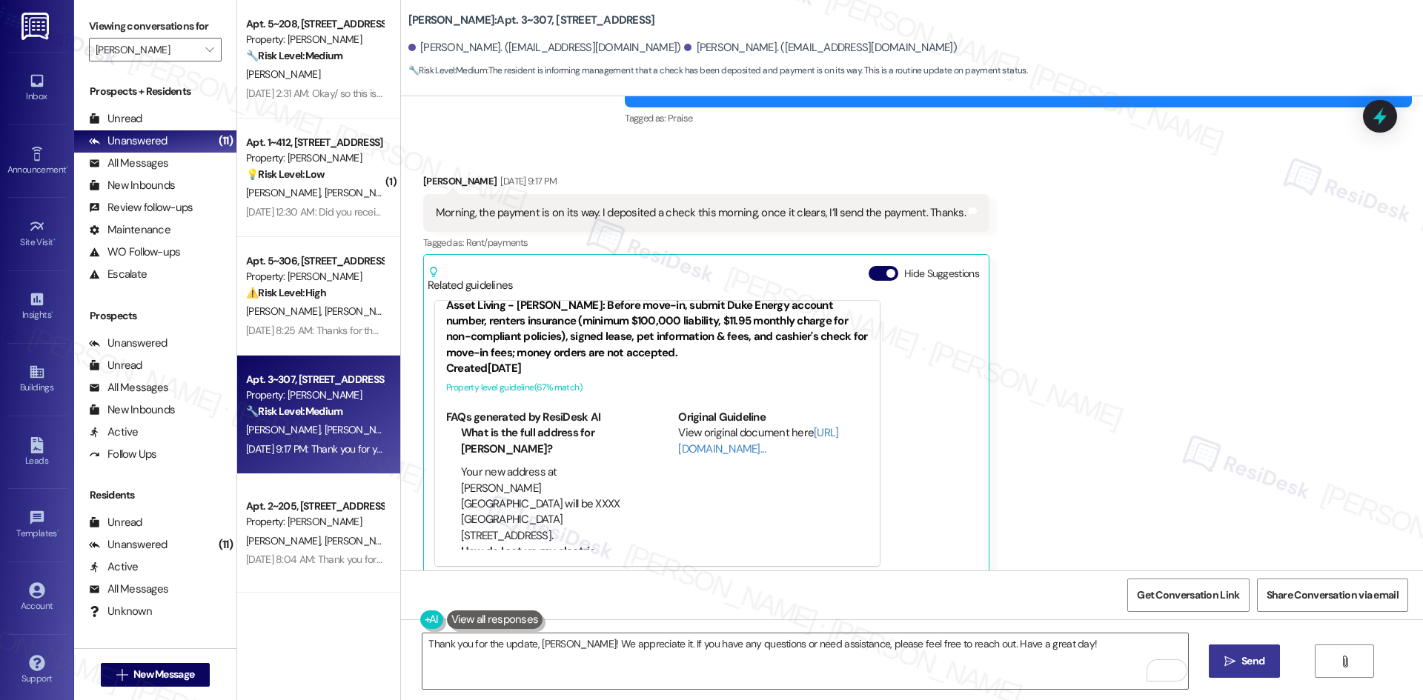
click at [1251, 659] on span "Send" at bounding box center [1252, 662] width 23 height 16
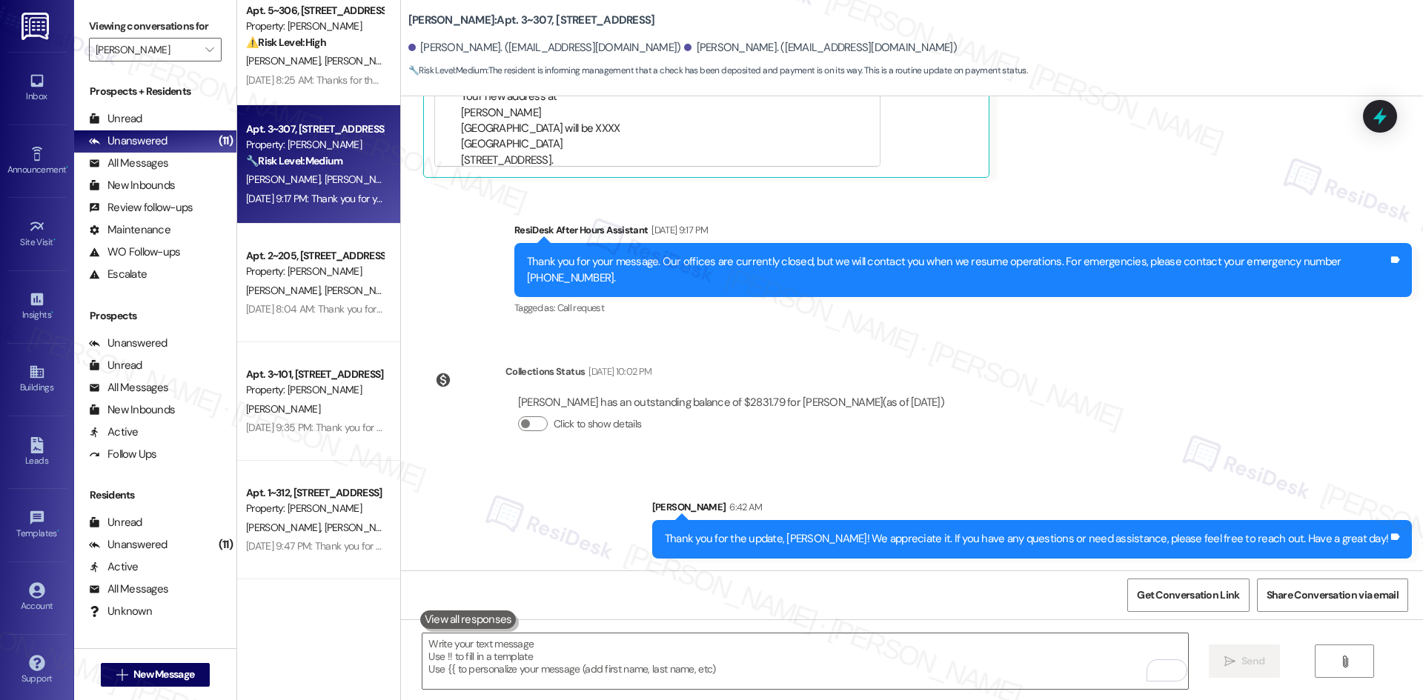
scroll to position [296, 0]
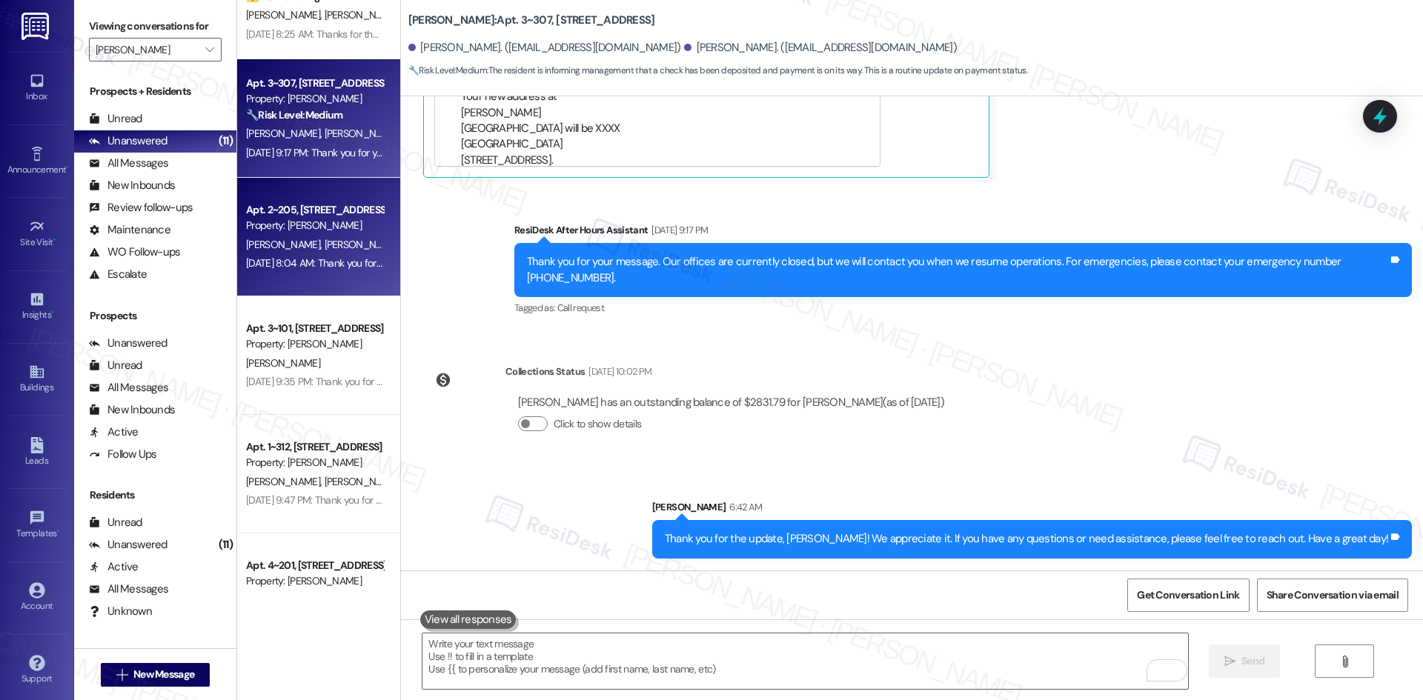
click at [271, 248] on span "T. Dexter" at bounding box center [285, 244] width 79 height 13
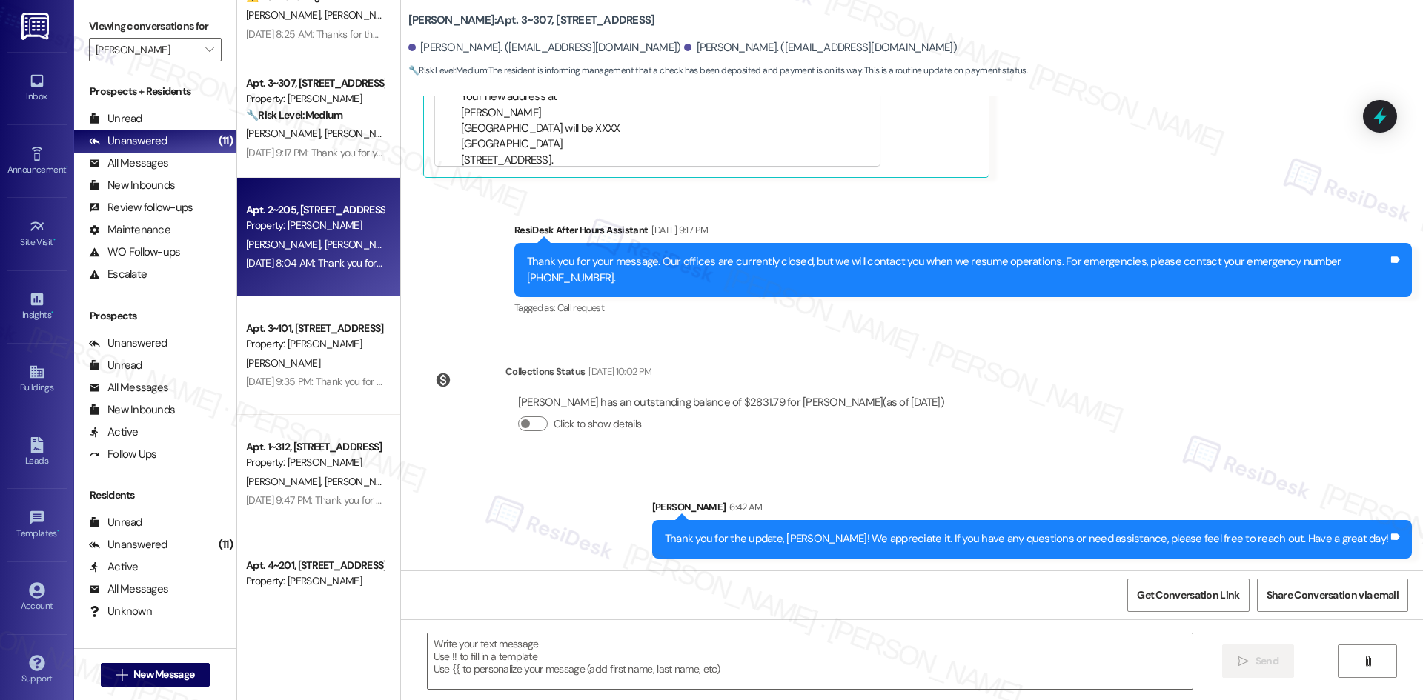
type textarea "Fetching suggested responses. Please feel free to read through the conversation…"
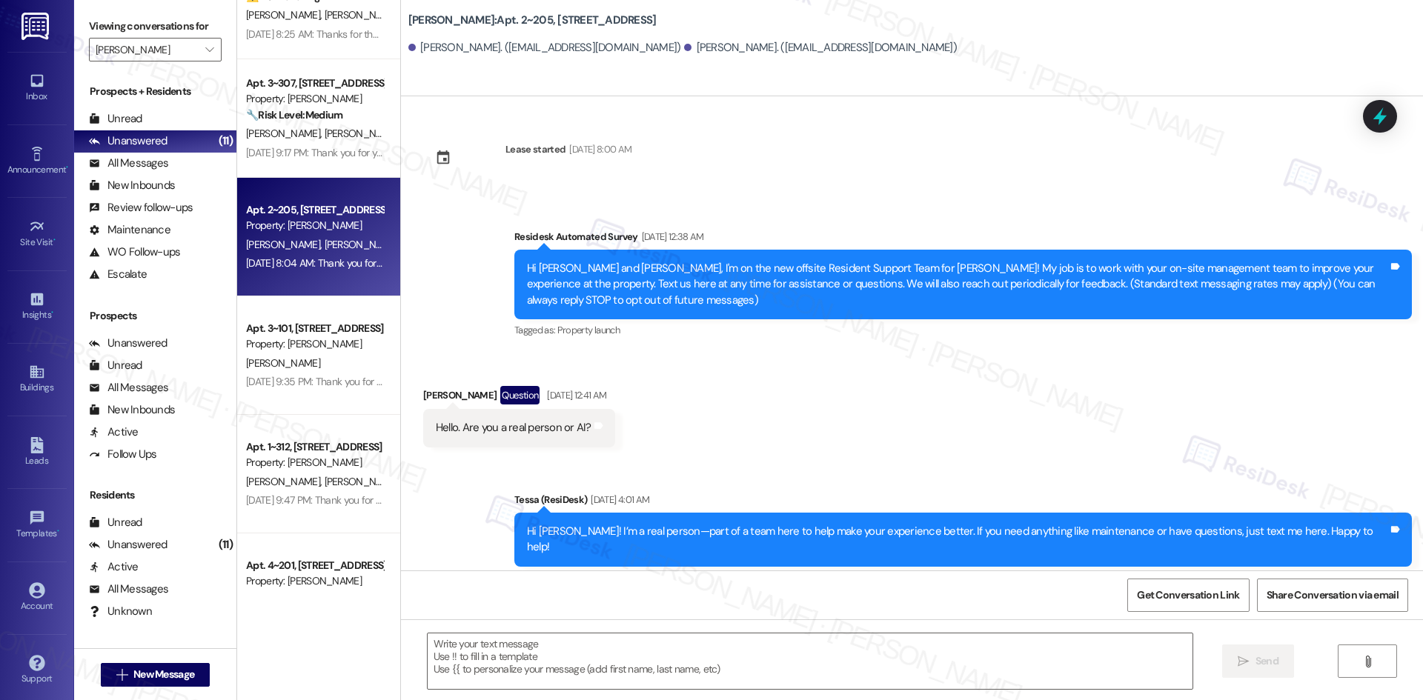
scroll to position [5455, 0]
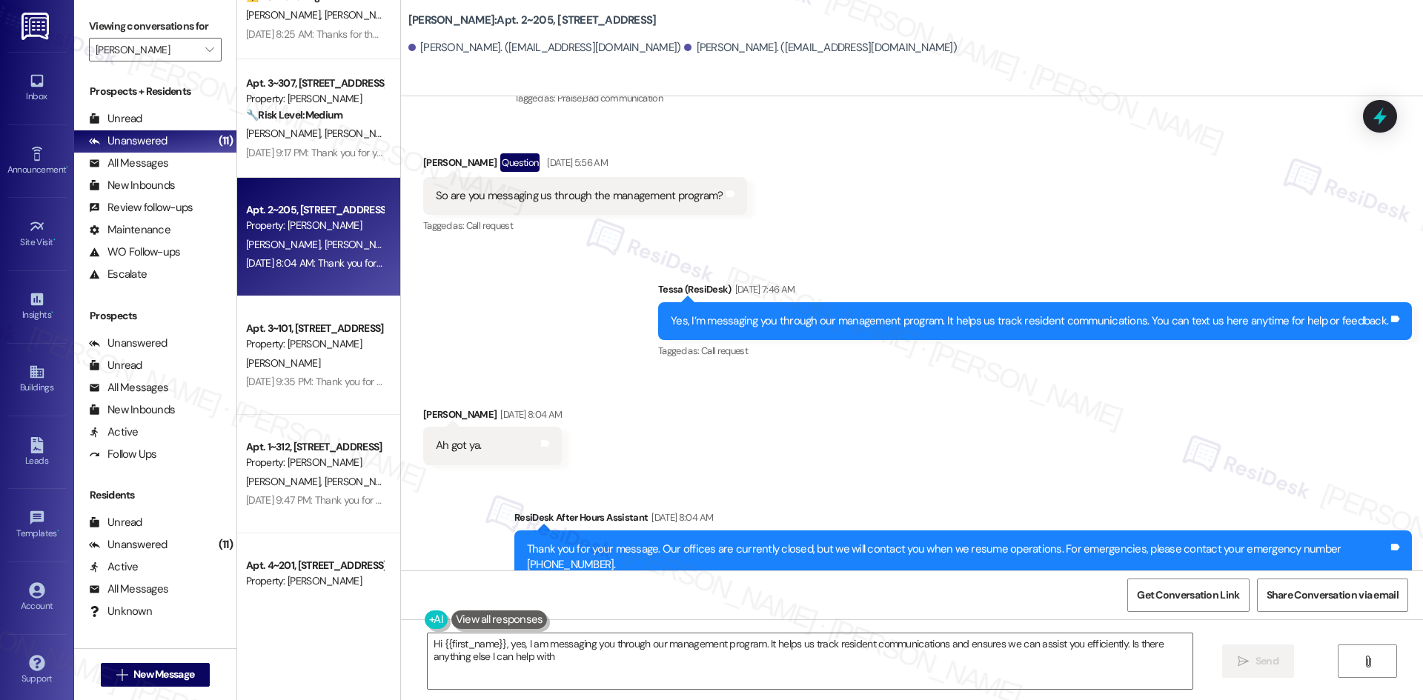
type textarea "Hi {{first_name}}, yes, I am messaging you through our management program. It h…"
click at [806, 408] on div "Received via SMS Timothy Dexter Aug 21, 2025 at 8:04 AM Ah got ya. Tags and not…" at bounding box center [912, 425] width 1022 height 103
click at [822, 396] on div "Received via SMS Timothy Dexter Aug 21, 2025 at 8:04 AM Ah got ya. Tags and not…" at bounding box center [912, 425] width 1022 height 103
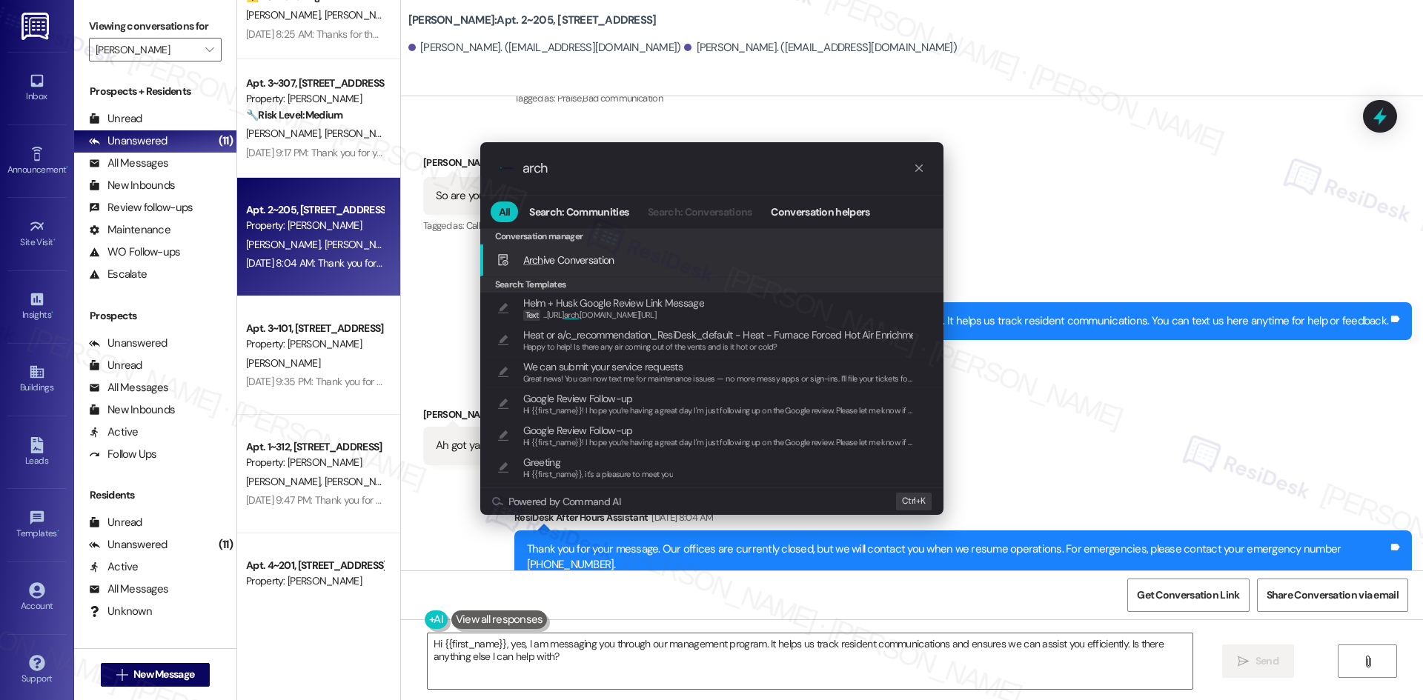
type input "arch"
click at [617, 256] on div "Arch ive Conversation Add shortcut" at bounding box center [714, 260] width 434 height 16
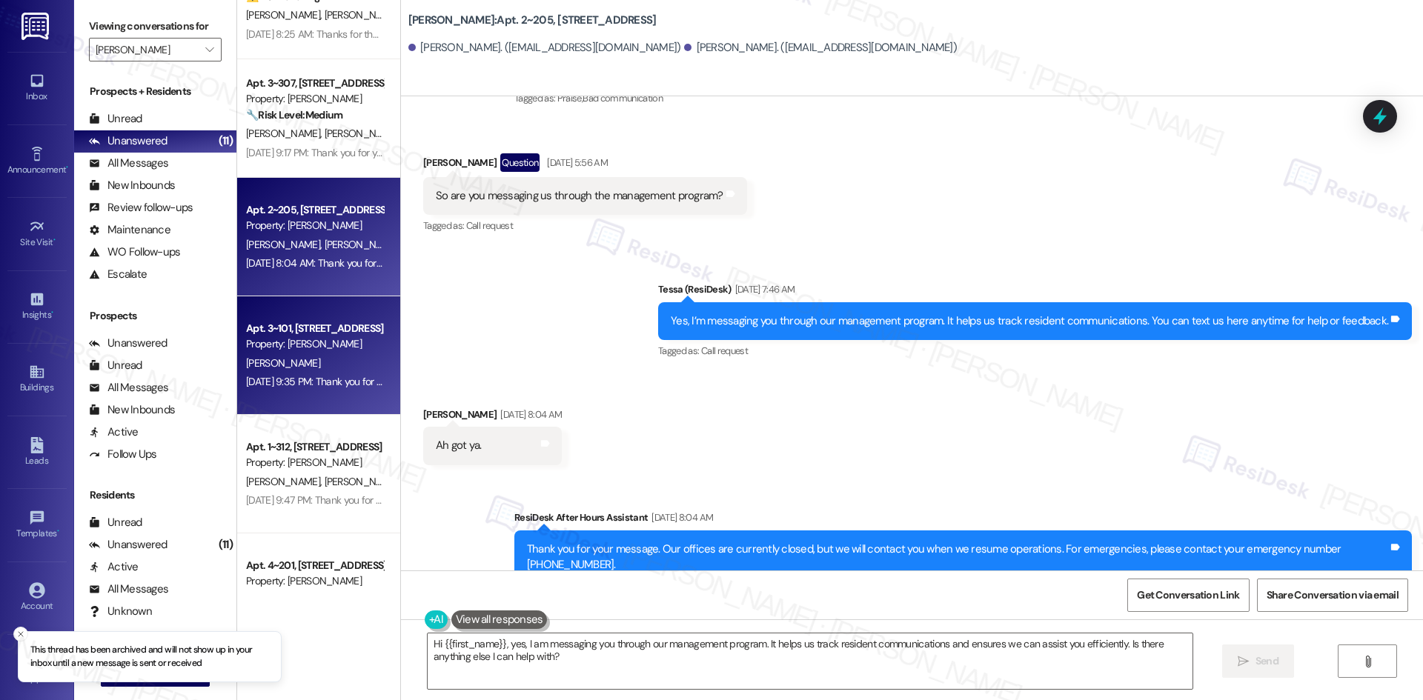
click at [312, 375] on div "Aug 20, 2025 at 9:35 PM: Thank you for your message. Our offices are currently …" at bounding box center [695, 381] width 898 height 13
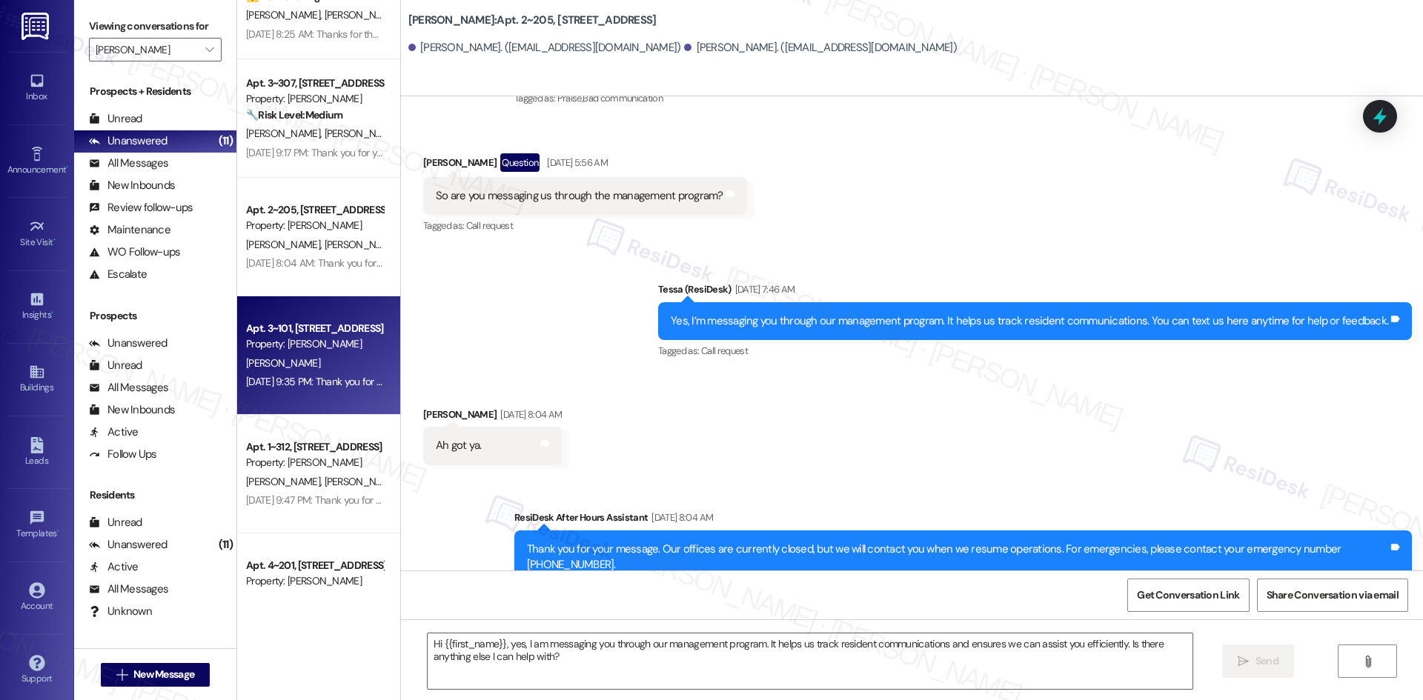
type textarea "Fetching suggested responses. Please feel free to read through the conversation…"
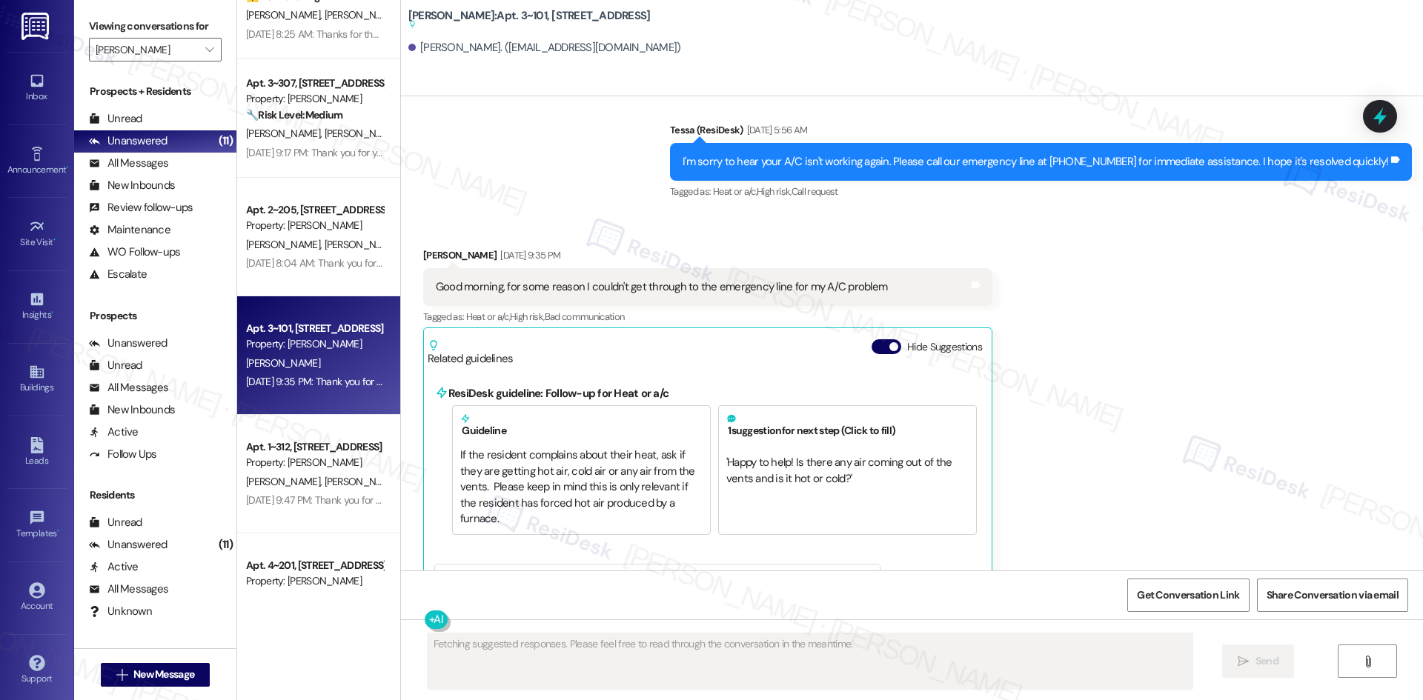
scroll to position [4710, 0]
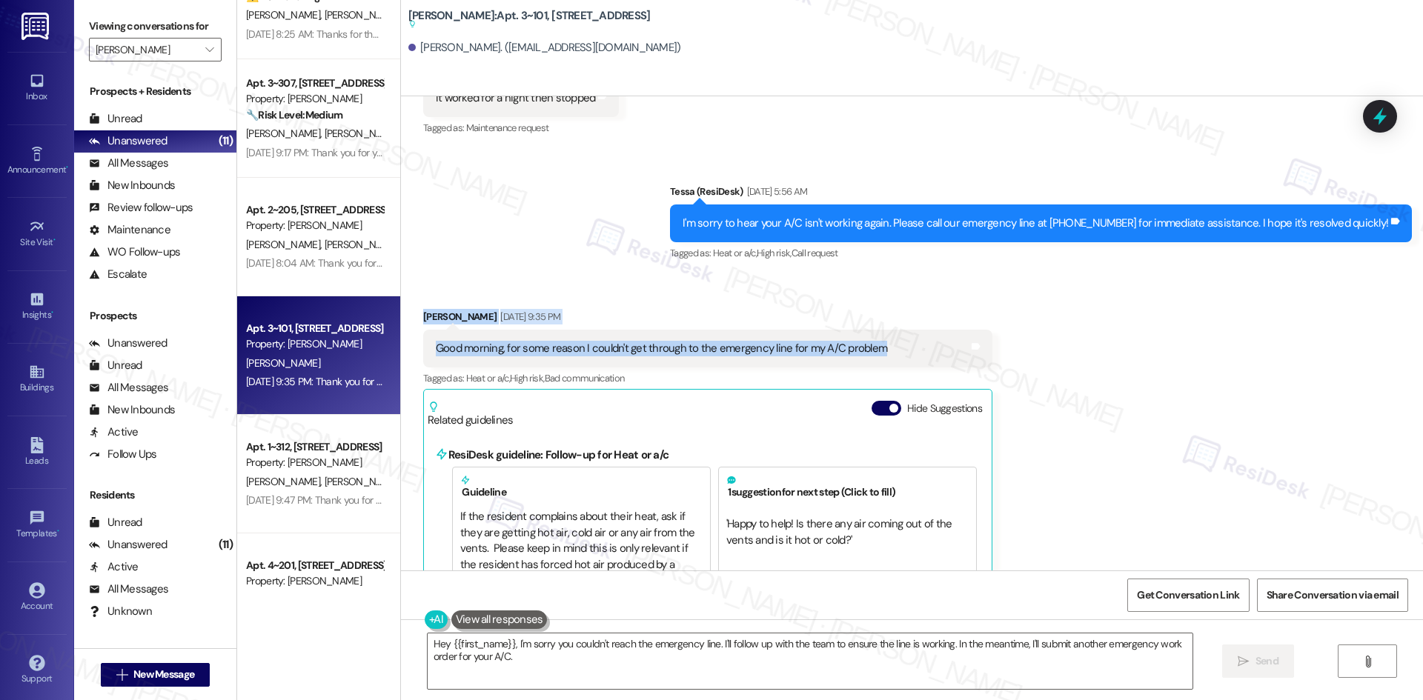
drag, startPoint x: 895, startPoint y: 311, endPoint x: 402, endPoint y: 287, distance: 494.1
click at [412, 298] on div "Received via SMS Jacob Stanton Aug 20, 2025 at 9:35 PM Good morning, for some r…" at bounding box center [707, 606] width 591 height 617
copy div "Jacob Stanton Aug 20, 2025 at 9:35 PM Good morning, for some reason I couldn't …"
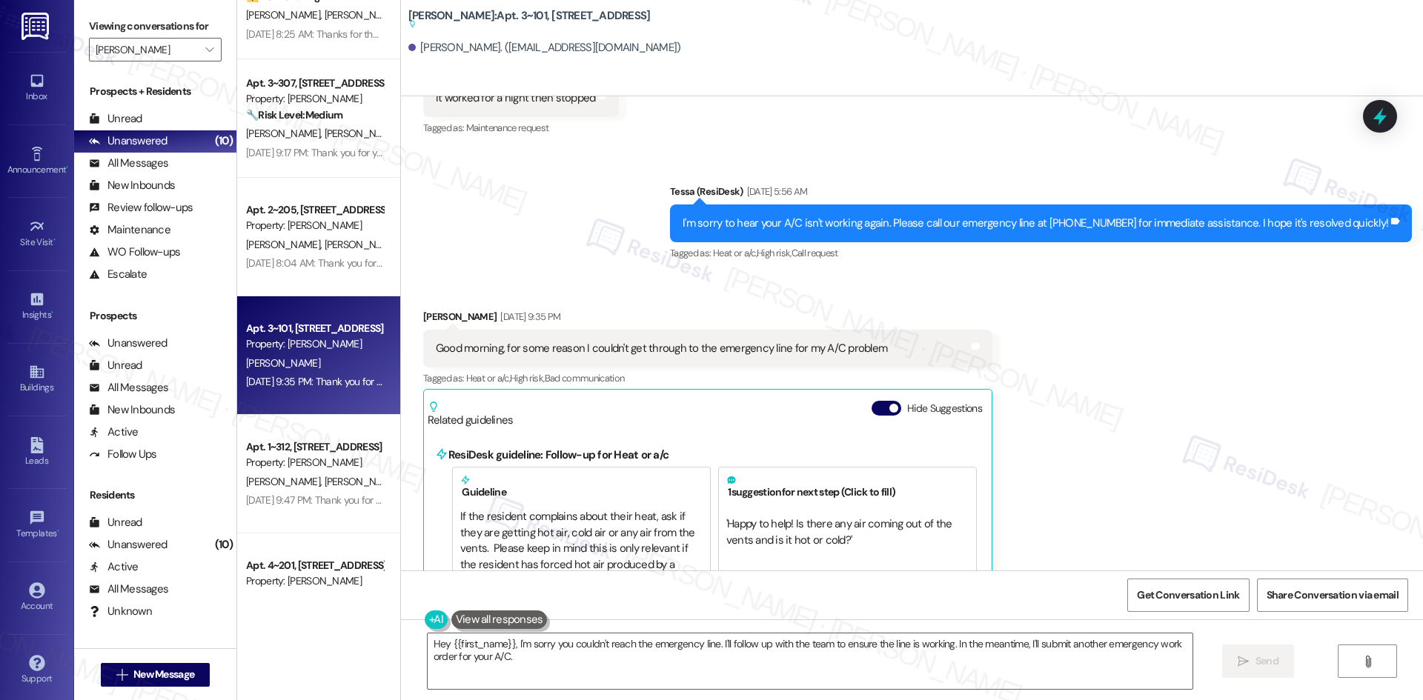
click at [515, 205] on div "Sent via SMS Tessa (ResiDesk) Aug 20, 2025 at 5:56 AM I'm sorry to hear your A/…" at bounding box center [912, 212] width 1022 height 125
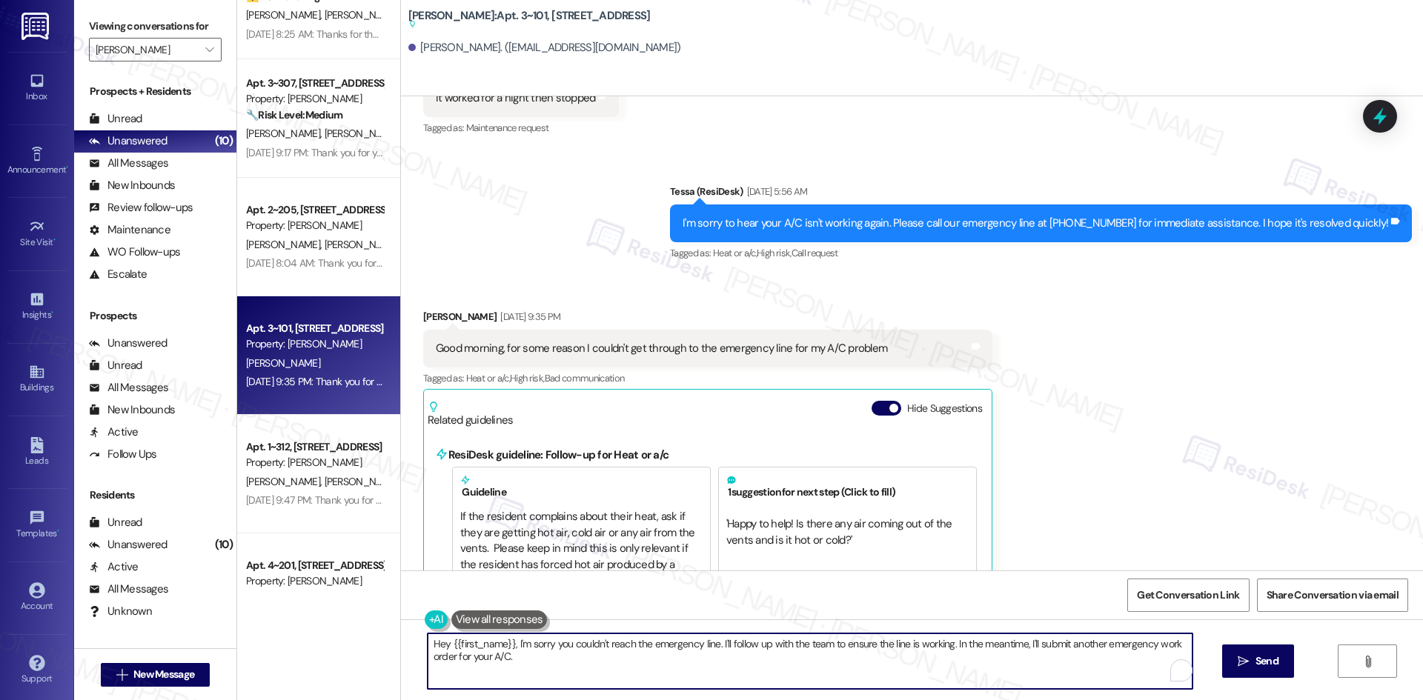
drag, startPoint x: 511, startPoint y: 665, endPoint x: 408, endPoint y: 639, distance: 105.5
click at [419, 639] on div "Hey {{first_name}}, I'm sorry you couldn't reach the emergency line. I'll follo…" at bounding box center [802, 661] width 766 height 57
paste textarea "i Jacob, I just wanted to check back — were you able to get help with your A/C …"
type textarea "Hi Jacob, I just wanted to check back — were you able to get help with your A/C…"
click at [1269, 664] on button " Send" at bounding box center [1245, 661] width 72 height 33
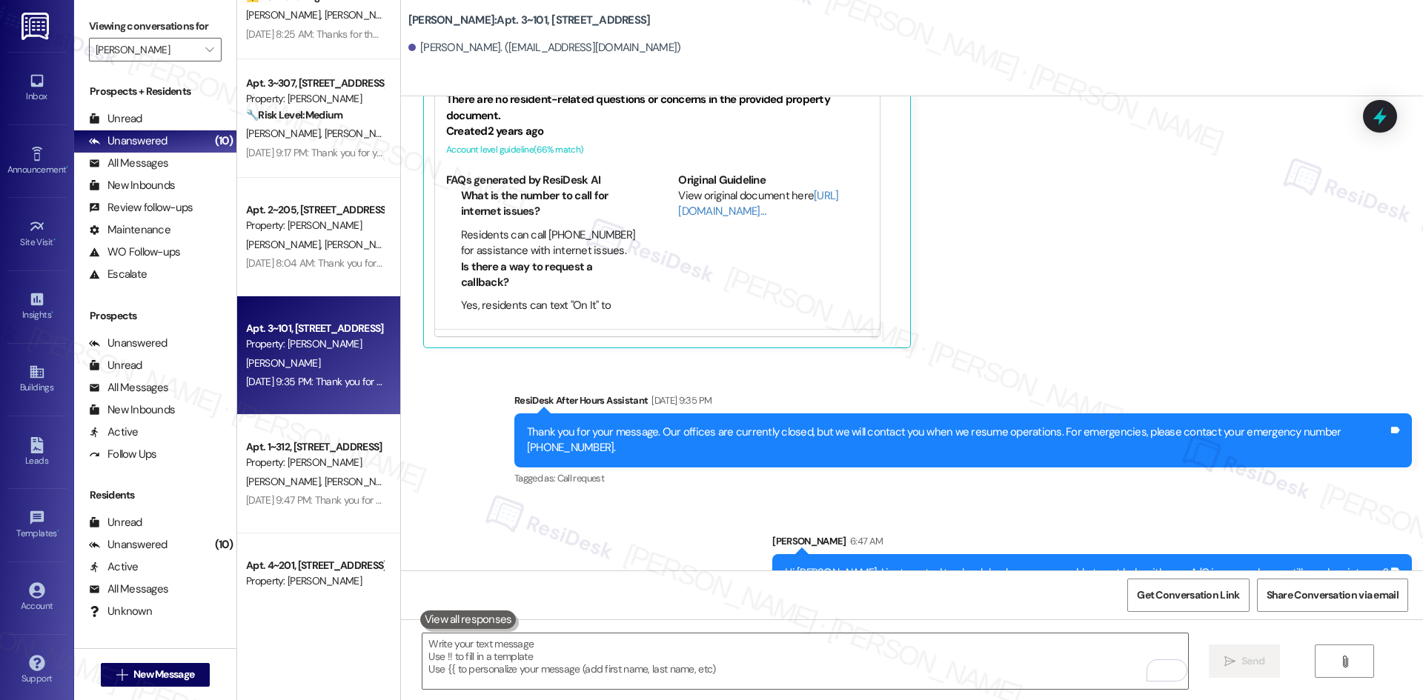
scroll to position [5077, 0]
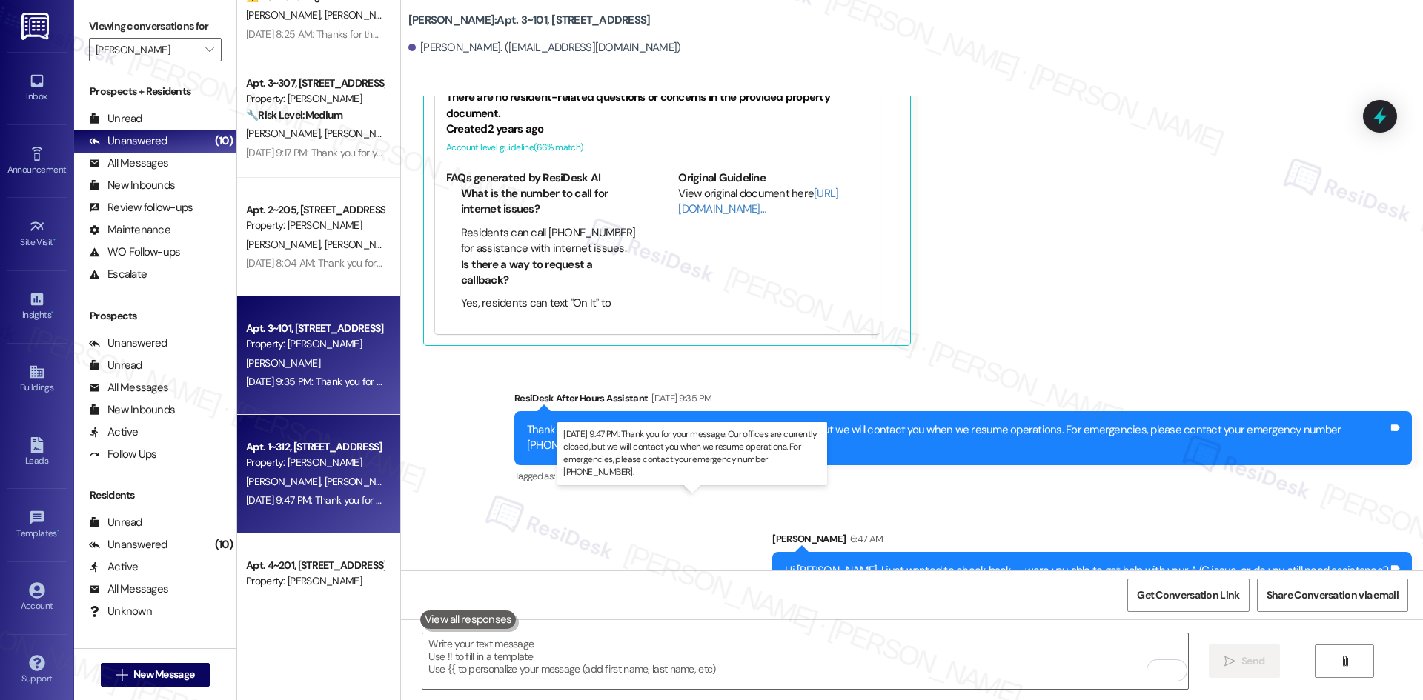
click at [305, 494] on div "Aug 19, 2025 at 9:47 PM: Thank you for your message. Our offices are currently …" at bounding box center [694, 500] width 897 height 13
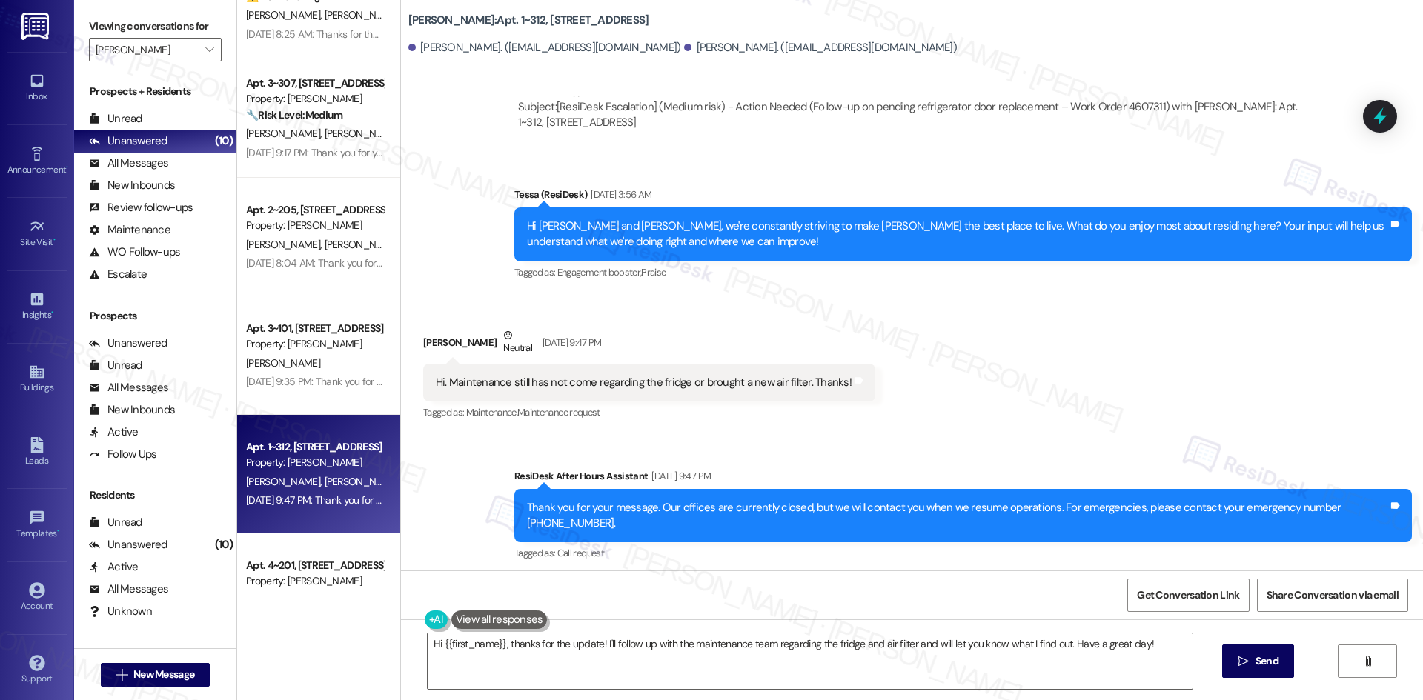
scroll to position [3001, 0]
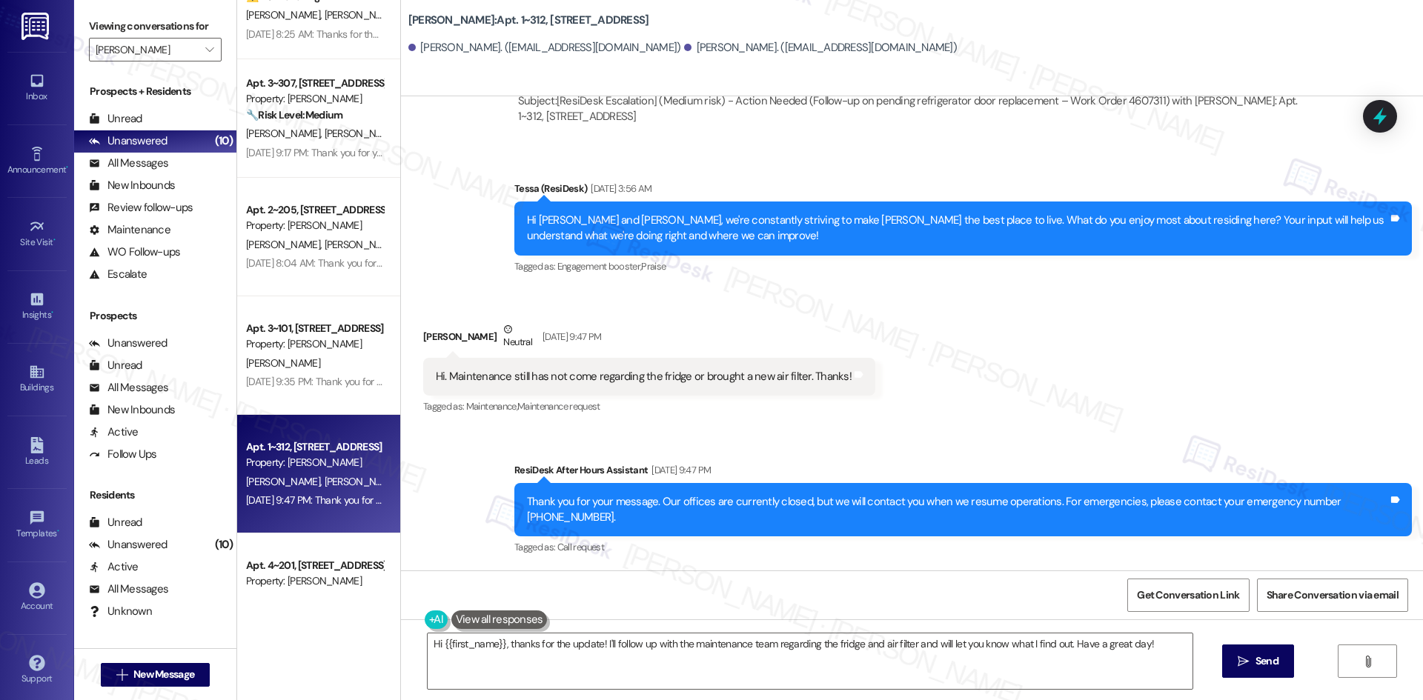
click at [992, 397] on div "Received via SMS Taren Meggett Neutral Aug 19, 2025 at 9:47 PM Hi. Maintenance …" at bounding box center [912, 358] width 1022 height 141
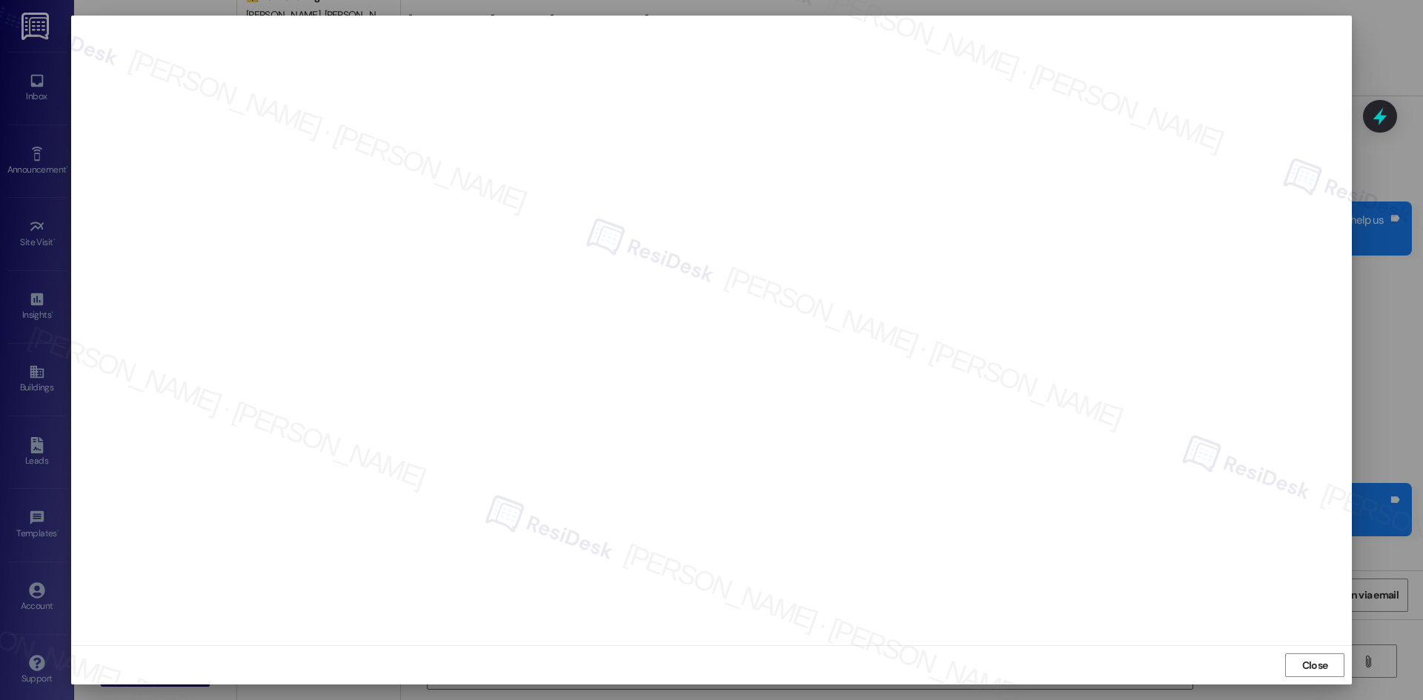
click at [1318, 663] on span "Close" at bounding box center [1315, 666] width 26 height 16
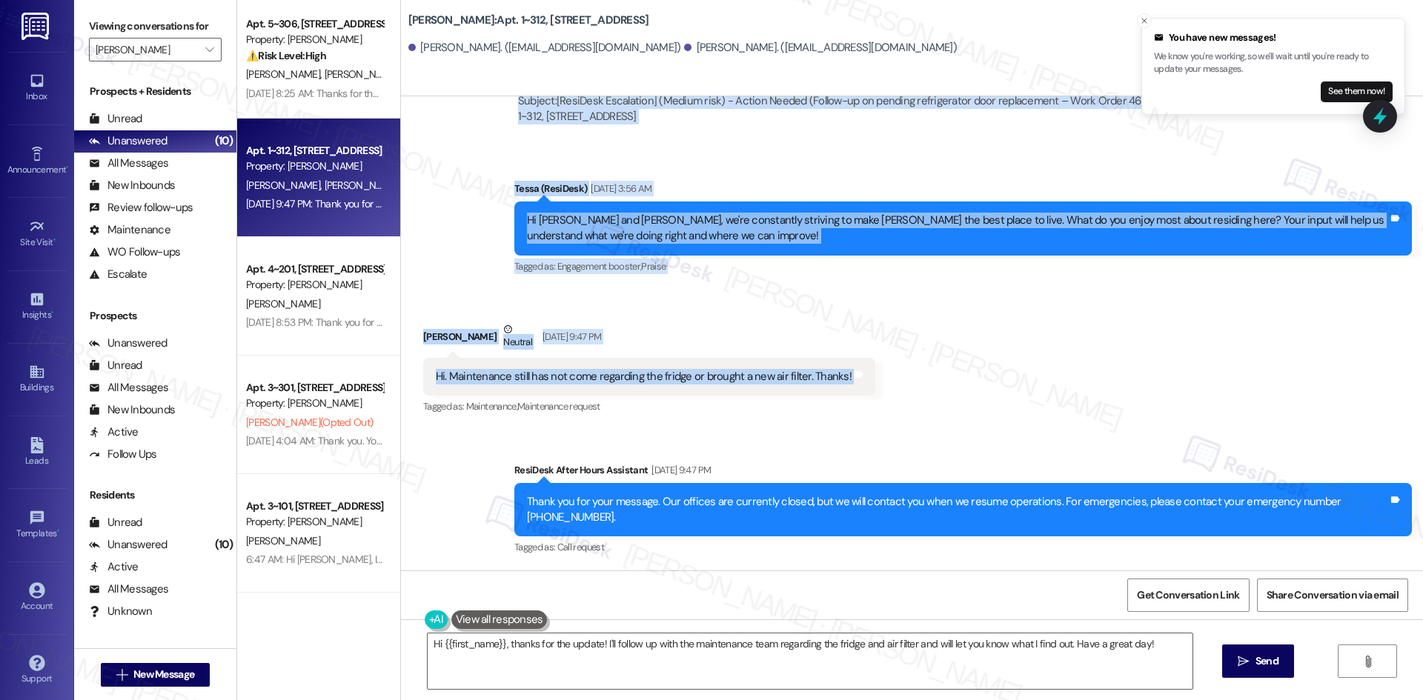
drag, startPoint x: 477, startPoint y: 137, endPoint x: 910, endPoint y: 376, distance: 495.2
click at [910, 376] on div "Lease started Apr 06, 2025 at 8:00 AM Announcement, sent via SMS Tessa (ResiDes…" at bounding box center [912, 333] width 1022 height 474
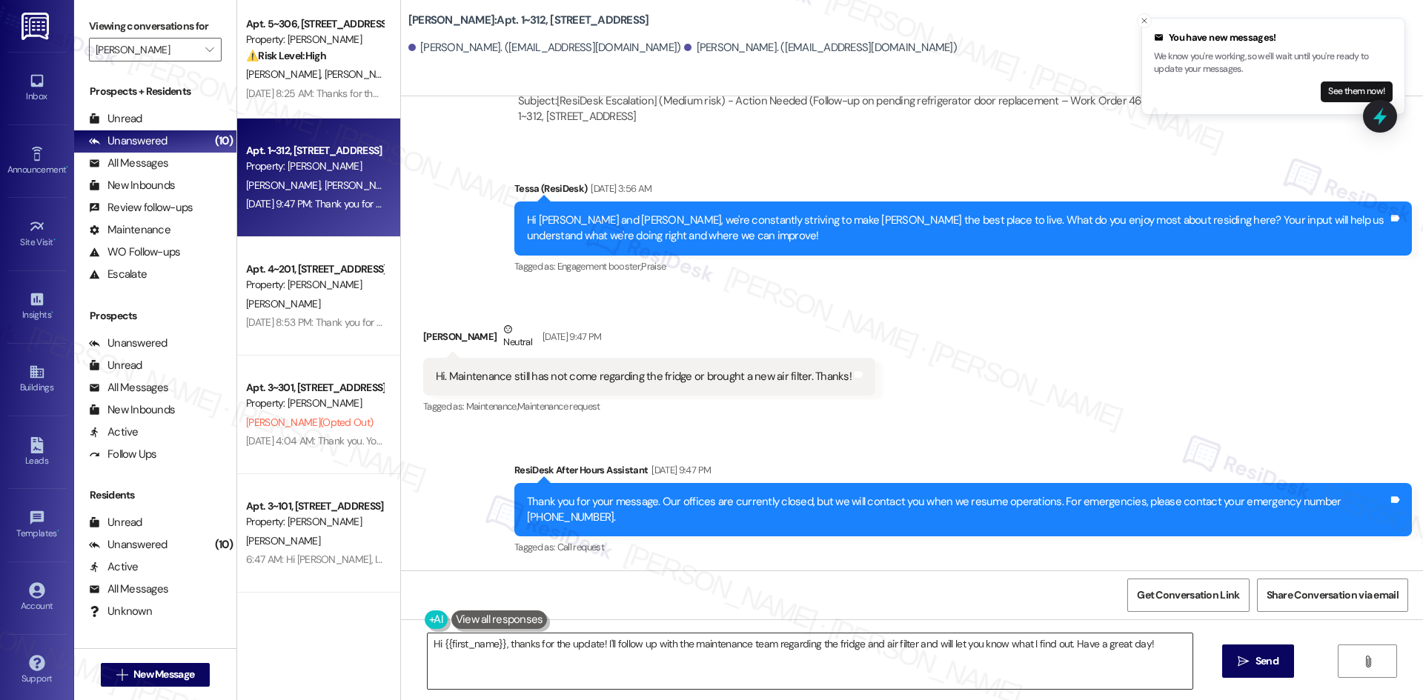
drag, startPoint x: 718, startPoint y: 651, endPoint x: 781, endPoint y: 651, distance: 63.0
click at [722, 651] on textarea "Hi {{first_name}}, thanks for the update! I'll follow up with the maintenance t…" at bounding box center [810, 662] width 765 height 56
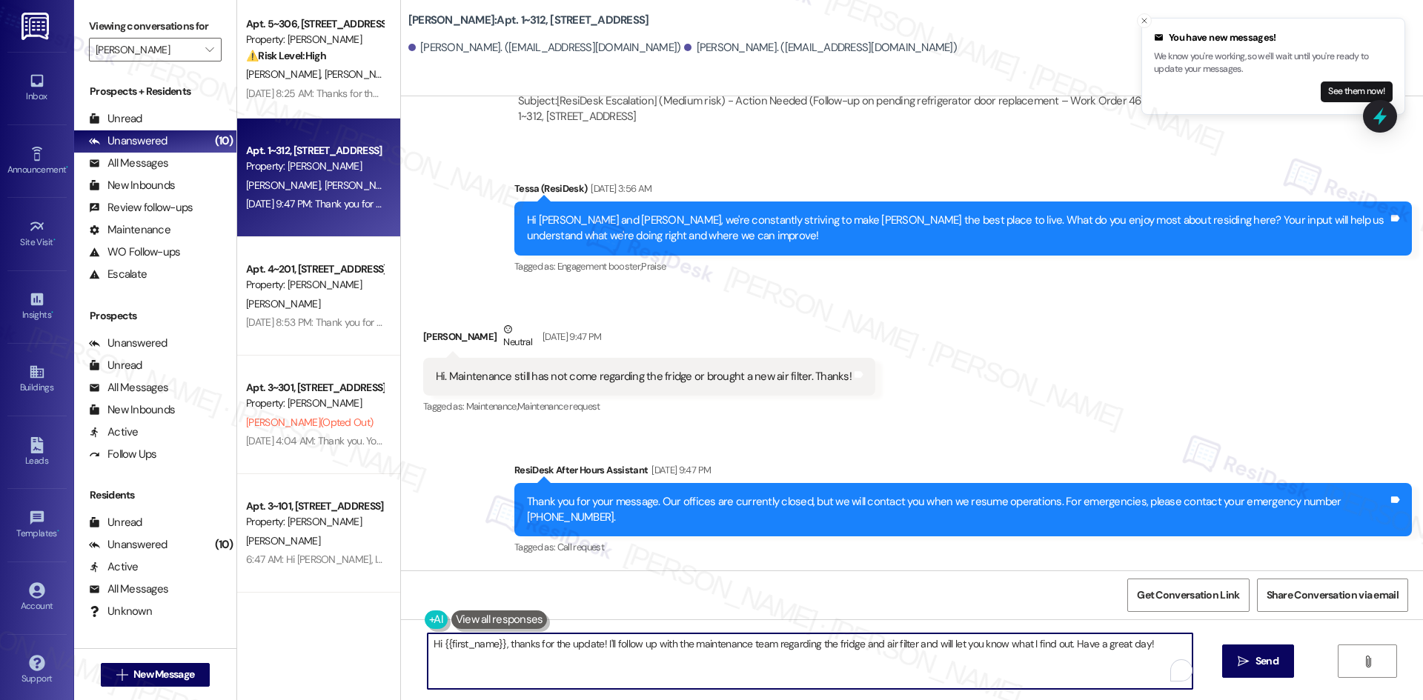
paste textarea "I’m sorry for the delay in getting back to you, Taren. Are you still experienci…"
type textarea "I’m sorry for the delay in getting back to you, Taren. Are you still experienci…"
click at [1235, 666] on span " Send" at bounding box center [1244, 662] width 47 height 16
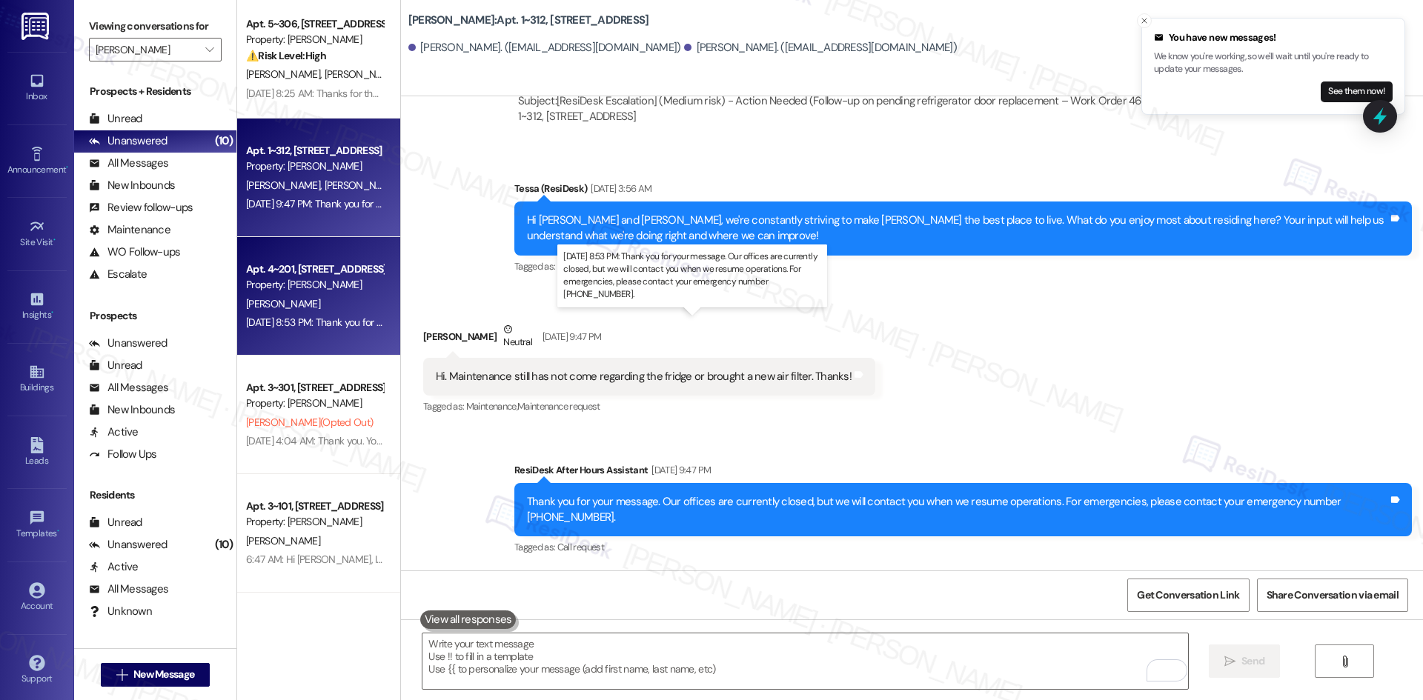
click at [299, 322] on div "Aug 19, 2025 at 8:53 PM: Thank you for your message. Our offices are currently …" at bounding box center [695, 322] width 898 height 13
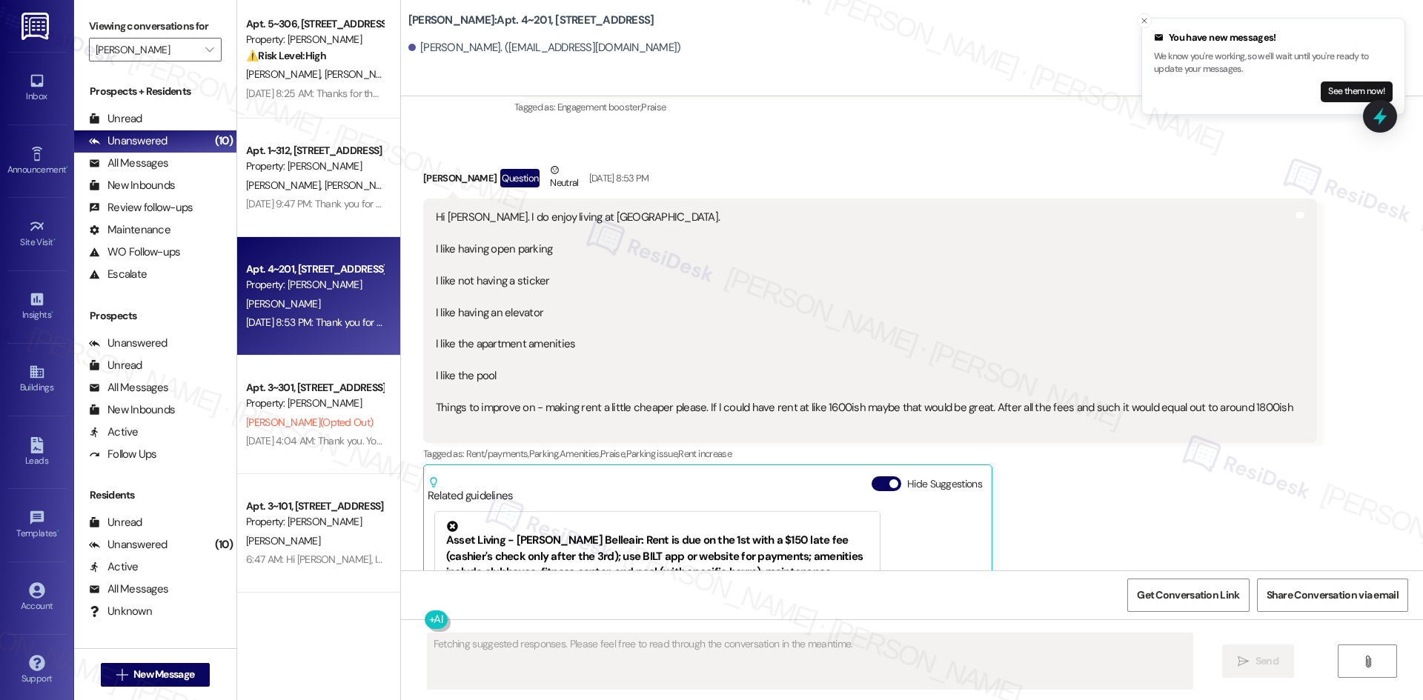
scroll to position [1143, 0]
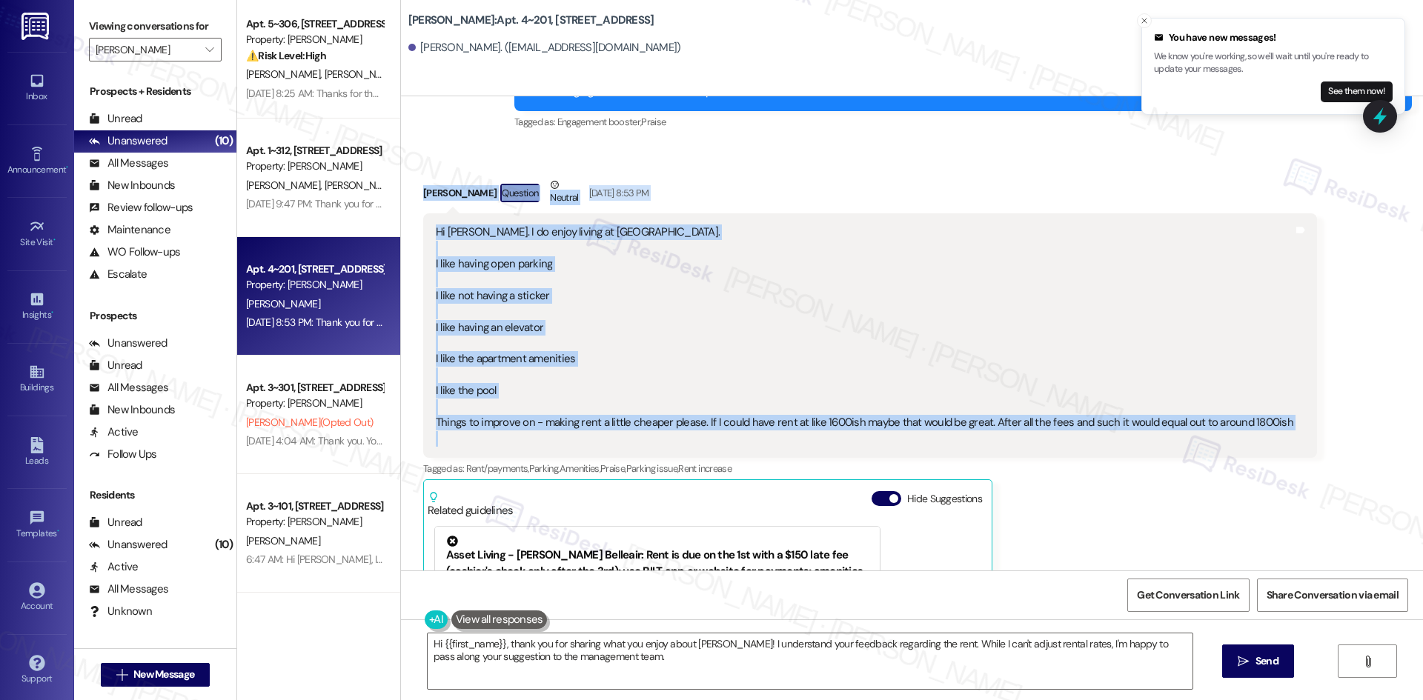
drag, startPoint x: 422, startPoint y: 178, endPoint x: 1307, endPoint y: 430, distance: 919.3
click at [1307, 430] on div "Received via SMS Jessica Mayberry Question Neutral Aug 19, 2025 at 8:53 PM Hi T…" at bounding box center [912, 479] width 1022 height 671
click at [667, 328] on div "Hi Tessa. I do enjoy living at Solano. I like having open parking I like not ha…" at bounding box center [864, 336] width 857 height 222
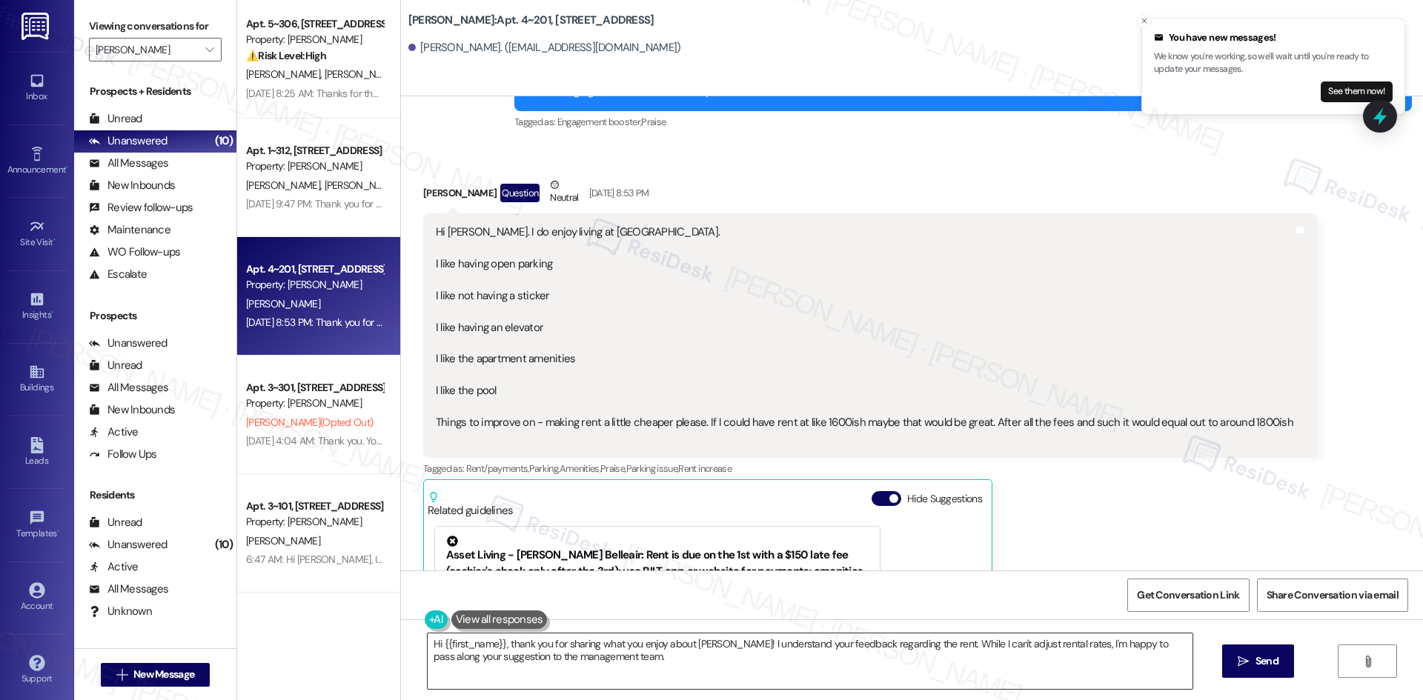
click at [623, 669] on textarea "Hi {{first_name}}, thank you for sharing what you enjoy about Solano Belleair! …" at bounding box center [810, 662] width 765 height 56
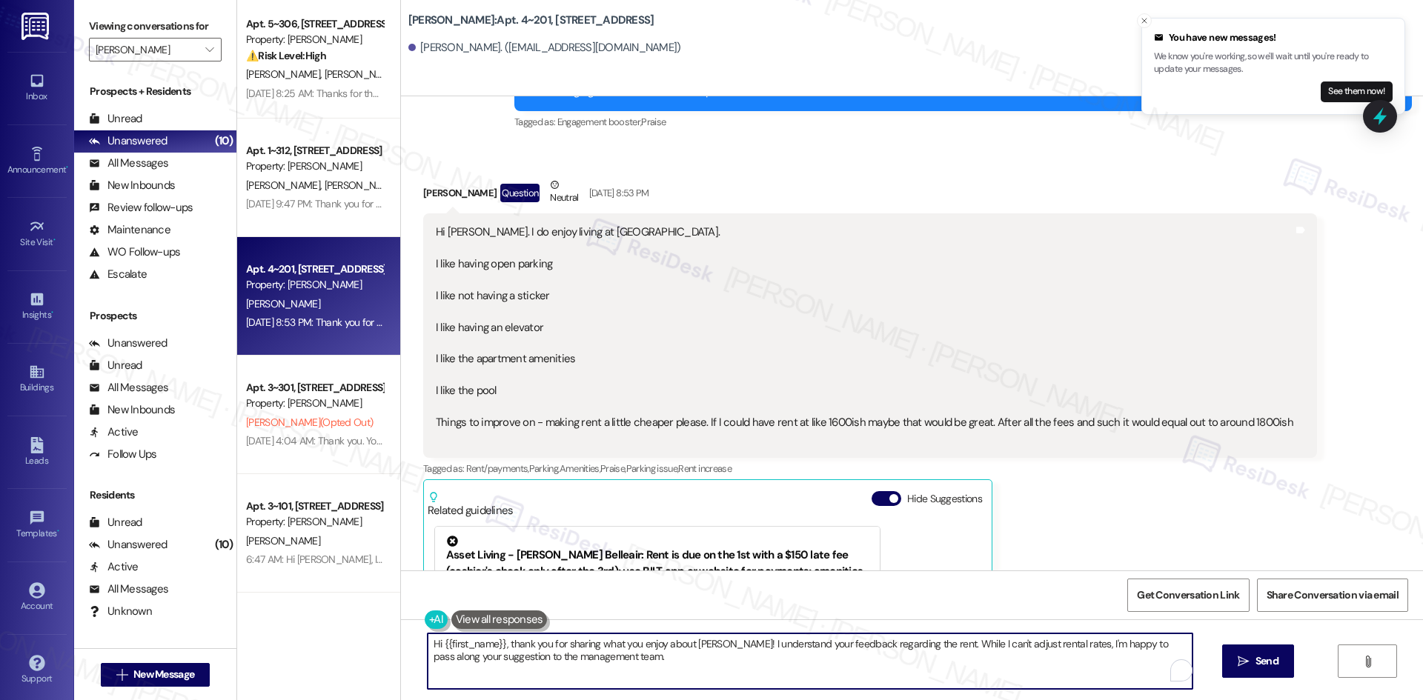
paste textarea "Thank you for sharing your feedback, Jessica! We really appreciate hearing what…"
type textarea "Thank you for sharing your feedback, Jessica! We really appreciate hearing what…"
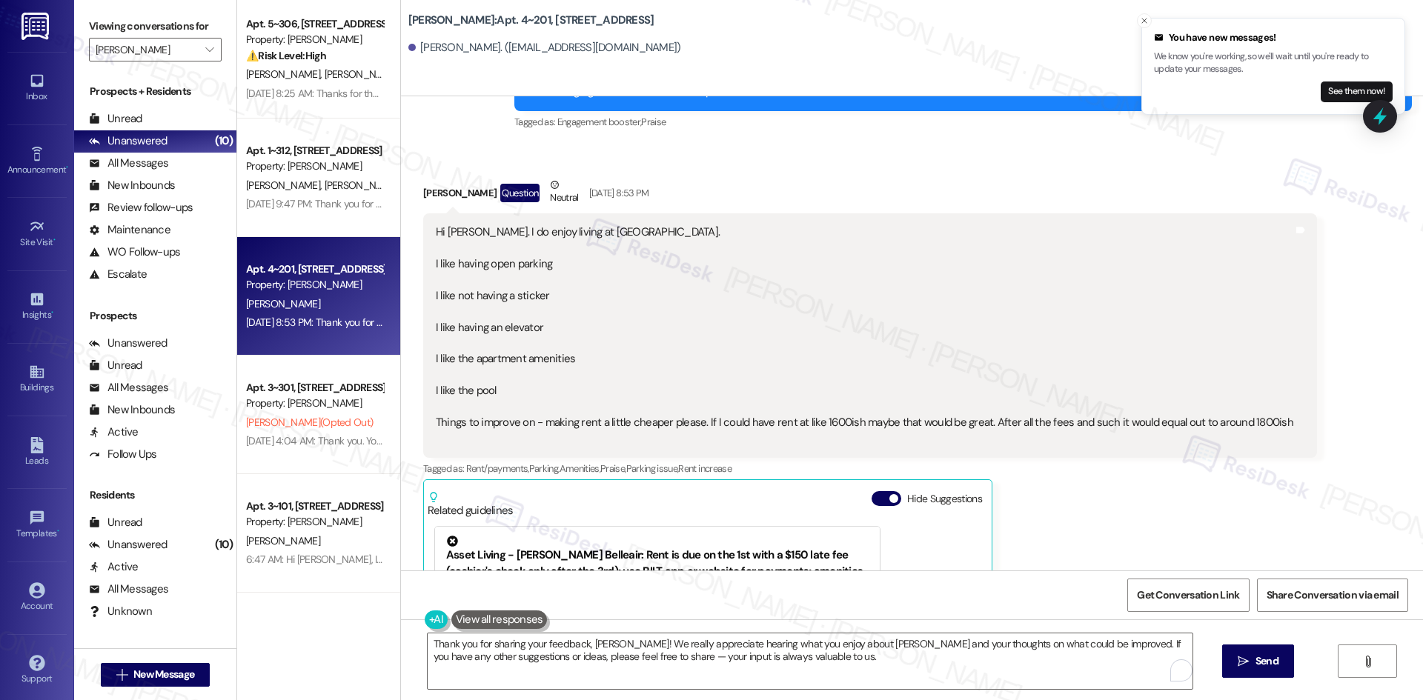
drag, startPoint x: 1304, startPoint y: 660, endPoint x: 1284, endPoint y: 667, distance: 21.8
click at [1302, 662] on div "Thank you for sharing your feedback, Jessica! We really appreciate hearing what…" at bounding box center [912, 675] width 1022 height 111
drag, startPoint x: 1281, startPoint y: 668, endPoint x: 1258, endPoint y: 686, distance: 29.1
click at [1280, 668] on div "Thank you for sharing your feedback, Jessica! We really appreciate hearing what…" at bounding box center [912, 675] width 1022 height 111
click at [1238, 673] on button " Send" at bounding box center [1245, 661] width 72 height 33
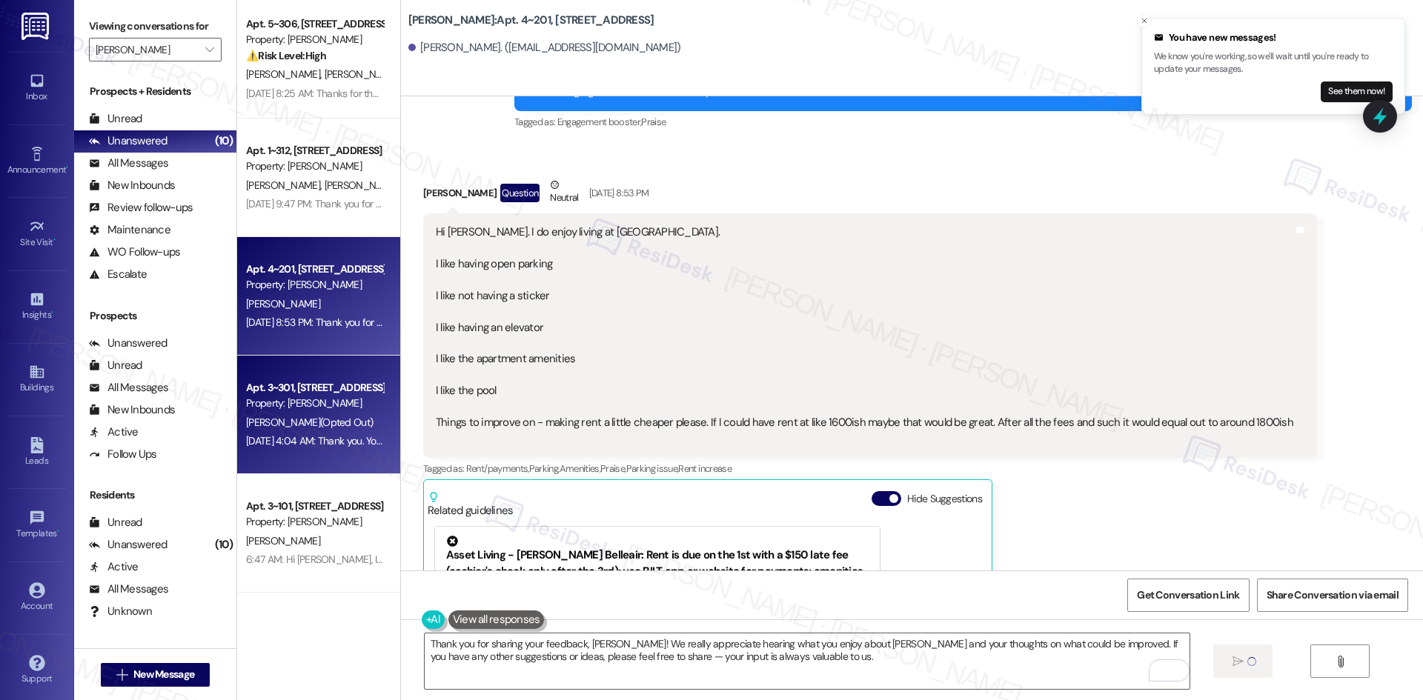
click at [365, 453] on div "Apt. 3~301, 1632 Clearwater Largo Rd Property: Solano Belleair M. Radhakrishnan…" at bounding box center [318, 415] width 163 height 119
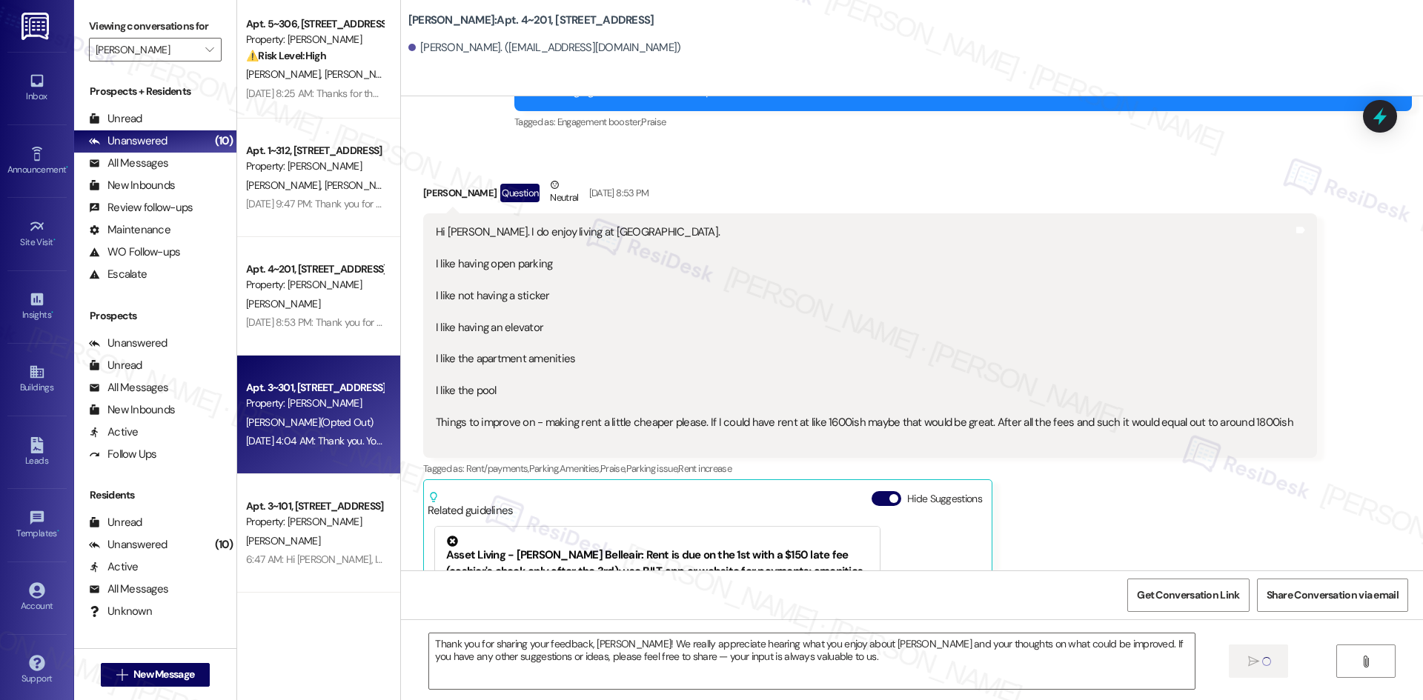
type textarea "Fetching suggested responses. Please feel free to read through the conversation…"
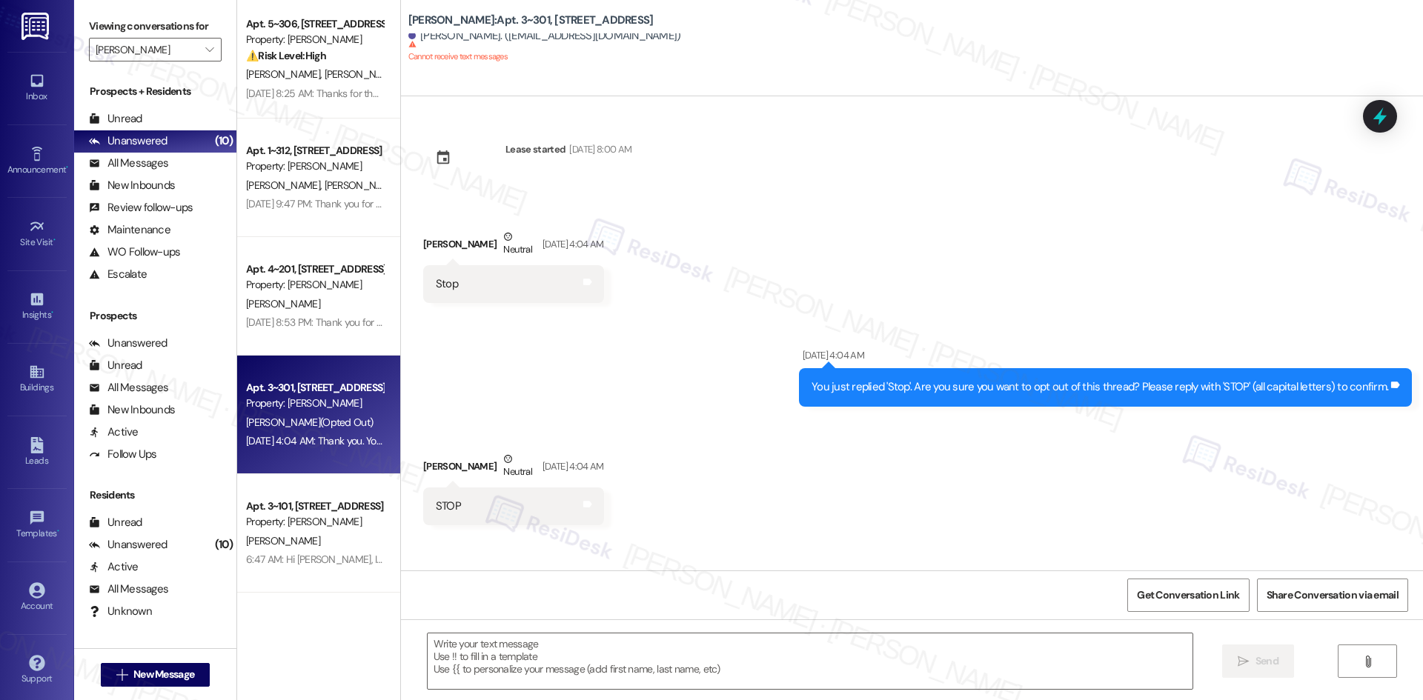
type textarea "Fetching suggested responses. Please feel free to read through the conversation…"
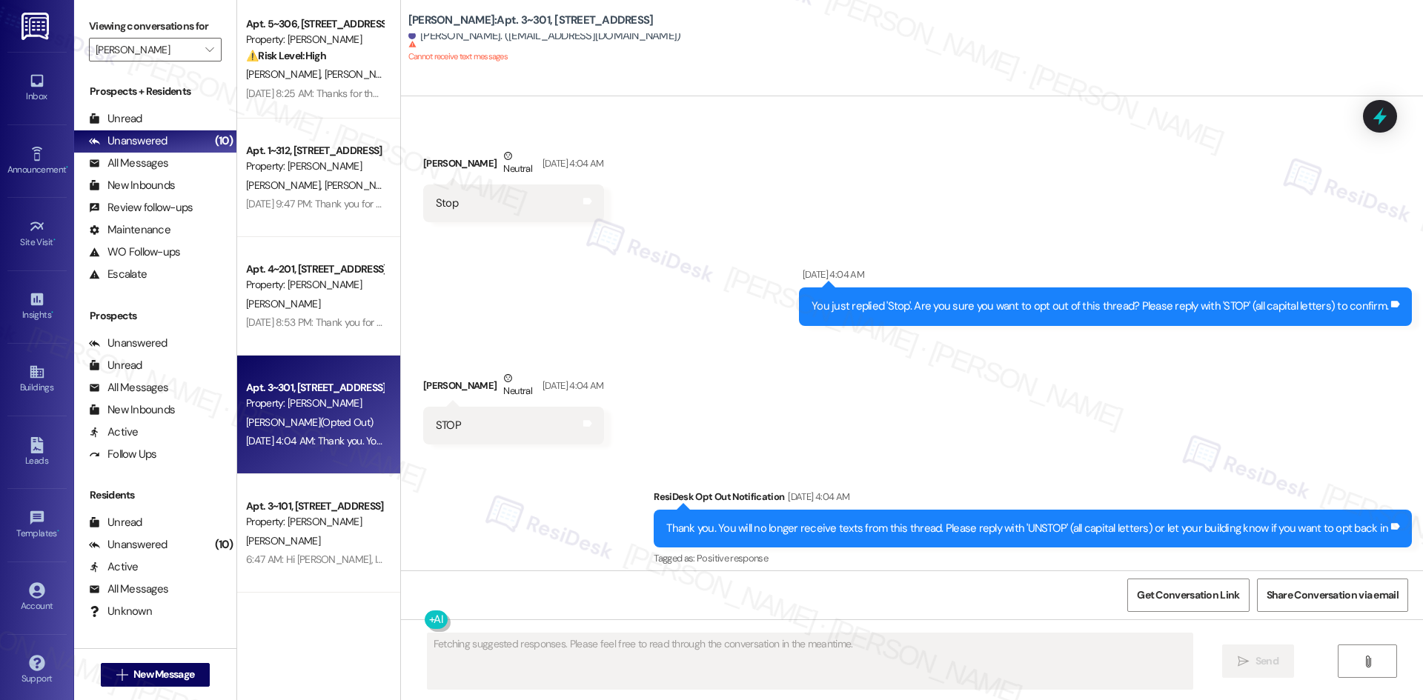
scroll to position [92, 0]
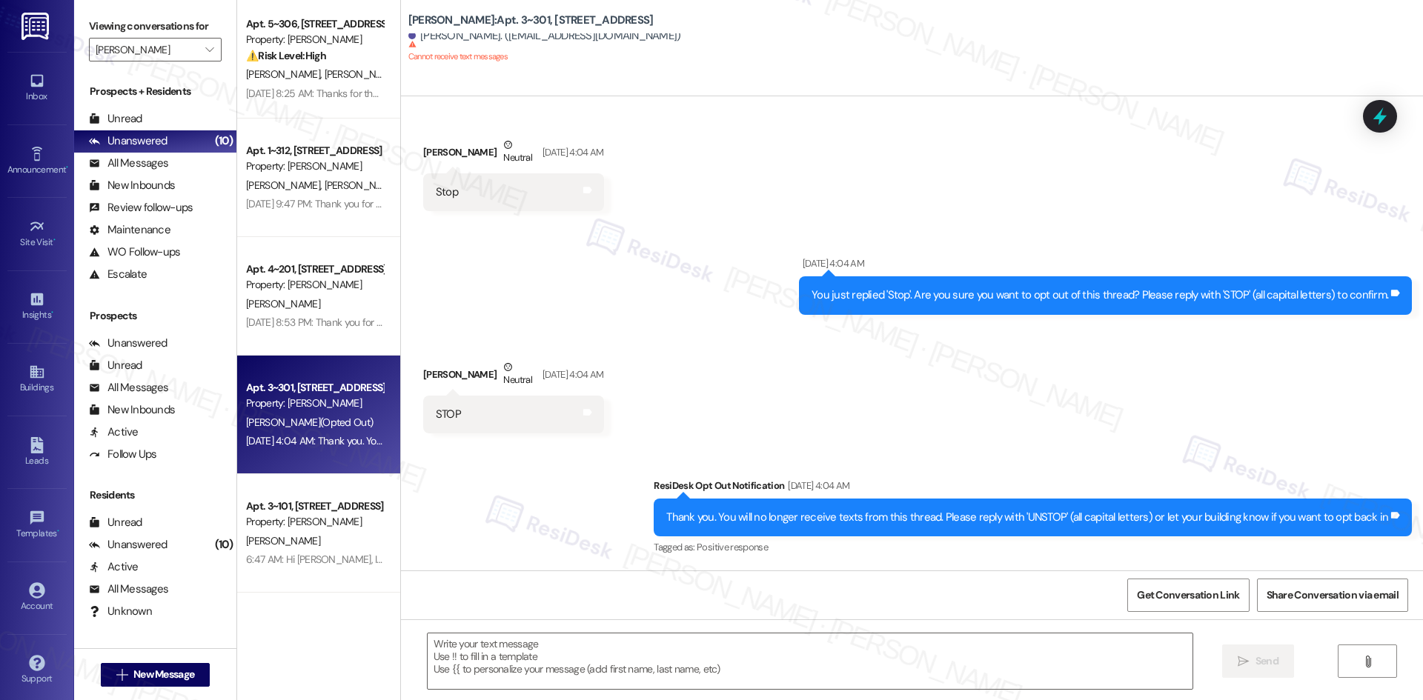
click at [854, 414] on div "Received via SMS Malini Radhakrishnan Neutral Aug 19, 2025 at 4:04 AM STOP Tags…" at bounding box center [912, 385] width 1022 height 119
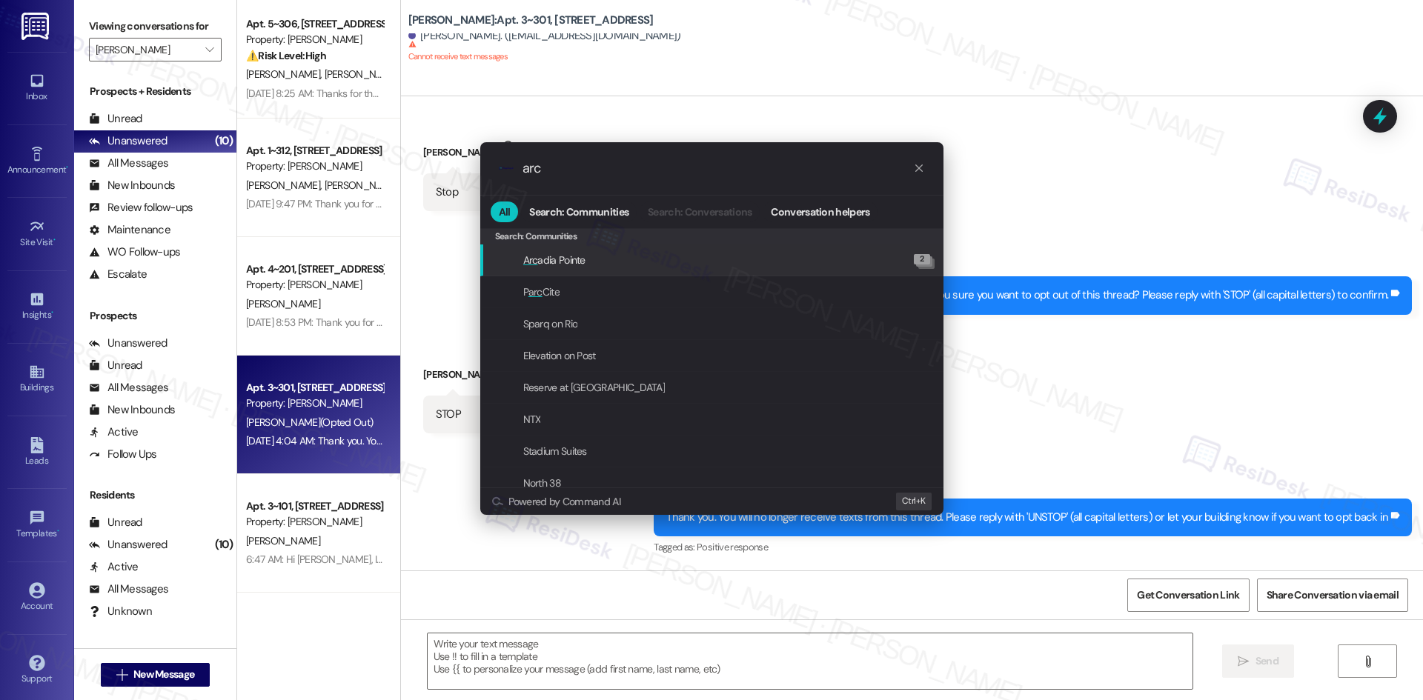
type input "arch"
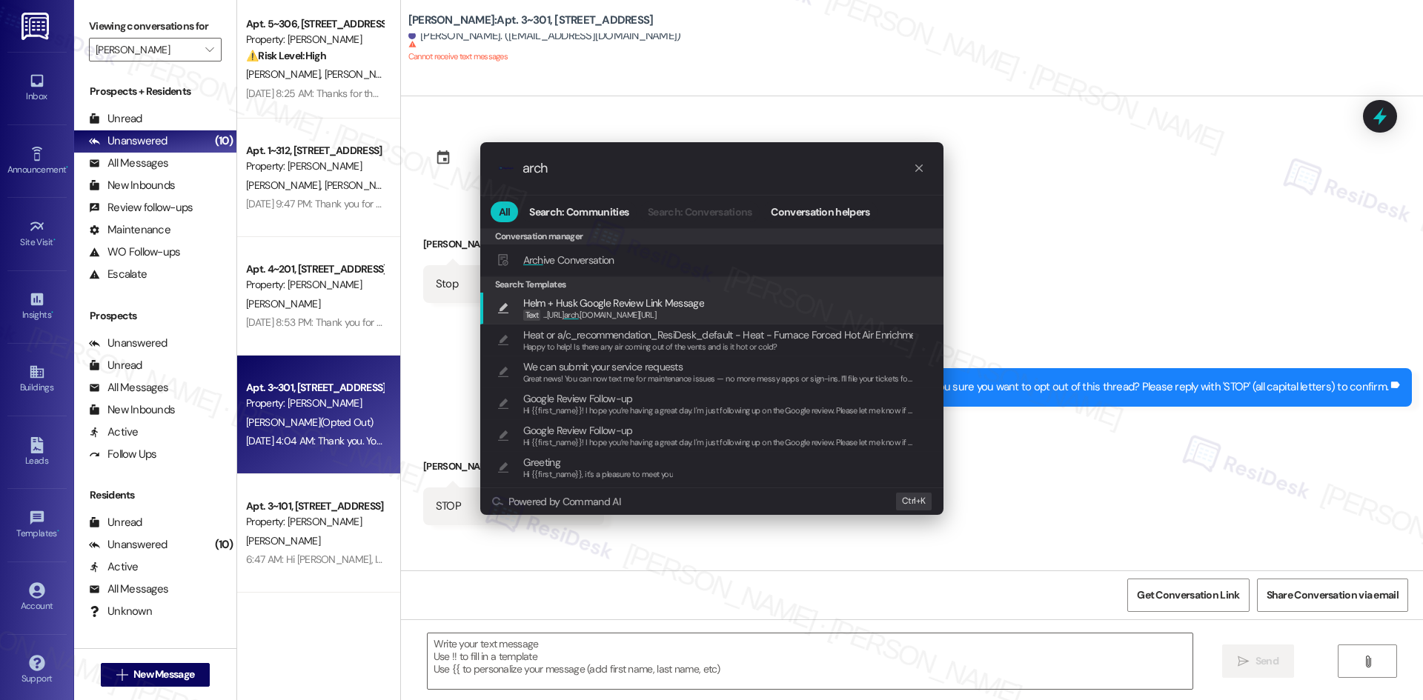
scroll to position [92, 0]
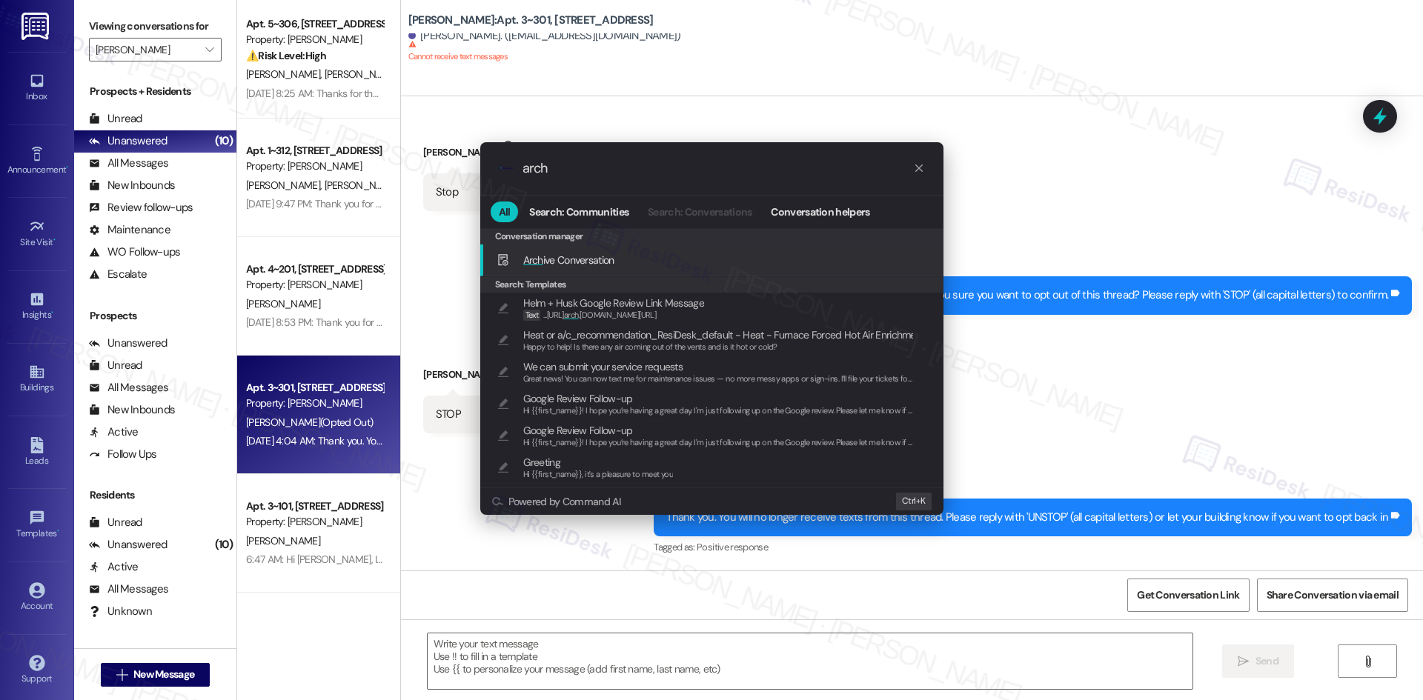
type input "arch"
click at [648, 265] on div "Arch ive Conversation Add shortcut" at bounding box center [714, 260] width 434 height 16
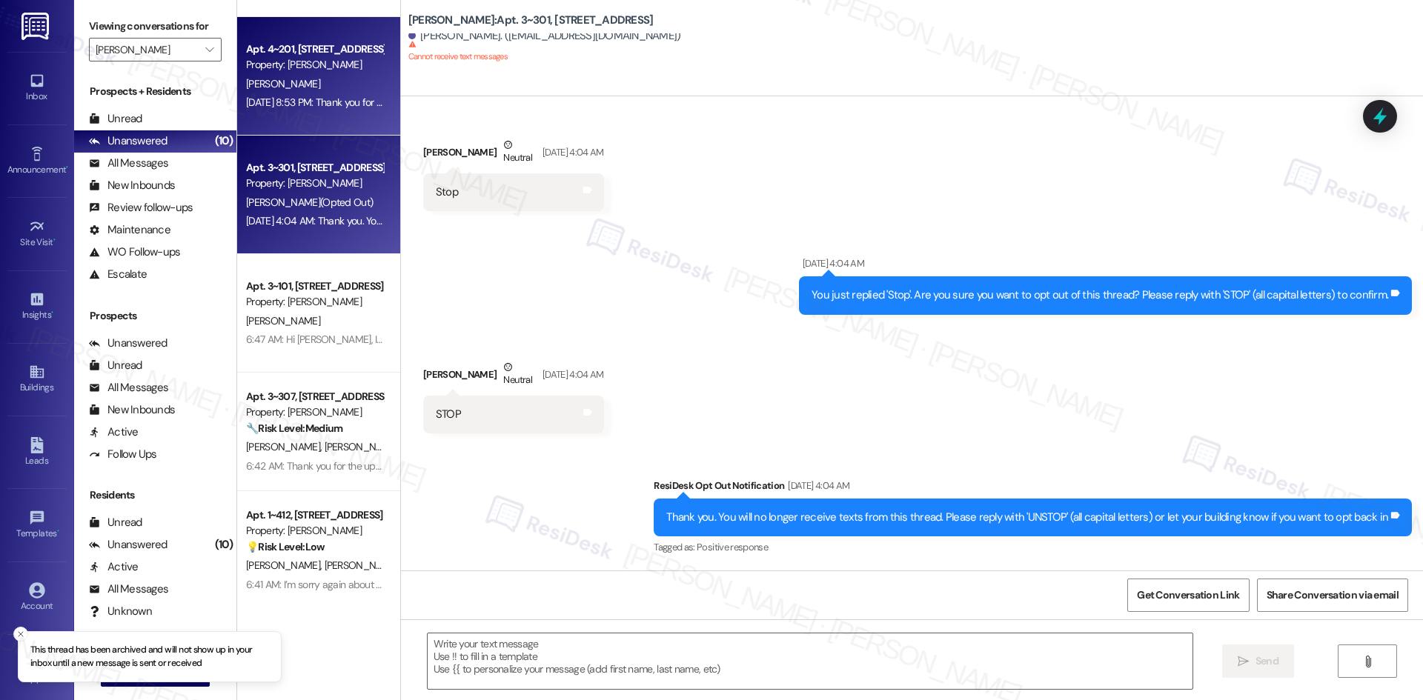
scroll to position [222, 0]
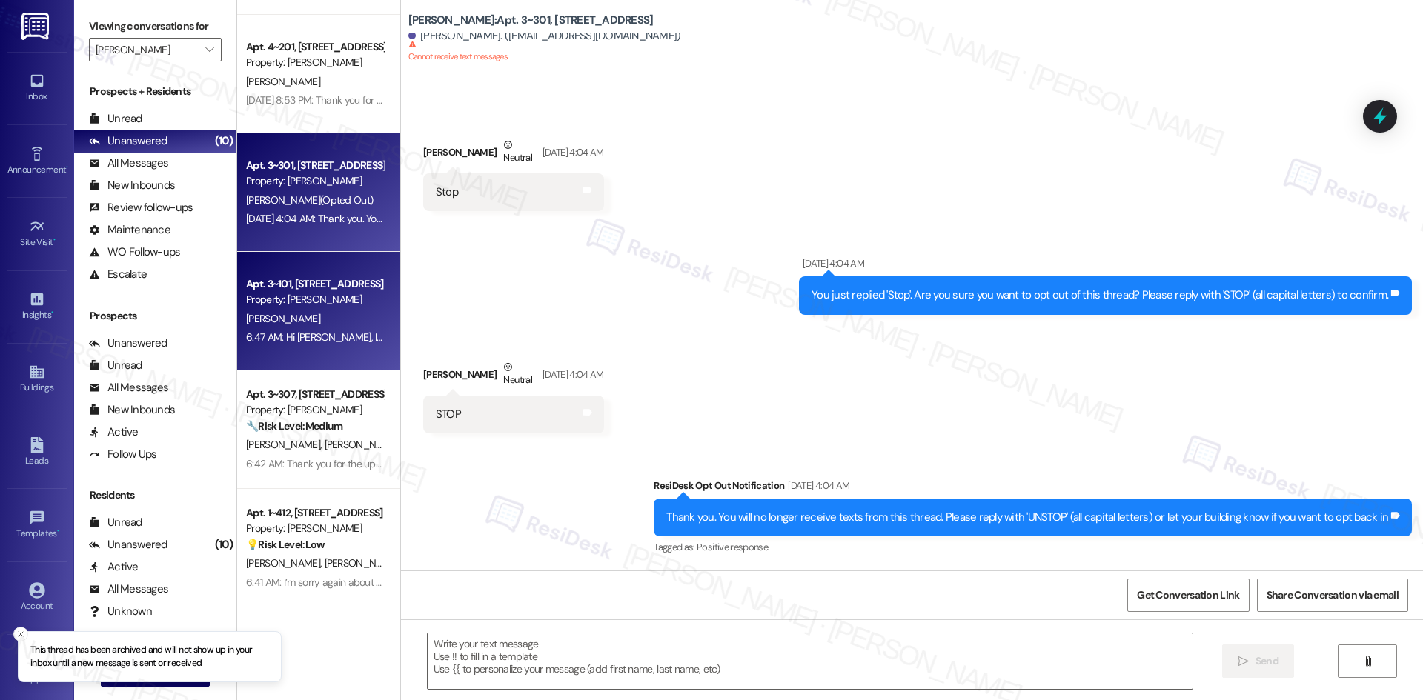
click at [306, 331] on div "6:47 AM: Hi [PERSON_NAME], I just wanted to check back — were you able to get h…" at bounding box center [542, 337] width 593 height 13
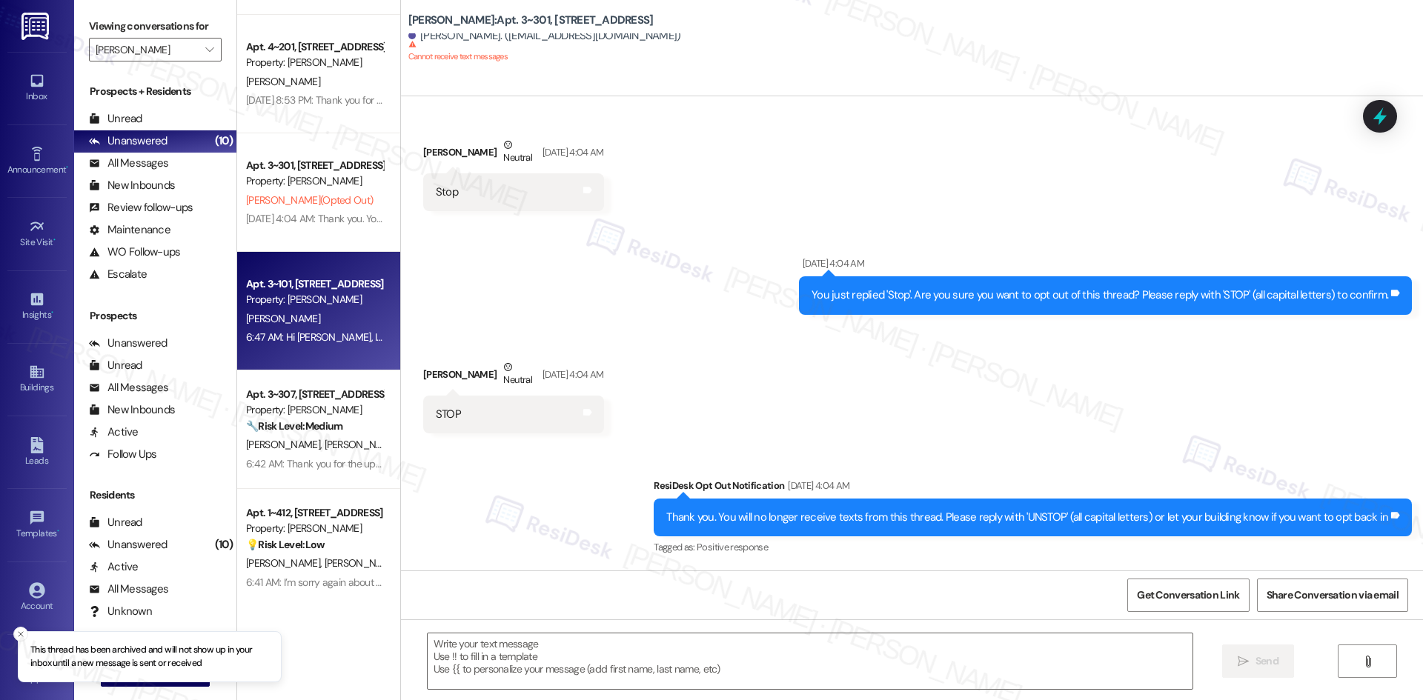
type textarea "Fetching suggested responses. Please feel free to read through the conversation…"
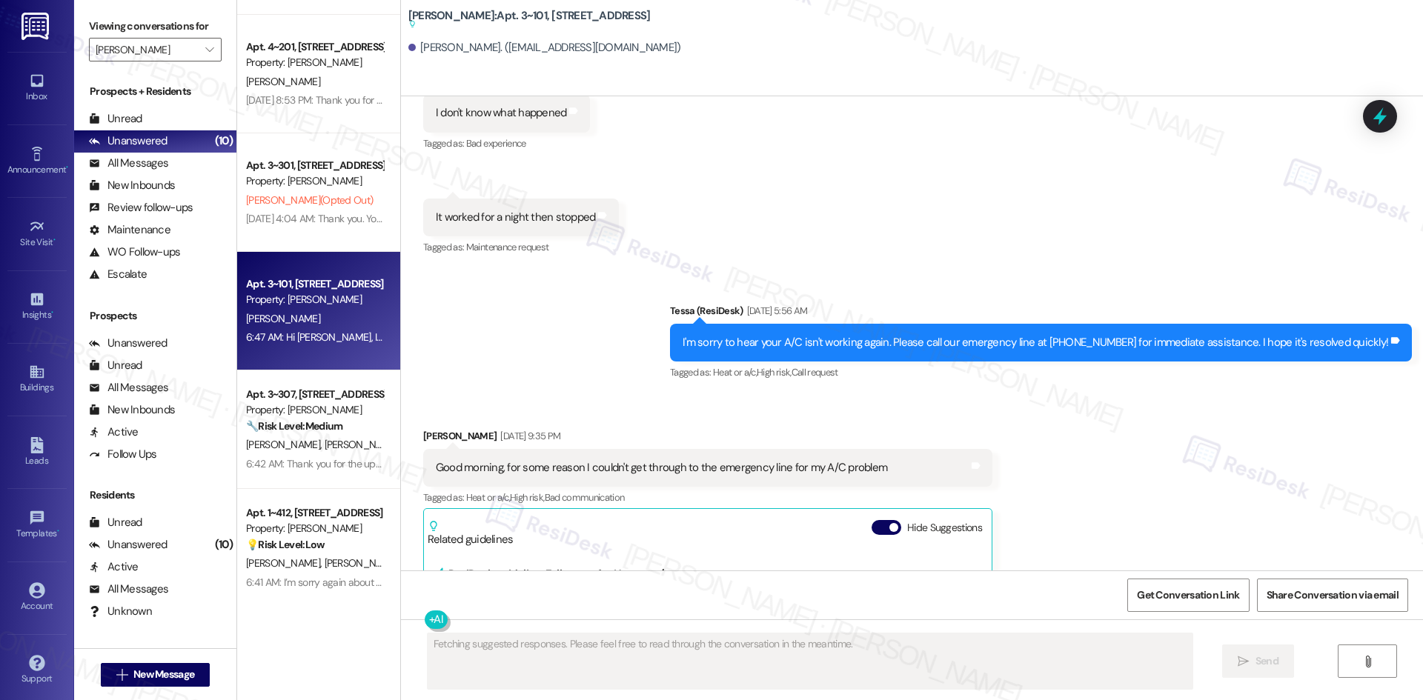
scroll to position [4636, 0]
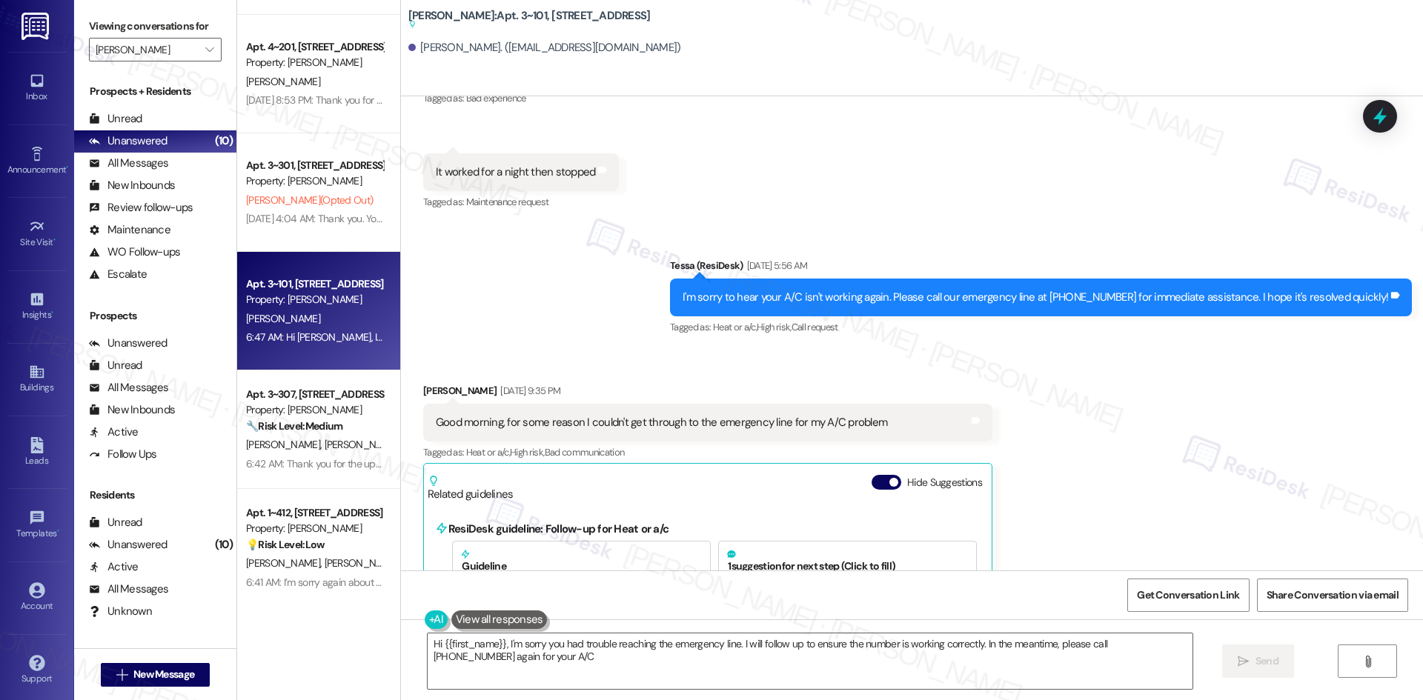
type textarea "Hi {{first_name}}, I'm sorry you had trouble reaching the emergency line. I wil…"
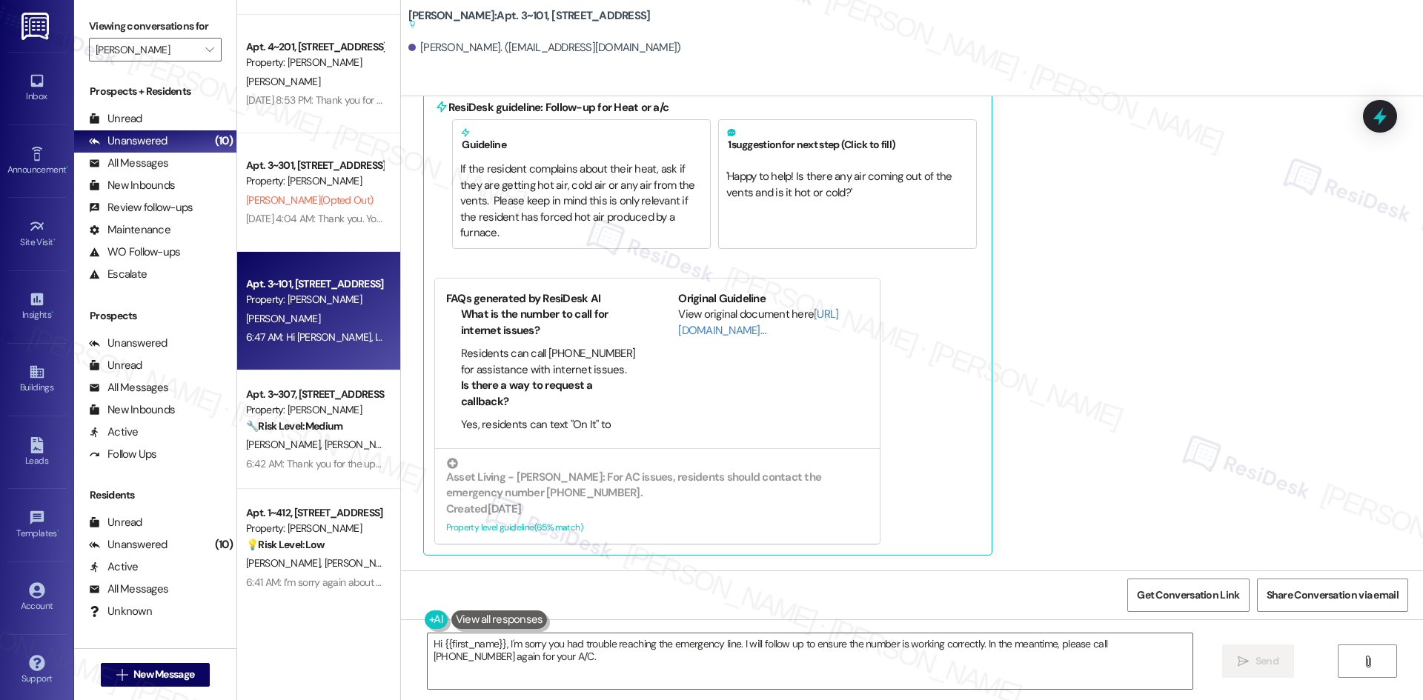
scroll to position [5273, 0]
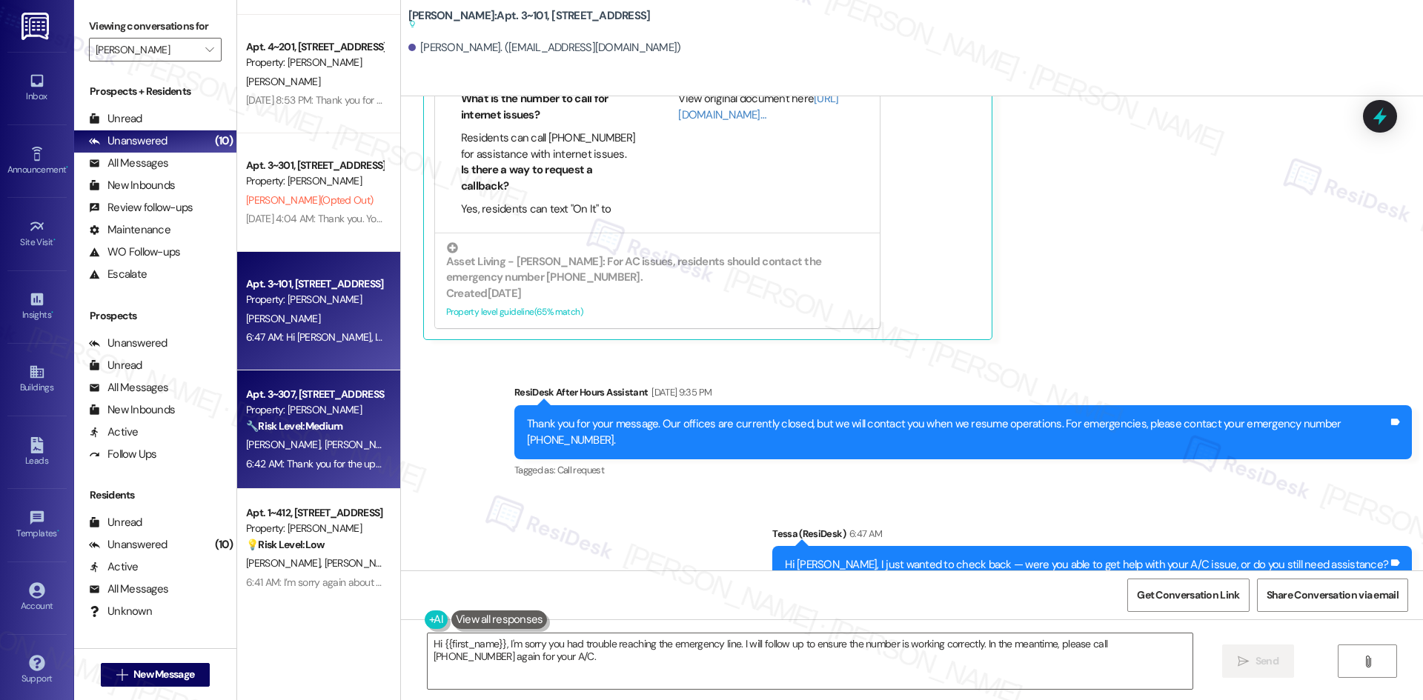
click at [280, 463] on div "6:42 AM: Thank you for the update, [PERSON_NAME]! We appreciate it. If you have…" at bounding box center [600, 463] width 709 height 13
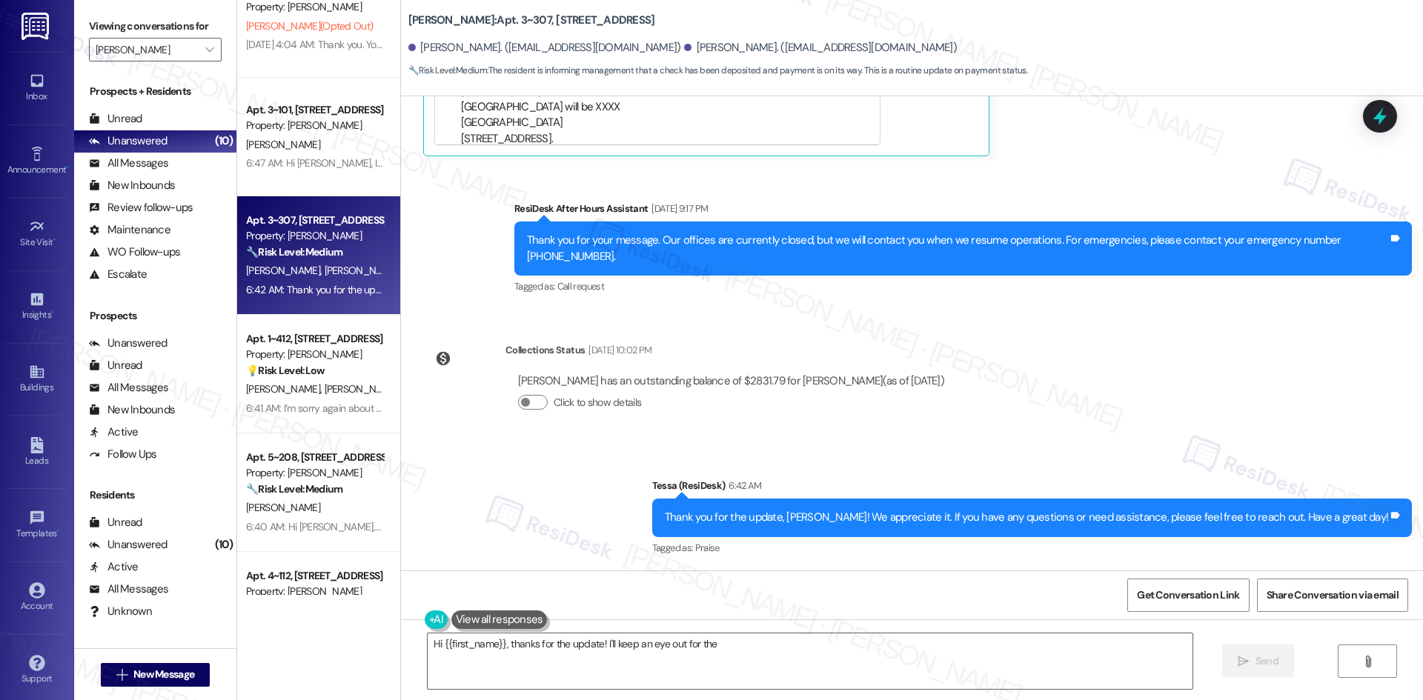
scroll to position [445, 0]
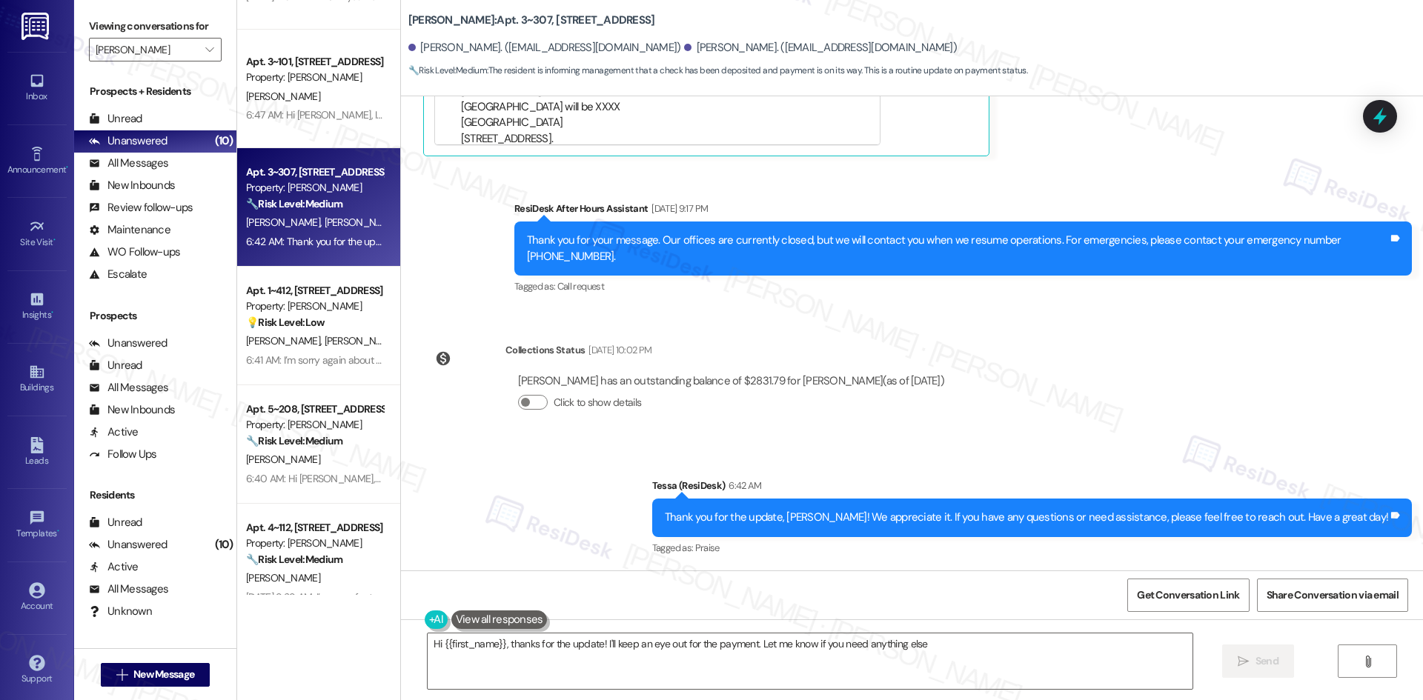
type textarea "Hi {{first_name}}, thanks for the update! I'll keep an eye out for the payment.…"
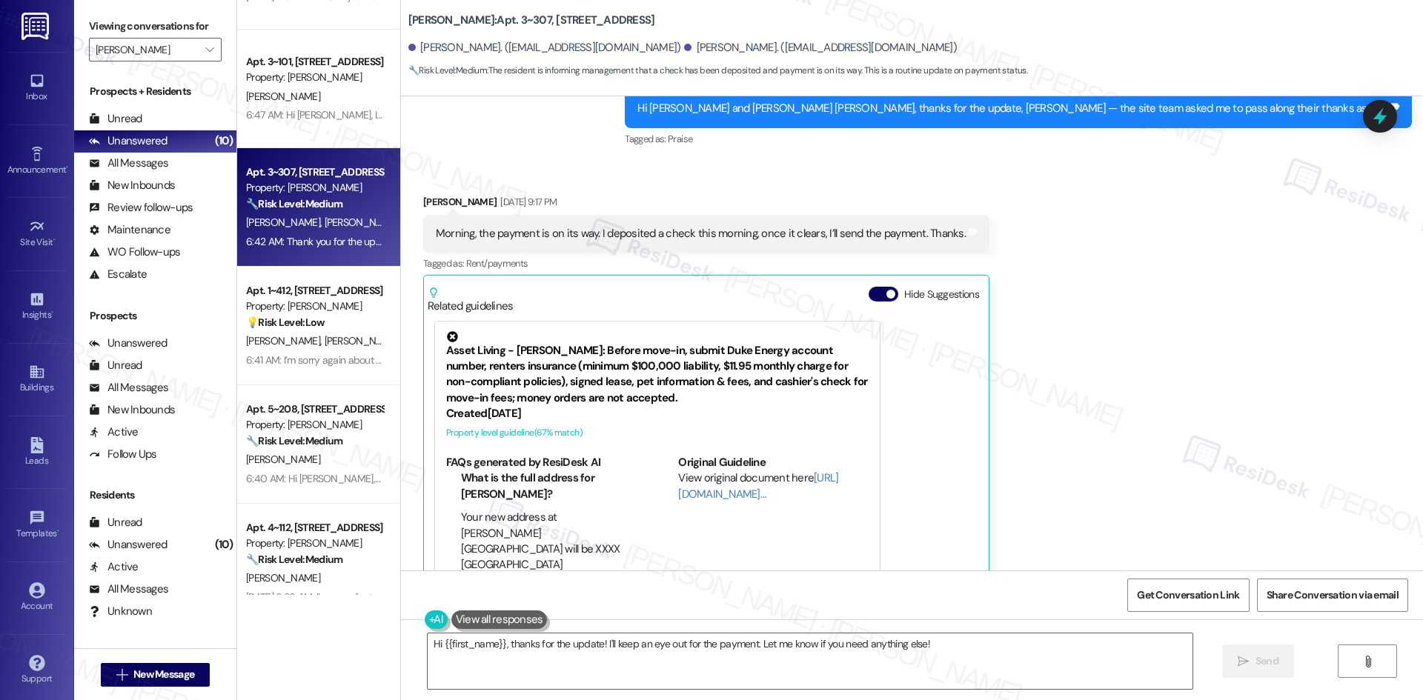
scroll to position [3094, 0]
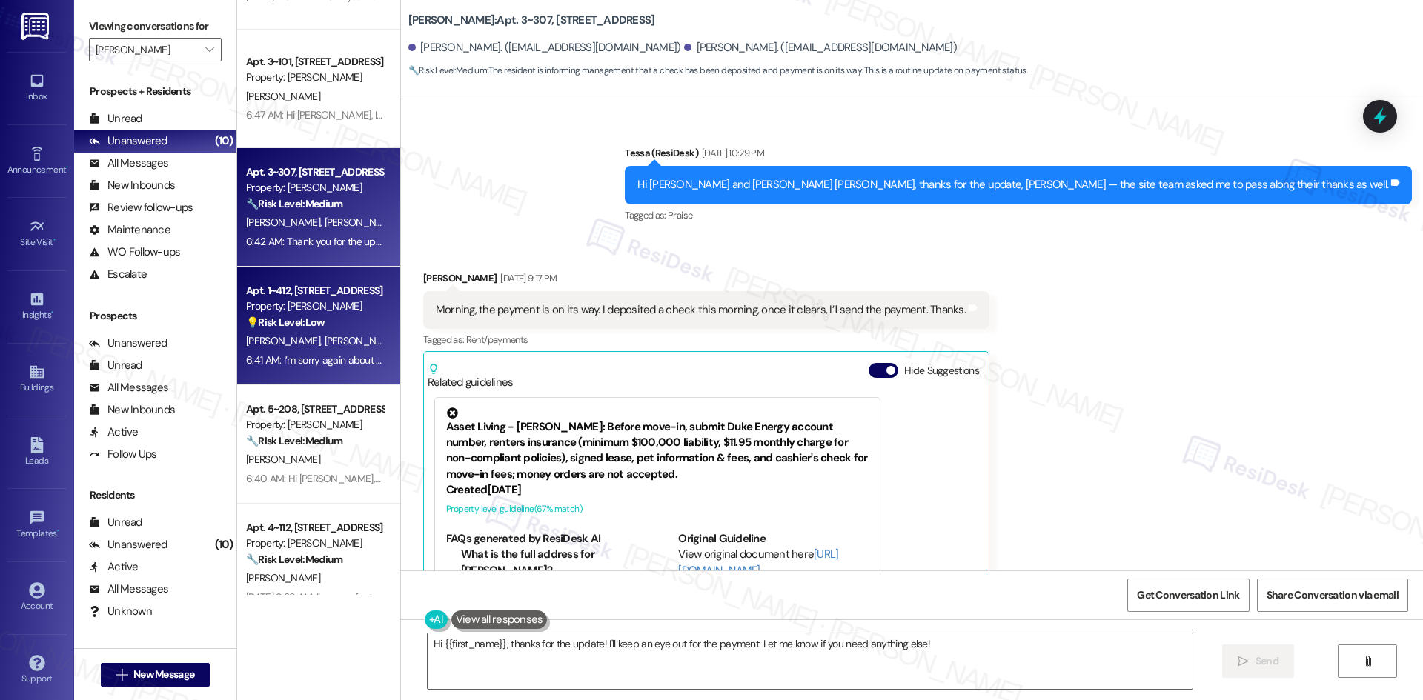
click at [265, 340] on span "[PERSON_NAME]" at bounding box center [285, 340] width 79 height 13
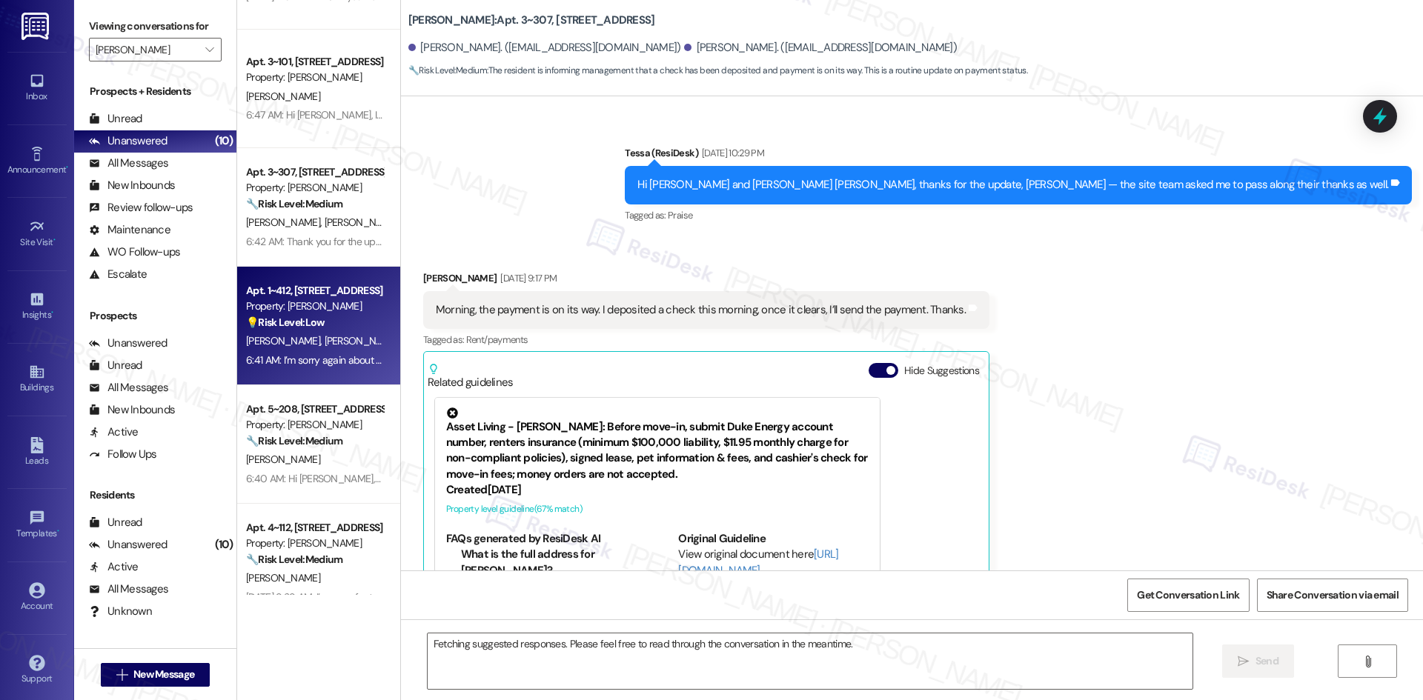
scroll to position [1086, 0]
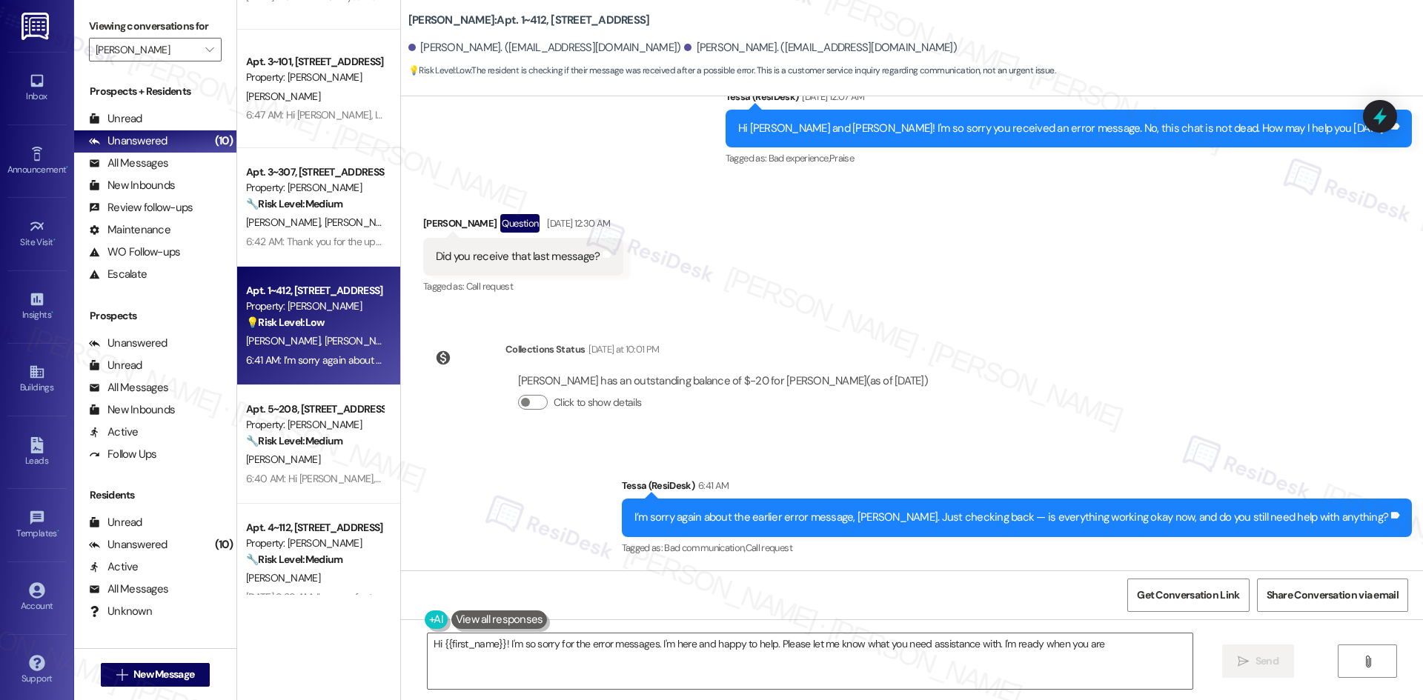
type textarea "Hi {{first_name}}! I'm so sorry for the error messages. I'm here and happy to h…"
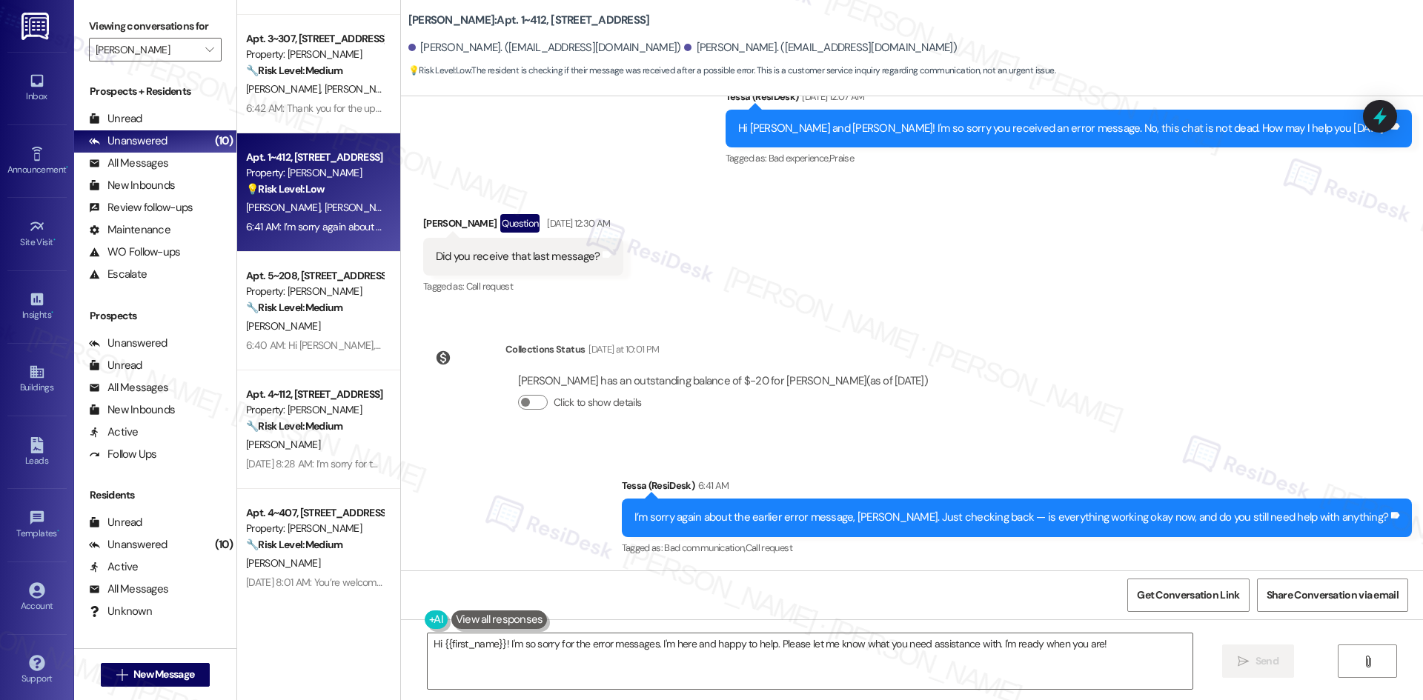
scroll to position [591, 0]
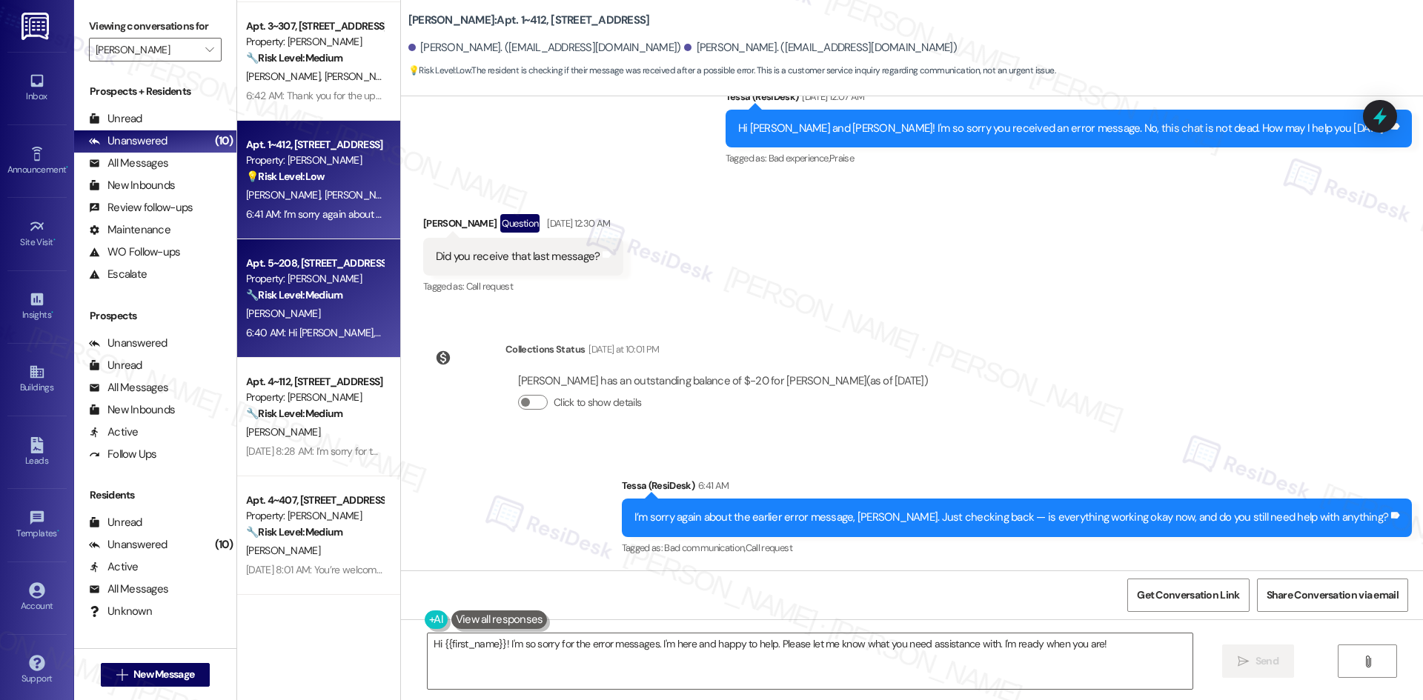
click at [311, 328] on div "6:40 AM: Hi [PERSON_NAME], I just wanted to check back in — are you still havin…" at bounding box center [566, 332] width 640 height 13
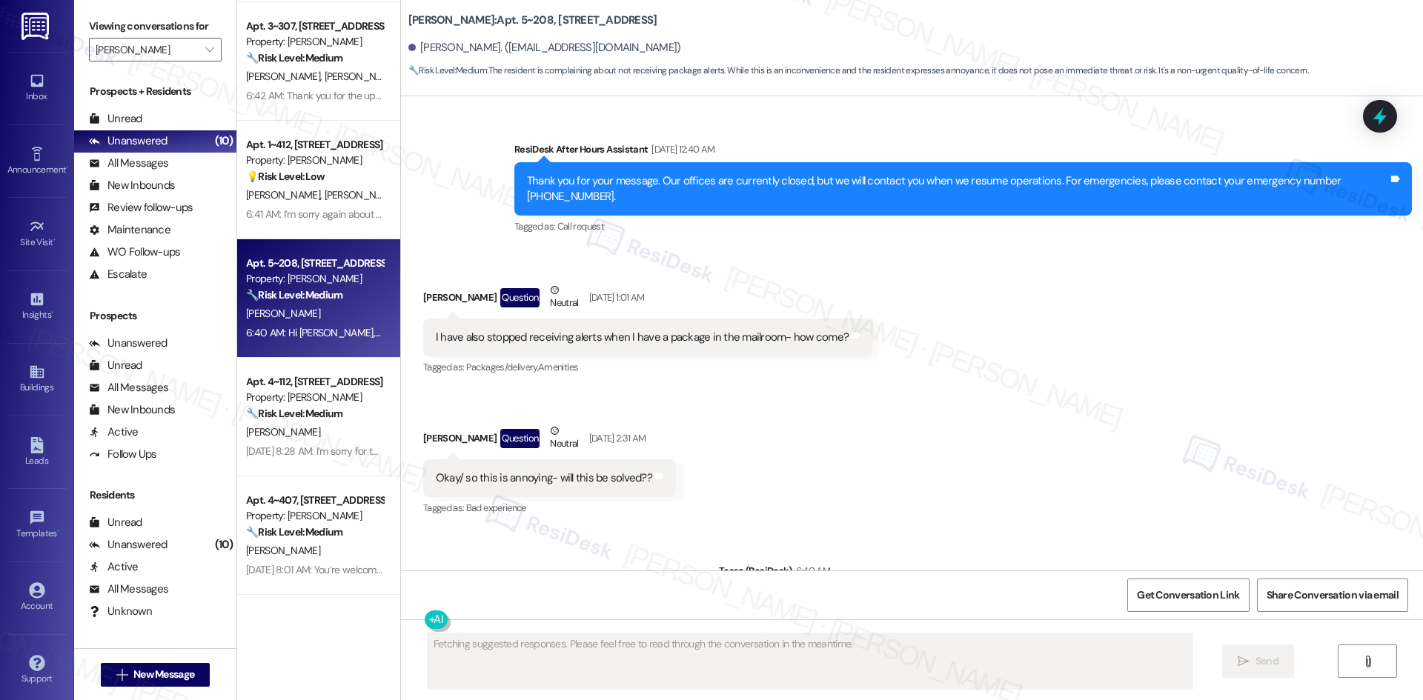
scroll to position [1680, 0]
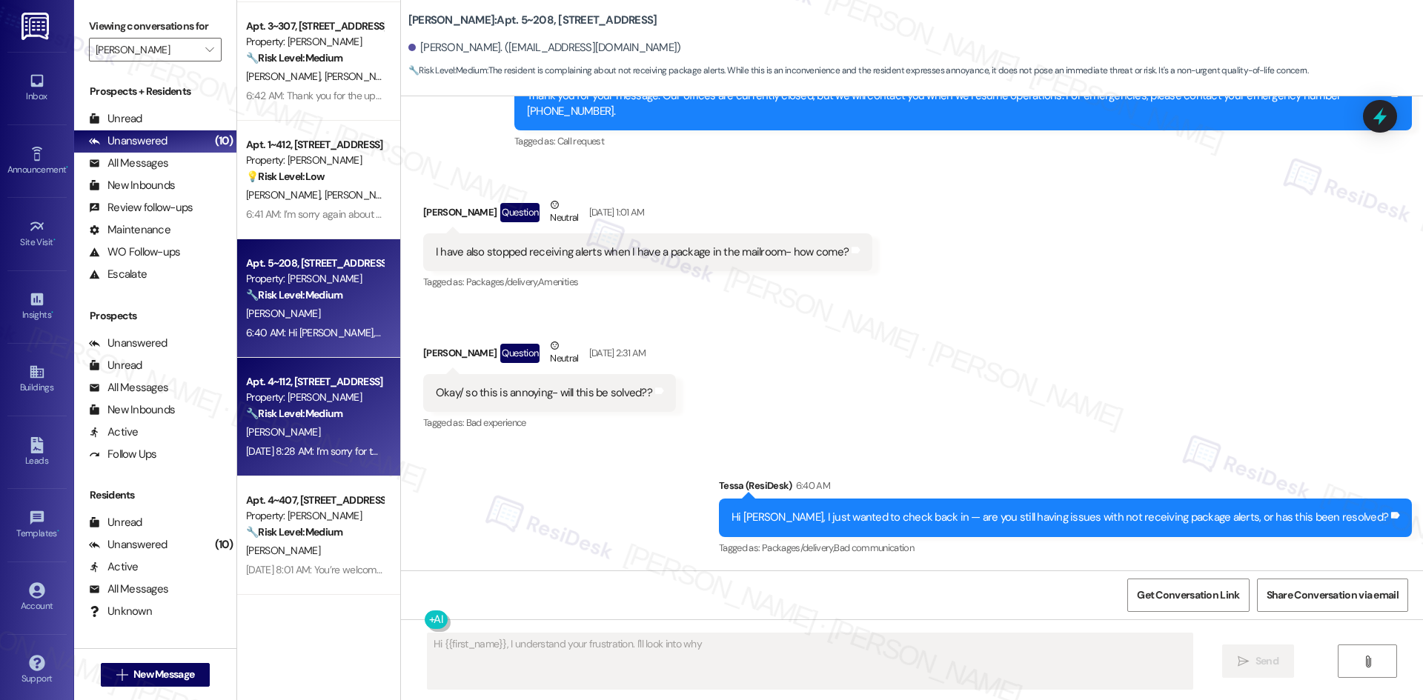
type textarea "Hi {{first_name}}, I understand your frustration. I'll look into why"
click at [288, 448] on div "[DATE] 8:28 AM: I’m sorry for the trouble earlier, [PERSON_NAME]. I’m glad it’s…" at bounding box center [596, 451] width 700 height 13
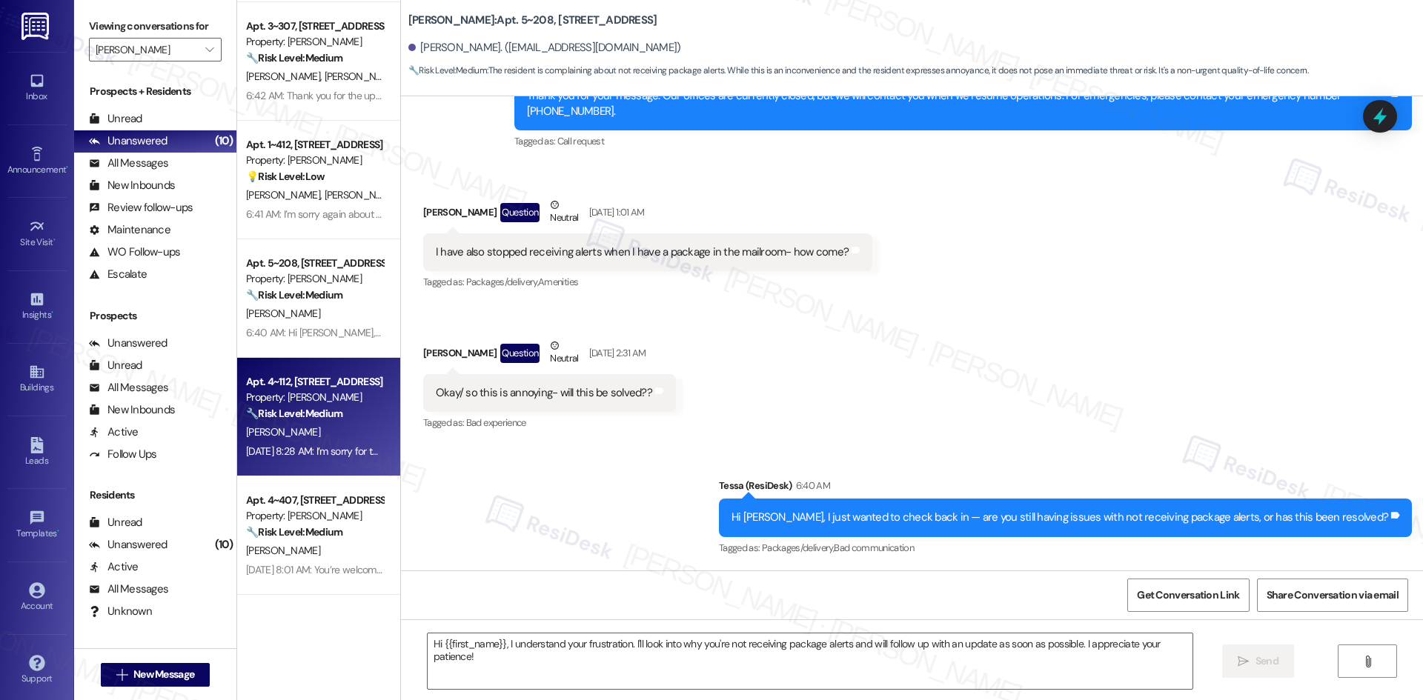
type textarea "Fetching suggested responses. Please feel free to read through the conversation…"
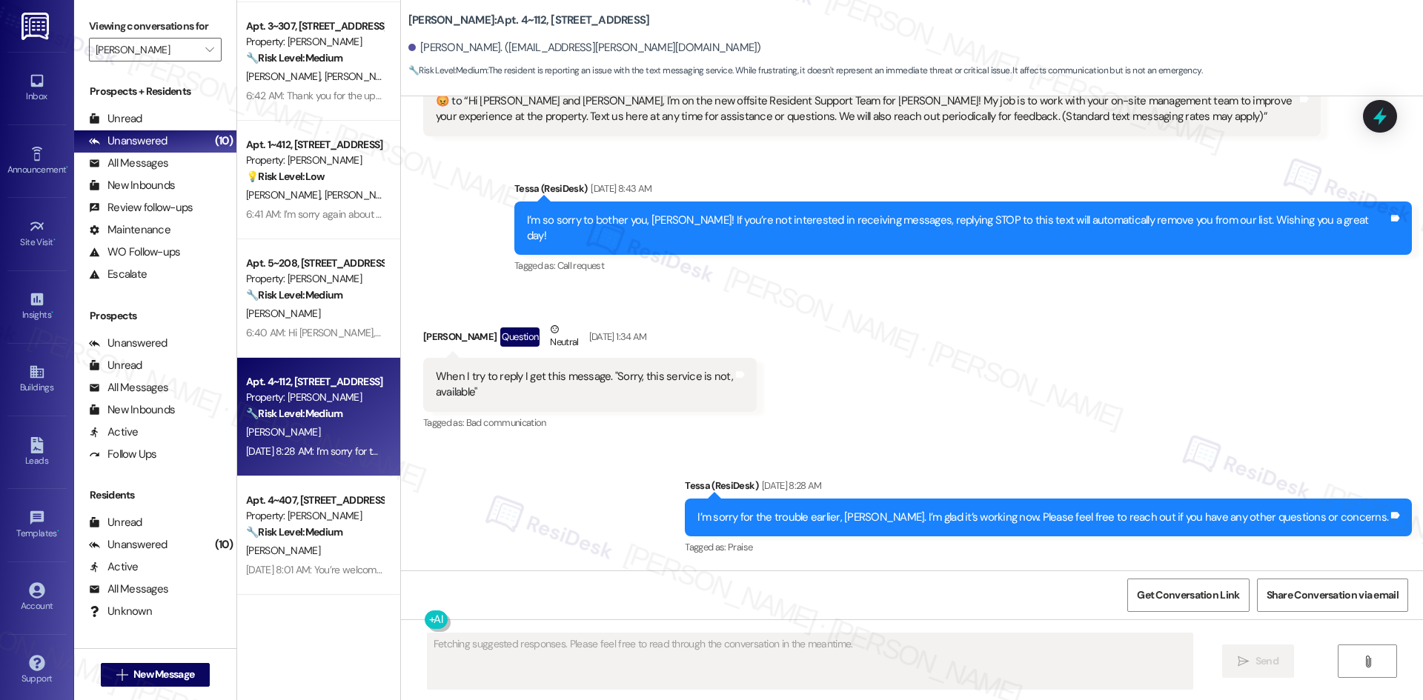
scroll to position [151, 0]
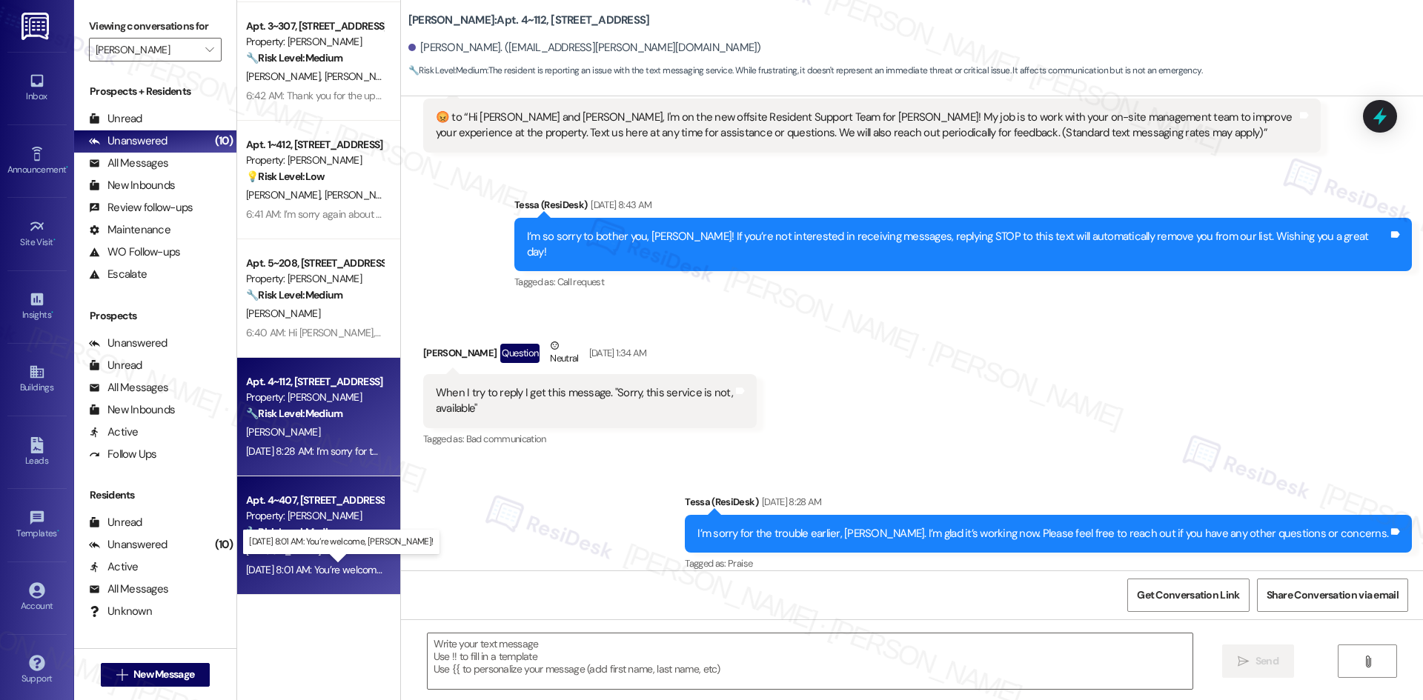
click at [285, 568] on div "[DATE] 8:01 AM: You’re welcome, [PERSON_NAME]! [DATE] 8:01 AM: You’re welcome, …" at bounding box center [354, 569] width 216 height 13
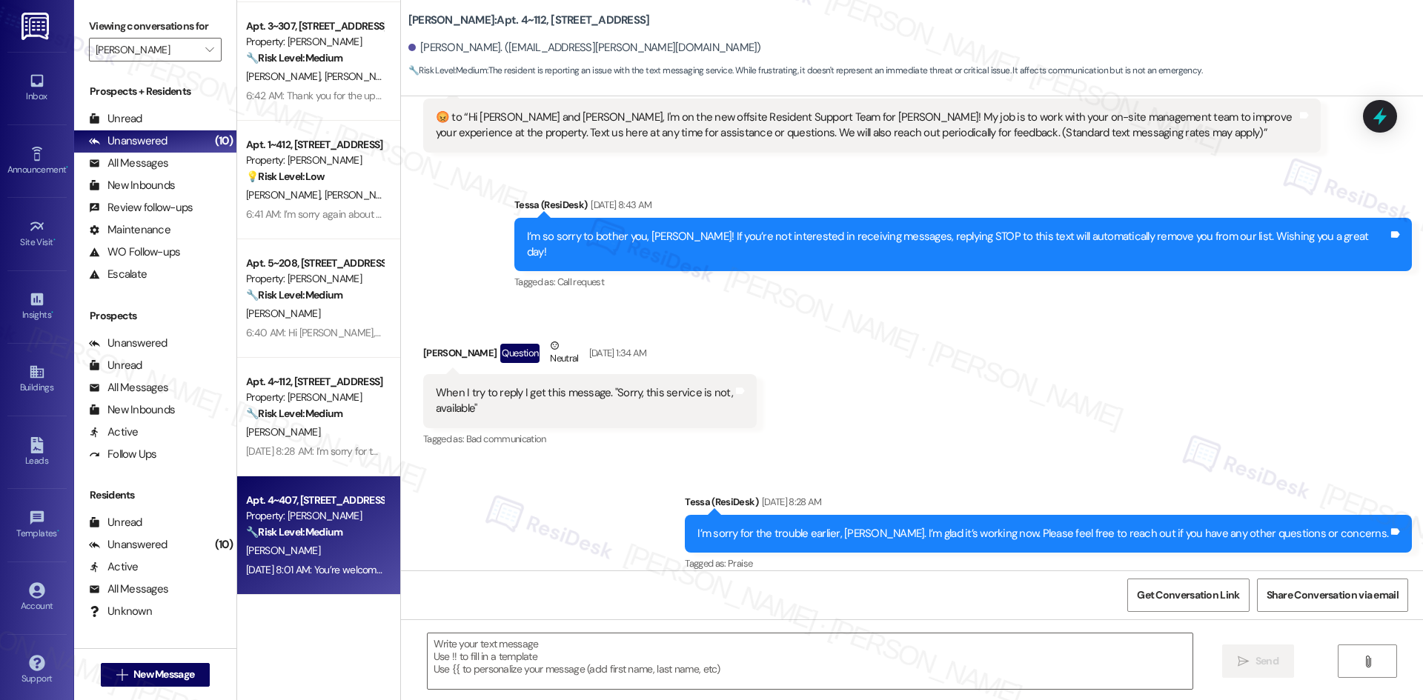
type textarea "Fetching suggested responses. Please feel free to read through the conversation…"
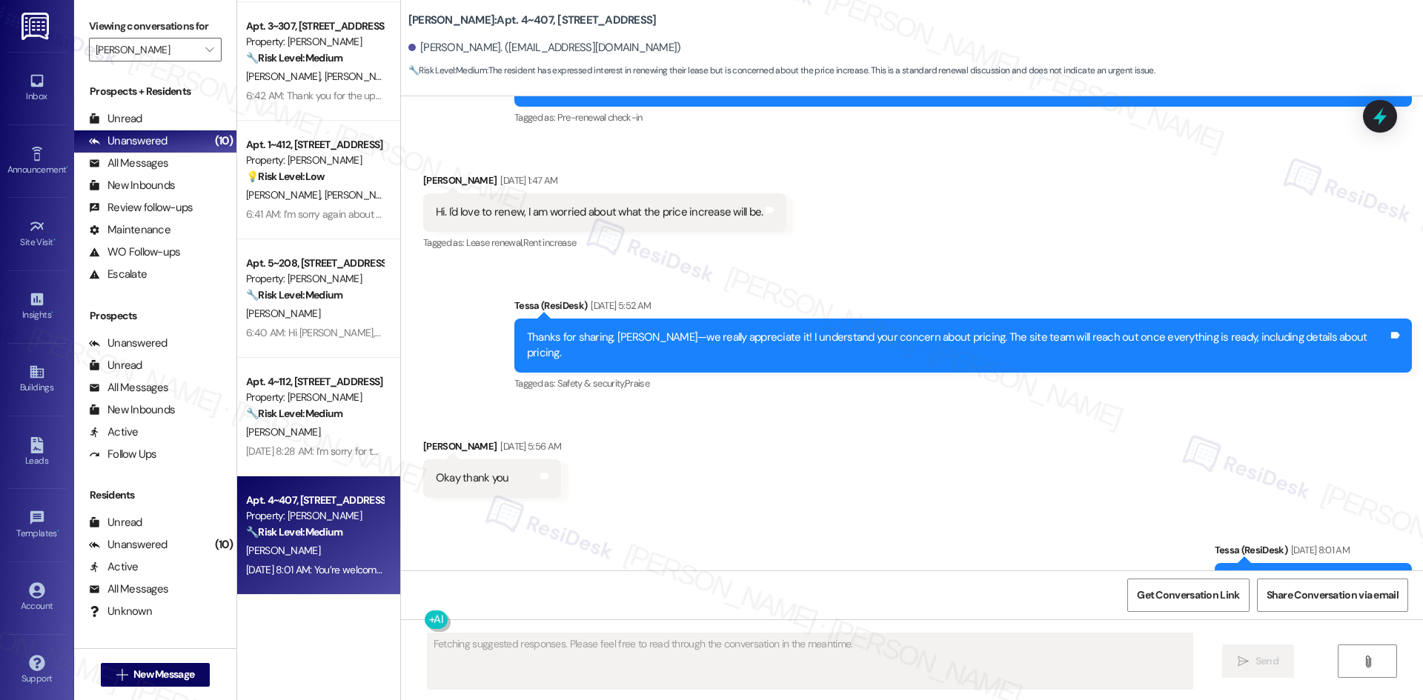
scroll to position [1599, 0]
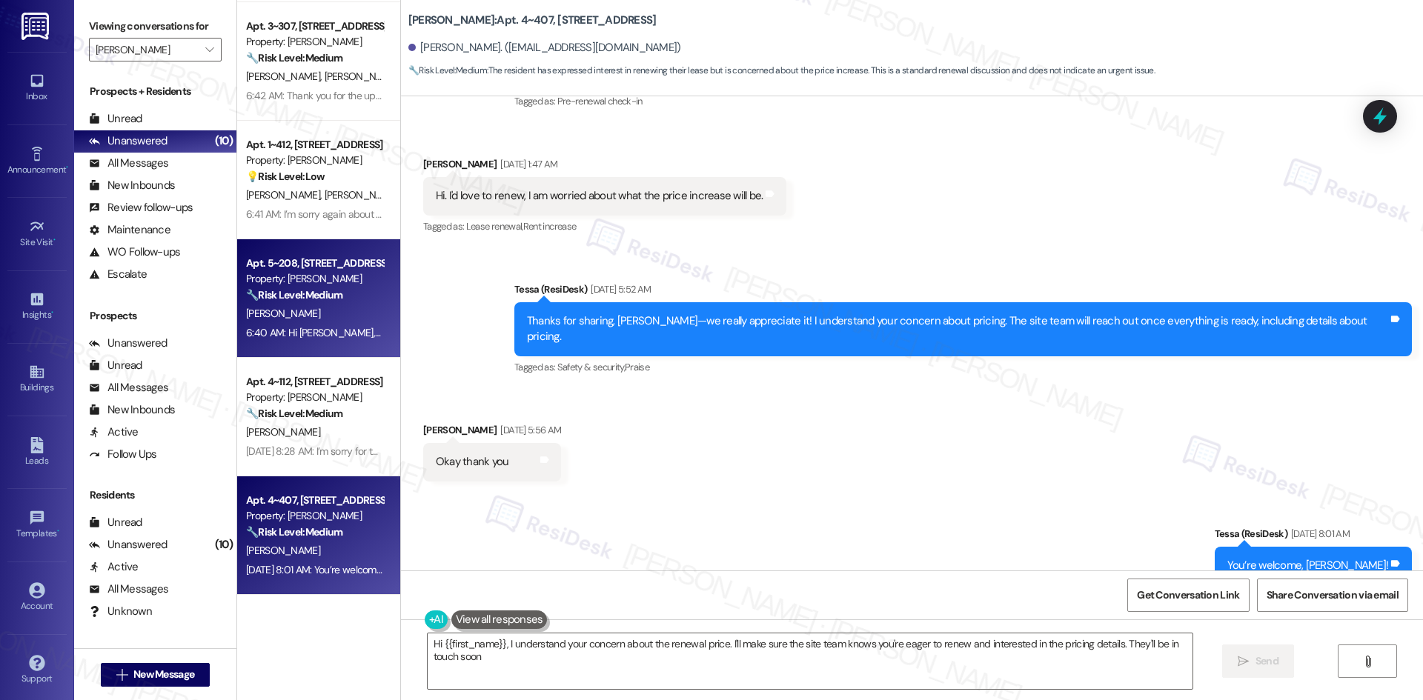
type textarea "Hi {{first_name}}, I understand your concern about the renewal price. I'll make…"
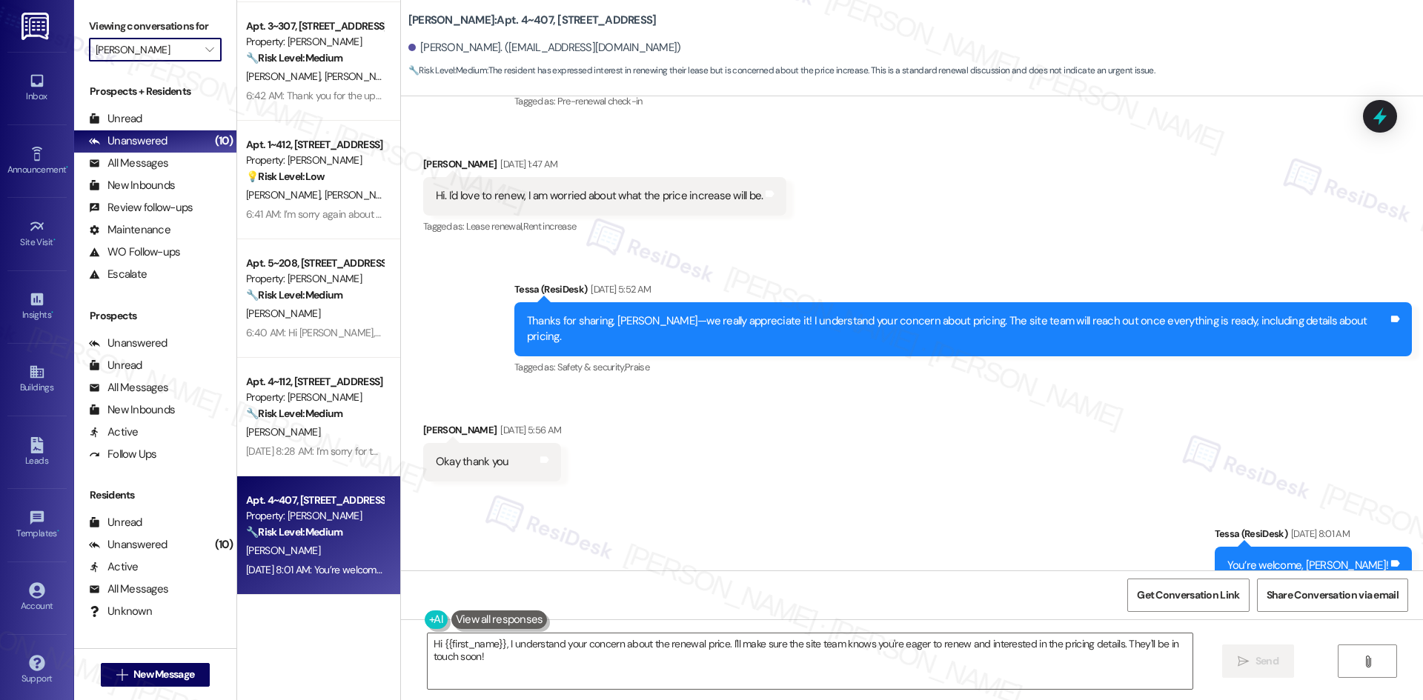
click at [175, 44] on input "[PERSON_NAME]" at bounding box center [147, 50] width 102 height 24
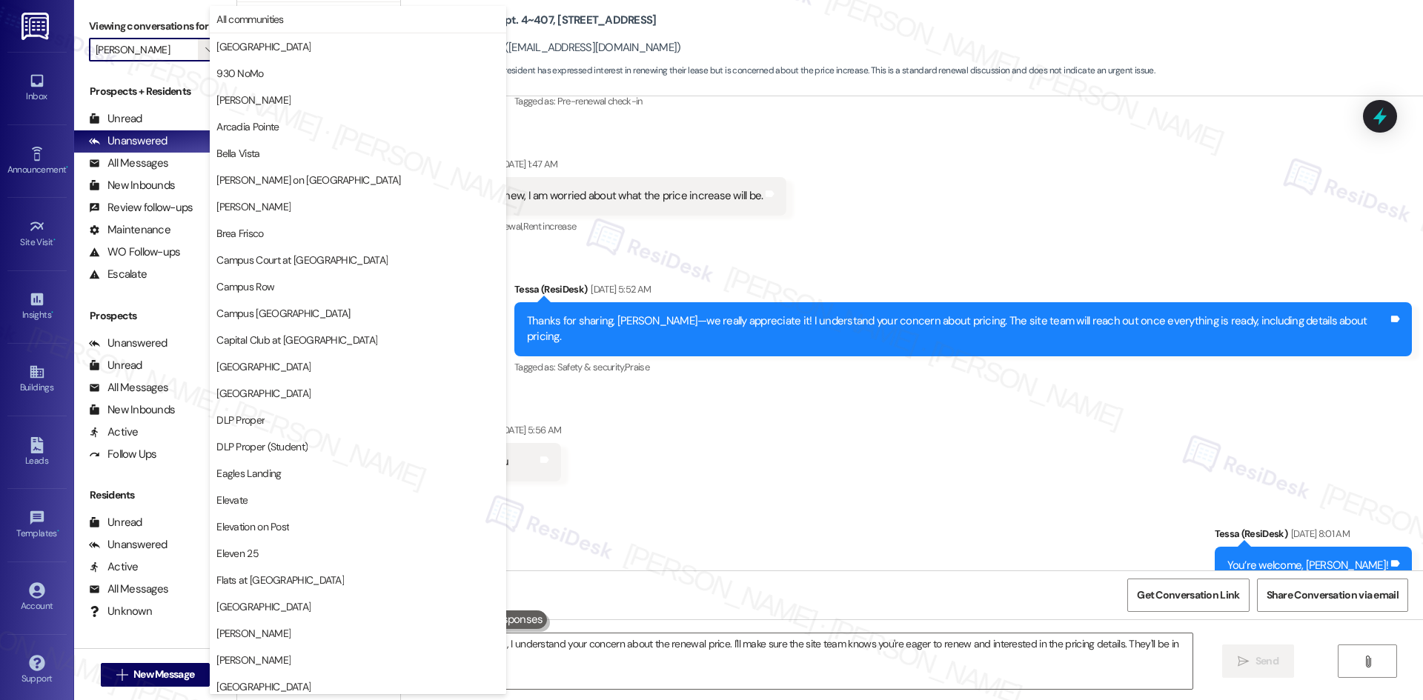
scroll to position [1033, 0]
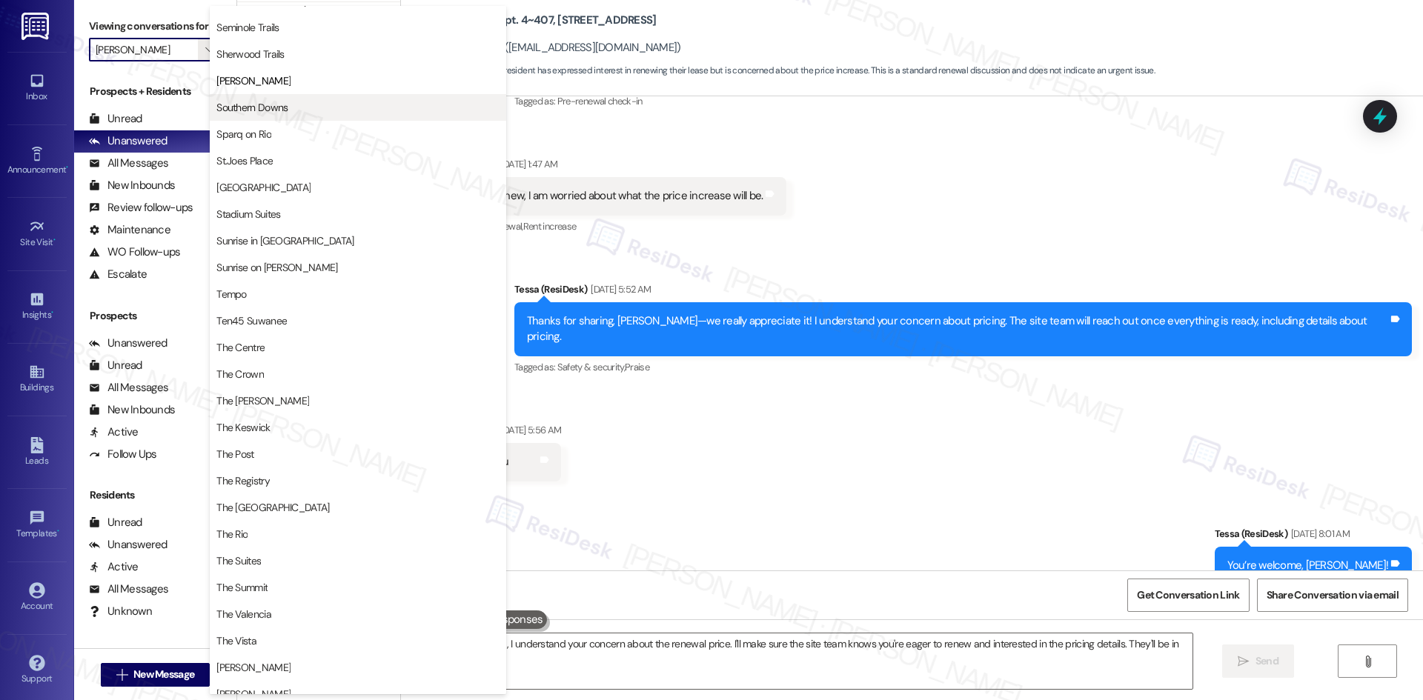
click at [331, 104] on span "Southern Downs" at bounding box center [357, 107] width 283 height 15
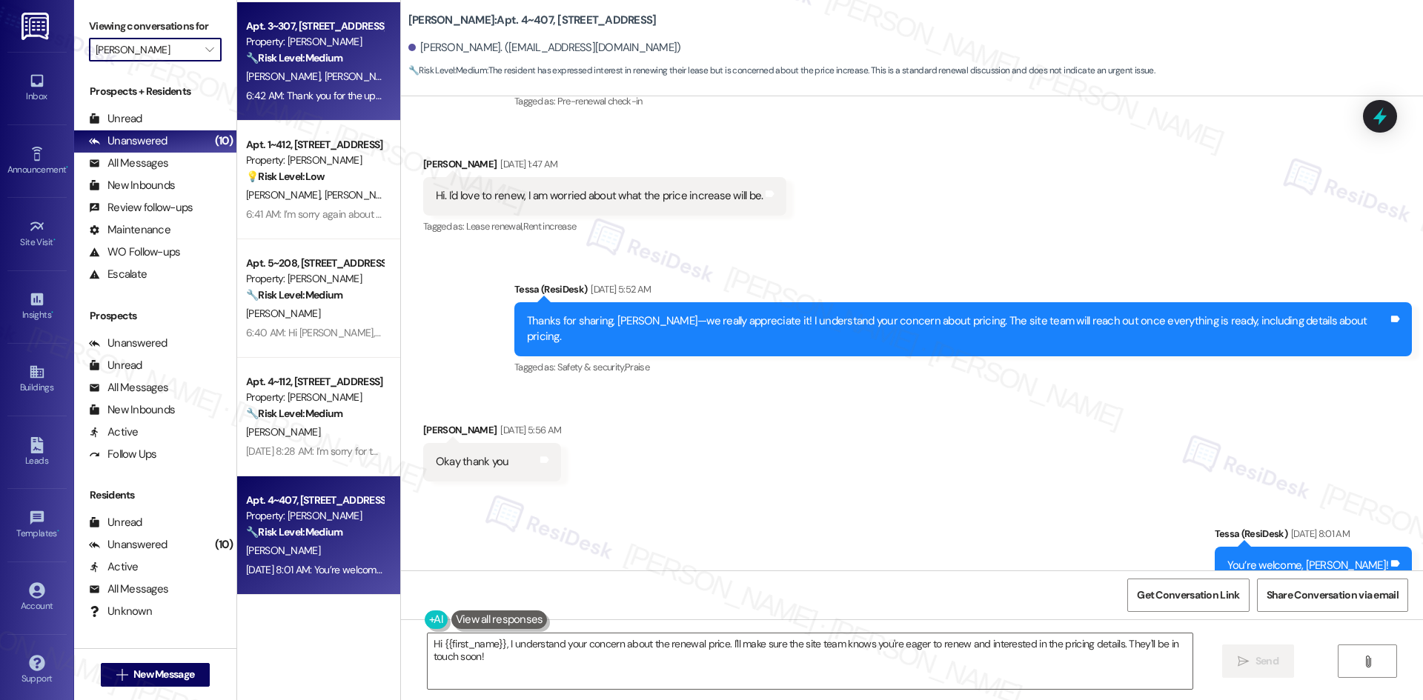
type input "Southern Downs"
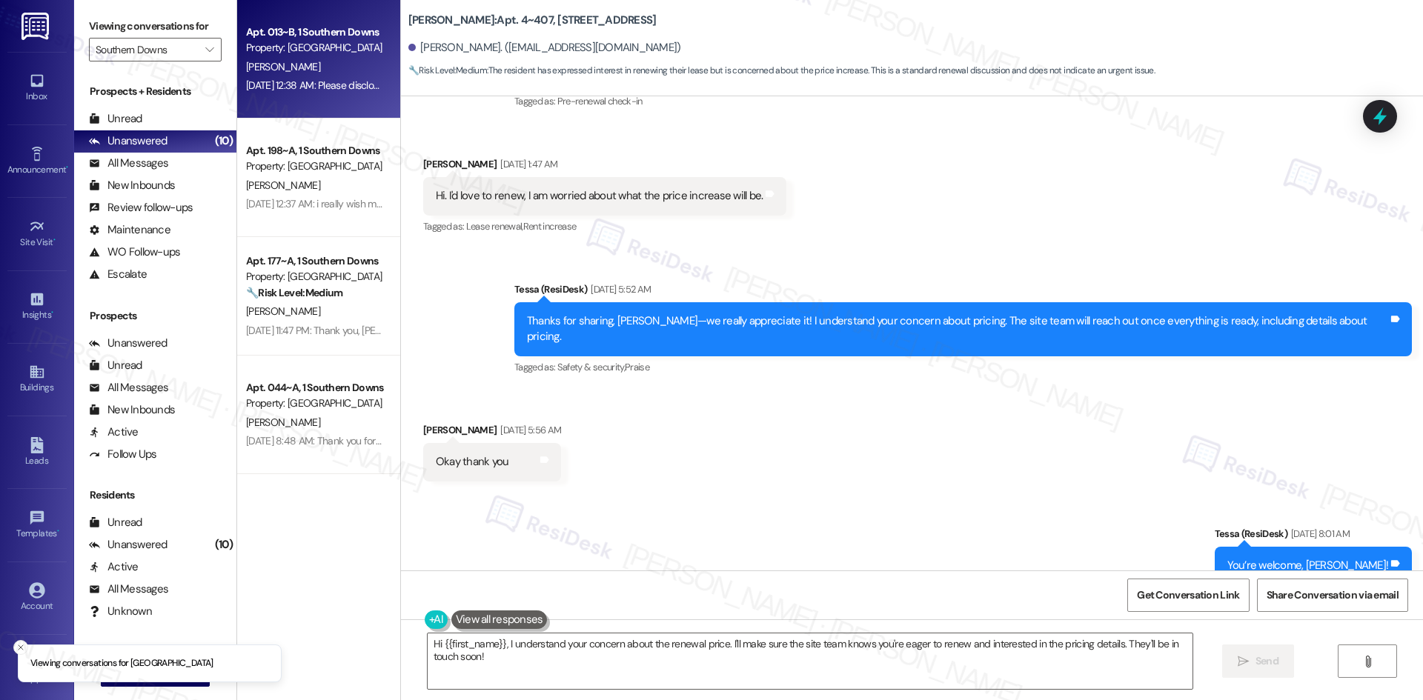
click at [331, 53] on div "Property: [GEOGRAPHIC_DATA]" at bounding box center [314, 48] width 137 height 16
type textarea "Fetching suggested responses. Please feel free to read through the conversation…"
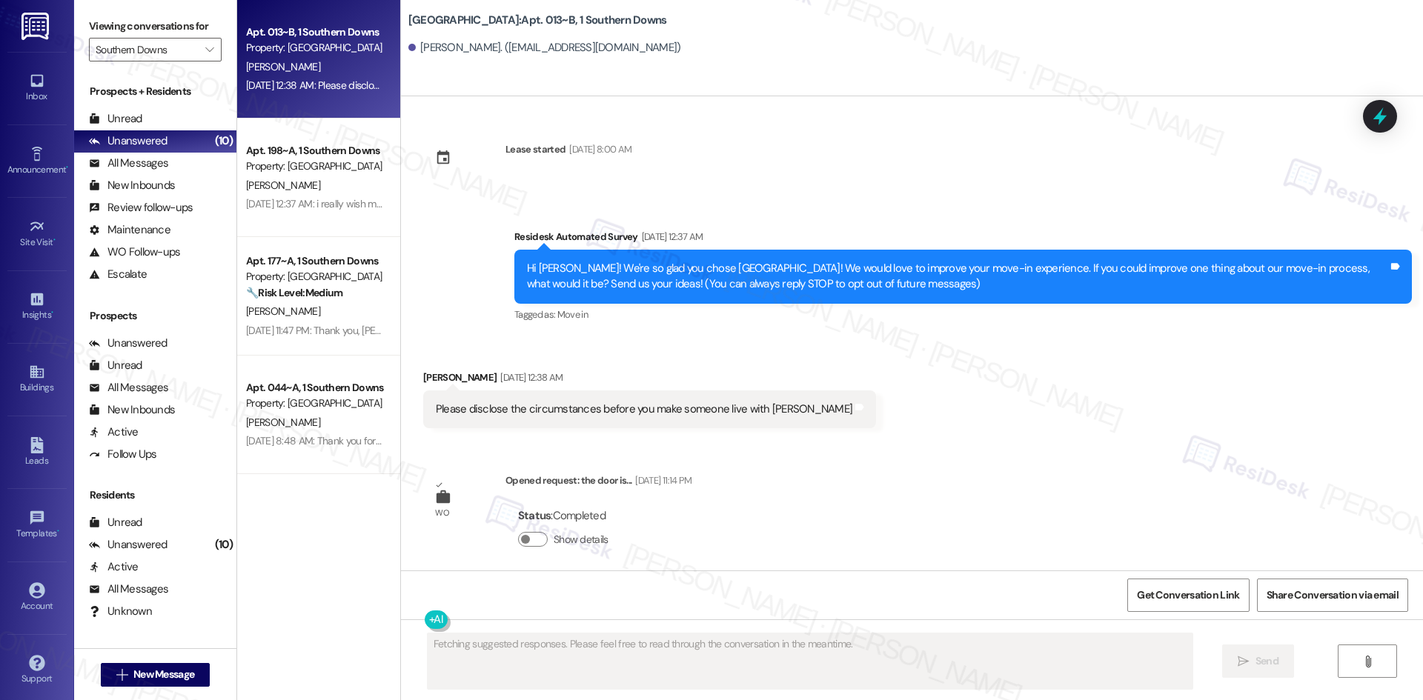
scroll to position [10, 0]
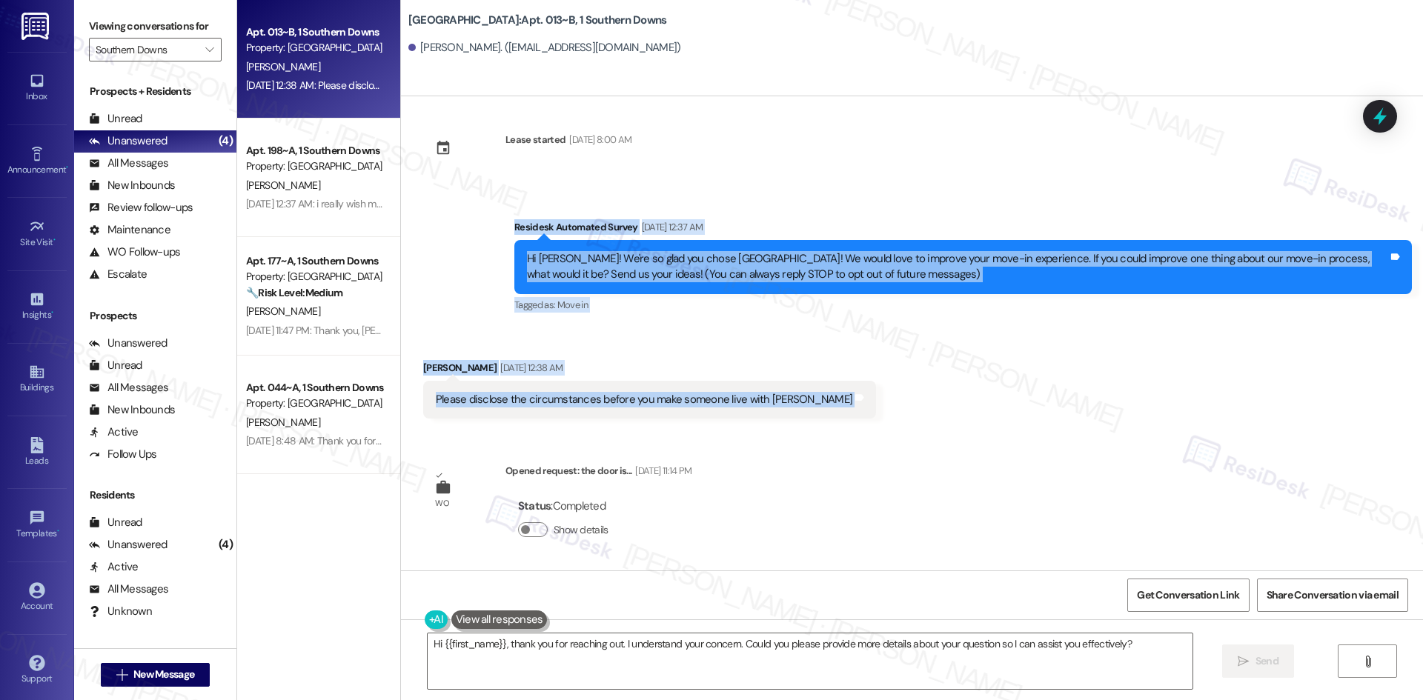
drag, startPoint x: 530, startPoint y: 239, endPoint x: 974, endPoint y: 405, distance: 473.9
click at [974, 405] on div "Lease started [DATE] 8:00 AM Survey, sent via SMS Residesk Automated Survey [DA…" at bounding box center [912, 333] width 1022 height 474
copy div "Residesk Automated Survey [DATE] 12:37 AM Hi [PERSON_NAME]! We're so glad you c…"
click at [799, 186] on div "Survey, sent via SMS Residesk Automated Survey [DATE] 12:37 AM Hi [PERSON_NAME]…" at bounding box center [912, 256] width 1022 height 141
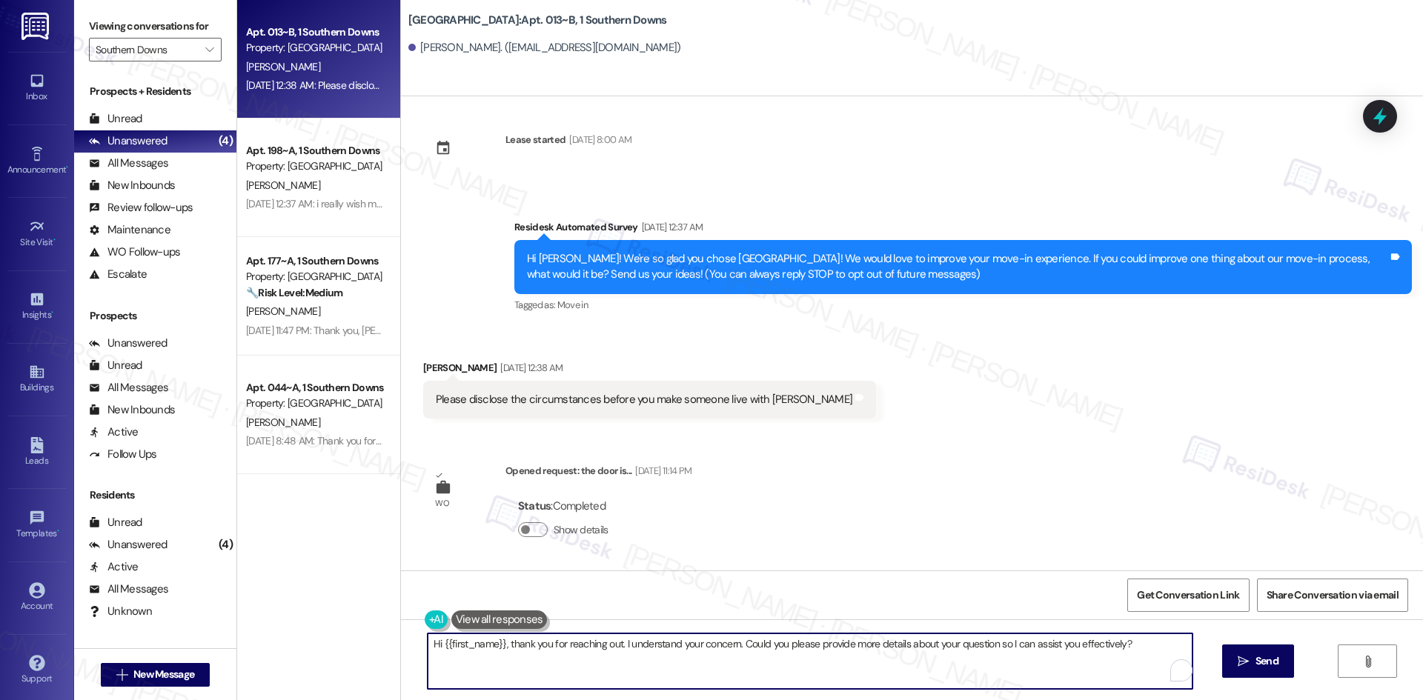
click at [646, 671] on textarea "Hi {{first_name}}, thank you for reaching out. I understand your concern. Could…" at bounding box center [810, 662] width 765 height 56
paste textarea "Thank you for your feedback, John, and I’m sorry for your experience. We apprec…"
type textarea "Thank you for your feedback, John, and I’m sorry for your experience. We apprec…"
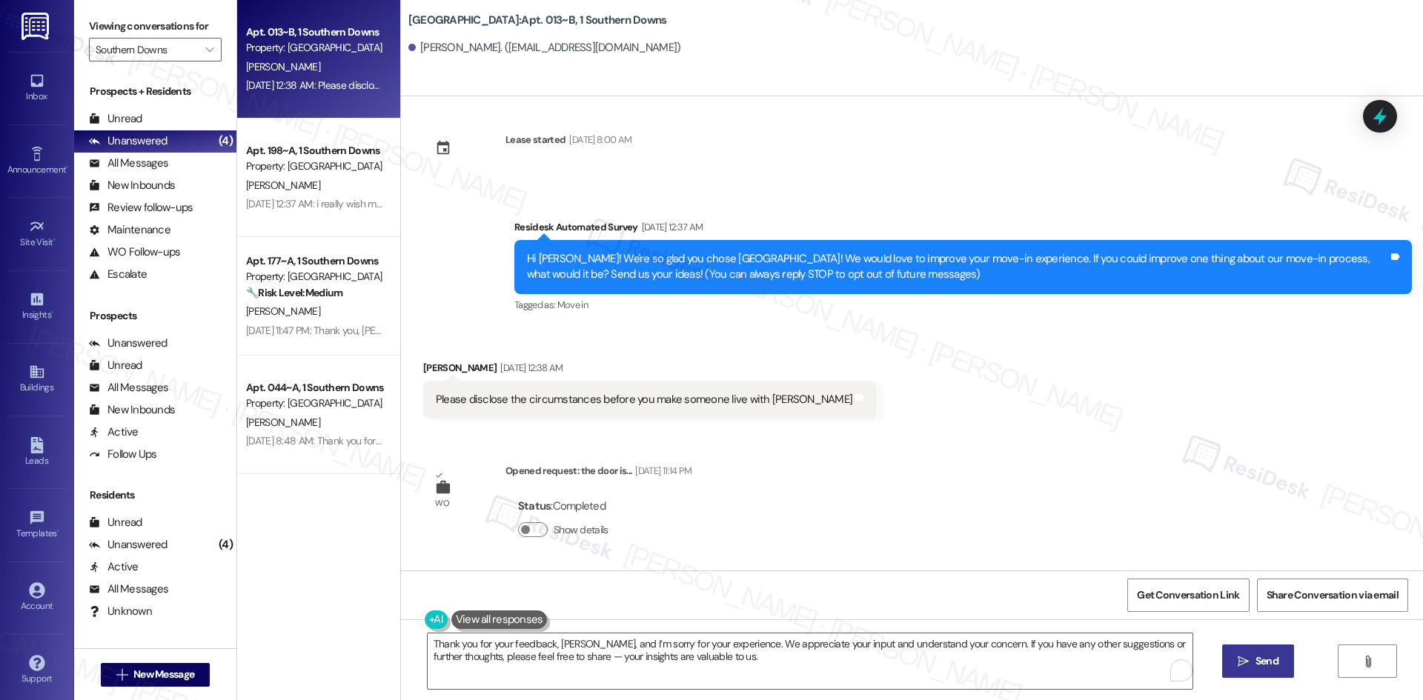
click at [1229, 658] on button " Send" at bounding box center [1258, 661] width 72 height 33
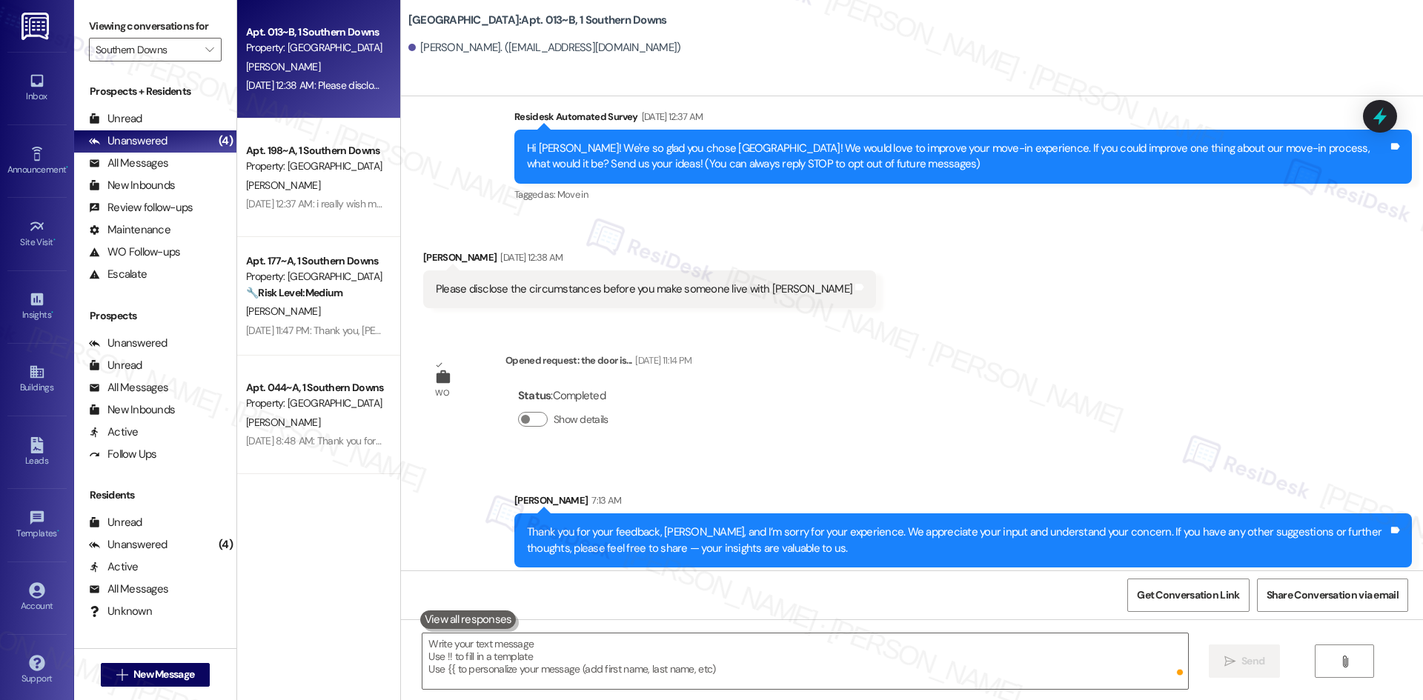
scroll to position [129, 0]
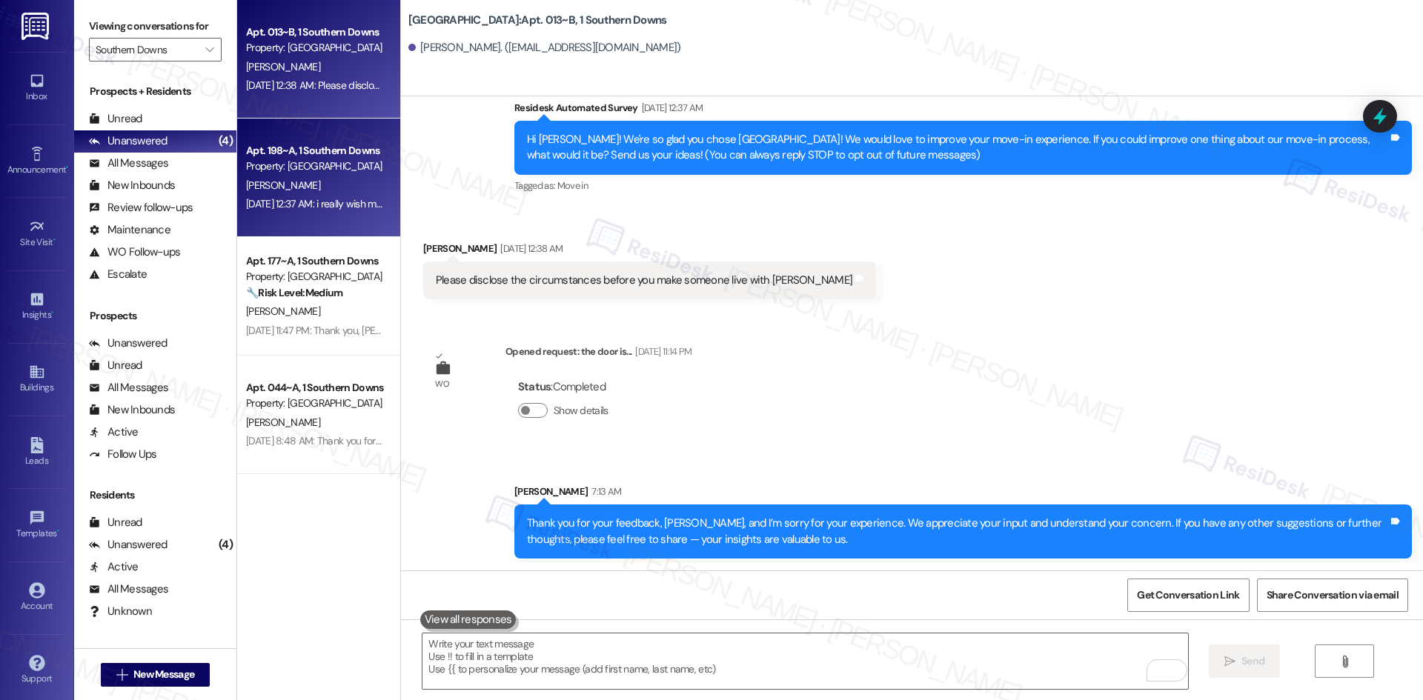
click at [296, 185] on div "[PERSON_NAME]" at bounding box center [315, 185] width 140 height 19
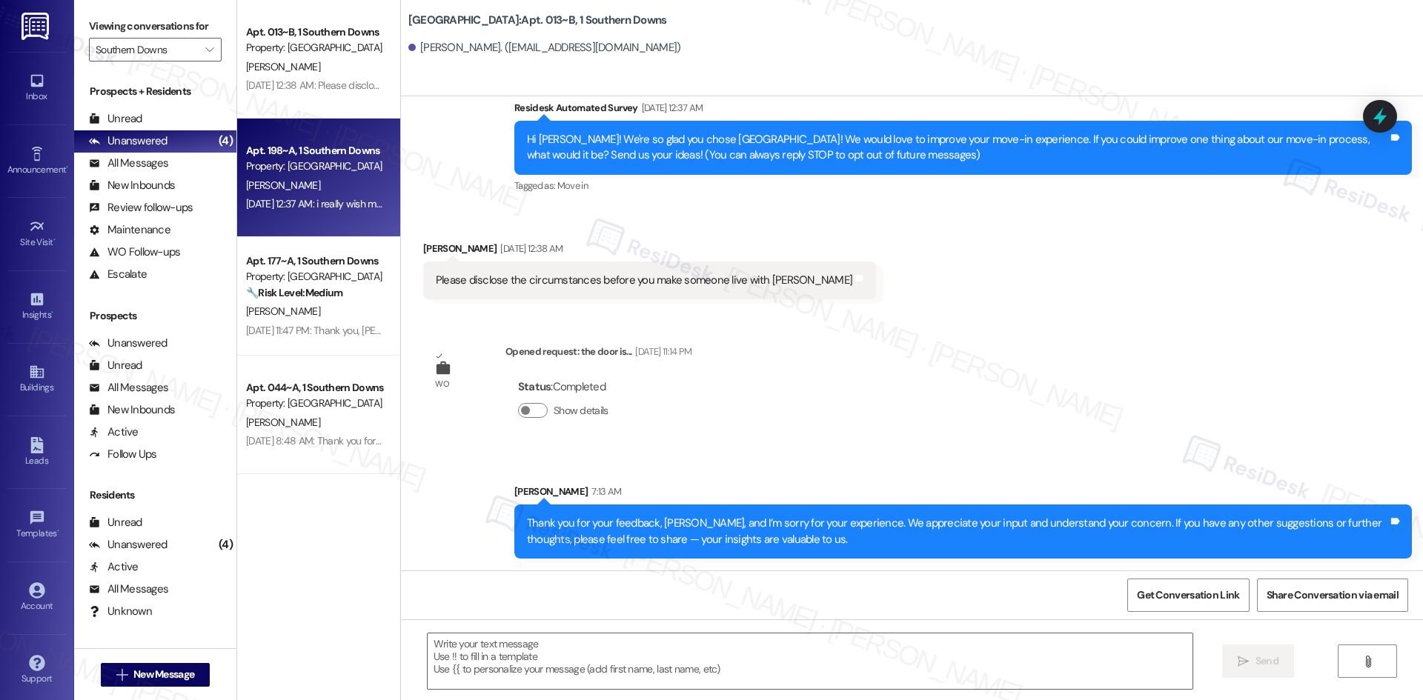
type textarea "Fetching suggested responses. Please feel free to read through the conversation…"
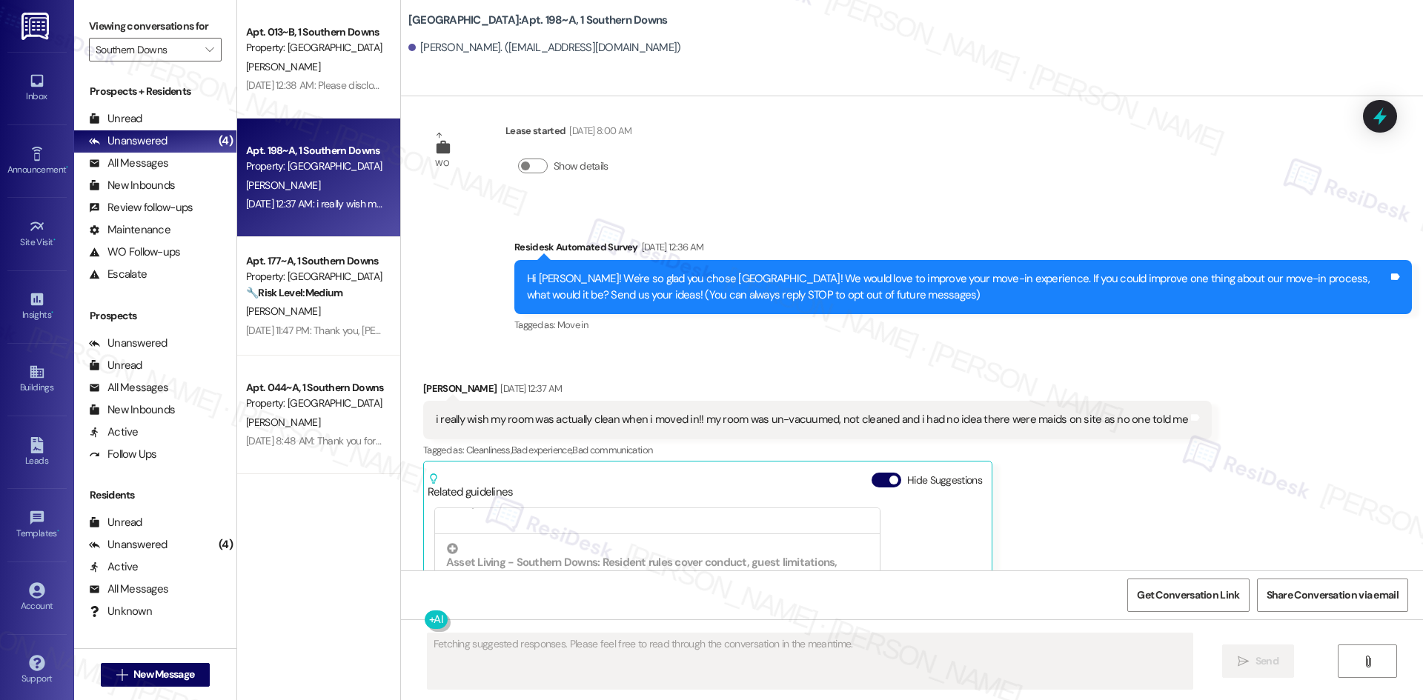
scroll to position [0, 0]
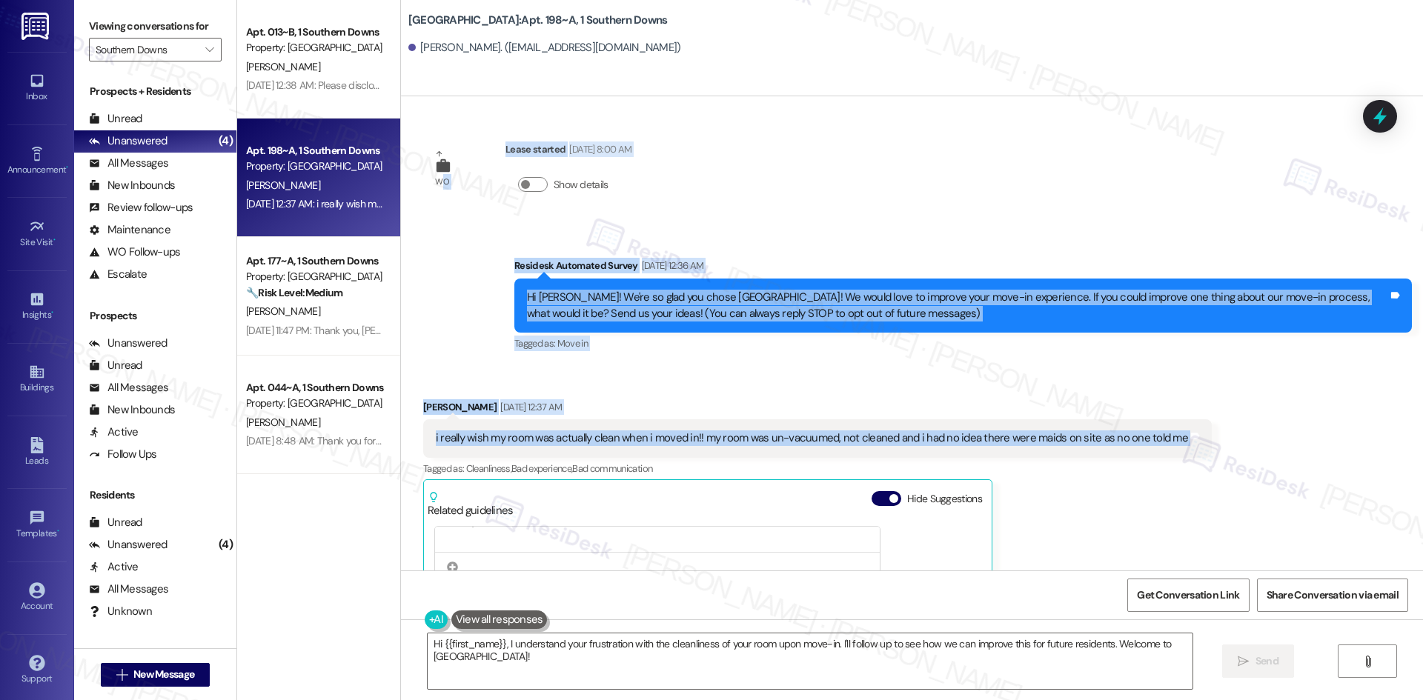
drag, startPoint x: 507, startPoint y: 248, endPoint x: 1218, endPoint y: 434, distance: 734.8
click at [1218, 434] on div "WO Lease started Aug 10, 2025 at 8:00 AM Show details Survey, sent via SMS Resi…" at bounding box center [912, 333] width 1022 height 474
copy div "O Lease started Aug 10, 2025 at 8:00 AM Show details Survey, sent via SMS Resid…"
click at [837, 194] on div "WO Lease started Aug 10, 2025 at 8:00 AM Show details Survey, sent via SMS Resi…" at bounding box center [912, 333] width 1022 height 474
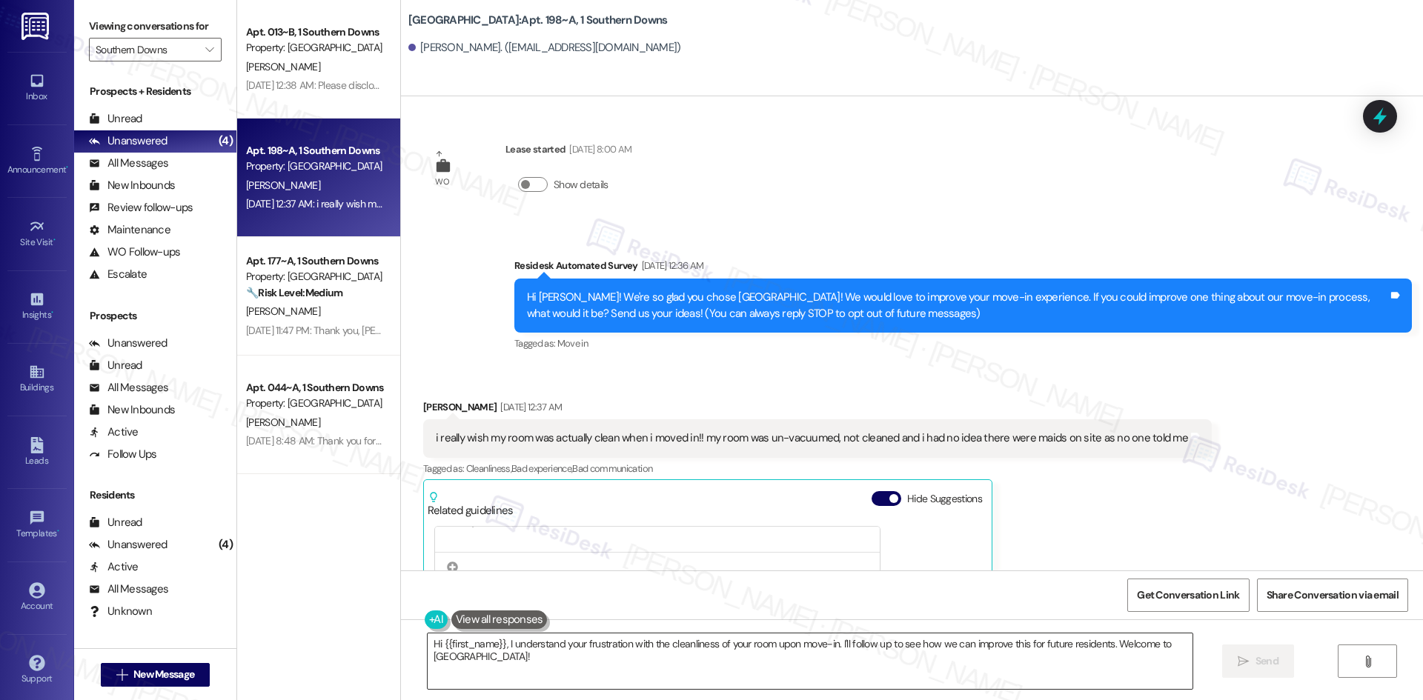
click at [677, 660] on textarea "Hi {{first_name}}, I understand your frustration with the cleanliness of your r…" at bounding box center [810, 662] width 765 height 56
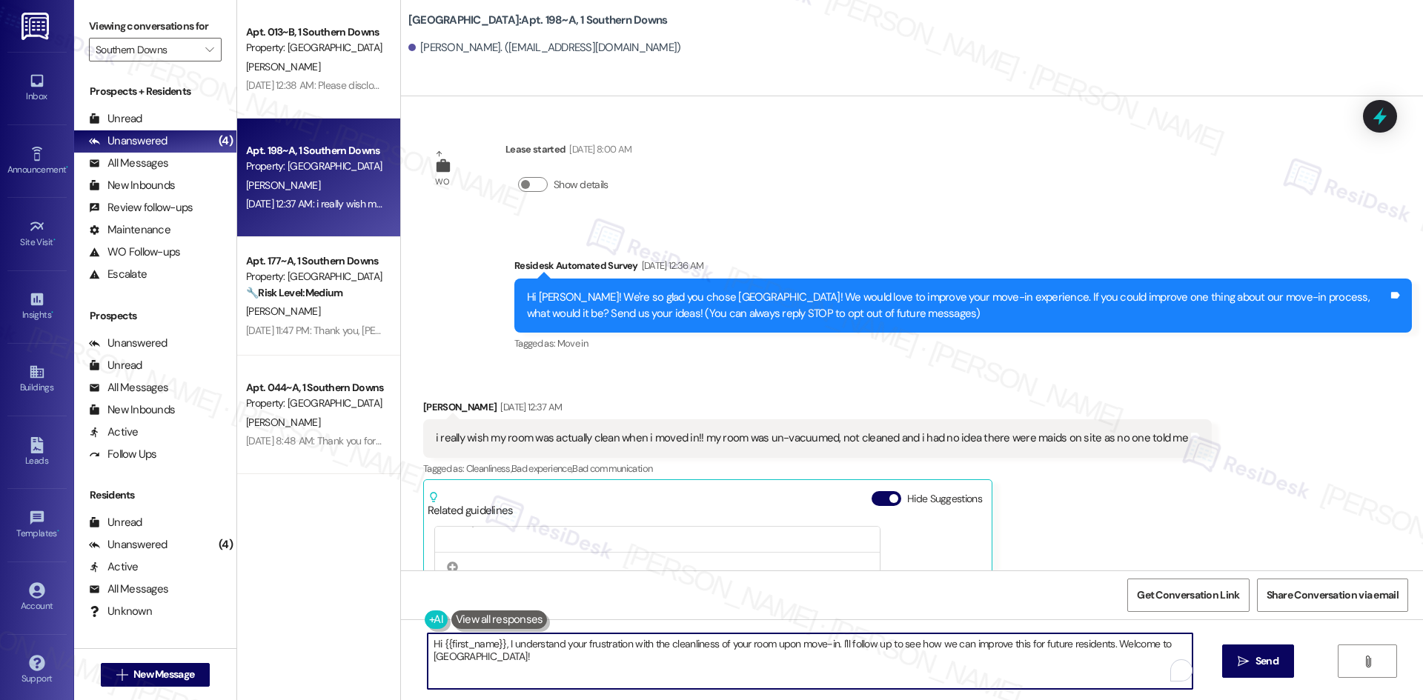
paste textarea "Thank you for your feedback, Kathryn, and I’m sorry your room wasn’t cleaned pr…"
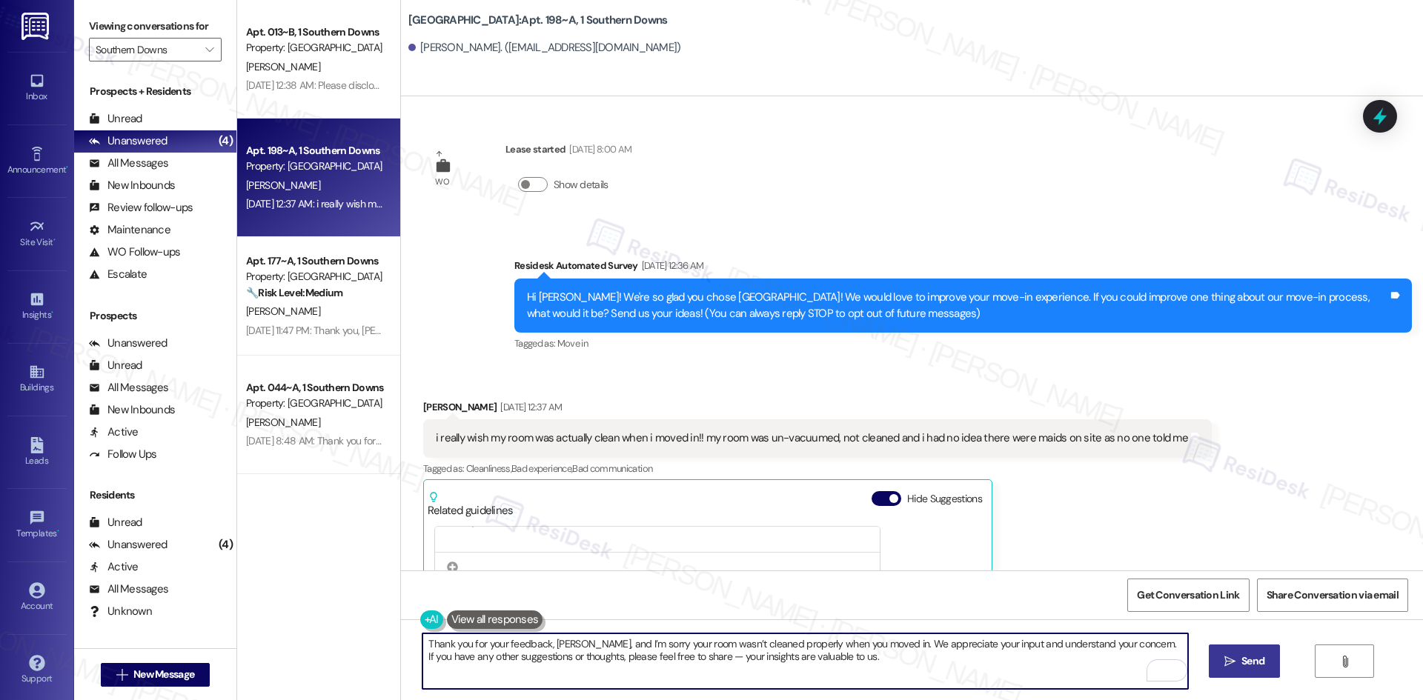
type textarea "Thank you for your feedback, Kathryn, and I’m sorry your room wasn’t cleaned pr…"
click at [1252, 654] on button " Send" at bounding box center [1245, 661] width 72 height 33
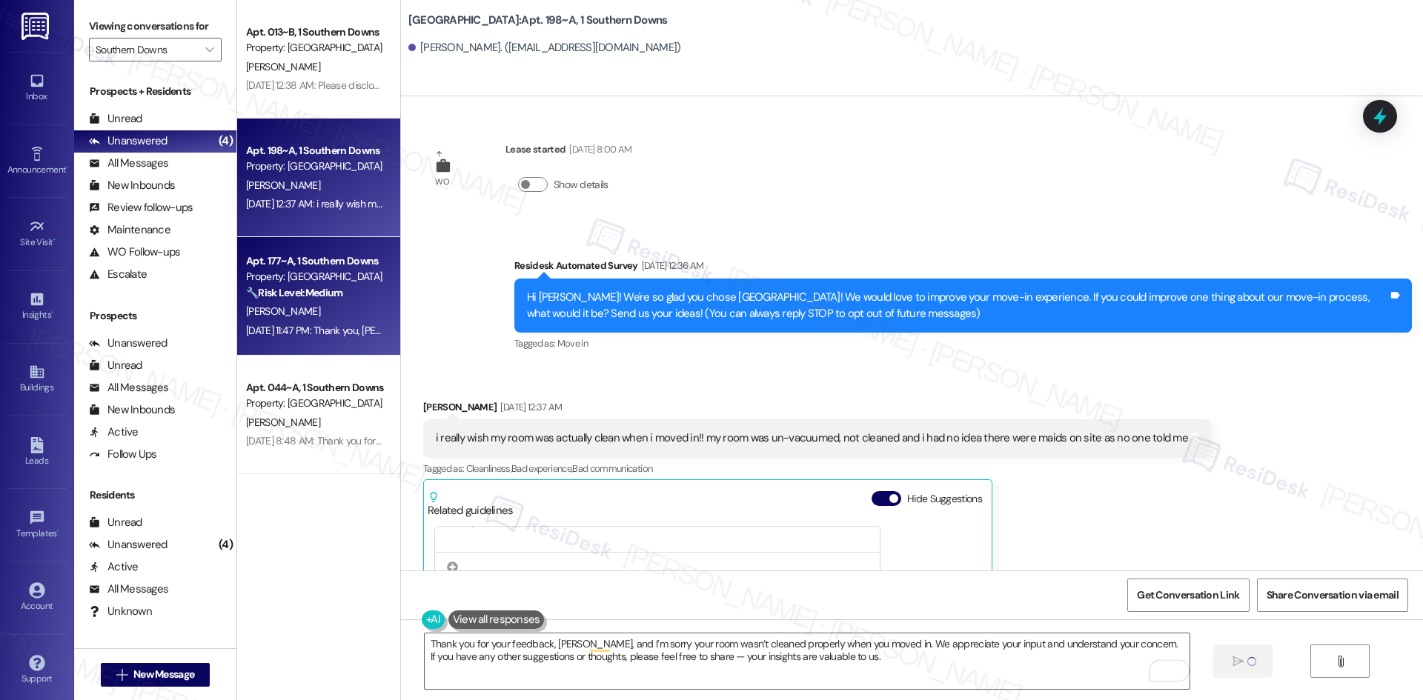
click at [310, 308] on div "A. Richardson" at bounding box center [315, 311] width 140 height 19
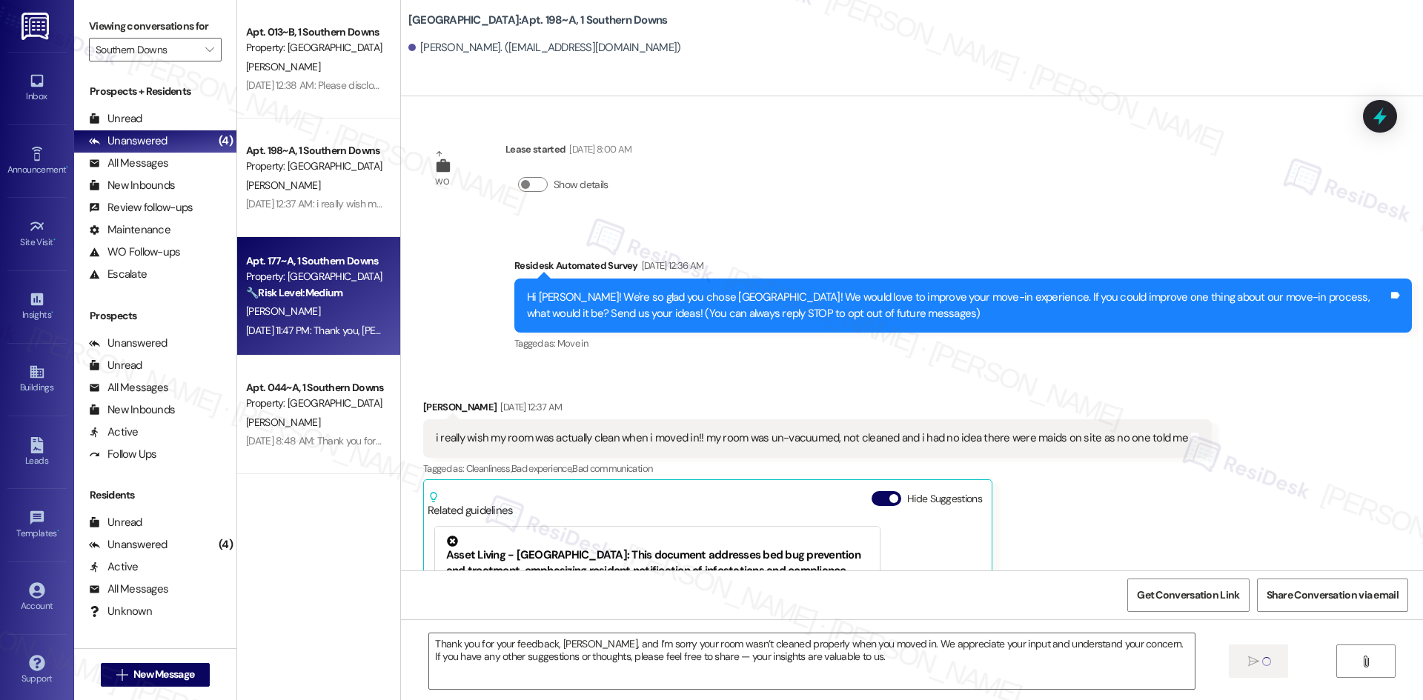
type textarea "Fetching suggested responses. Please feel free to read through the conversation…"
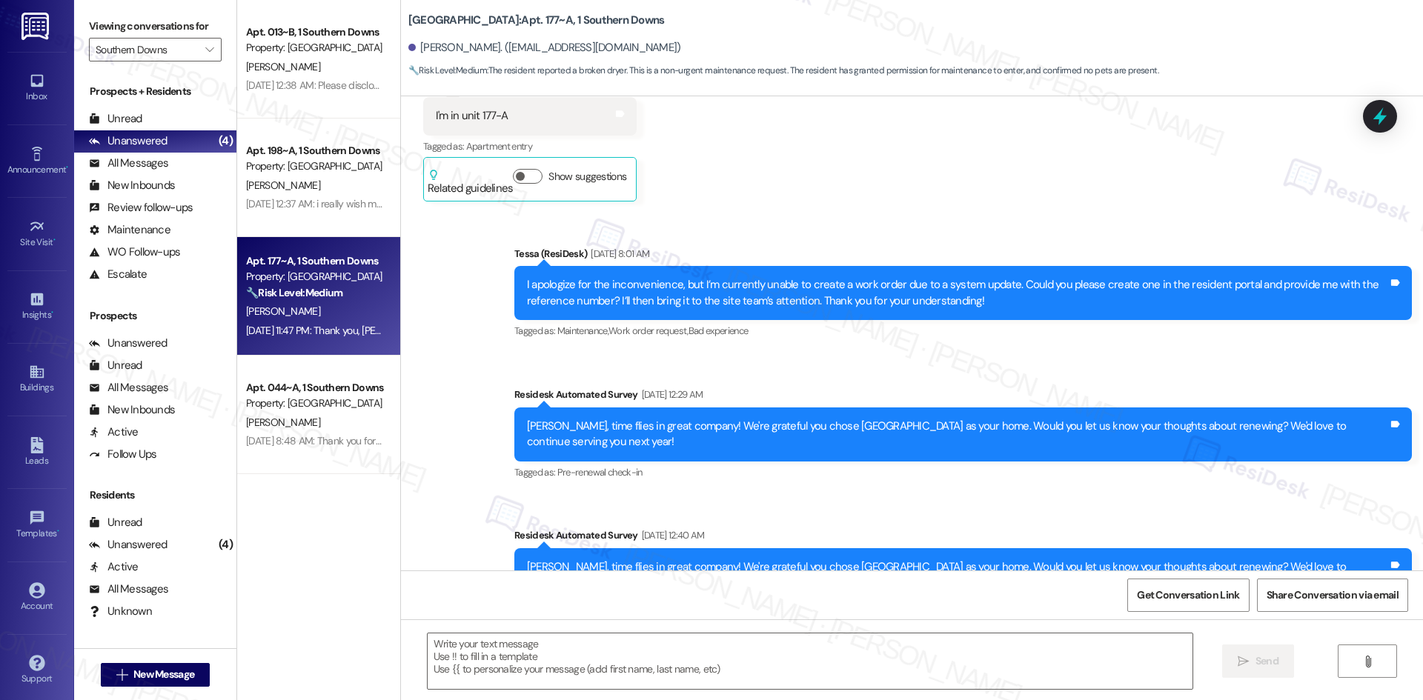
type textarea "Fetching suggested responses. Please feel free to read through the conversation…"
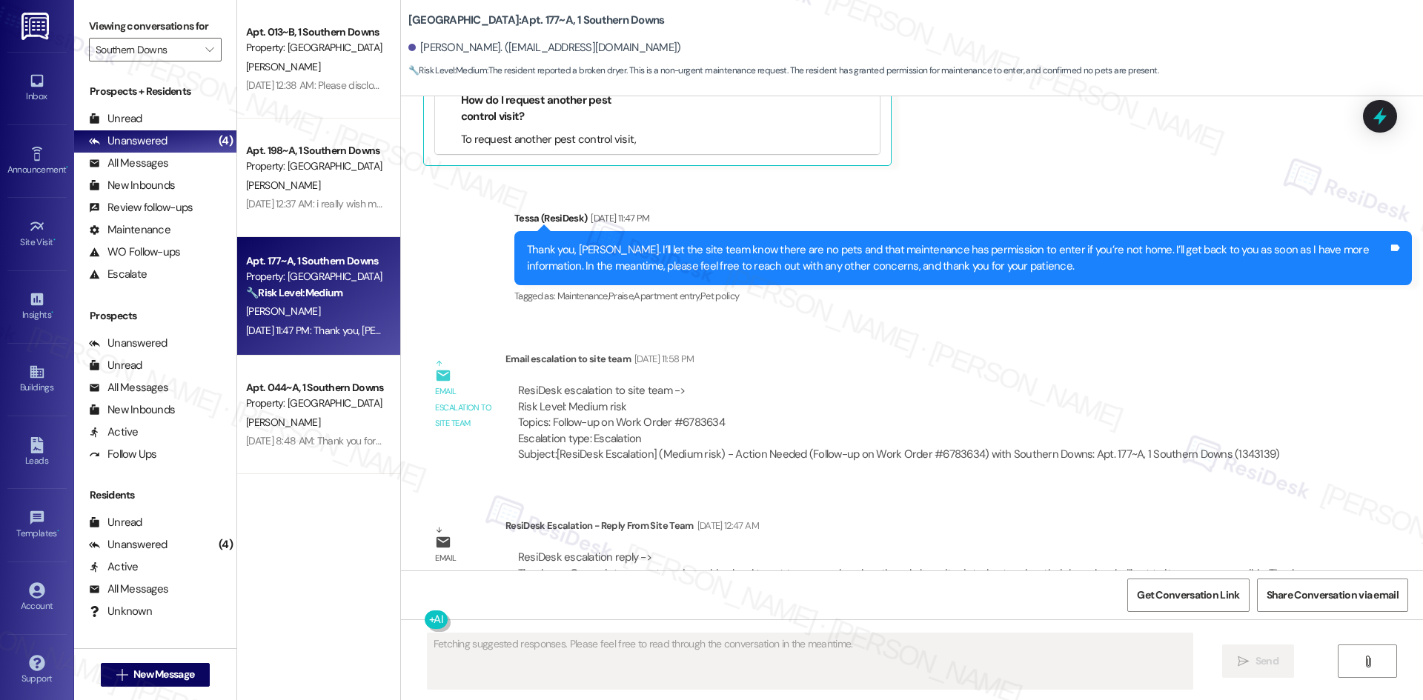
scroll to position [5488, 0]
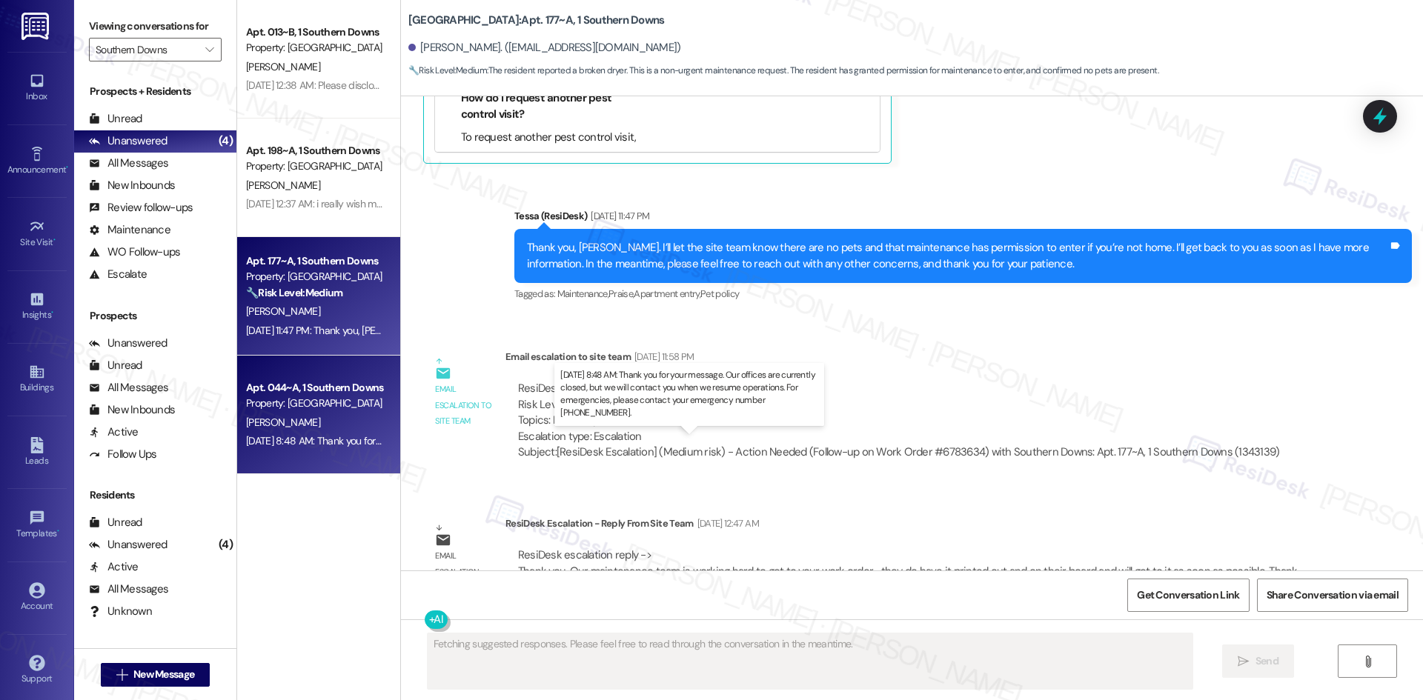
click at [312, 435] on div "Aug 19, 2025 at 8:48 AM: Thank you for your message. Our offices are currently …" at bounding box center [696, 440] width 900 height 13
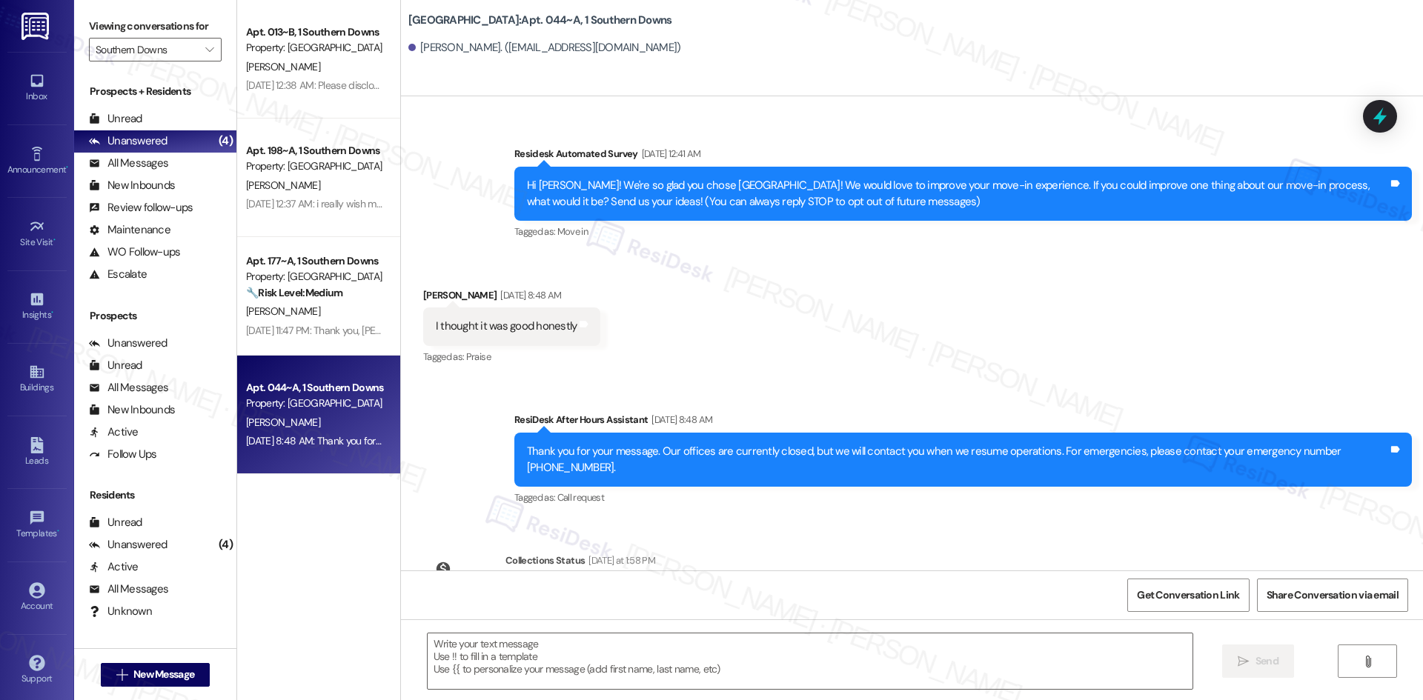
scroll to position [108, 0]
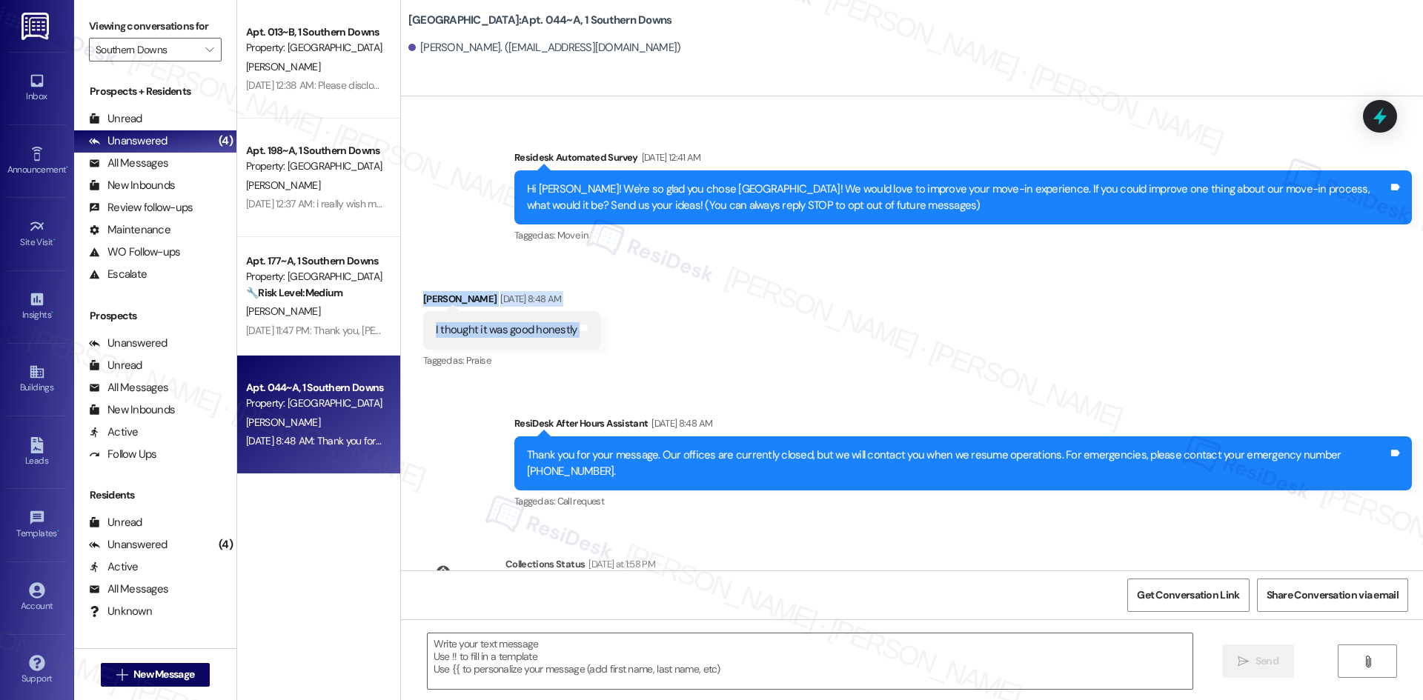
drag, startPoint x: 407, startPoint y: 287, endPoint x: 700, endPoint y: 335, distance: 296.7
click at [702, 339] on div "Received via SMS Michael Bolyard Aug 19, 2025 at 8:48 AM I thought it was good …" at bounding box center [912, 320] width 1022 height 125
copy div "Michael Bolyard Aug 19, 2025 at 8:48 AM I thought it was good honestly Tags and…"
drag, startPoint x: 838, startPoint y: 341, endPoint x: 832, endPoint y: 362, distance: 22.5
click at [837, 343] on div "Received via SMS Michael Bolyard Aug 19, 2025 at 8:48 AM I thought it was good …" at bounding box center [912, 320] width 1022 height 125
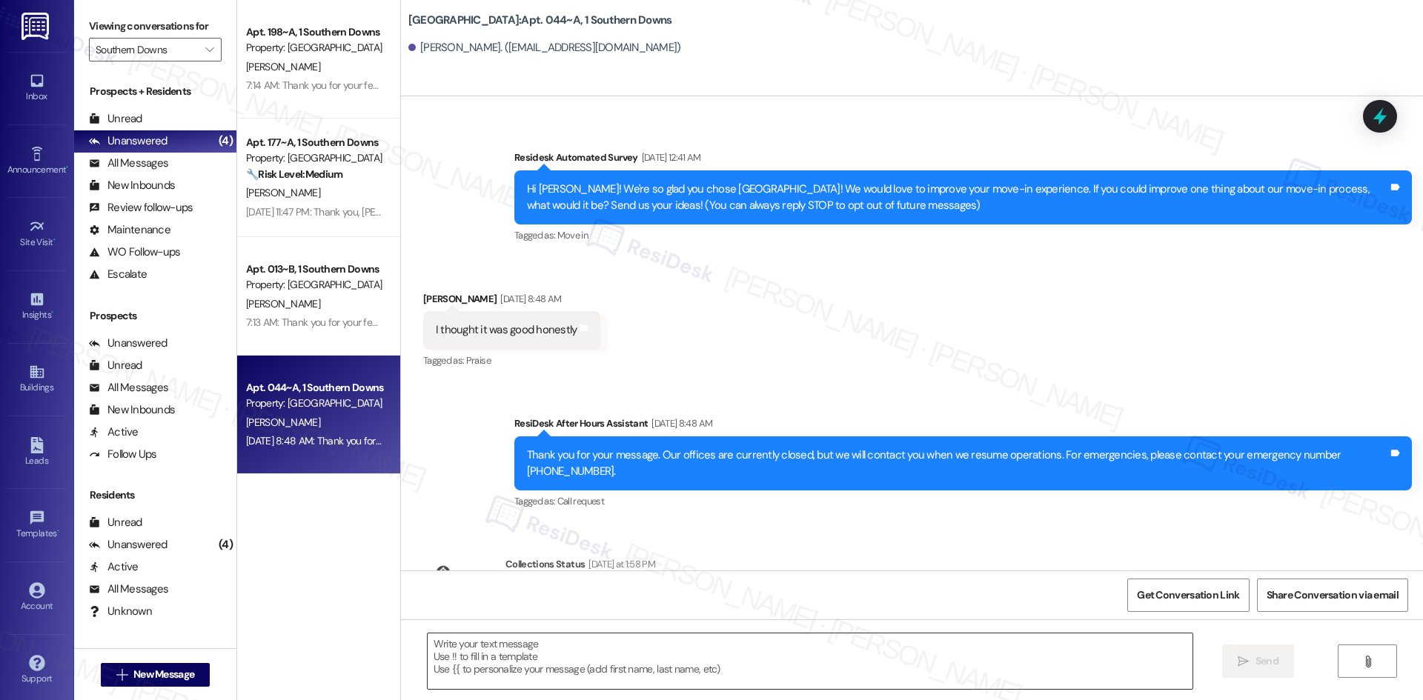
click at [738, 680] on textarea at bounding box center [810, 662] width 765 height 56
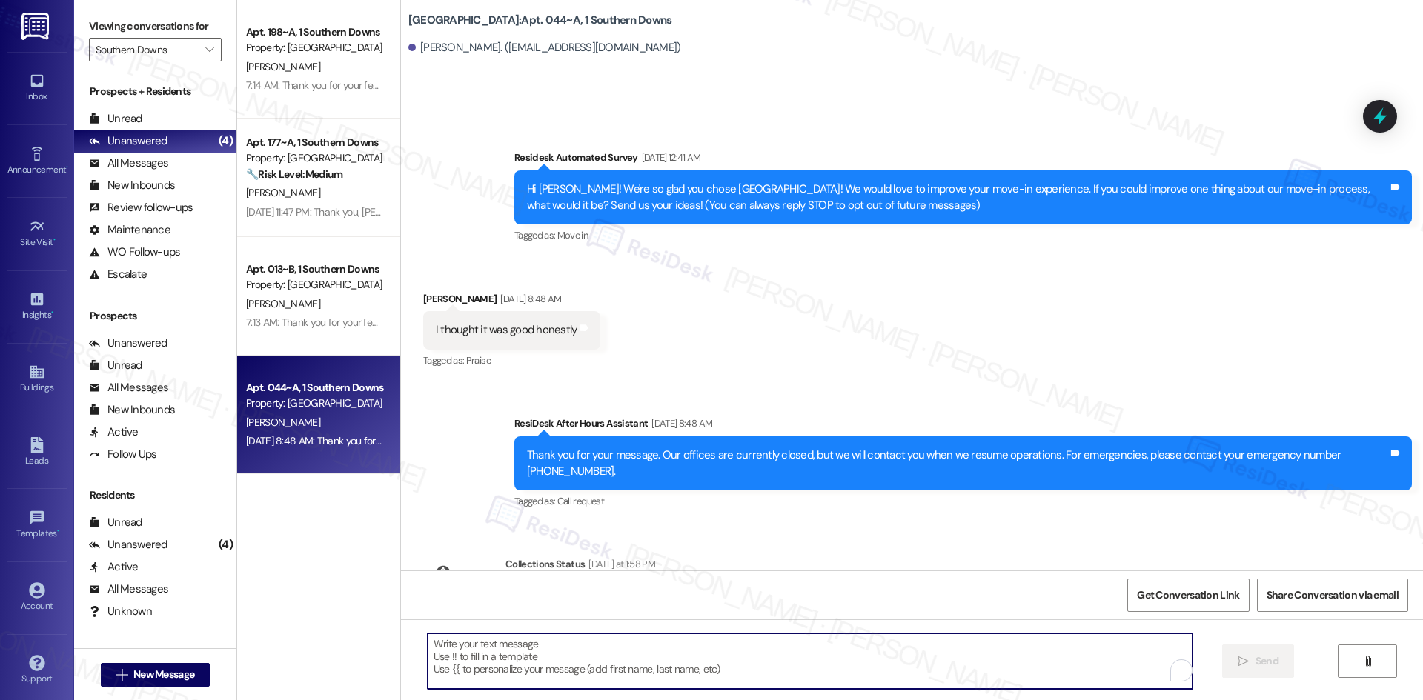
paste textarea "Thank you for your feedback, Michael! We’re glad to hear you had a good experie…"
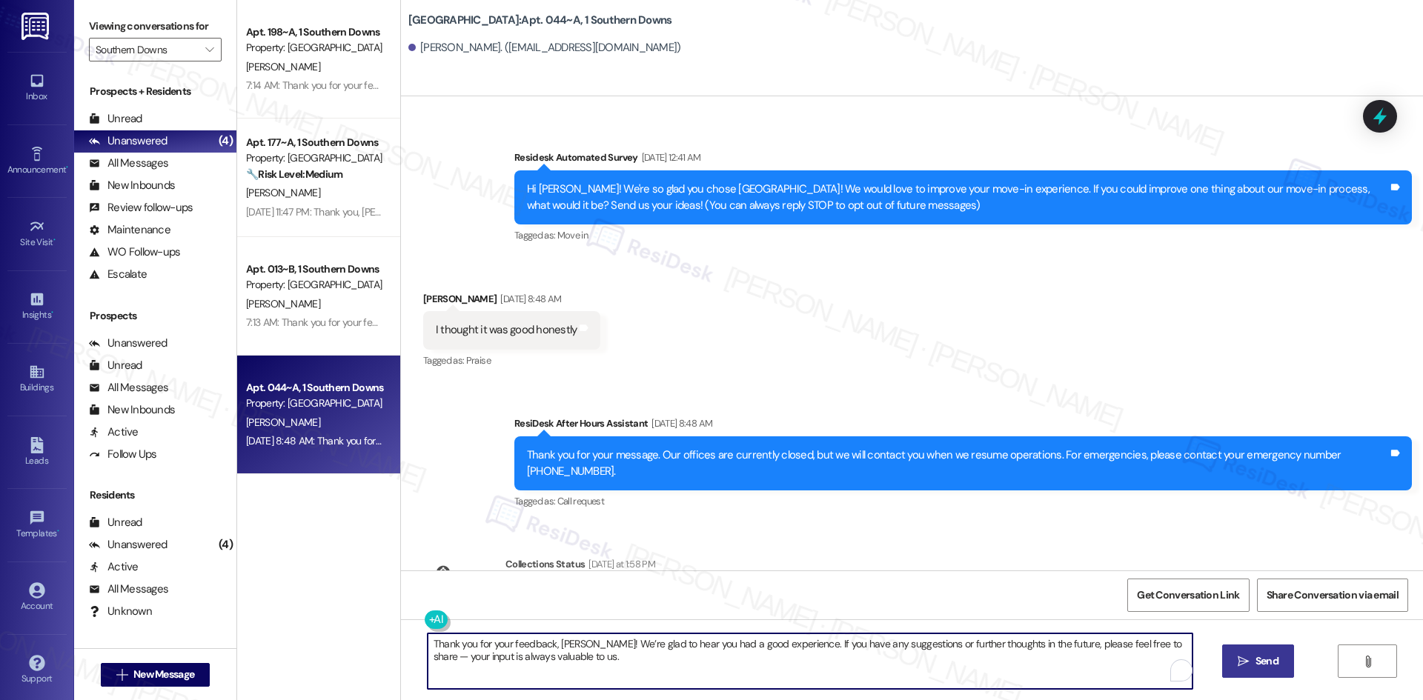
type textarea "Thank you for your feedback, Michael! We’re glad to hear you had a good experie…"
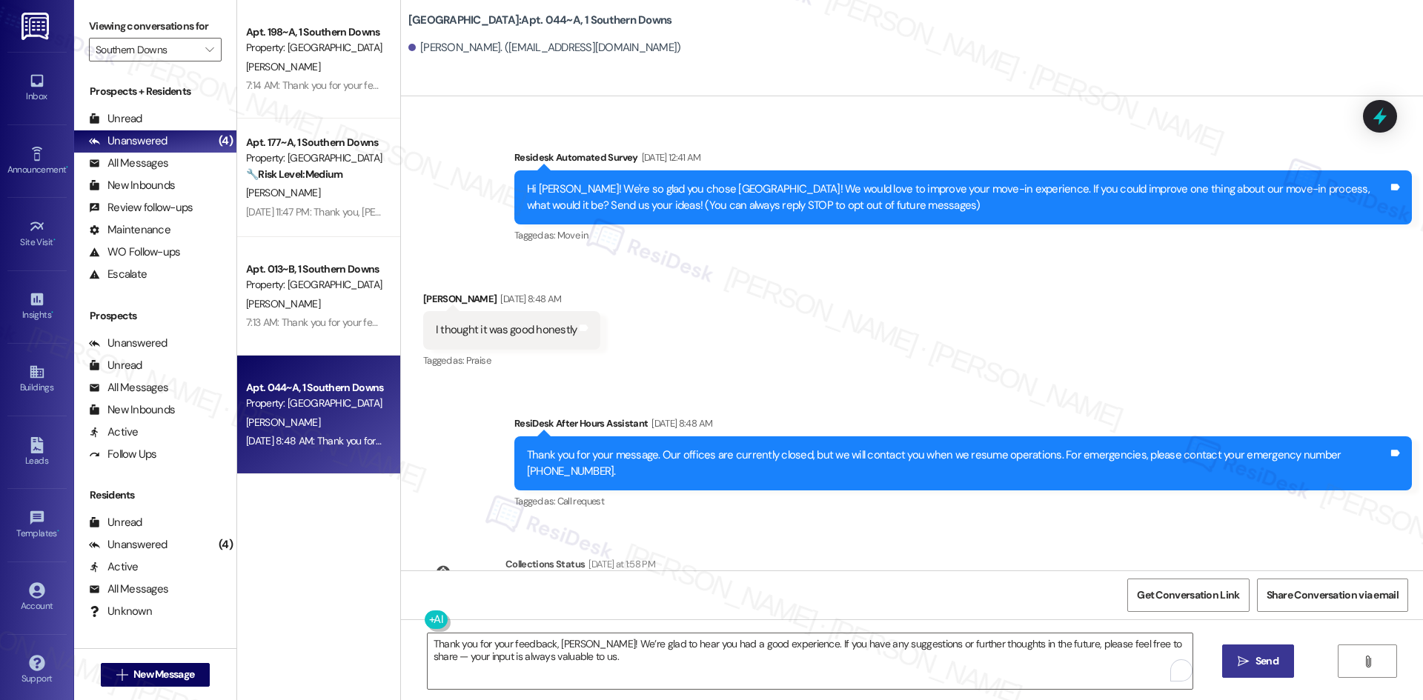
click at [1225, 668] on button " Send" at bounding box center [1258, 661] width 72 height 33
click at [166, 58] on input "Southern Downs" at bounding box center [147, 50] width 102 height 24
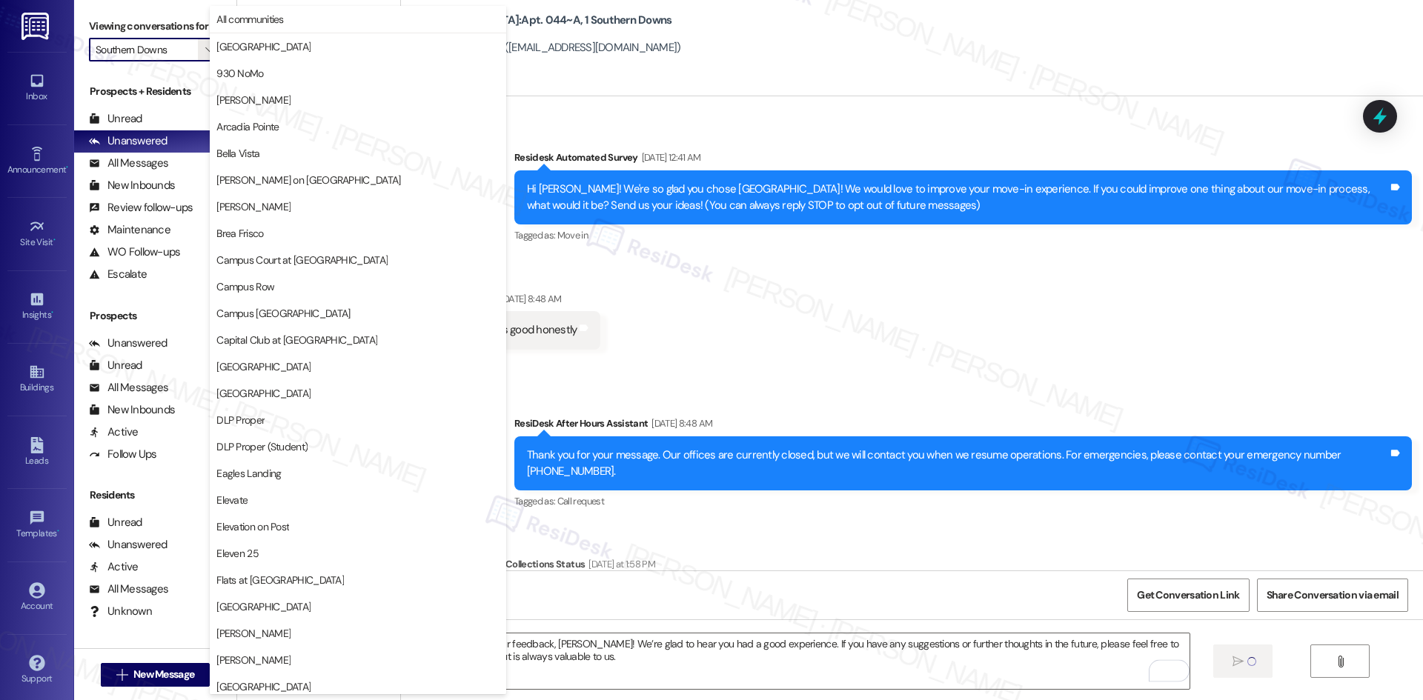
scroll to position [1033, 0]
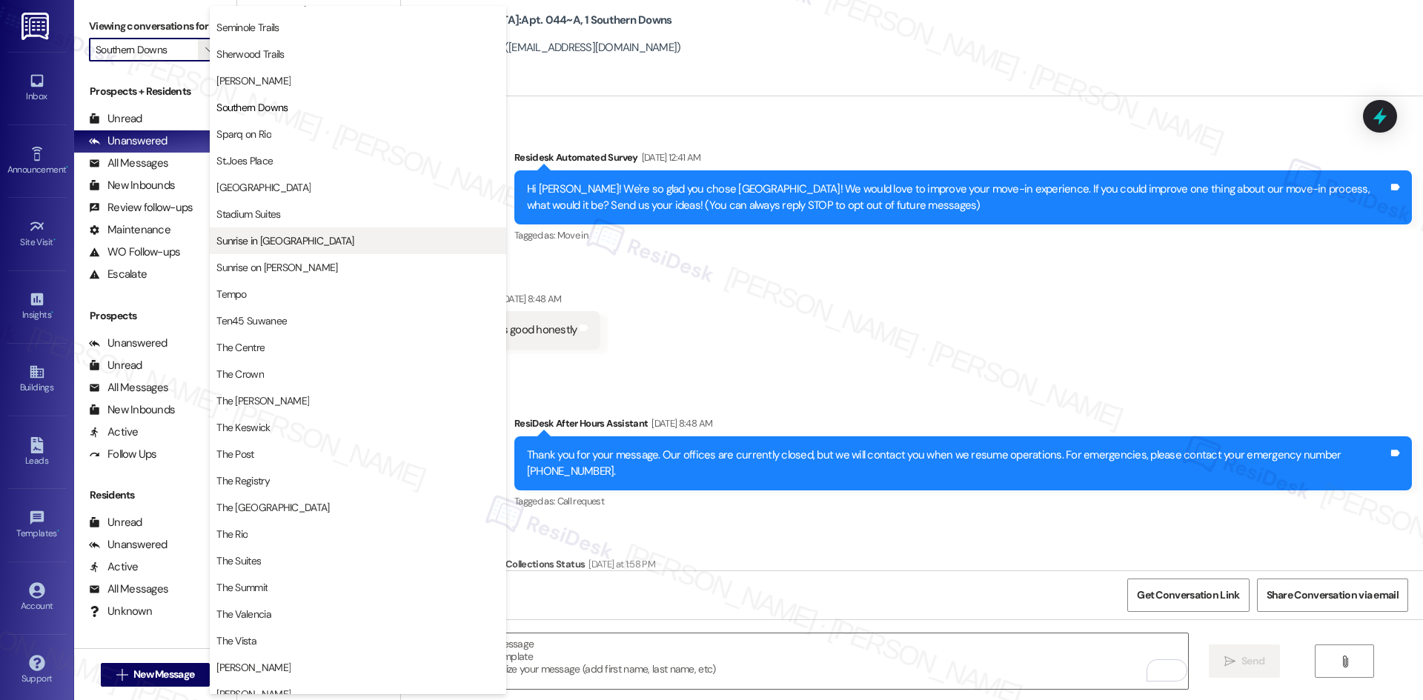
click at [328, 237] on span "Sunrise in [GEOGRAPHIC_DATA]" at bounding box center [357, 240] width 283 height 15
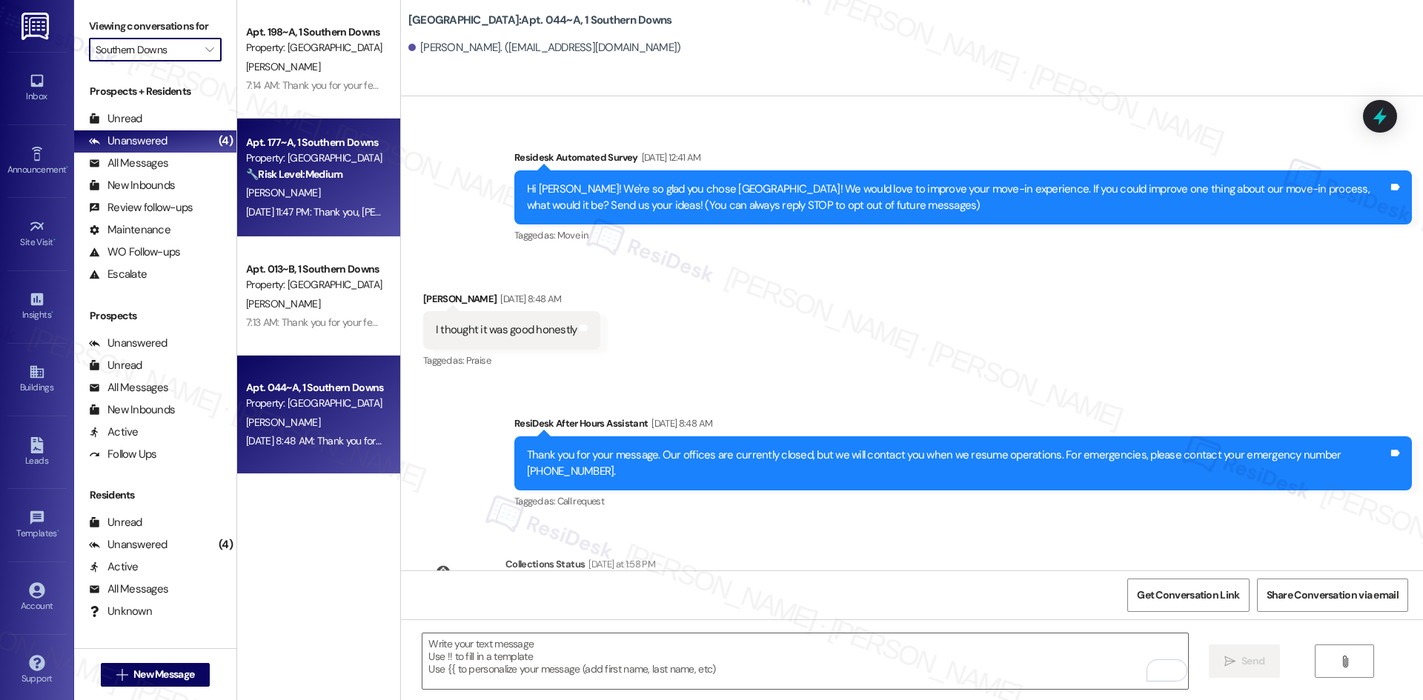
type input "Sunrise in [GEOGRAPHIC_DATA]"
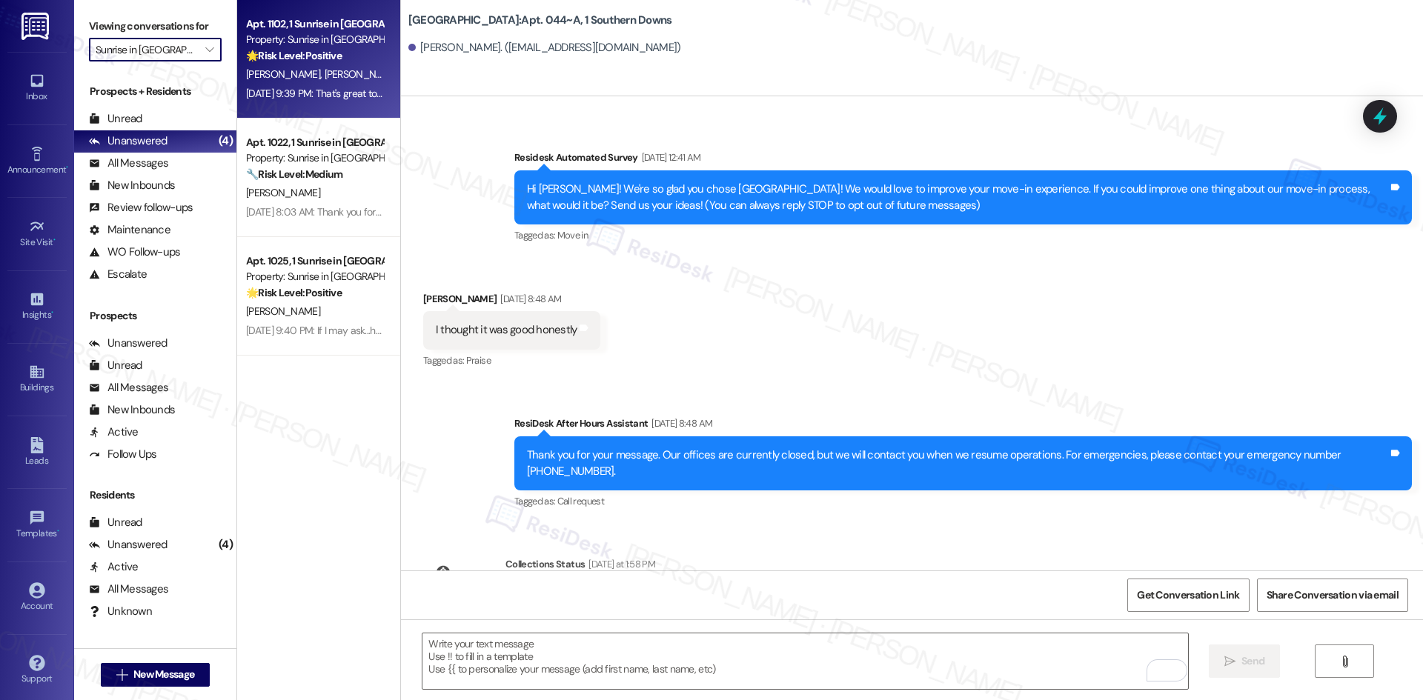
click at [288, 57] on strong "🌟 Risk Level: Positive" at bounding box center [294, 55] width 96 height 13
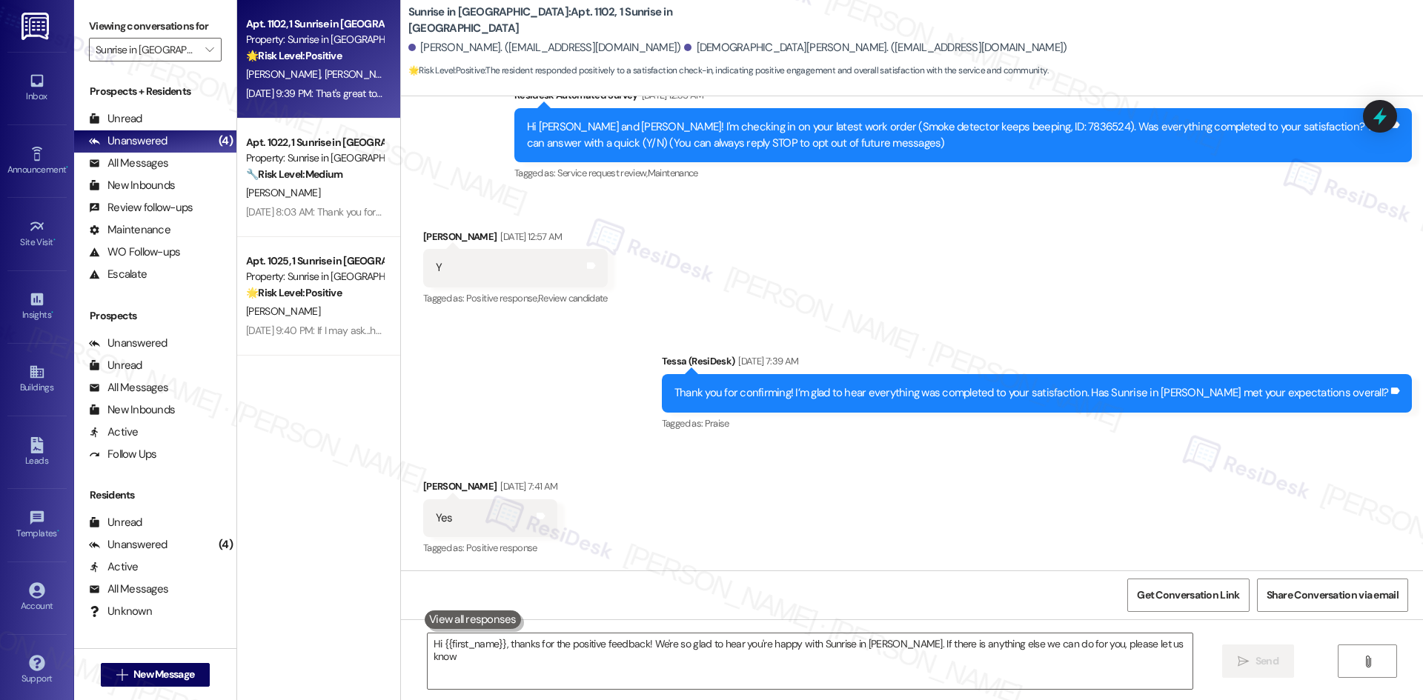
type textarea "Hi {{first_name}}, thanks for the positive feedback! We're so glad to hear you'…"
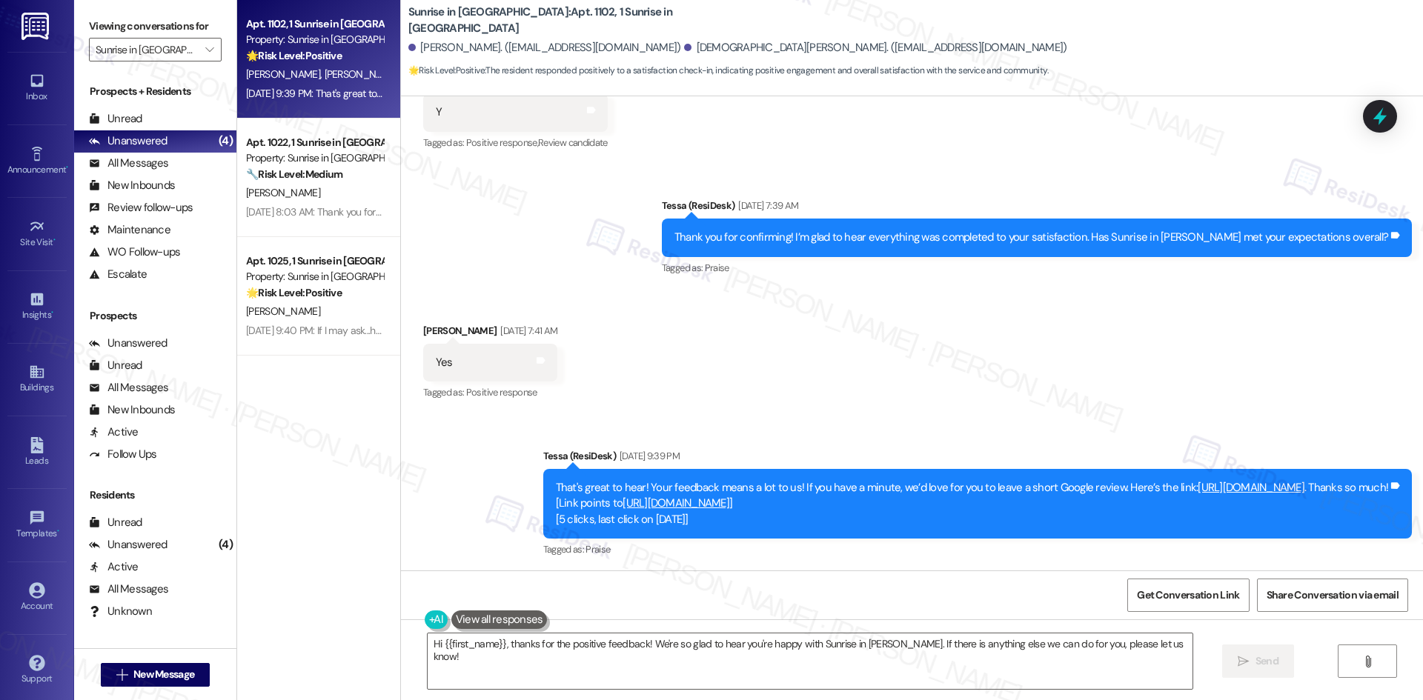
scroll to position [344, 0]
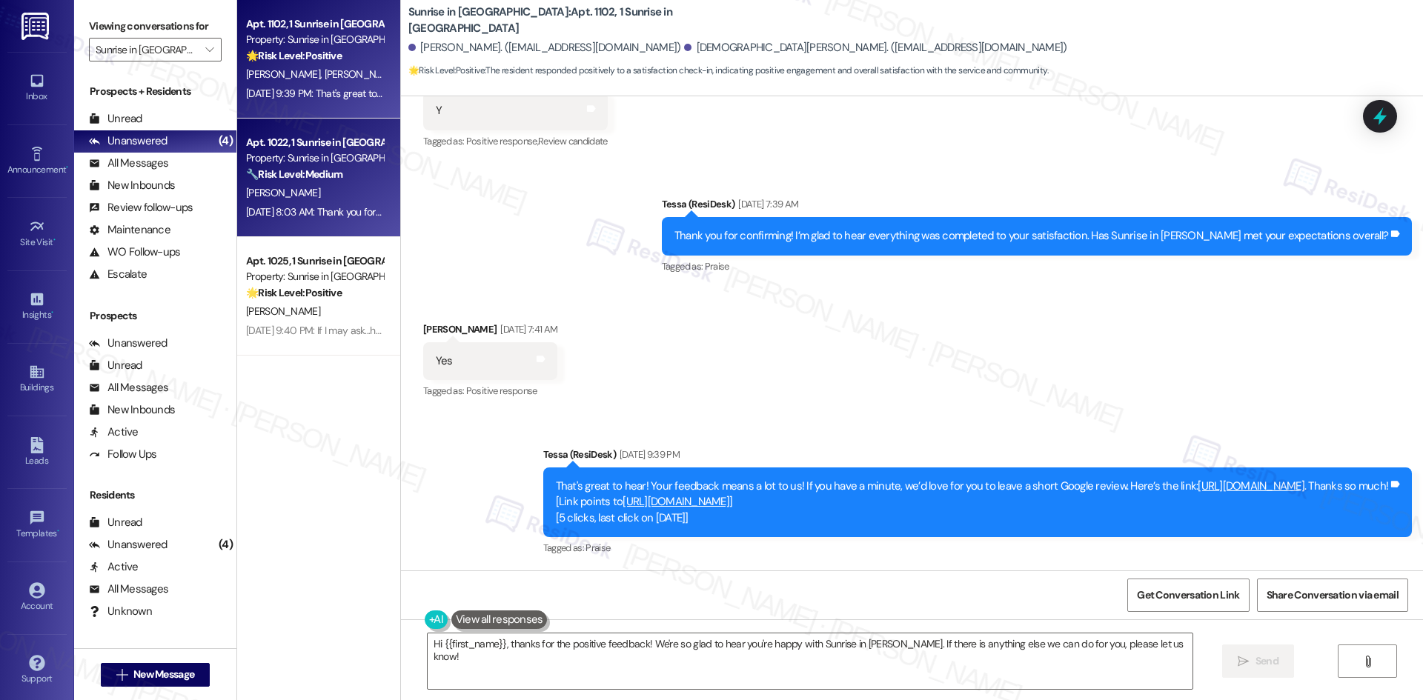
click at [335, 190] on div "R. Sosa" at bounding box center [315, 193] width 140 height 19
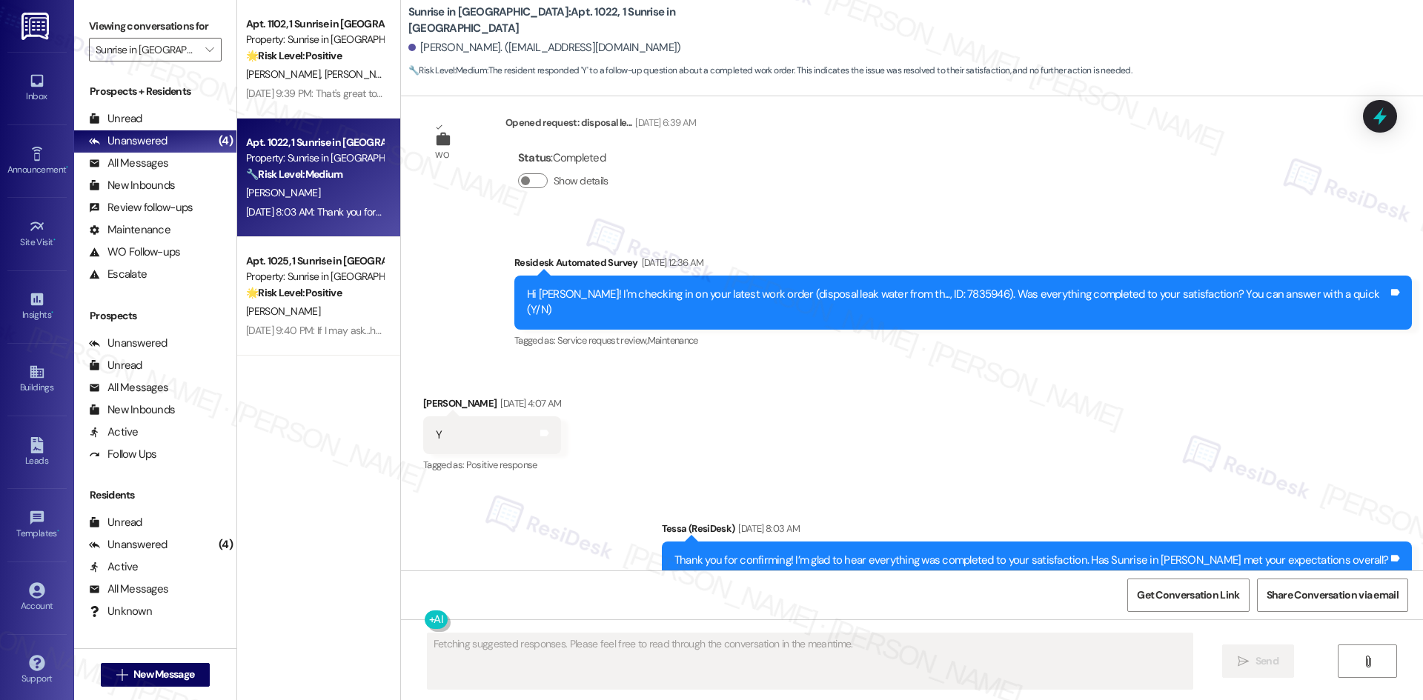
scroll to position [547, 0]
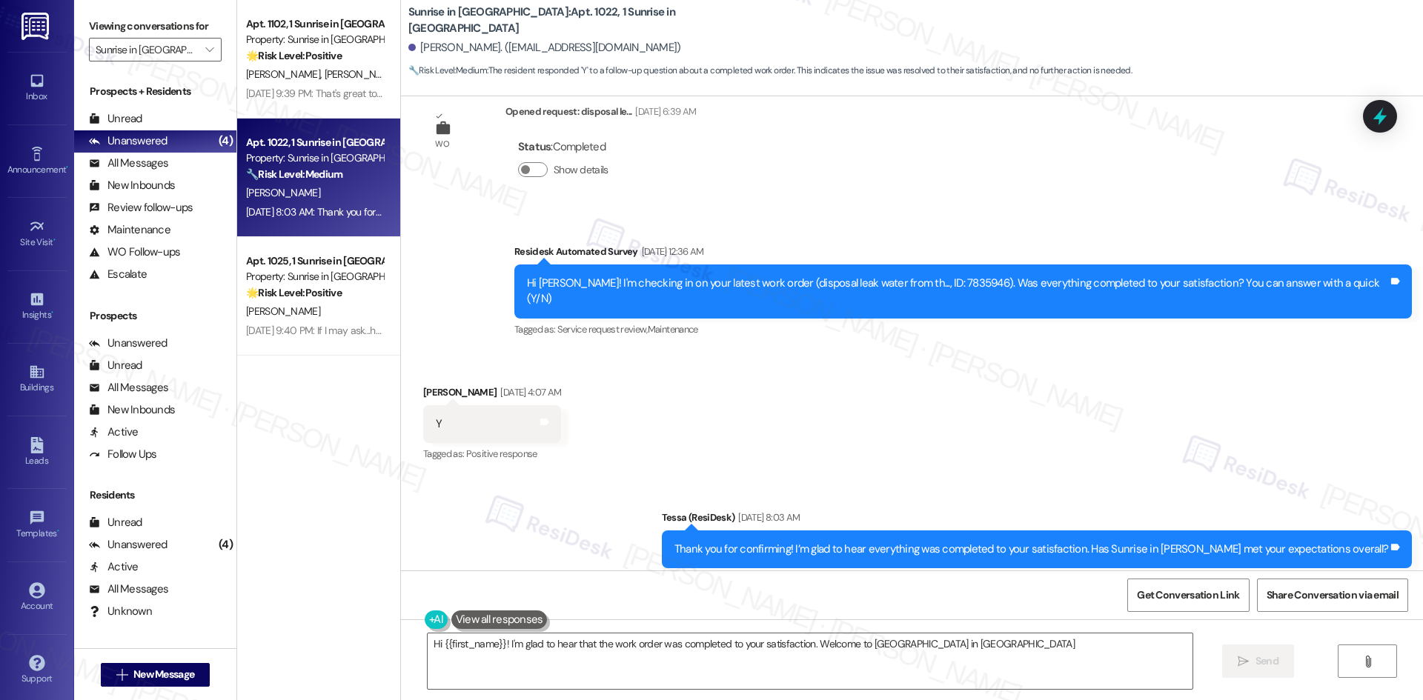
type textarea "Hi {{first_name}}! I'm glad to hear that the work order was completed to your s…"
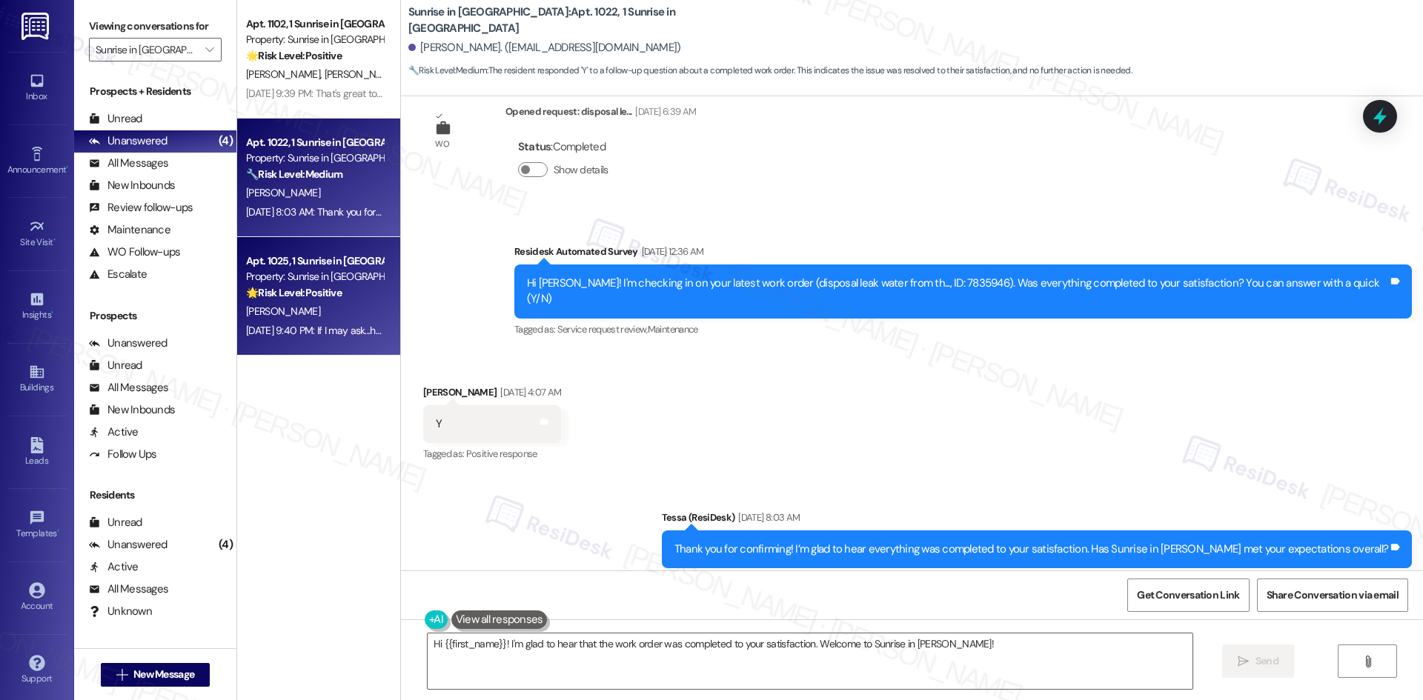
click at [310, 303] on div "L. Brendemuhl" at bounding box center [315, 311] width 140 height 19
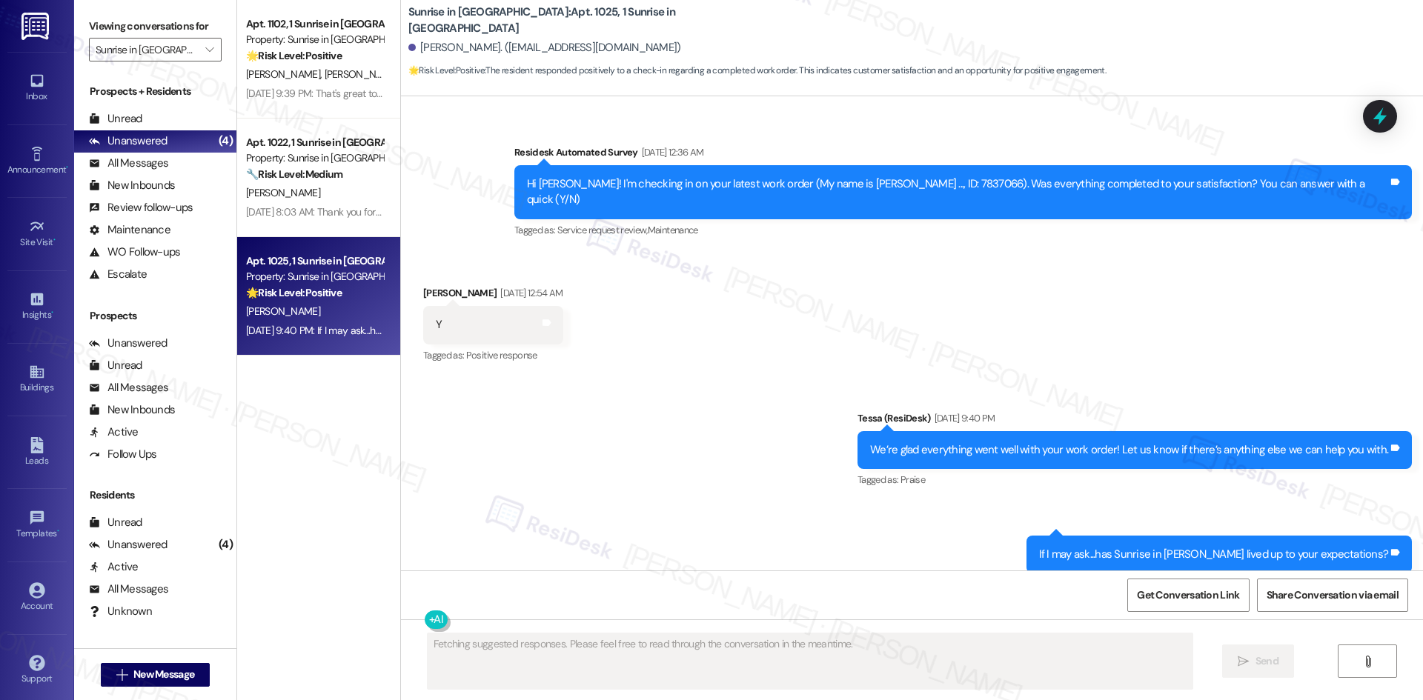
scroll to position [511, 0]
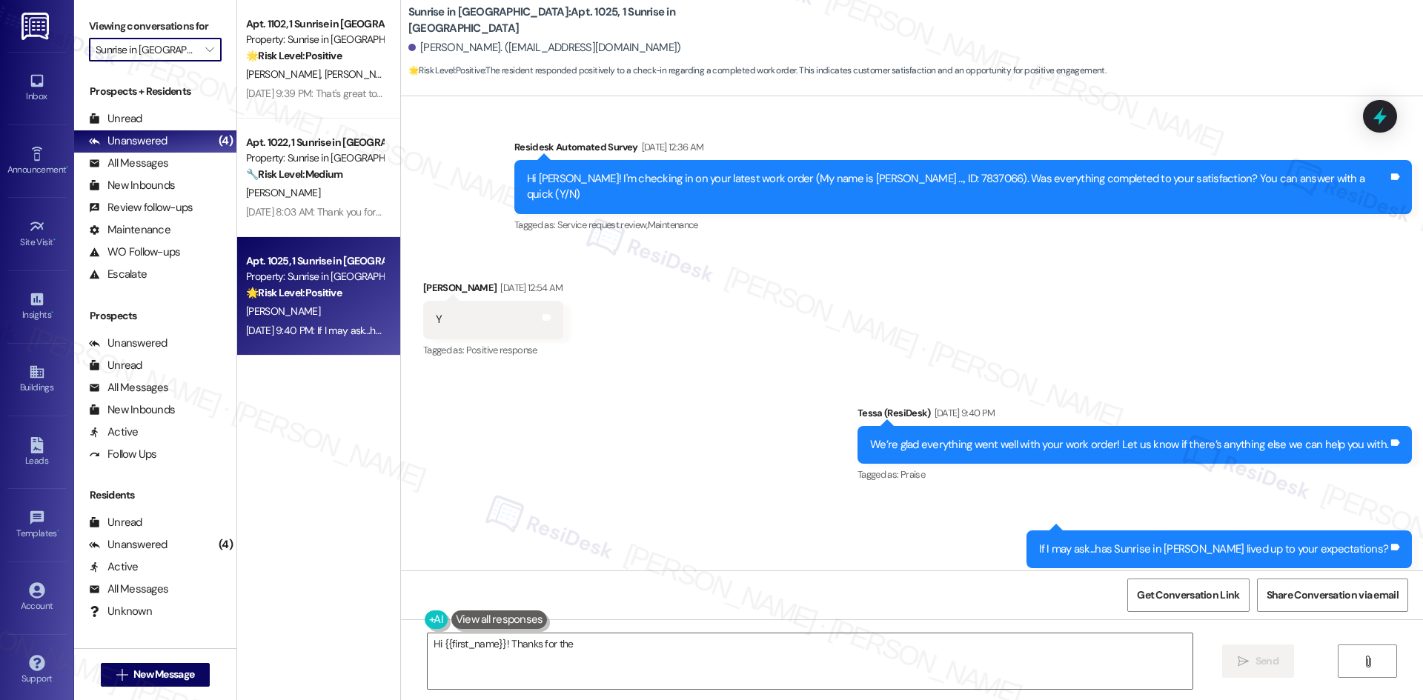
click at [110, 55] on input "Sunrise in [GEOGRAPHIC_DATA]" at bounding box center [147, 50] width 102 height 24
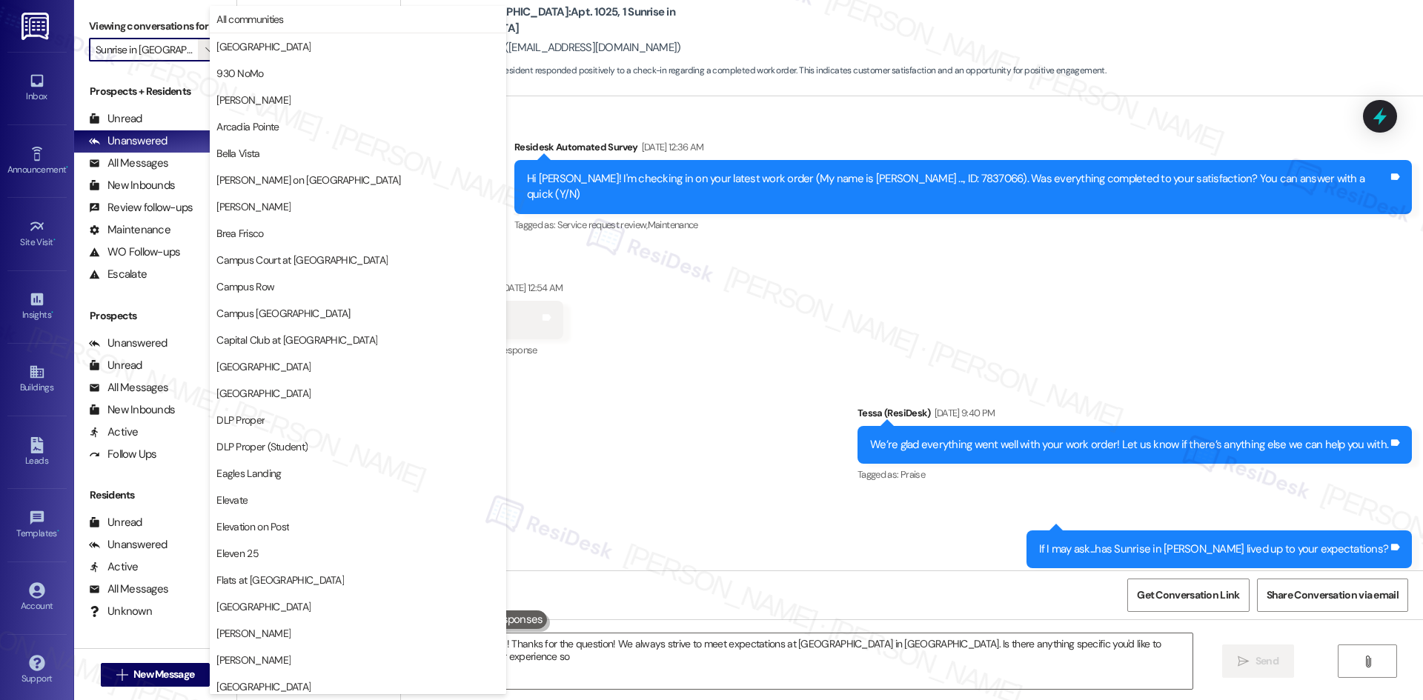
scroll to position [1033, 0]
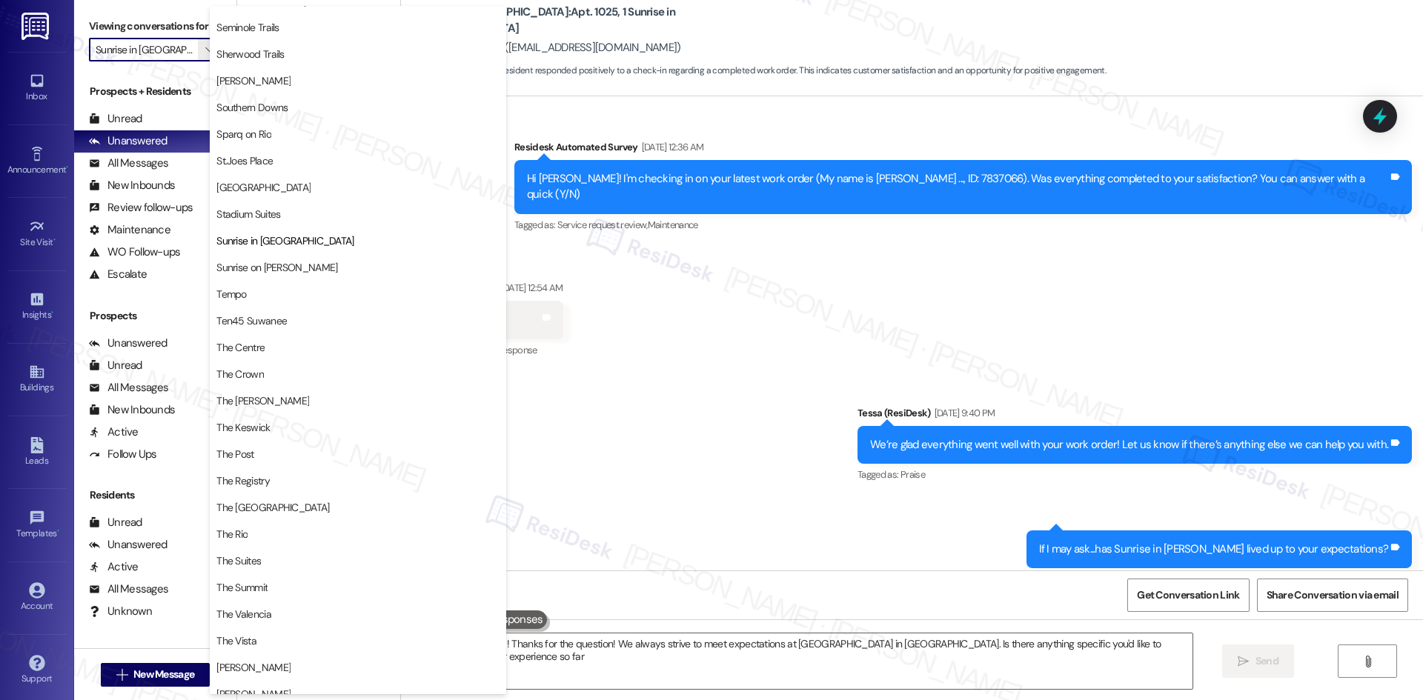
type textarea "Hi {{first_name}}! Thanks for the question! We always strive to meet expectatio…"
click at [320, 265] on span "Sunrise on [PERSON_NAME]" at bounding box center [357, 267] width 283 height 15
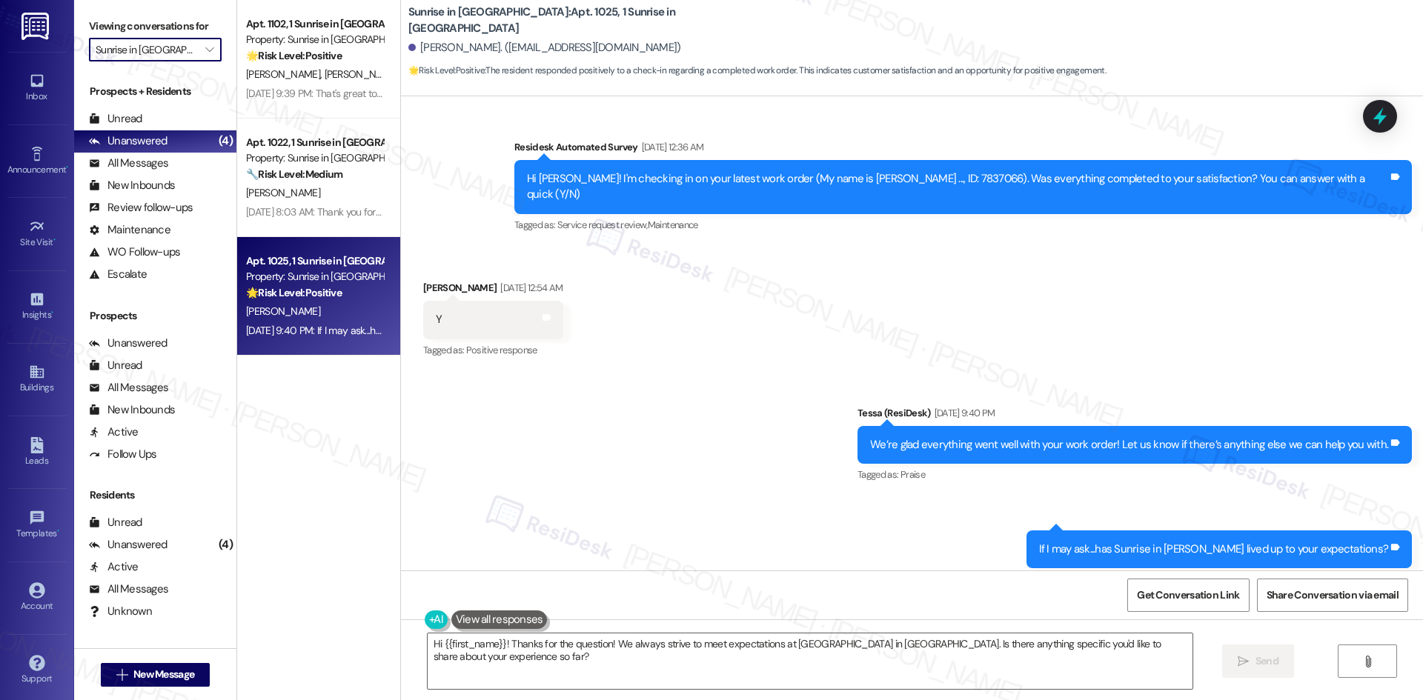
type input "Sunrise on [PERSON_NAME]"
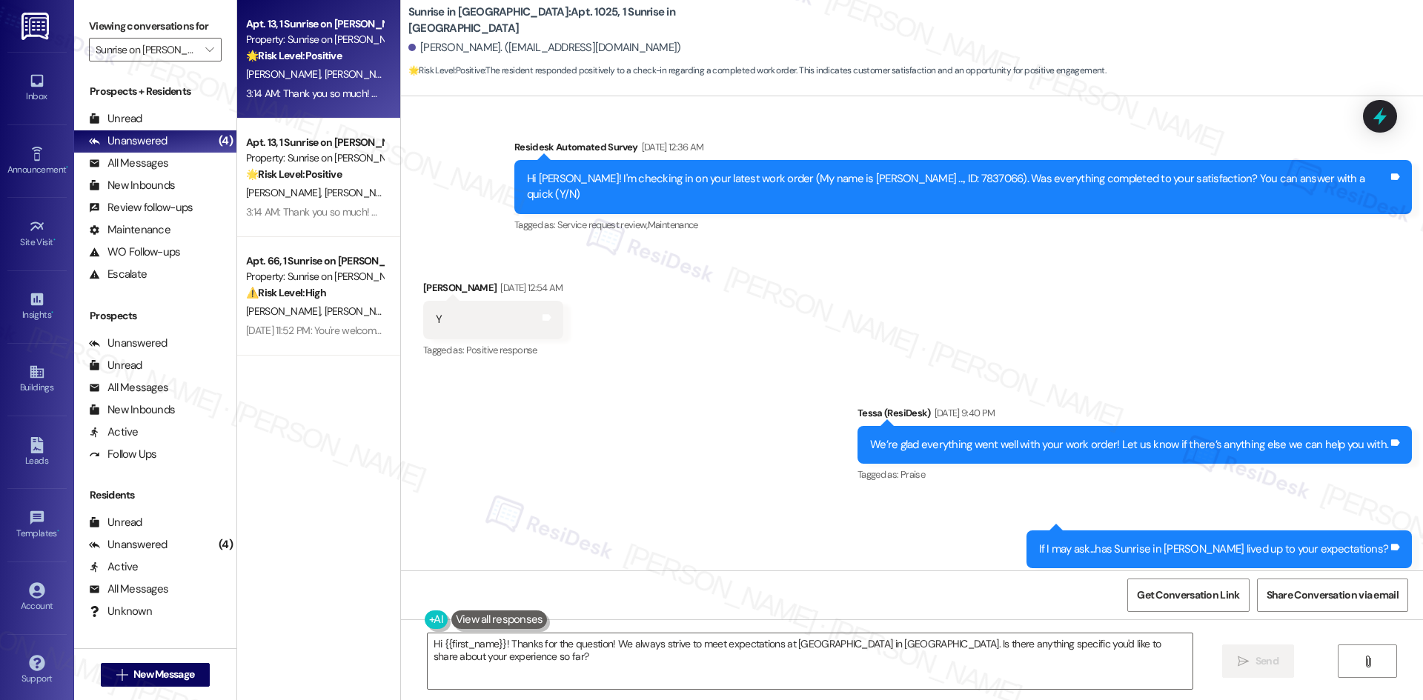
click at [325, 85] on div "3:14 AM: Thank you so much! Here's a quick link to leave us a review: https://w…" at bounding box center [315, 93] width 140 height 19
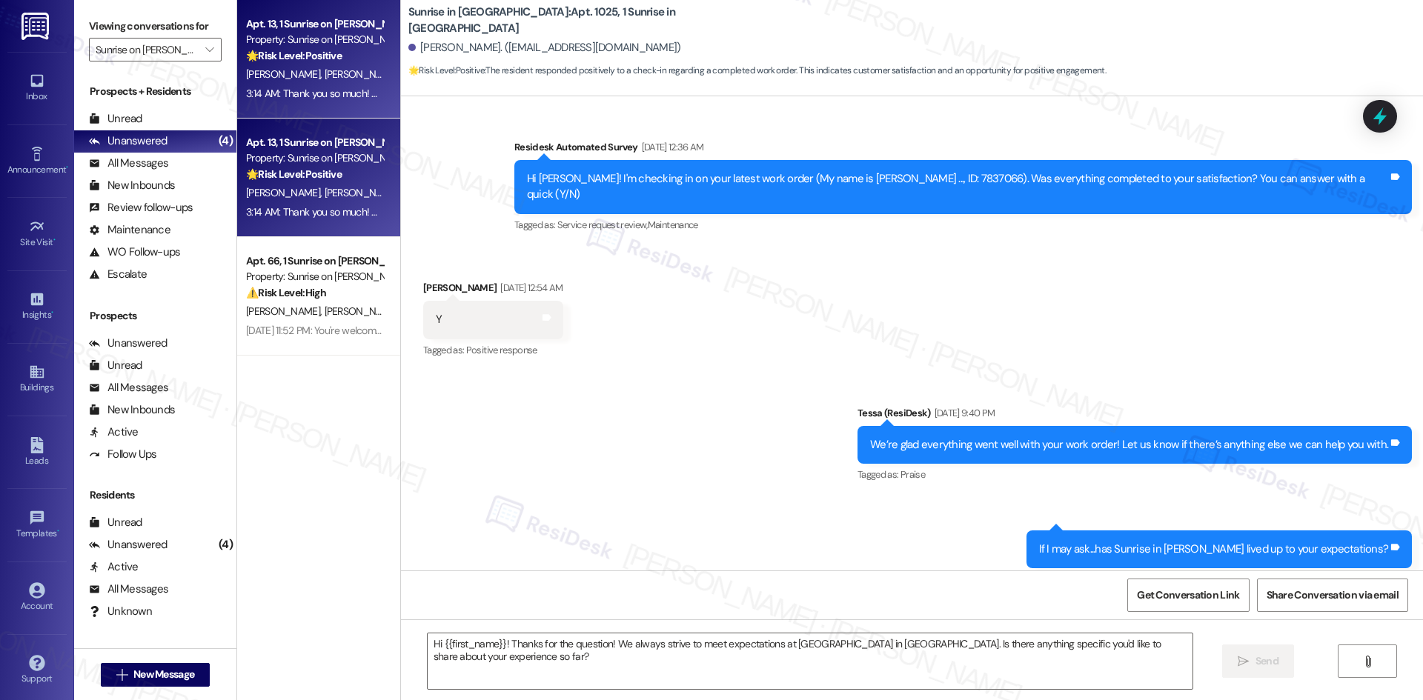
type textarea "Fetching suggested responses. Please feel free to read through the conversation…"
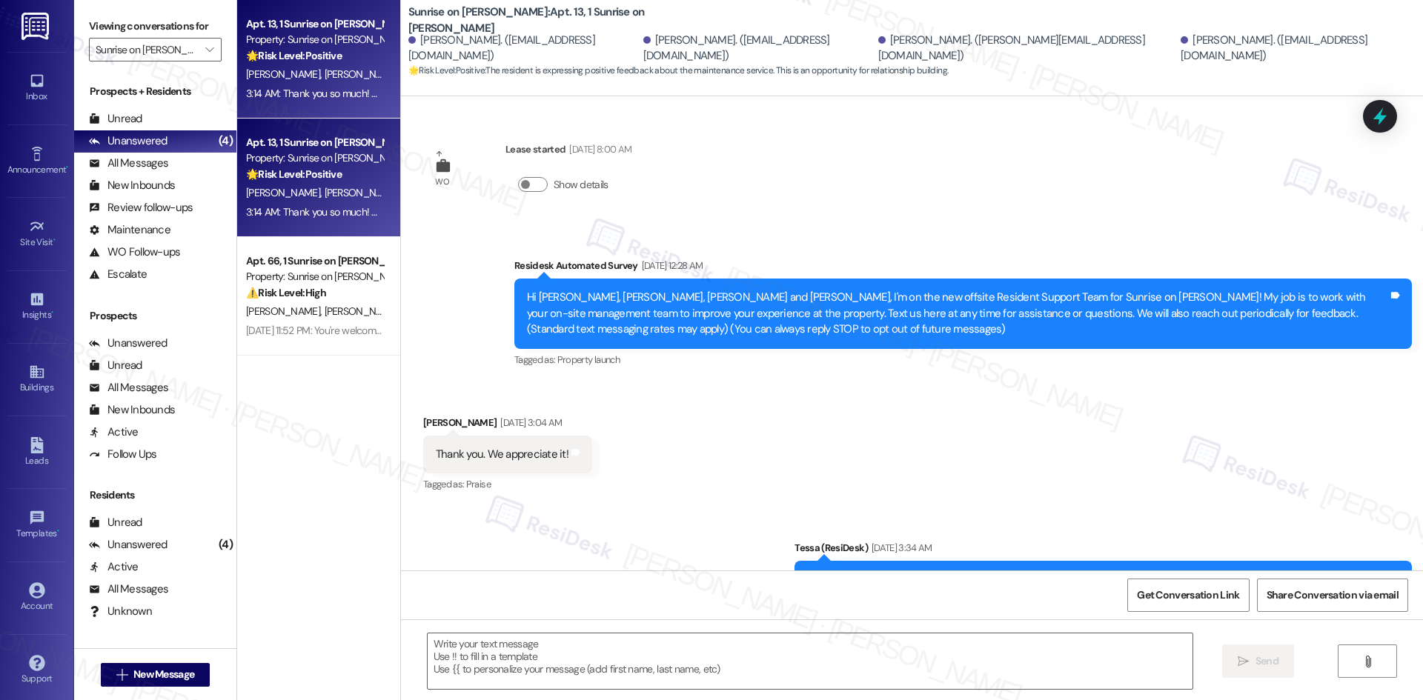
scroll to position [4227, 0]
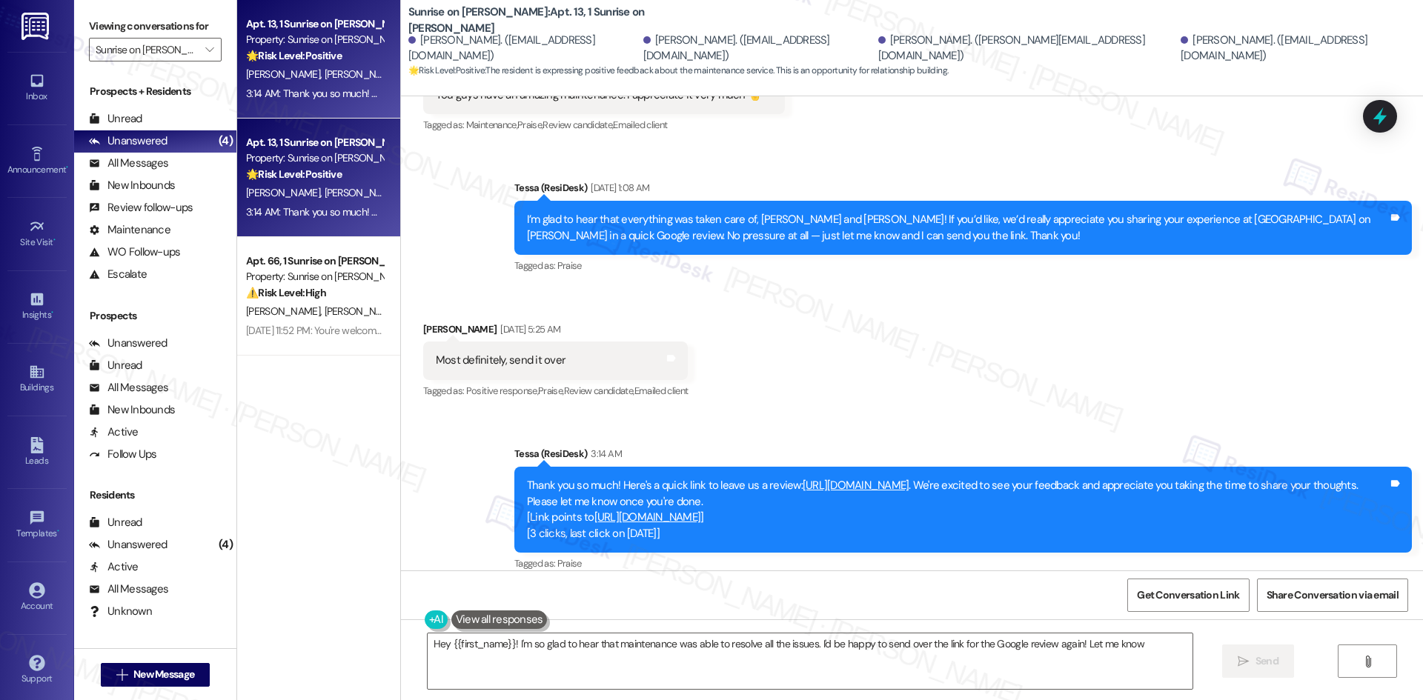
type textarea "Hey {{first_name}}! I'm so glad to hear that maintenance was able to resolve al…"
click at [326, 209] on div "3:14 AM: Thank you so much! Here's a quick link to leave us a review: https://w…" at bounding box center [727, 211] width 962 height 13
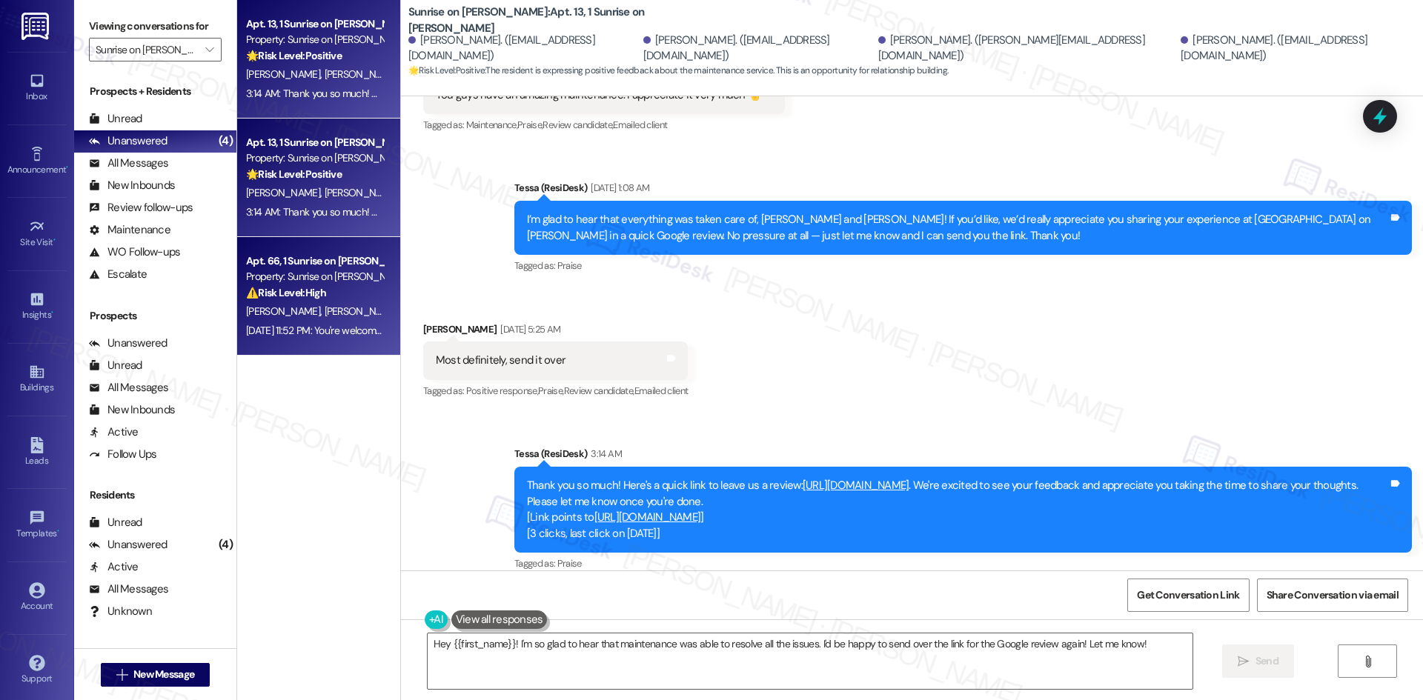
click at [352, 299] on div "⚠️ Risk Level: High The resident is disputing a late fee and claims the payment…" at bounding box center [314, 293] width 137 height 16
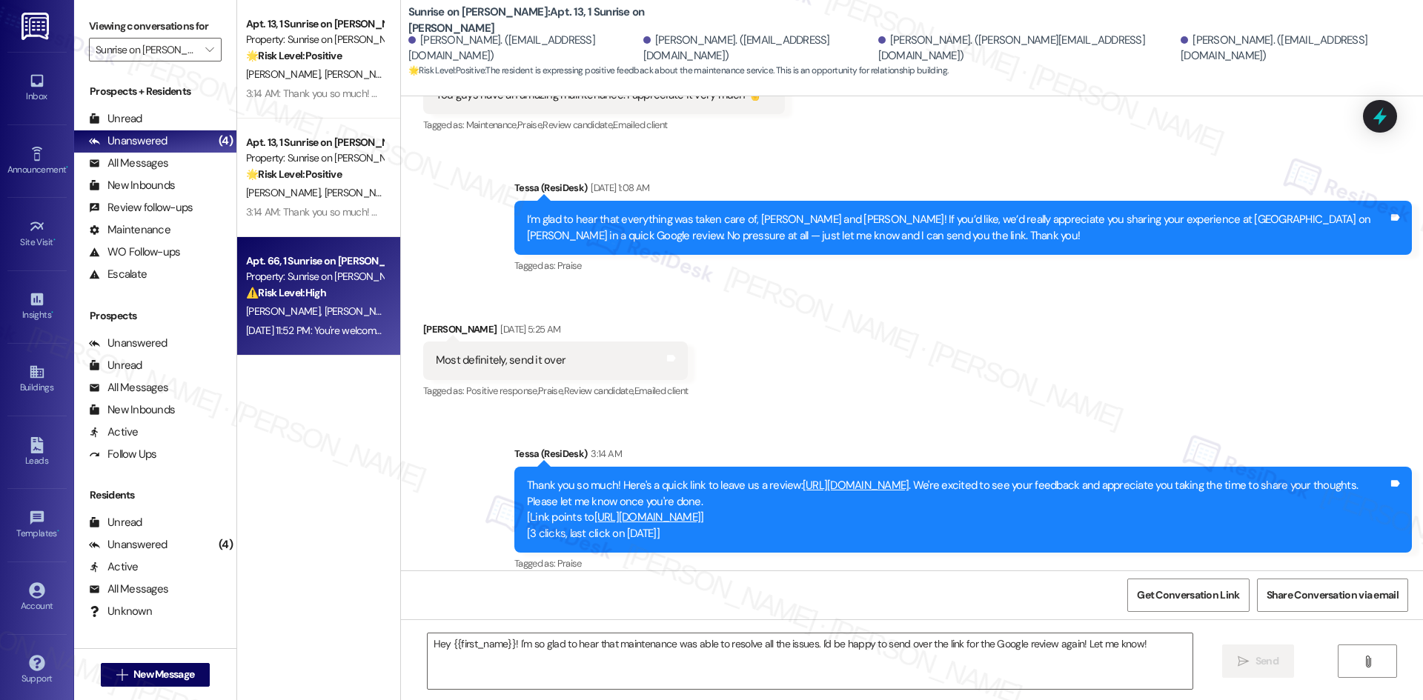
type textarea "Fetching suggested responses. Please feel free to read through the conversation…"
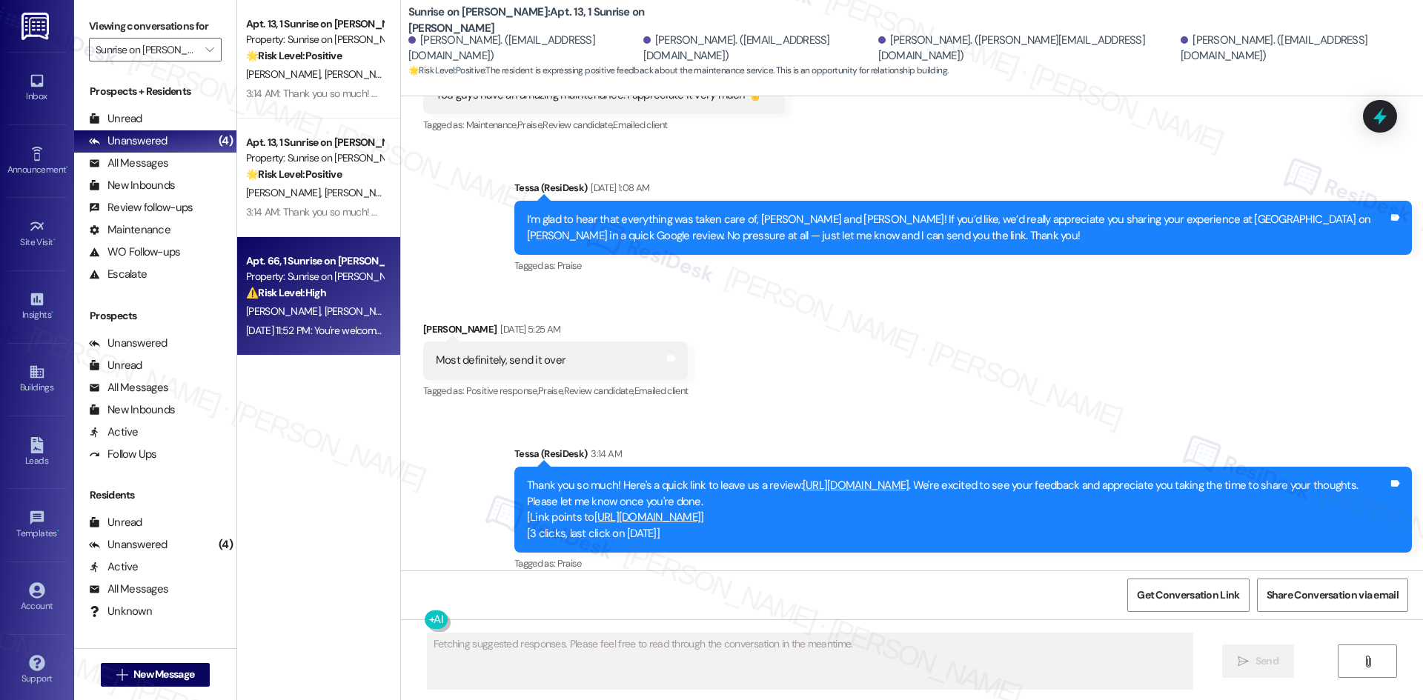
scroll to position [13239, 0]
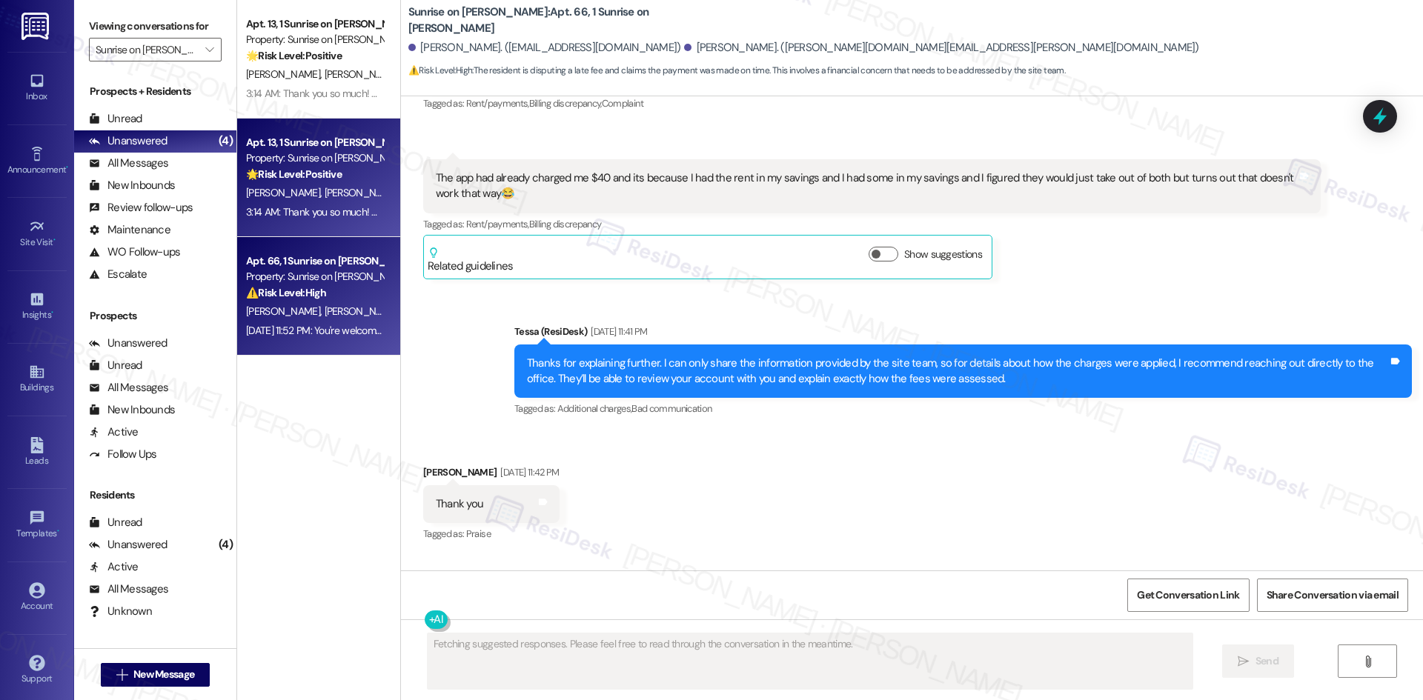
click at [316, 153] on div "Property: Sunrise on Bethany" at bounding box center [314, 158] width 137 height 16
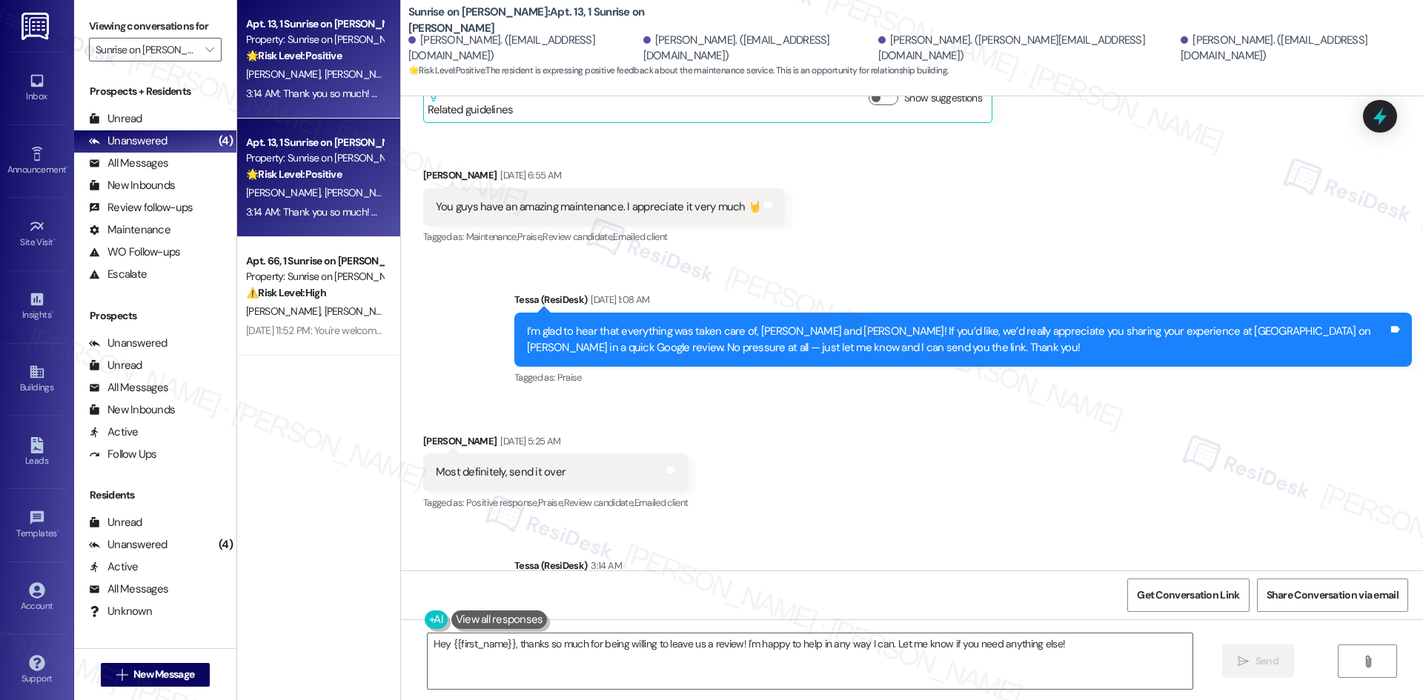
scroll to position [4227, 0]
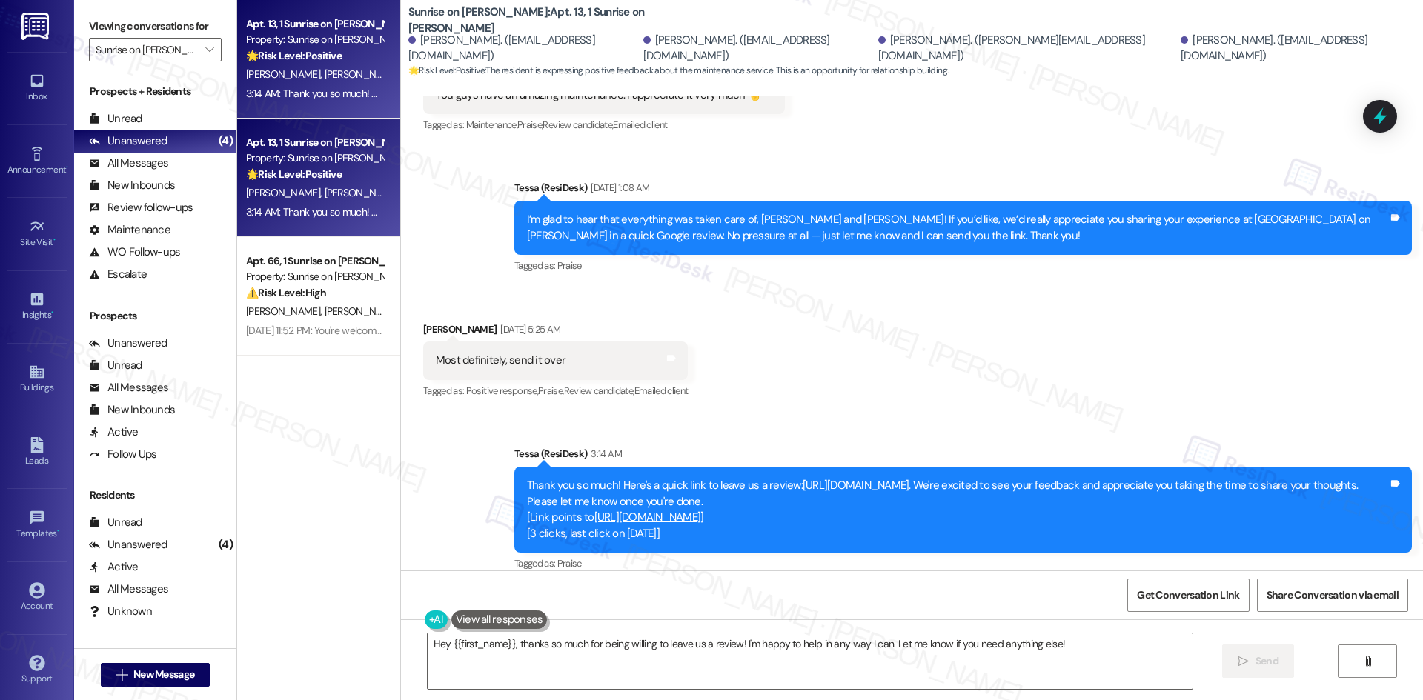
click at [868, 478] on link "https://www.theresidesk.com/links/review-pbgLMMxsP" at bounding box center [856, 485] width 107 height 15
drag, startPoint x: 395, startPoint y: 16, endPoint x: 490, endPoint y: 24, distance: 95.3
click at [490, 24] on div "Sunrise on Bethany: Apt. 13, 1 Sunrise on Bethany Nora Cervantes. (luisrangel60…" at bounding box center [912, 41] width 1022 height 75
copy b "Sunrise on [PERSON_NAME]"
click at [1146, 70] on div "Sunrise on Bethany: Apt. 13, 1 Sunrise on Bethany Nora Cervantes. (luisrangel60…" at bounding box center [915, 41] width 1015 height 75
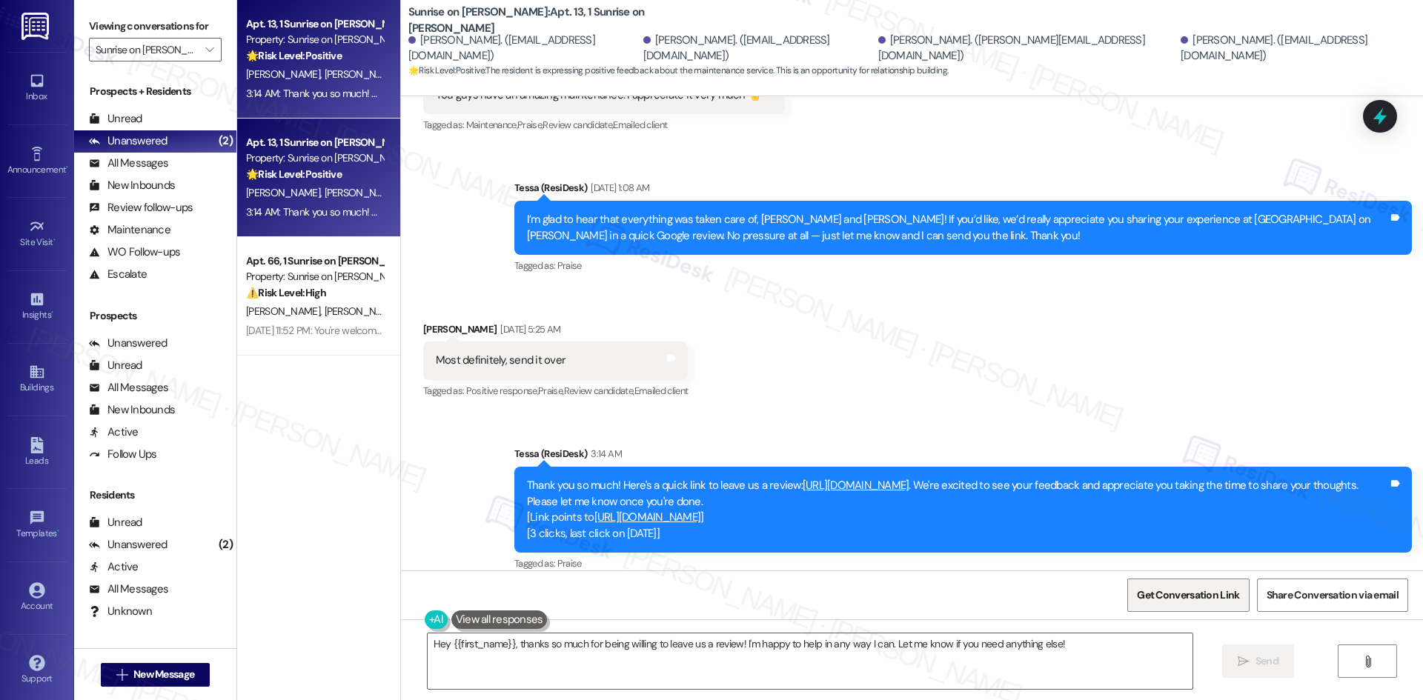
click at [1150, 606] on span "Get Conversation Link" at bounding box center [1188, 596] width 108 height 32
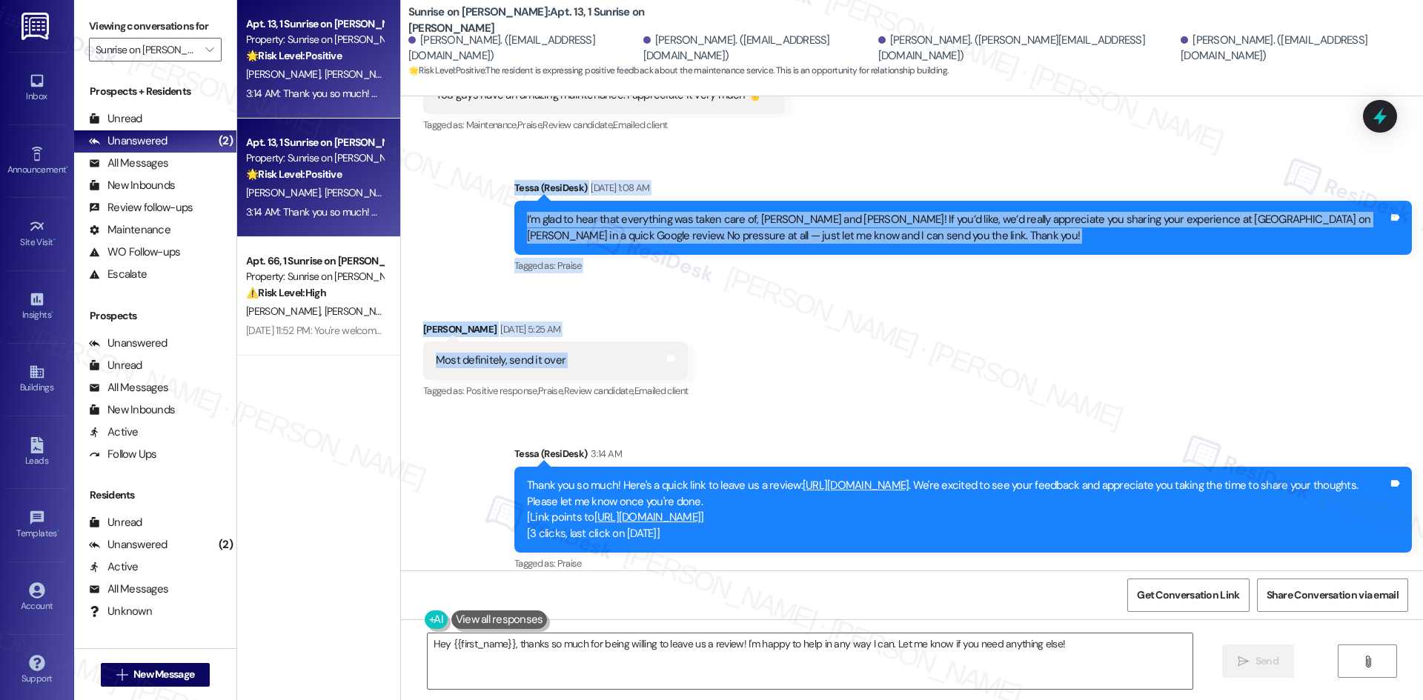
drag, startPoint x: 520, startPoint y: 211, endPoint x: 709, endPoint y: 342, distance: 230.2
click at [709, 342] on div "WO Lease started Jan 01, 2025 at 8:00 AM Show details Survey, sent via SMS Resi…" at bounding box center [912, 333] width 1022 height 474
copy div "Tessa (ResiDesk) Aug 30, 2025 at 1:08 AM I’m glad to hear that everything was t…"
click at [915, 665] on textarea "Hey {{first_name}}, thanks so much for being willing to leave us a review! I'm …" at bounding box center [810, 662] width 765 height 56
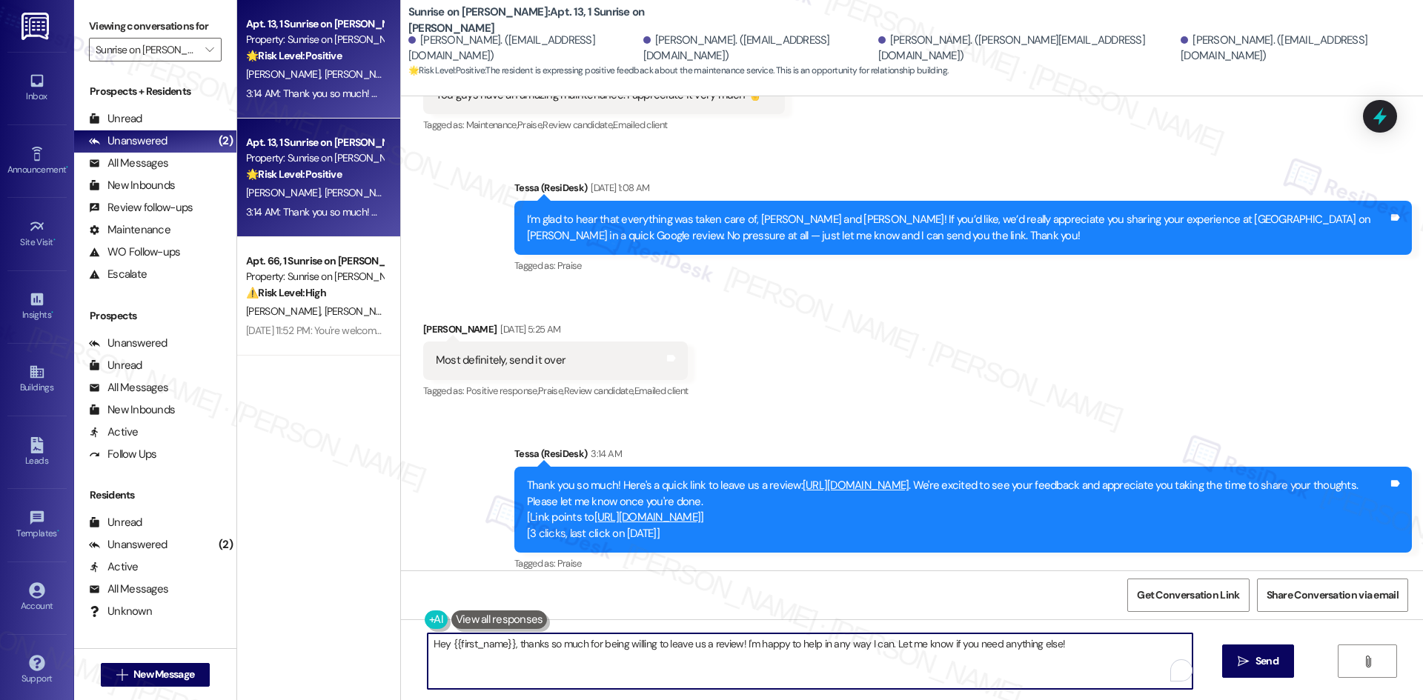
paste textarea "Thanks so much, Sergio! We really appreciate you taking the time to share a rev…"
type textarea "Thanks so much, Sergio! We really appreciate you taking the time to share a rev…"
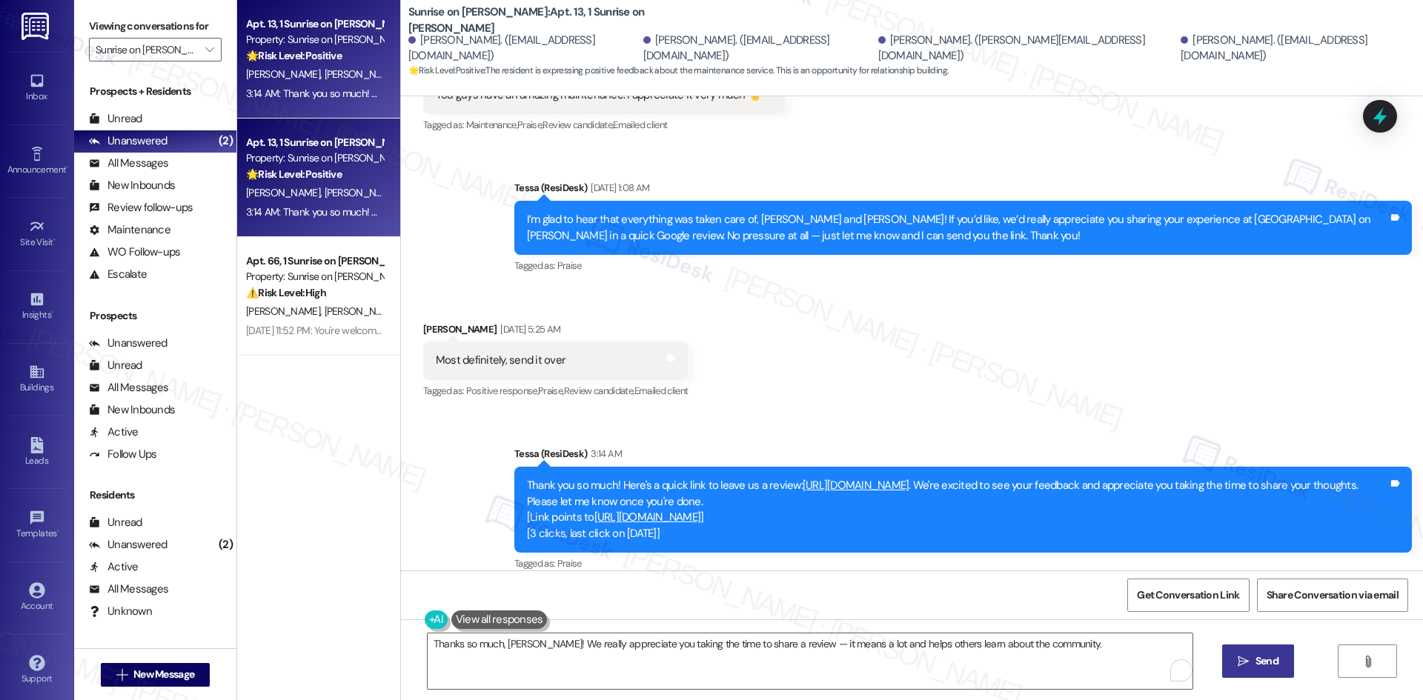
click at [1258, 662] on span "Send" at bounding box center [1266, 662] width 23 height 16
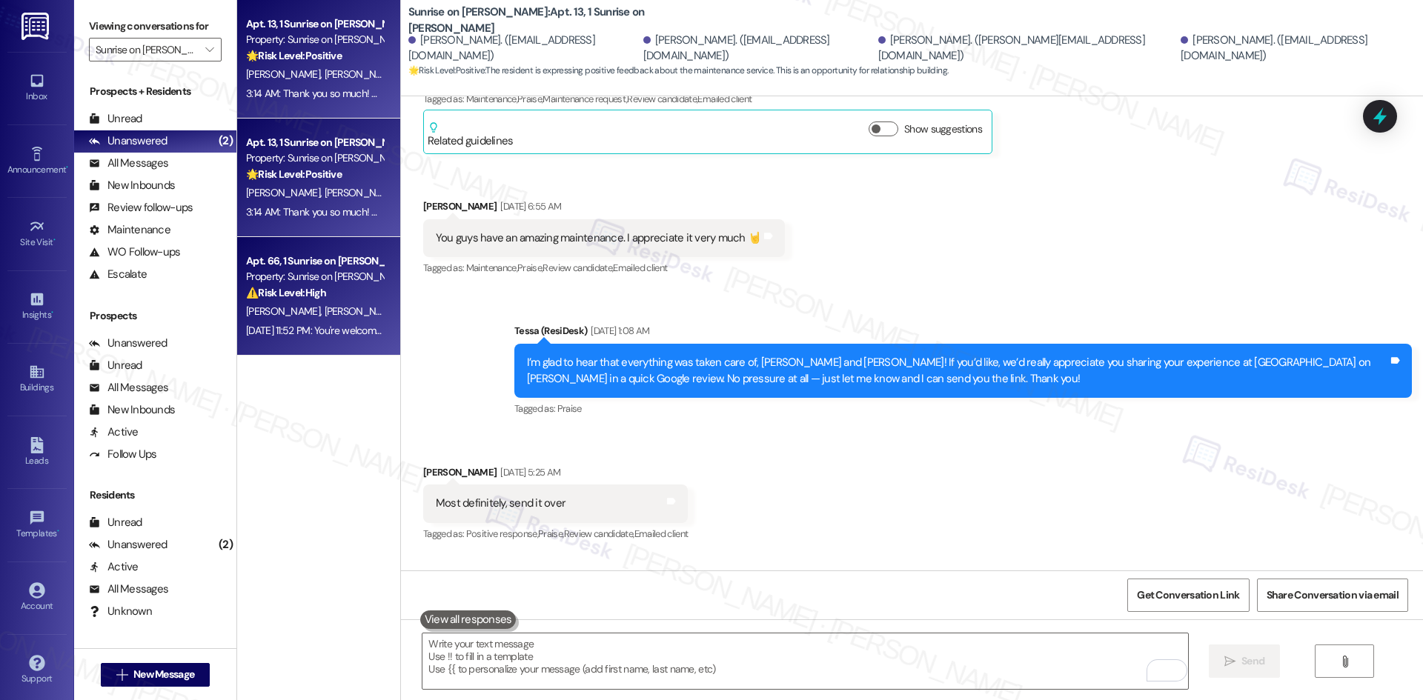
scroll to position [4053, 0]
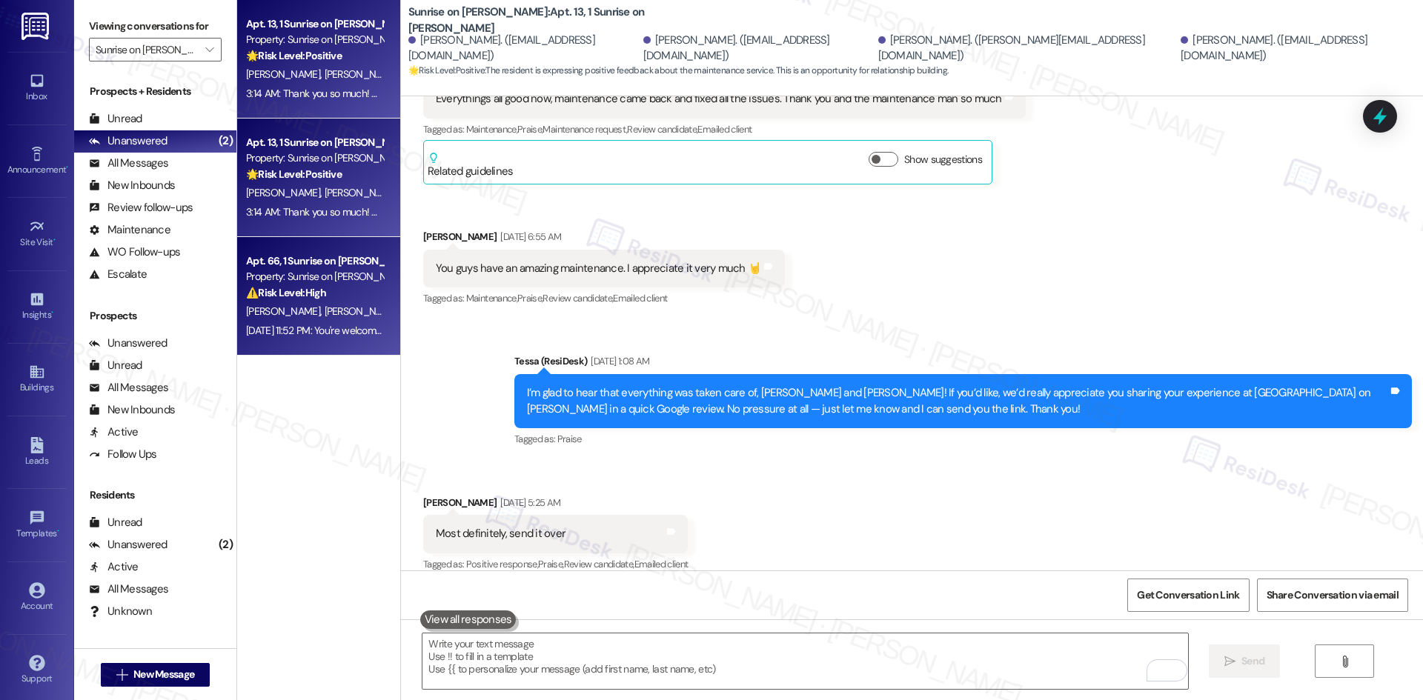
click at [293, 328] on div "Aug 29, 2025 at 11:52 PM: You're welcome, Daniel and Bobbi! Aug 29, 2025 at 11:…" at bounding box center [402, 330] width 312 height 13
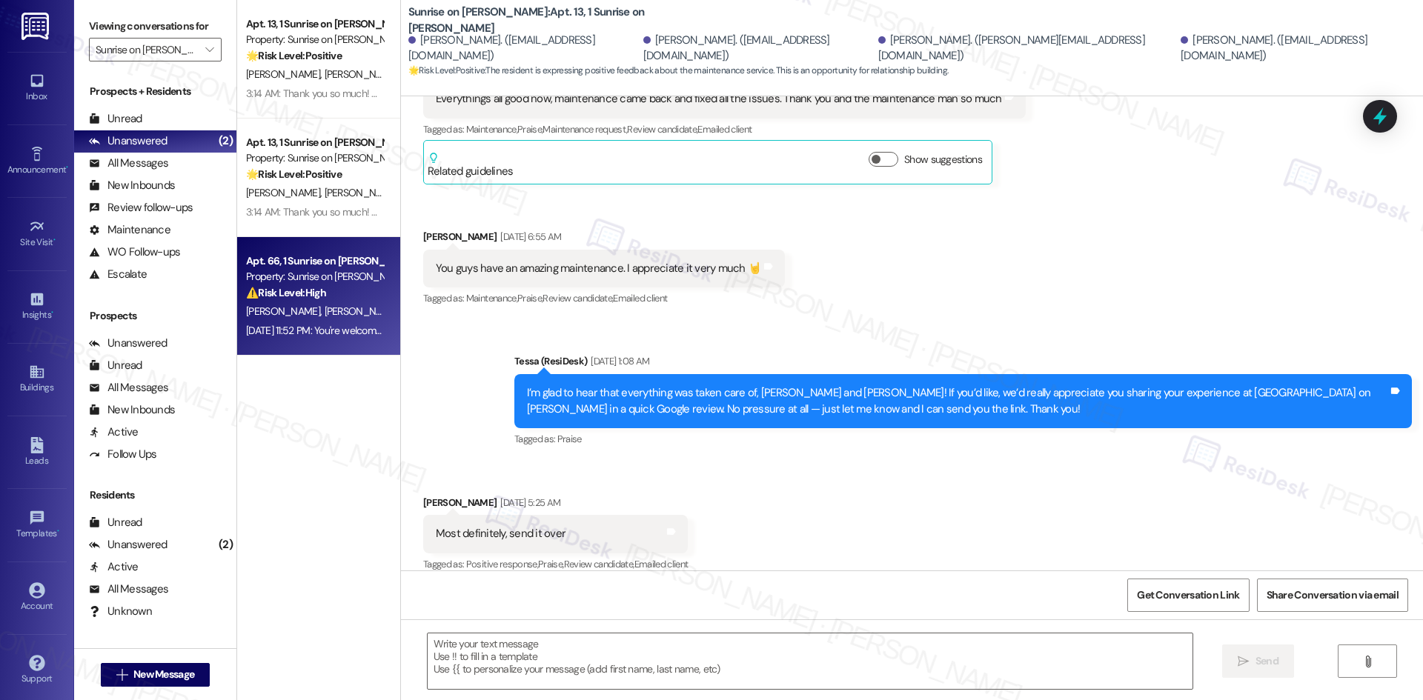
type textarea "Fetching suggested responses. Please feel free to read through the conversation…"
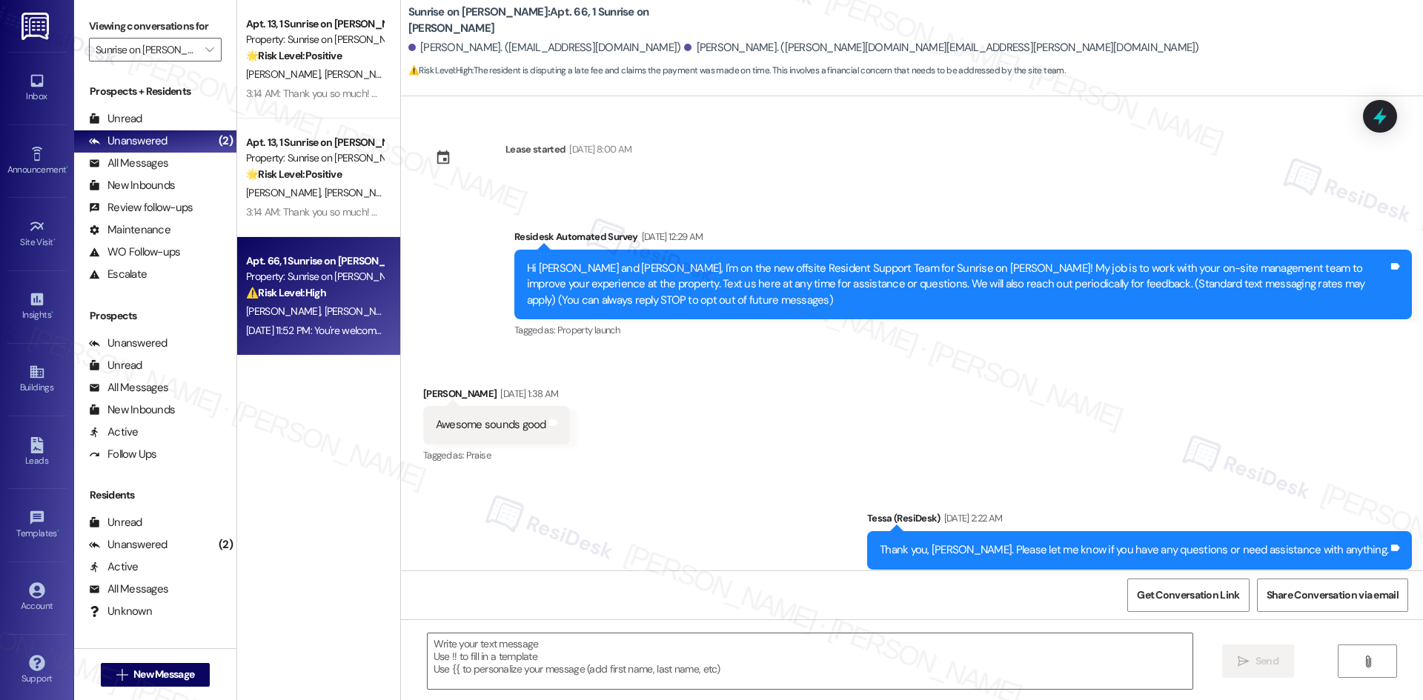
scroll to position [13239, 0]
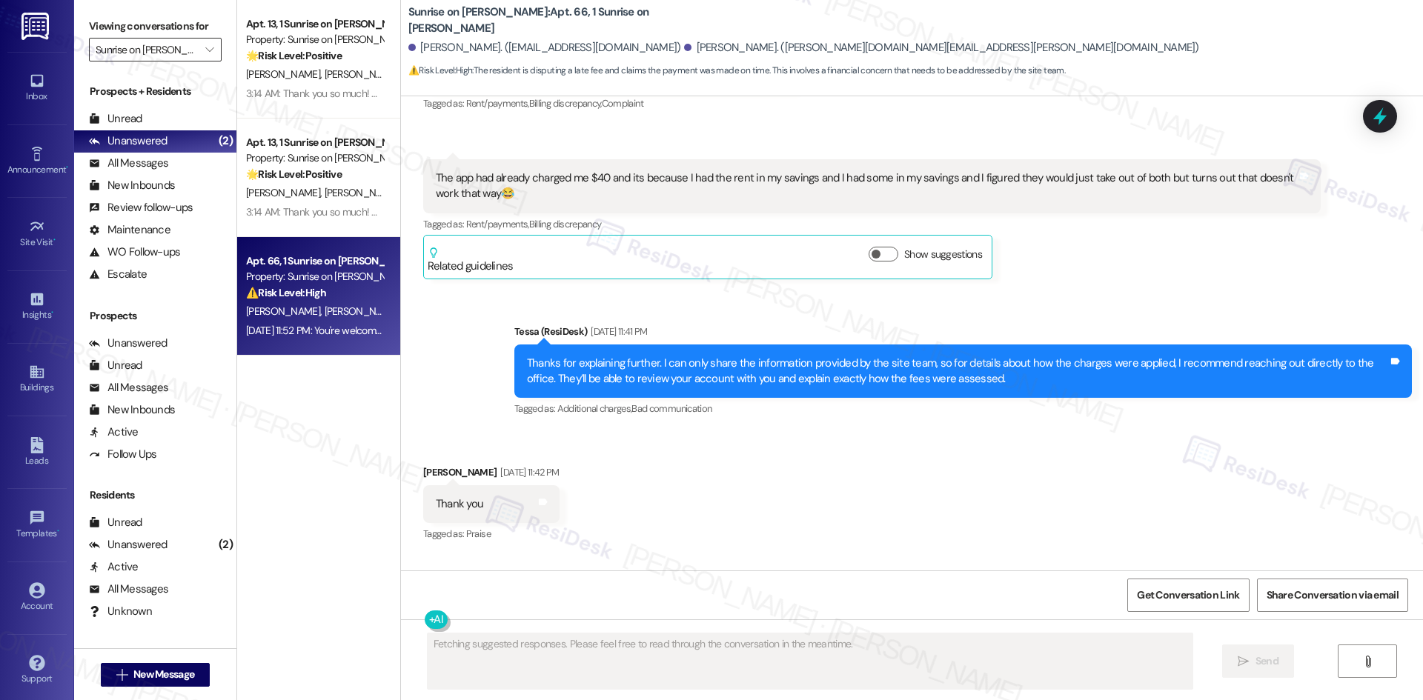
click at [149, 55] on input "Sunrise on Bethany" at bounding box center [147, 50] width 102 height 24
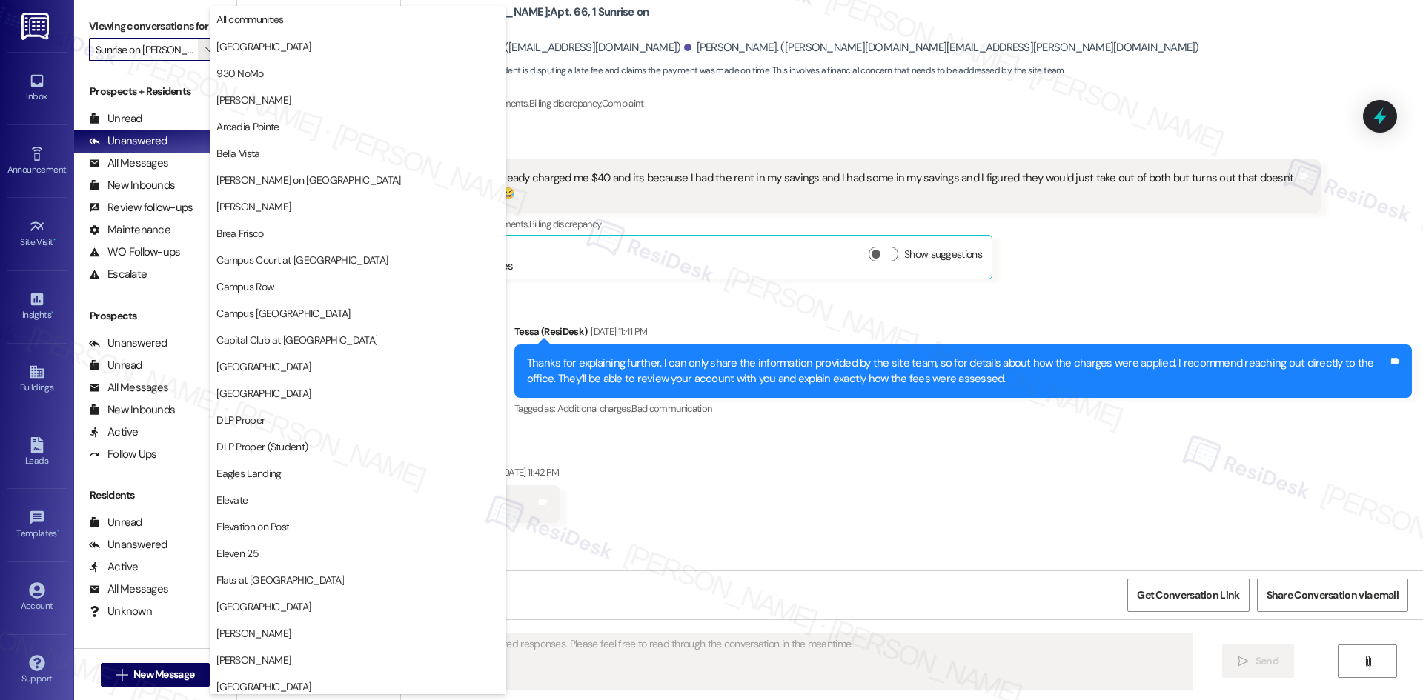
scroll to position [1033, 0]
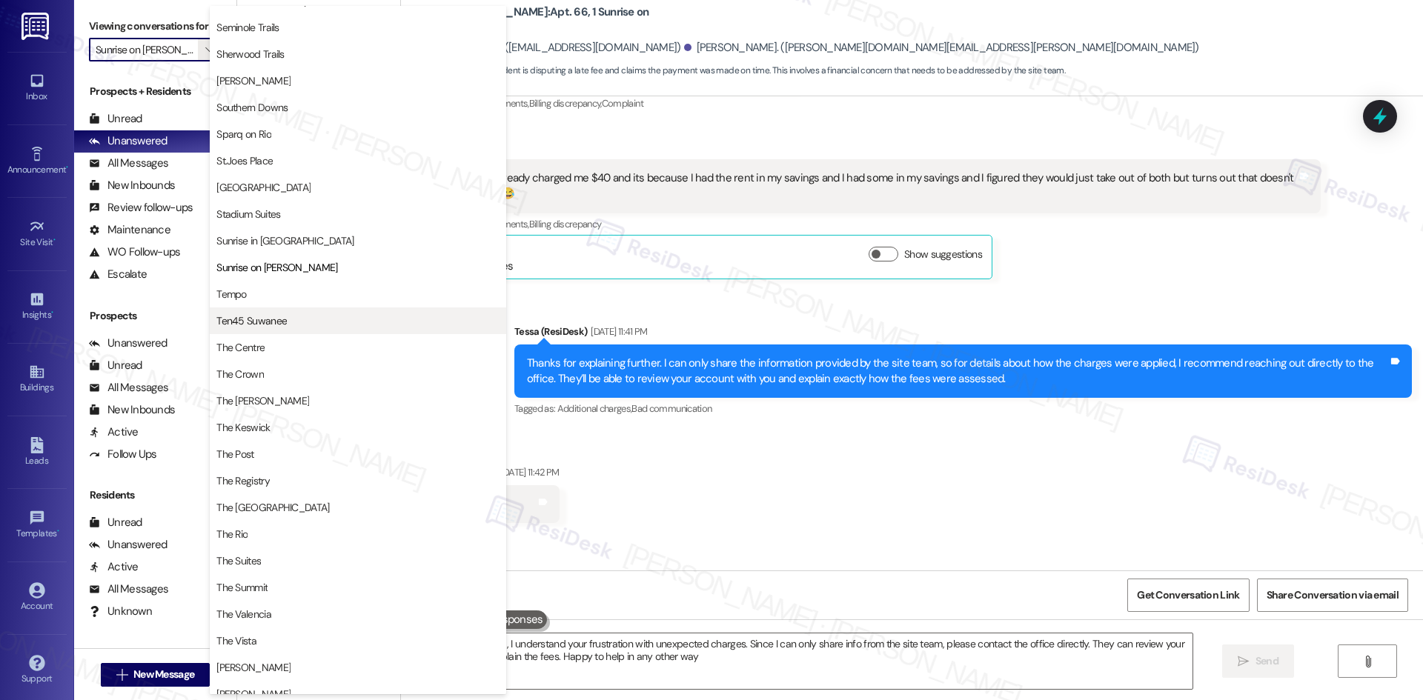
type textarea "Hi {{first_name}}, I understand your frustration with unexpected charges. Since…"
click at [302, 620] on span "The Valencia" at bounding box center [357, 614] width 283 height 15
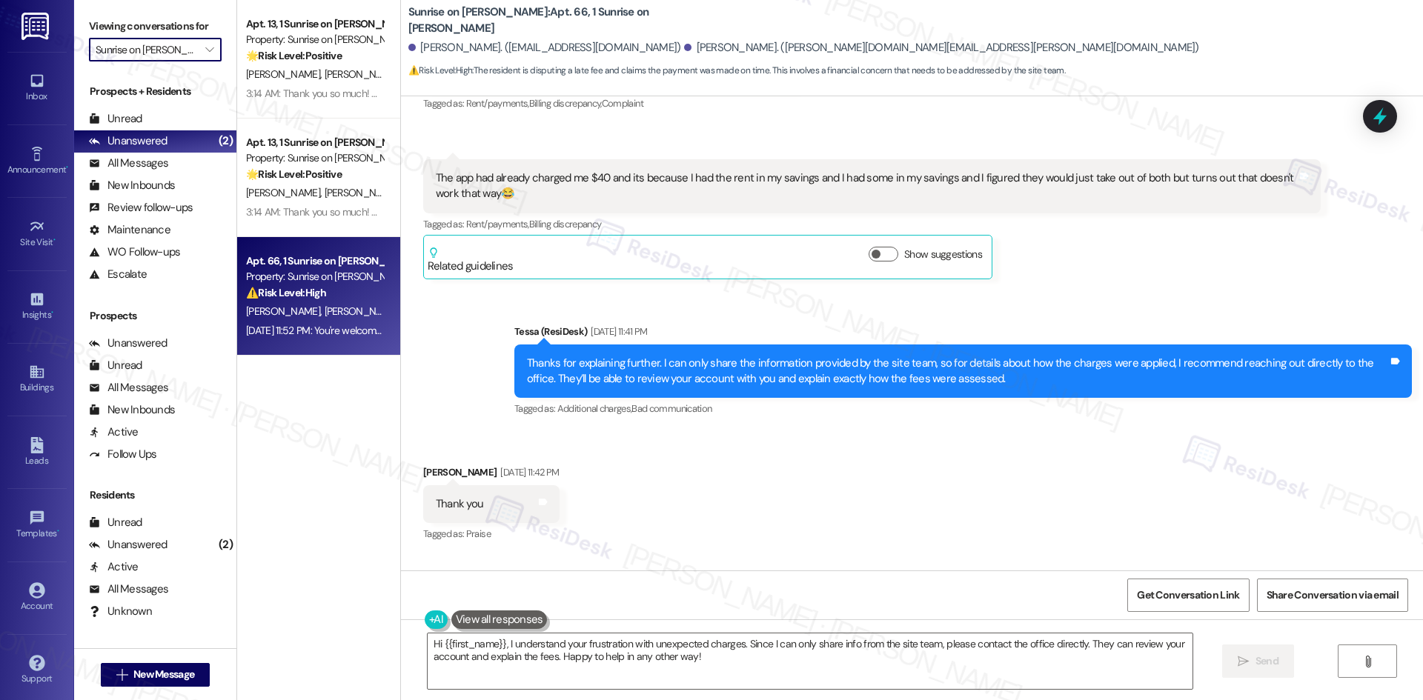
type input "The Valencia"
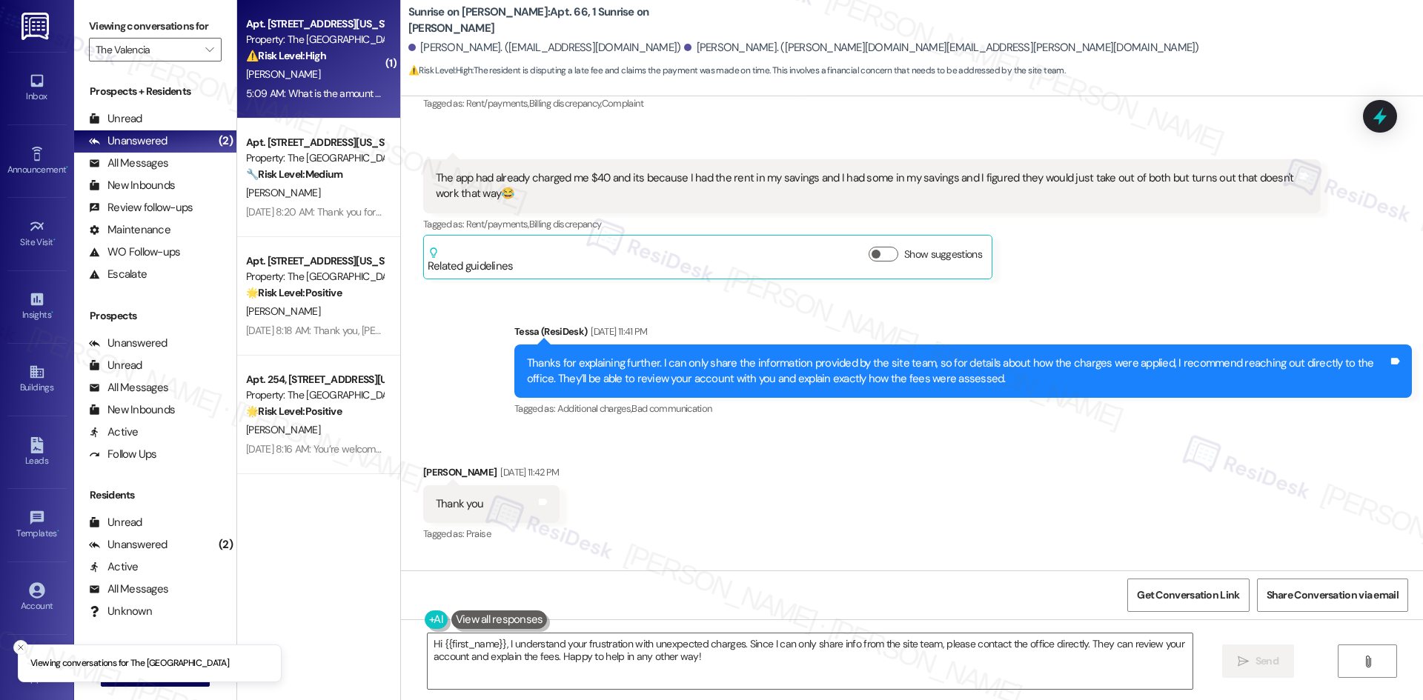
click at [339, 104] on div "Apt. 256, 3450 W Missouri Ave Property: The Valencia ⚠️ Risk Level: High The re…" at bounding box center [318, 59] width 163 height 119
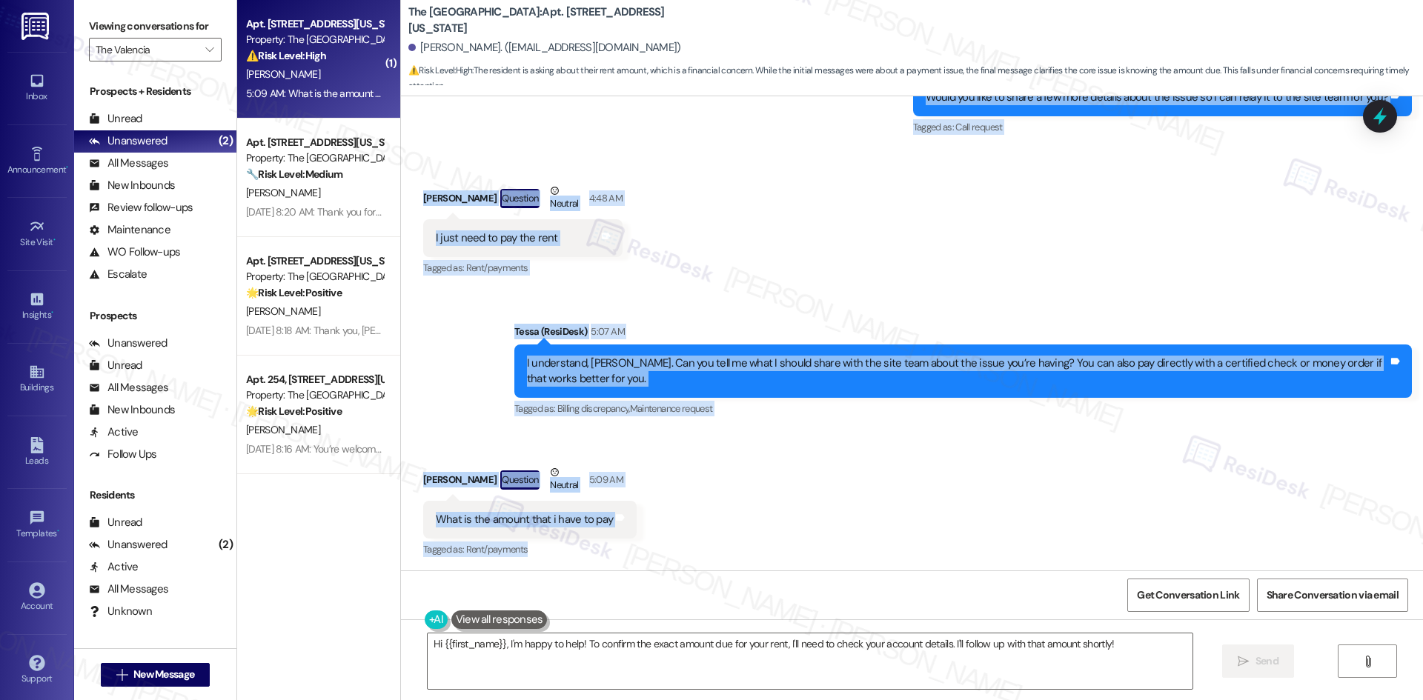
scroll to position [1344, 0]
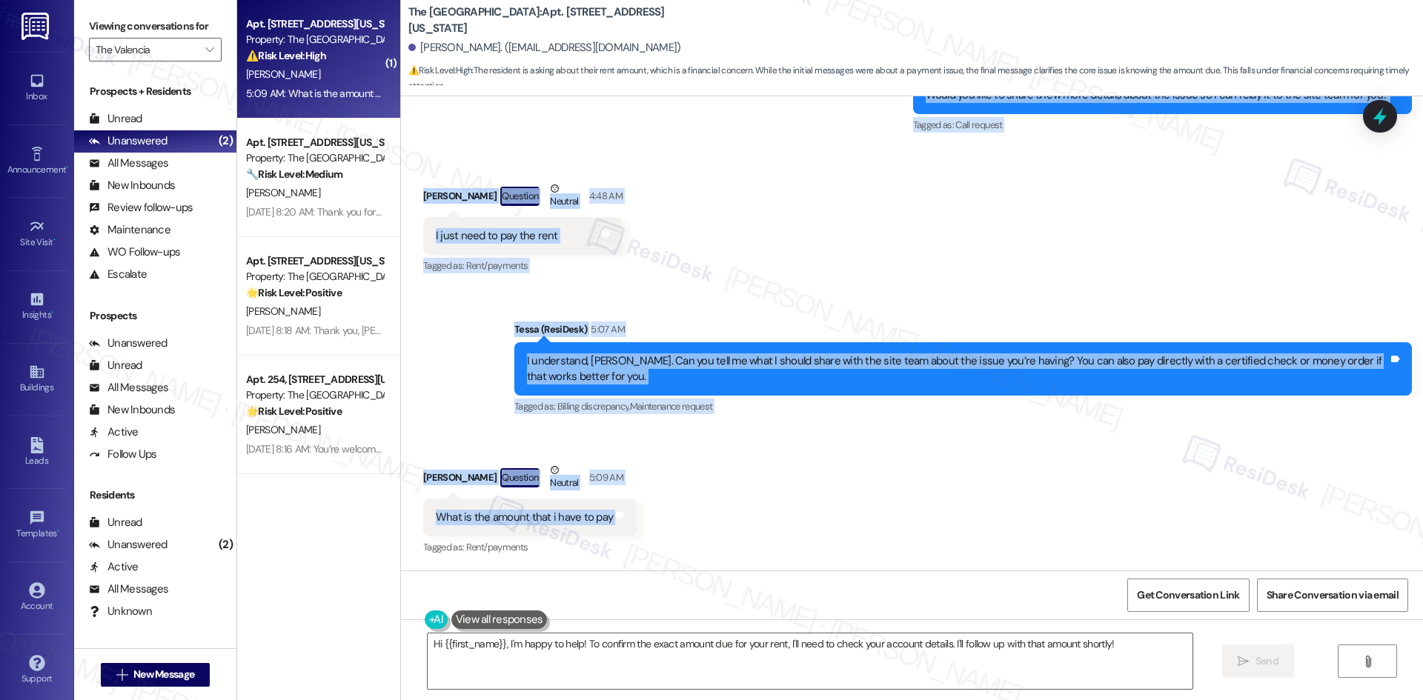
drag, startPoint x: 402, startPoint y: 223, endPoint x: 675, endPoint y: 528, distance: 409.9
click at [675, 528] on div "Lease started Dec 20, 2024 at 8:00 AM Announcement, sent via SMS Tessa (ResiDes…" at bounding box center [912, 333] width 1022 height 474
copy div "Ricky Mata Question Aug 31, 2025 at 6:14 AM Hi Tessa I'm having problems paying…"
click at [775, 285] on div "Received via SMS Ricky Mata Question Neutral 4:48 AM I just need to pay the ren…" at bounding box center [912, 217] width 1022 height 141
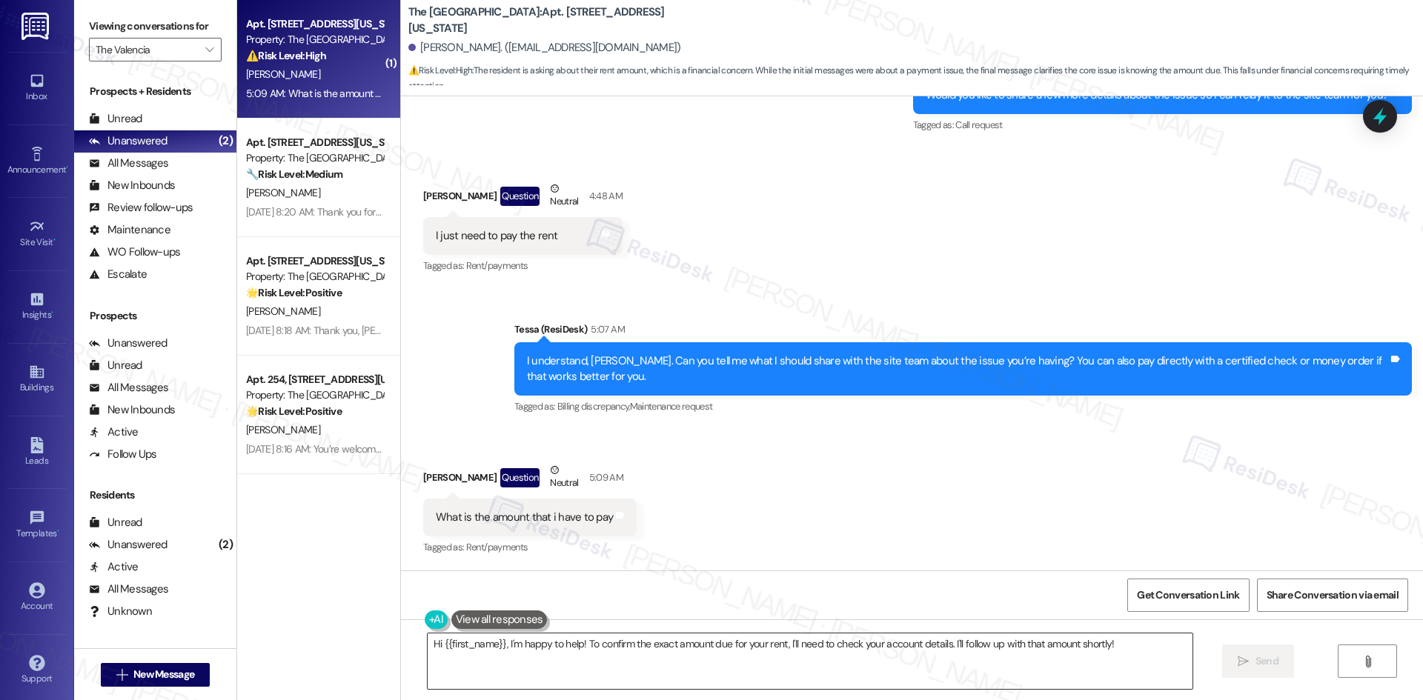
click at [584, 661] on textarea "Hi {{first_name}}, I'm happy to help! To confirm the exact amount due for your …" at bounding box center [810, 662] width 765 height 56
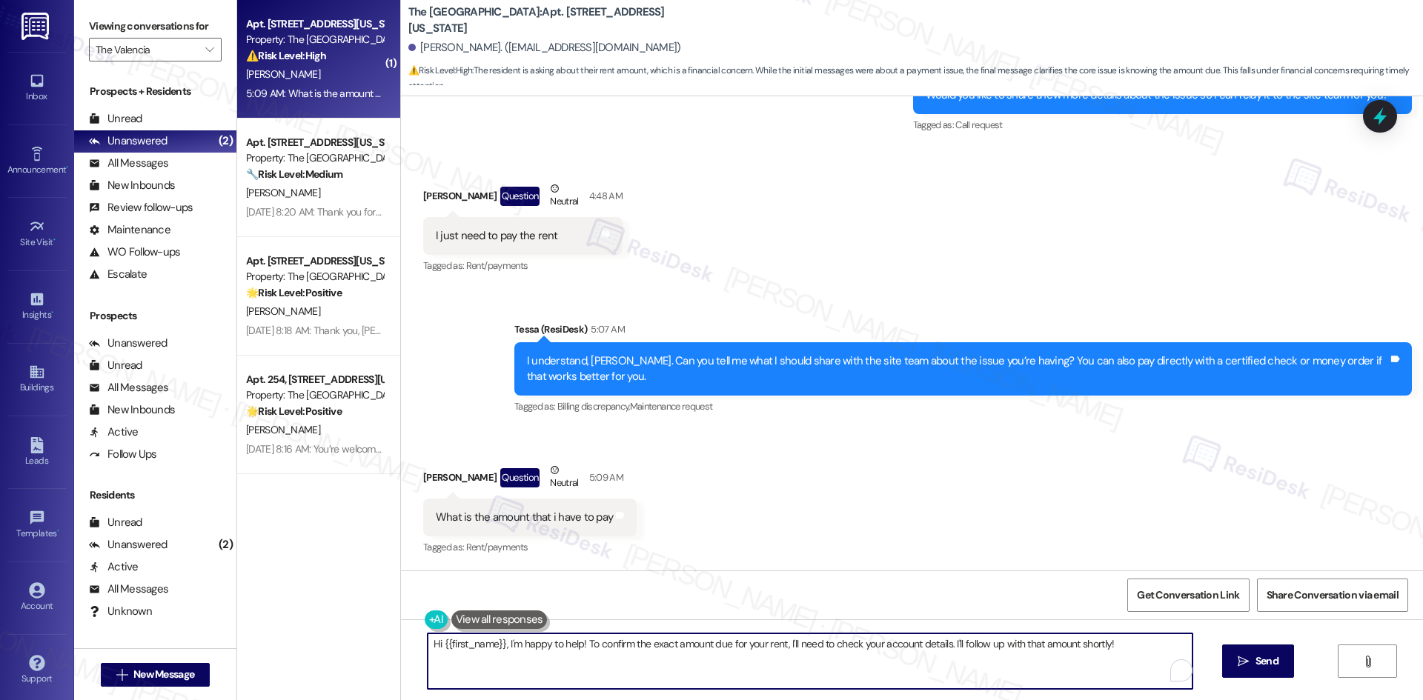
paste textarea "Thanks for reaching out, Ricky. I’ll check with the site team to confirm the ex…"
drag, startPoint x: 517, startPoint y: 643, endPoint x: 465, endPoint y: 645, distance: 51.9
click at [465, 645] on textarea "Thanks for reaching out, Ricky. I’ll check with the site team to confirm the ex…" at bounding box center [804, 662] width 765 height 56
type textarea "Thanks for sharing, Ricky. I’ll check with the site team to confirm the exact r…"
click at [1246, 668] on span "Send" at bounding box center [1252, 662] width 23 height 16
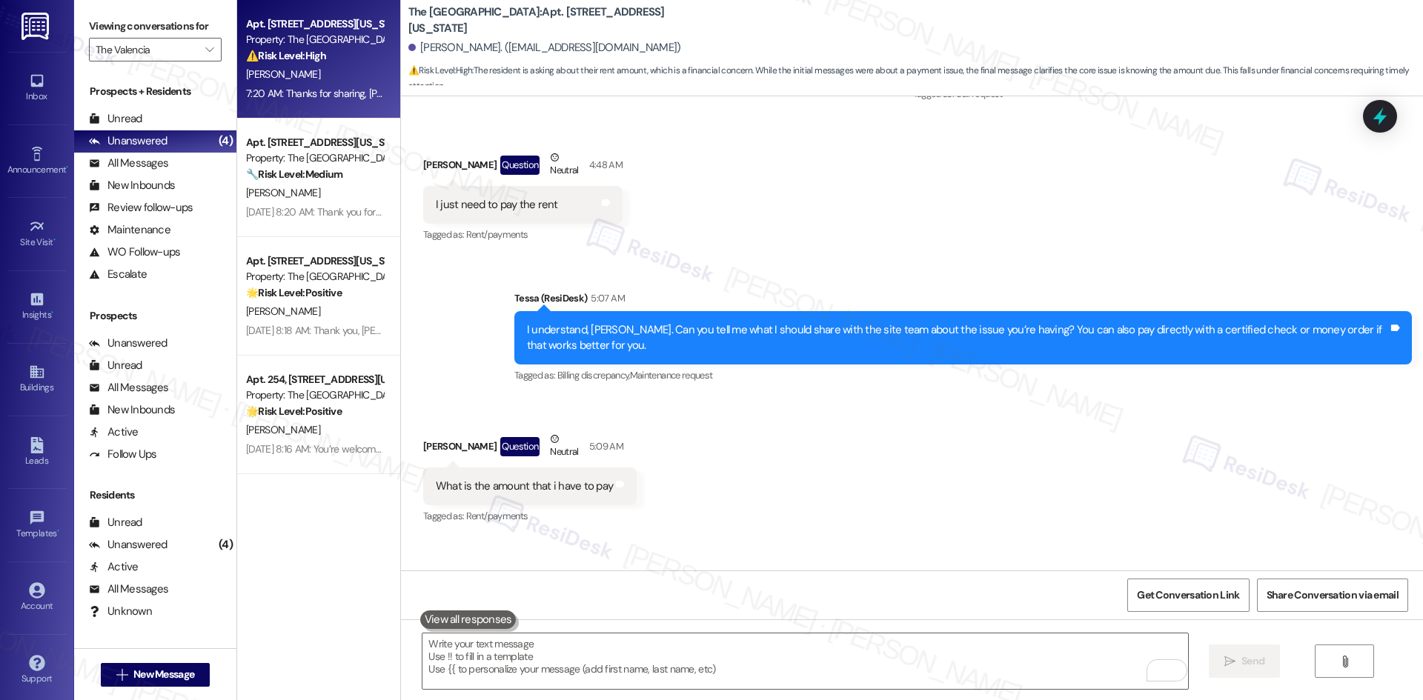
scroll to position [1462, 0]
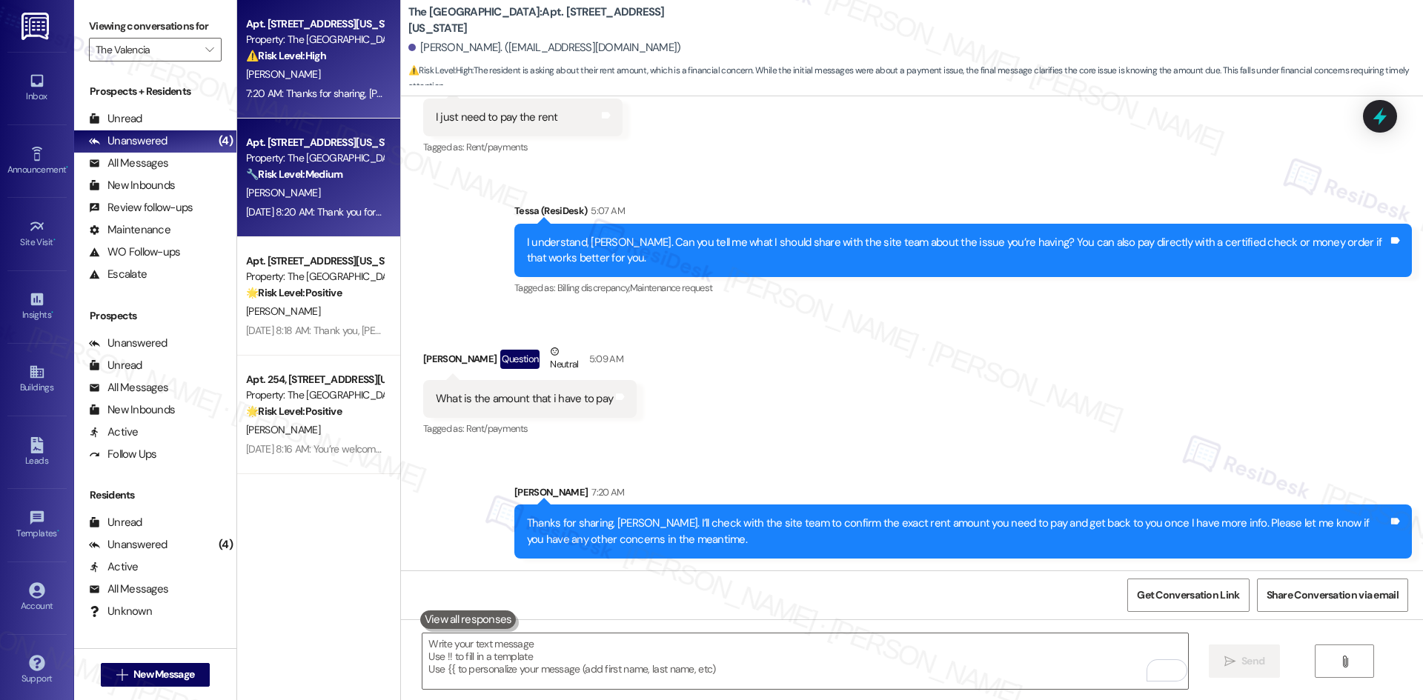
click at [312, 191] on div "J. Schurkamp" at bounding box center [315, 193] width 140 height 19
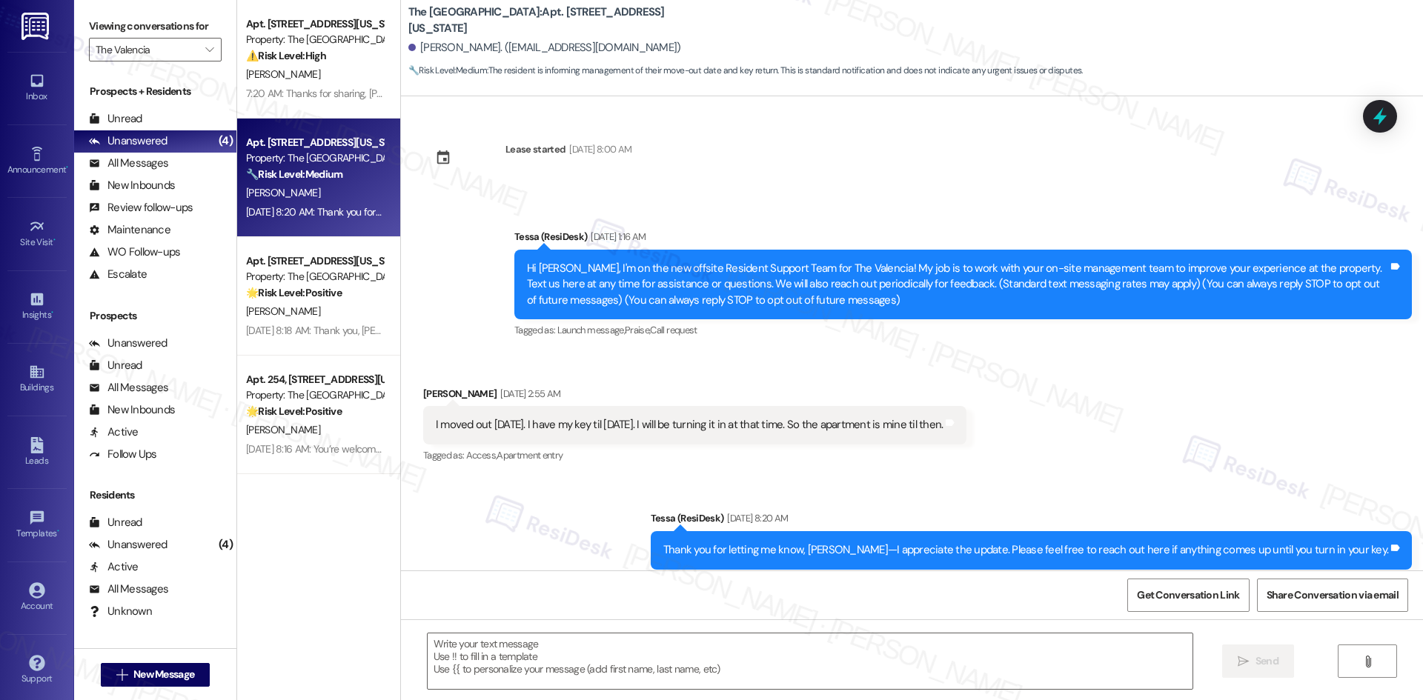
type textarea "Fetching suggested responses. Please feel free to read through the conversation…"
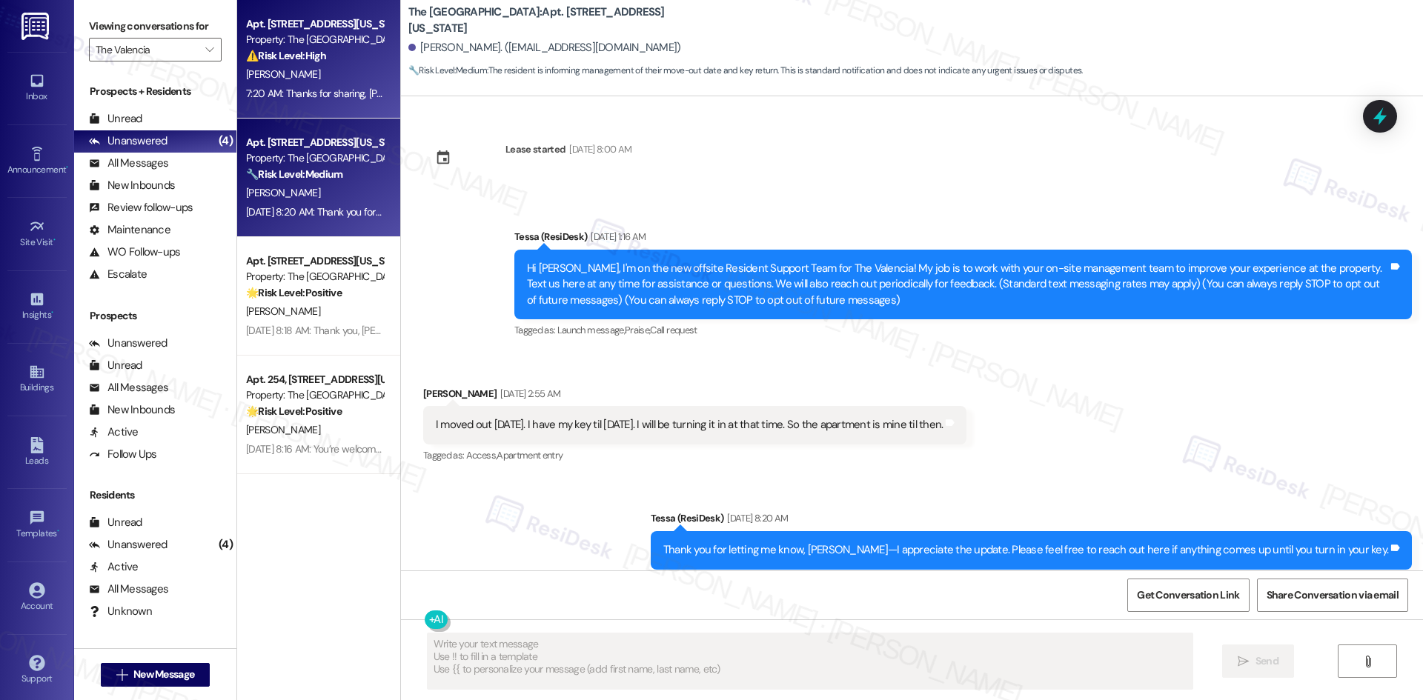
click at [347, 67] on div "R. Mata" at bounding box center [315, 74] width 140 height 19
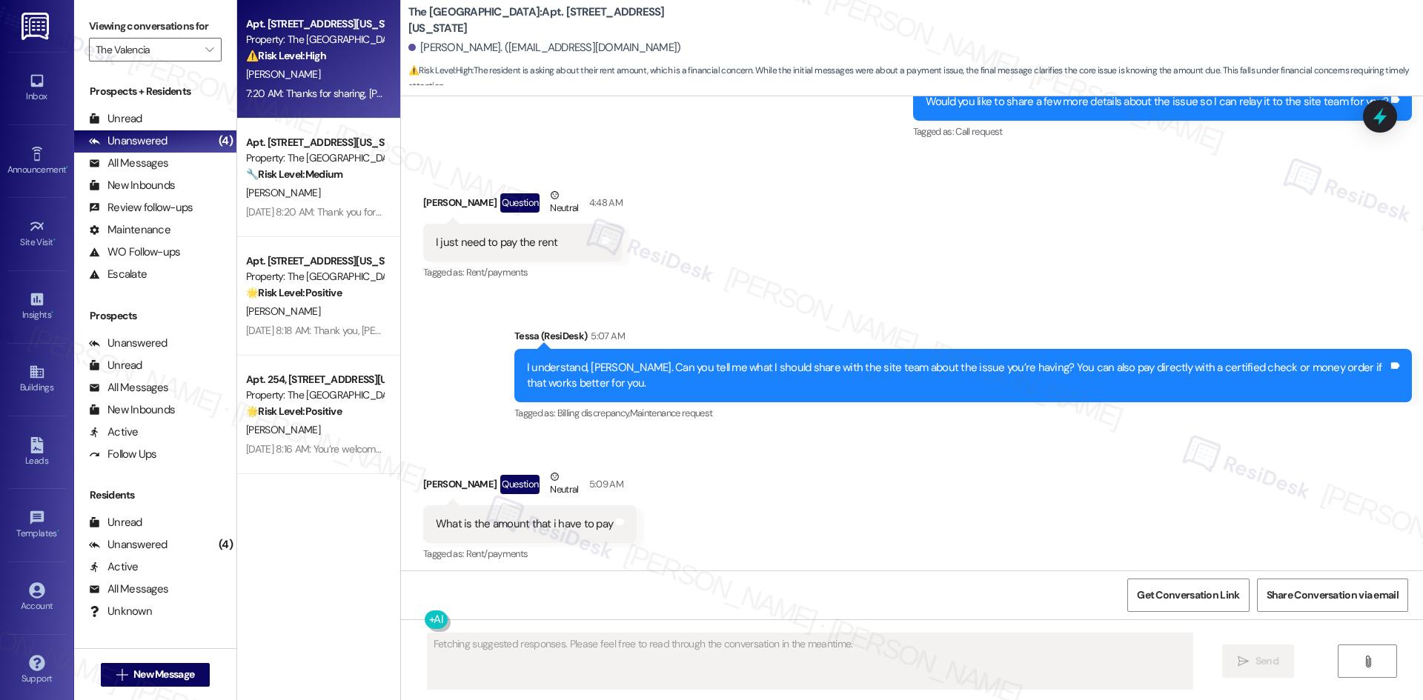
scroll to position [1484, 0]
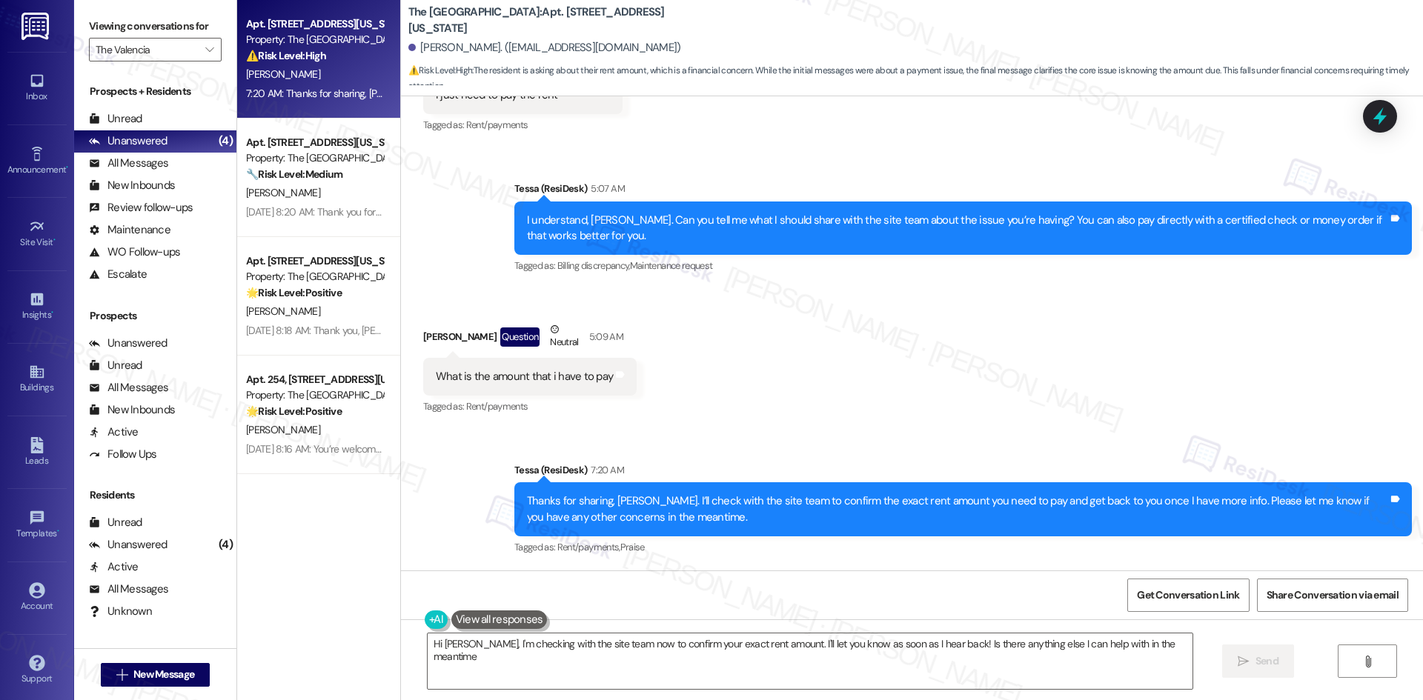
type textarea "Hi Ricky, I'm checking with the site team now to confirm your exact rent amount…"
click at [857, 370] on div "Received via SMS Ricky Mata Question Neutral 5:09 AM What is the amount that i …" at bounding box center [912, 358] width 1022 height 141
click at [907, 376] on div "Received via SMS Ricky Mata Question Neutral 5:09 AM What is the amount that i …" at bounding box center [912, 358] width 1022 height 141
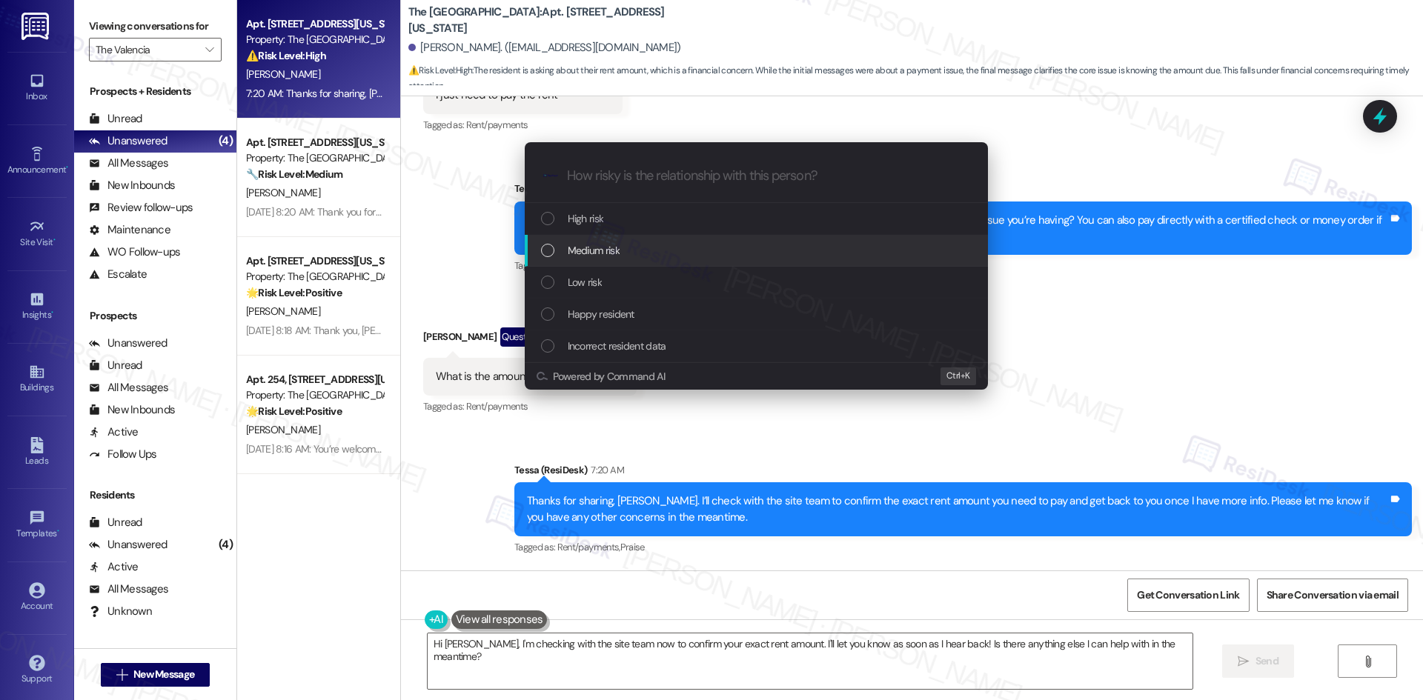
click at [673, 248] on div "Medium risk" at bounding box center [758, 250] width 434 height 16
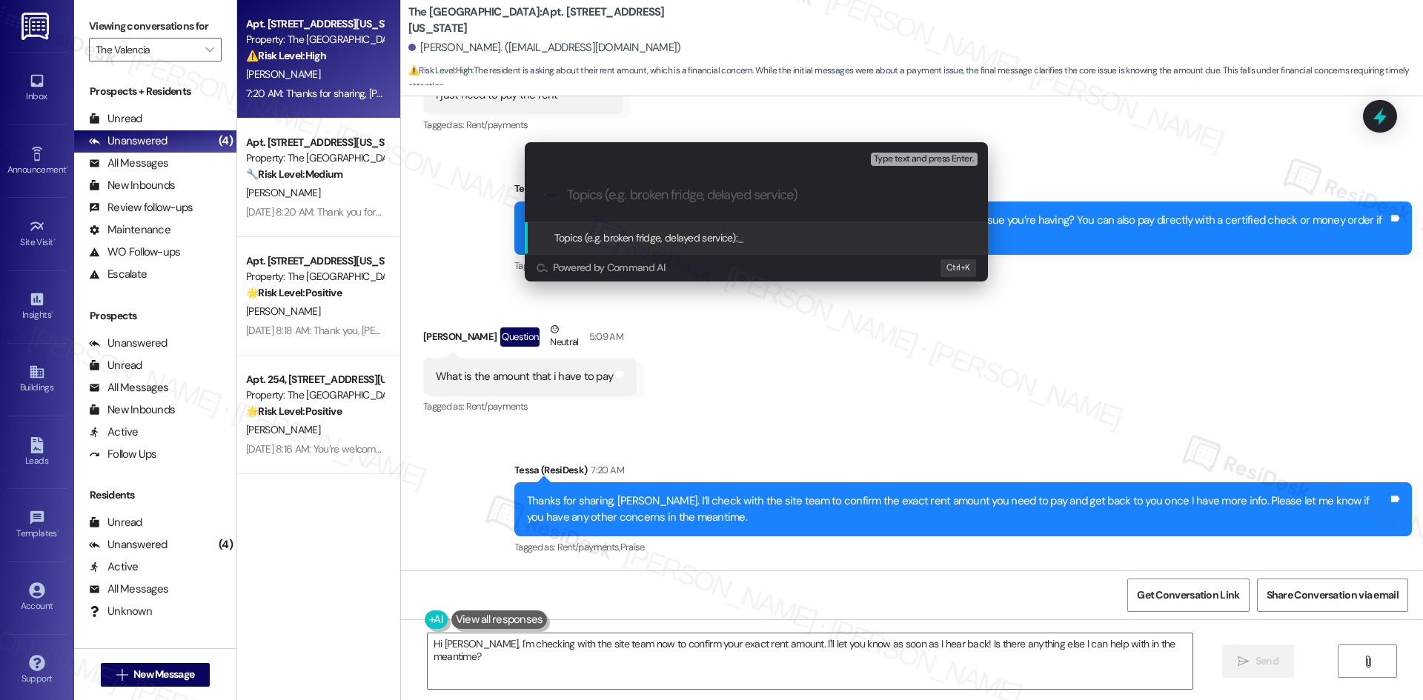
drag, startPoint x: 804, startPoint y: 405, endPoint x: 733, endPoint y: 400, distance: 71.3
click at [804, 405] on div "Escalate Conversation Medium risk Topics (e.g. broken fridge, delayed service) …" at bounding box center [711, 350] width 1423 height 700
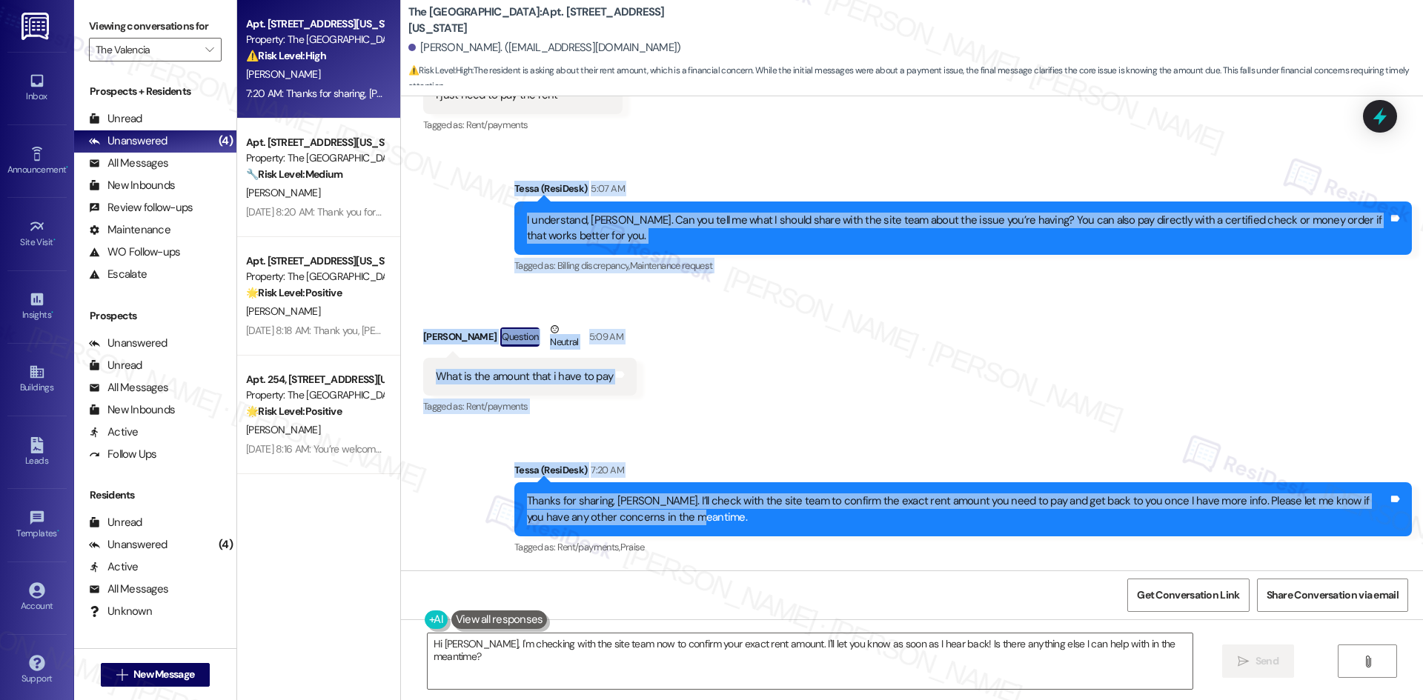
drag, startPoint x: 490, startPoint y: 185, endPoint x: 777, endPoint y: 516, distance: 438.7
click at [777, 516] on div "Lease started Dec 20, 2024 at 8:00 AM Announcement, sent via SMS Tessa (ResiDes…" at bounding box center [912, 333] width 1022 height 474
click at [774, 361] on div "Received via SMS Ricky Mata Question Neutral 5:09 AM What is the amount that i …" at bounding box center [912, 358] width 1022 height 141
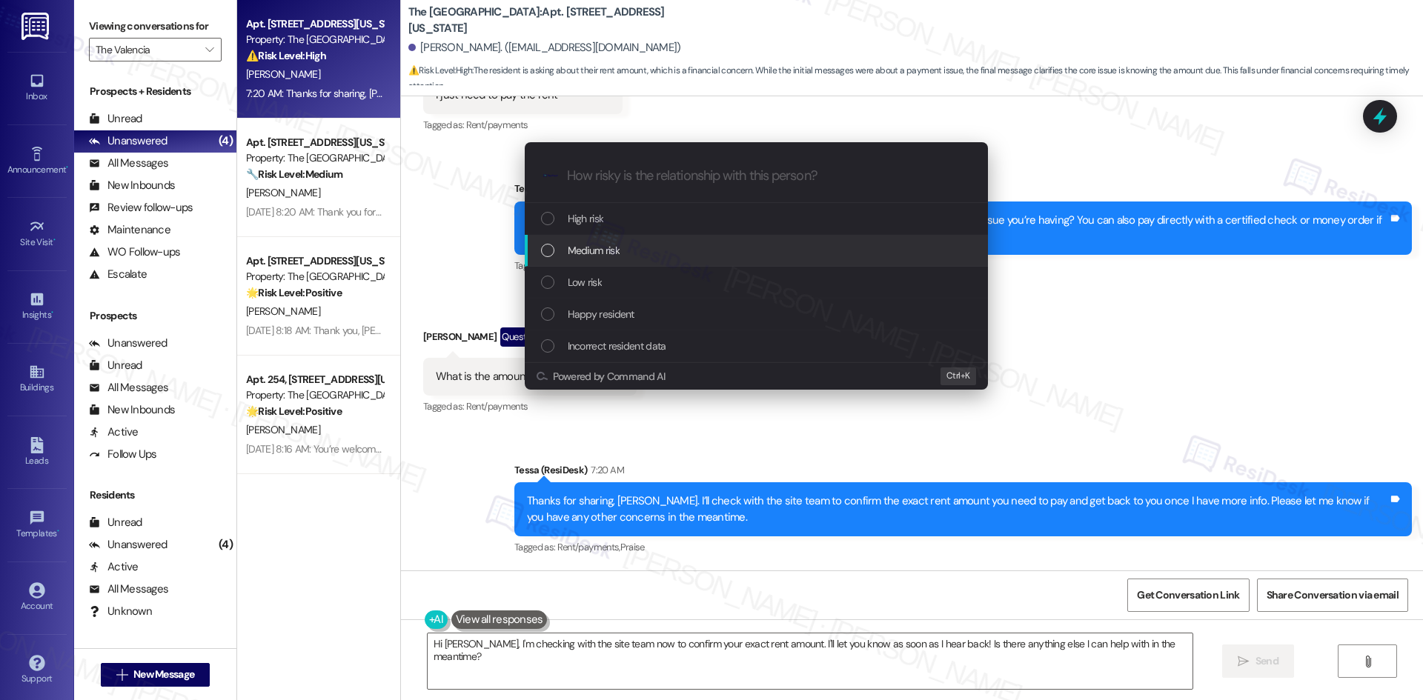
click at [643, 246] on div "Medium risk" at bounding box center [758, 250] width 434 height 16
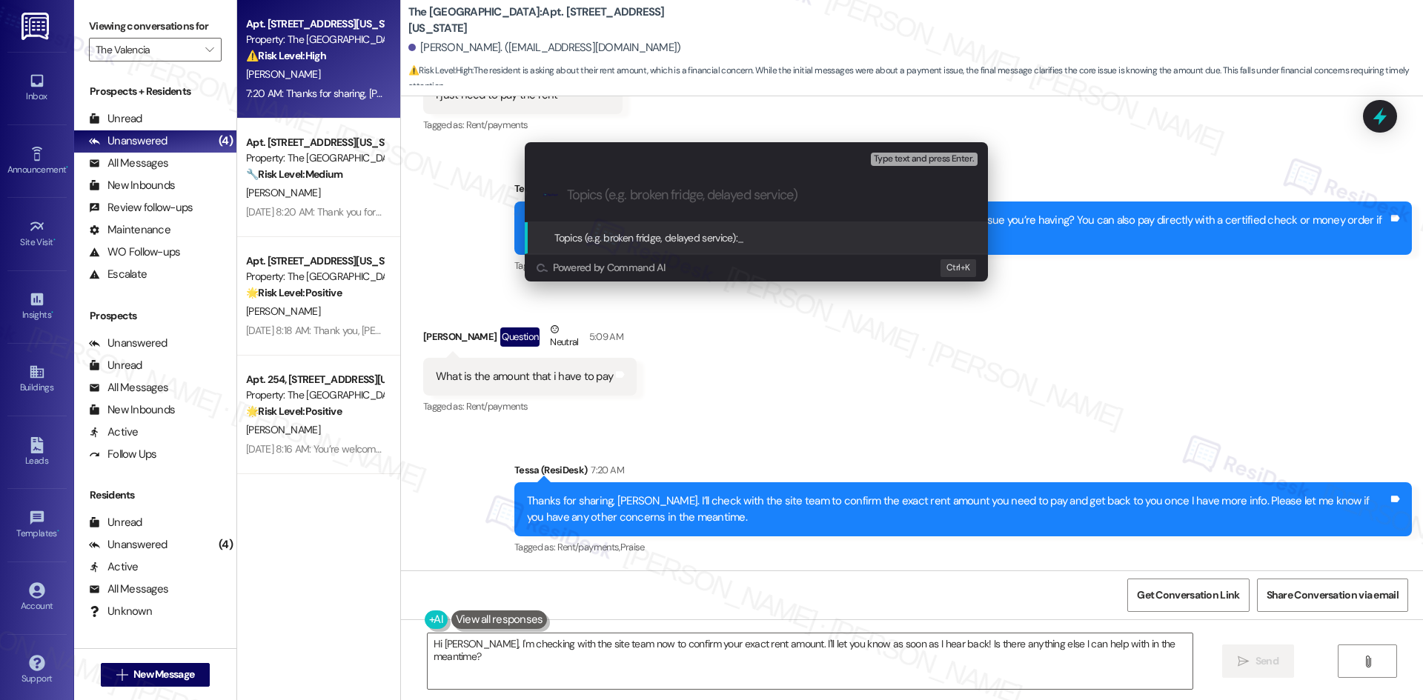
click at [645, 196] on input "Topics (e.g. broken fridge, delayed service)" at bounding box center [768, 196] width 402 height 16
paste input "Request for Rent Amount Confirmation"
type input "Request for Rent Amount Confirmation"
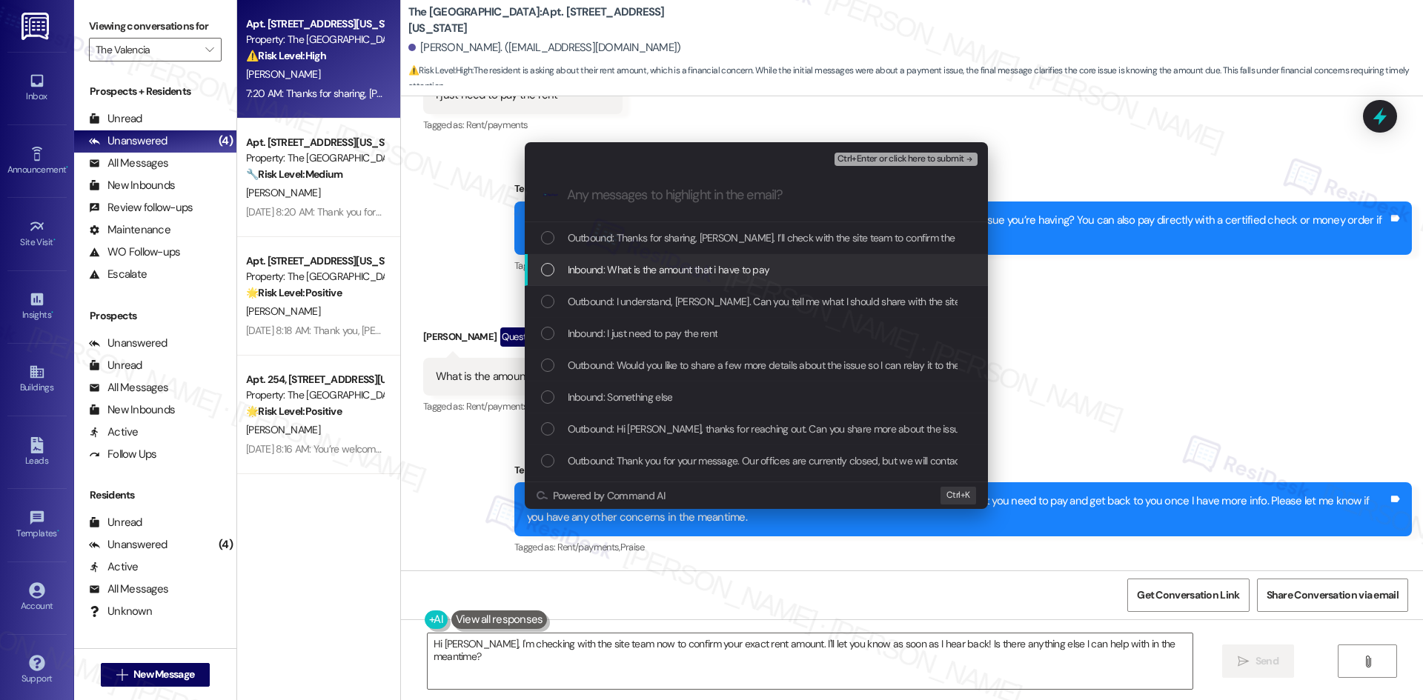
click at [762, 265] on span "Inbound: What is the amount that i have to pay" at bounding box center [669, 270] width 202 height 16
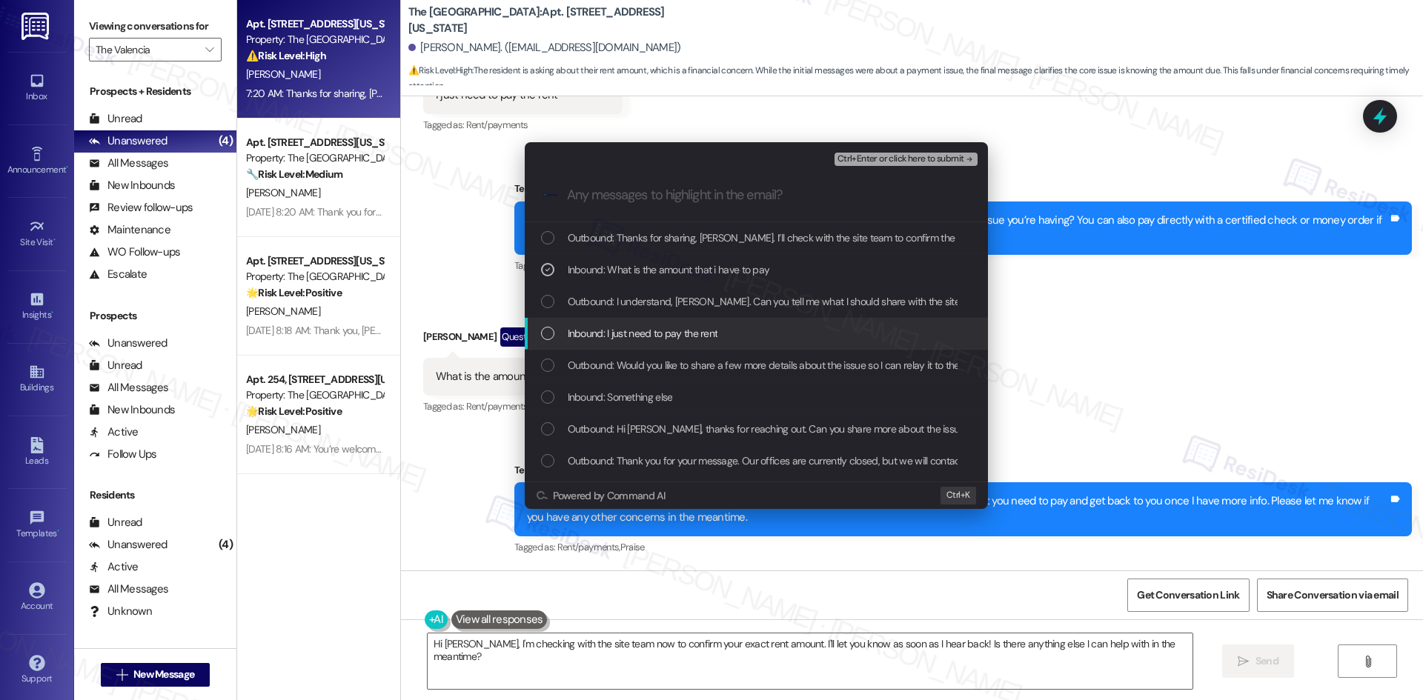
click at [743, 328] on div "Inbound: I just need to pay the rent" at bounding box center [758, 333] width 434 height 16
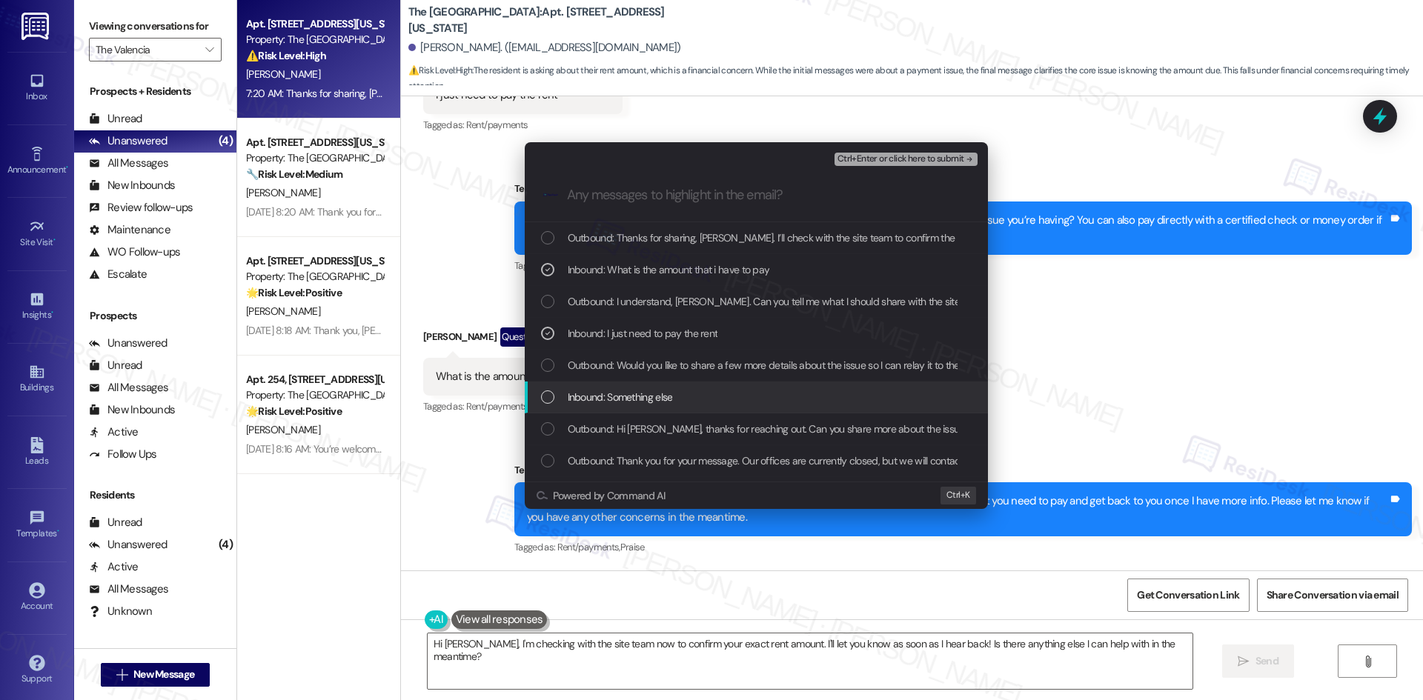
drag, startPoint x: 708, startPoint y: 391, endPoint x: 700, endPoint y: 391, distance: 8.9
click at [708, 391] on div "Inbound: Something else" at bounding box center [758, 397] width 434 height 16
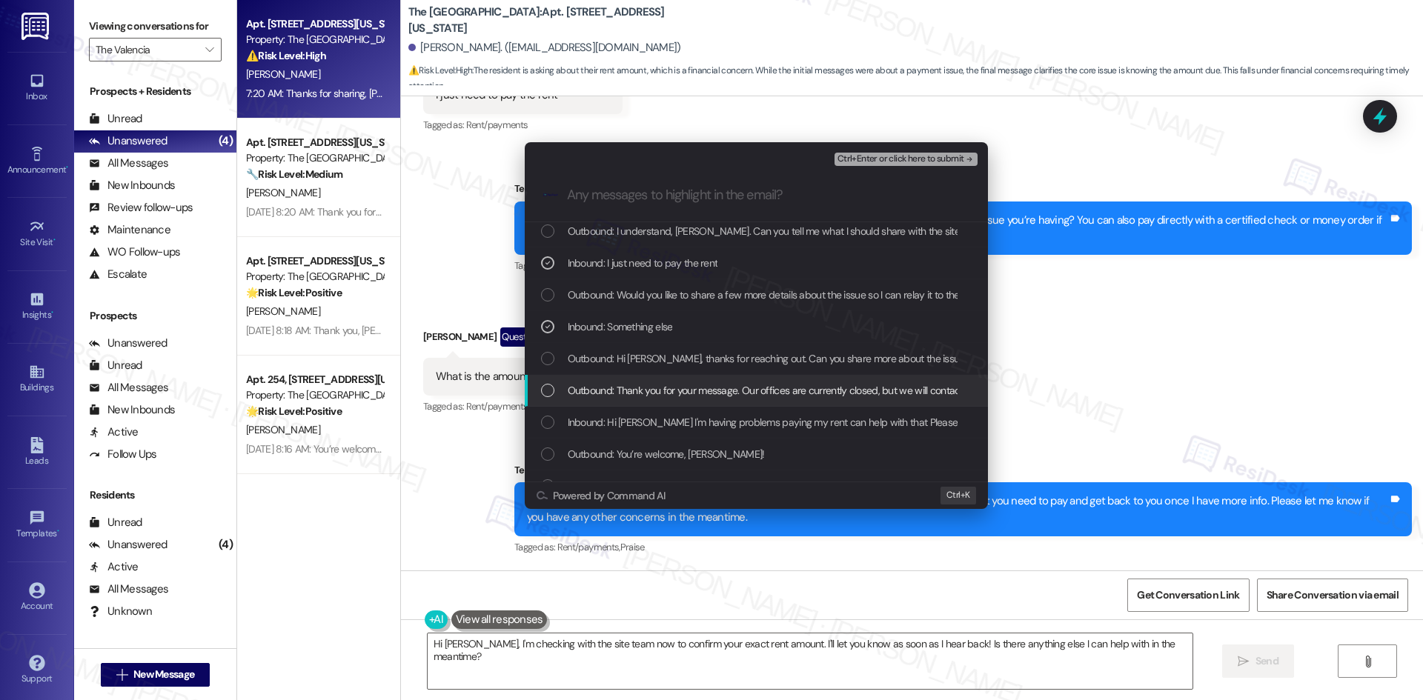
scroll to position [74, 0]
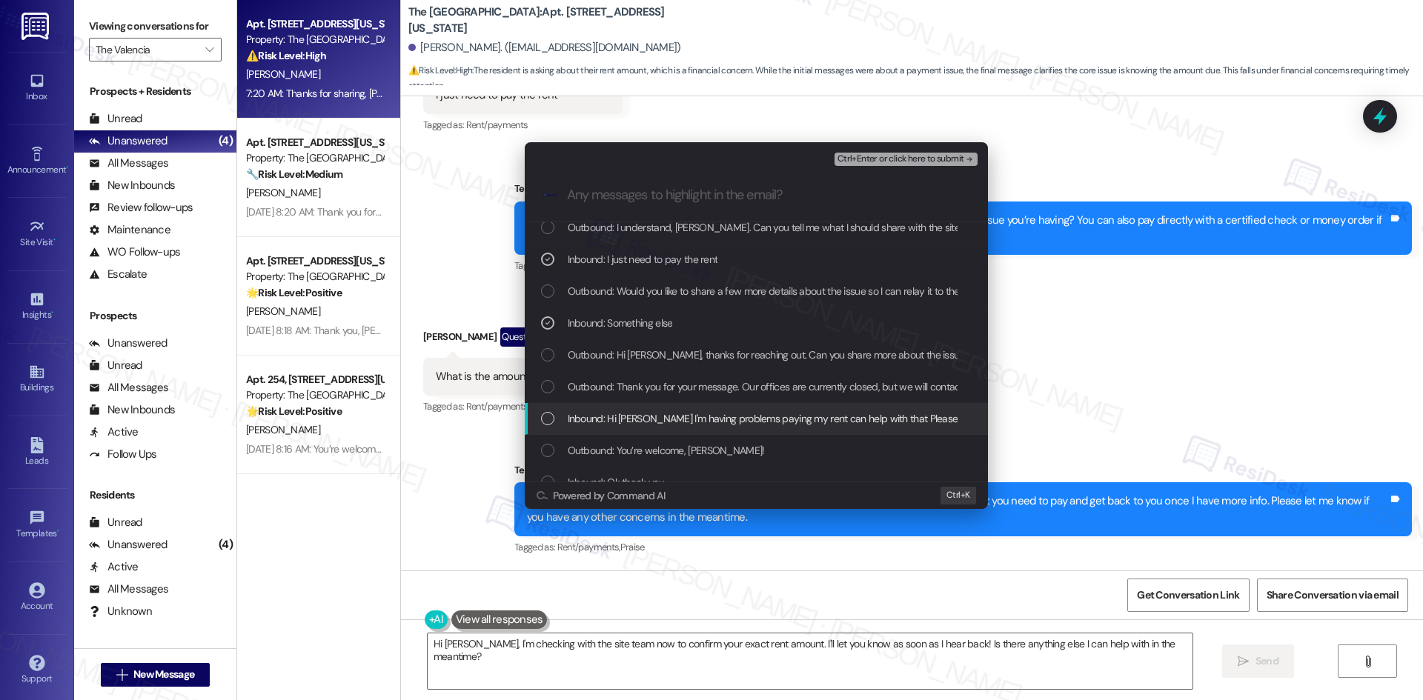
click at [823, 418] on span "Inbound: Hi Tessa I'm having problems paying my rent can help with that Please …" at bounding box center [787, 419] width 438 height 16
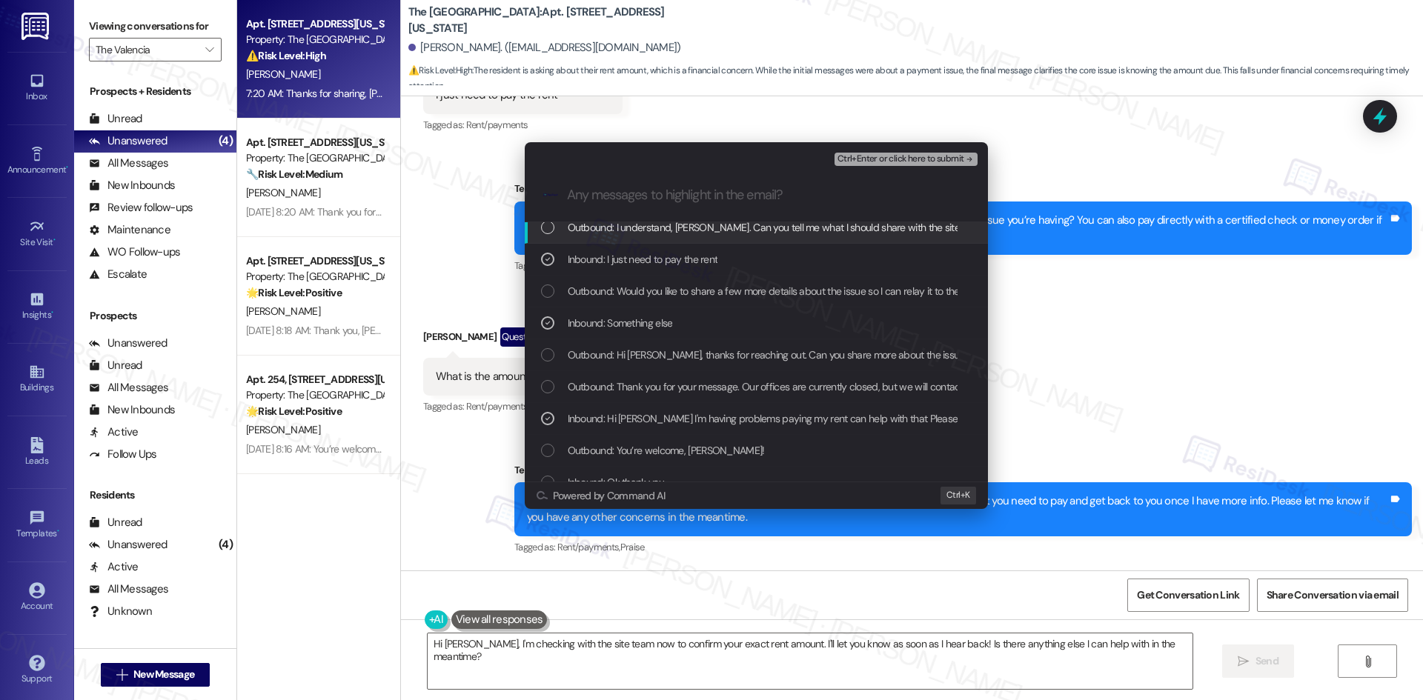
click at [945, 158] on span "Ctrl+Enter or click here to submit" at bounding box center [900, 159] width 127 height 10
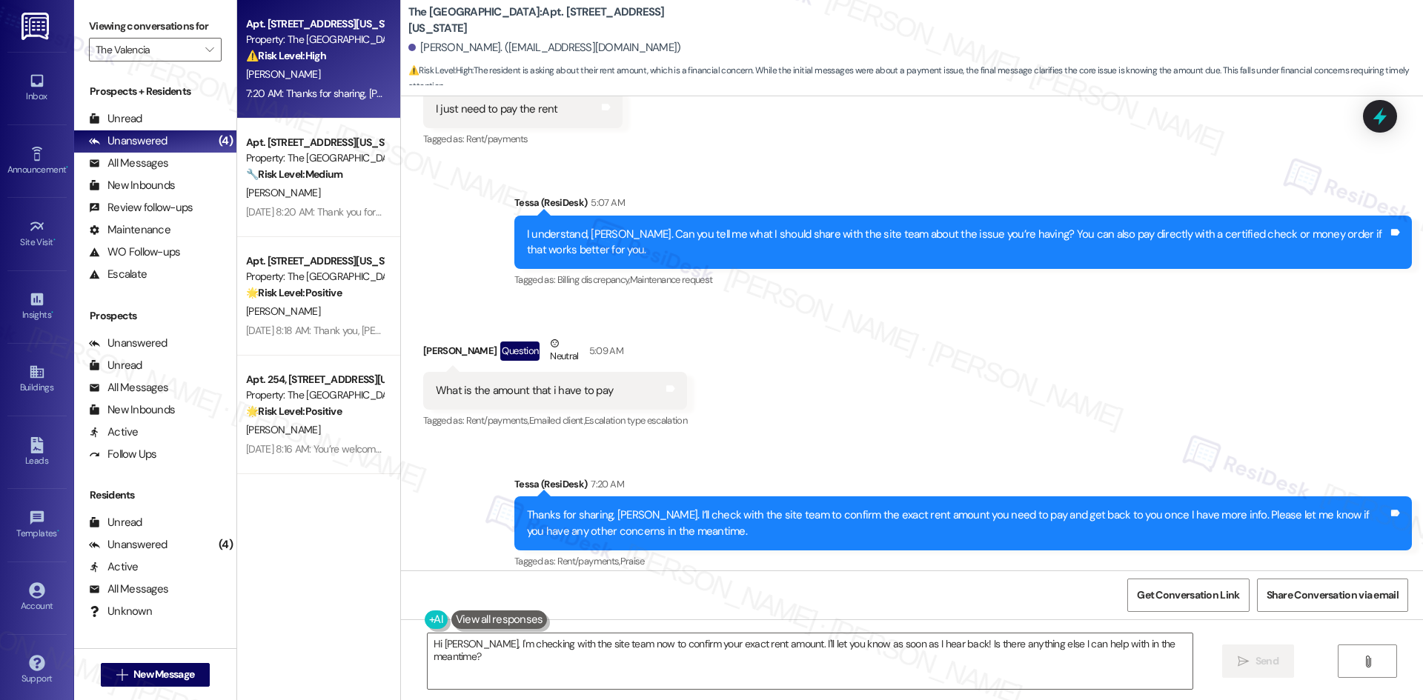
scroll to position [1484, 0]
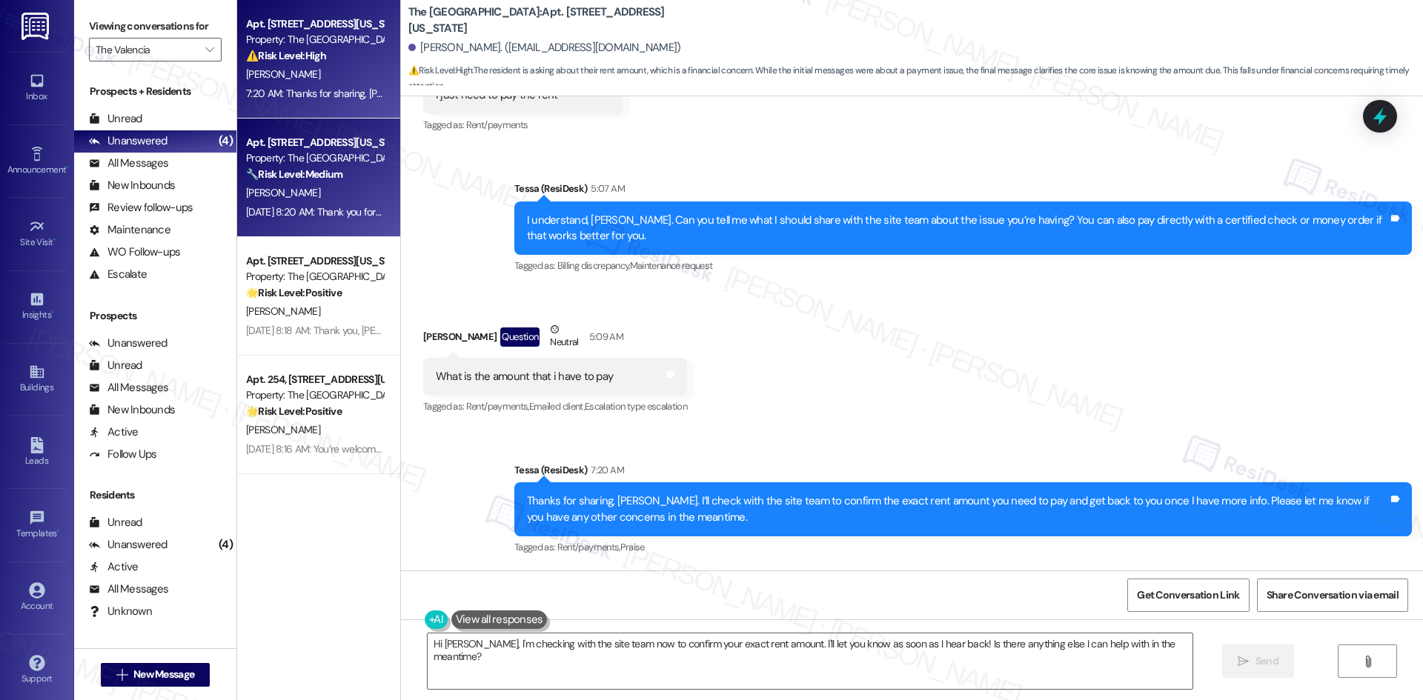
click at [334, 159] on div "Property: The Valencia" at bounding box center [314, 158] width 137 height 16
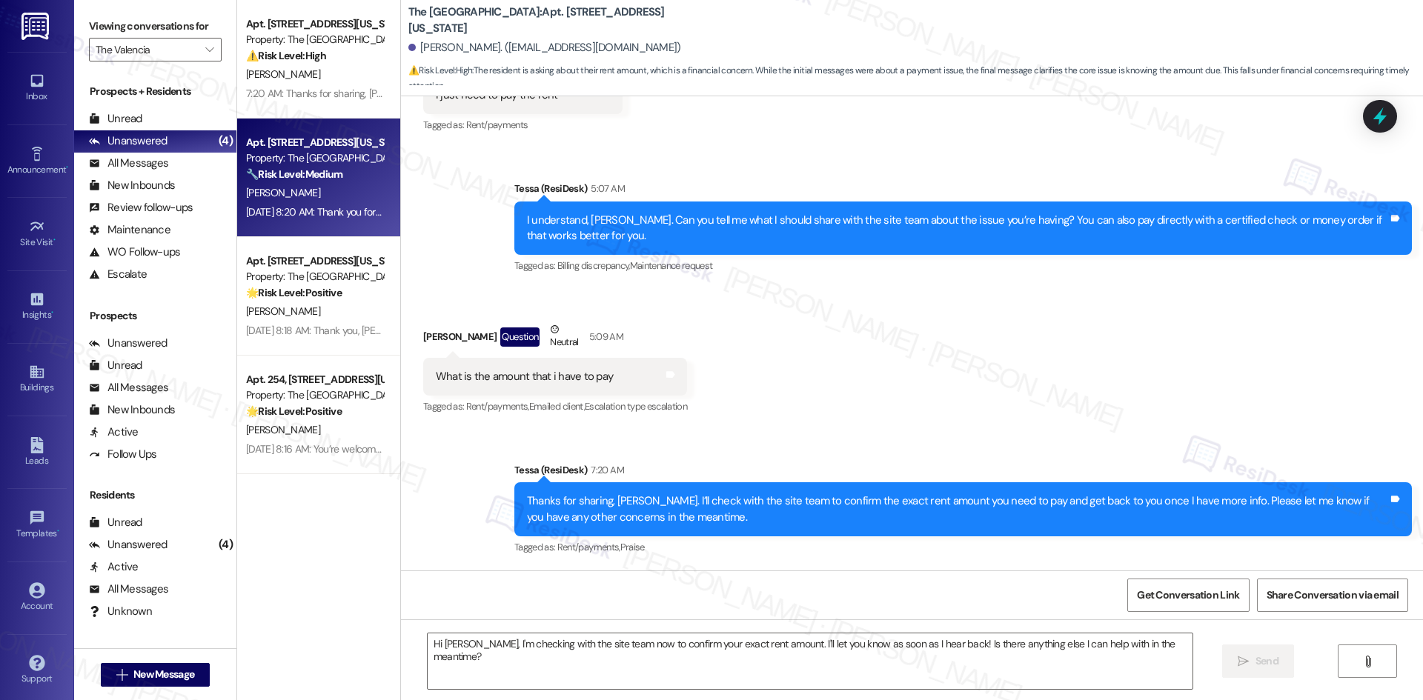
type textarea "Fetching suggested responses. Please feel free to read through the conversation…"
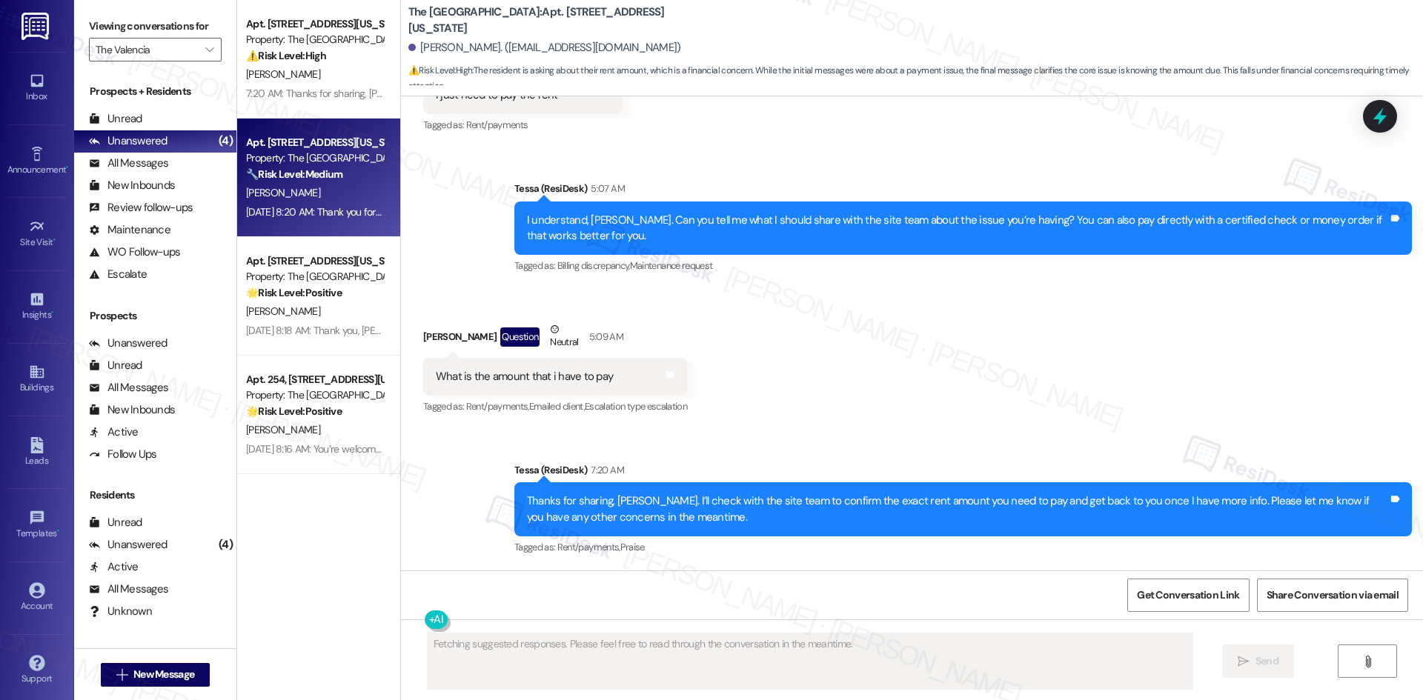
scroll to position [33, 0]
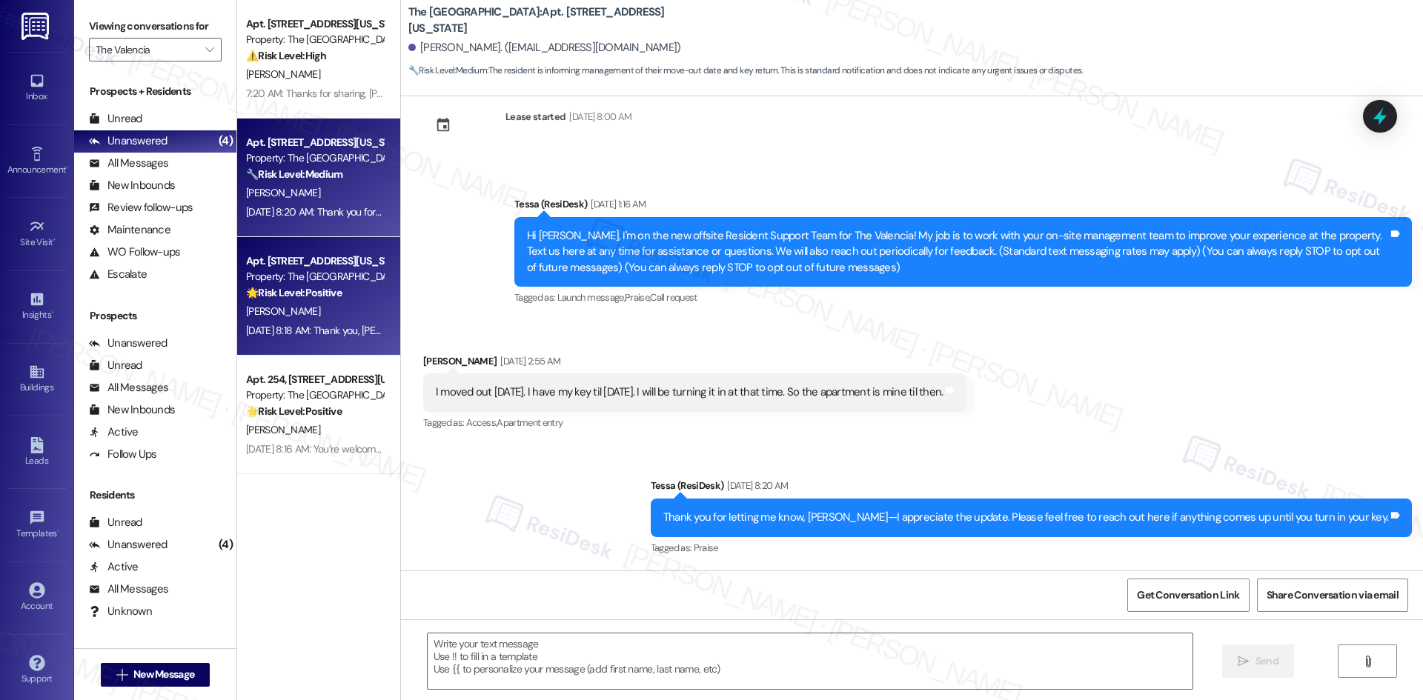
click at [323, 299] on strong "🌟 Risk Level: Positive" at bounding box center [294, 292] width 96 height 13
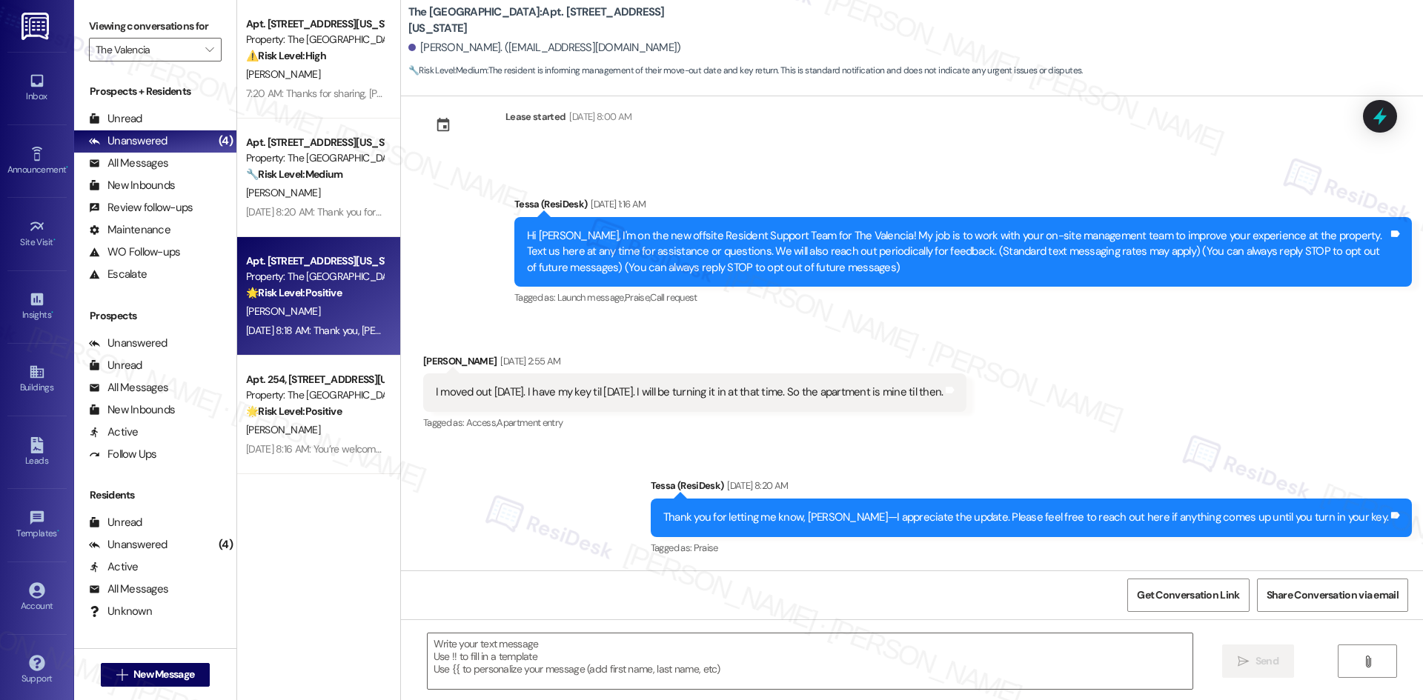
type textarea "Fetching suggested responses. Please feel free to read through the conversation…"
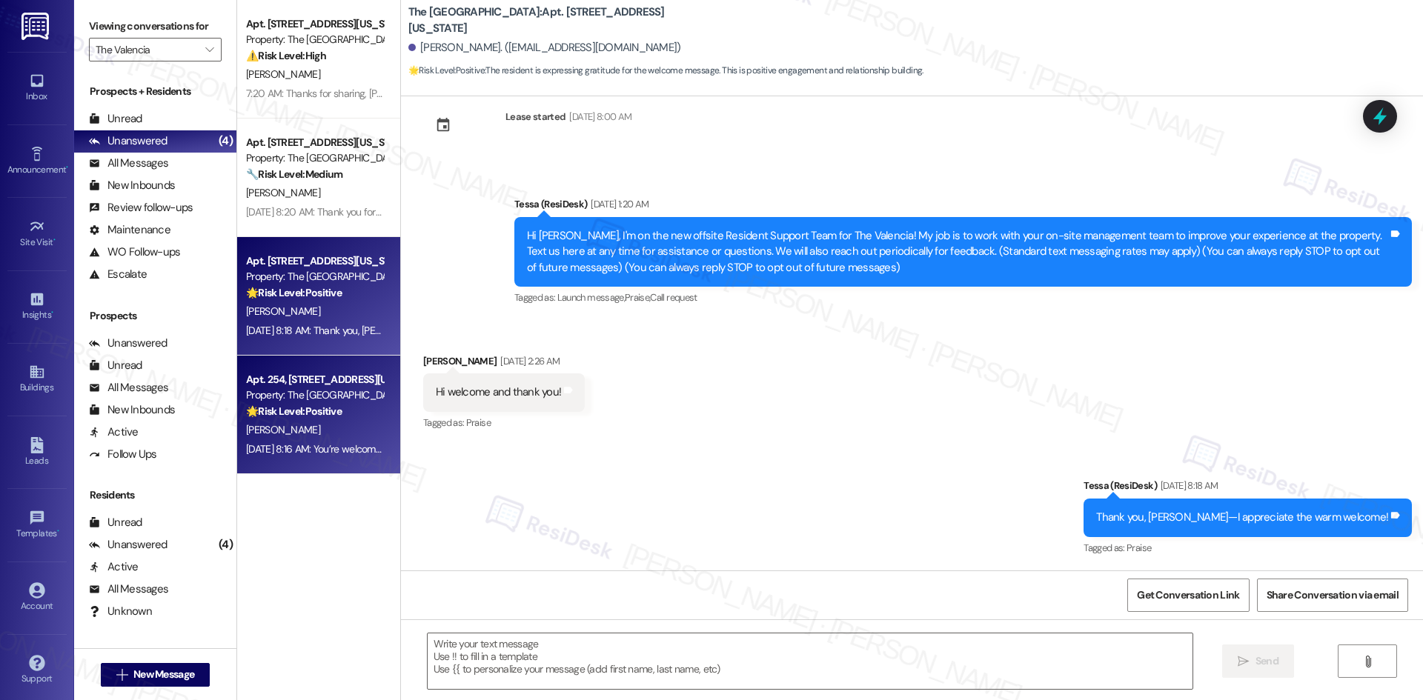
click at [368, 422] on div "J. Mahle" at bounding box center [315, 430] width 140 height 19
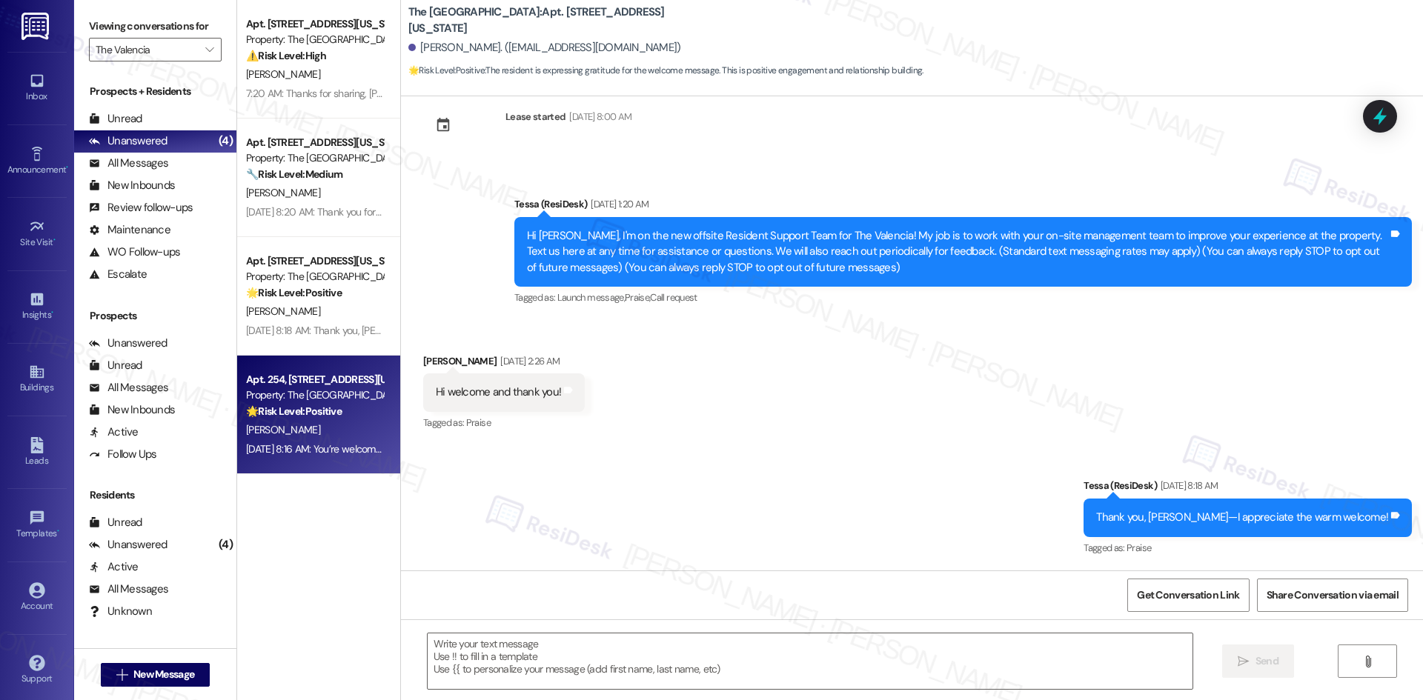
type textarea "Fetching suggested responses. Please feel free to read through the conversation…"
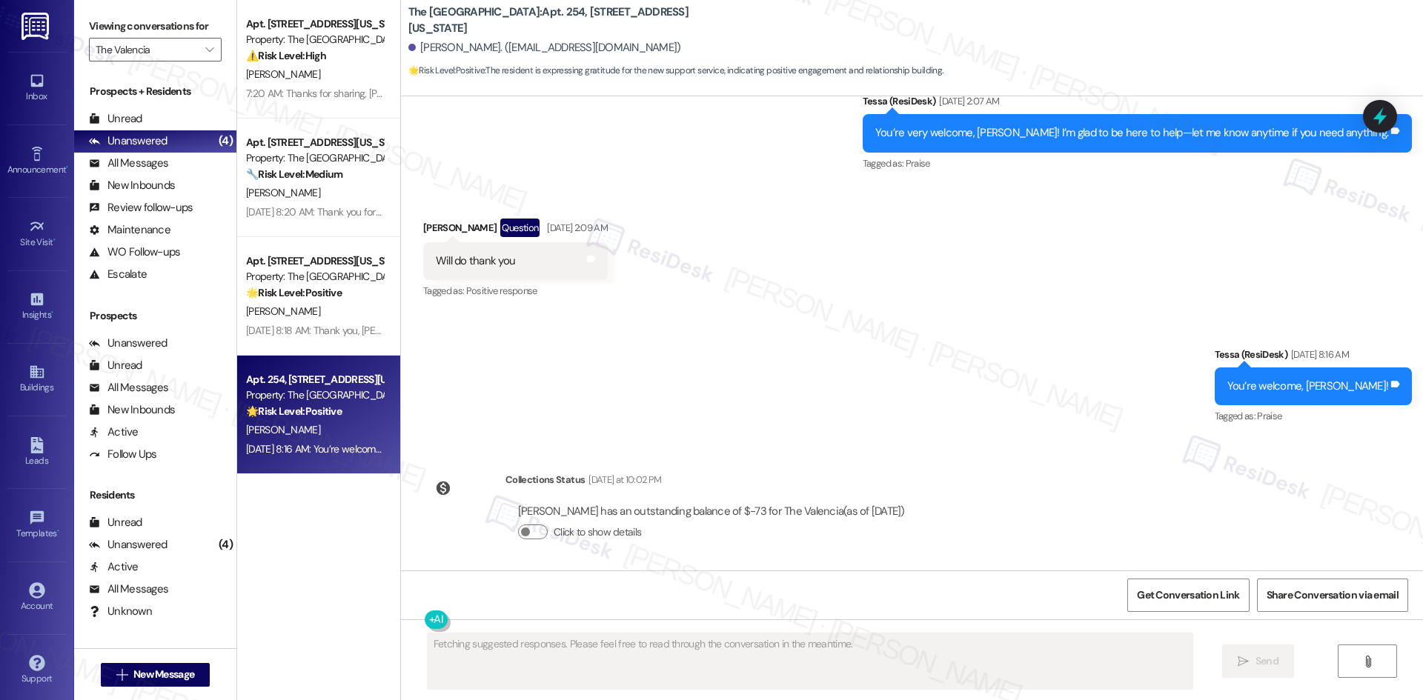
scroll to position [422, 0]
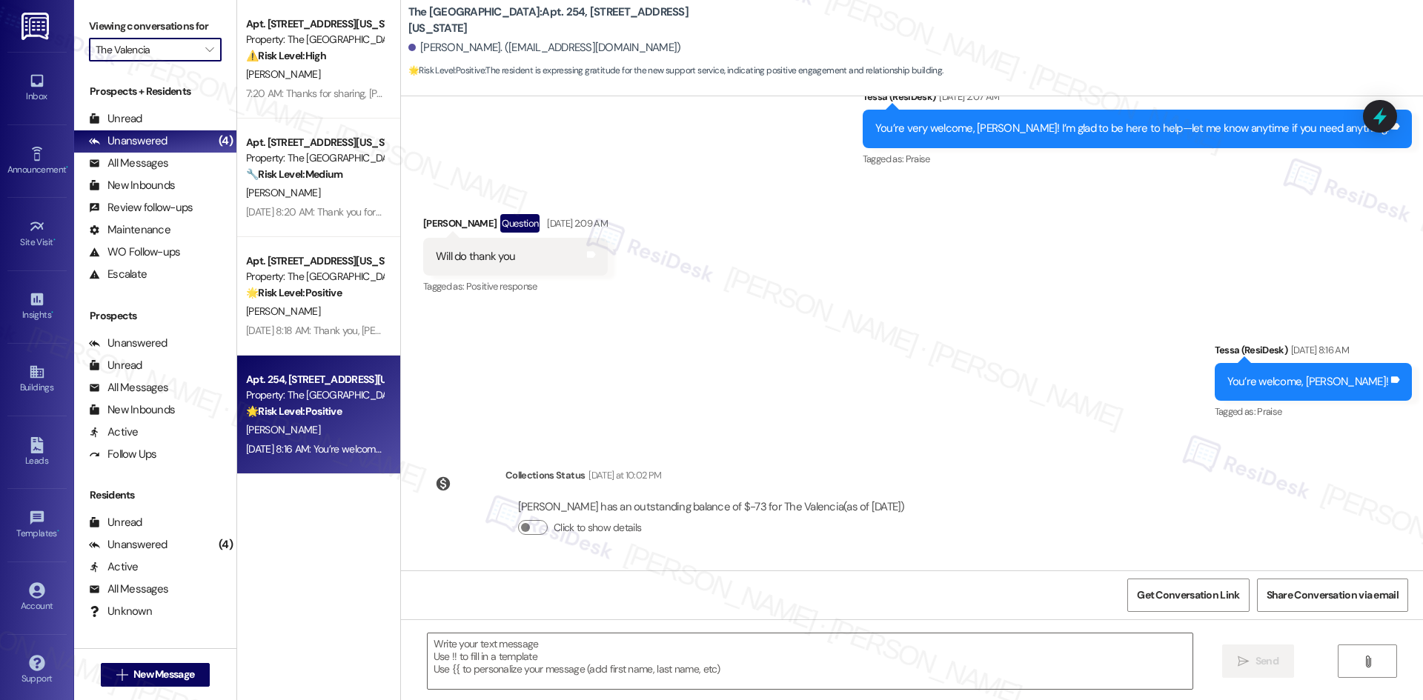
click at [155, 54] on input "The Valencia" at bounding box center [147, 50] width 102 height 24
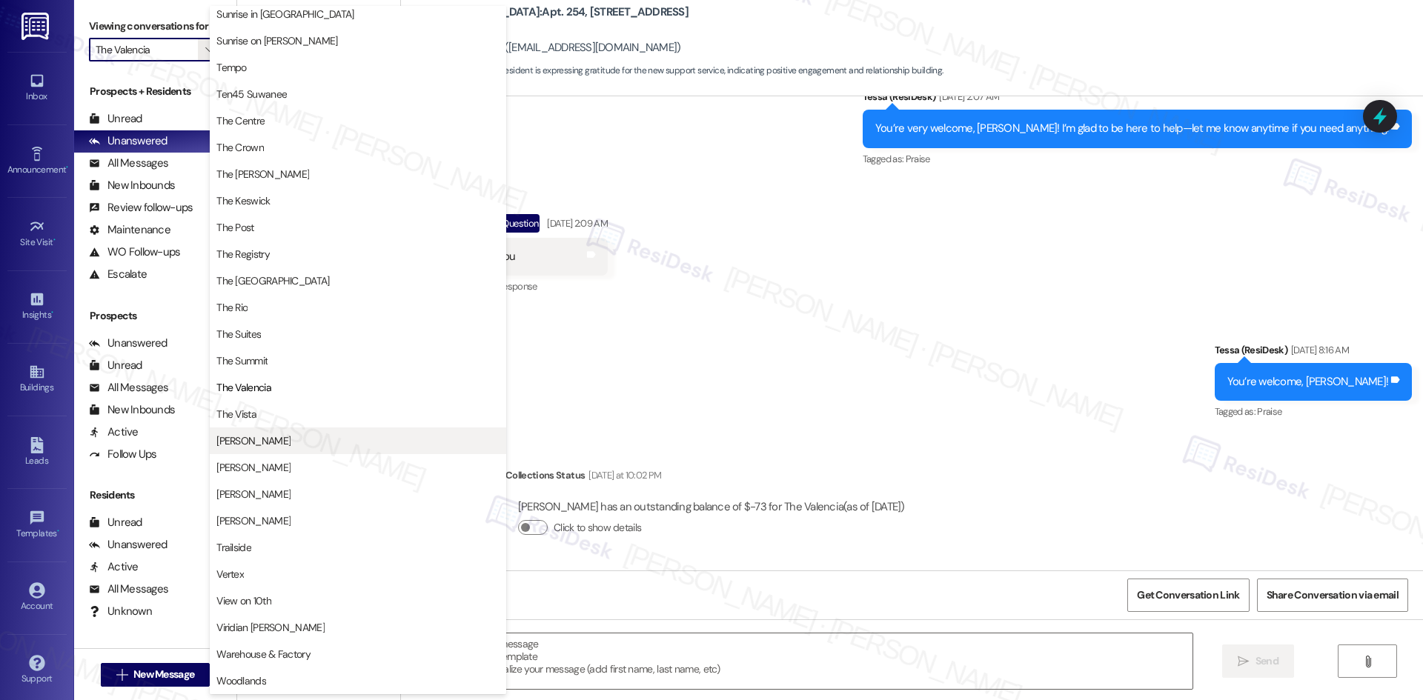
scroll to position [1260, 0]
click at [299, 414] on span "The Vista" at bounding box center [357, 414] width 283 height 15
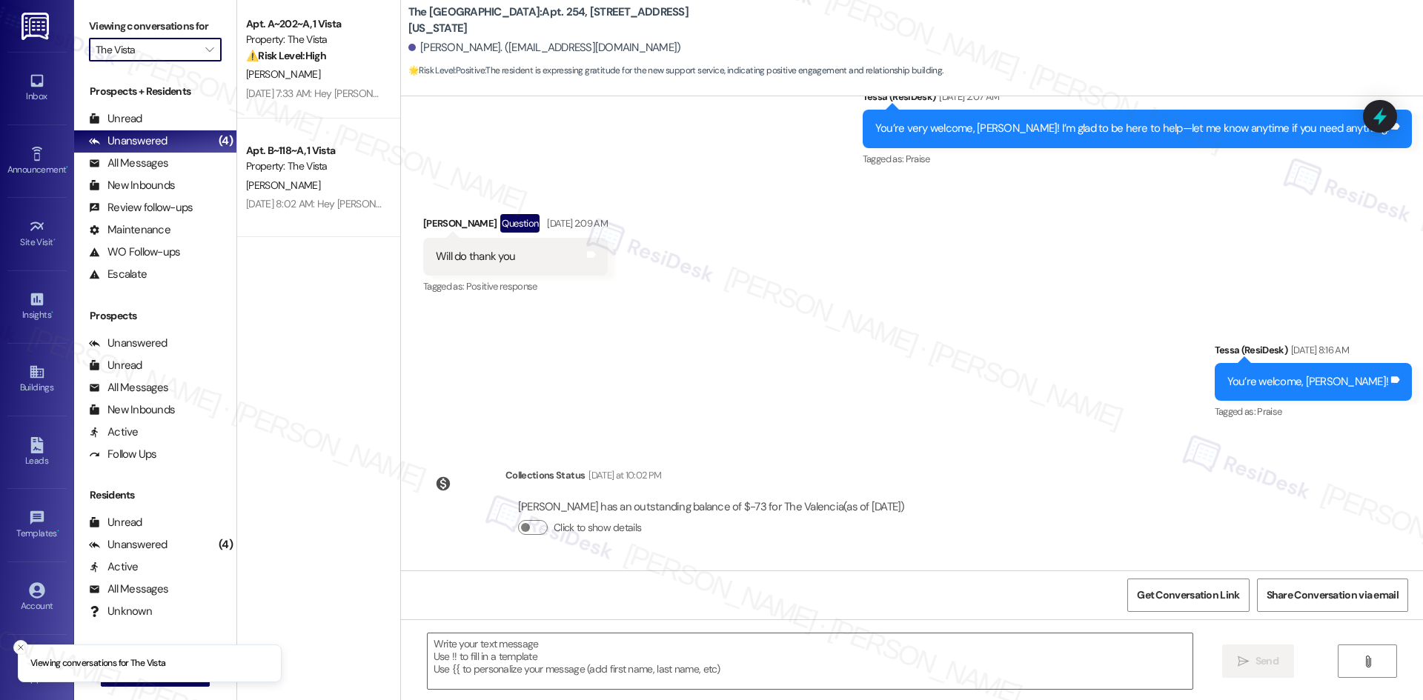
click at [176, 50] on input "The Vista" at bounding box center [147, 50] width 102 height 24
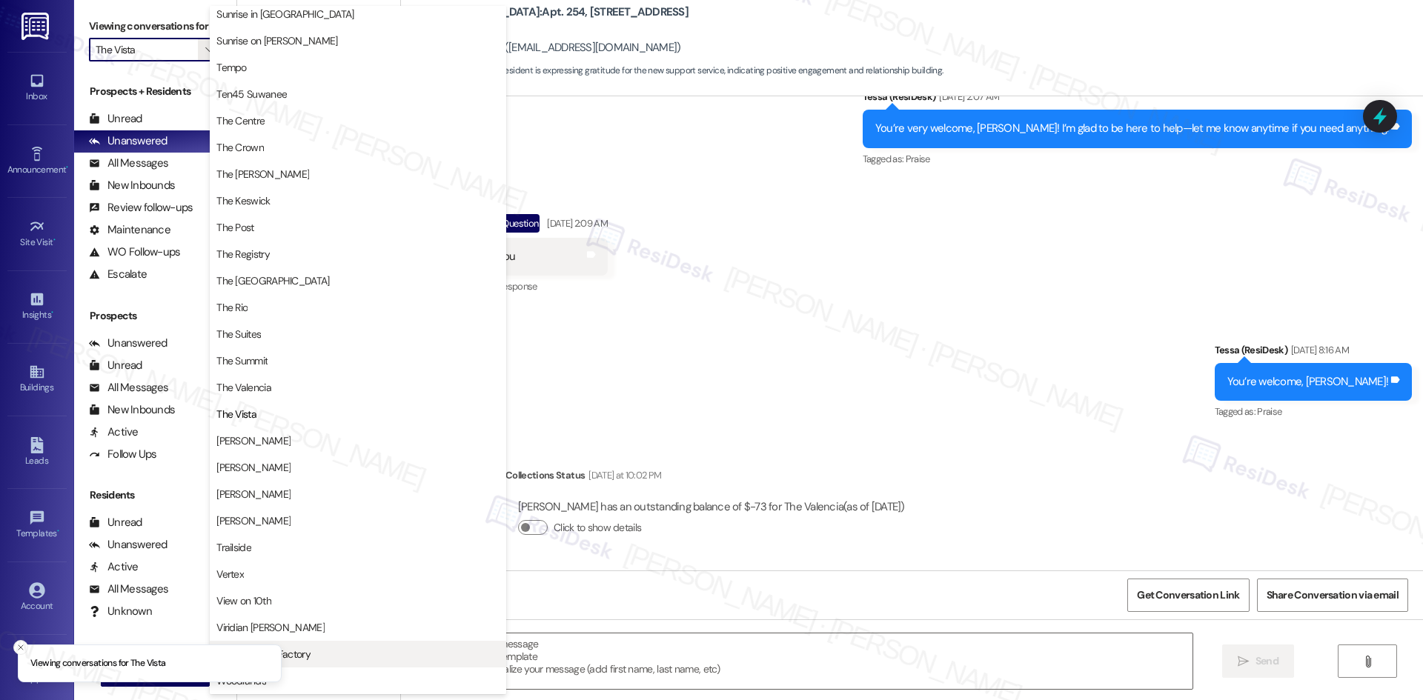
scroll to position [1260, 0]
click at [284, 684] on span "Woodlands" at bounding box center [357, 681] width 283 height 15
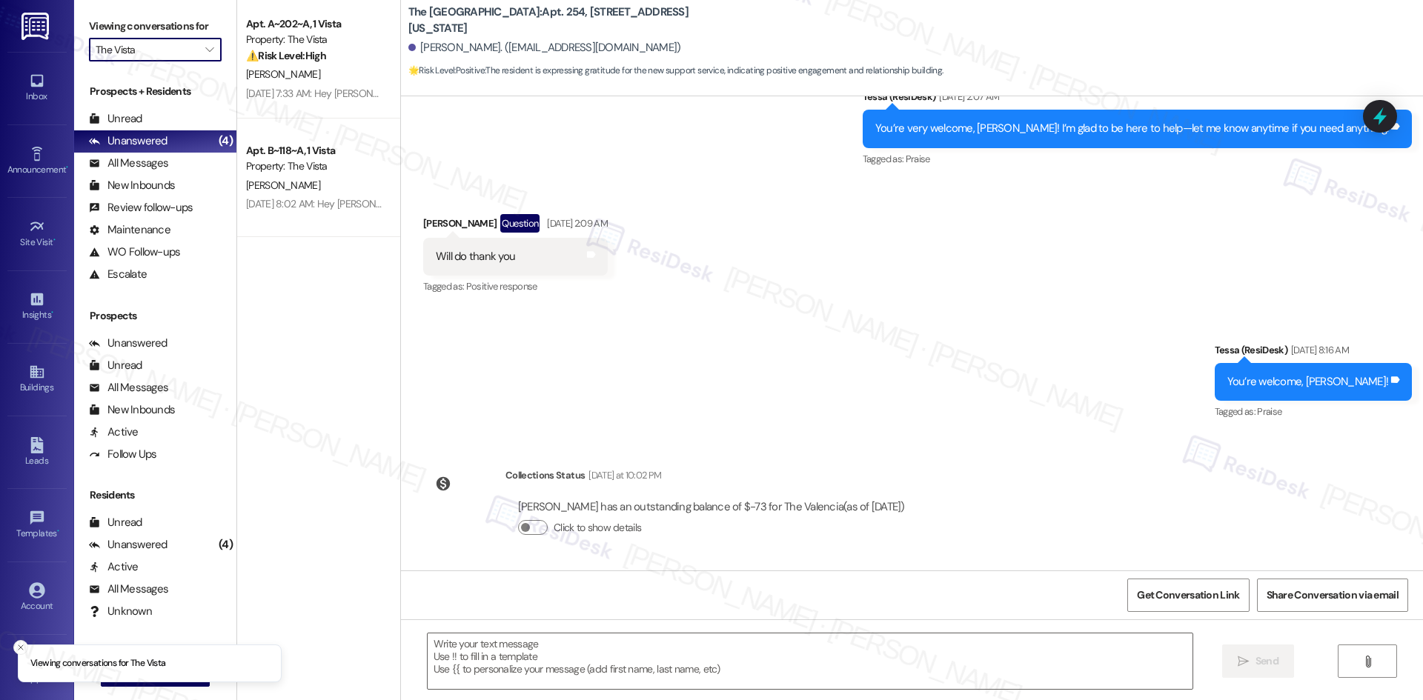
type input "Woodlands"
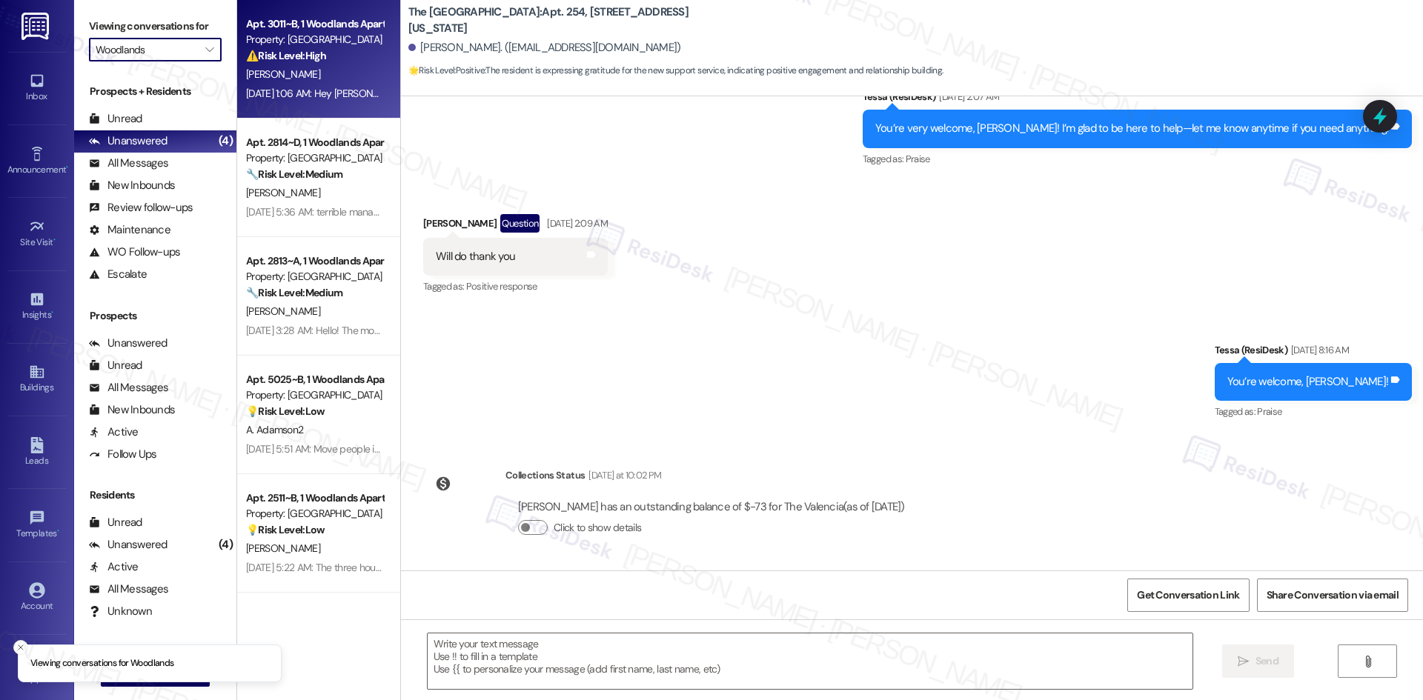
click at [327, 72] on div "[PERSON_NAME]" at bounding box center [315, 74] width 140 height 19
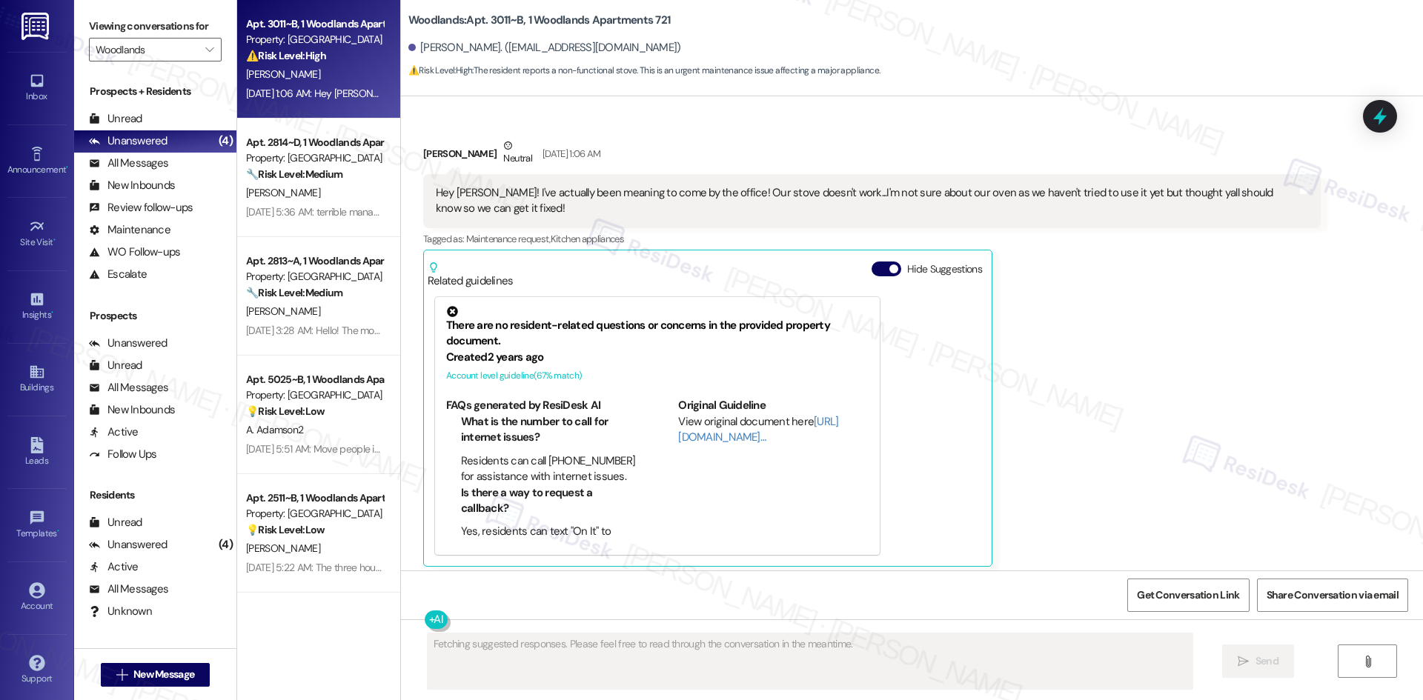
scroll to position [240, 0]
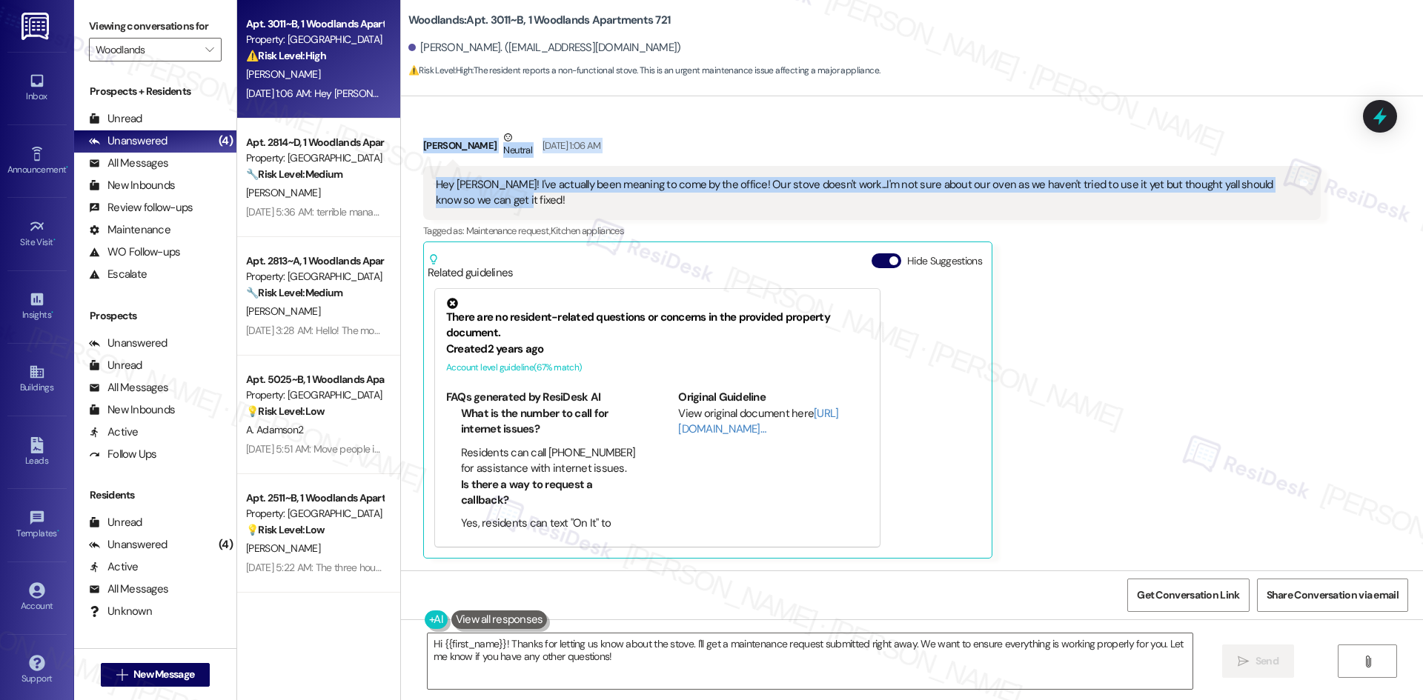
drag, startPoint x: 410, startPoint y: 140, endPoint x: 545, endPoint y: 212, distance: 153.5
click at [545, 212] on div "Received via SMS Ava Allensworth Neutral Aug 26, 2025 at 1:06 AM Hey Sarah! I'v…" at bounding box center [912, 333] width 1022 height 474
copy div "Ava Allensworth Neutral Aug 26, 2025 at 1:06 AM Hey Sarah! I've actually been m…"
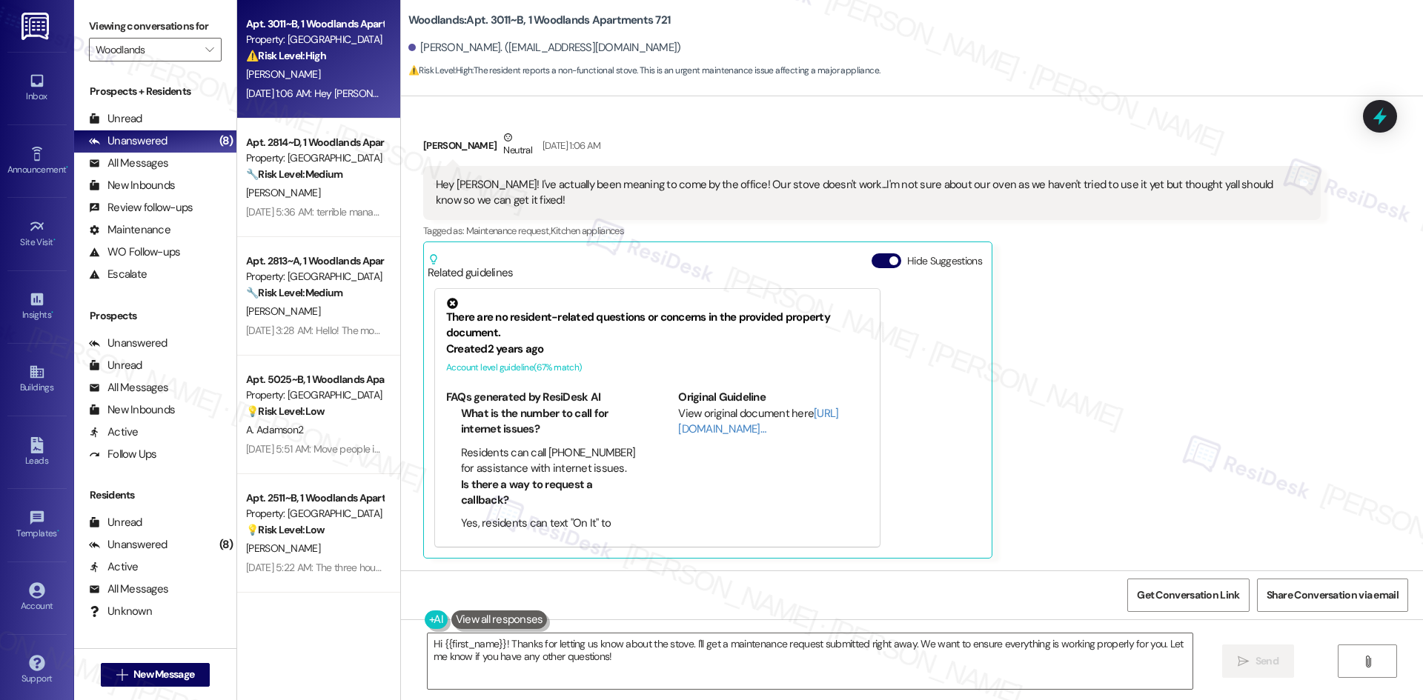
click at [1107, 328] on div "Ava Allensworth Neutral Aug 26, 2025 at 1:06 AM Hey Sarah! I've actually been m…" at bounding box center [871, 344] width 897 height 429
click at [878, 688] on textarea "Hi {{first_name}}! Thanks for letting us know about the stove. I'll get a maint…" at bounding box center [810, 662] width 765 height 56
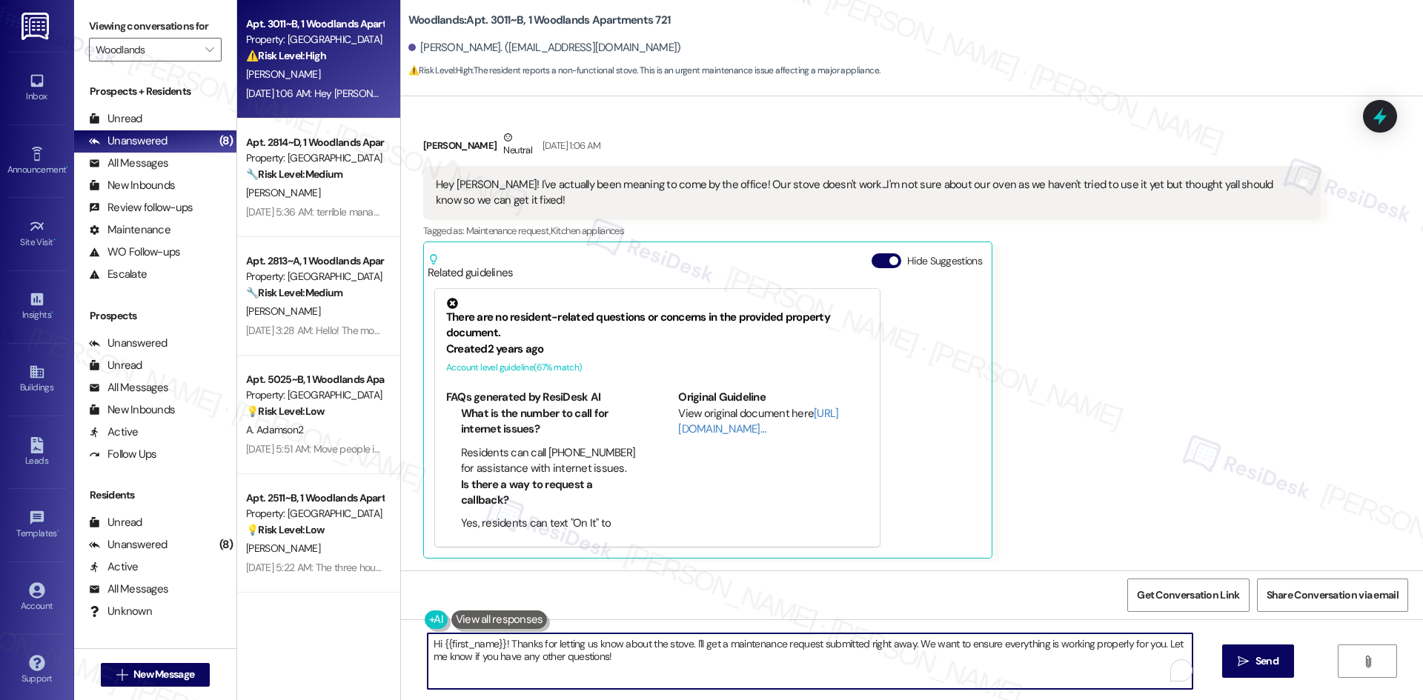
click at [894, 671] on textarea "Hi {{first_name}}! Thanks for letting us know about the stove. I'll get a maint…" at bounding box center [810, 662] width 765 height 56
paste textarea "I’m sorry for the delay in following up, Ava. Are you still having issues with …"
type textarea "I’m sorry for the delay in following up, Ava. Are you still having issues with …"
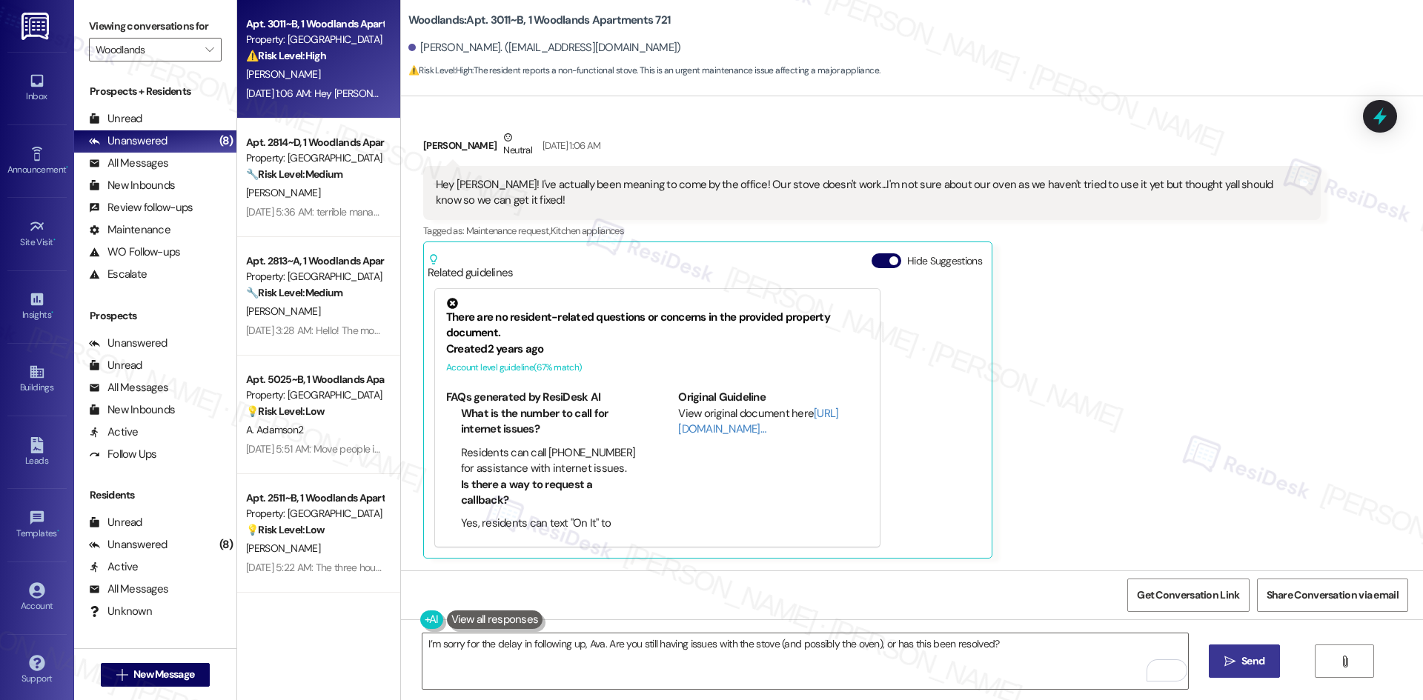
click at [1273, 671] on button " Send" at bounding box center [1245, 661] width 72 height 33
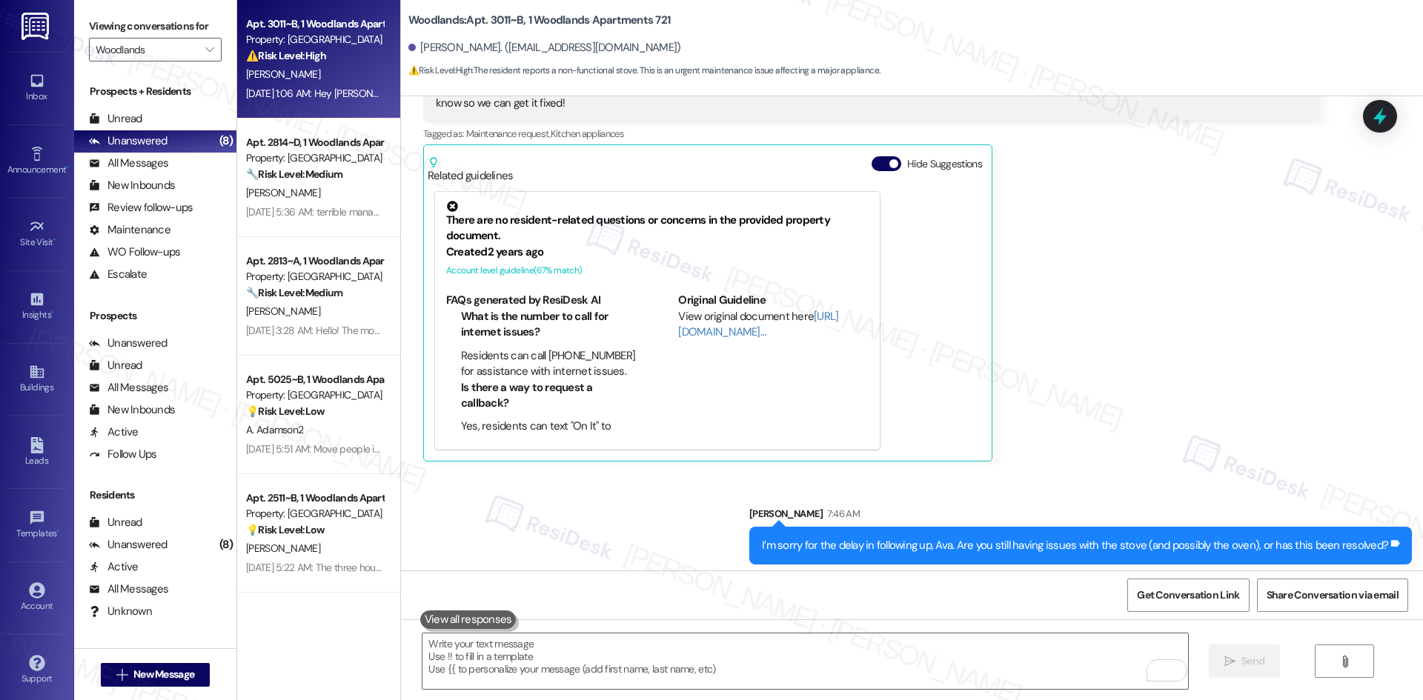
scroll to position [343, 0]
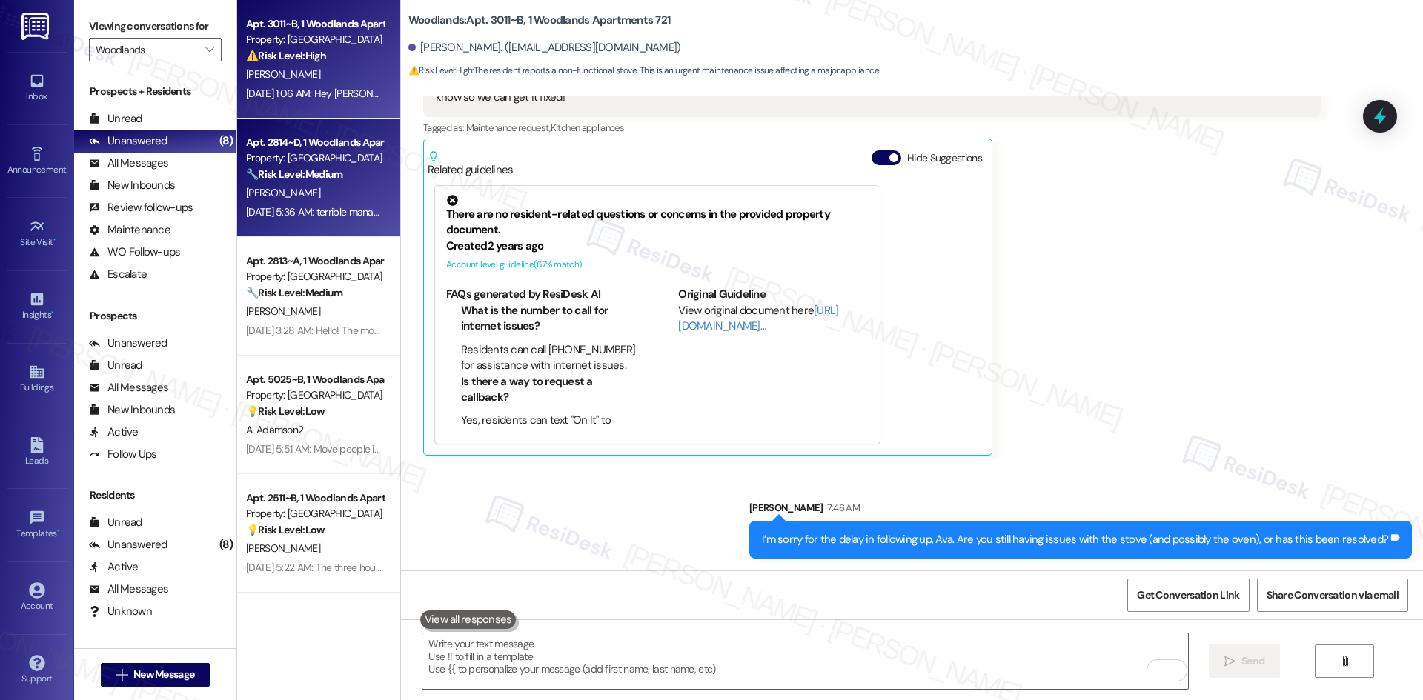
click at [322, 160] on div "Property: [GEOGRAPHIC_DATA]" at bounding box center [314, 158] width 137 height 16
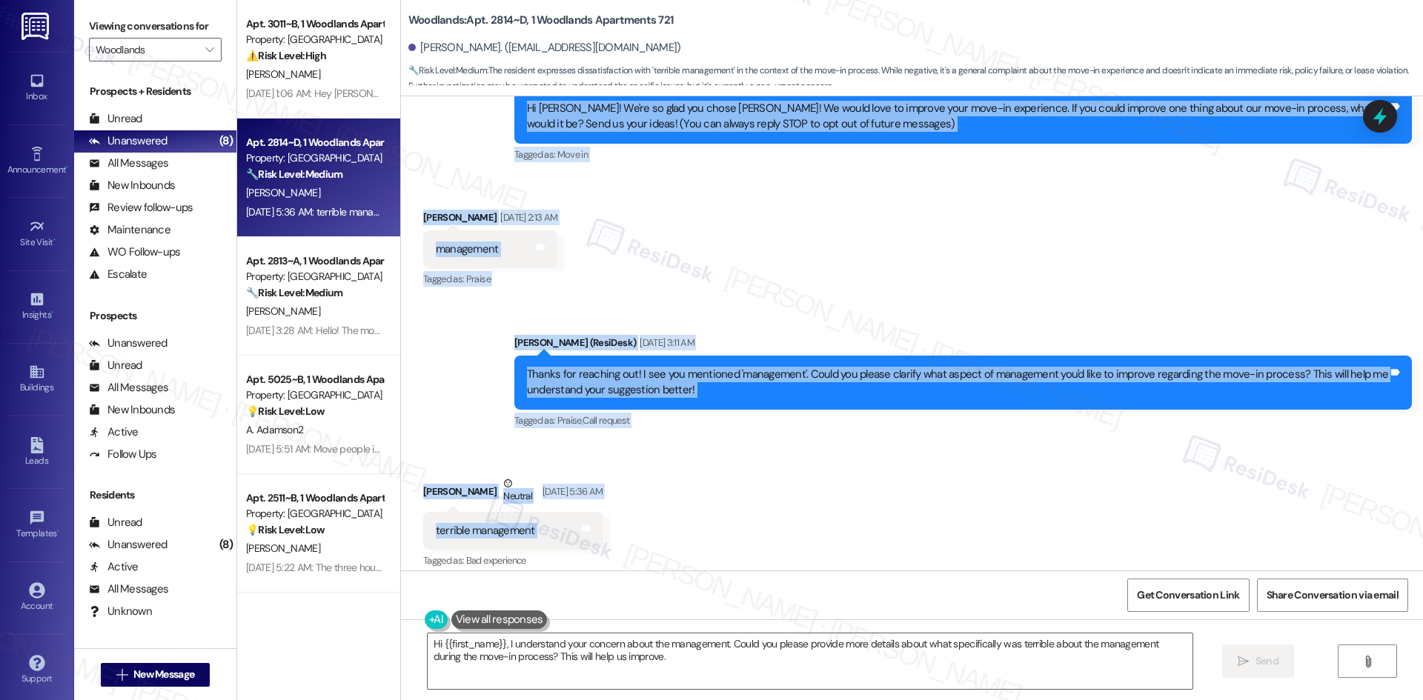
scroll to position [173, 0]
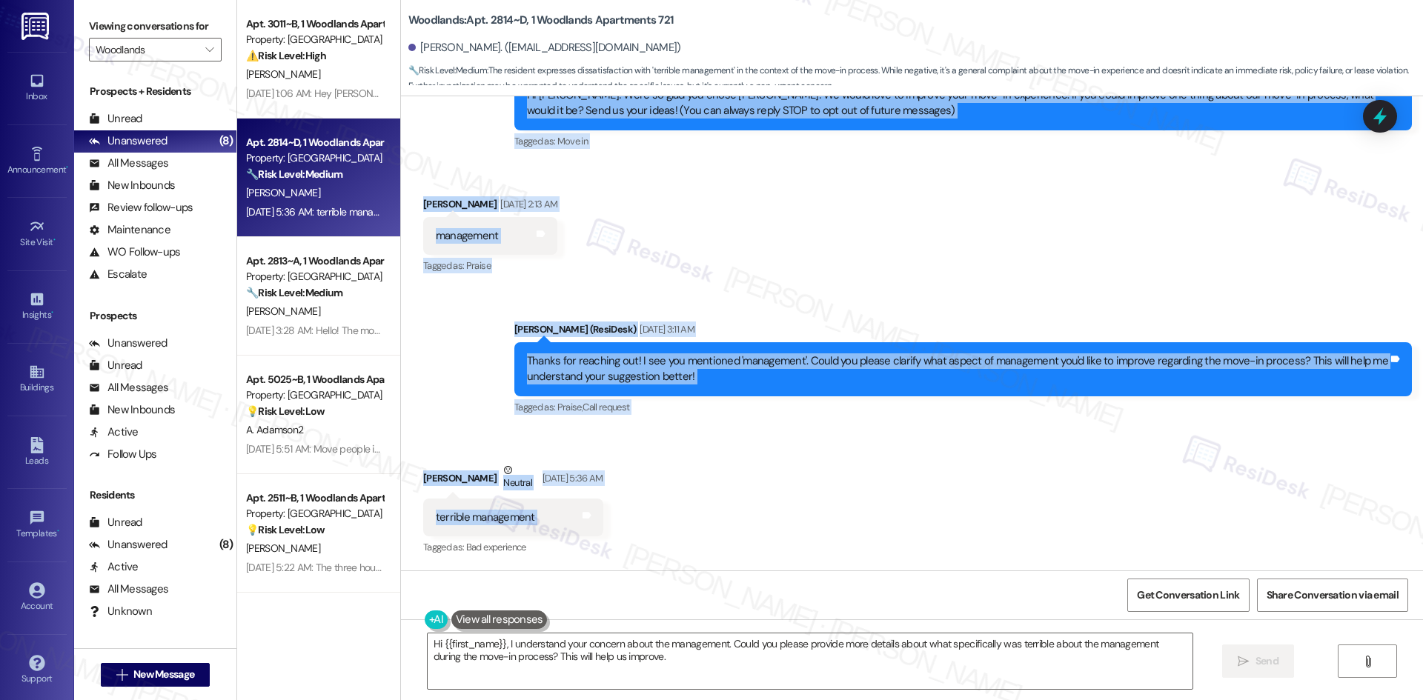
drag, startPoint x: 460, startPoint y: 198, endPoint x: 597, endPoint y: 523, distance: 352.8
click at [596, 528] on div "Lease started Aug 16, 2025 at 8:00 AM Survey, sent via SMS Residesk Automated S…" at bounding box center [912, 333] width 1022 height 474
copy div "Residesk Automated Survey Aug 26, 2025 at 1:01 AM Hi Mia! We're so glad you cho…"
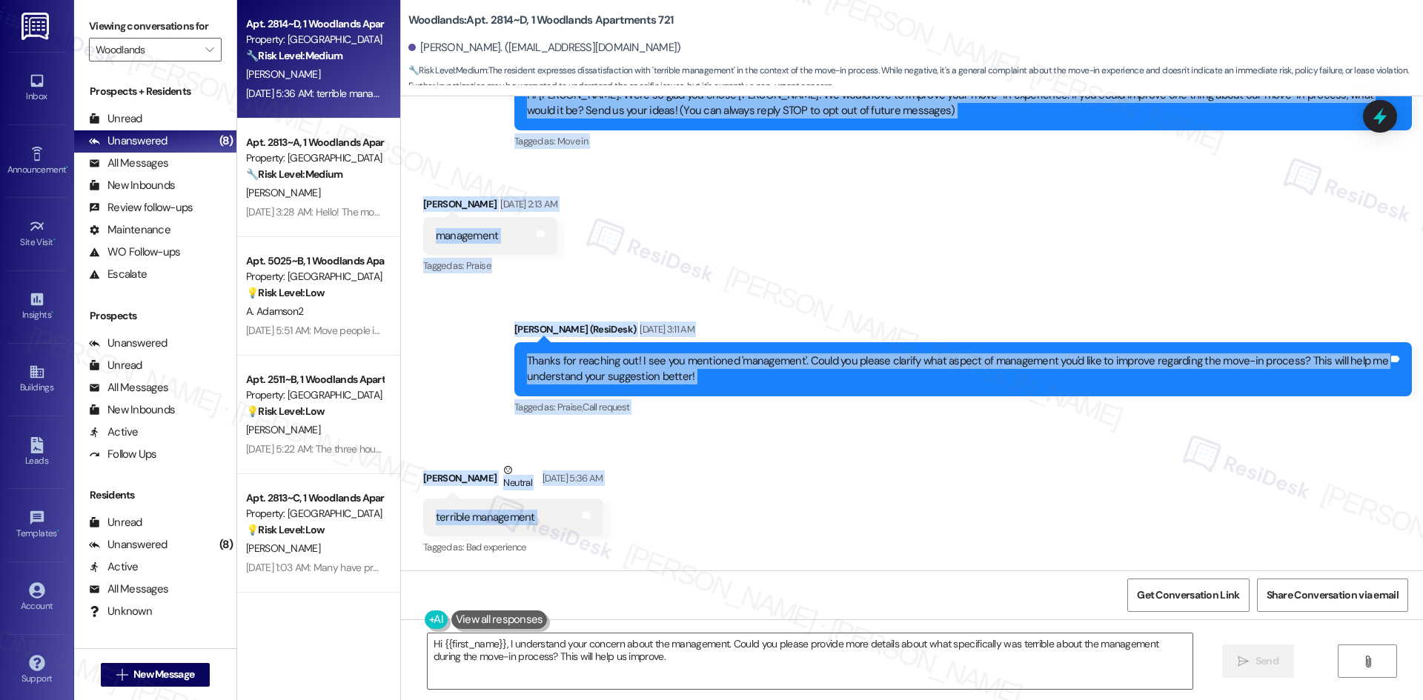
click at [680, 225] on div "Received via SMS Mia Goda Aug 26, 2025 at 2:13 AM management Tags and notes Tag…" at bounding box center [912, 225] width 1022 height 125
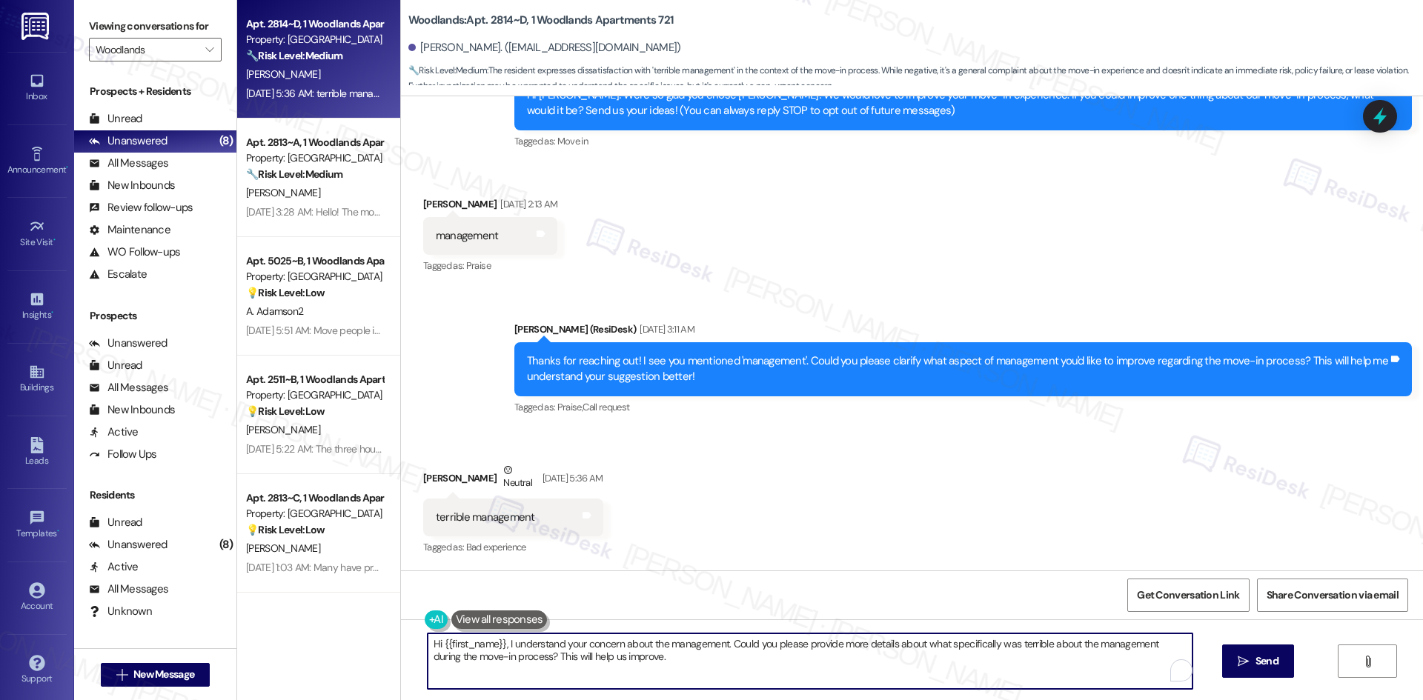
drag, startPoint x: 628, startPoint y: 667, endPoint x: 367, endPoint y: 635, distance: 263.5
click at [367, 635] on div "Apt. 2814~D, 1 Woodlands Apartments 721 Property: Woodlands 🔧 Risk Level: Mediu…" at bounding box center [830, 350] width 1186 height 700
paste textarea "Thank you for your feedback, Mia. We appreciate your input and understand your …"
drag, startPoint x: 806, startPoint y: 643, endPoint x: 815, endPoint y: 683, distance: 41.2
click at [806, 644] on textarea "Thank you for your feedback, Mia. We appreciate your input and understand your …" at bounding box center [804, 662] width 765 height 56
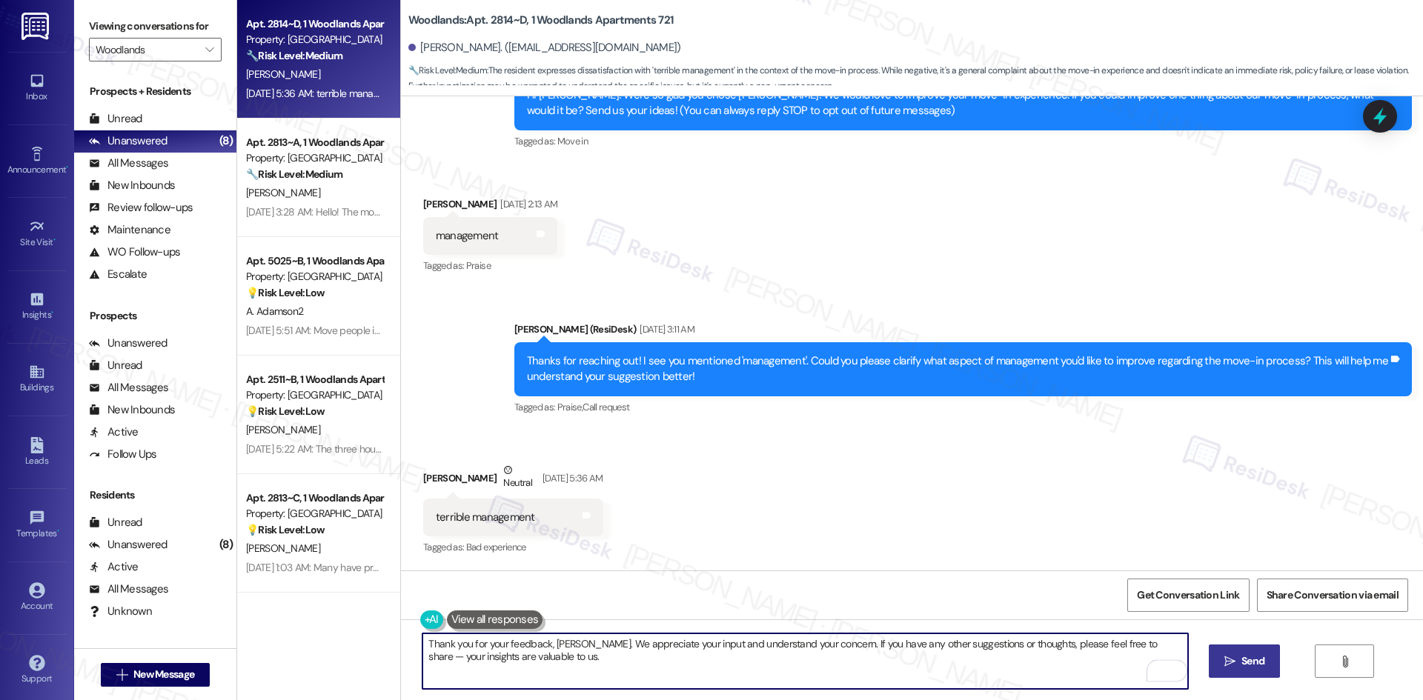
type textarea "Thank you for your feedback, [PERSON_NAME]. We appreciate your input and unders…"
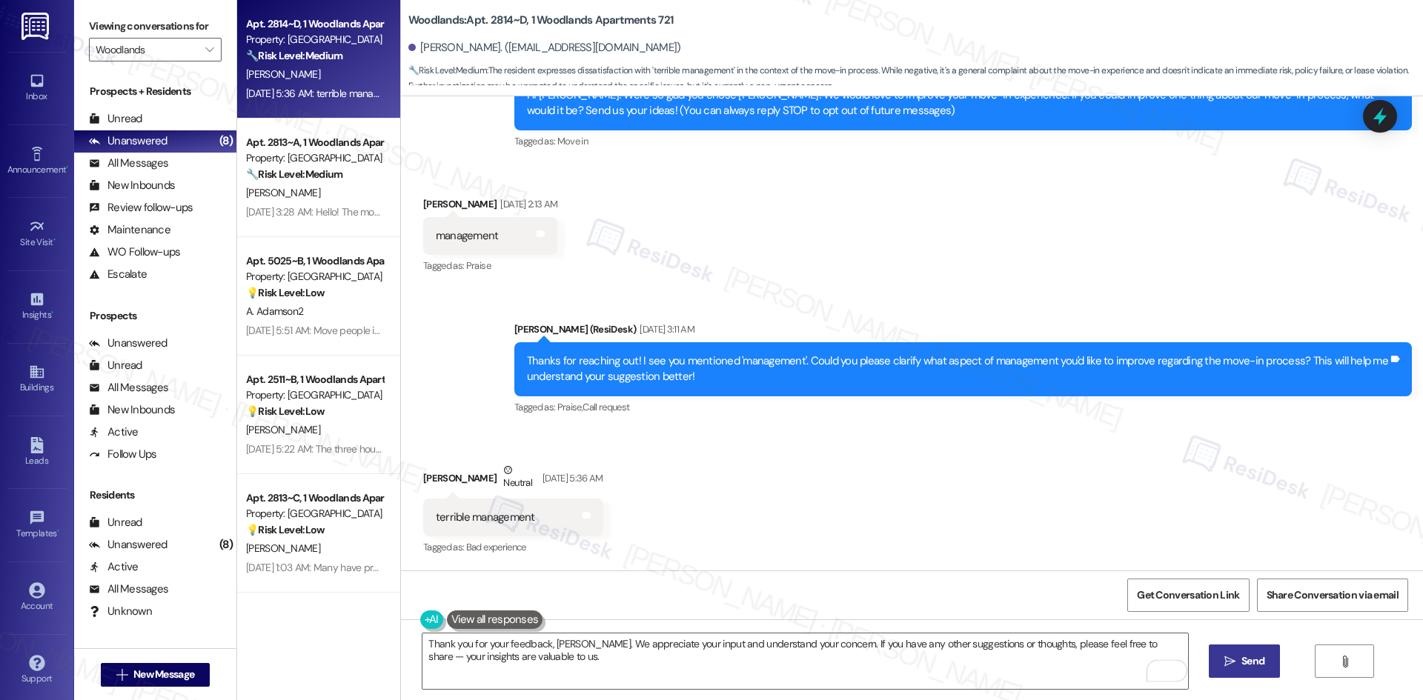
click at [1247, 668] on span "Send" at bounding box center [1252, 662] width 23 height 16
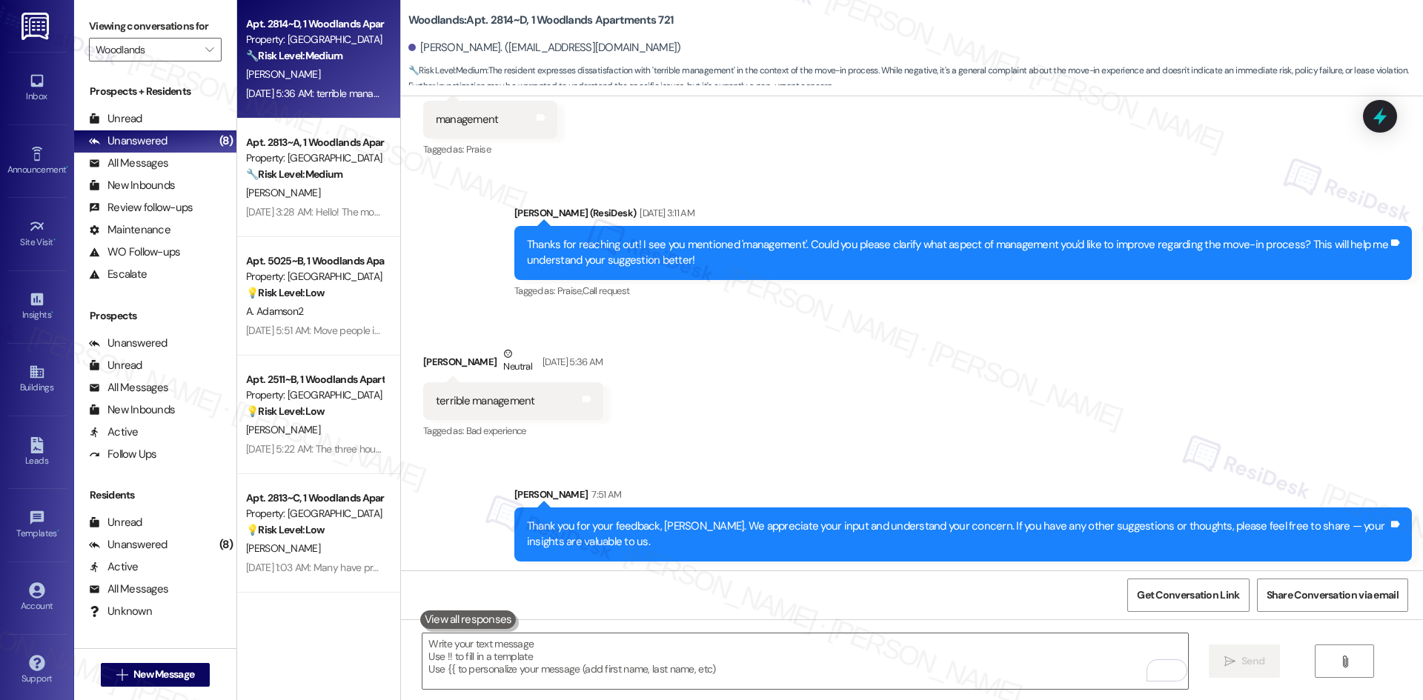
scroll to position [293, 0]
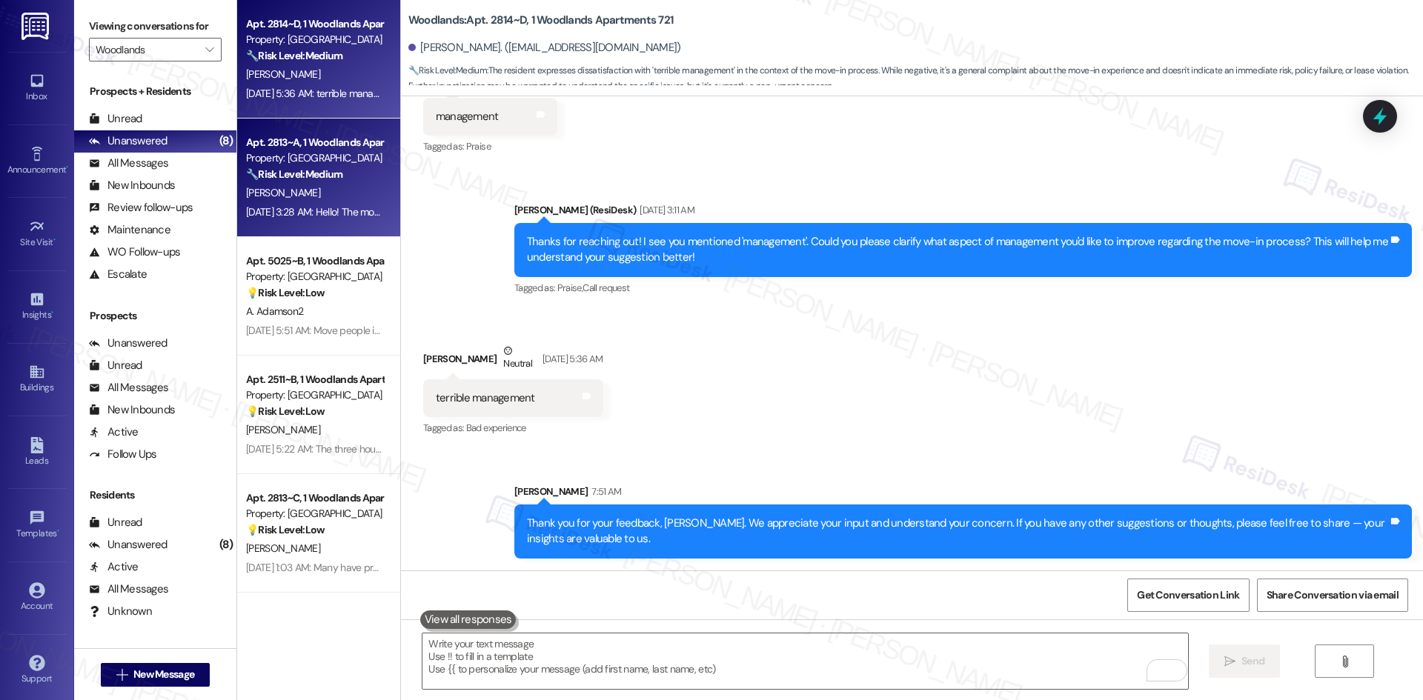
click at [291, 182] on div "🔧 Risk Level: Medium The resident is providing feedback on the move-in process,…" at bounding box center [314, 175] width 137 height 16
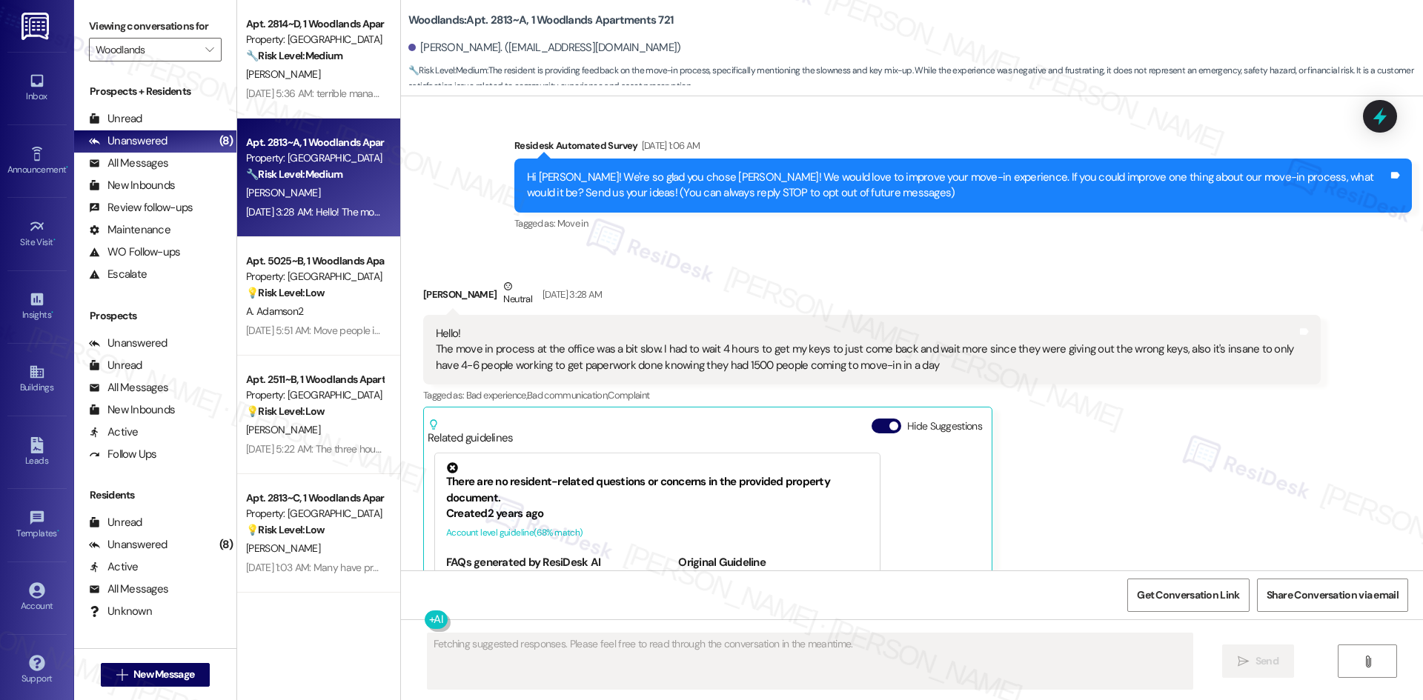
scroll to position [33, 0]
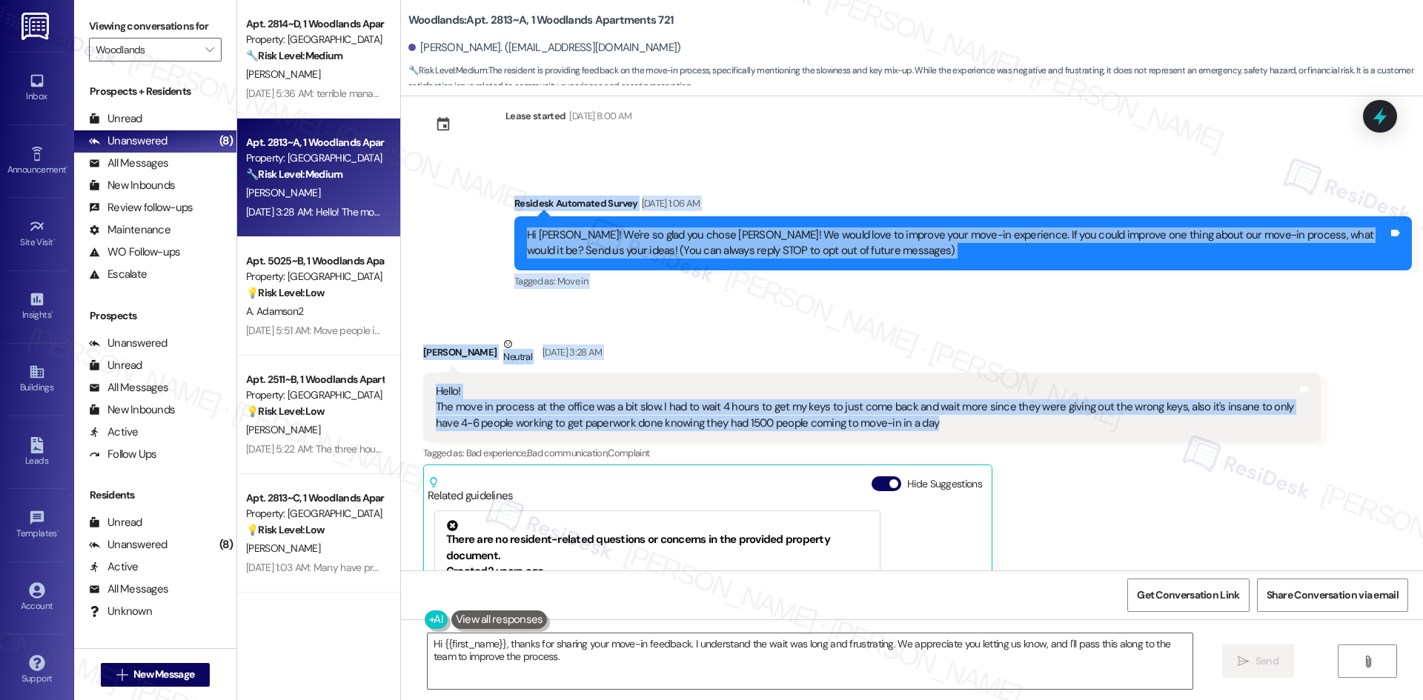
drag, startPoint x: 497, startPoint y: 185, endPoint x: 946, endPoint y: 422, distance: 507.9
click at [946, 422] on div "Lease started Aug 16, 2025 at 8:00 AM Survey, sent via SMS Residesk Automated S…" at bounding box center [912, 333] width 1022 height 474
copy div "Residesk Automated Survey Aug 26, 2025 at 1:06 AM Hi Isaias! We're so glad you …"
click at [594, 323] on div "Received via SMS Isaias Nieto Neutral Aug 26, 2025 at 3:28 AM Hello! The move i…" at bounding box center [912, 547] width 1022 height 489
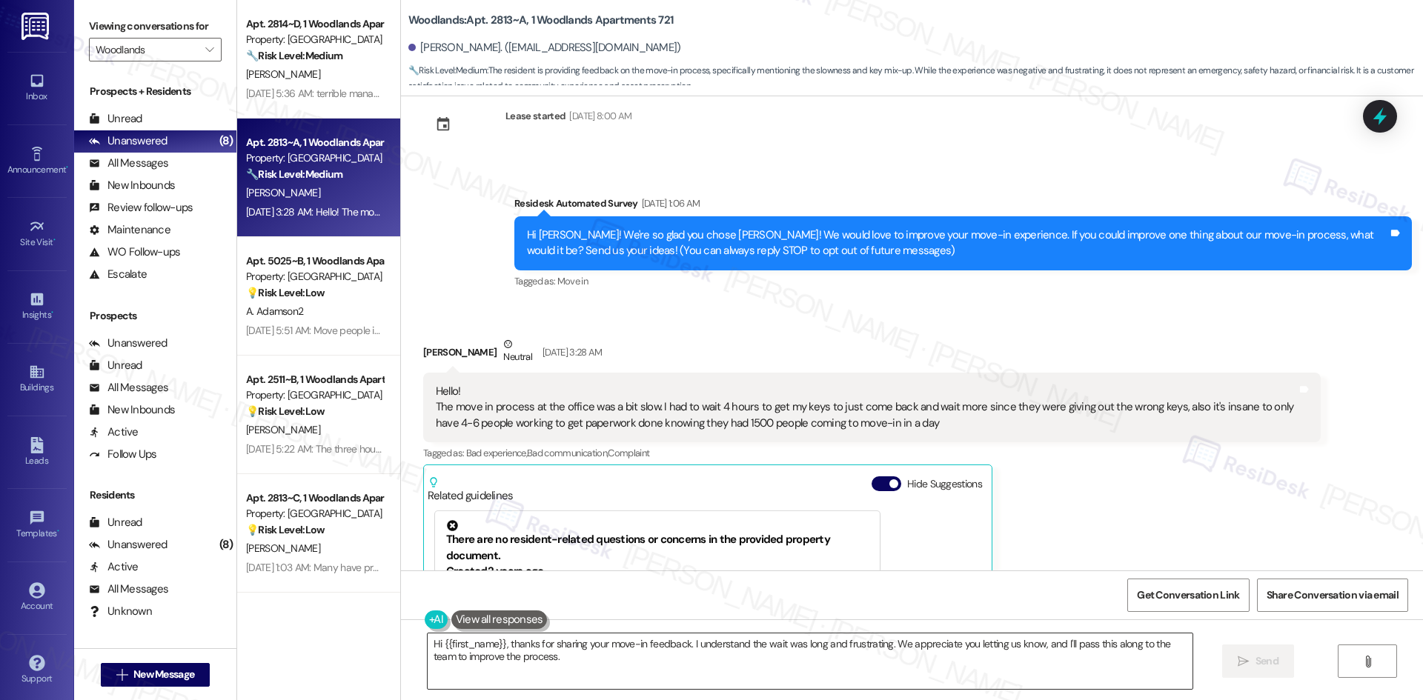
click at [694, 670] on textarea "Hi {{first_name}}, thanks for sharing your move-in feedback. I understand the w…" at bounding box center [810, 662] width 765 height 56
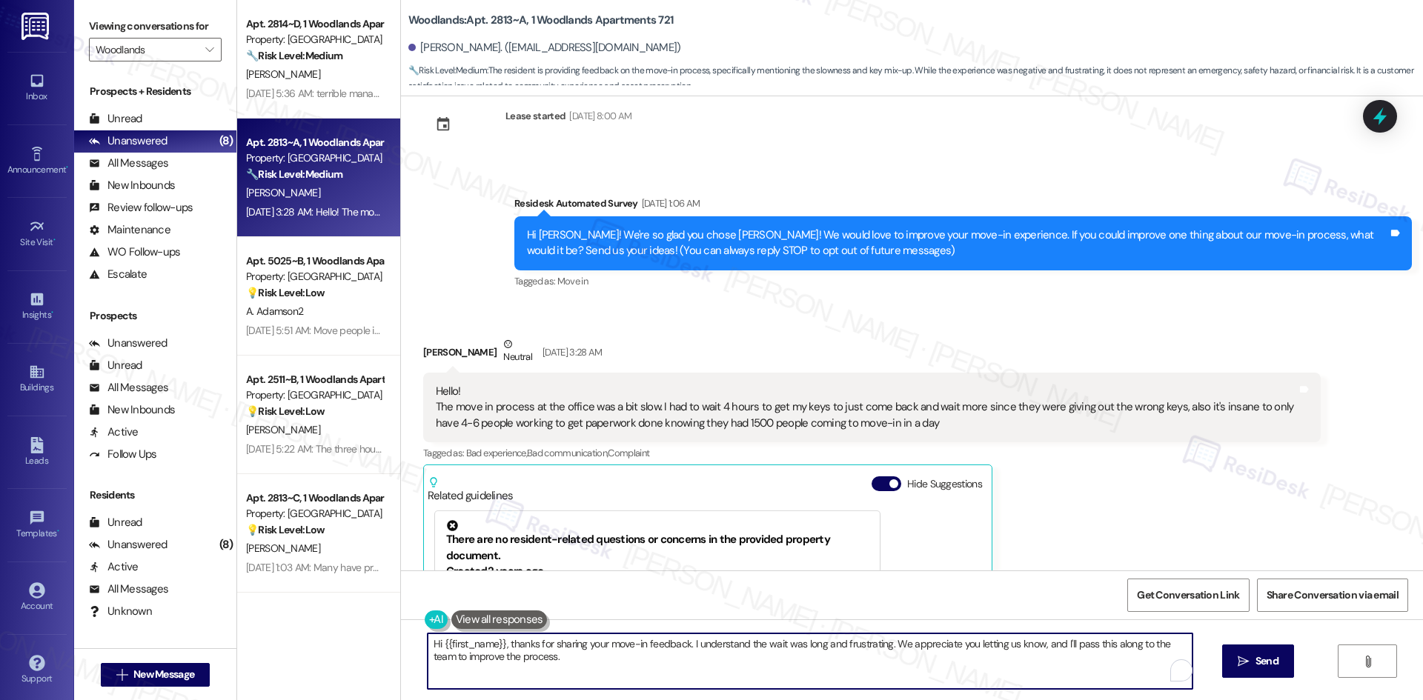
paste textarea "Thank you for your feedback, Isaias, and I’m sorry for the long wait and key is…"
type textarea "Thank you for your feedback, [PERSON_NAME], and I’m sorry for the long wait and…"
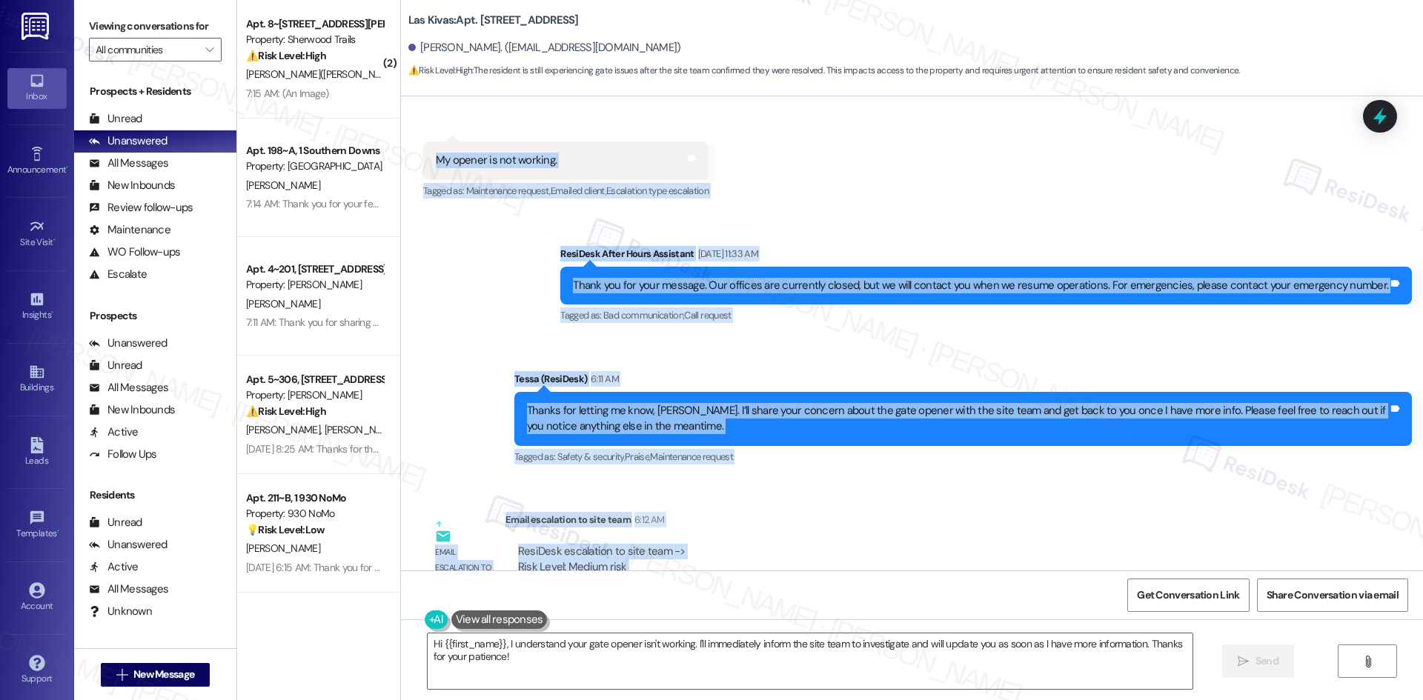
scroll to position [1418, 0]
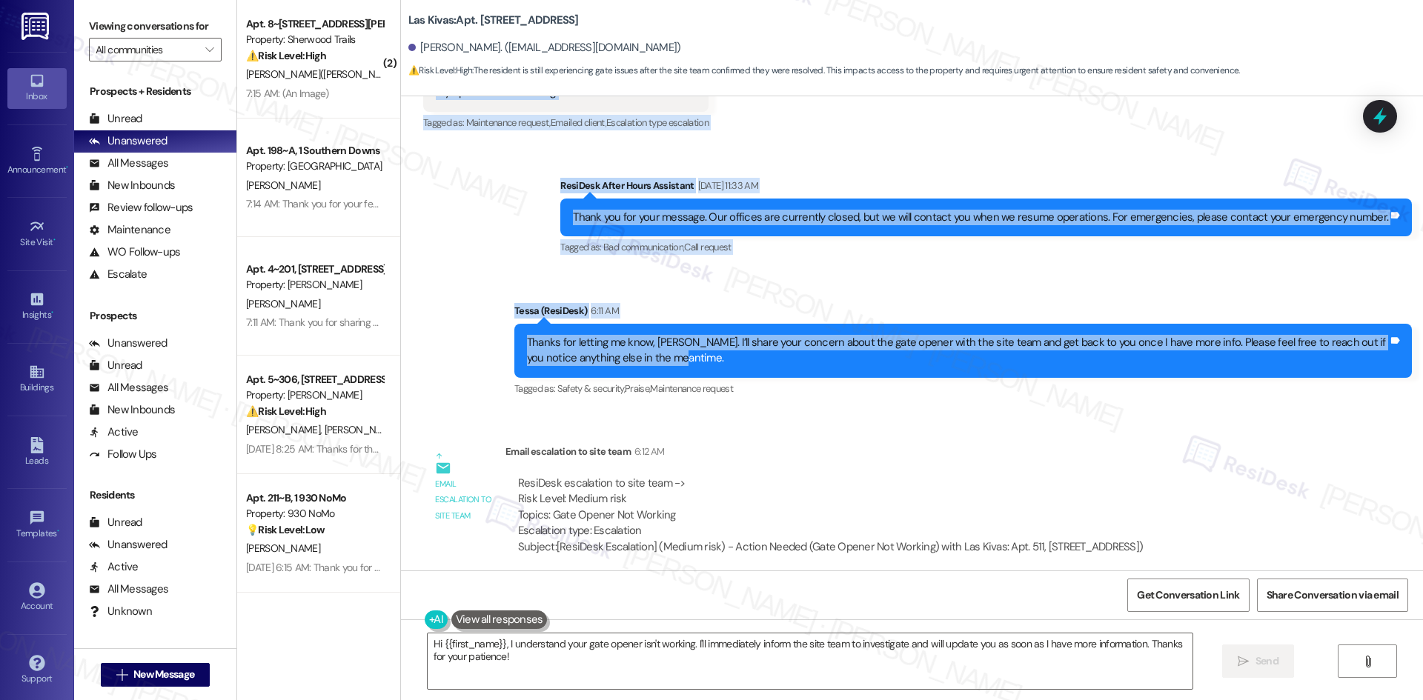
drag, startPoint x: 406, startPoint y: 108, endPoint x: 772, endPoint y: 339, distance: 433.0
click at [772, 339] on div "Lease started [DATE] 8:00 AM Announcement, sent via SMS Tessa (ResiDesk) [DATE]…" at bounding box center [912, 333] width 1022 height 474
copy div "[PERSON_NAME] Question [DATE] 11:33 AM I'm still having gate issues. Tags and n…"
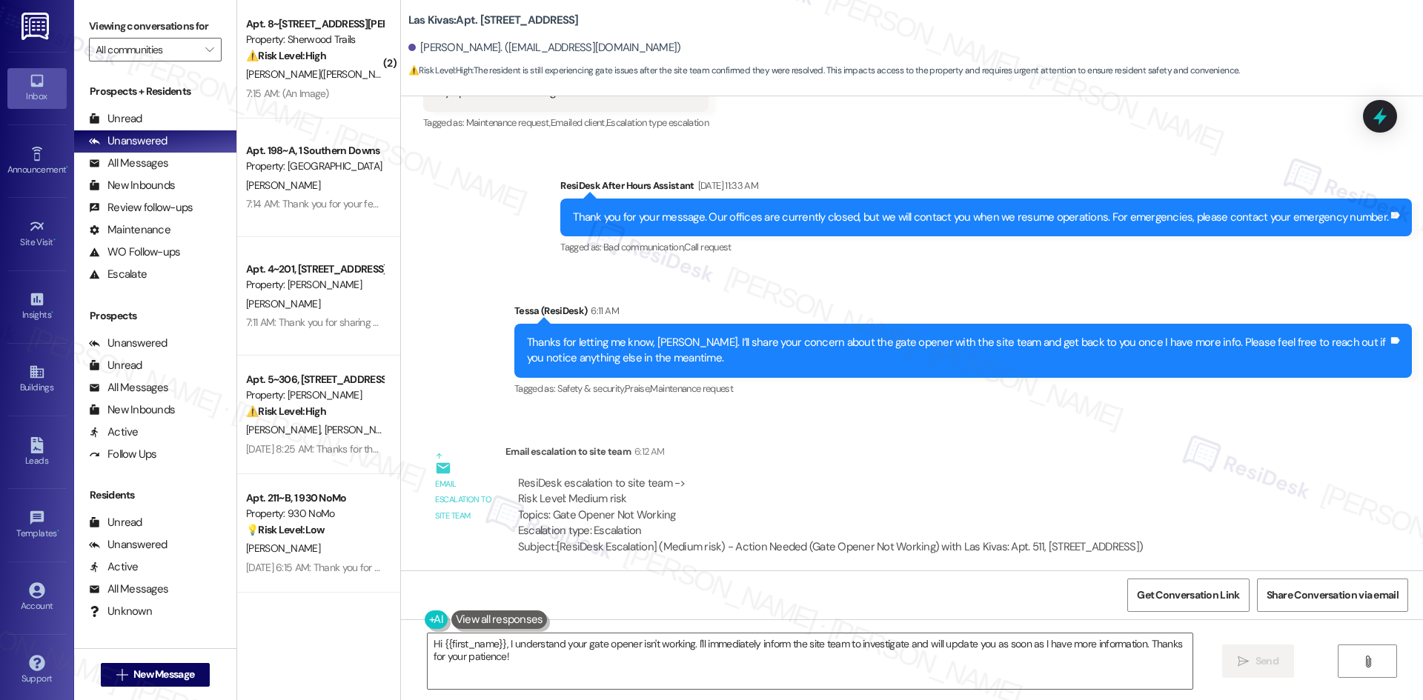
drag, startPoint x: 773, startPoint y: 429, endPoint x: 764, endPoint y: 451, distance: 23.3
click at [773, 444] on div "Email escalation to site team 6:12 AM" at bounding box center [830, 454] width 650 height 21
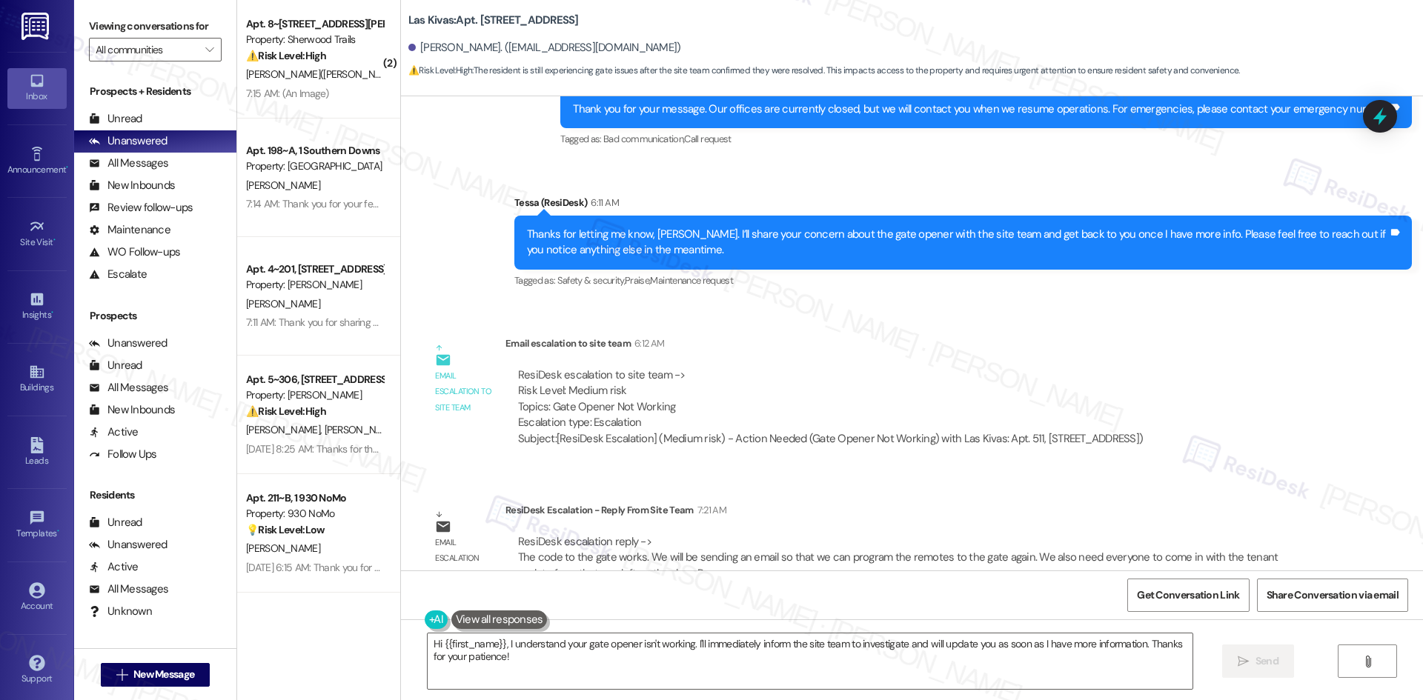
scroll to position [1544, 0]
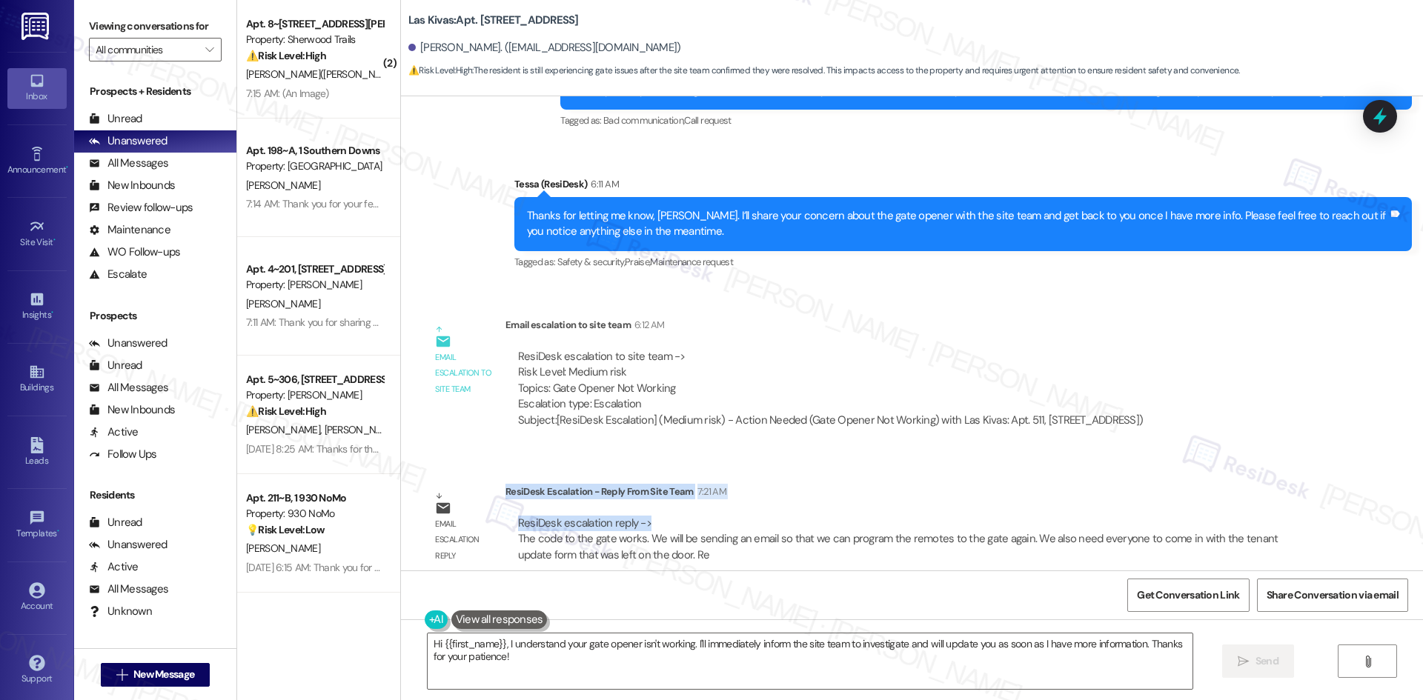
drag, startPoint x: 494, startPoint y: 477, endPoint x: 653, endPoint y: 512, distance: 163.1
click at [653, 512] on div "ResiDesk Escalation - Reply From Site Team 7:21 AM ResiDesk escalation reply ->…" at bounding box center [912, 529] width 815 height 90
copy div "ResiDesk Escalation - Reply From Site Team 7:21 AM ResiDesk escalation reply ->"
click at [874, 389] on div "ResiDesk escalation to site team -> Risk Level: Medium risk Topics: Gate Opener…" at bounding box center [830, 381] width 625 height 64
click at [660, 652] on textarea "Hi {{first_name}}, I understand your gate opener isn't working. I'll immediatel…" at bounding box center [810, 662] width 765 height 56
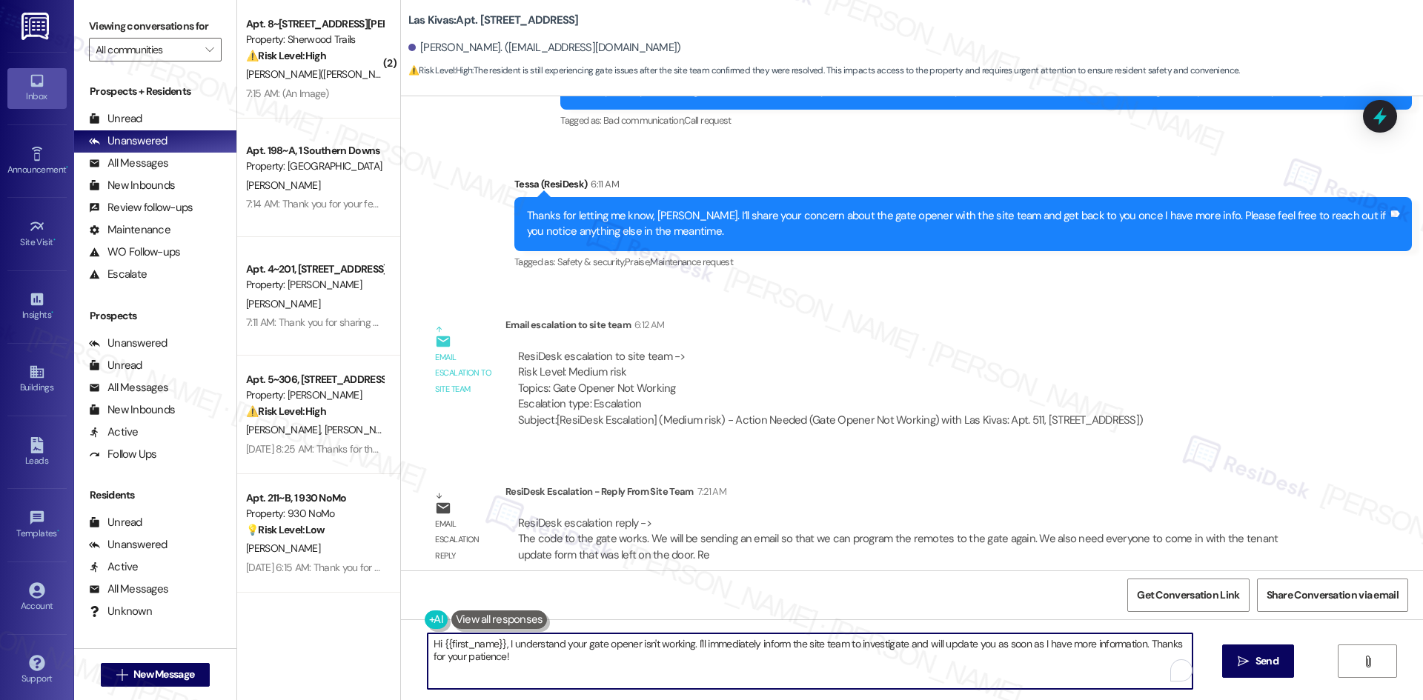
paste textarea "[PERSON_NAME], the site team shared that the gate code is working. They’ll be s…"
type textarea "Hi [PERSON_NAME], the site team shared that the gate code is working. They’ll b…"
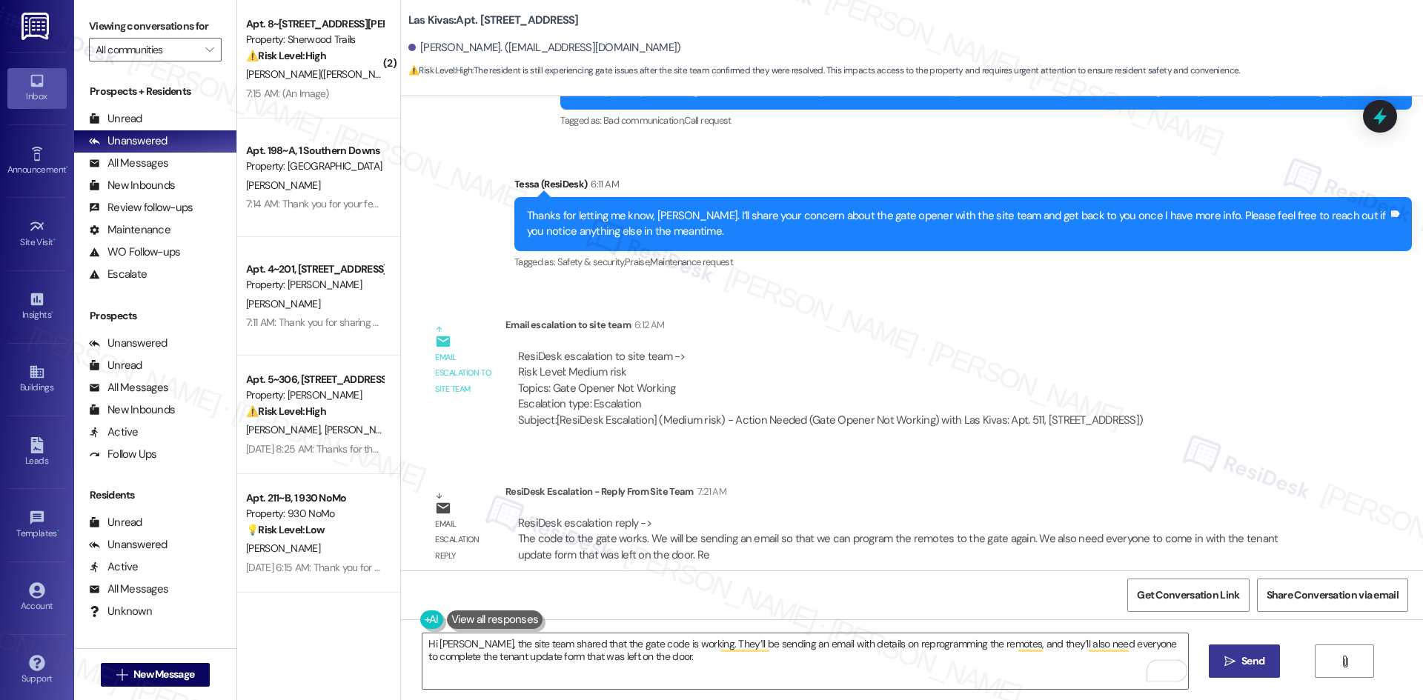
click at [1245, 666] on span "Send" at bounding box center [1252, 662] width 23 height 16
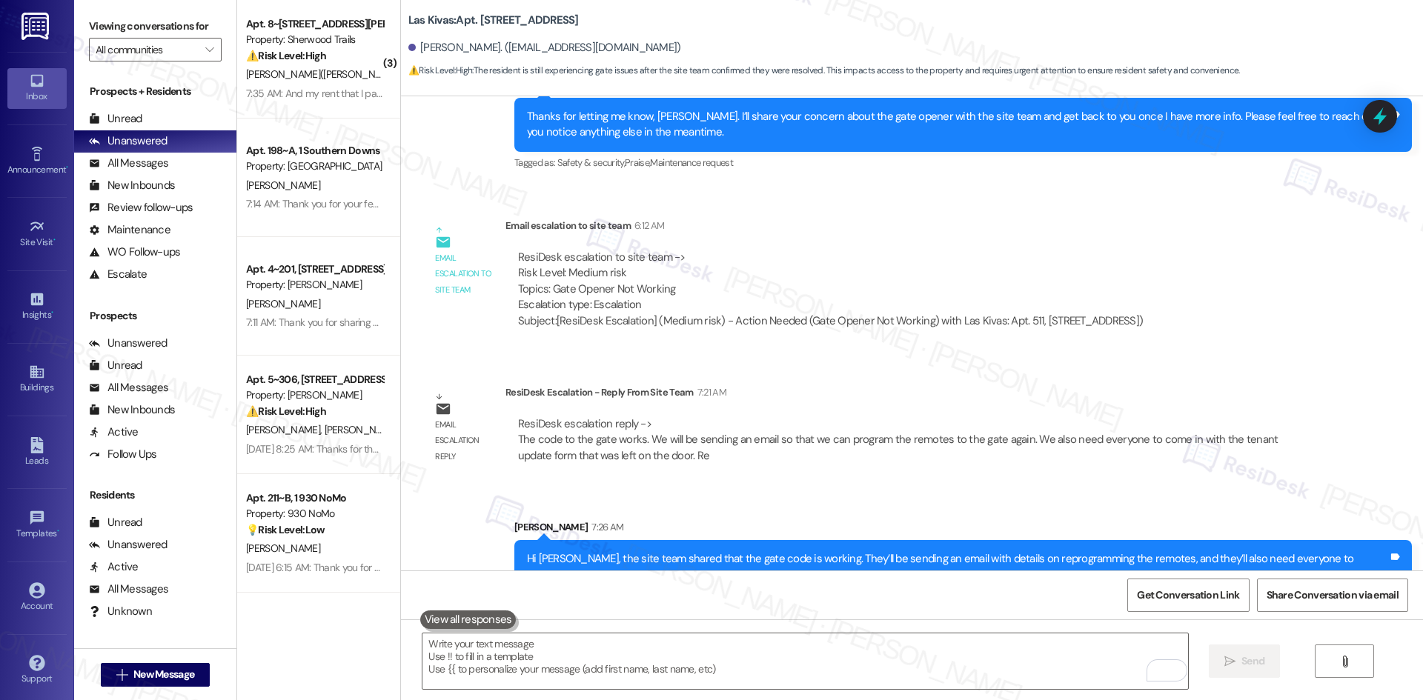
scroll to position [1664, 0]
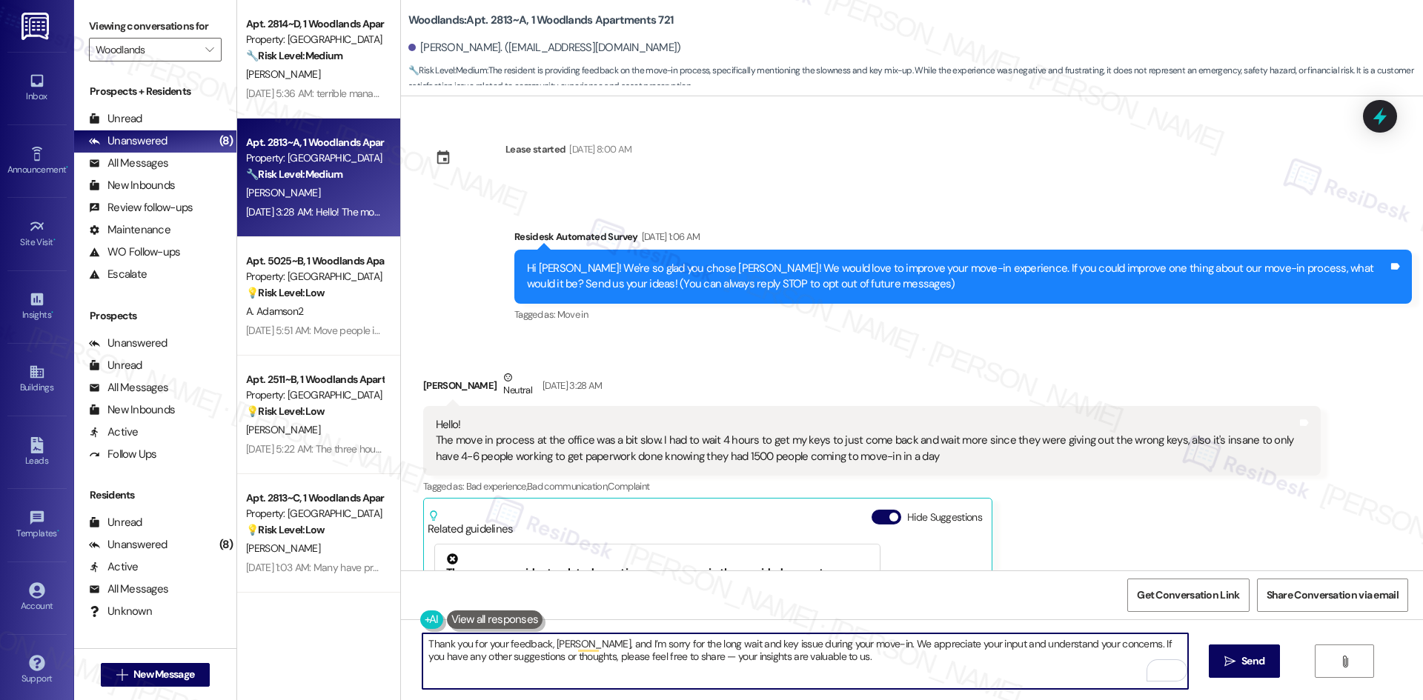
scroll to position [33, 0]
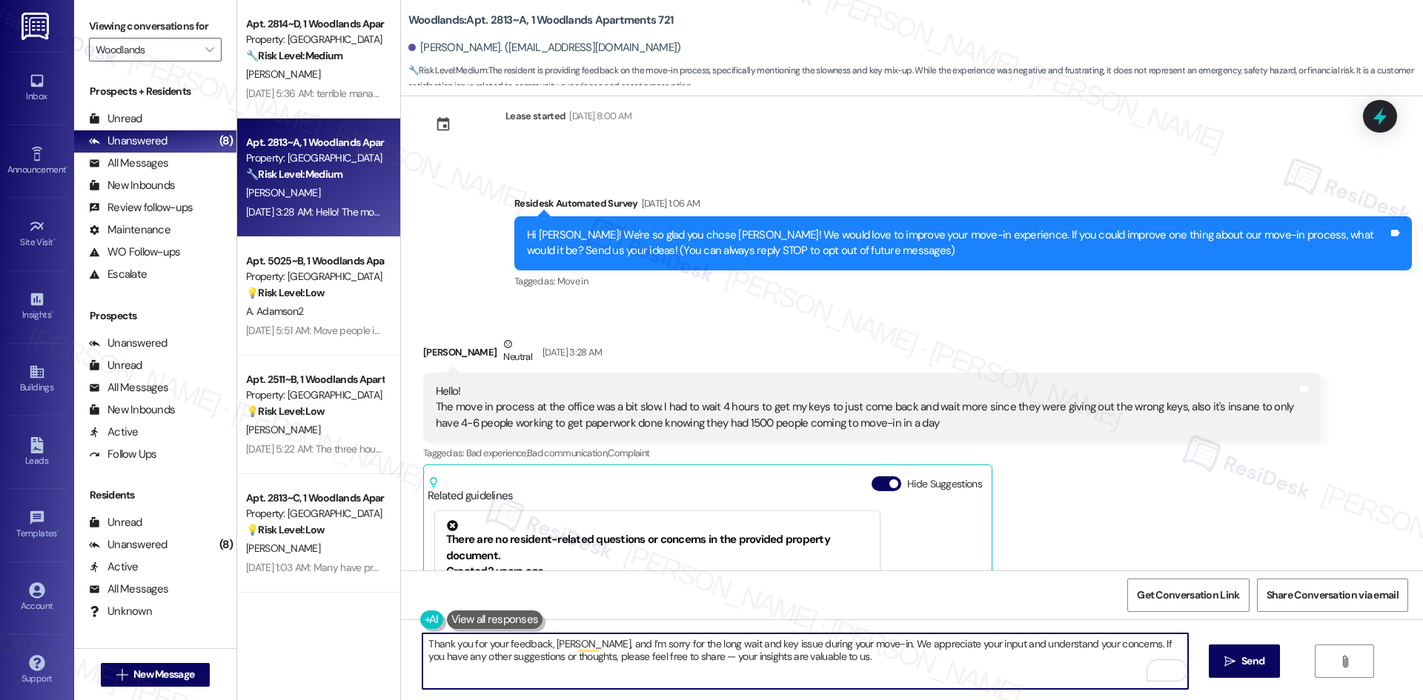
type textarea "Thank you for your feedback, [PERSON_NAME], and I’m sorry for the long wait and…"
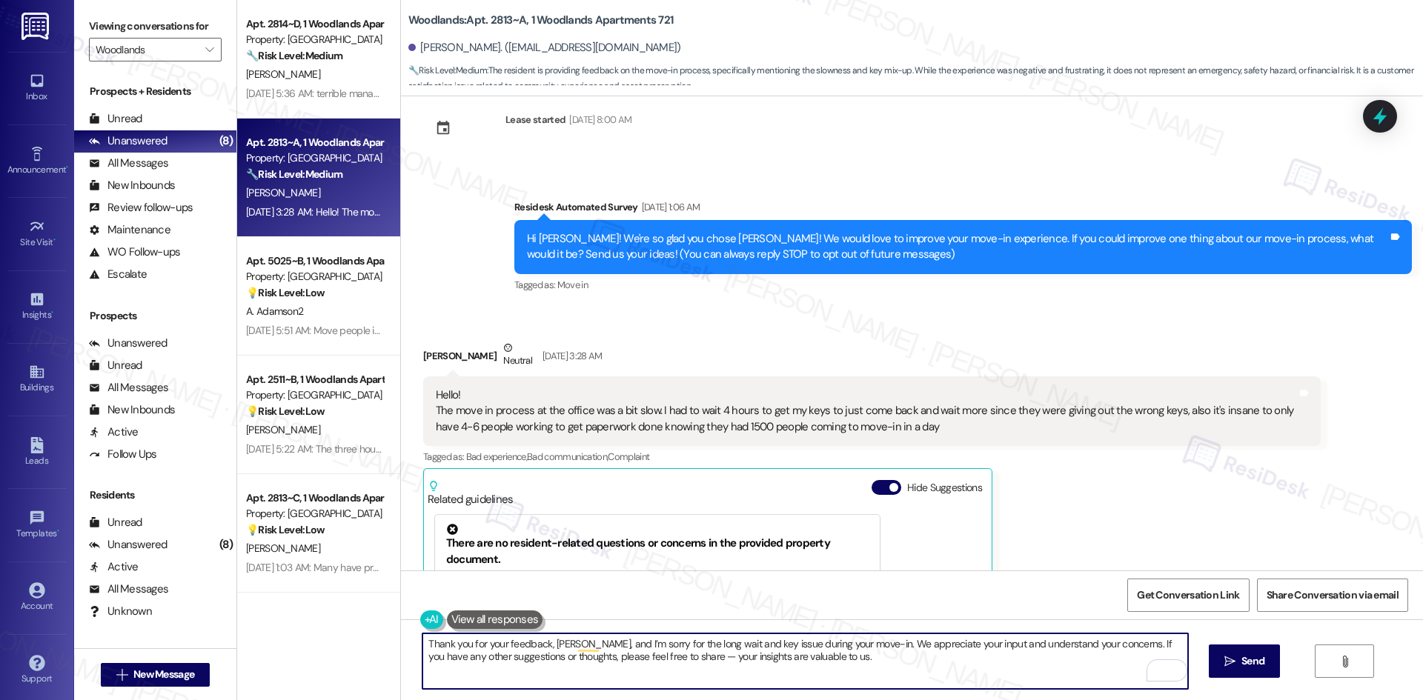
scroll to position [0, 0]
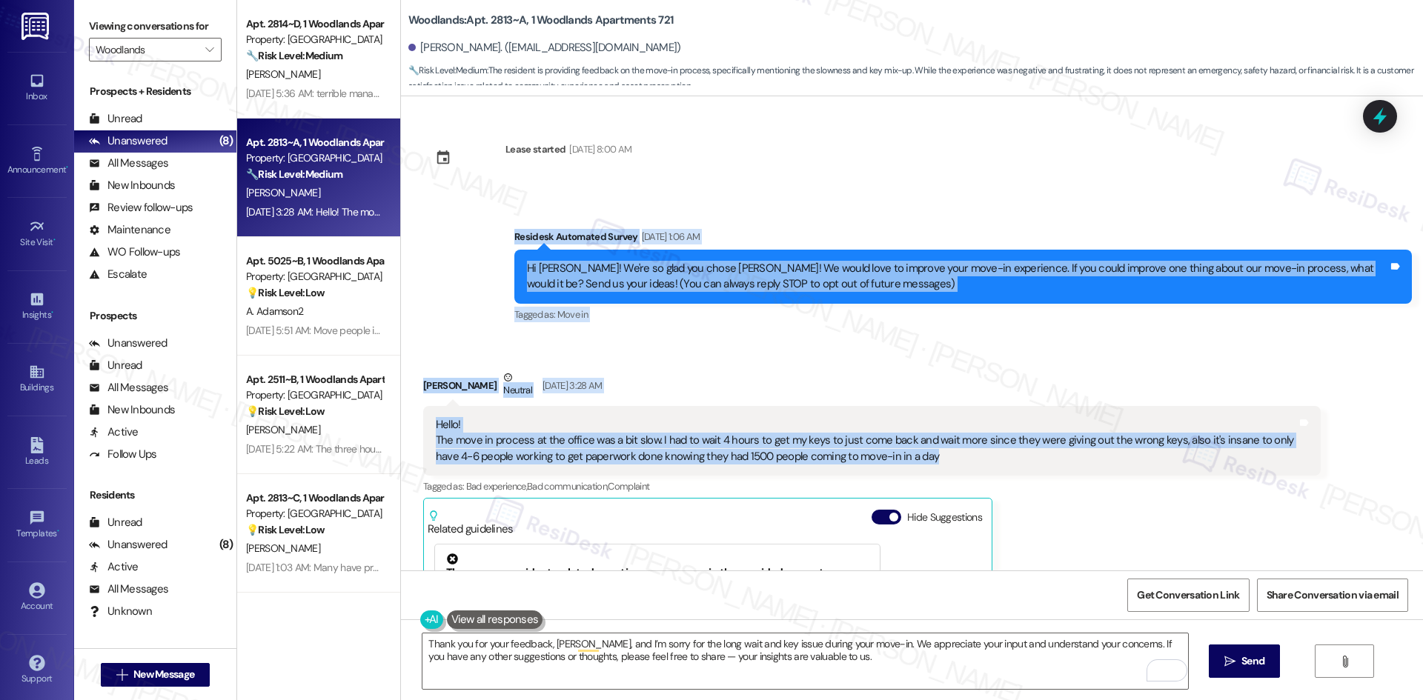
drag, startPoint x: 474, startPoint y: 232, endPoint x: 1012, endPoint y: 462, distance: 585.7
click at [1012, 462] on div "Lease started [DATE] 8:00 AM Survey, sent via SMS Residesk Automated Survey [DA…" at bounding box center [912, 333] width 1022 height 474
copy div "Residesk Automated Survey [DATE] 1:06 AM Hi [PERSON_NAME]! We're so glad you ch…"
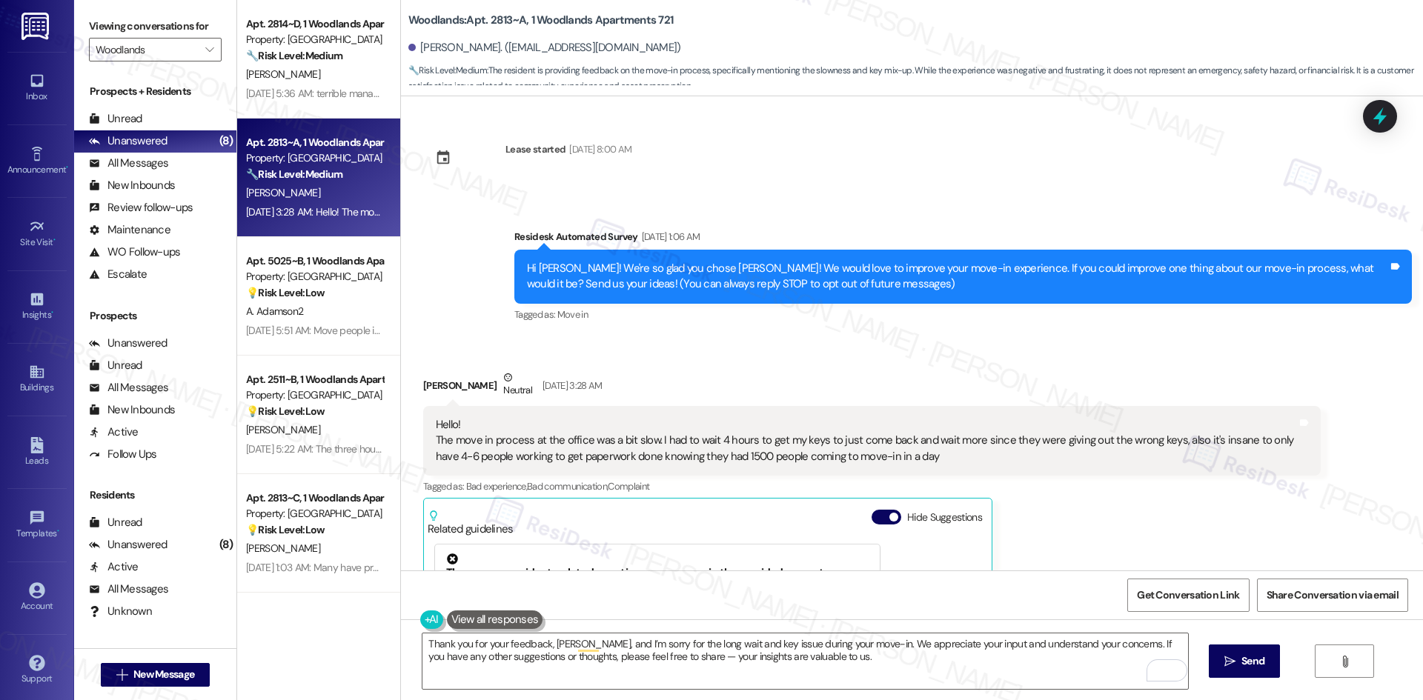
click at [1054, 517] on div "[PERSON_NAME] Neutral [DATE] 3:28 AM Hello! The move in process at the office w…" at bounding box center [871, 592] width 897 height 445
click at [652, 394] on div "[PERSON_NAME] Neutral [DATE] 3:28 AM" at bounding box center [871, 388] width 897 height 36
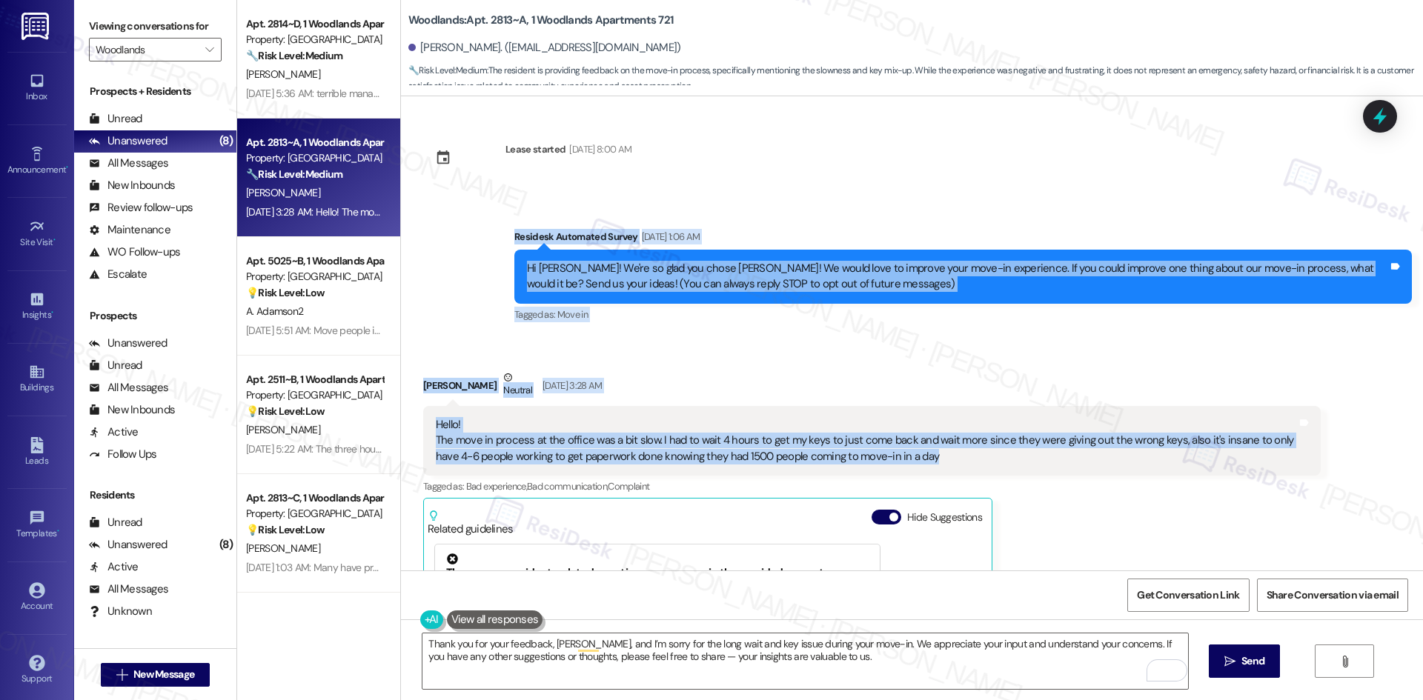
drag, startPoint x: 489, startPoint y: 232, endPoint x: 1016, endPoint y: 465, distance: 576.3
click at [1016, 465] on div "Lease started [DATE] 8:00 AM Survey, sent via SMS Residesk Automated Survey [DA…" at bounding box center [912, 333] width 1022 height 474
copy div "Residesk Automated Survey [DATE] 1:06 AM Hi [PERSON_NAME]! We're so glad you ch…"
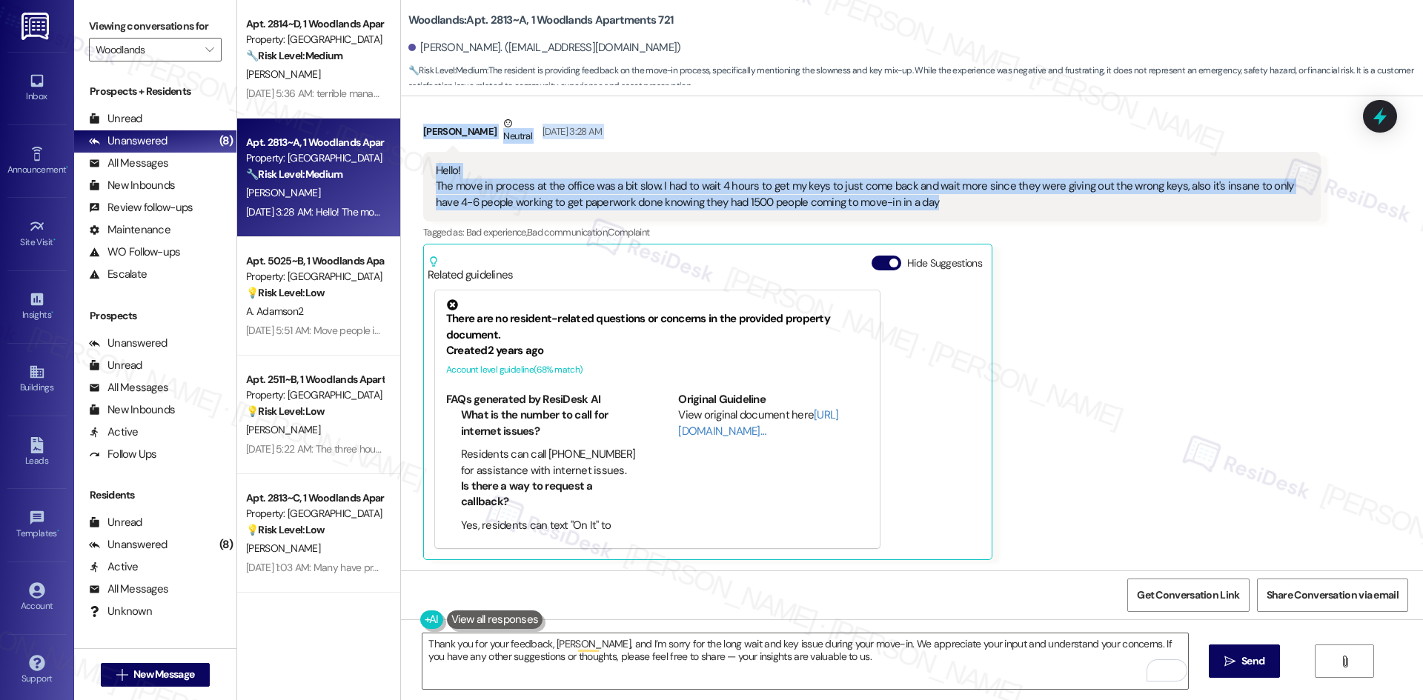
scroll to position [256, 0]
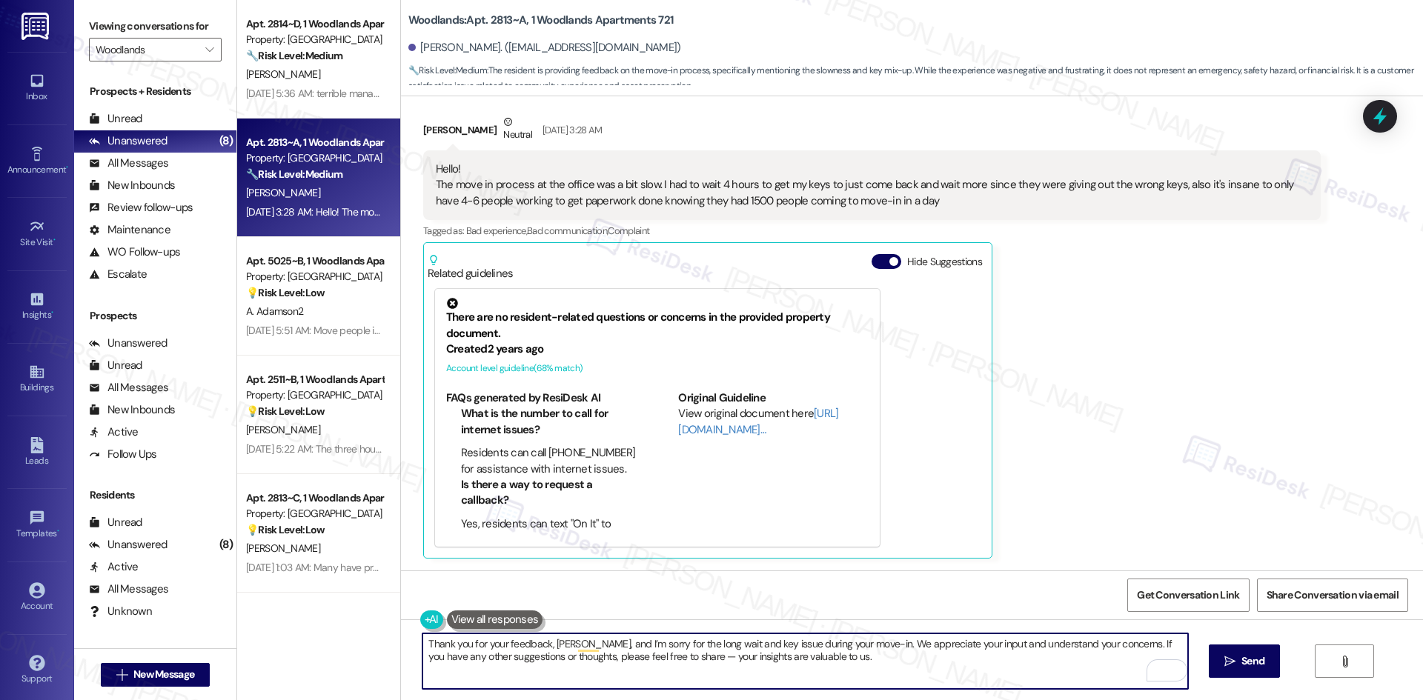
click at [843, 658] on textarea "Thank you for your feedback, [PERSON_NAME], and I’m sorry for the long wait and…" at bounding box center [804, 662] width 765 height 56
click at [1250, 665] on span "Send" at bounding box center [1252, 662] width 23 height 16
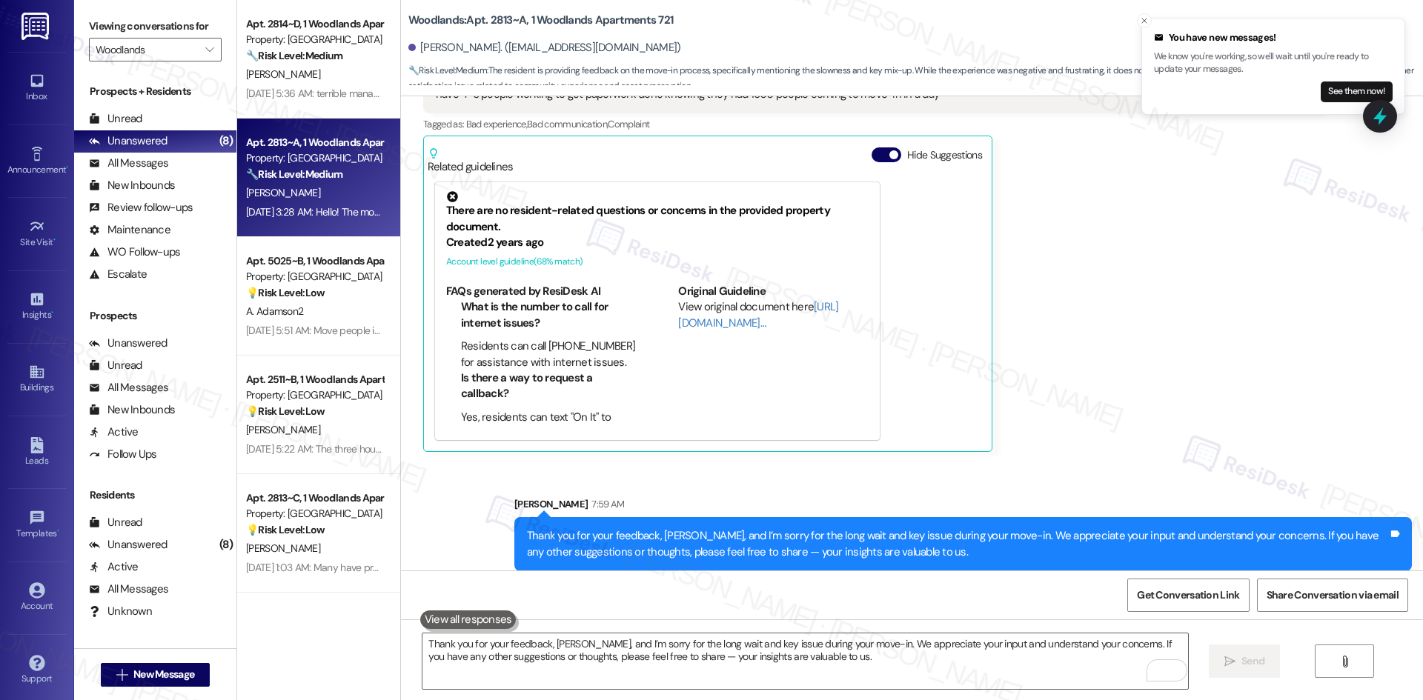
scroll to position [375, 0]
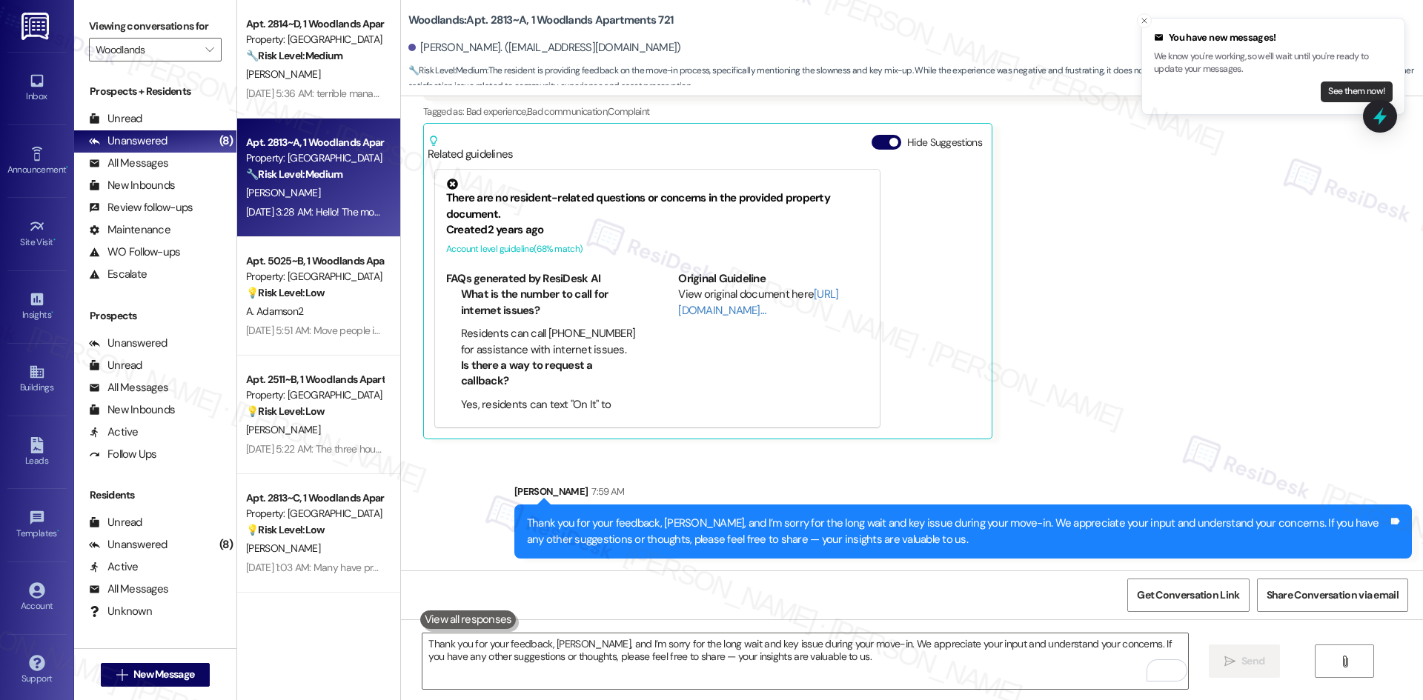
click at [1345, 95] on button "See them now!" at bounding box center [1357, 92] width 72 height 21
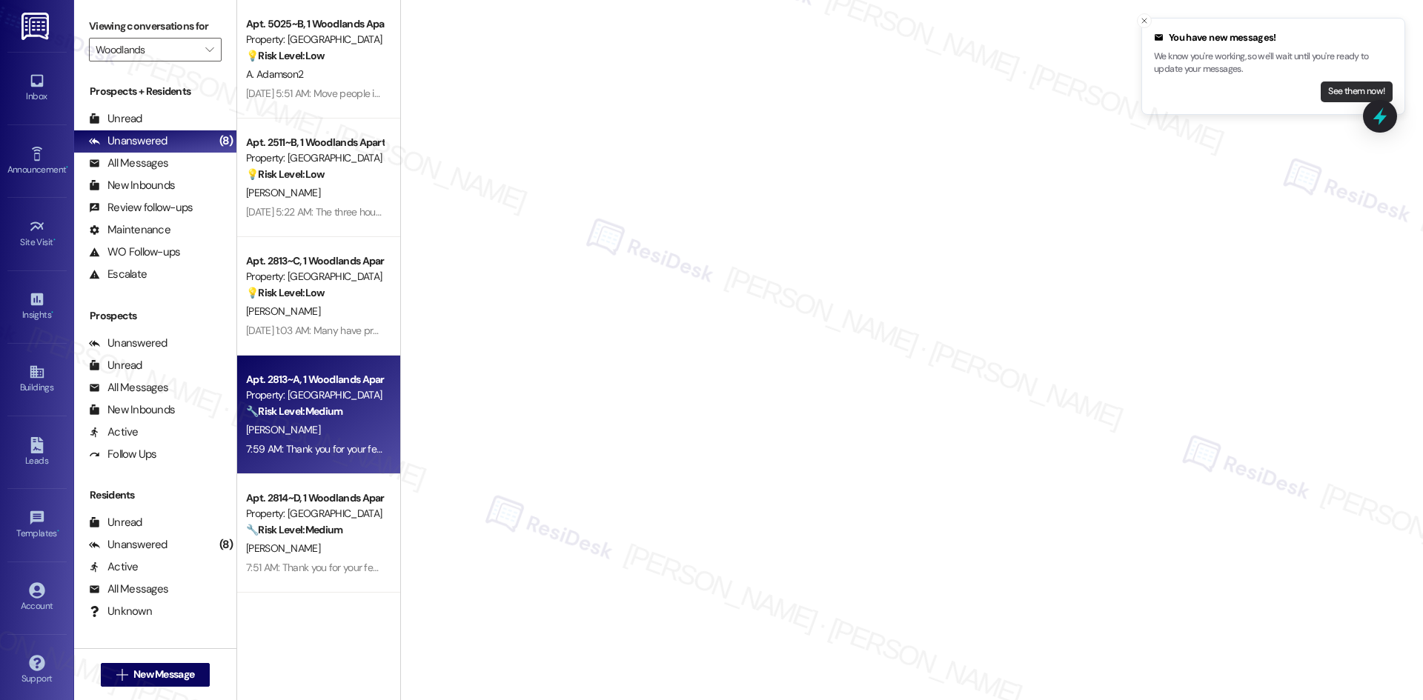
click at [1346, 85] on button "See them now!" at bounding box center [1357, 92] width 72 height 21
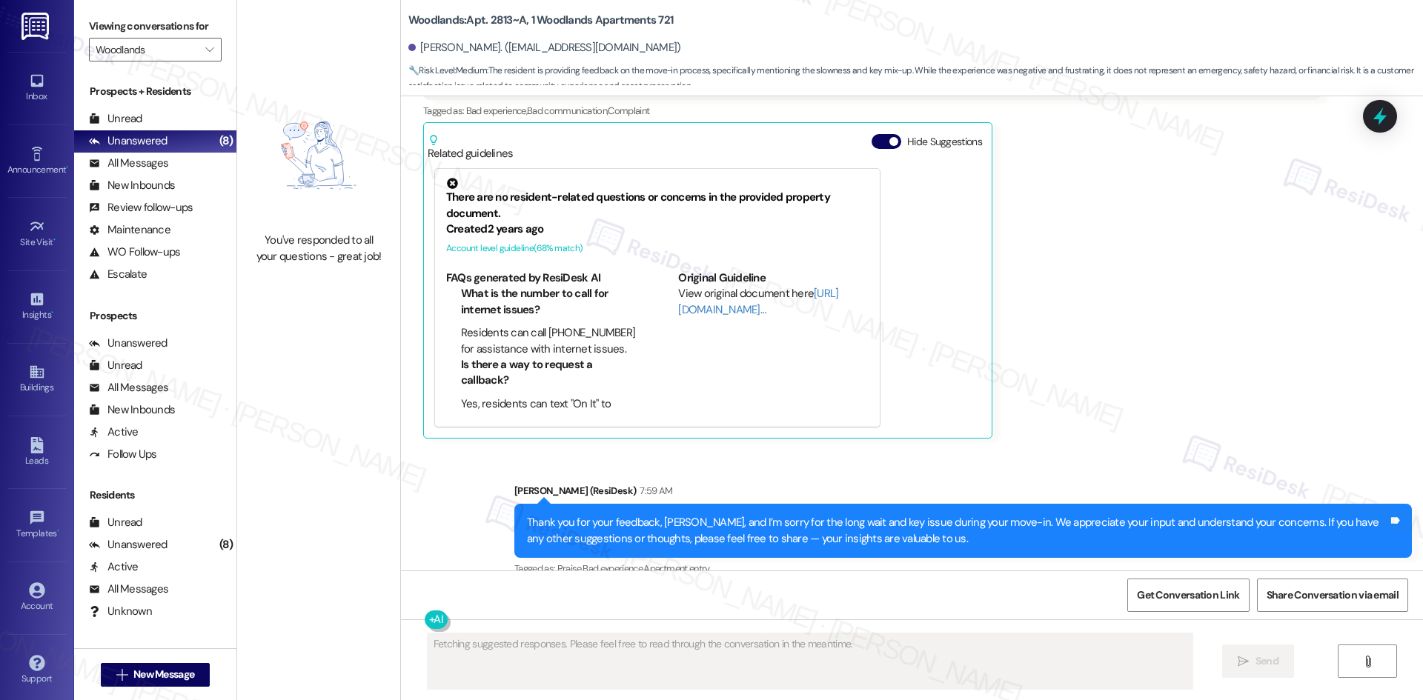
scroll to position [397, 0]
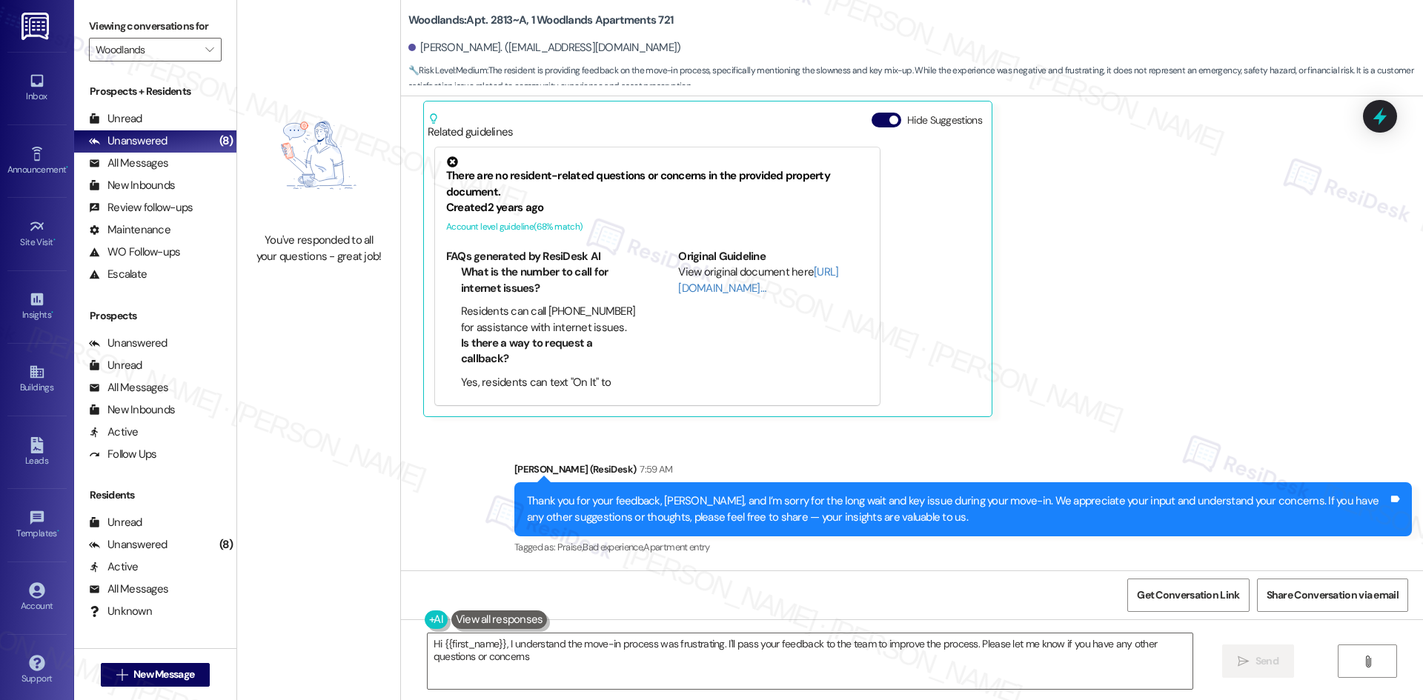
type textarea "Hi {{first_name}}, I understand the move-in process was frustrating. I'll pass …"
click at [176, 54] on input "Woodlands" at bounding box center [147, 50] width 102 height 24
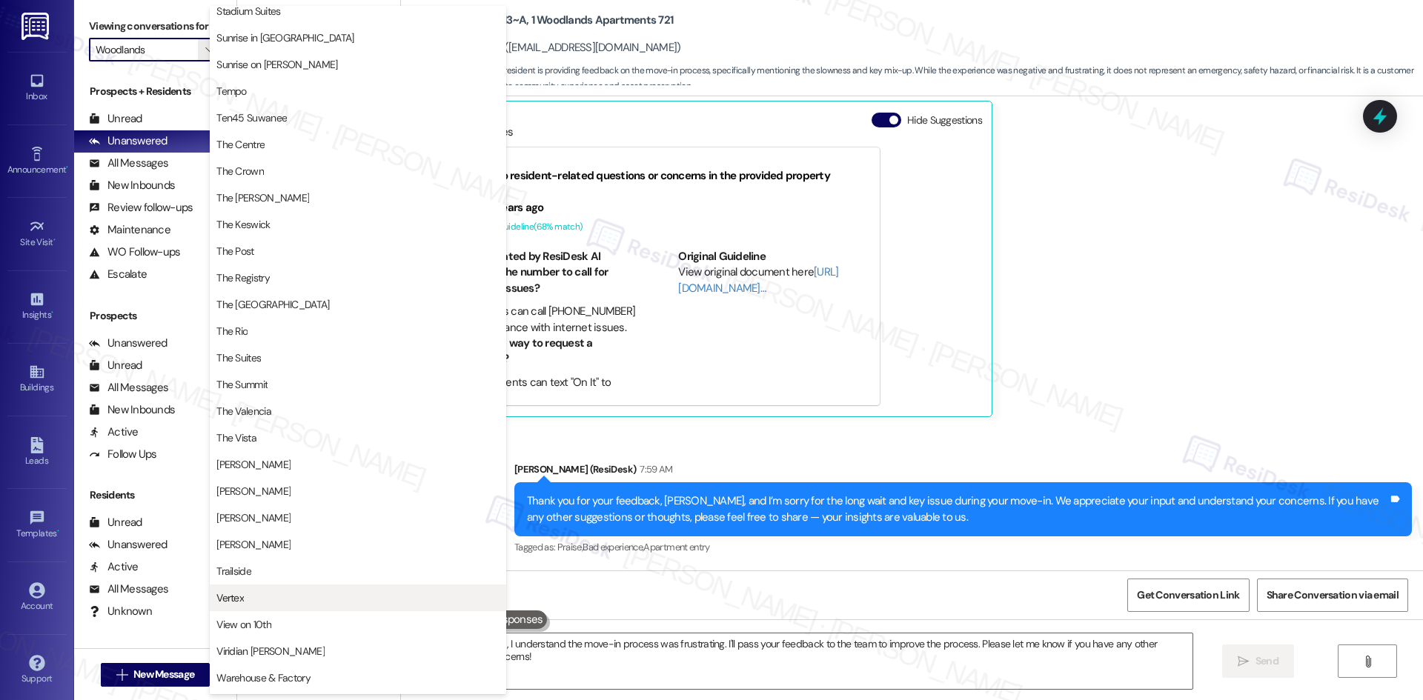
scroll to position [1260, 0]
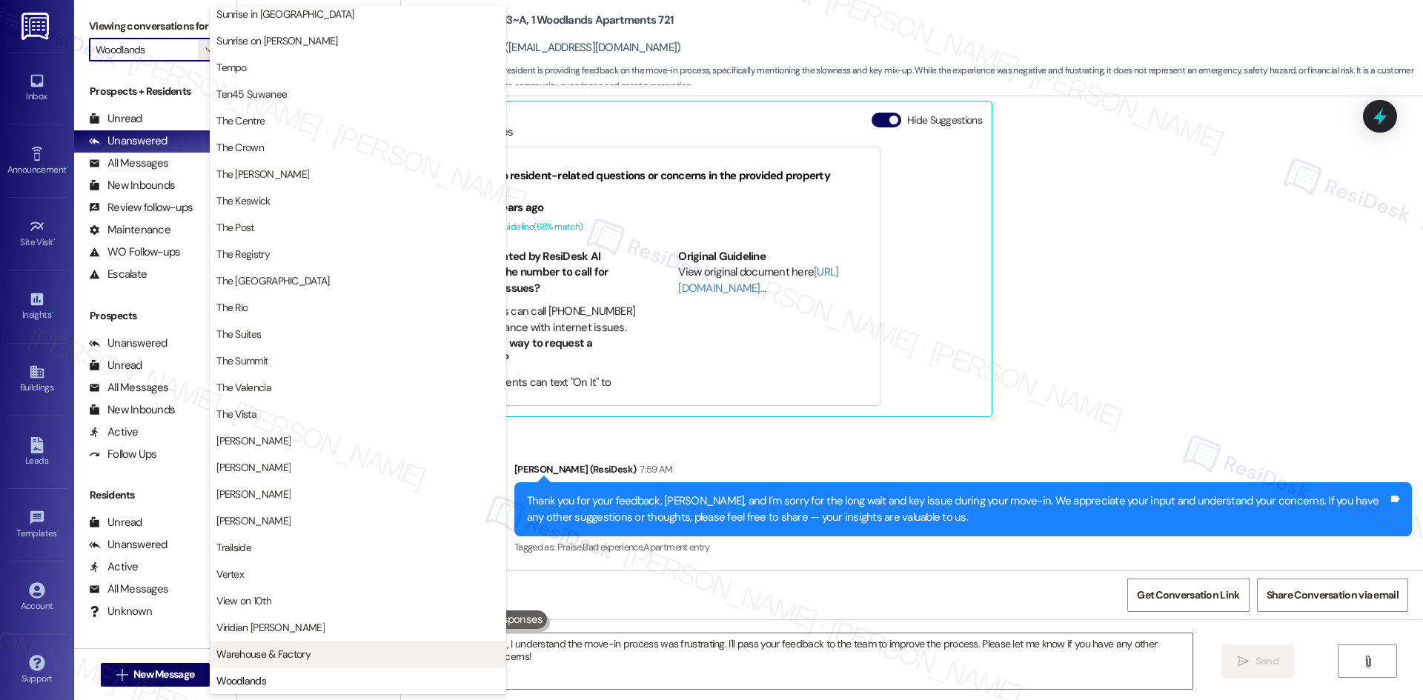
click at [288, 660] on span "Warehouse & Factory" at bounding box center [263, 654] width 94 height 15
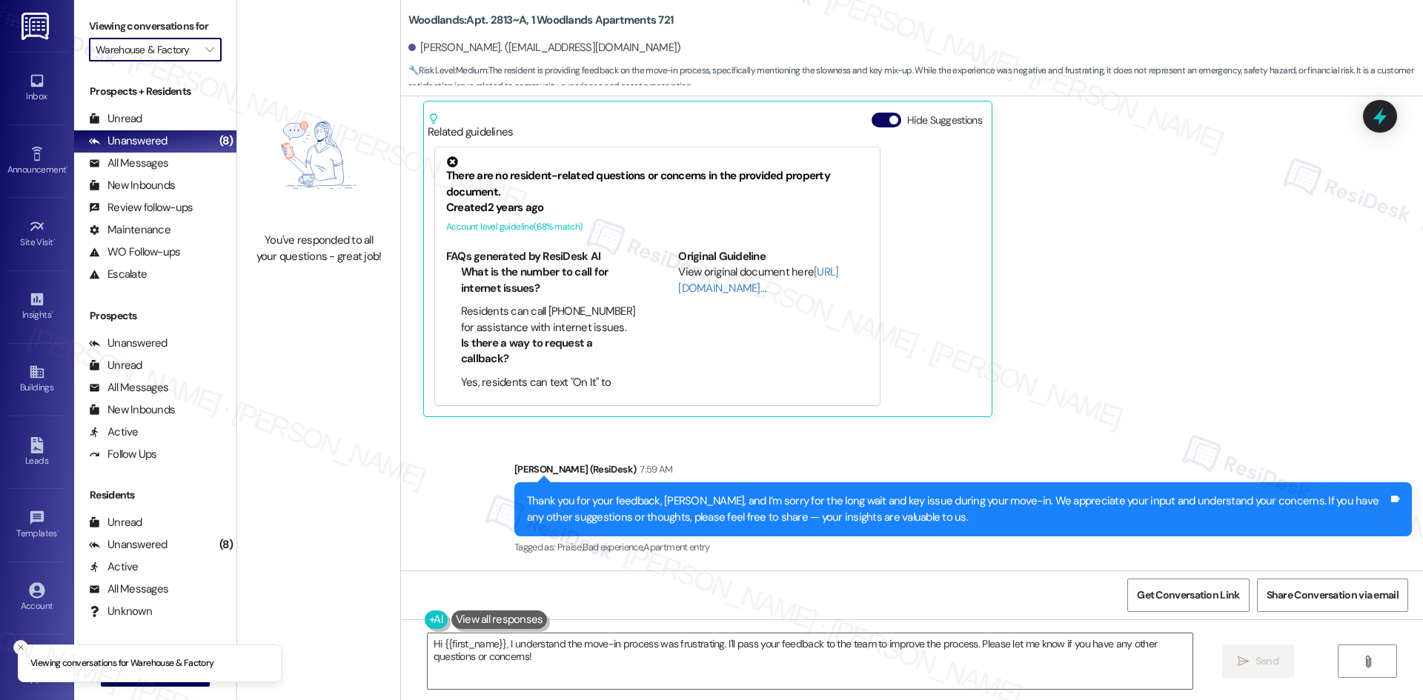
click at [179, 41] on input "Warehouse & Factory" at bounding box center [147, 50] width 102 height 24
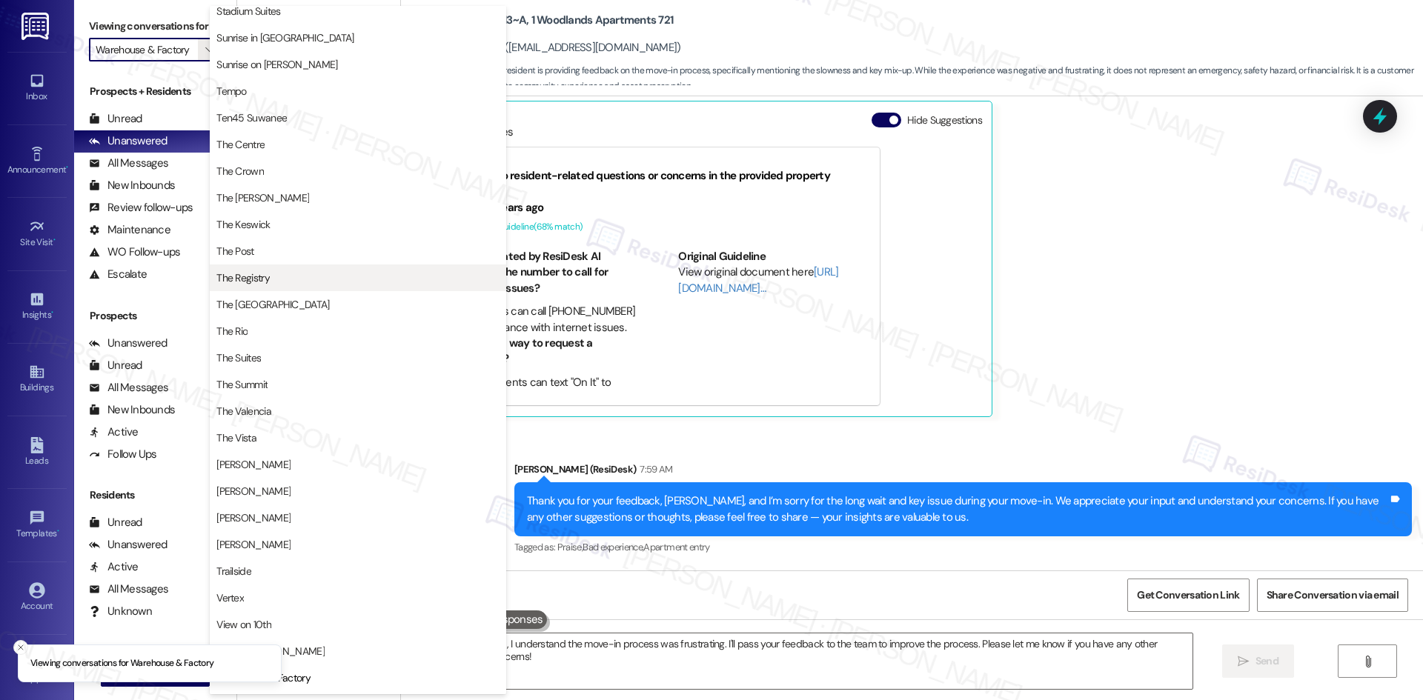
scroll to position [1260, 0]
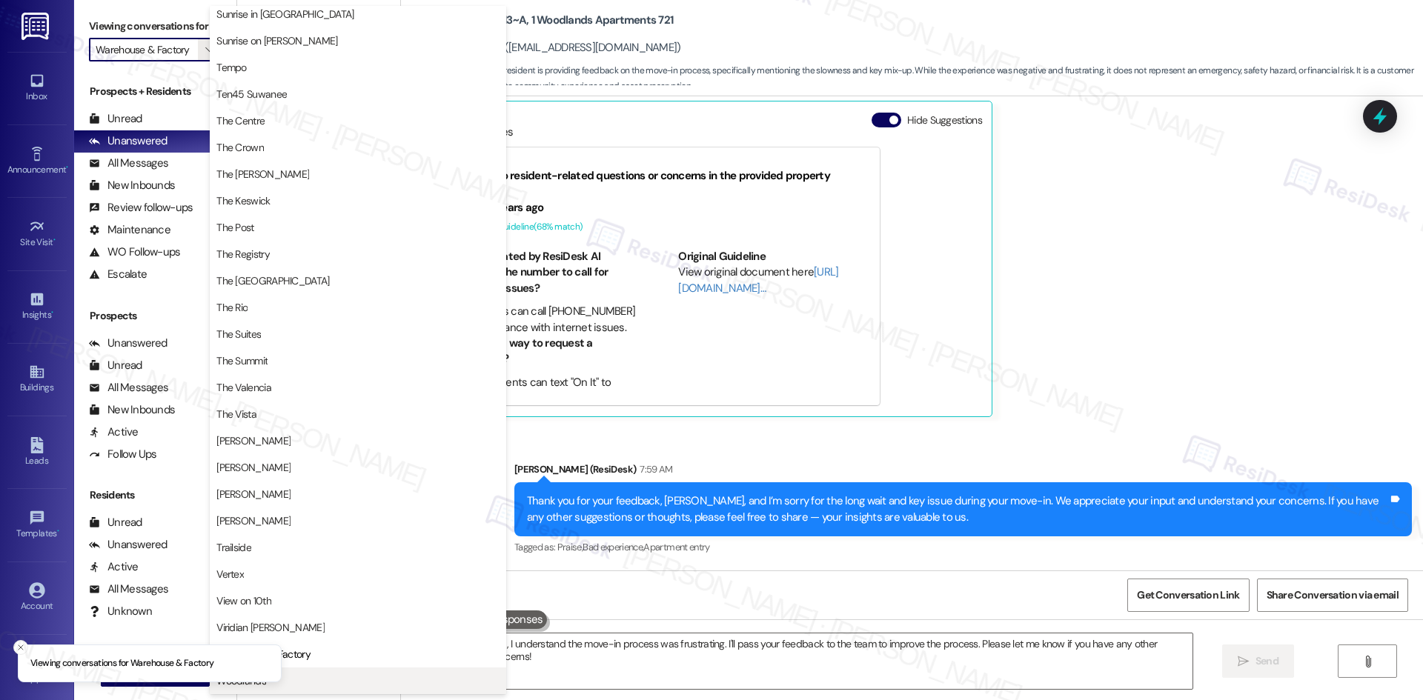
click at [288, 681] on span "Woodlands" at bounding box center [357, 681] width 283 height 15
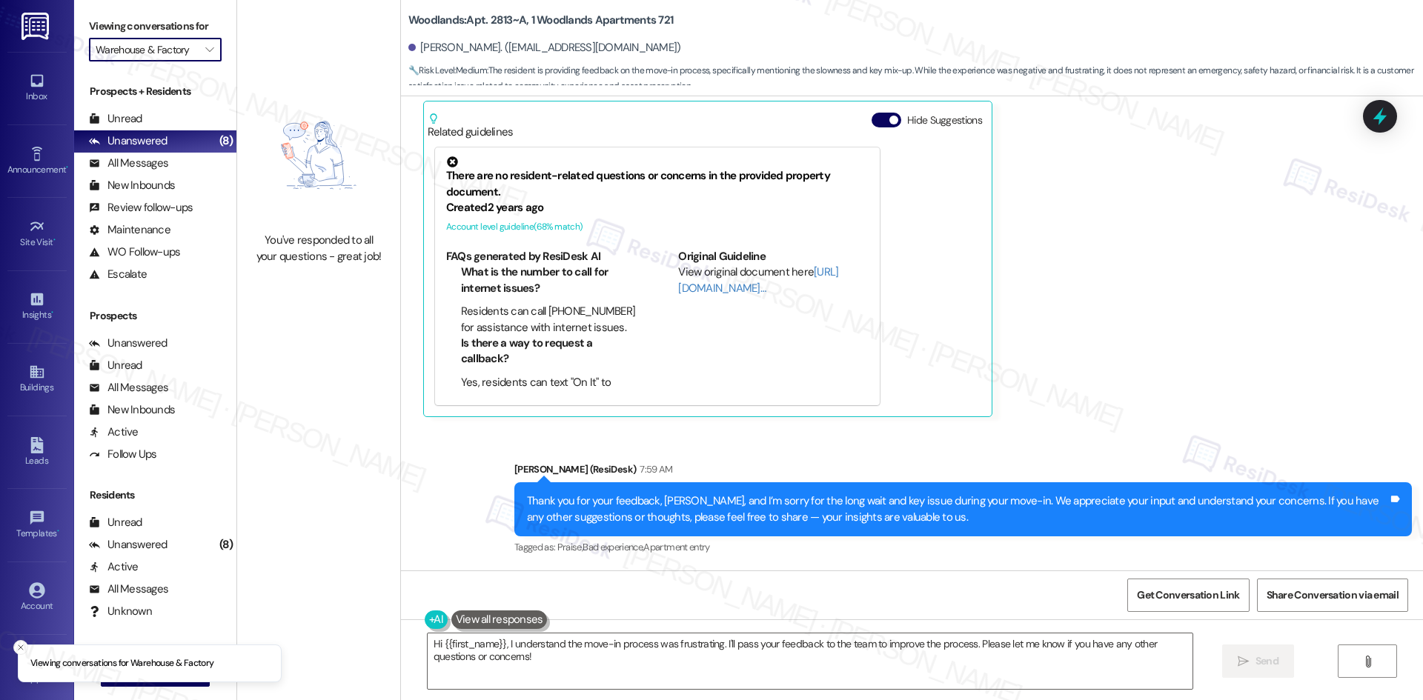
type input "Woodlands"
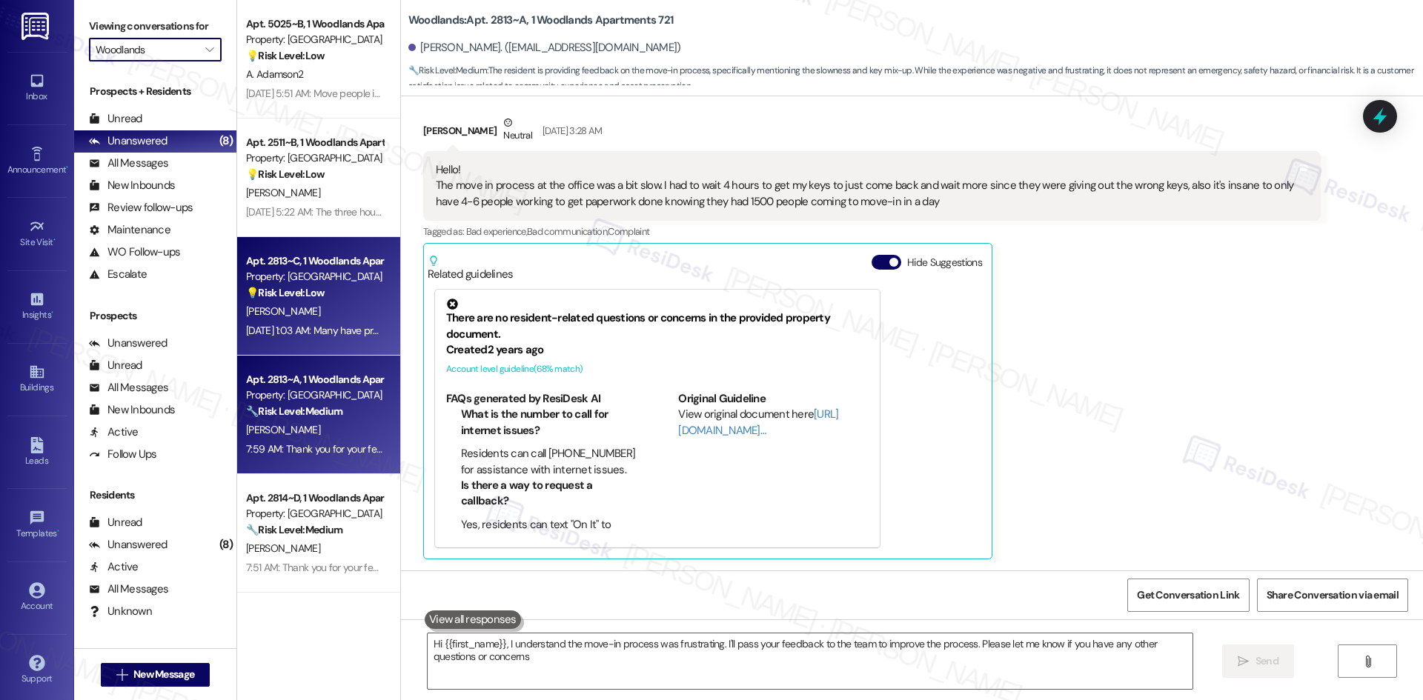
type textarea "Hi {{first_name}}, I understand the move-in process was frustrating. I'll pass …"
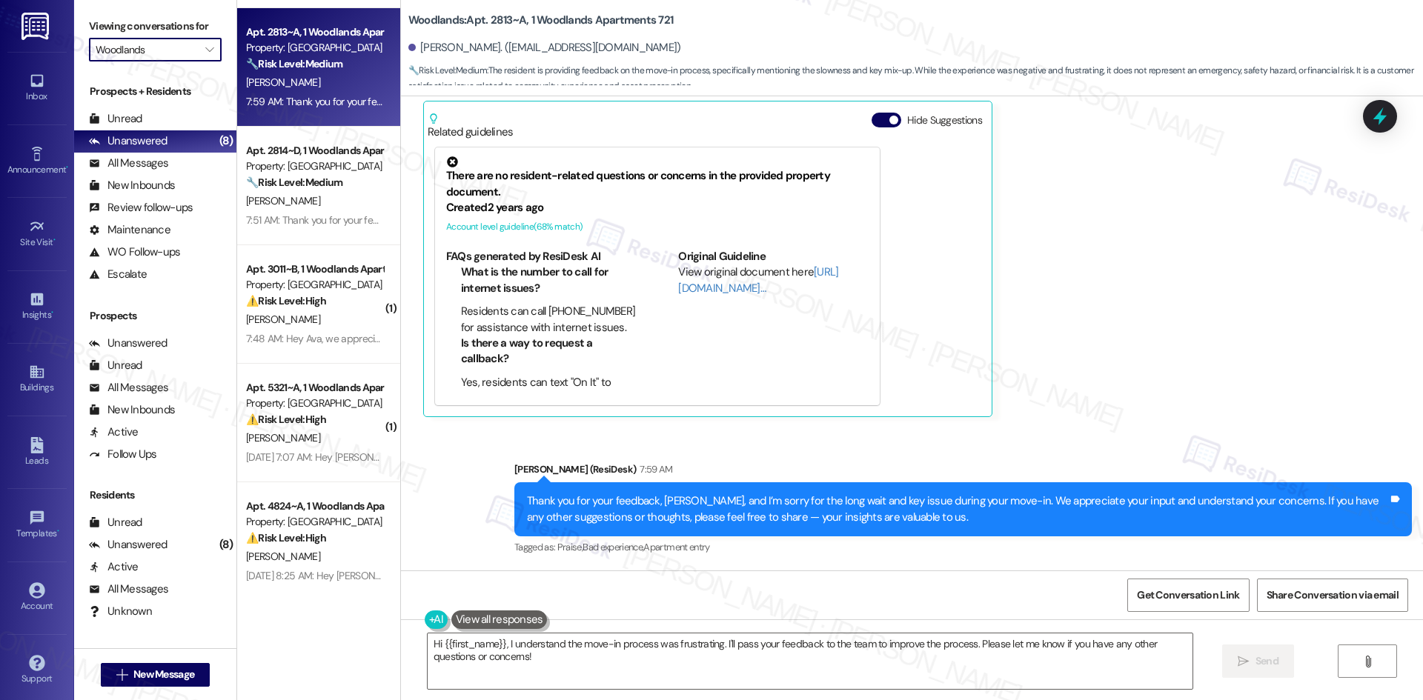
scroll to position [354, 0]
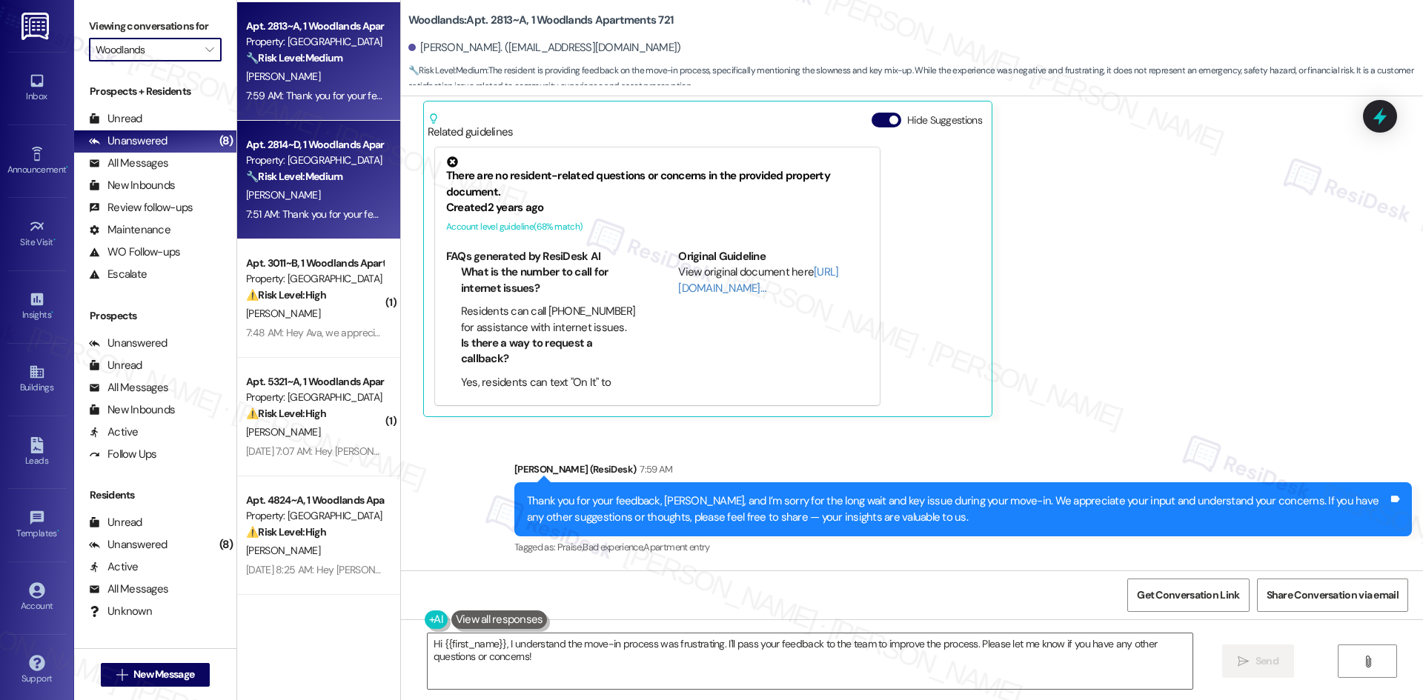
click at [332, 181] on strong "🔧 Risk Level: Medium" at bounding box center [294, 176] width 96 height 13
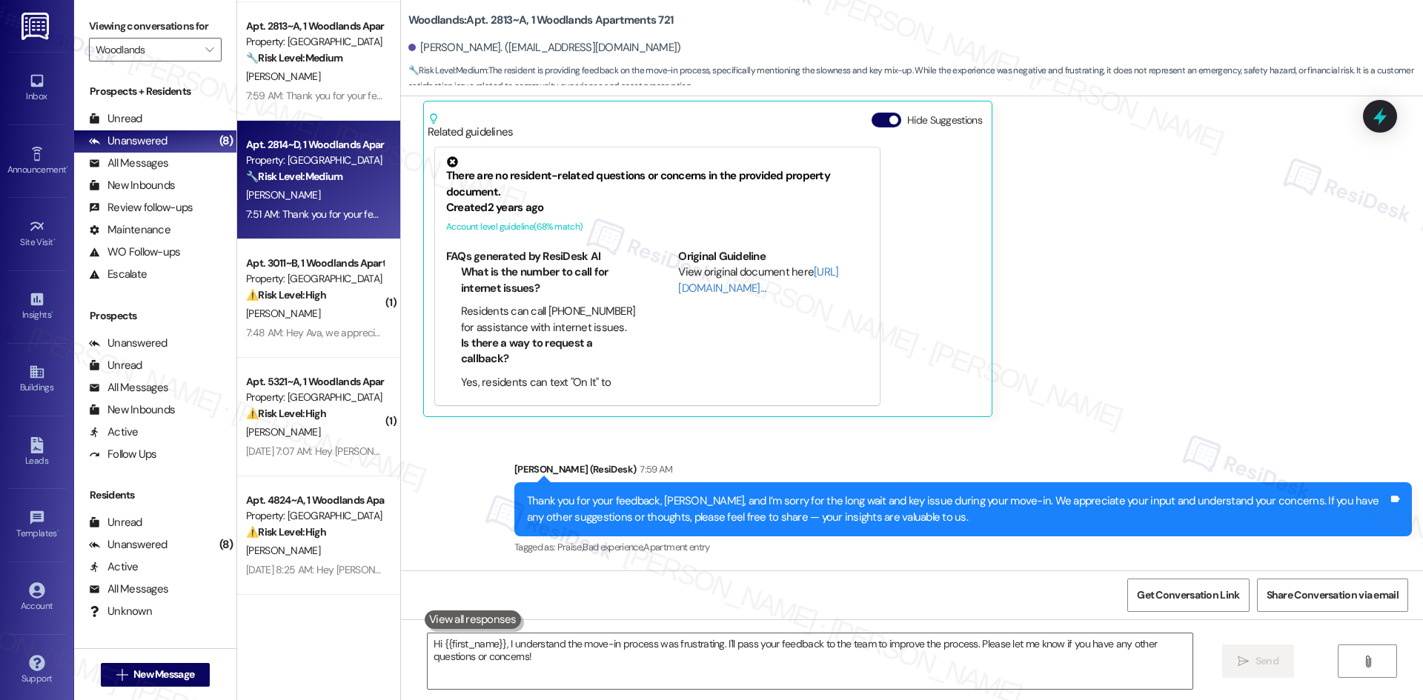
type textarea "Fetching suggested responses. Please feel free to read through the conversation…"
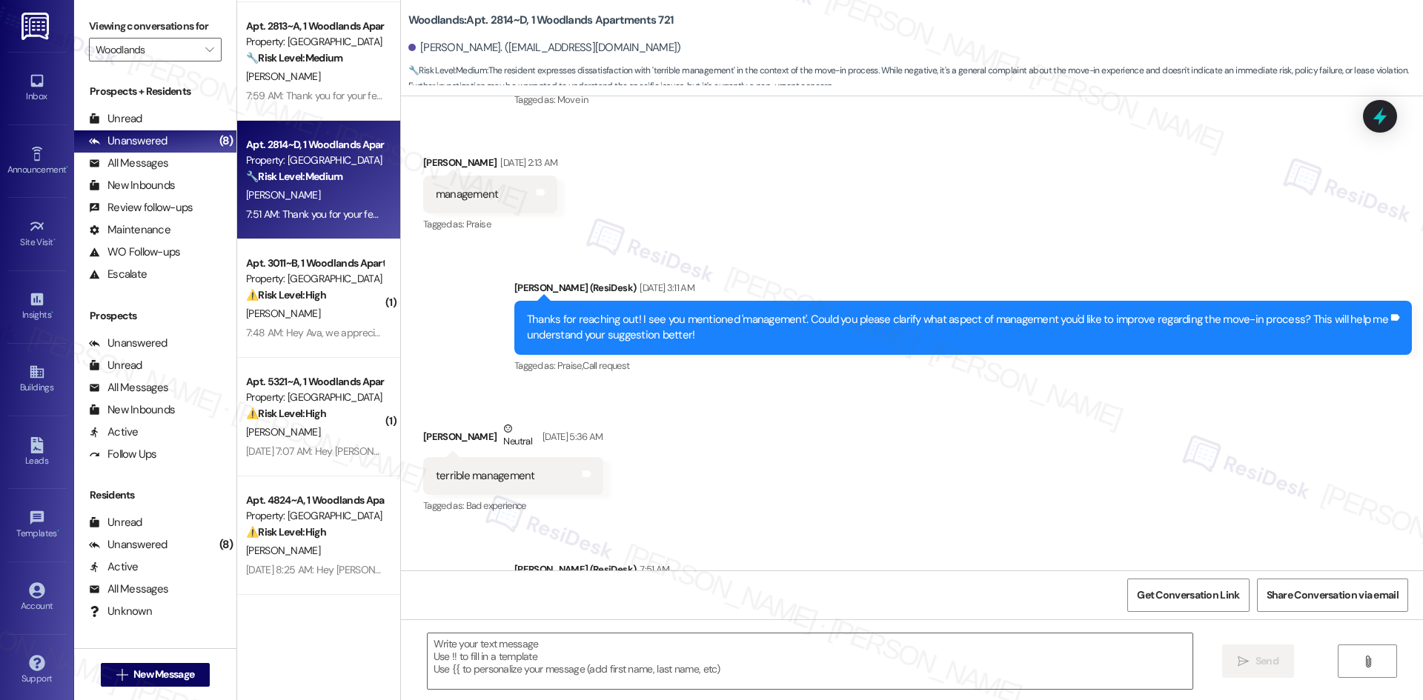
scroll to position [314, 0]
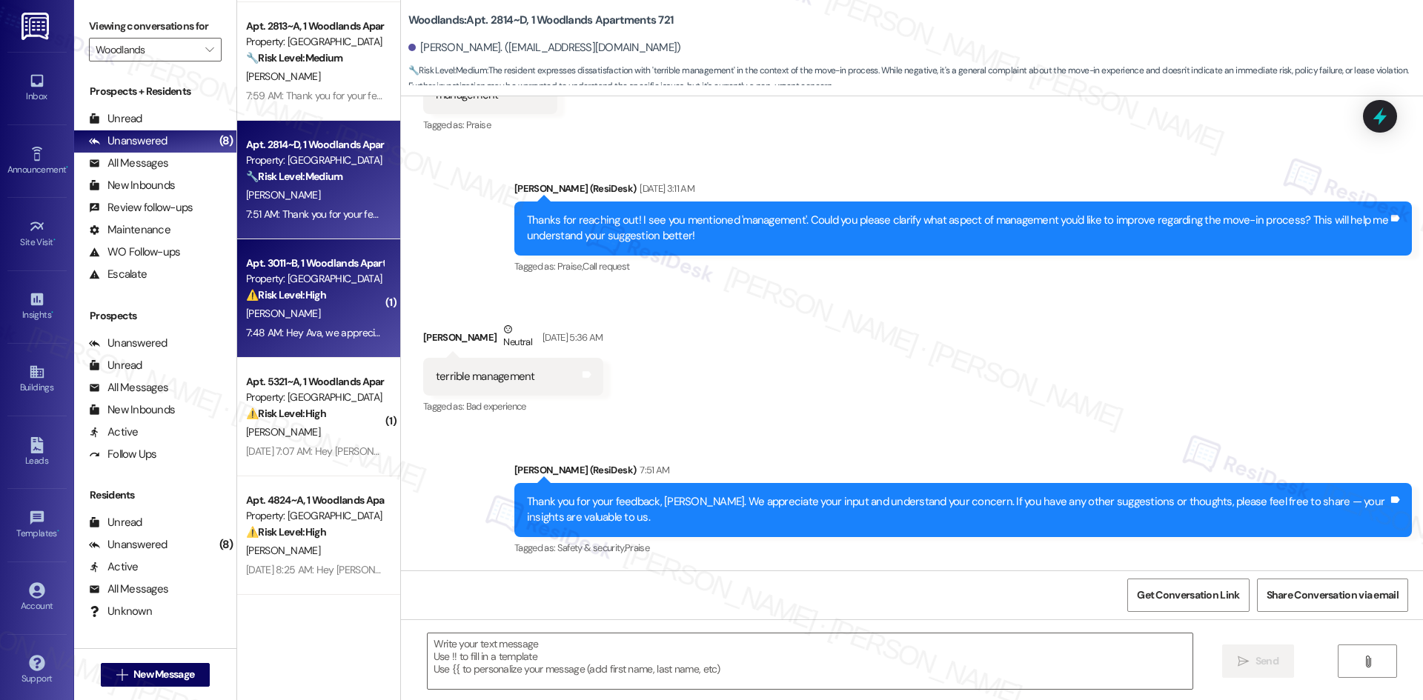
click at [316, 288] on div "⚠️ Risk Level: High The resident is still experiencing issues with their stove,…" at bounding box center [314, 296] width 137 height 16
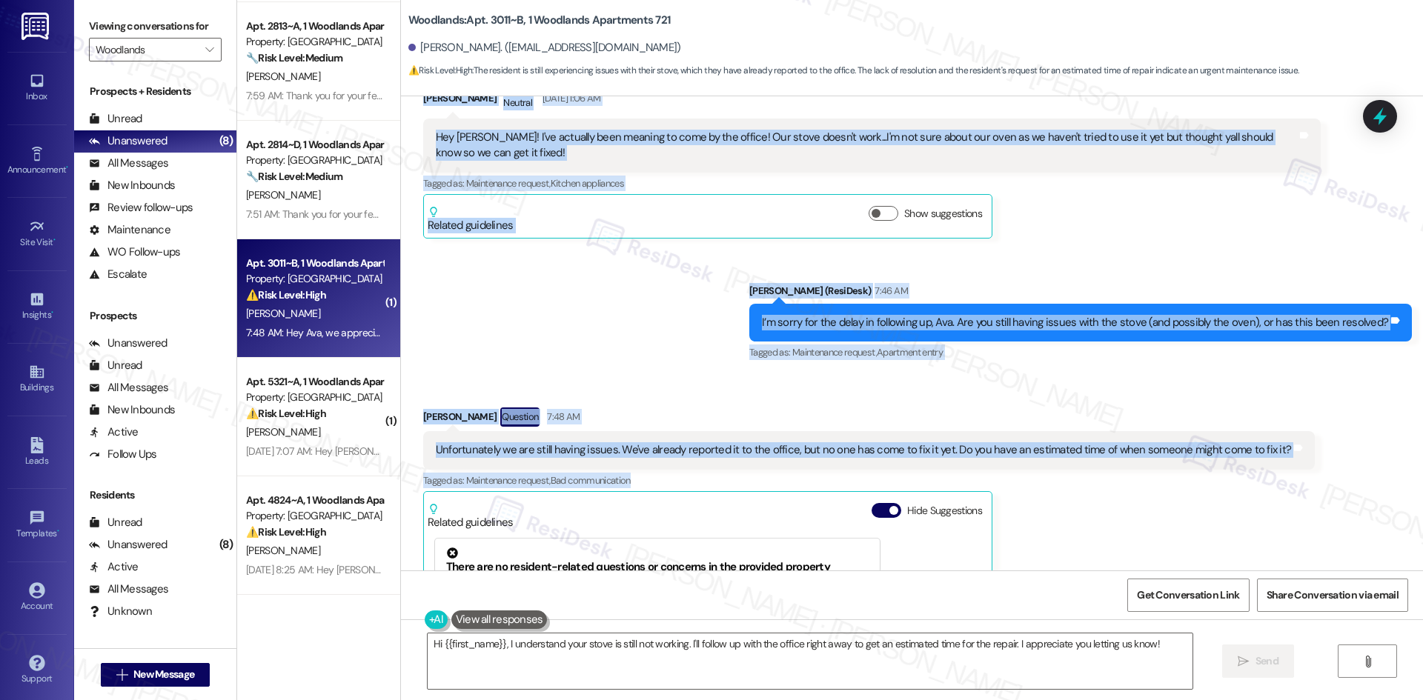
scroll to position [296, 0]
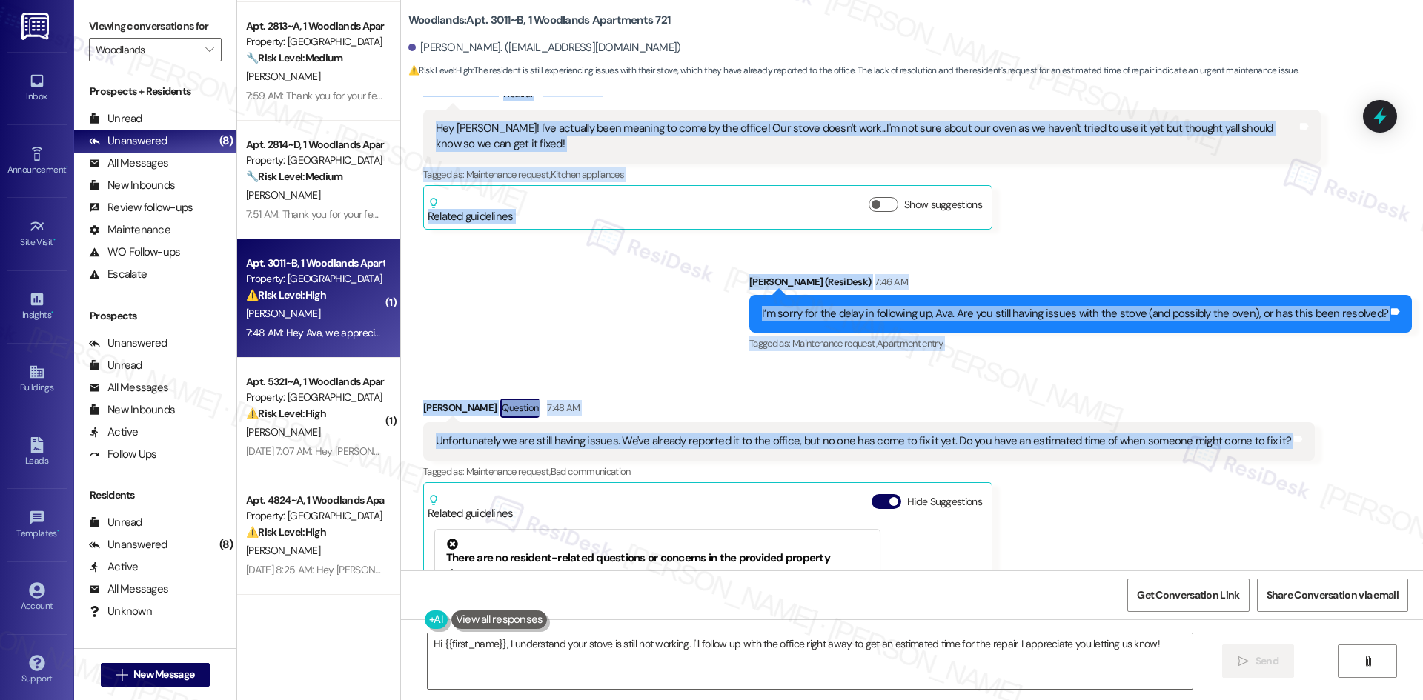
drag, startPoint x: 402, startPoint y: 376, endPoint x: 1313, endPoint y: 439, distance: 912.9
click at [1313, 439] on div "Lease started Aug 16, 2025 at 8:00 AM Survey, sent via SMS Residesk Automated S…" at bounding box center [912, 333] width 1022 height 474
copy div "Ava Allensworth Neutral Aug 26, 2025 at 1:06 AM Hey Sarah! I've actually been m…"
click at [629, 382] on div "Received via SMS Ava Allensworth Question 7:48 AM Unfortunately we are still ha…" at bounding box center [912, 587] width 1022 height 445
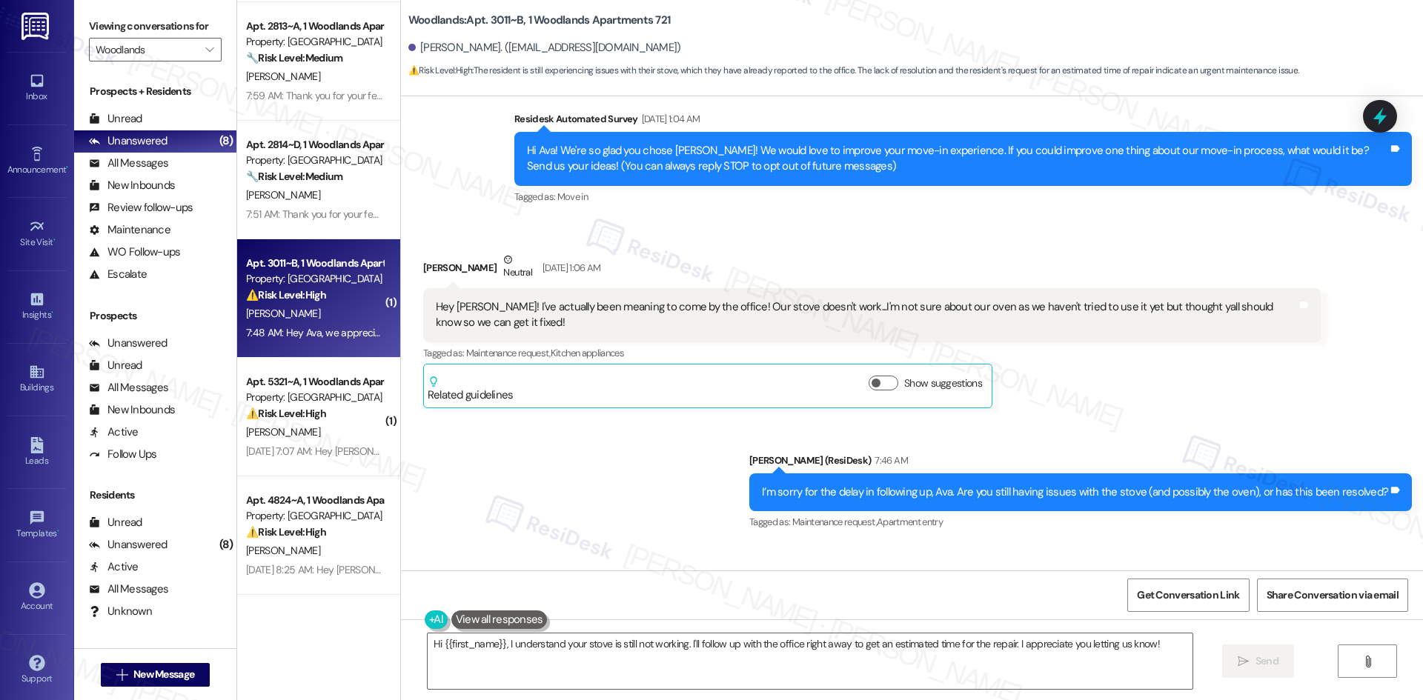
scroll to position [74, 0]
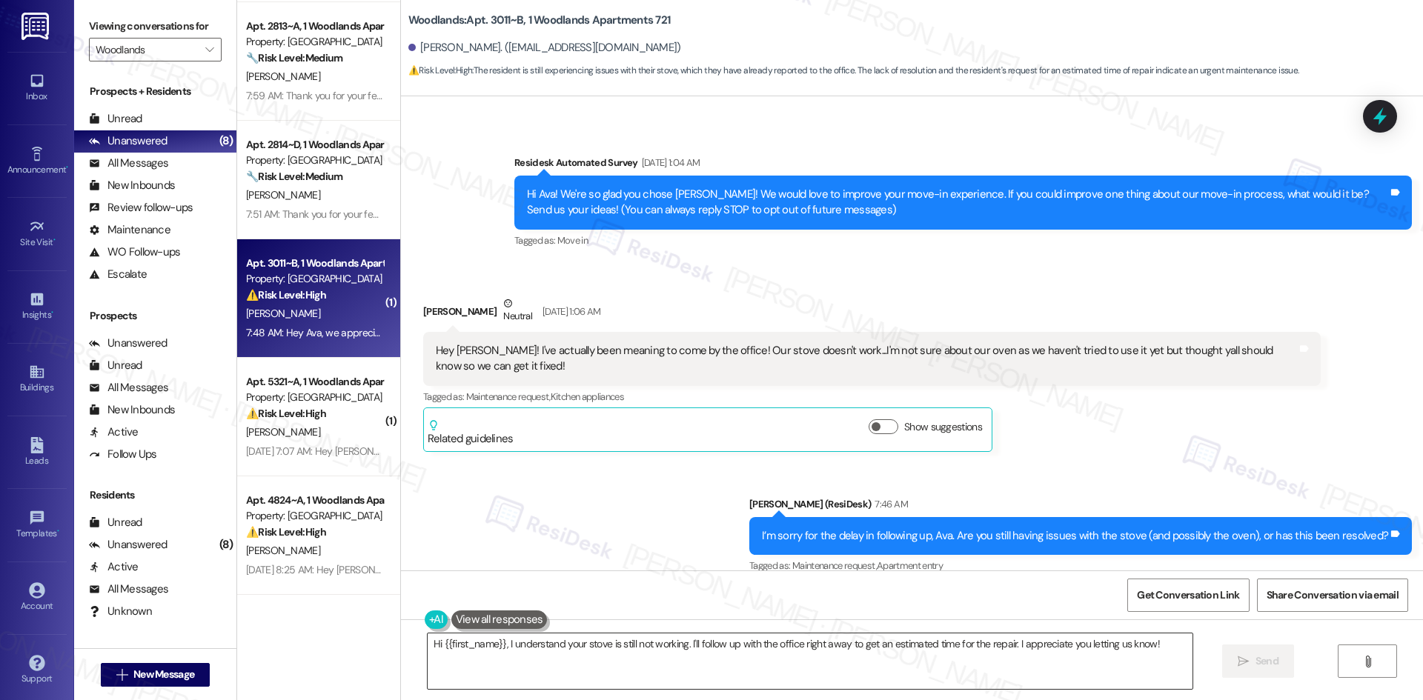
click at [663, 677] on textarea "Hi {{first_name}}, I understand your stove is still not working. I'll follow up…" at bounding box center [810, 662] width 765 height 56
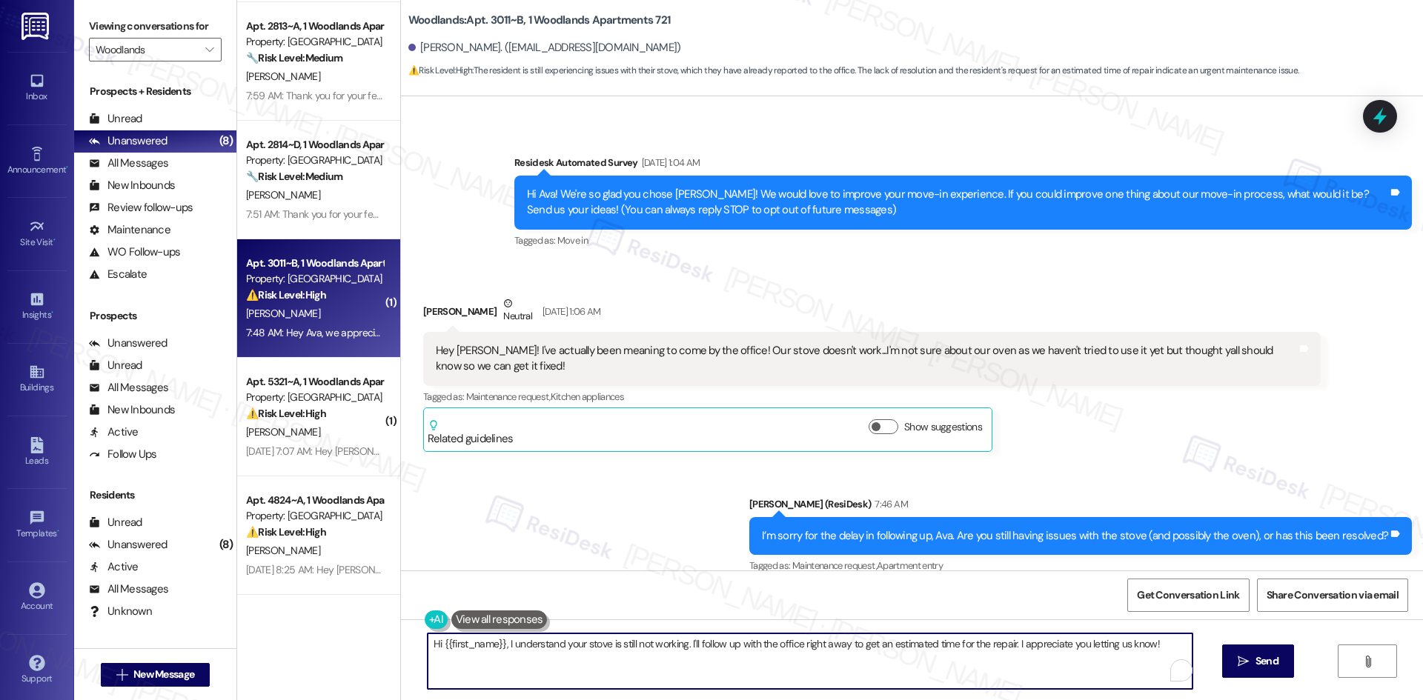
paste textarea "advise I will inform/check with the site team and get back once I have more inf…"
click at [653, 668] on textarea "advise I will inform/check with the site team and get back once I have more inf…" at bounding box center [804, 662] width 765 height 56
click at [717, 640] on textarea "advise I will inform/check with the site team and get back once I have more inf…" at bounding box center [804, 662] width 765 height 56
paste textarea "Thanks for letting me know, [PERSON_NAME]. I’ll check with the site team about …"
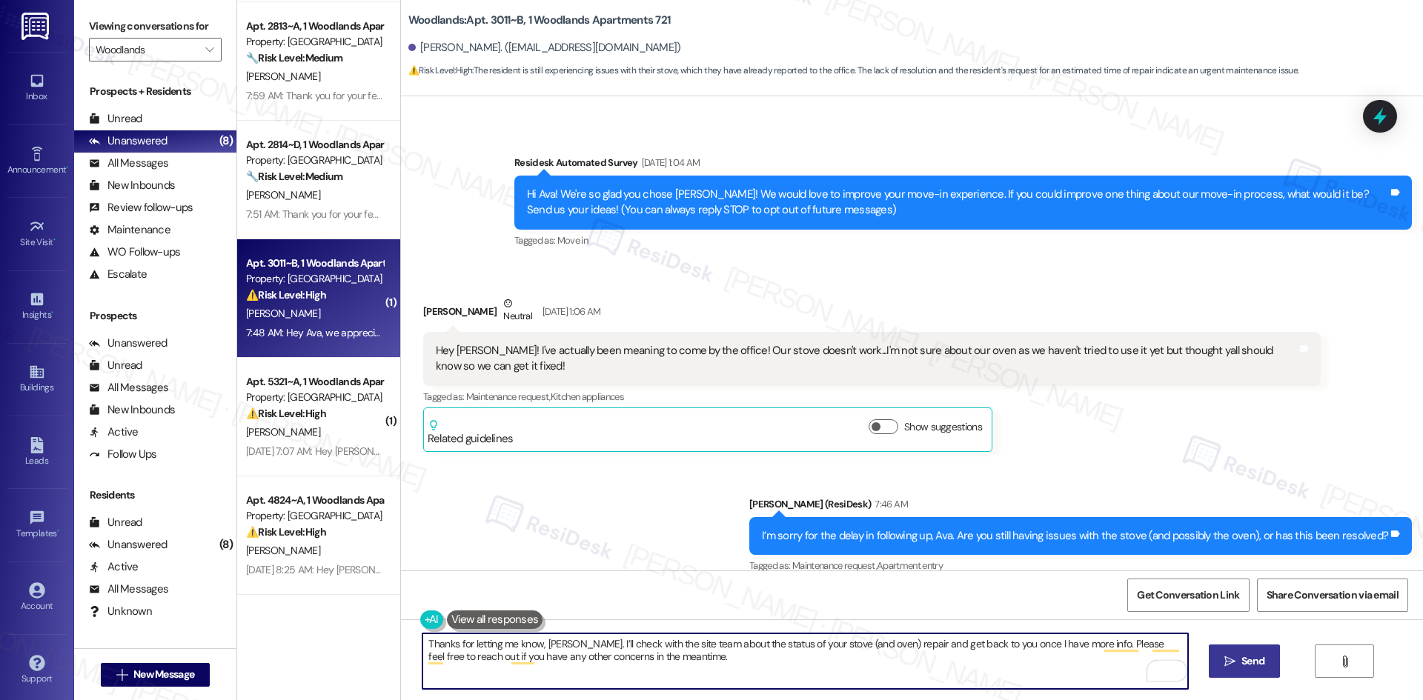
type textarea "Thanks for letting me know, [PERSON_NAME]. I’ll check with the site team about …"
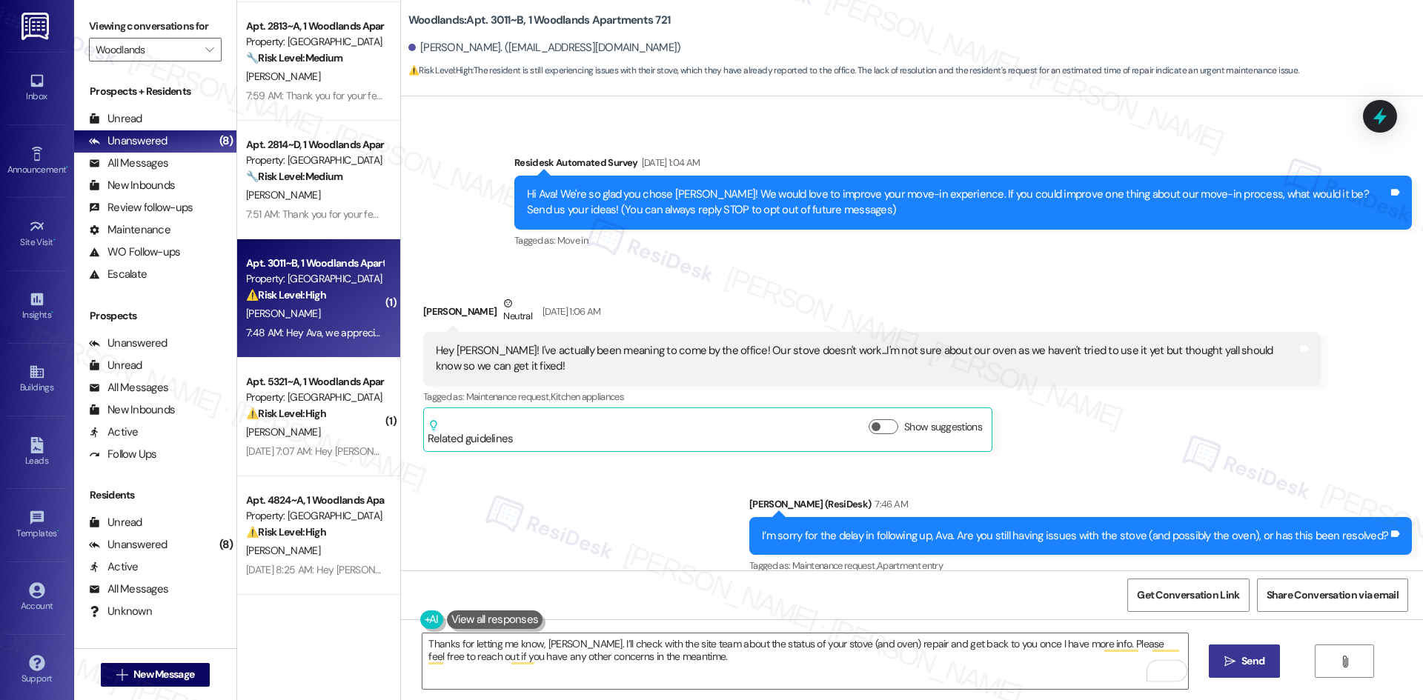
click at [1246, 661] on span "Send" at bounding box center [1252, 662] width 23 height 16
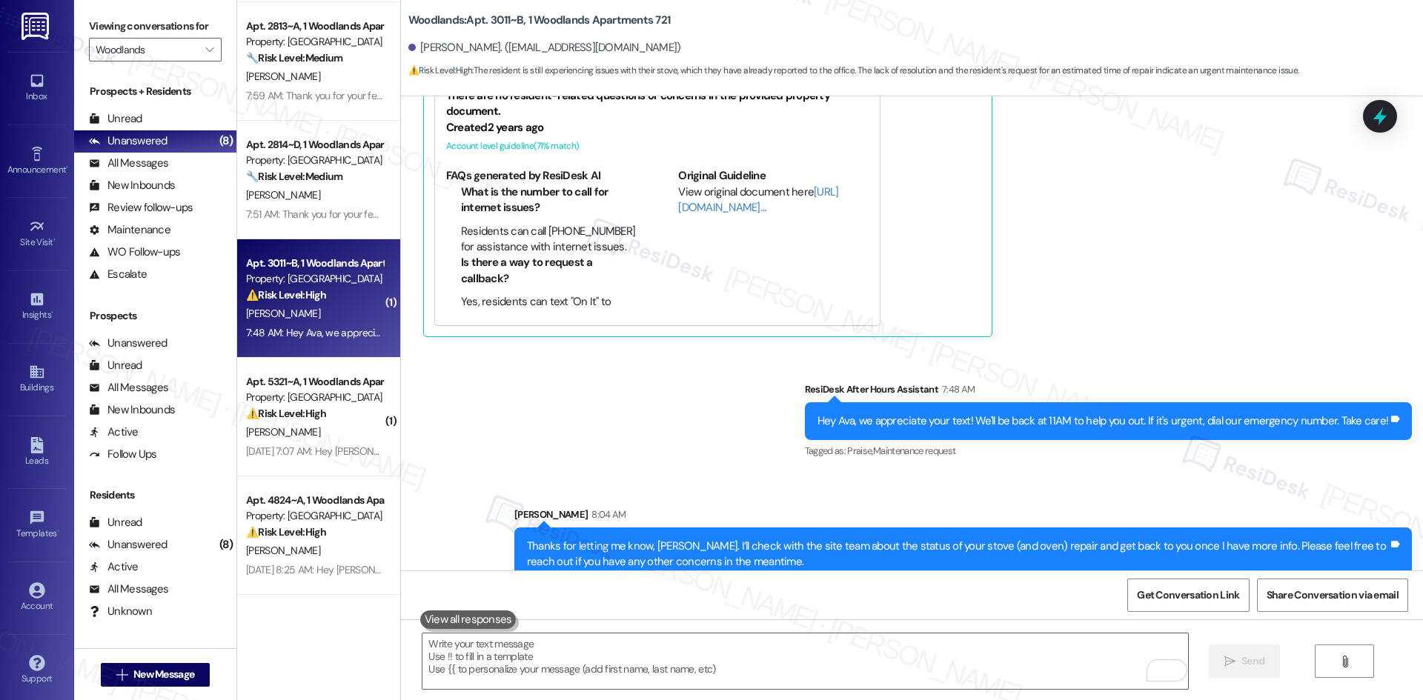
scroll to position [781, 0]
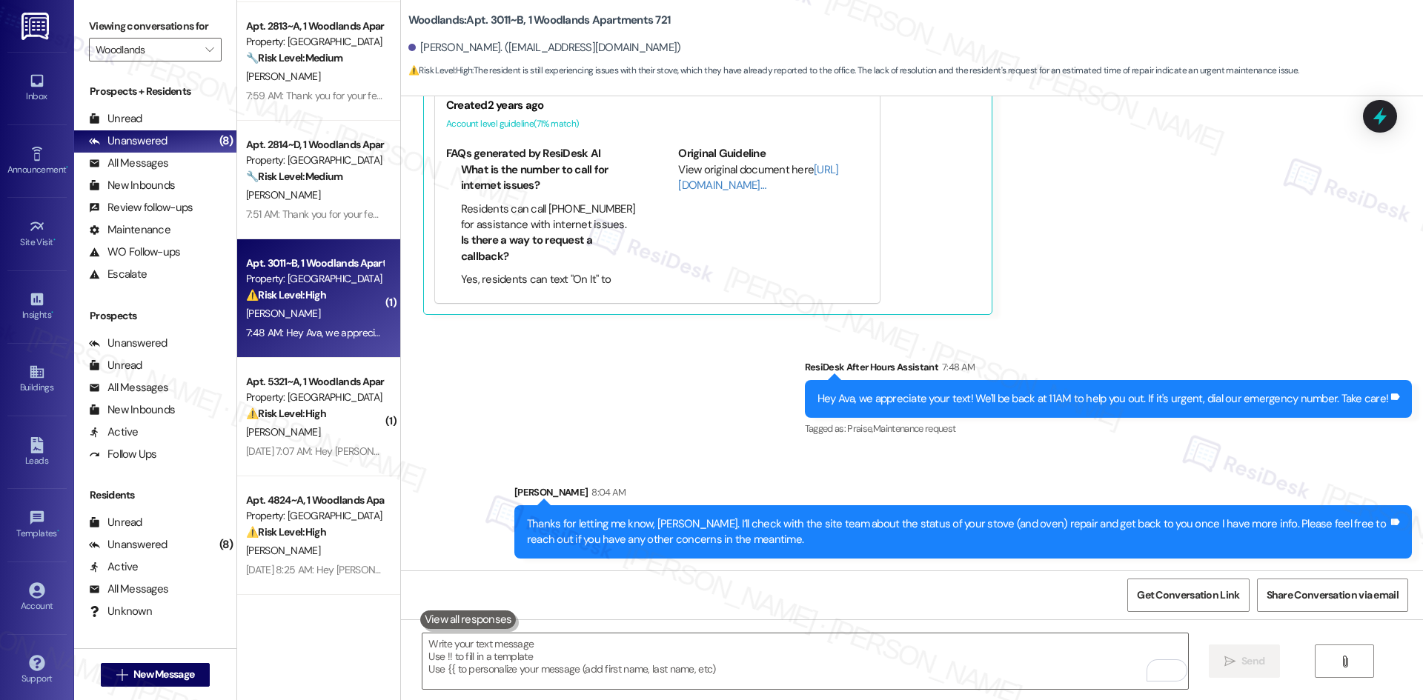
click at [1207, 380] on div "Hey Ava, we appreciate your text! We'll be back at 11AM to help you out. If it'…" at bounding box center [1109, 399] width 608 height 38
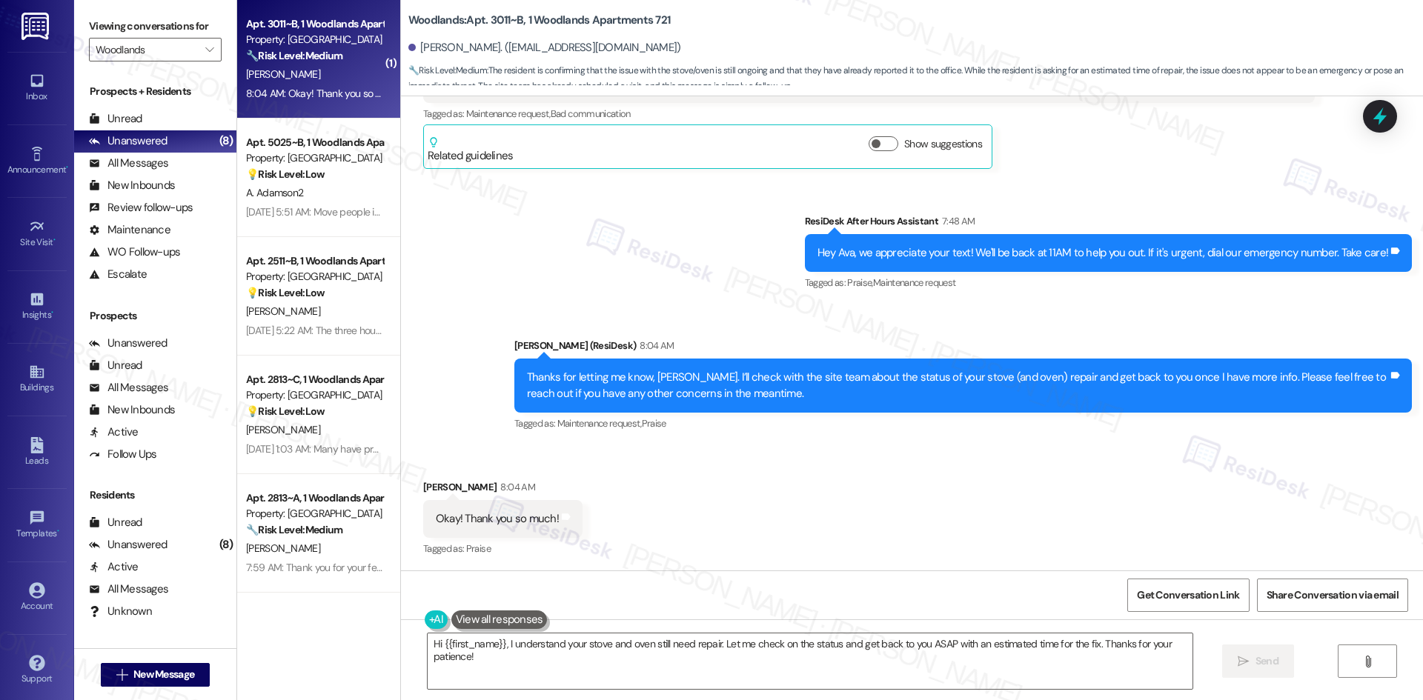
scroll to position [655, 0]
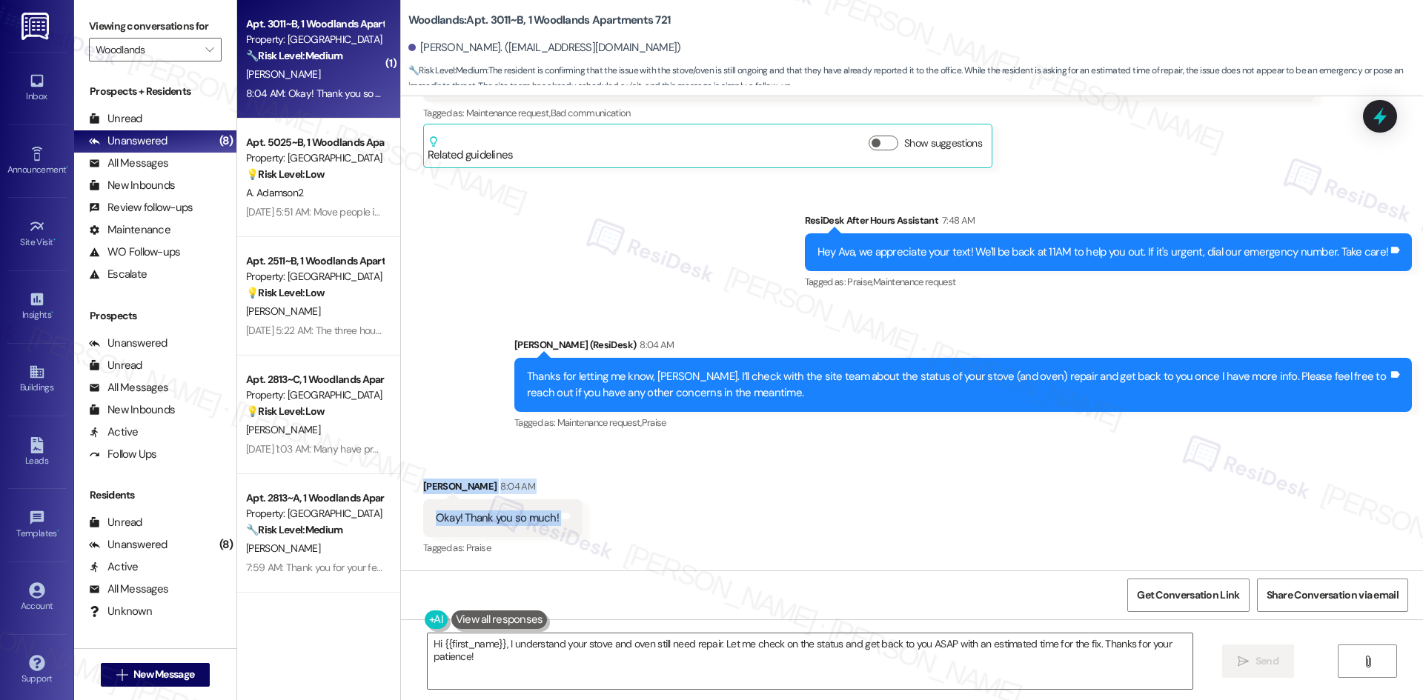
drag, startPoint x: 402, startPoint y: 474, endPoint x: 578, endPoint y: 528, distance: 184.5
click at [637, 522] on div "Received via SMS Ava Allensworth 8:04 AM Okay! Thank you so much! Tags and note…" at bounding box center [912, 507] width 1022 height 125
copy div "Ava Allensworth 8:04 AM Okay! Thank you so much! Tags and notes"
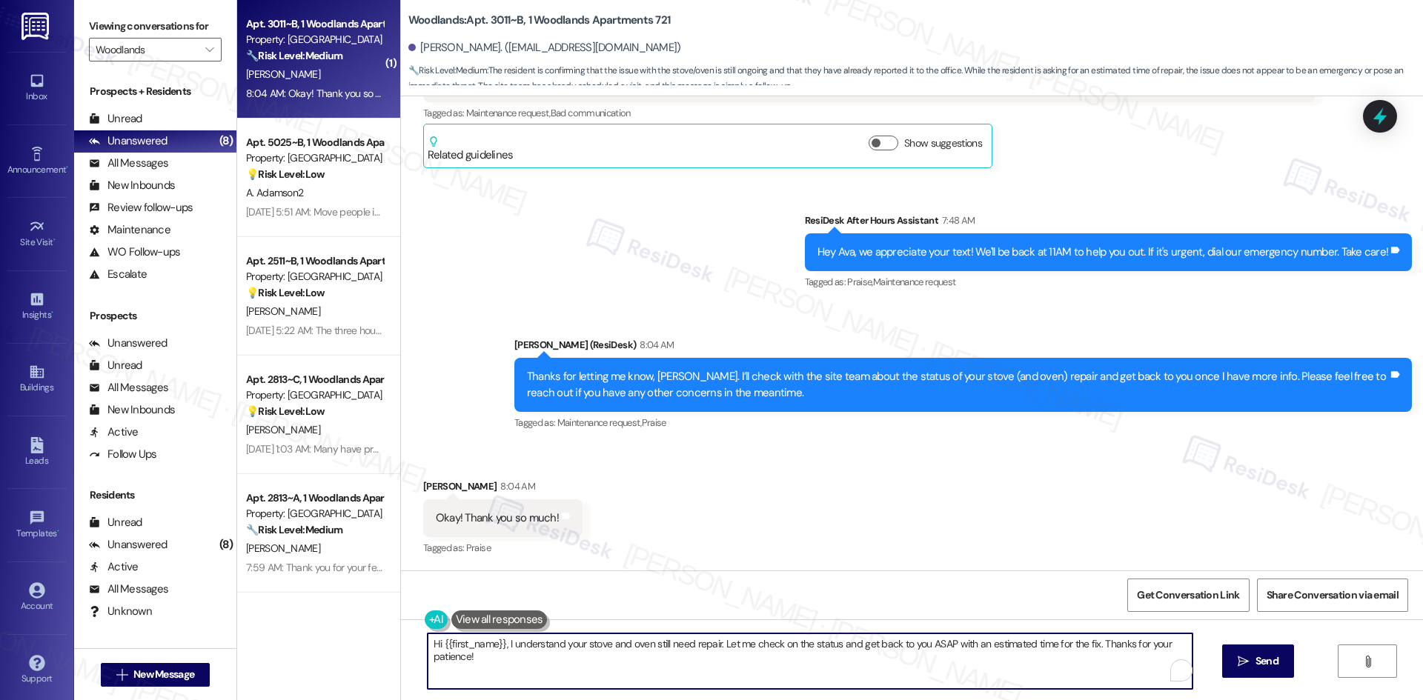
click at [646, 657] on textarea "Hi {{first_name}}, I understand your stove and oven still need repair. Let me c…" at bounding box center [810, 662] width 765 height 56
paste textarea "You’re welcome, [PERSON_NAME]! Please don’t hesitate to reach out if anything e…"
type textarea "You’re welcome, [PERSON_NAME]! Please don’t hesitate to reach out if anything e…"
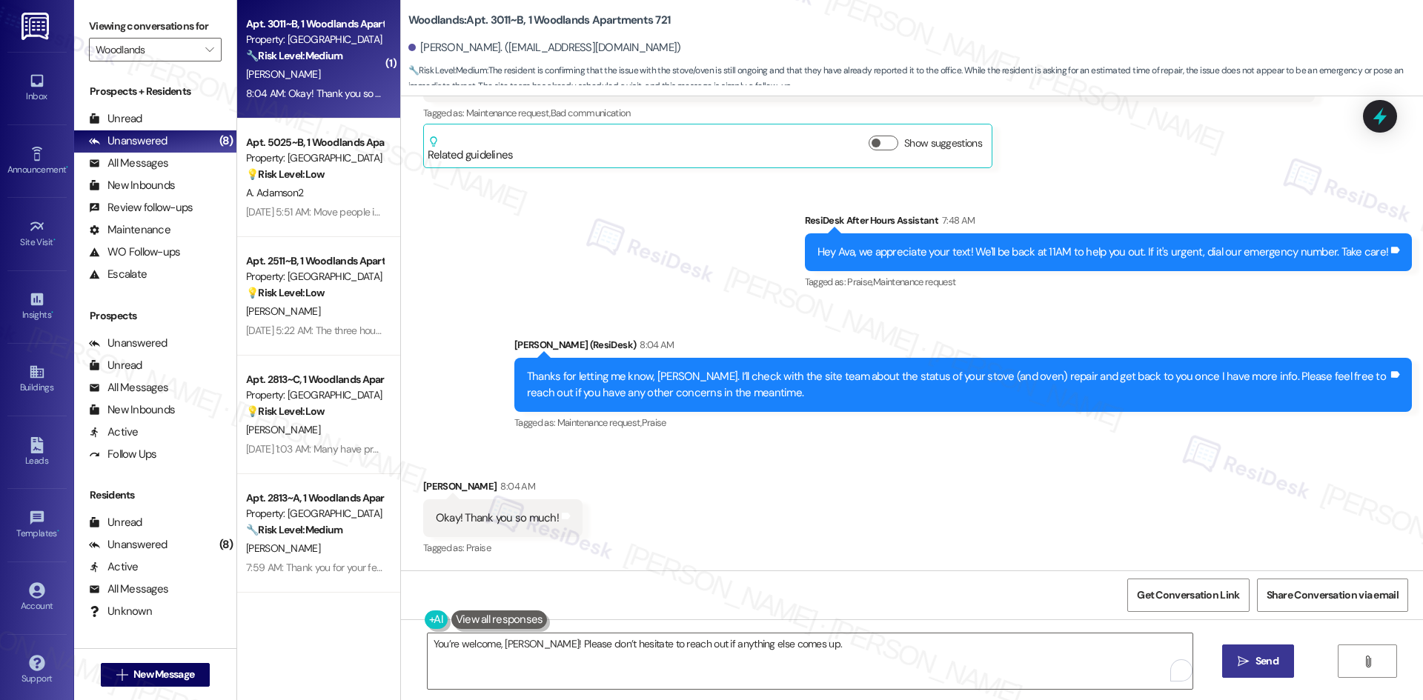
click at [1252, 654] on span "Send" at bounding box center [1266, 662] width 29 height 16
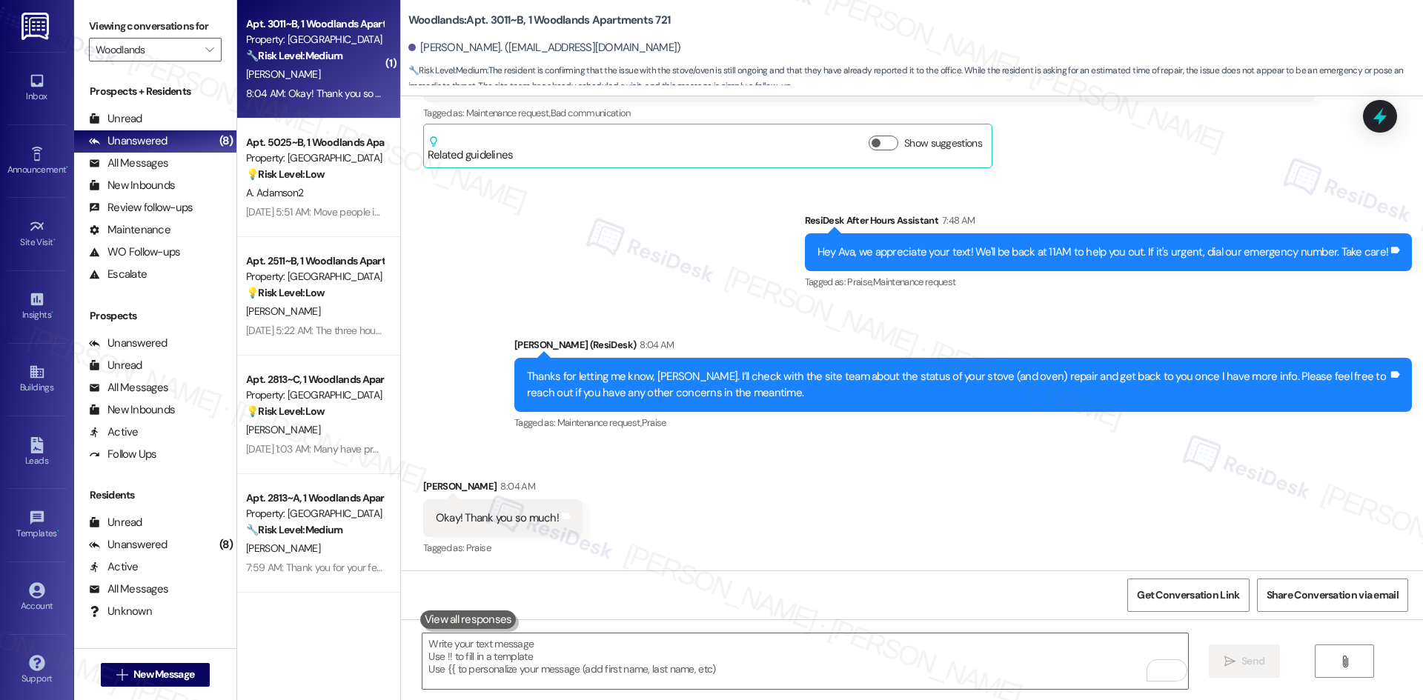
scroll to position [654, 0]
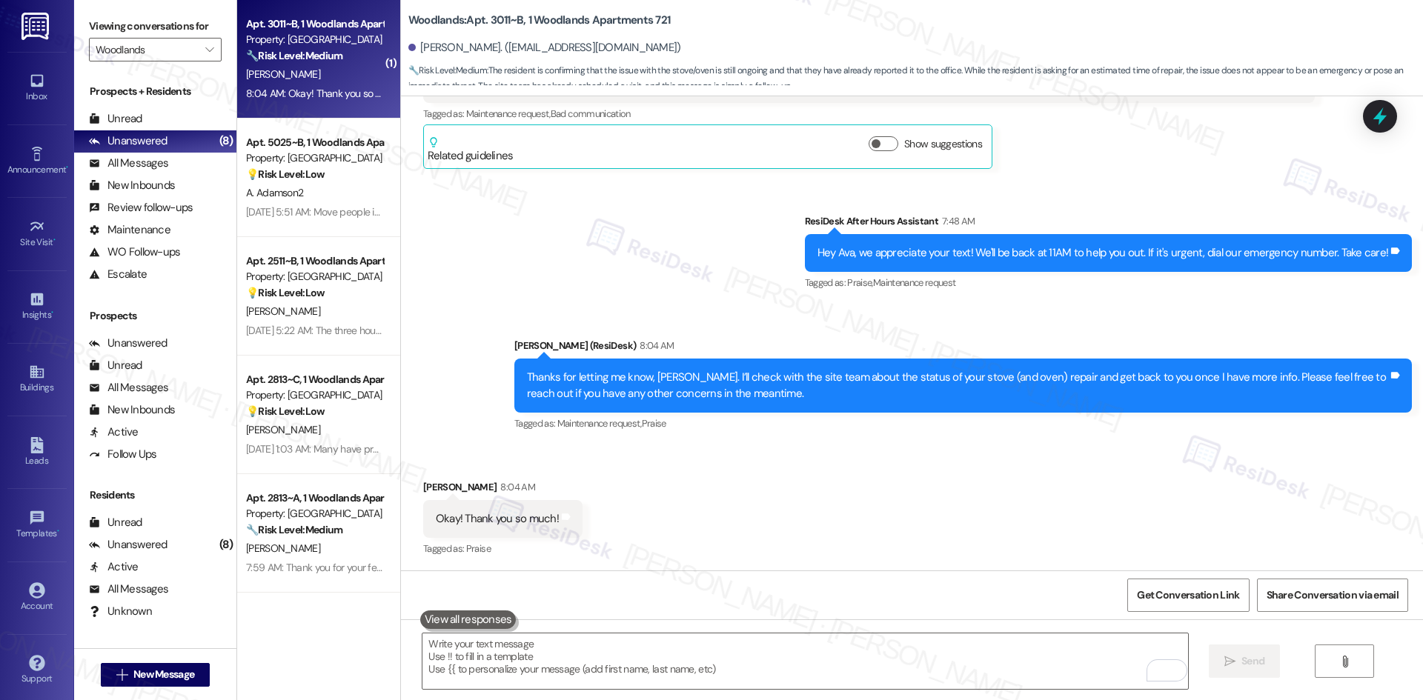
click at [578, 242] on div "Sent via SMS ResiDesk After Hours Assistant 7:48 AM Hey Ava, we appreciate your…" at bounding box center [912, 313] width 1022 height 266
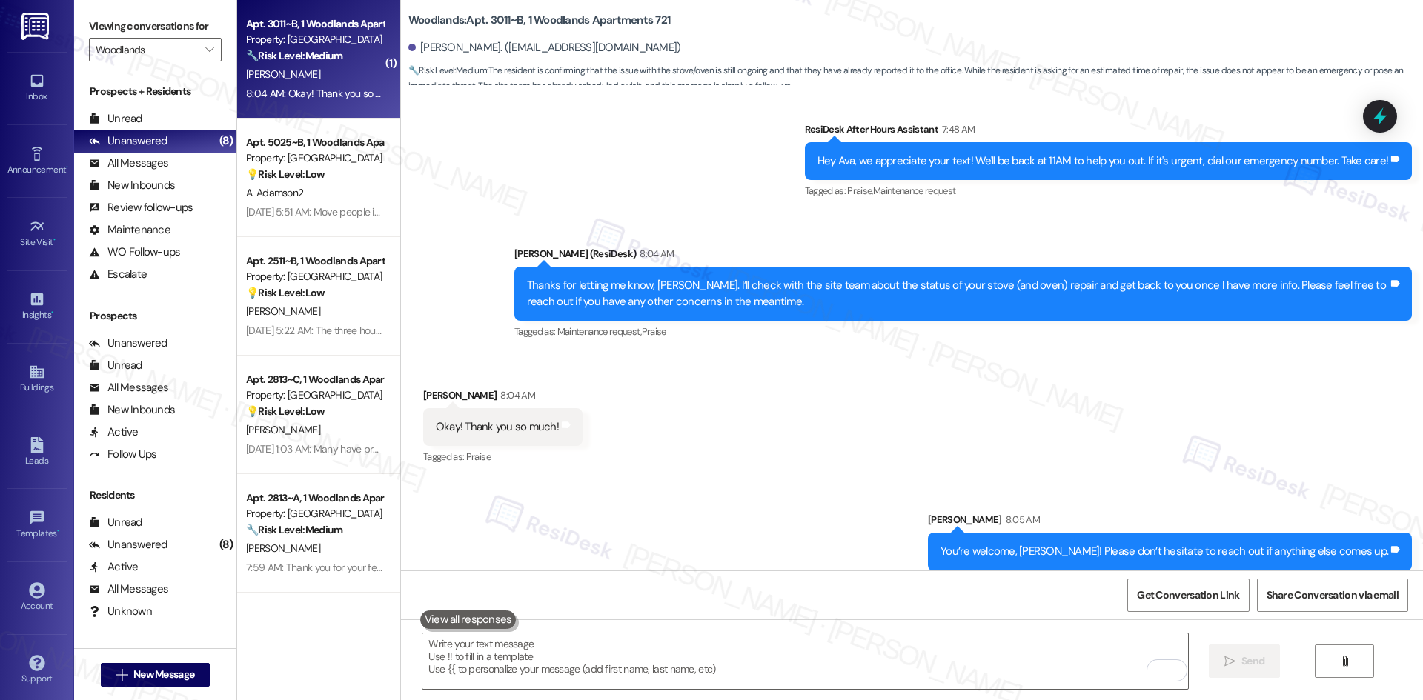
scroll to position [759, 0]
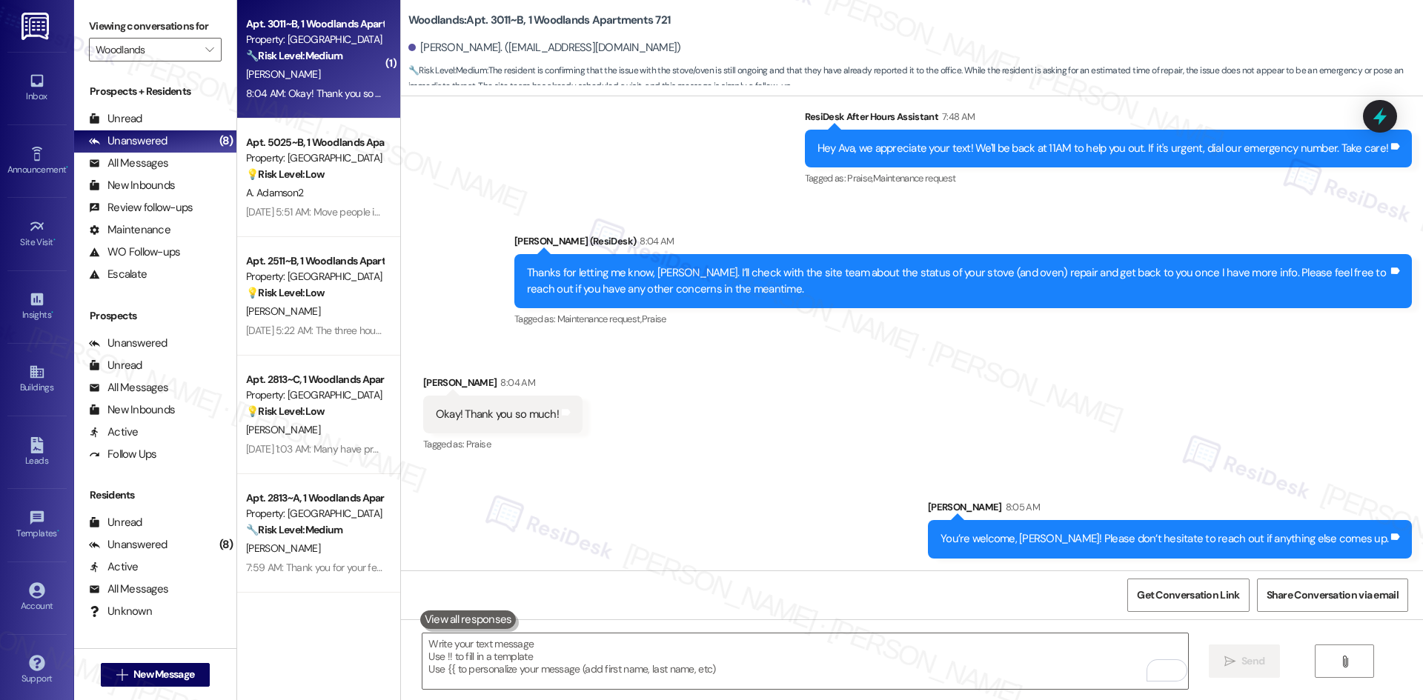
click at [829, 473] on div "Sent via SMS Sarah 8:05 AM You’re welcome, Ava! Please don’t hesitate to reach …" at bounding box center [912, 517] width 1022 height 103
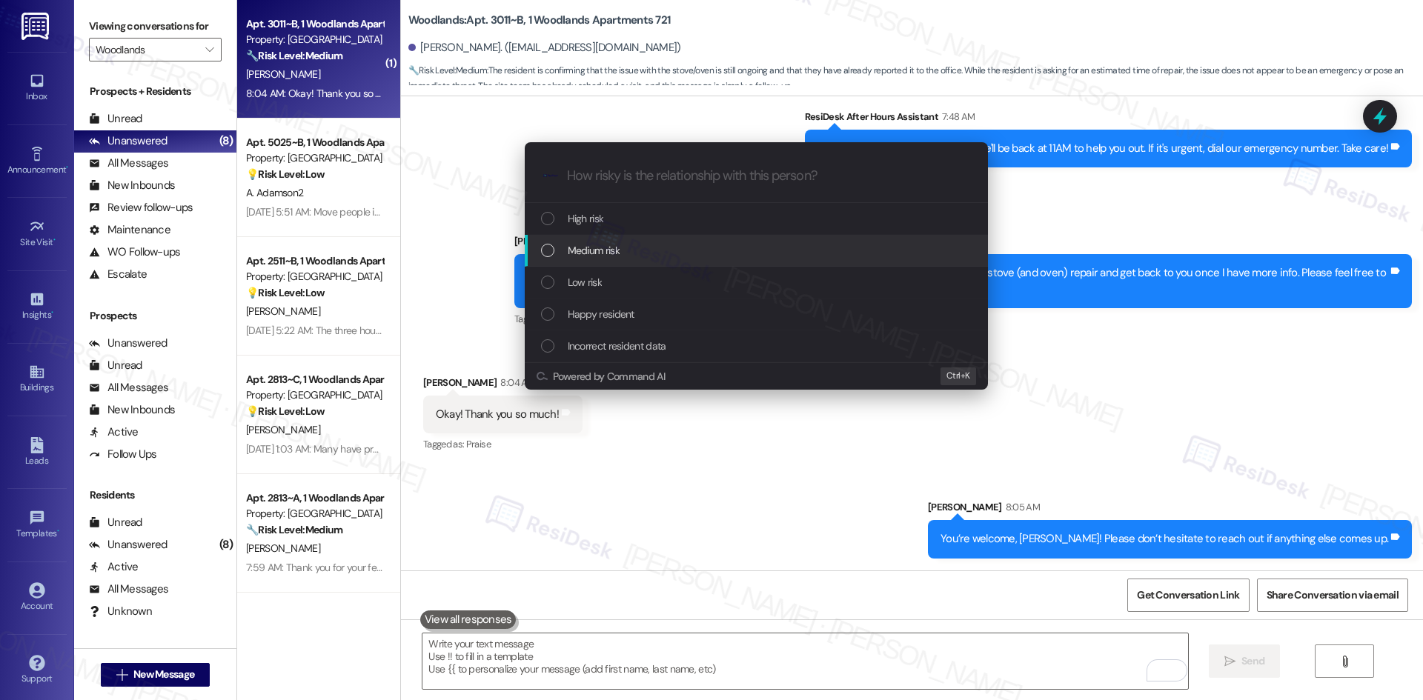
click at [643, 247] on div "Medium risk" at bounding box center [758, 250] width 434 height 16
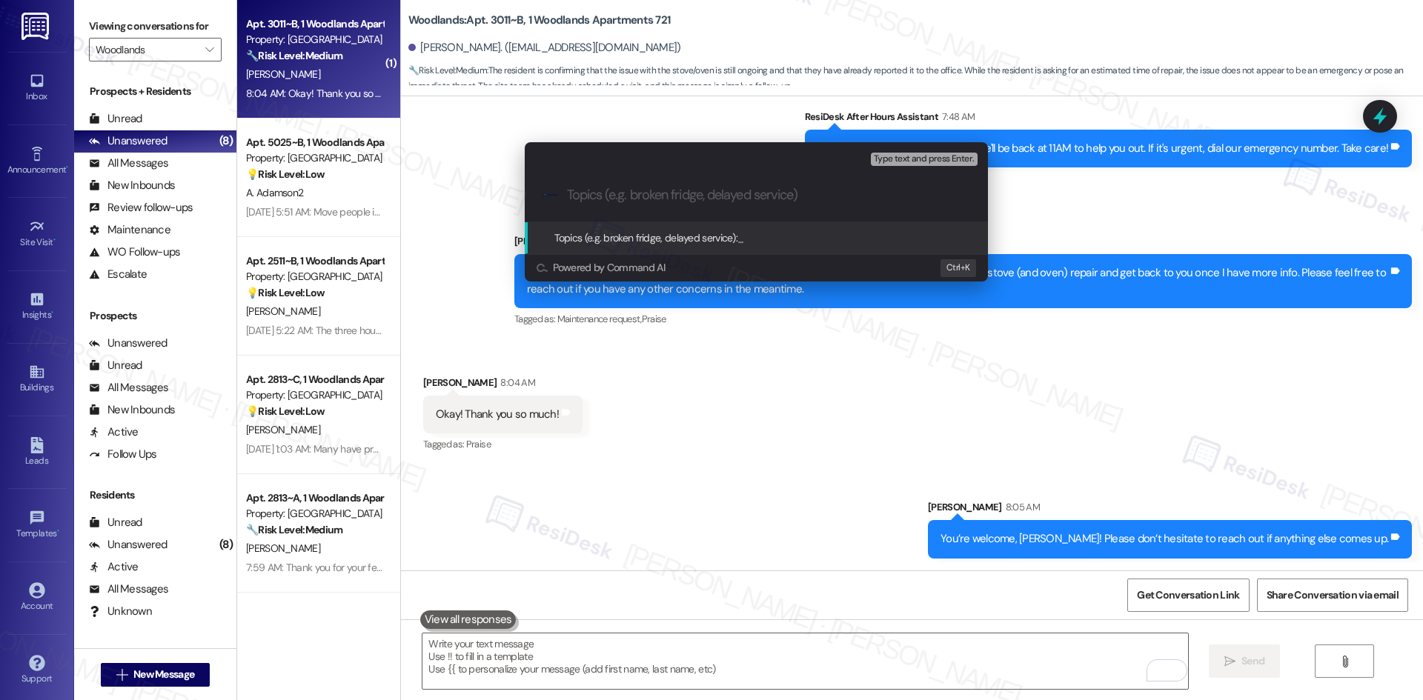
click at [806, 435] on div "Escalate Conversation Medium risk Topics (e.g. broken fridge, delayed service) …" at bounding box center [711, 350] width 1423 height 700
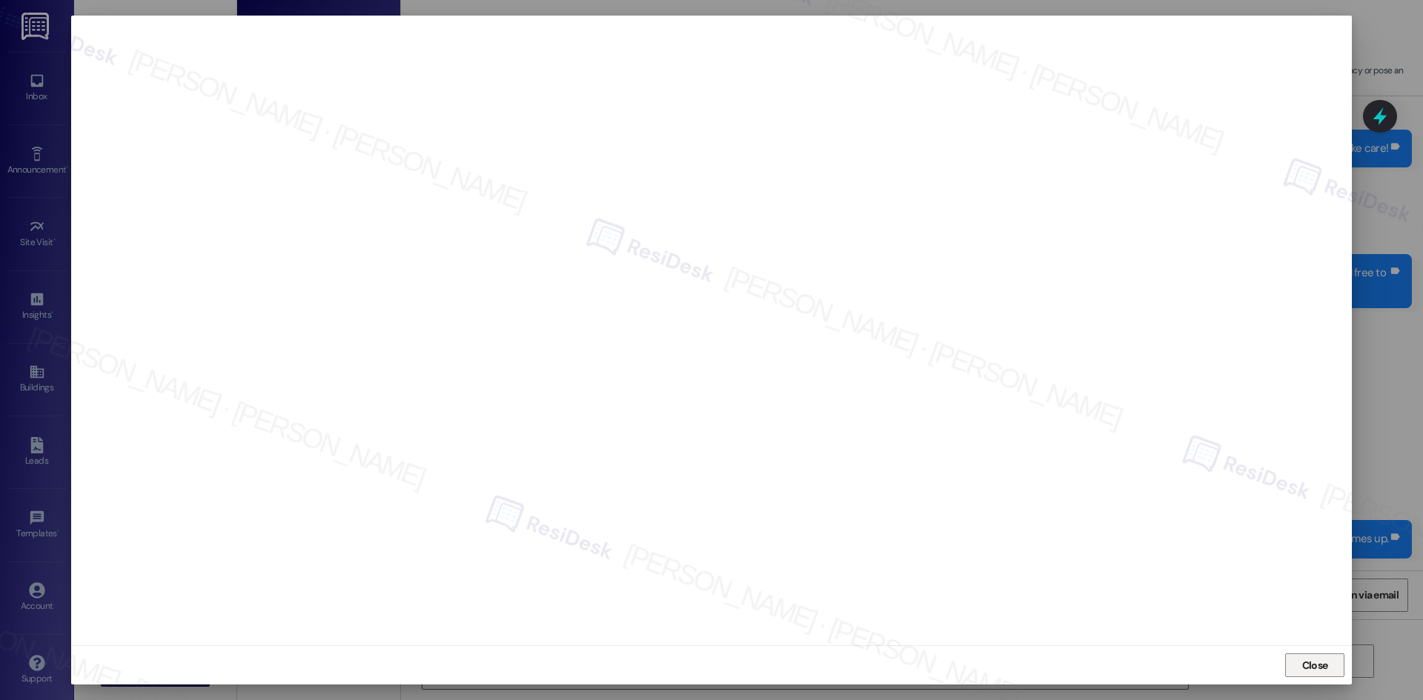
click at [1312, 666] on span "Close" at bounding box center [1315, 666] width 26 height 16
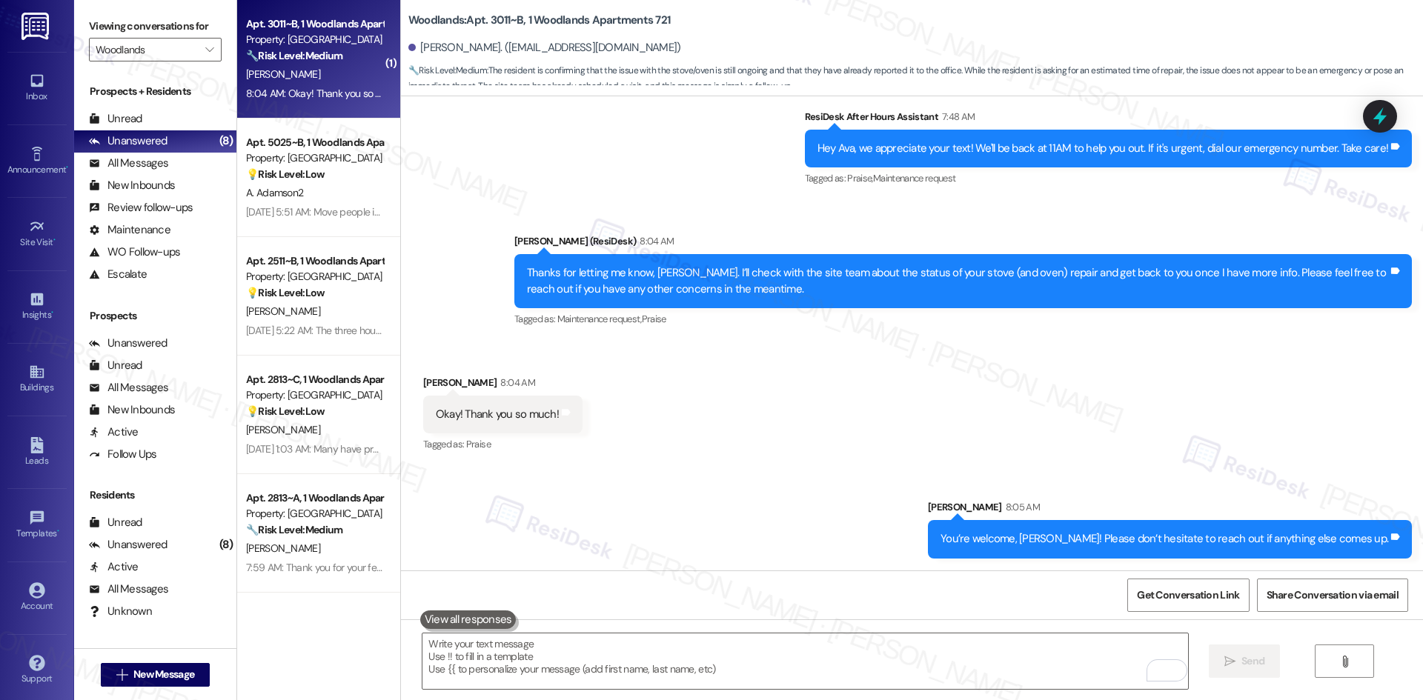
click at [779, 414] on div "Received via SMS Ava Allensworth 8:04 AM Okay! Thank you so much! Tags and note…" at bounding box center [912, 404] width 1022 height 125
click at [795, 431] on div "Received via SMS Ava Allensworth 8:04 AM Okay! Thank you so much! Tags and note…" at bounding box center [912, 404] width 1022 height 125
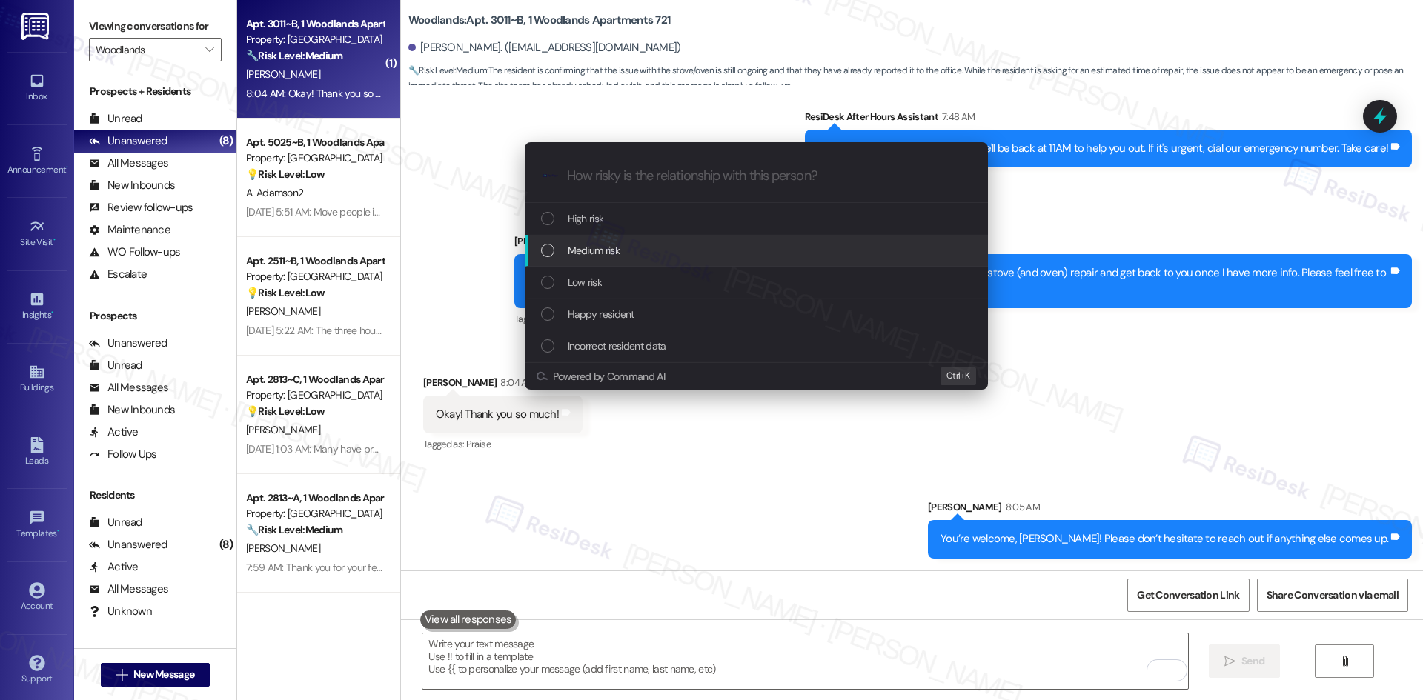
click at [629, 242] on div "Medium risk" at bounding box center [758, 250] width 434 height 16
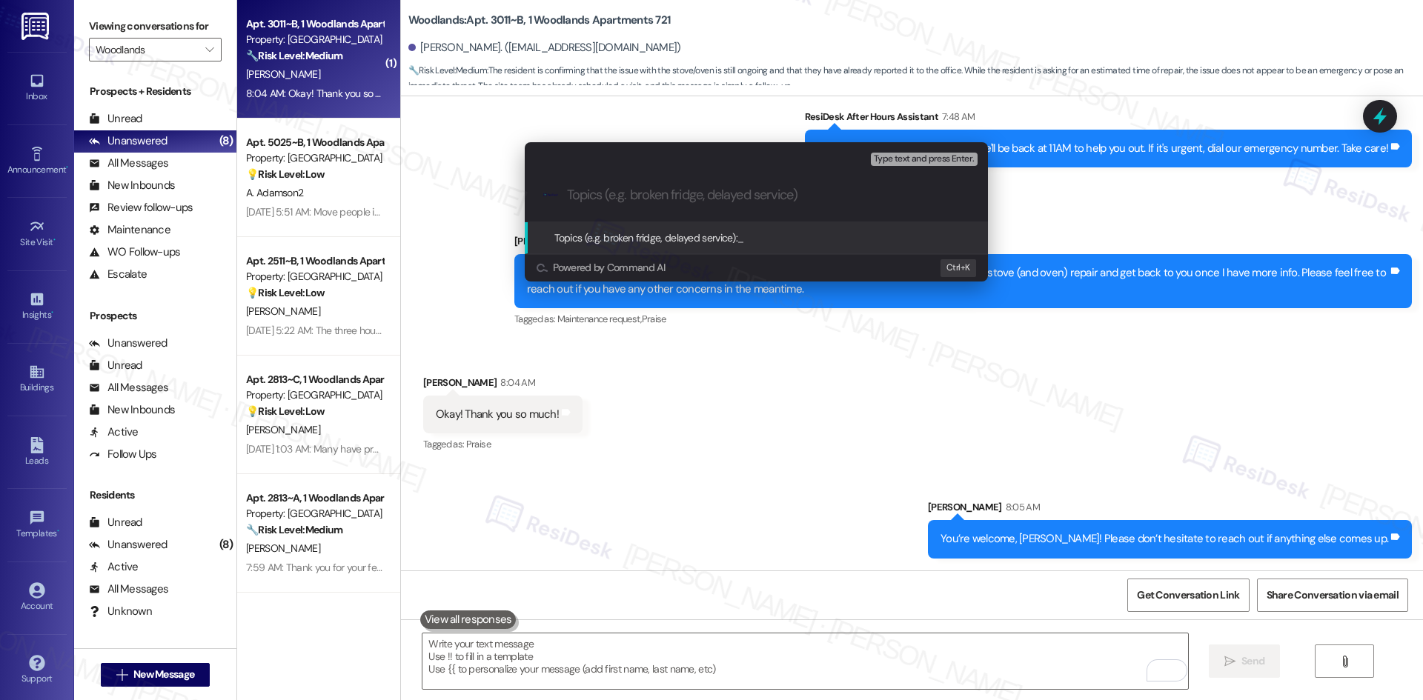
click at [620, 190] on input "Topics (e.g. broken fridge, delayed service)" at bounding box center [768, 196] width 402 height 16
paste input "Stove and Oven Repair Delay"
type input "Stove and Oven Repair Delay"
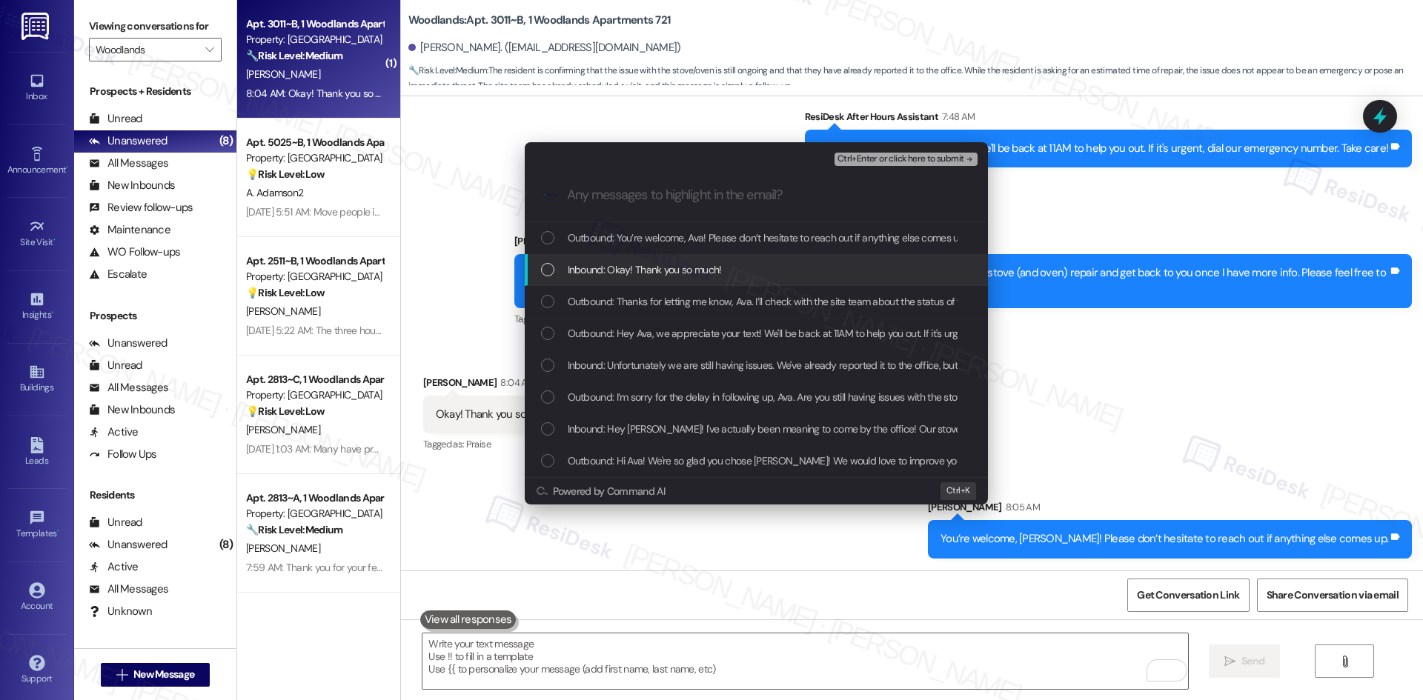
click at [694, 270] on span "Inbound: Okay! Thank you so much!" at bounding box center [645, 270] width 154 height 16
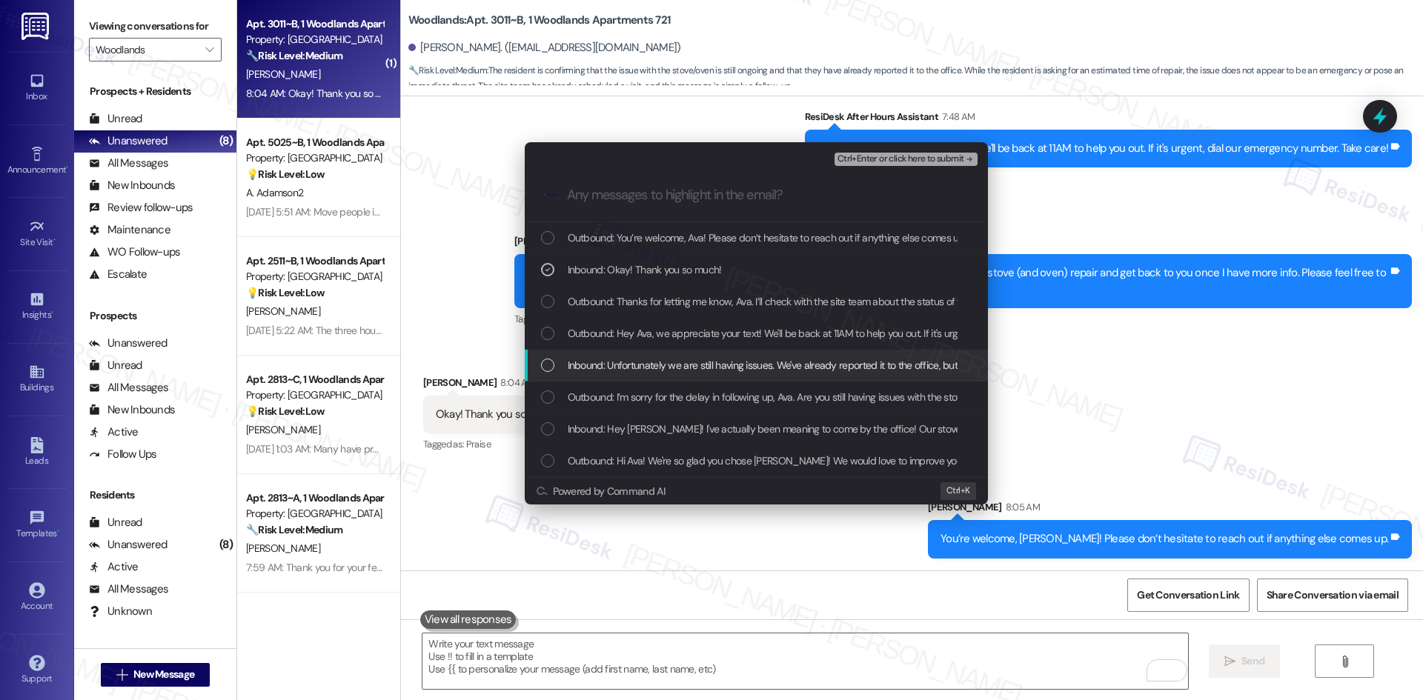
click at [746, 359] on span "Inbound: Unfortunately we are still having issues. We've already reported it to…" at bounding box center [978, 365] width 820 height 16
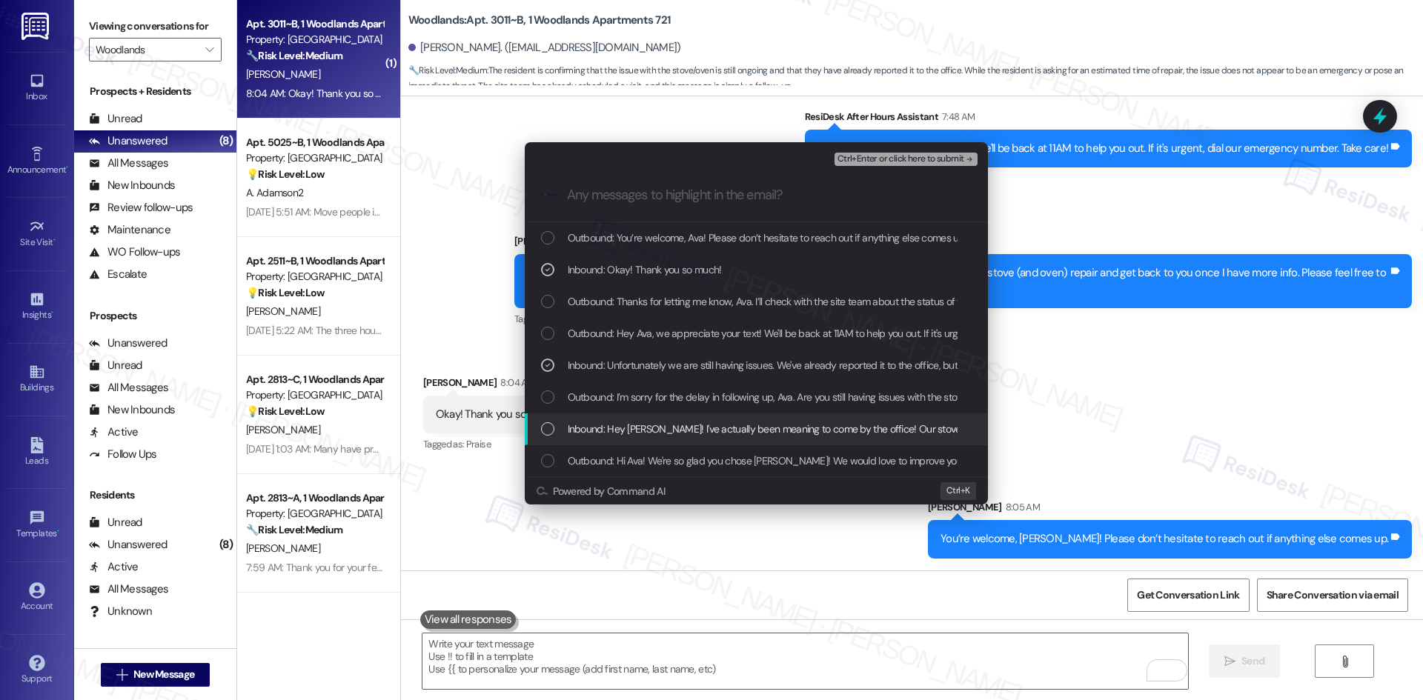
click at [766, 422] on span "Inbound: Hey Sarah! I've actually been meaning to come by the office! Our stove…" at bounding box center [1032, 429] width 929 height 16
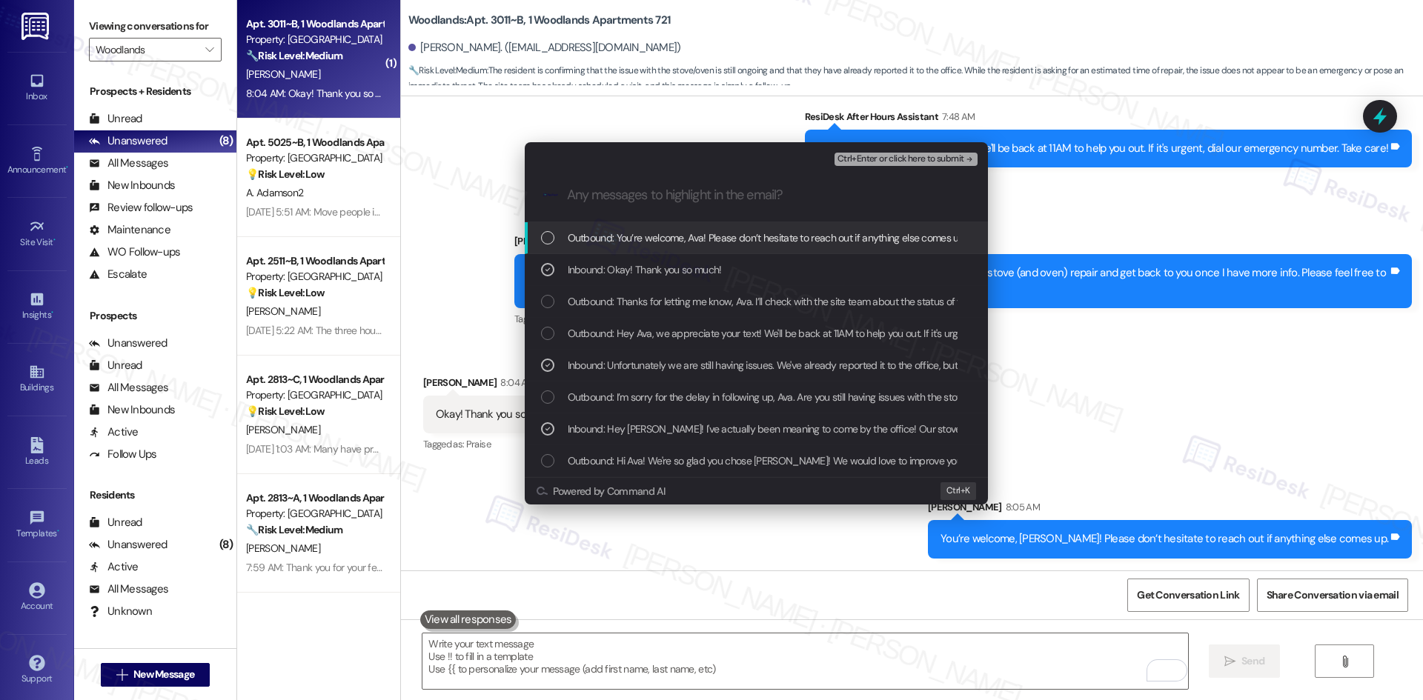
click at [947, 158] on span "Ctrl+Enter or click here to submit" at bounding box center [900, 159] width 127 height 10
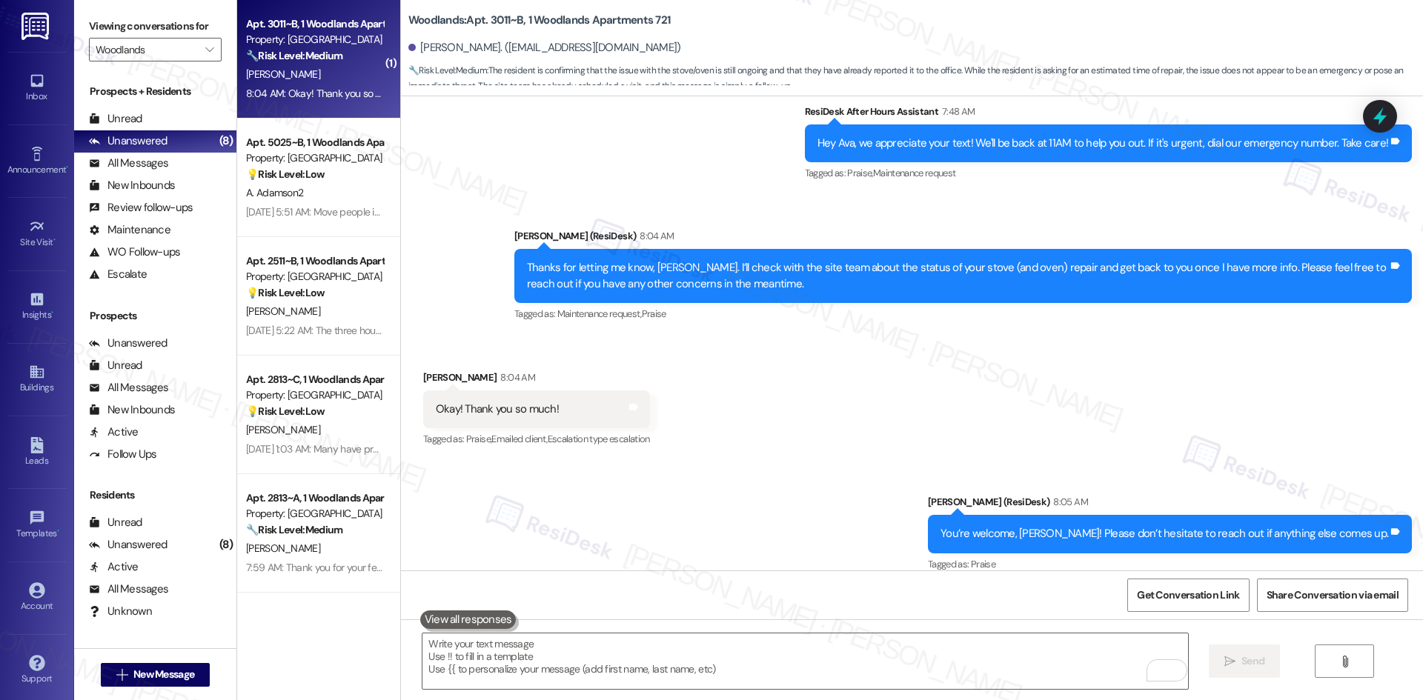
scroll to position [780, 0]
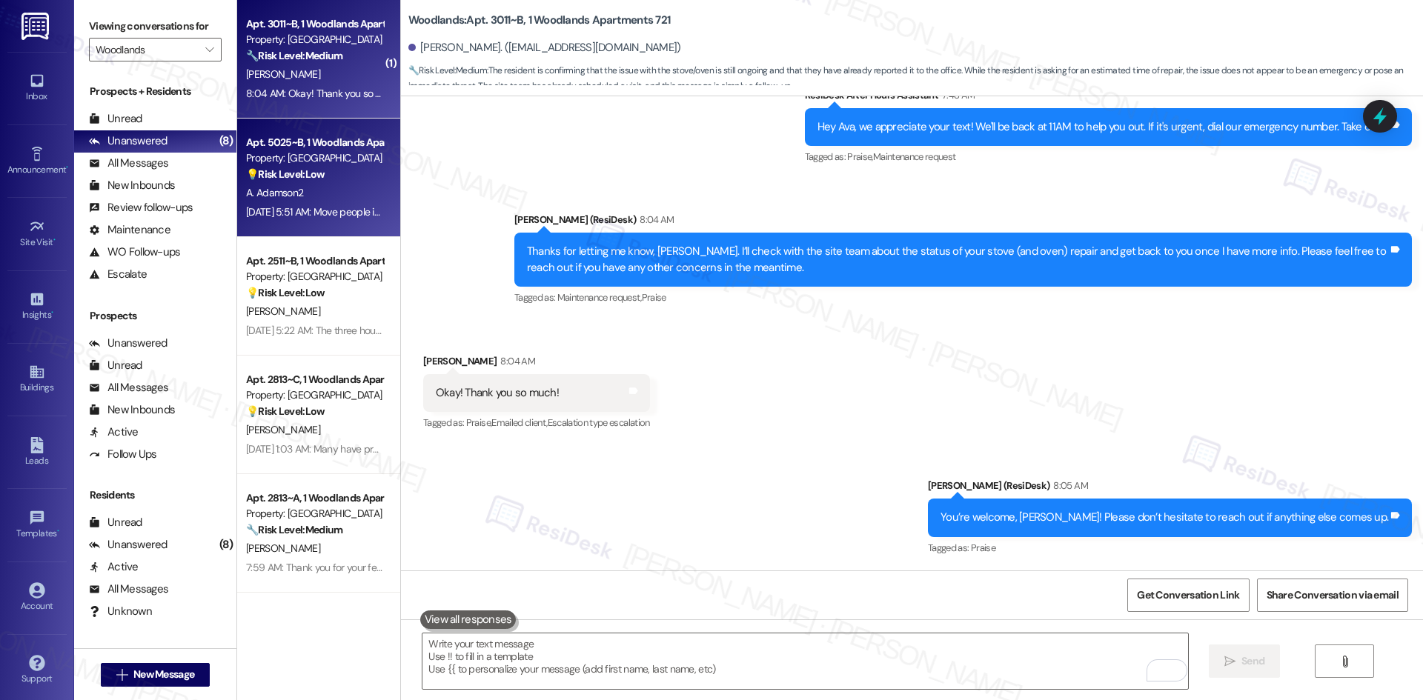
click at [303, 154] on div "Property: Woodlands" at bounding box center [314, 158] width 137 height 16
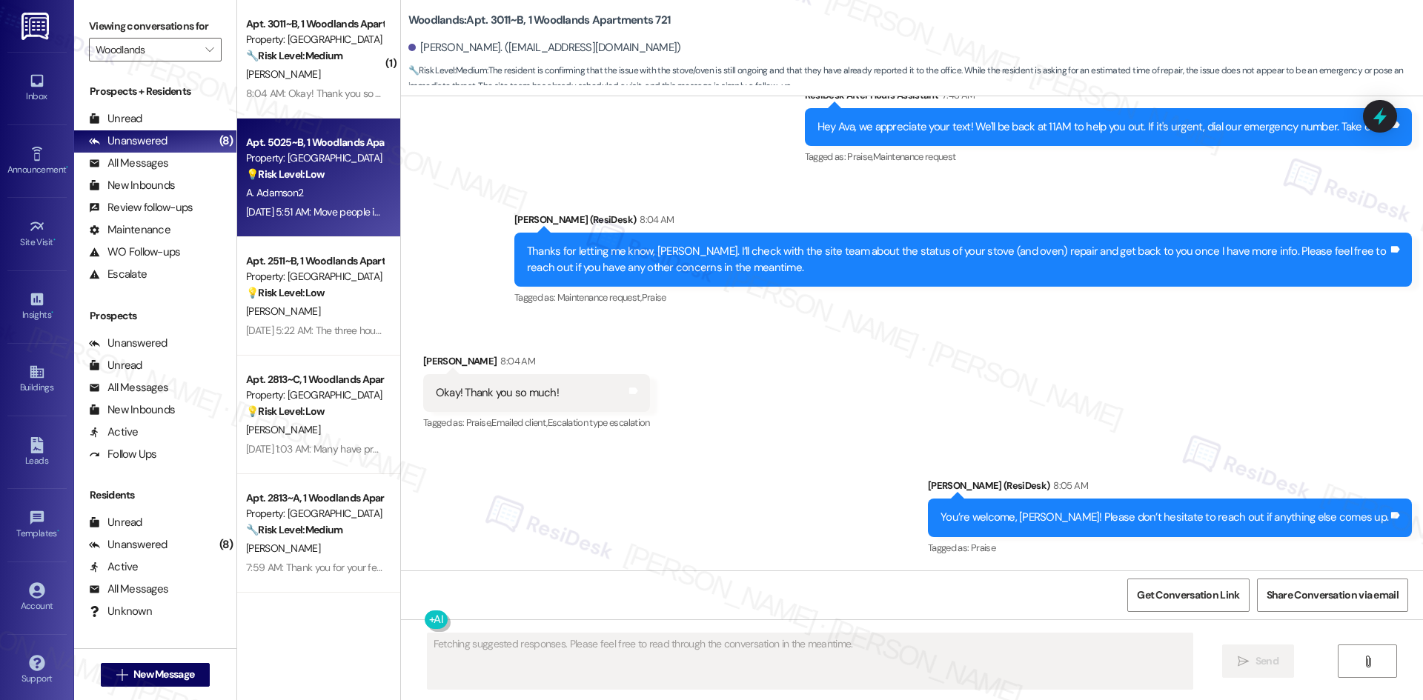
scroll to position [399, 0]
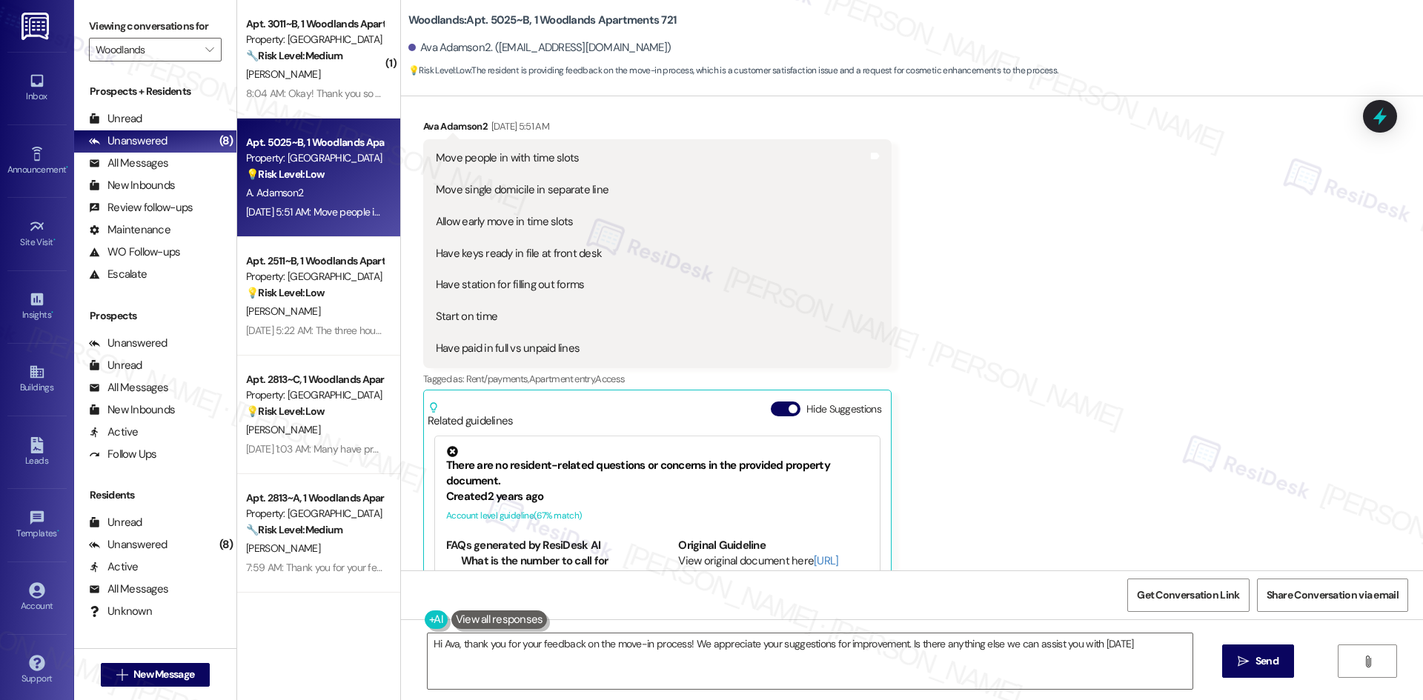
type textarea "Hi Ava, thank you for your feedback on the move-in process! We appreciate your …"
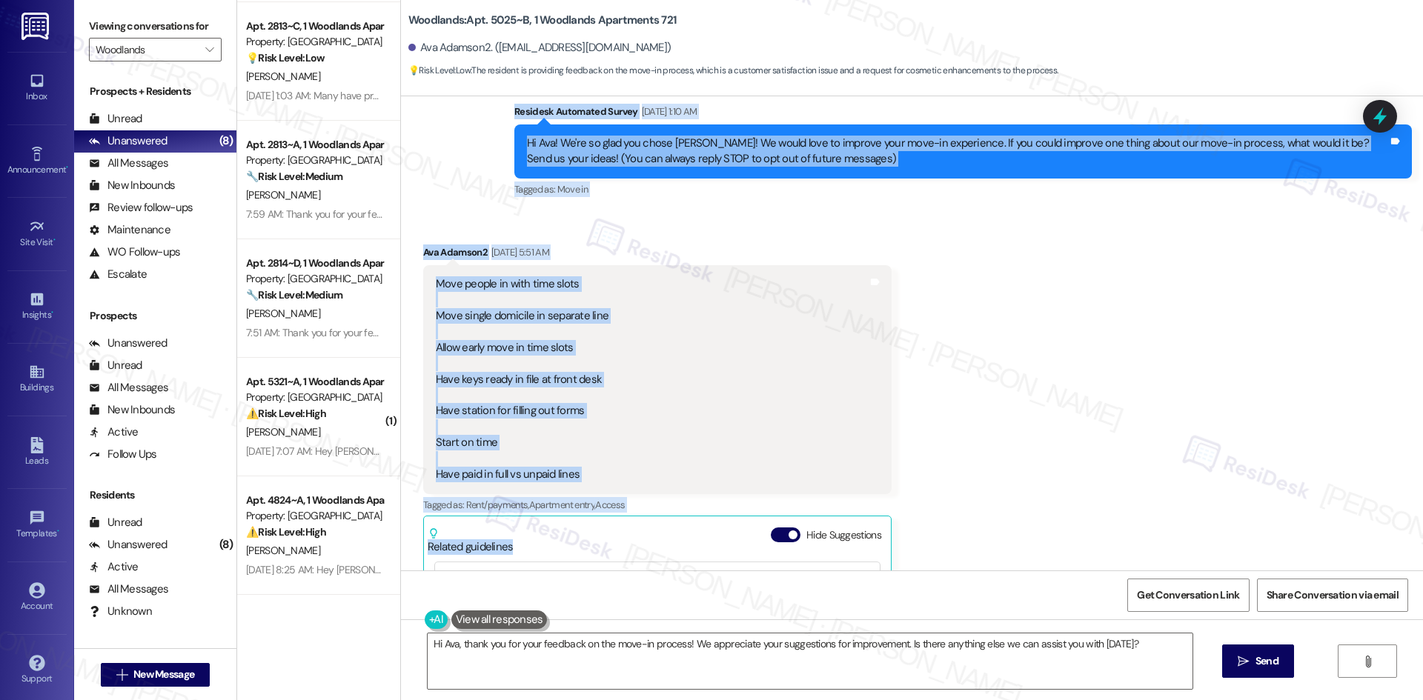
scroll to position [148, 0]
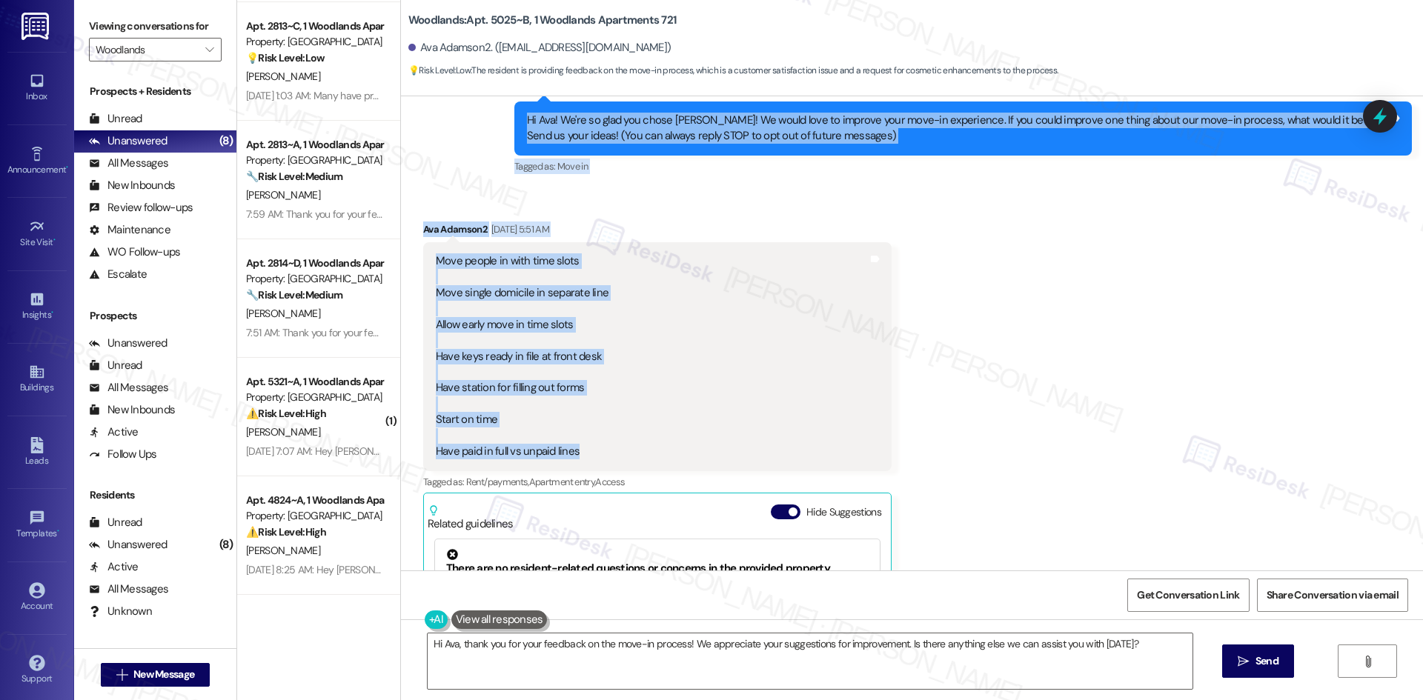
drag, startPoint x: 458, startPoint y: 230, endPoint x: 705, endPoint y: 451, distance: 331.2
click at [705, 451] on div "Lease started Aug 16, 2025 at 8:00 AM Survey, sent via SMS Residesk Automated S…" at bounding box center [912, 333] width 1022 height 474
copy div "Residesk Automated Survey Aug 26, 2025 at 1:10 AM Hi Ava! We're so glad you cho…"
click at [901, 221] on div "Received via SMS Ava Adamson2 Aug 26, 2025 at 5:51 AM Move people in with time …" at bounding box center [912, 504] width 1022 height 632
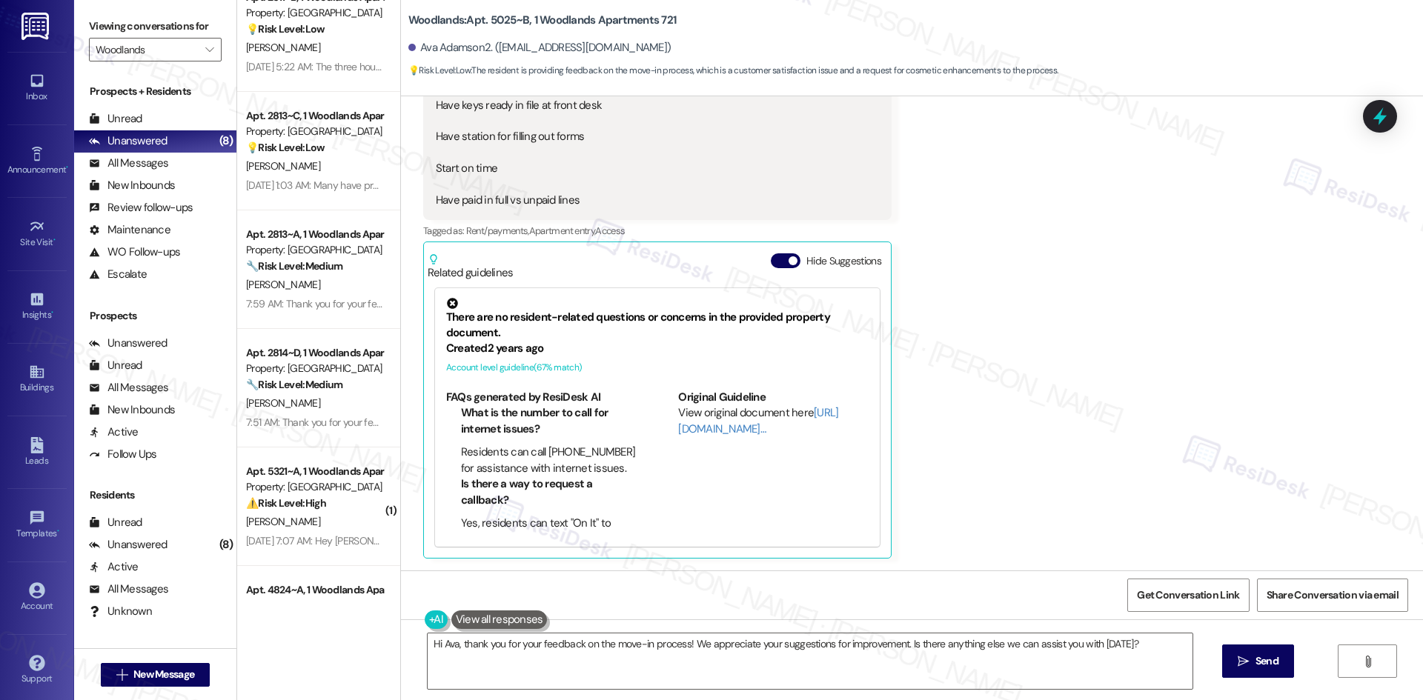
scroll to position [0, 0]
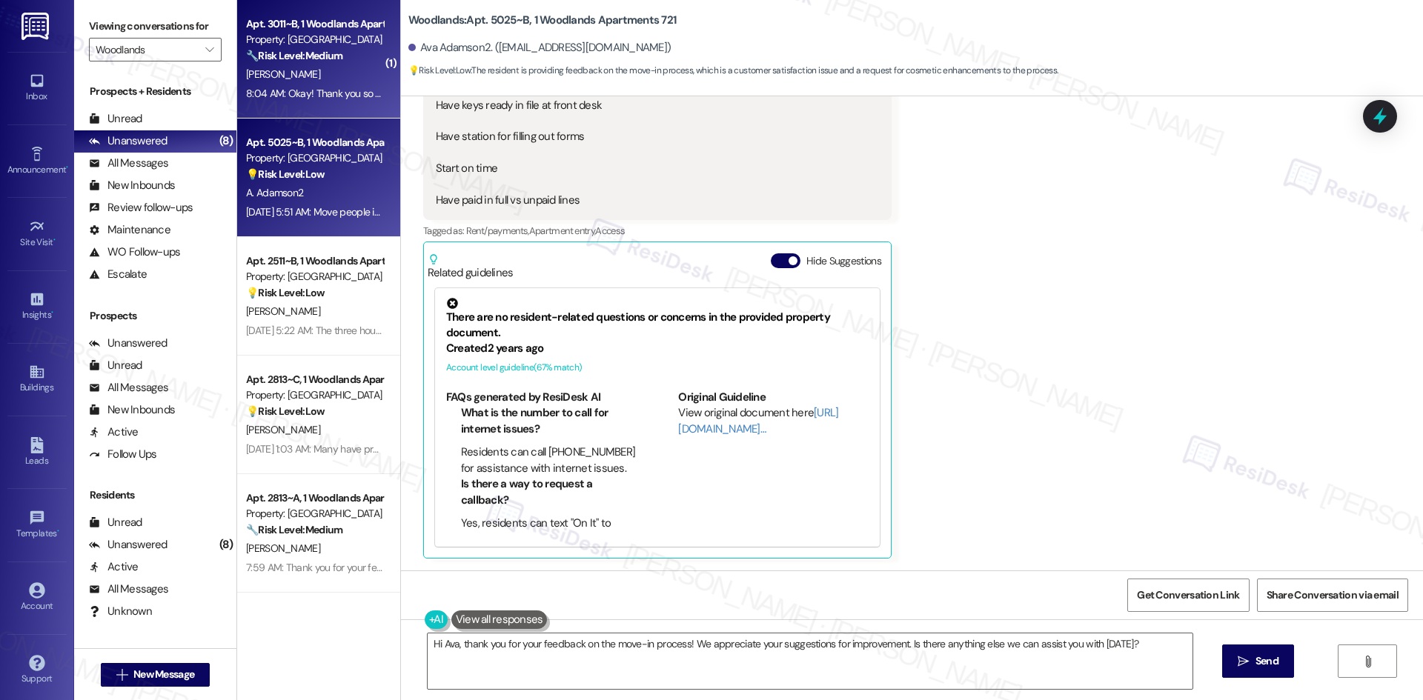
click at [325, 109] on div "Apt. 3011~B, 1 Woodlands Apartments 721 Property: Woodlands 🔧 Risk Level: Mediu…" at bounding box center [318, 59] width 163 height 119
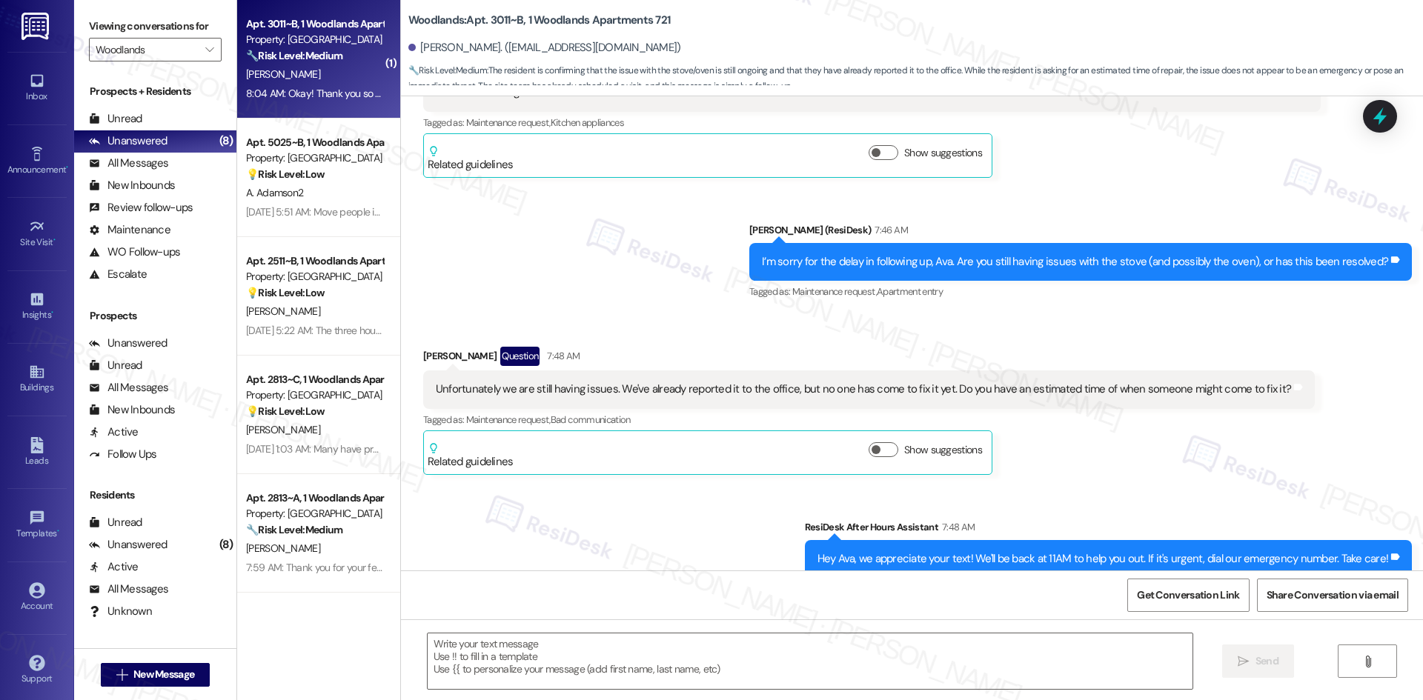
type textarea "Fetching suggested responses. Please feel free to read through the conversation…"
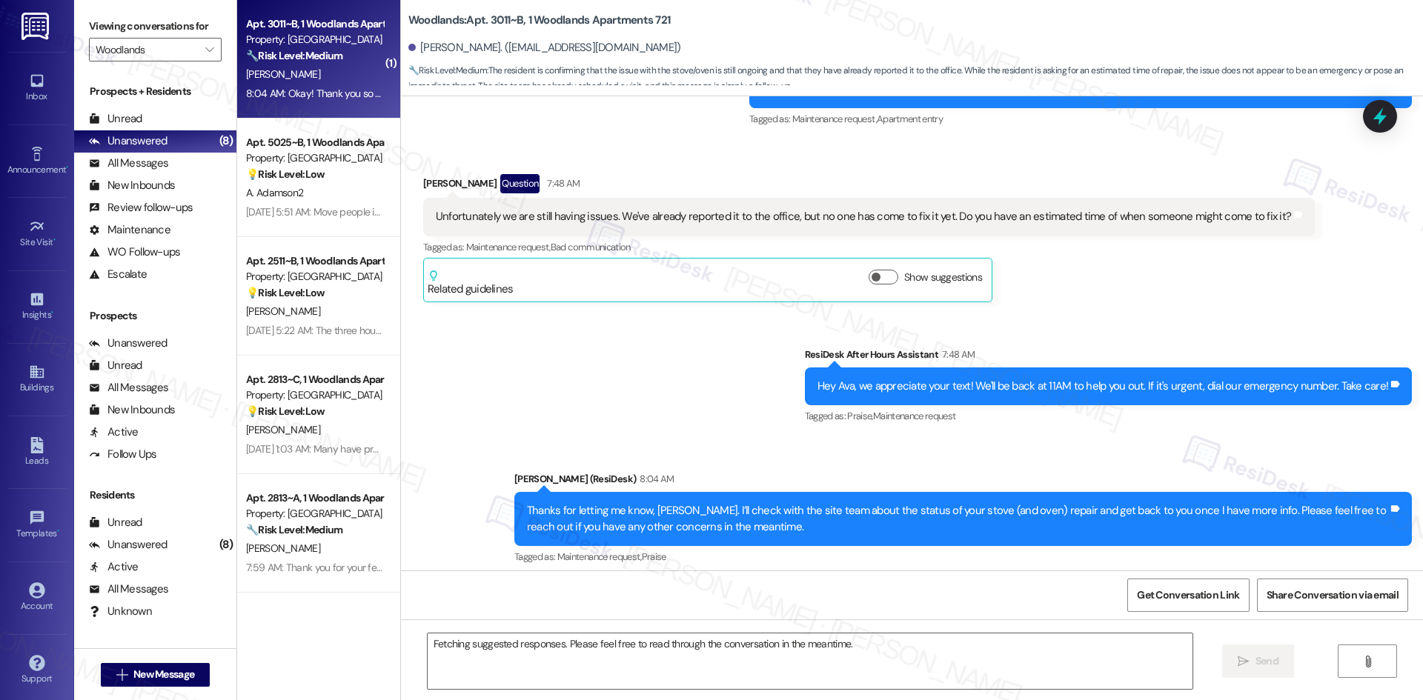
scroll to position [654, 0]
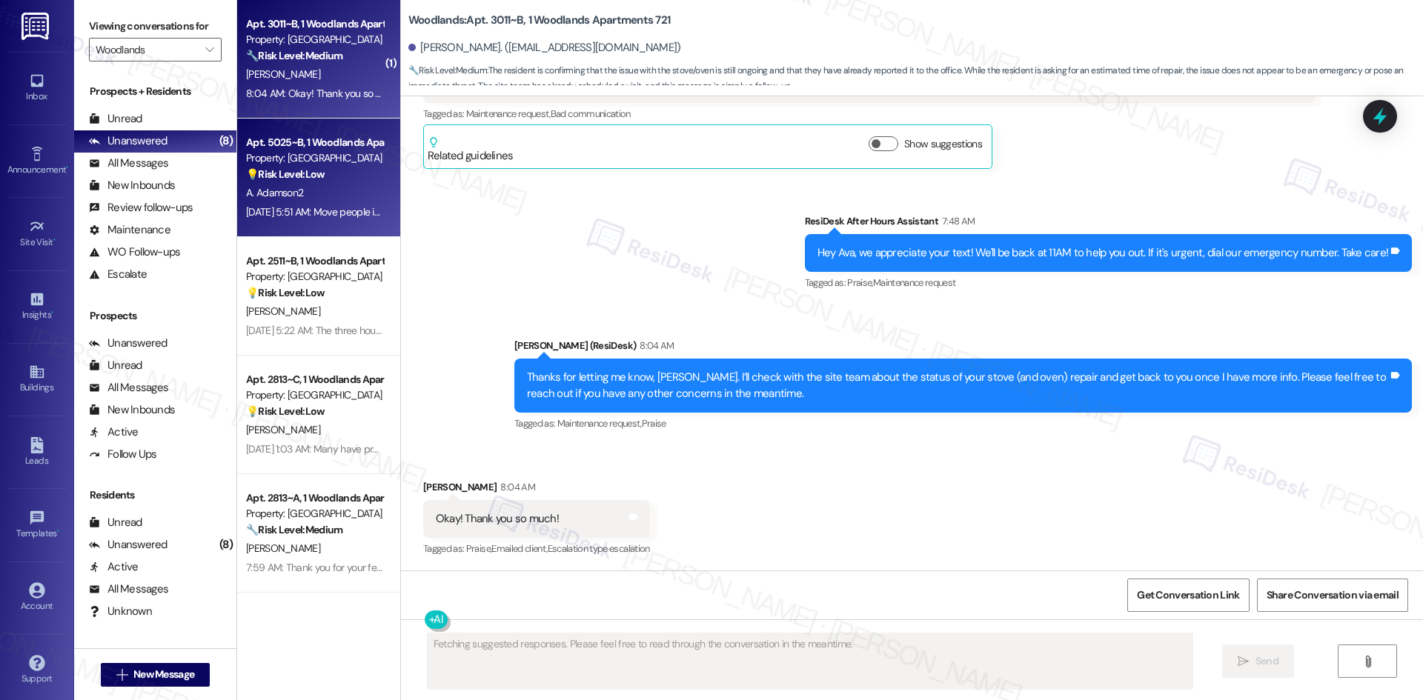
click at [311, 193] on div "A. Adamson2" at bounding box center [315, 193] width 140 height 19
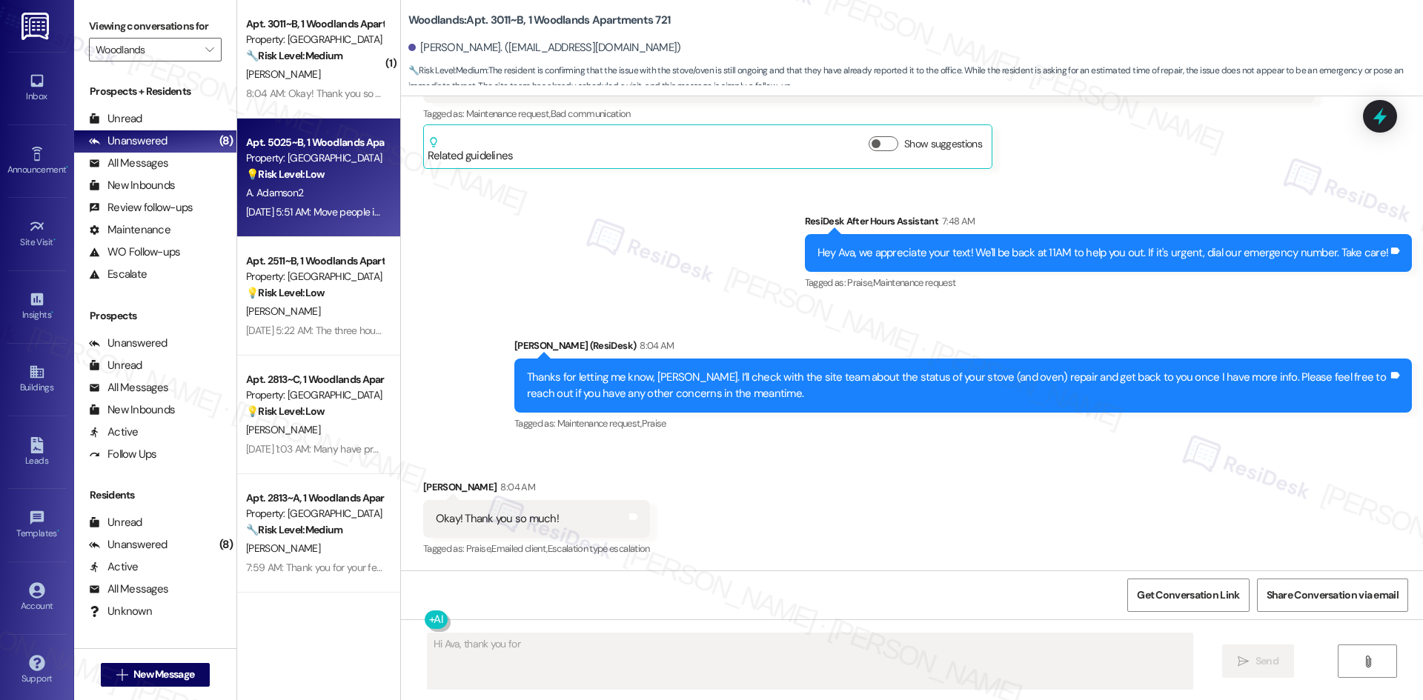
scroll to position [399, 0]
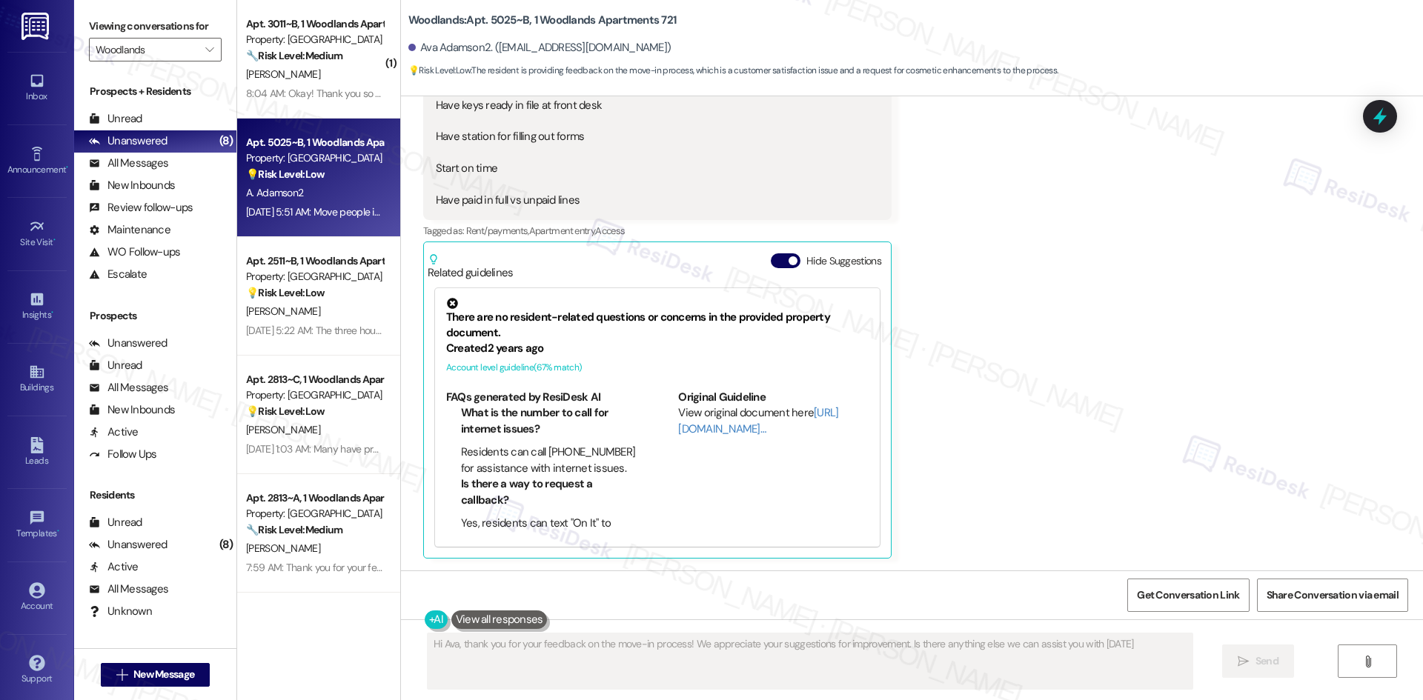
type textarea "Hi Ava, thank you for your feedback on the move-in process! We appreciate your …"
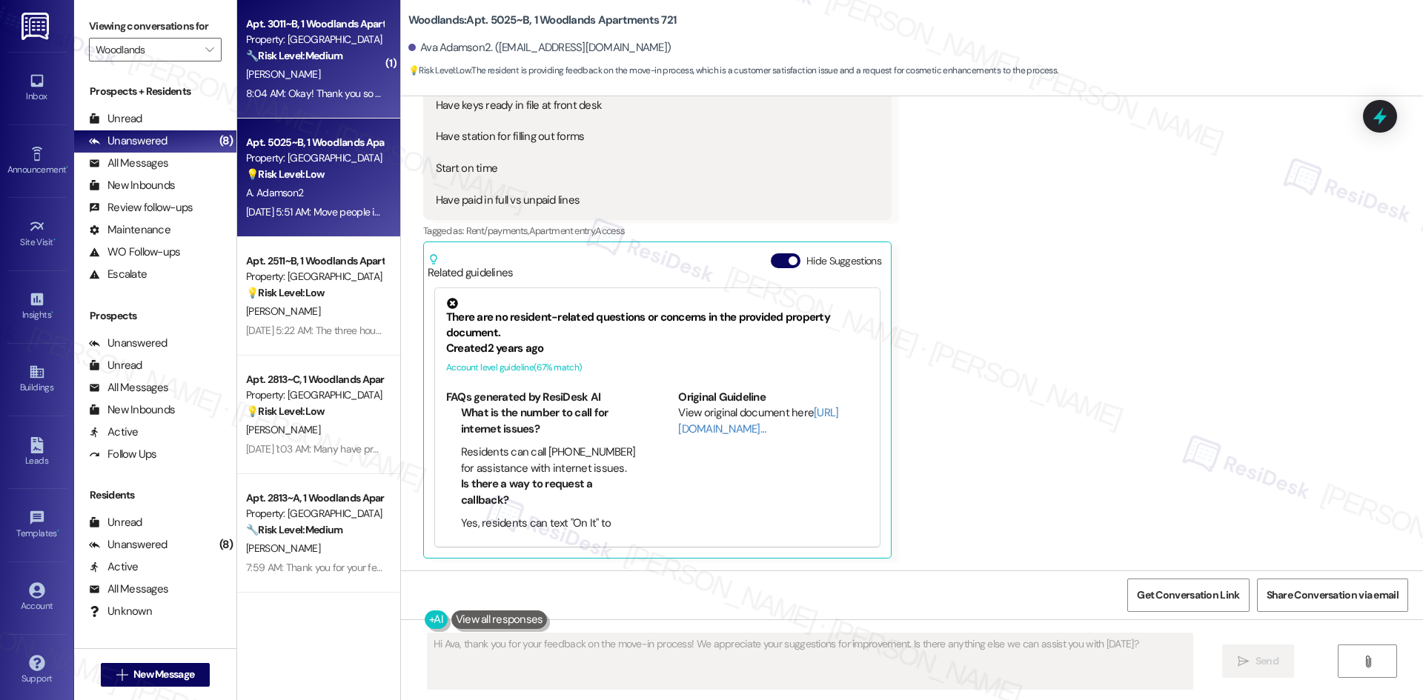
click at [313, 87] on div "8:04 AM: Okay! Thank you so much! 8:04 AM: Okay! Thank you so much!" at bounding box center [324, 93] width 156 height 13
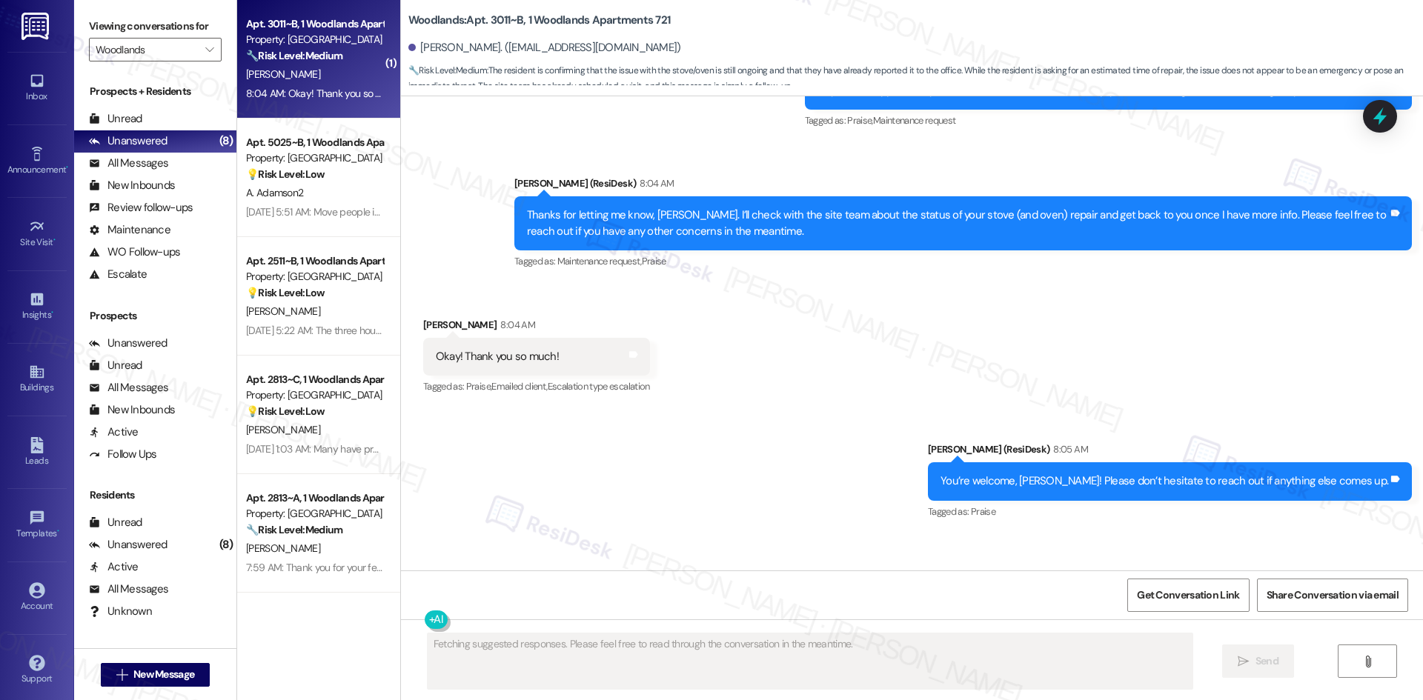
scroll to position [947, 0]
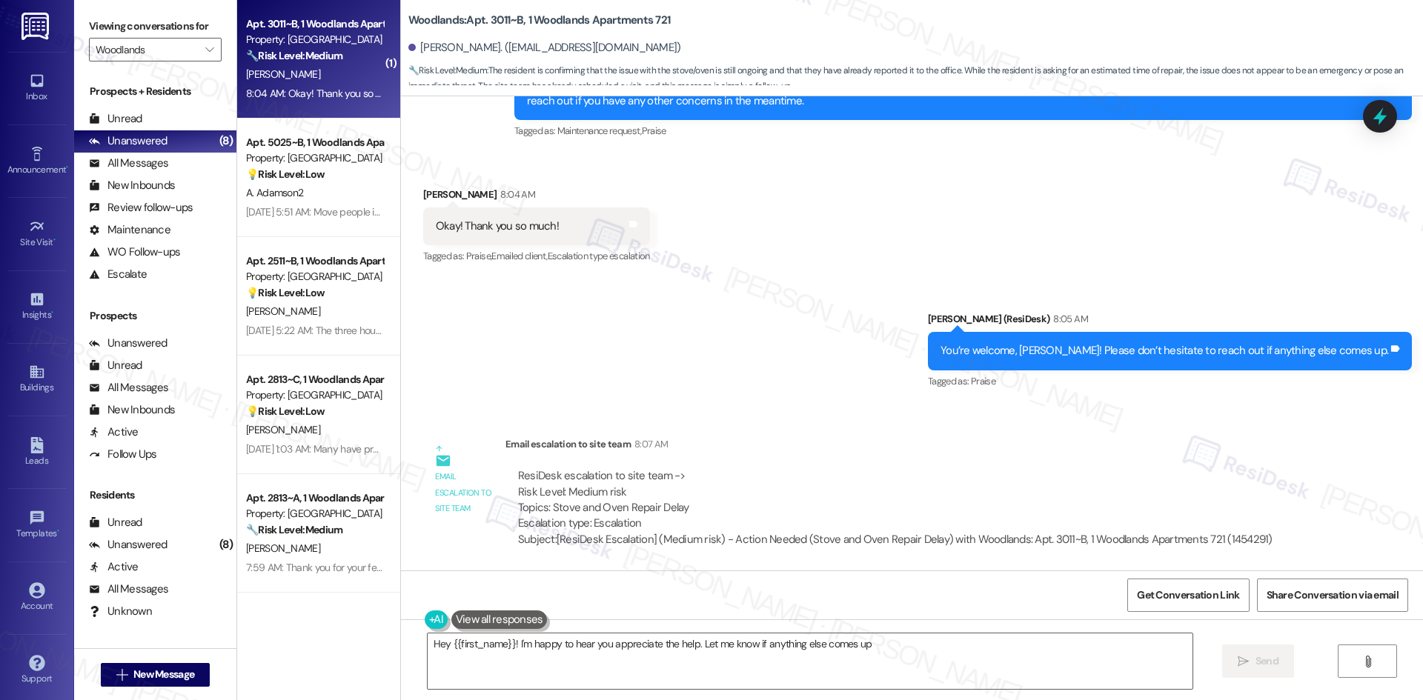
type textarea "Hey {{first_name}}! I'm happy to hear you appreciate the help. Let me know if a…"
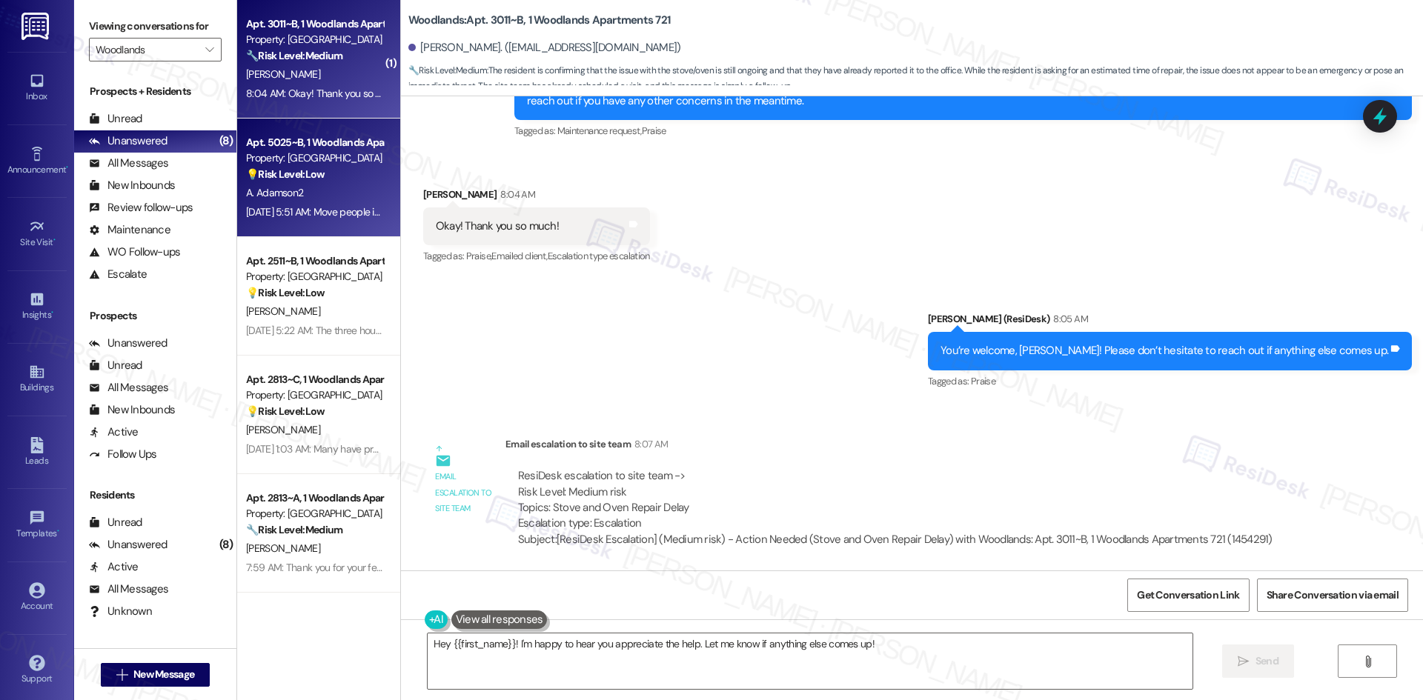
click at [335, 184] on div "A. Adamson2" at bounding box center [315, 193] width 140 height 19
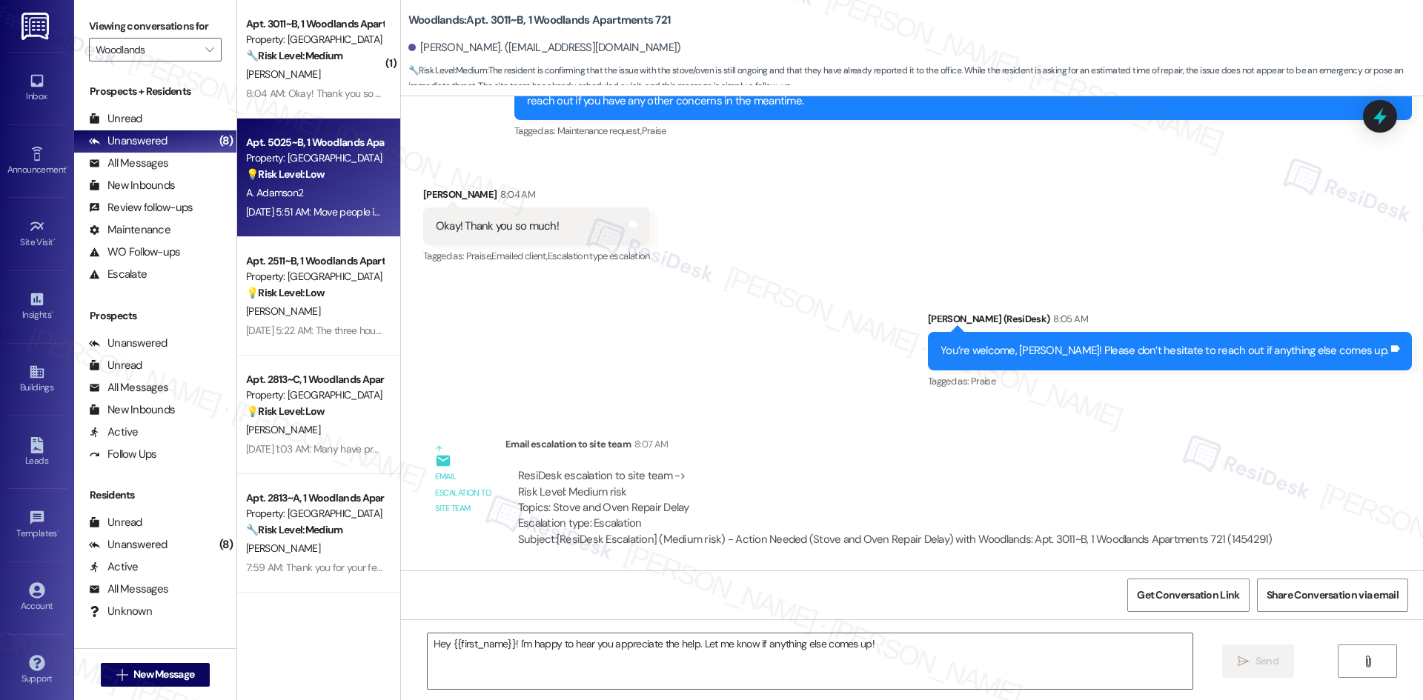
type textarea "Fetching suggested responses. Please feel free to read through the conversation…"
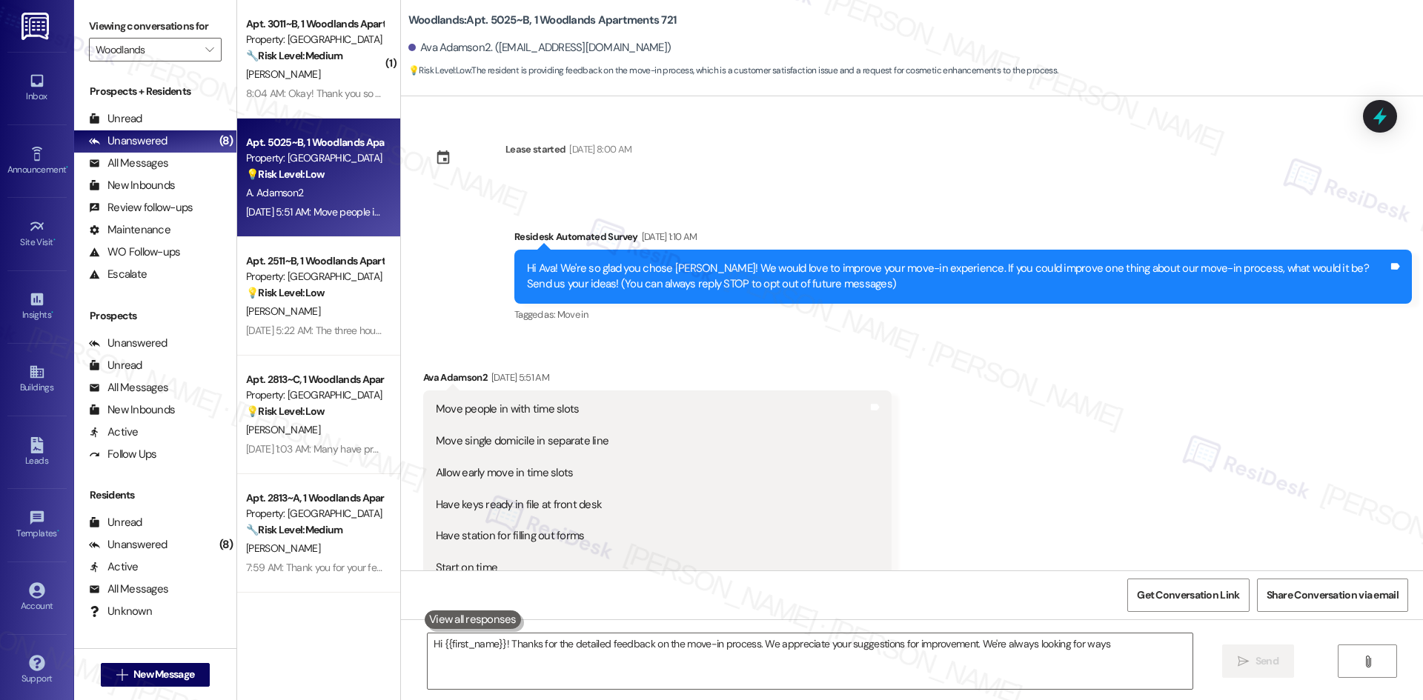
scroll to position [399, 0]
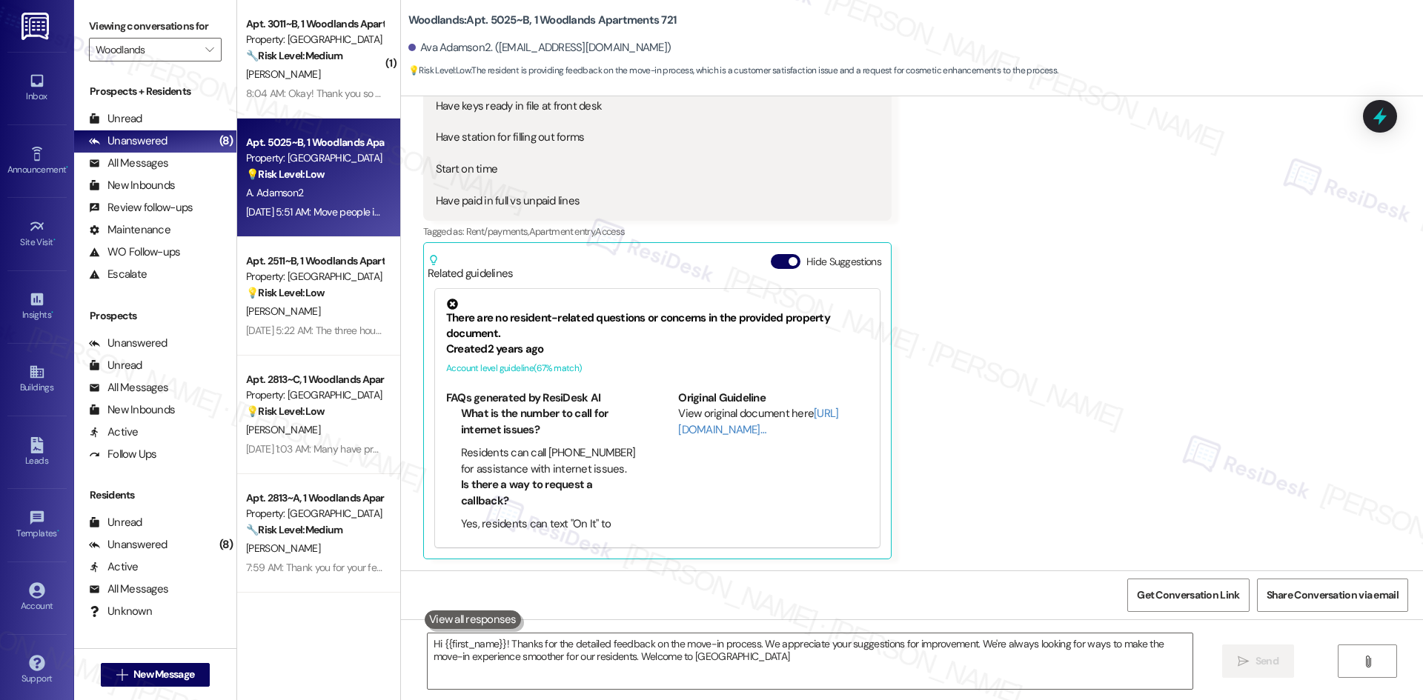
type textarea "Hi {{first_name}}! Thanks for the detailed feedback on the move-in process. We …"
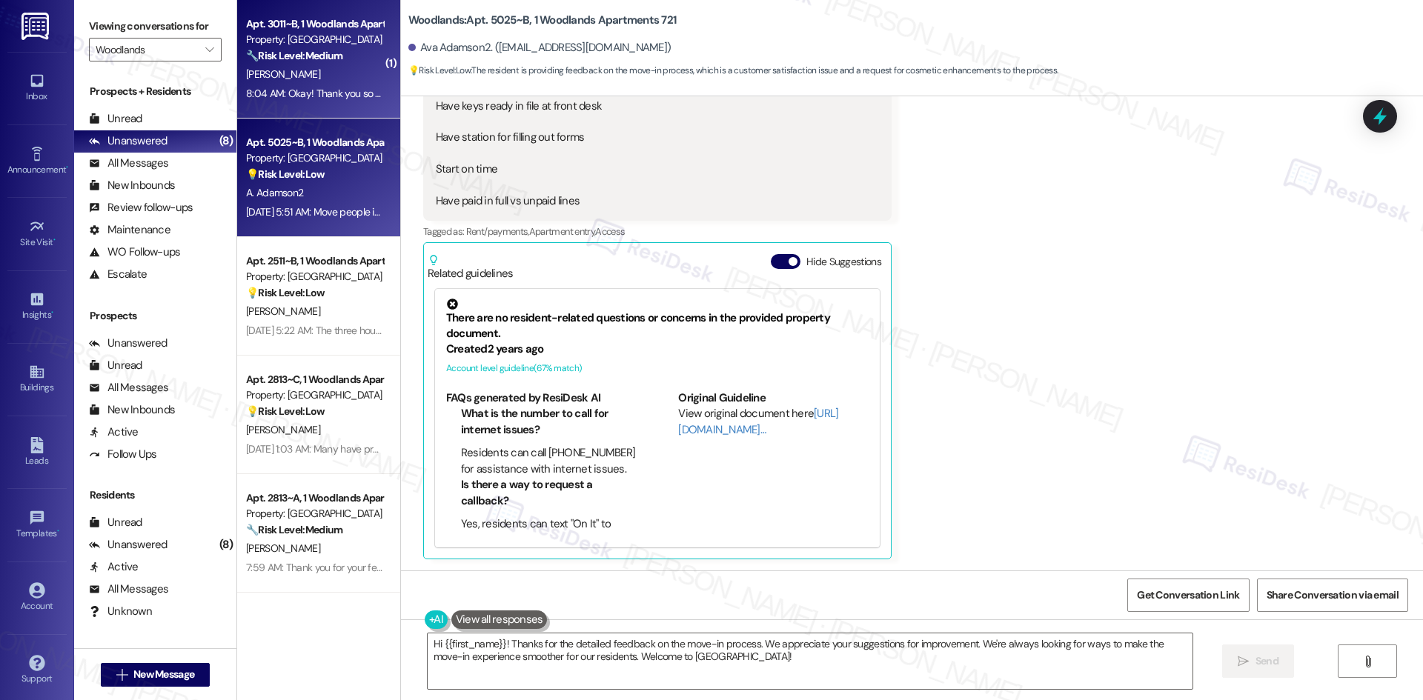
click at [311, 61] on strong "🔧 Risk Level: Medium" at bounding box center [294, 55] width 96 height 13
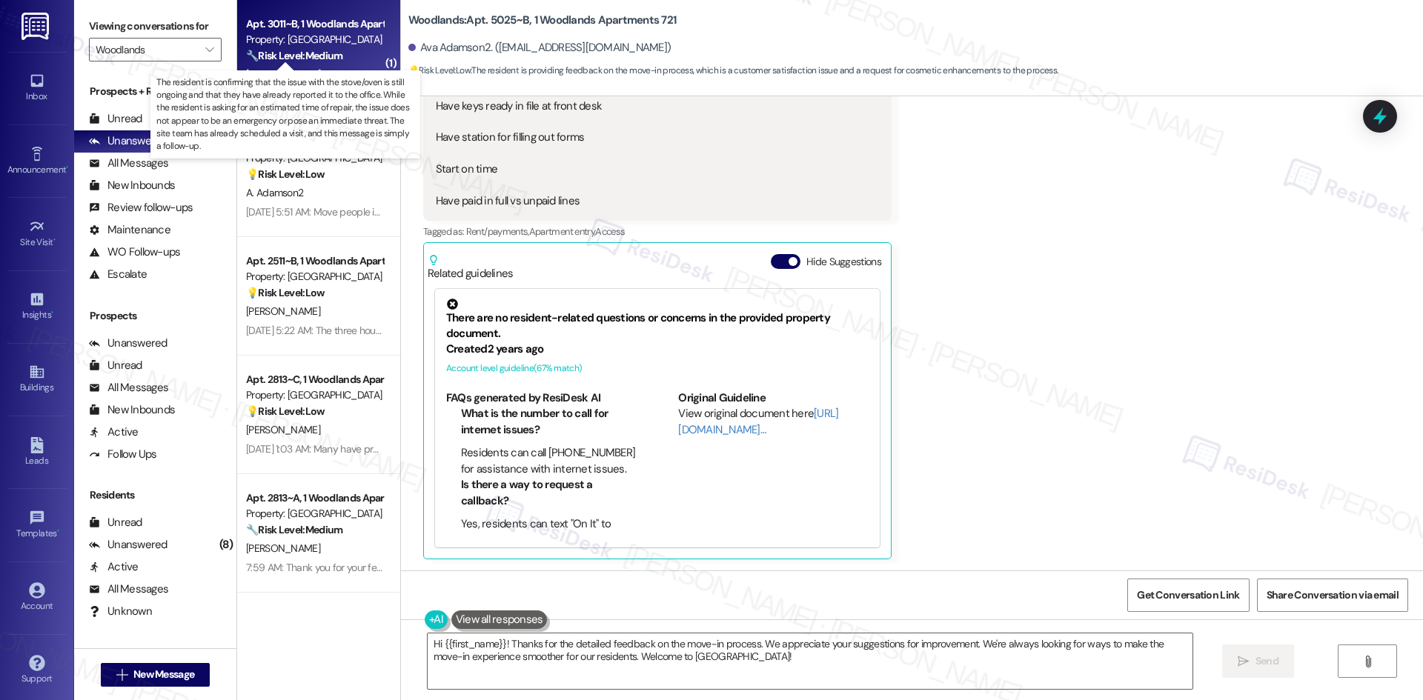
type textarea "Fetching suggested responses. Please feel free to read through the conversation…"
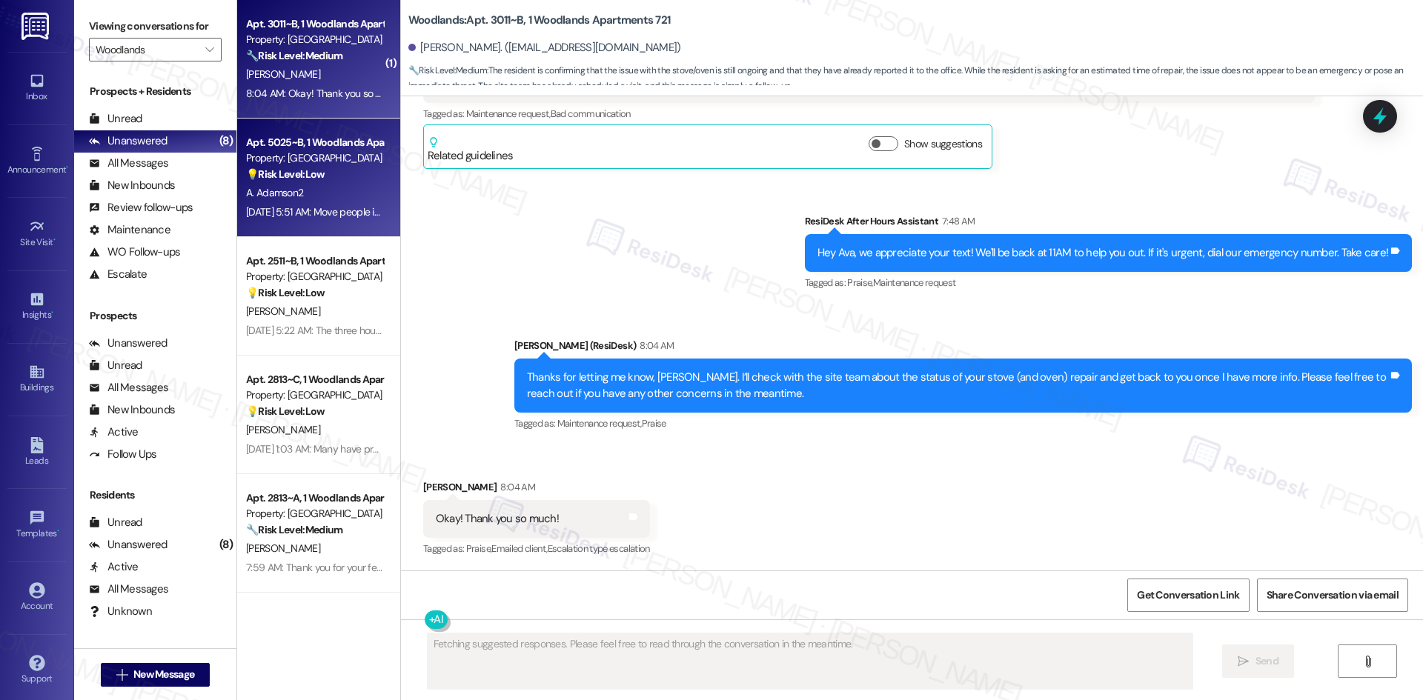
click at [311, 142] on div "Apt. 5025~B, 1 Woodlands Apartments 721" at bounding box center [314, 143] width 137 height 16
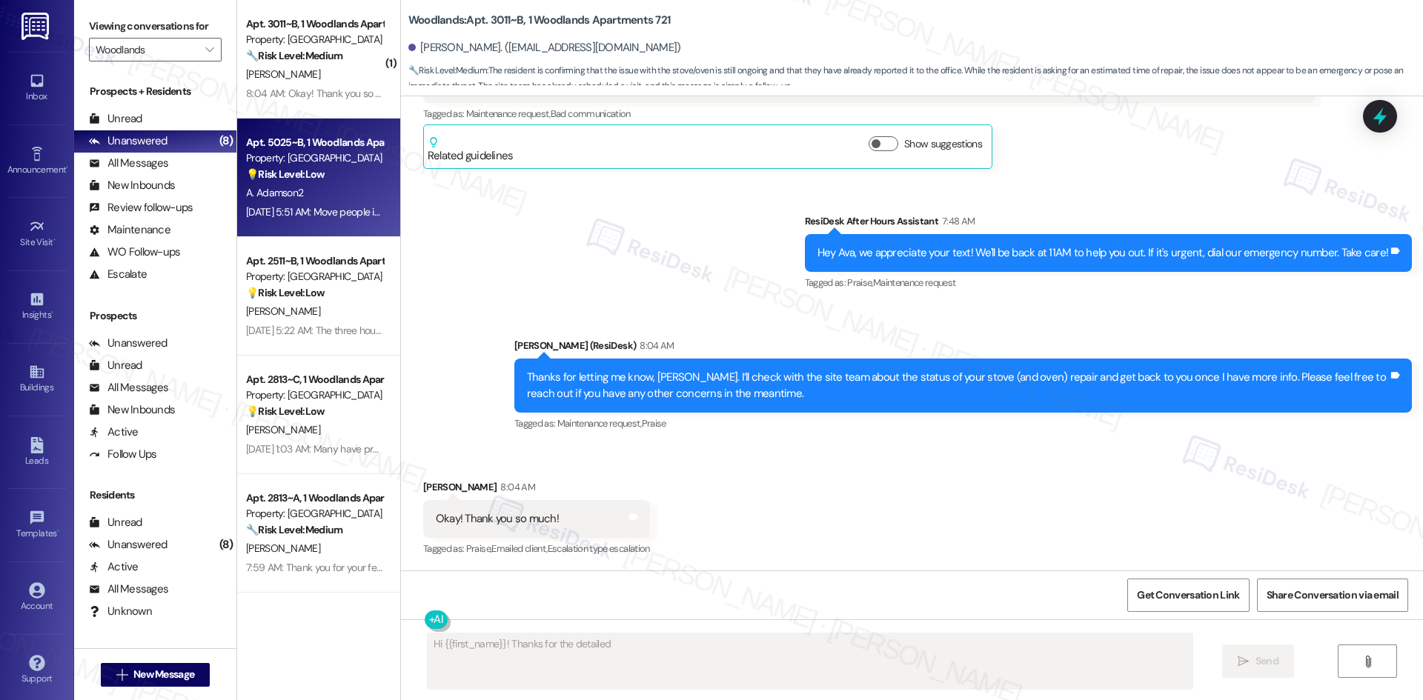
scroll to position [399, 0]
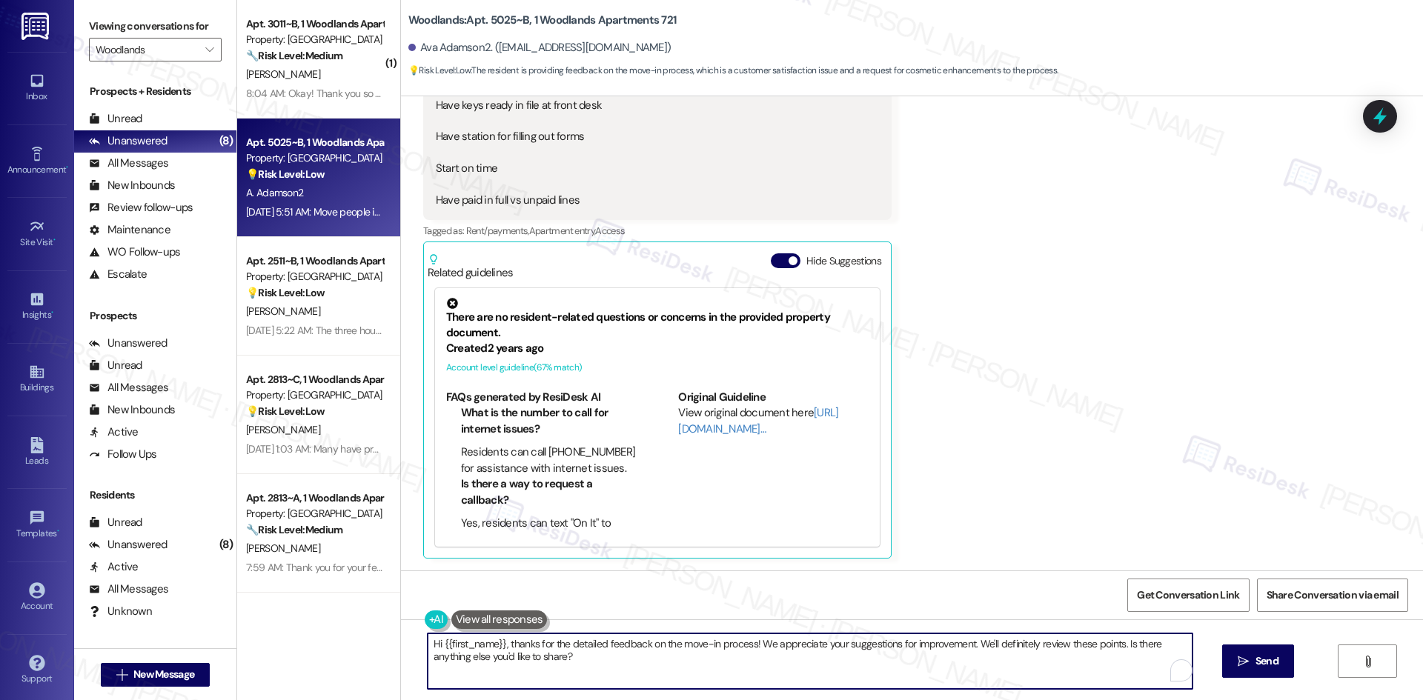
click at [595, 667] on textarea "Hi {{first_name}}, thanks for the detailed feedback on the move-in process! We …" at bounding box center [810, 662] width 765 height 56
paste textarea "Thank you for sharing your detailed feedback, Ava. We really appreciate your in…"
type textarea "Thank you for sharing your detailed feedback, Ava. We really appreciate your in…"
click at [1245, 654] on span "Send" at bounding box center [1252, 662] width 23 height 16
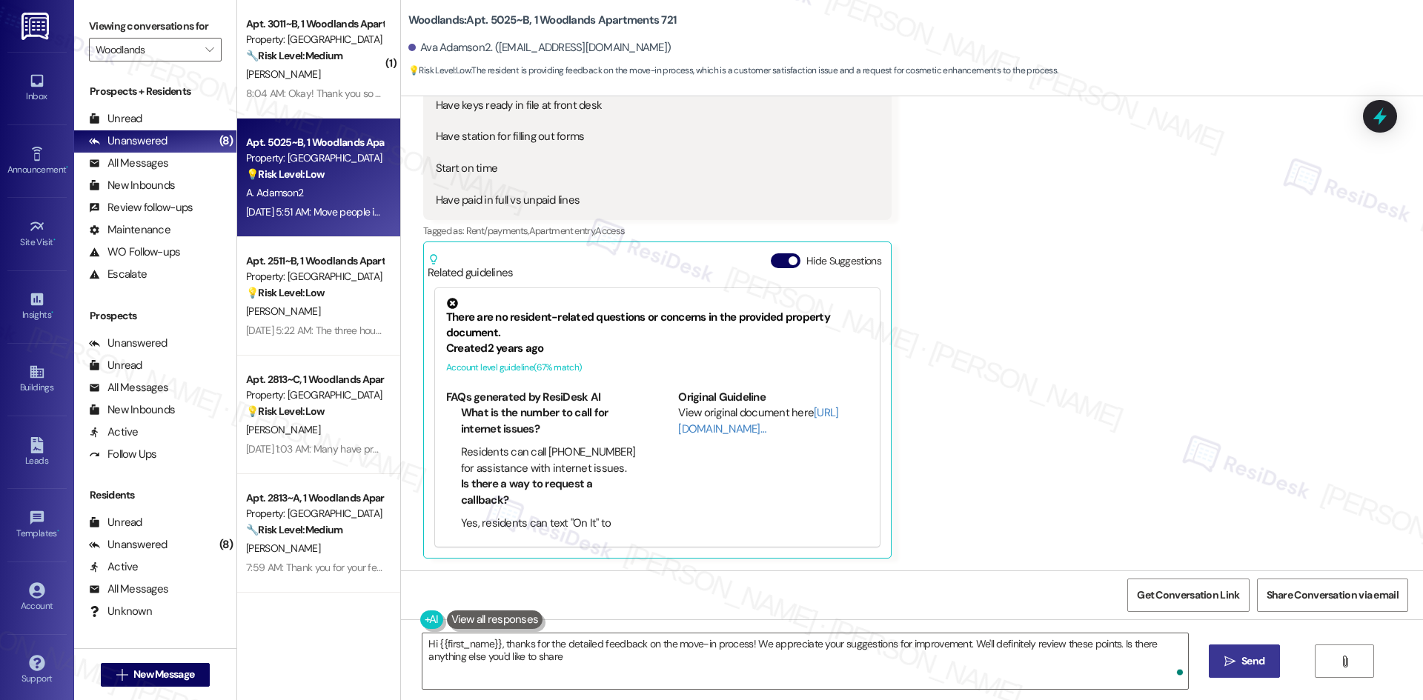
type textarea "Hi {{first_name}}, thanks for the detailed feedback on the move-in process! We …"
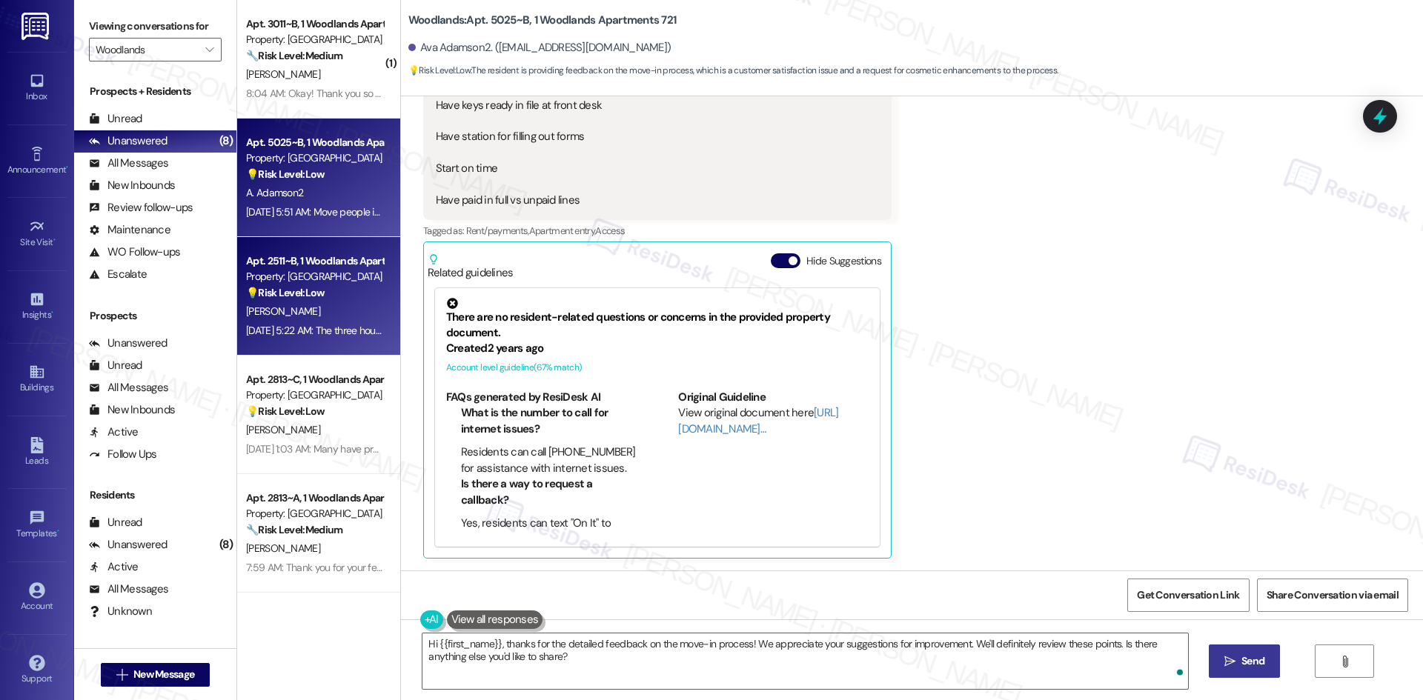
click at [341, 305] on div "C. Godinez" at bounding box center [315, 311] width 140 height 19
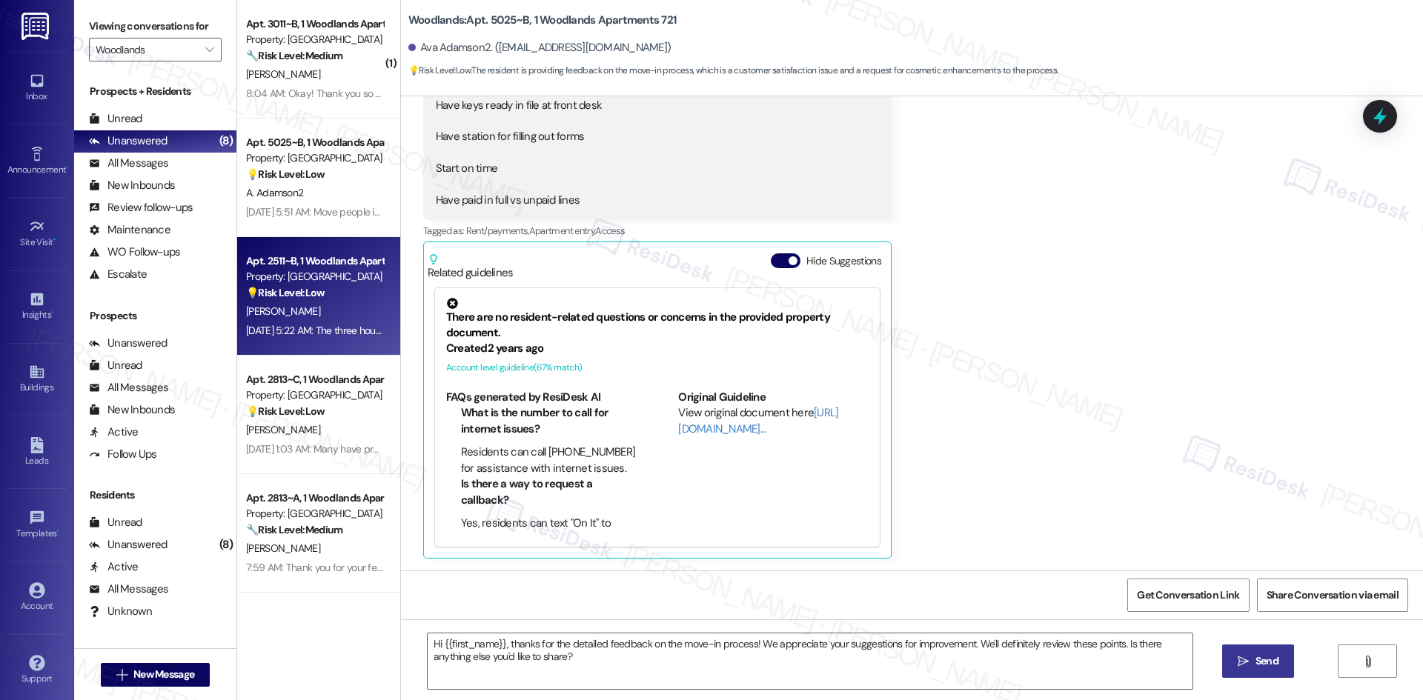
type textarea "Fetching suggested responses. Please feel free to read through the conversation…"
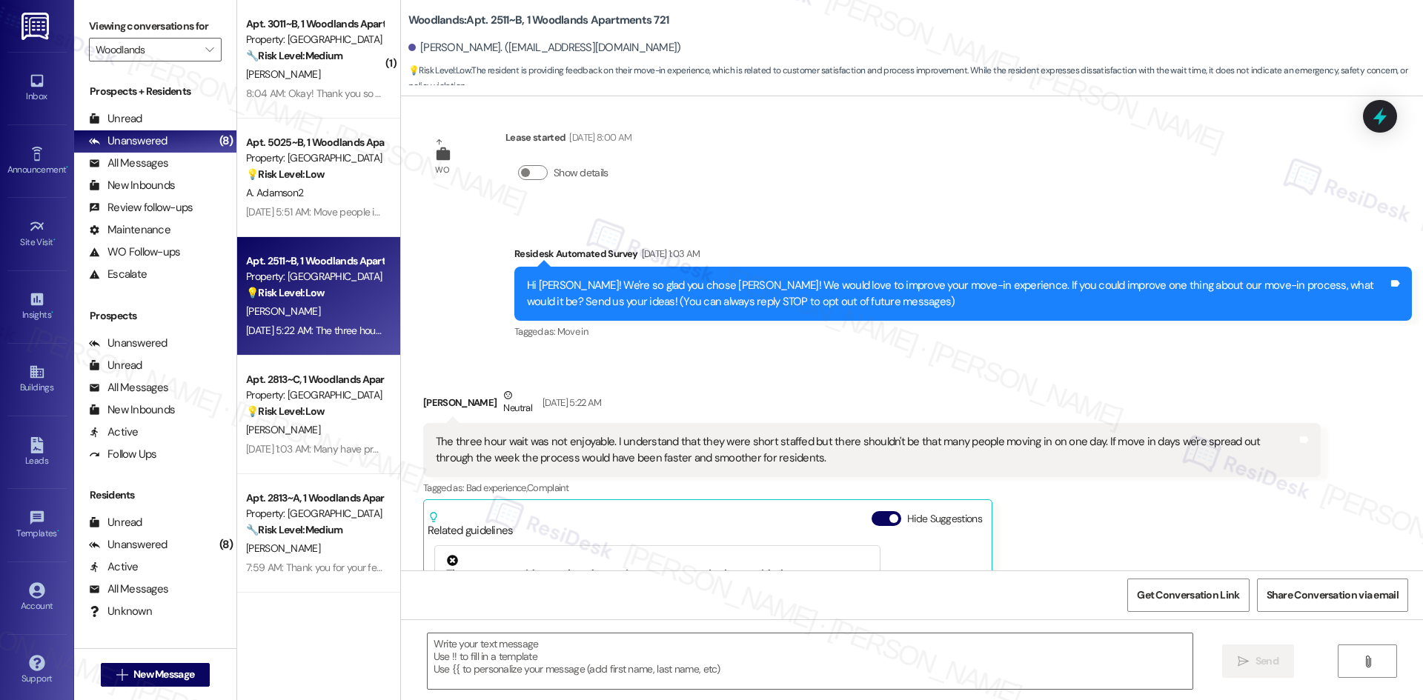
scroll to position [0, 0]
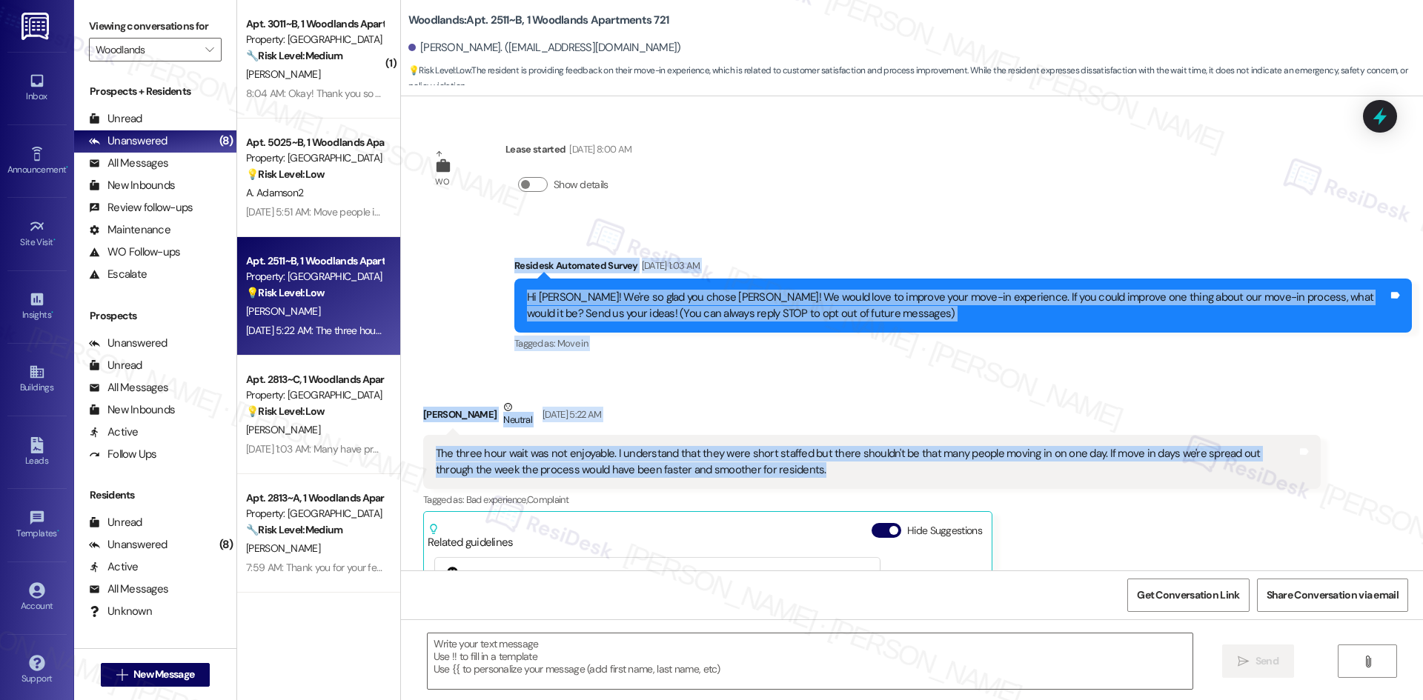
drag, startPoint x: 479, startPoint y: 265, endPoint x: 835, endPoint y: 478, distance: 414.9
click at [835, 478] on div "WO Lease started Aug 16, 2025 at 8:00 AM Show details Survey, sent via SMS Resi…" at bounding box center [912, 333] width 1022 height 474
copy div "Residesk Automated Survey Aug 26, 2025 at 1:03 AM Hi Caleb! We're so glad you c…"
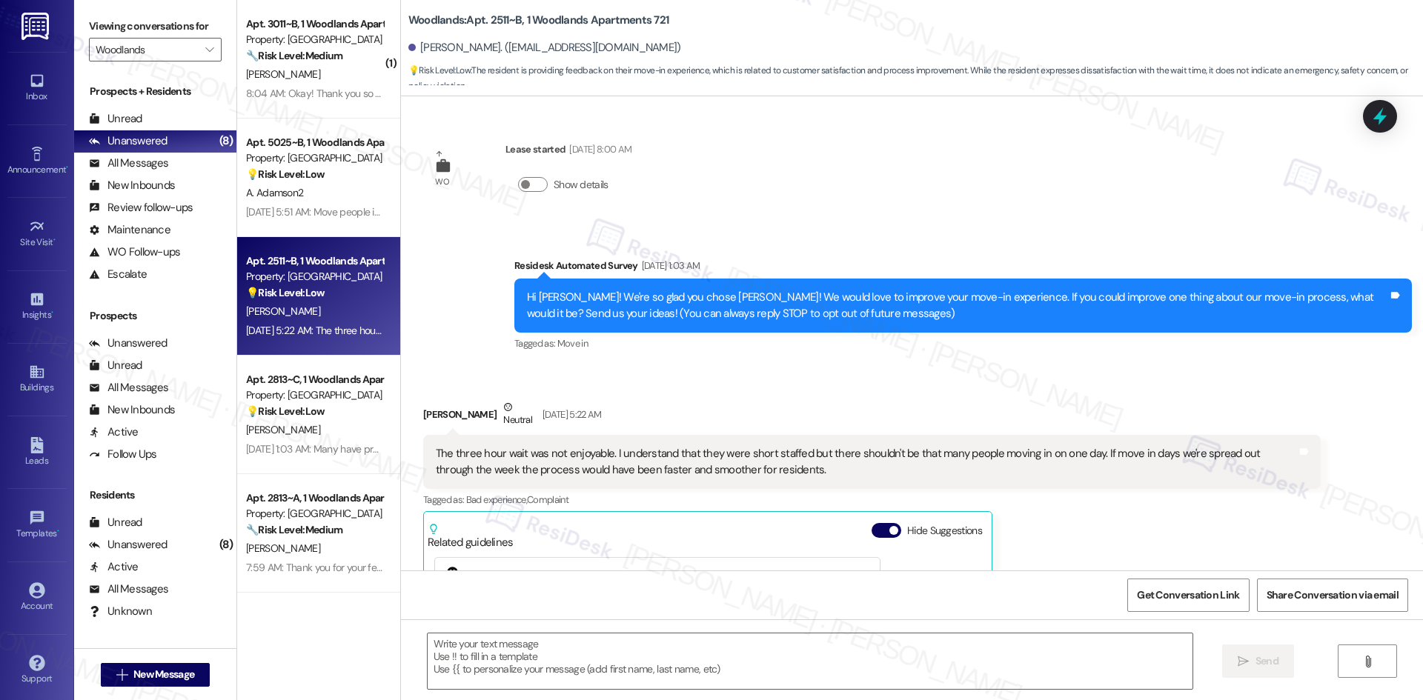
drag, startPoint x: 910, startPoint y: 217, endPoint x: 900, endPoint y: 242, distance: 27.0
click at [910, 217] on div "WO Lease started Aug 16, 2025 at 8:00 AM Show details Survey, sent via SMS Resi…" at bounding box center [912, 333] width 1022 height 474
click at [749, 672] on textarea at bounding box center [810, 662] width 765 height 56
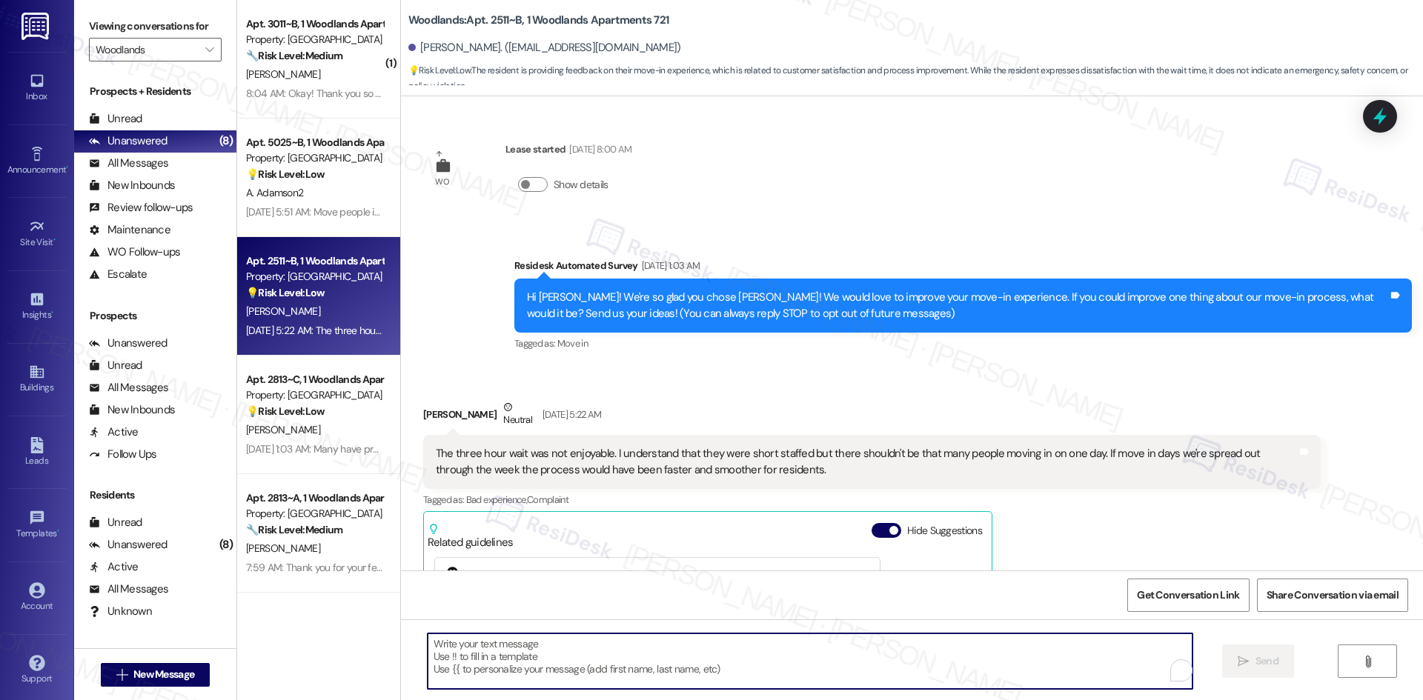
paste textarea "Thank you for your feedback, Caleb. We really appreciate your input — spreading…"
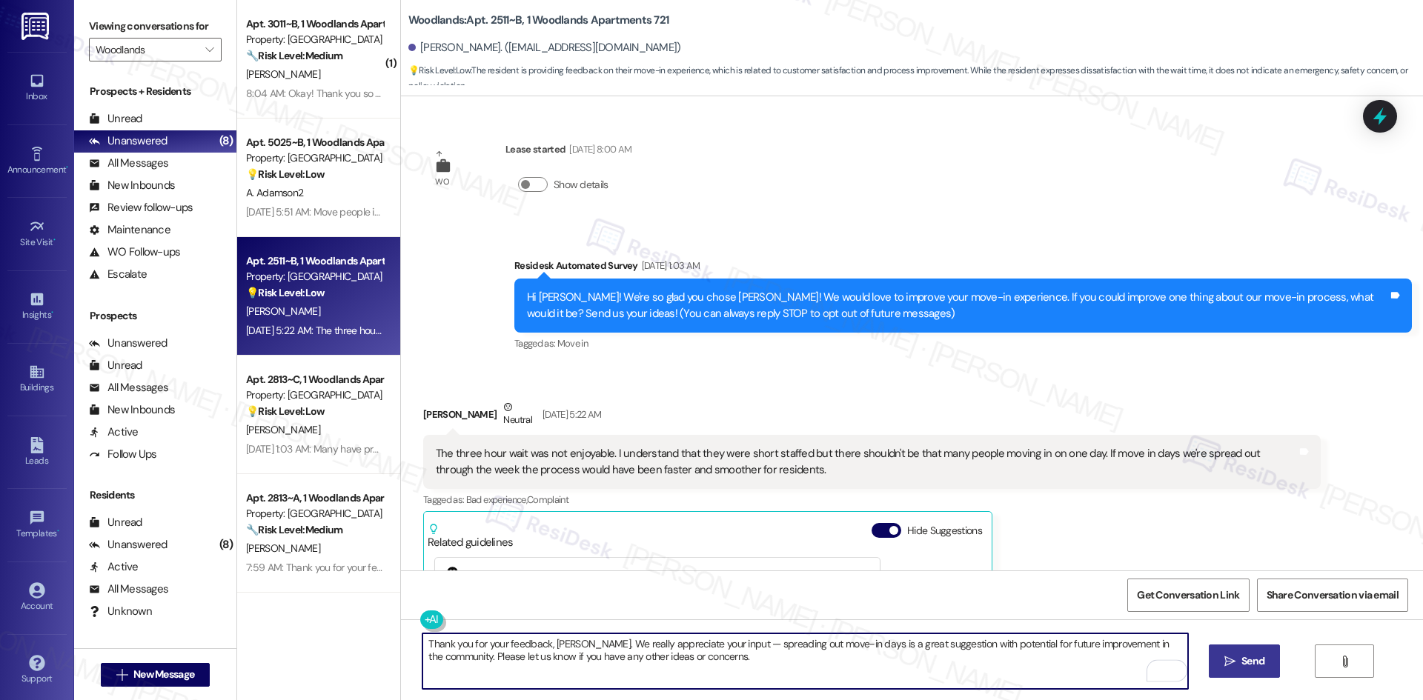
type textarea "Thank you for your feedback, Caleb. We really appreciate your input — spreading…"
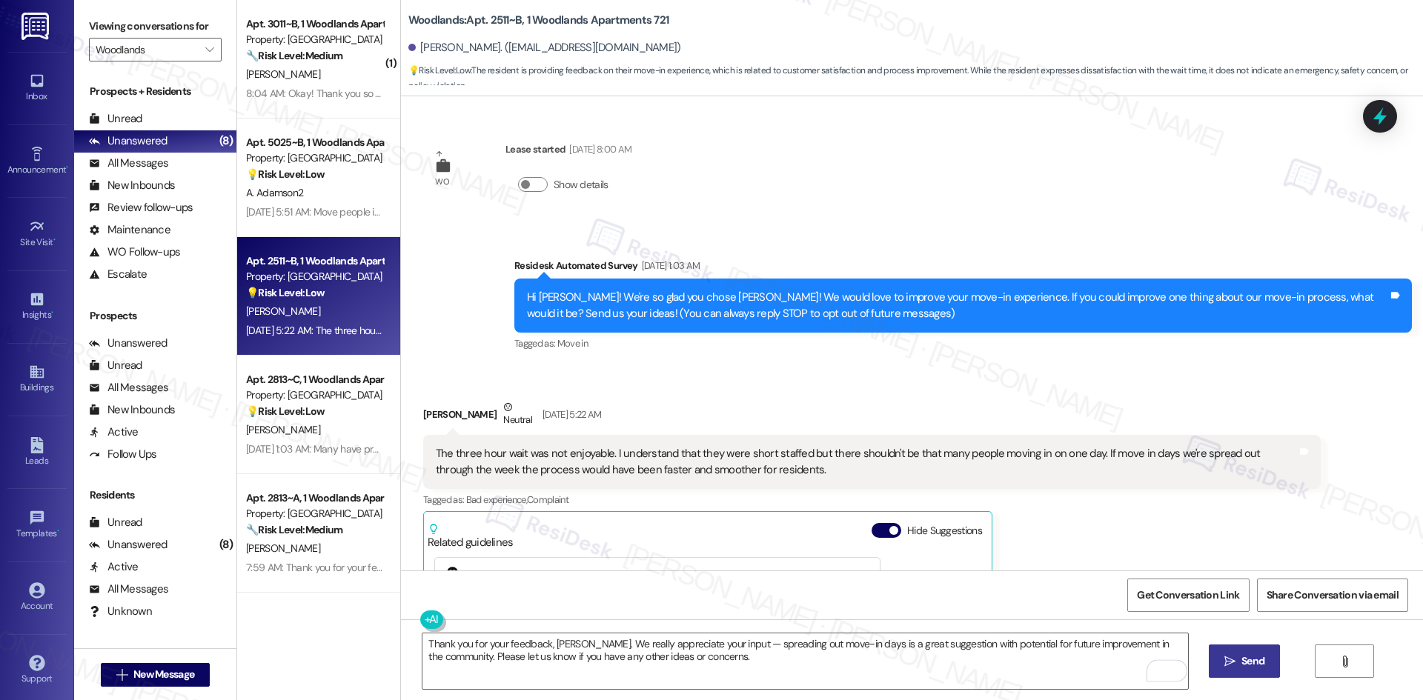
click at [1241, 665] on span "Send" at bounding box center [1252, 662] width 23 height 16
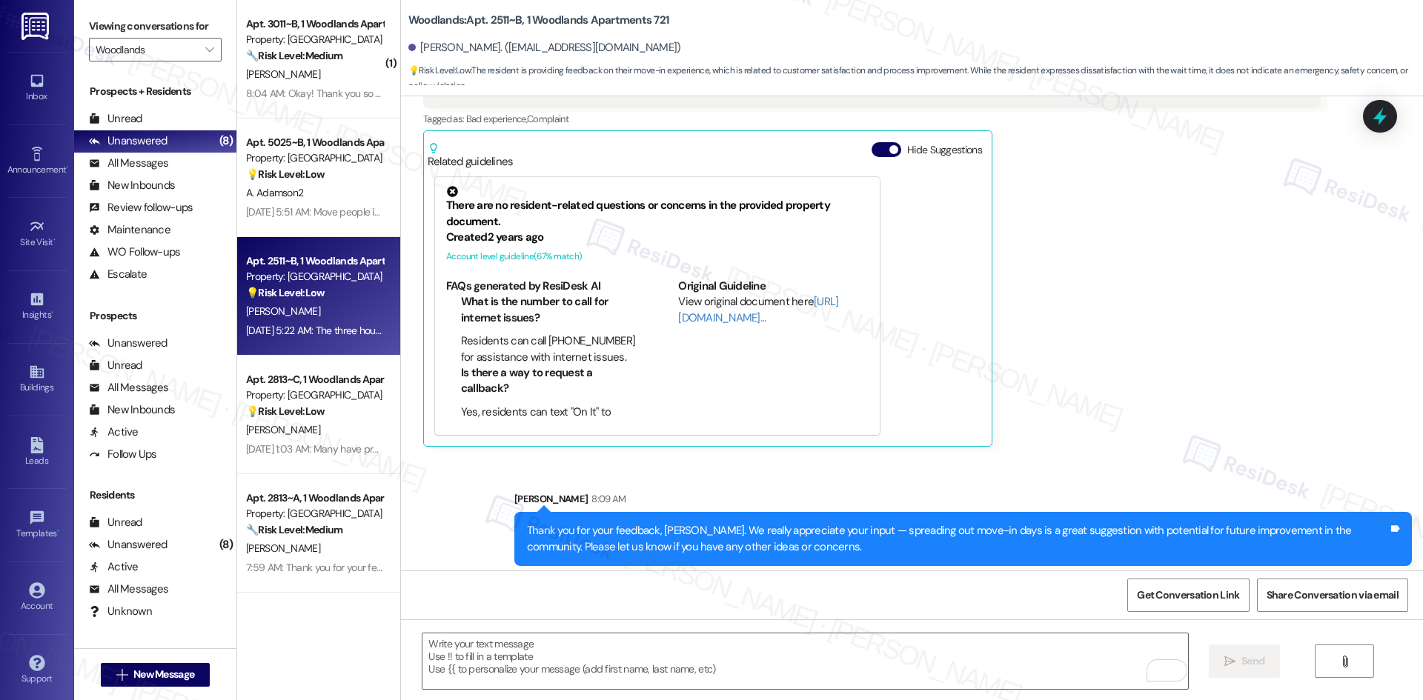
scroll to position [388, 0]
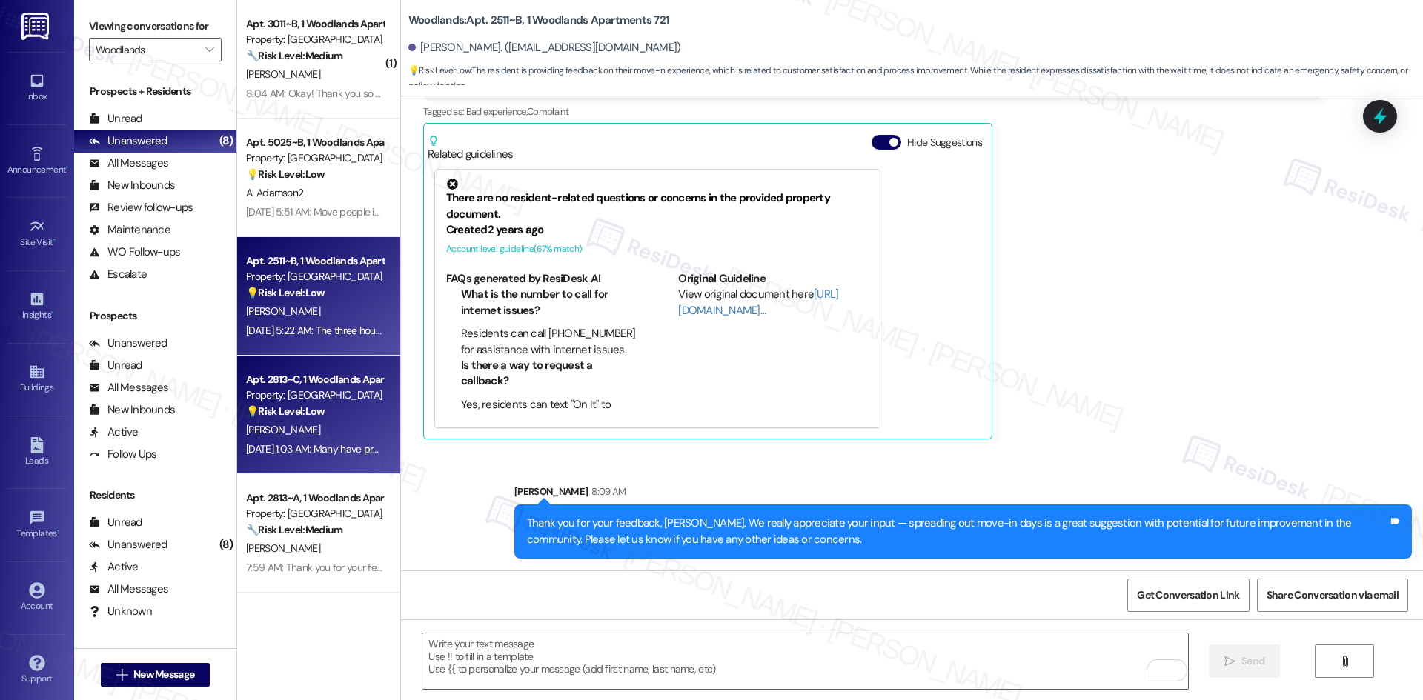
click at [268, 428] on span "F. Mcnally" at bounding box center [283, 429] width 74 height 13
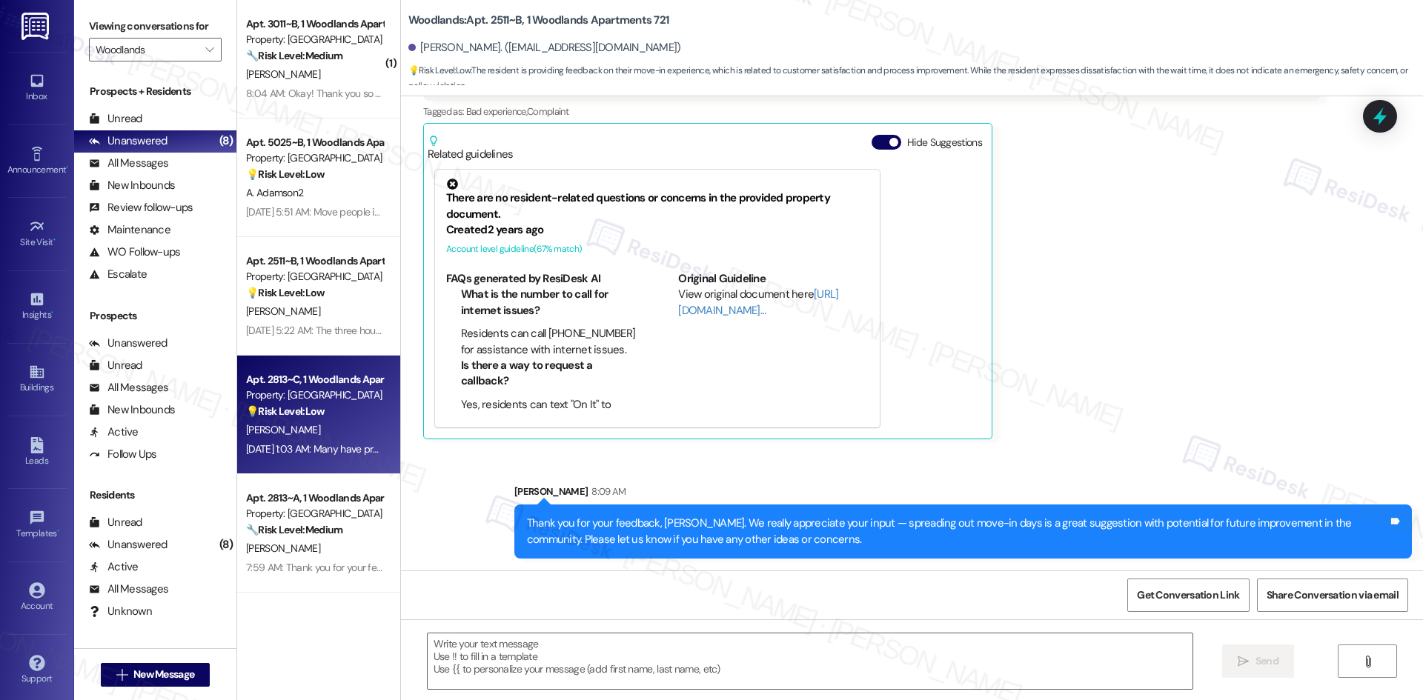
type textarea "Fetching suggested responses. Please feel free to read through the conversation…"
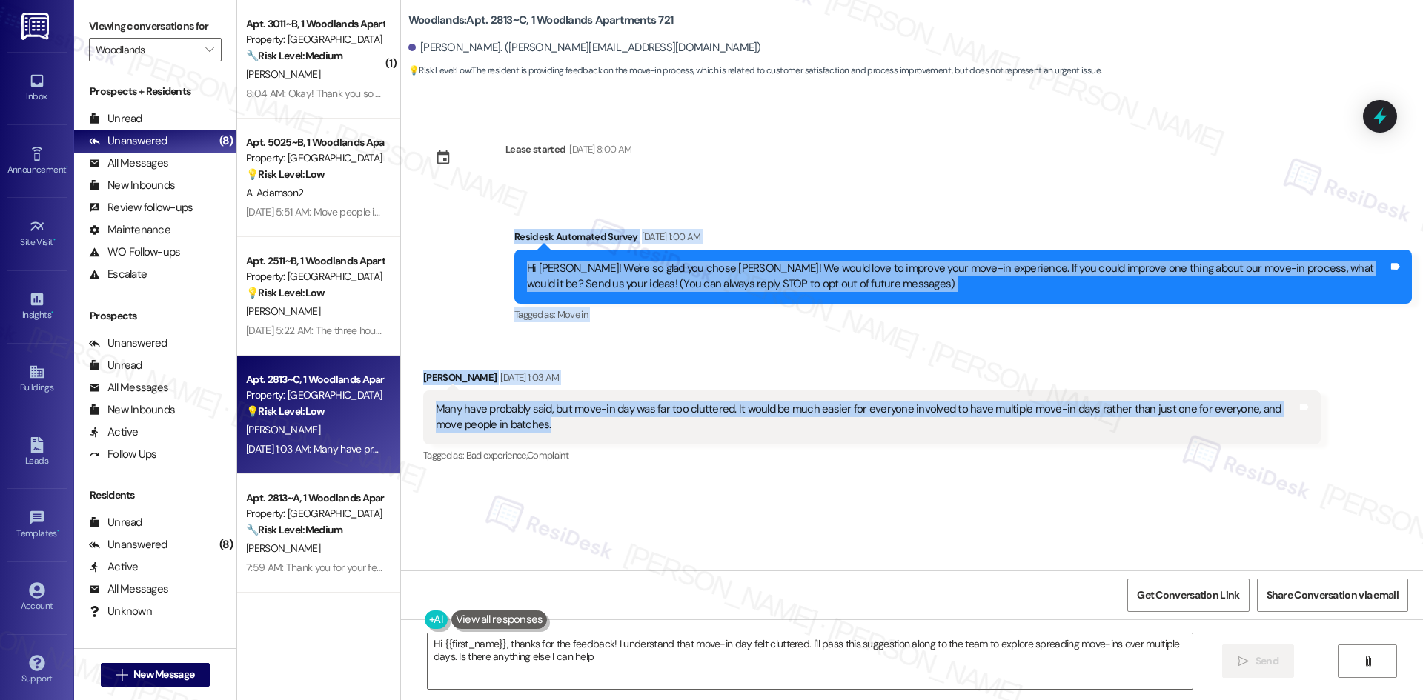
drag, startPoint x: 565, startPoint y: 301, endPoint x: 630, endPoint y: 420, distance: 135.6
click at [630, 420] on div "Lease started Aug 16, 2025 at 8:00 AM Survey, sent via SMS Residesk Automated S…" at bounding box center [912, 333] width 1022 height 474
copy div "Residesk Automated Survey Aug 26, 2025 at 1:00 AM Hi Fredrick! We're so glad yo…"
click at [720, 373] on div "Fredrick Mcnally Aug 26, 2025 at 1:03 AM" at bounding box center [871, 380] width 897 height 21
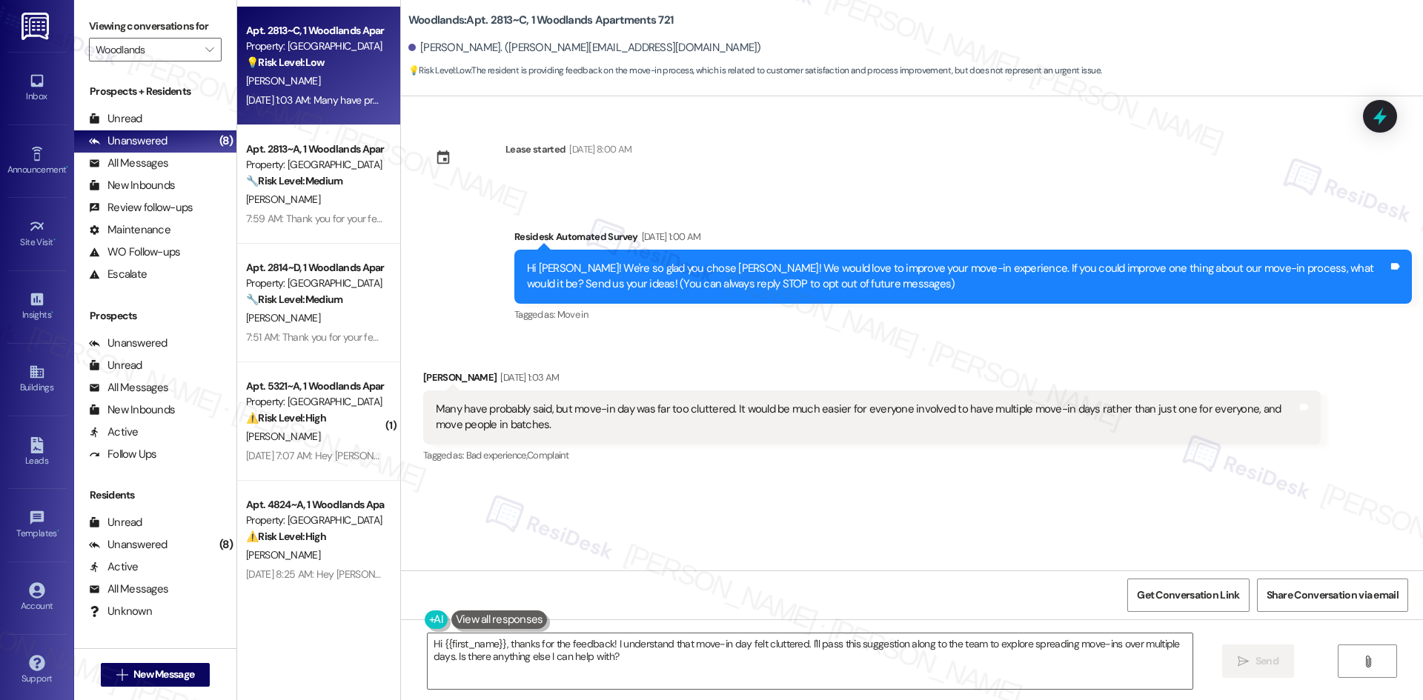
scroll to position [354, 0]
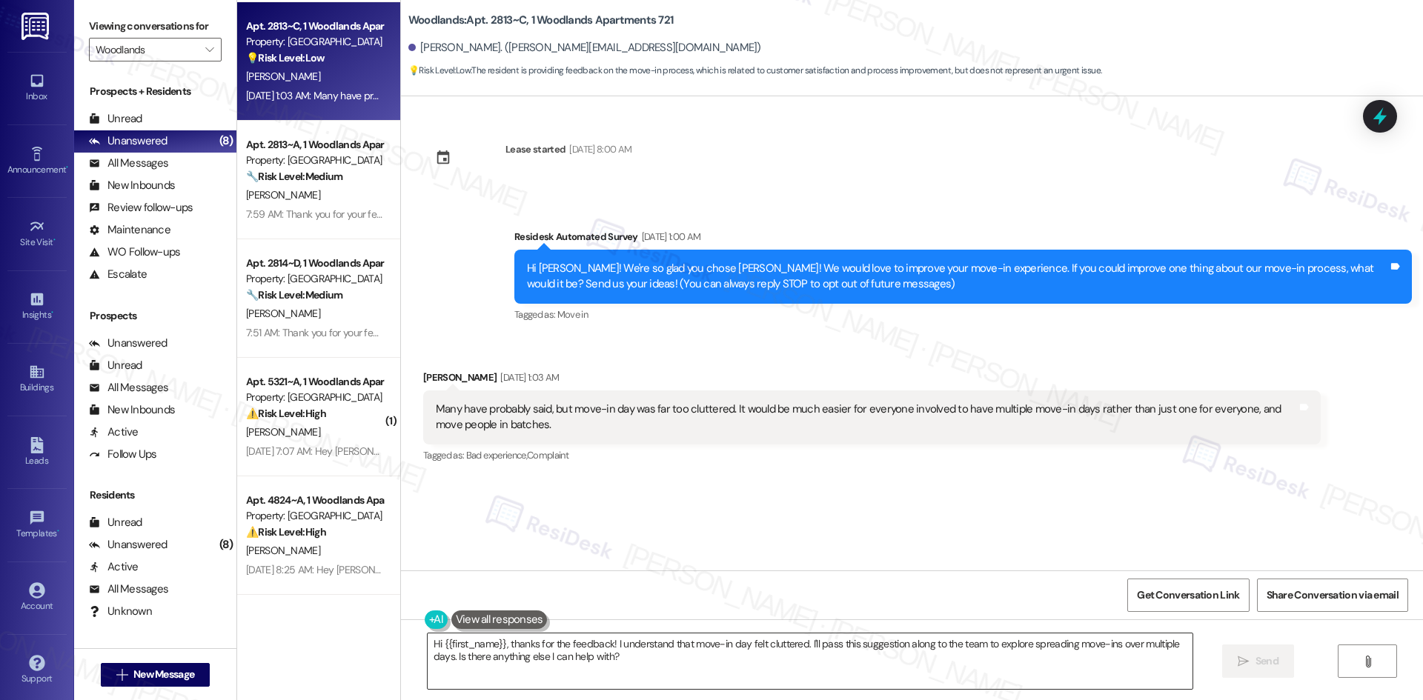
click at [631, 656] on textarea "Hi {{first_name}}, thanks for the feedback! I understand that move-in day felt …" at bounding box center [810, 662] width 765 height 56
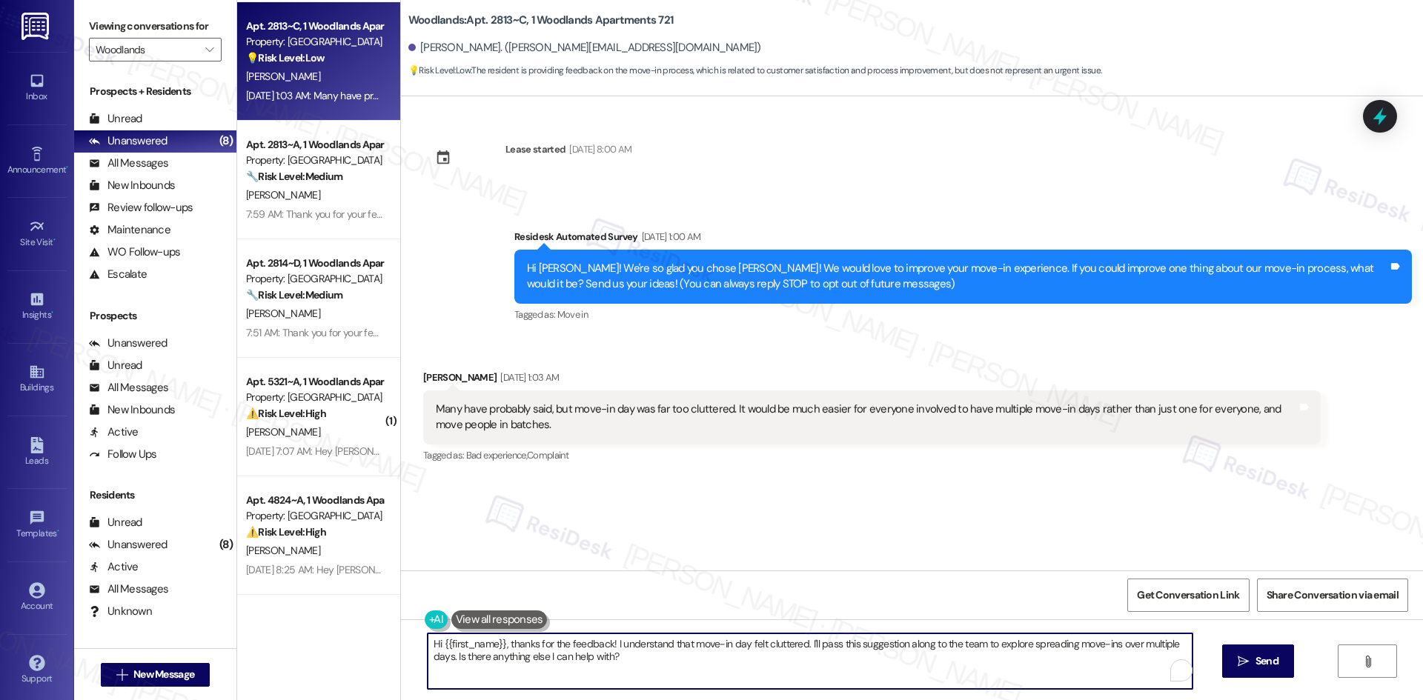
paste textarea "Thank you for your feedback, Fredrick. We really appreciate your input — stagge…"
type textarea "Thank you for your feedback, Fredrick. We really appreciate your input — stagge…"
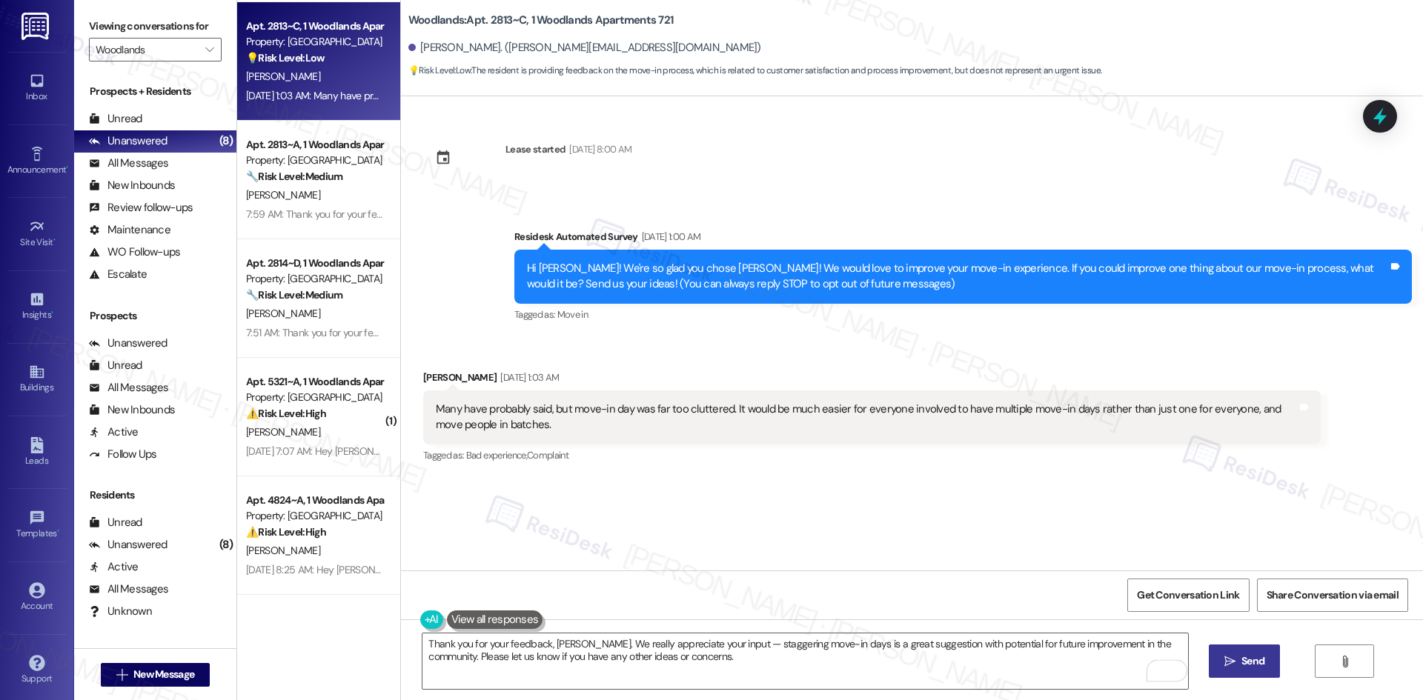
click at [1241, 668] on span "Send" at bounding box center [1252, 662] width 23 height 16
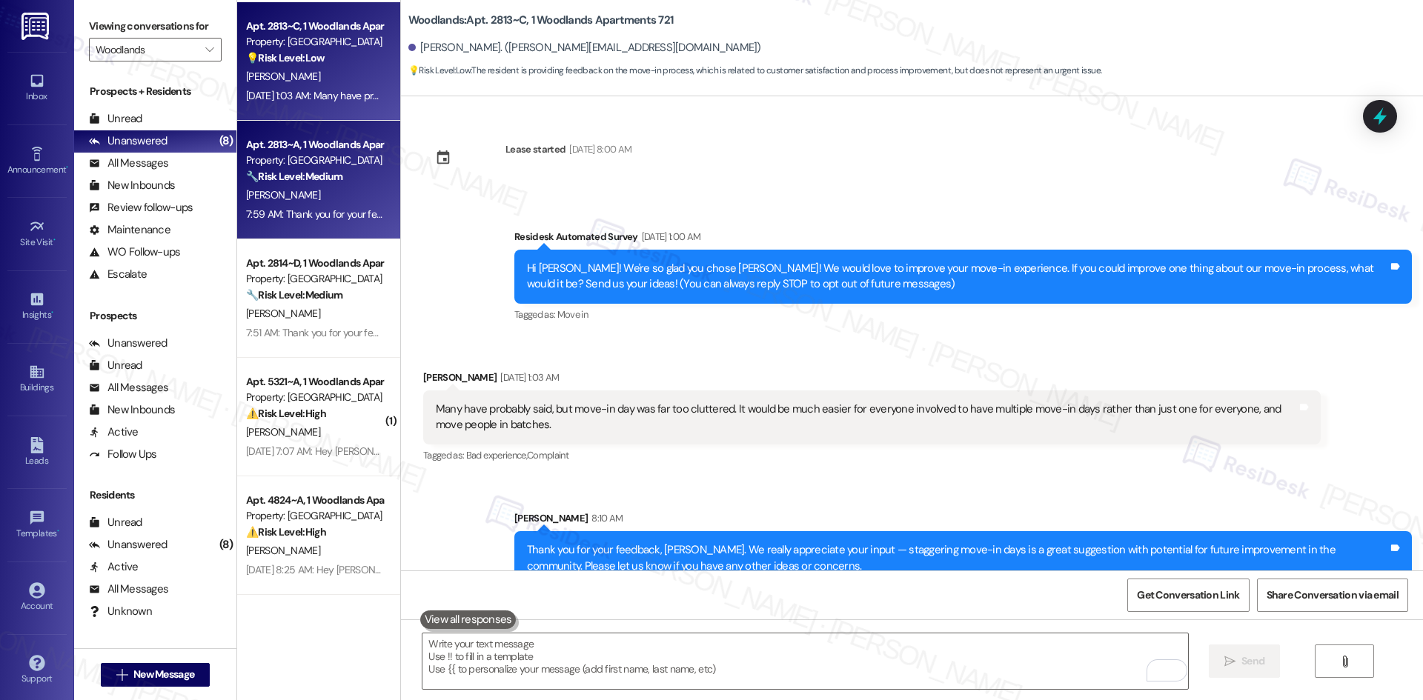
click at [344, 173] on div "🔧 Risk Level: Medium The resident is providing feedback on the move-in process,…" at bounding box center [314, 177] width 137 height 16
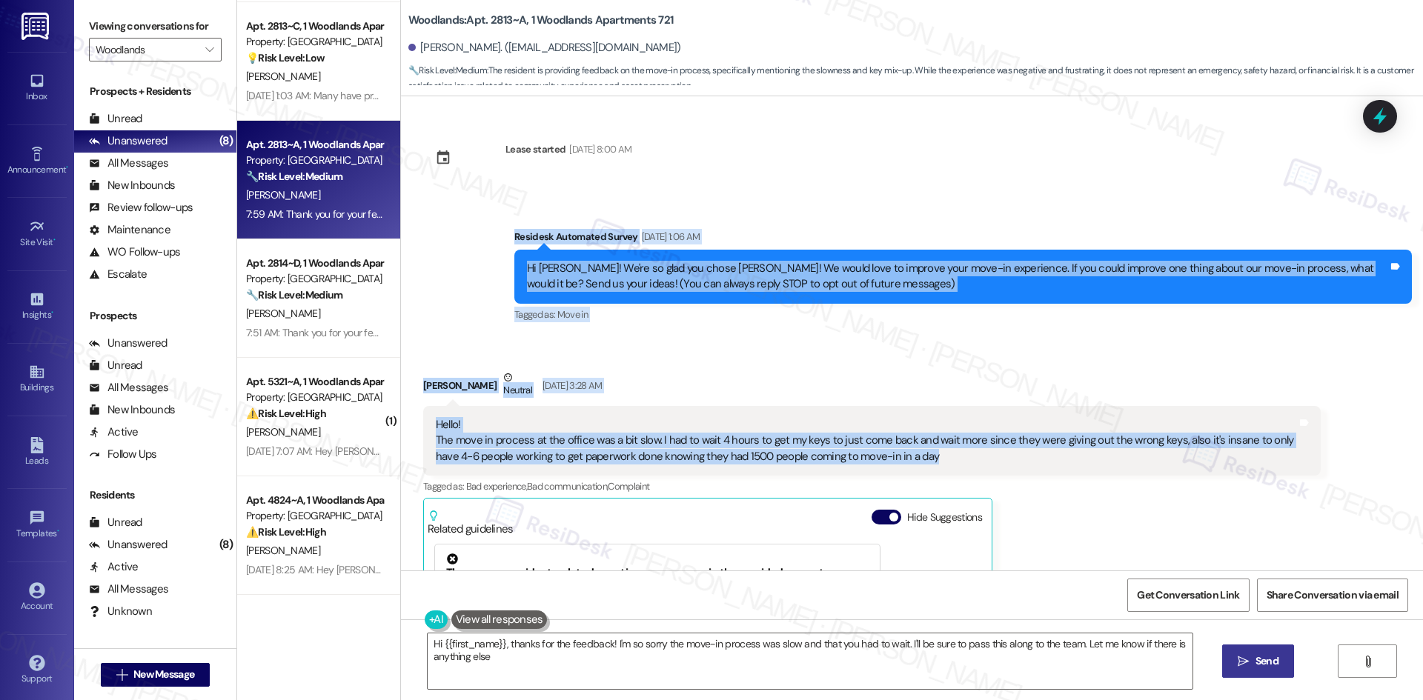
type textarea "Hi {{first_name}}, thanks for the feedback! I'm so sorry the move-in process wa…"
drag, startPoint x: 566, startPoint y: 325, endPoint x: 1022, endPoint y: 468, distance: 477.7
click at [1022, 468] on div "Lease started Aug 16, 2025 at 8:00 AM Survey, sent via SMS Residesk Automated S…" at bounding box center [912, 333] width 1022 height 474
copy div "Residesk Automated Survey Aug 26, 2025 at 1:06 AM Hi Isaias! We're so glad you …"
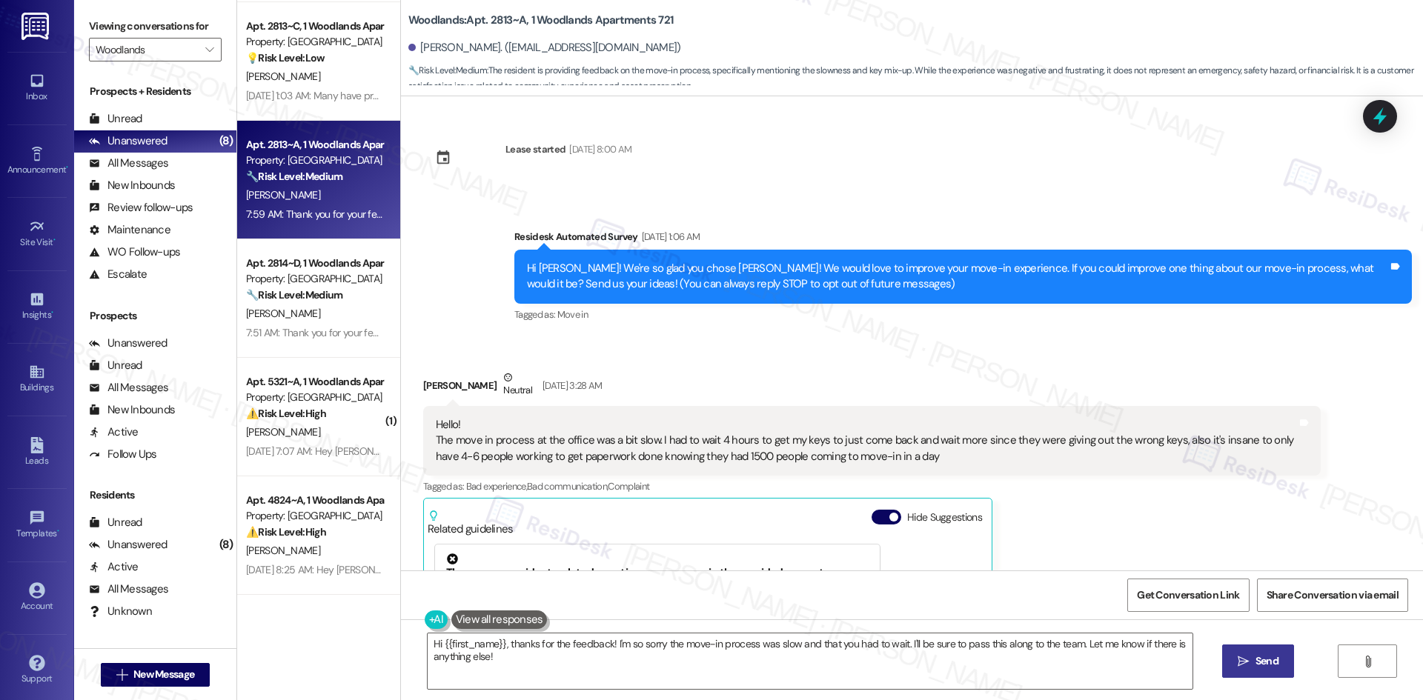
drag, startPoint x: 949, startPoint y: 136, endPoint x: 684, endPoint y: 137, distance: 264.6
click at [948, 137] on div "Lease started Aug 16, 2025 at 8:00 AM Survey, sent via SMS Residesk Automated S…" at bounding box center [912, 333] width 1022 height 474
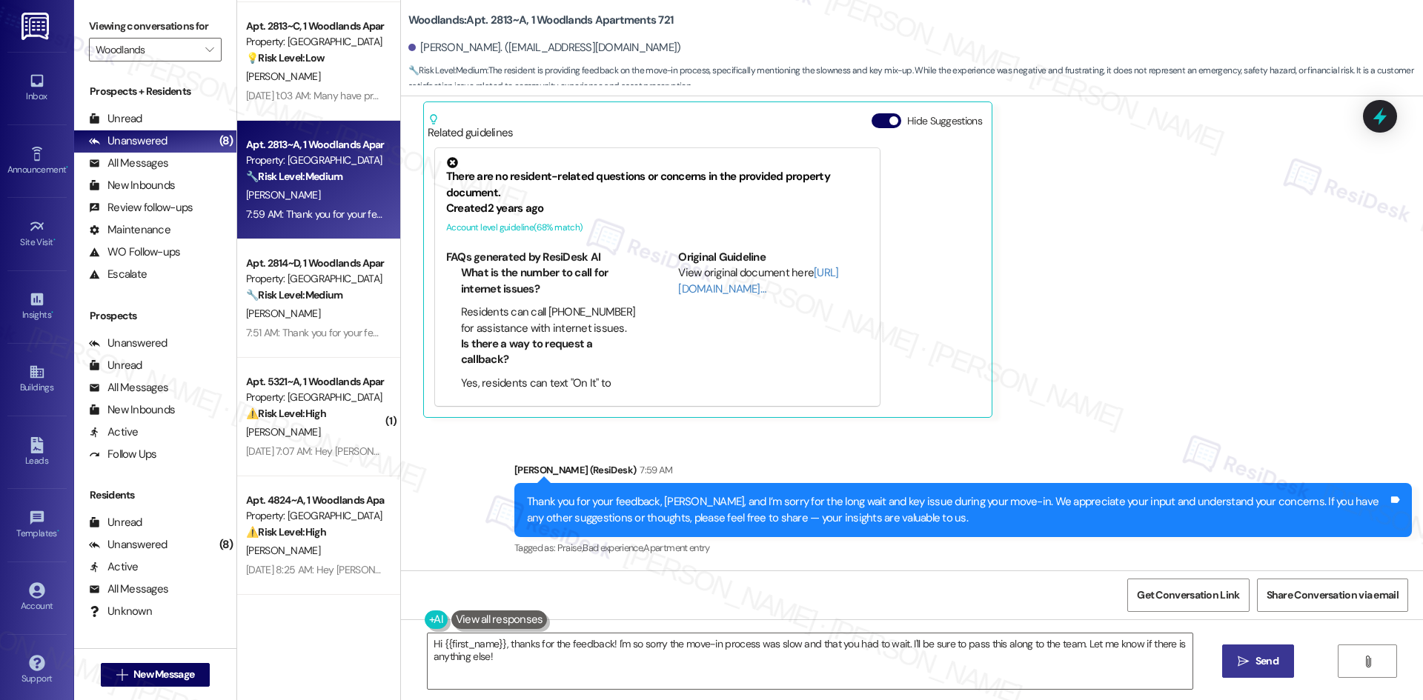
scroll to position [397, 0]
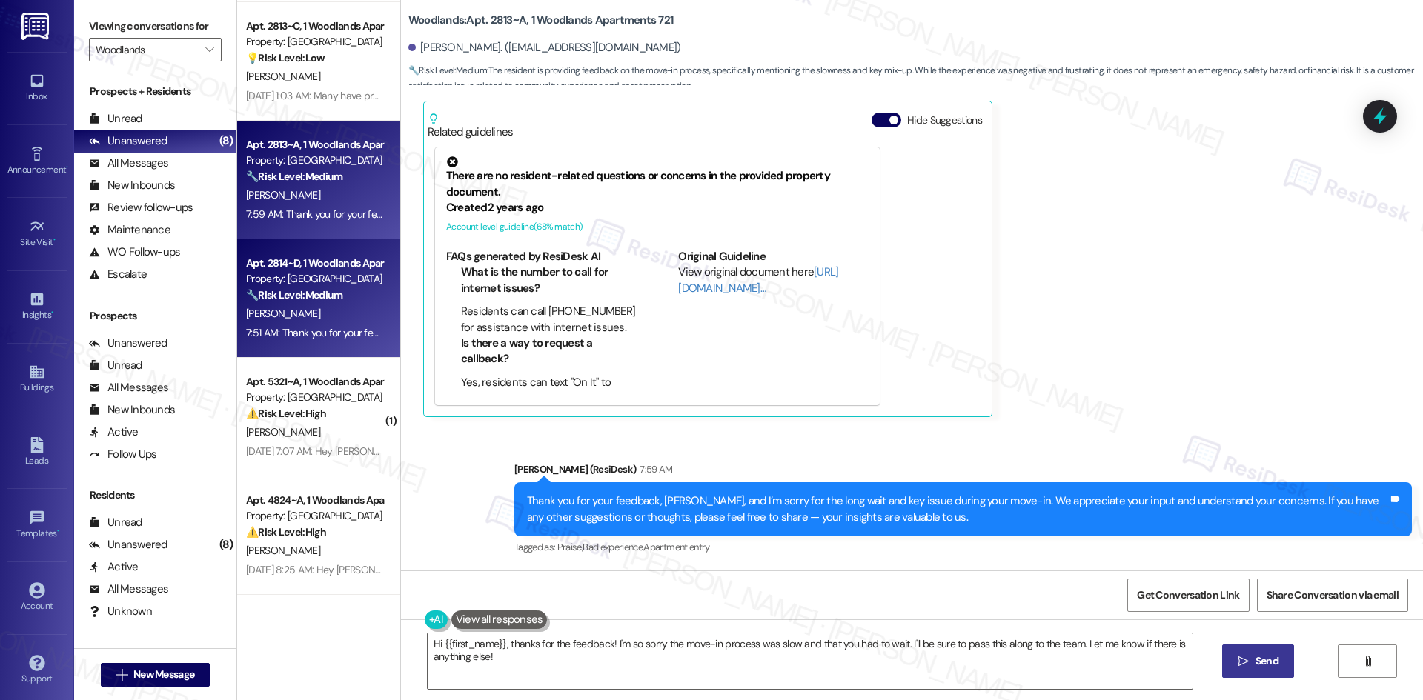
click at [268, 303] on div "🔧 Risk Level: Medium The resident expresses dissatisfaction with 'terrible mana…" at bounding box center [314, 296] width 137 height 16
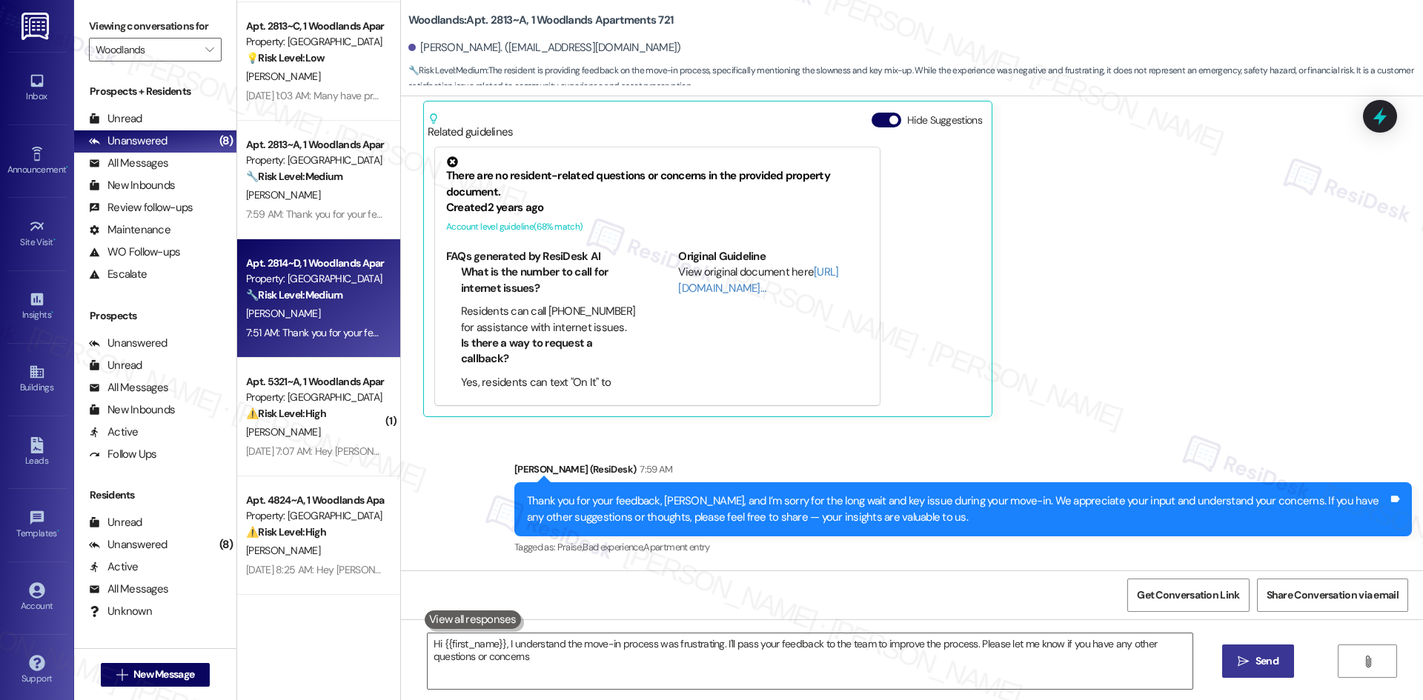
type textarea "Hi {{first_name}}, I understand the move-in process was frustrating. I'll pass …"
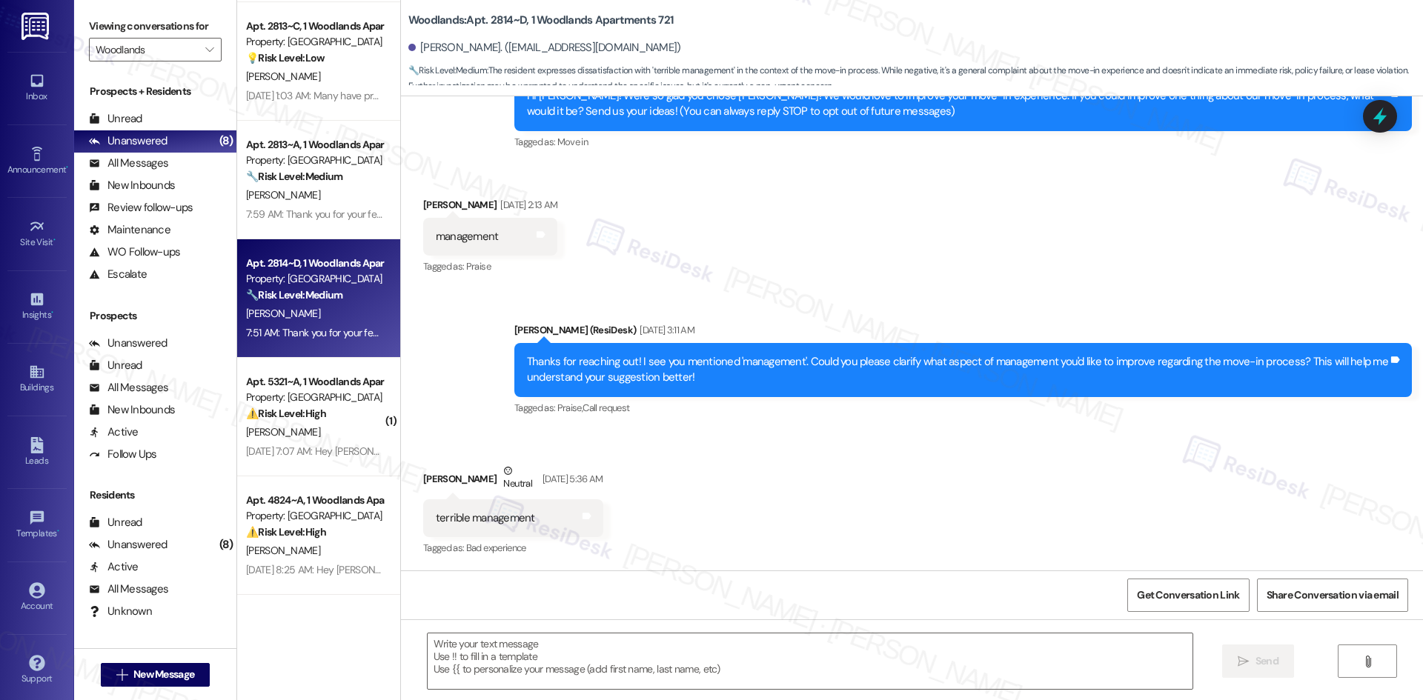
type textarea "Fetching suggested responses. Please feel free to read through the conversation…"
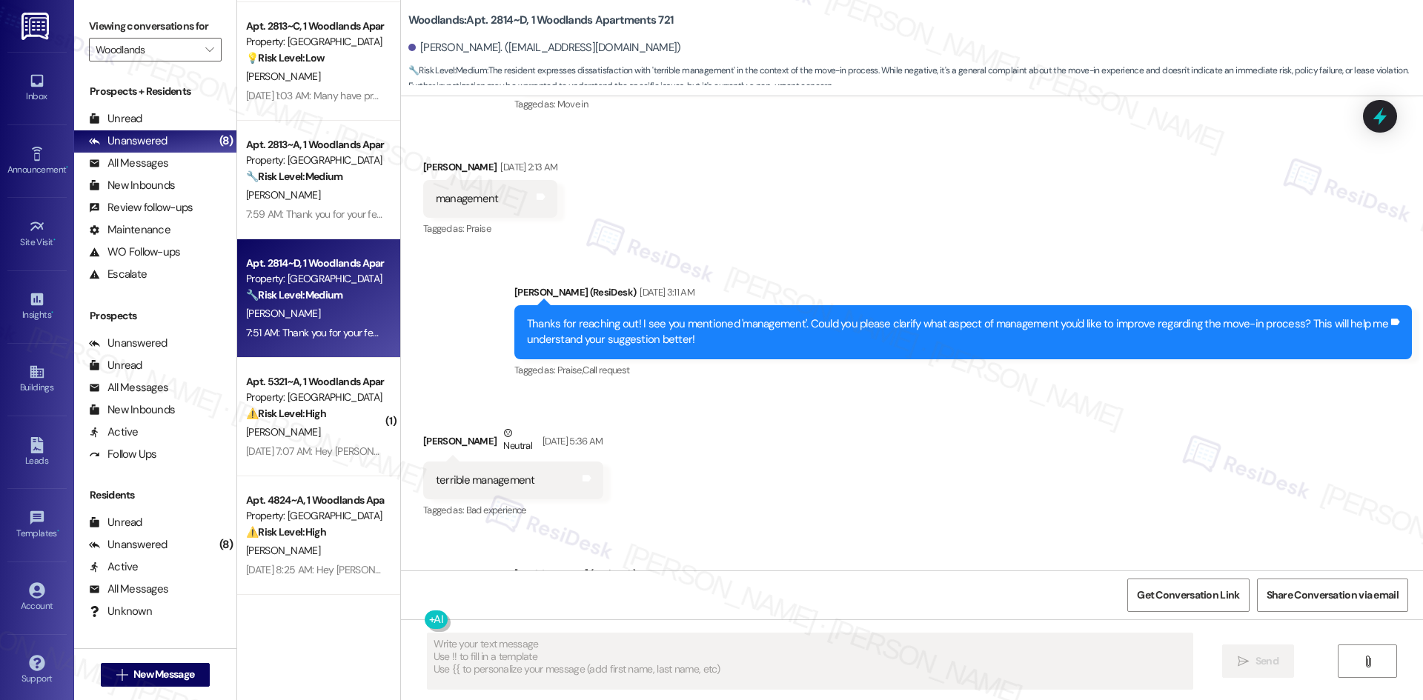
scroll to position [314, 0]
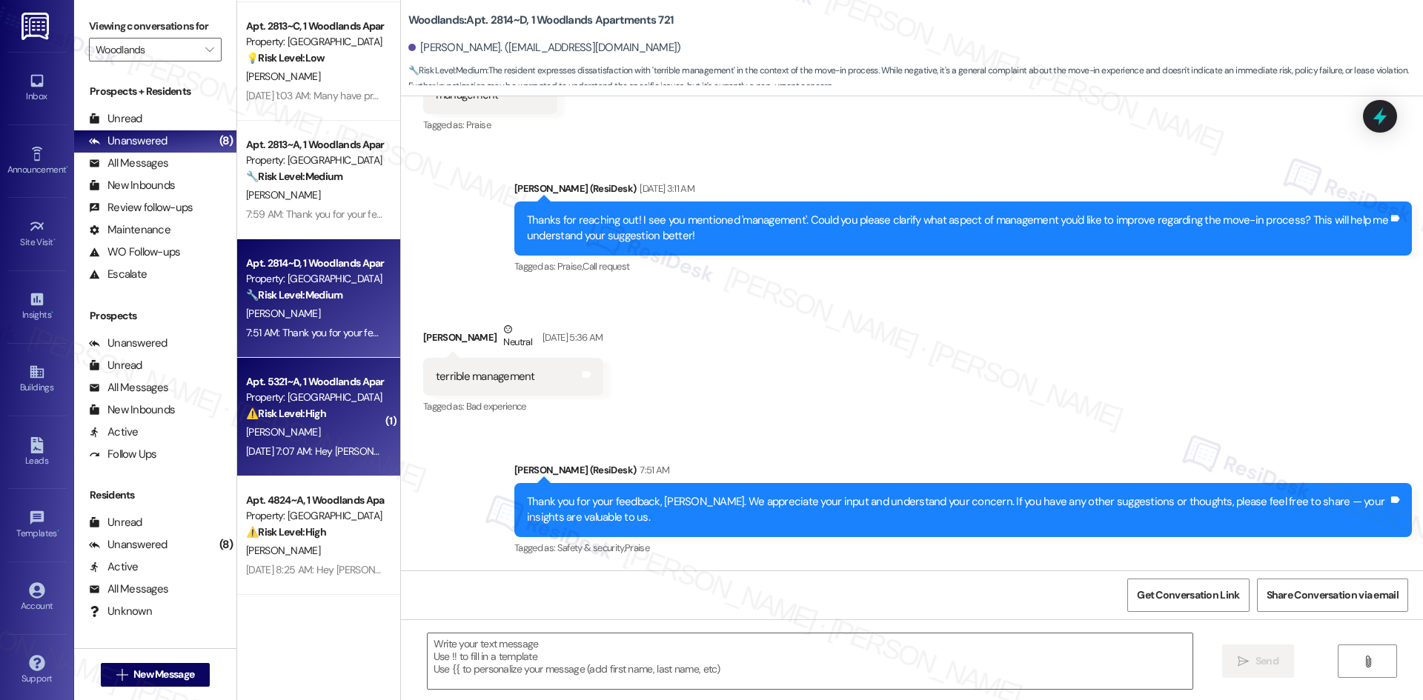
click at [280, 445] on div "Aug 26, 2025 at 7:07 AM: Hey William, we appreciate your text! We'll be back at…" at bounding box center [573, 451] width 655 height 13
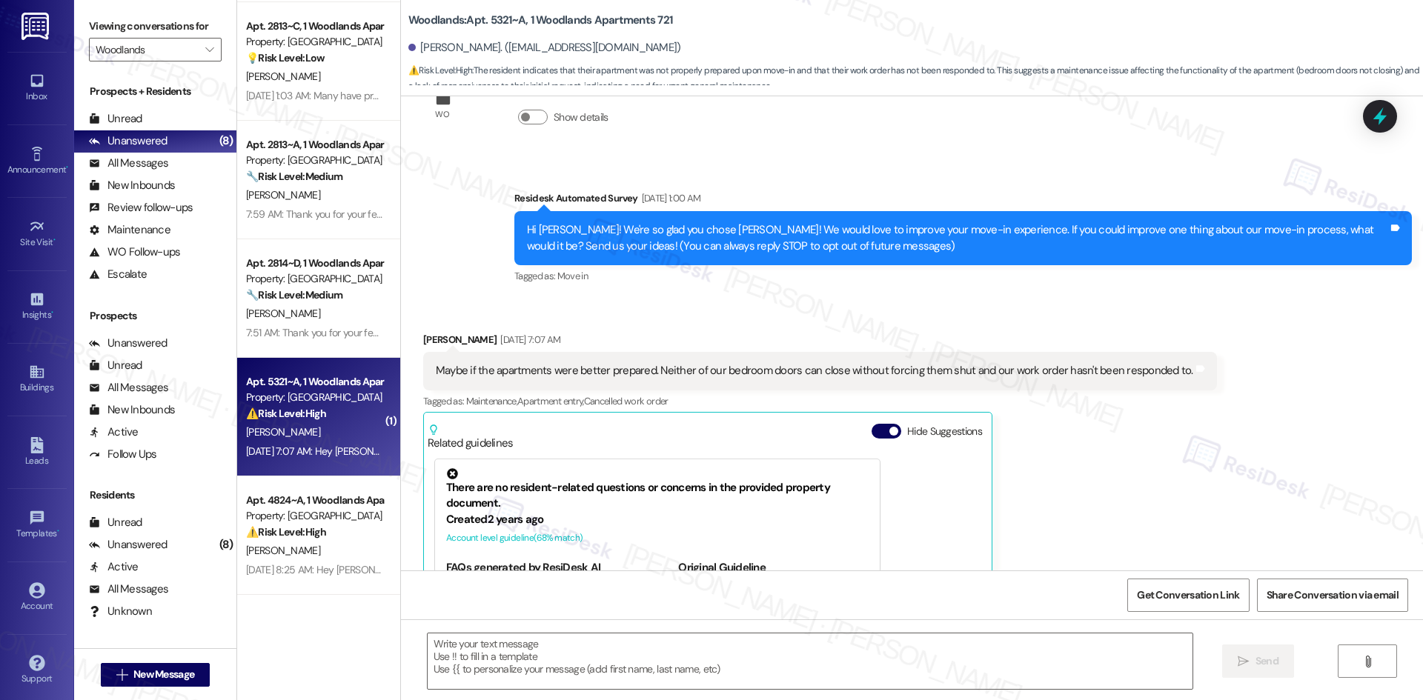
scroll to position [67, 0]
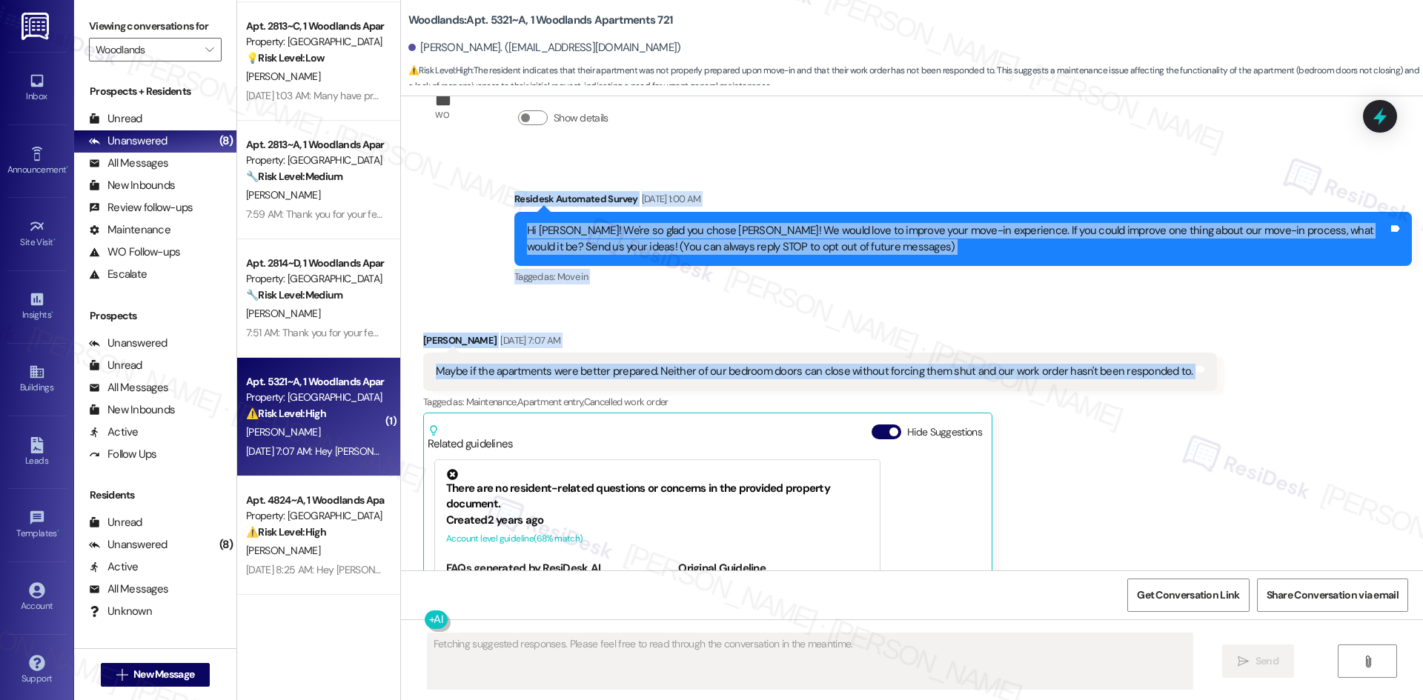
drag, startPoint x: 491, startPoint y: 184, endPoint x: 1279, endPoint y: 380, distance: 811.9
click at [1279, 380] on div "WO Lease started Aug 16, 2025 at 8:00 AM Show details Survey, sent via SMS Resi…" at bounding box center [912, 333] width 1022 height 474
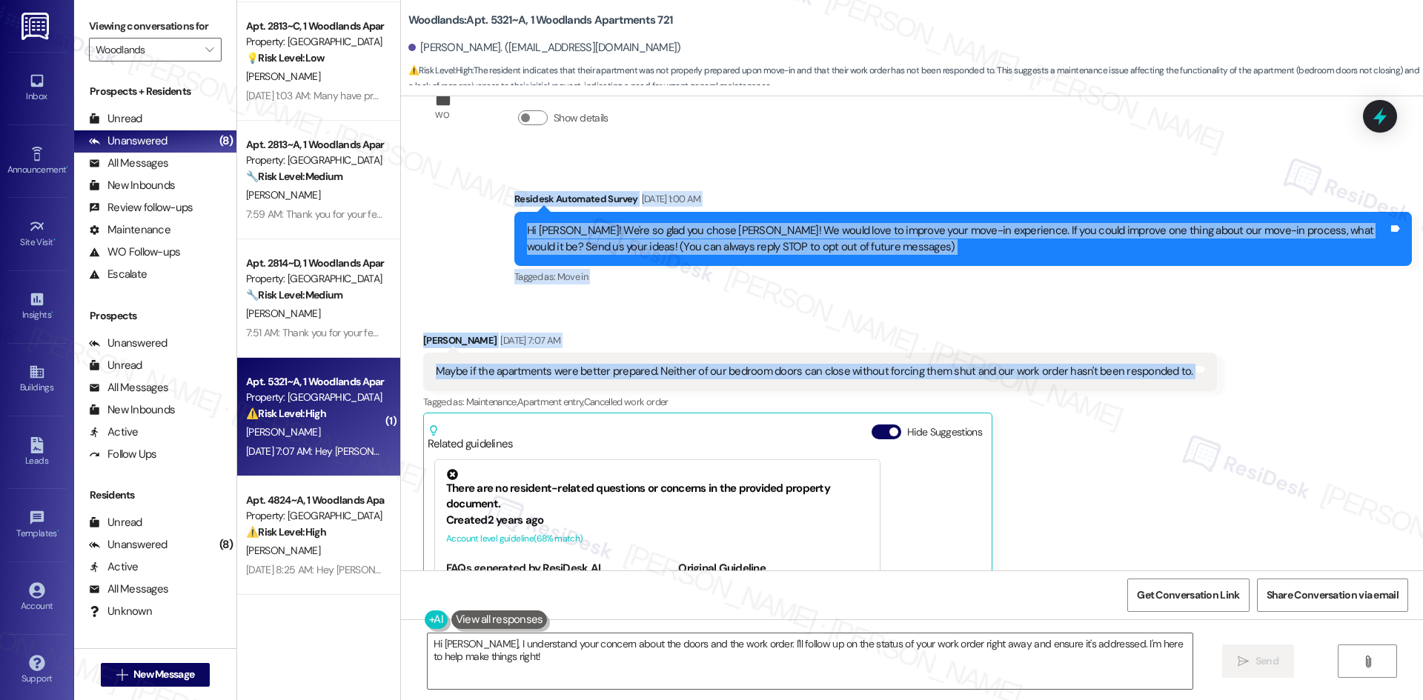
click at [988, 302] on div "Received via SMS William Keller Aug 26, 2025 at 7:07 AM Maybe if the apartments…" at bounding box center [912, 520] width 1022 height 442
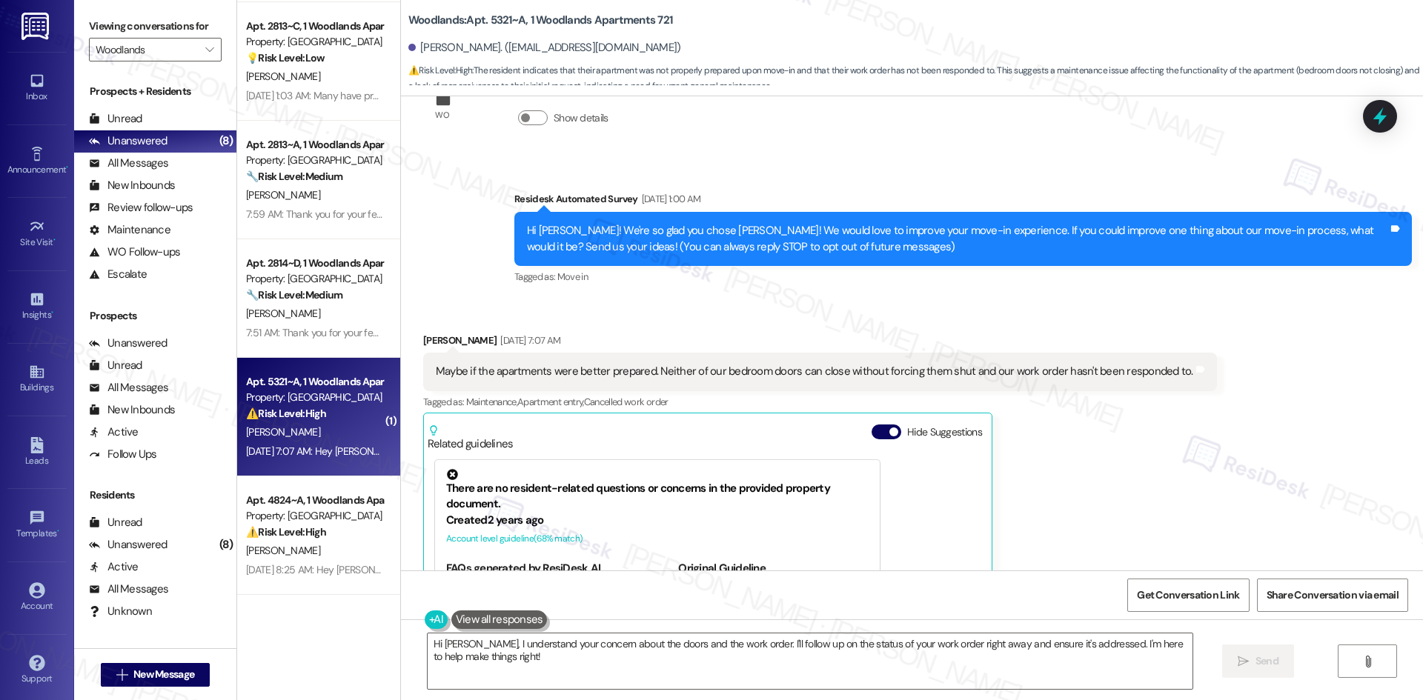
click at [988, 302] on div "Received via SMS William Keller Aug 26, 2025 at 7:07 AM Maybe if the apartments…" at bounding box center [912, 520] width 1022 height 442
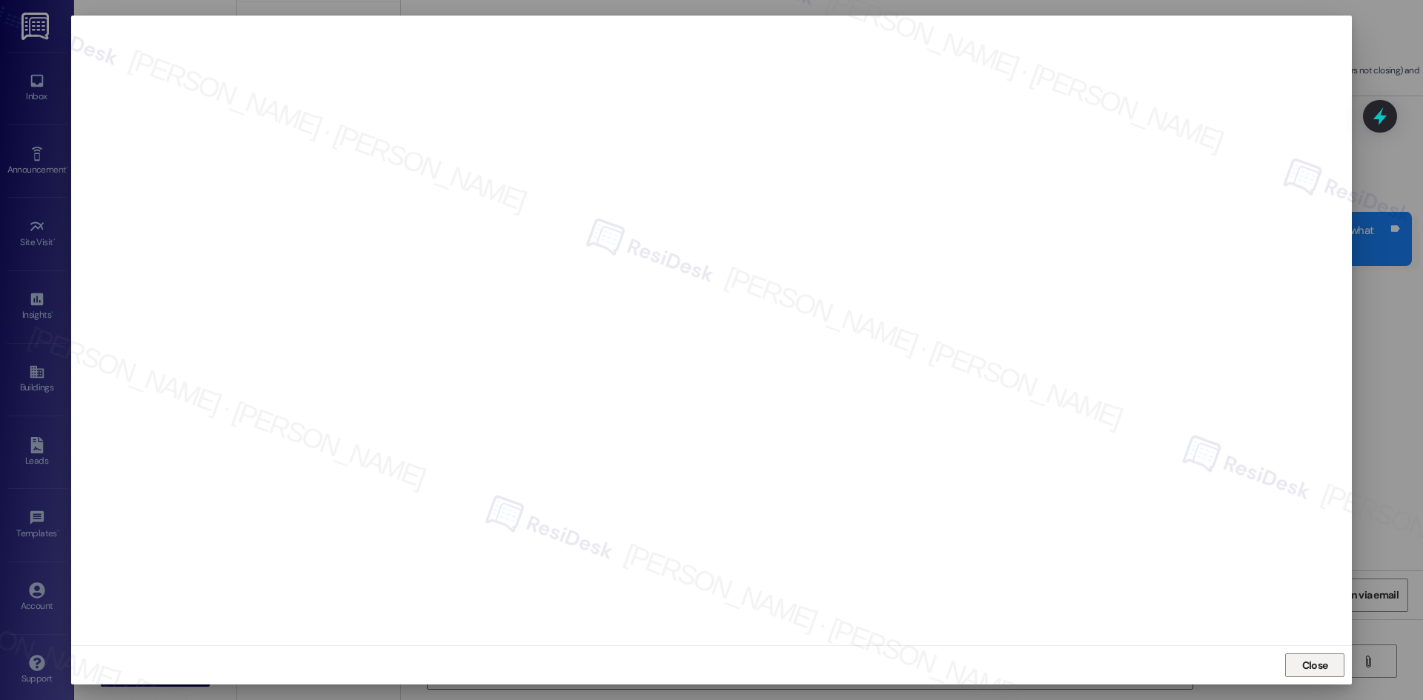
click at [1324, 667] on span "Close" at bounding box center [1315, 666] width 26 height 16
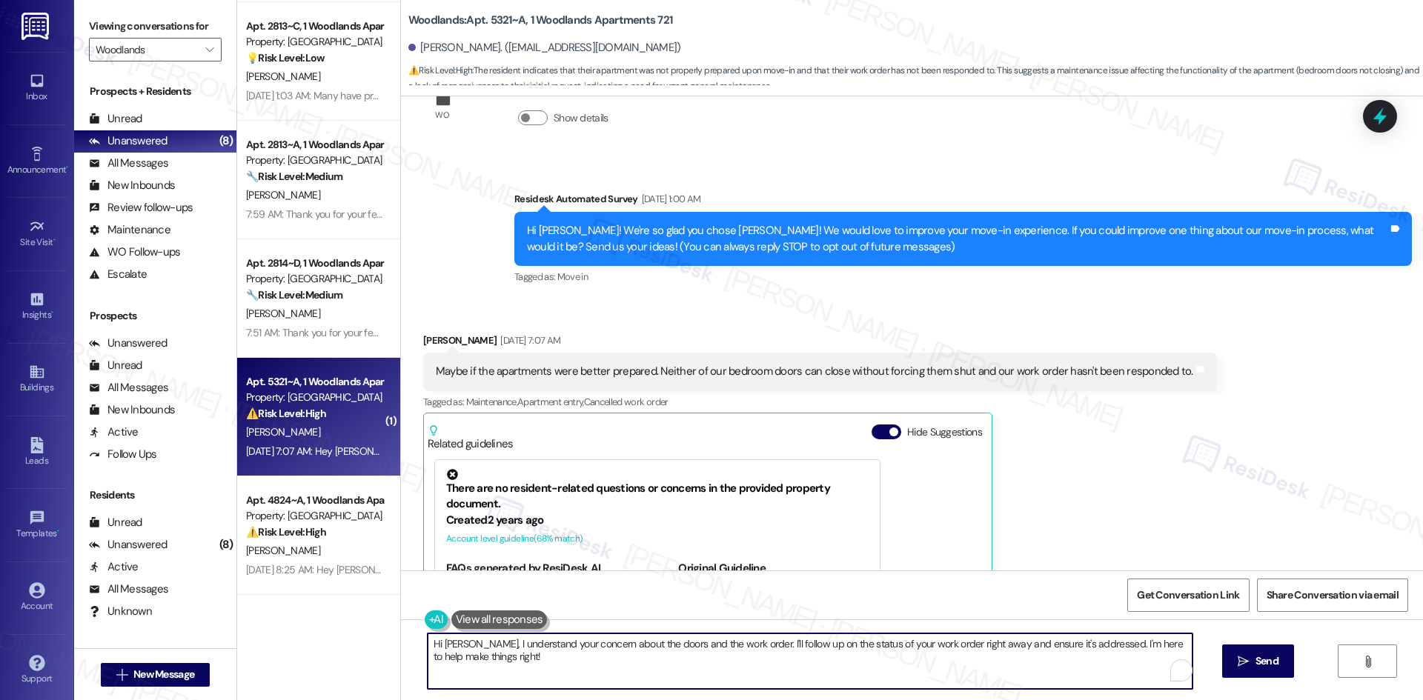
click at [637, 646] on textarea "Hi William, I understand your concern about the doors and the work order. I'll …" at bounding box center [810, 662] width 765 height 56
paste textarea "Thanks for sharing your feedback, William. I see the work orders already in pla…"
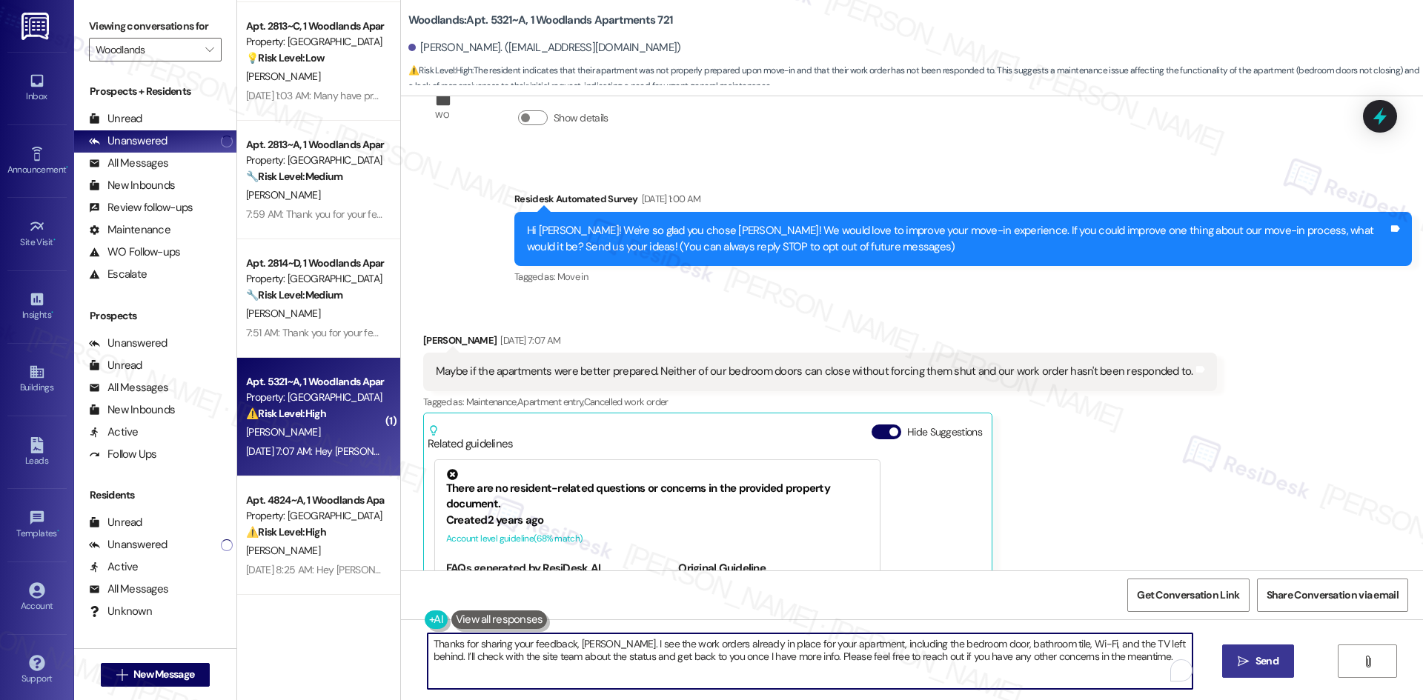
type textarea "Thanks for sharing your feedback, William. I see the work orders already in pla…"
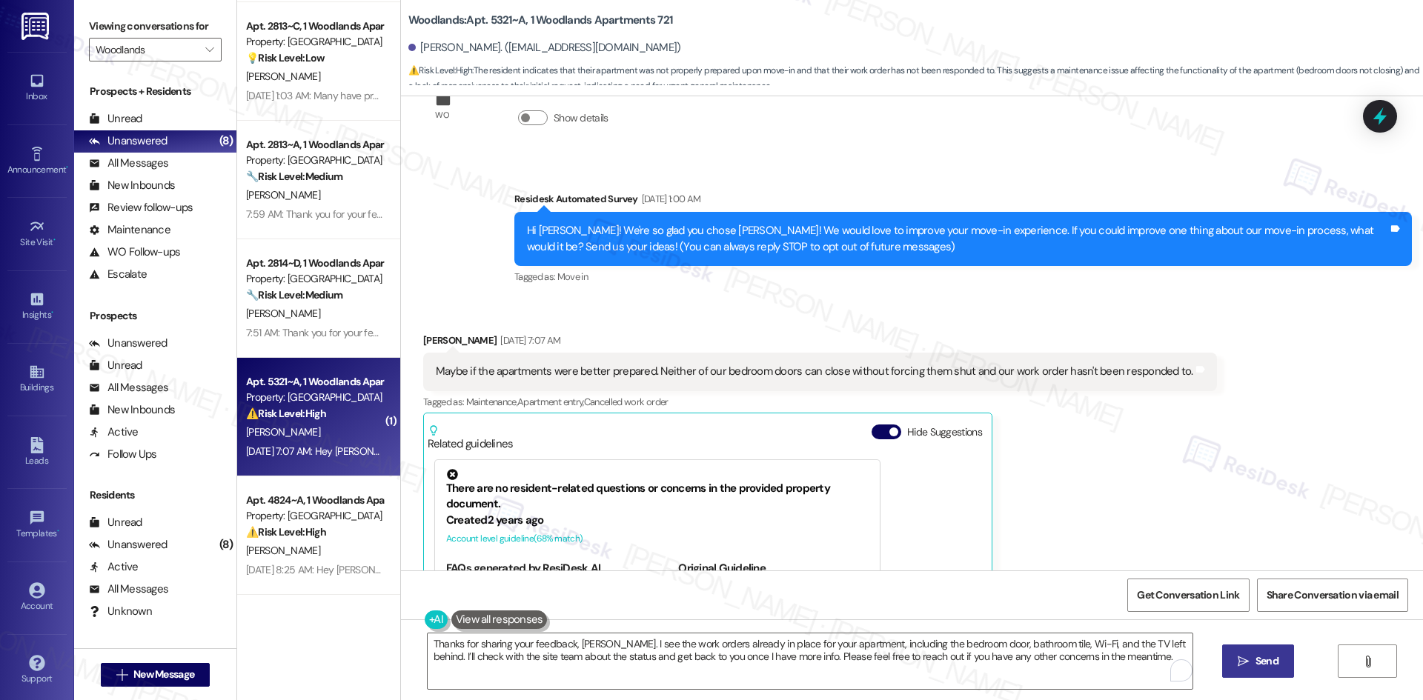
drag, startPoint x: 1255, startPoint y: 669, endPoint x: 1247, endPoint y: 667, distance: 9.2
click at [1255, 668] on span "Send" at bounding box center [1266, 662] width 23 height 16
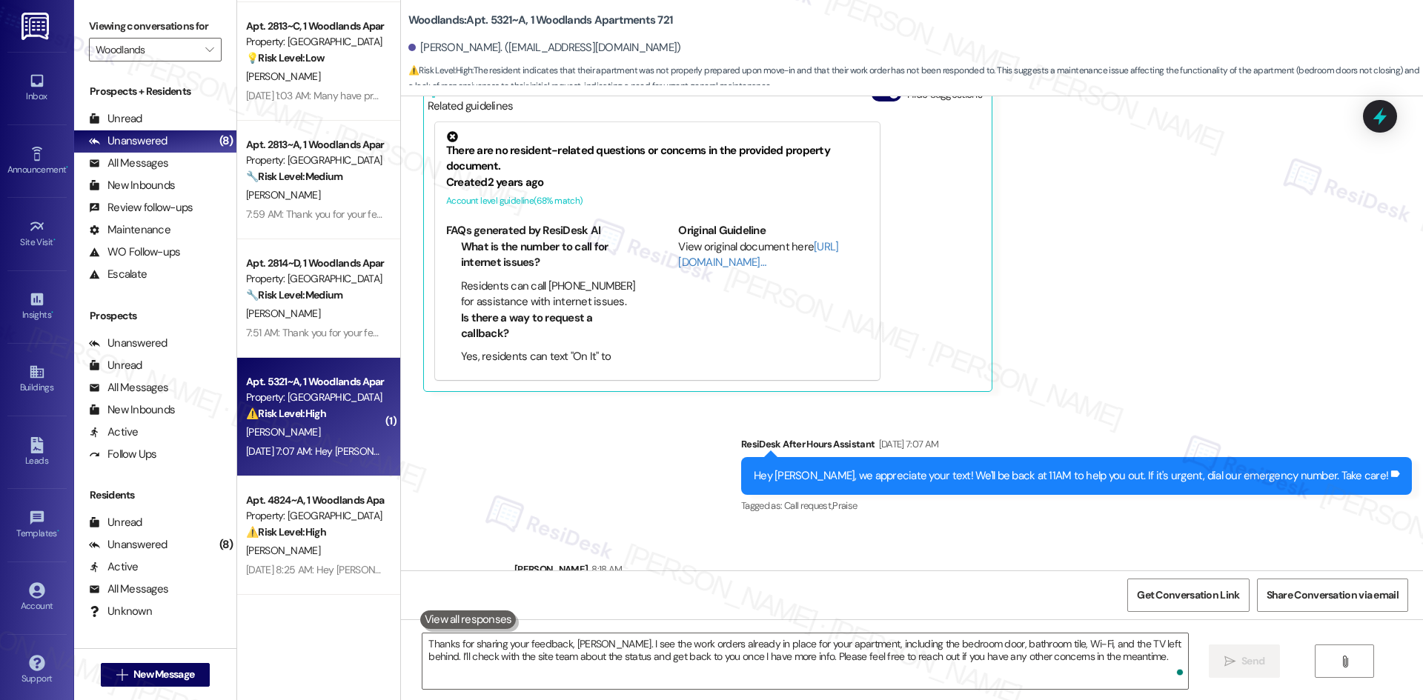
scroll to position [482, 0]
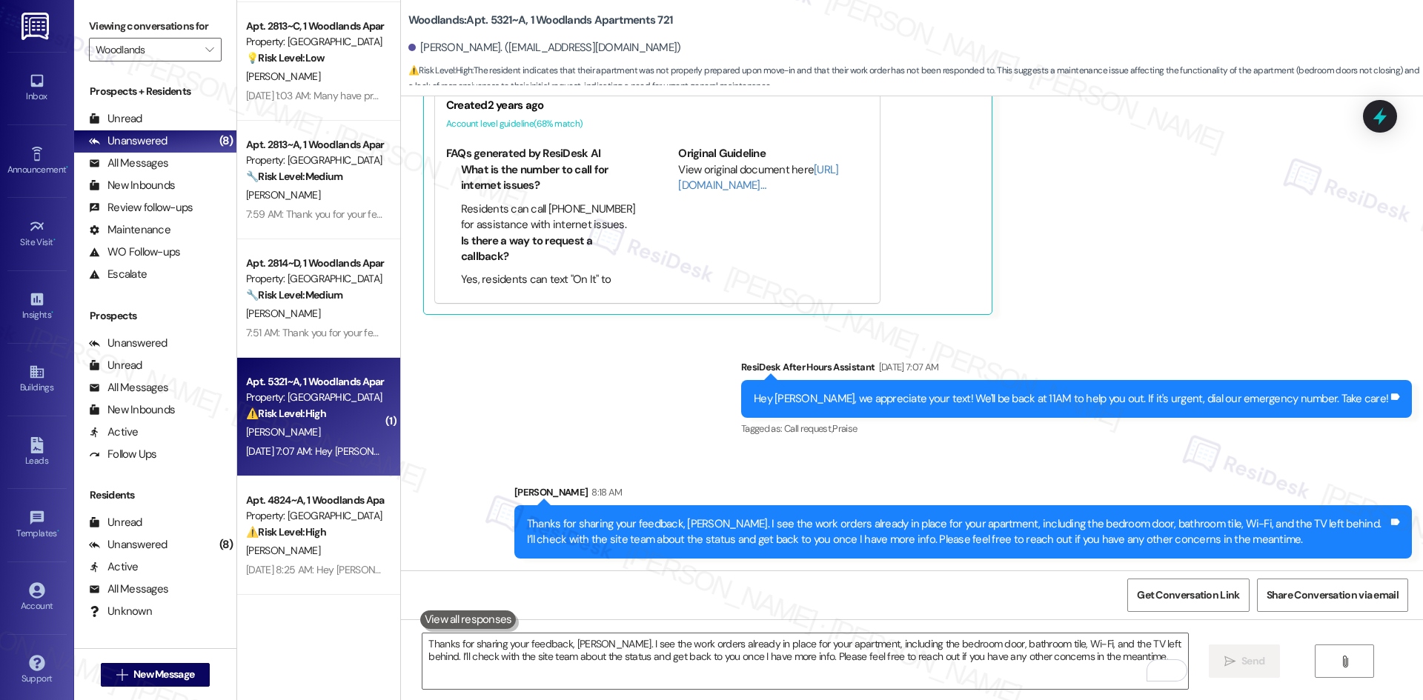
click at [1128, 405] on div "Hey [PERSON_NAME], we appreciate your text! We'll be back at 11AM to help you o…" at bounding box center [1071, 399] width 634 height 16
click at [1076, 348] on div "Sent via SMS ResiDesk After Hours Assistant [DATE] 7:07 AM Hey [PERSON_NAME], w…" at bounding box center [1076, 399] width 693 height 103
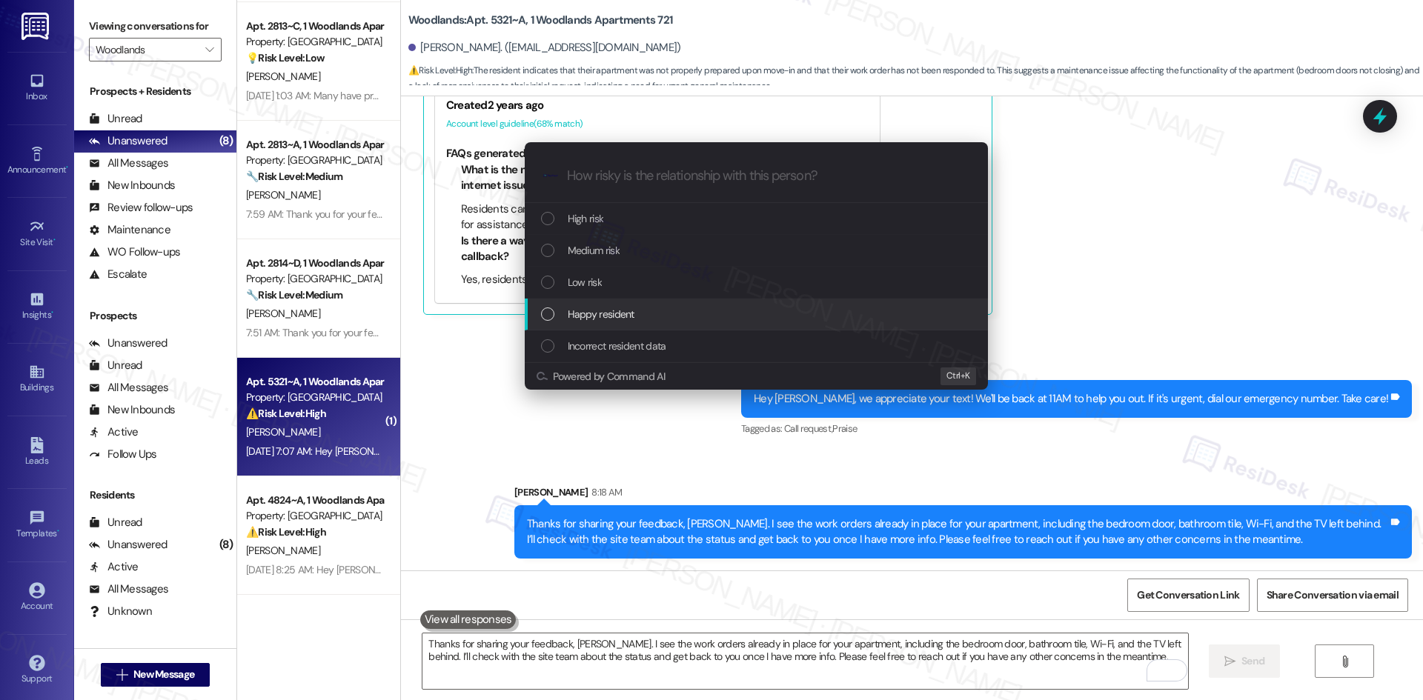
click at [1207, 262] on div "Escalate Conversation How risky is the relationship with this person? Topics (e…" at bounding box center [711, 350] width 1423 height 700
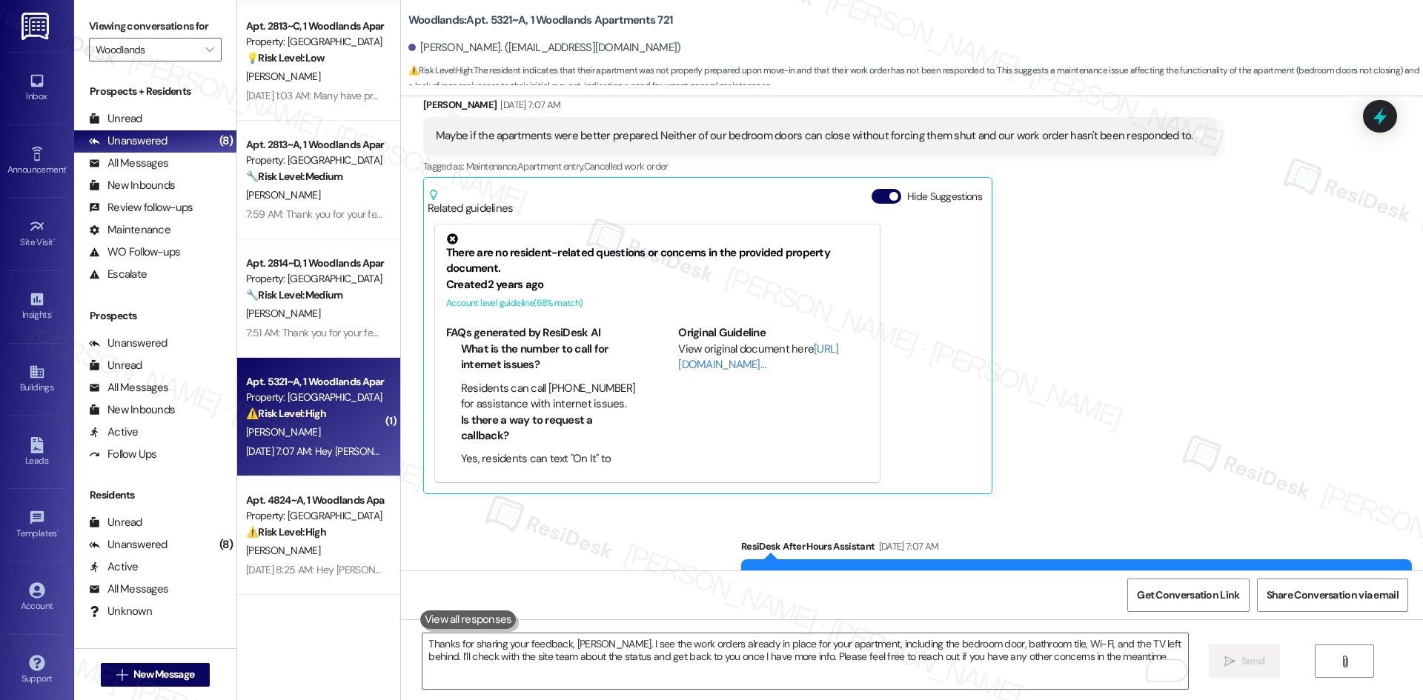
scroll to position [259, 0]
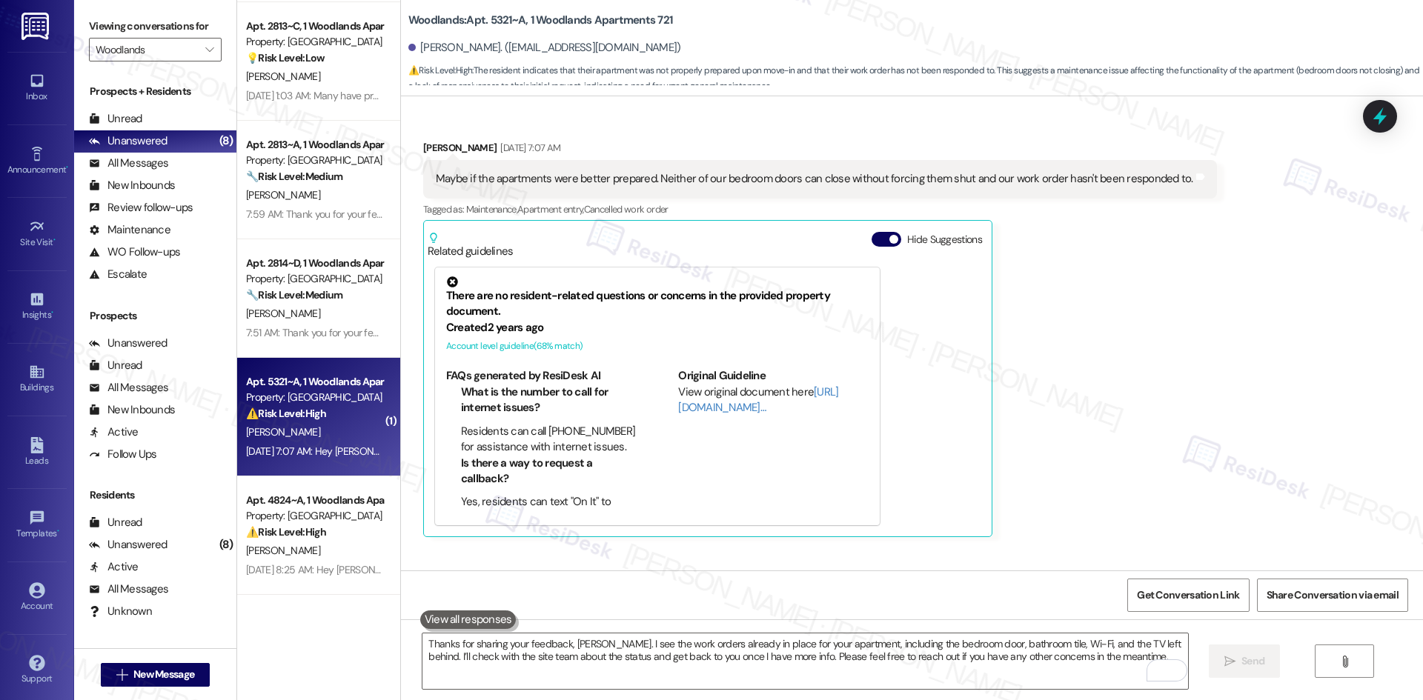
drag, startPoint x: 1176, startPoint y: 447, endPoint x: 1104, endPoint y: 461, distance: 74.0
click at [1175, 447] on div "[PERSON_NAME] [DATE] 7:07 AM Maybe if the apartments were better prepared. Neit…" at bounding box center [820, 338] width 794 height 397
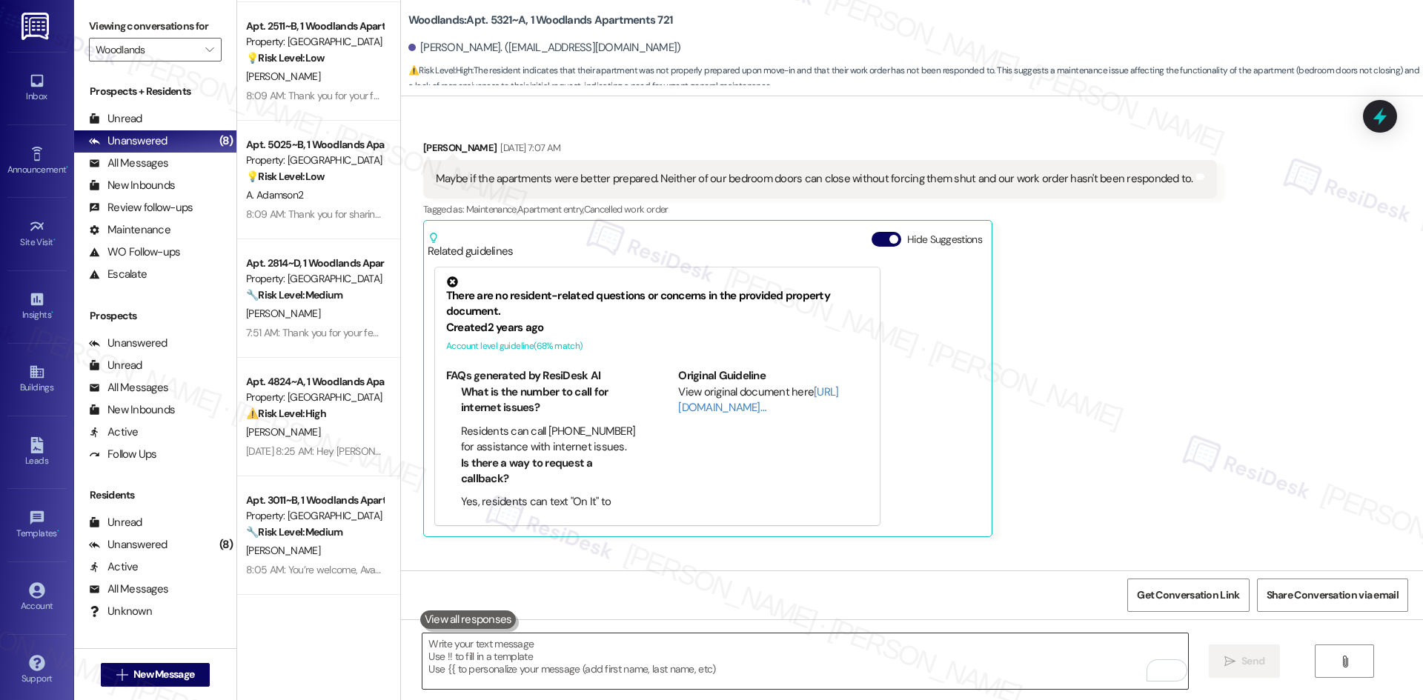
drag, startPoint x: 586, startPoint y: 671, endPoint x: 614, endPoint y: 655, distance: 32.2
click at [597, 665] on textarea "To enrich screen reader interactions, please activate Accessibility in Grammarl…" at bounding box center [804, 662] width 765 height 56
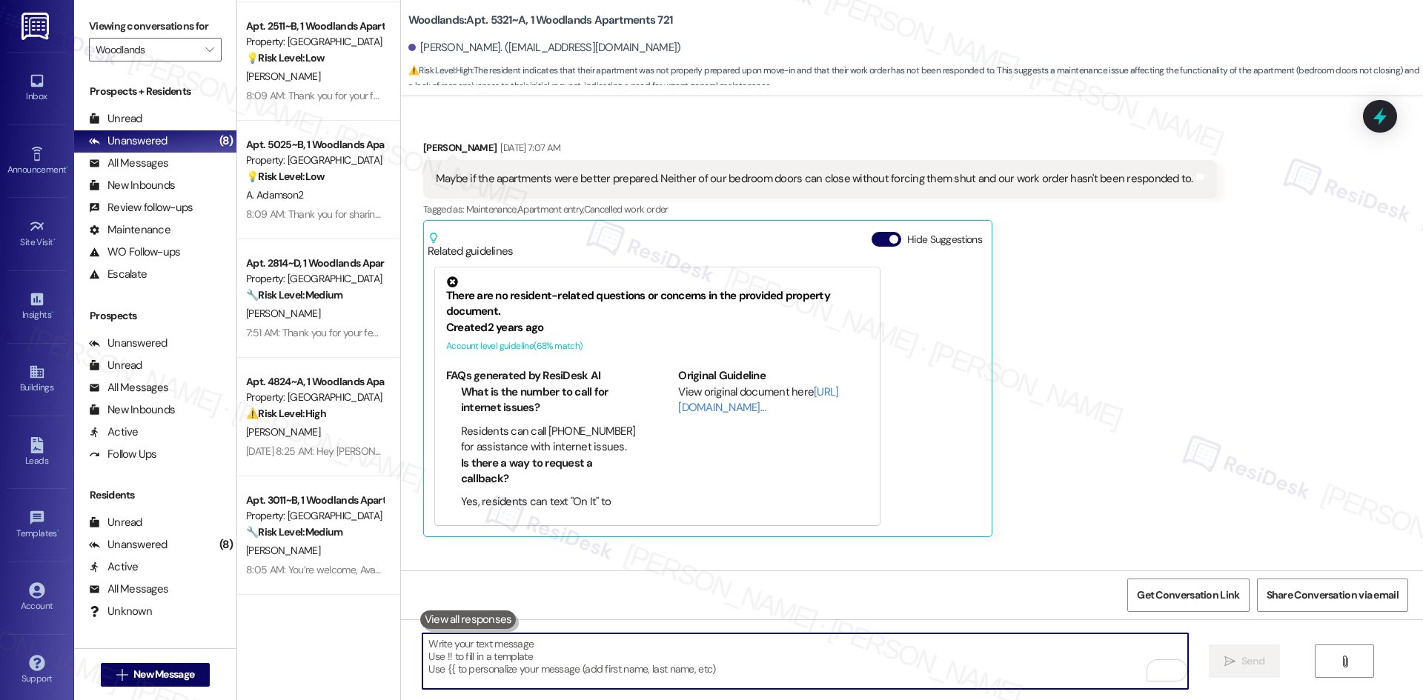
paste textarea "I wanted to follow up regarding the work orders for your apartment (doors, bath…"
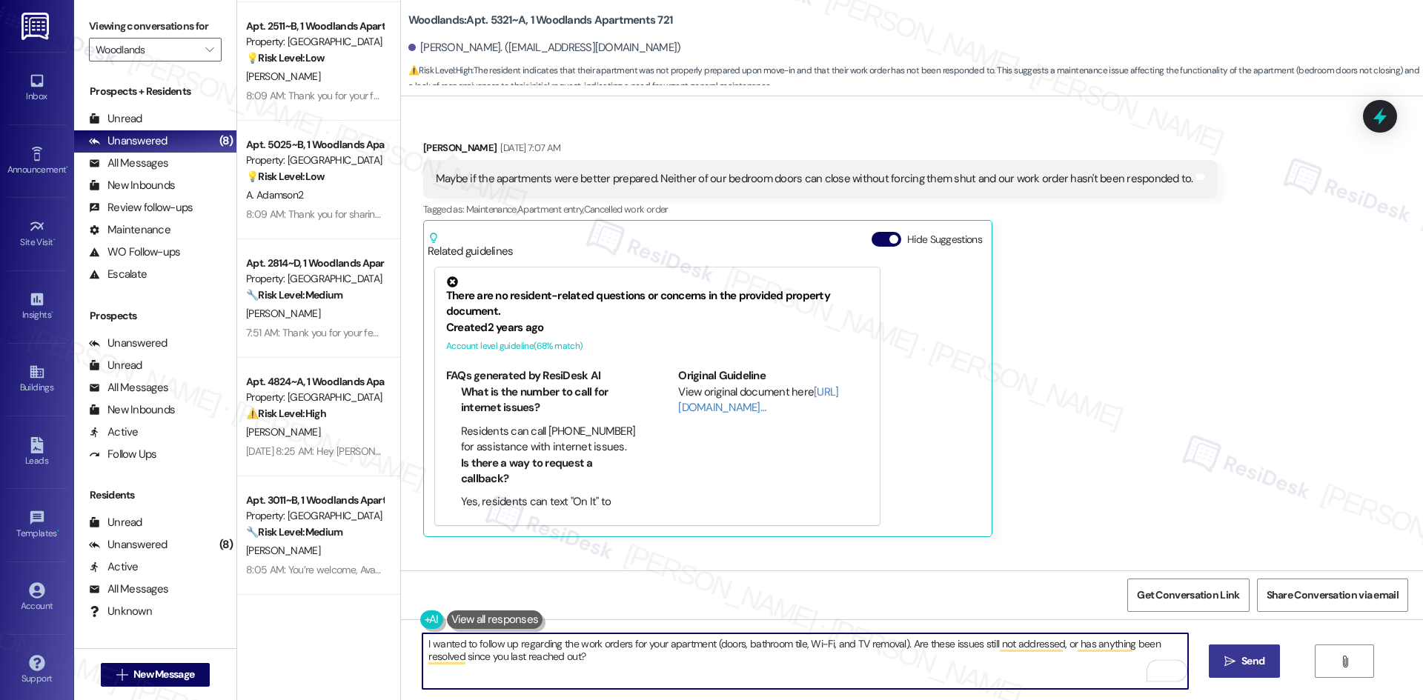
type textarea "I wanted to follow up regarding the work orders for your apartment (doors, bath…"
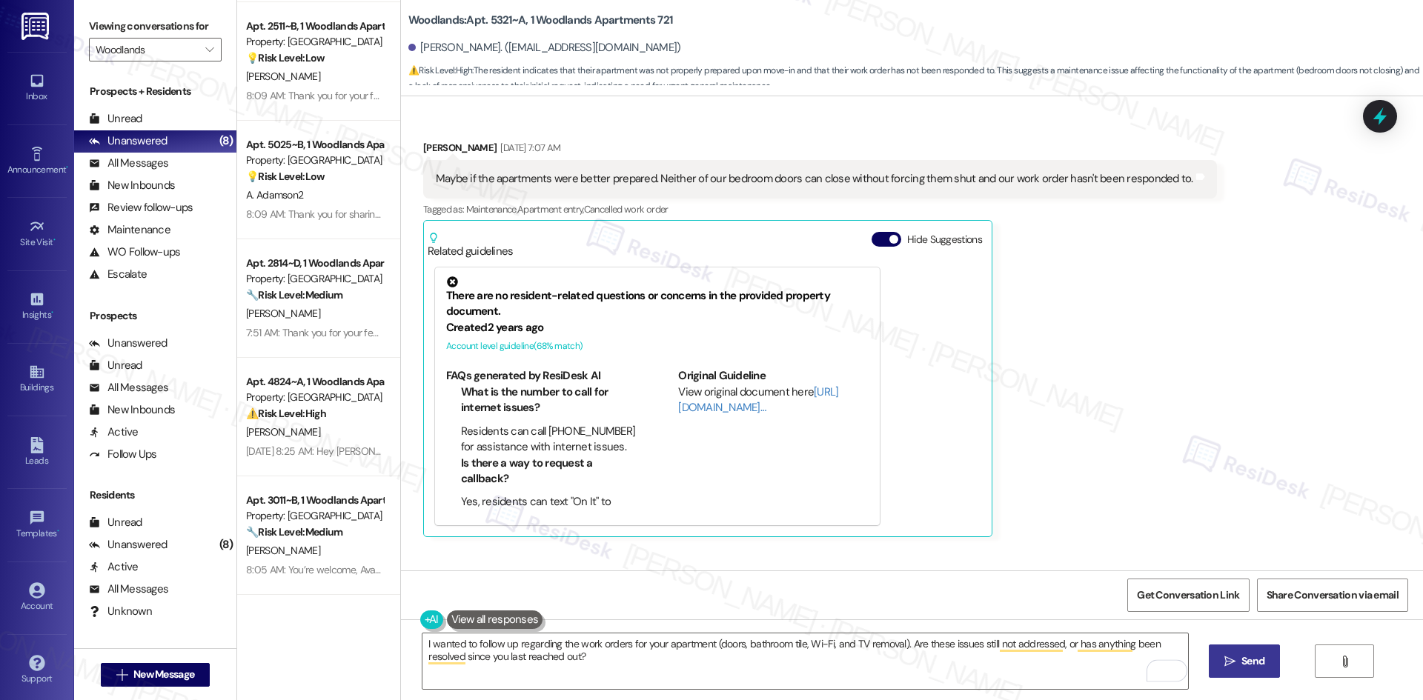
click at [1238, 660] on span "Send" at bounding box center [1252, 662] width 29 height 16
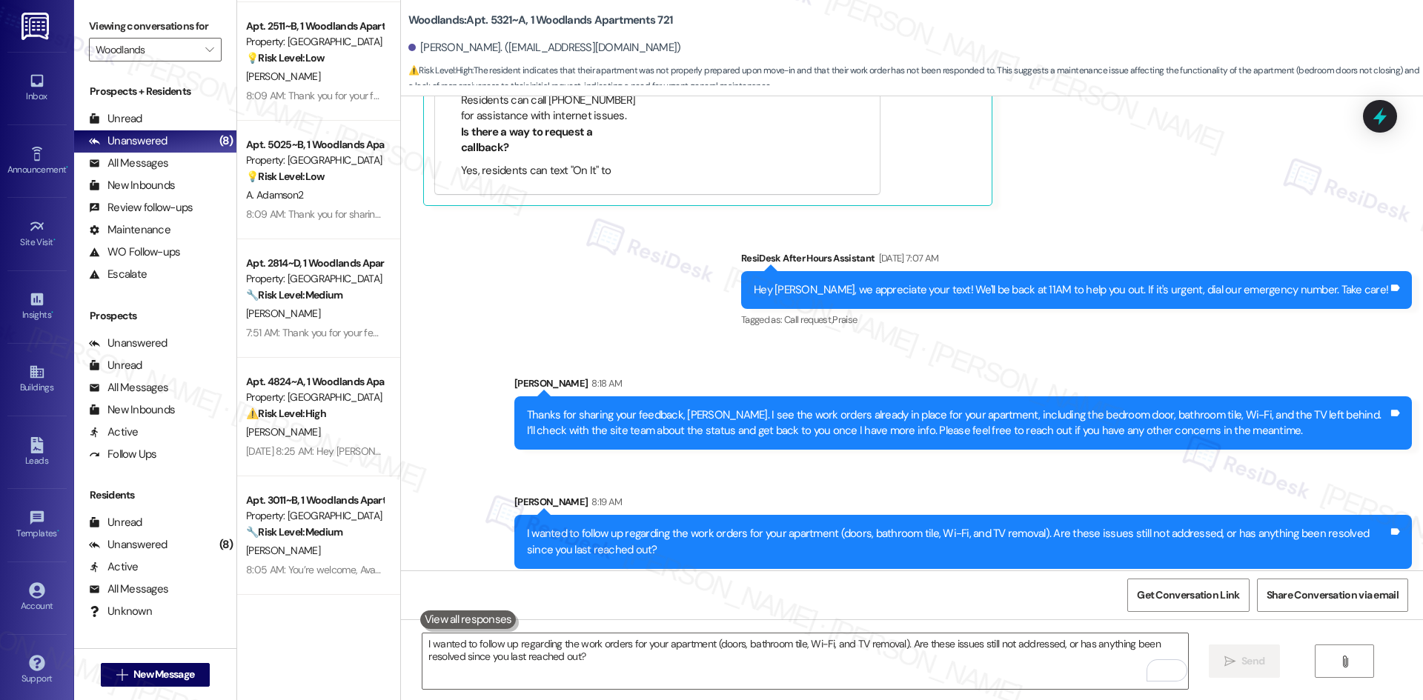
scroll to position [601, 0]
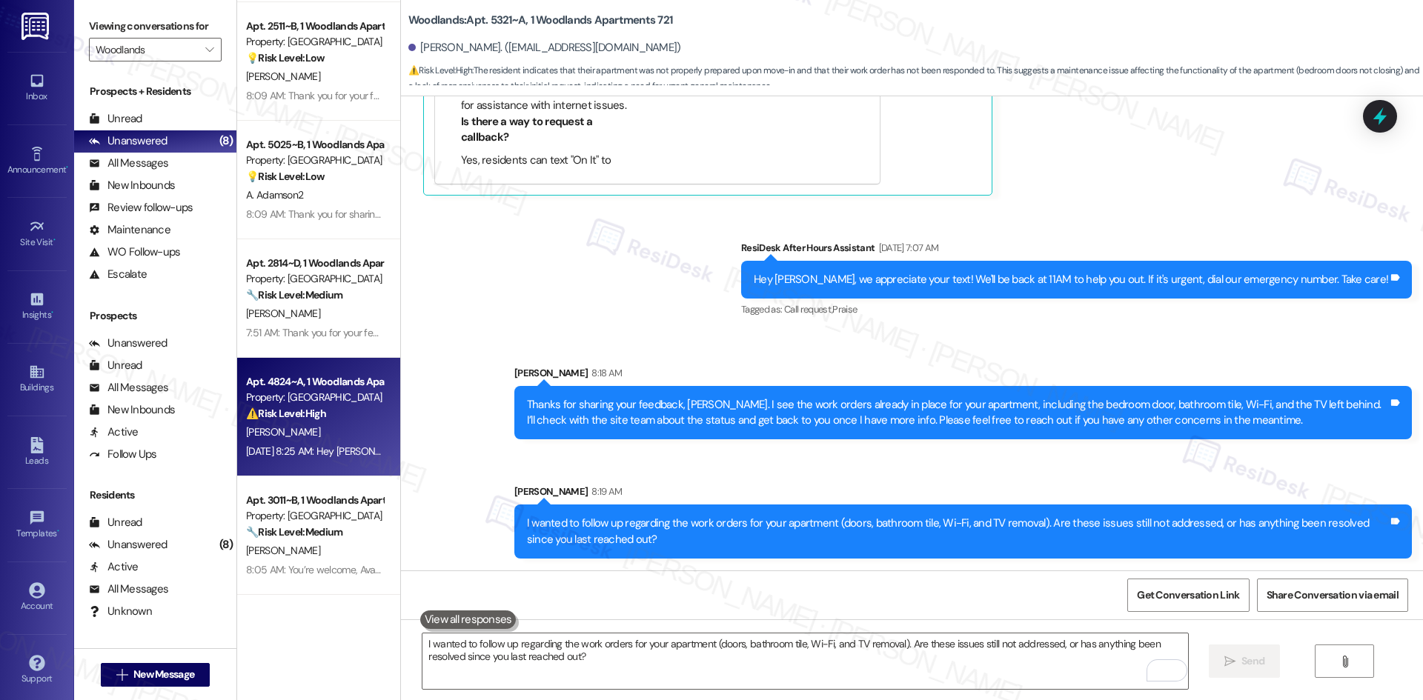
click at [309, 429] on div "[PERSON_NAME]" at bounding box center [315, 432] width 140 height 19
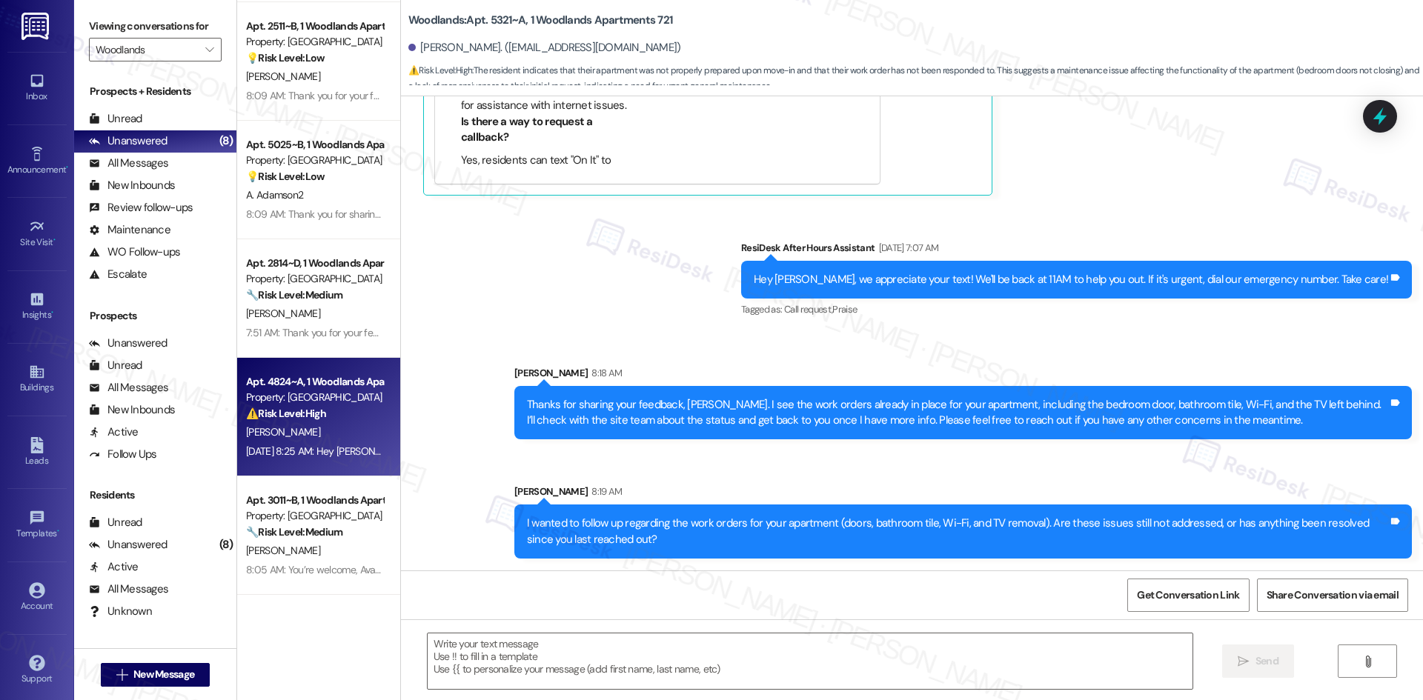
type textarea "Fetching suggested responses. Please feel free to read through the conversation…"
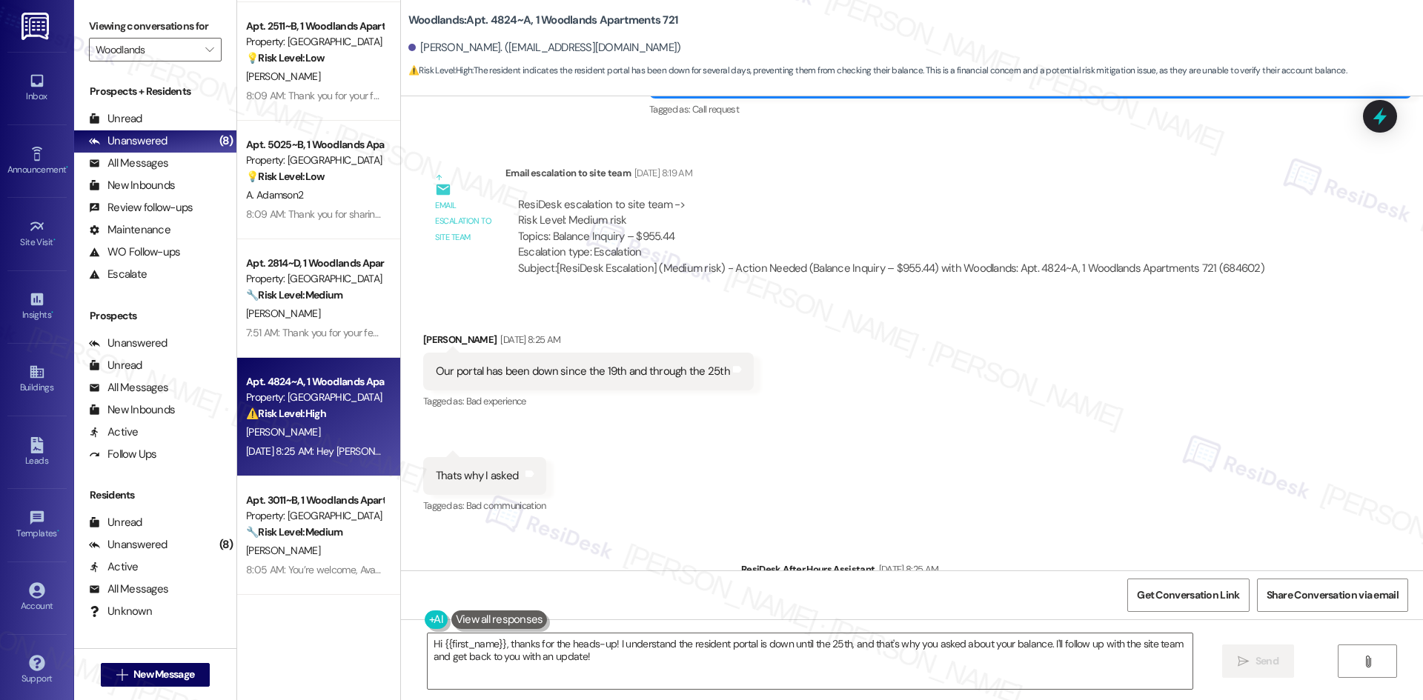
scroll to position [8103, 0]
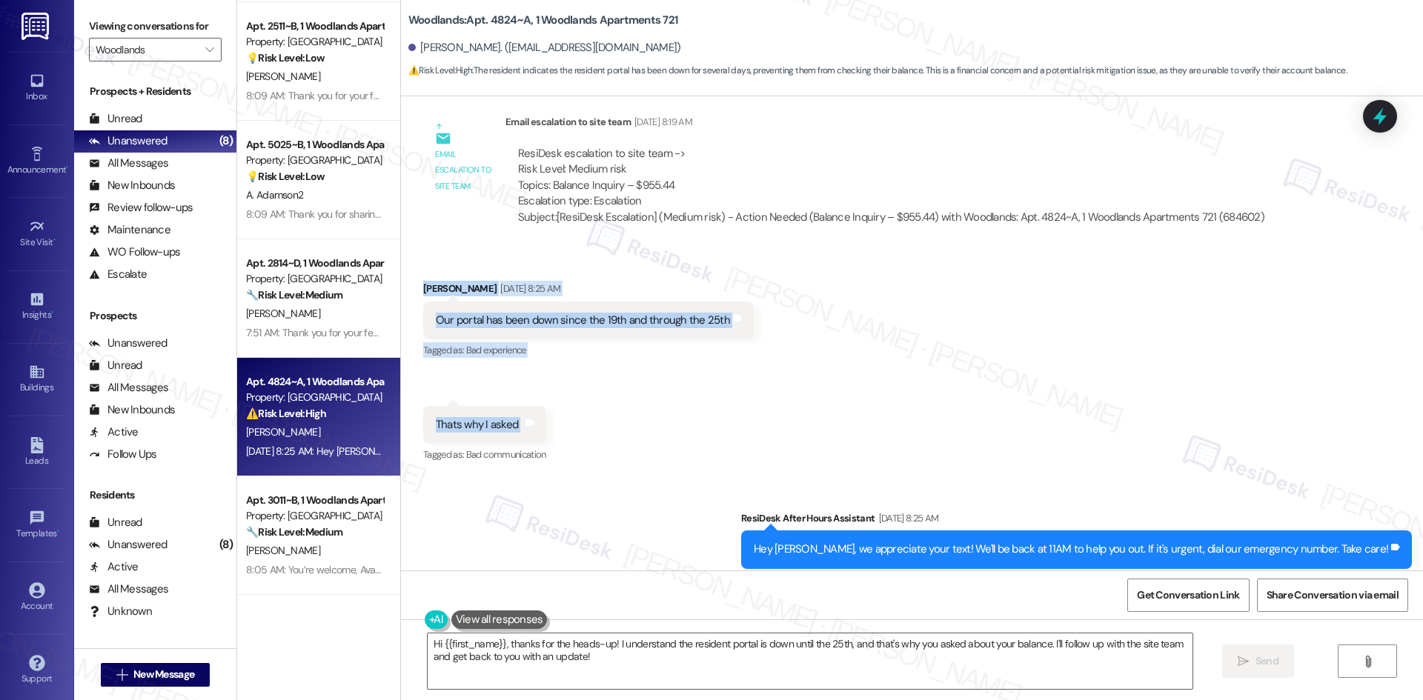
drag, startPoint x: 402, startPoint y: 243, endPoint x: 558, endPoint y: 380, distance: 207.4
click at [558, 380] on div "Received via SMS [PERSON_NAME] [DATE] 8:25 AM Our portal has been down since th…" at bounding box center [912, 363] width 1022 height 230
copy div "[PERSON_NAME] [DATE] 8:25 AM Our portal has been down since the 19th and throug…"
click at [704, 360] on div "Received via SMS [PERSON_NAME] [DATE] 8:25 AM Our portal has been down since th…" at bounding box center [912, 363] width 1022 height 230
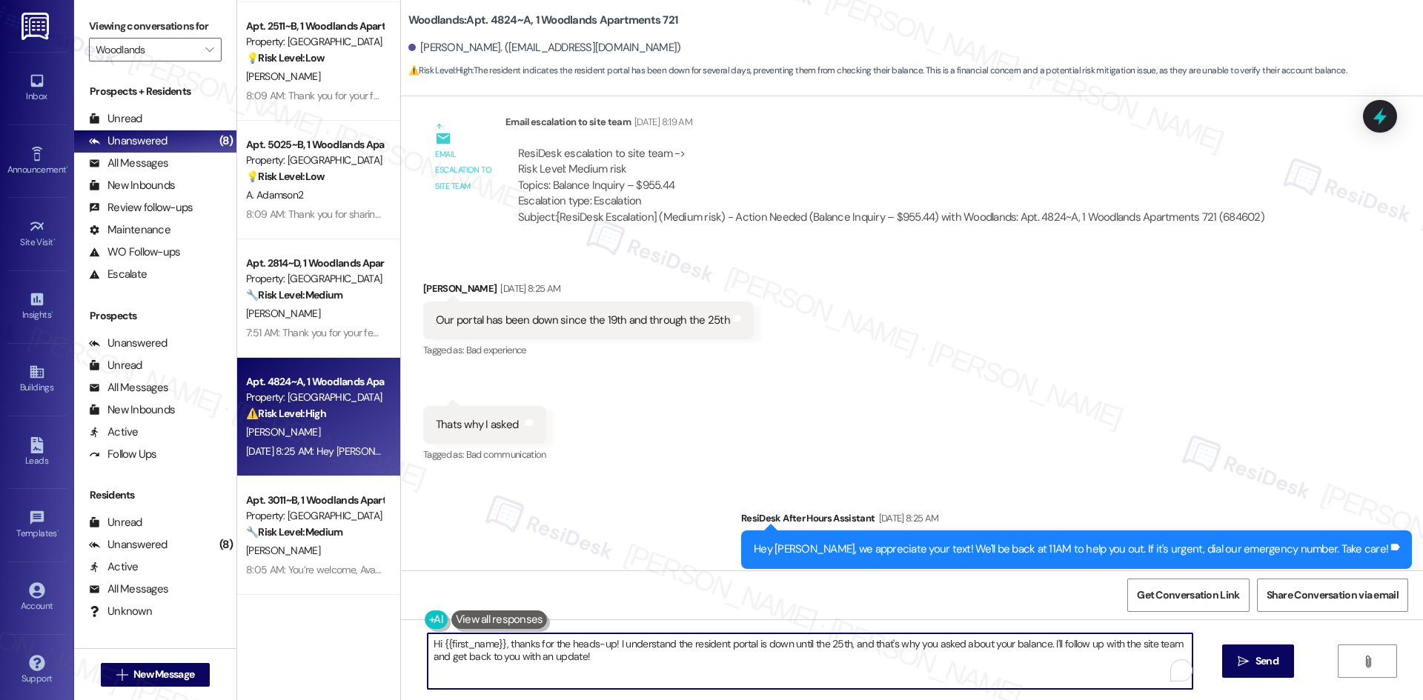
click at [747, 671] on textarea "Hi {{first_name}}, thanks for the heads-up! I understand the resident portal is…" at bounding box center [810, 662] width 765 height 56
paste textarea "[PERSON_NAME], I just wanted to check back — are you still experiencing issues …"
type textarea "Hi [PERSON_NAME], I just wanted to check back — are you still experiencing issu…"
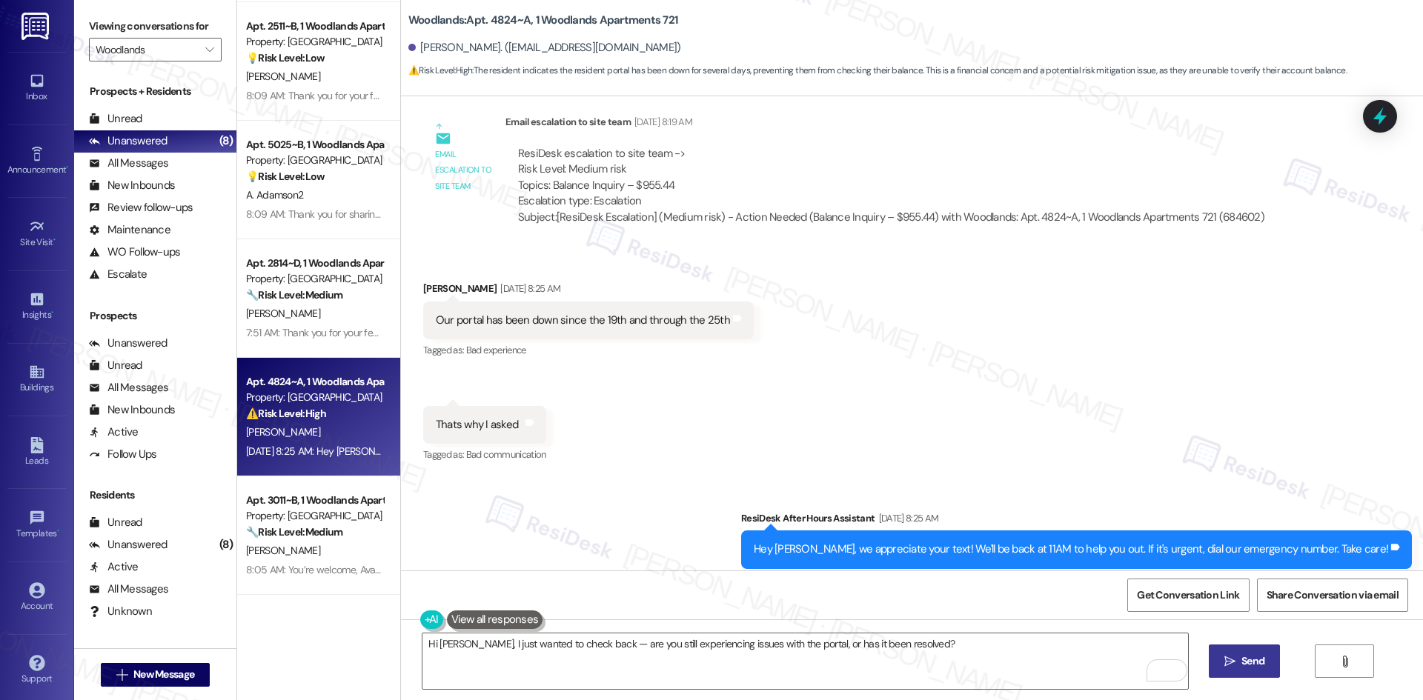
click at [1249, 657] on span "Send" at bounding box center [1252, 662] width 23 height 16
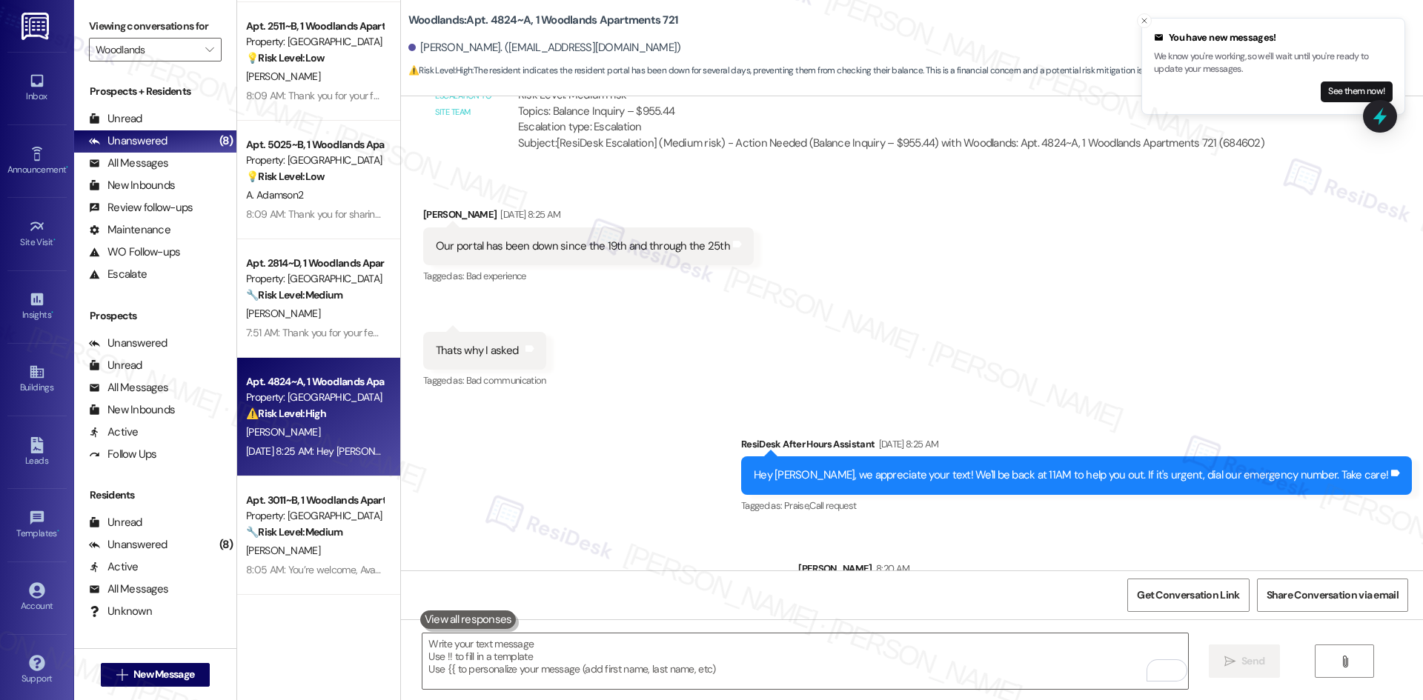
scroll to position [8206, 0]
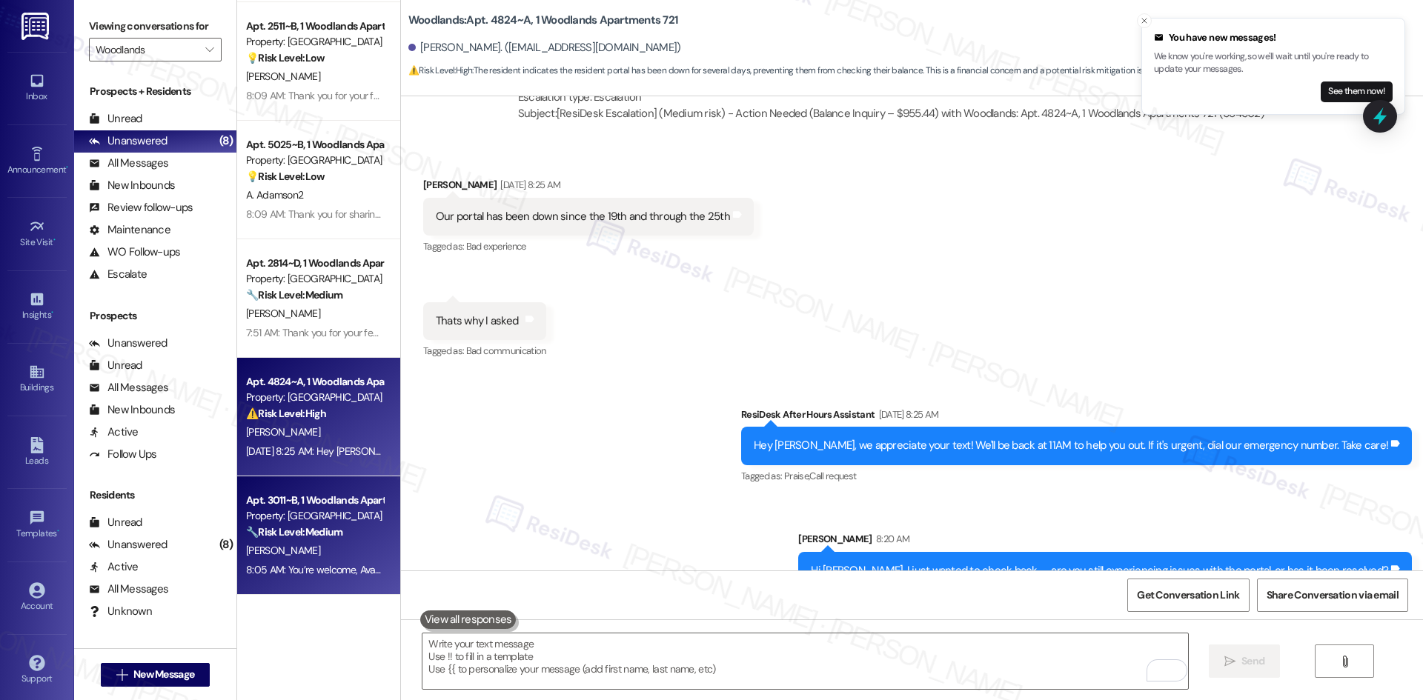
click at [265, 557] on span "[PERSON_NAME]" at bounding box center [283, 550] width 74 height 13
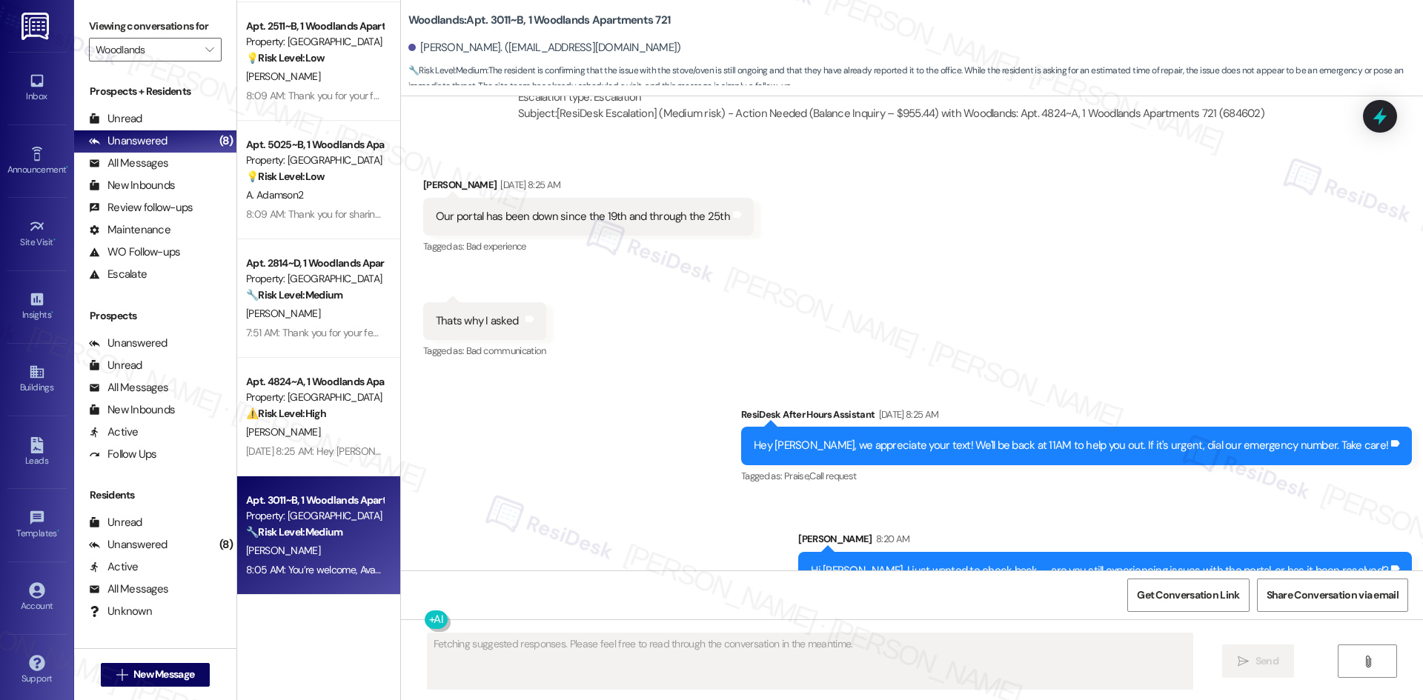
scroll to position [947, 0]
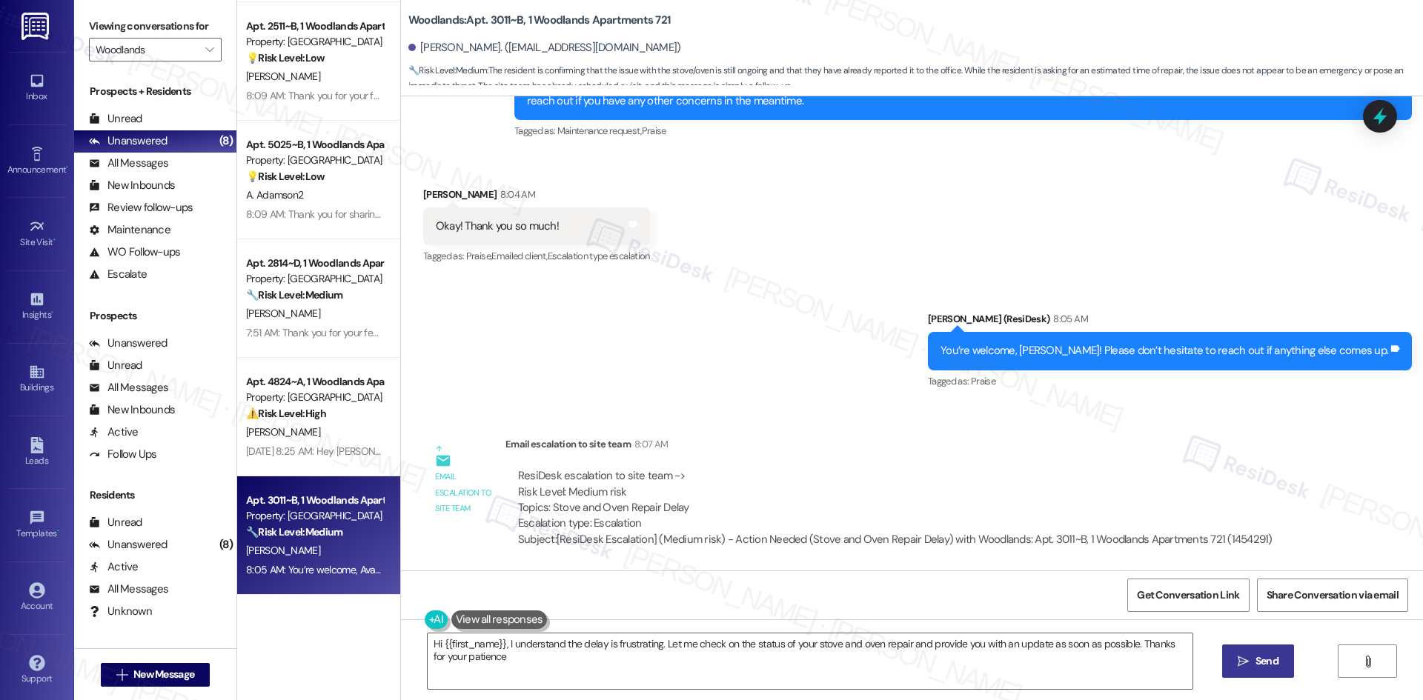
type textarea "Hi {{first_name}}, I understand the delay is frustrating. Let me check on the s…"
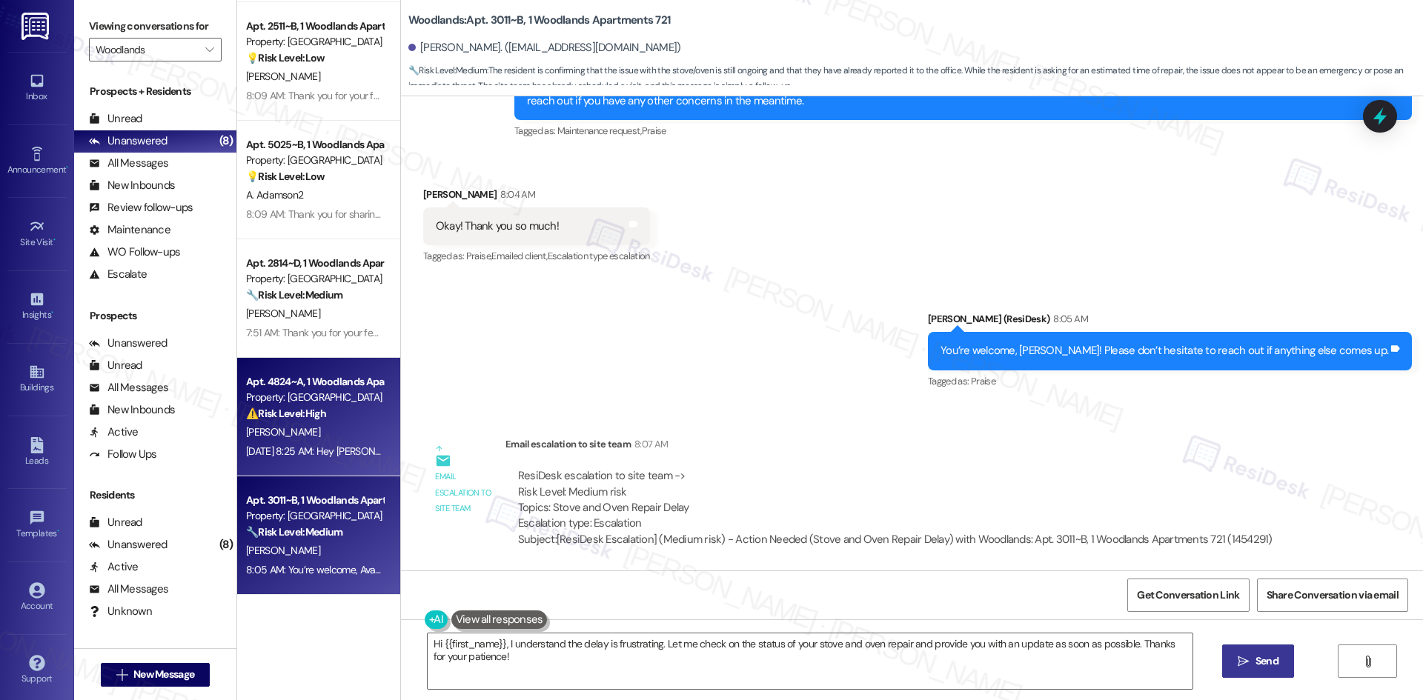
click at [319, 452] on div "[DATE] 8:25 AM: Hey [PERSON_NAME], we appreciate your text! We'll be back at 11…" at bounding box center [574, 451] width 657 height 13
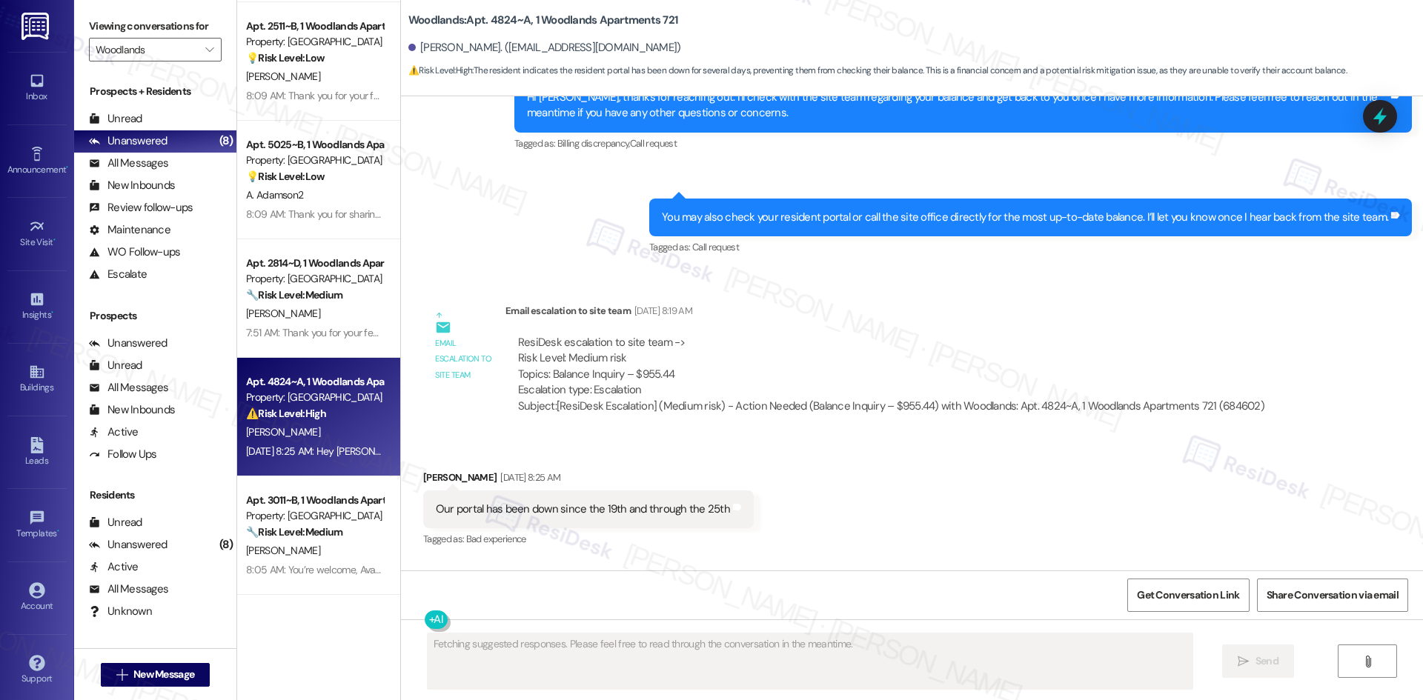
scroll to position [7977, 0]
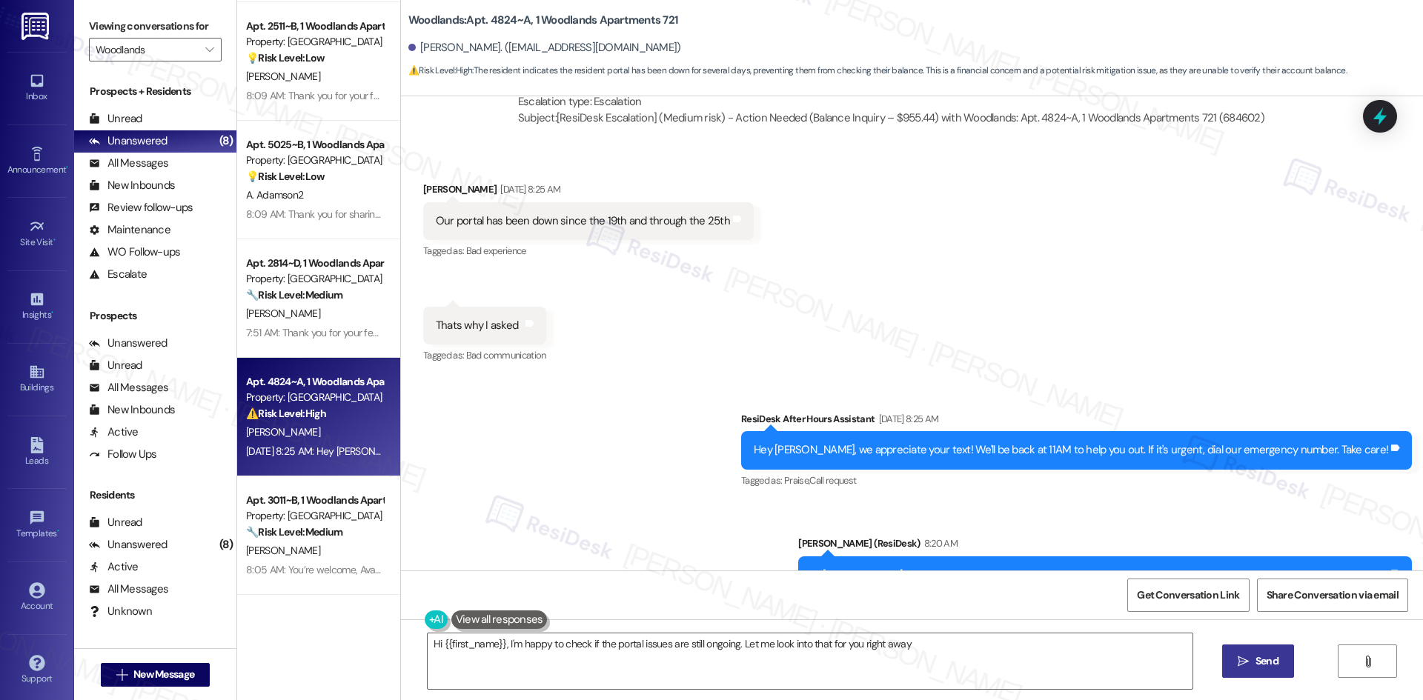
type textarea "Hi {{first_name}}, I'm happy to check if the portal issues are still ongoing. L…"
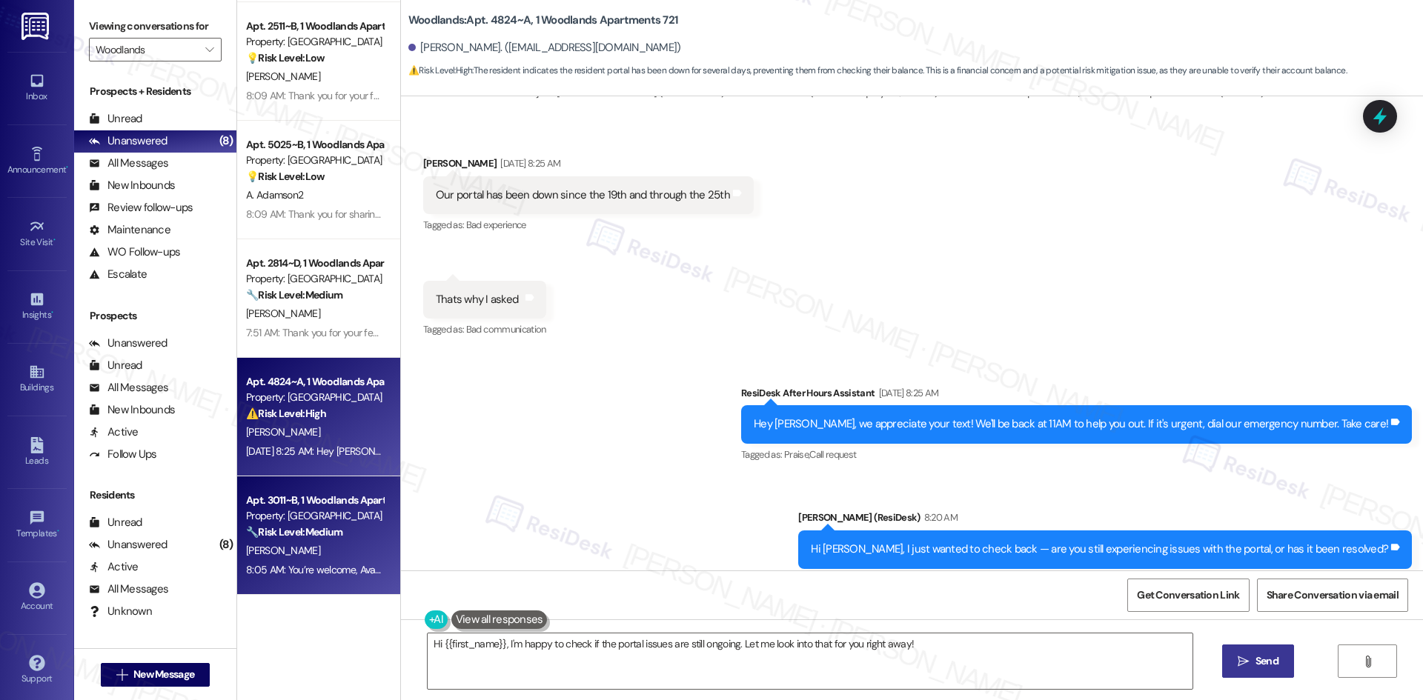
click at [320, 552] on div "[PERSON_NAME]" at bounding box center [315, 551] width 140 height 19
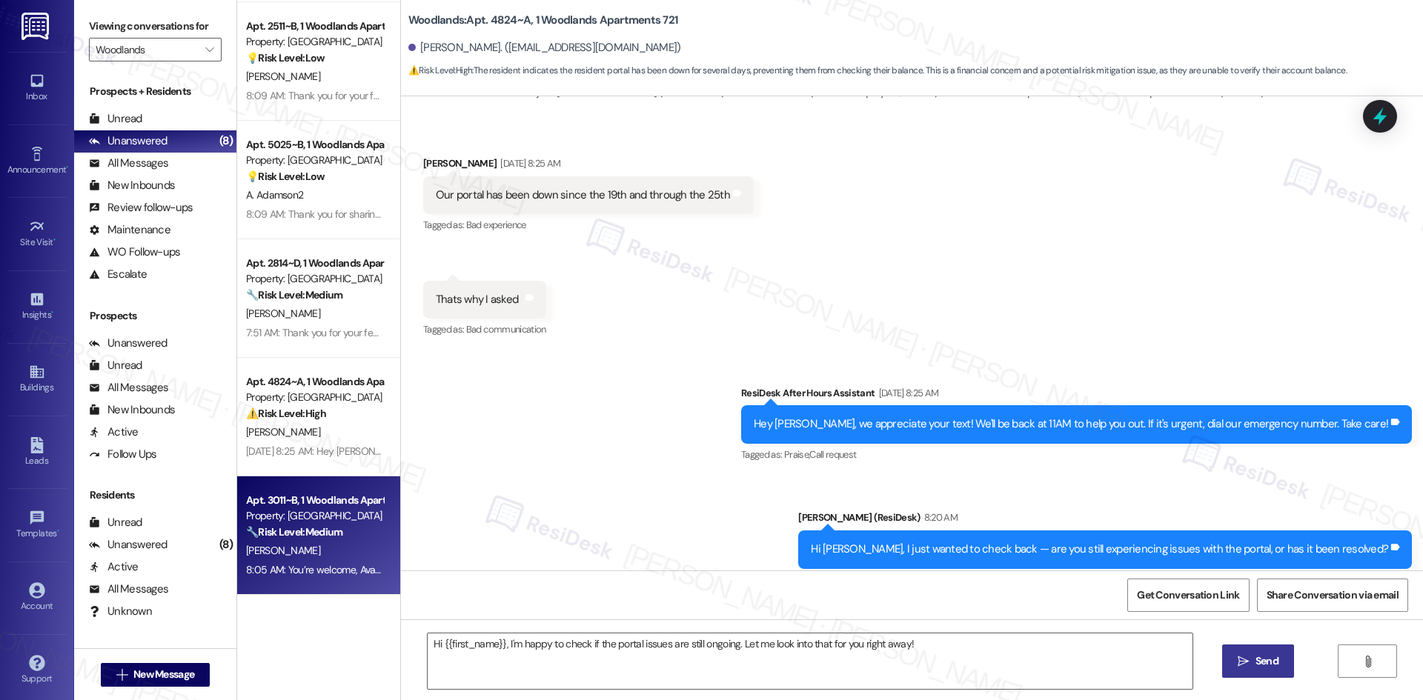
type textarea "Fetching suggested responses. Please feel free to read through the conversation…"
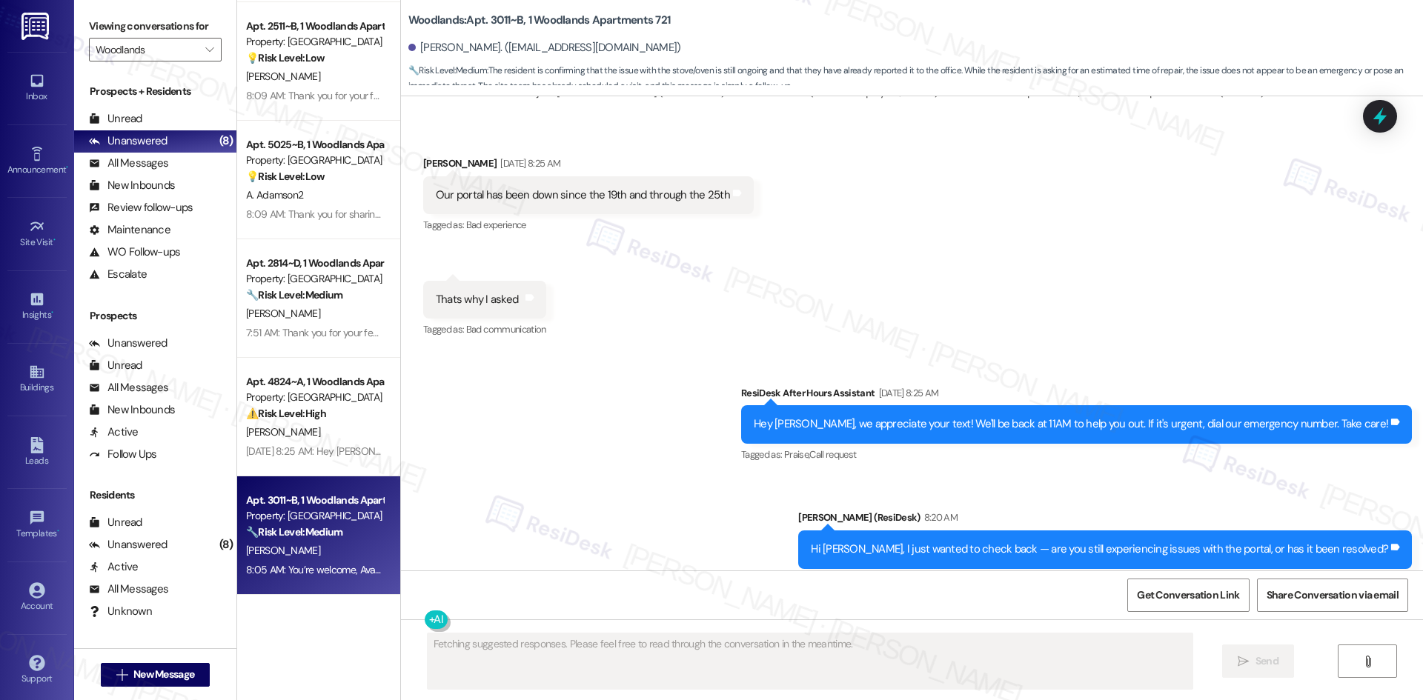
scroll to position [947, 0]
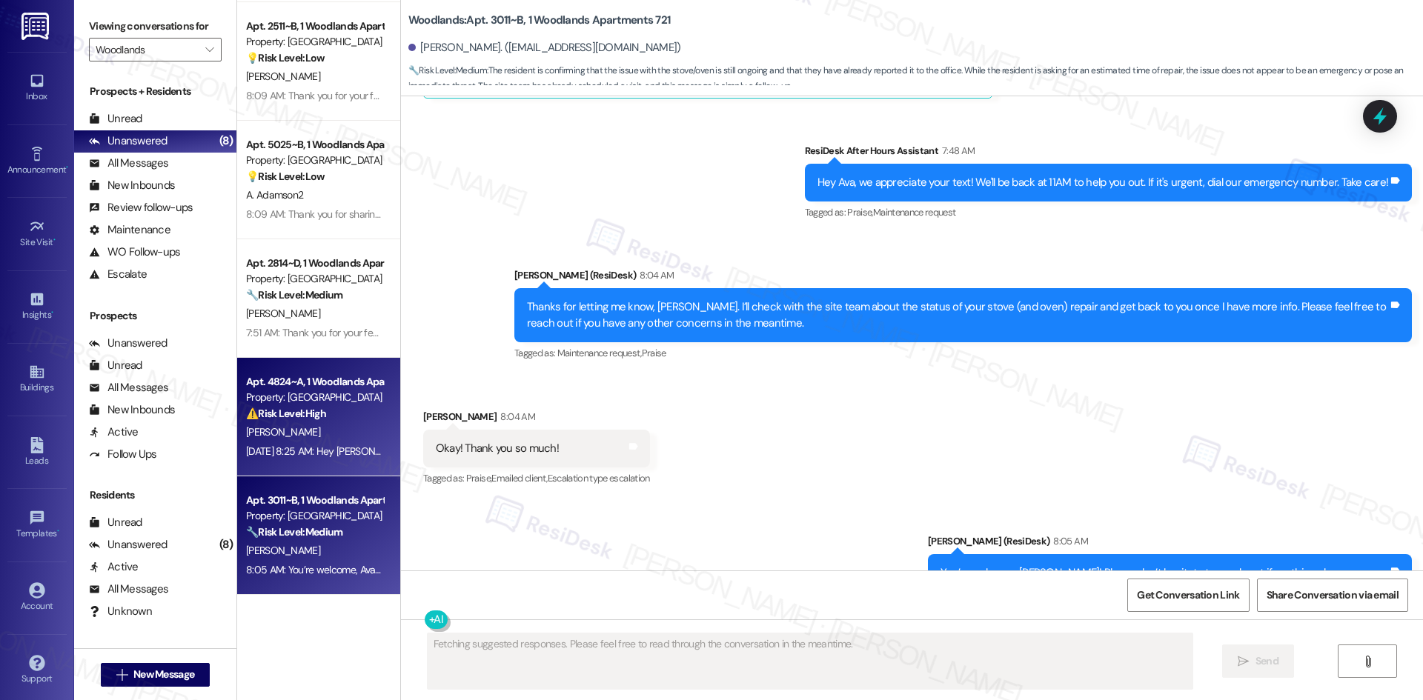
click at [285, 463] on div "Apt. 4824~A, 1 Woodlands Apartments 721 Property: Woodlands ⚠️ Risk Level: High…" at bounding box center [318, 417] width 163 height 119
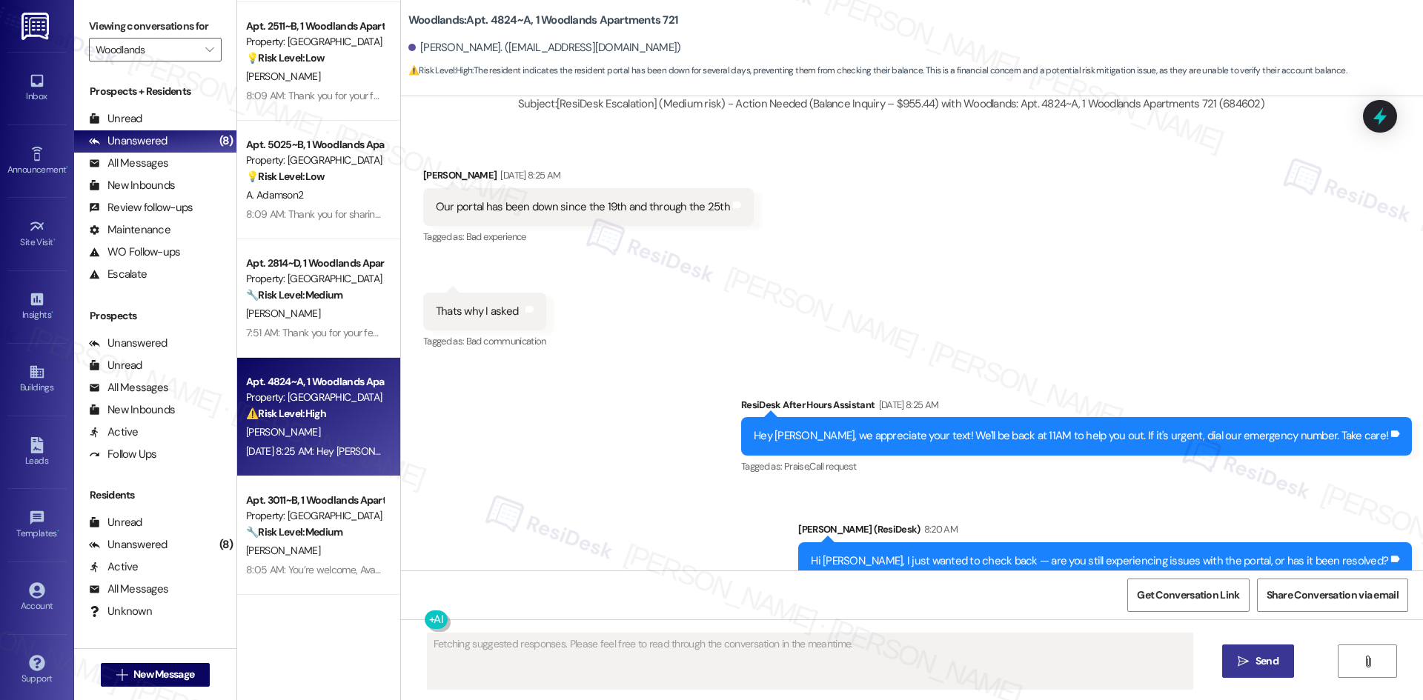
scroll to position [8228, 0]
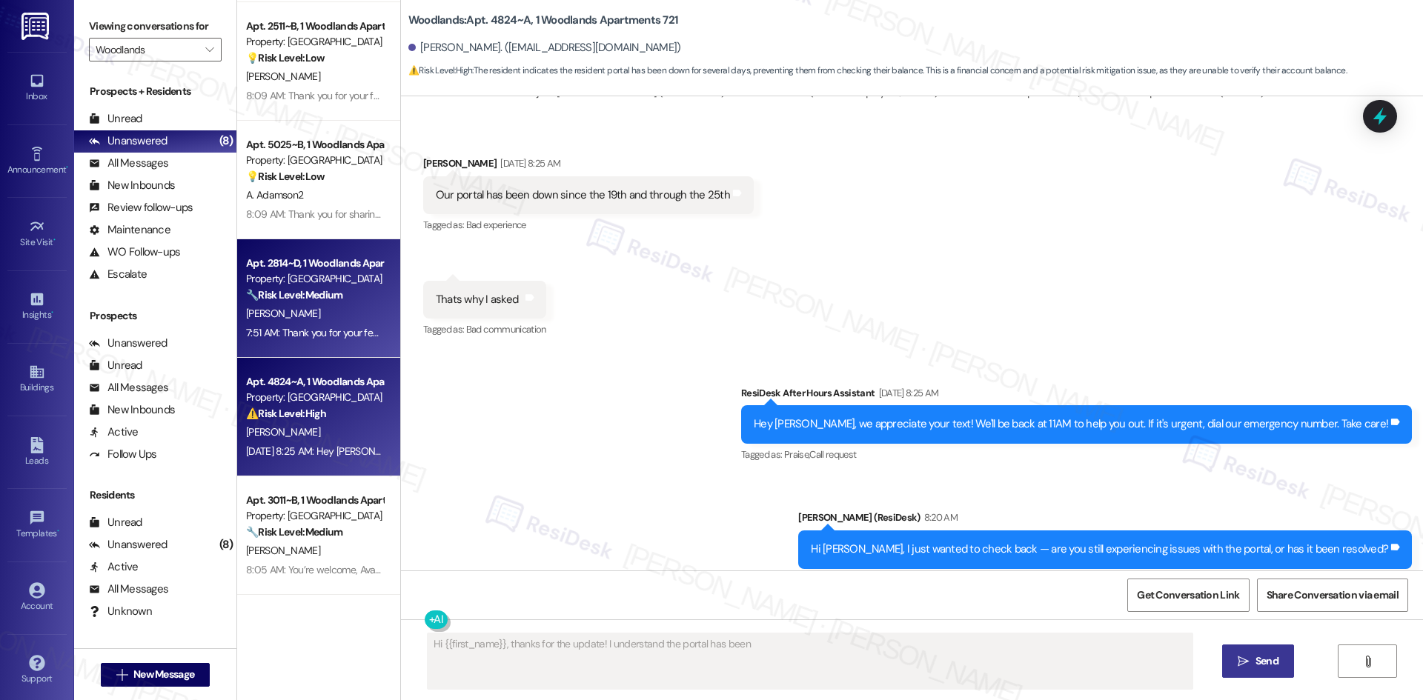
type textarea "Hi {{first_name}}, thanks for the update! I understand the portal has been"
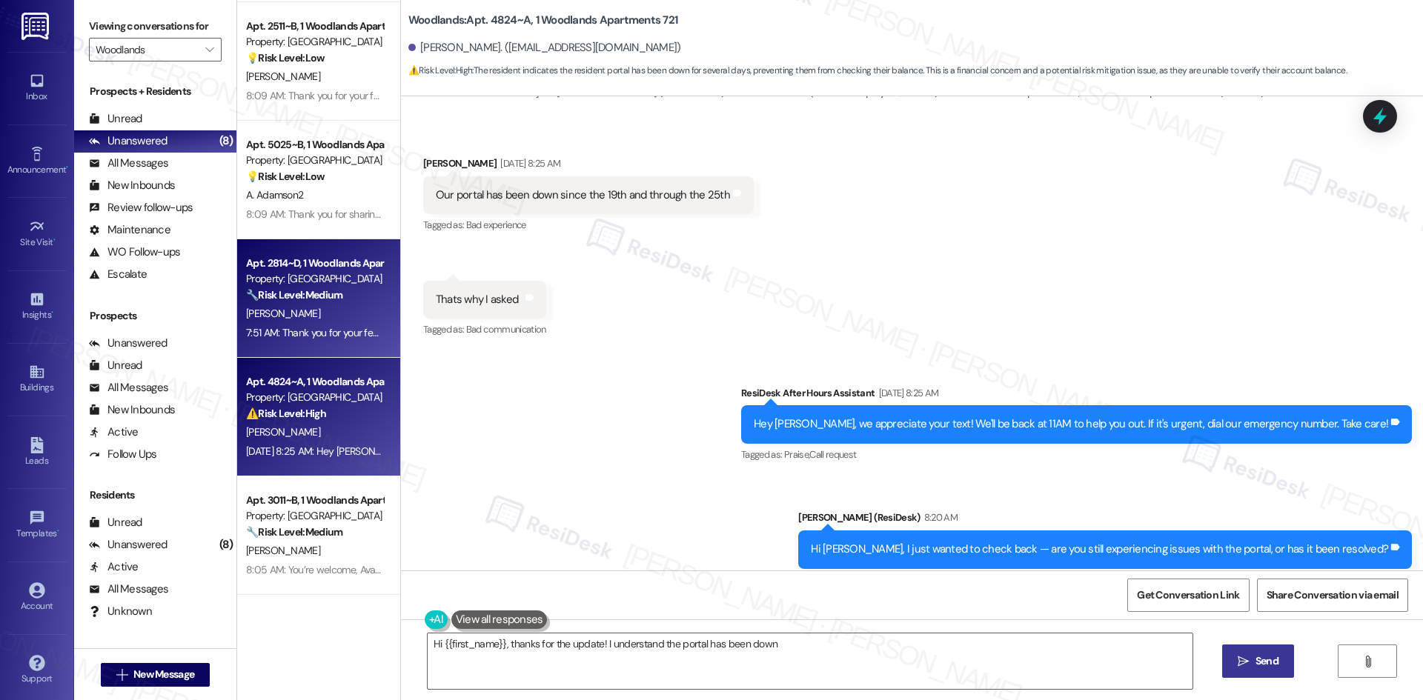
click at [337, 280] on div "Property: [GEOGRAPHIC_DATA]" at bounding box center [314, 279] width 137 height 16
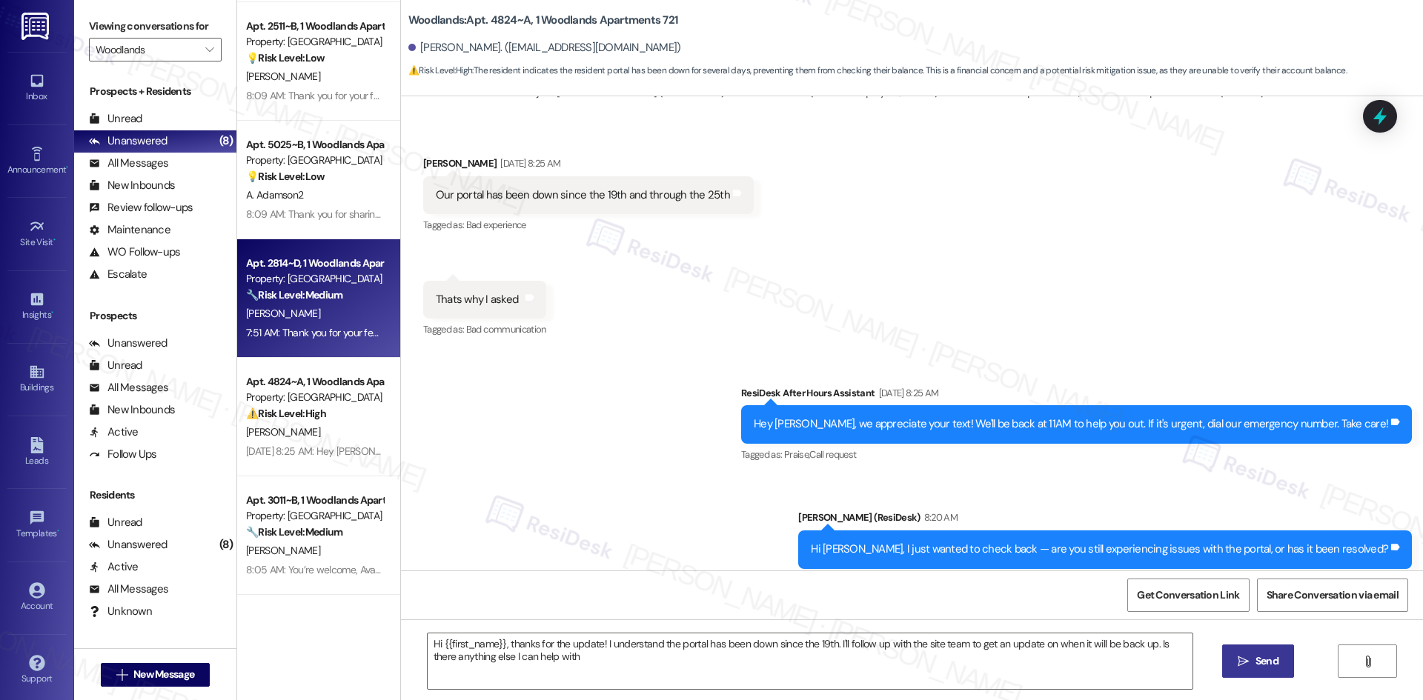
type textarea "Hi {{first_name}}, thanks for the update! I understand the portal has been down…"
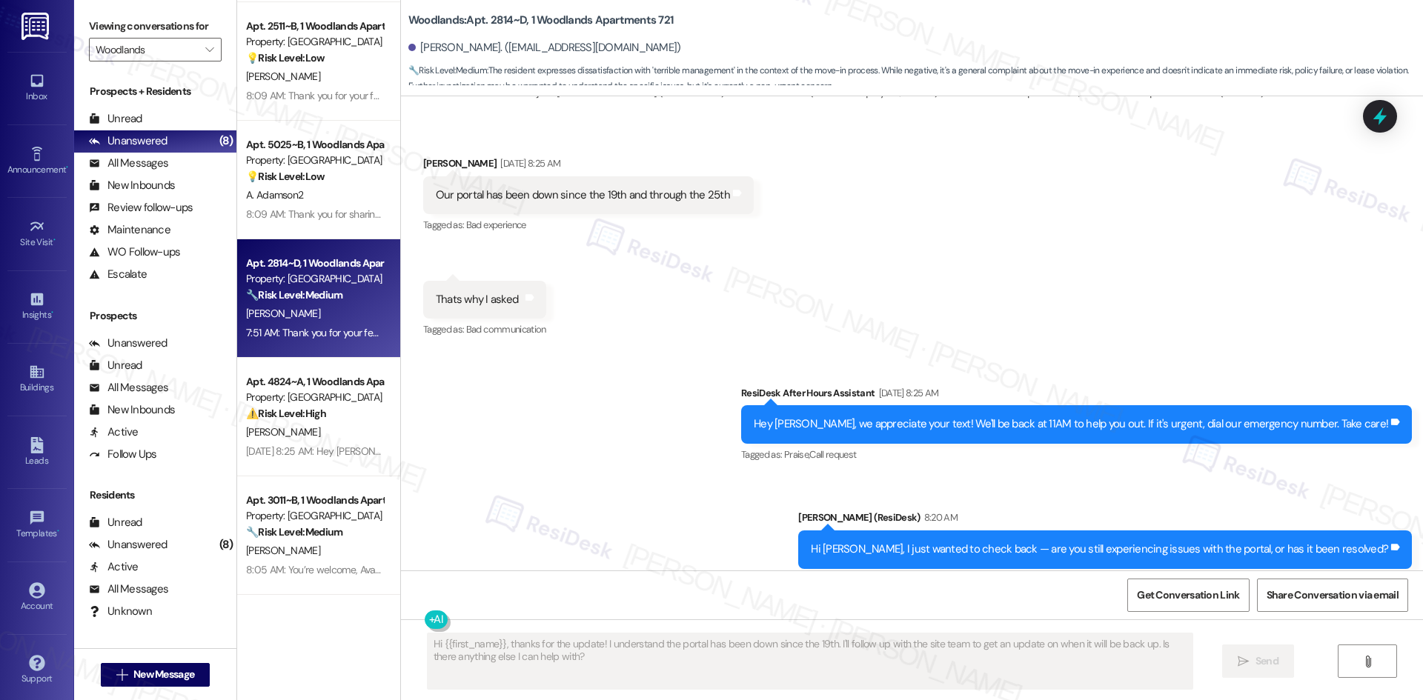
scroll to position [314, 0]
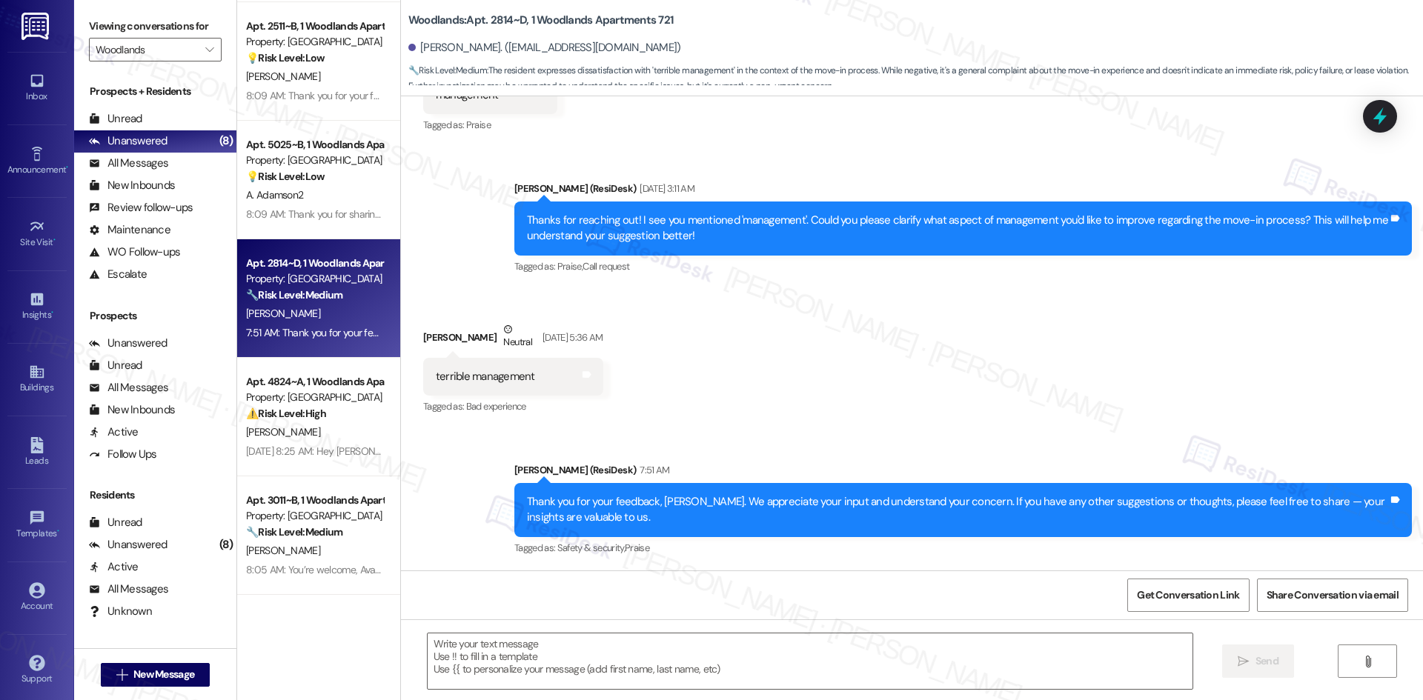
click at [342, 242] on div "Apt. 2814~D, 1 Woodlands Apartments 721 Property: Woodlands 🔧 Risk Level: Mediu…" at bounding box center [318, 298] width 163 height 119
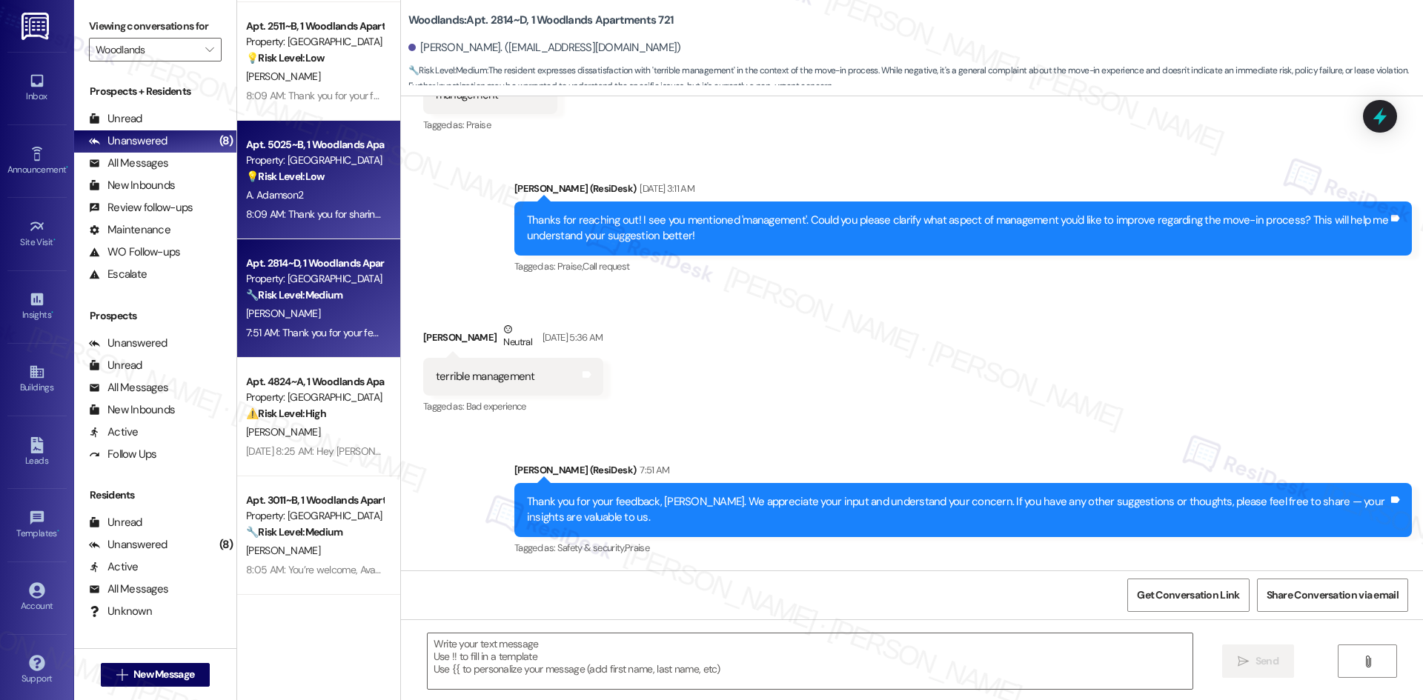
click at [342, 227] on div "Apt. 5025~B, 1 Woodlands Apartments 721 Property: Woodlands 💡 Risk Level: Low T…" at bounding box center [318, 180] width 163 height 119
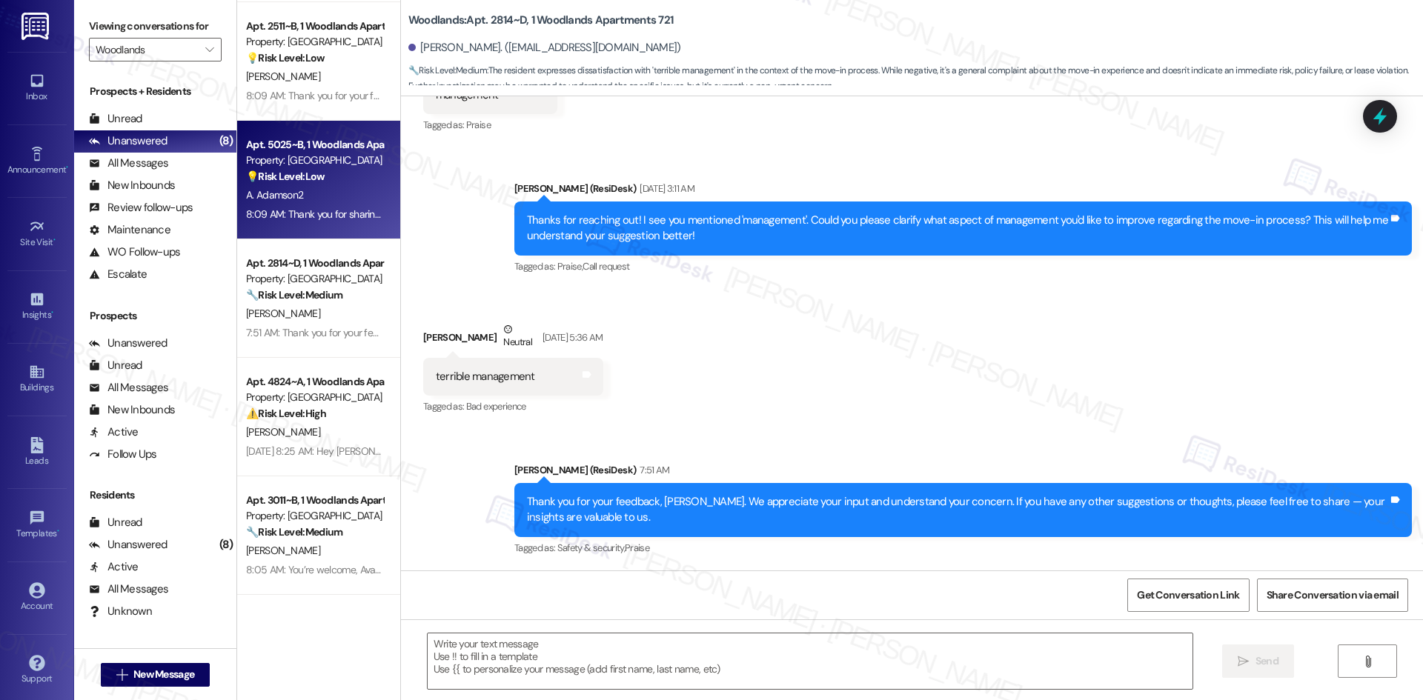
type textarea "Fetching suggested responses. Please feel free to read through the conversation…"
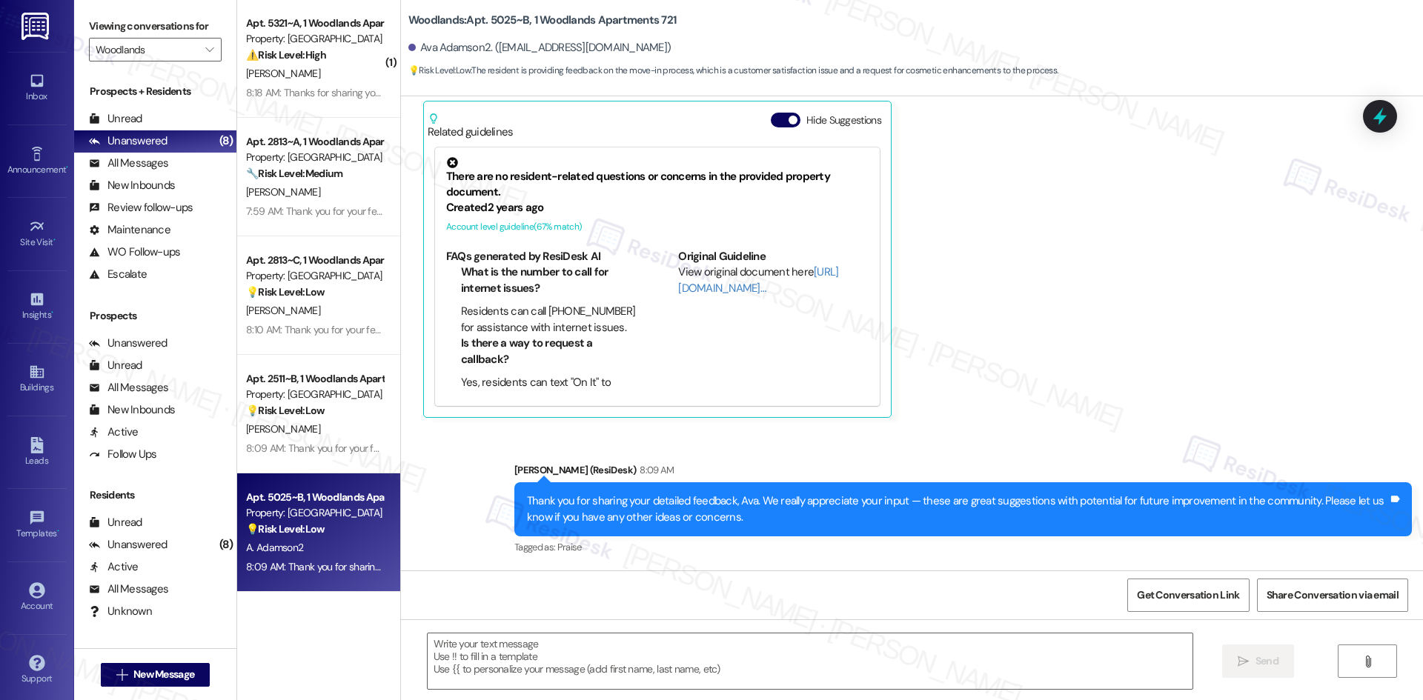
scroll to position [0, 0]
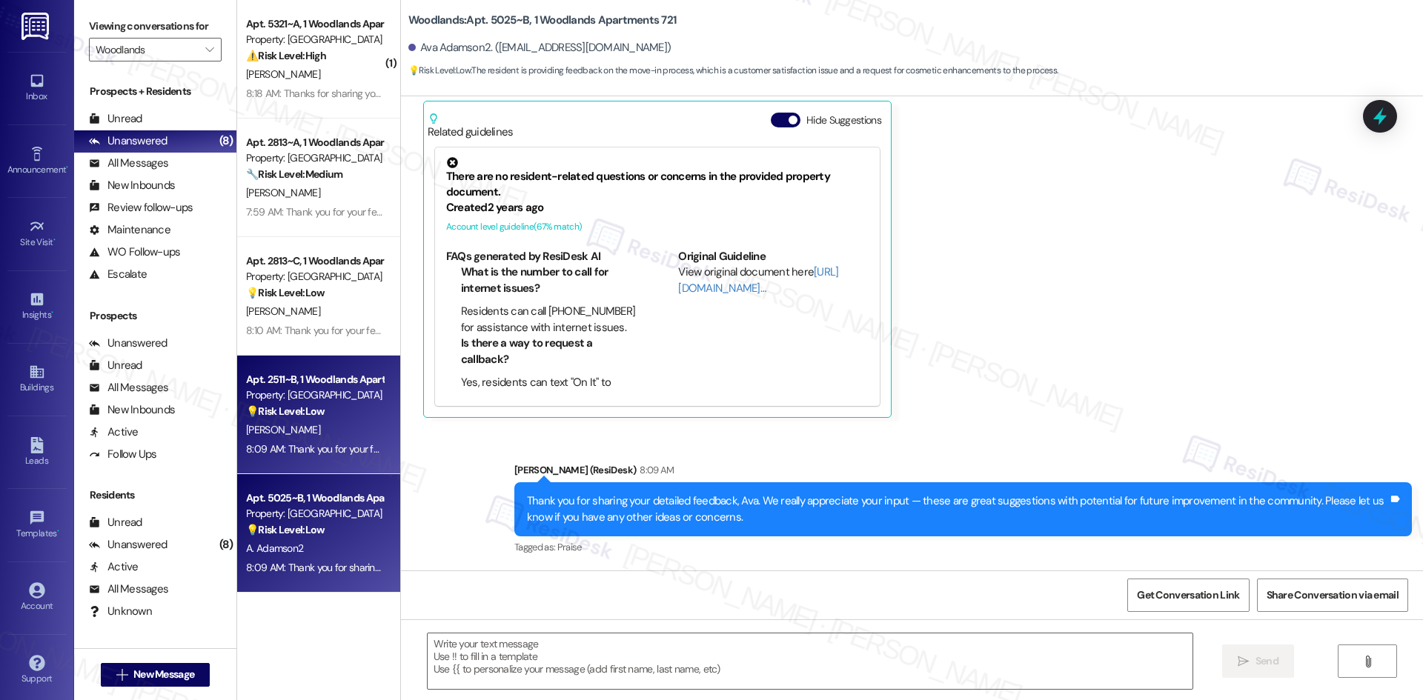
click at [273, 413] on strong "💡 Risk Level: Low" at bounding box center [285, 411] width 79 height 13
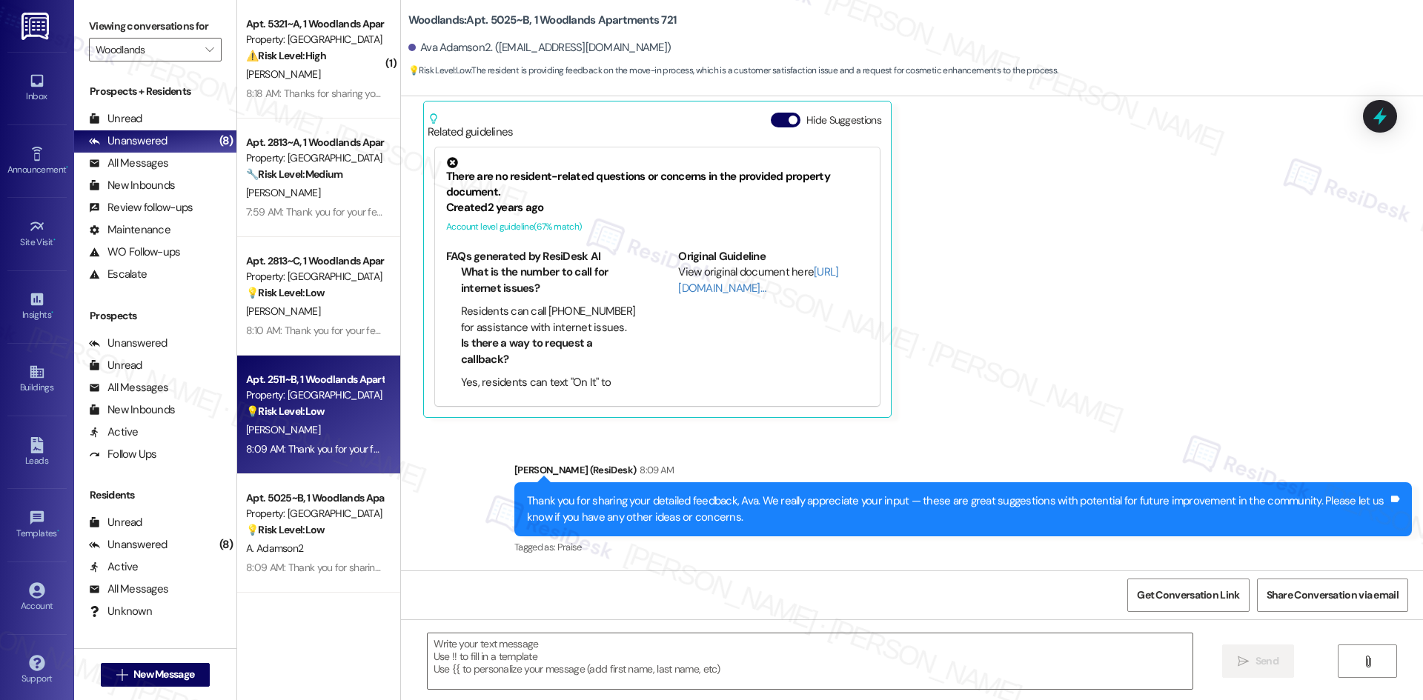
type textarea "Fetching suggested responses. Please feel free to read through the conversation…"
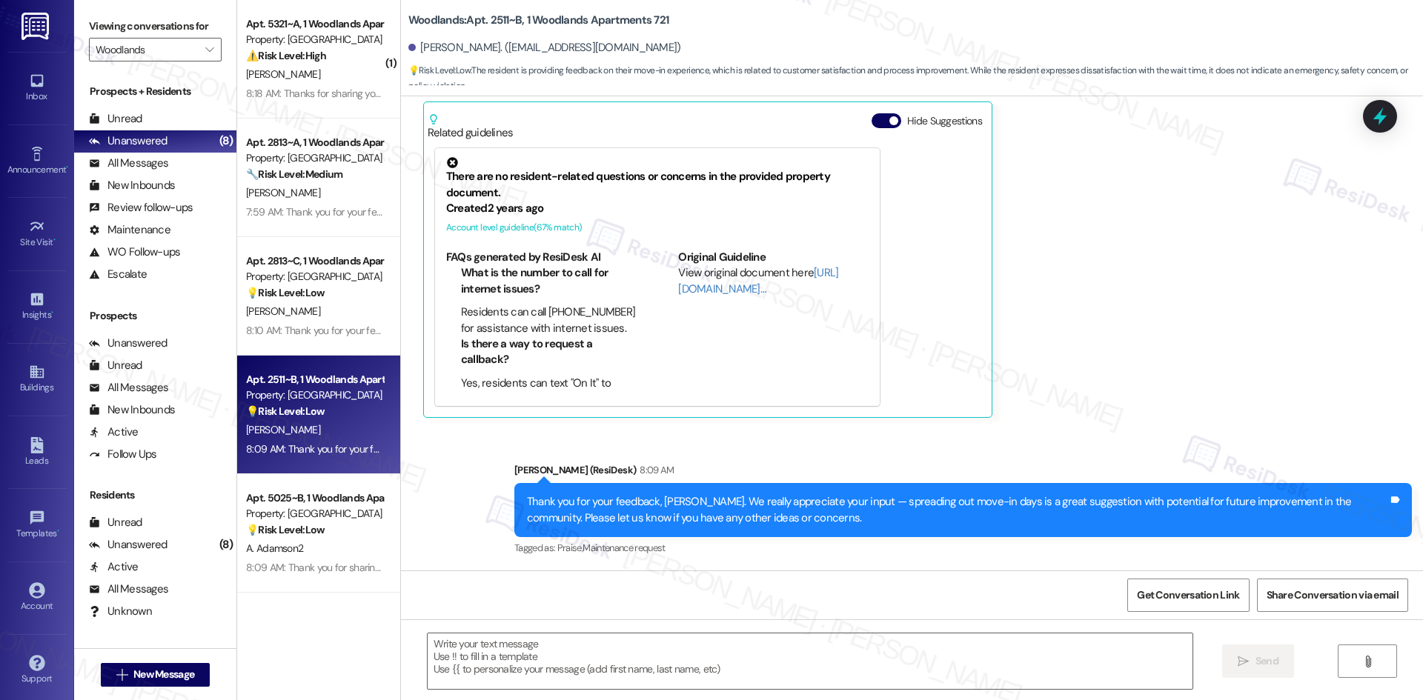
scroll to position [411, 0]
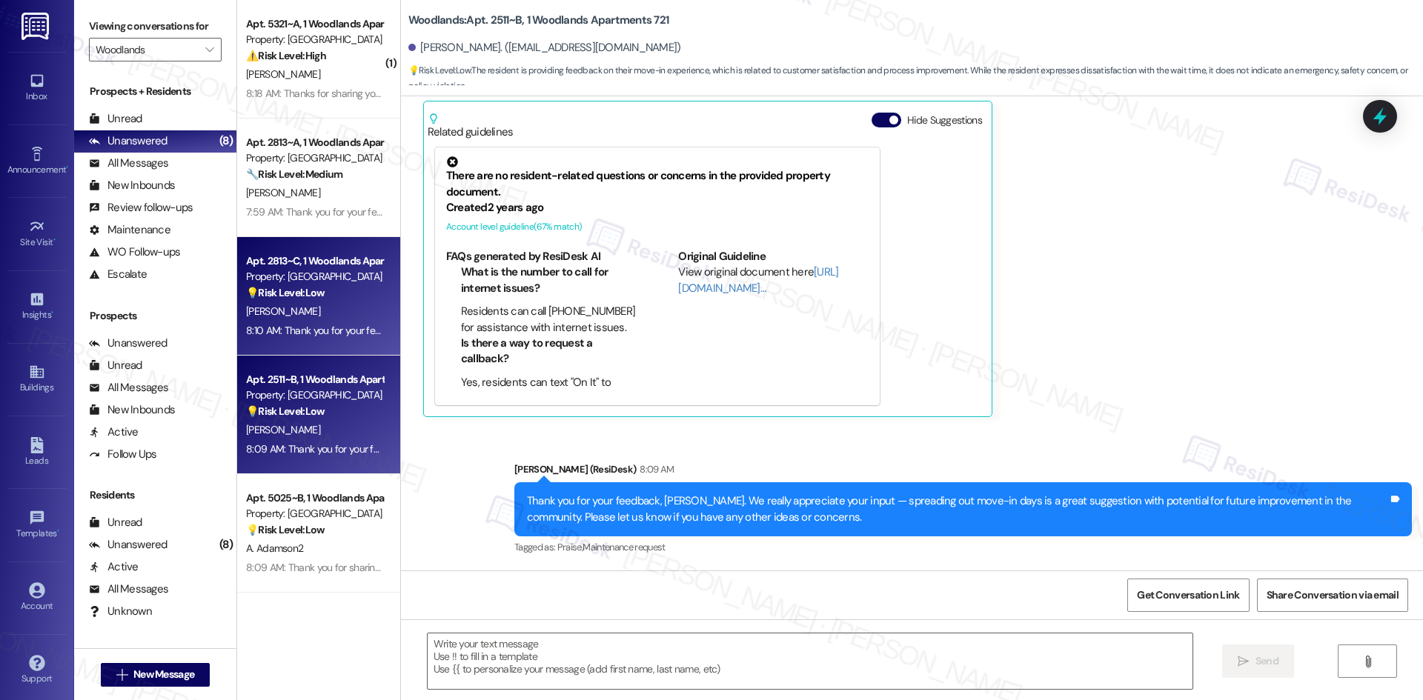
click at [300, 312] on div "[PERSON_NAME]" at bounding box center [315, 311] width 140 height 19
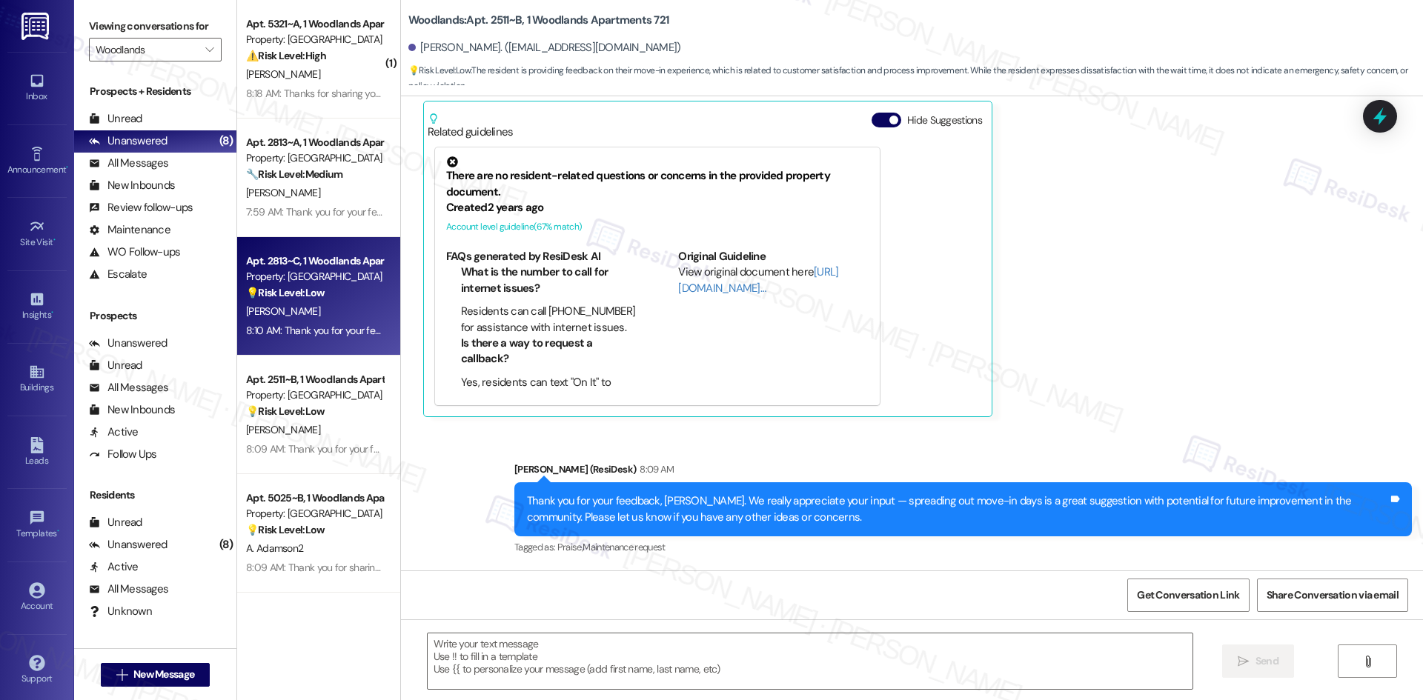
type textarea "Fetching suggested responses. Please feel free to read through the conversation…"
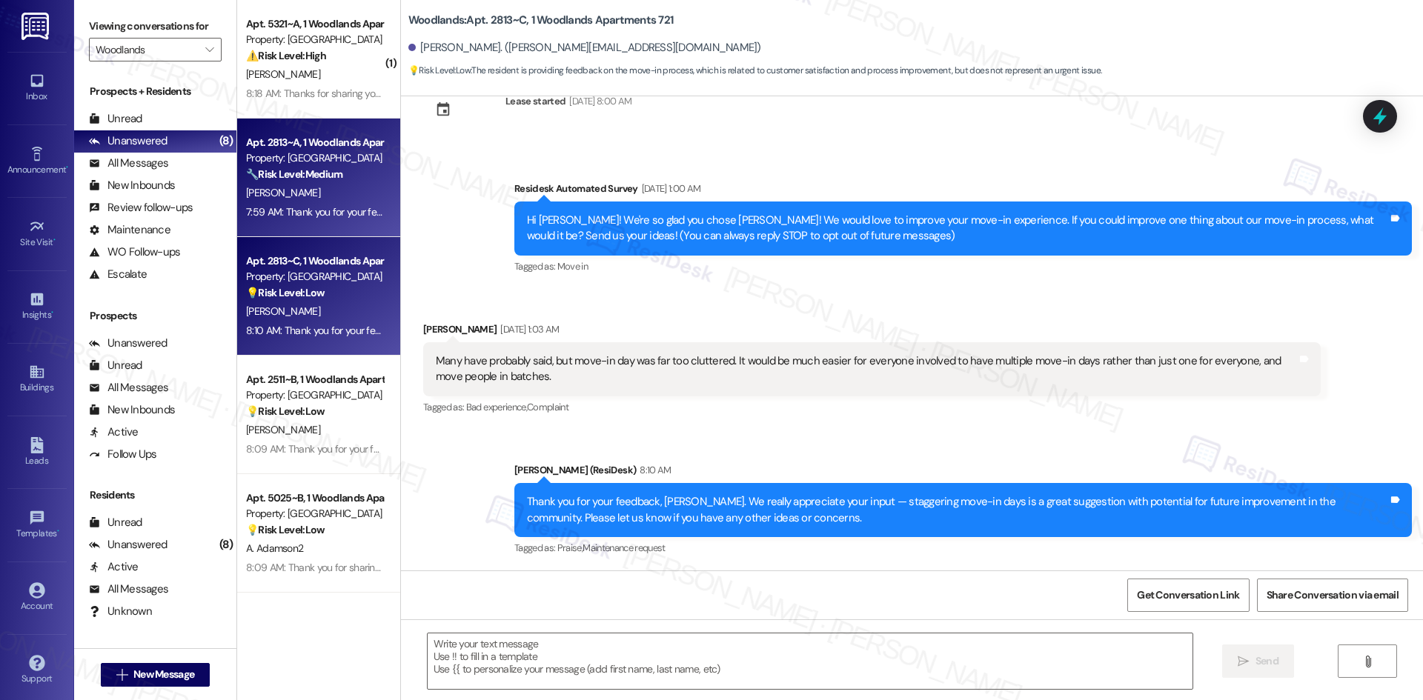
click at [327, 189] on div "[PERSON_NAME]" at bounding box center [315, 193] width 140 height 19
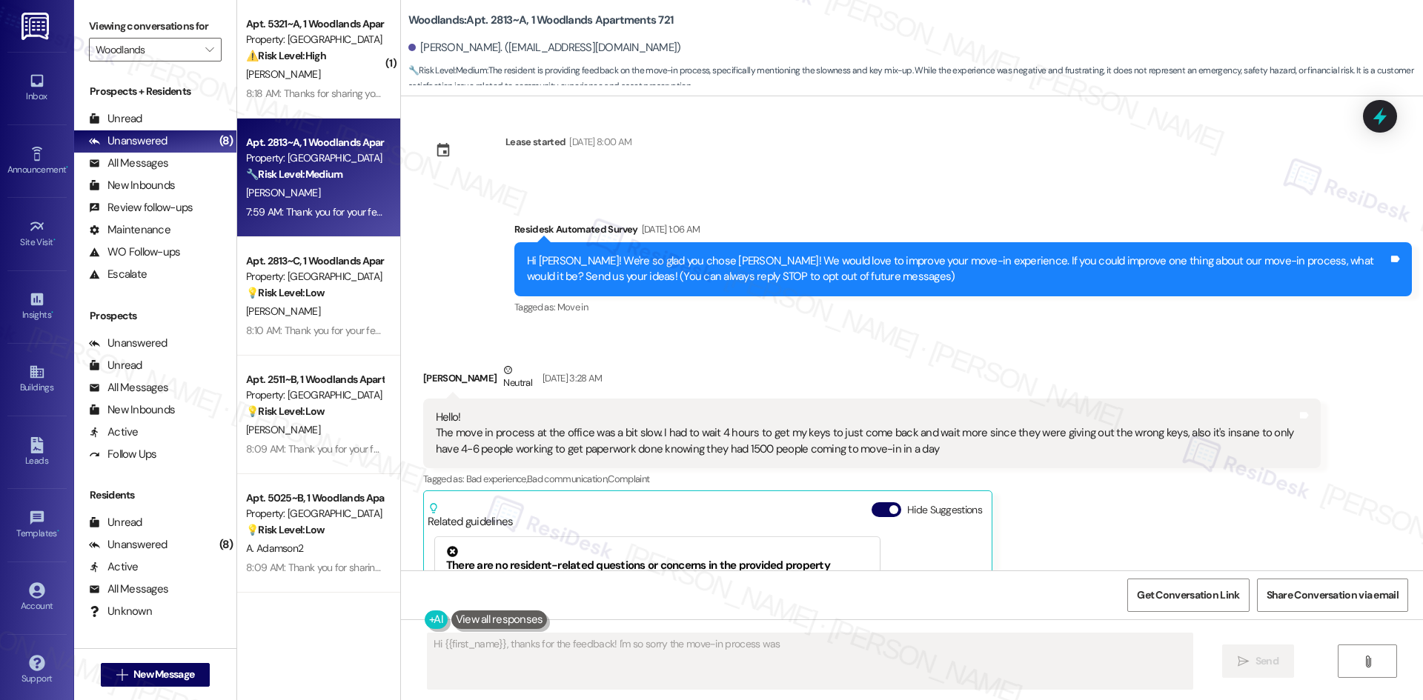
scroll to position [0, 0]
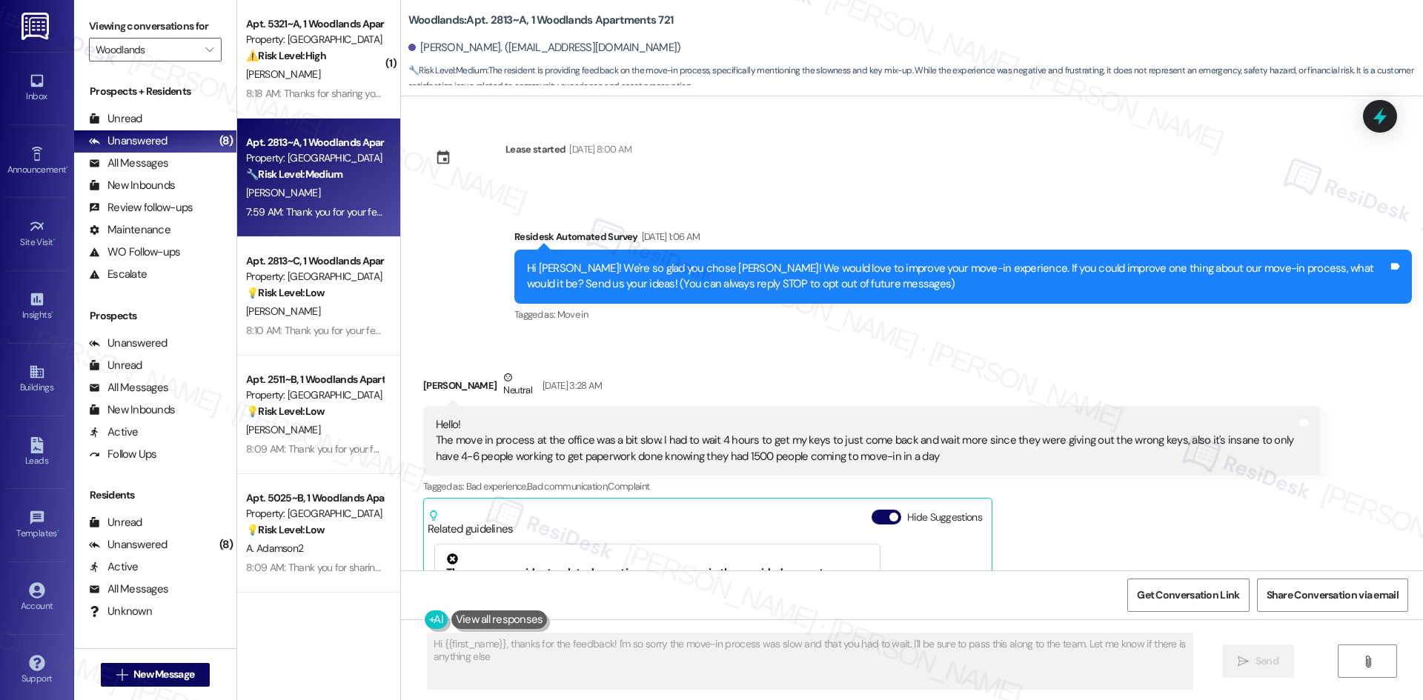
type textarea "Hi {{first_name}}, thanks for the feedback! I'm so sorry the move-in process wa…"
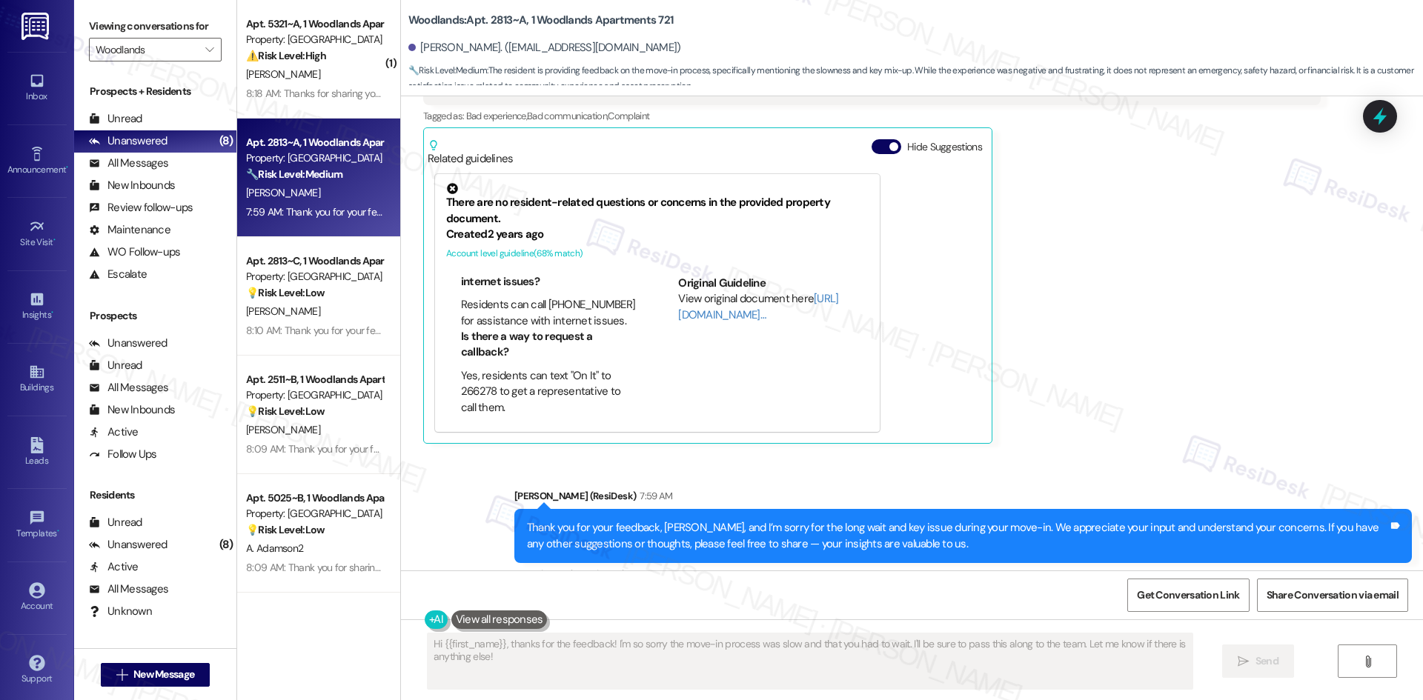
scroll to position [41, 0]
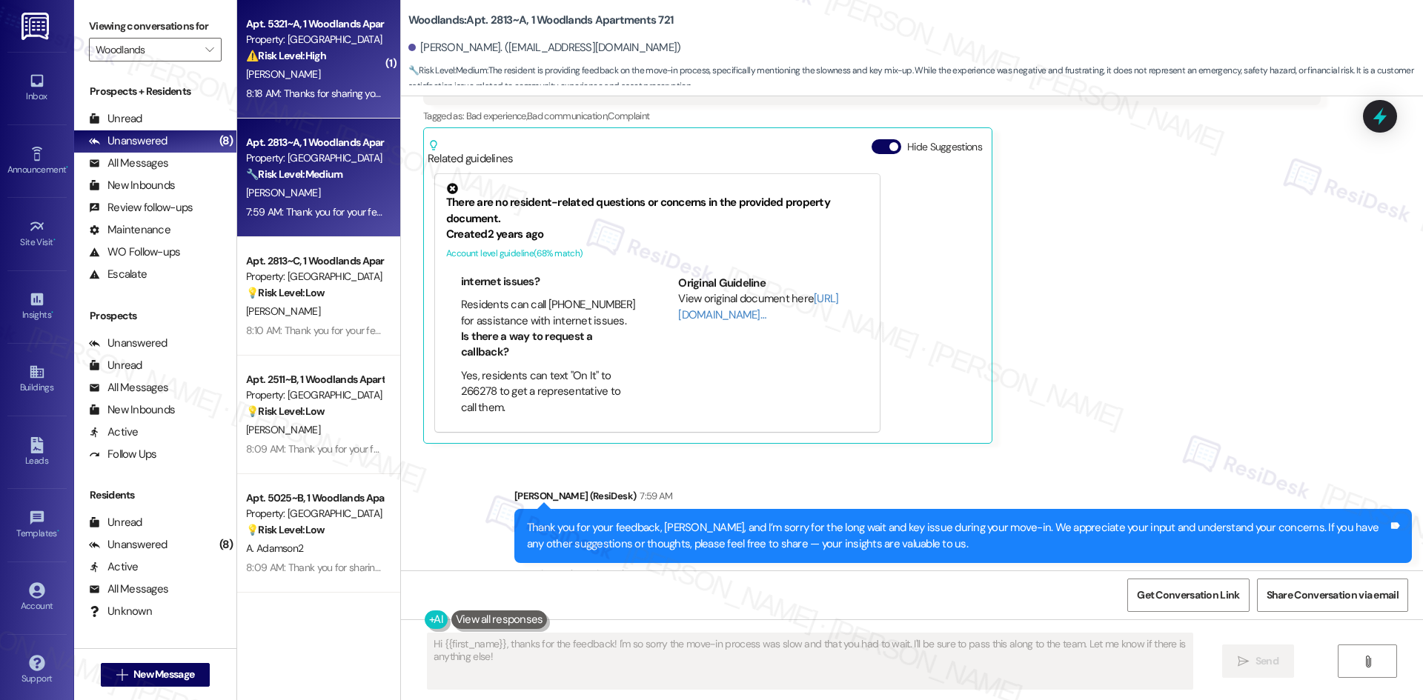
click at [315, 73] on div "[PERSON_NAME]" at bounding box center [315, 74] width 140 height 19
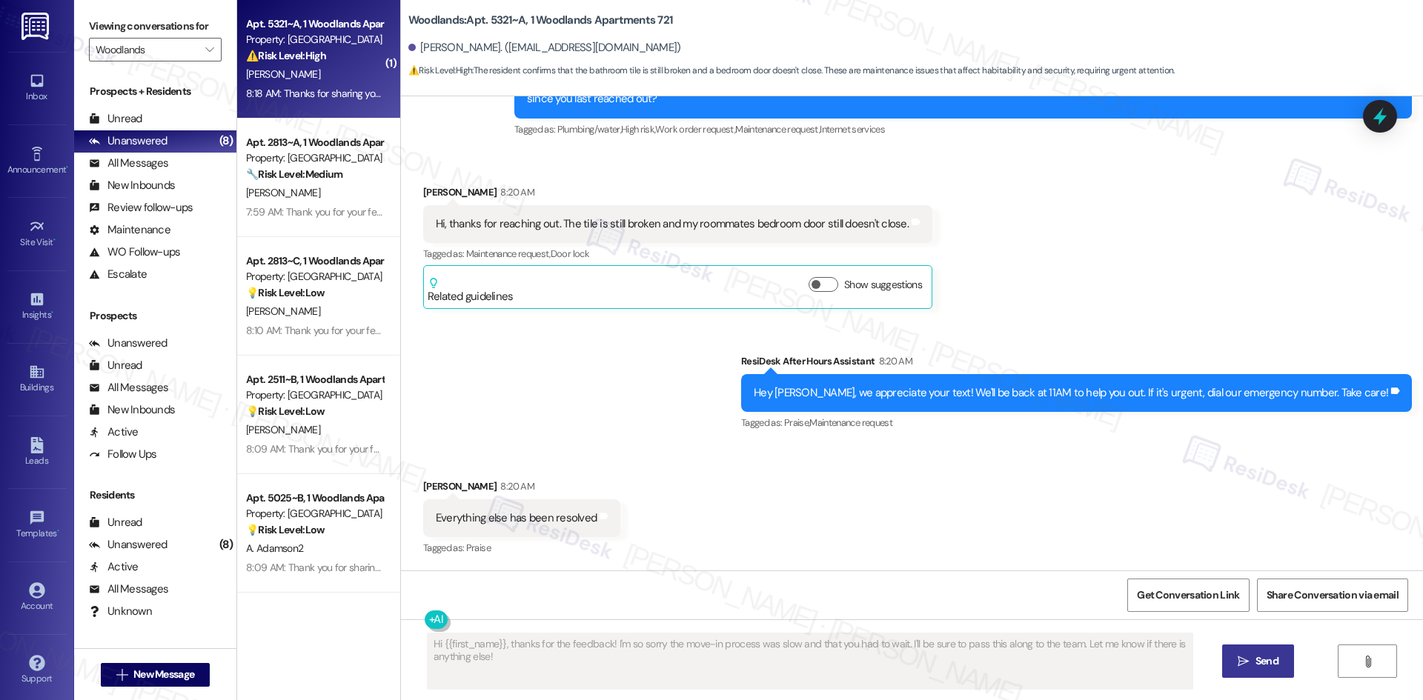
scroll to position [771, 0]
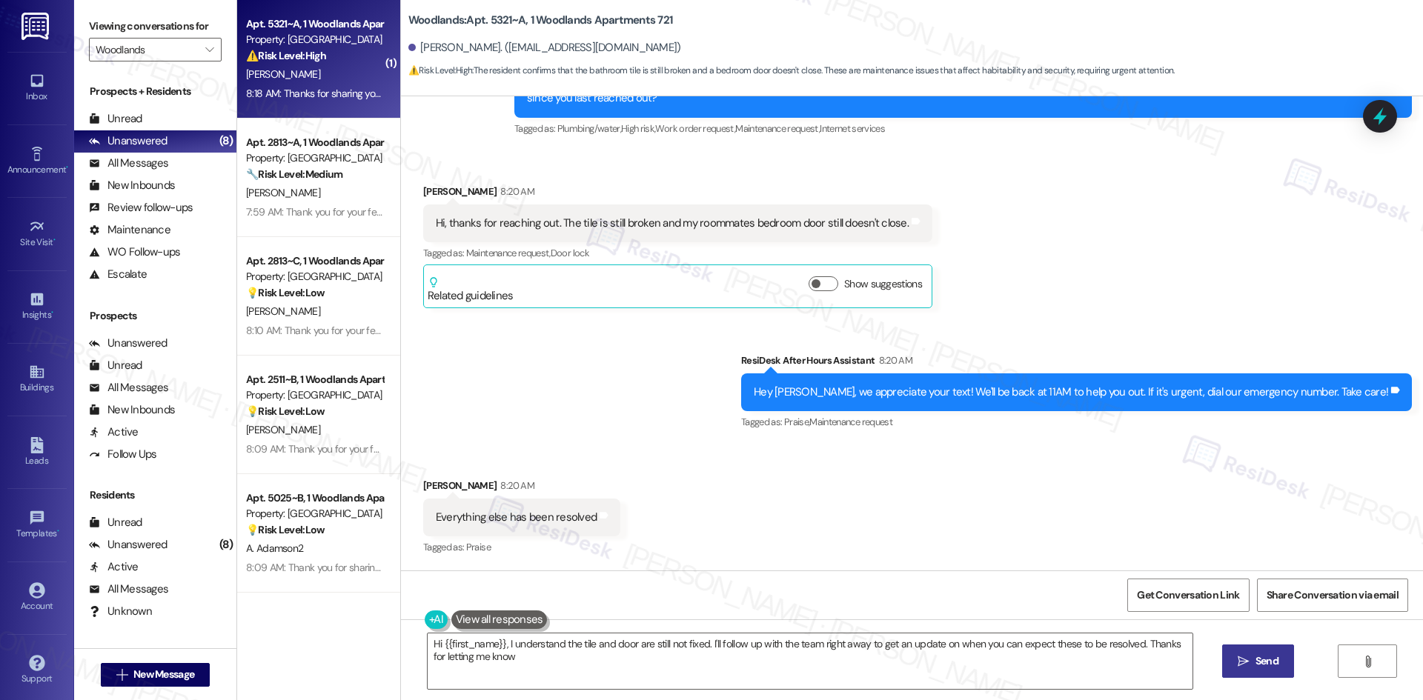
type textarea "Hi {{first_name}}, I understand the tile and door are still not fixed. I'll fol…"
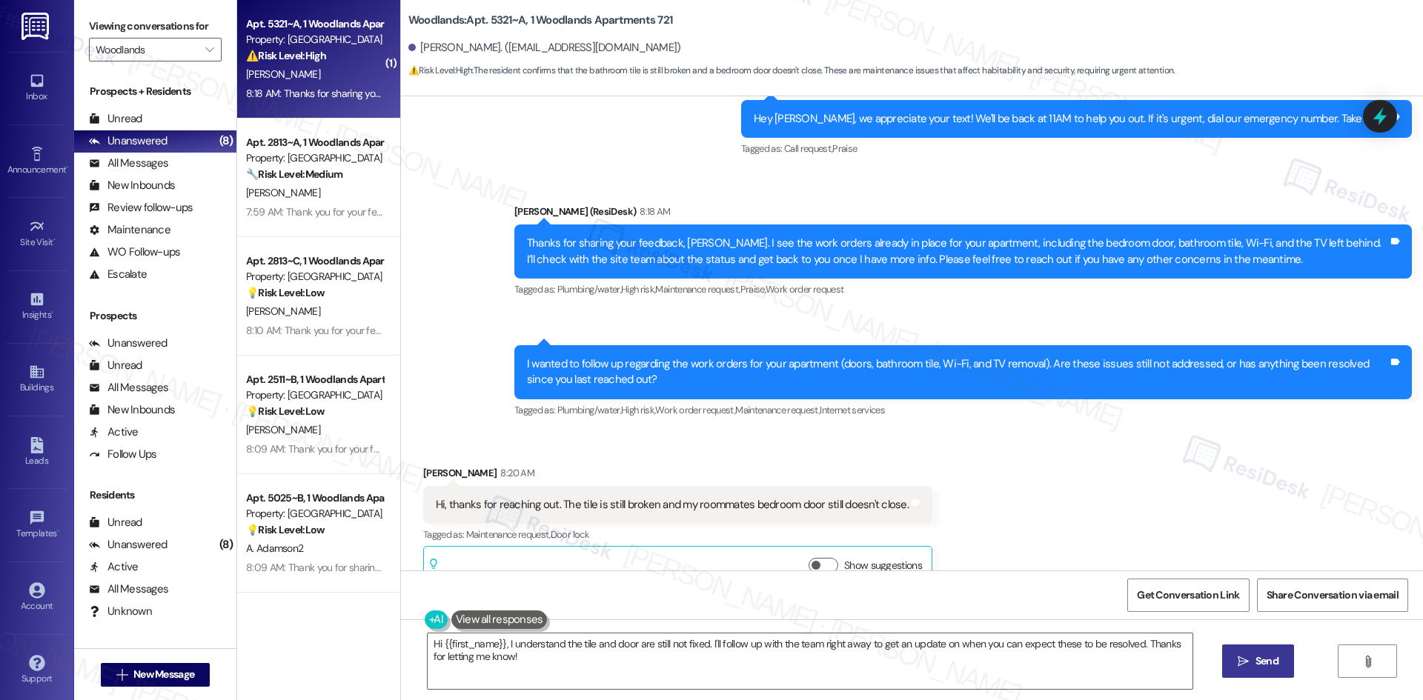
scroll to position [697, 0]
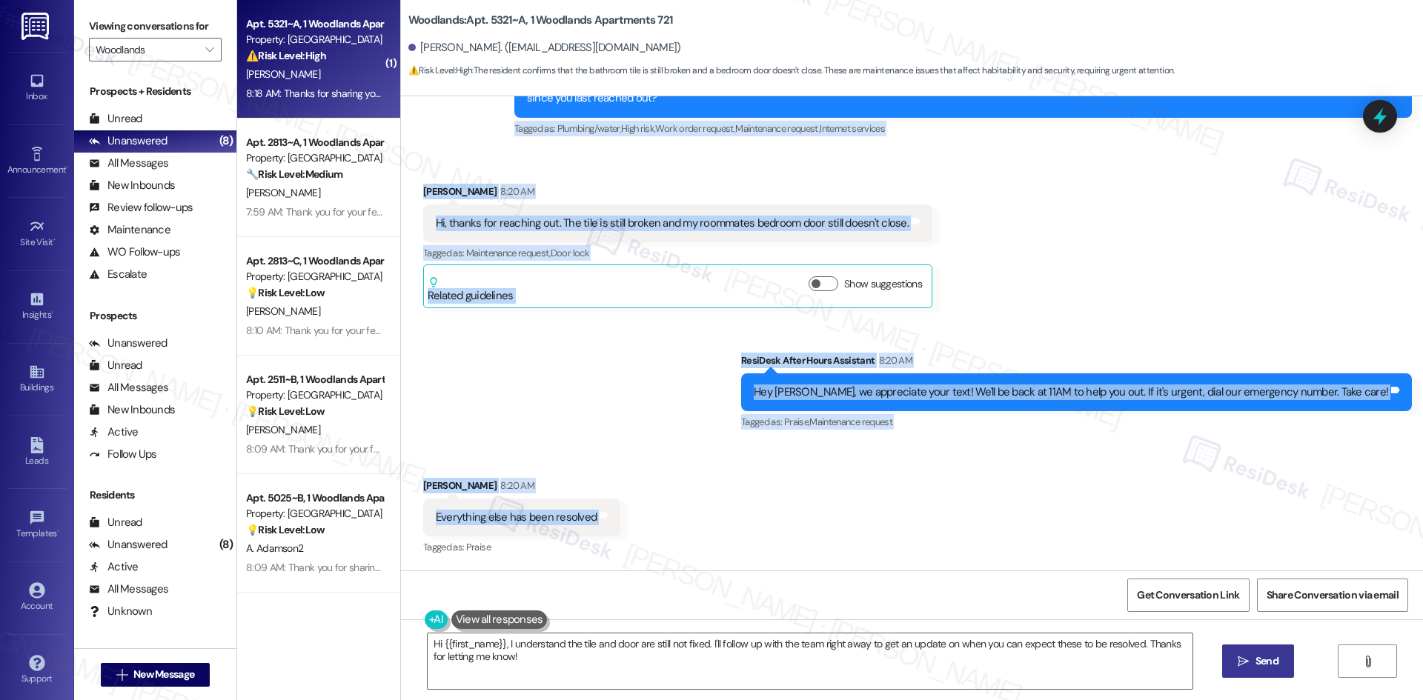
drag, startPoint x: 399, startPoint y: 208, endPoint x: 646, endPoint y: 501, distance: 382.9
click at [643, 509] on div "WO Lease started [DATE] 8:00 AM Show details Survey, sent via SMS Residesk Auto…" at bounding box center [912, 333] width 1022 height 474
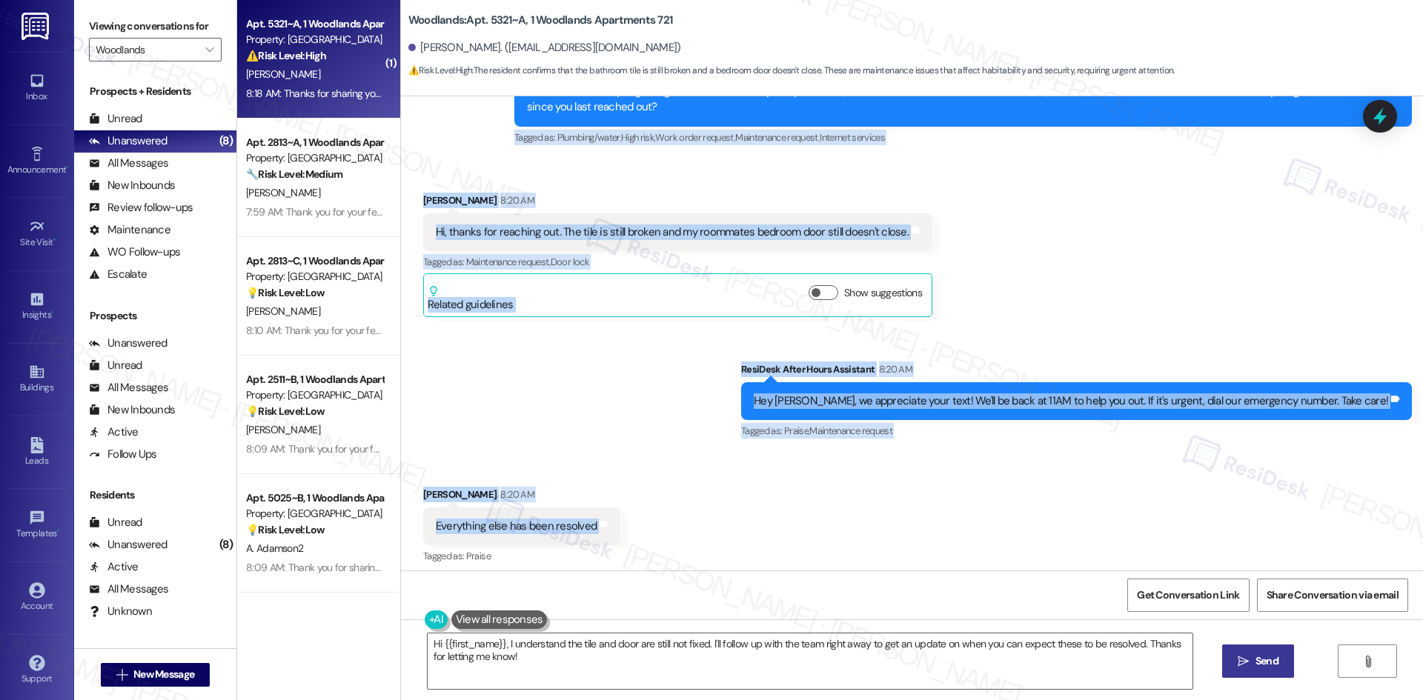
scroll to position [771, 0]
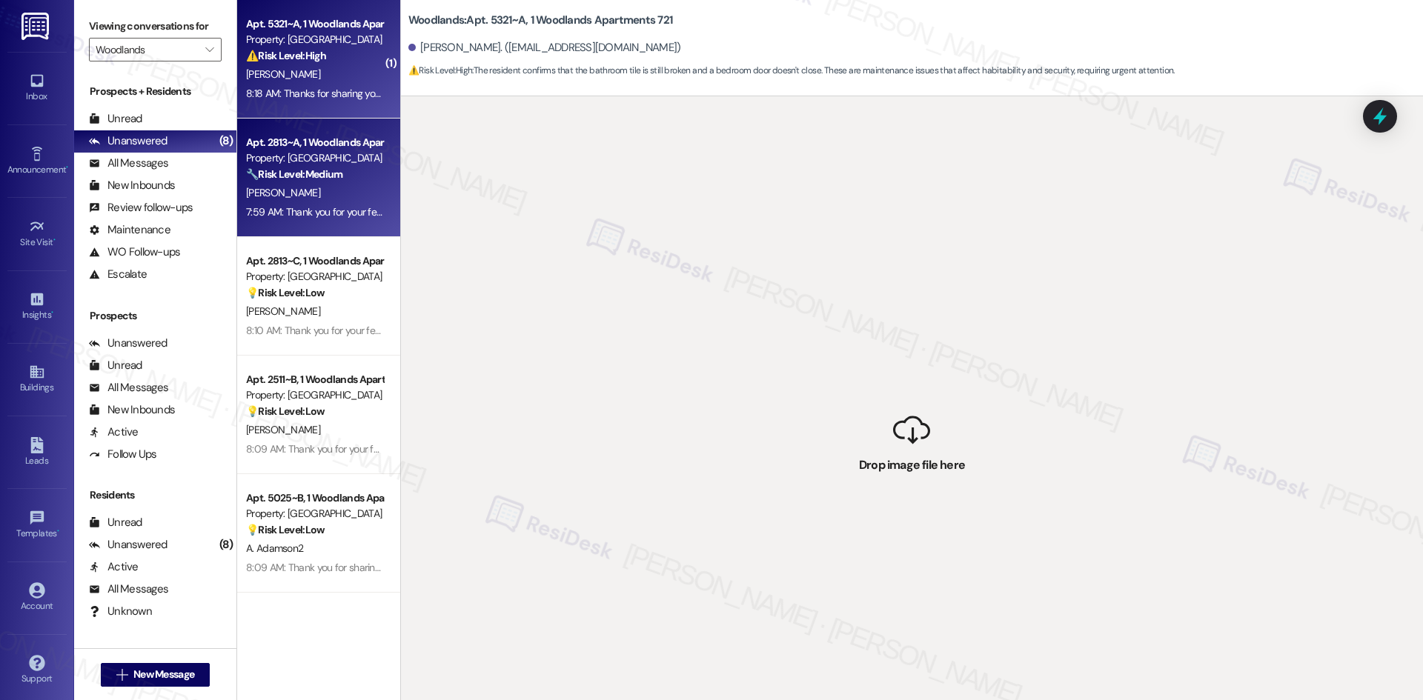
click at [267, 153] on div "Property: [GEOGRAPHIC_DATA]" at bounding box center [314, 158] width 137 height 16
click at [319, 102] on div "8:18 AM: Thanks for sharing your feedback, [PERSON_NAME]. I see the work orders…" at bounding box center [315, 93] width 140 height 19
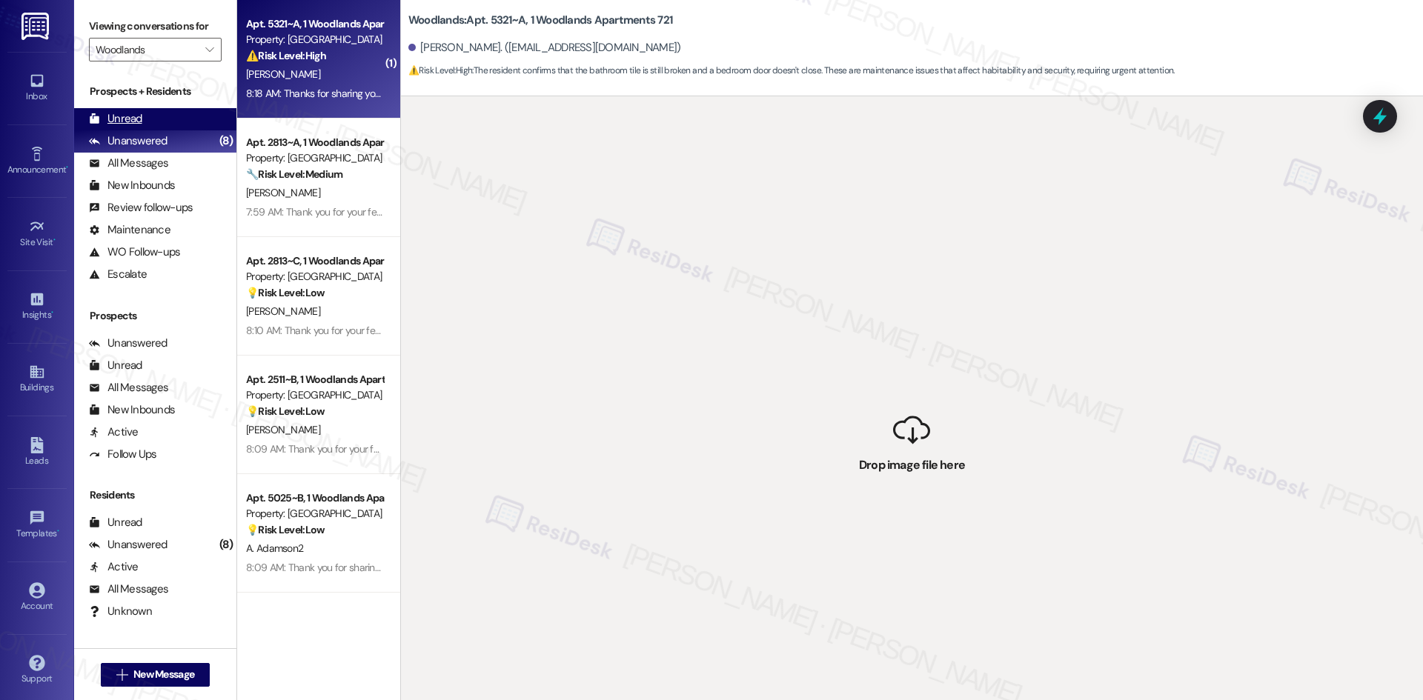
click at [166, 115] on div "Unread (0)" at bounding box center [155, 119] width 162 height 22
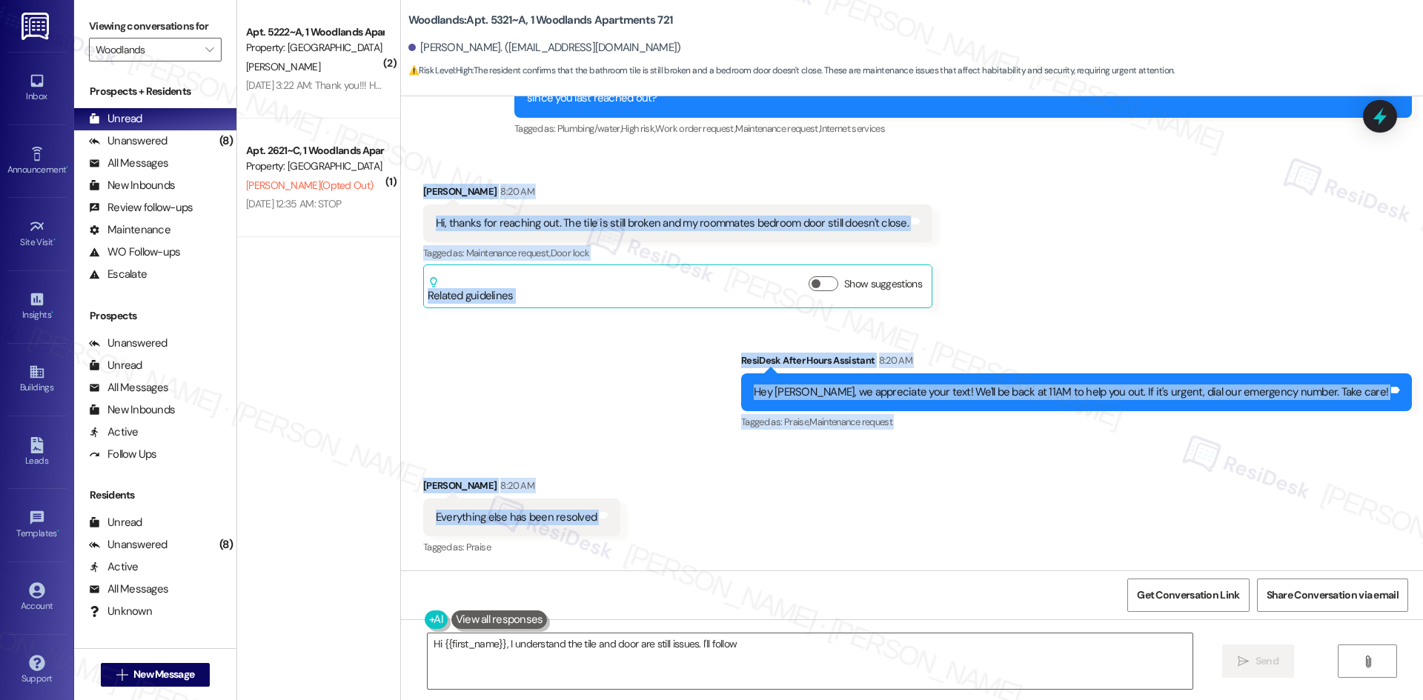
drag, startPoint x: 404, startPoint y: 174, endPoint x: 728, endPoint y: 522, distance: 475.6
click at [728, 522] on div "WO Lease started [DATE] 8:00 AM Show details Survey, sent via SMS Residesk Auto…" at bounding box center [912, 333] width 1022 height 474
copy div "[PERSON_NAME] 8:20 AM Hi, thanks for reaching out. The tile is still broken and…"
drag, startPoint x: 616, startPoint y: 376, endPoint x: 634, endPoint y: 424, distance: 51.4
click at [616, 376] on div "Sent via SMS ResiDesk After Hours Assistant 8:20 AM Hey [PERSON_NAME], we appre…" at bounding box center [912, 381] width 1022 height 125
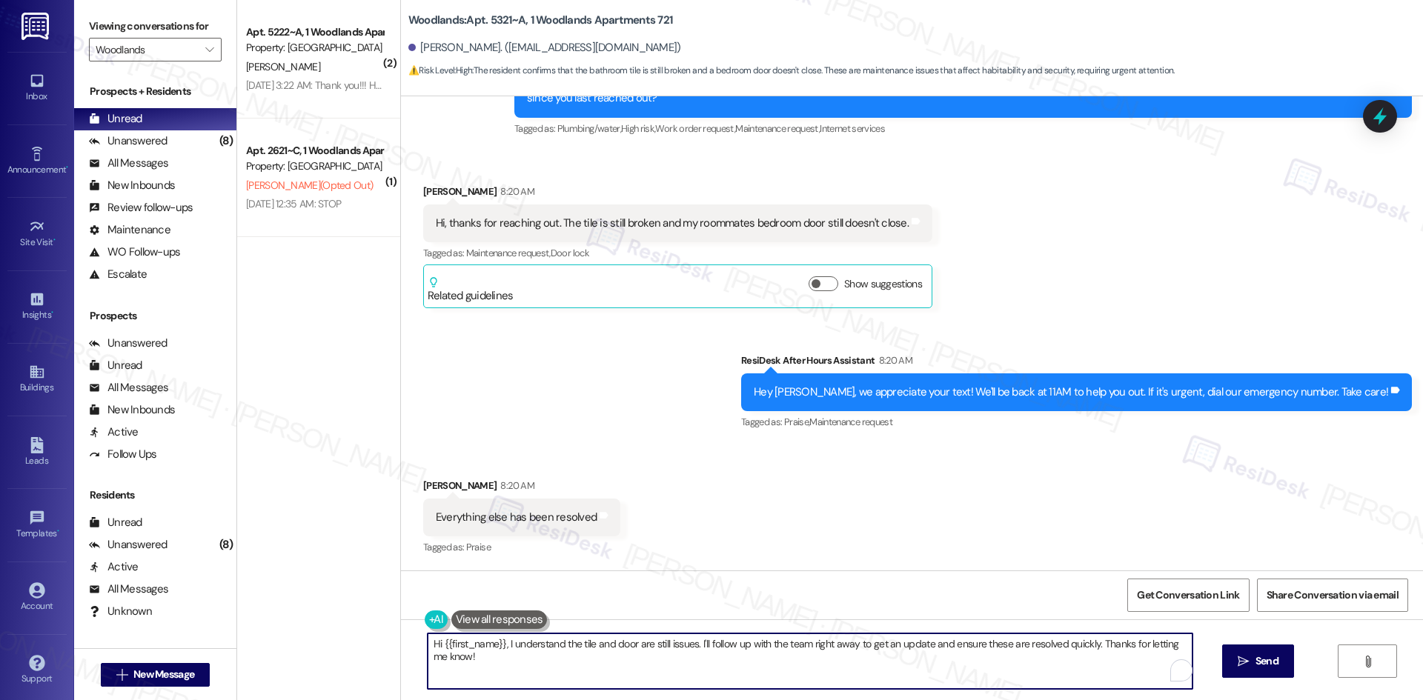
click at [614, 671] on textarea "Hi {{first_name}}, I understand the tile and door are still issues. I'll follow…" at bounding box center [810, 662] width 765 height 56
paste textarea "Thanks for the update, [PERSON_NAME]. I’ll let the site team know that the bath…"
type textarea "Thanks for the update, [PERSON_NAME]. I’ll let the site team know that the bath…"
click at [1248, 671] on button " Send" at bounding box center [1245, 661] width 72 height 33
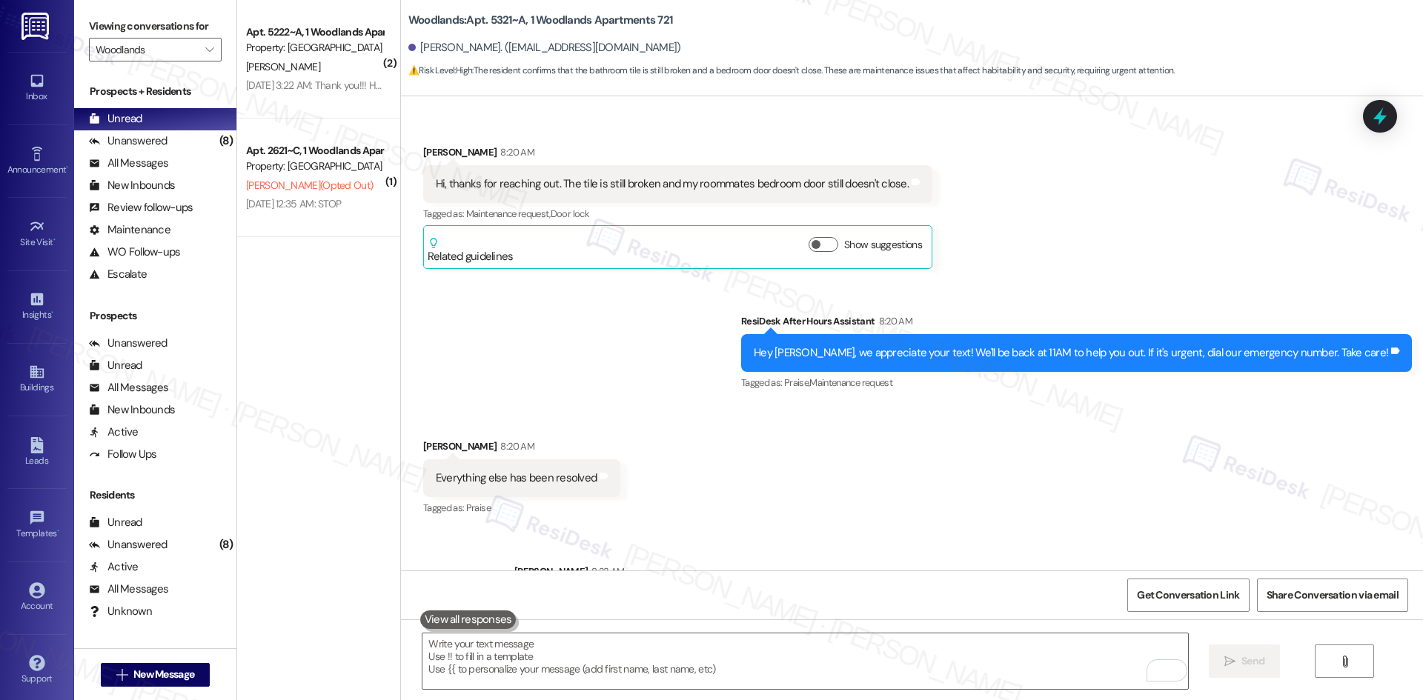
scroll to position [889, 0]
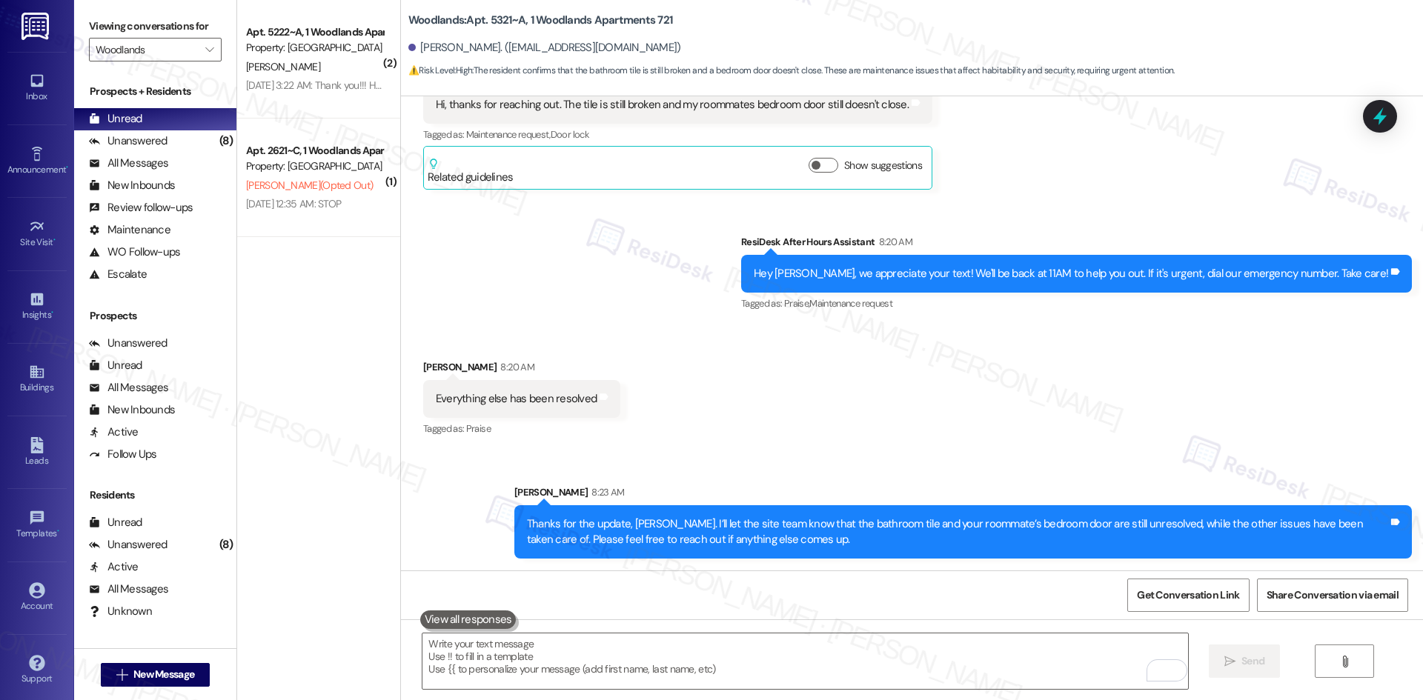
click at [634, 312] on div "Sent via SMS ResiDesk After Hours Assistant 8:20 AM Hey William, we appreciate …" at bounding box center [912, 263] width 1022 height 125
click at [826, 404] on div "Received via SMS William Keller 8:20 AM Everything else has been resolved Tags …" at bounding box center [912, 388] width 1022 height 125
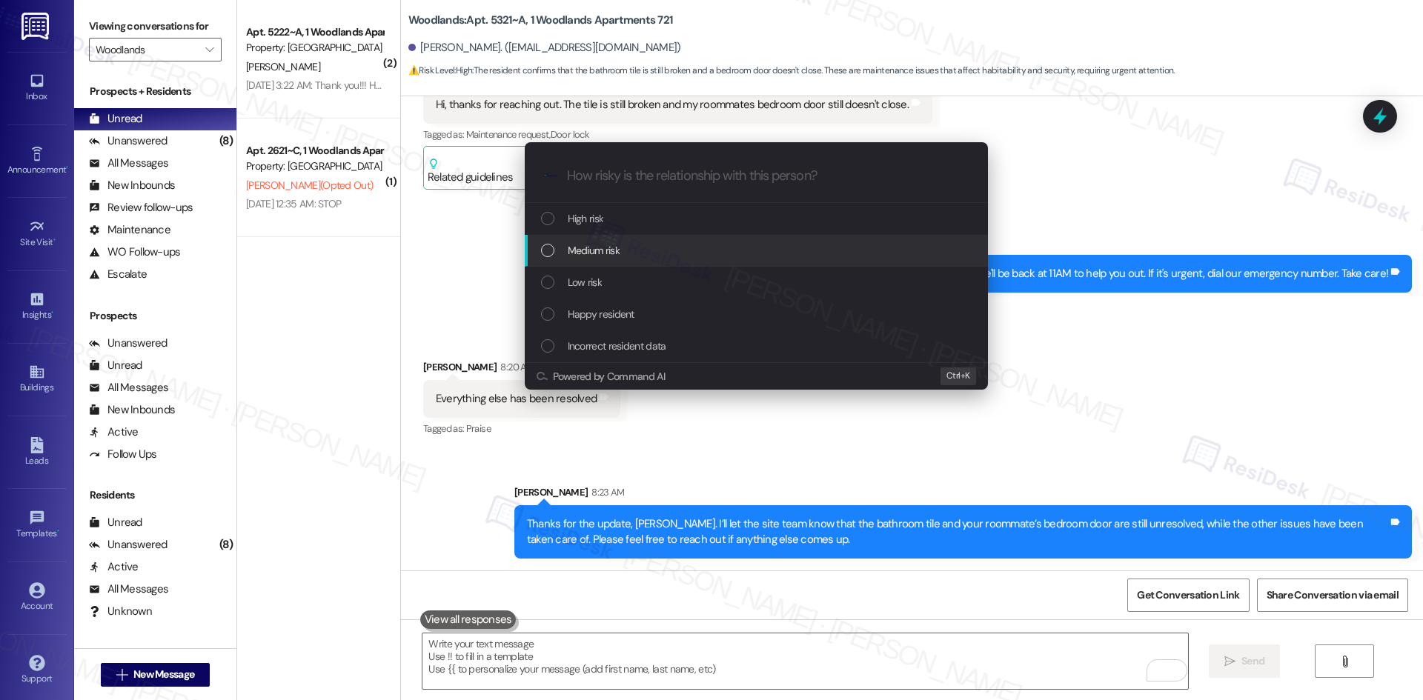
click at [652, 250] on div "Medium risk" at bounding box center [758, 250] width 434 height 16
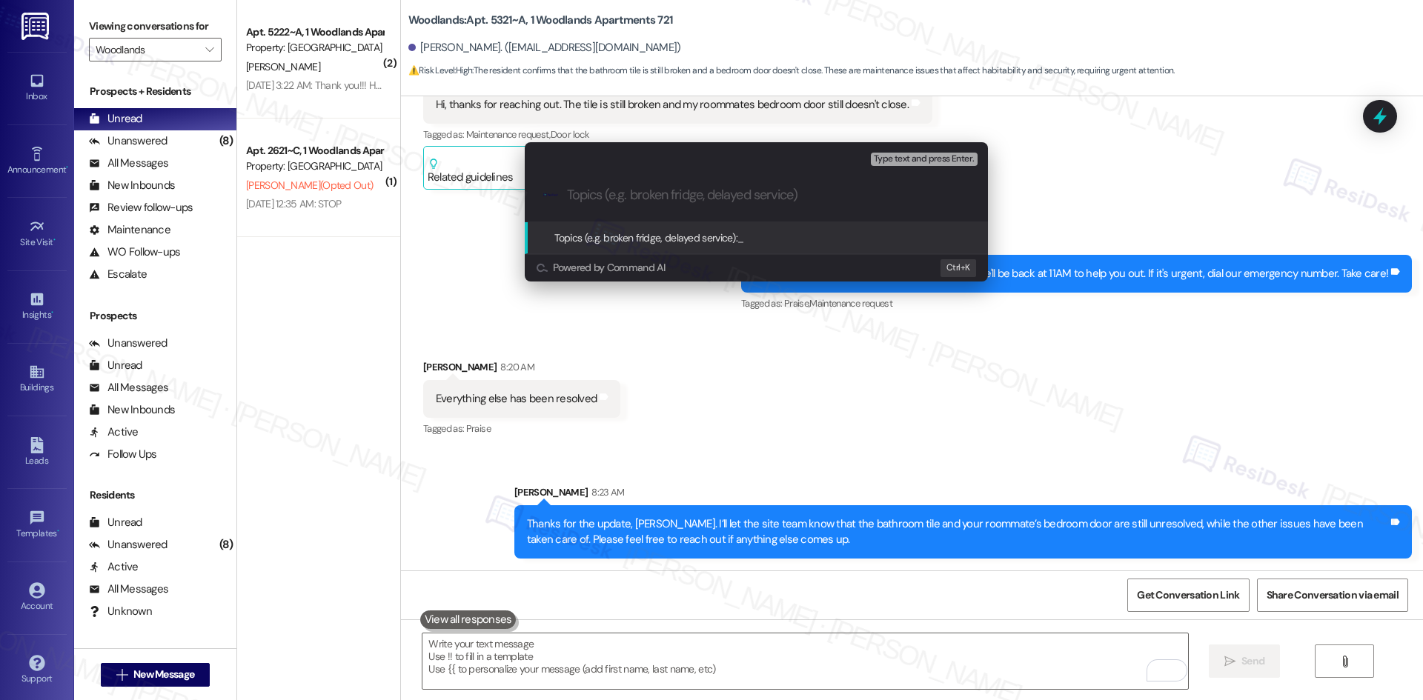
click at [611, 193] on input "Topics (e.g. broken fridge, delayed service)" at bounding box center [768, 196] width 402 height 16
paste input "Unresolved Maintenance Issues"
type input "Unresolved Maintenance Issues"
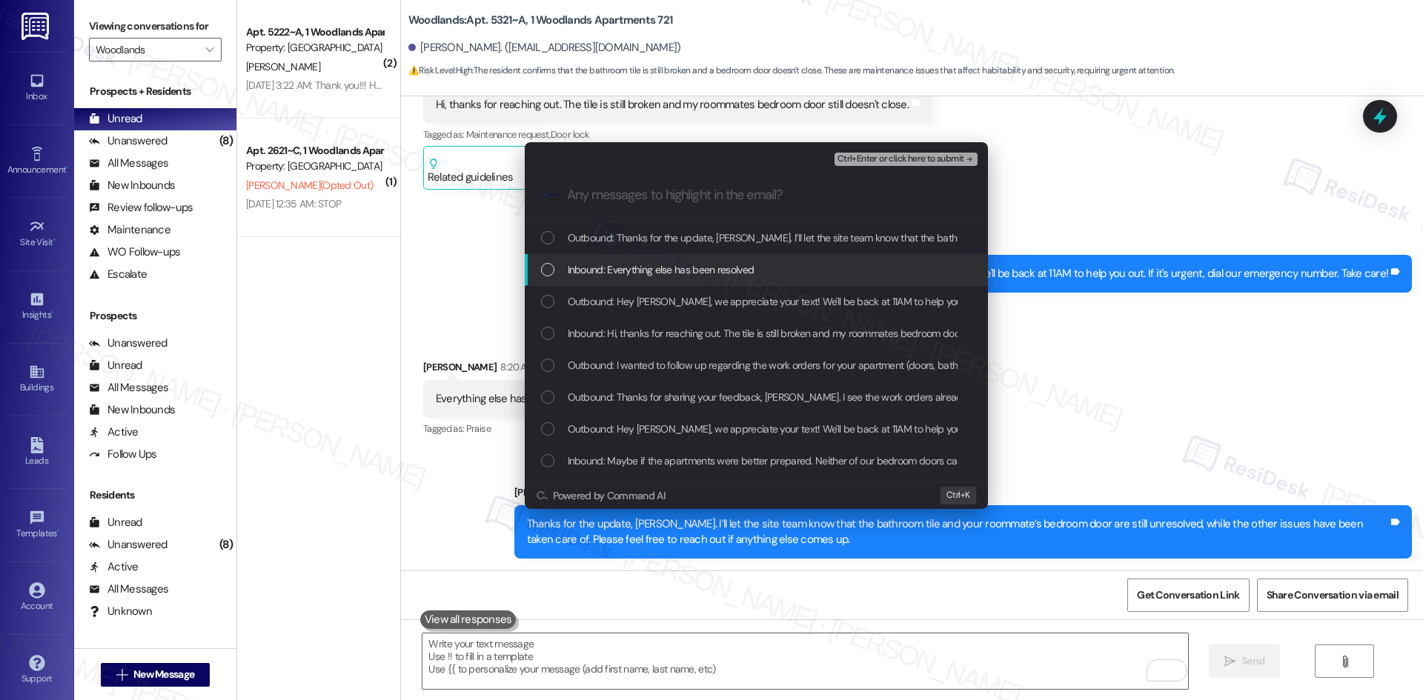
click at [638, 273] on span "Inbound: Everything else has been resolved" at bounding box center [661, 270] width 187 height 16
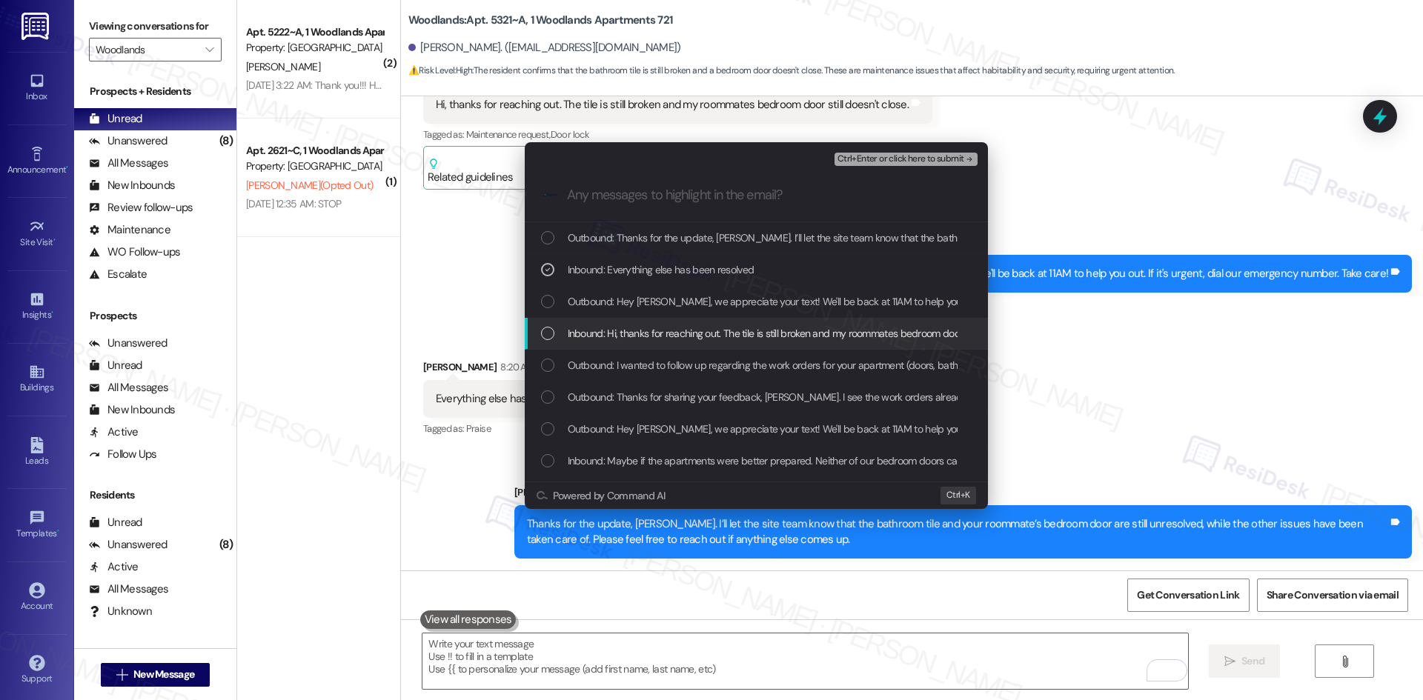
drag, startPoint x: 759, startPoint y: 323, endPoint x: 781, endPoint y: 324, distance: 22.2
click at [761, 324] on div "Inbound: Hi, thanks for reaching out. The tile is still broken and my roommates…" at bounding box center [756, 334] width 463 height 32
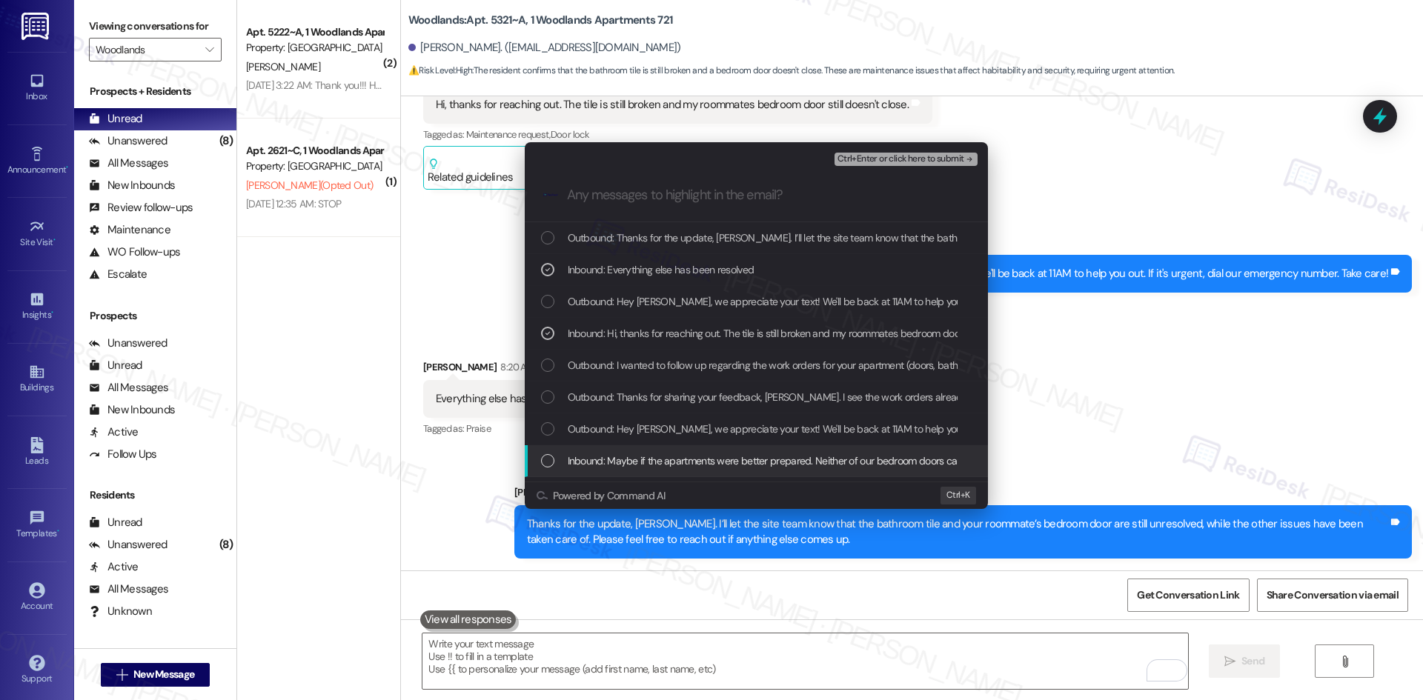
click at [908, 468] on span "Inbound: Maybe if the apartments were better prepared. Neither of our bedroom d…" at bounding box center [934, 461] width 732 height 16
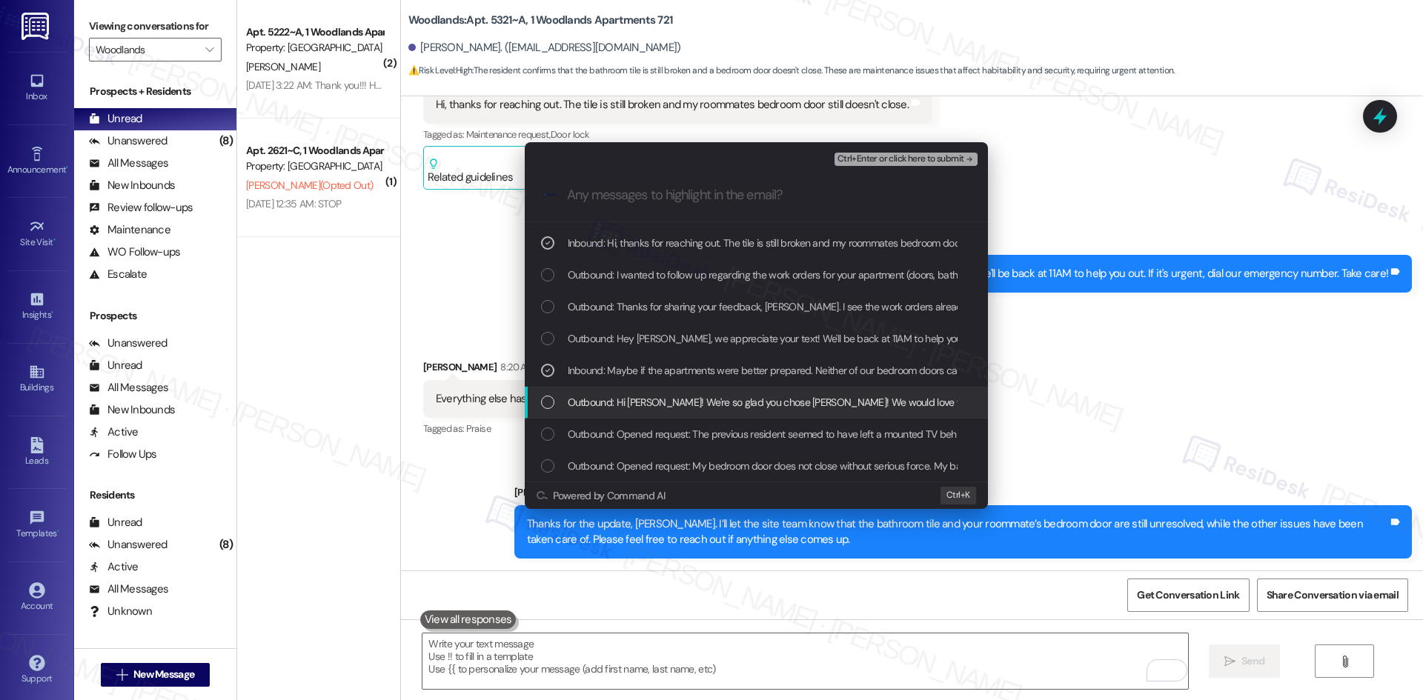
scroll to position [91, 0]
click at [955, 159] on span "Ctrl+Enter or click here to submit" at bounding box center [900, 159] width 127 height 10
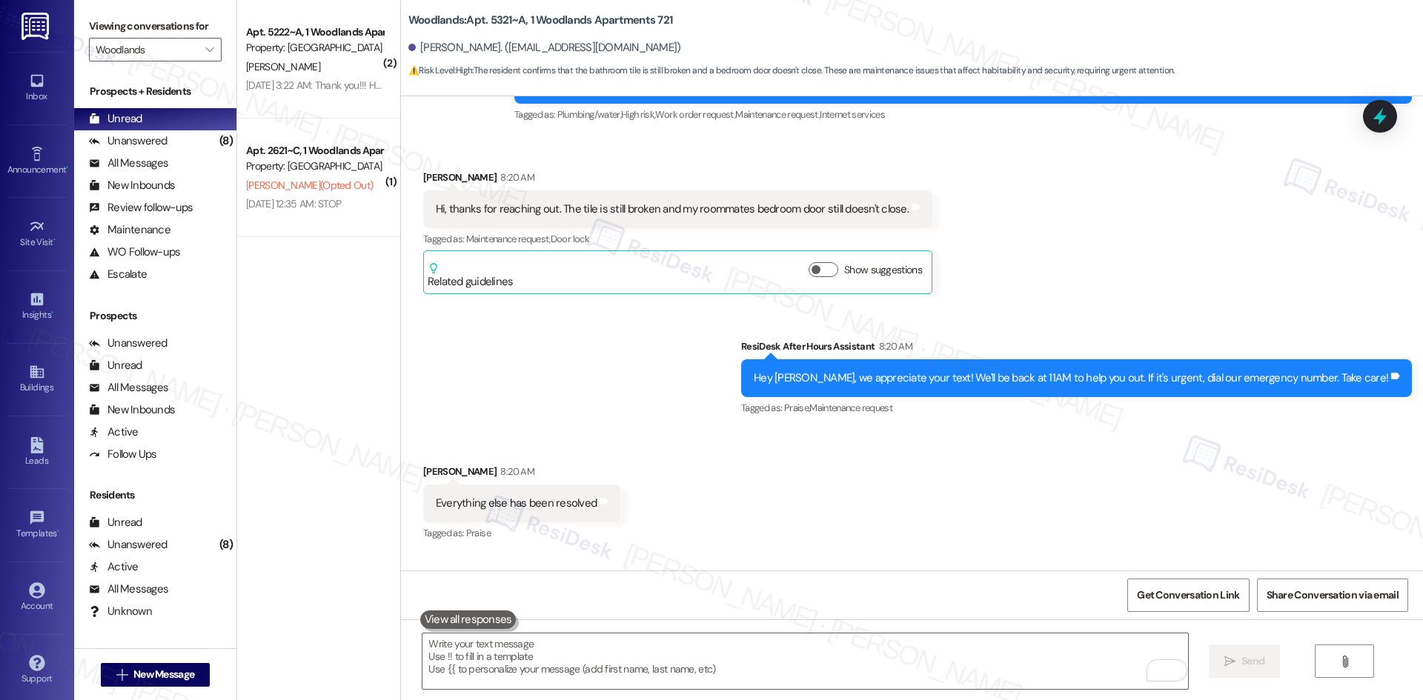
scroll to position [770, 0]
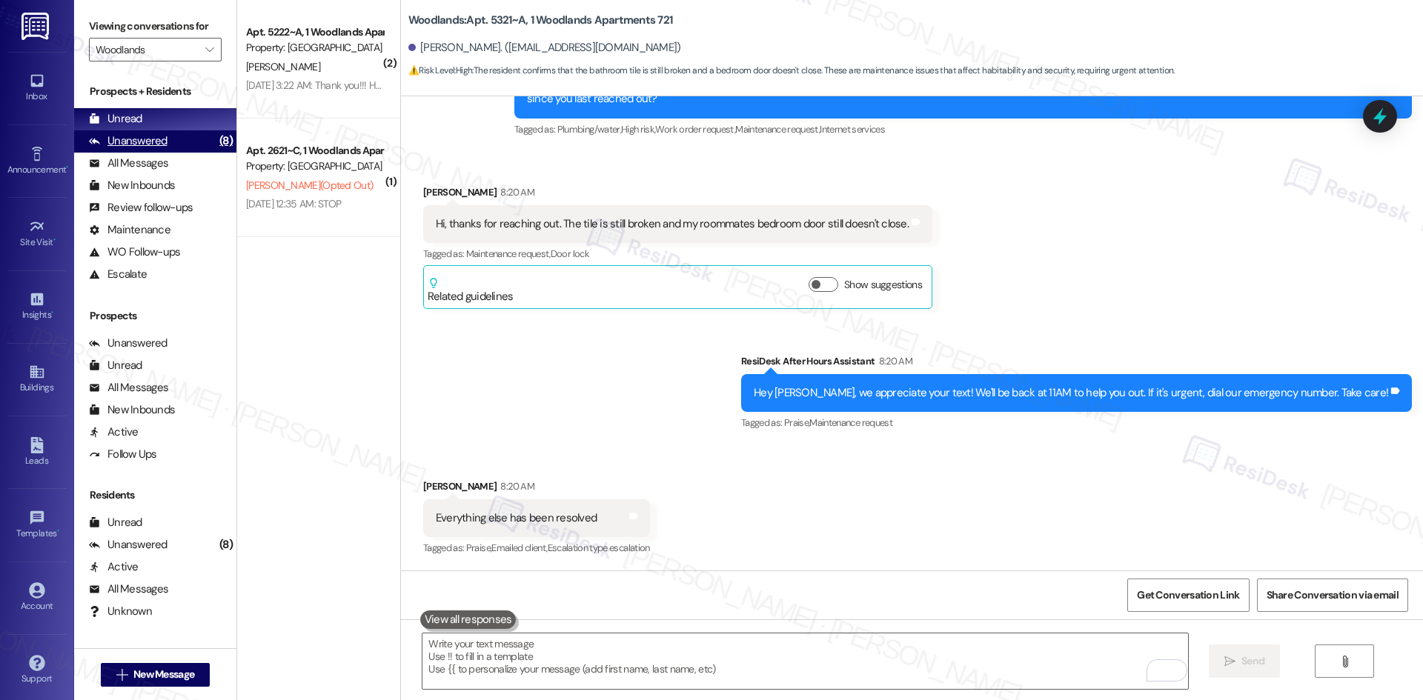
click at [176, 142] on div "Unanswered (8)" at bounding box center [155, 141] width 162 height 22
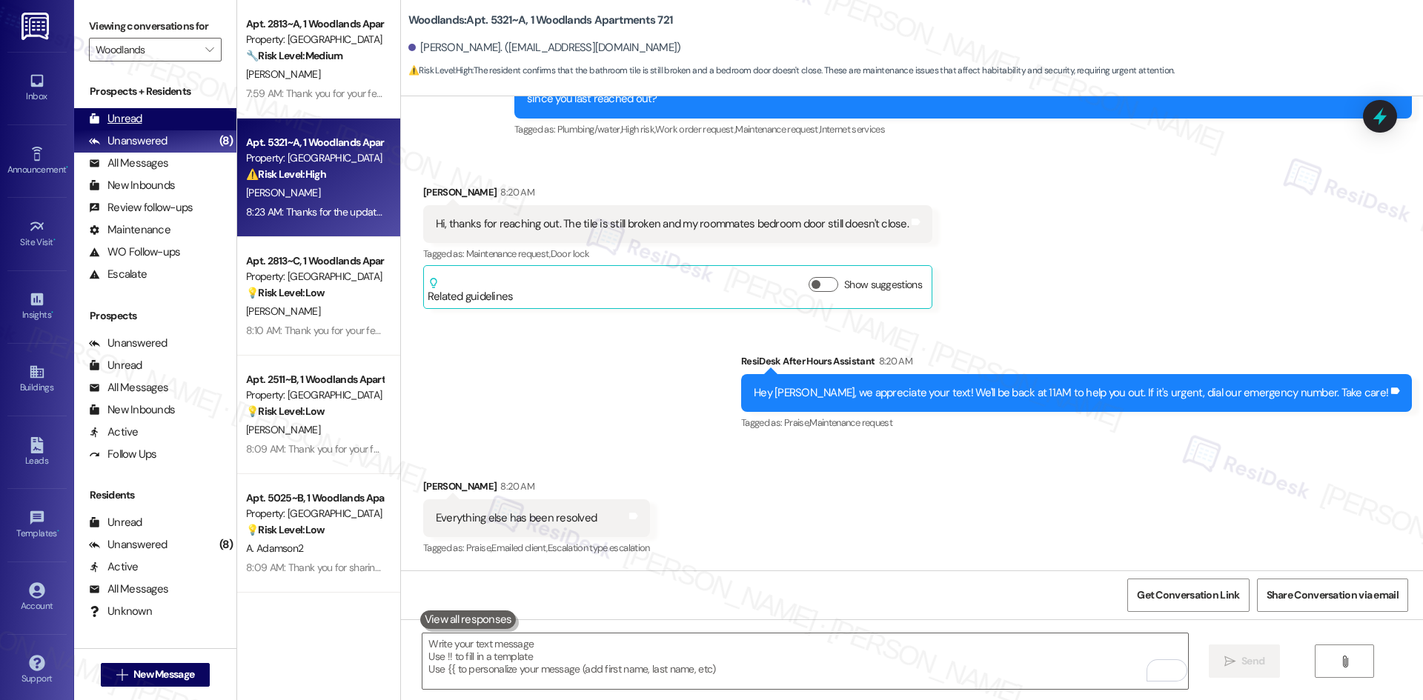
click at [133, 122] on div "Unread" at bounding box center [115, 119] width 53 height 16
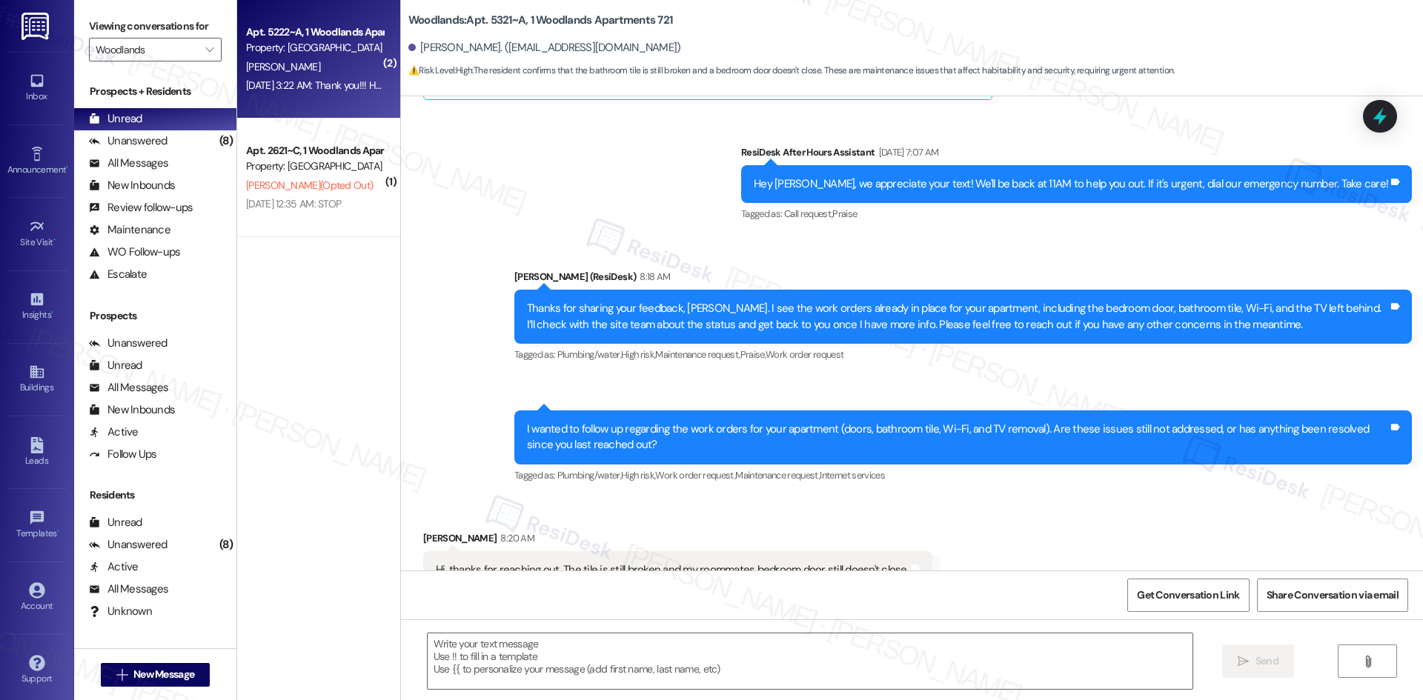
type textarea "Fetching suggested responses. Please feel free to read through the conversation…"
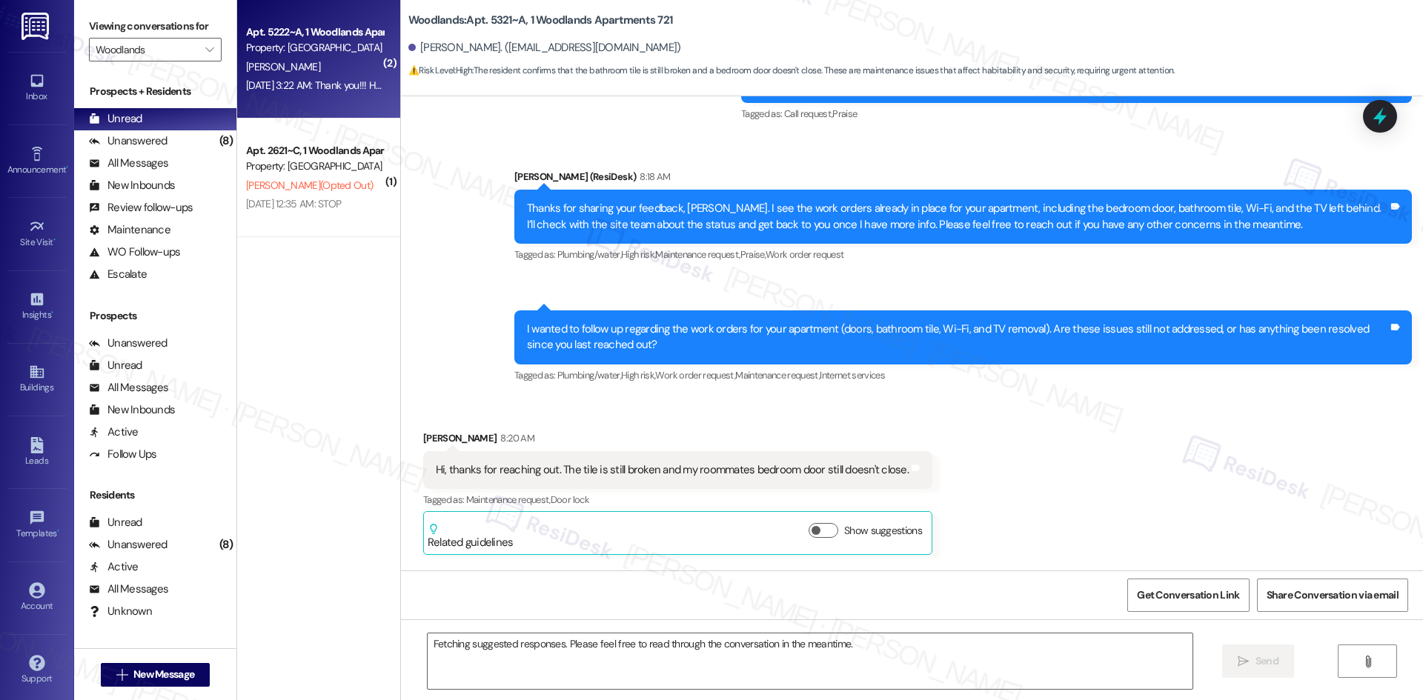
click at [307, 73] on div "S. Denning" at bounding box center [315, 67] width 140 height 19
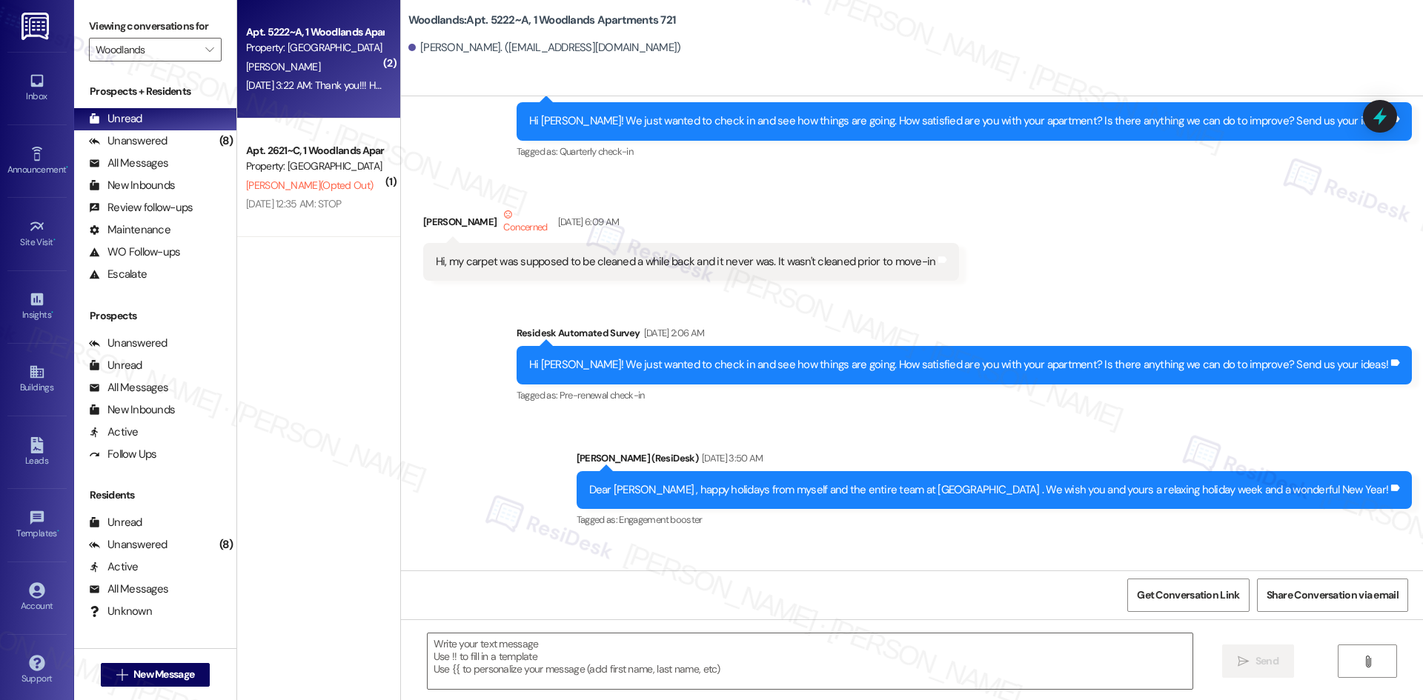
type textarea "Fetching suggested responses. Please feel free to read through the conversation…"
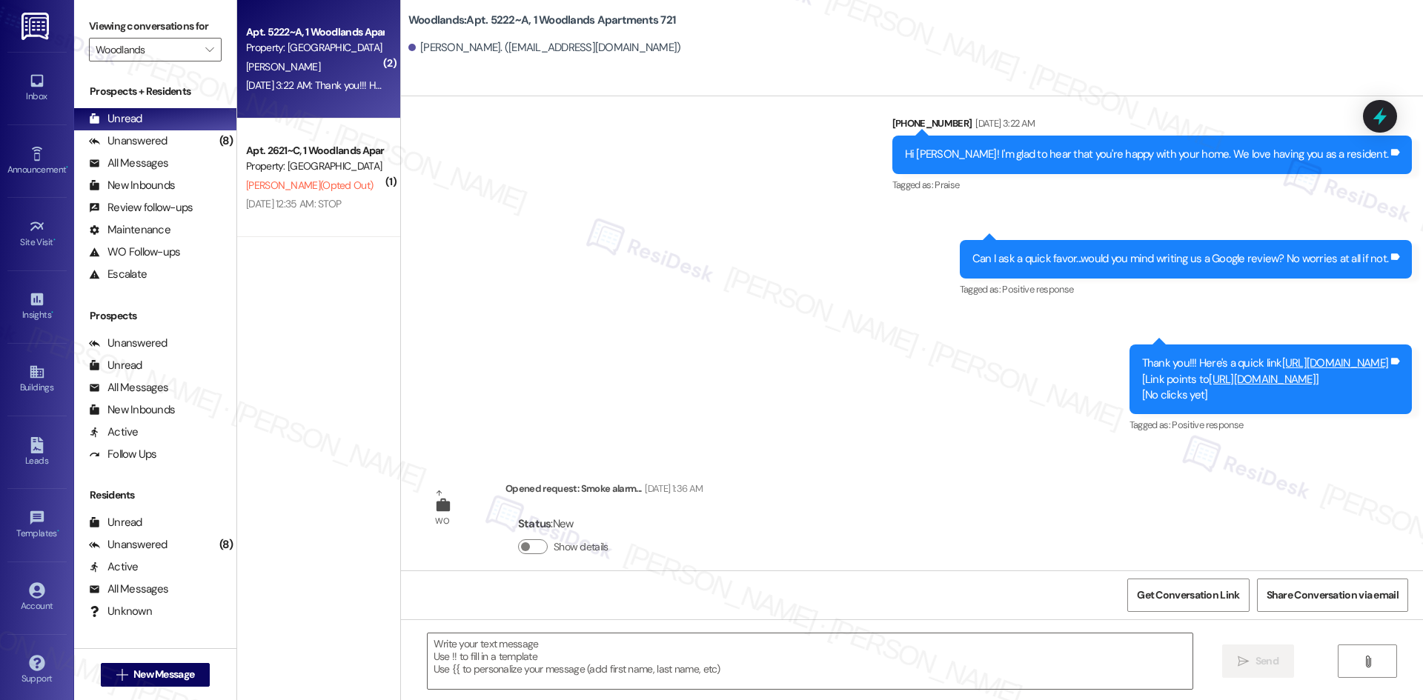
scroll to position [2512, 0]
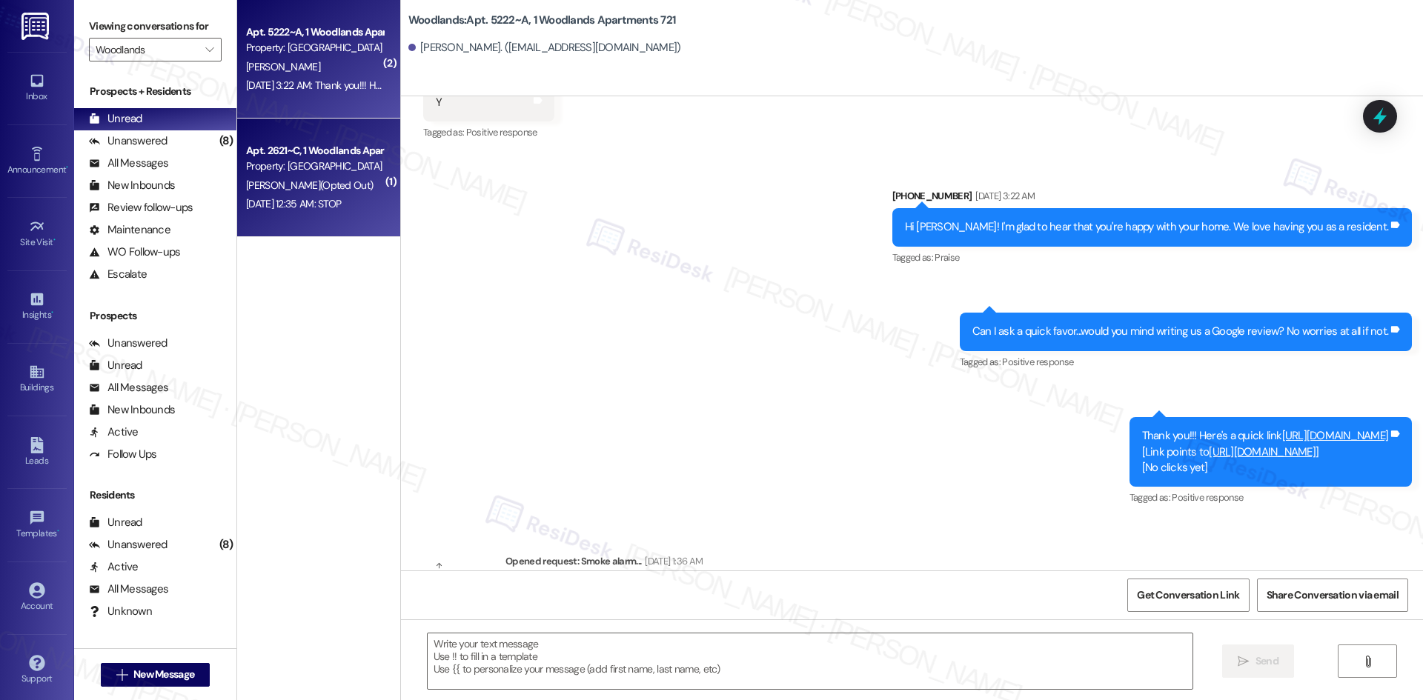
click at [362, 222] on div "Apt. 2621~C, 1 Woodlands Apartments 721 Property: Woodlands N. Haught (Opted Ou…" at bounding box center [318, 178] width 163 height 119
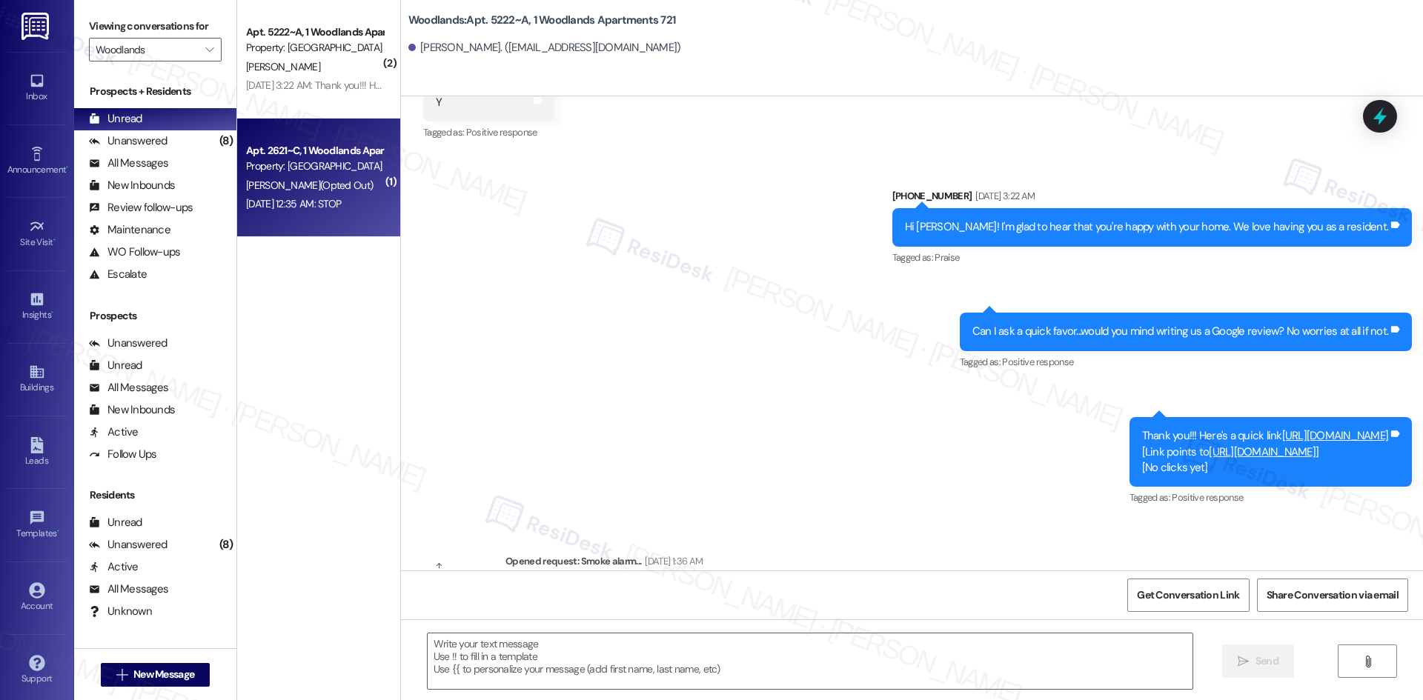
type textarea "Fetching suggested responses. Please feel free to read through the conversation…"
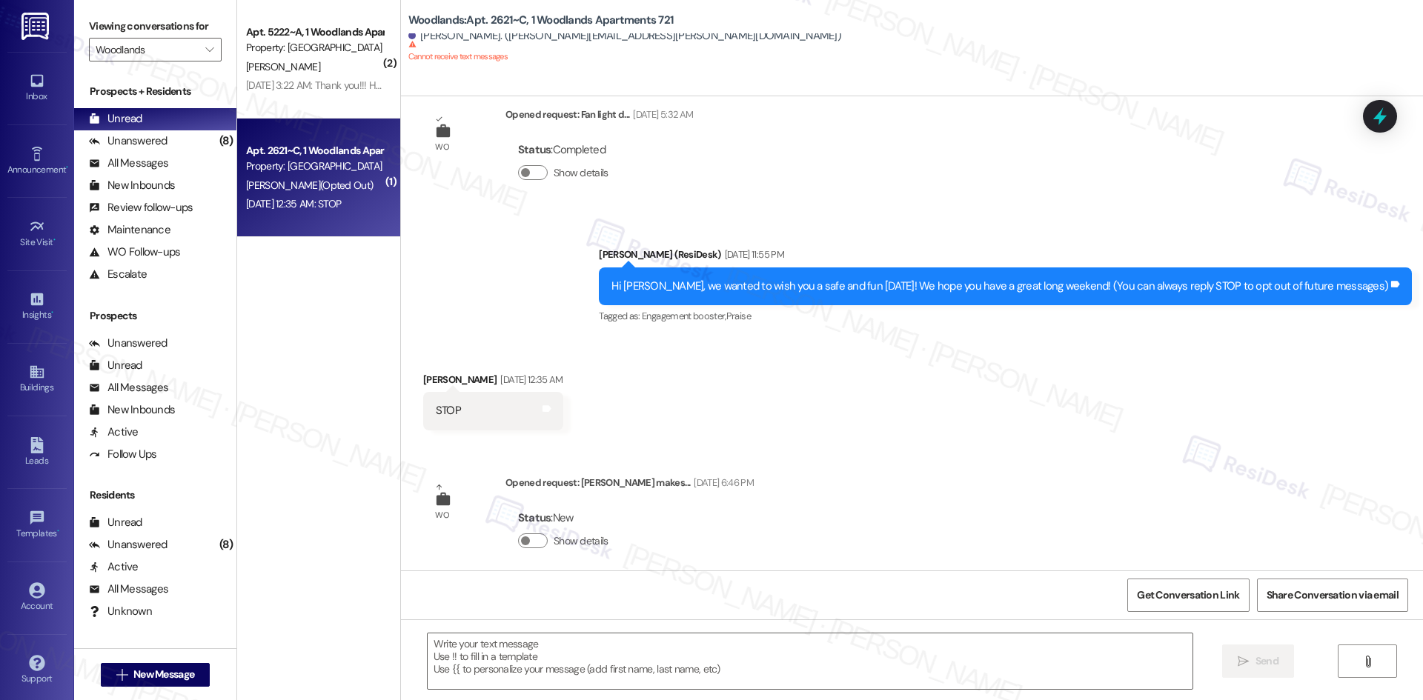
scroll to position [0, 0]
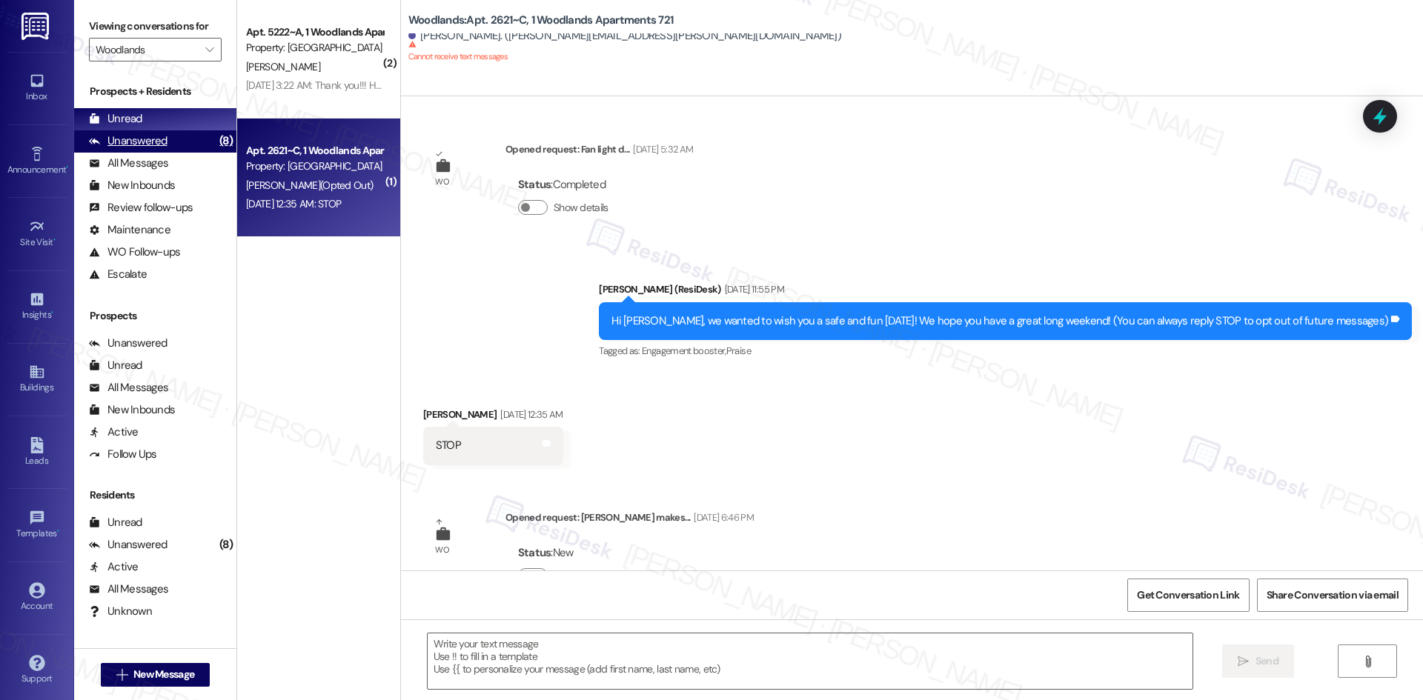
click at [185, 147] on div "Unanswered (8)" at bounding box center [155, 141] width 162 height 22
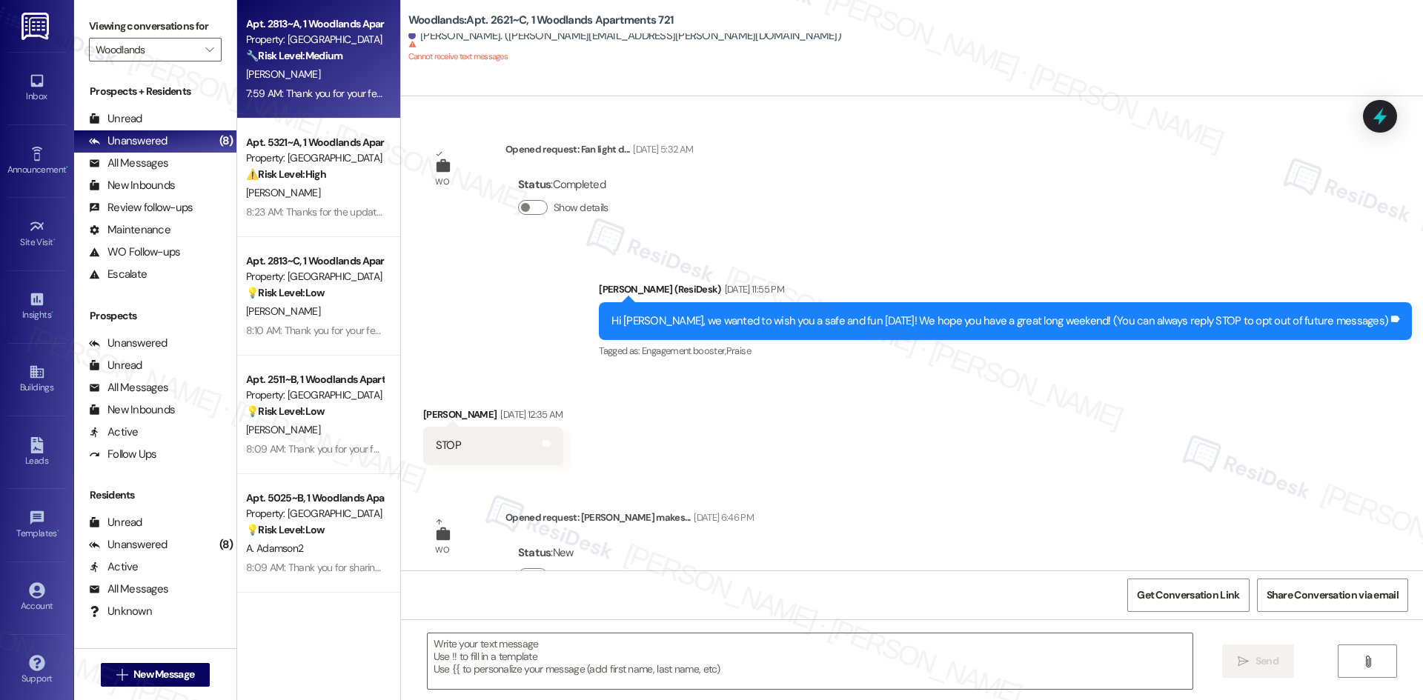
click at [298, 66] on div "I. Nieto" at bounding box center [315, 74] width 140 height 19
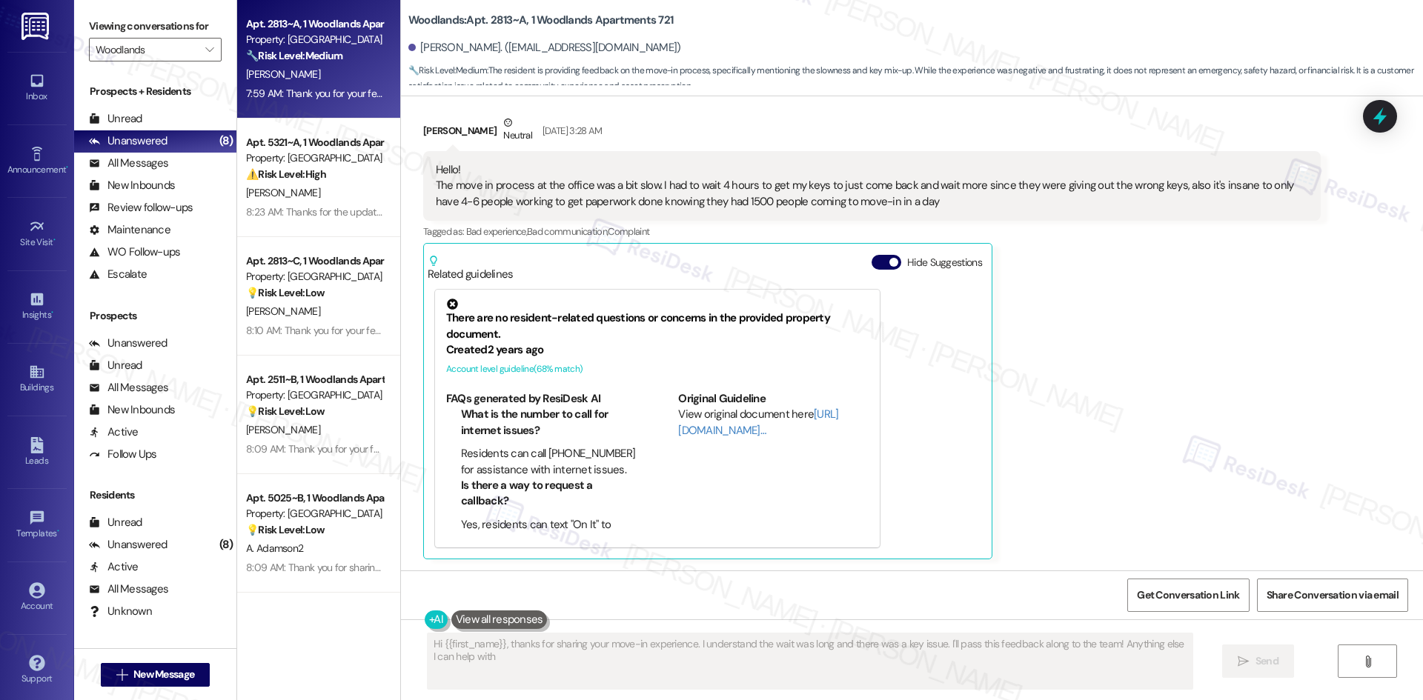
type textarea "Hi {{first_name}}, thanks for sharing your move-in experience. I understand the…"
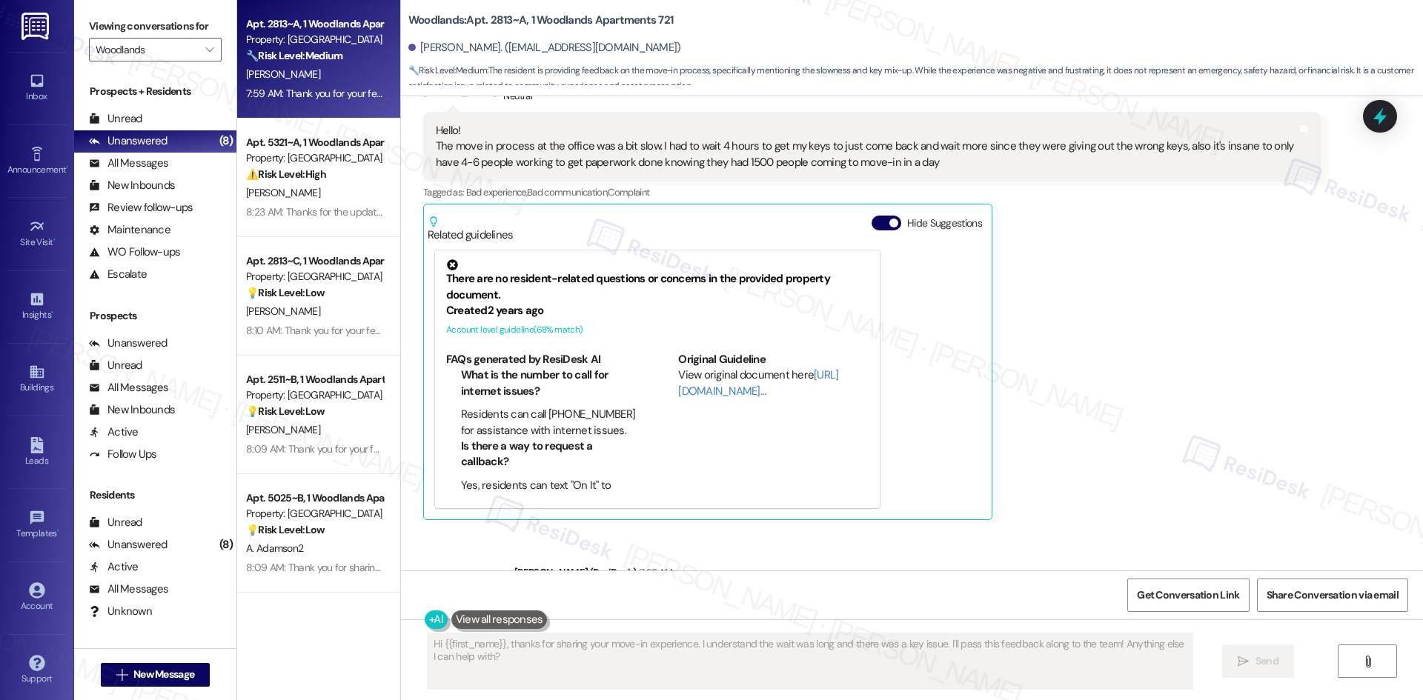
scroll to position [397, 0]
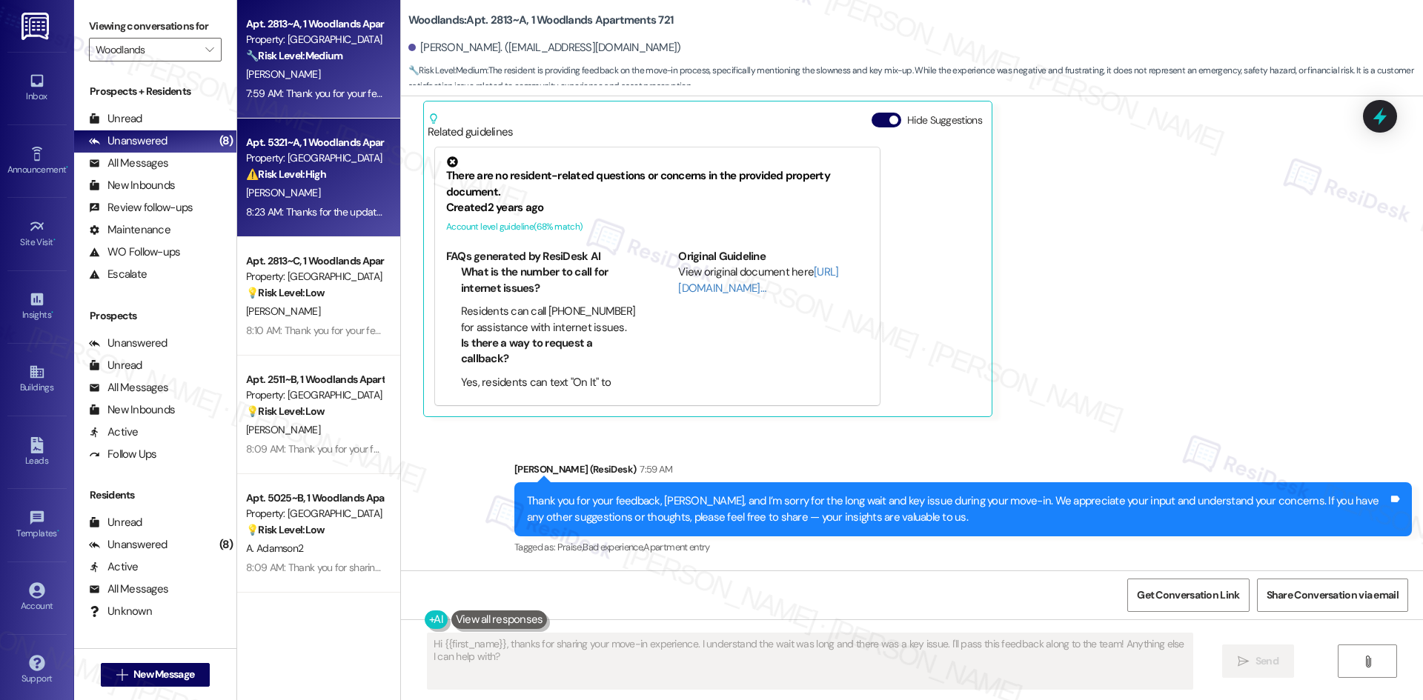
click at [315, 200] on div "W. Keller" at bounding box center [315, 193] width 140 height 19
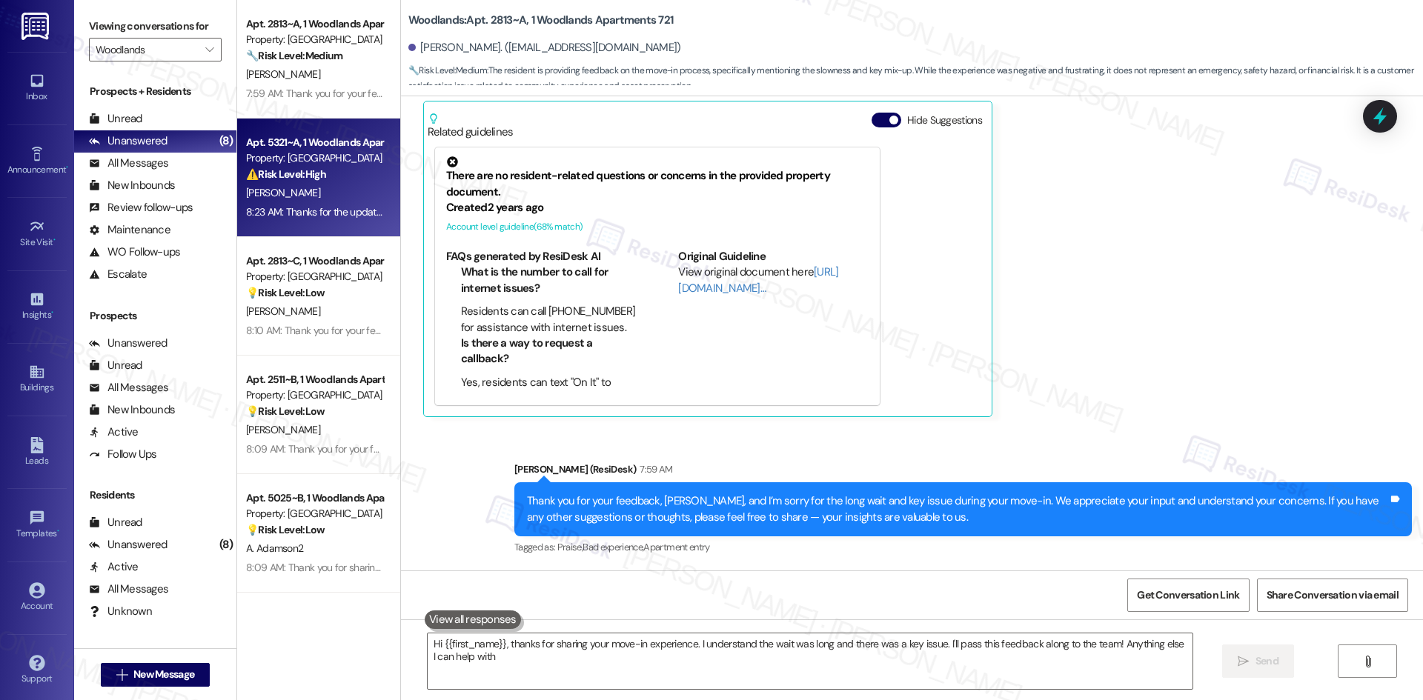
type textarea "Hi {{first_name}}, thanks for sharing your move-in experience. I understand the…"
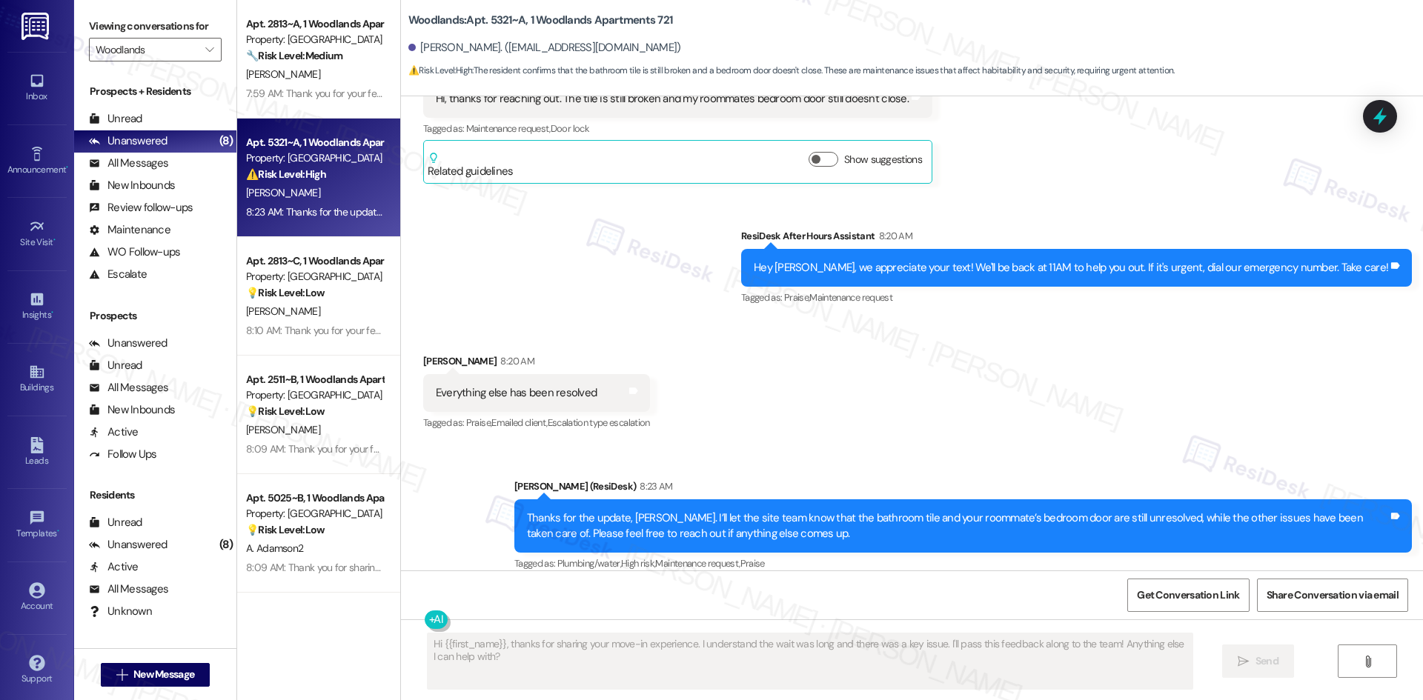
scroll to position [1078, 0]
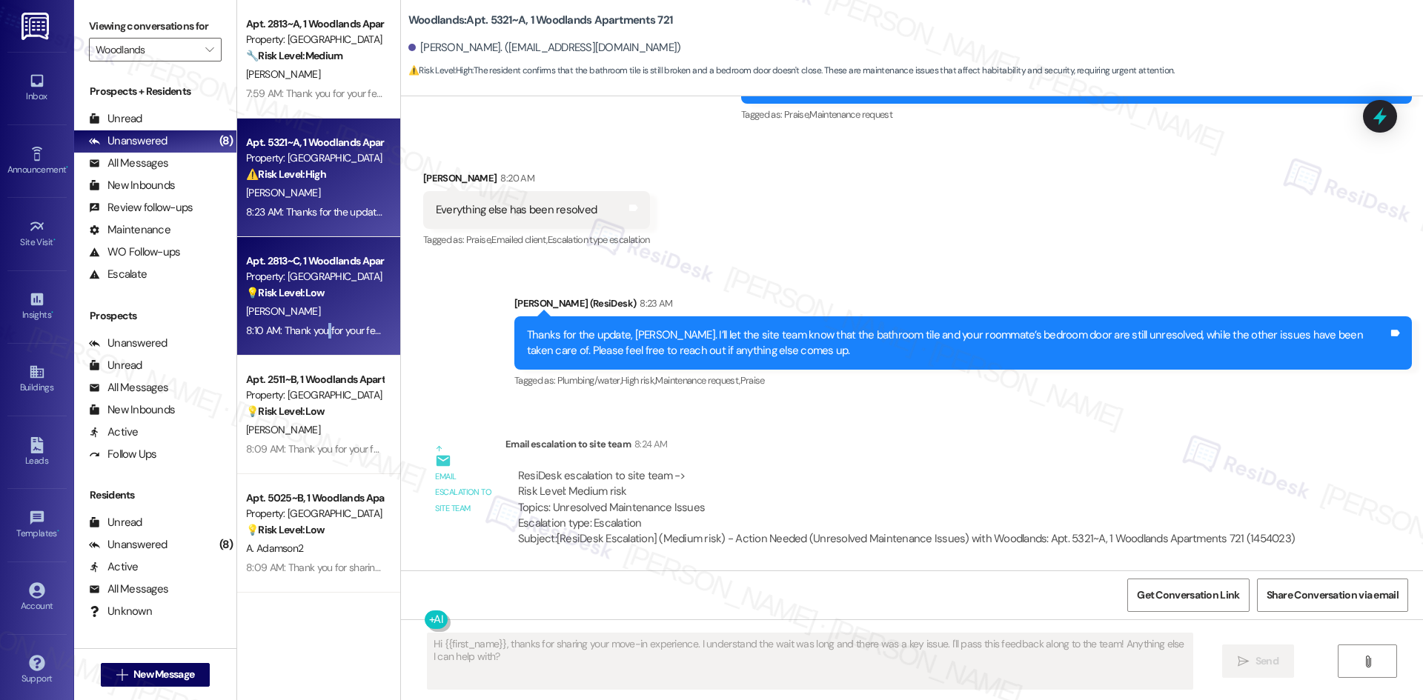
click at [317, 332] on div "8:10 AM: Thank you for your feedback, Fredrick. We really appreciate your input…" at bounding box center [789, 330] width 1087 height 13
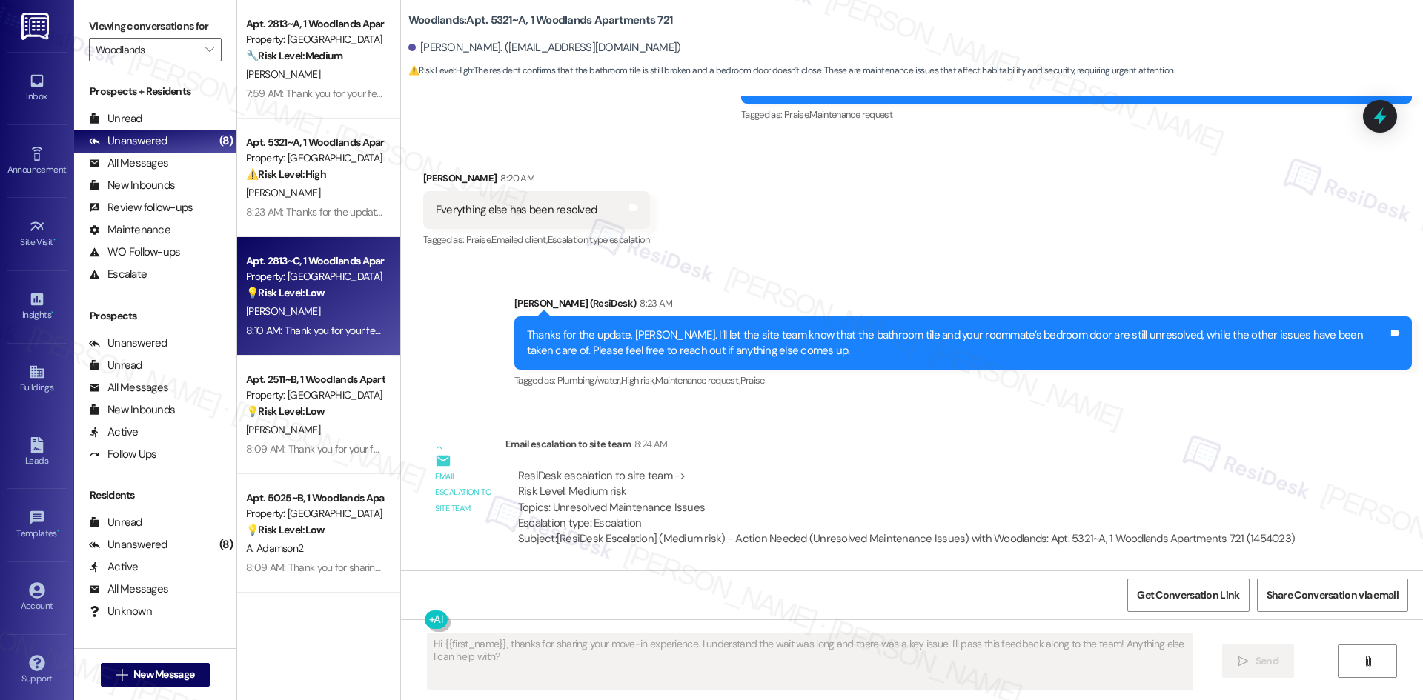
type textarea "Fetching suggested responses. Please feel free to read through the conversation…"
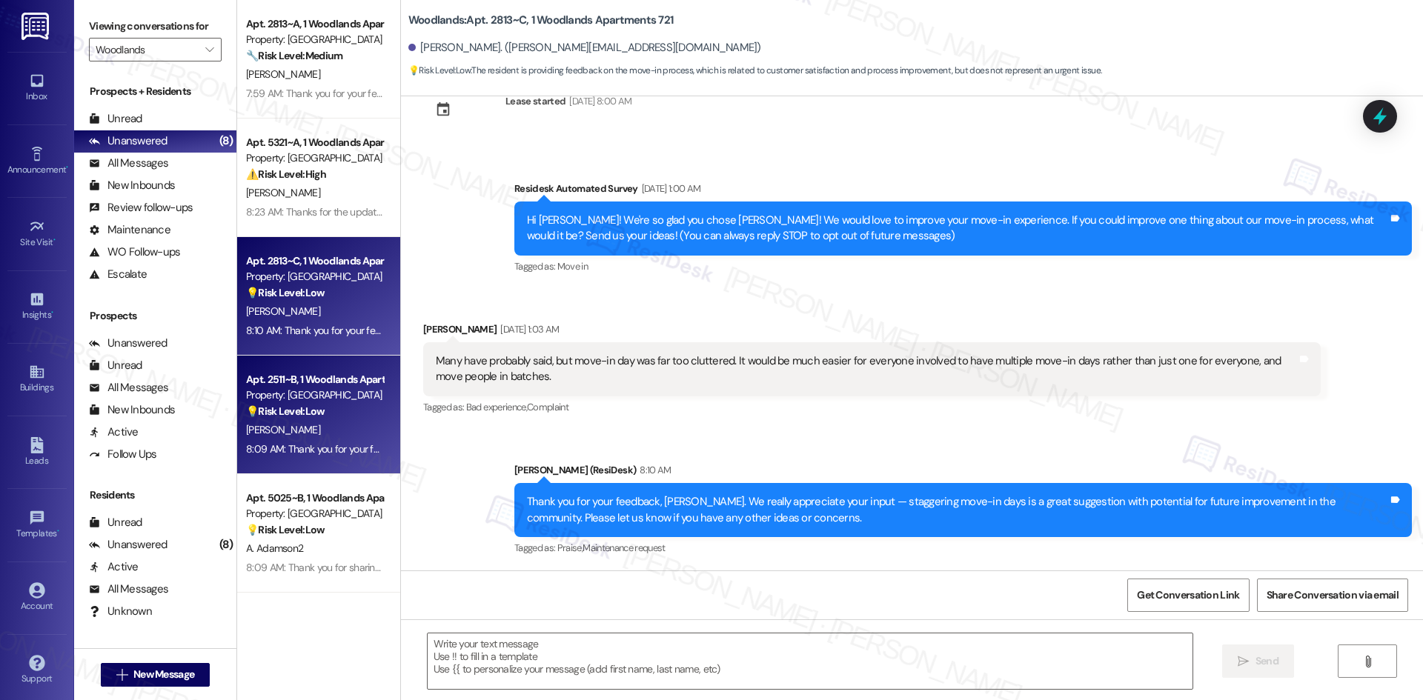
click at [361, 445] on div "8:09 AM: Thank you for your feedback, Caleb. We really appreciate your input — …" at bounding box center [799, 448] width 1106 height 13
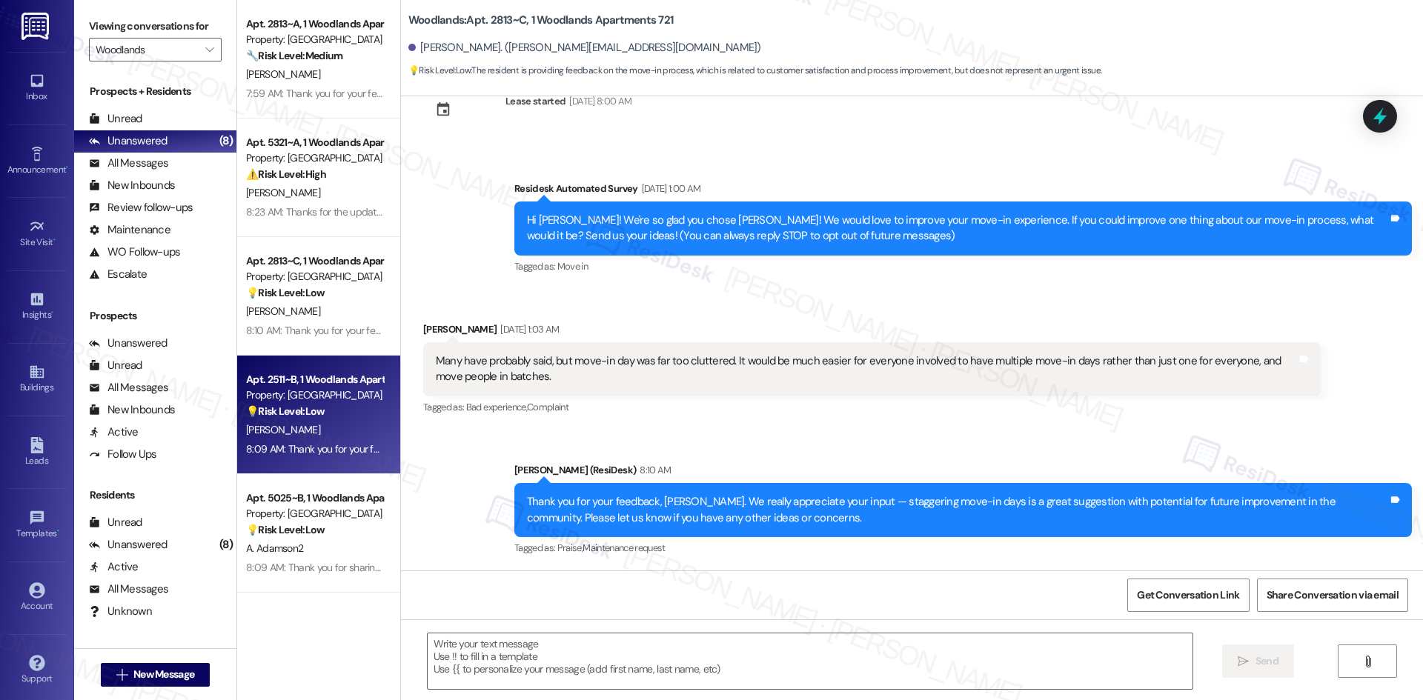
type textarea "Fetching suggested responses. Please feel free to read through the conversation…"
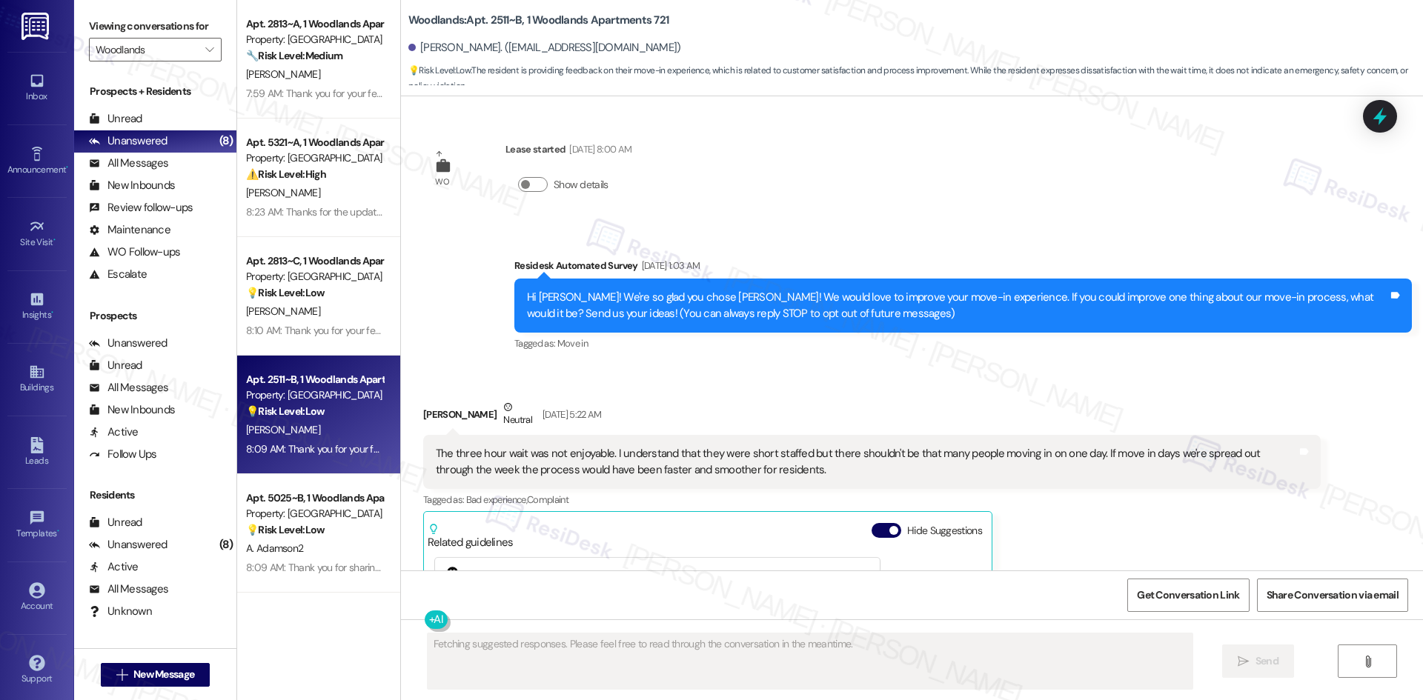
scroll to position [411, 0]
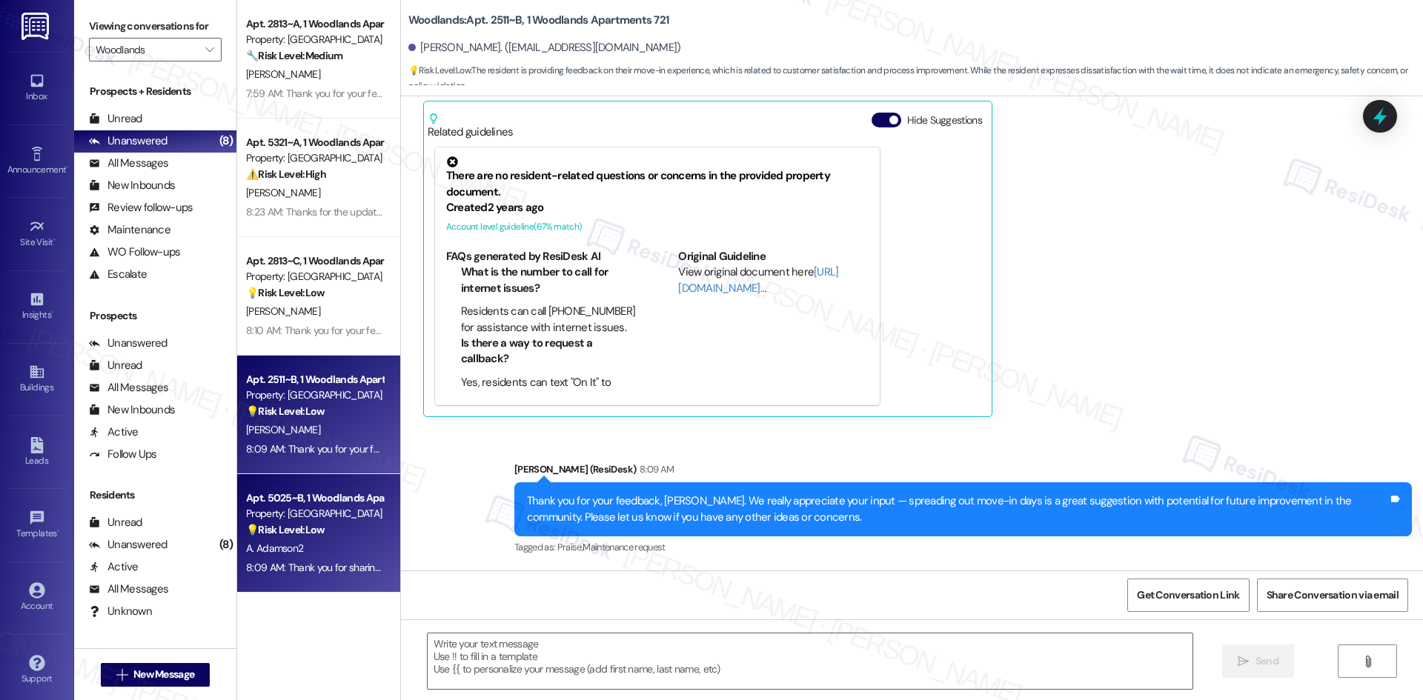
click at [291, 537] on div "💡 Risk Level: Low The resident is providing feedback on the move-in process, wh…" at bounding box center [314, 530] width 137 height 16
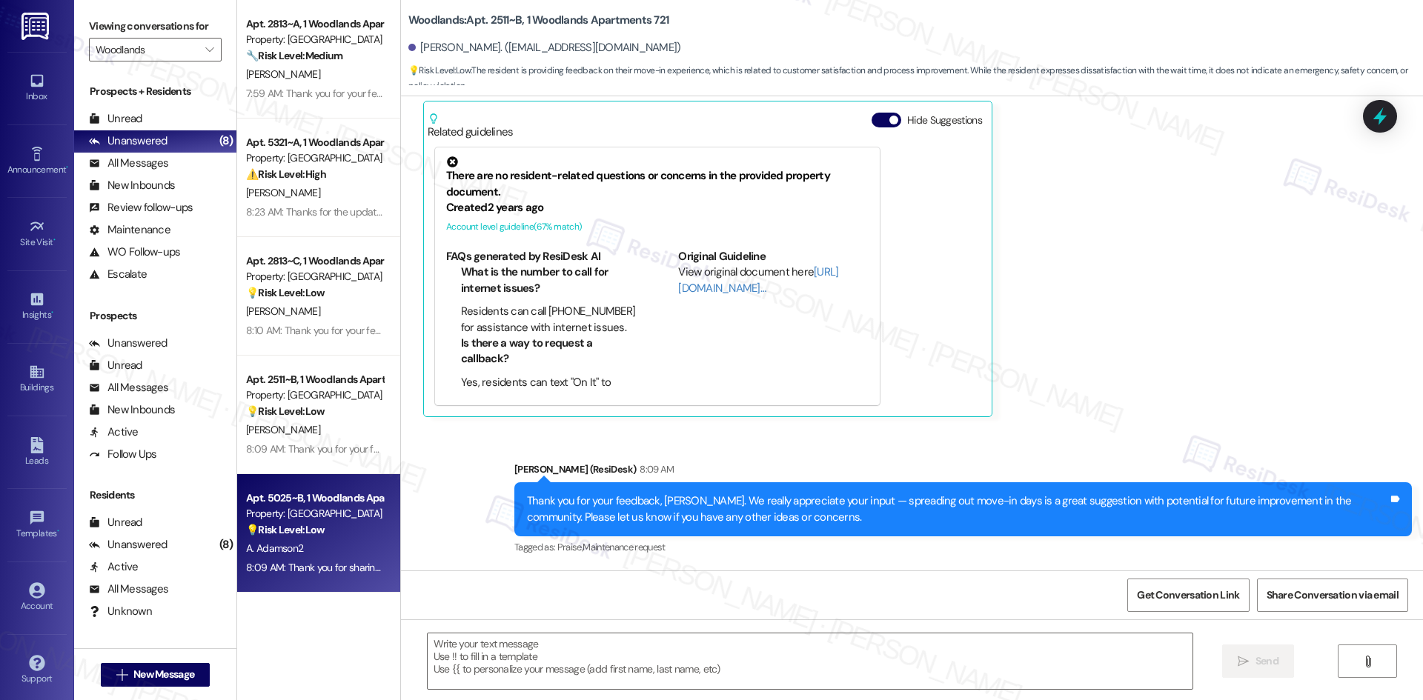
type textarea "Fetching suggested responses. Please feel free to read through the conversation…"
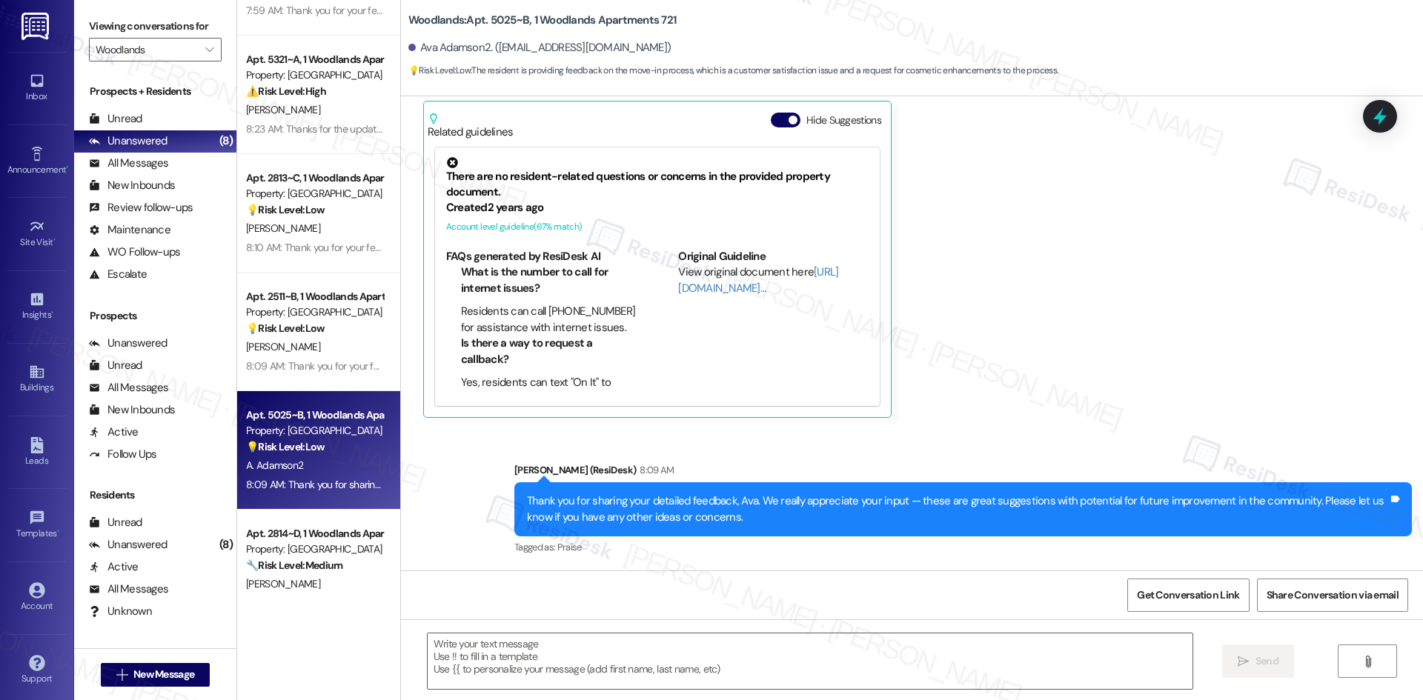
scroll to position [354, 0]
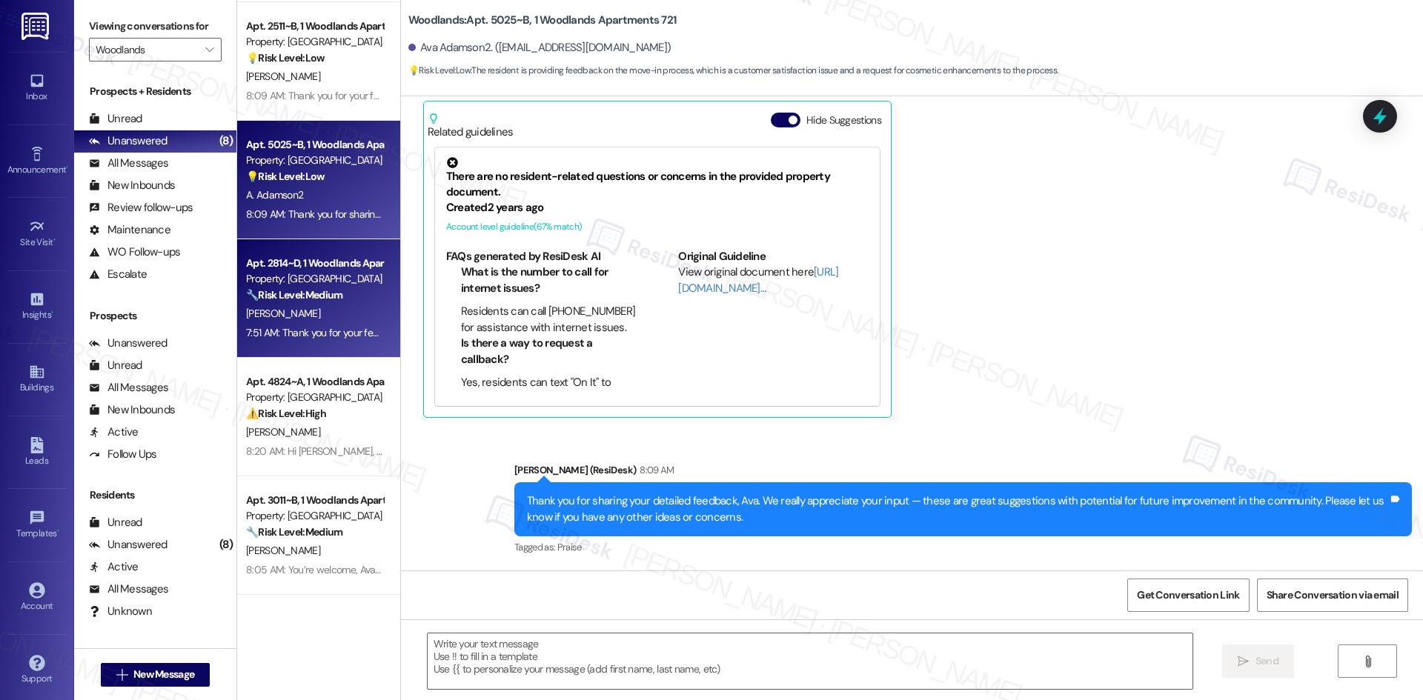
click at [322, 296] on strong "🔧 Risk Level: Medium" at bounding box center [294, 294] width 96 height 13
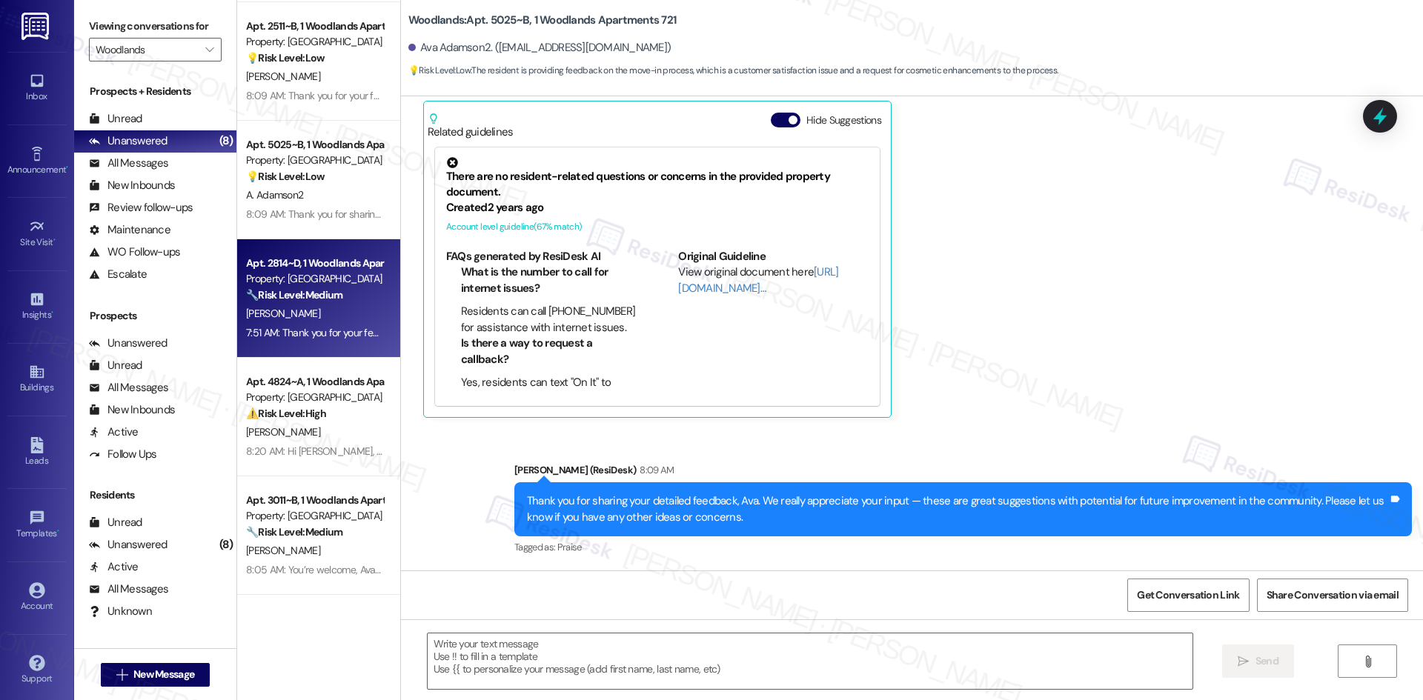
type textarea "Fetching suggested responses. Please feel free to read through the conversation…"
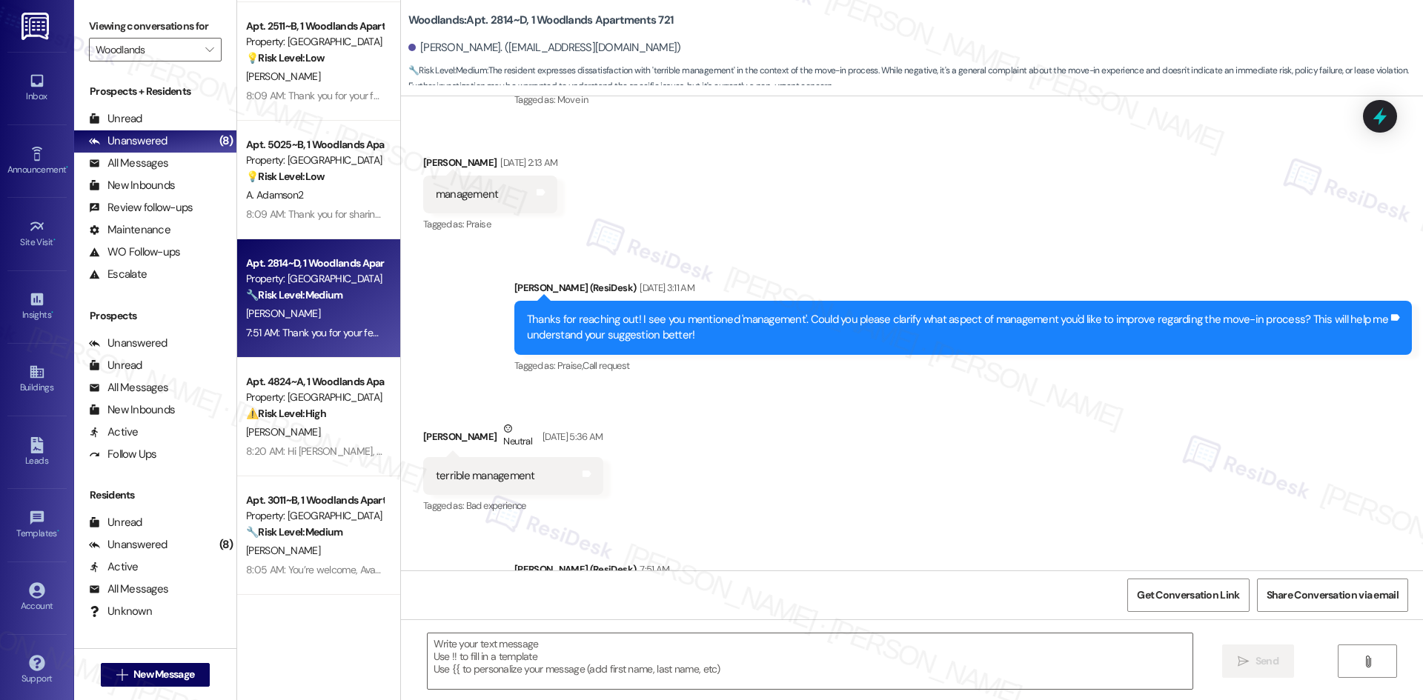
scroll to position [314, 0]
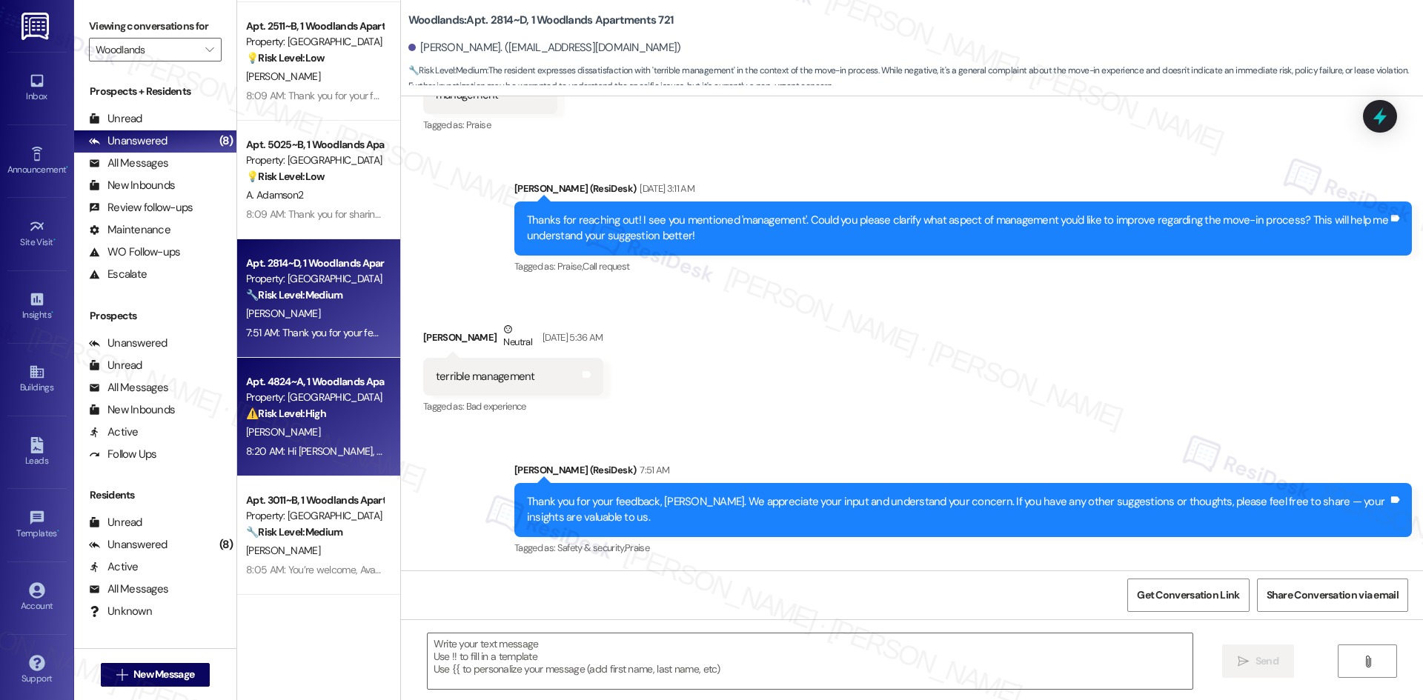
click at [290, 425] on div "B. Reyna" at bounding box center [315, 432] width 140 height 19
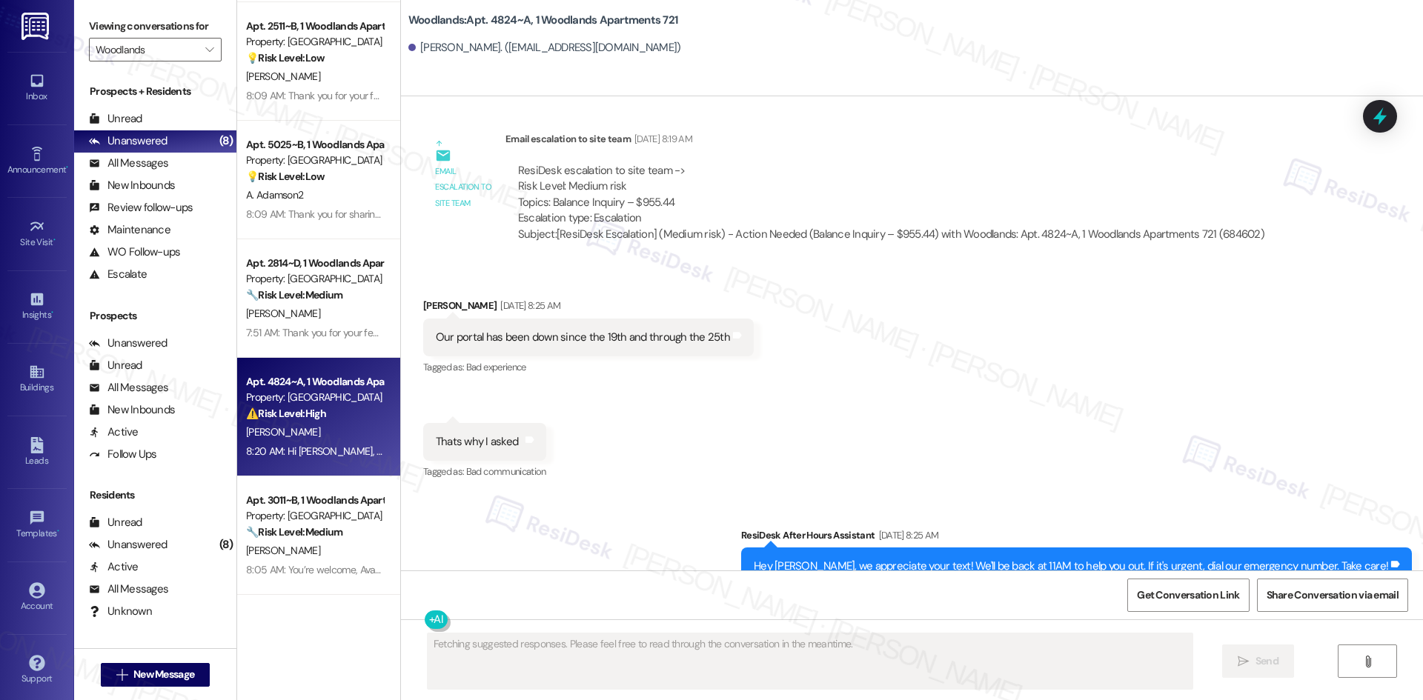
scroll to position [8228, 0]
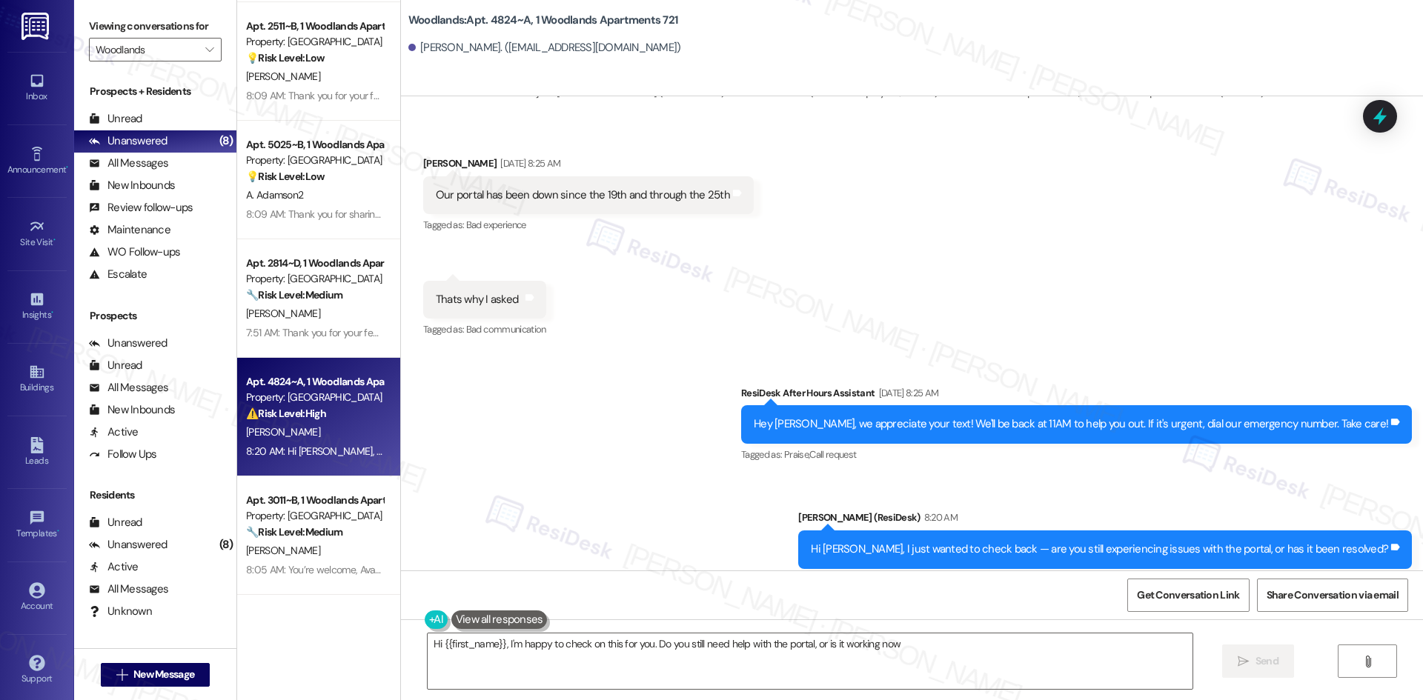
type textarea "Hi {{first_name}}, I'm happy to check on this for you. Do you still need help w…"
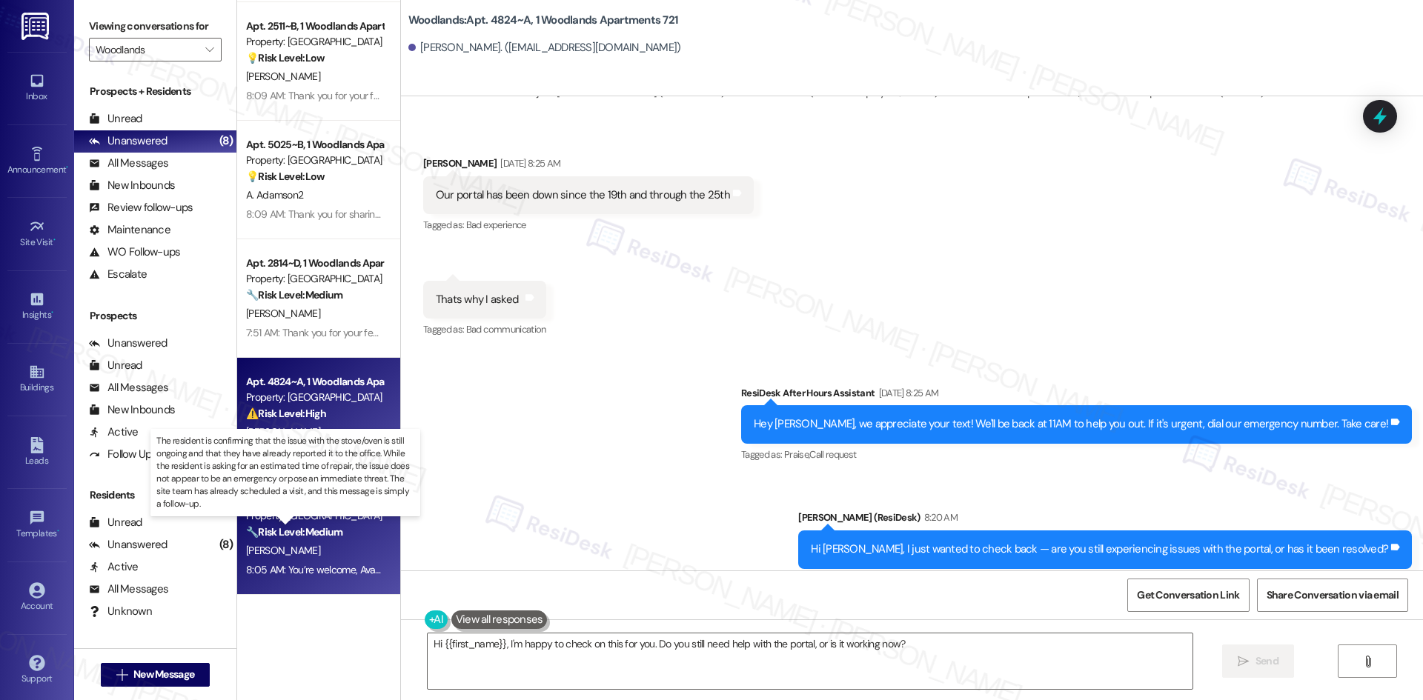
click at [301, 525] on strong "🔧 Risk Level: Medium" at bounding box center [294, 531] width 96 height 13
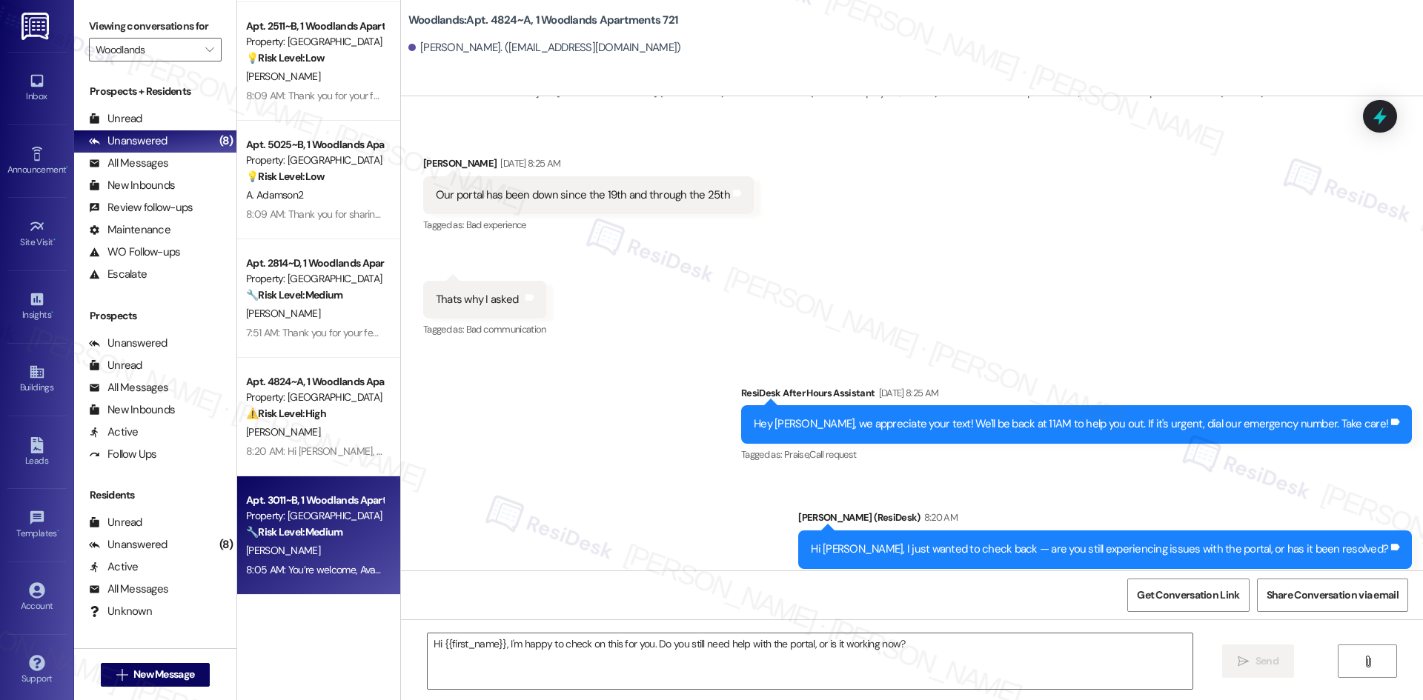
type textarea "Fetching suggested responses. Please feel free to read through the conversation…"
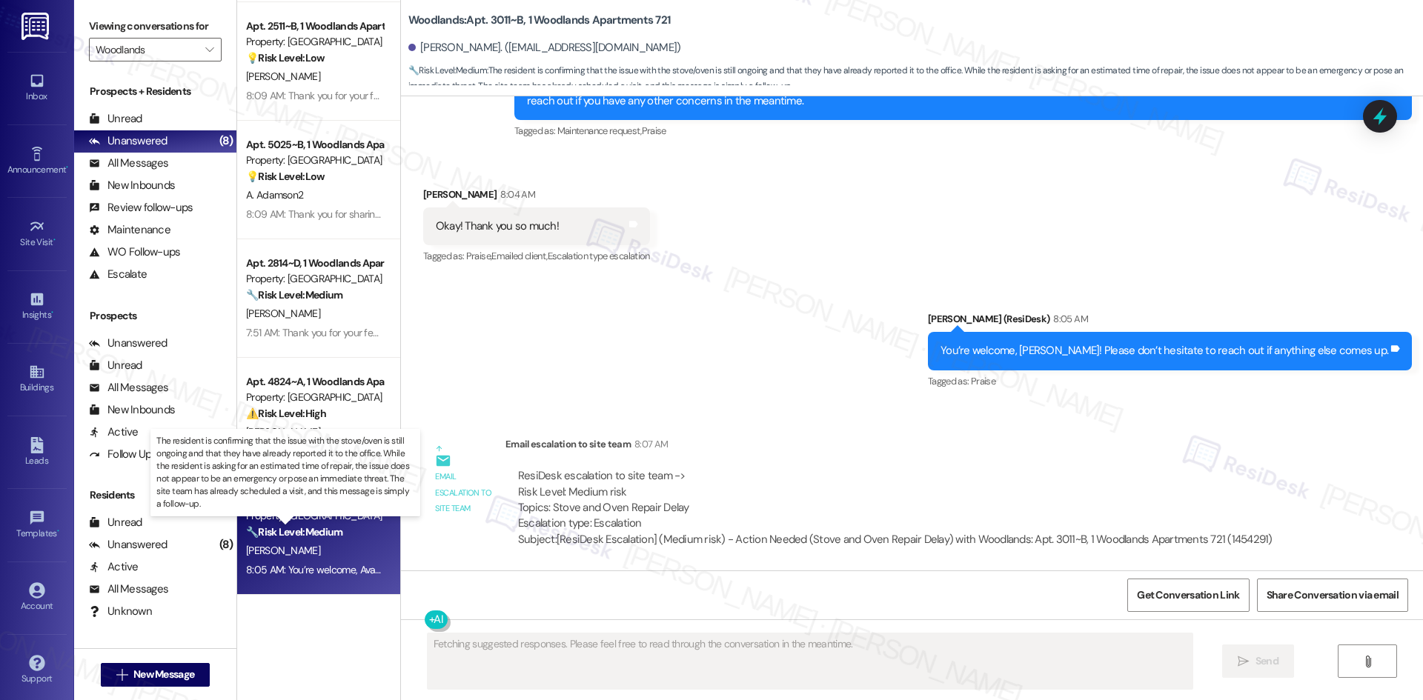
scroll to position [947, 0]
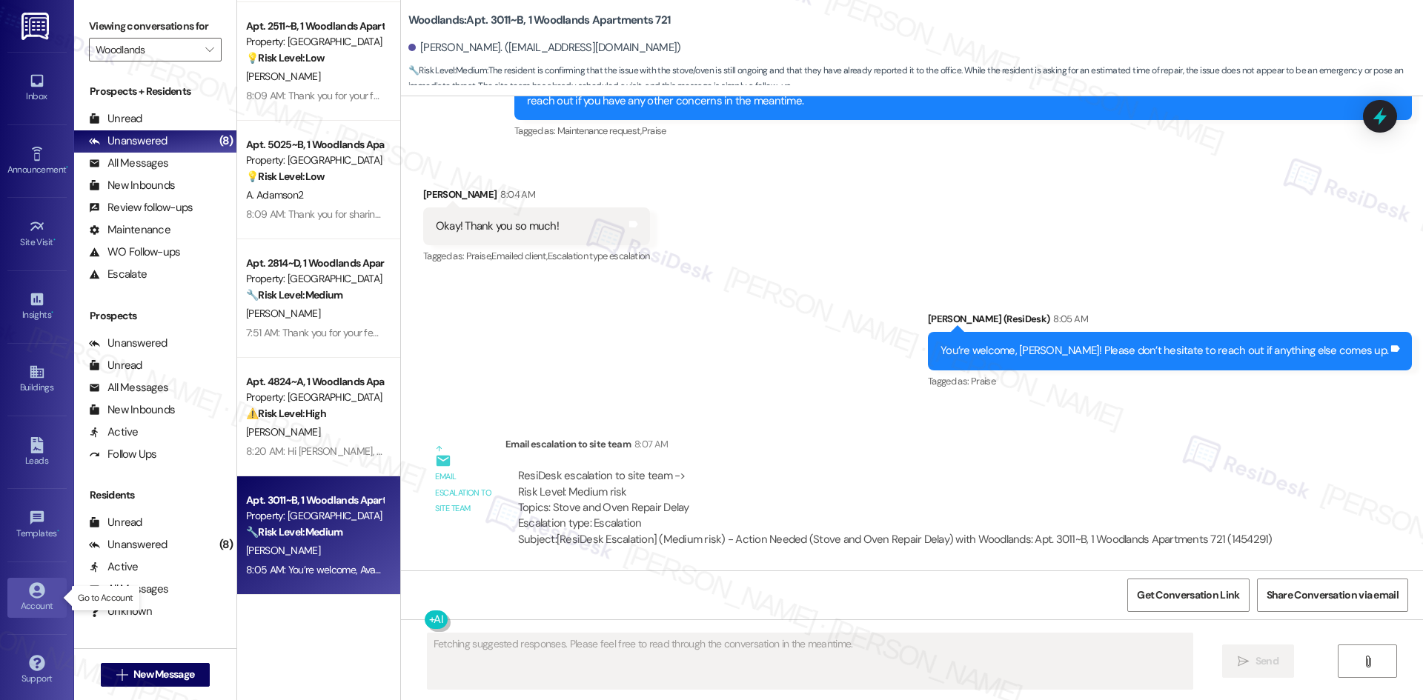
click at [19, 591] on link "Account" at bounding box center [36, 598] width 59 height 40
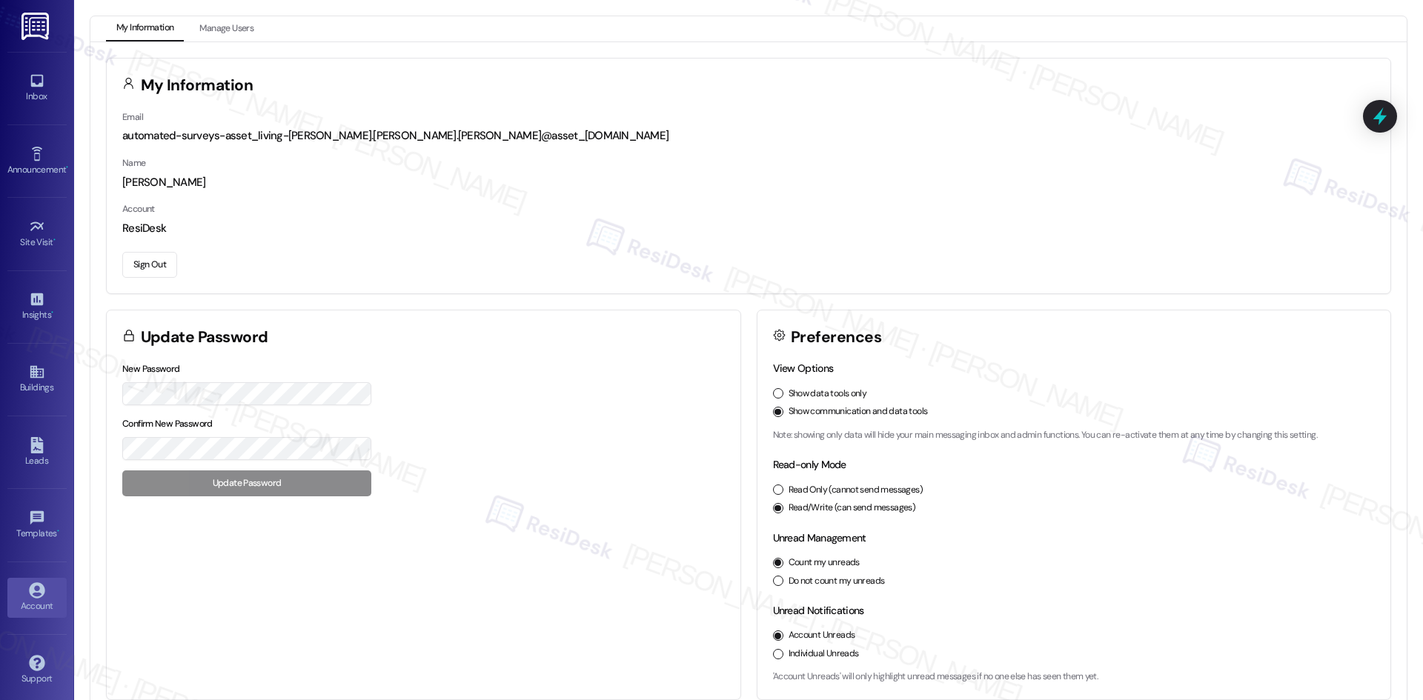
click at [151, 259] on button "Sign Out" at bounding box center [149, 265] width 55 height 26
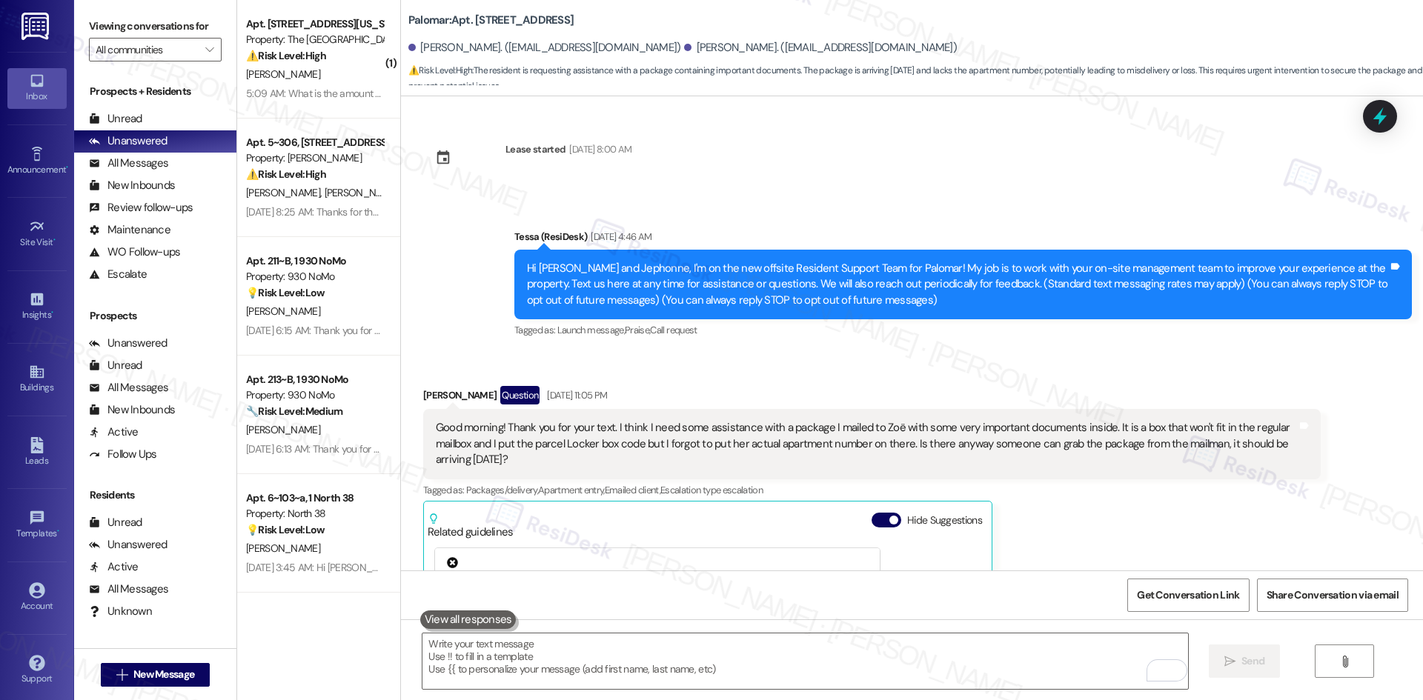
scroll to position [266, 0]
